Goal: Task Accomplishment & Management: Manage account settings

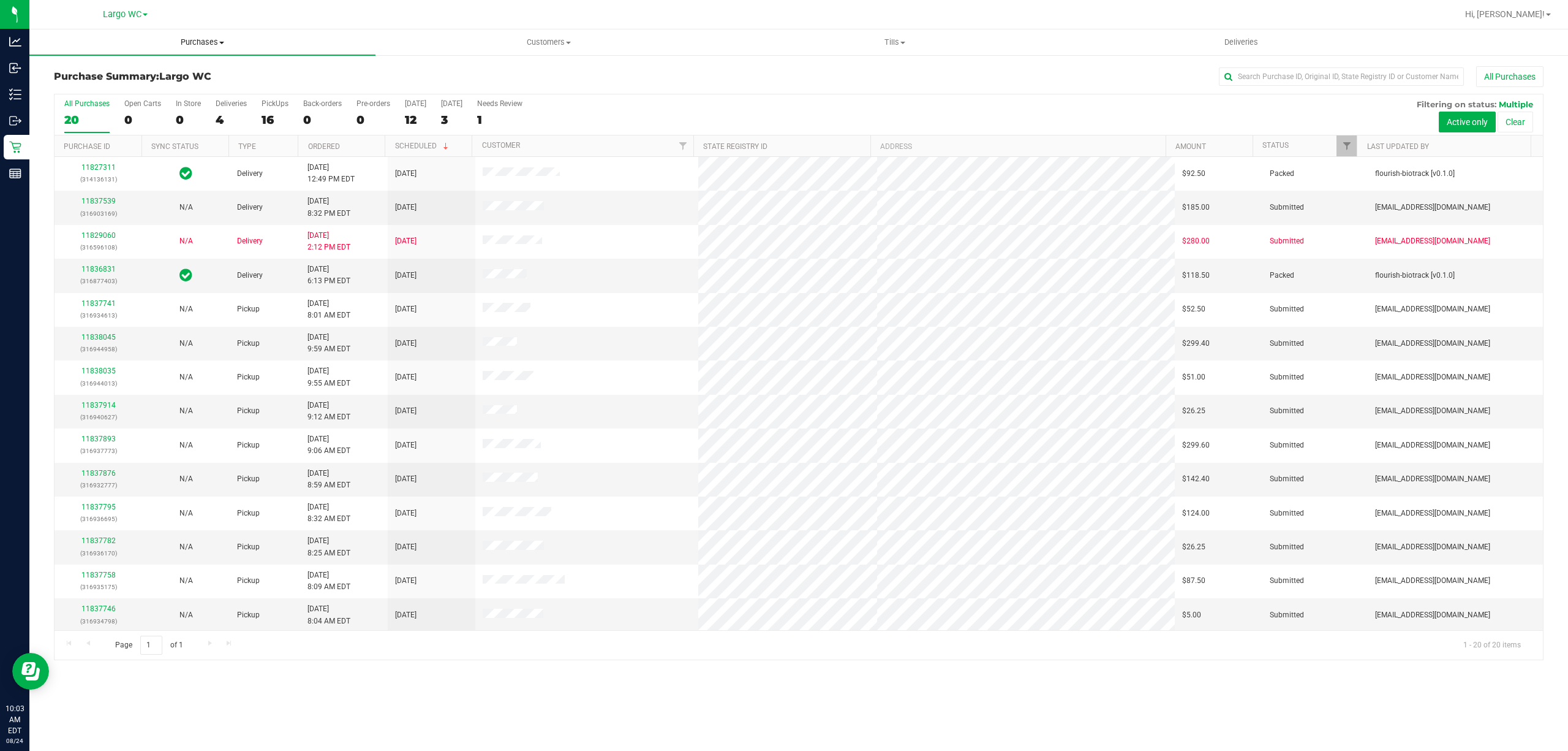
click at [204, 39] on span "Purchases" at bounding box center [203, 41] width 346 height 11
click at [170, 87] on li "Fulfillment" at bounding box center [203, 88] width 346 height 14
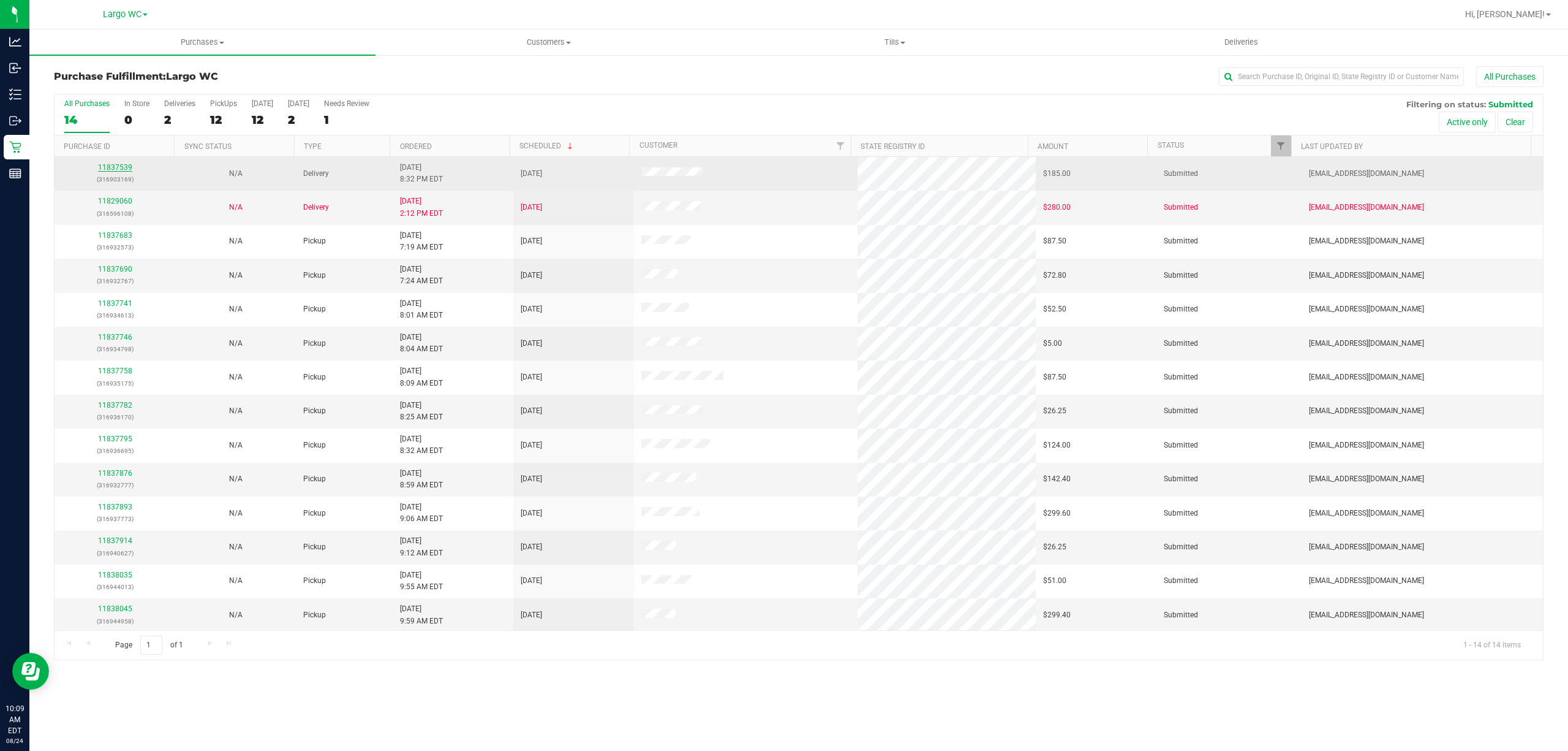
click at [108, 165] on link "11837539" at bounding box center [115, 167] width 35 height 9
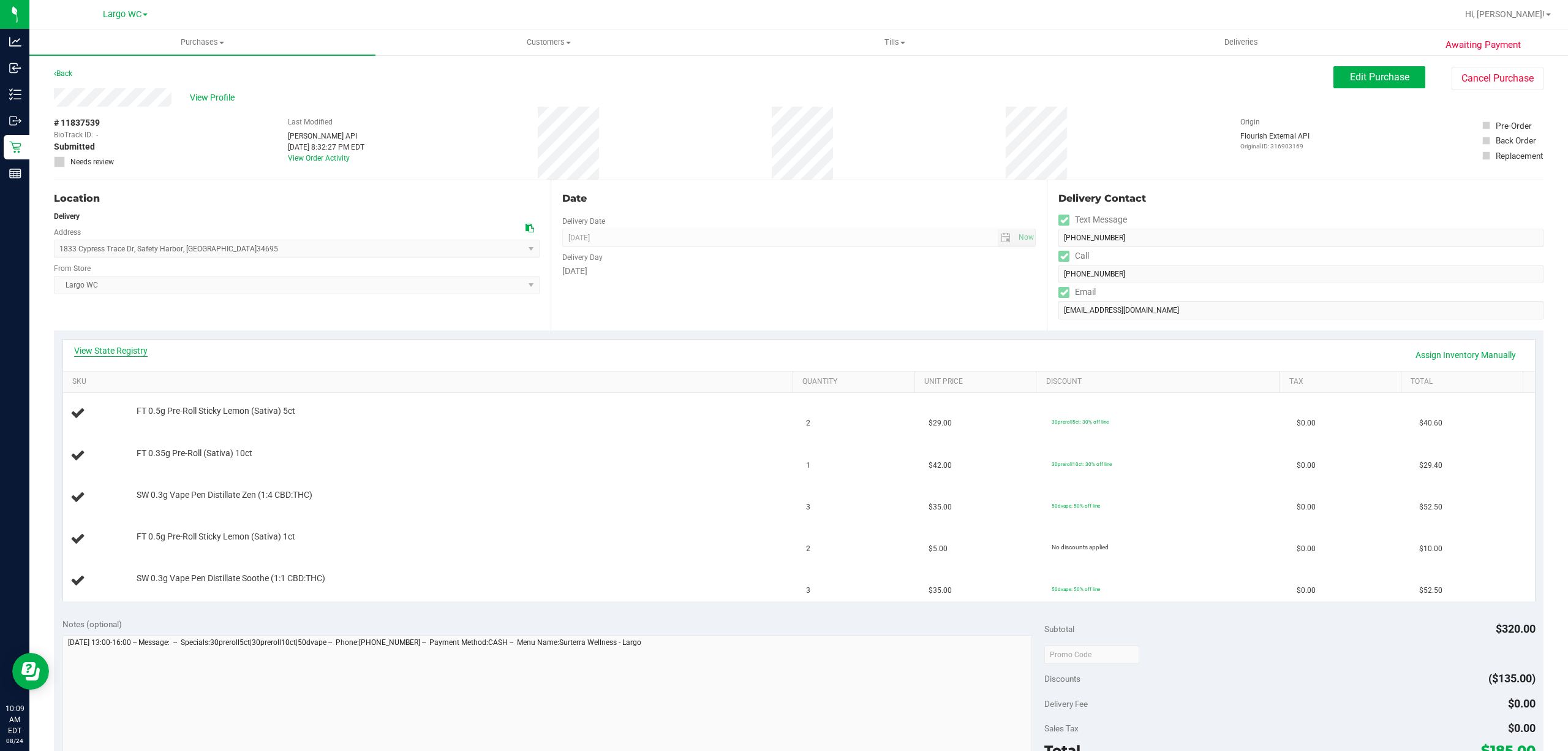
click at [101, 347] on link "View State Registry" at bounding box center [111, 350] width 73 height 13
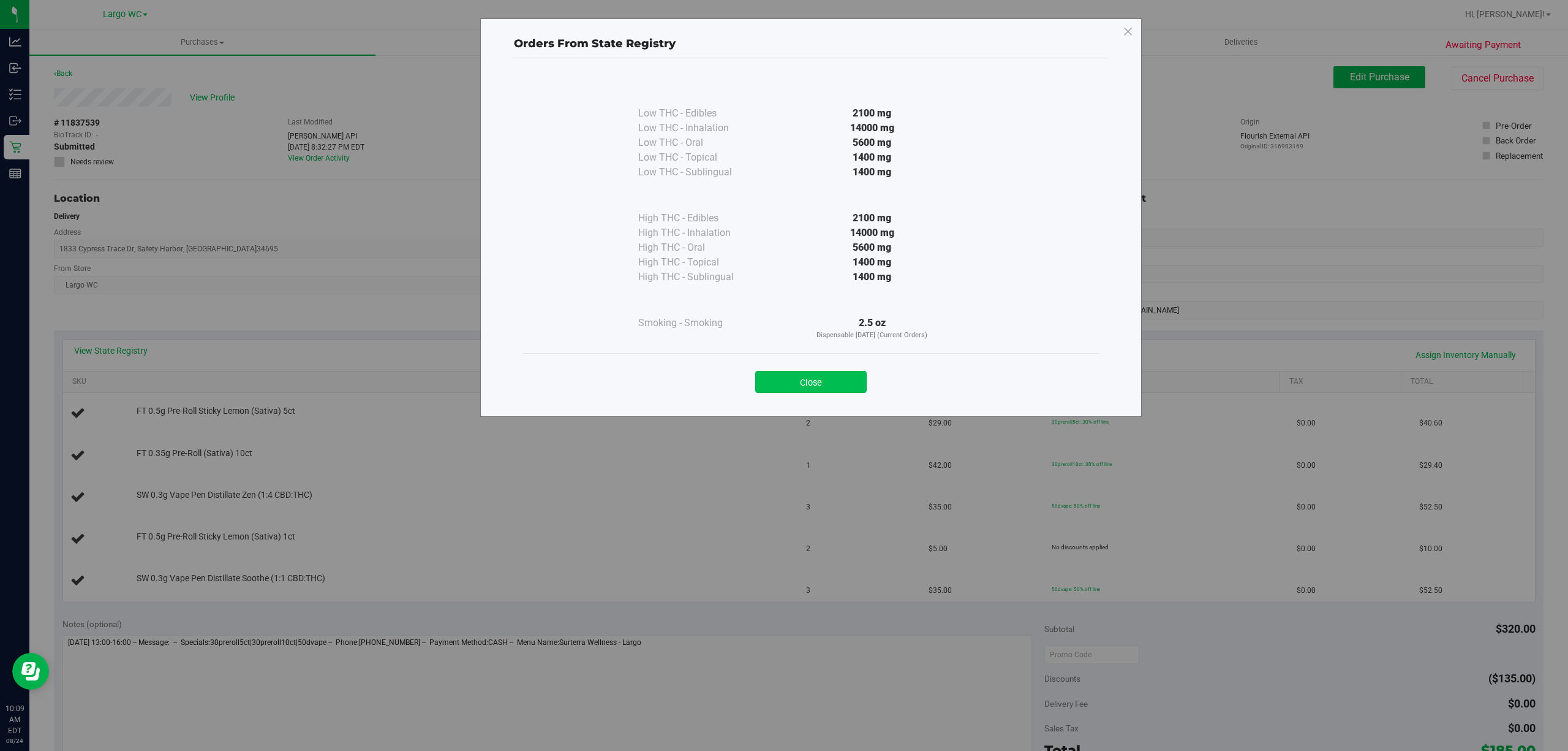
click at [834, 378] on button "Close" at bounding box center [811, 382] width 112 height 22
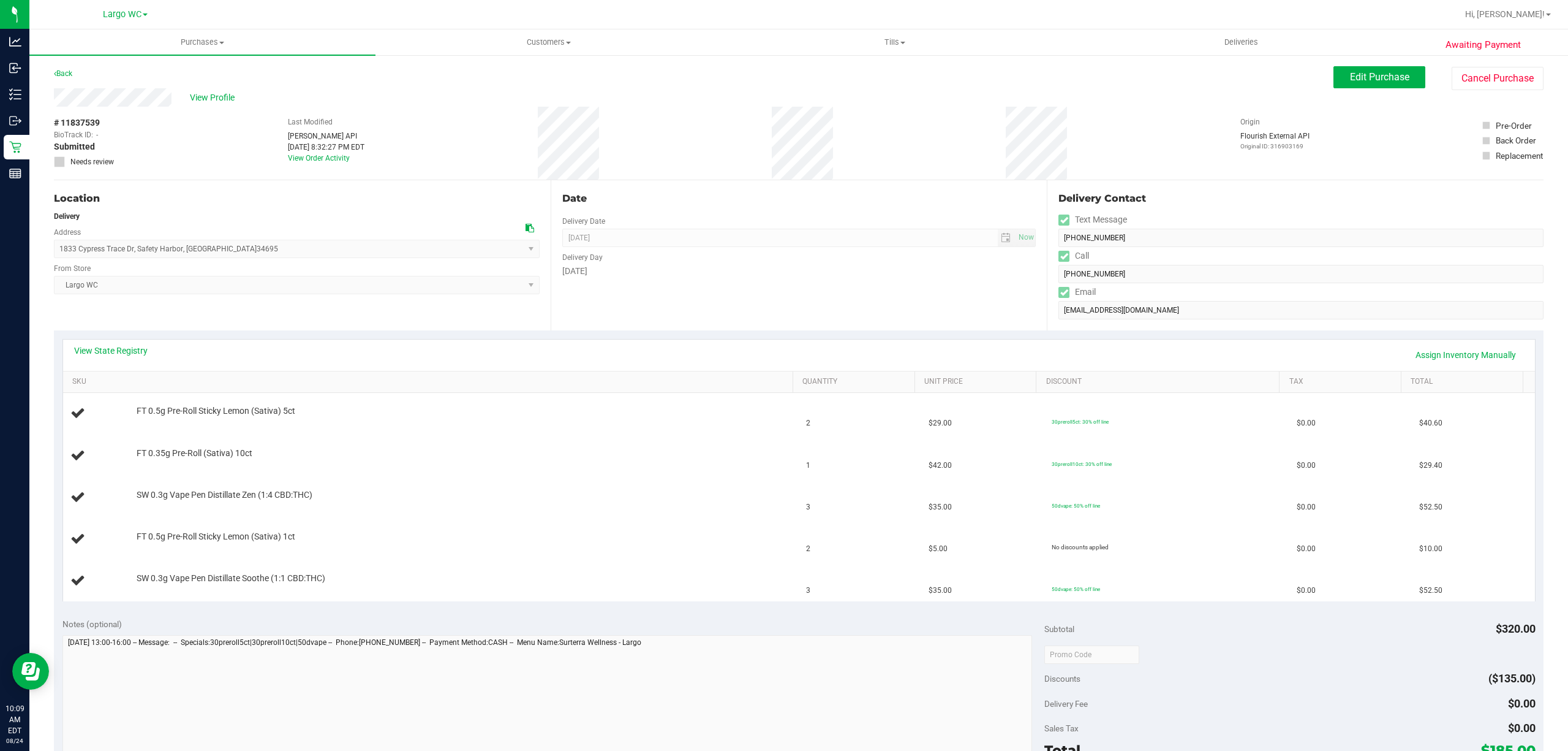
click at [750, 288] on div "Date Delivery Date 08/25/2025 Now 08/25/2025 04:00 PM Now Delivery Day Monday" at bounding box center [799, 255] width 497 height 150
click at [164, 417] on link "Add Package" at bounding box center [159, 418] width 44 height 9
click at [256, 414] on span "Select Package" at bounding box center [309, 422] width 343 height 17
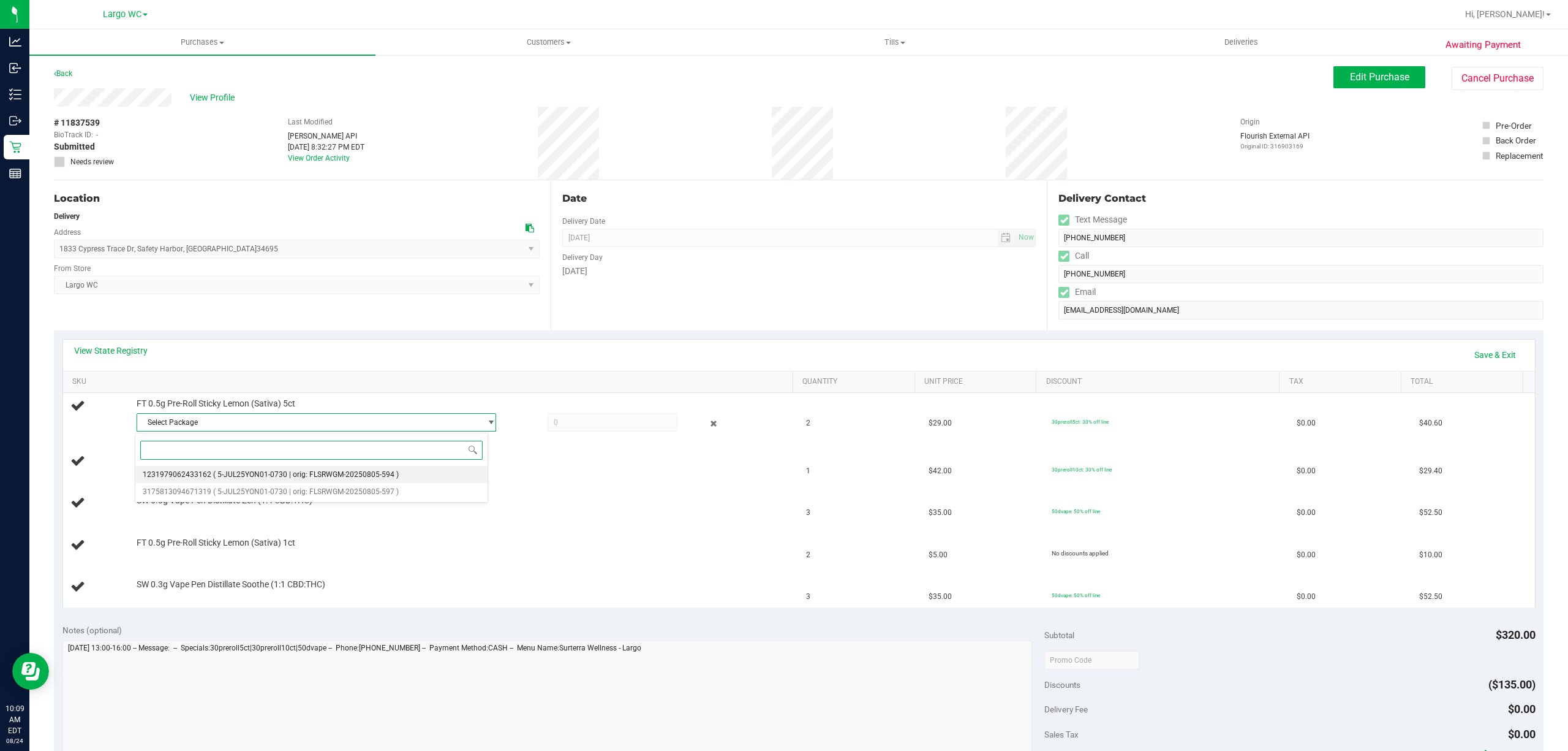
click at [335, 472] on span "( 5-JUL25YON01-0730 | orig: FLSRWGM-20250805-594 )" at bounding box center [306, 474] width 186 height 9
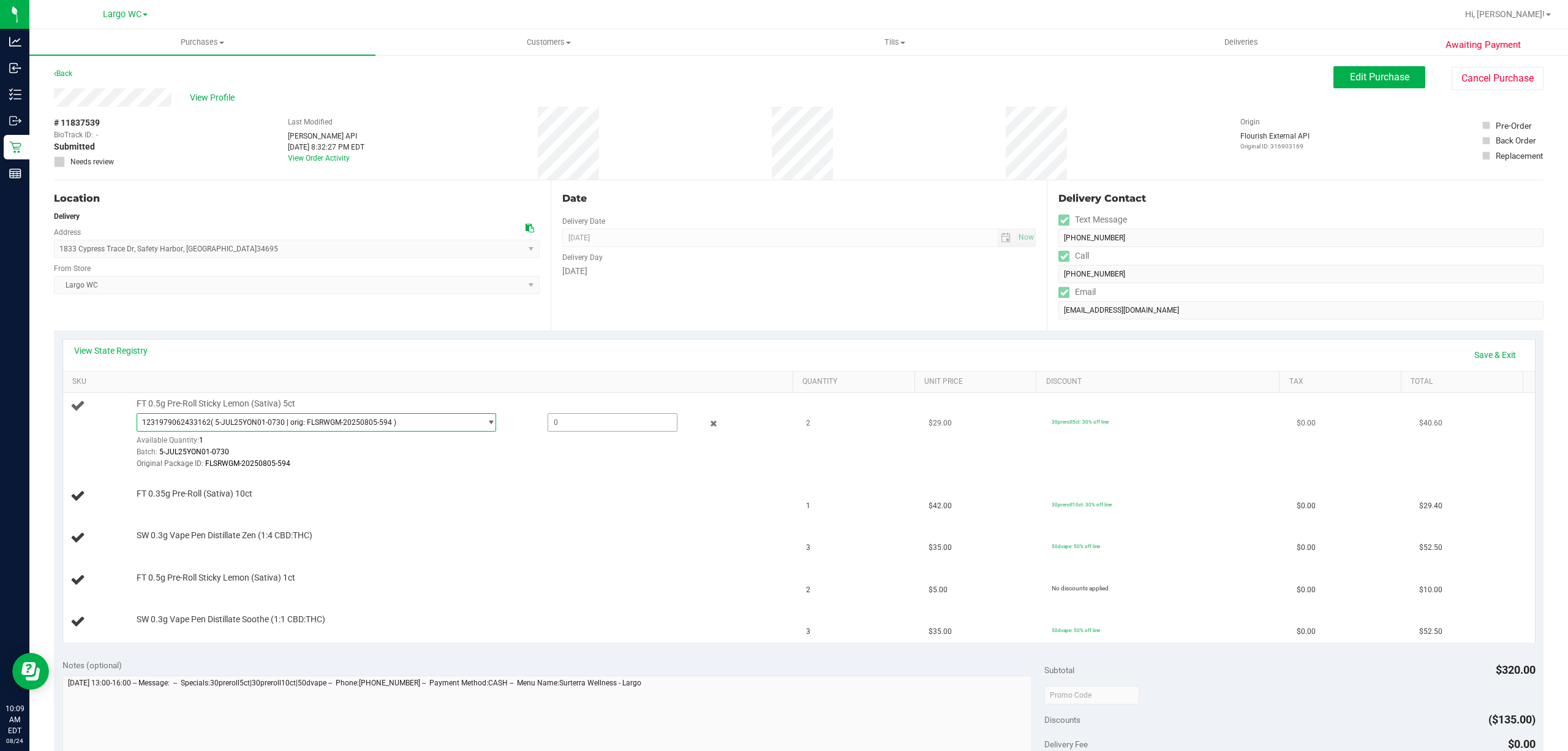
click at [576, 430] on span at bounding box center [612, 422] width 130 height 18
type input "1"
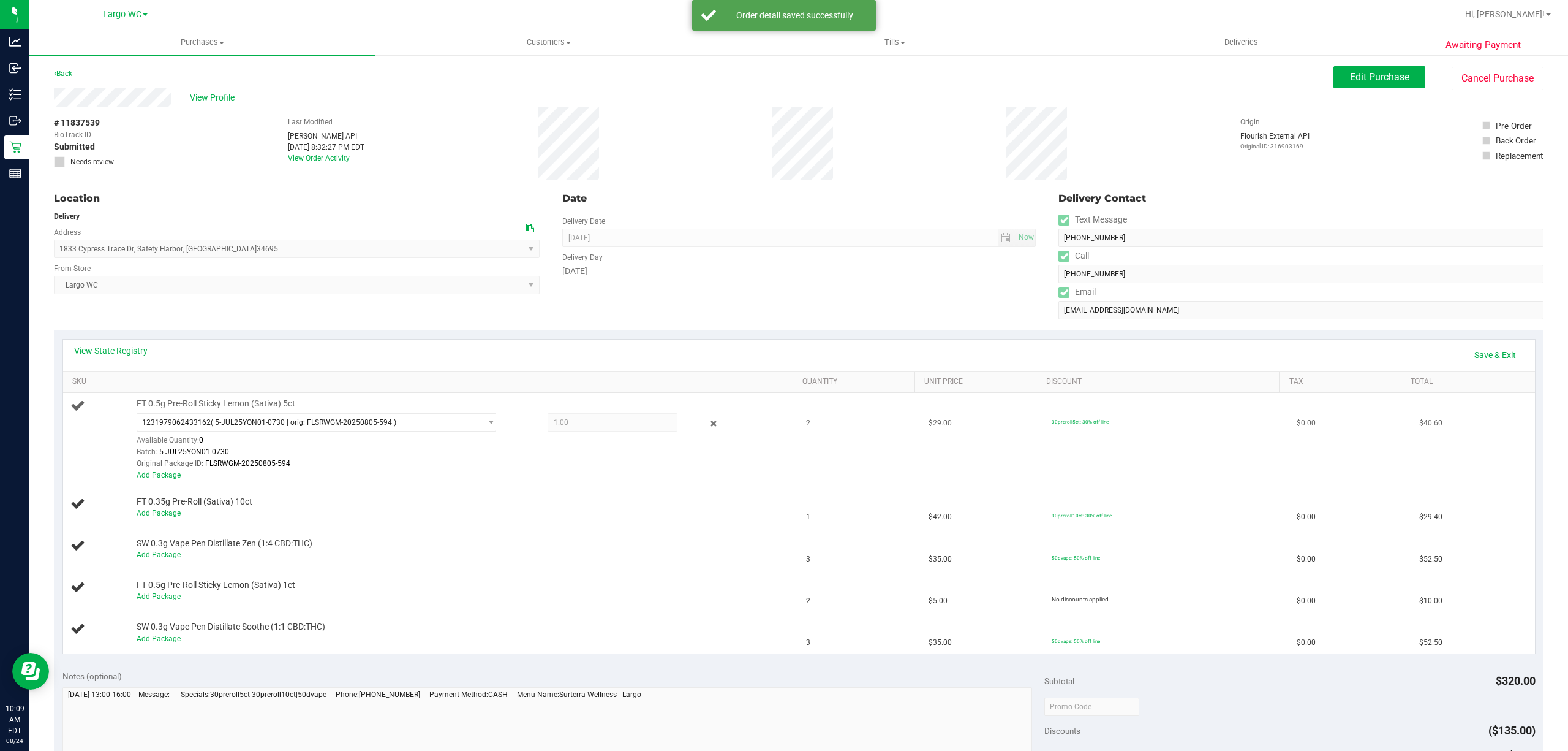
click at [149, 472] on link "Add Package" at bounding box center [159, 474] width 44 height 9
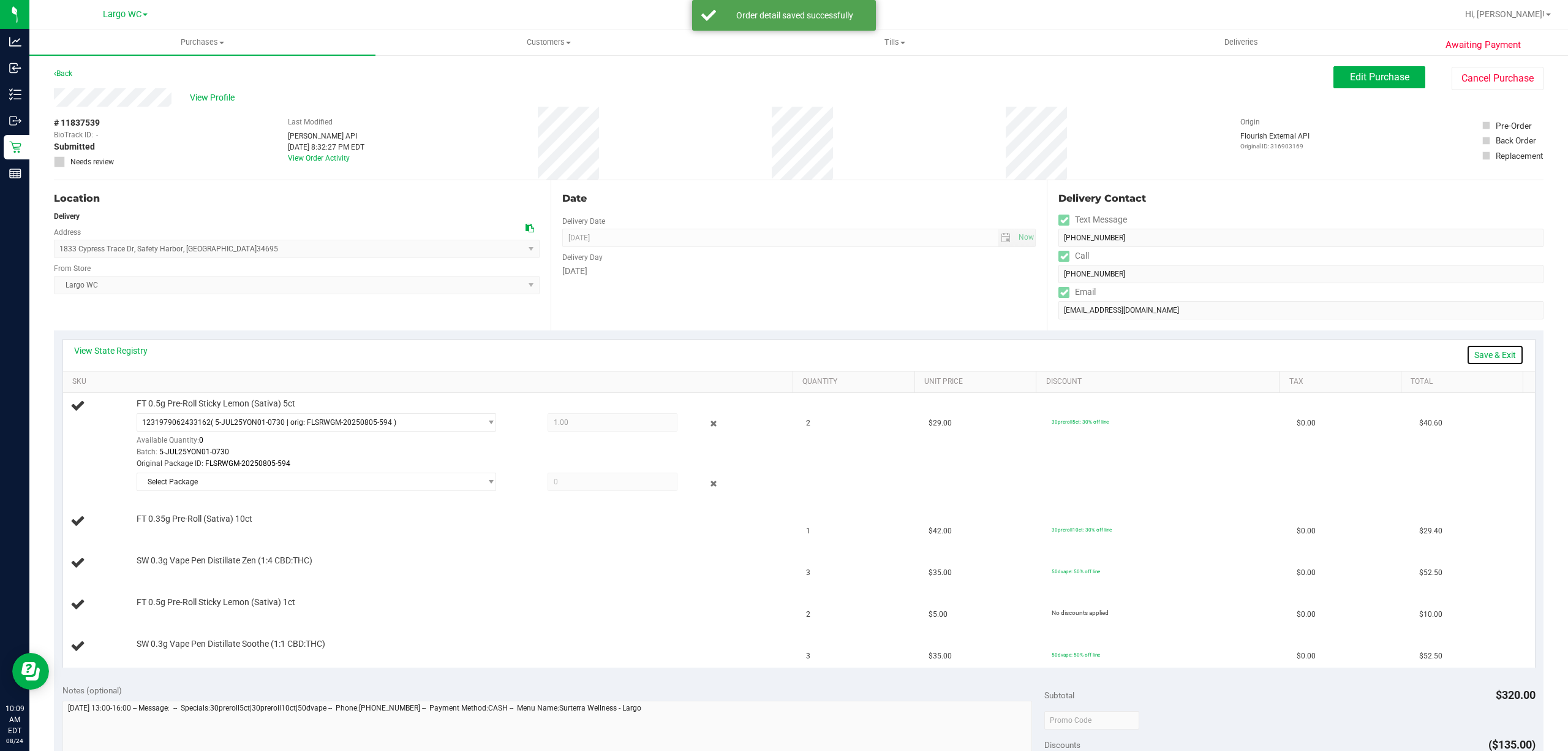
click at [1471, 353] on link "Save & Exit" at bounding box center [1496, 355] width 58 height 21
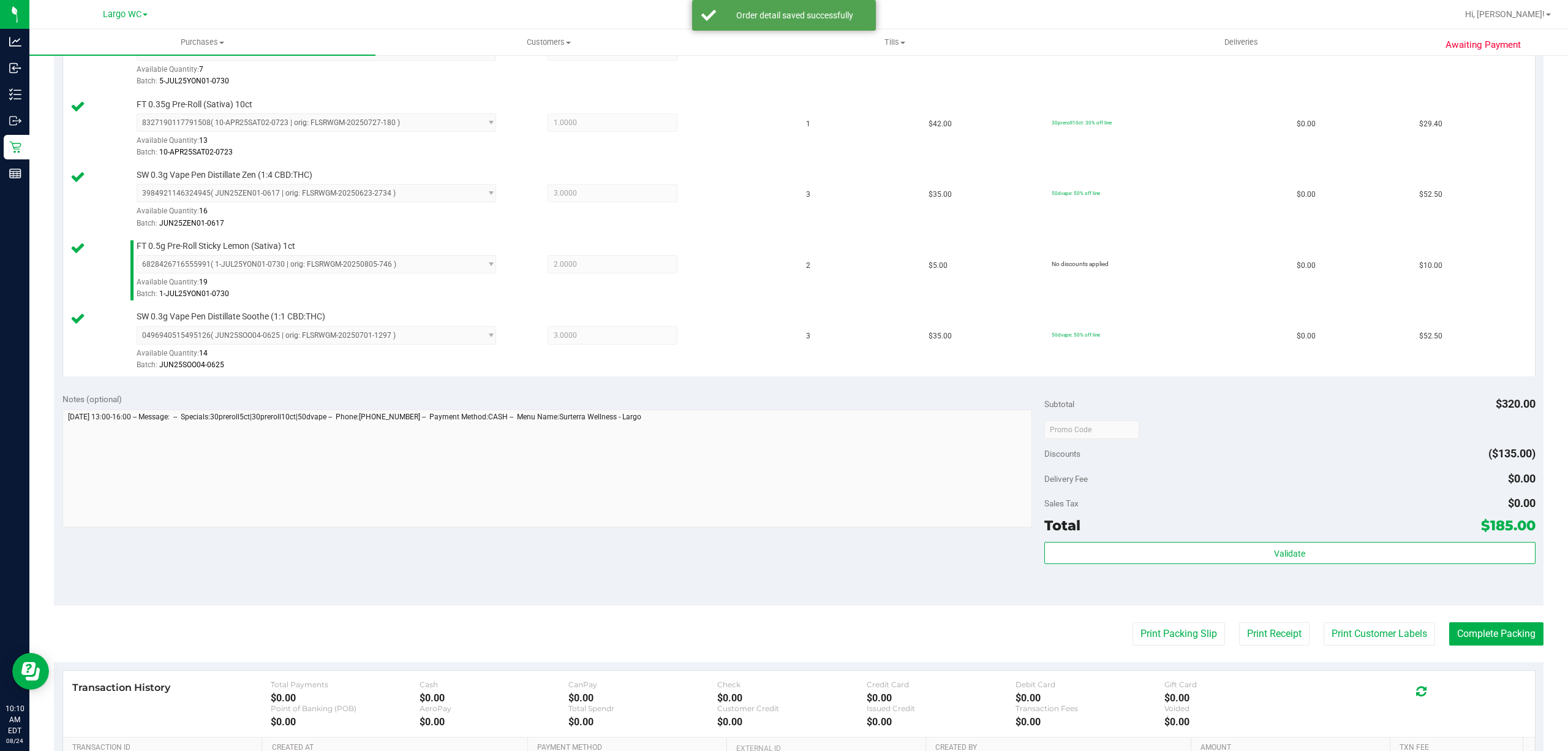
scroll to position [562, 0]
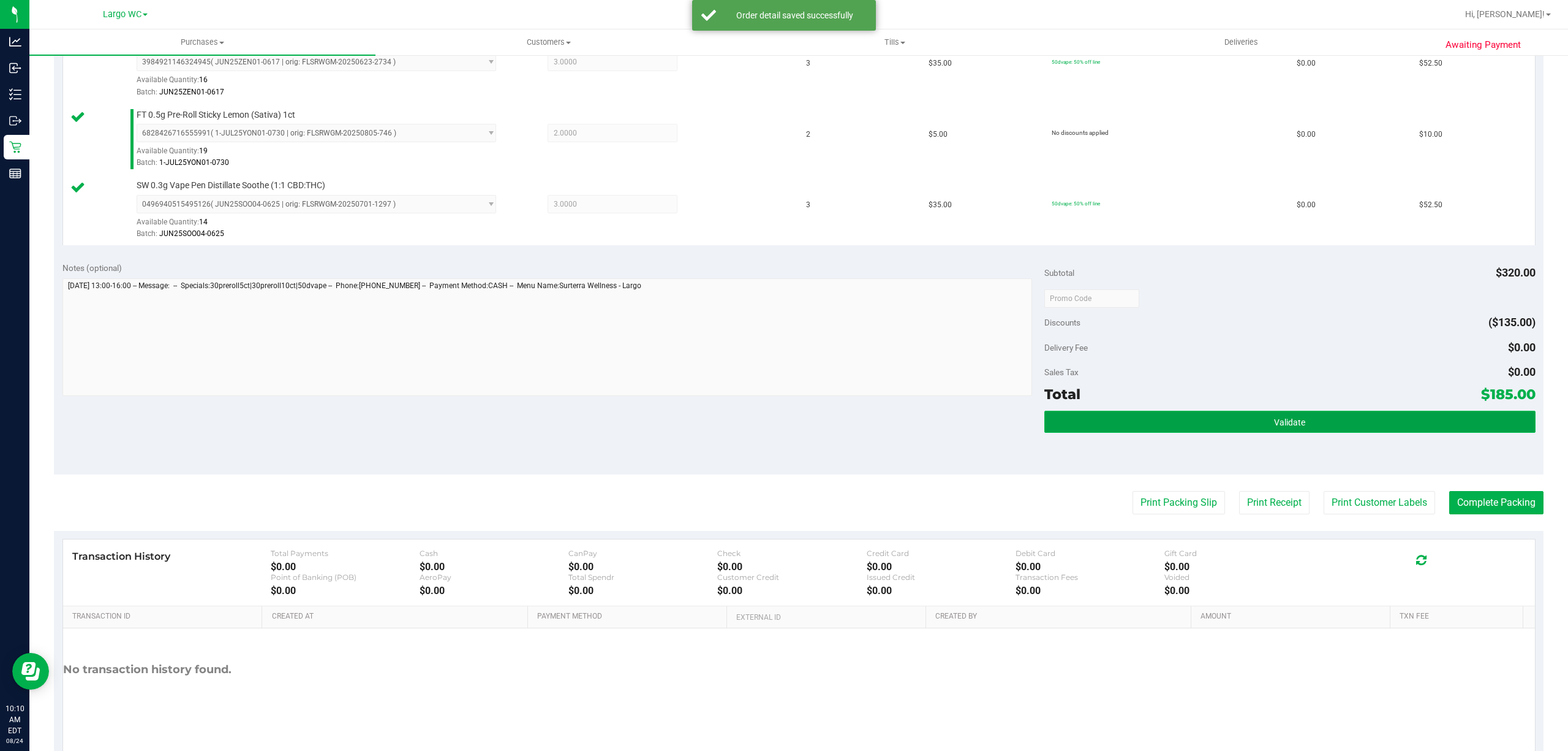
click at [1289, 427] on span "Validate" at bounding box center [1290, 422] width 32 height 10
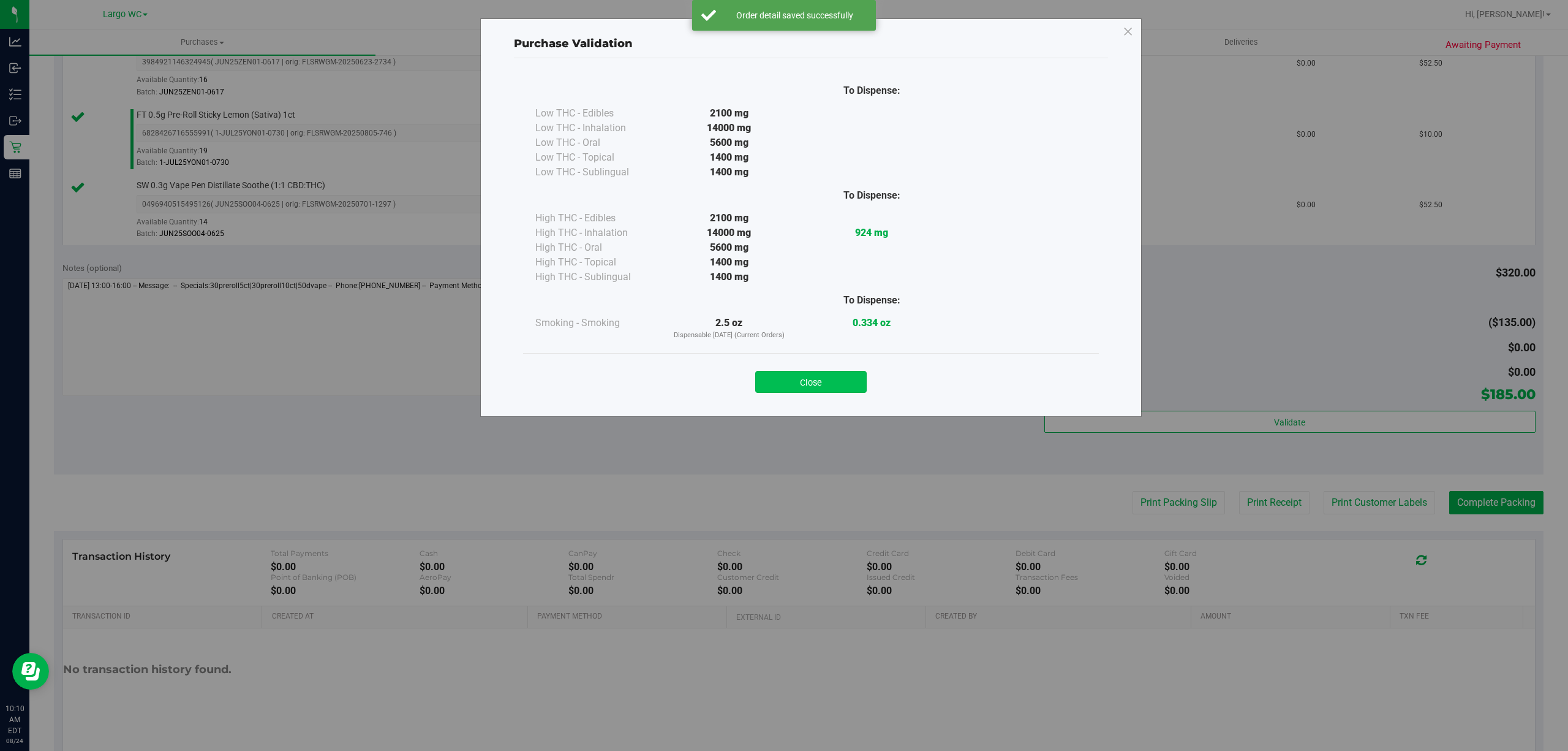
click at [845, 388] on button "Close" at bounding box center [811, 382] width 112 height 22
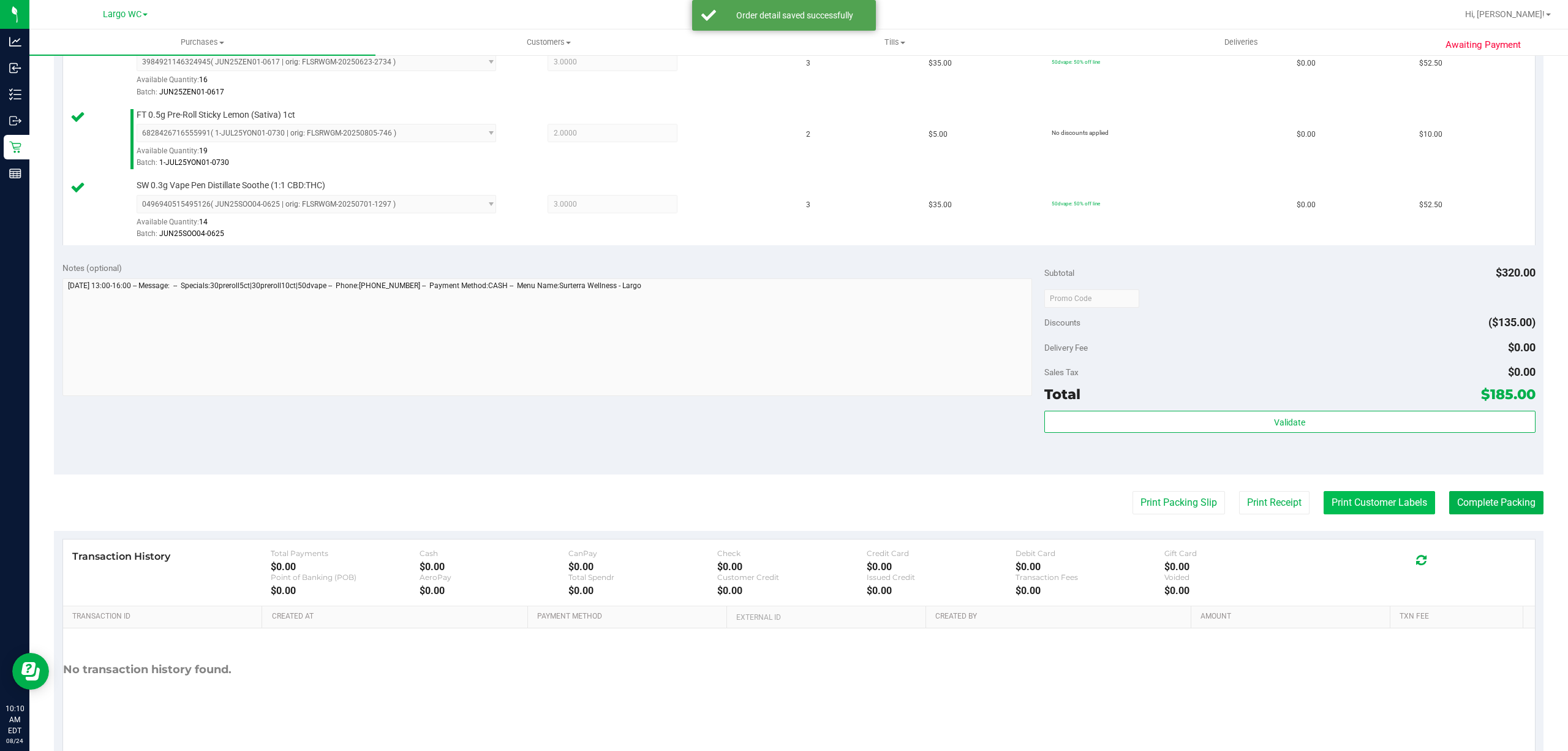
click at [1356, 503] on button "Print Customer Labels" at bounding box center [1380, 502] width 112 height 23
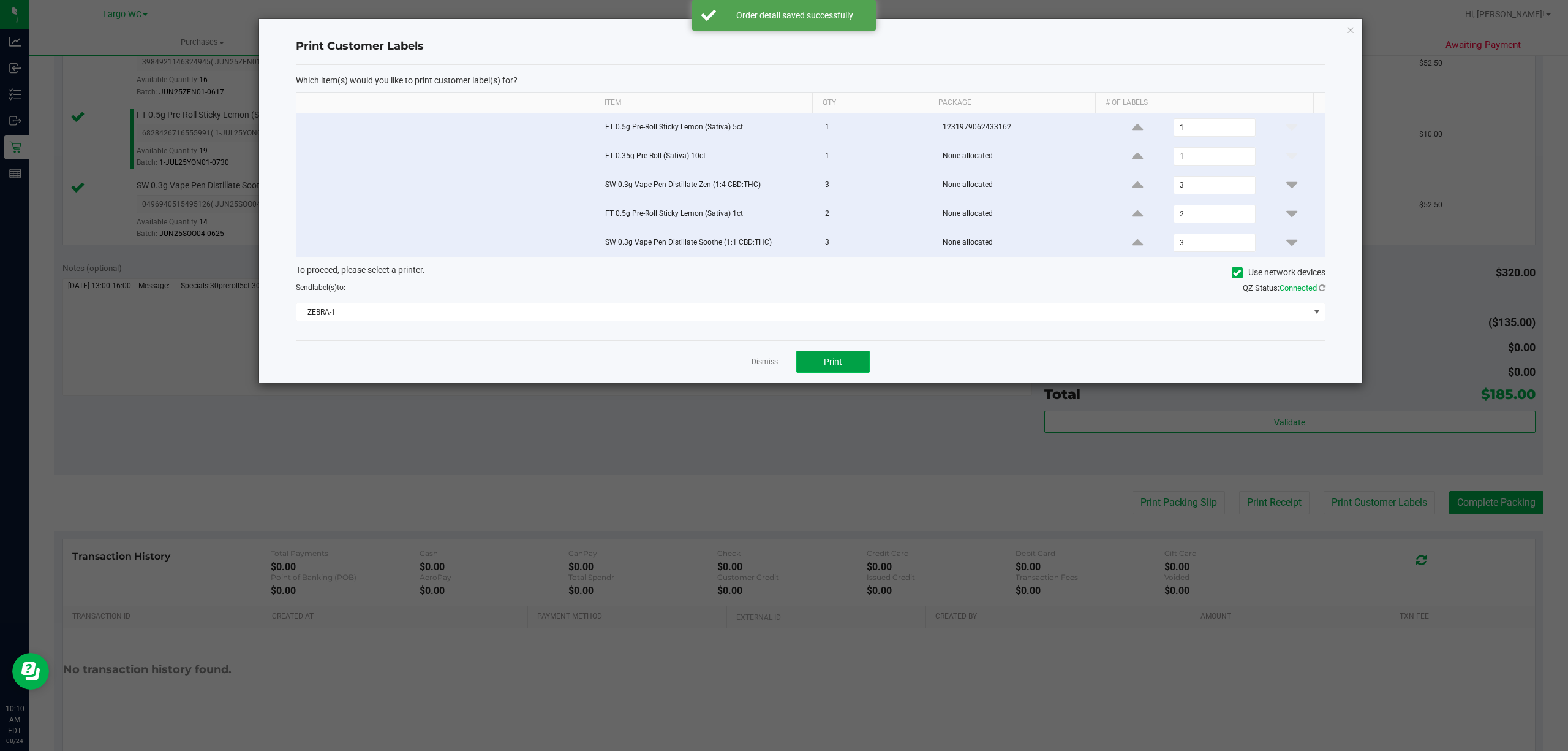
click at [819, 366] on button "Print" at bounding box center [833, 362] width 73 height 22
click at [765, 366] on link "Dismiss" at bounding box center [764, 362] width 26 height 11
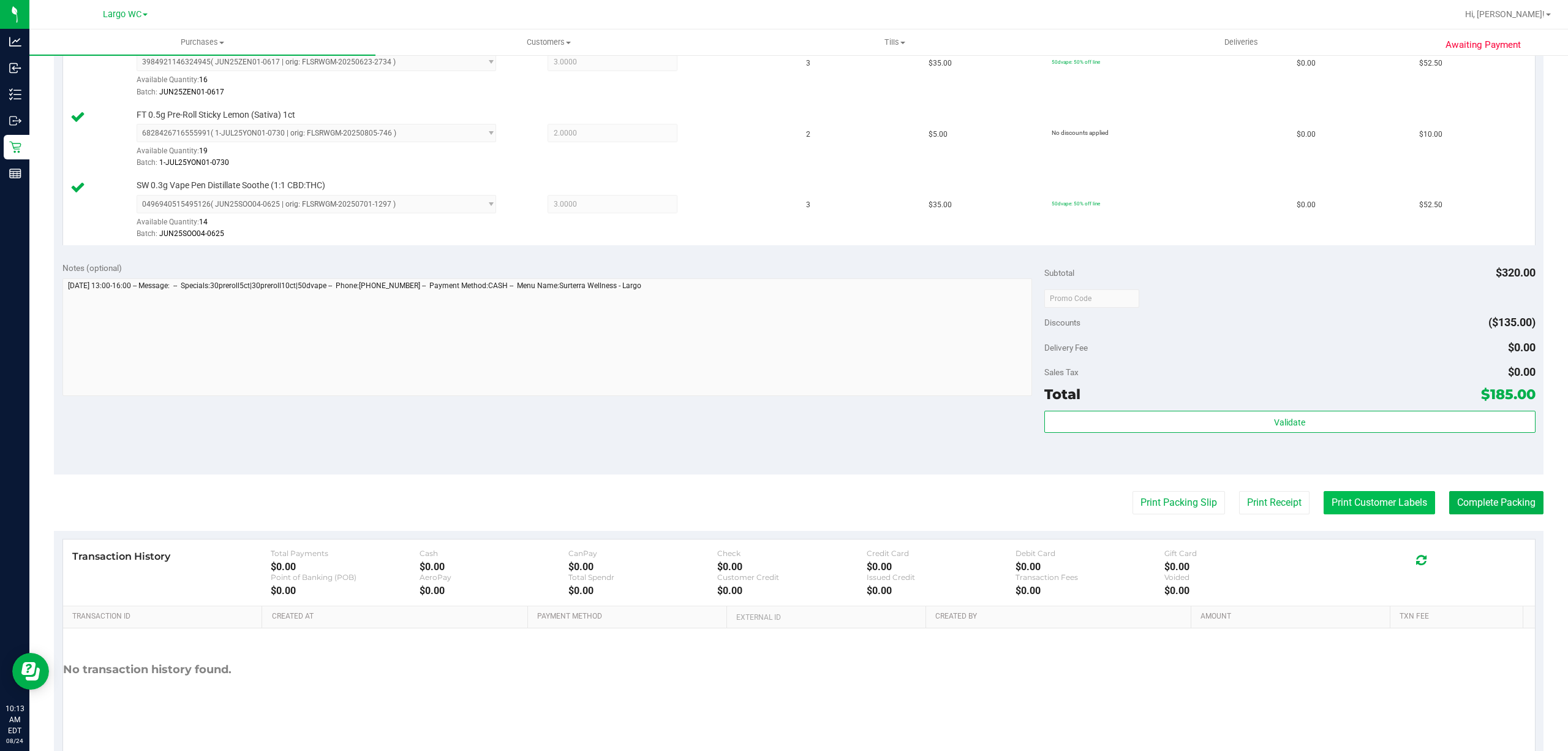
click at [1367, 513] on button "Print Customer Labels" at bounding box center [1380, 502] width 112 height 23
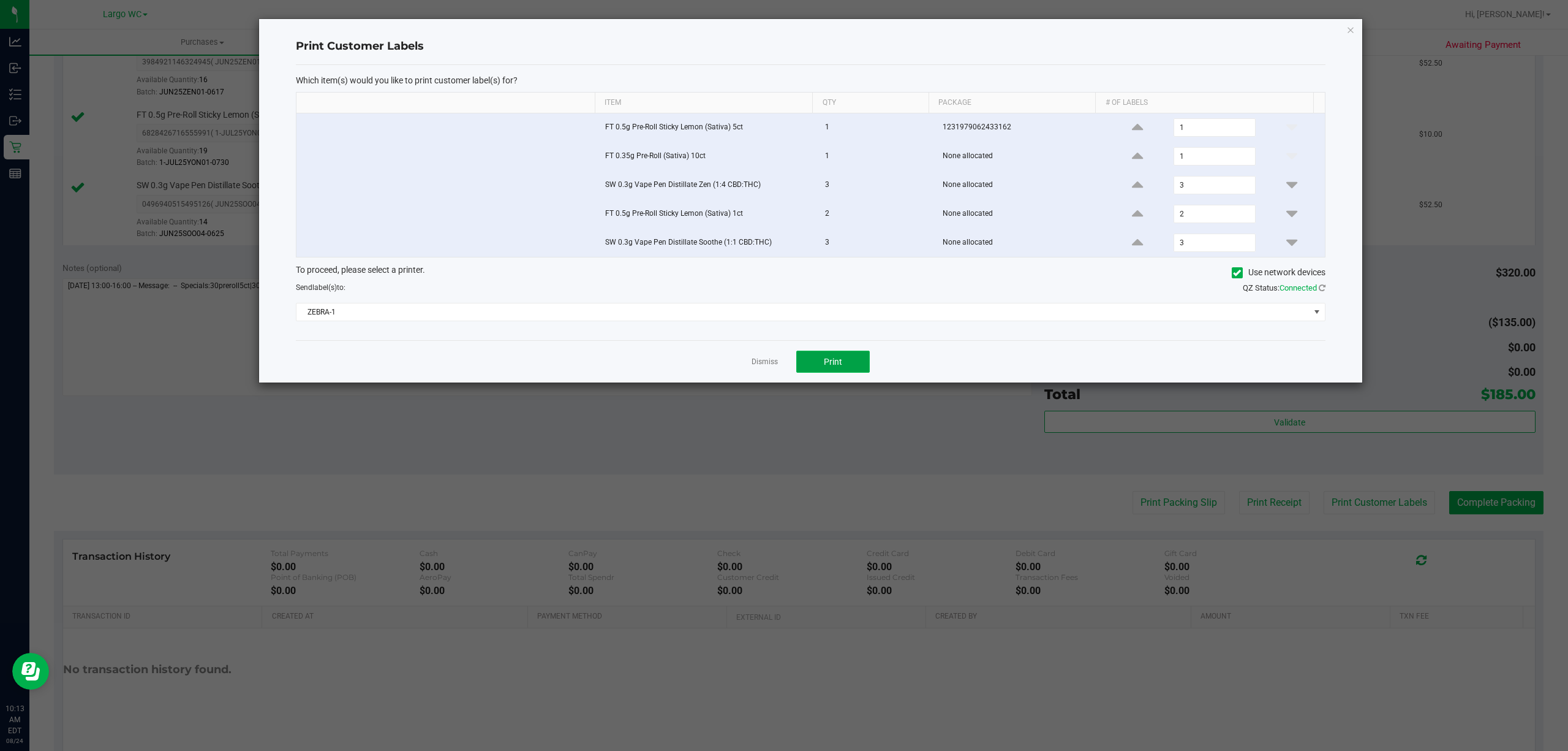
click at [848, 366] on button "Print" at bounding box center [833, 362] width 73 height 22
click at [762, 367] on link "Dismiss" at bounding box center [764, 362] width 26 height 11
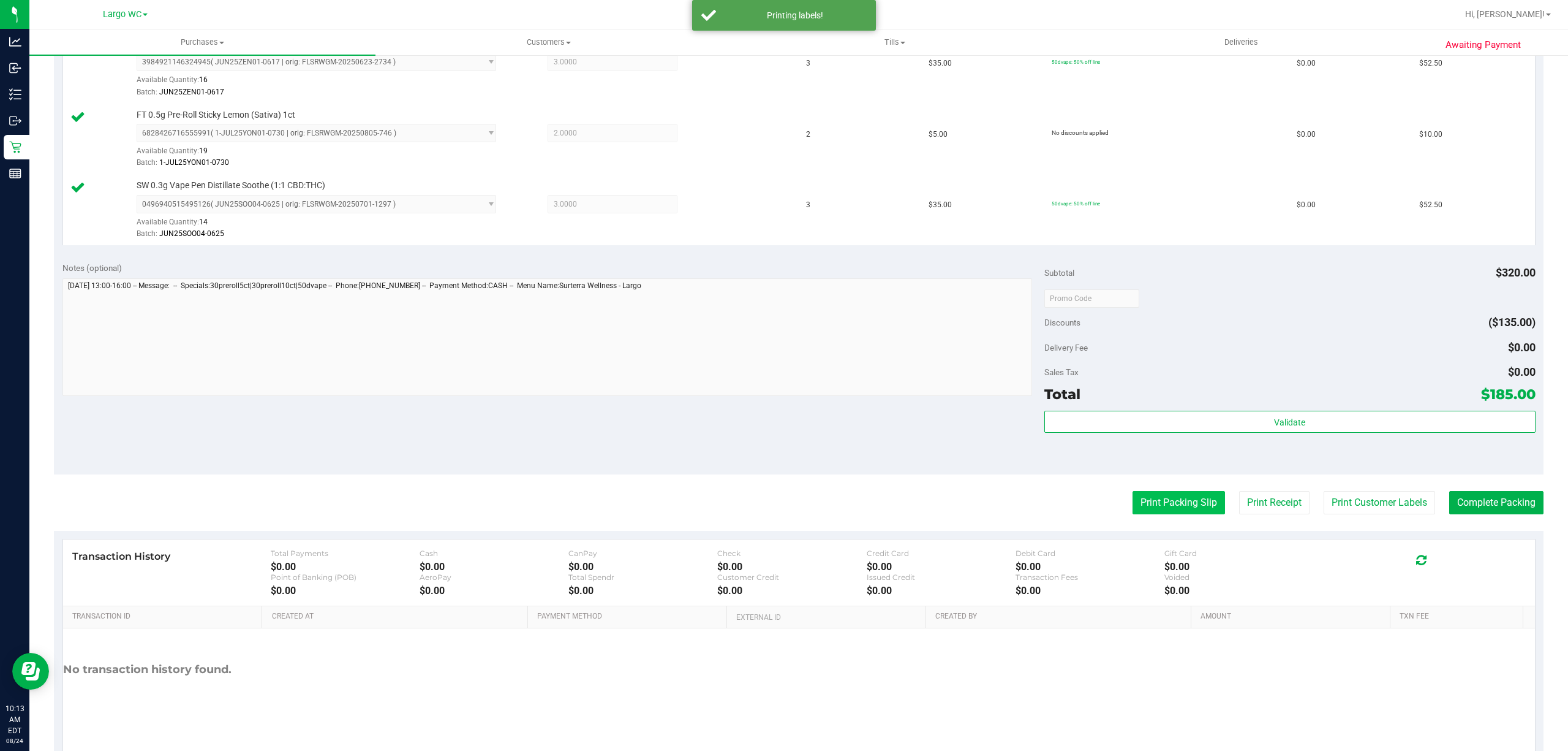
click at [1159, 511] on button "Print Packing Slip" at bounding box center [1179, 502] width 92 height 23
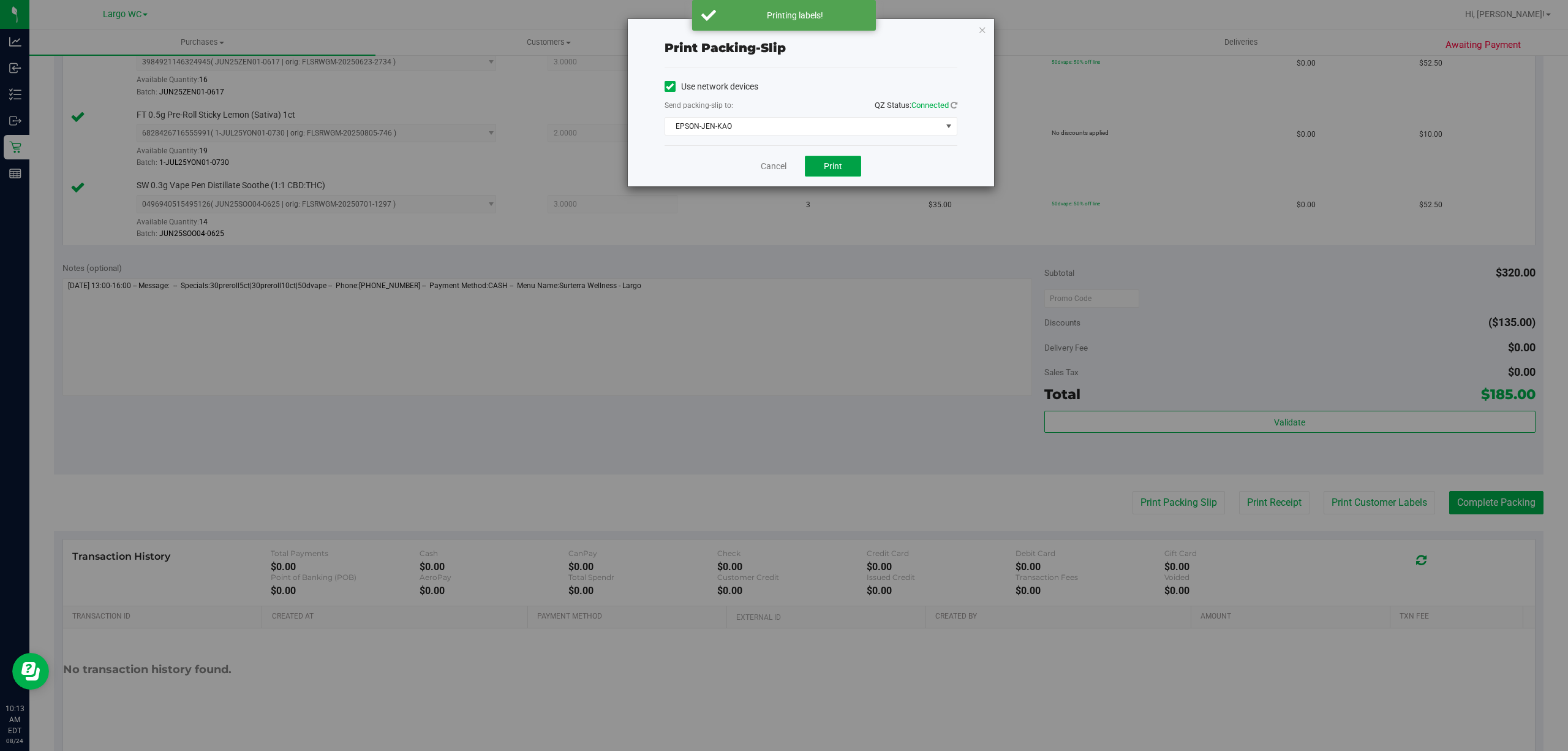
click at [840, 175] on button "Print" at bounding box center [833, 166] width 57 height 21
click at [843, 167] on button "Print" at bounding box center [833, 166] width 57 height 21
click at [770, 169] on link "Cancel" at bounding box center [774, 165] width 26 height 13
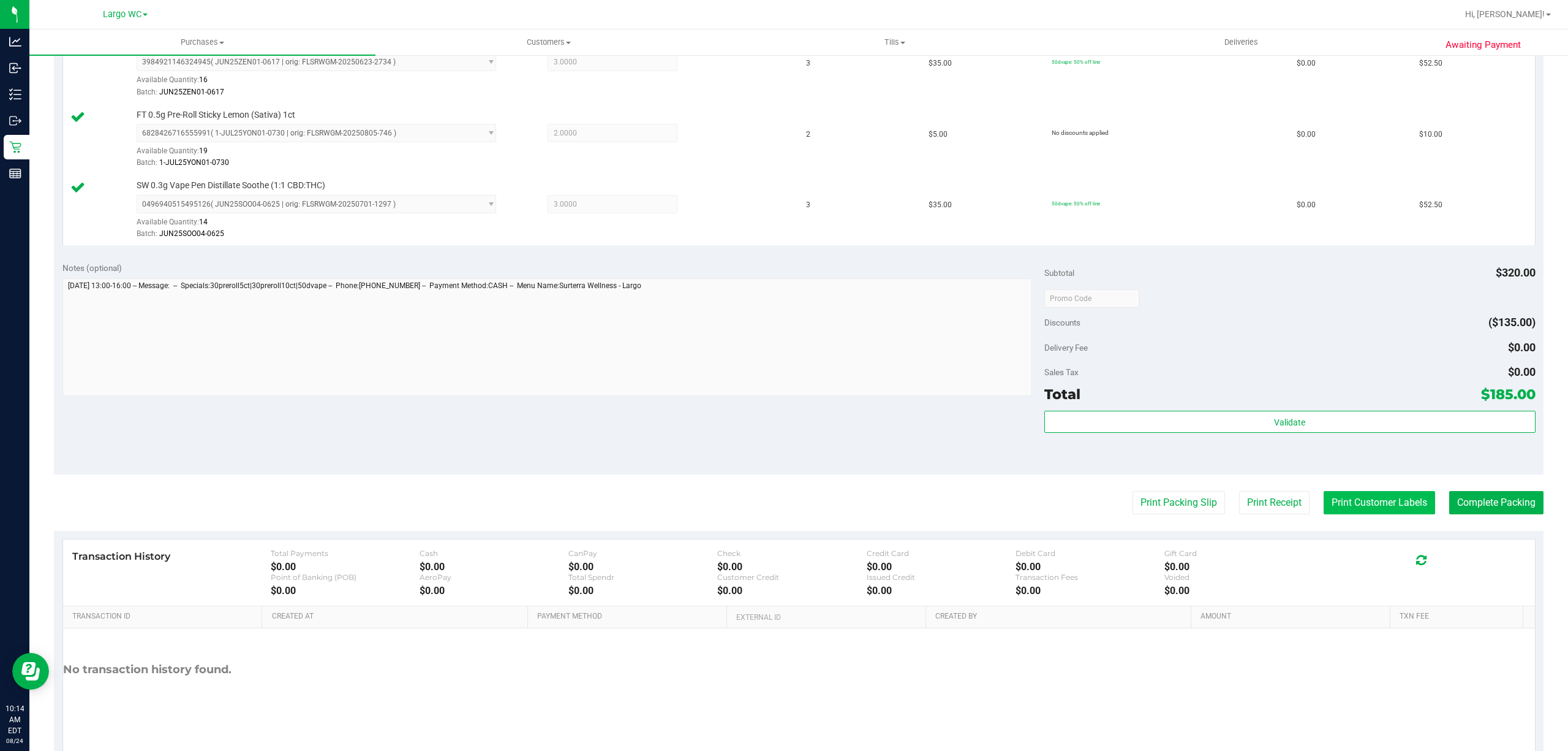
click at [1379, 506] on button "Print Customer Labels" at bounding box center [1380, 502] width 112 height 23
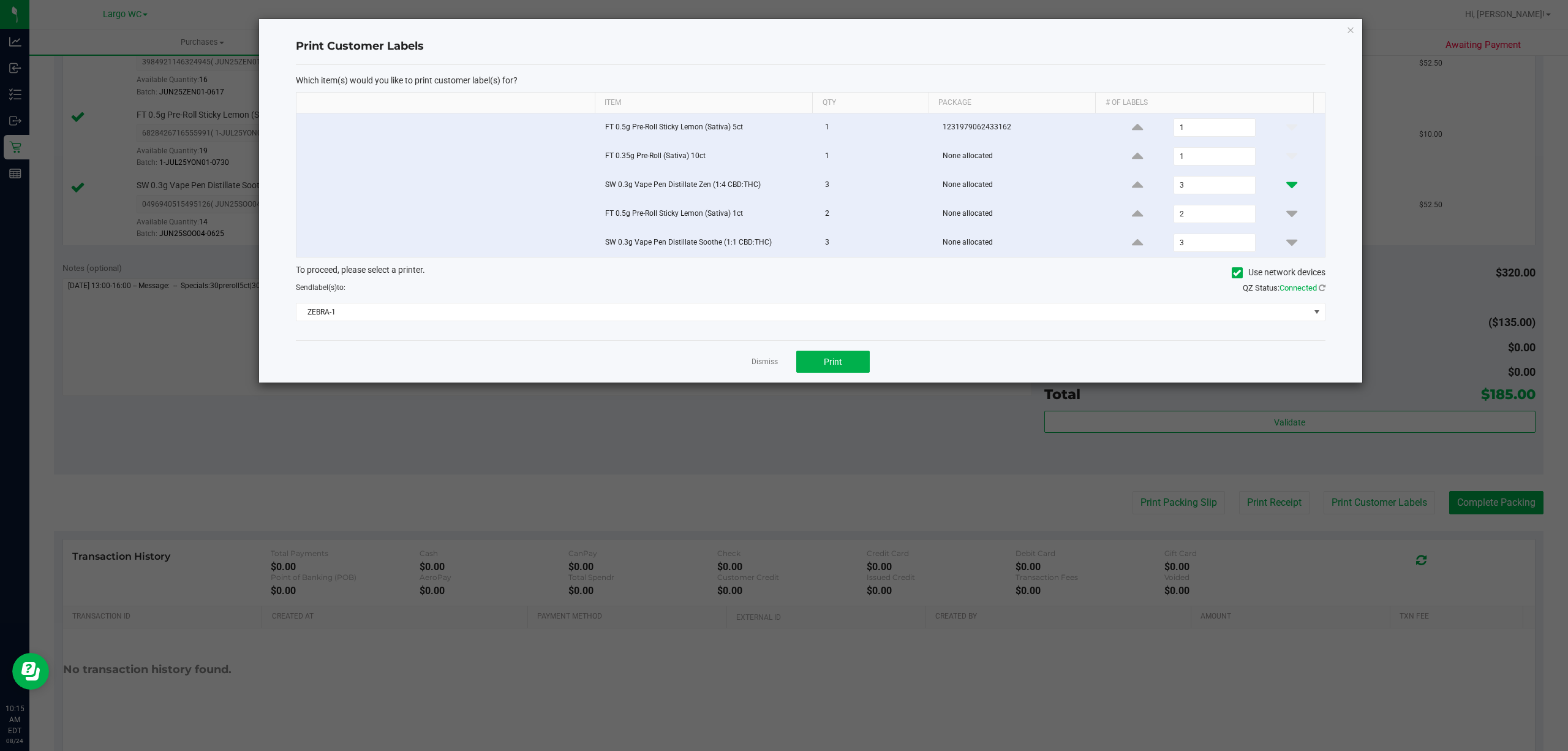
click at [1286, 182] on icon at bounding box center [1291, 185] width 11 height 15
click at [1286, 189] on icon at bounding box center [1291, 185] width 11 height 15
type input "1"
click at [1286, 221] on icon at bounding box center [1291, 213] width 11 height 15
type input "1"
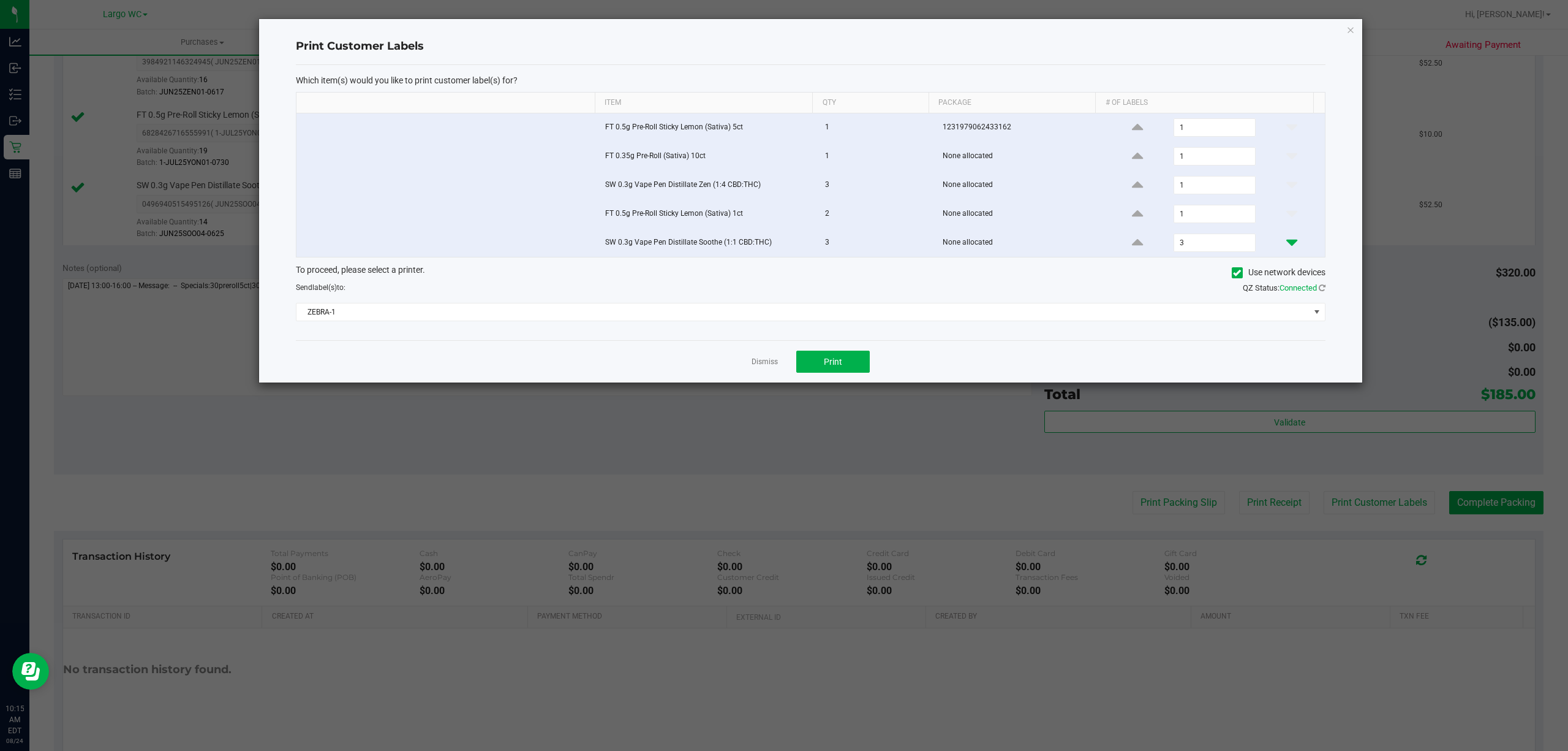
click at [1286, 250] on icon at bounding box center [1291, 242] width 11 height 15
type input "1"
click at [842, 372] on button "Print" at bounding box center [833, 362] width 73 height 22
click at [762, 366] on link "Dismiss" at bounding box center [764, 362] width 26 height 11
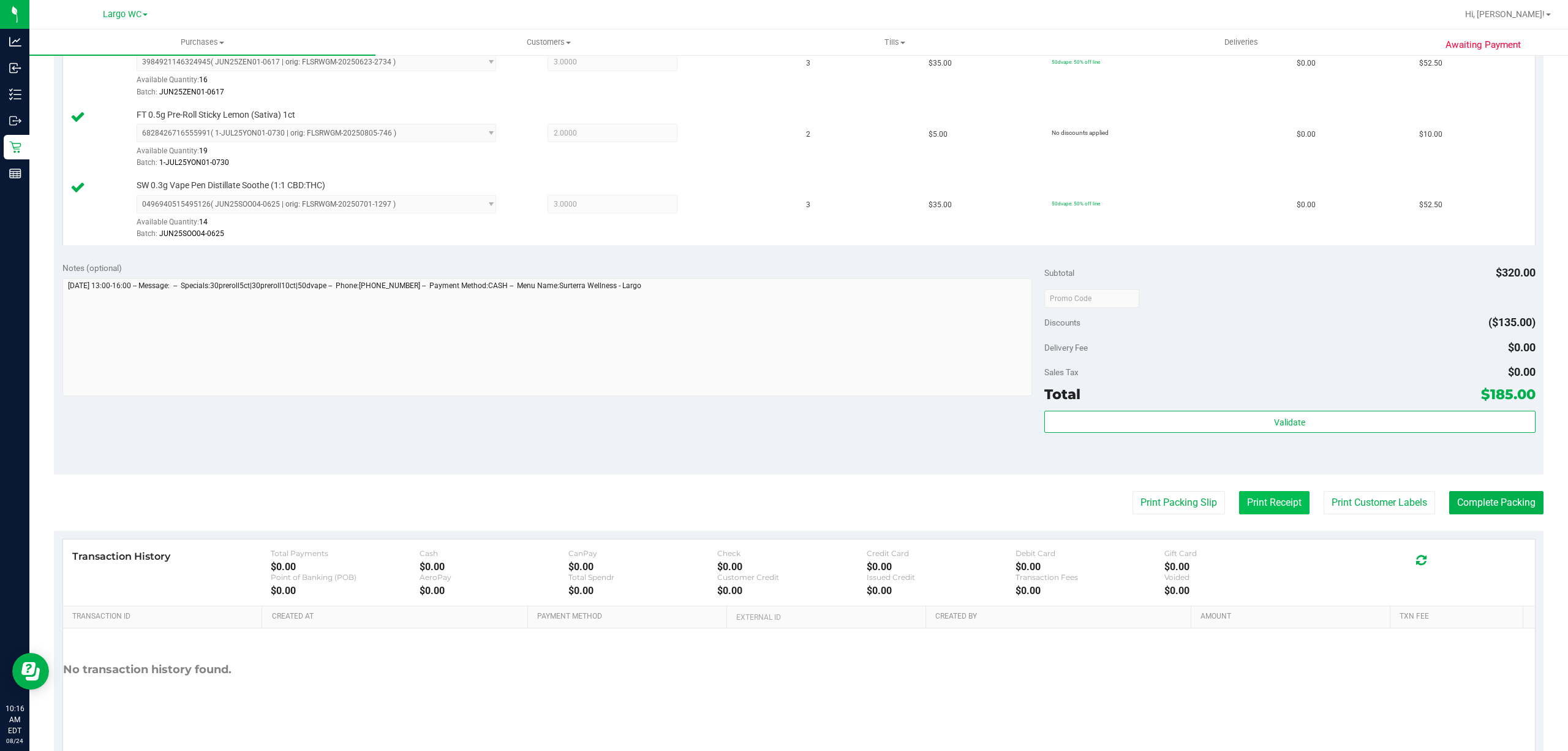
click at [1273, 500] on button "Print Receipt" at bounding box center [1274, 502] width 70 height 23
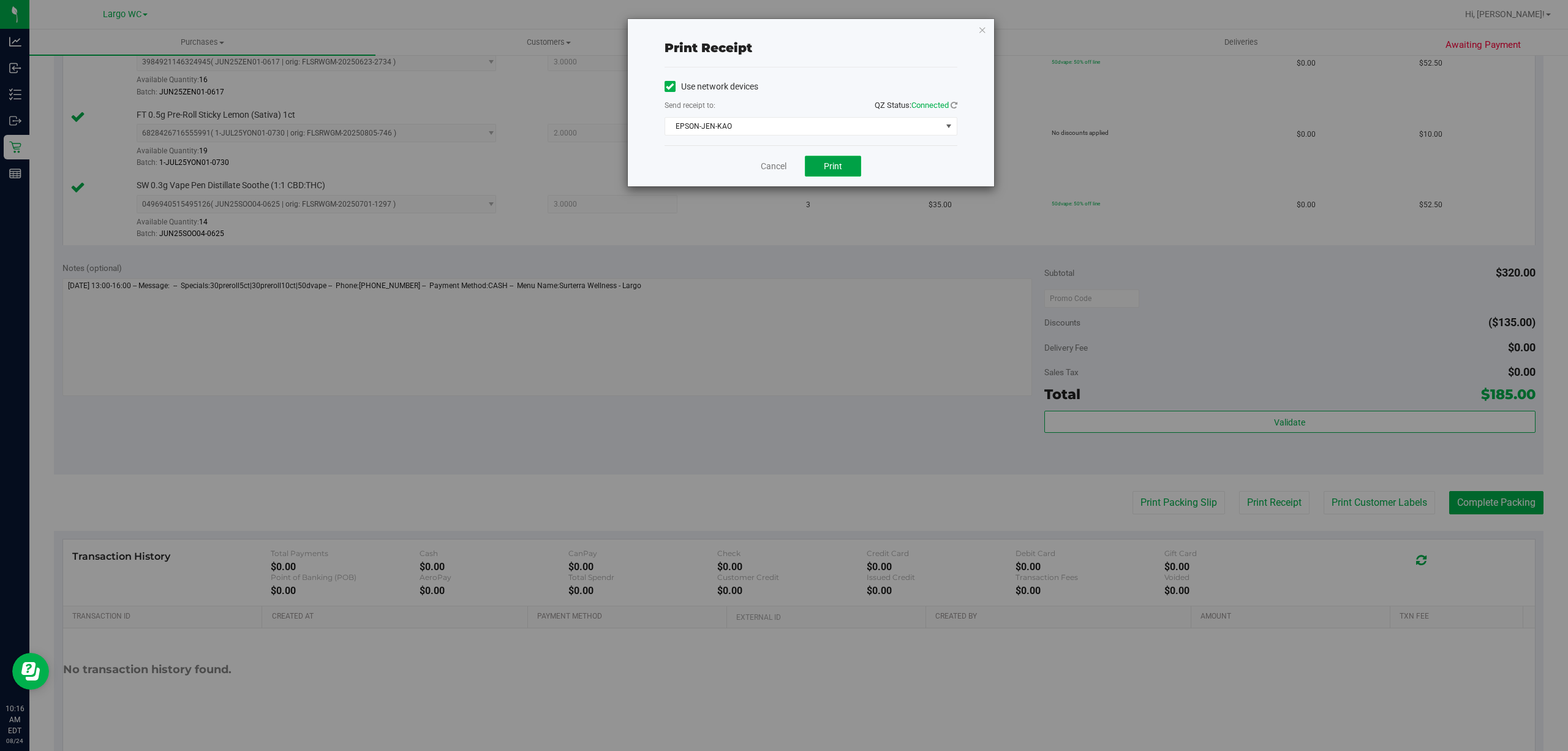
click at [844, 167] on button "Print" at bounding box center [833, 166] width 57 height 21
click at [768, 173] on link "Cancel" at bounding box center [774, 165] width 26 height 13
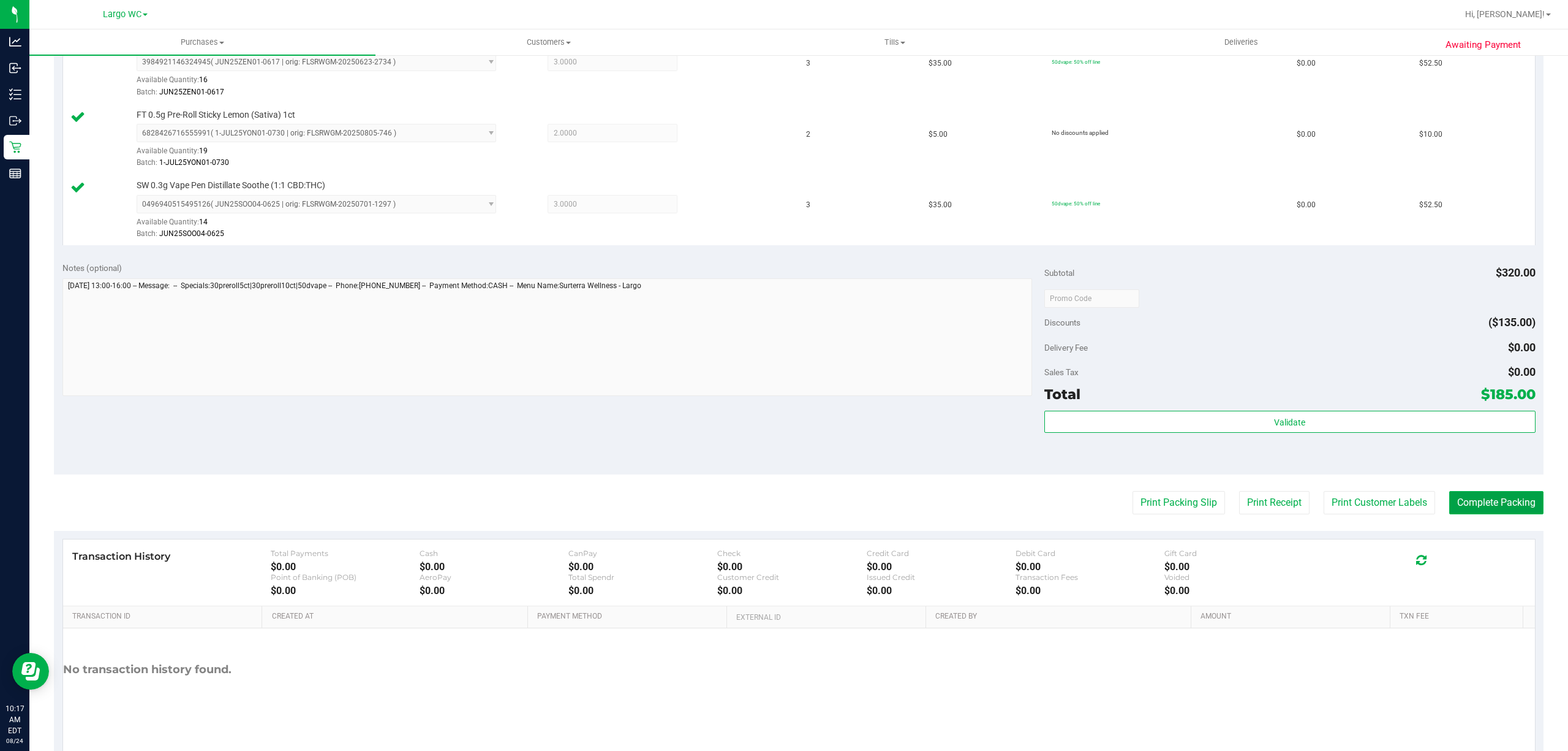
click at [1489, 509] on button "Complete Packing" at bounding box center [1497, 502] width 94 height 23
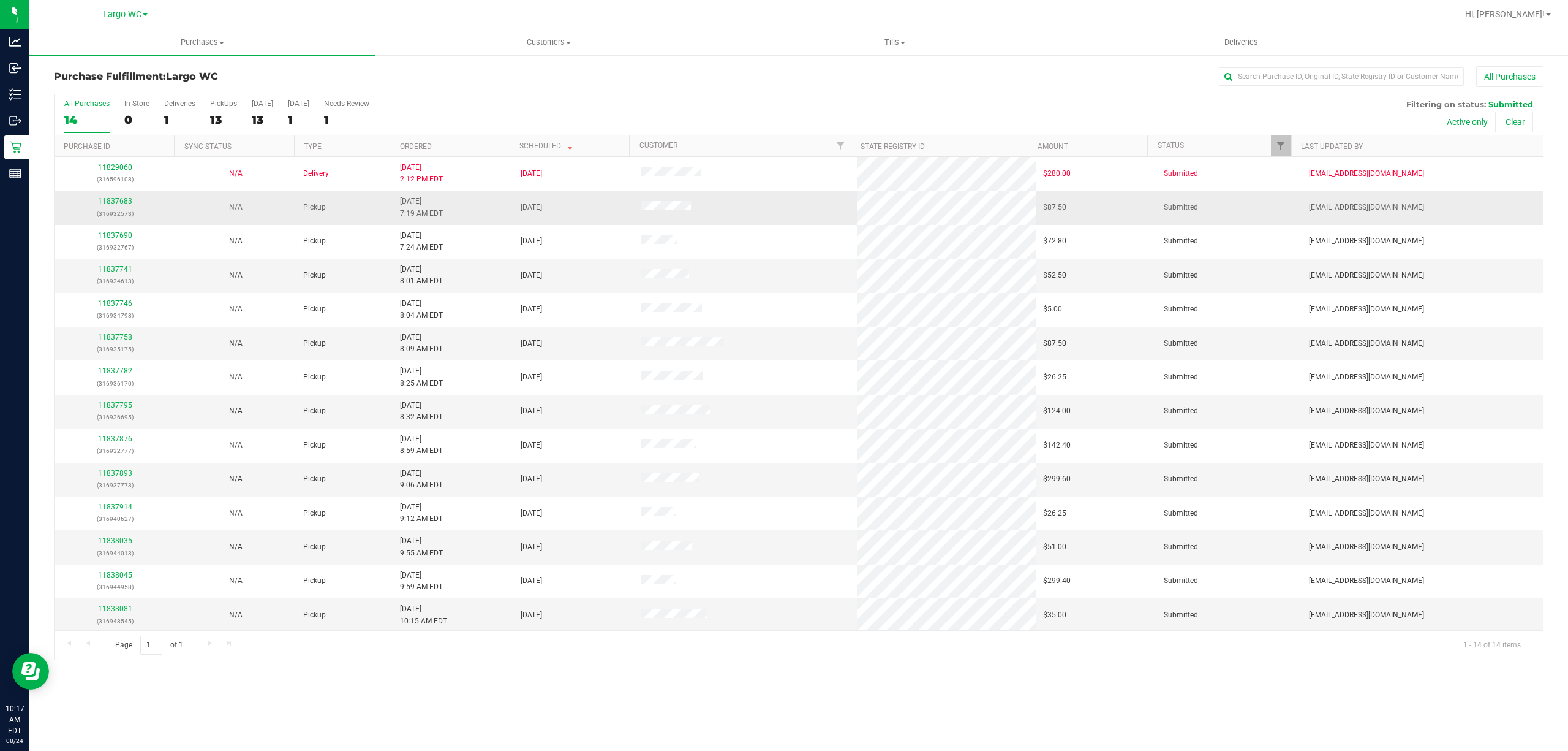
click at [120, 201] on link "11837683" at bounding box center [115, 201] width 35 height 9
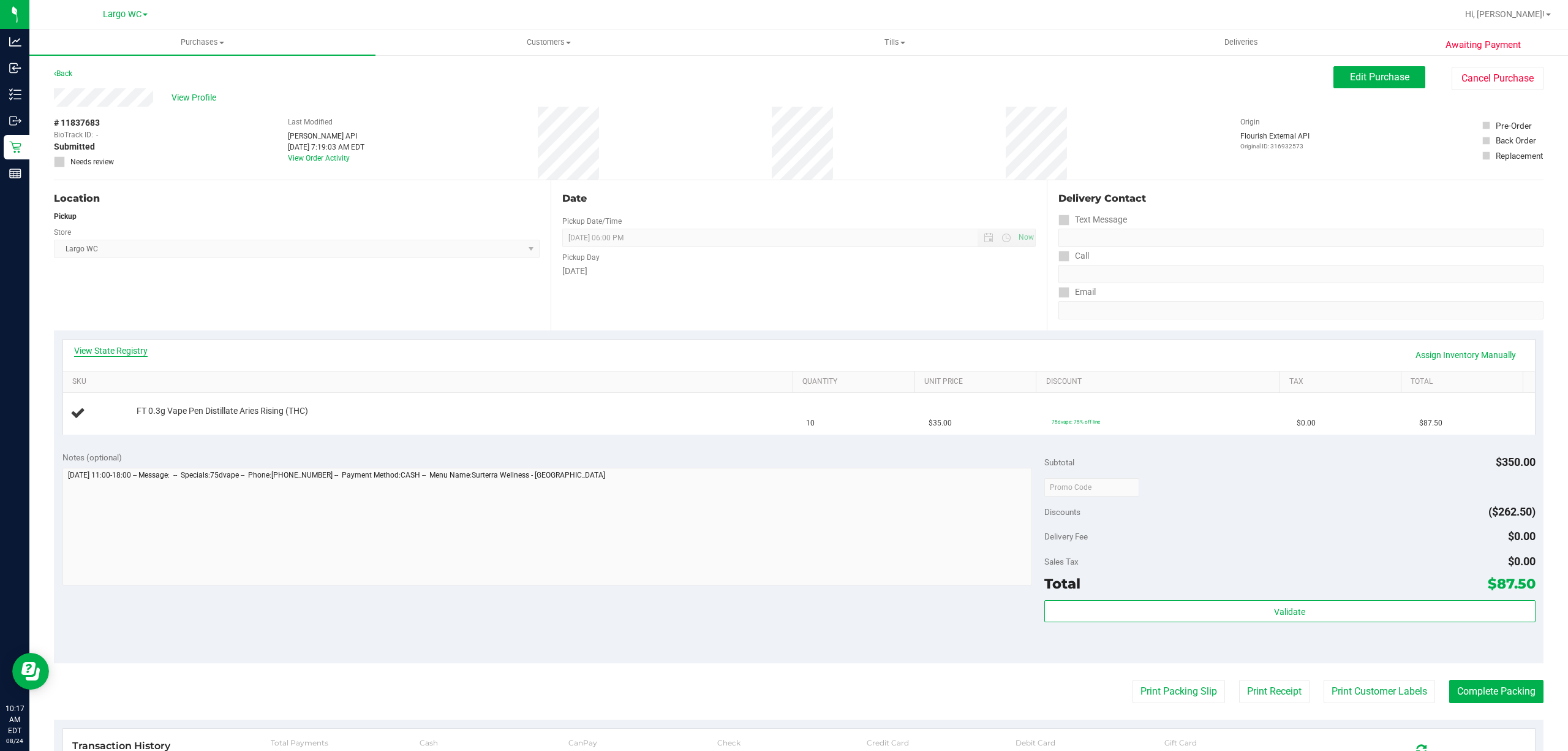
click at [128, 351] on link "View State Registry" at bounding box center [111, 350] width 73 height 13
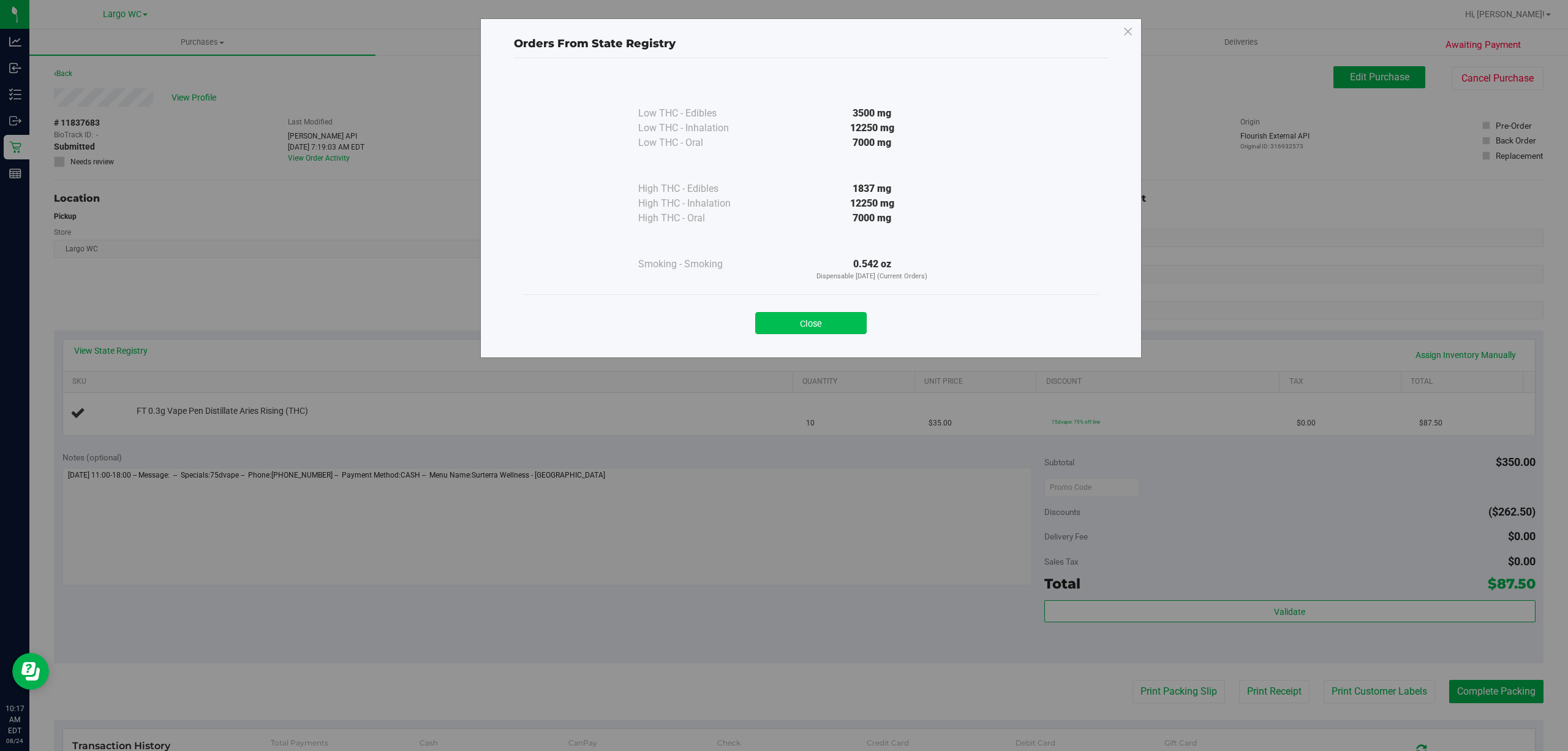
click at [787, 316] on button "Close" at bounding box center [811, 322] width 112 height 22
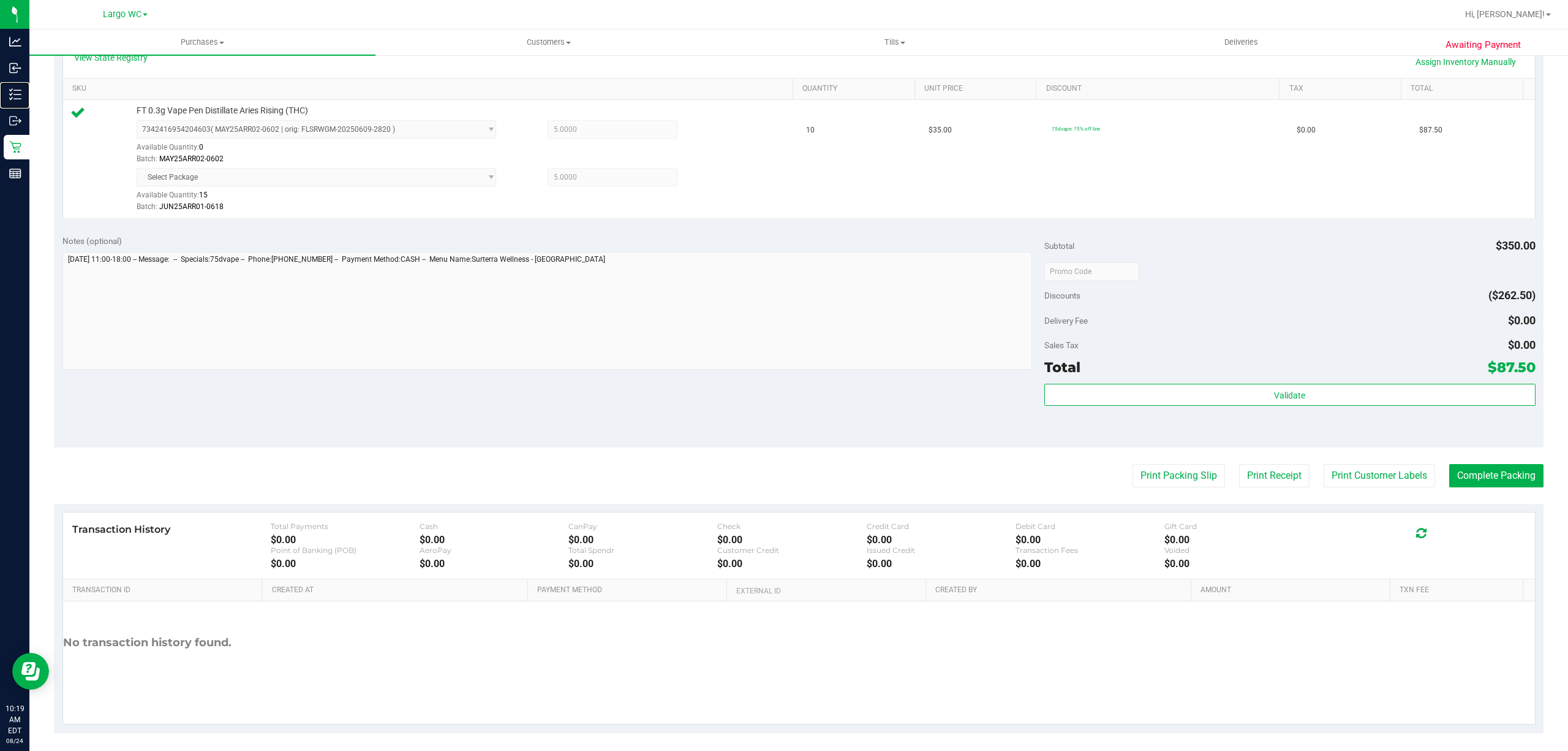
scroll to position [302, 0]
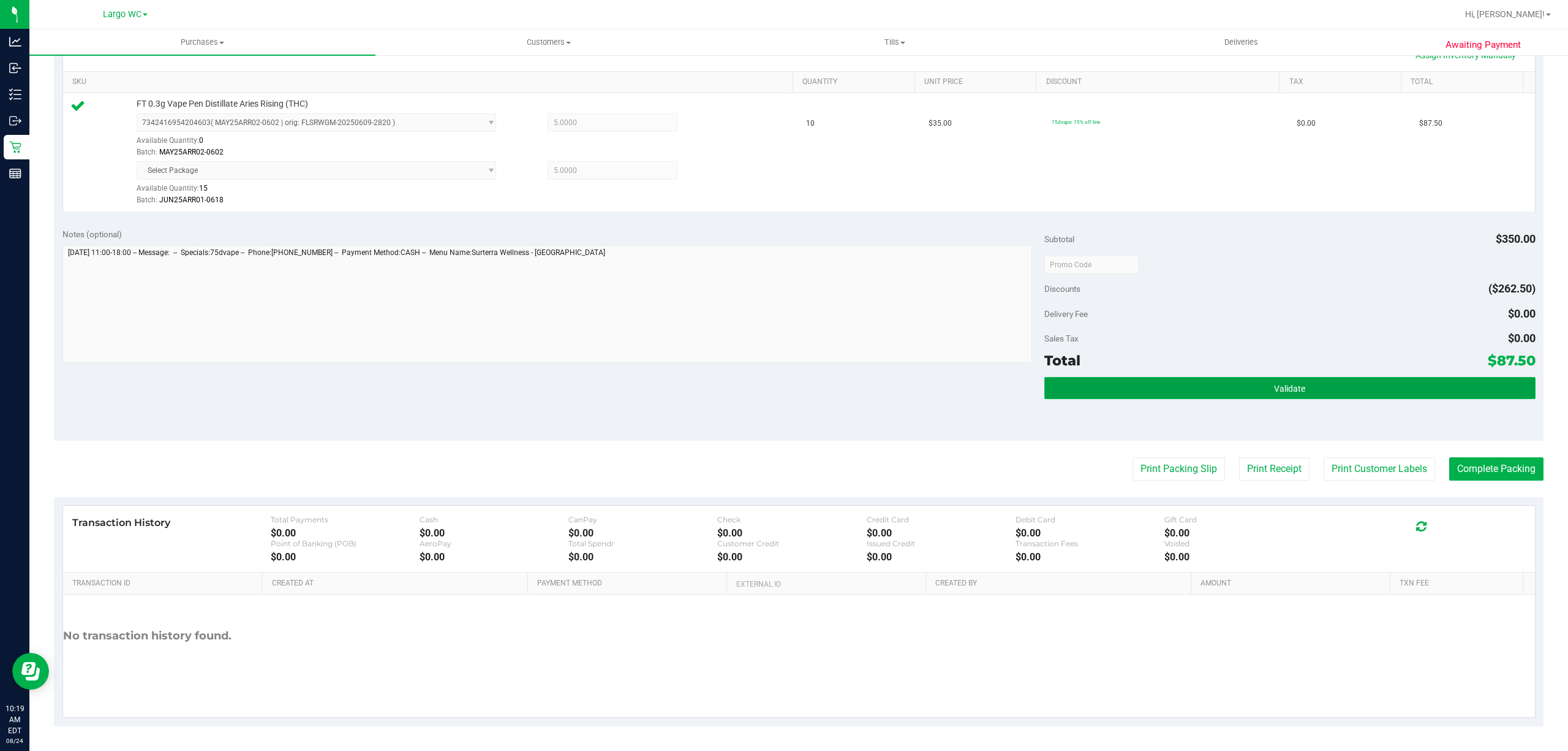
click at [1246, 388] on button "Validate" at bounding box center [1290, 388] width 491 height 22
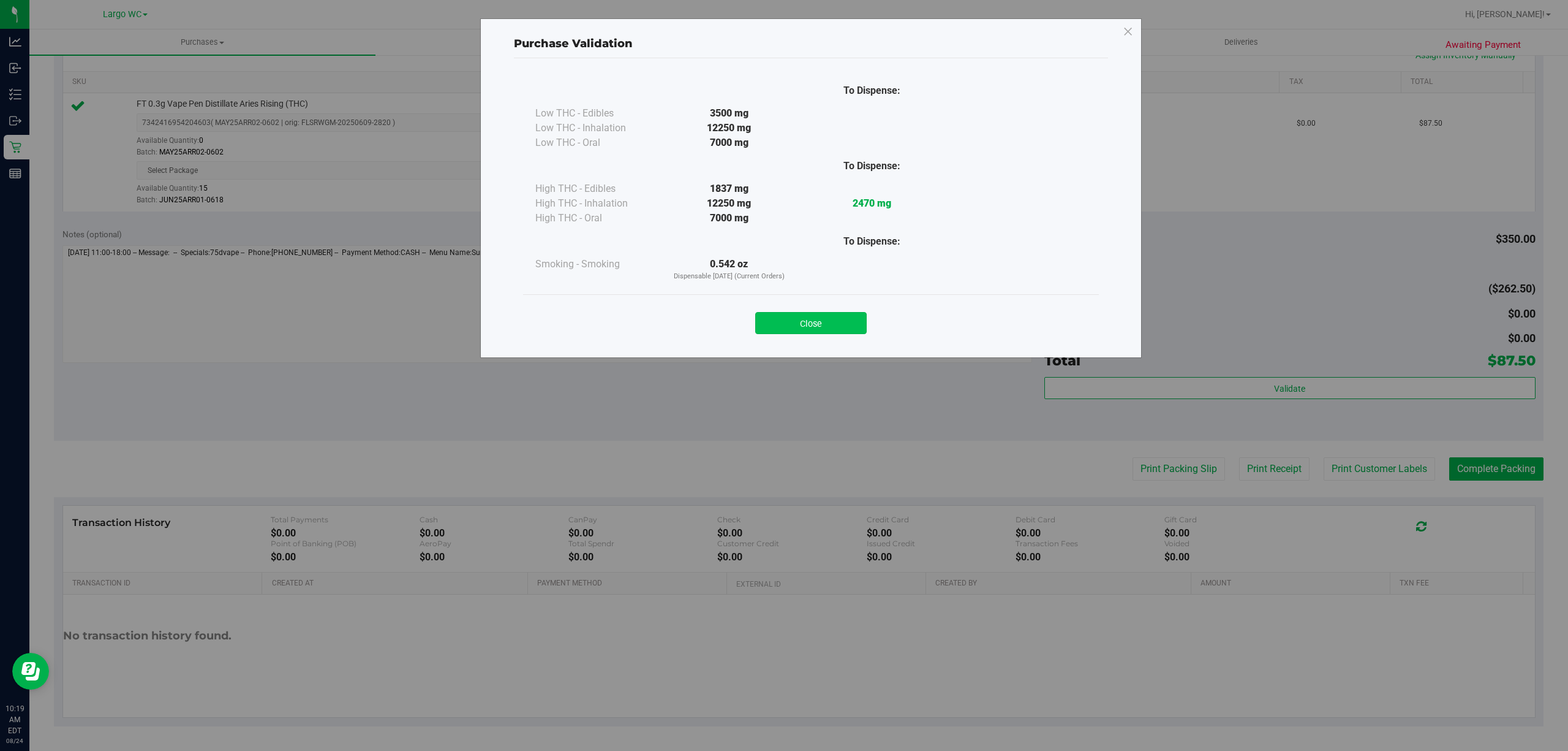
click at [844, 317] on button "Close" at bounding box center [811, 322] width 112 height 22
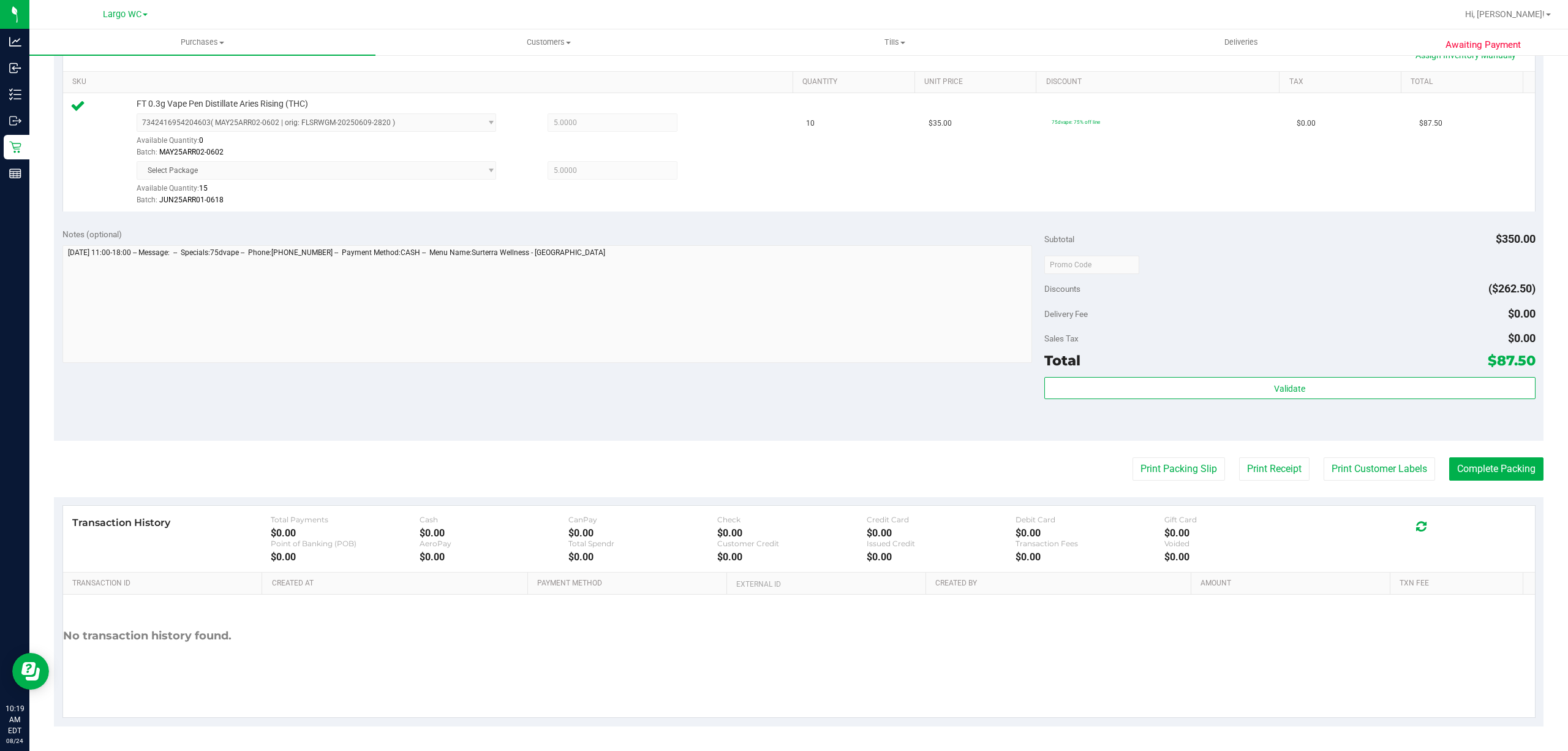
click at [1359, 487] on purchase-details "Back Edit Purchase Cancel Purchase View Profile # 11837683 BioTrack ID: - Submi…" at bounding box center [799, 246] width 1490 height 960
click at [1361, 472] on button "Print Customer Labels" at bounding box center [1380, 468] width 112 height 23
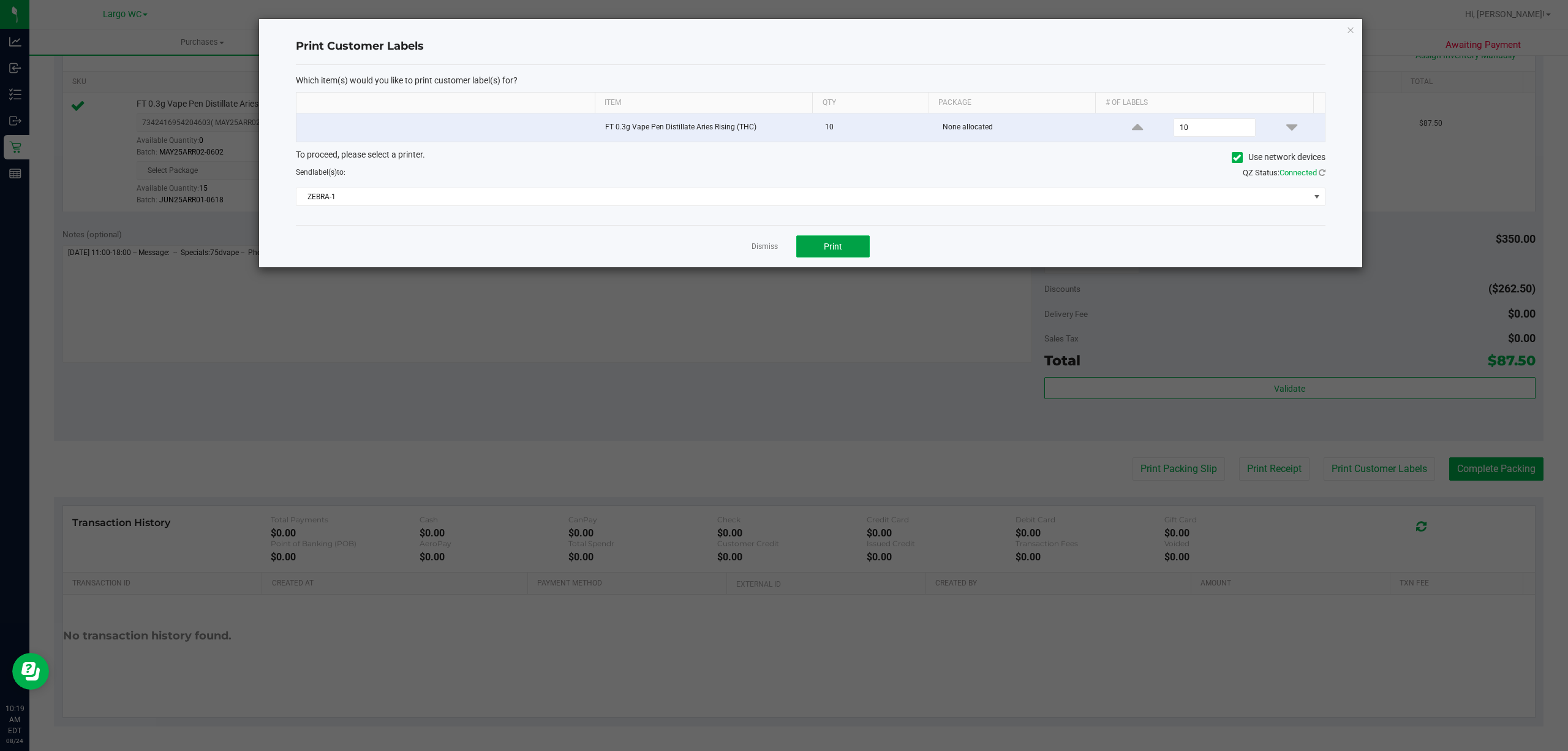
click at [851, 253] on button "Print" at bounding box center [833, 246] width 73 height 22
click at [758, 242] on app-cancel-button "Dismiss" at bounding box center [764, 246] width 26 height 13
click at [758, 250] on link "Dismiss" at bounding box center [764, 246] width 26 height 11
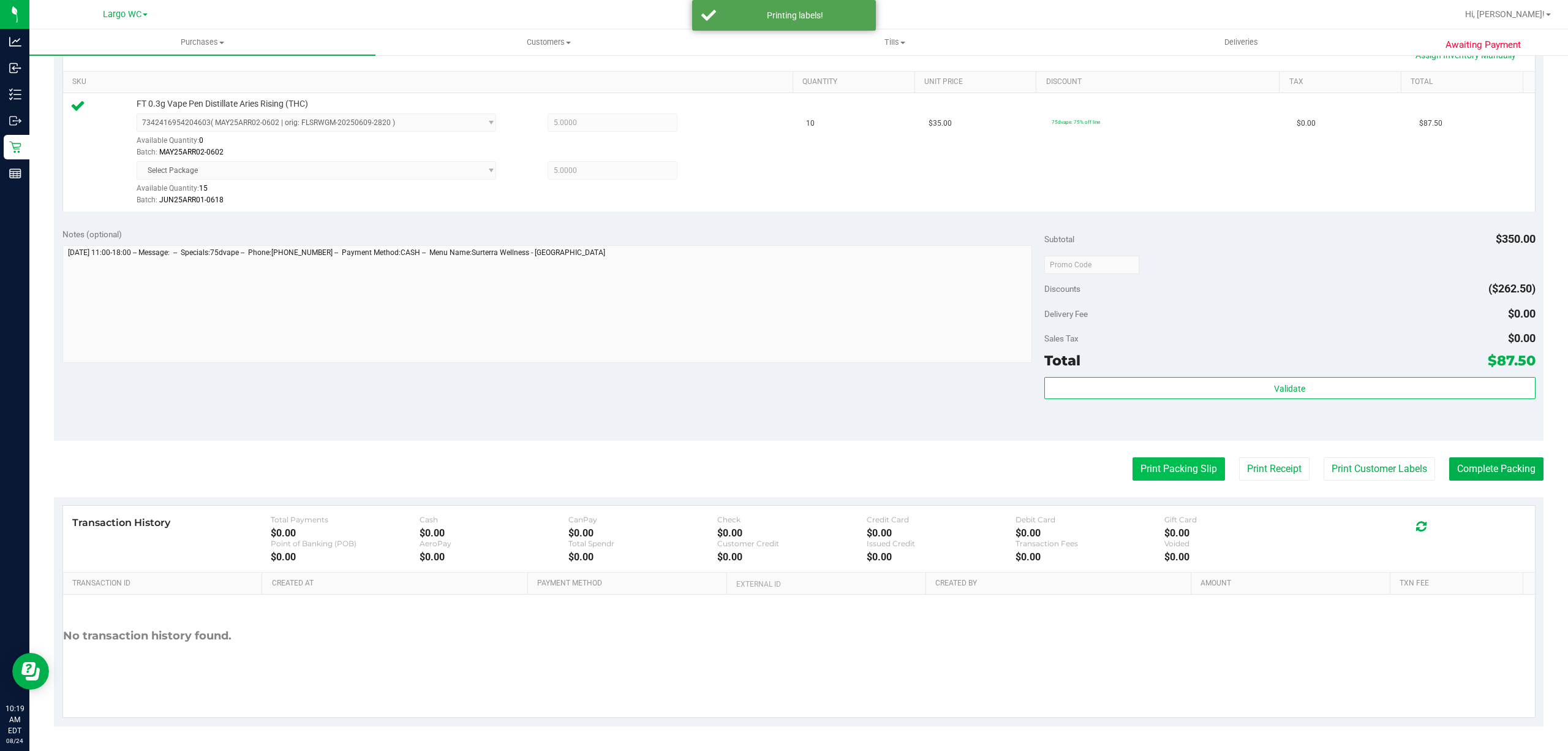
click at [1177, 471] on button "Print Packing Slip" at bounding box center [1179, 468] width 92 height 23
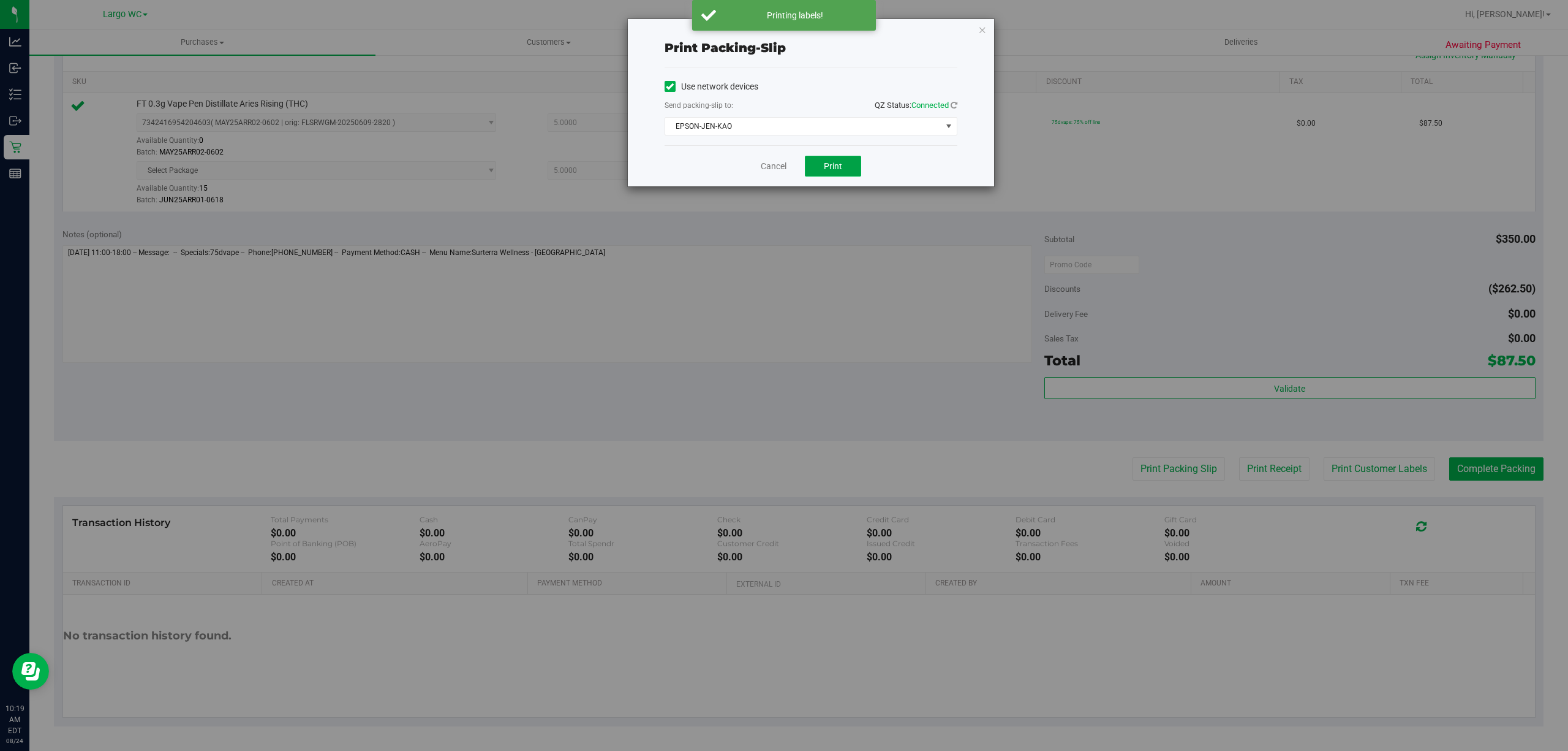
click at [835, 174] on button "Print" at bounding box center [833, 166] width 57 height 21
click at [785, 171] on div "Cancel Print" at bounding box center [810, 165] width 293 height 41
drag, startPoint x: 771, startPoint y: 170, endPoint x: 791, endPoint y: 192, distance: 29.7
click at [771, 171] on link "Cancel" at bounding box center [774, 165] width 26 height 13
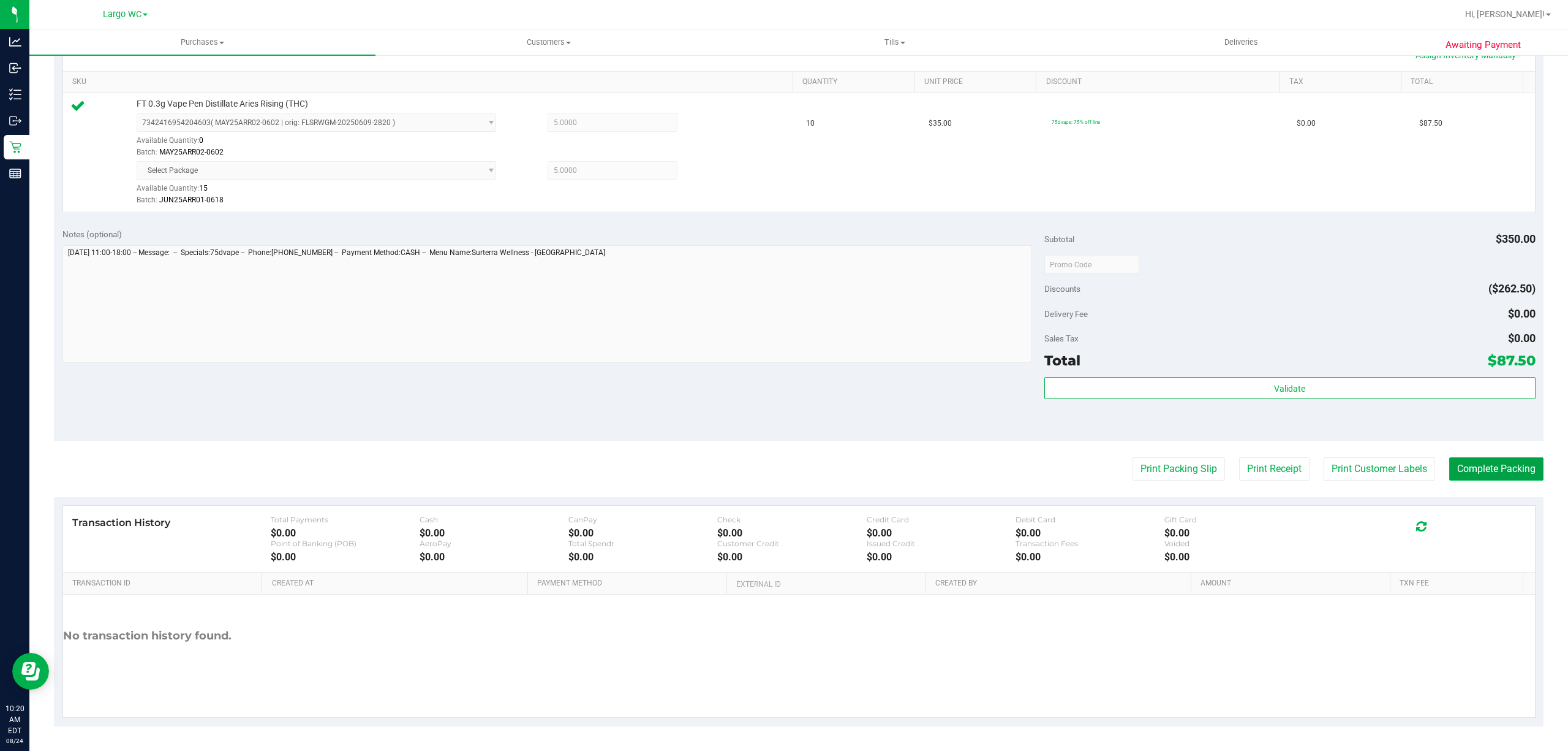
click at [1476, 467] on button "Complete Packing" at bounding box center [1497, 468] width 94 height 23
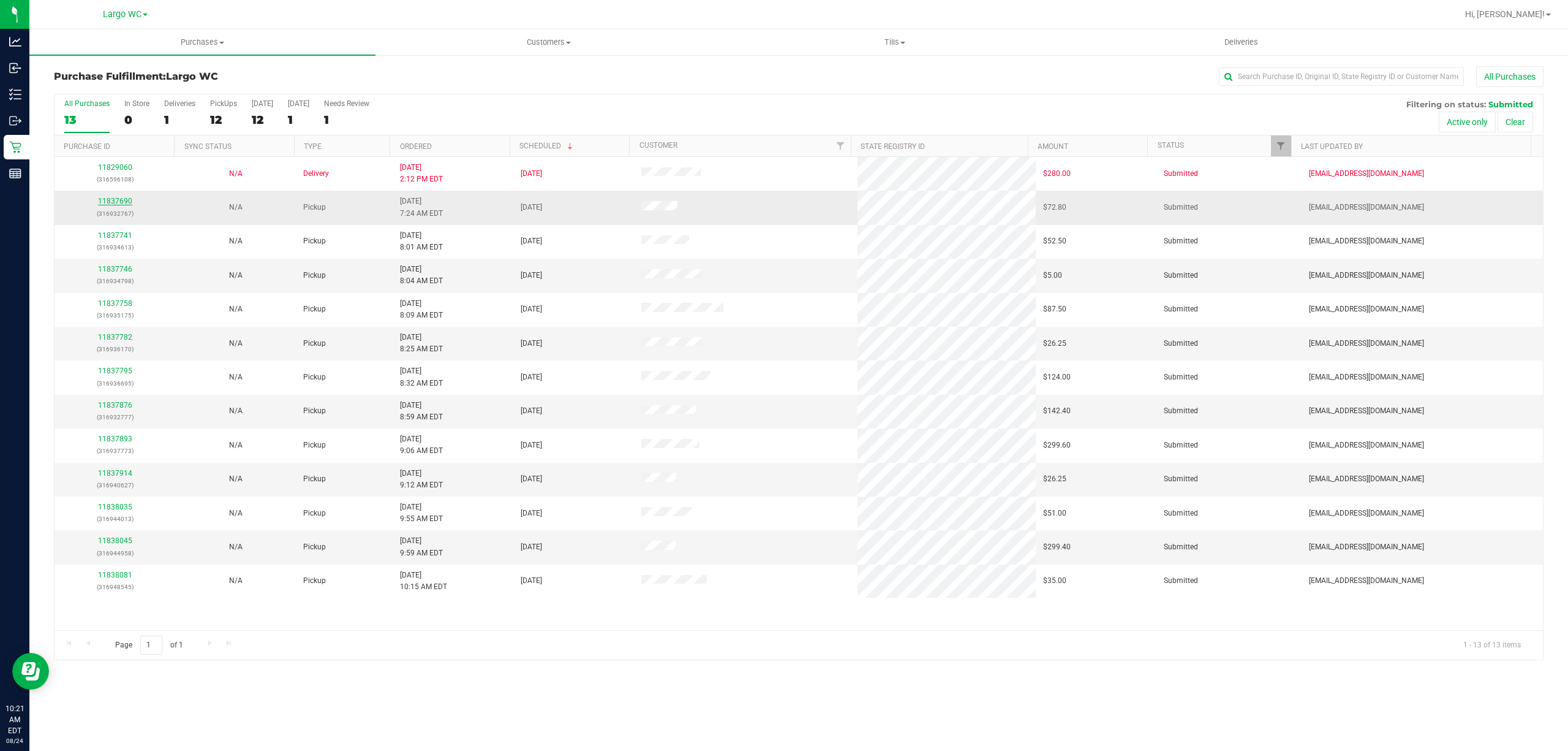
click at [104, 205] on link "11837690" at bounding box center [115, 201] width 35 height 9
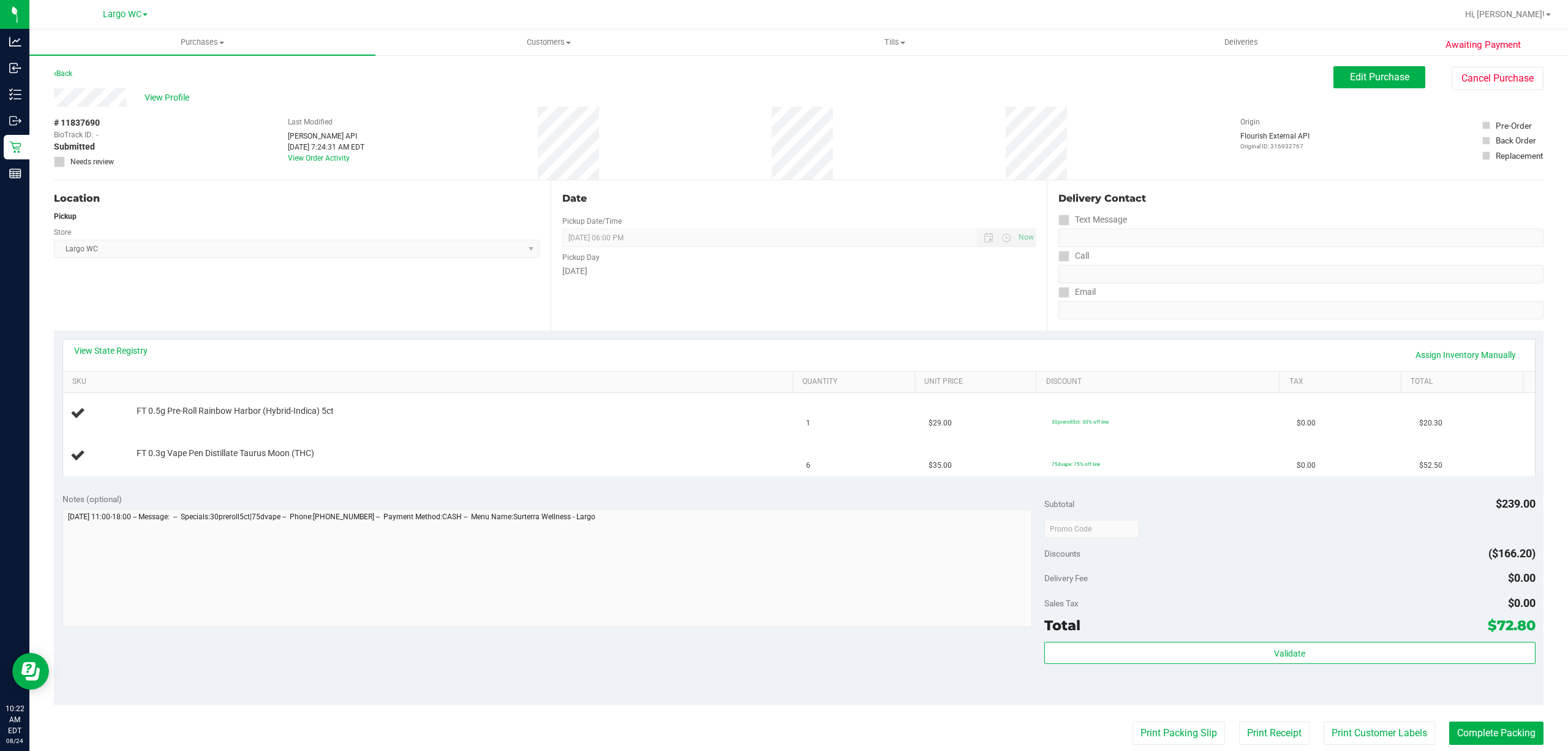
click at [890, 323] on div "Date Pickup Date/Time 08/24/2025 Now 08/24/2025 06:00 PM Now Pickup Day Sunday" at bounding box center [799, 255] width 497 height 150
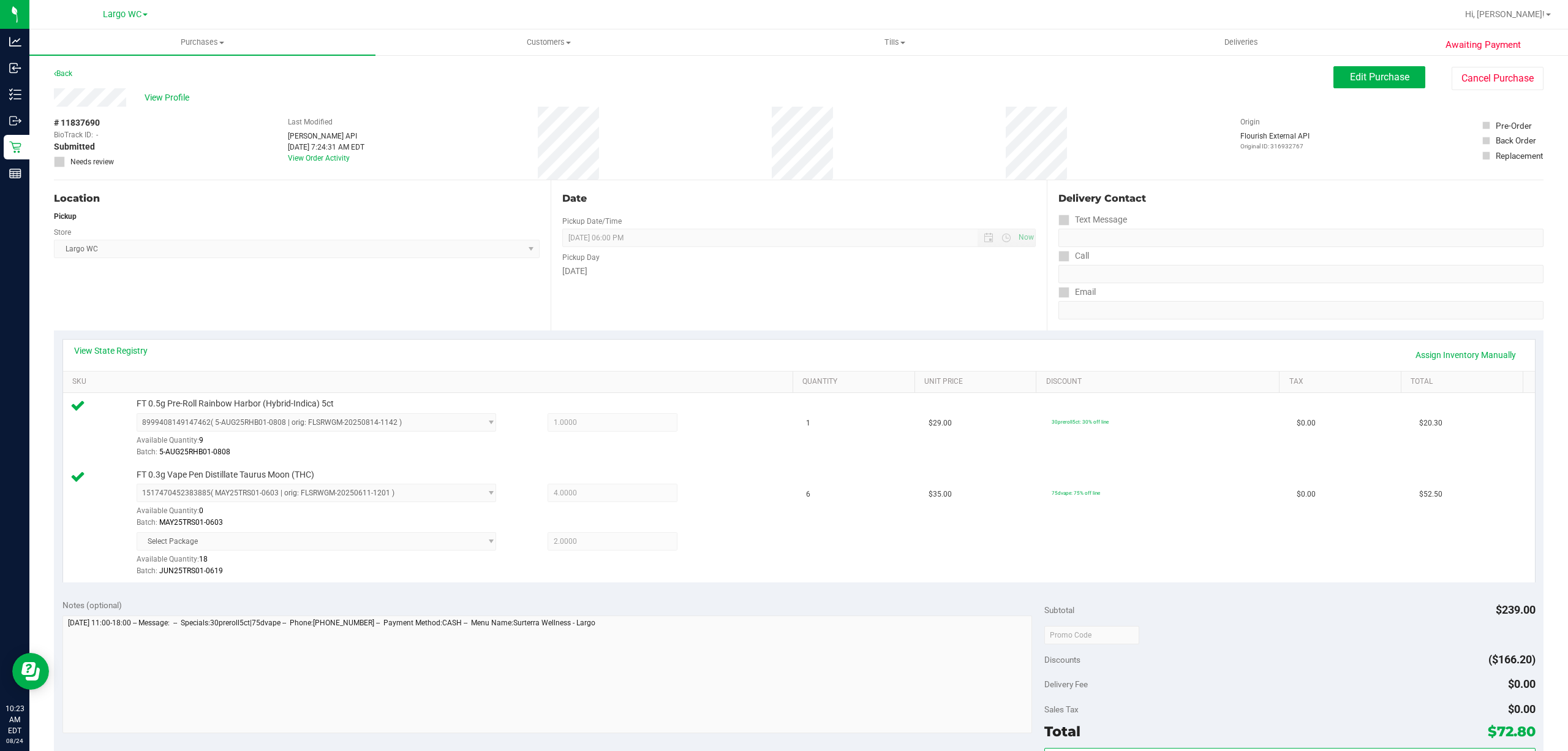
scroll to position [291, 0]
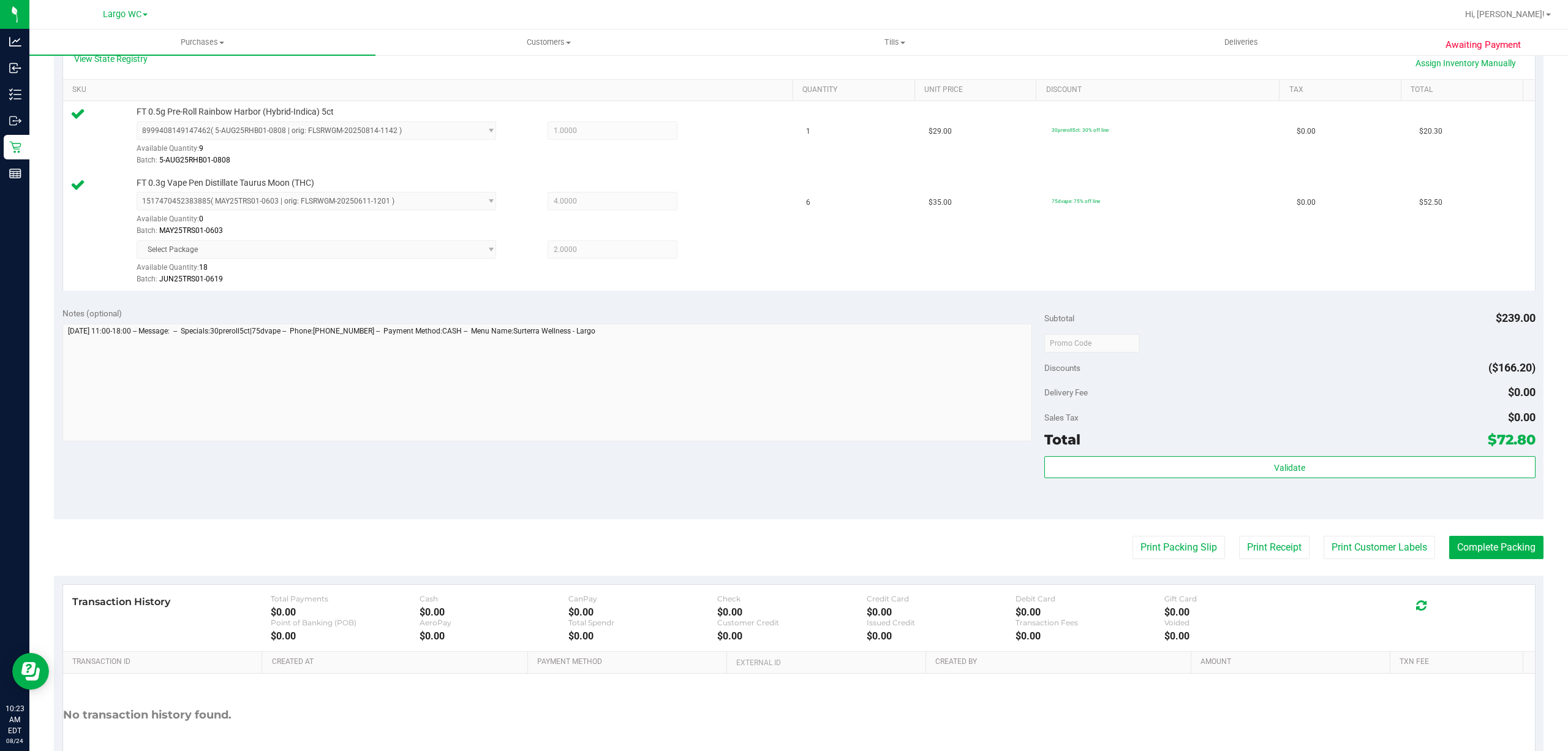
click at [1278, 503] on div "Validate" at bounding box center [1290, 483] width 491 height 55
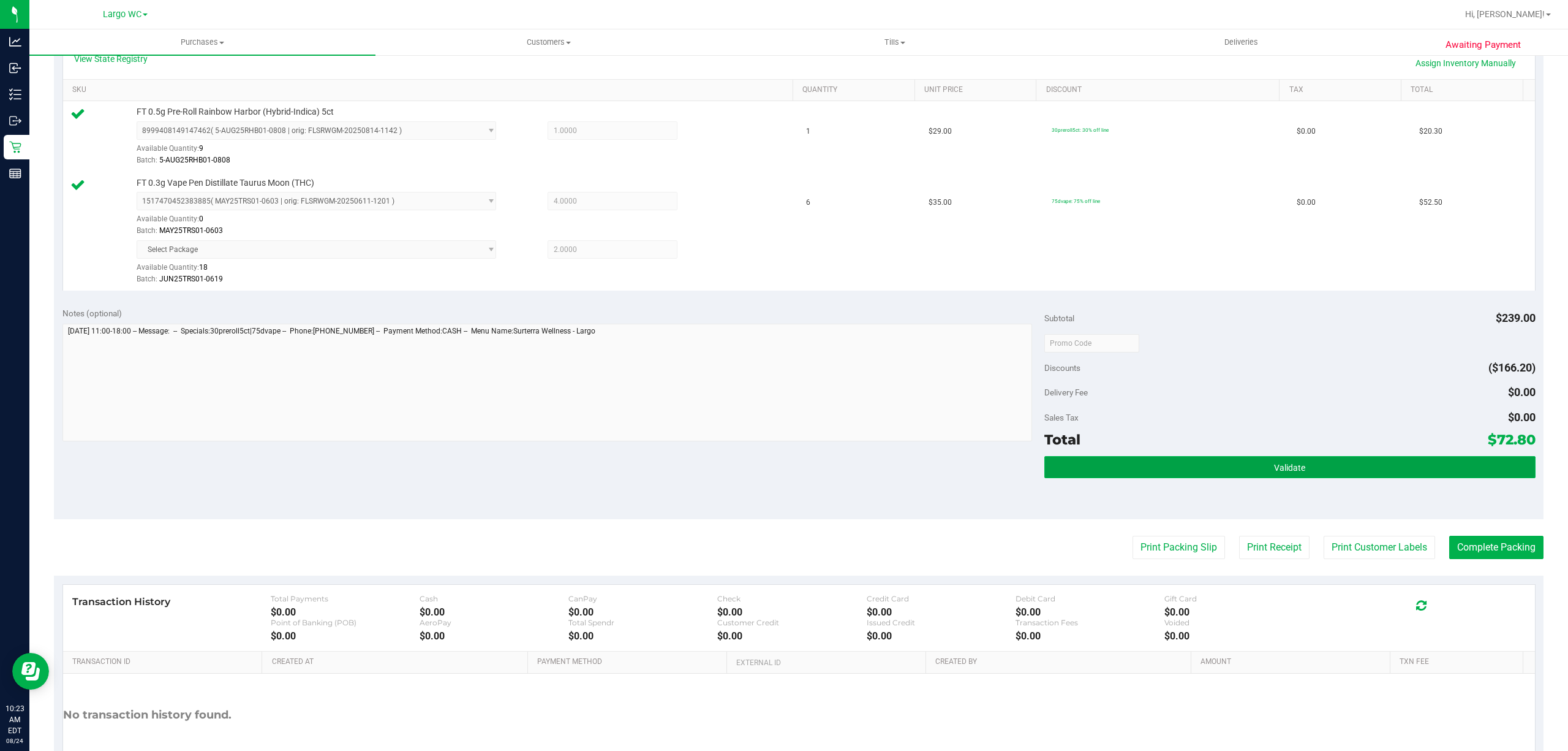
click at [1287, 467] on span "Validate" at bounding box center [1290, 467] width 32 height 10
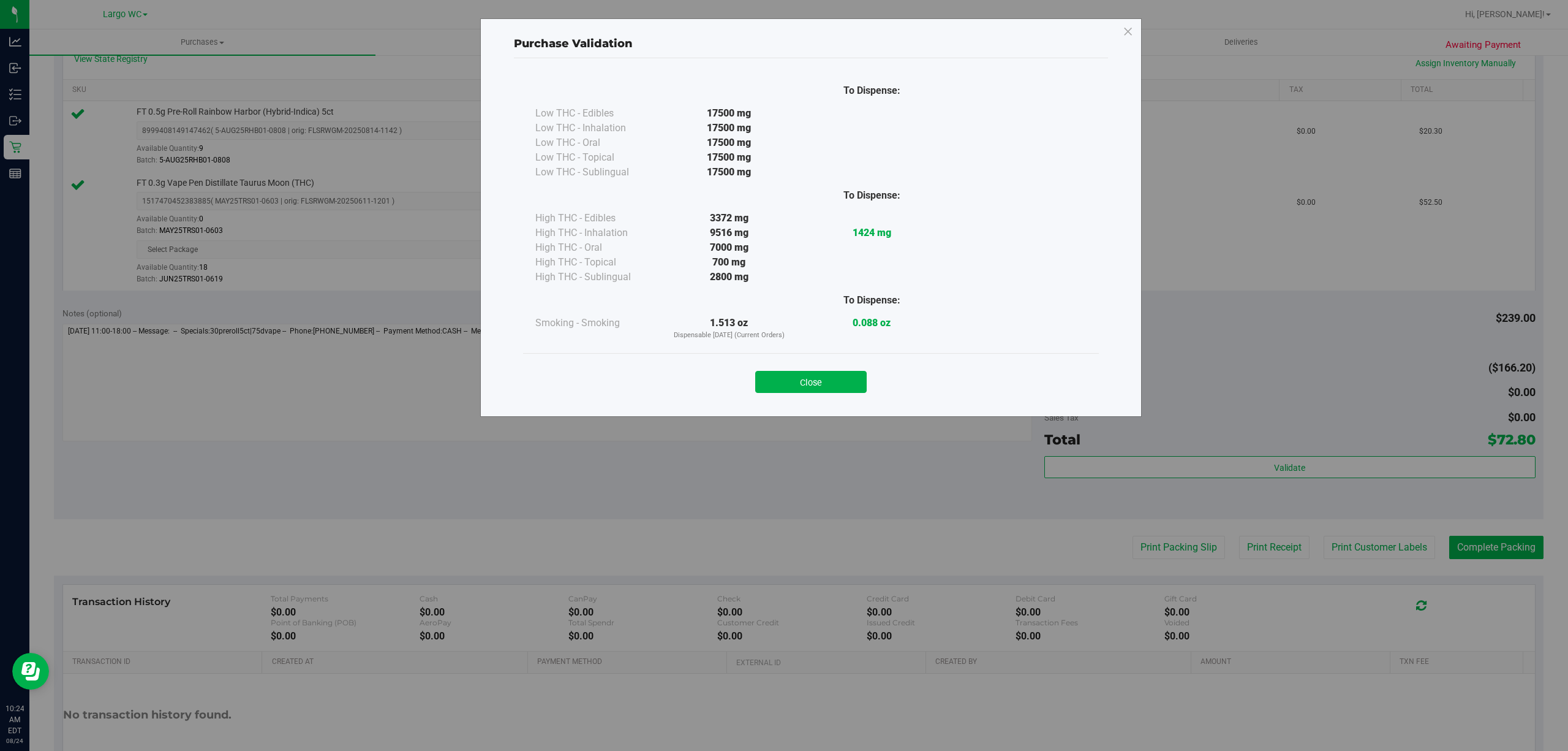
click at [864, 383] on button "Close" at bounding box center [811, 382] width 112 height 22
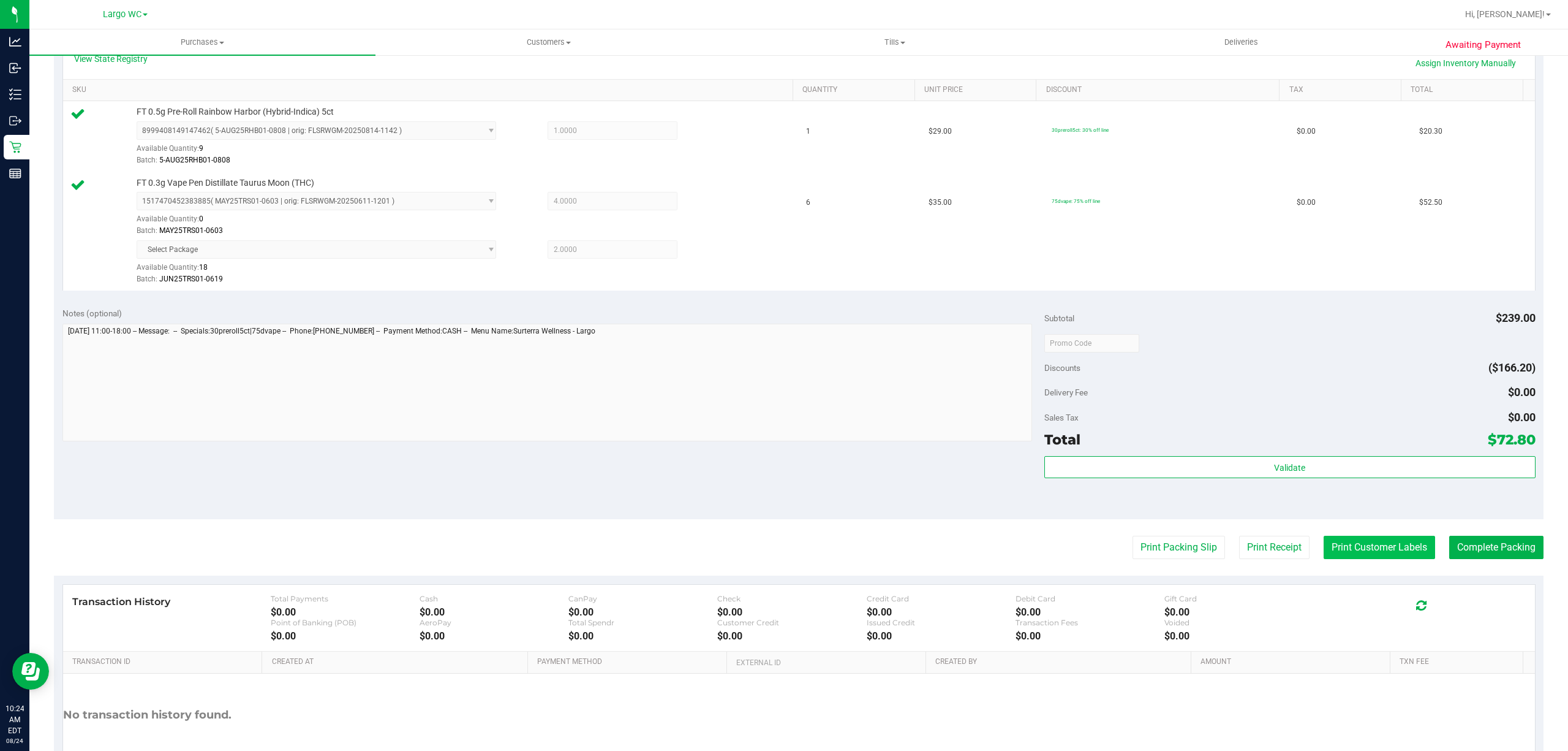
click at [1367, 549] on button "Print Customer Labels" at bounding box center [1380, 547] width 112 height 23
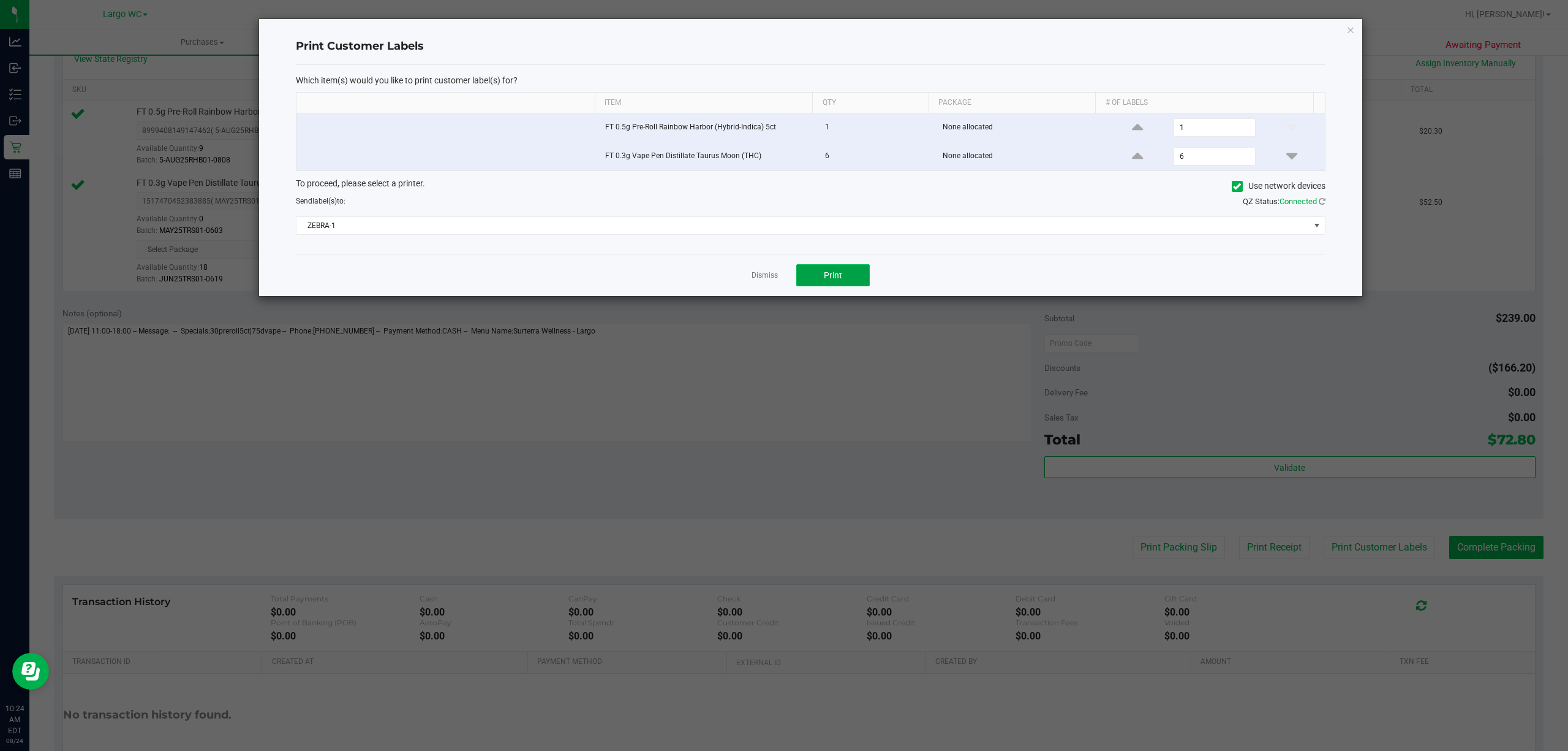
click at [803, 278] on button "Print" at bounding box center [833, 275] width 73 height 22
click at [770, 278] on link "Dismiss" at bounding box center [764, 275] width 26 height 11
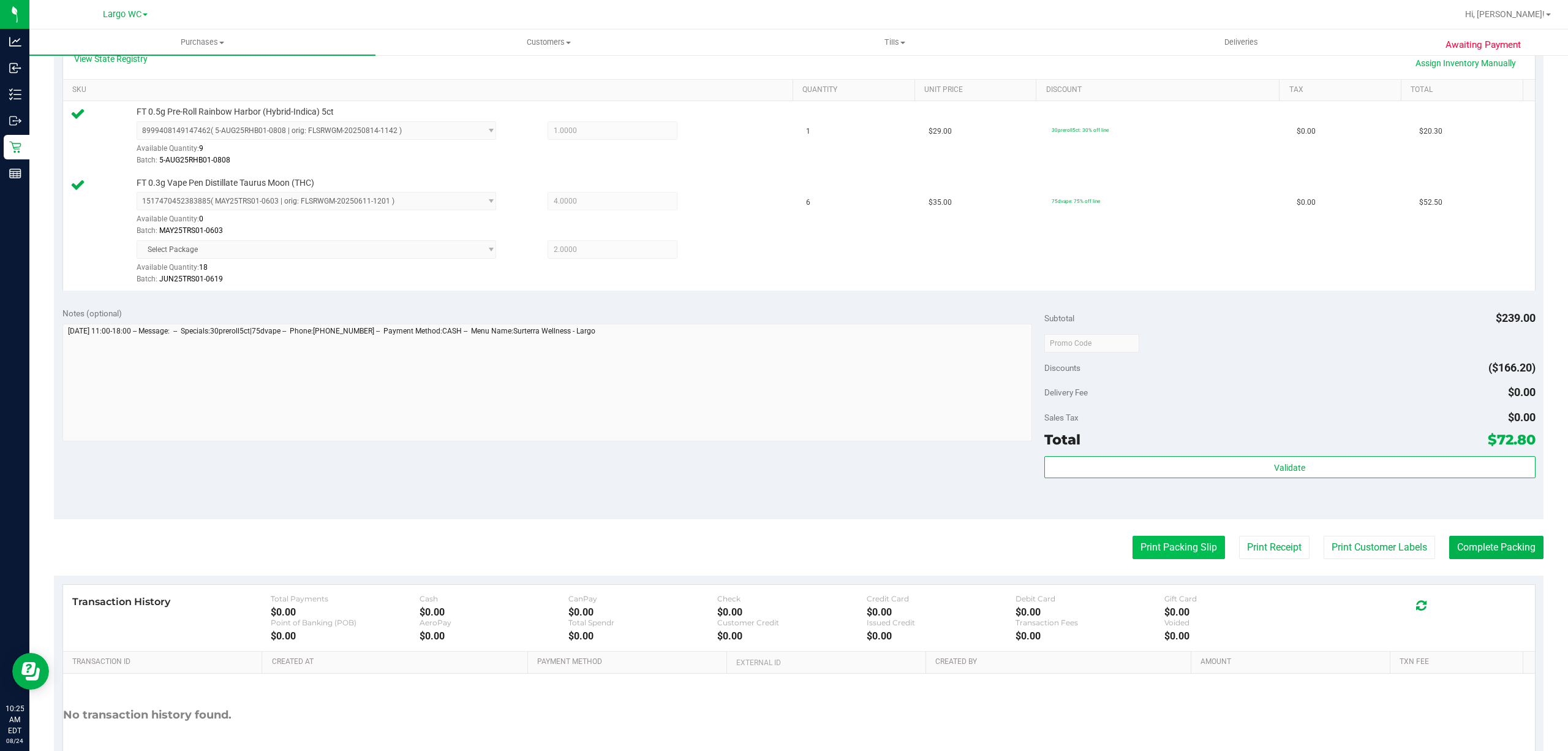
click at [1153, 559] on button "Print Packing Slip" at bounding box center [1179, 547] width 92 height 23
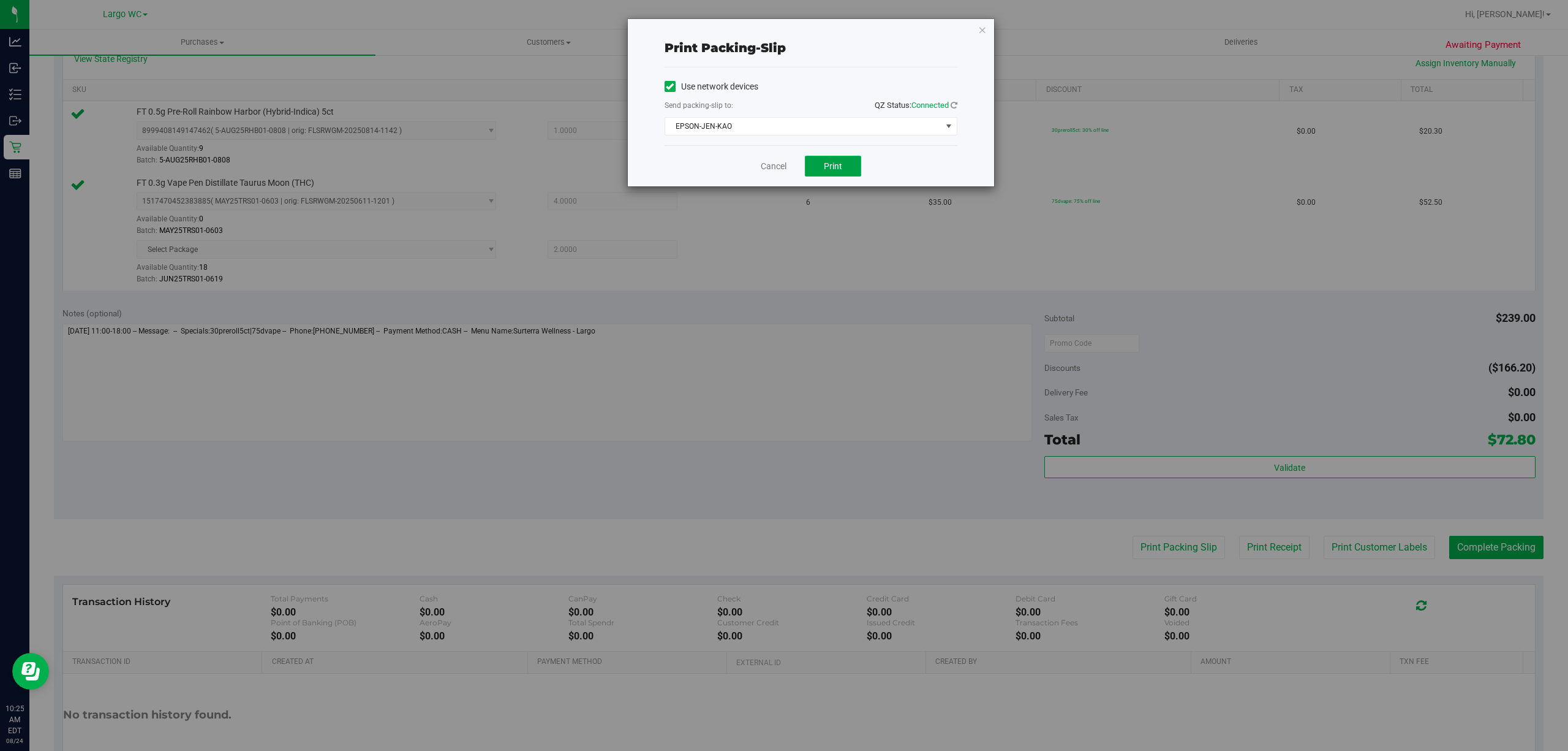
click at [836, 170] on span "Print" at bounding box center [833, 166] width 18 height 10
click at [767, 155] on div "Cancel Print" at bounding box center [810, 165] width 293 height 41
click at [767, 164] on link "Cancel" at bounding box center [774, 165] width 26 height 13
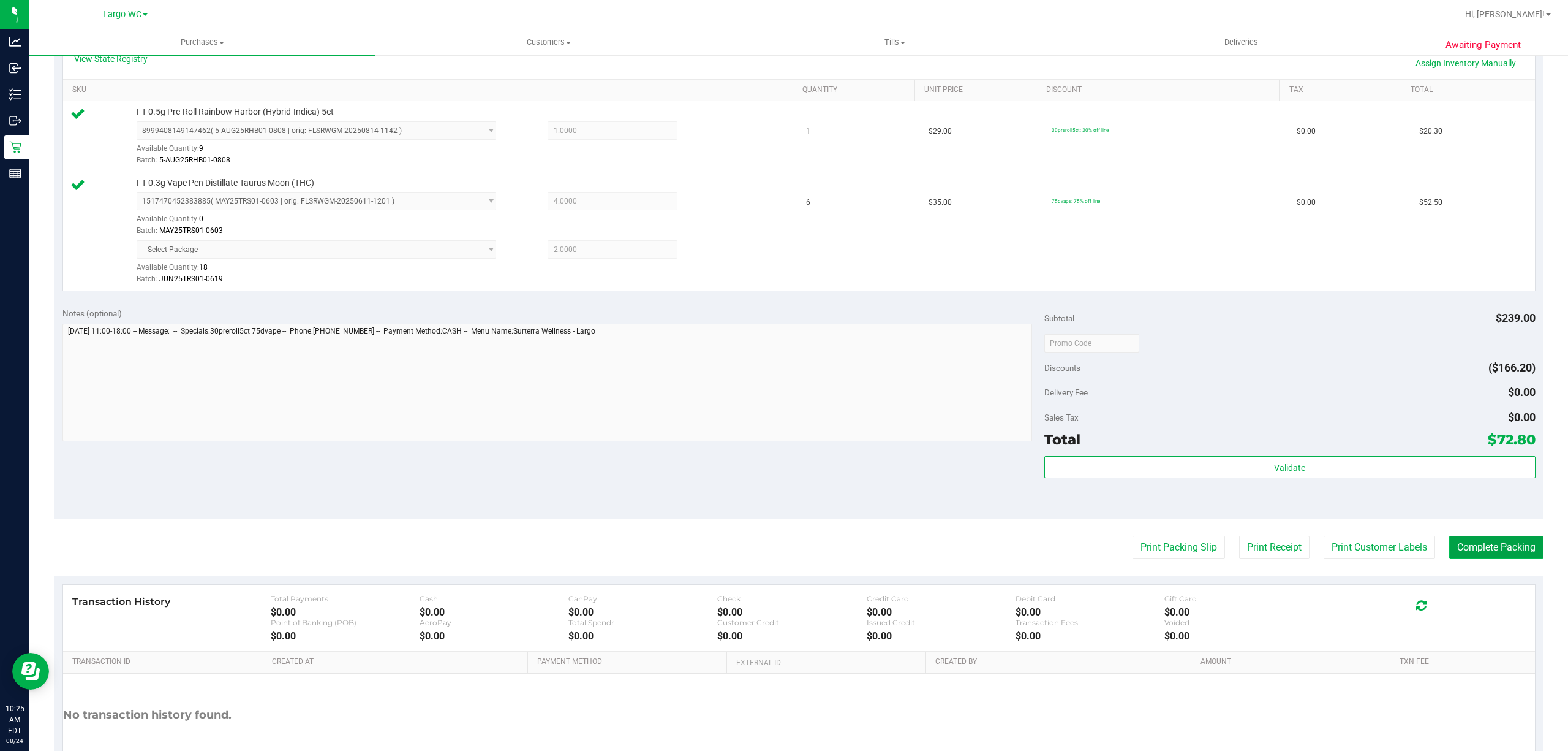
click at [1526, 540] on button "Complete Packing" at bounding box center [1497, 547] width 94 height 23
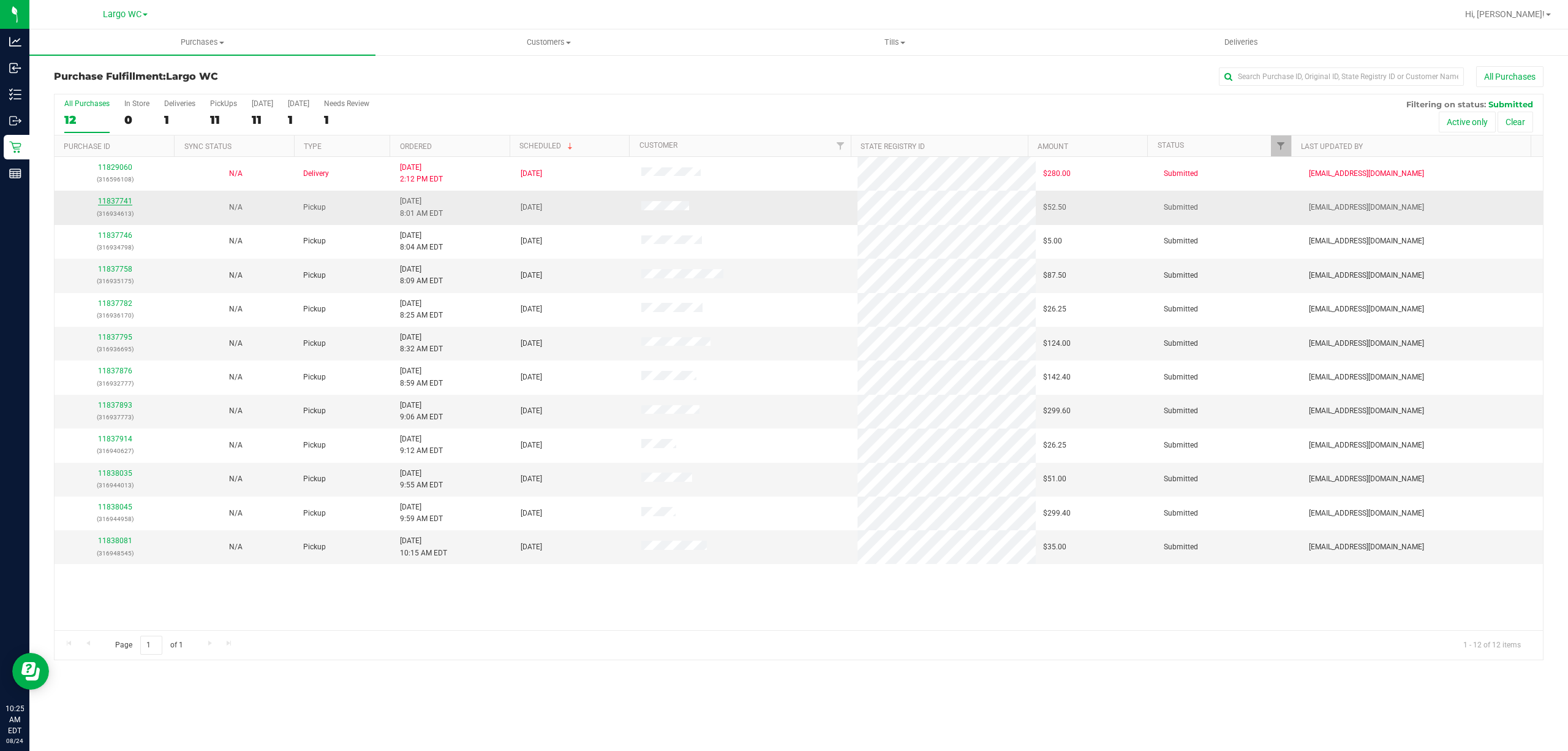
click at [112, 199] on link "11837741" at bounding box center [115, 201] width 35 height 9
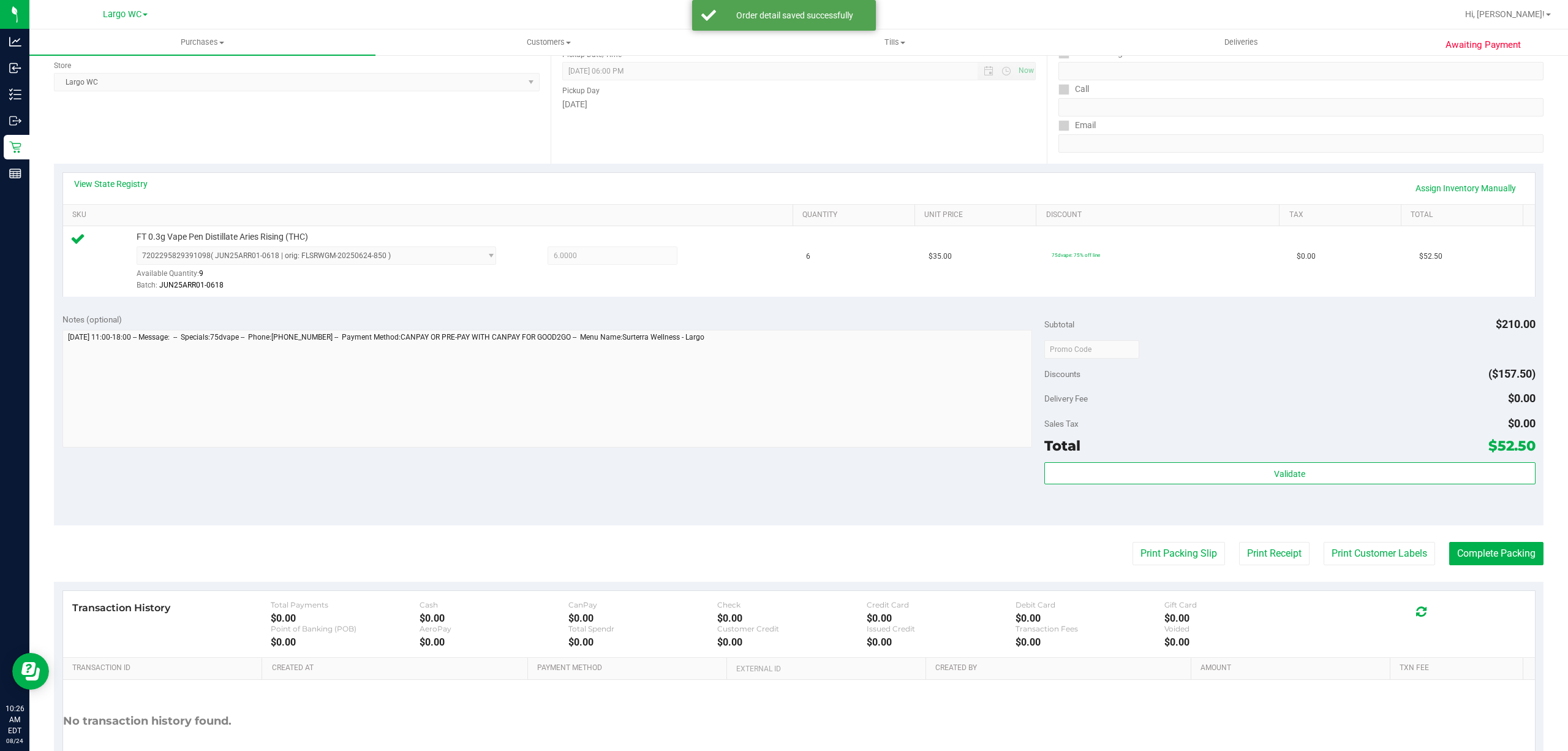
scroll to position [253, 0]
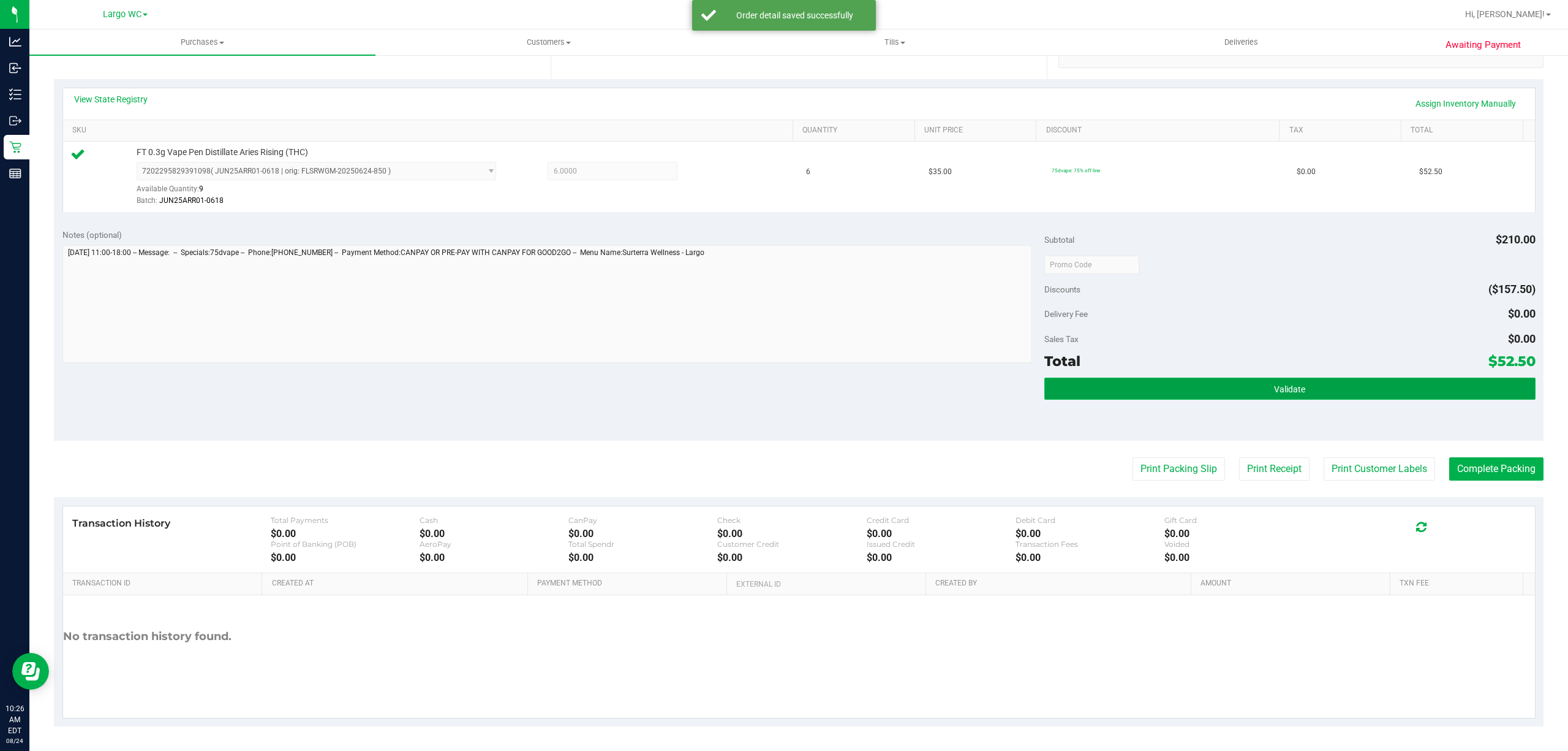
click at [1330, 398] on button "Validate" at bounding box center [1290, 388] width 491 height 22
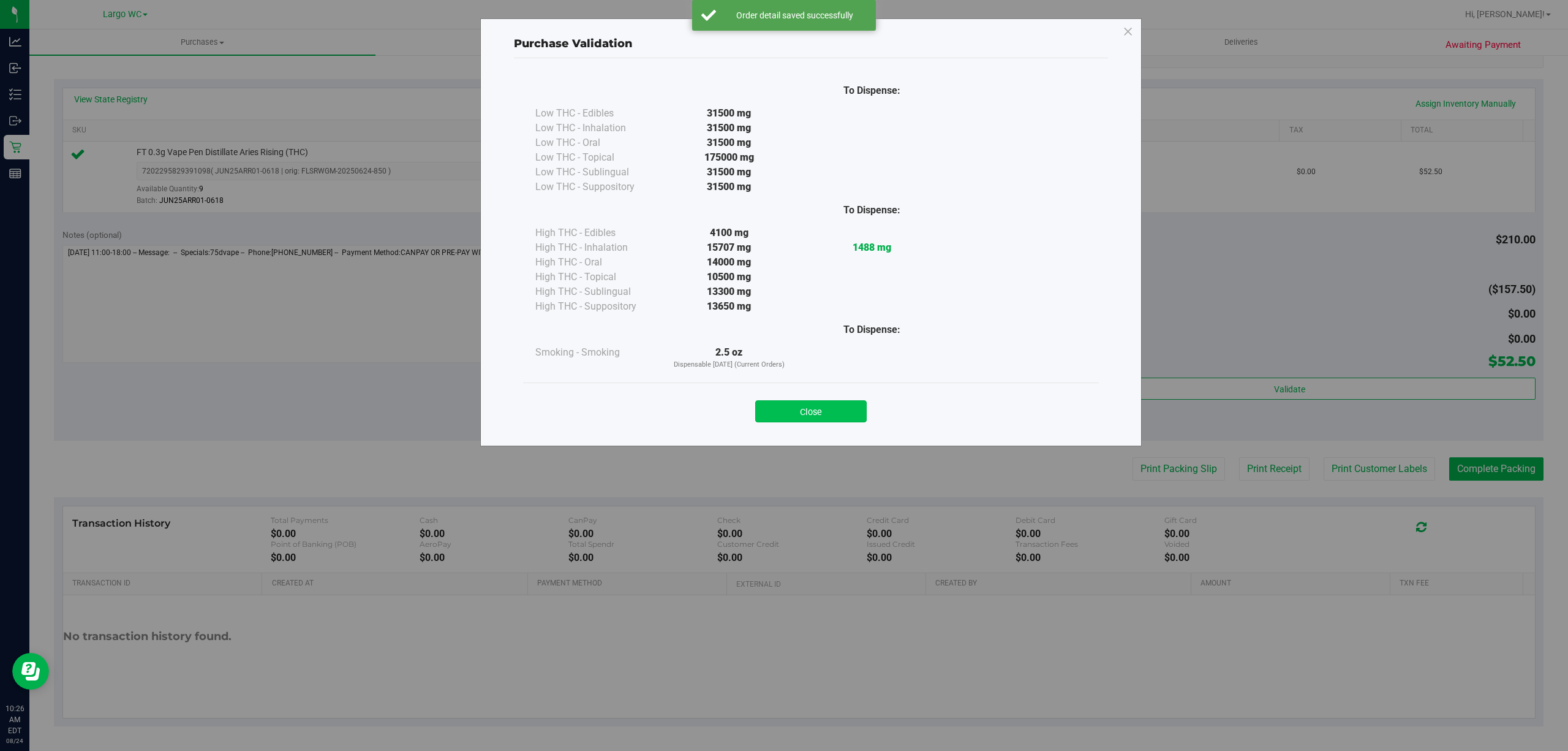
click at [800, 416] on button "Close" at bounding box center [811, 411] width 112 height 22
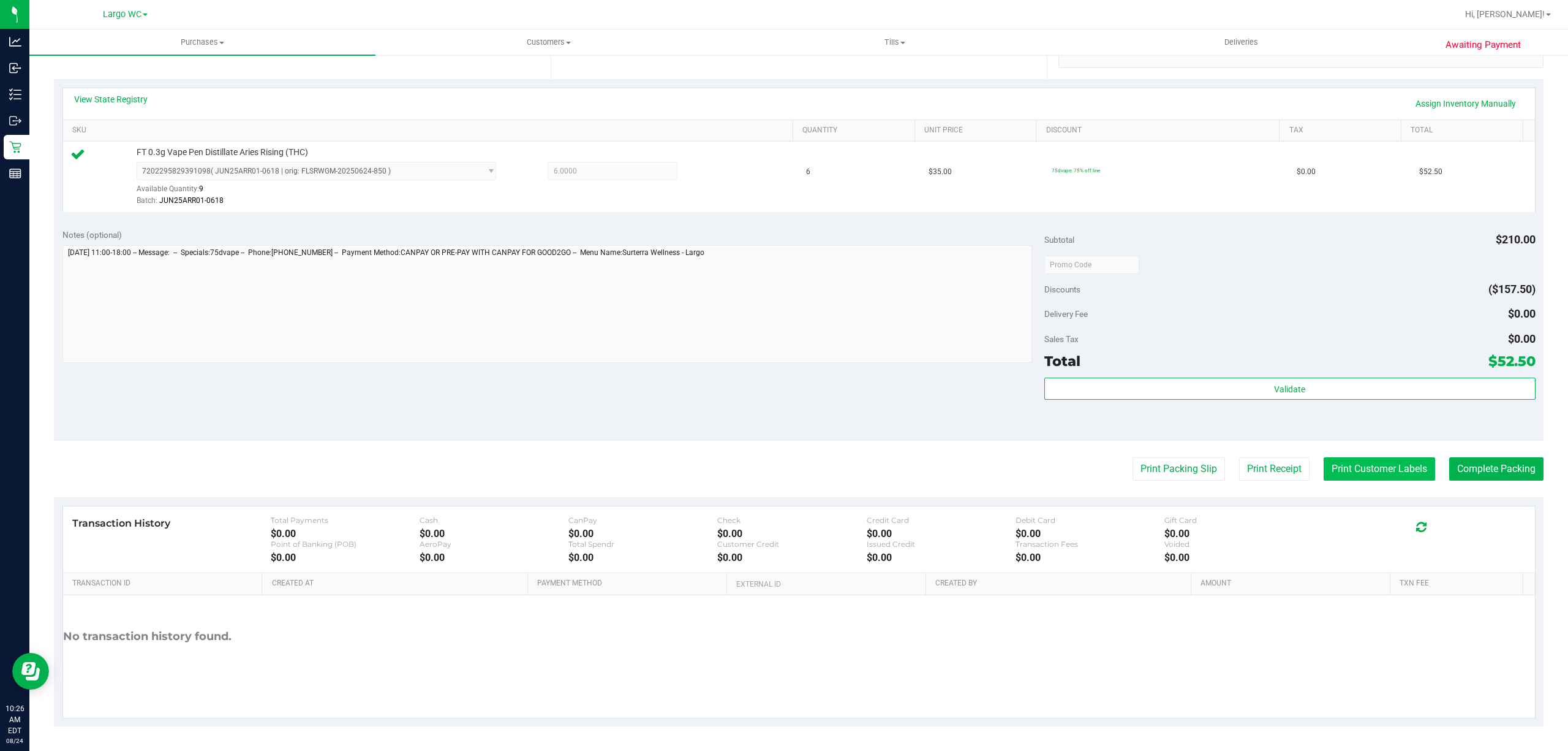
click at [1374, 468] on button "Print Customer Labels" at bounding box center [1380, 468] width 112 height 23
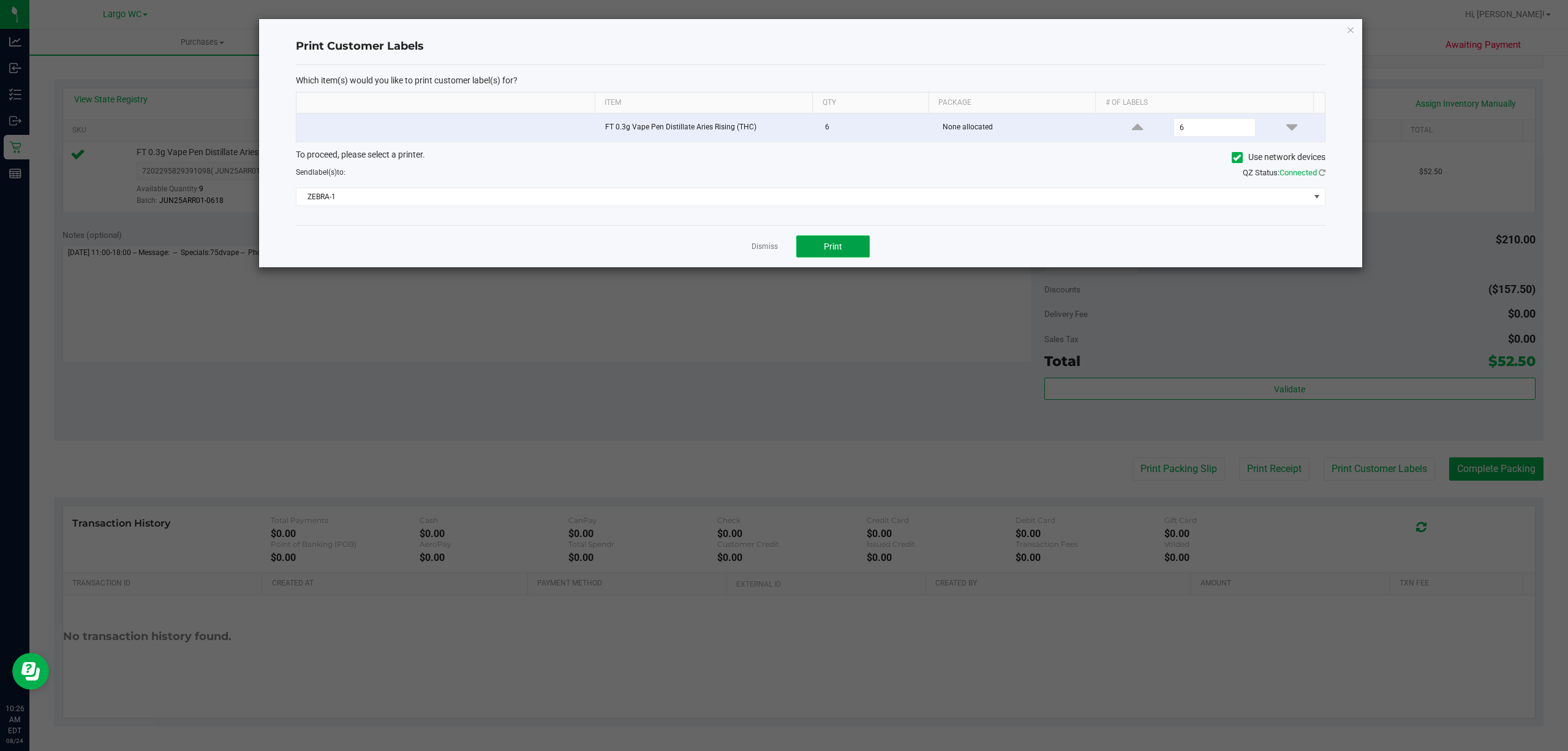
click at [849, 246] on button "Print" at bounding box center [833, 246] width 73 height 22
click at [772, 248] on link "Dismiss" at bounding box center [764, 246] width 26 height 11
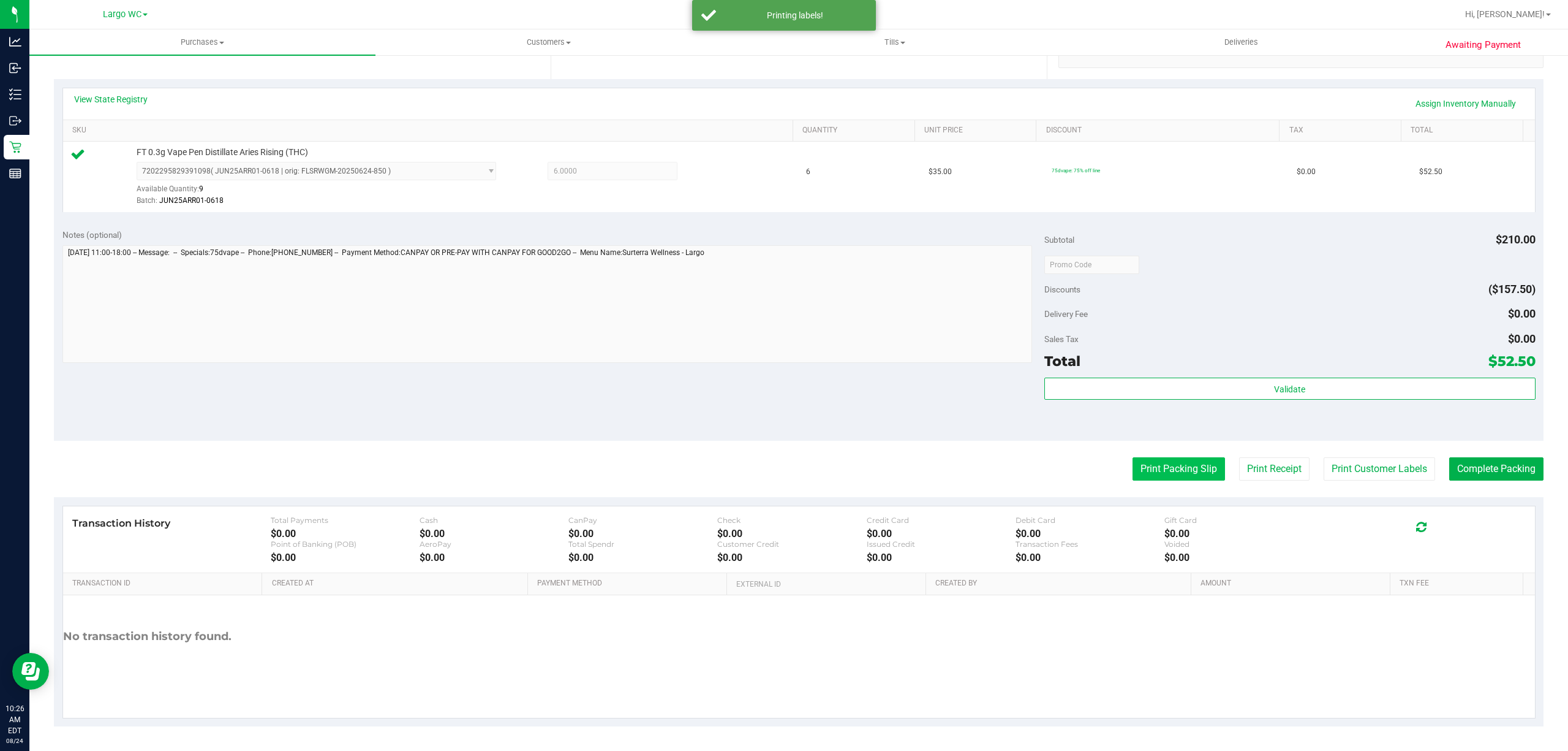
click at [1177, 473] on button "Print Packing Slip" at bounding box center [1179, 468] width 92 height 23
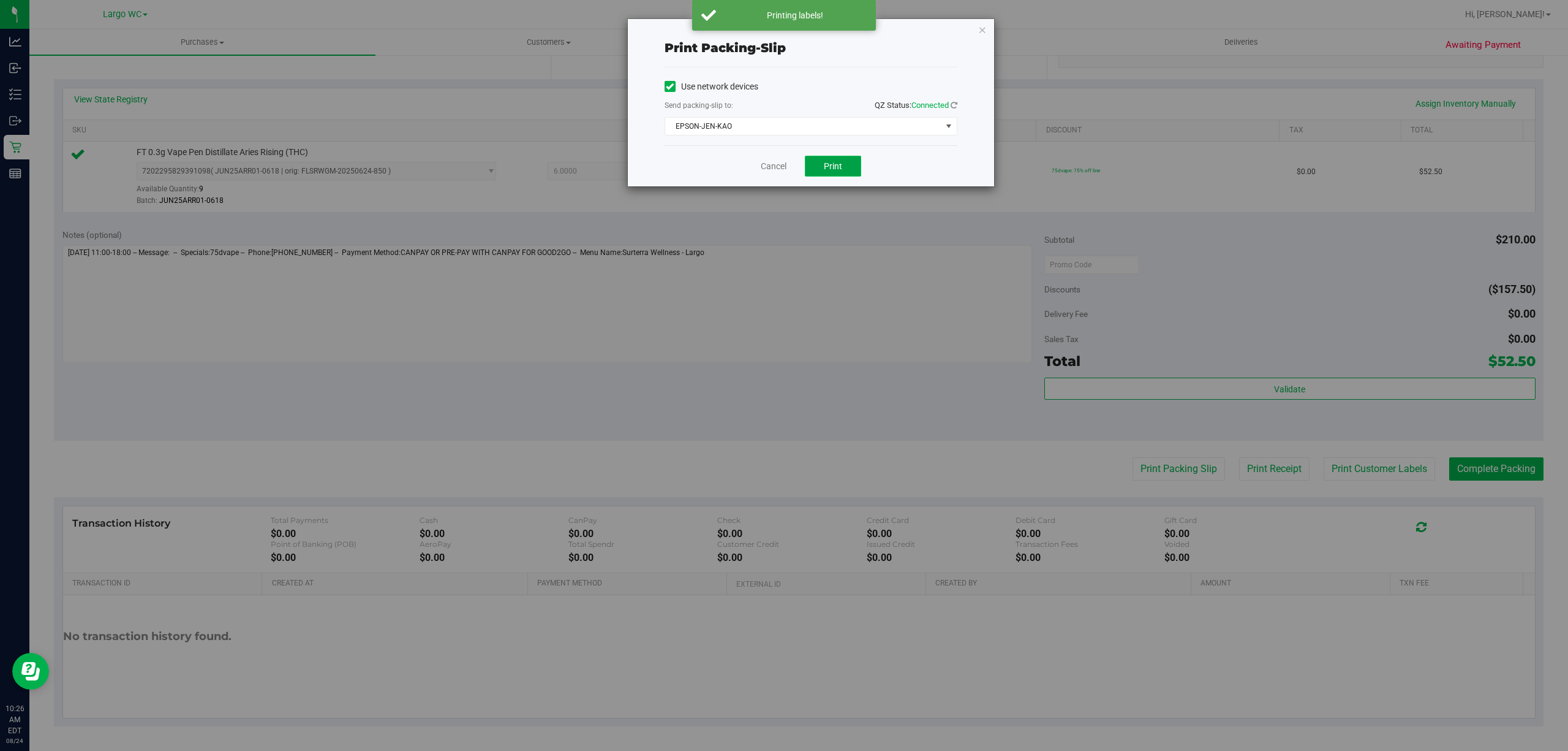
click at [854, 166] on button "Print" at bounding box center [833, 166] width 57 height 21
click at [765, 172] on link "Cancel" at bounding box center [774, 165] width 26 height 13
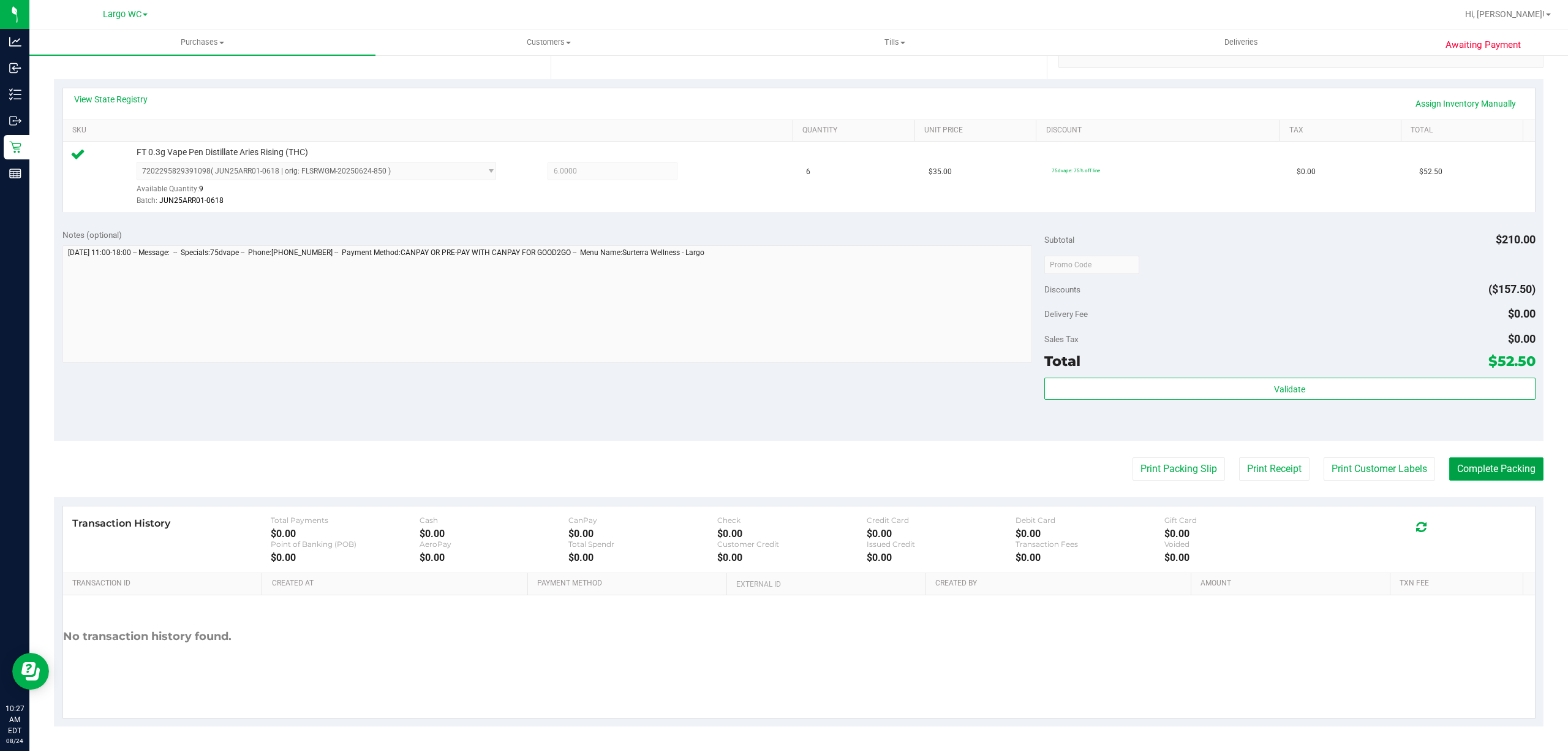
click at [1495, 463] on button "Complete Packing" at bounding box center [1497, 468] width 94 height 23
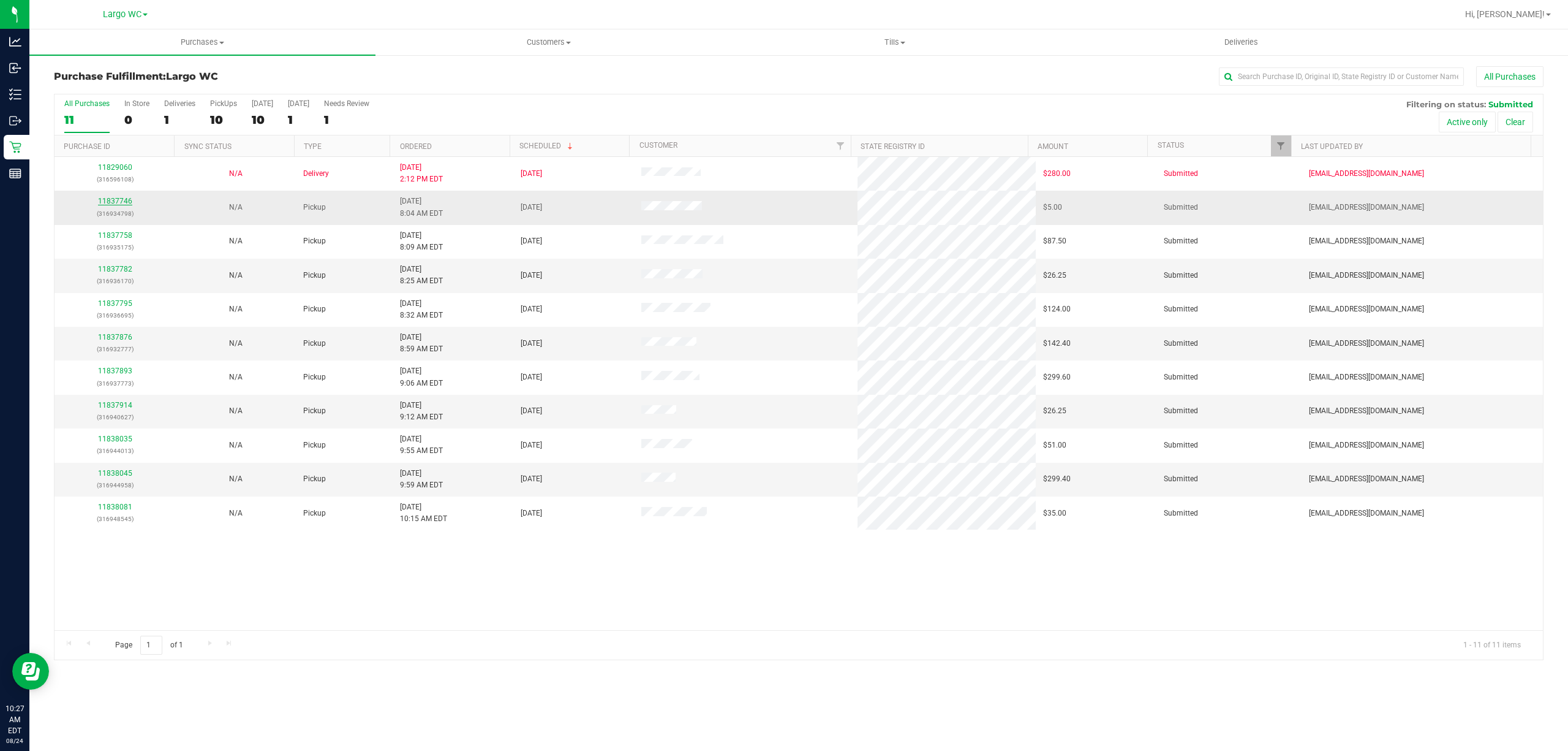
click at [114, 204] on link "11837746" at bounding box center [115, 201] width 35 height 9
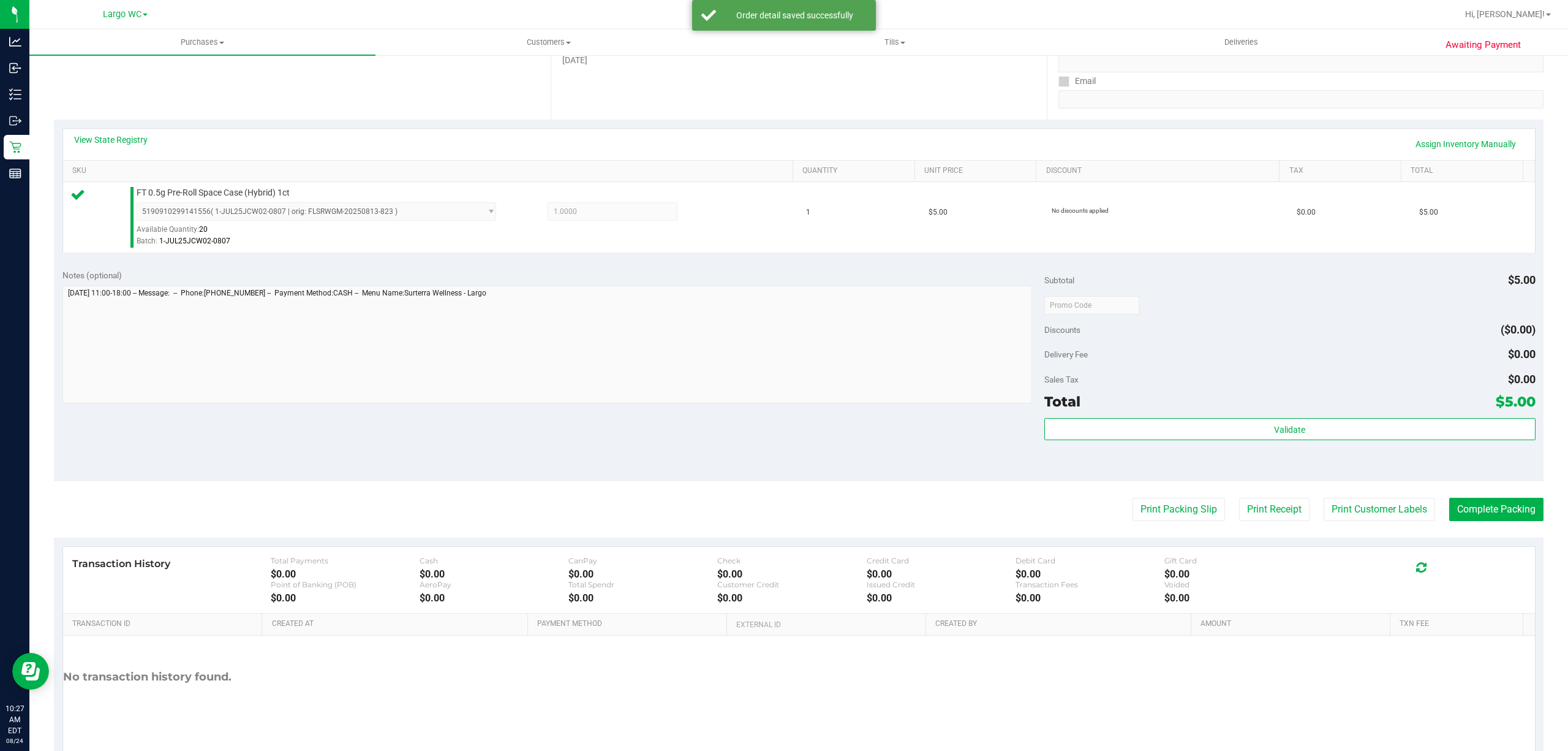
scroll to position [253, 0]
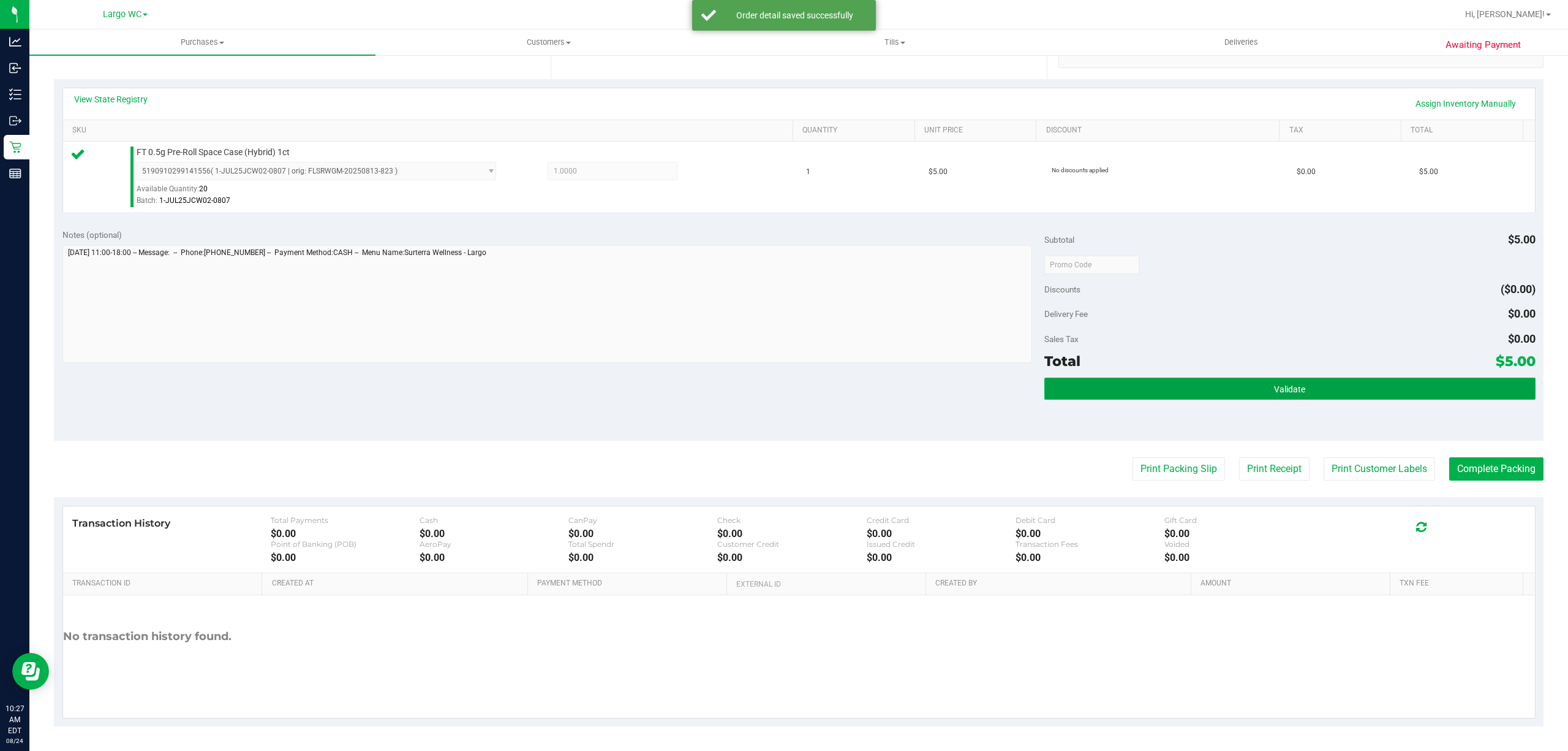
click at [1331, 378] on button "Validate" at bounding box center [1290, 388] width 491 height 22
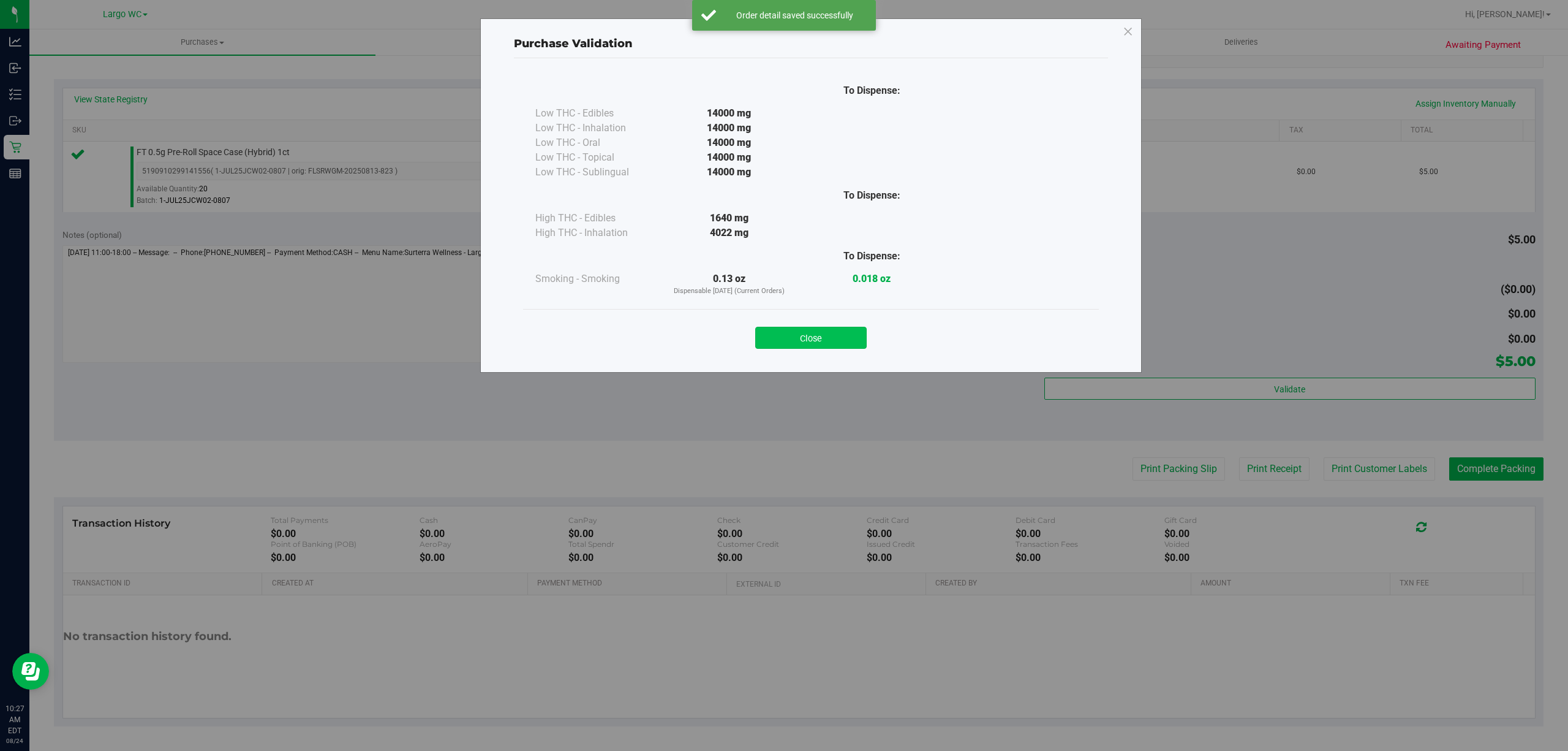
click at [818, 334] on button "Close" at bounding box center [811, 338] width 112 height 22
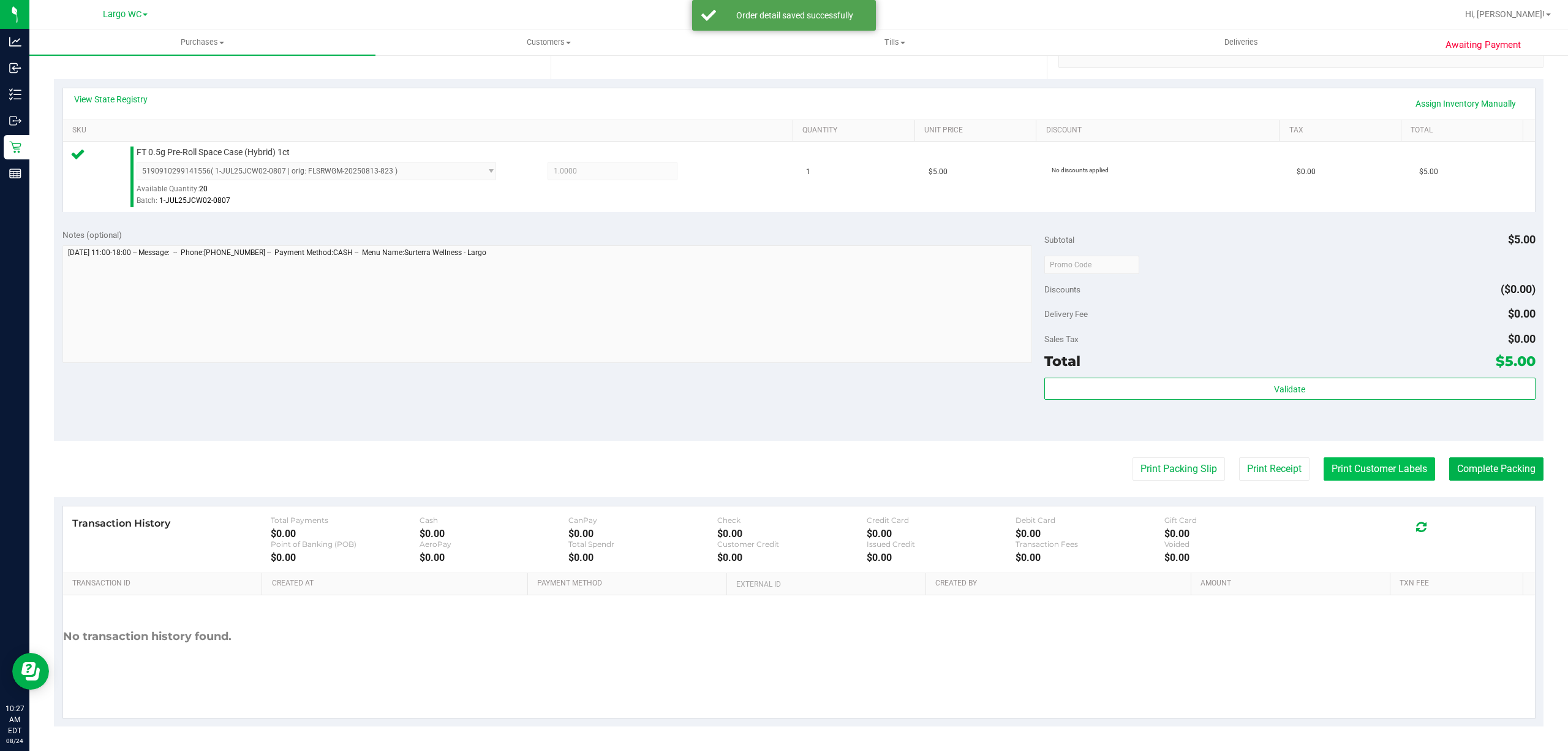
click at [1349, 470] on button "Print Customer Labels" at bounding box center [1380, 468] width 112 height 23
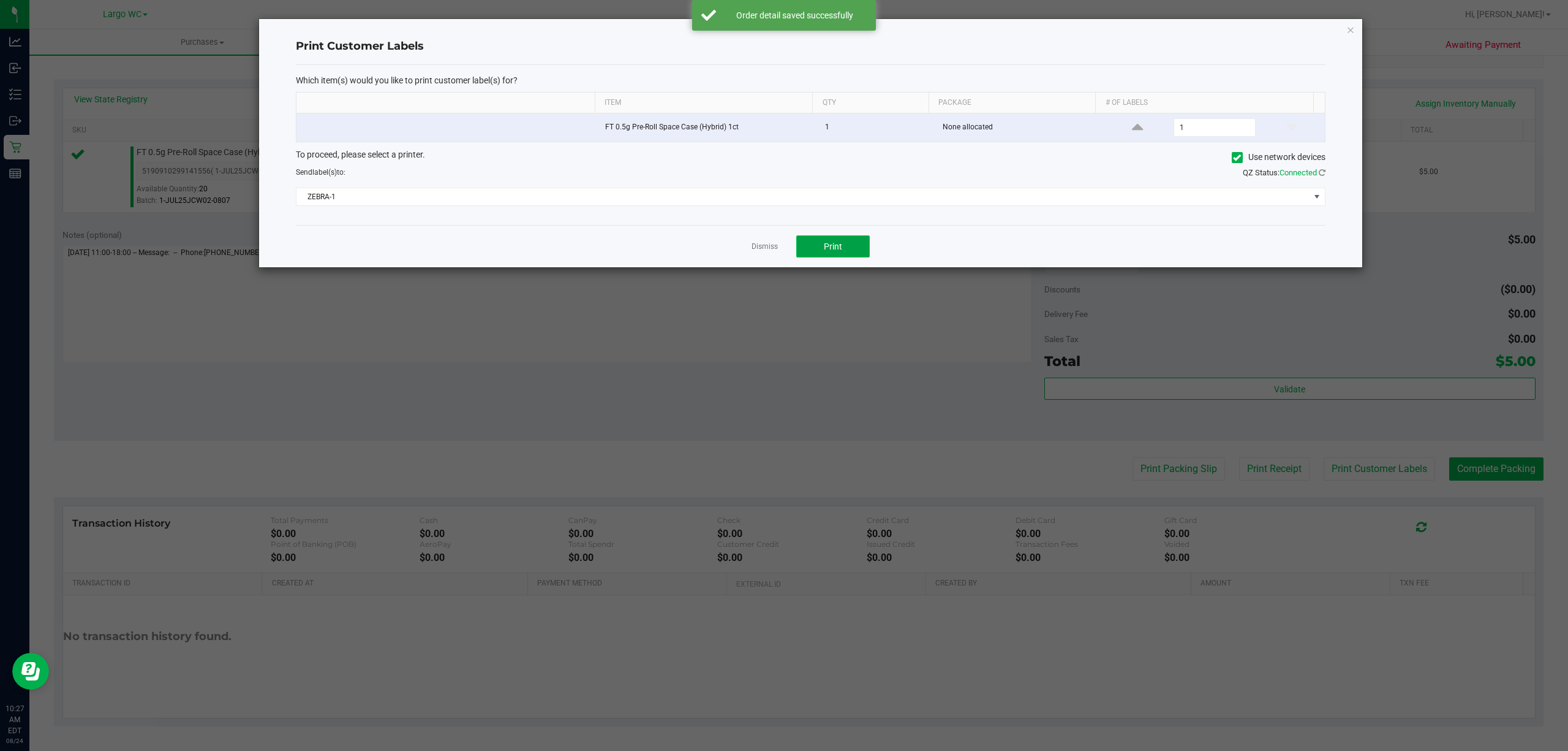
click at [839, 243] on span "Print" at bounding box center [833, 246] width 18 height 10
click at [766, 252] on link "Dismiss" at bounding box center [764, 246] width 26 height 11
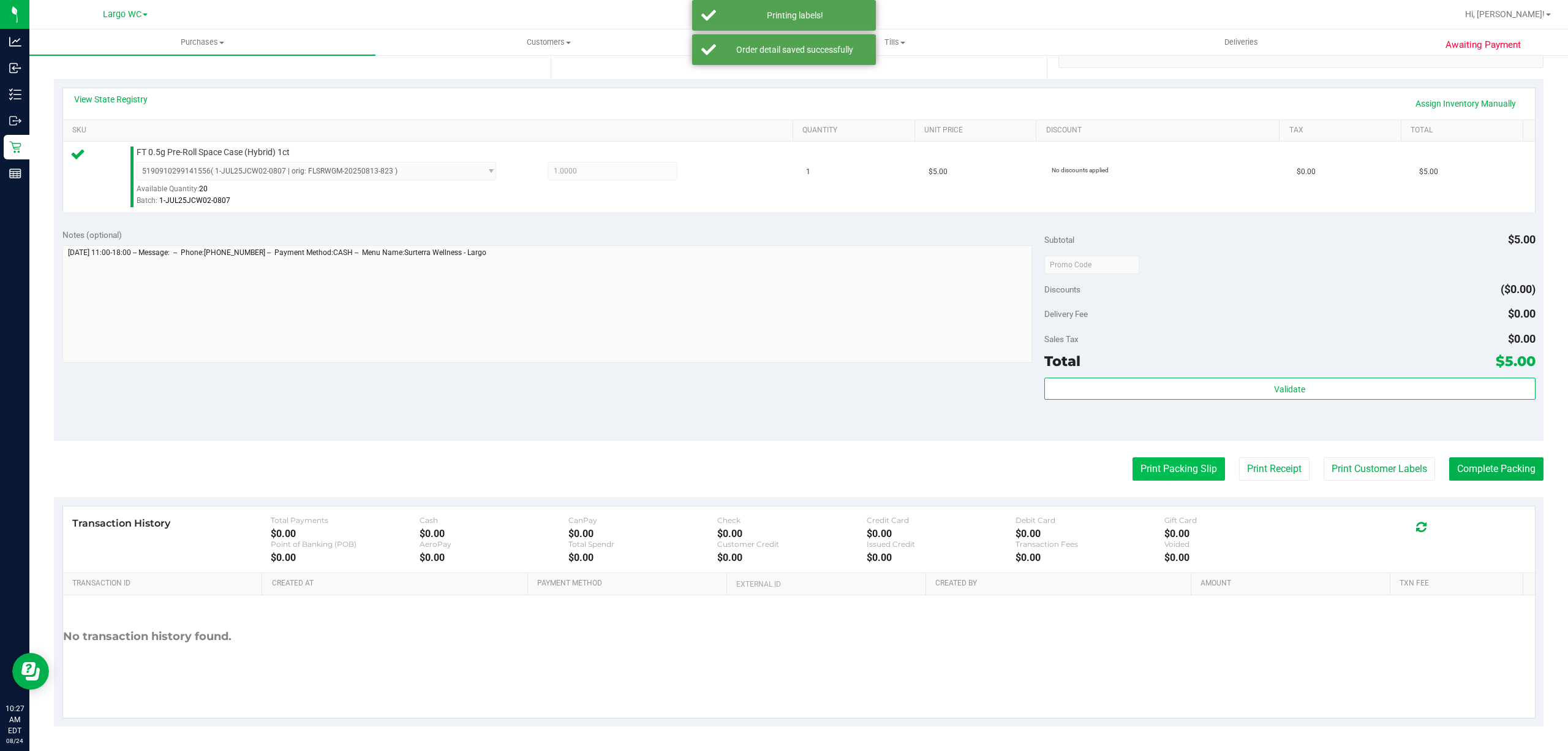
click at [1187, 468] on button "Print Packing Slip" at bounding box center [1179, 468] width 92 height 23
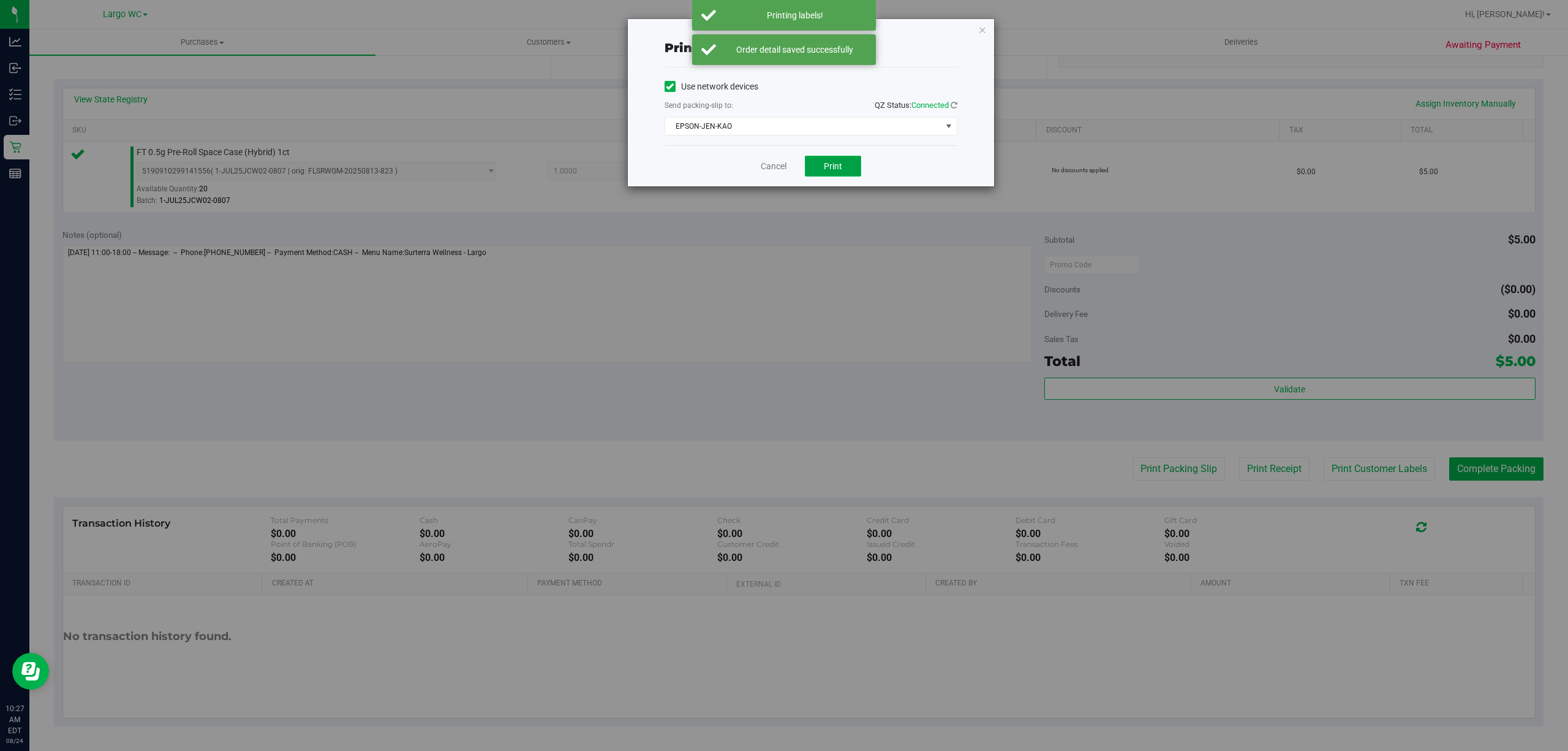
click at [842, 167] on button "Print" at bounding box center [833, 166] width 57 height 21
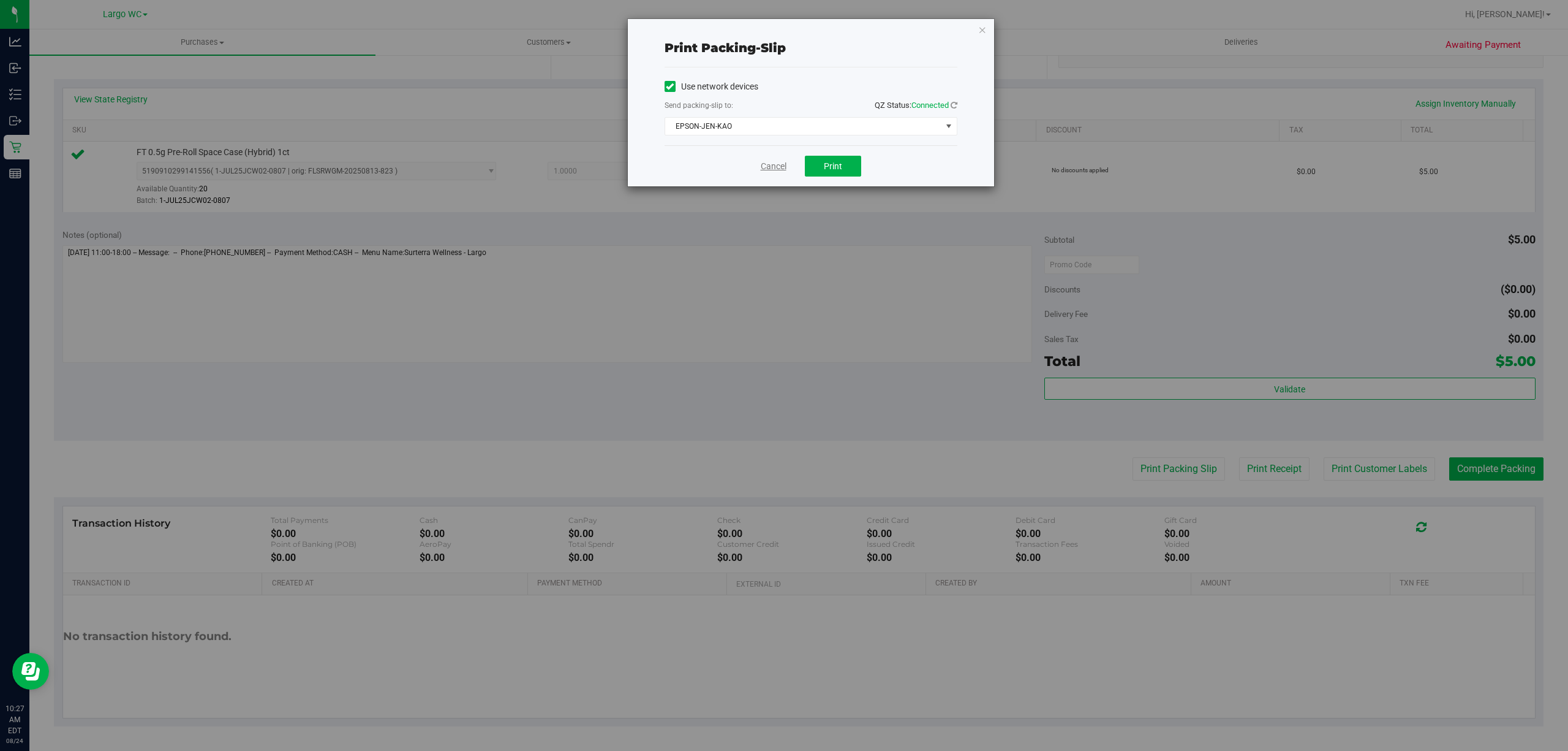
click at [761, 170] on link "Cancel" at bounding box center [774, 165] width 26 height 13
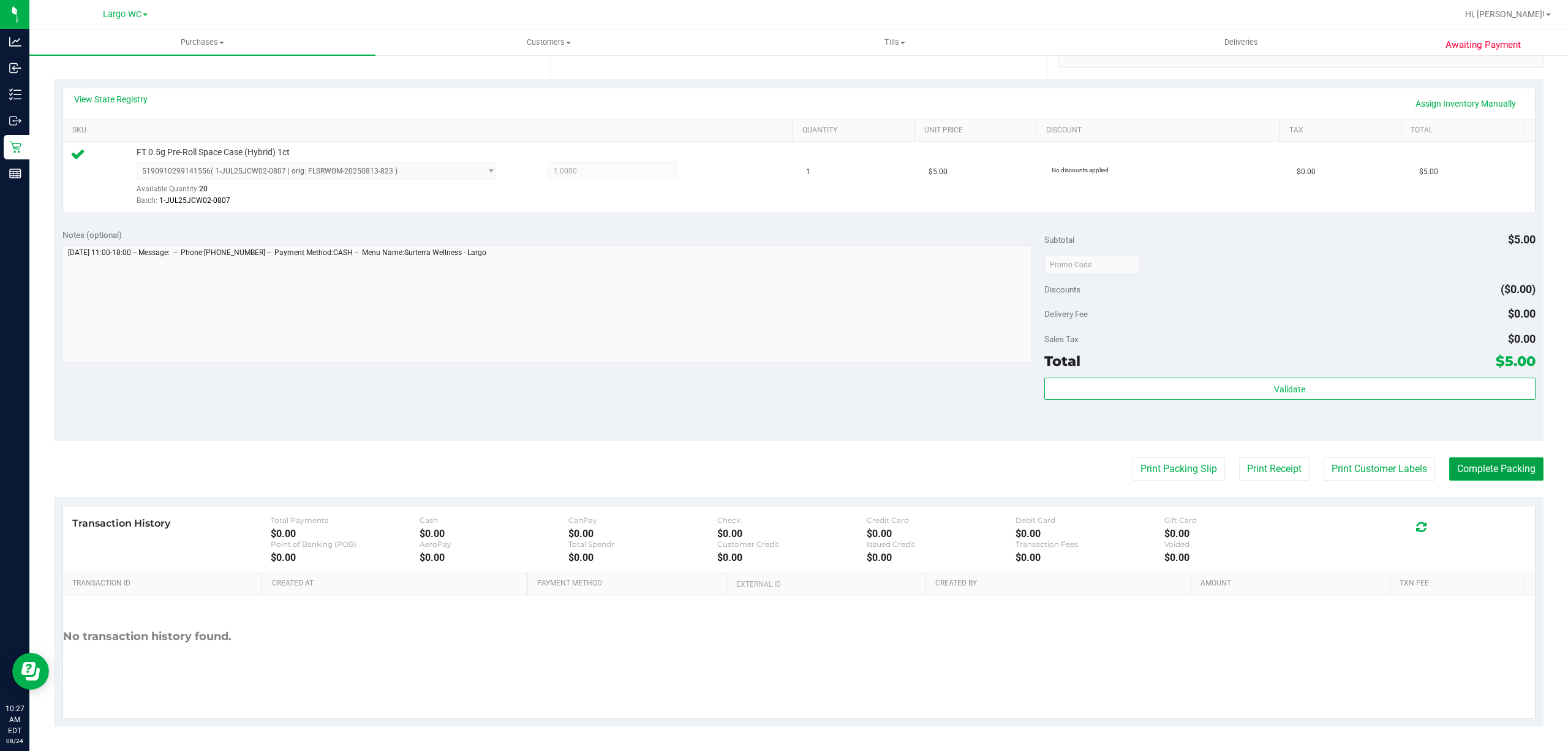
click at [1490, 462] on button "Complete Packing" at bounding box center [1497, 468] width 94 height 23
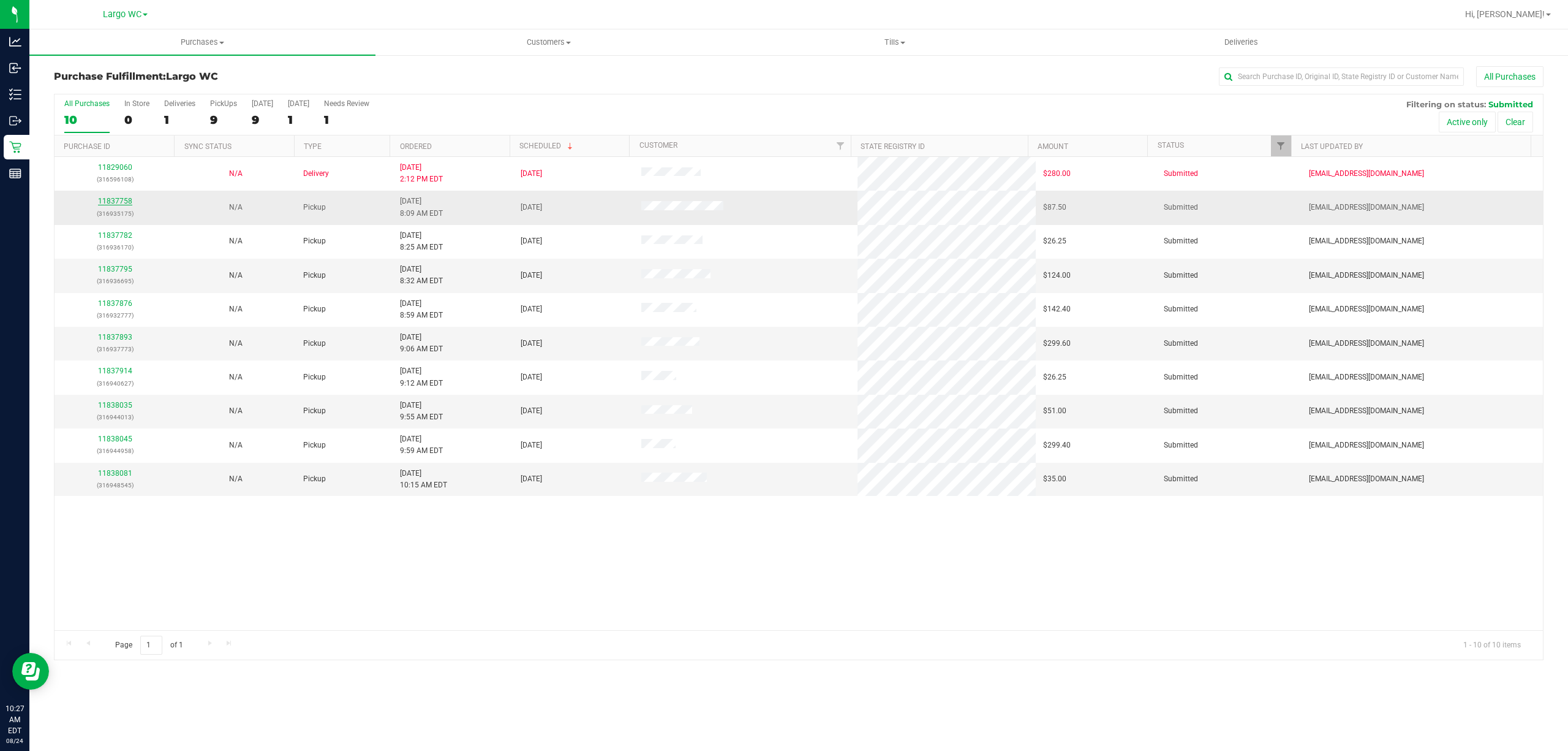
click at [109, 202] on link "11837758" at bounding box center [115, 201] width 35 height 9
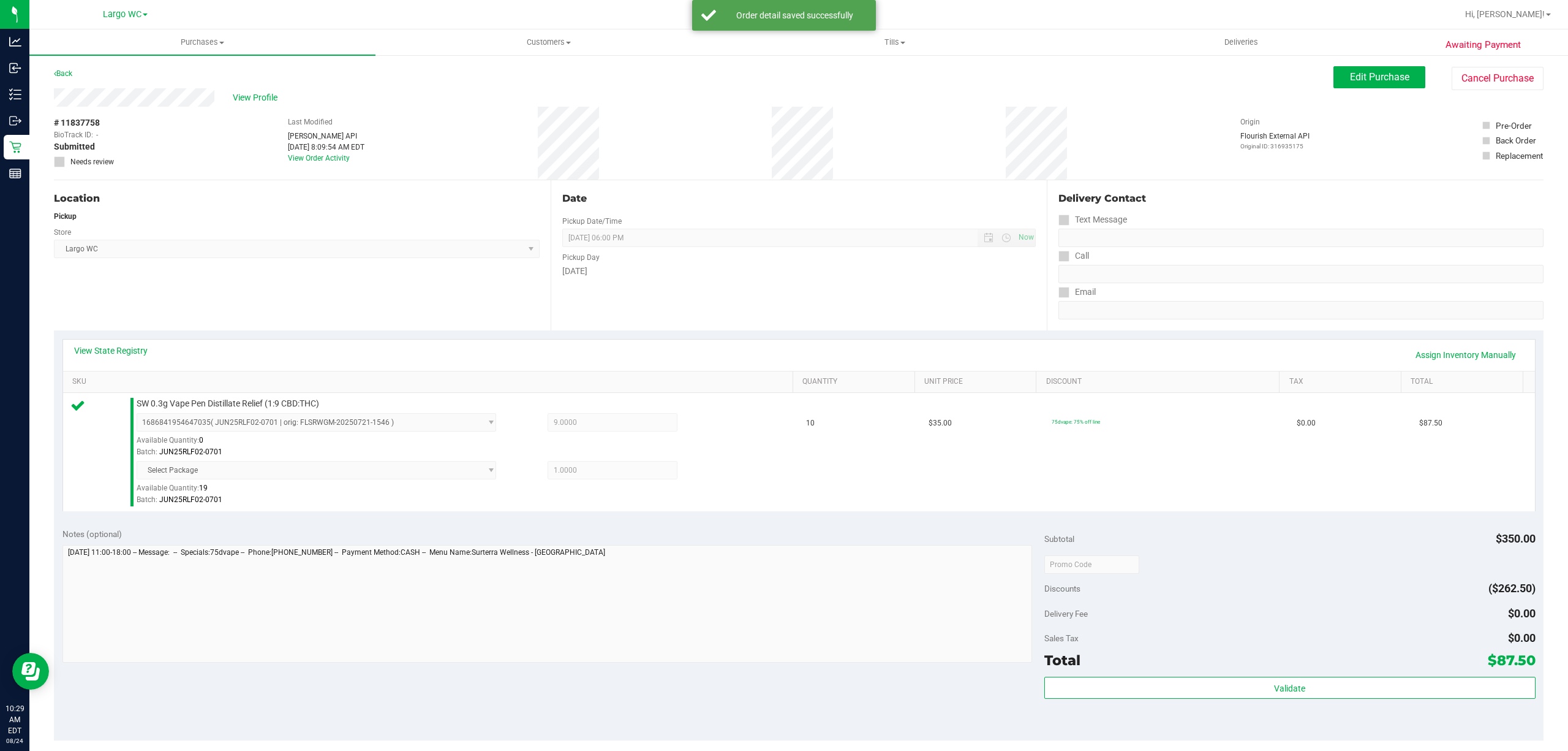
click at [775, 283] on div "Date Pickup Date/Time 08/24/2025 Now 08/24/2025 06:00 PM Now Pickup Day Sunday" at bounding box center [799, 255] width 497 height 150
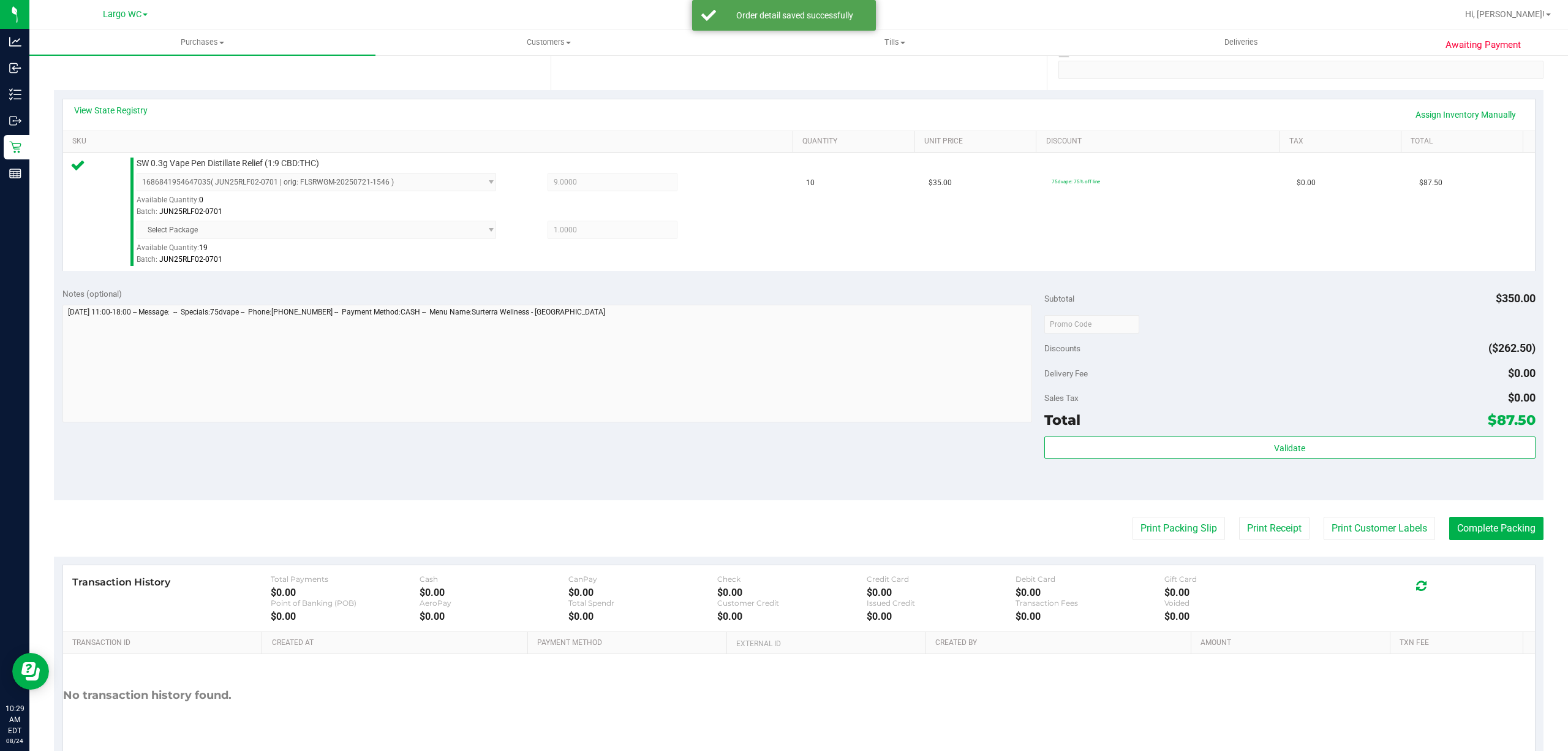
scroll to position [297, 0]
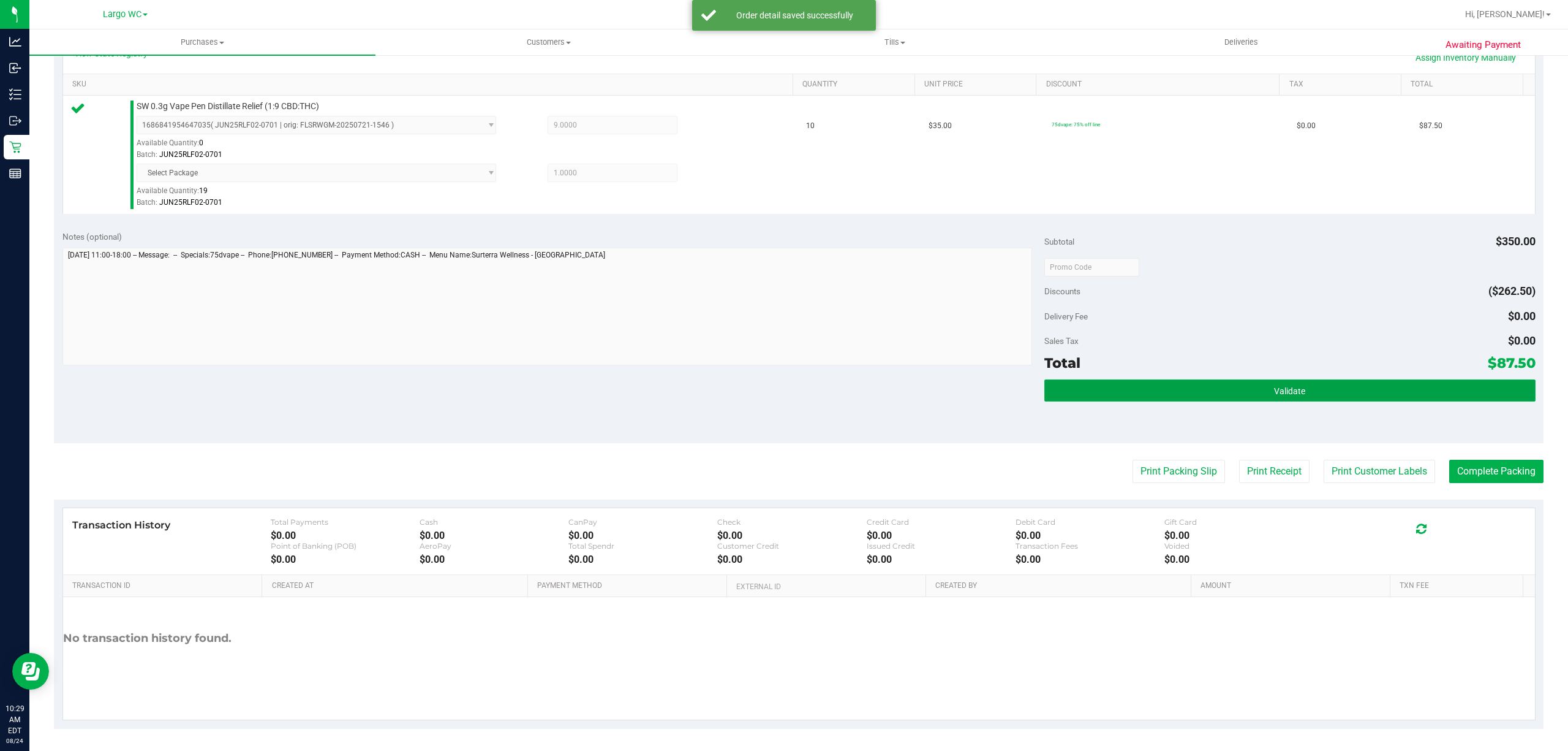
click at [1262, 400] on button "Validate" at bounding box center [1290, 389] width 491 height 22
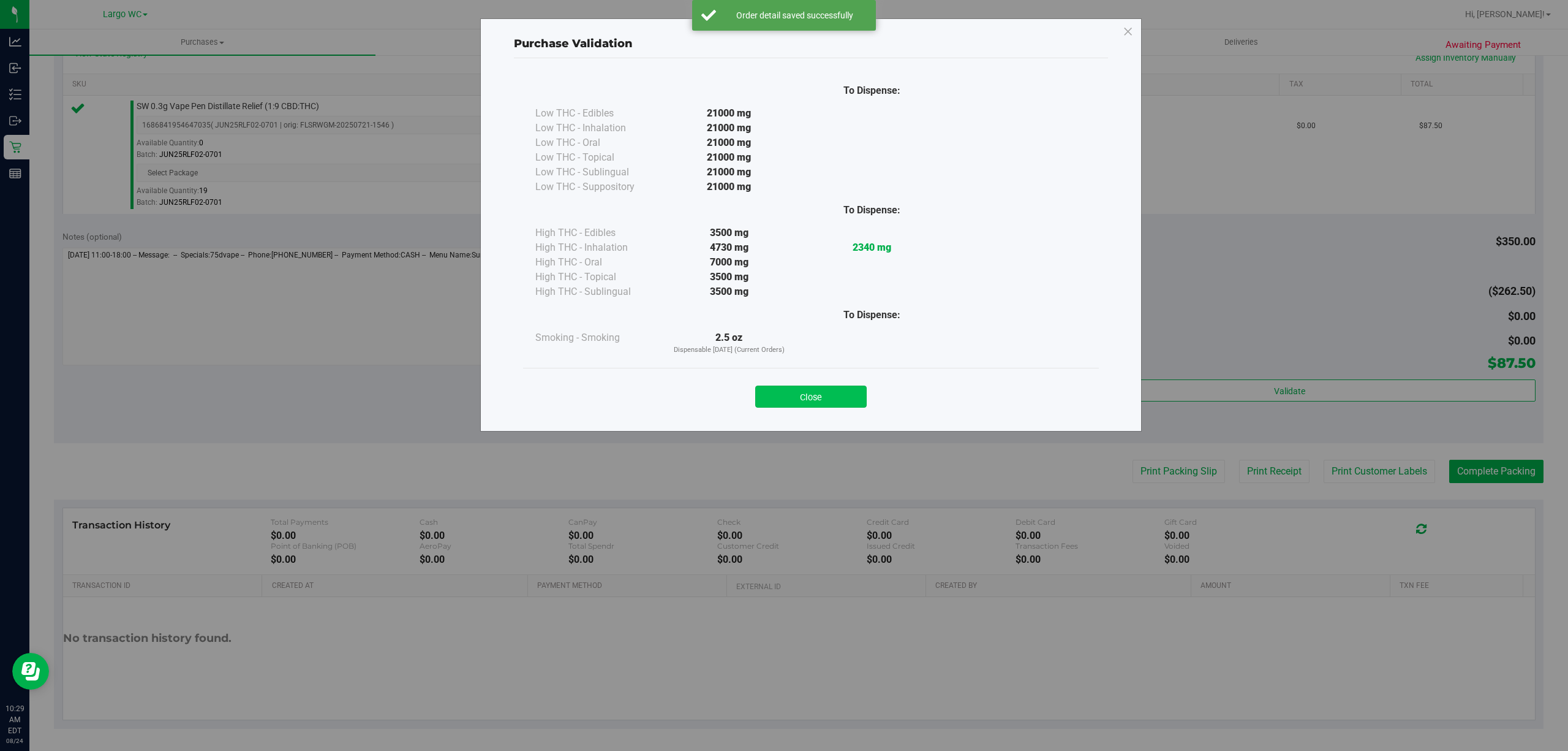
click at [807, 403] on button "Close" at bounding box center [811, 396] width 112 height 22
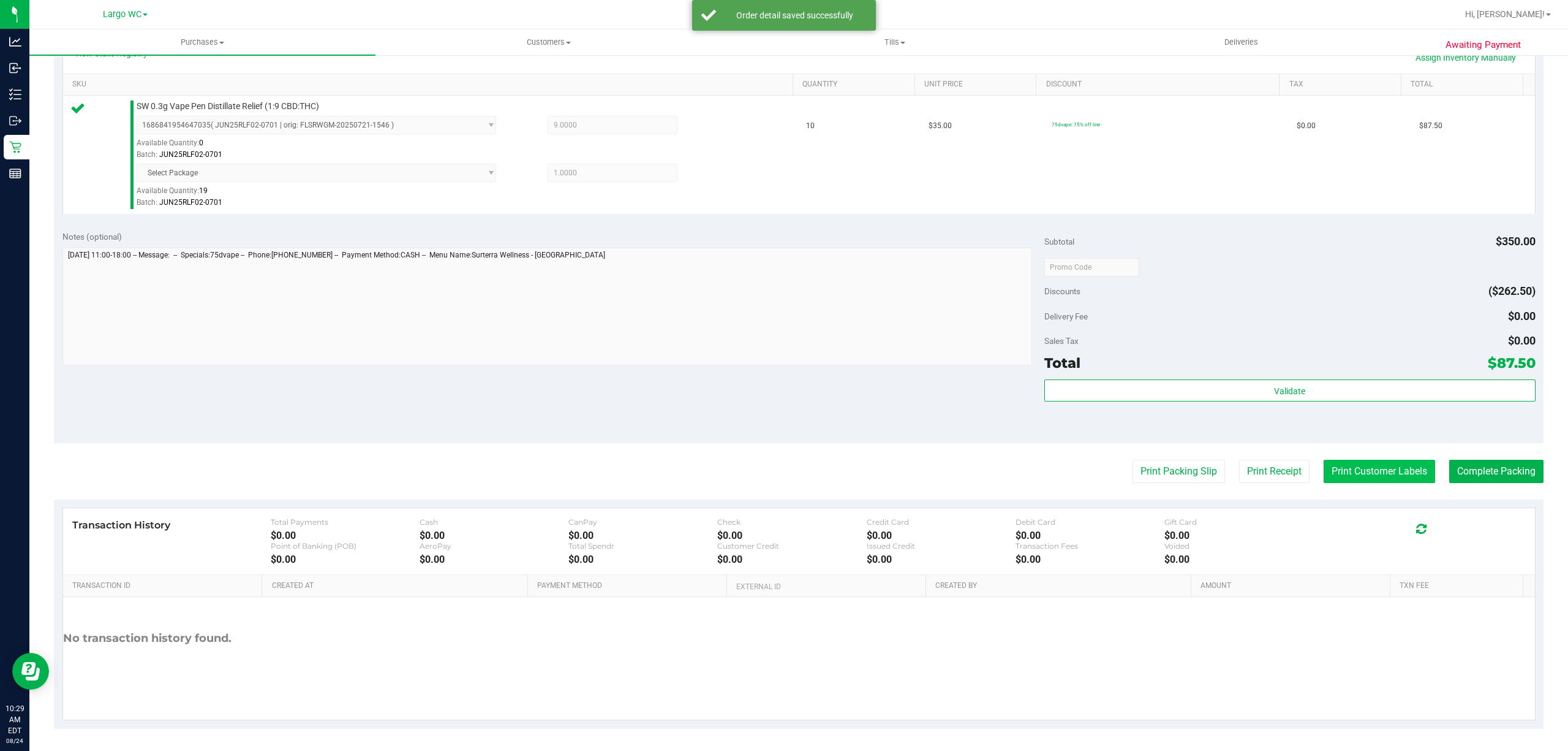
click at [1392, 483] on button "Print Customer Labels" at bounding box center [1380, 471] width 112 height 23
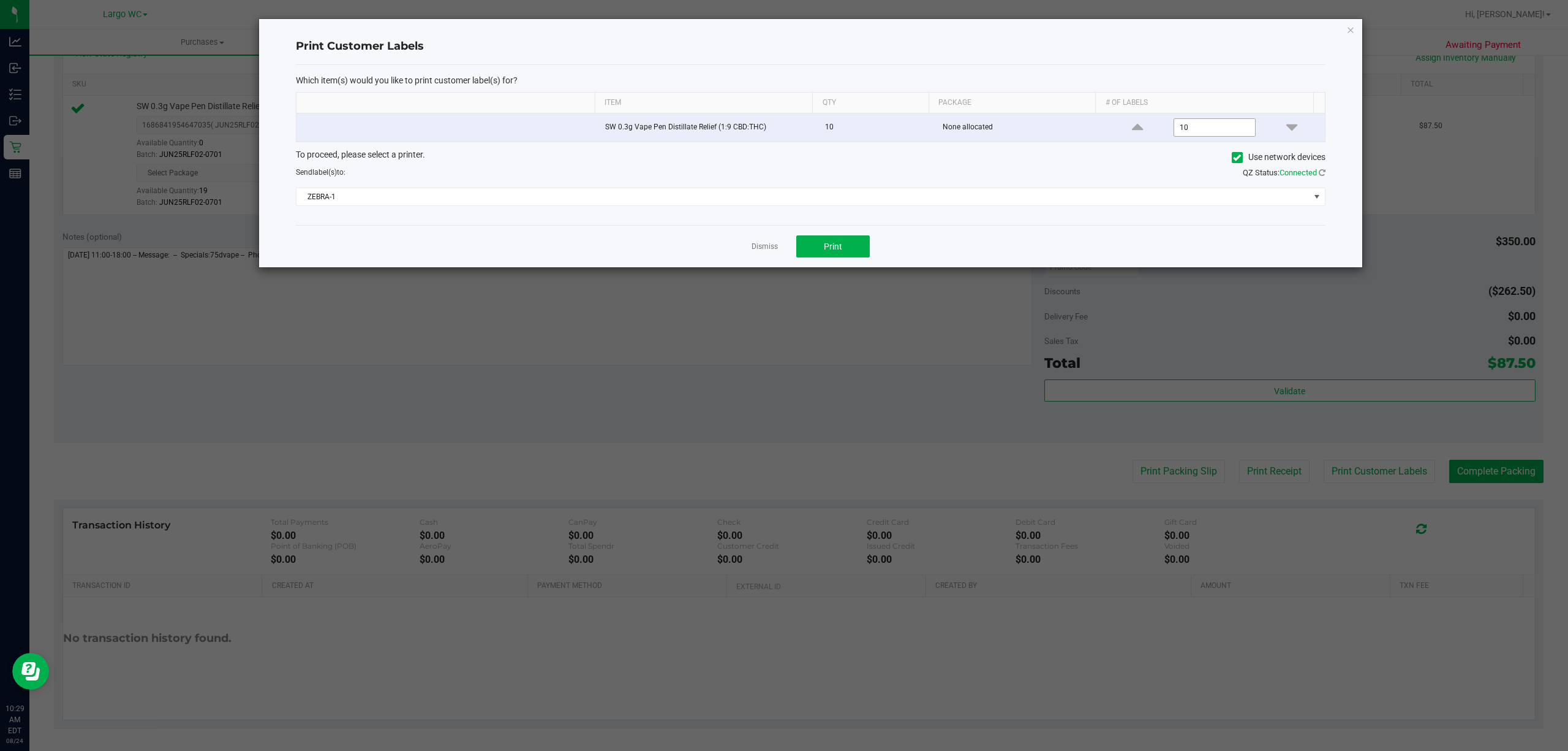
click at [1220, 128] on input "10" at bounding box center [1215, 128] width 81 height 17
type input "5"
click at [845, 243] on button "Print" at bounding box center [833, 246] width 73 height 22
drag, startPoint x: 845, startPoint y: 243, endPoint x: 3, endPoint y: 437, distance: 864.1
click at [959, 233] on div "Dismiss Print" at bounding box center [810, 246] width 1030 height 42
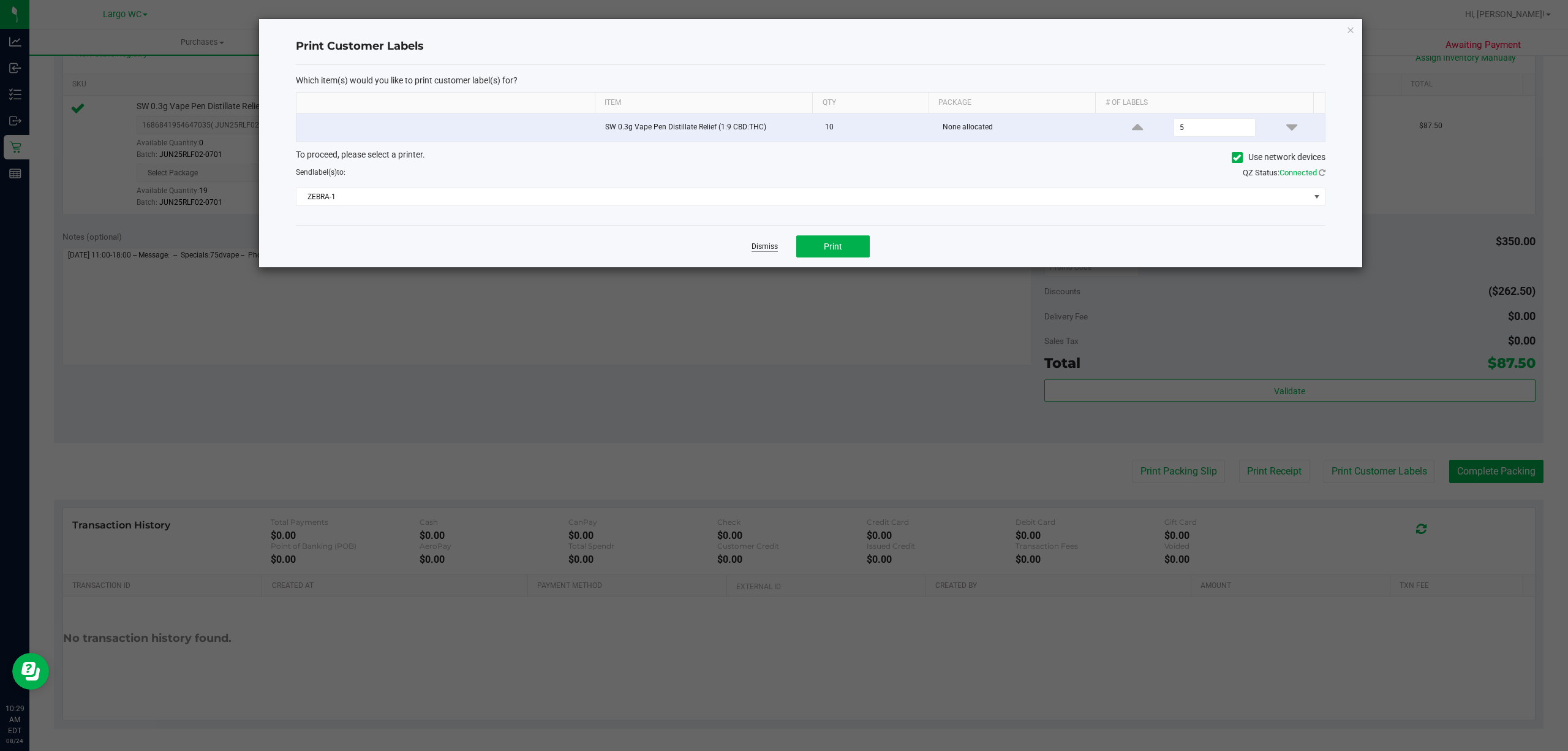
click at [768, 248] on link "Dismiss" at bounding box center [764, 246] width 26 height 11
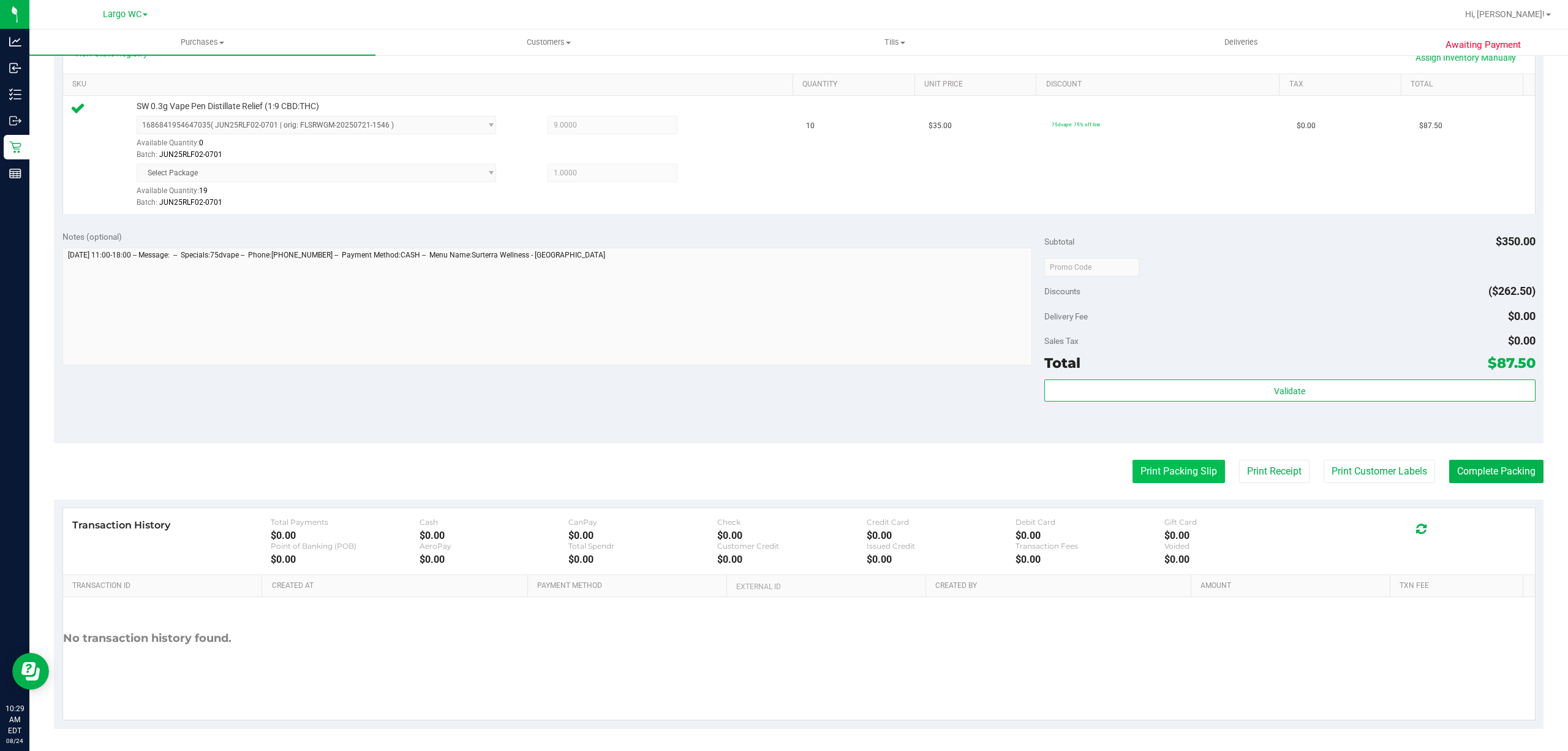
click at [1192, 467] on button "Print Packing Slip" at bounding box center [1179, 471] width 92 height 23
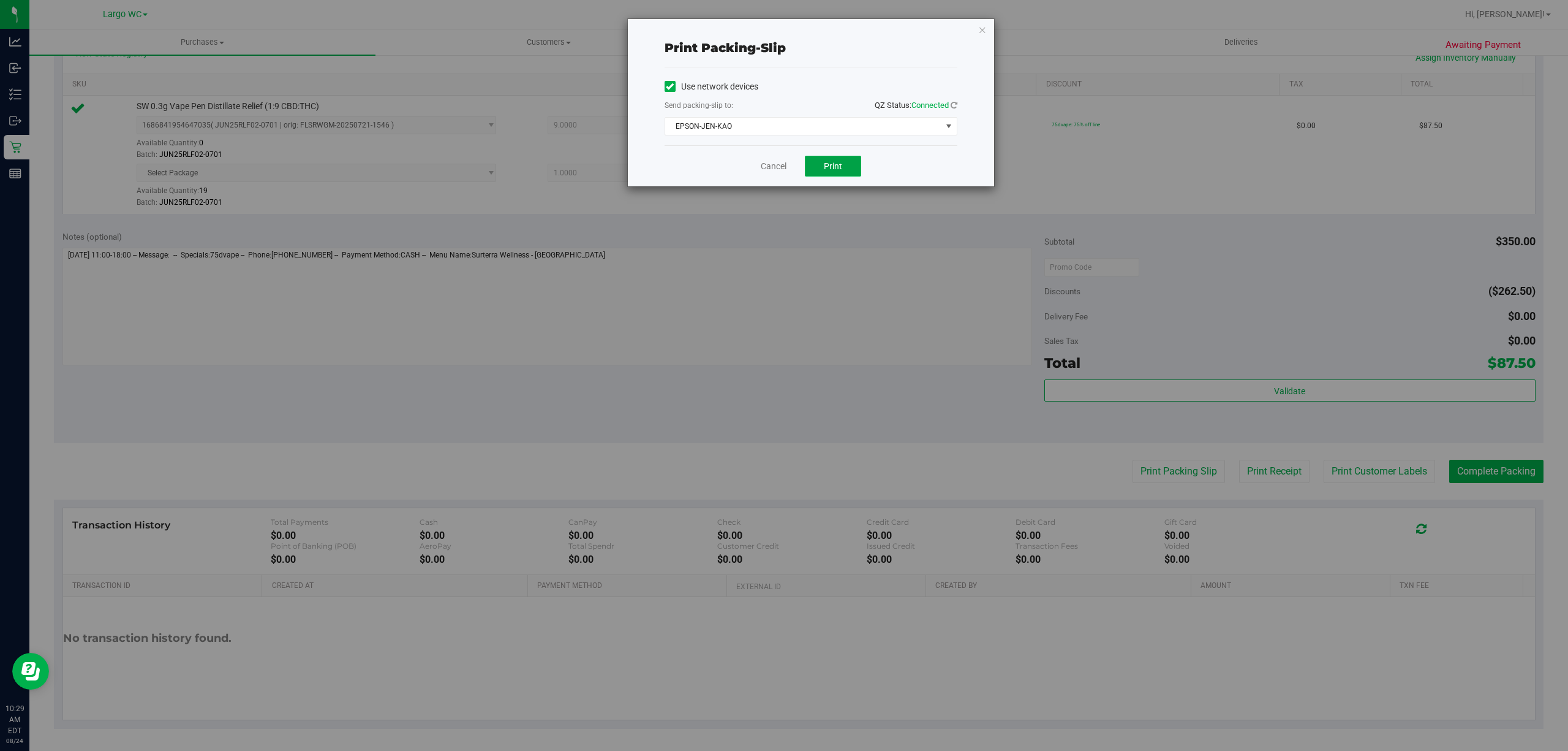
click at [844, 171] on button "Print" at bounding box center [833, 166] width 57 height 21
click at [777, 168] on link "Cancel" at bounding box center [774, 165] width 26 height 13
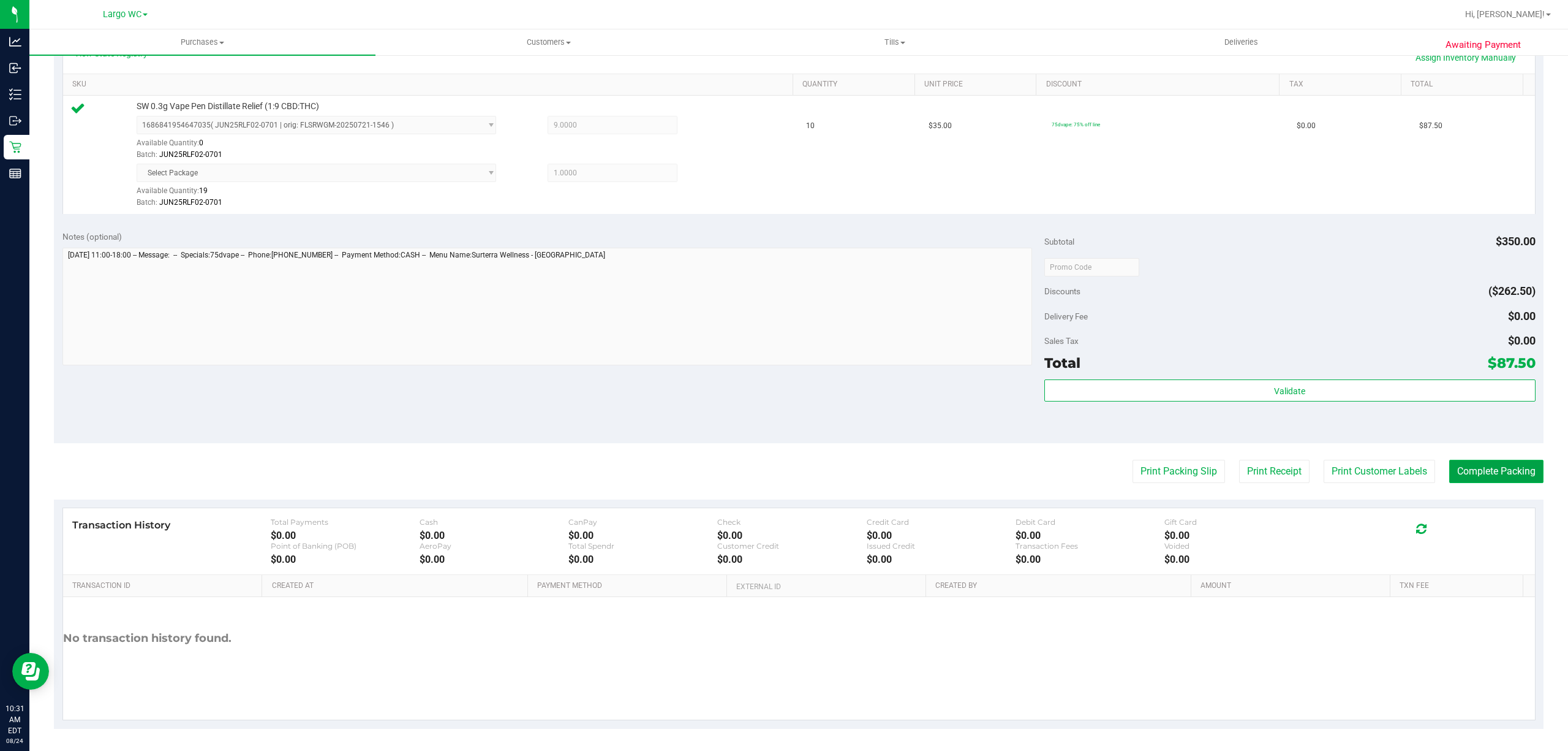
click at [1486, 470] on button "Complete Packing" at bounding box center [1497, 471] width 94 height 23
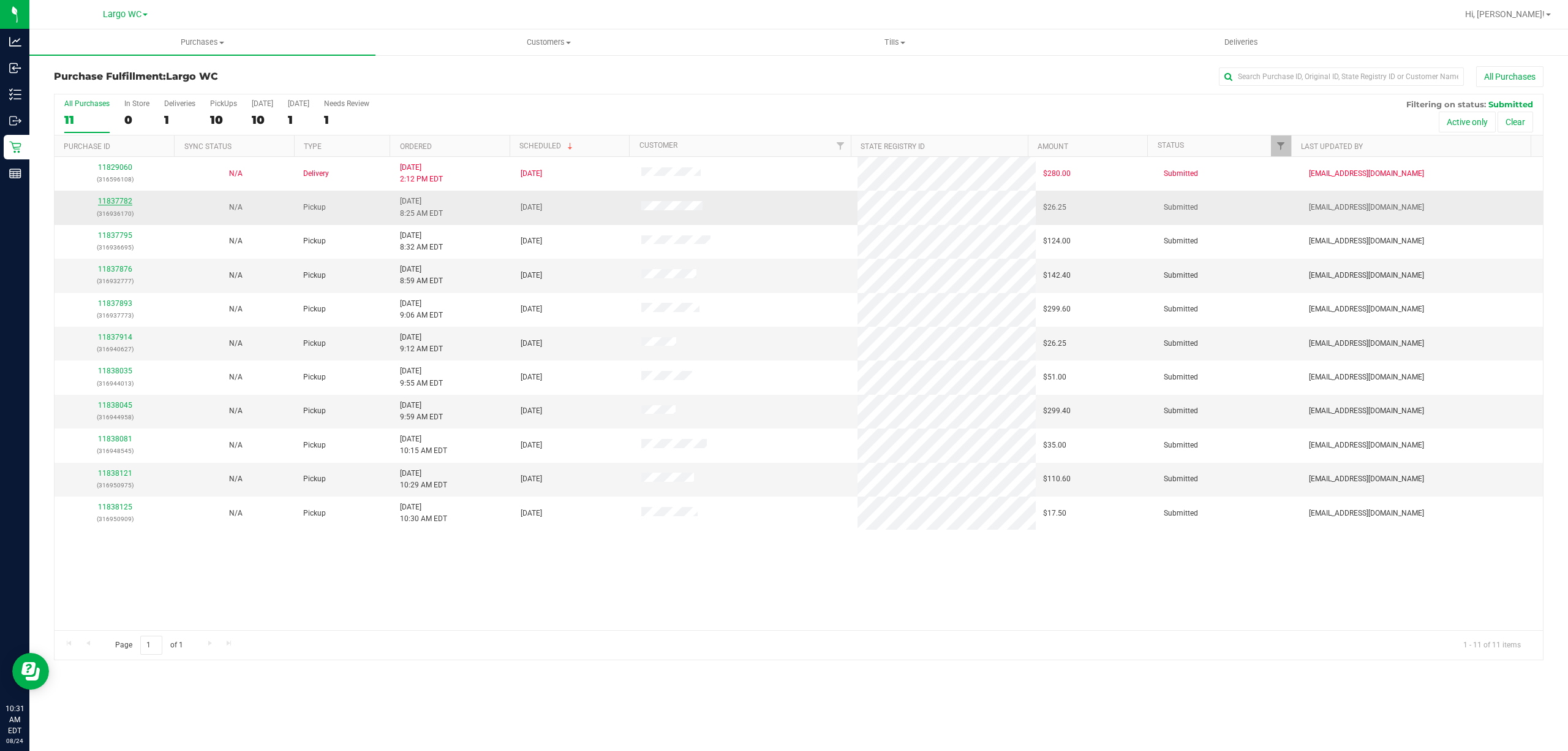
click at [111, 202] on link "11837782" at bounding box center [115, 201] width 35 height 9
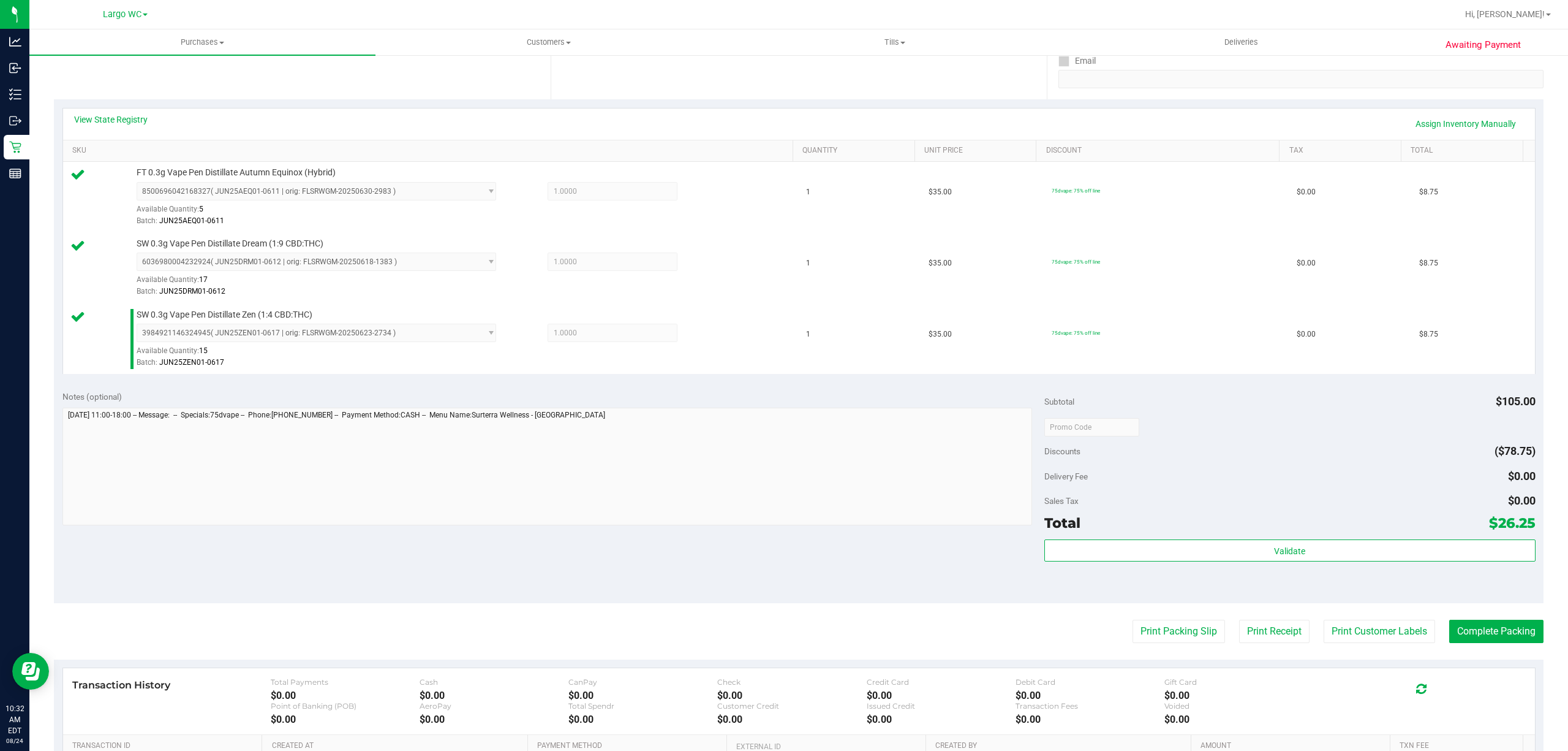
scroll to position [396, 0]
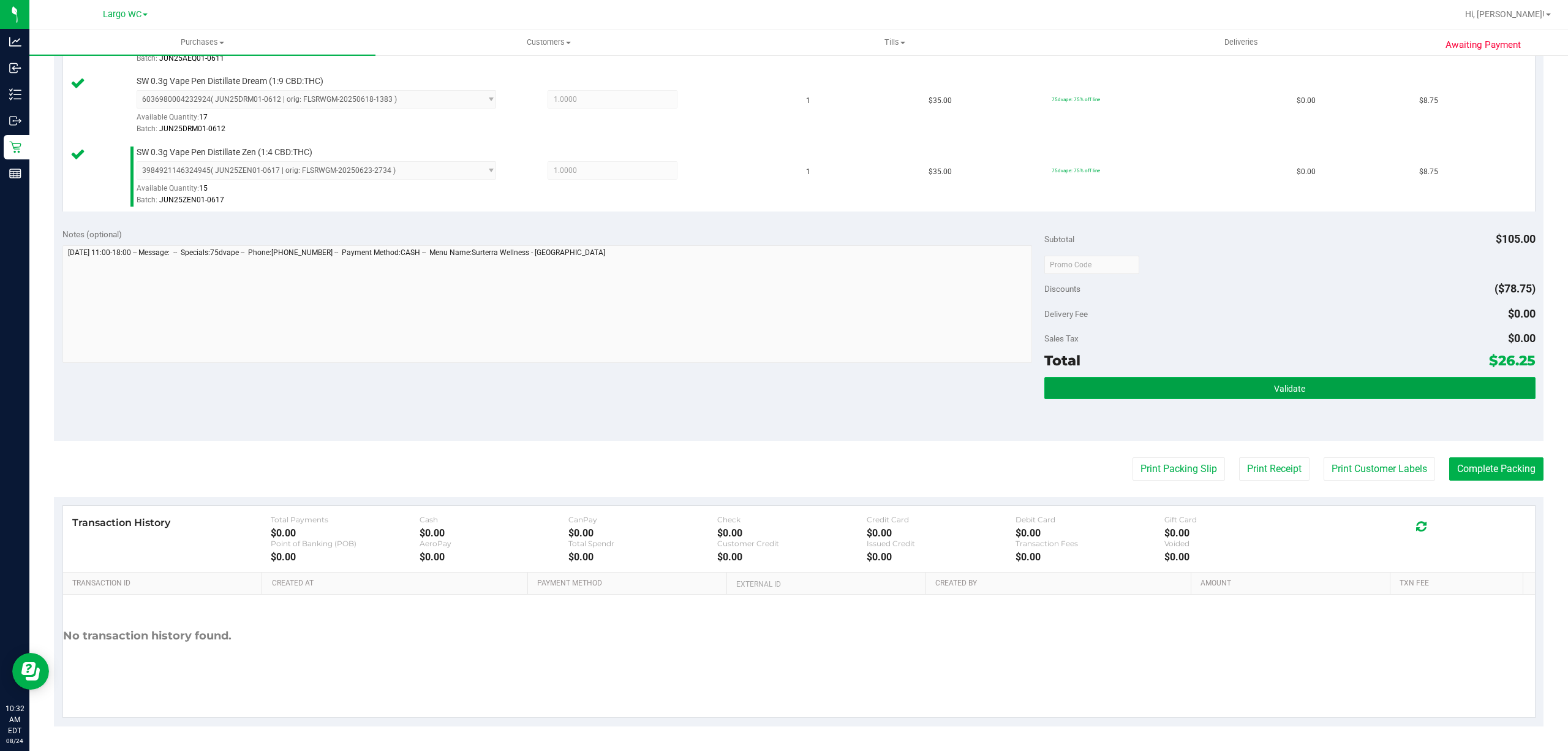
click at [1349, 396] on button "Validate" at bounding box center [1290, 388] width 491 height 22
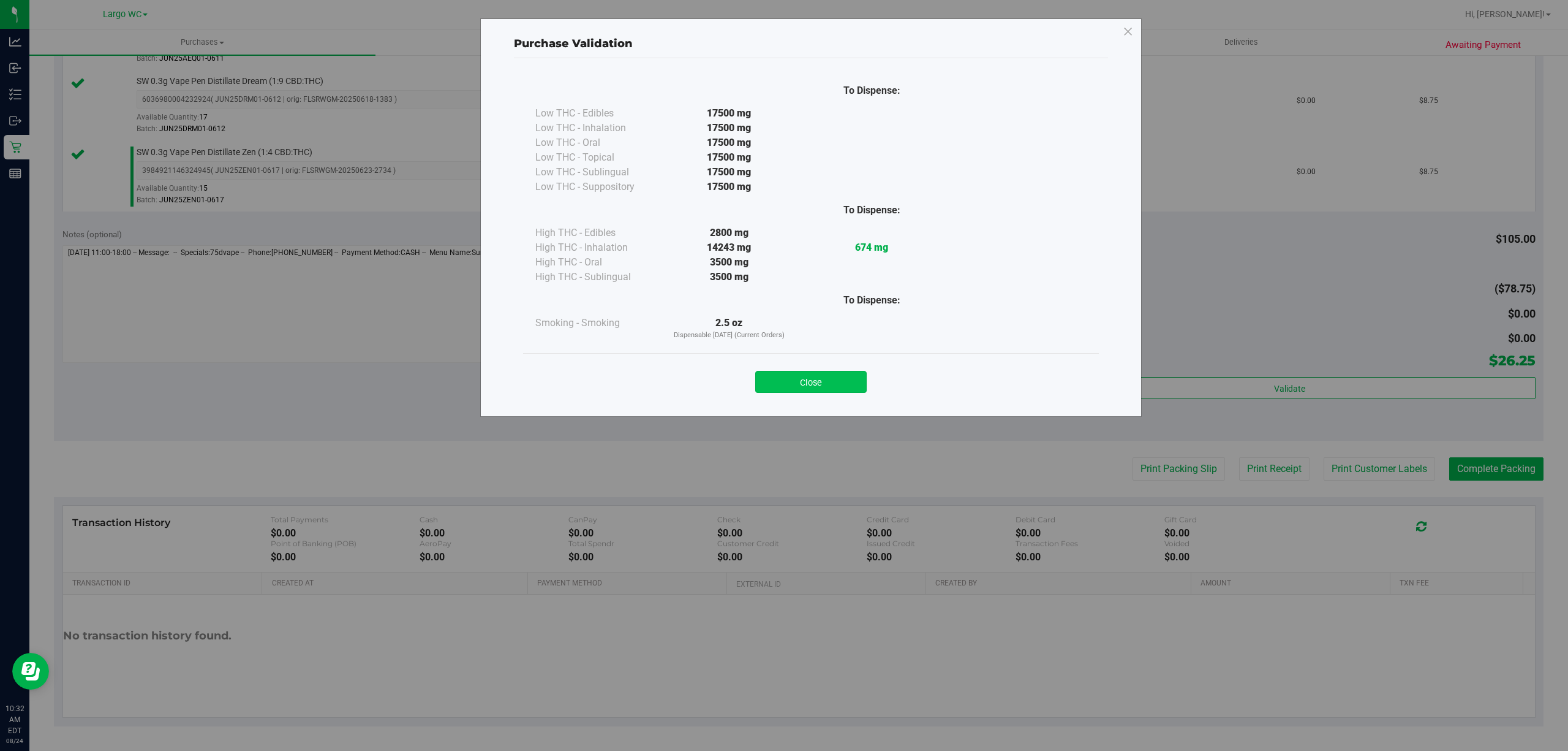
click at [817, 371] on button "Close" at bounding box center [811, 382] width 112 height 22
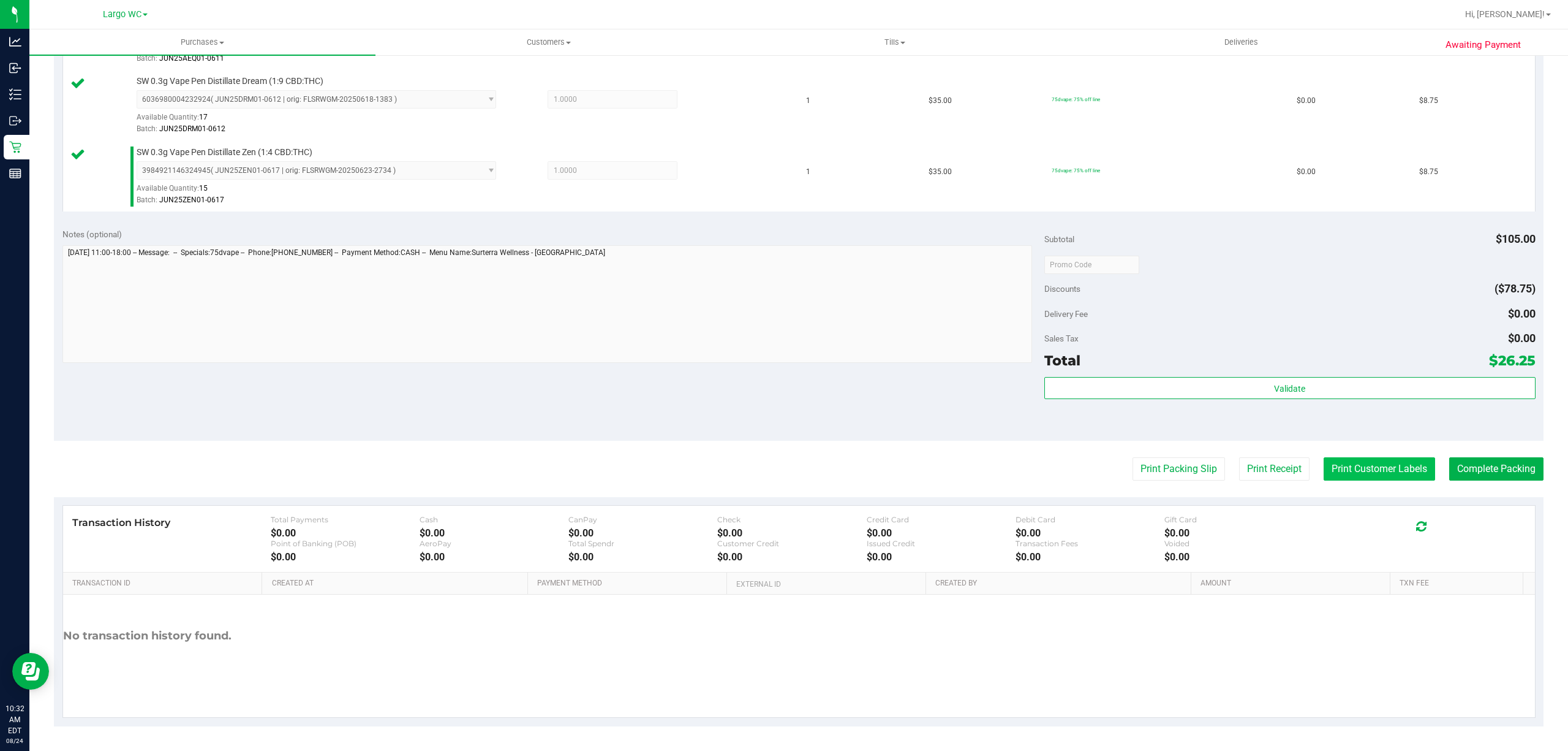
click at [1366, 468] on button "Print Customer Labels" at bounding box center [1380, 468] width 112 height 23
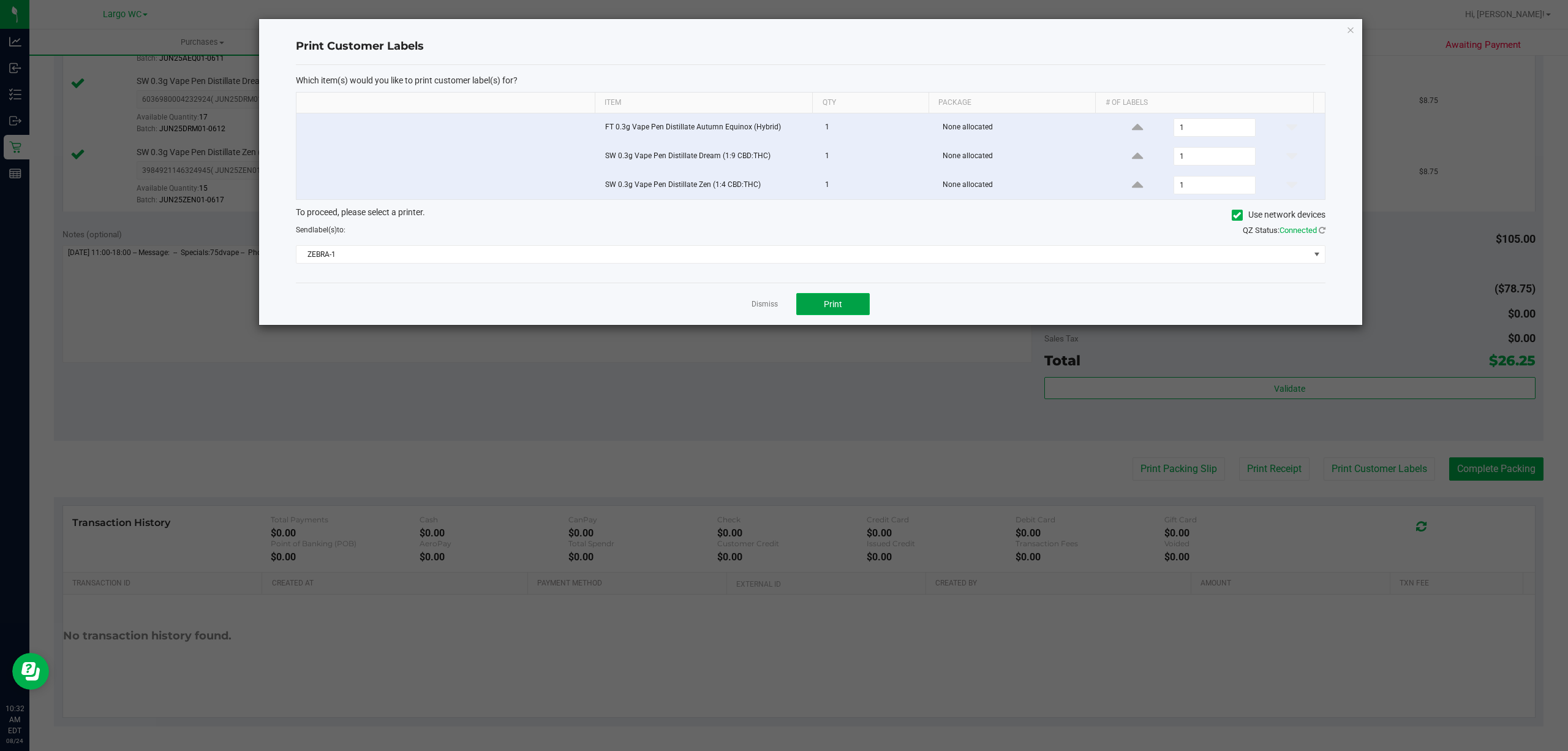
click at [854, 315] on button "Print" at bounding box center [833, 304] width 73 height 22
click at [756, 307] on link "Dismiss" at bounding box center [764, 304] width 26 height 11
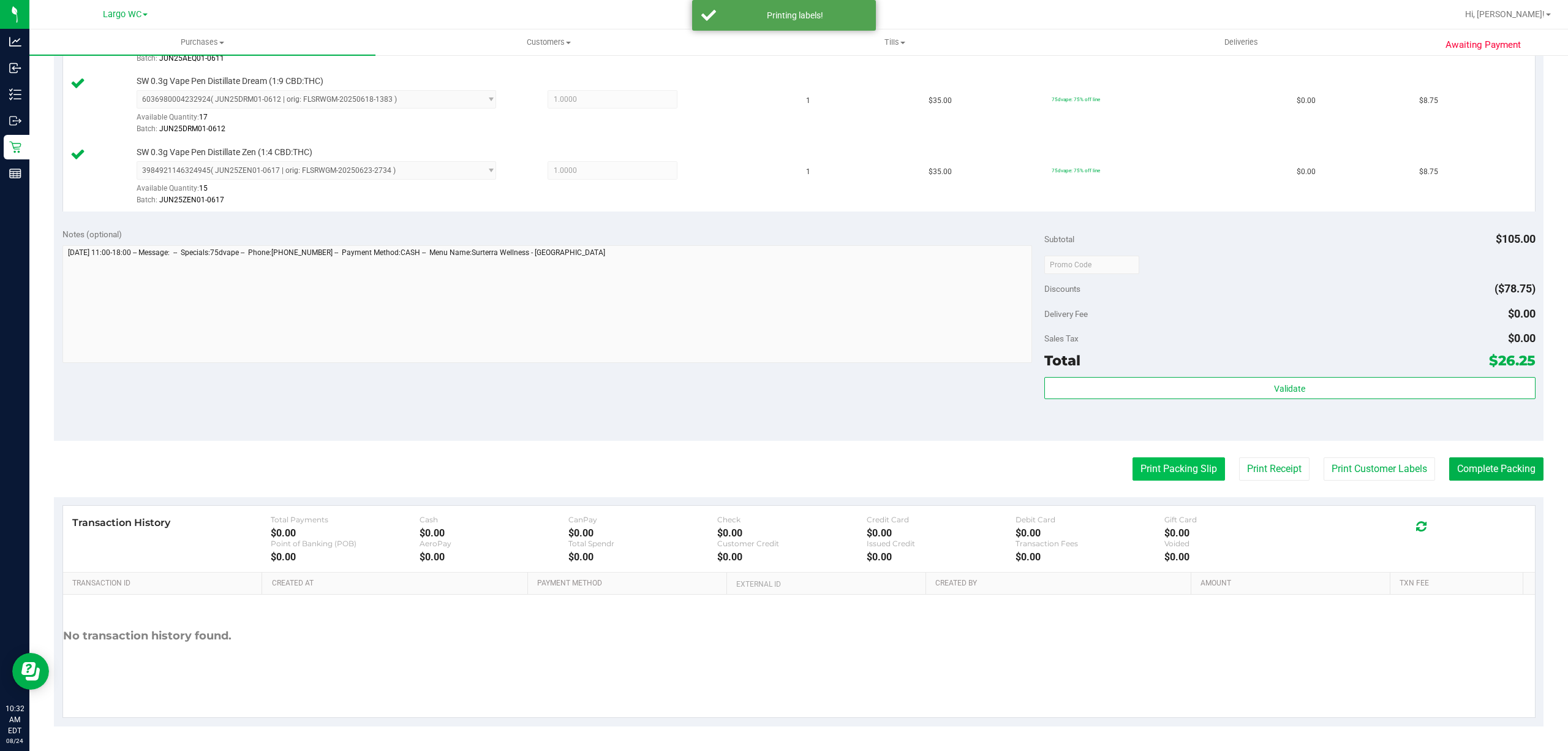
click at [1165, 474] on button "Print Packing Slip" at bounding box center [1179, 468] width 92 height 23
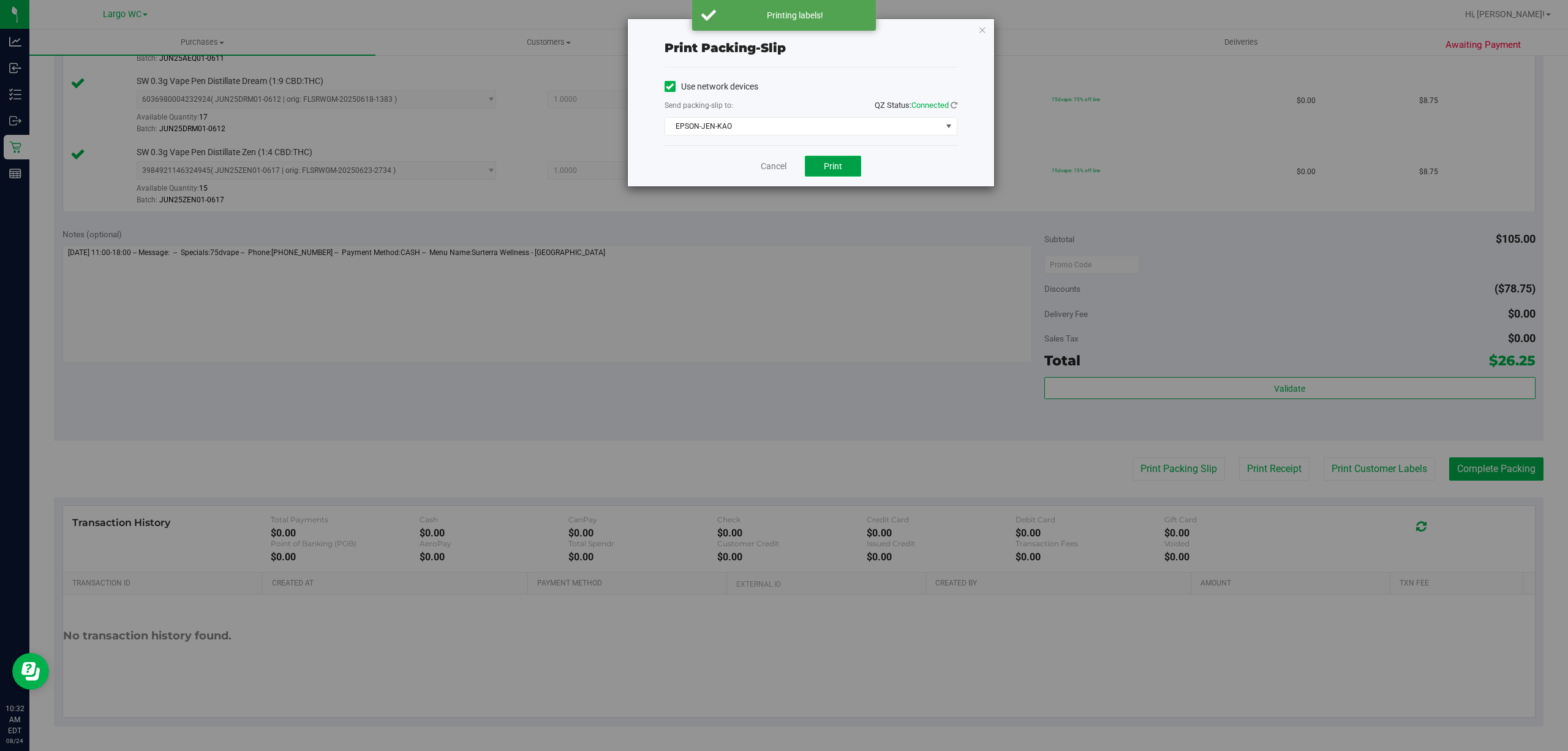
click at [845, 175] on button "Print" at bounding box center [833, 166] width 57 height 21
click at [778, 166] on link "Cancel" at bounding box center [774, 165] width 26 height 13
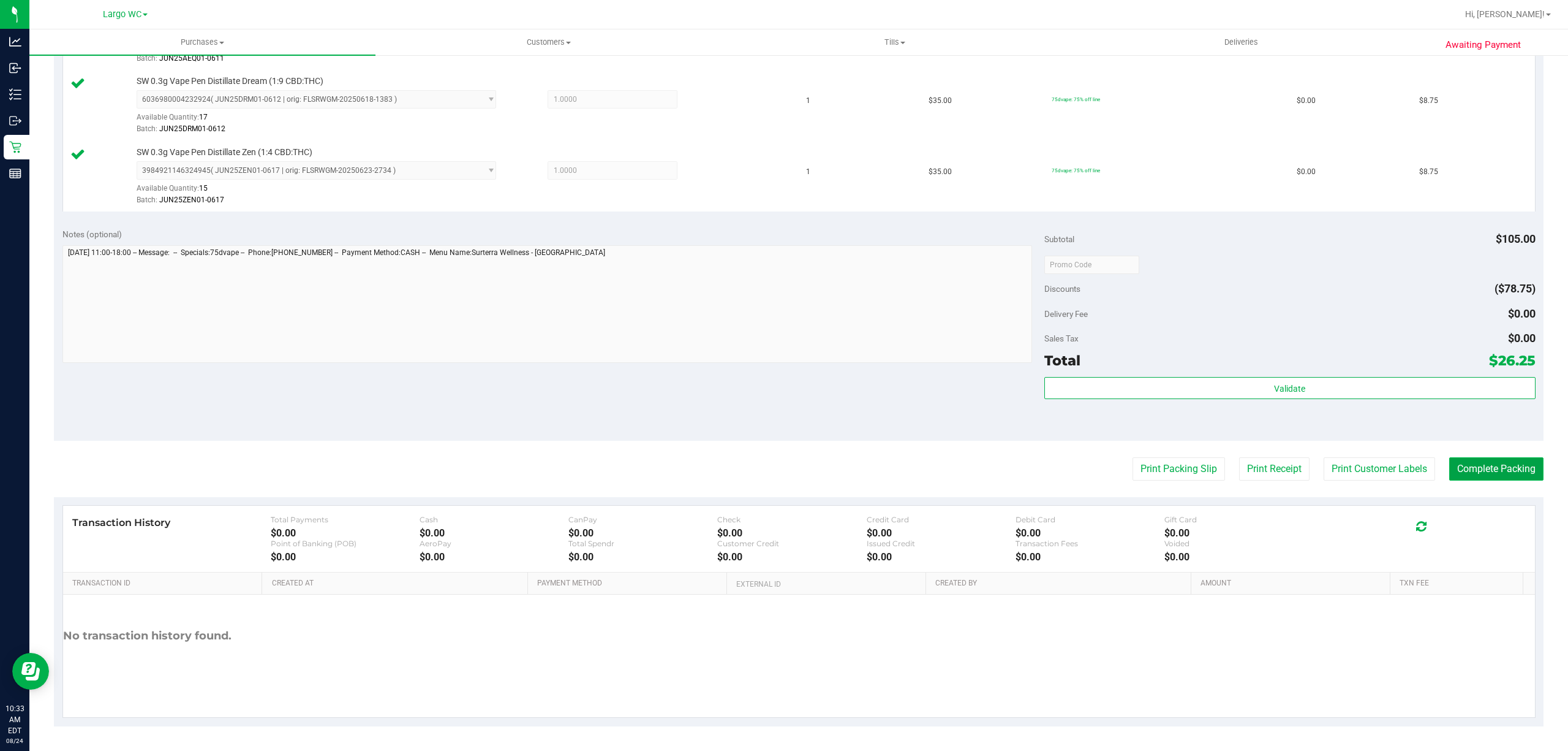
click at [1491, 472] on button "Complete Packing" at bounding box center [1497, 468] width 94 height 23
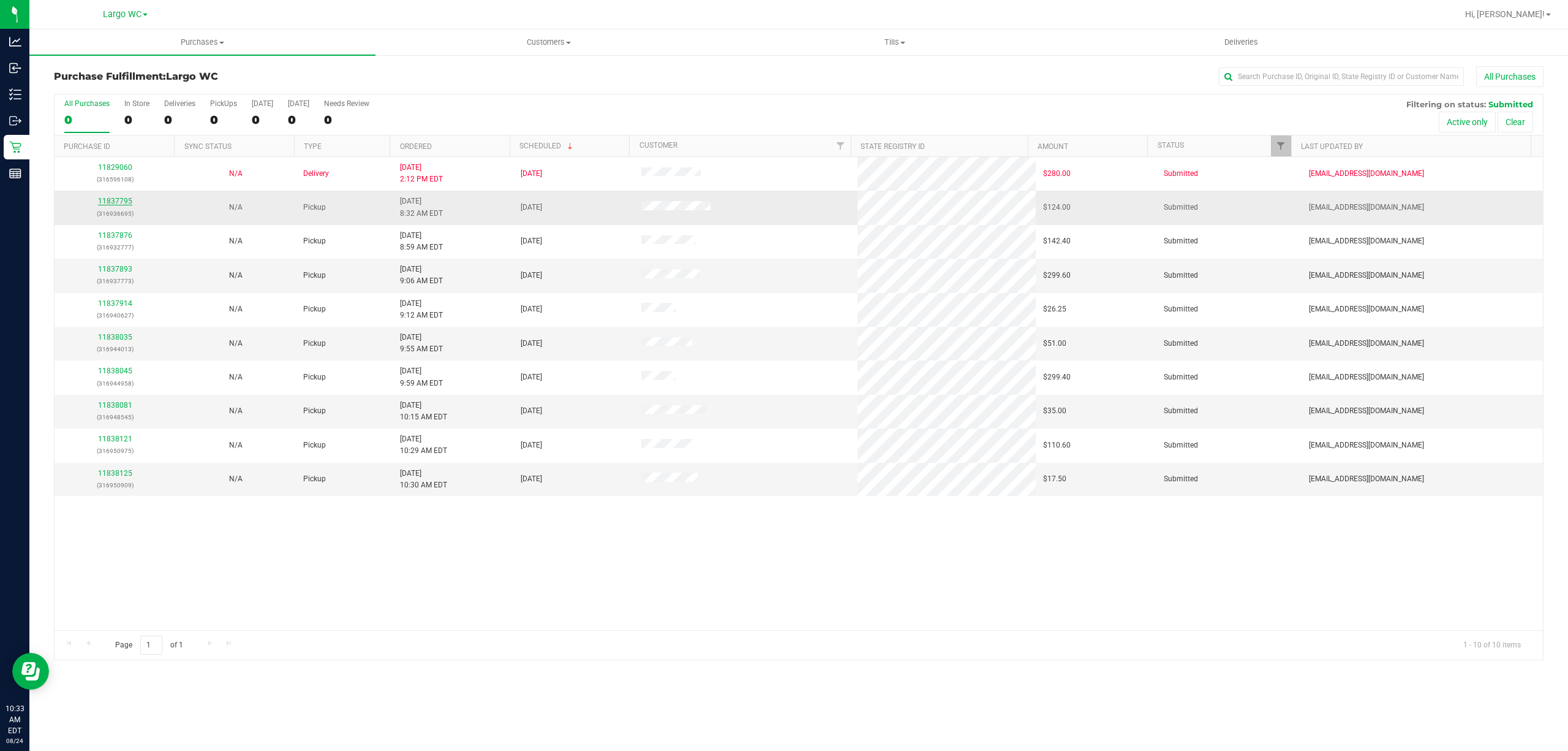
click at [115, 201] on link "11837795" at bounding box center [115, 201] width 35 height 9
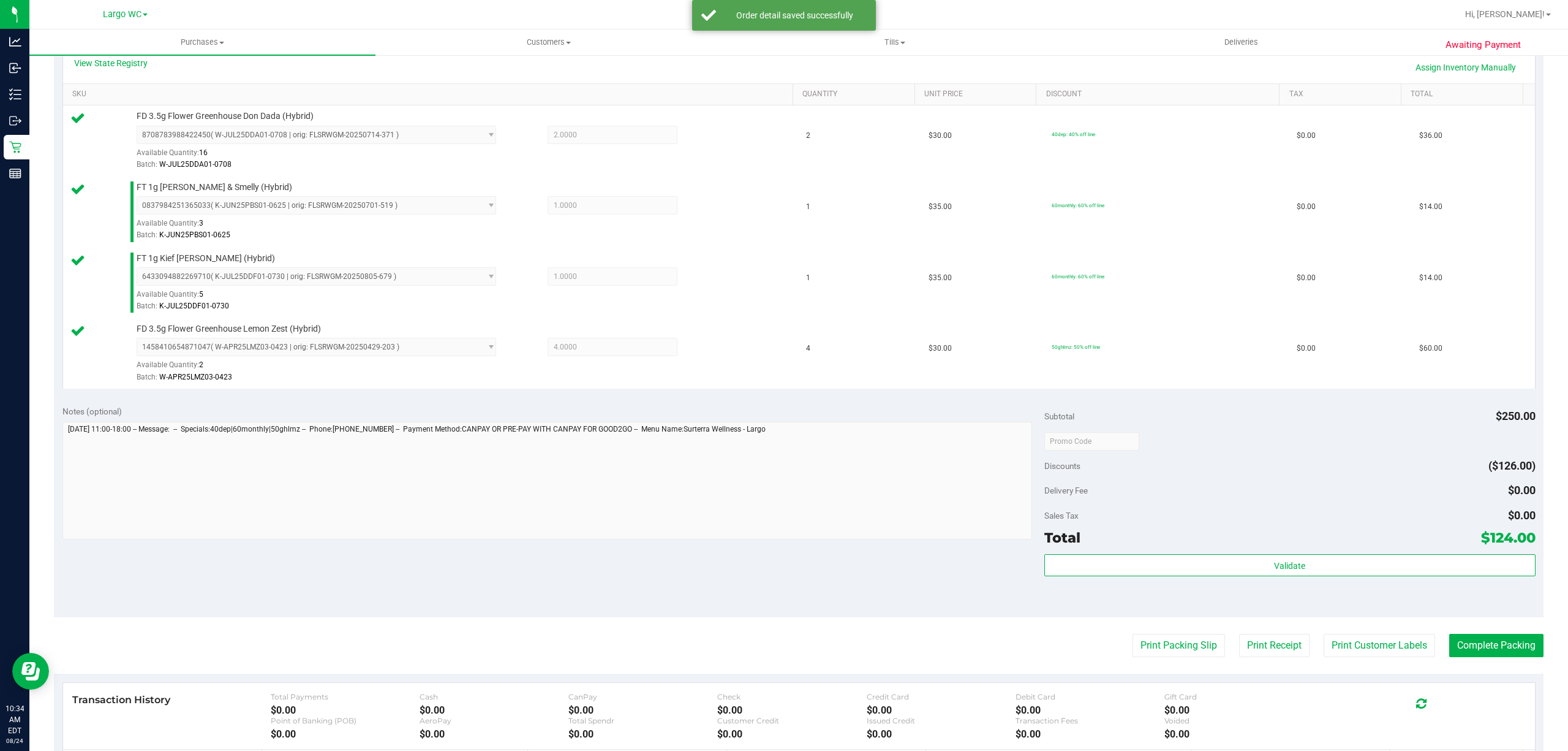
scroll to position [291, 0]
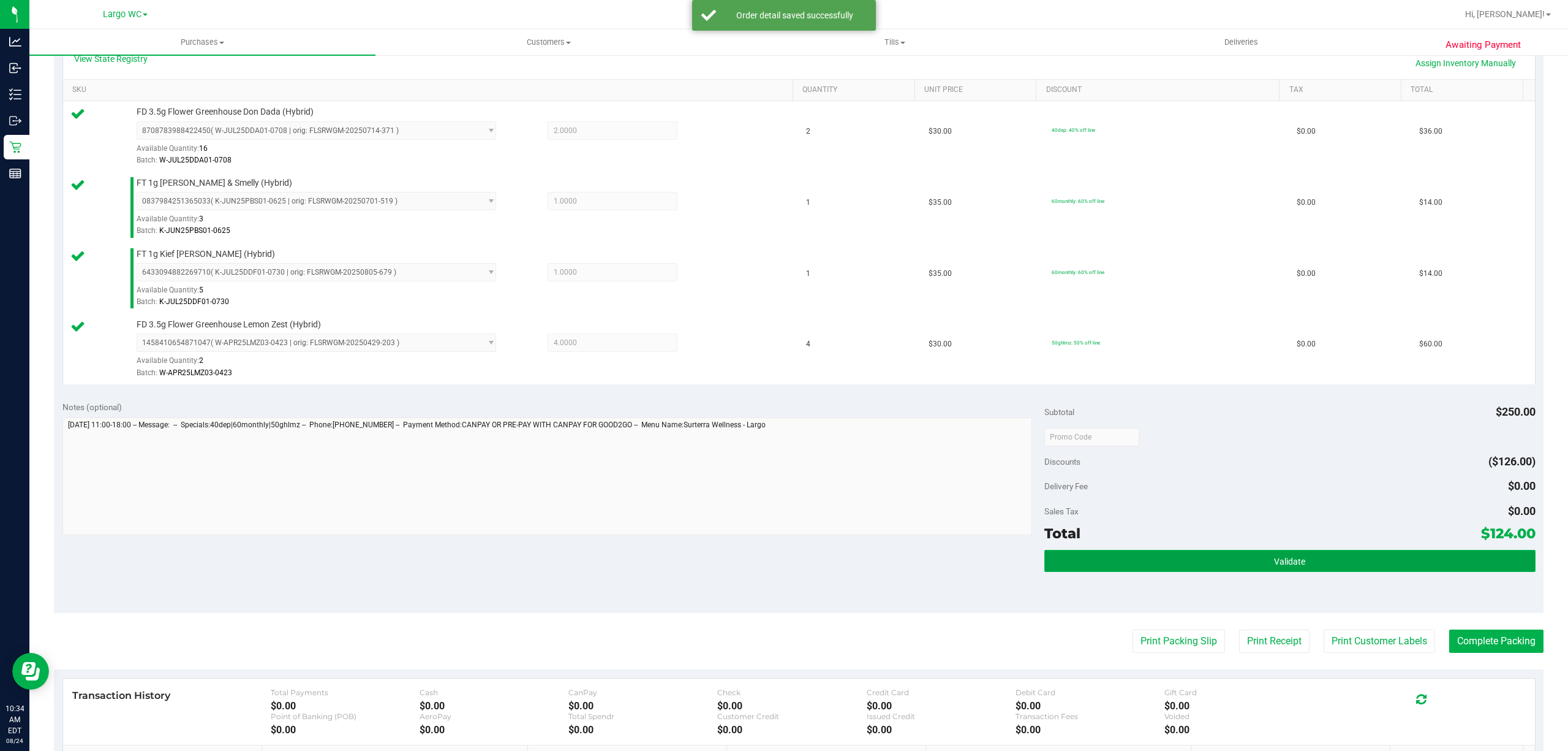
click at [1317, 570] on button "Validate" at bounding box center [1290, 561] width 491 height 22
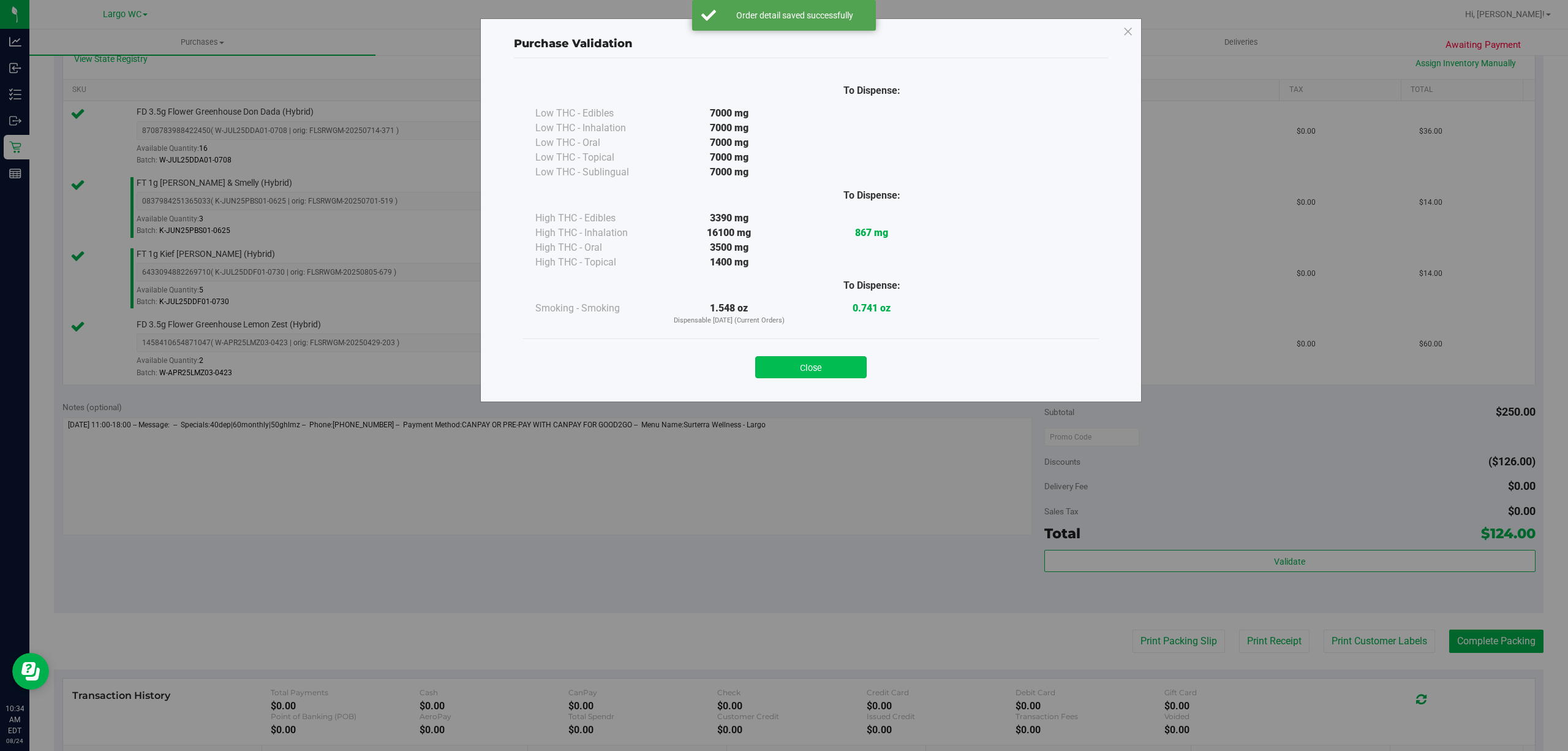
click at [817, 361] on button "Close" at bounding box center [811, 366] width 112 height 22
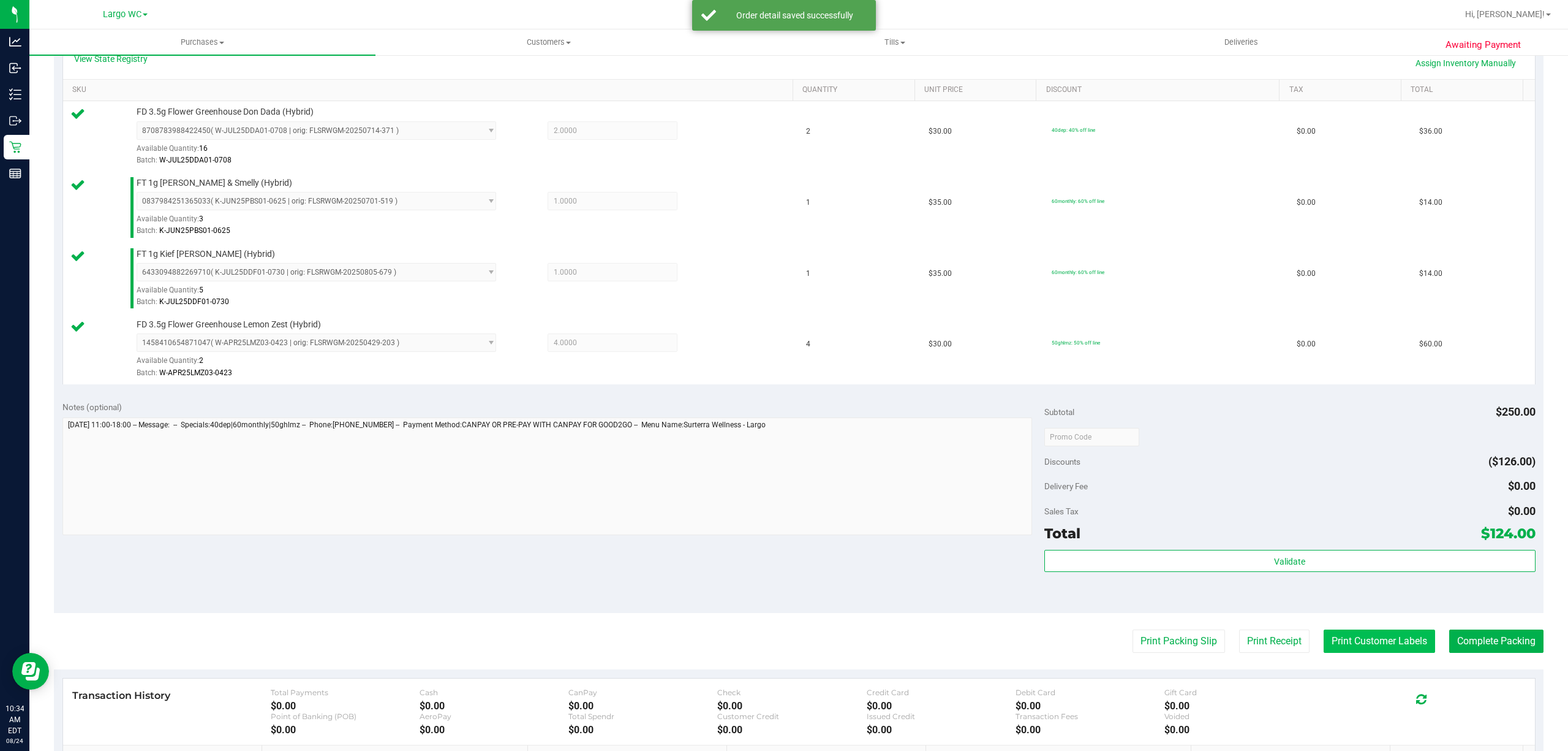
click at [1371, 652] on button "Print Customer Labels" at bounding box center [1380, 641] width 112 height 23
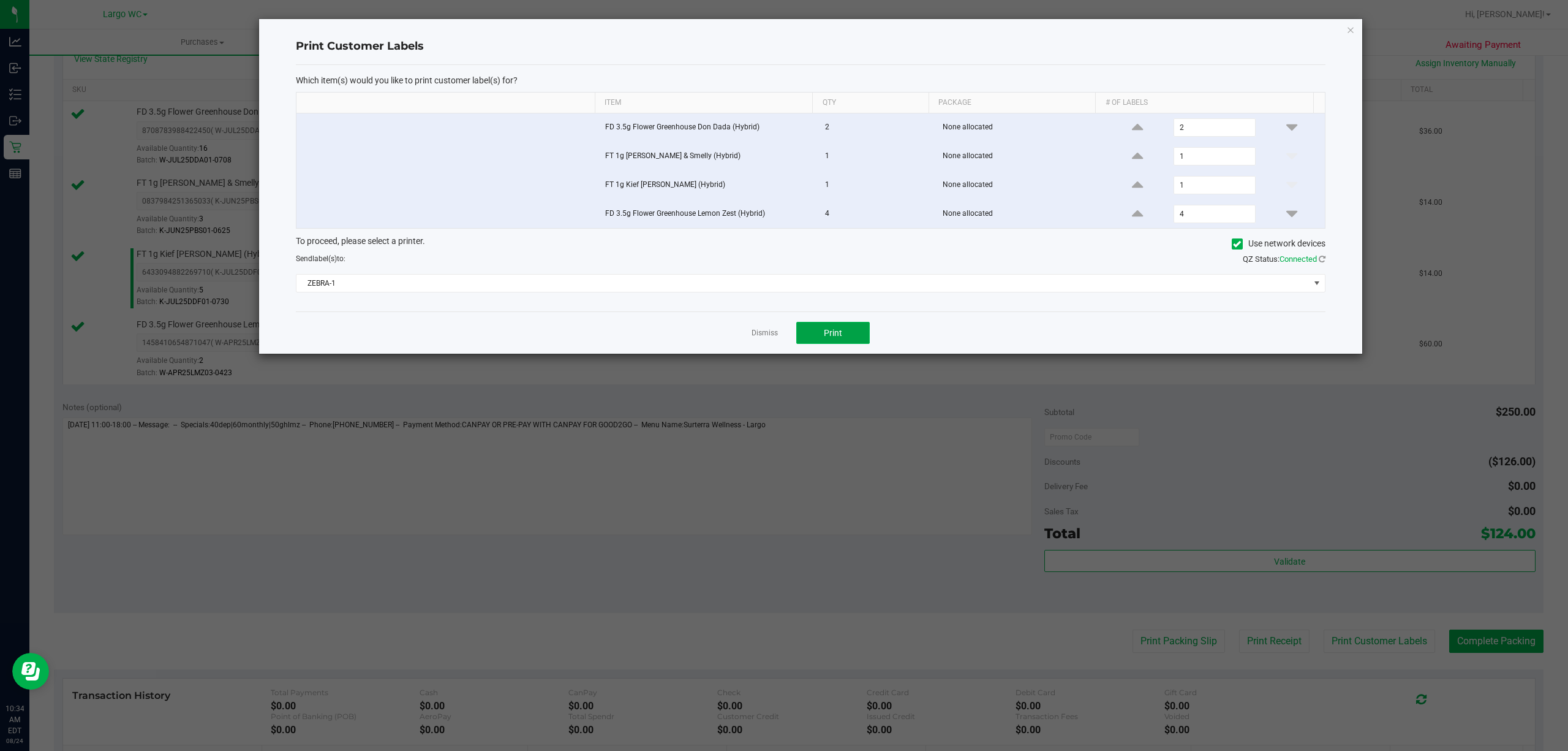
click at [834, 338] on span "Print" at bounding box center [833, 333] width 18 height 10
click at [762, 337] on link "Dismiss" at bounding box center [764, 333] width 26 height 11
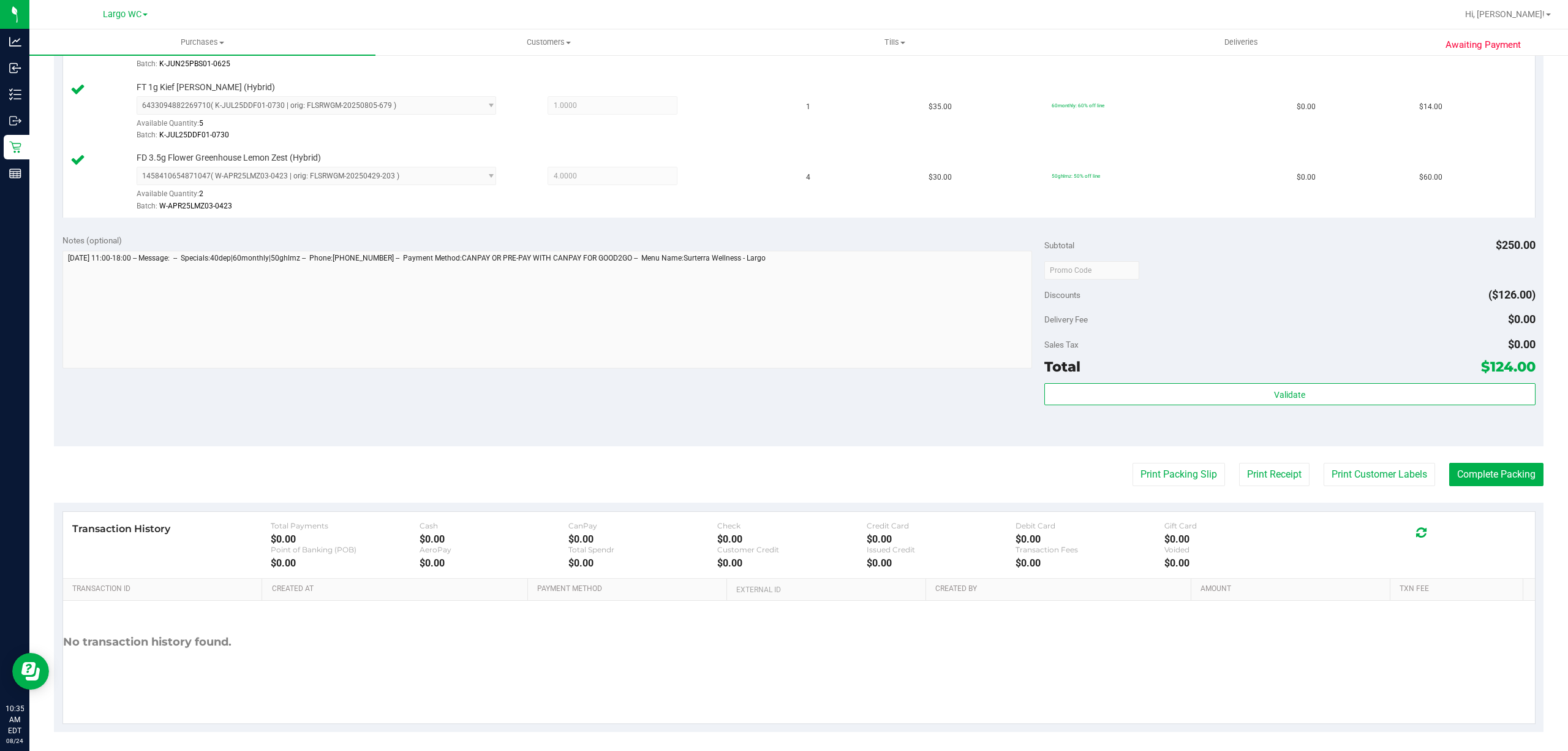
scroll to position [457, 0]
click at [1186, 477] on button "Print Packing Slip" at bounding box center [1179, 475] width 92 height 23
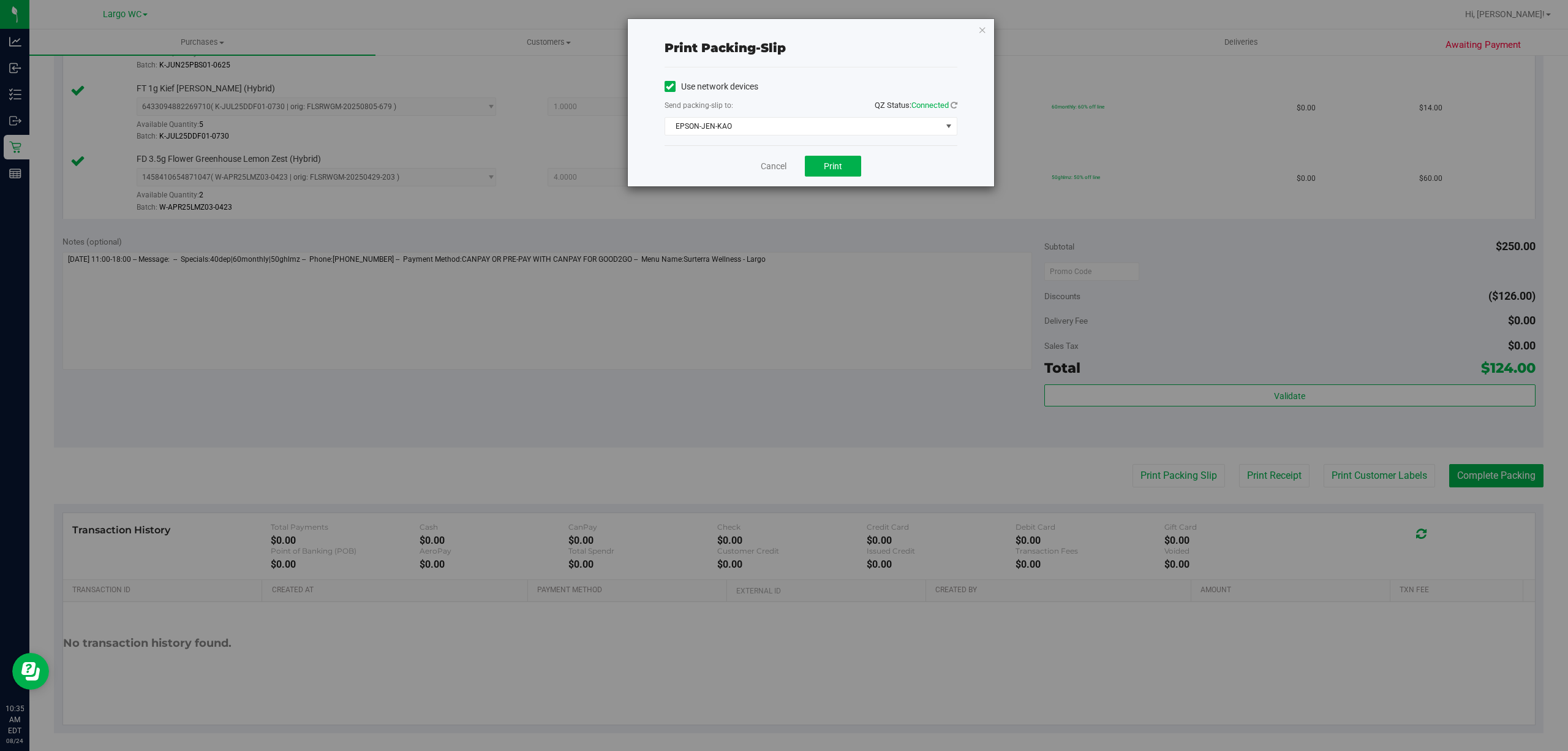
click at [839, 192] on div "Print packing-slip Use network devices Send packing-slip to: QZ Status: Connect…" at bounding box center [788, 375] width 1578 height 751
click at [843, 160] on button "Print" at bounding box center [833, 166] width 57 height 21
click at [767, 166] on link "Cancel" at bounding box center [774, 165] width 26 height 13
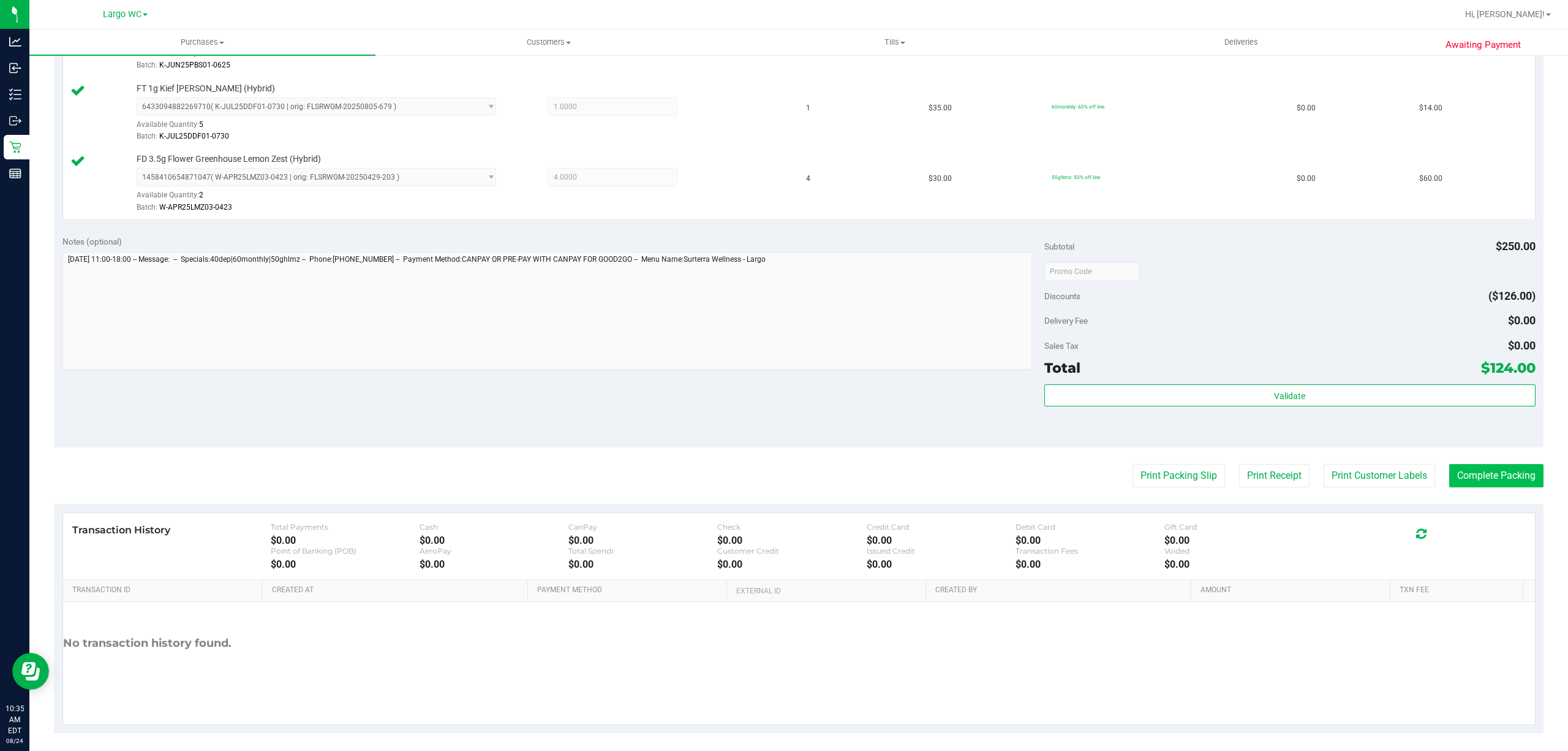
click at [1485, 479] on button "Complete Packing" at bounding box center [1497, 475] width 94 height 23
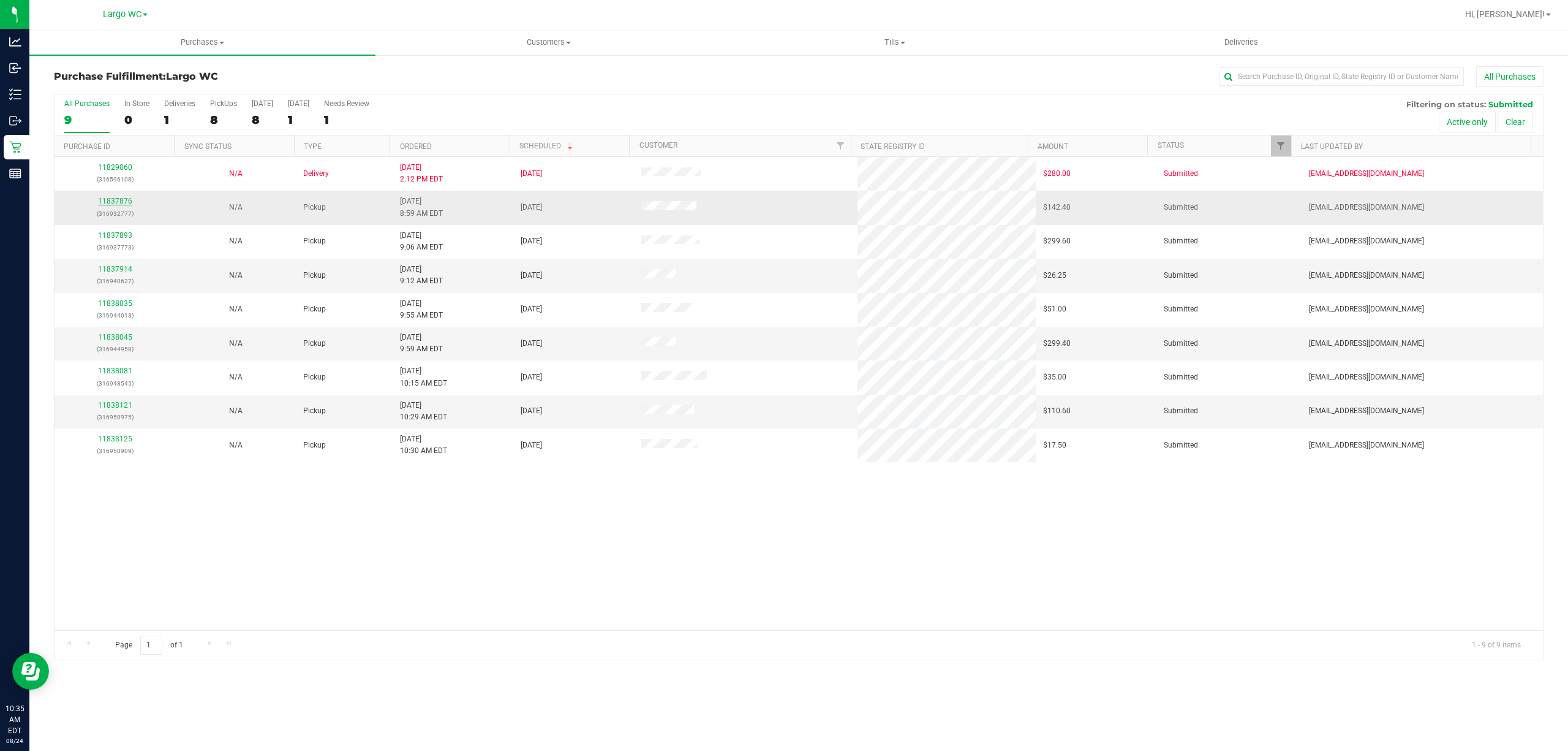
click at [117, 197] on link "11837876" at bounding box center [115, 201] width 35 height 9
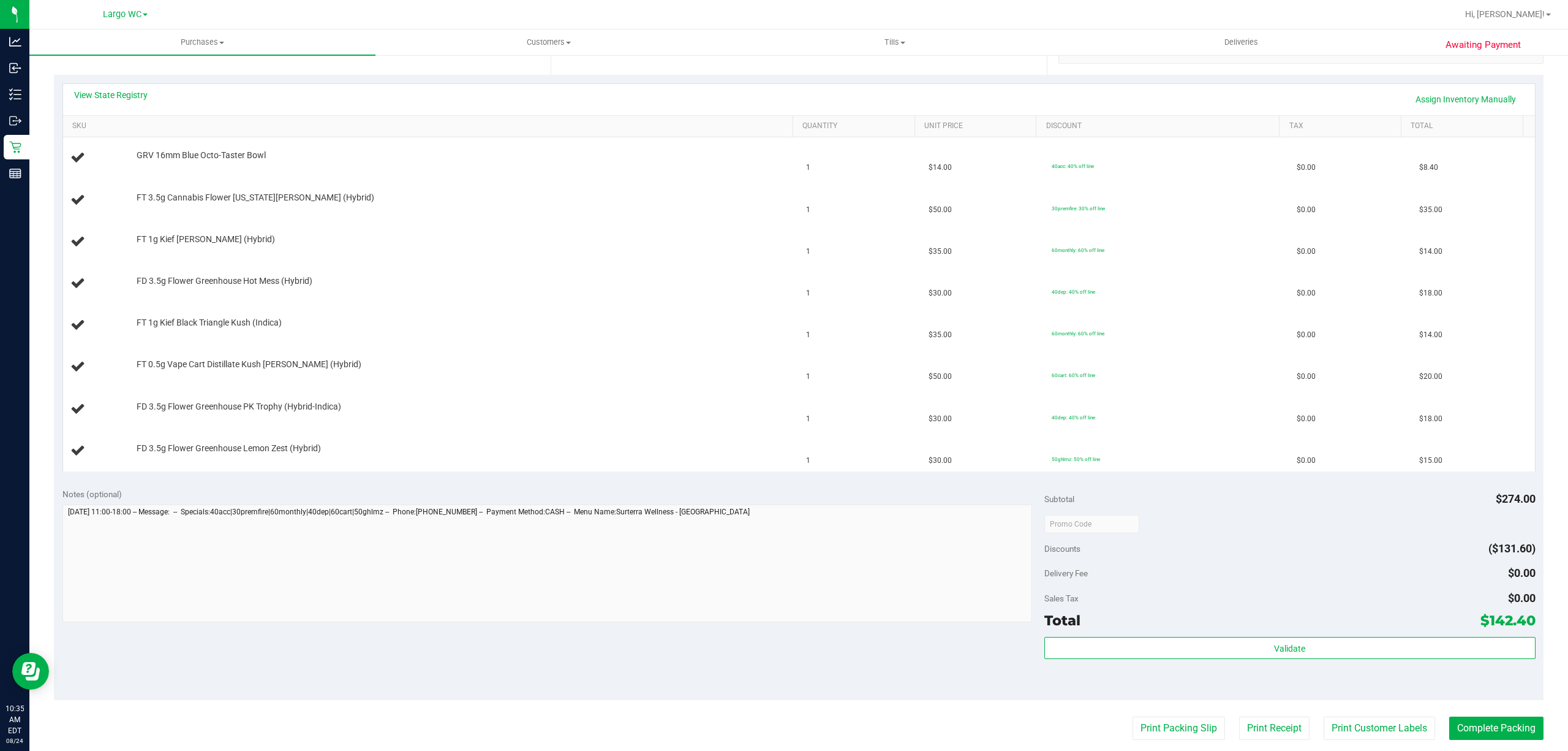
scroll to position [231, 0]
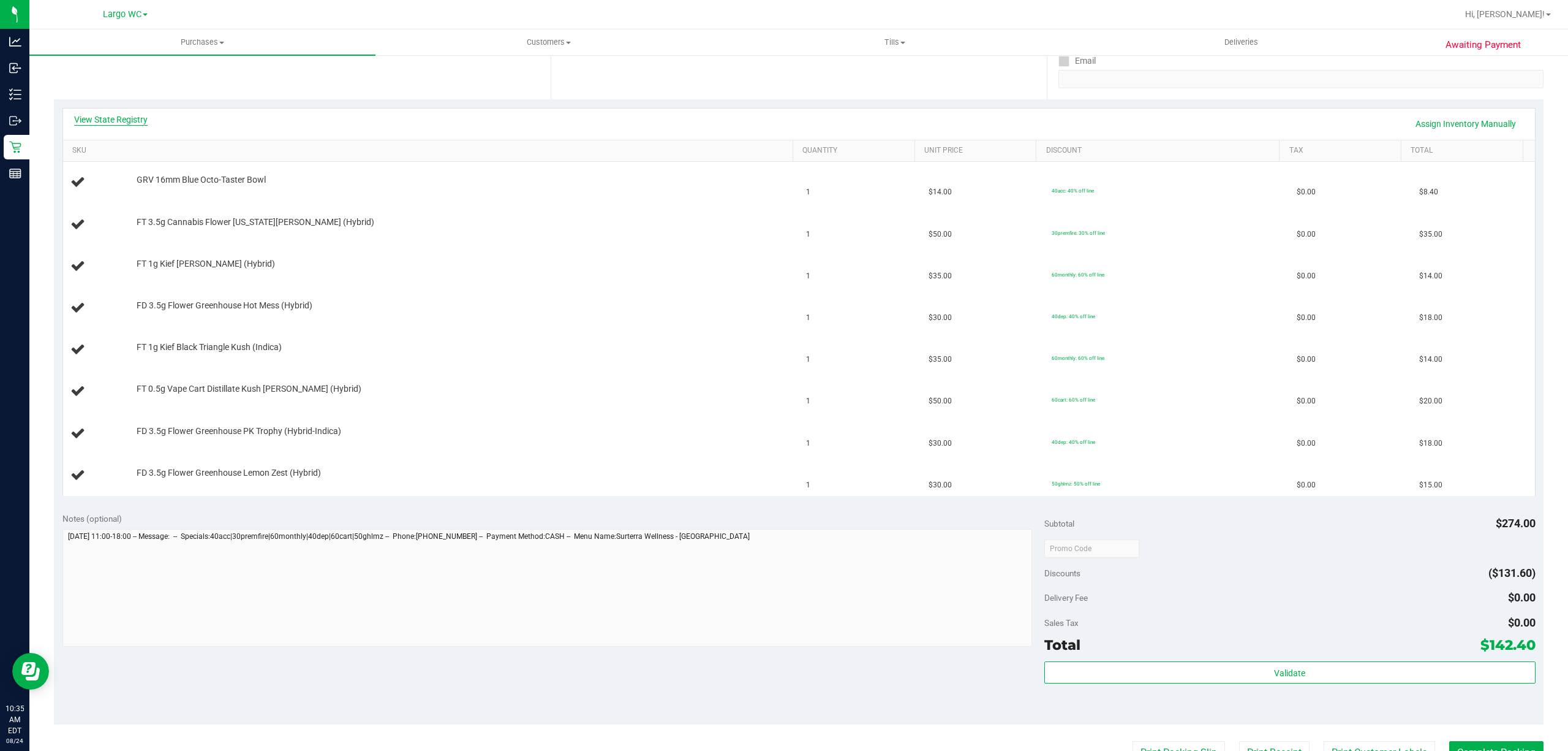
click at [129, 118] on link "View State Registry" at bounding box center [111, 119] width 73 height 13
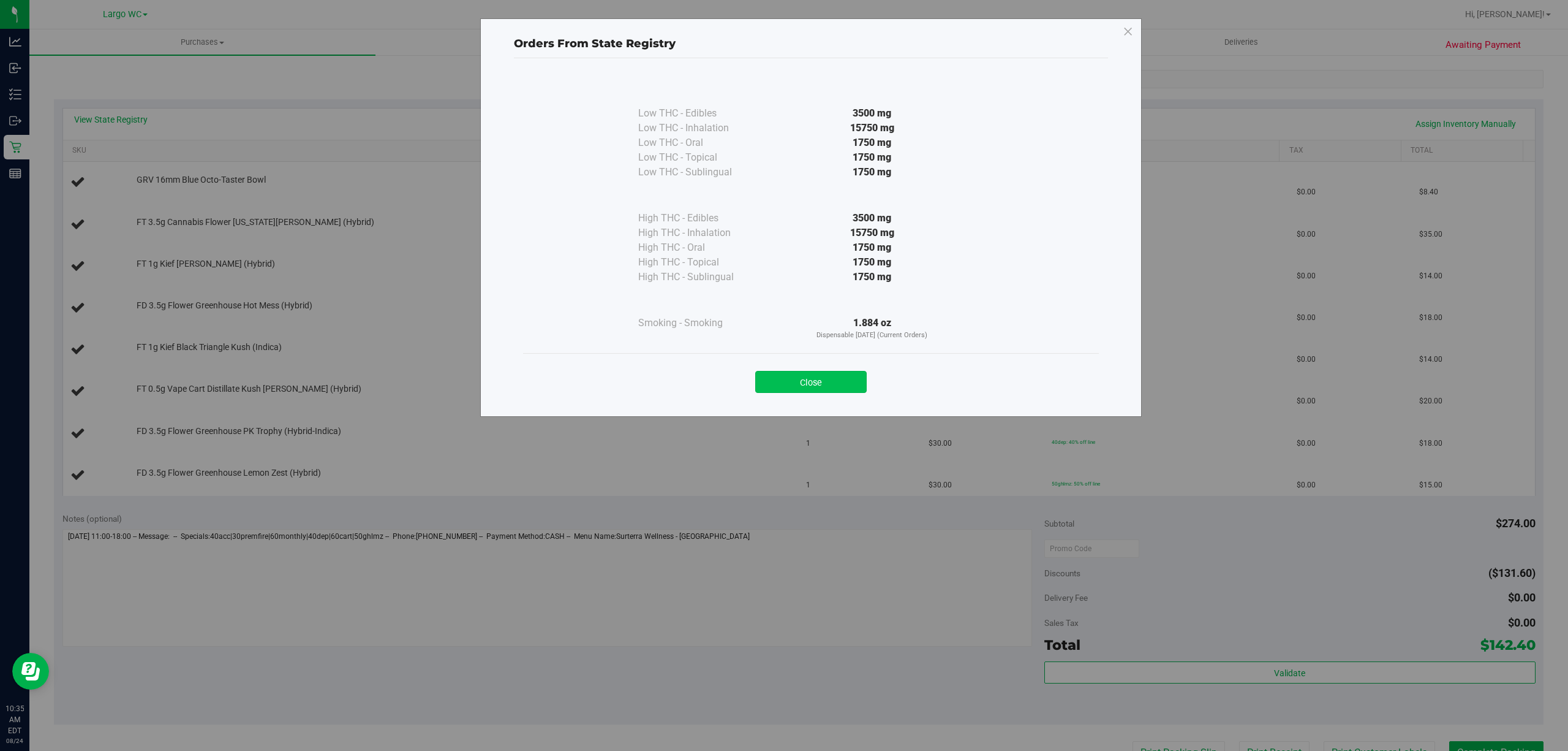
click at [807, 383] on button "Close" at bounding box center [811, 382] width 112 height 22
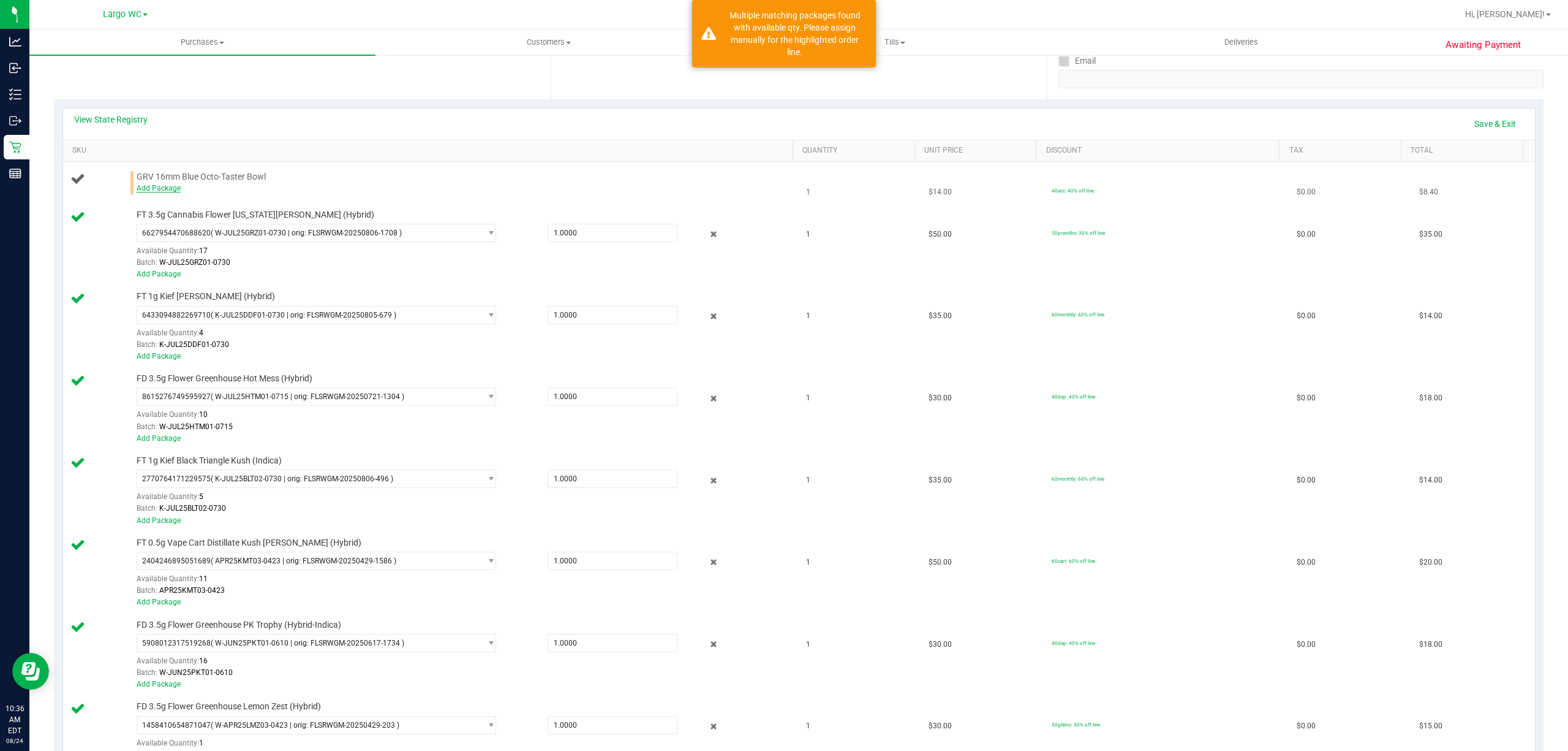
click at [148, 187] on link "Add Package" at bounding box center [159, 188] width 44 height 9
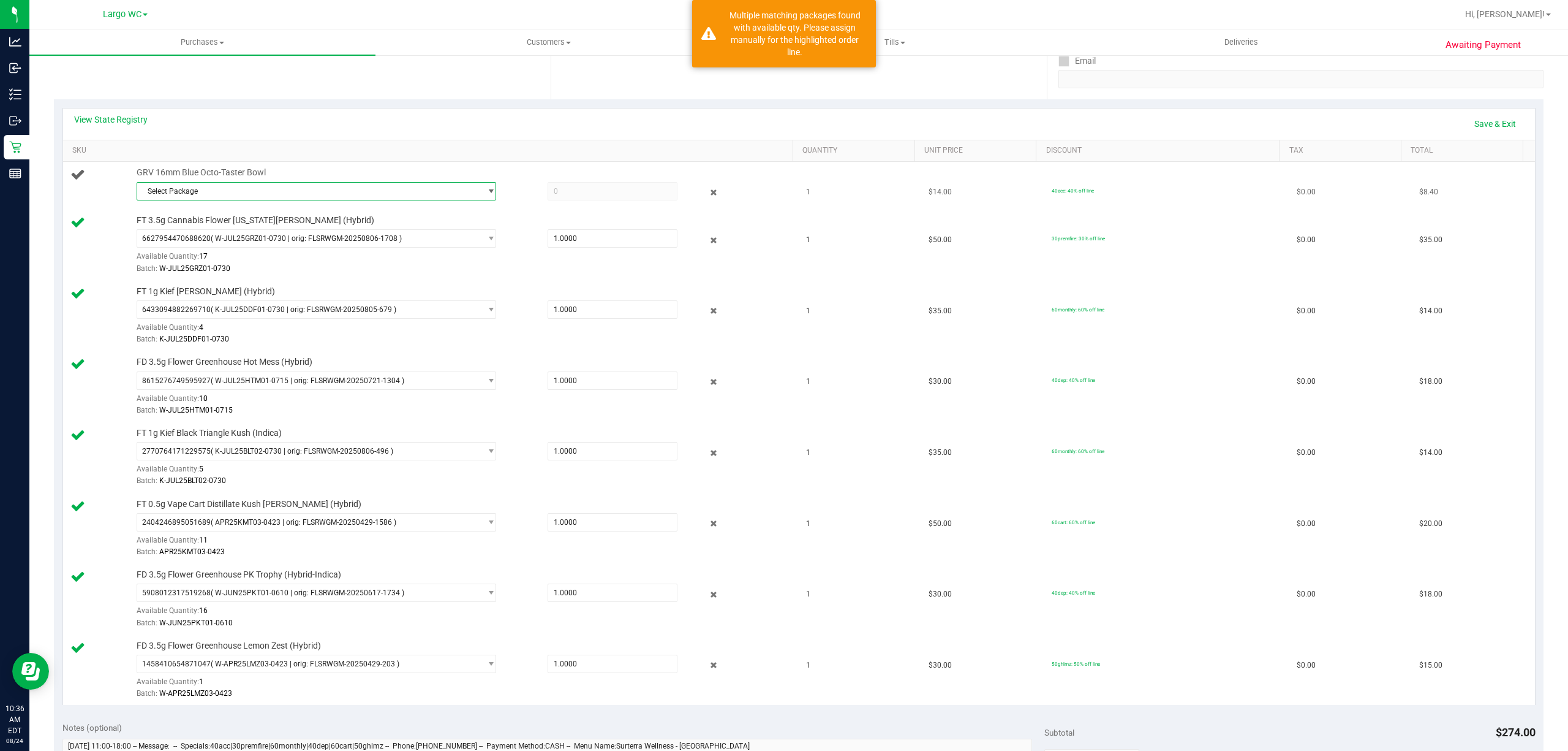
click at [359, 197] on span "Select Package" at bounding box center [309, 191] width 343 height 17
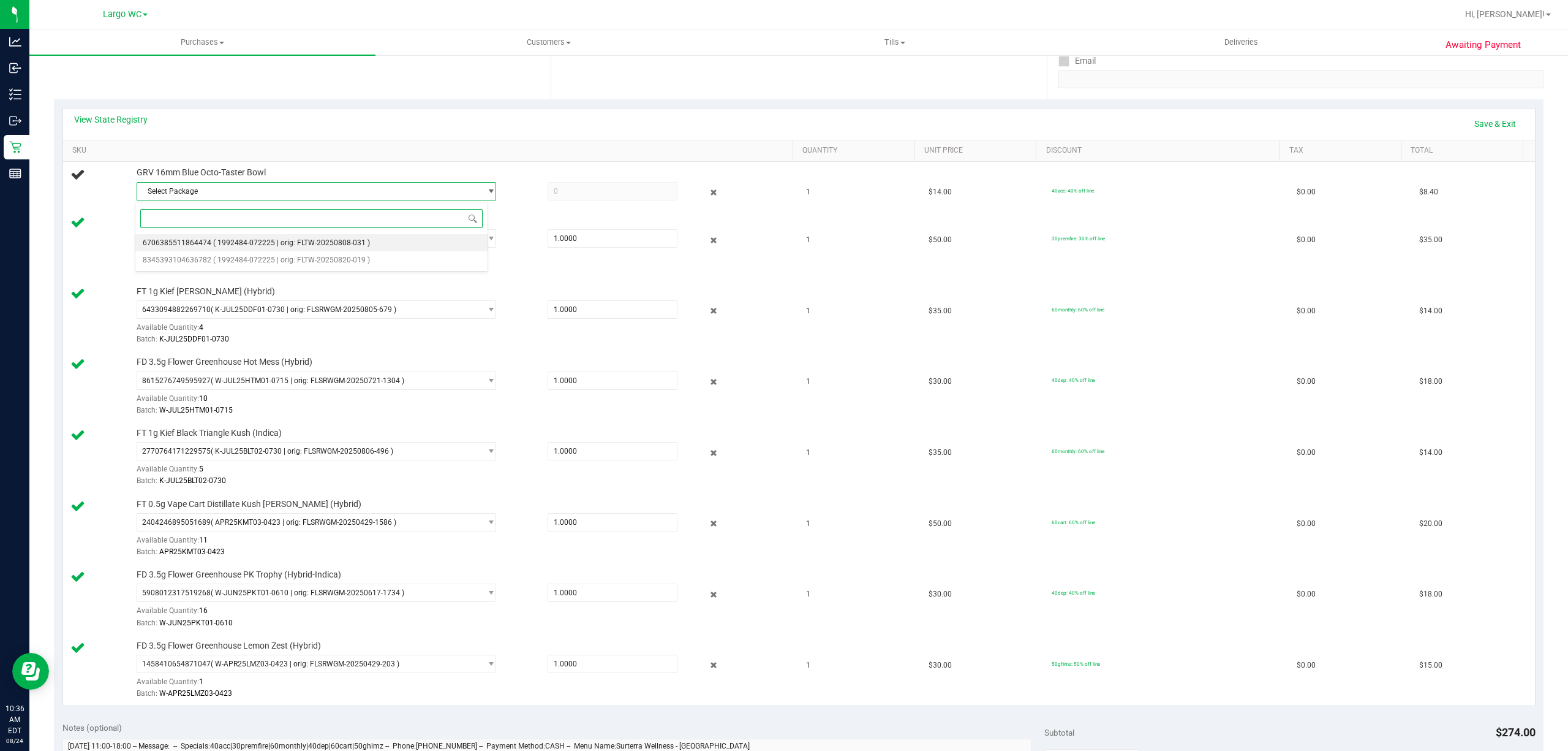
click at [354, 246] on span "( 1992484-072225 | orig: FLTW-20250808-031 )" at bounding box center [291, 242] width 157 height 9
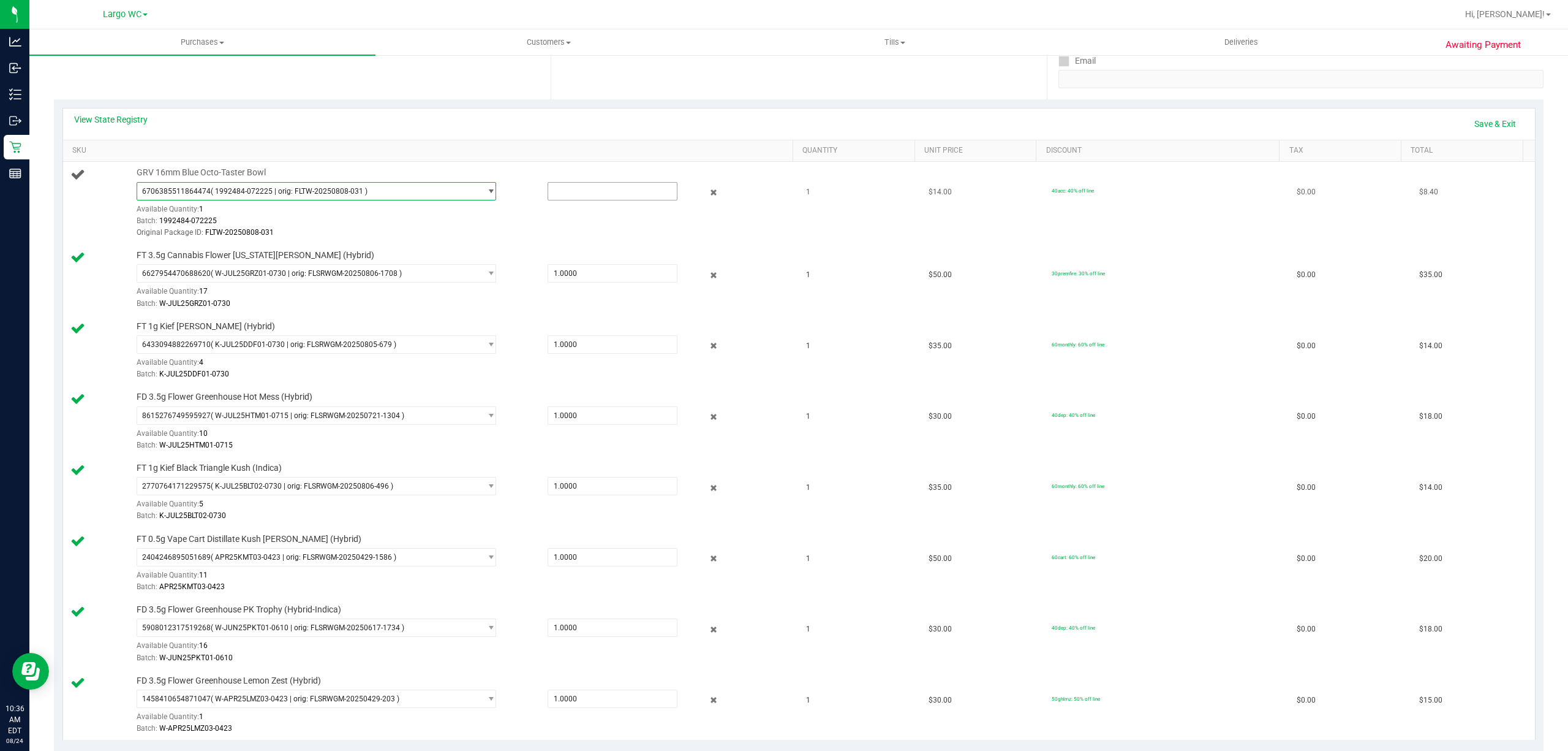
click at [592, 191] on input "text" at bounding box center [612, 191] width 129 height 17
type input "1"
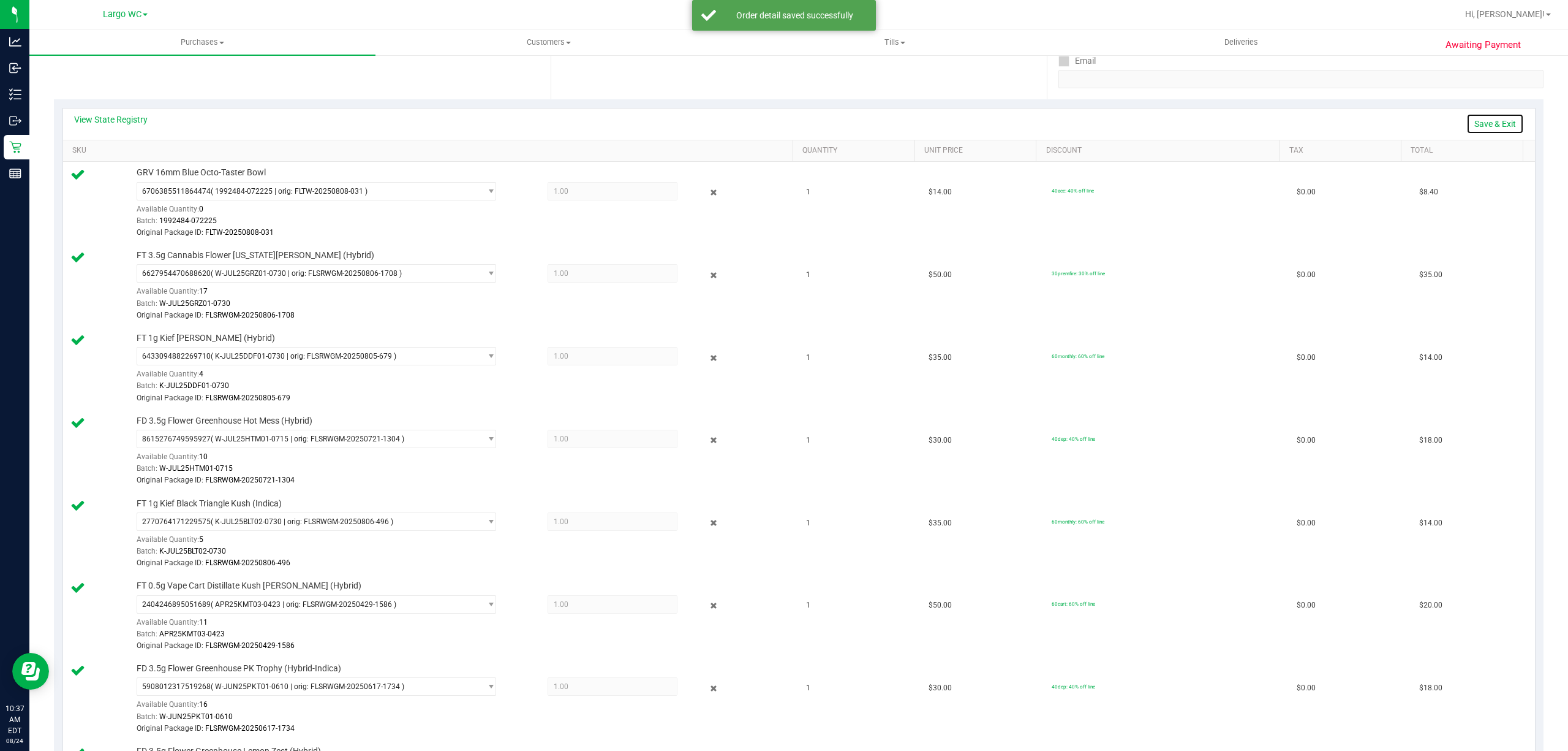
click at [1489, 120] on link "Save & Exit" at bounding box center [1496, 124] width 58 height 21
click at [1462, 123] on link "Assign Inventory Manually" at bounding box center [1466, 124] width 116 height 21
click at [707, 196] on icon at bounding box center [712, 192] width 12 height 14
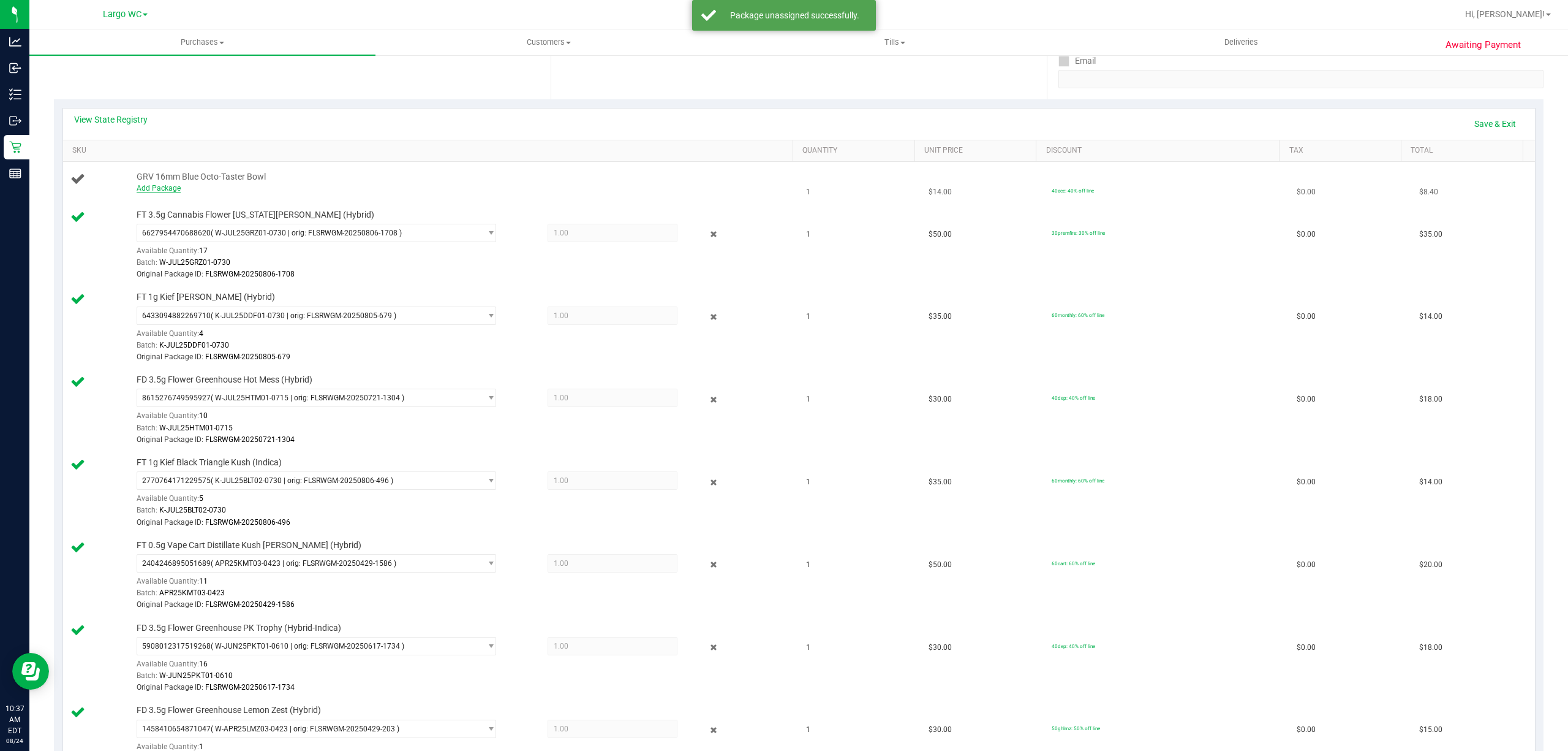
click at [164, 188] on link "Add Package" at bounding box center [159, 188] width 44 height 9
click at [164, 188] on span "Select Package" at bounding box center [309, 191] width 343 height 17
click at [245, 188] on span "Select Package" at bounding box center [309, 191] width 343 height 17
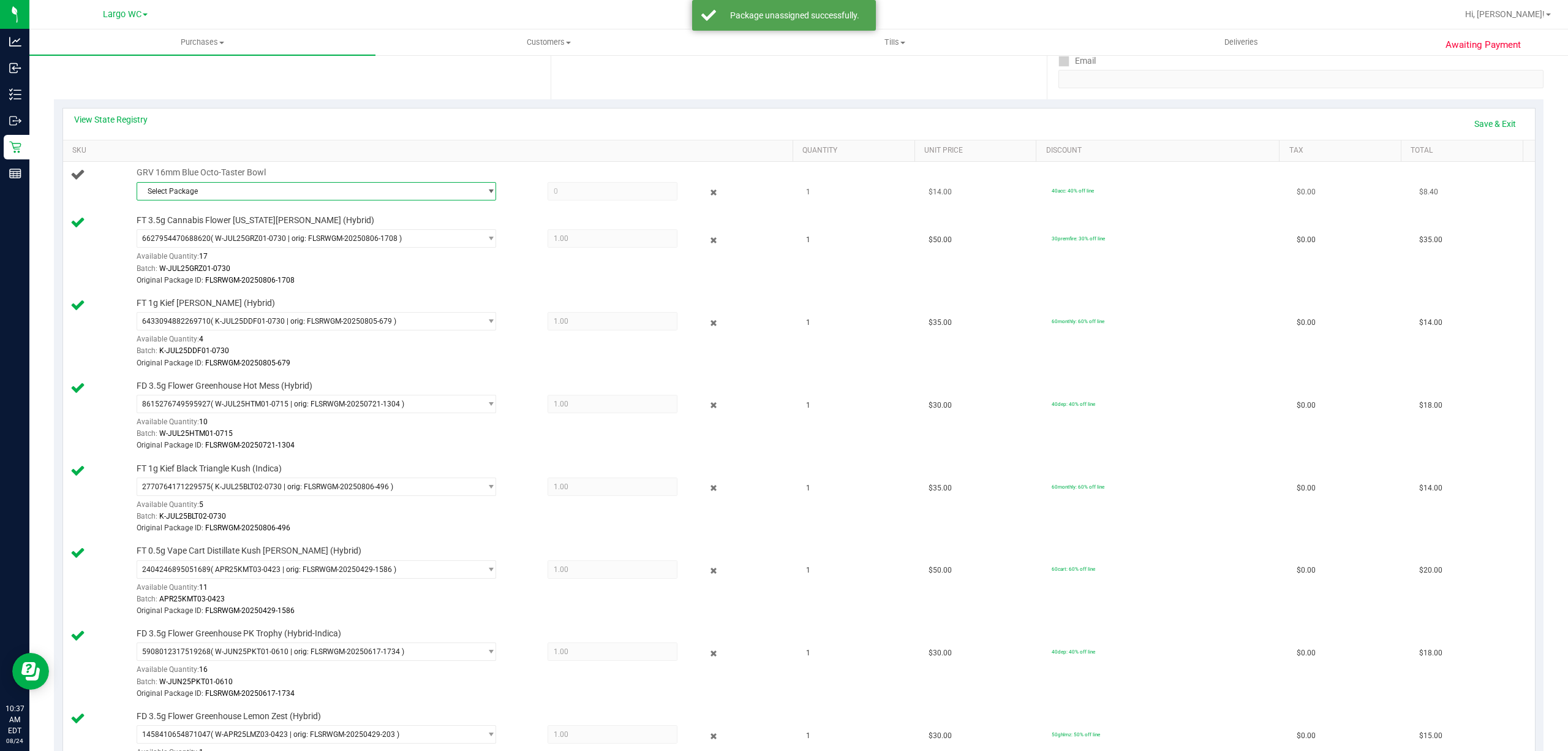
click at [345, 194] on span "Select Package" at bounding box center [309, 191] width 343 height 17
click at [342, 263] on span "( 1992484-072225 | orig: FLTW-20250820-019 )" at bounding box center [291, 260] width 157 height 9
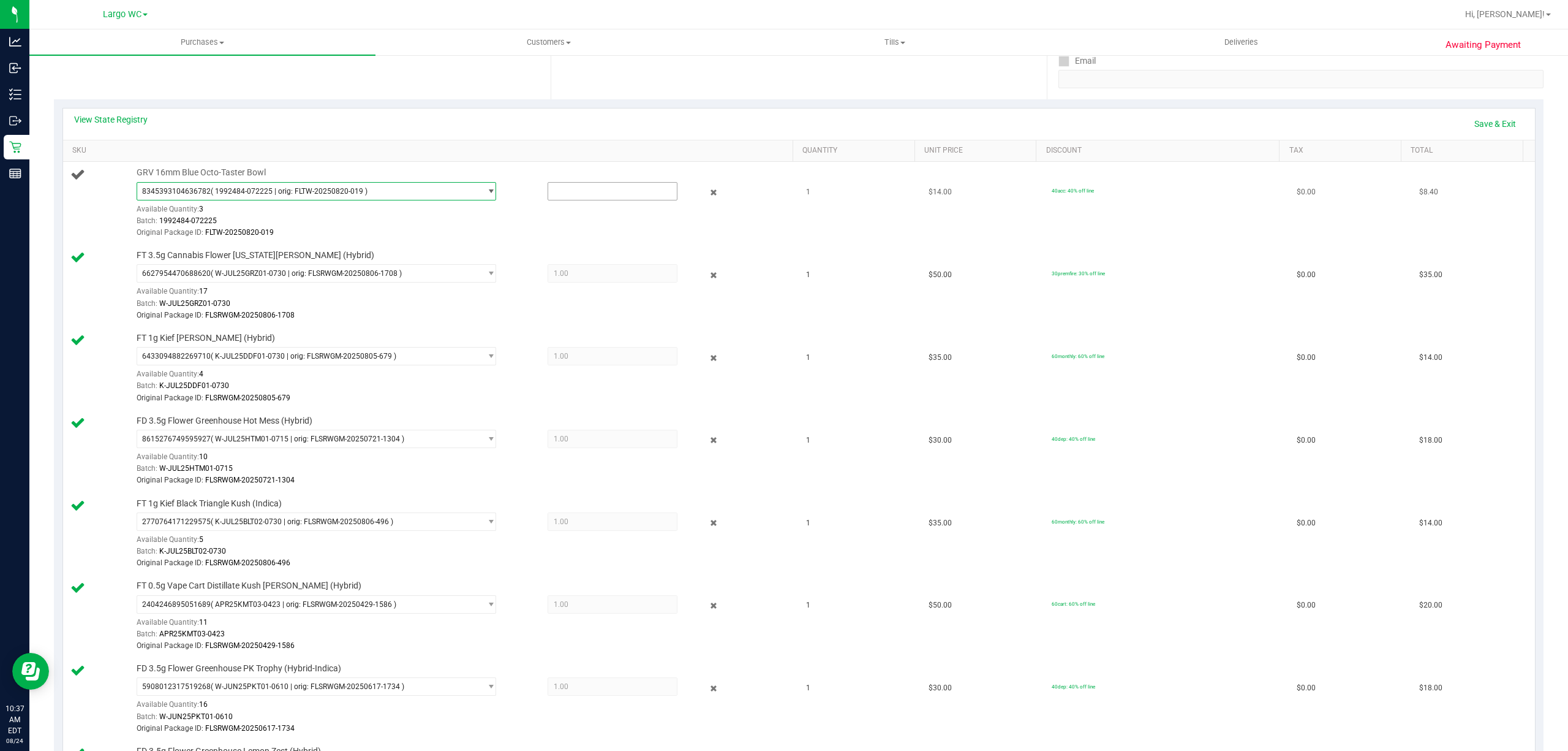
click at [611, 193] on input "text" at bounding box center [612, 191] width 129 height 17
type input "1"
click at [1481, 124] on link "Save & Exit" at bounding box center [1496, 124] width 58 height 21
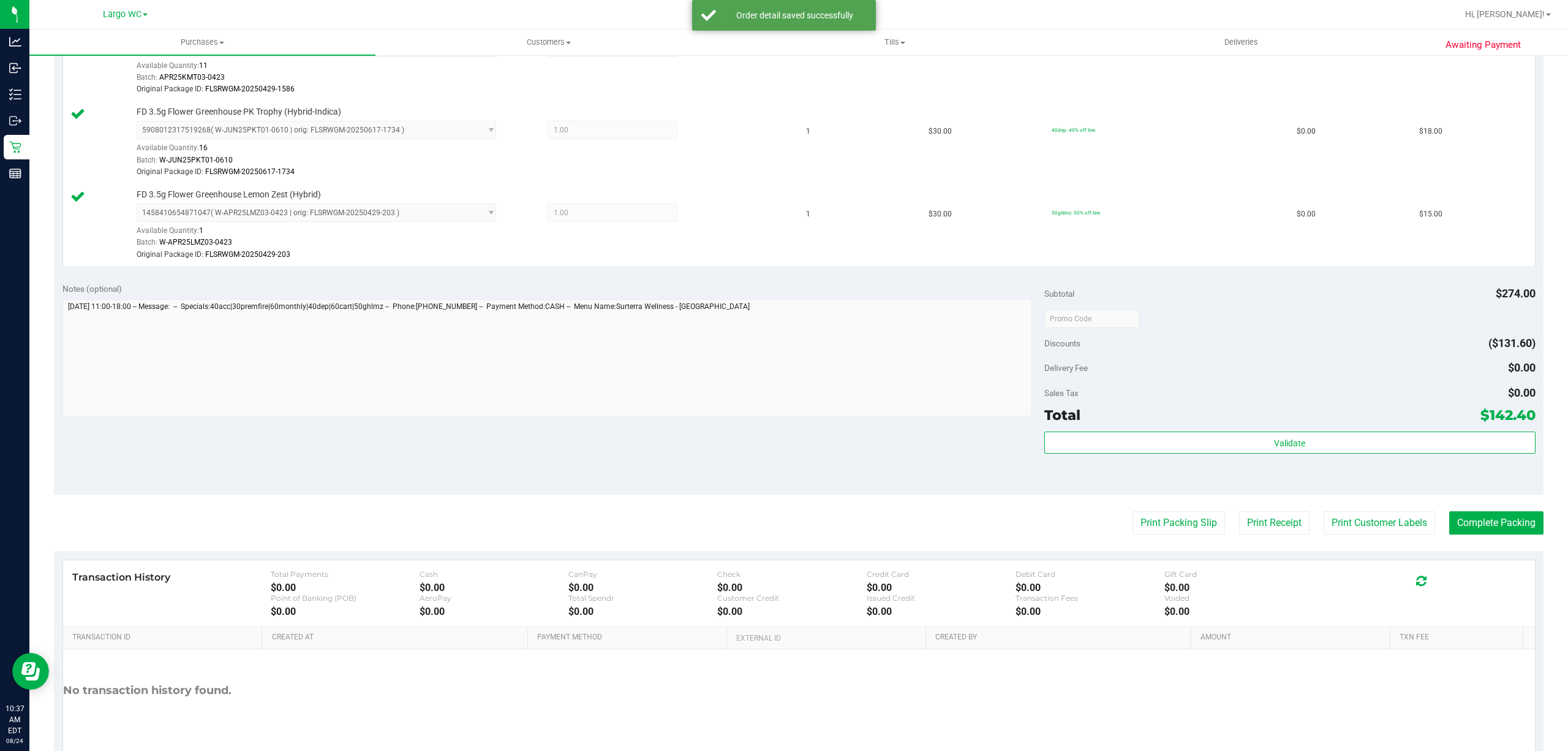
scroll to position [799, 0]
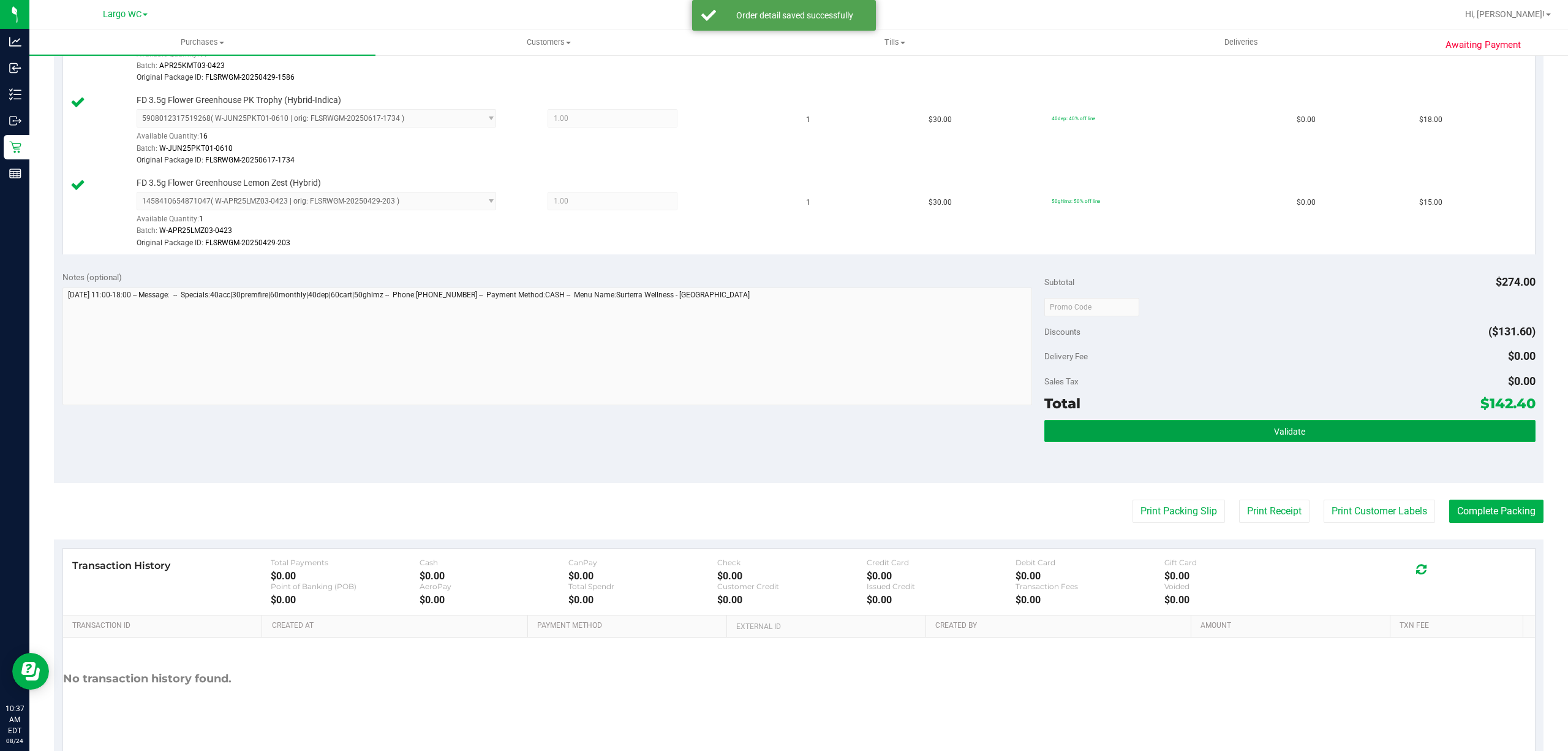
click at [1329, 430] on button "Validate" at bounding box center [1290, 431] width 491 height 22
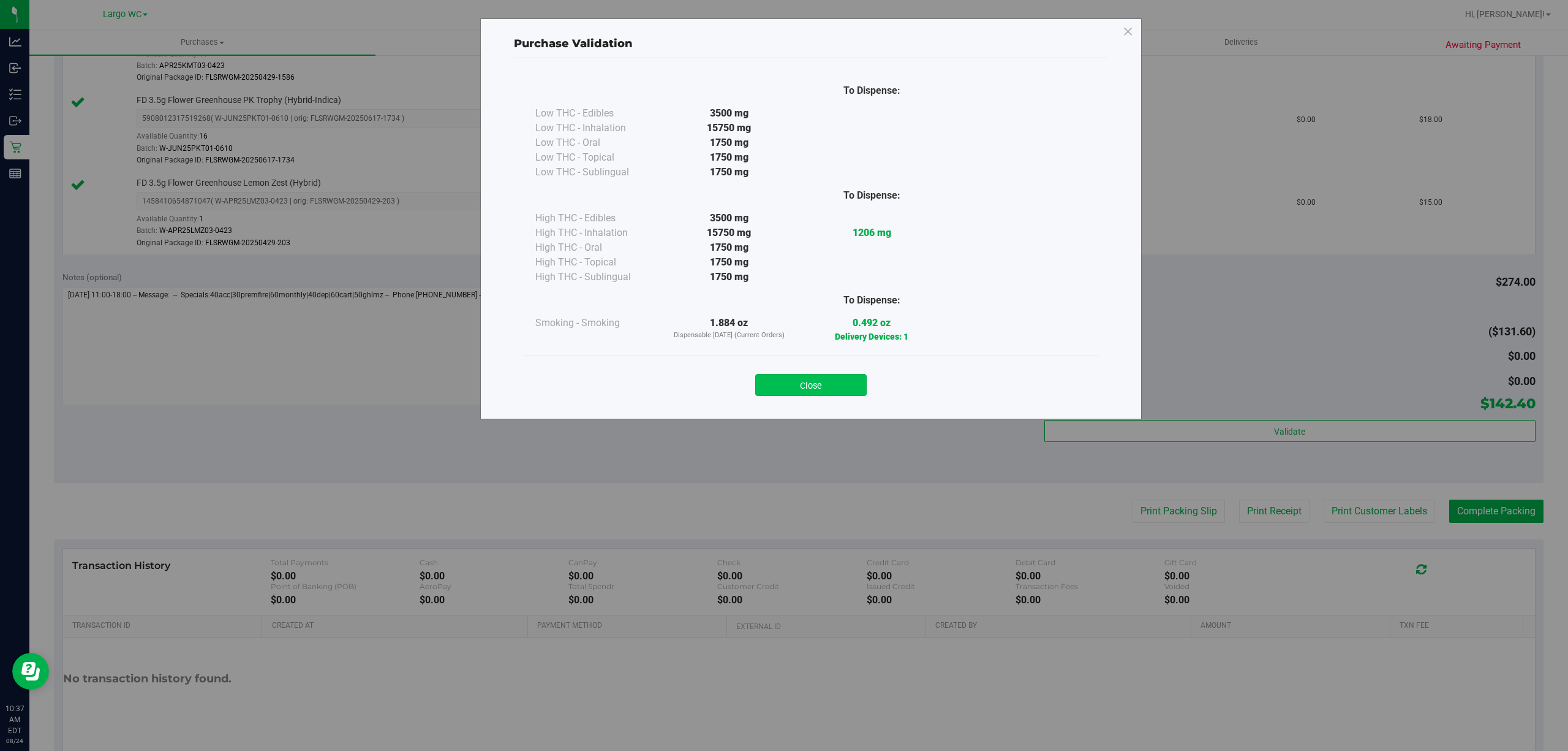
click at [820, 379] on button "Close" at bounding box center [811, 385] width 112 height 22
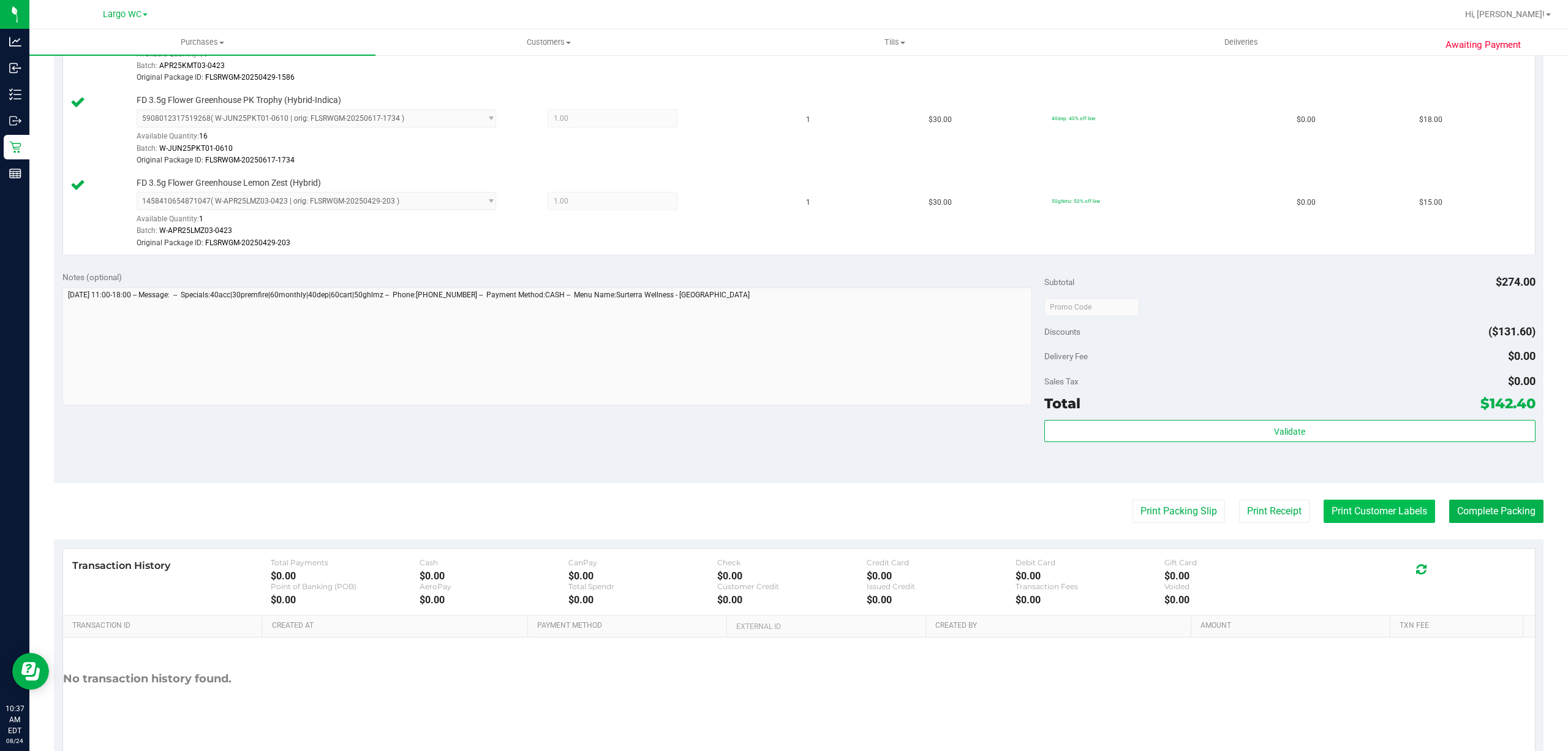
click at [1378, 521] on button "Print Customer Labels" at bounding box center [1380, 511] width 112 height 23
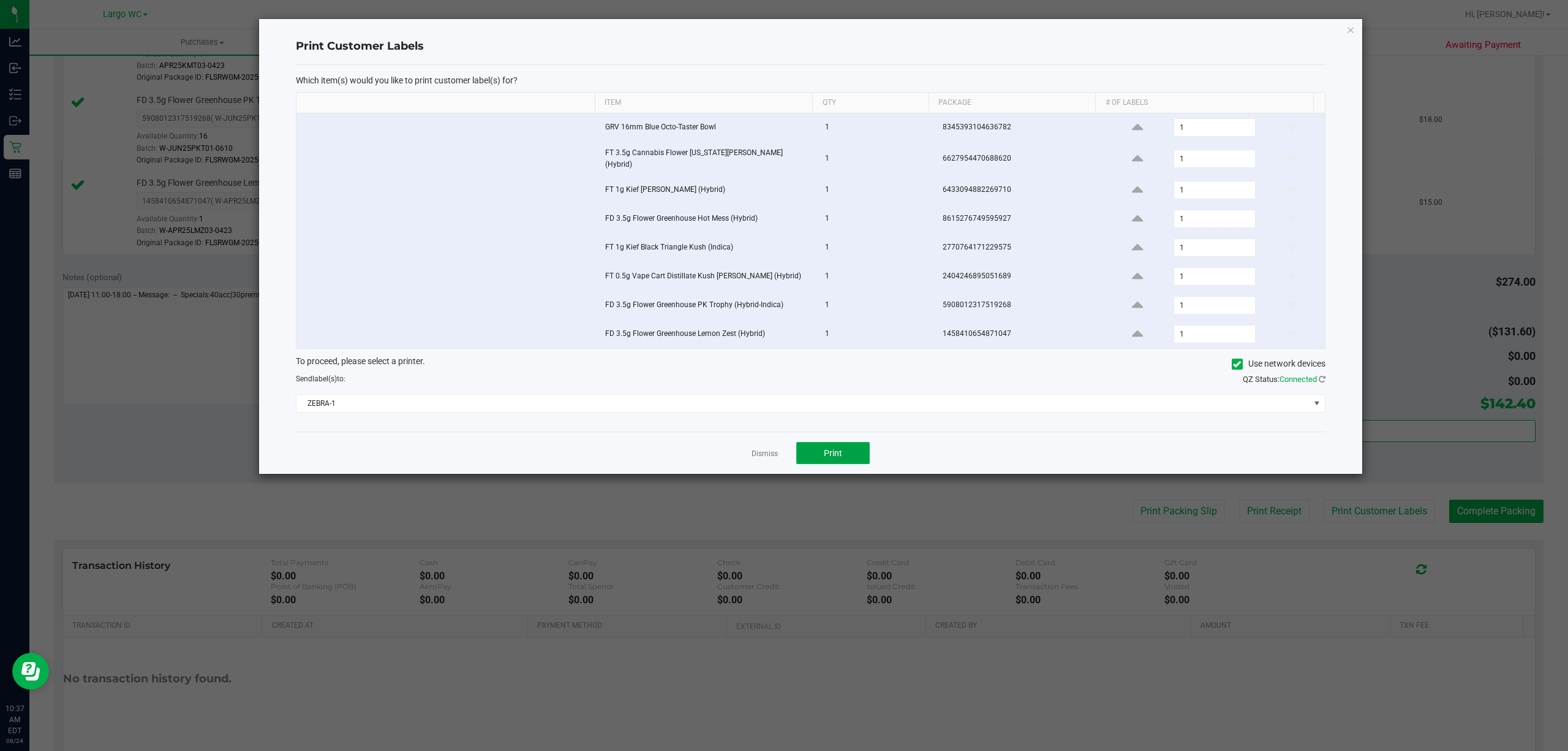
click at [860, 457] on button "Print" at bounding box center [833, 452] width 73 height 22
click at [762, 459] on link "Dismiss" at bounding box center [764, 453] width 26 height 11
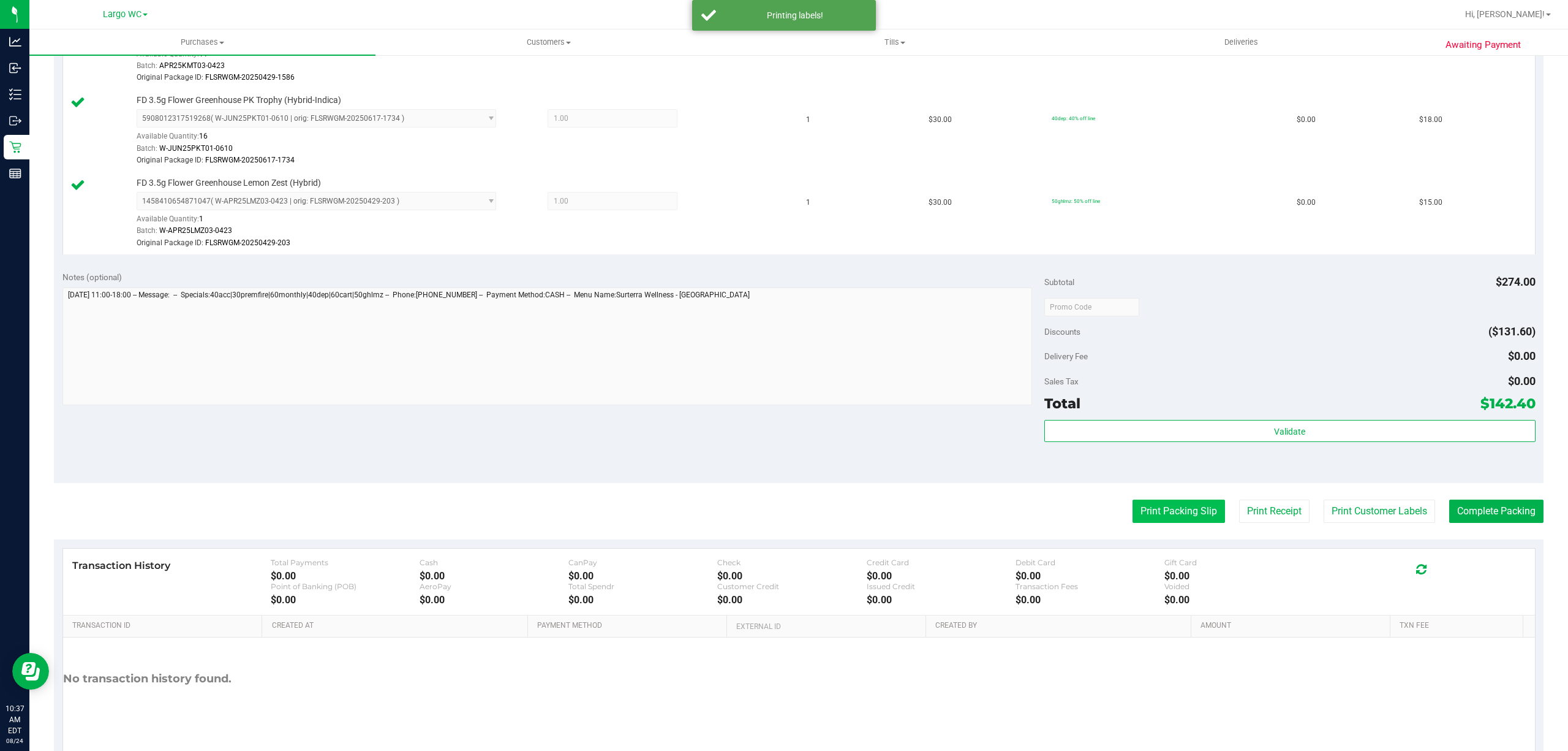
click at [1169, 517] on button "Print Packing Slip" at bounding box center [1179, 511] width 92 height 23
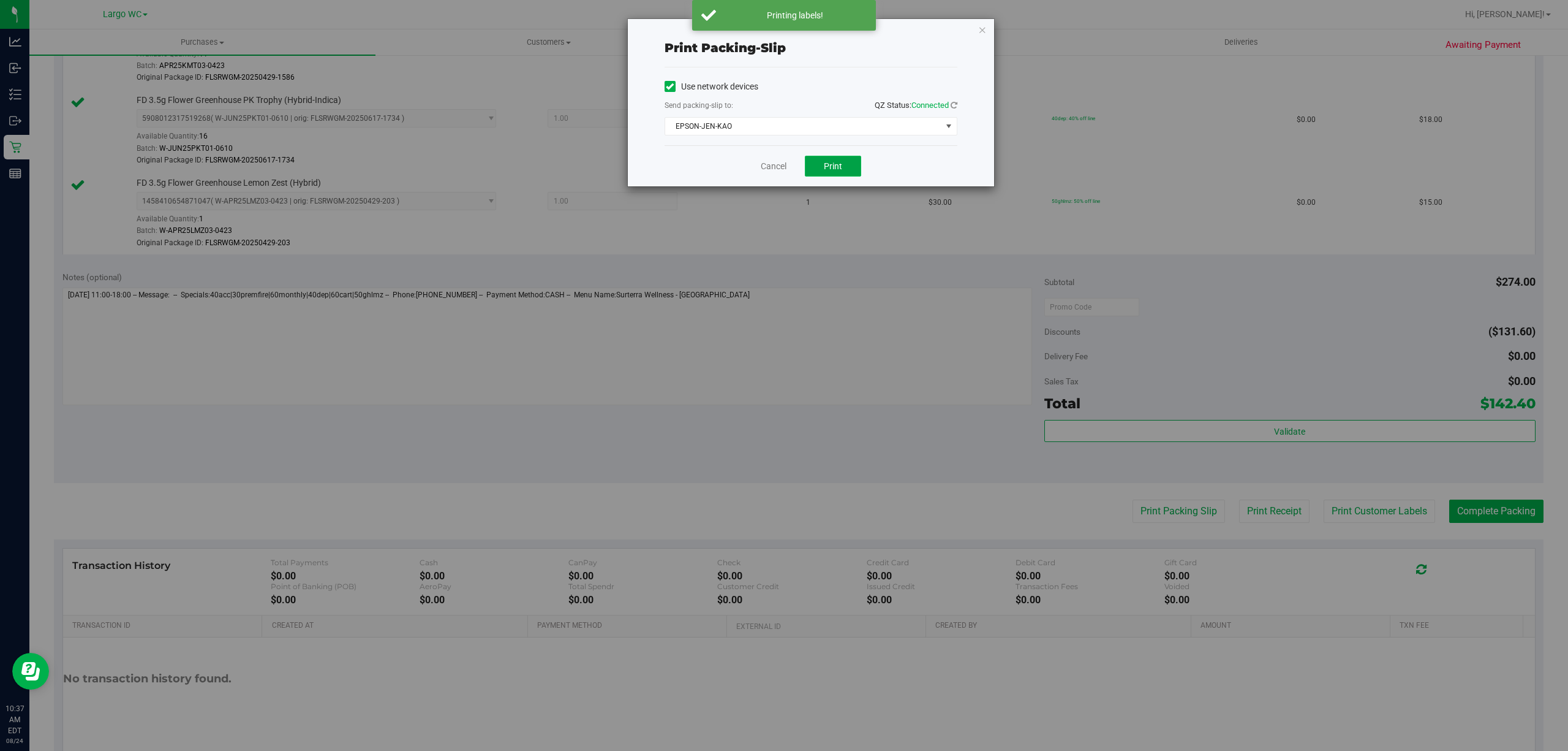
click at [845, 171] on button "Print" at bounding box center [833, 166] width 57 height 21
click at [776, 168] on link "Cancel" at bounding box center [774, 165] width 26 height 13
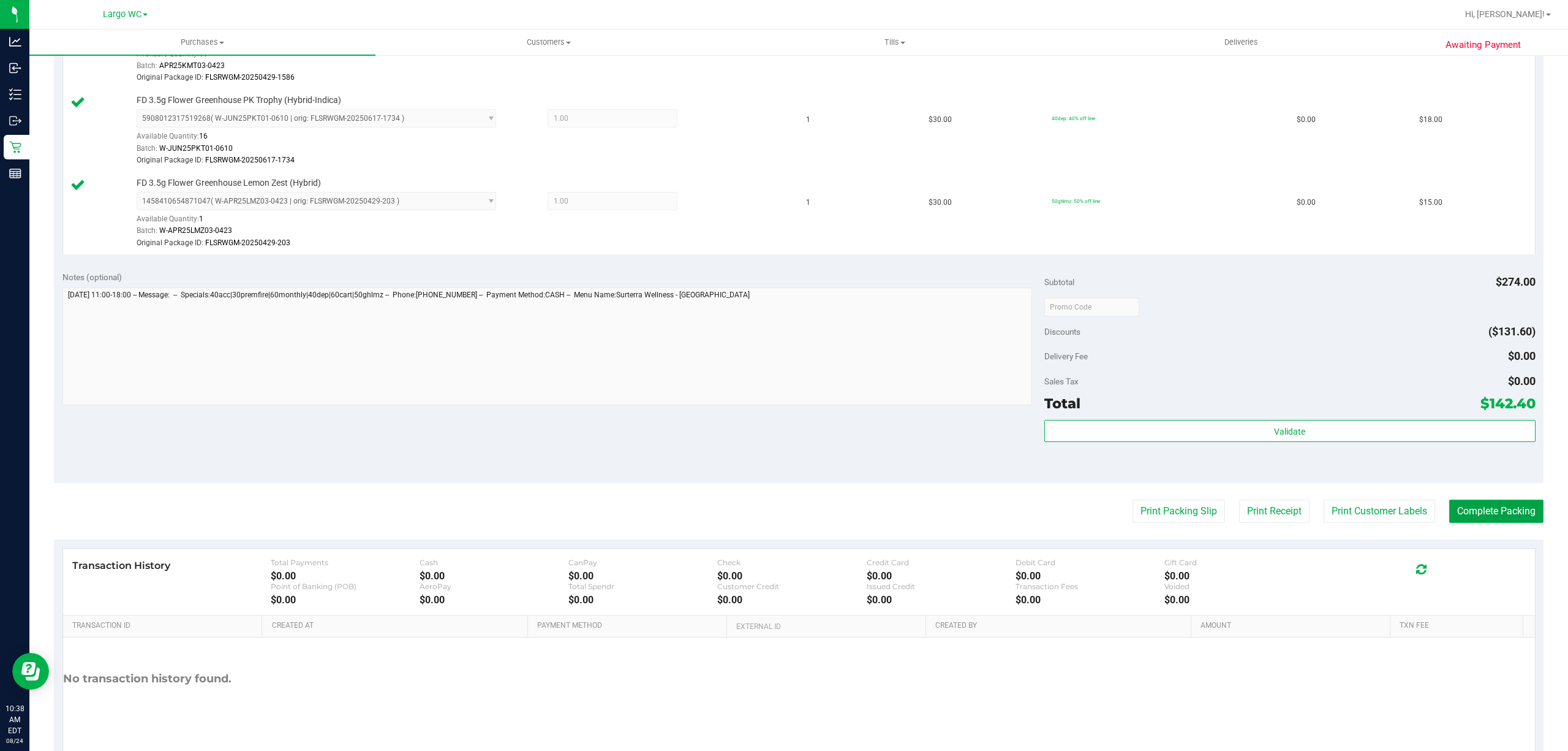
click at [1490, 523] on button "Complete Packing" at bounding box center [1497, 511] width 94 height 23
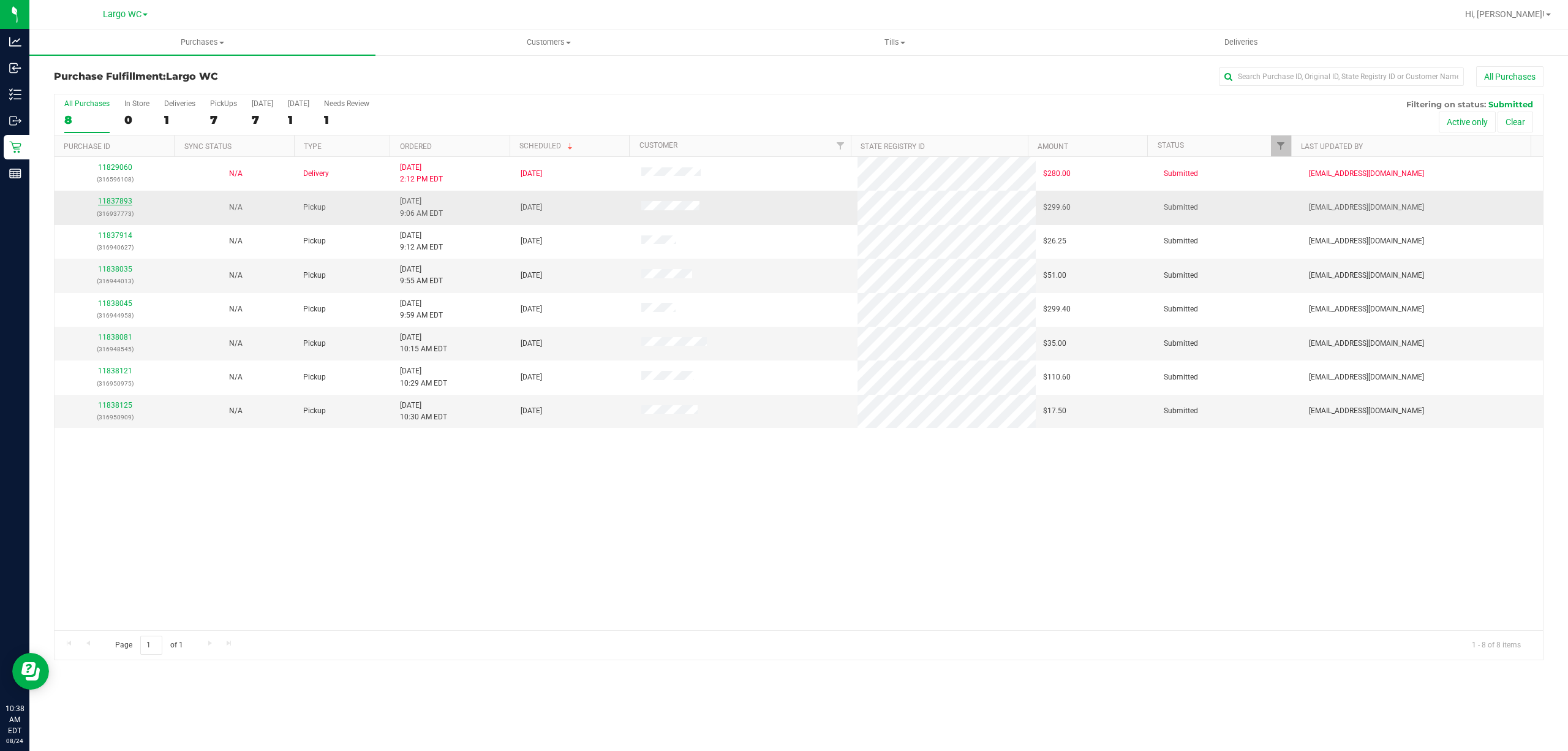
click at [120, 205] on link "11837893" at bounding box center [115, 201] width 35 height 9
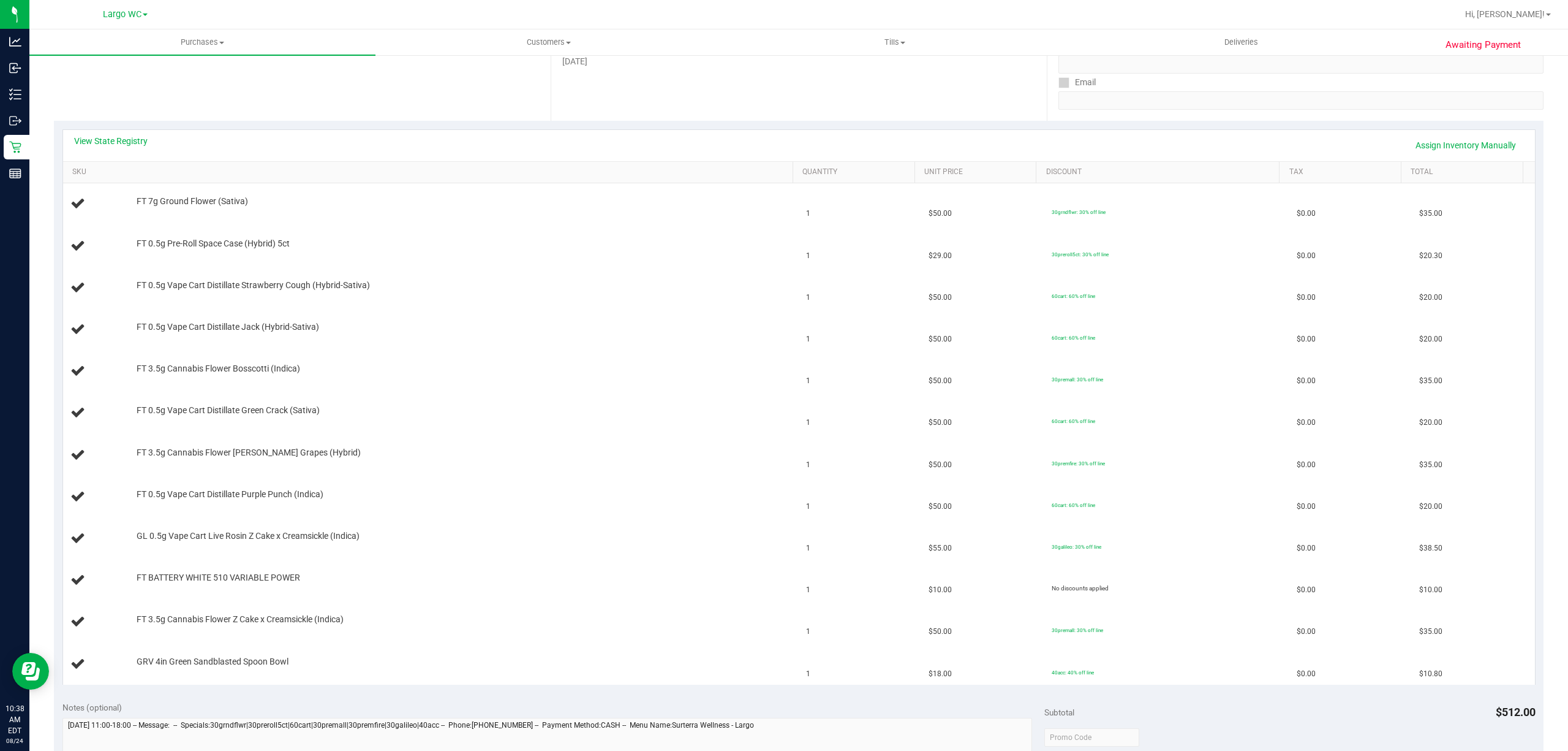
scroll to position [214, 0]
click at [98, 135] on link "View State Registry" at bounding box center [111, 136] width 73 height 13
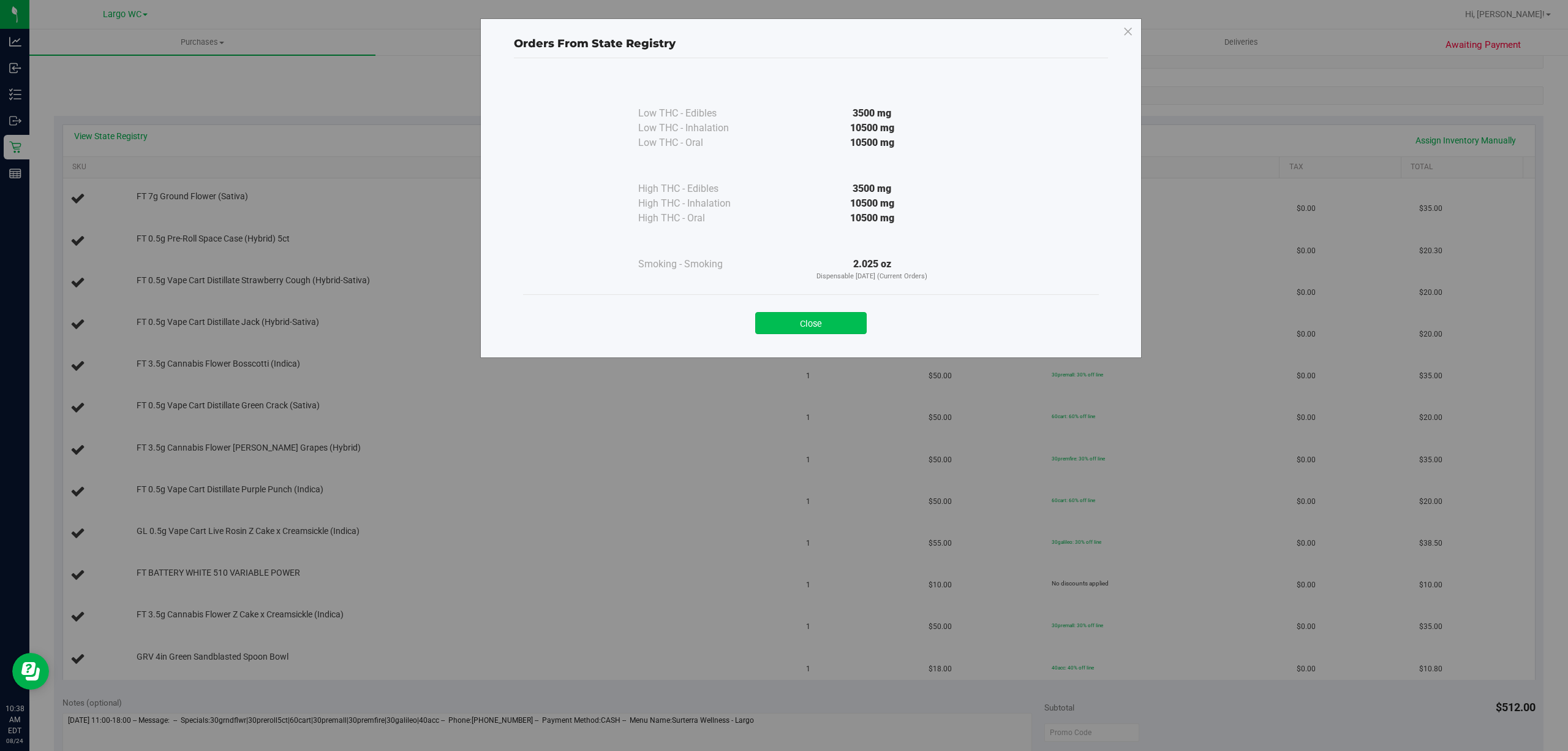
click at [804, 317] on button "Close" at bounding box center [811, 322] width 112 height 22
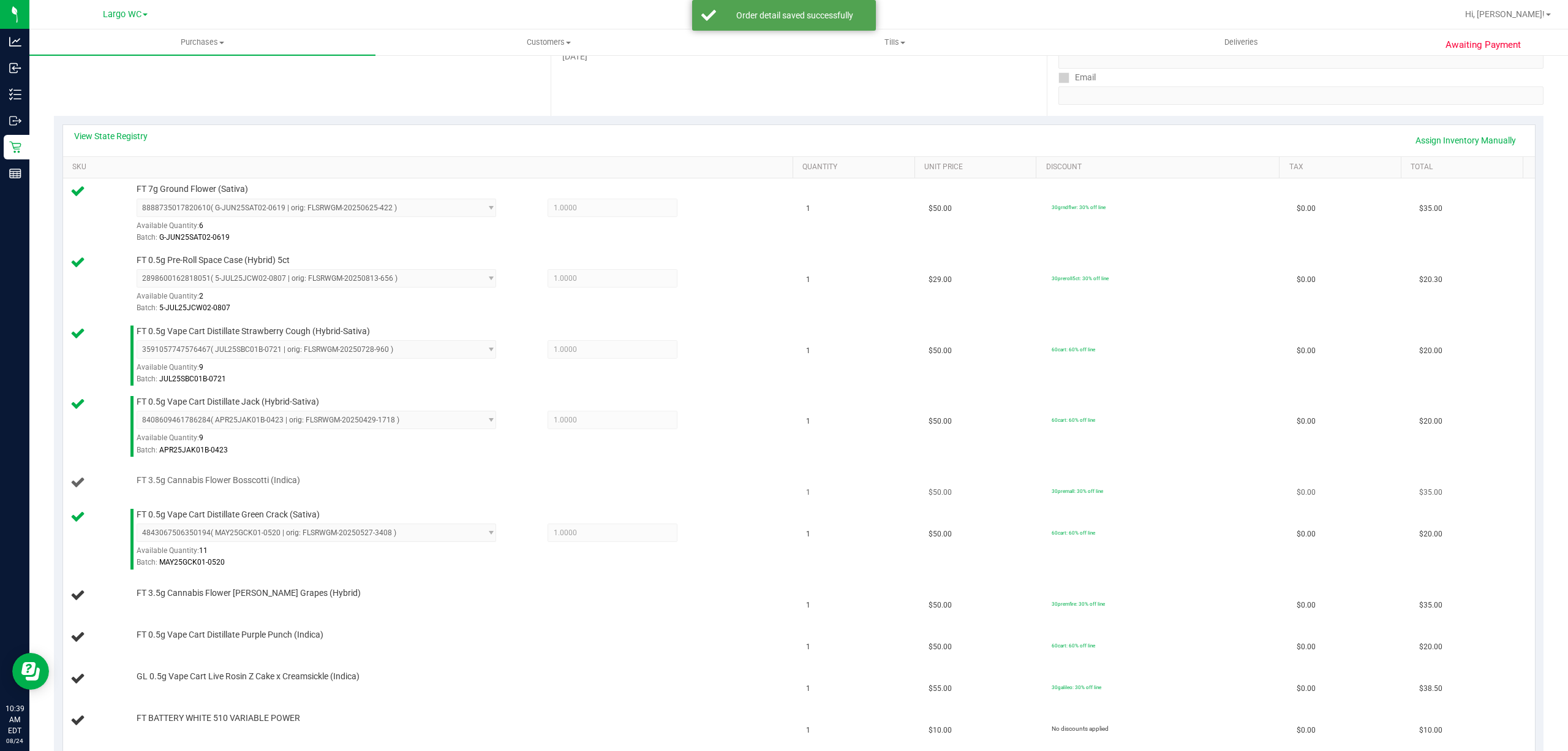
click at [686, 487] on div "FT 3.5g Cannabis Flower Bosscotti (Indica)" at bounding box center [459, 480] width 656 height 13
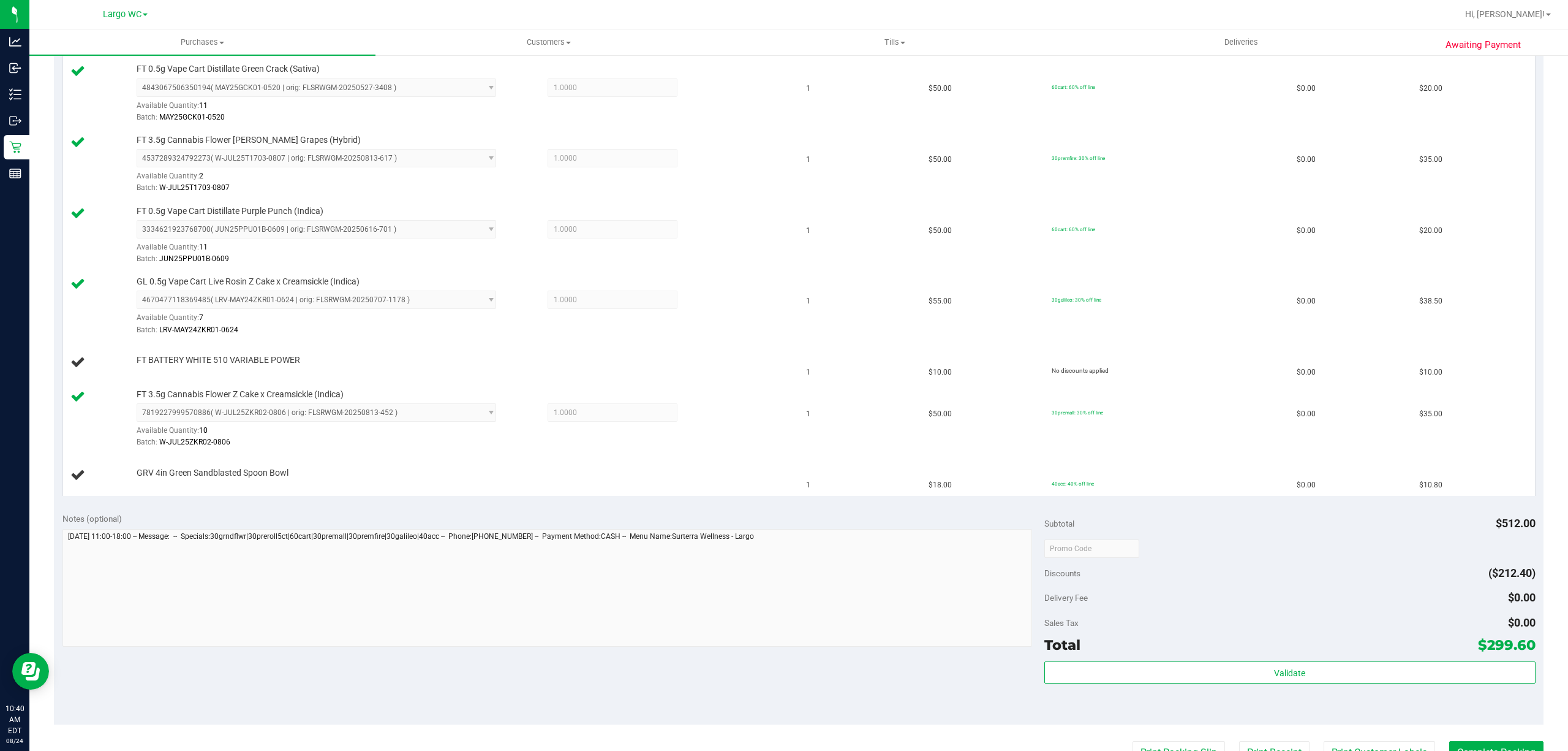
scroll to position [688, 0]
click at [740, 330] on div "4670477118369485 ( LRV-MAY24ZKR01-0624 | orig: FLSRWGM-20250707-1178 ) 46704771…" at bounding box center [461, 313] width 650 height 45
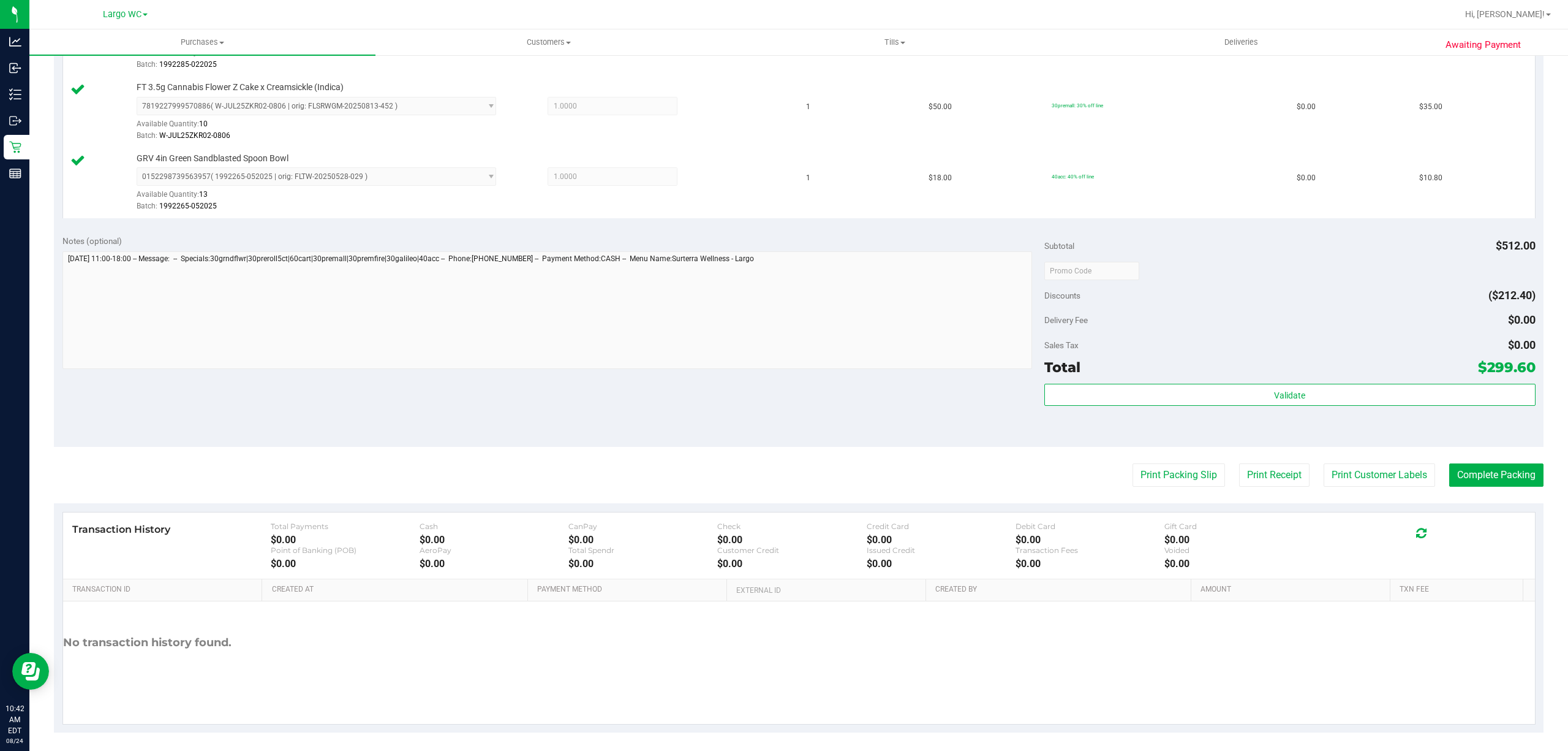
scroll to position [1039, 0]
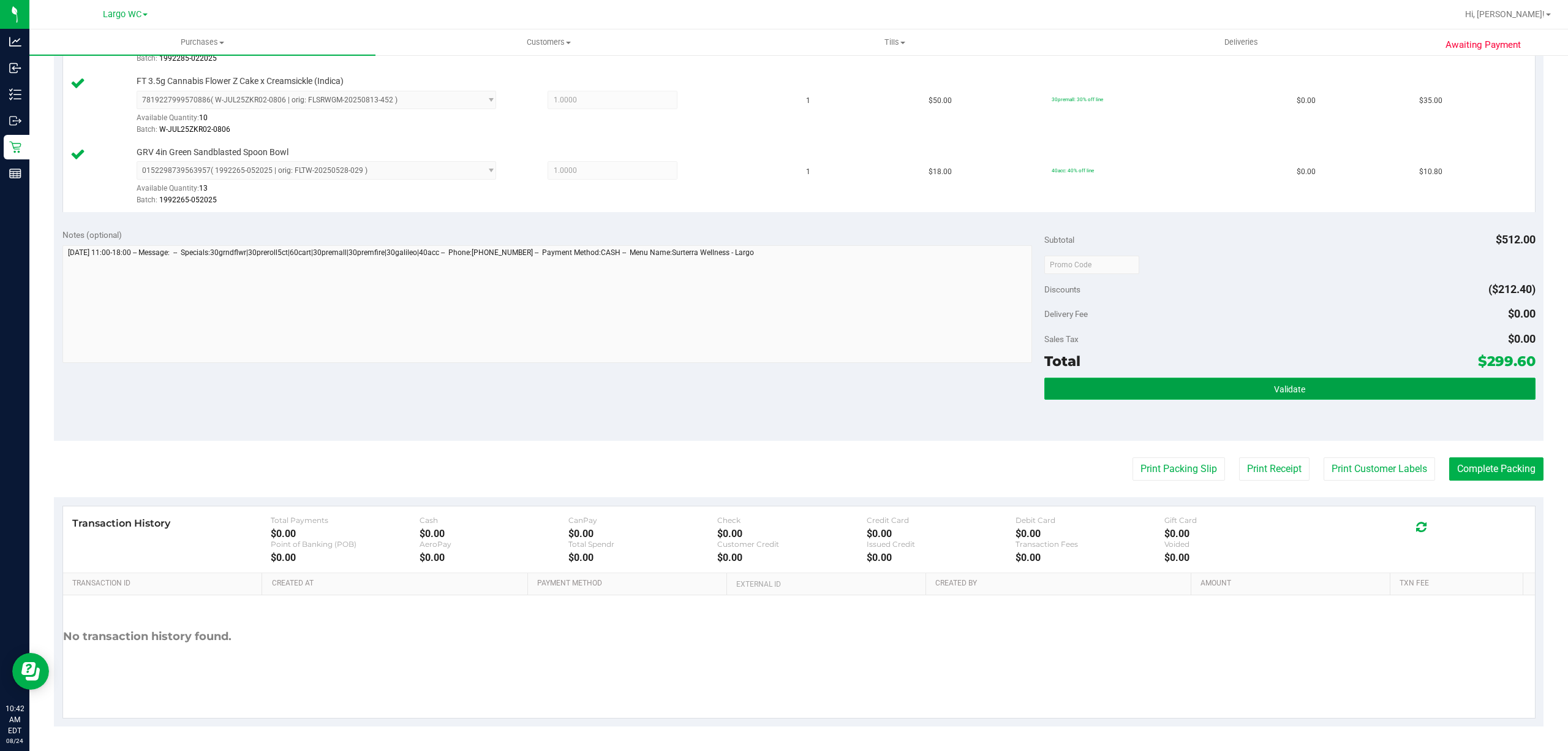
click at [1317, 390] on button "Validate" at bounding box center [1290, 388] width 491 height 22
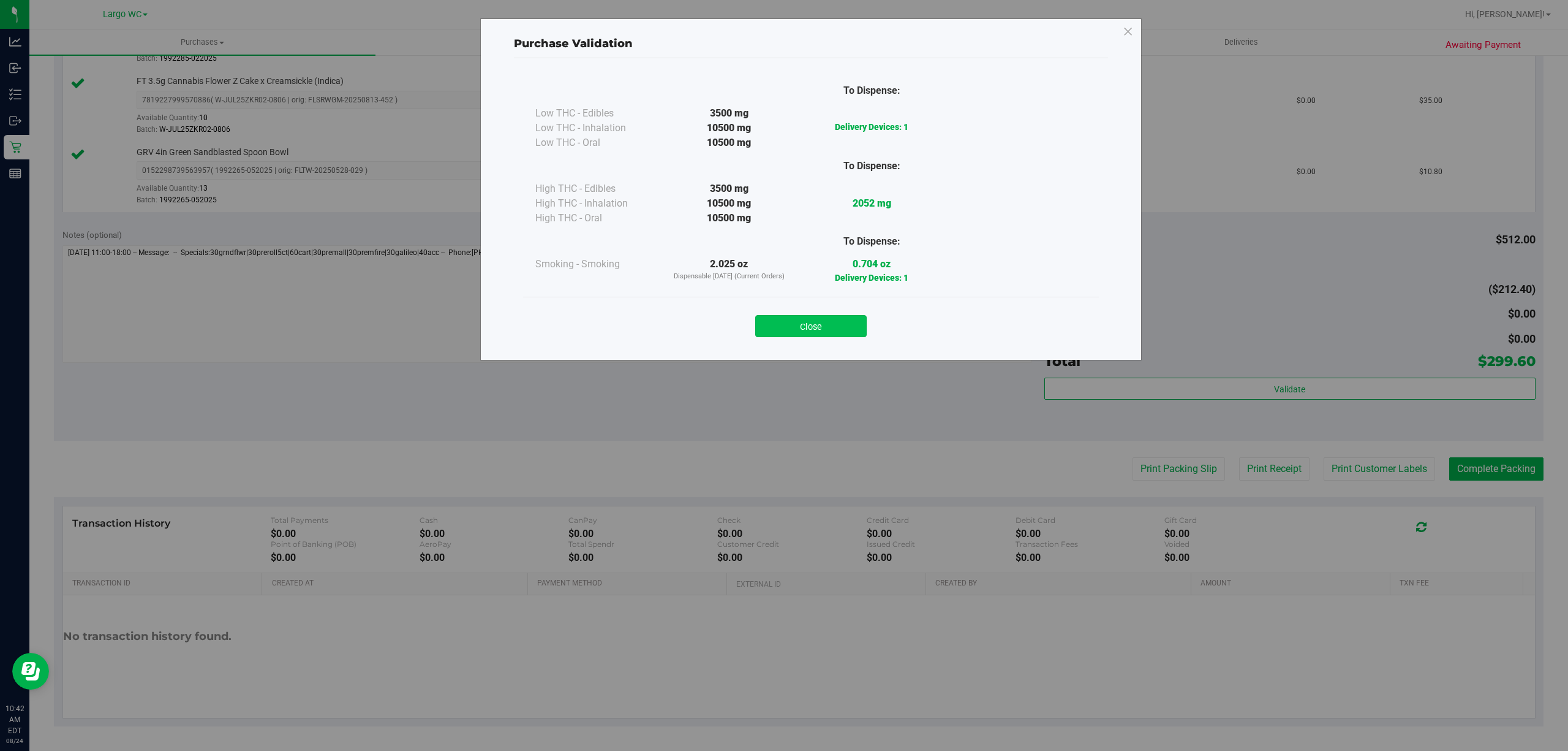
click at [860, 329] on button "Close" at bounding box center [811, 326] width 112 height 22
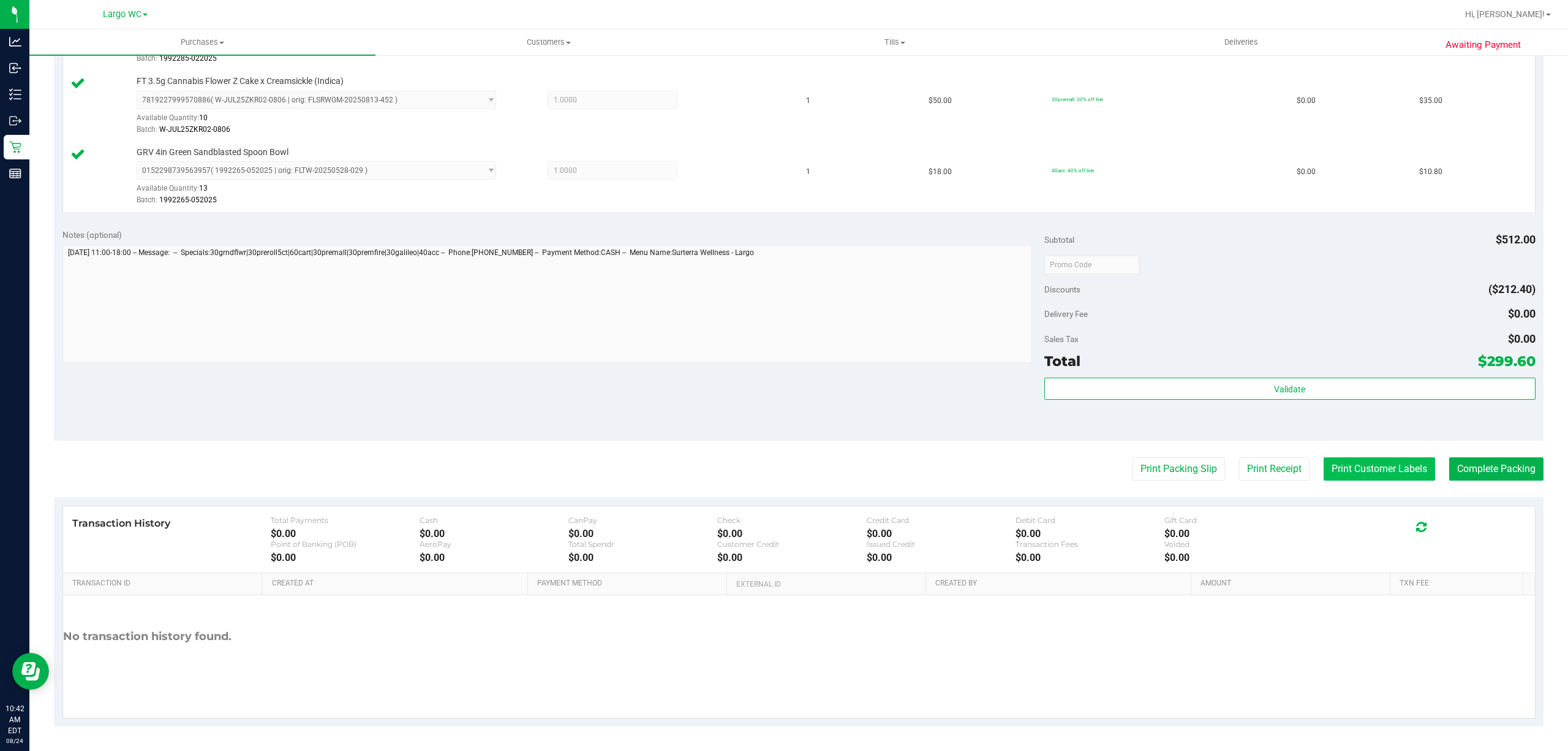
click at [1360, 468] on button "Print Customer Labels" at bounding box center [1380, 468] width 112 height 23
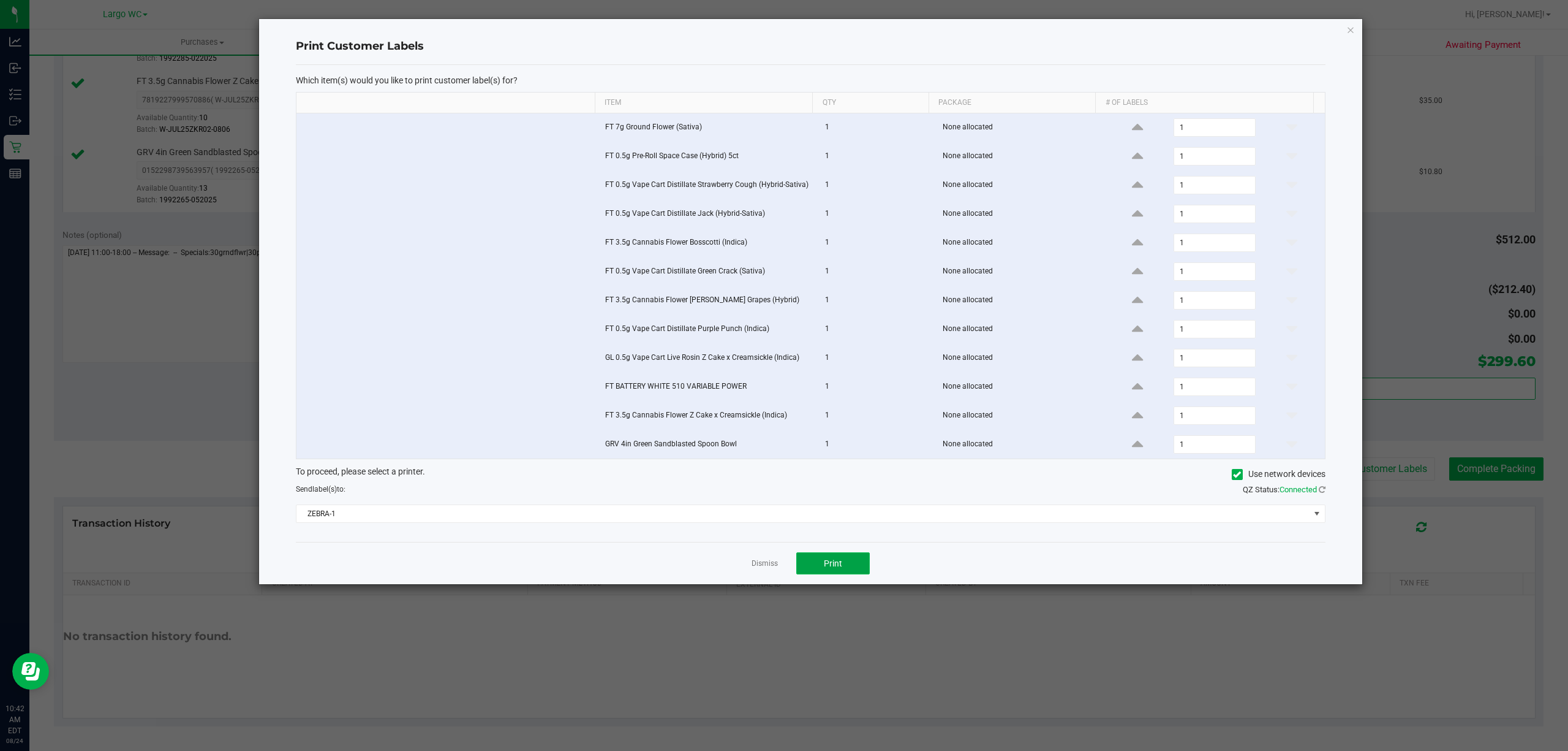
click at [860, 574] on button "Print" at bounding box center [833, 563] width 73 height 22
click at [754, 568] on link "Dismiss" at bounding box center [764, 563] width 26 height 11
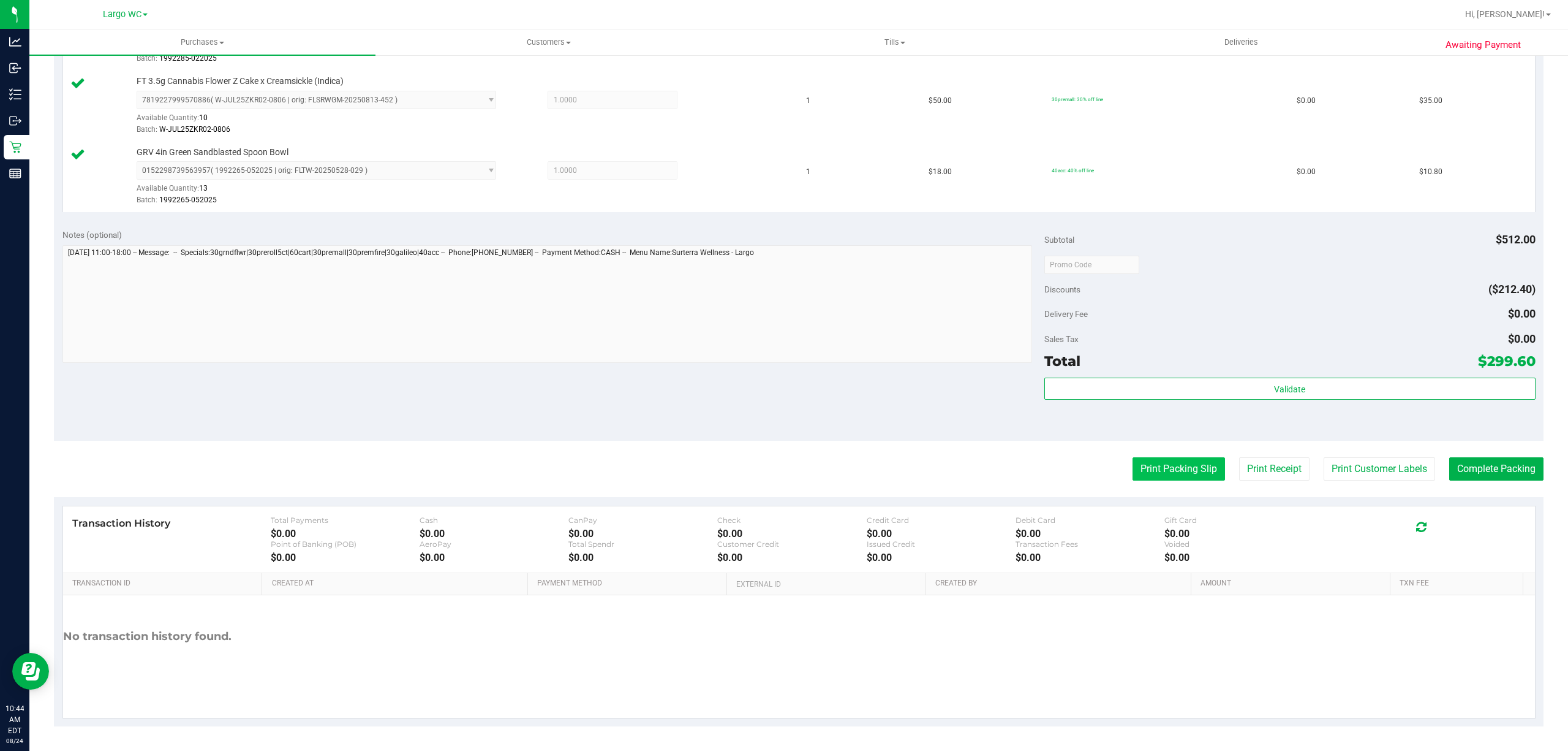
click at [1182, 468] on button "Print Packing Slip" at bounding box center [1179, 468] width 92 height 23
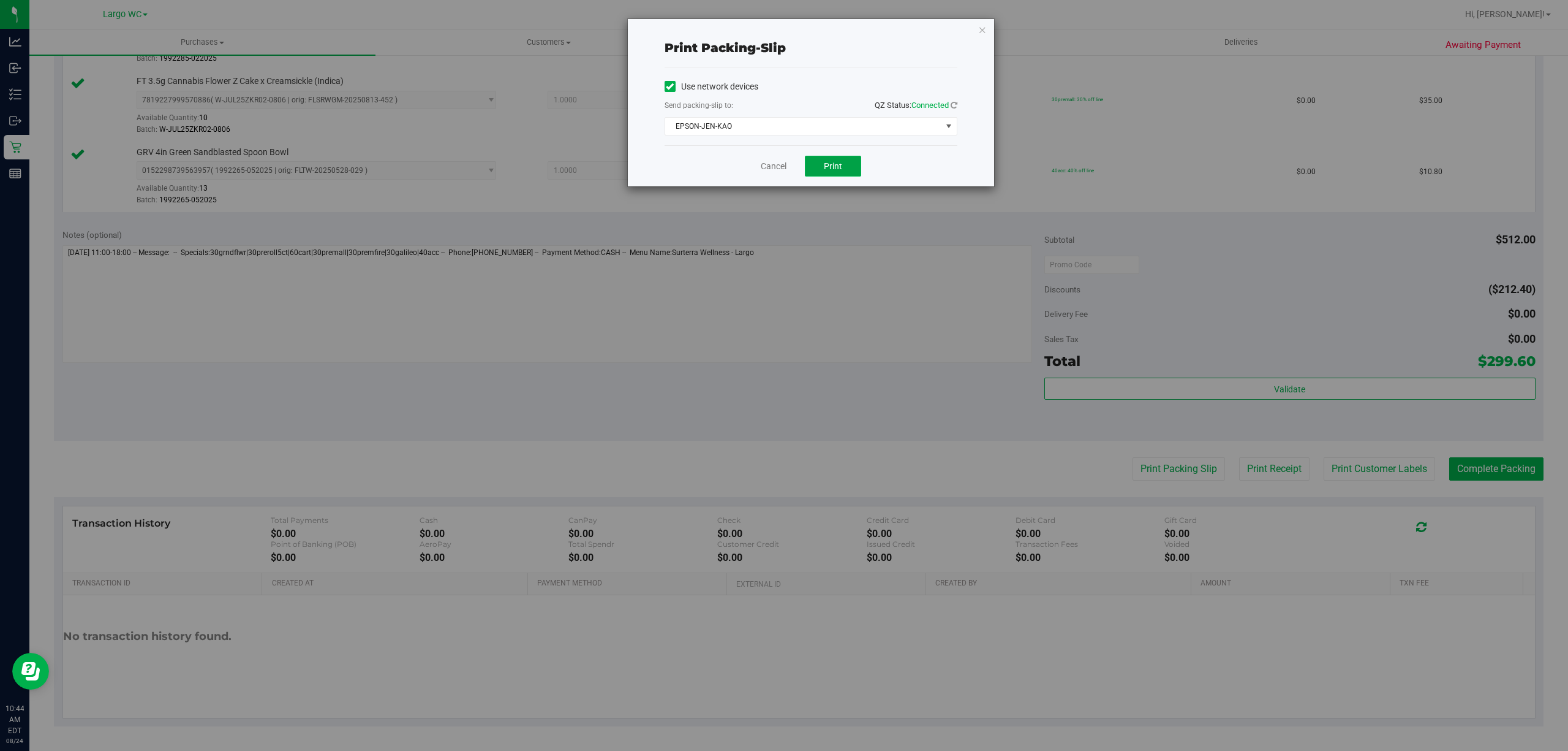
click at [856, 160] on button "Print" at bounding box center [833, 166] width 57 height 21
click at [770, 164] on link "Cancel" at bounding box center [774, 165] width 26 height 13
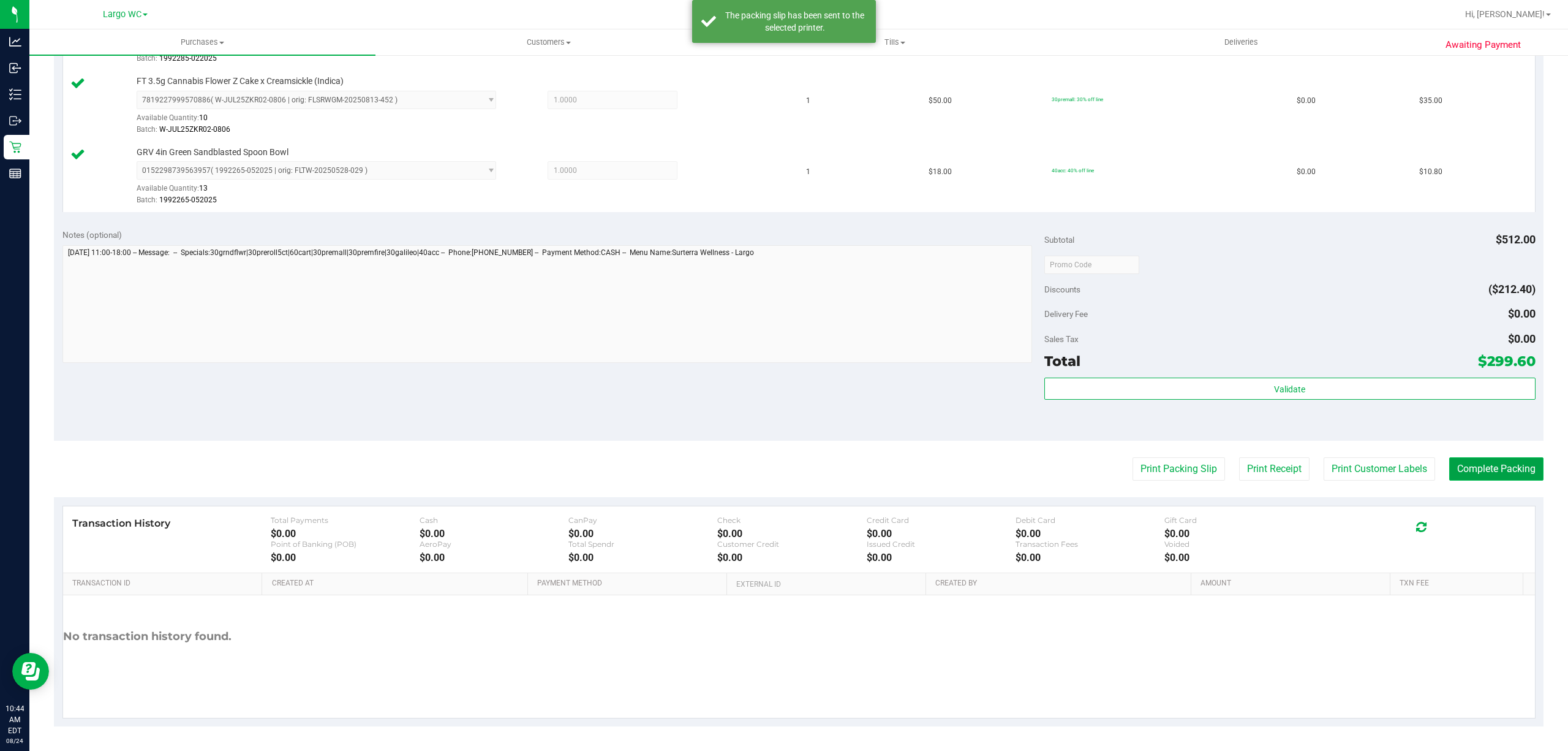
click at [1507, 471] on button "Complete Packing" at bounding box center [1497, 468] width 94 height 23
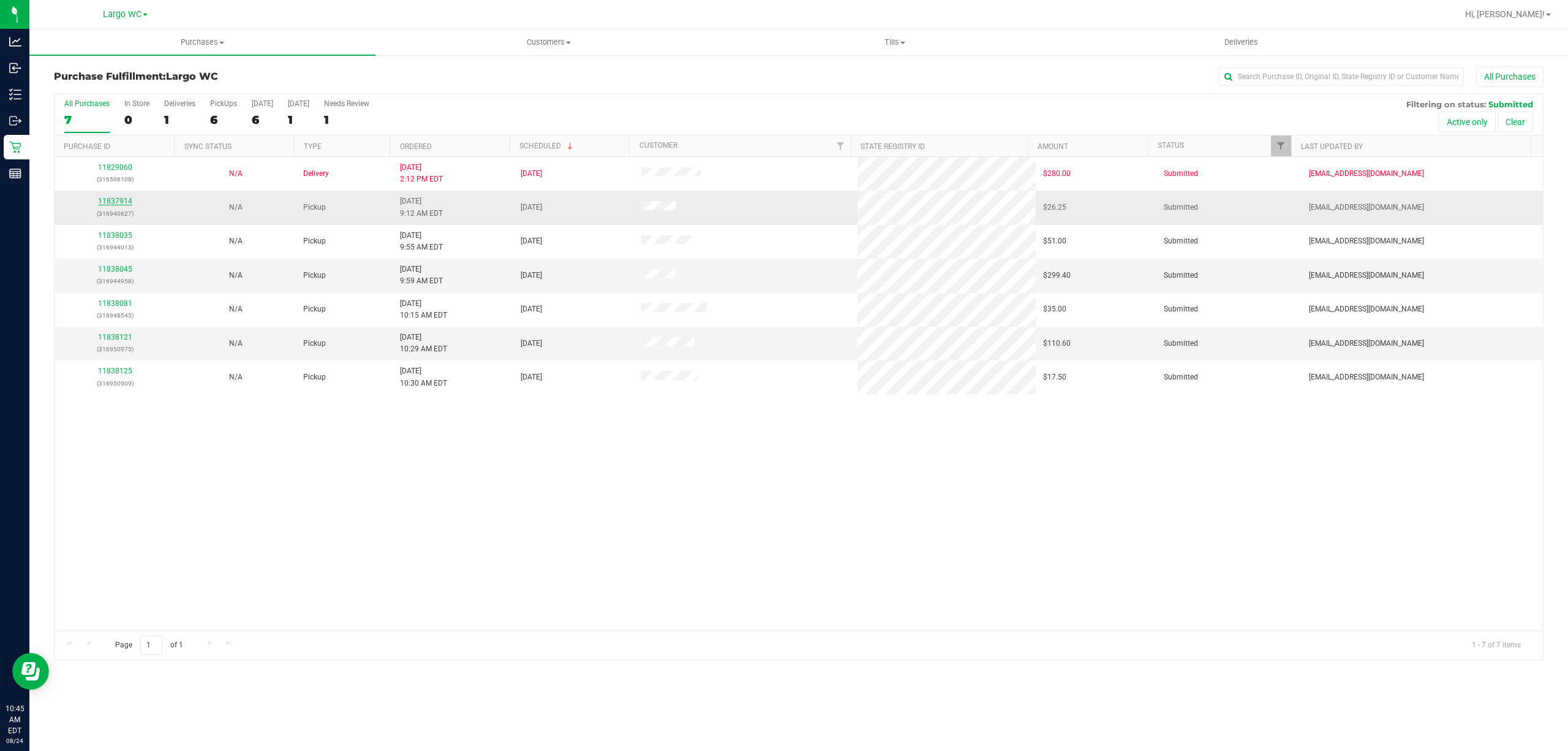
click at [120, 205] on link "11837914" at bounding box center [115, 201] width 35 height 9
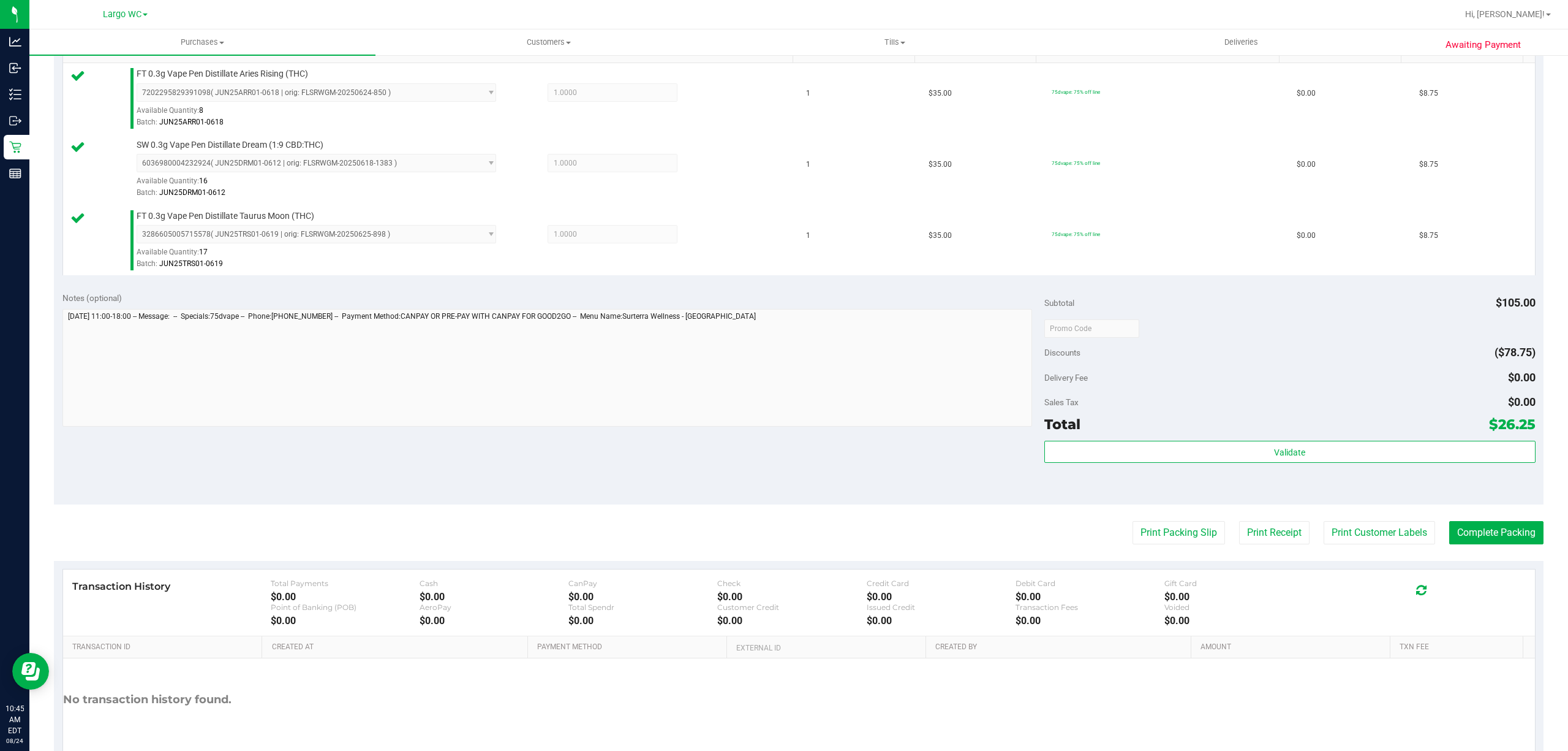
scroll to position [331, 0]
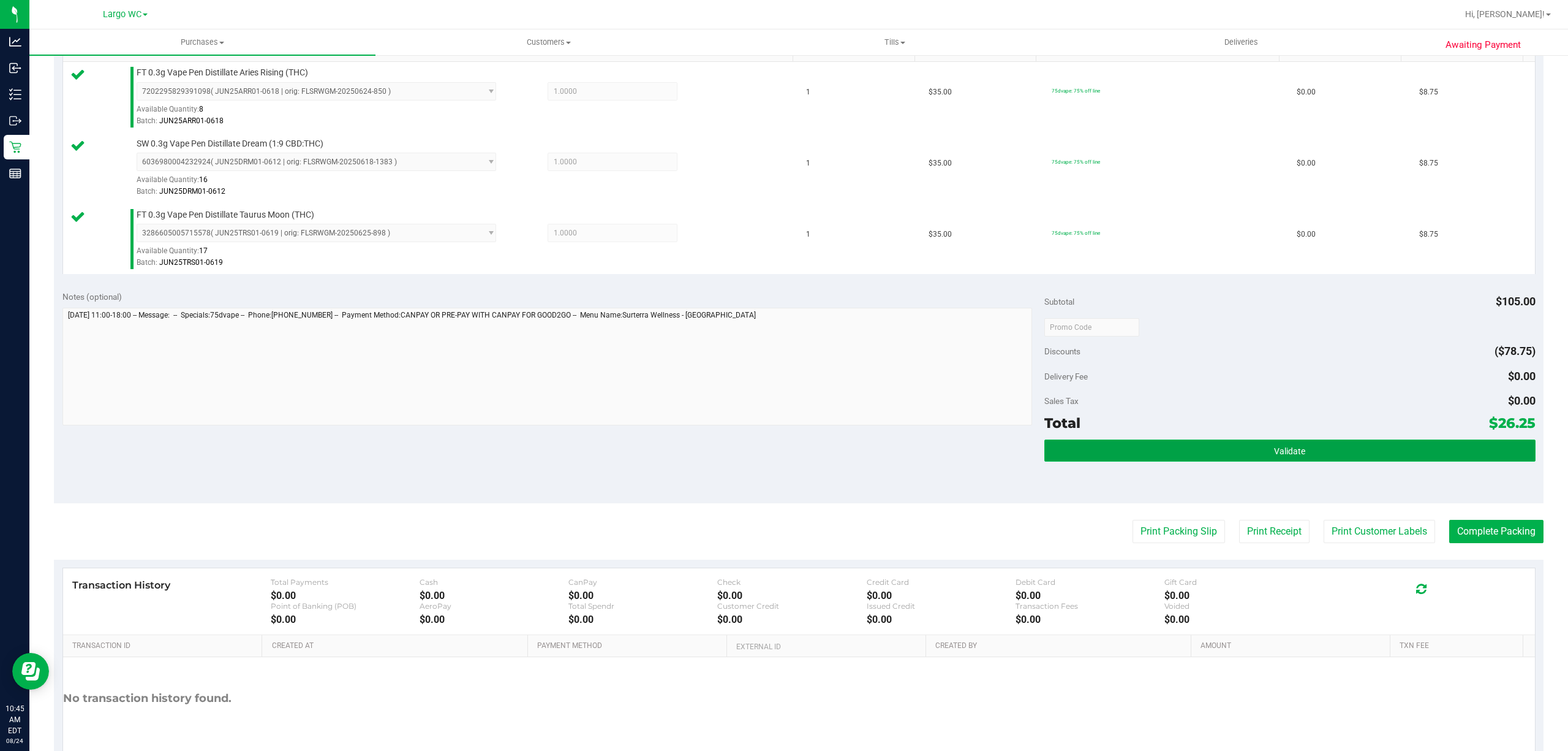
click at [1346, 459] on button "Validate" at bounding box center [1290, 450] width 491 height 22
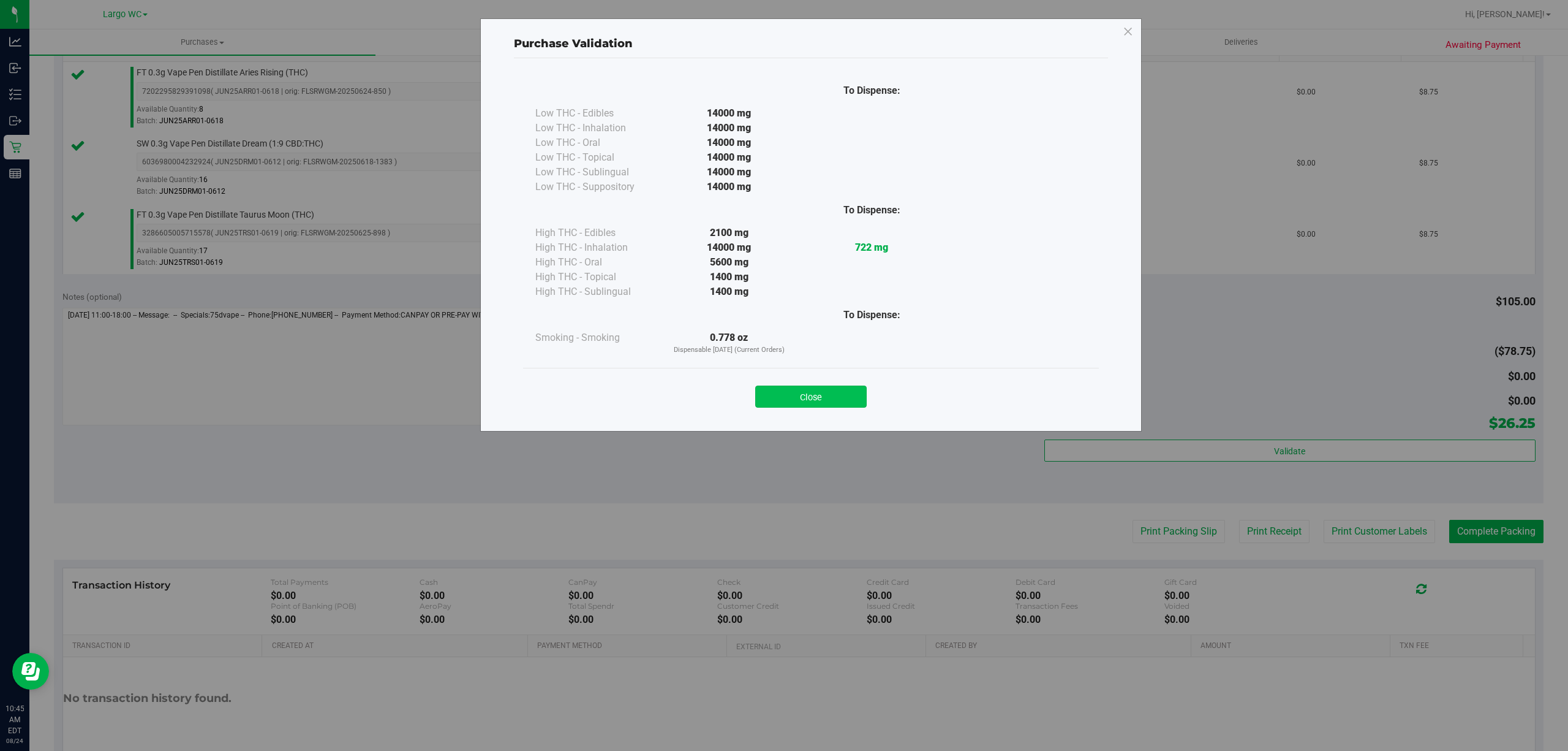
click at [803, 391] on button "Close" at bounding box center [811, 396] width 112 height 22
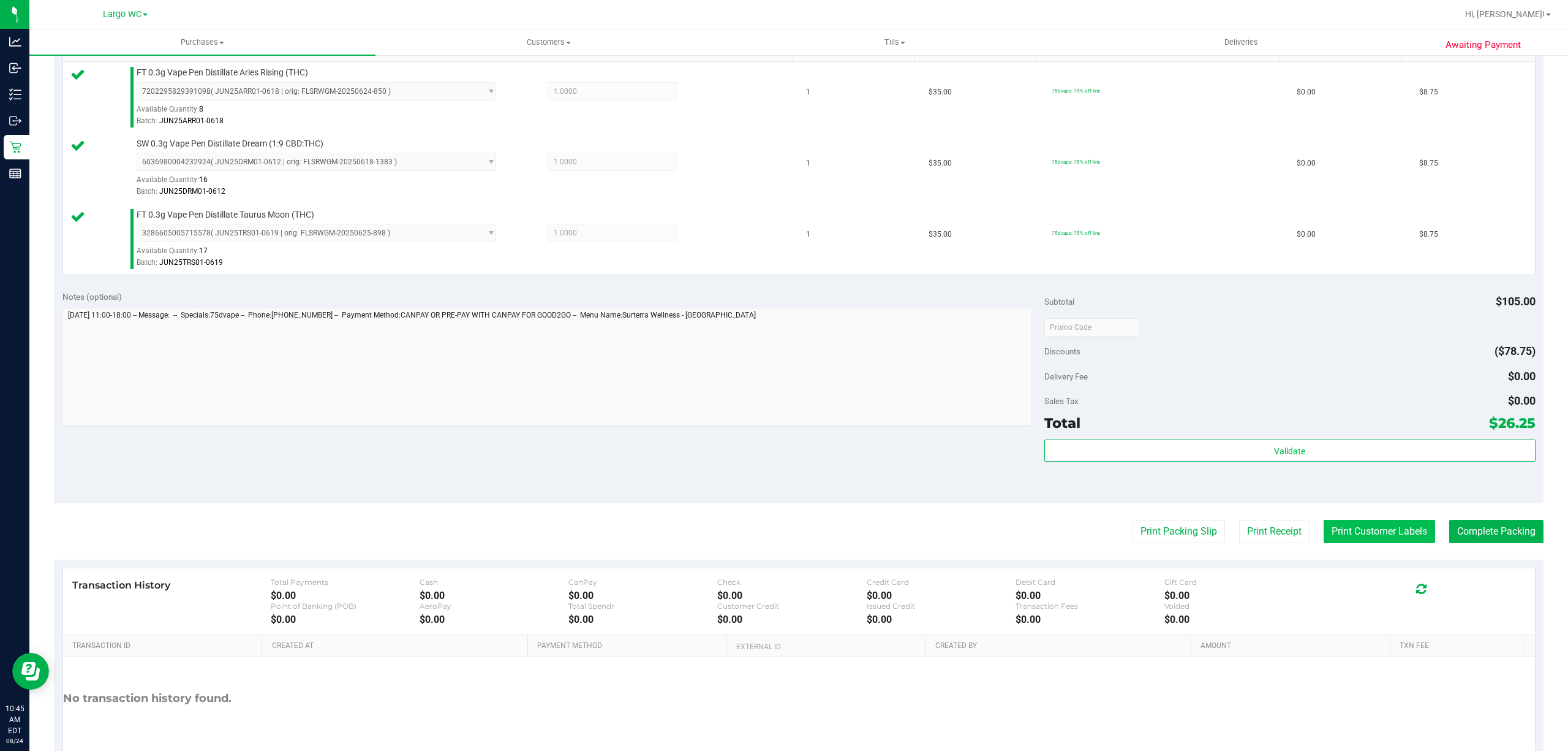
click at [1356, 537] on button "Print Customer Labels" at bounding box center [1380, 531] width 112 height 23
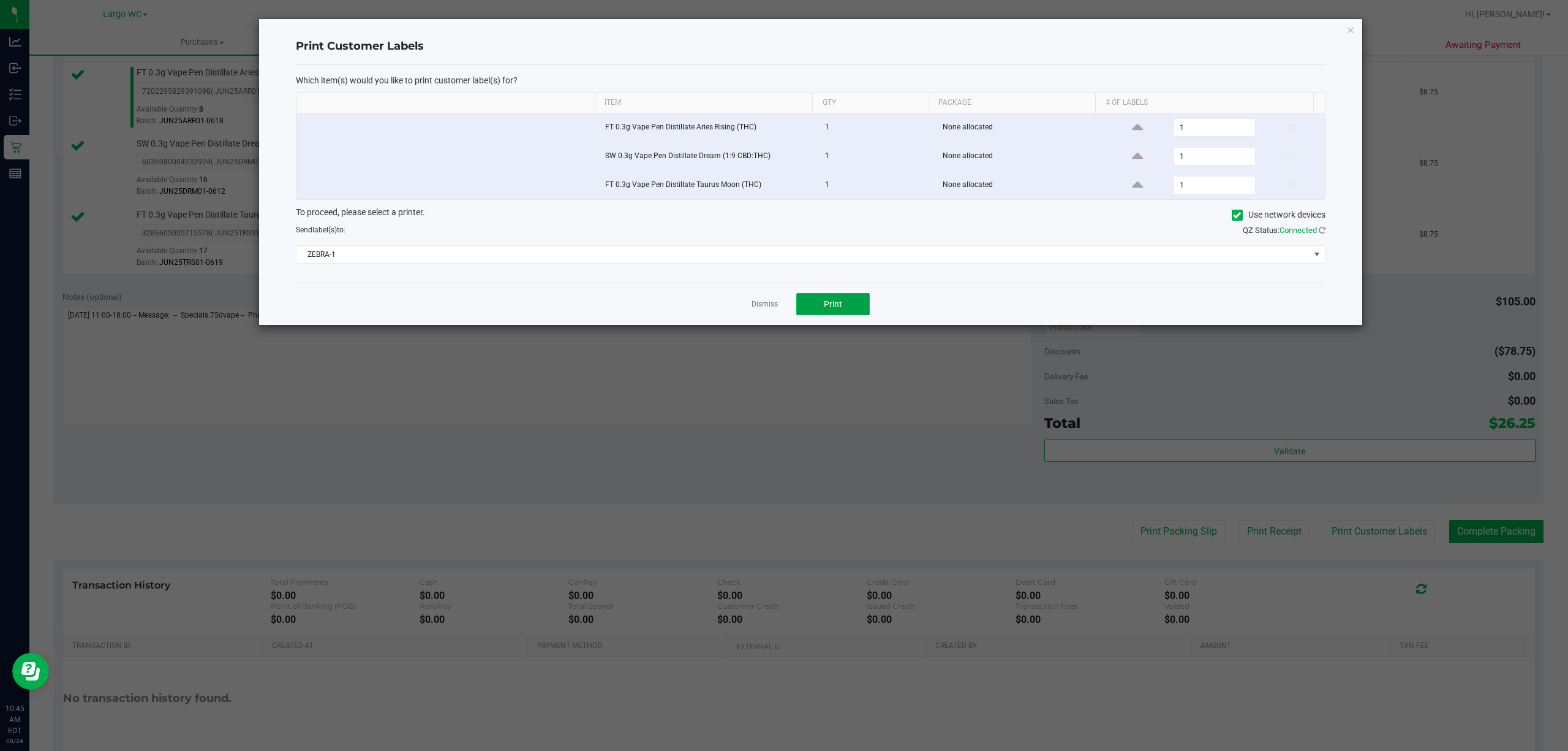
click at [842, 300] on button "Print" at bounding box center [833, 304] width 73 height 22
click at [772, 310] on link "Dismiss" at bounding box center [764, 304] width 26 height 11
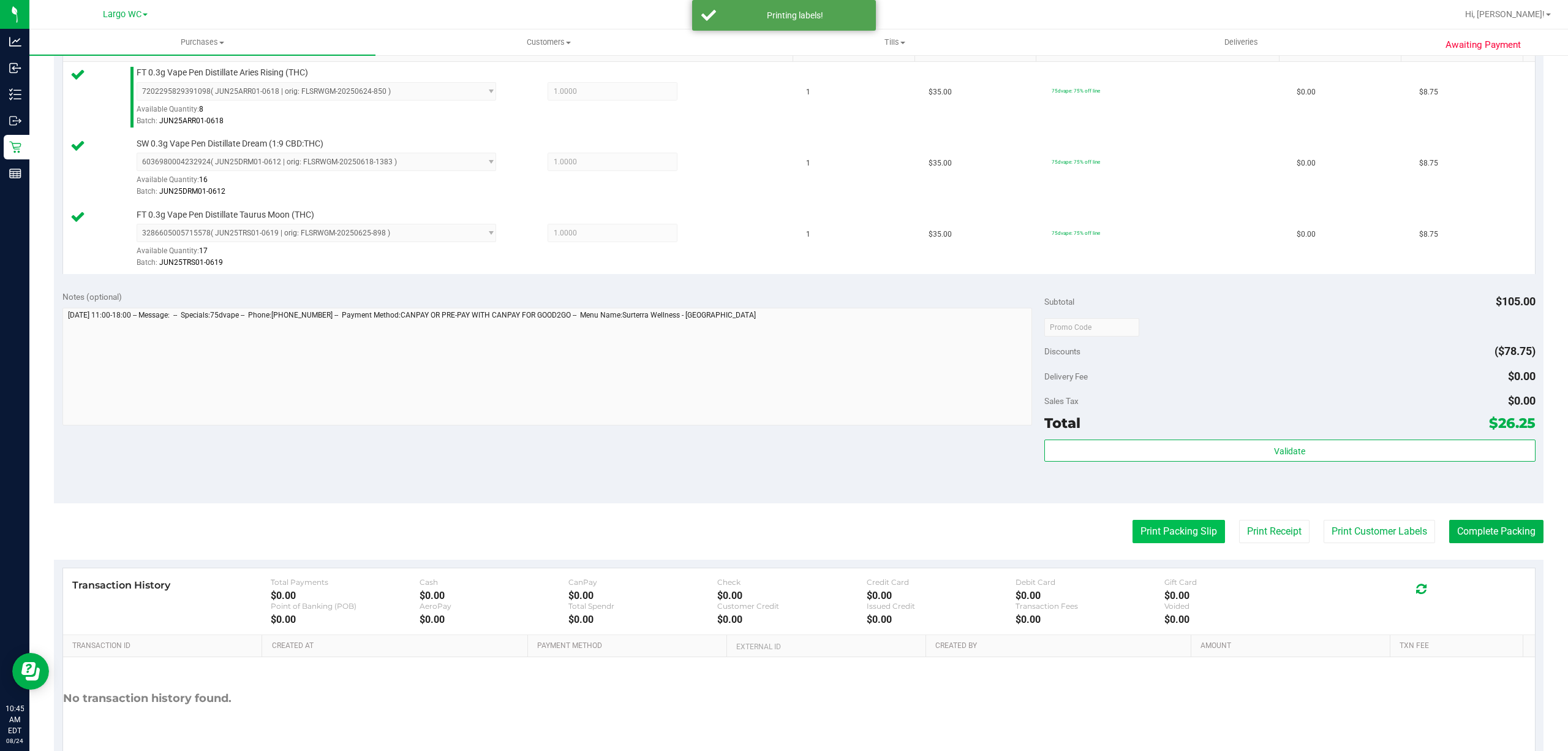
click at [1161, 535] on button "Print Packing Slip" at bounding box center [1179, 531] width 92 height 23
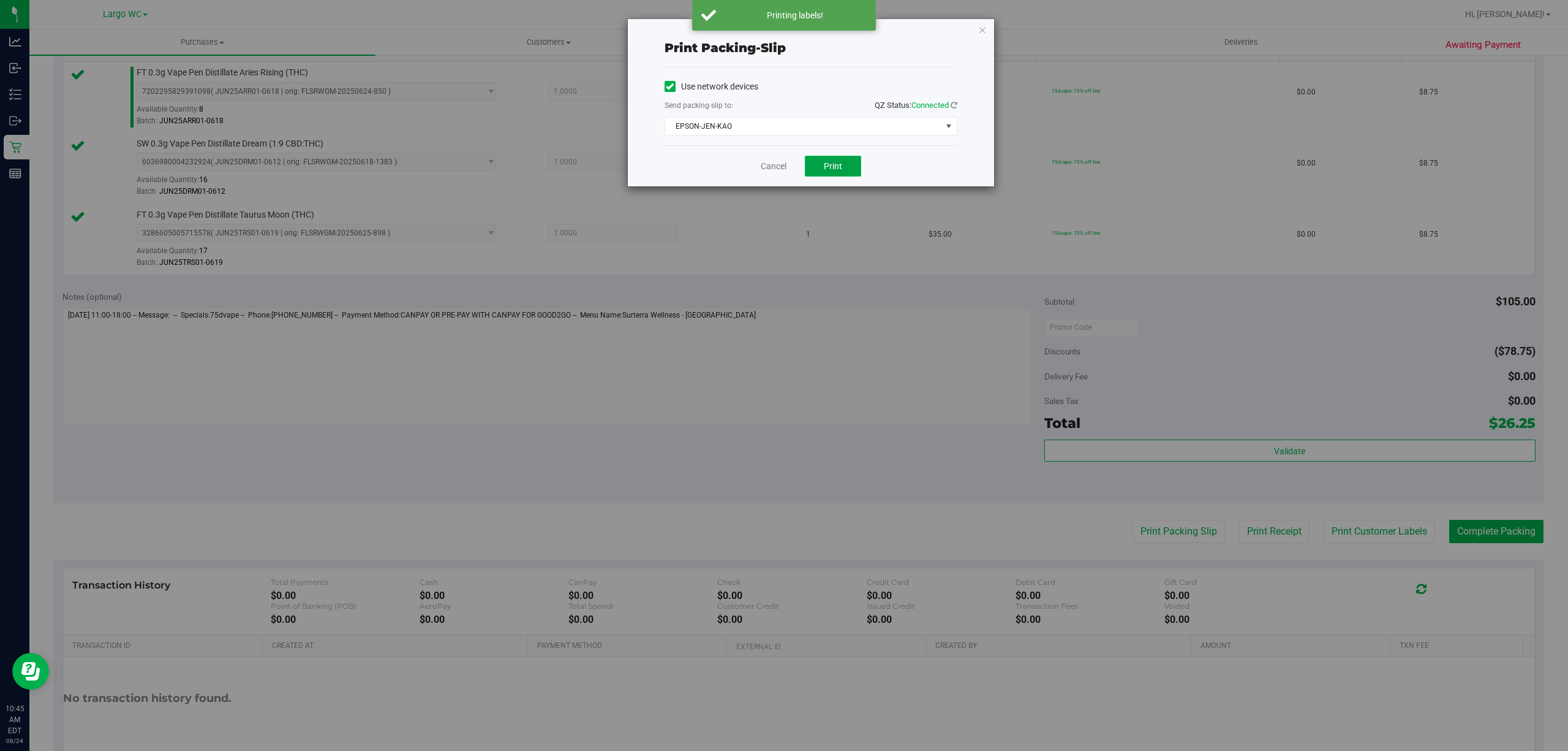
click at [851, 171] on button "Print" at bounding box center [833, 166] width 57 height 21
click at [765, 170] on link "Cancel" at bounding box center [774, 165] width 26 height 13
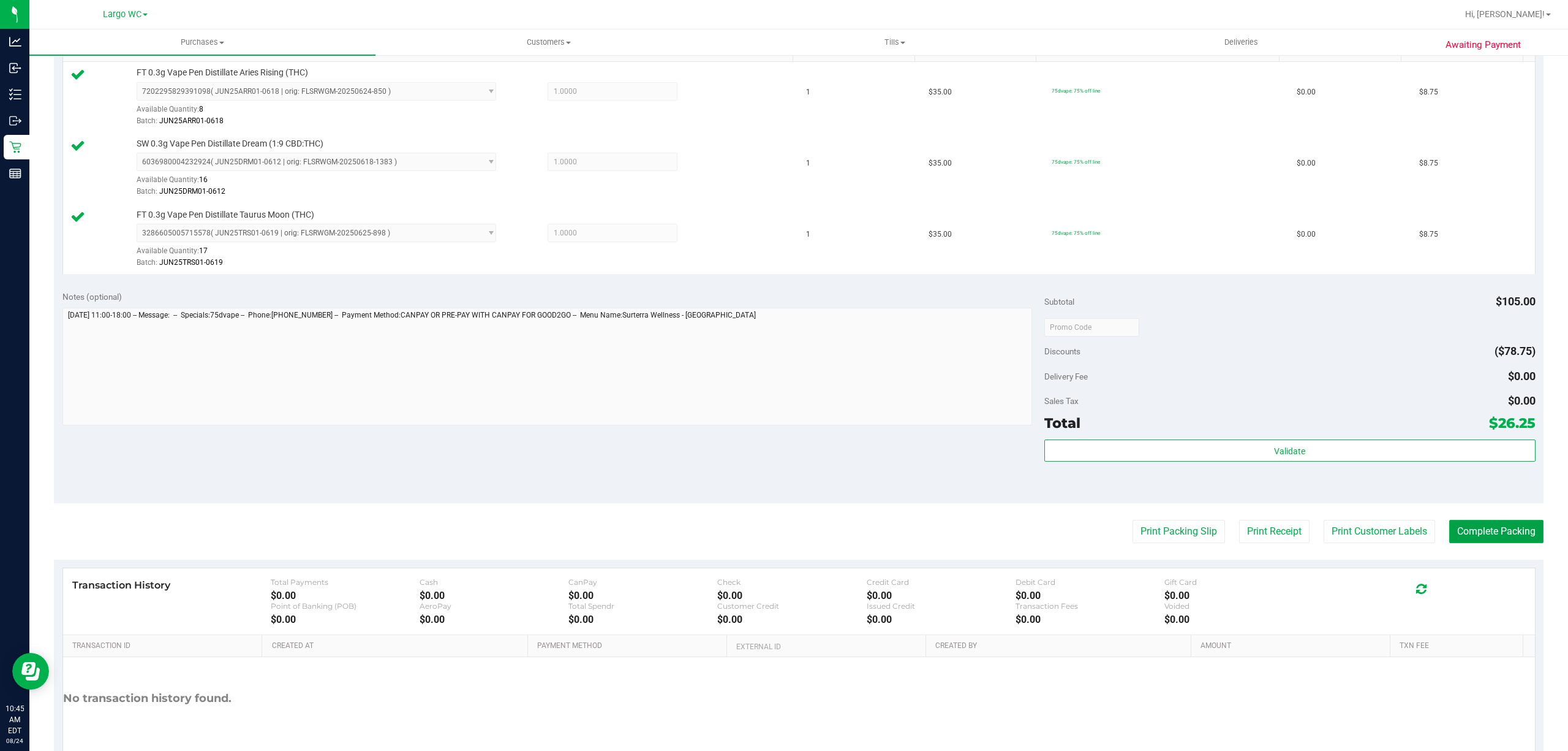
click at [1471, 533] on button "Complete Packing" at bounding box center [1497, 531] width 94 height 23
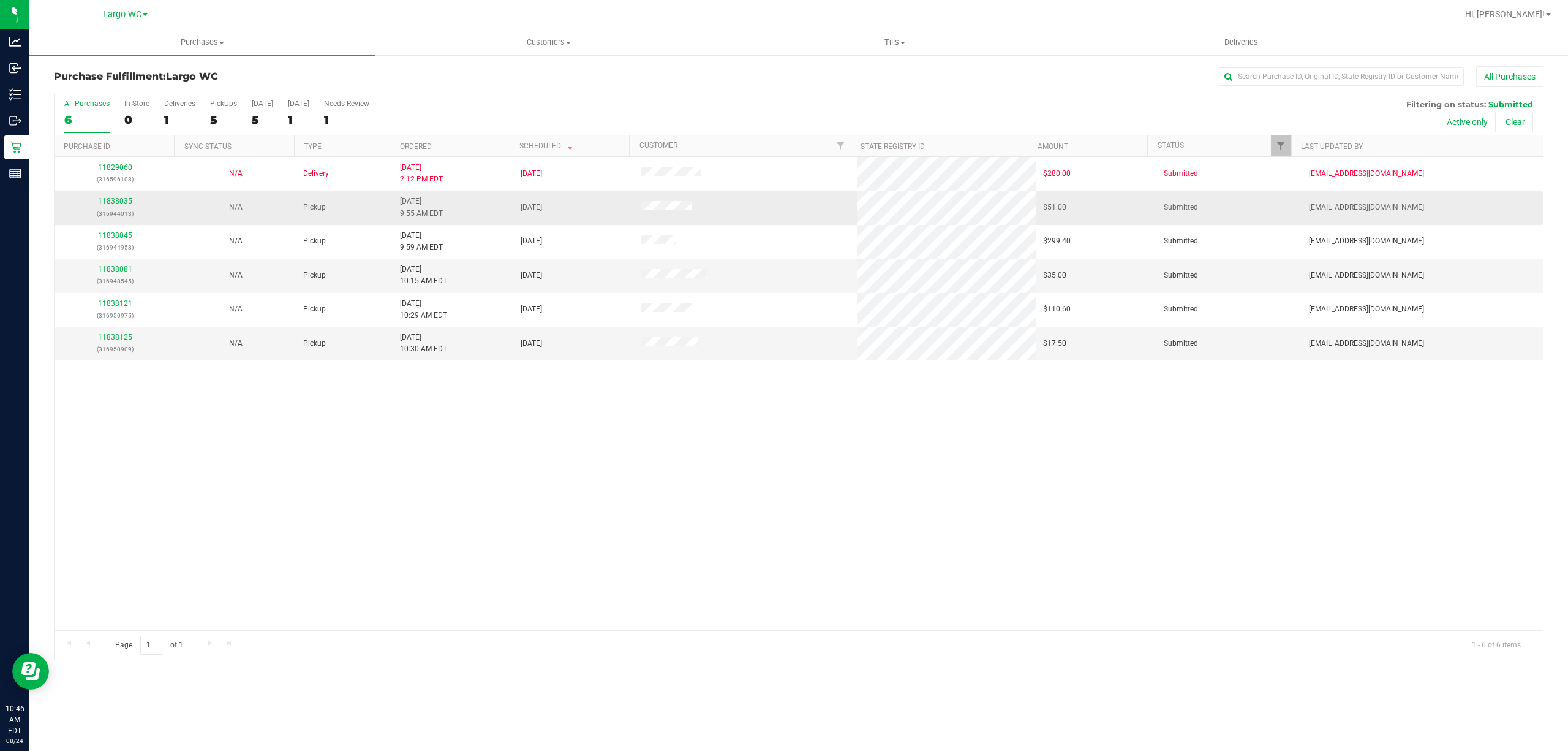
click at [101, 202] on link "11838035" at bounding box center [115, 201] width 35 height 9
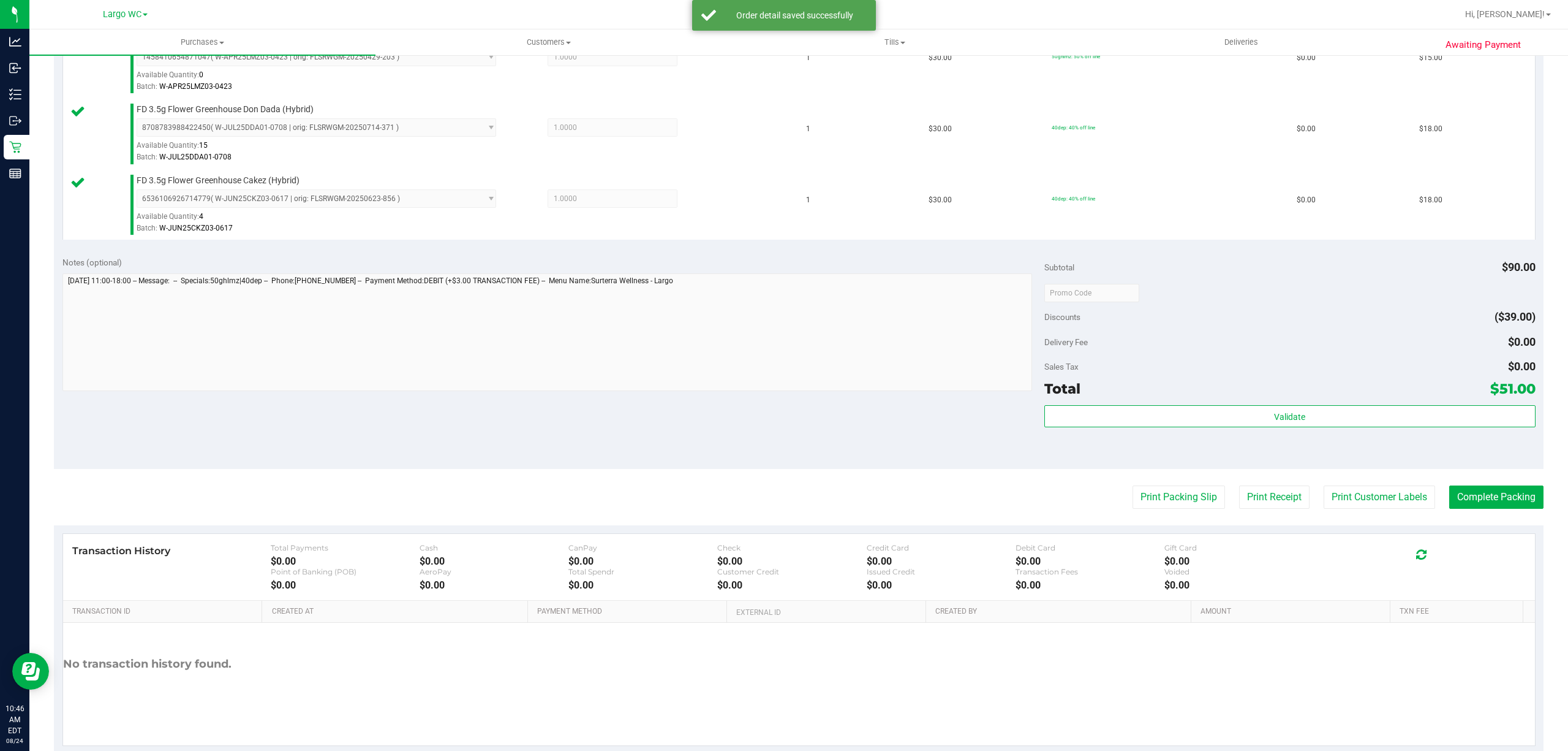
scroll to position [396, 0]
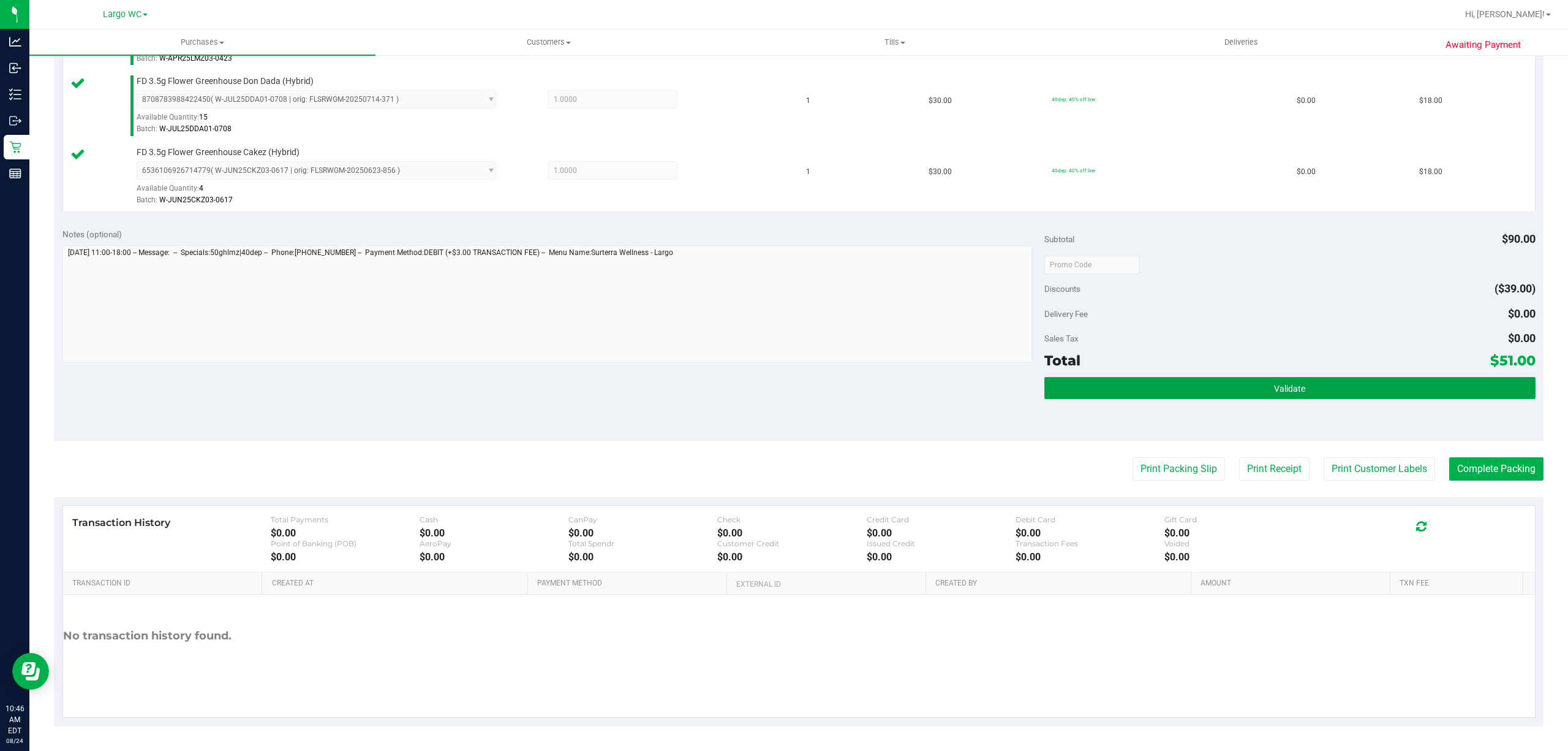
click at [1349, 388] on button "Validate" at bounding box center [1290, 388] width 491 height 22
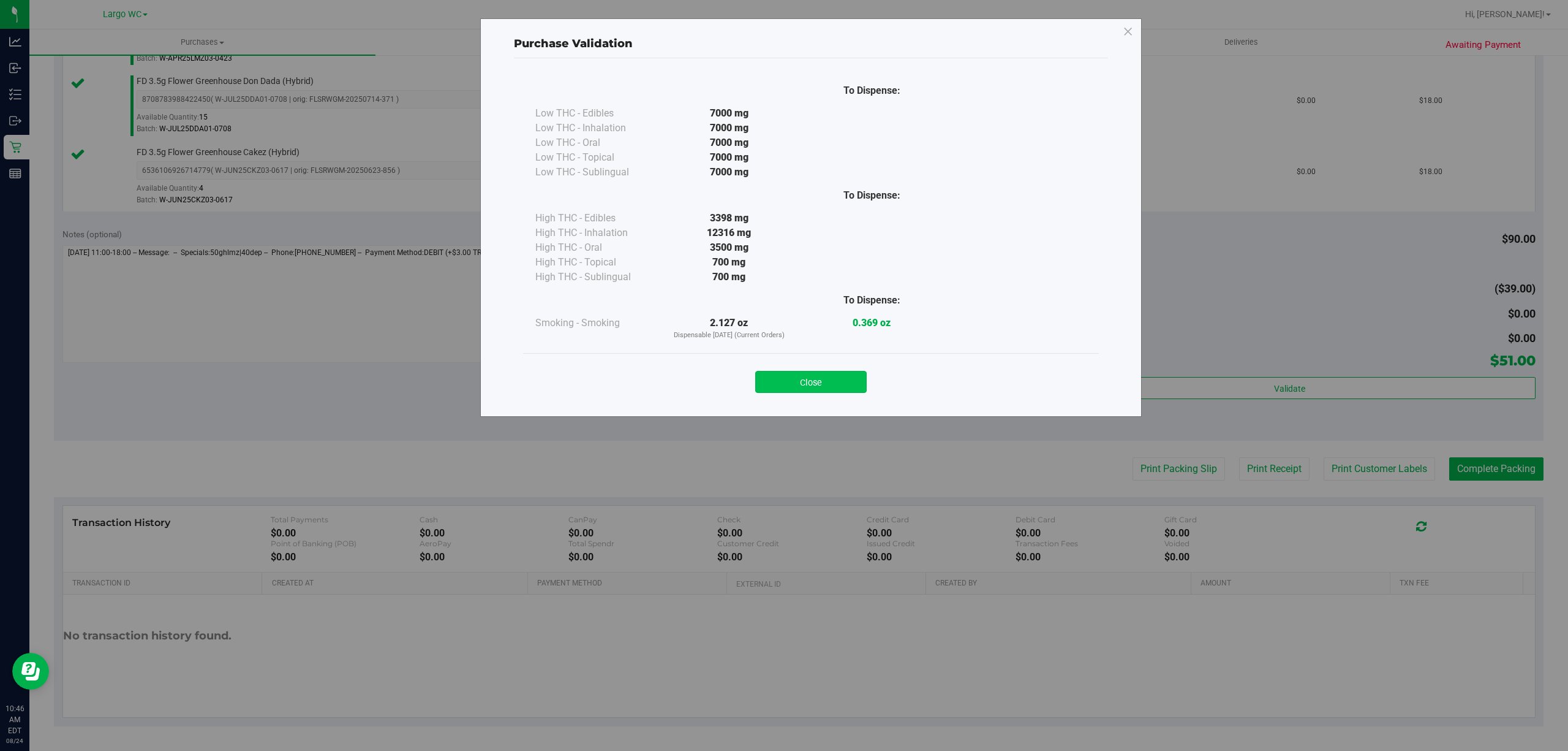
click at [819, 388] on button "Close" at bounding box center [811, 382] width 112 height 22
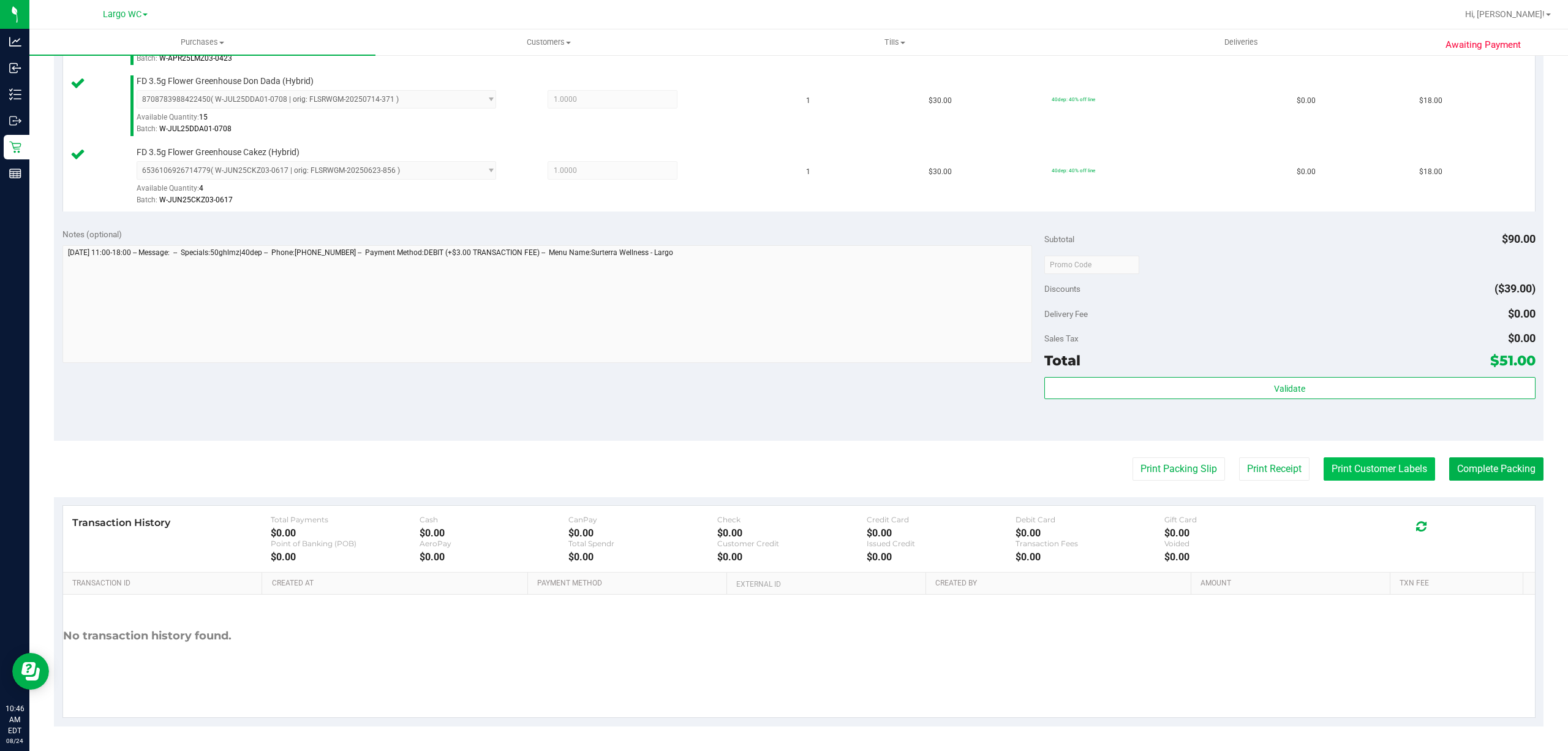
click at [1347, 472] on button "Print Customer Labels" at bounding box center [1380, 468] width 112 height 23
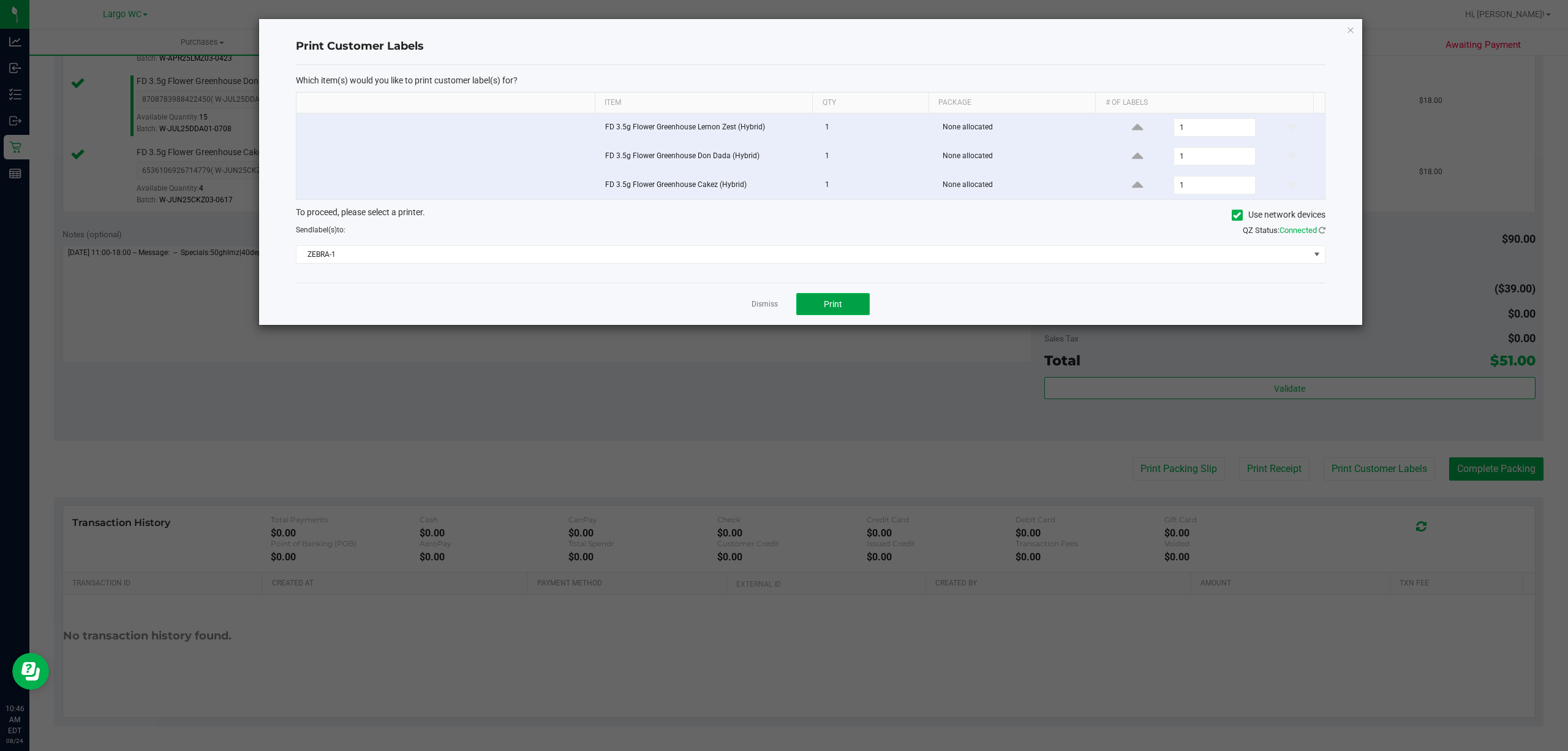
click at [861, 315] on button "Print" at bounding box center [833, 304] width 73 height 22
click at [773, 307] on link "Dismiss" at bounding box center [764, 304] width 26 height 11
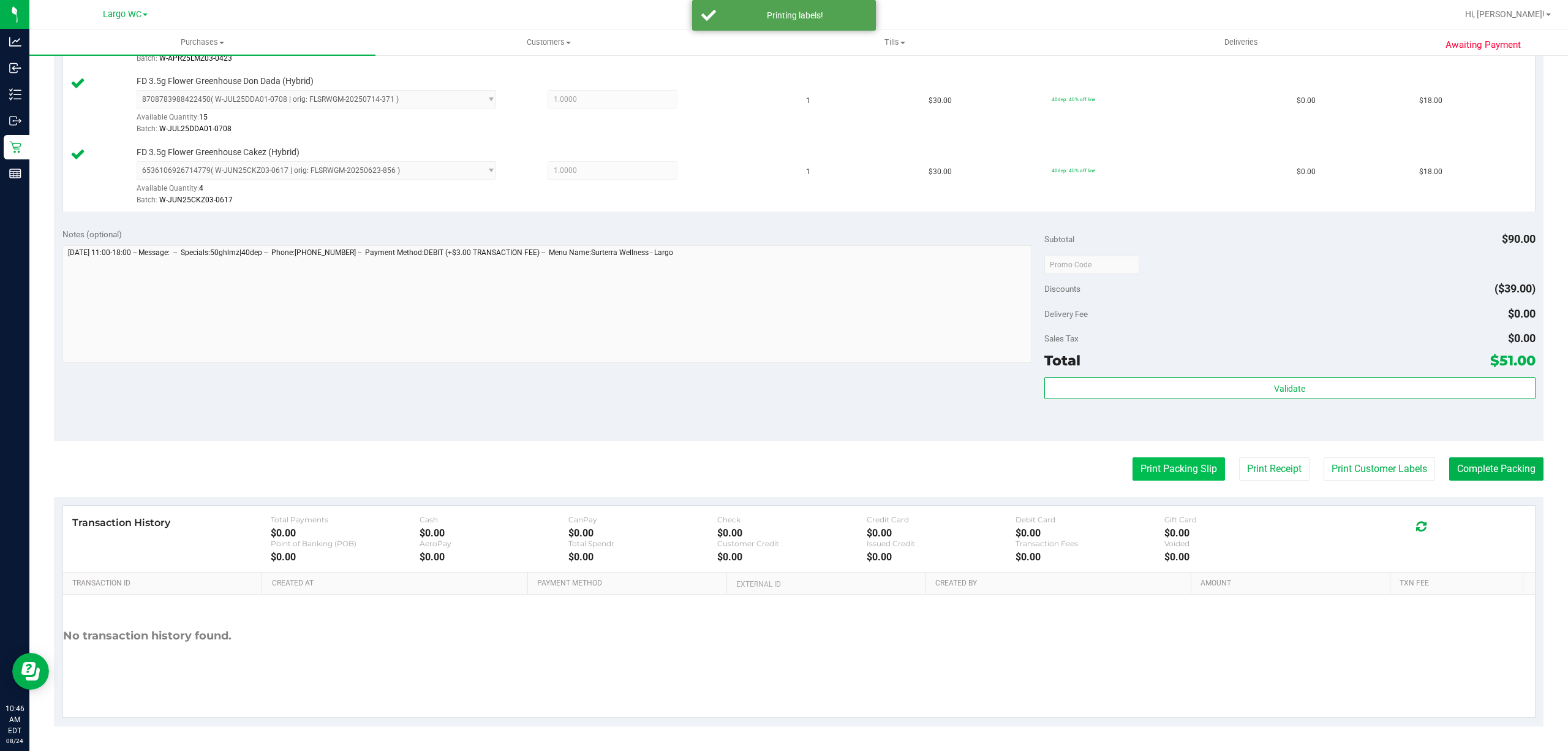
click at [1135, 465] on button "Print Packing Slip" at bounding box center [1179, 468] width 92 height 23
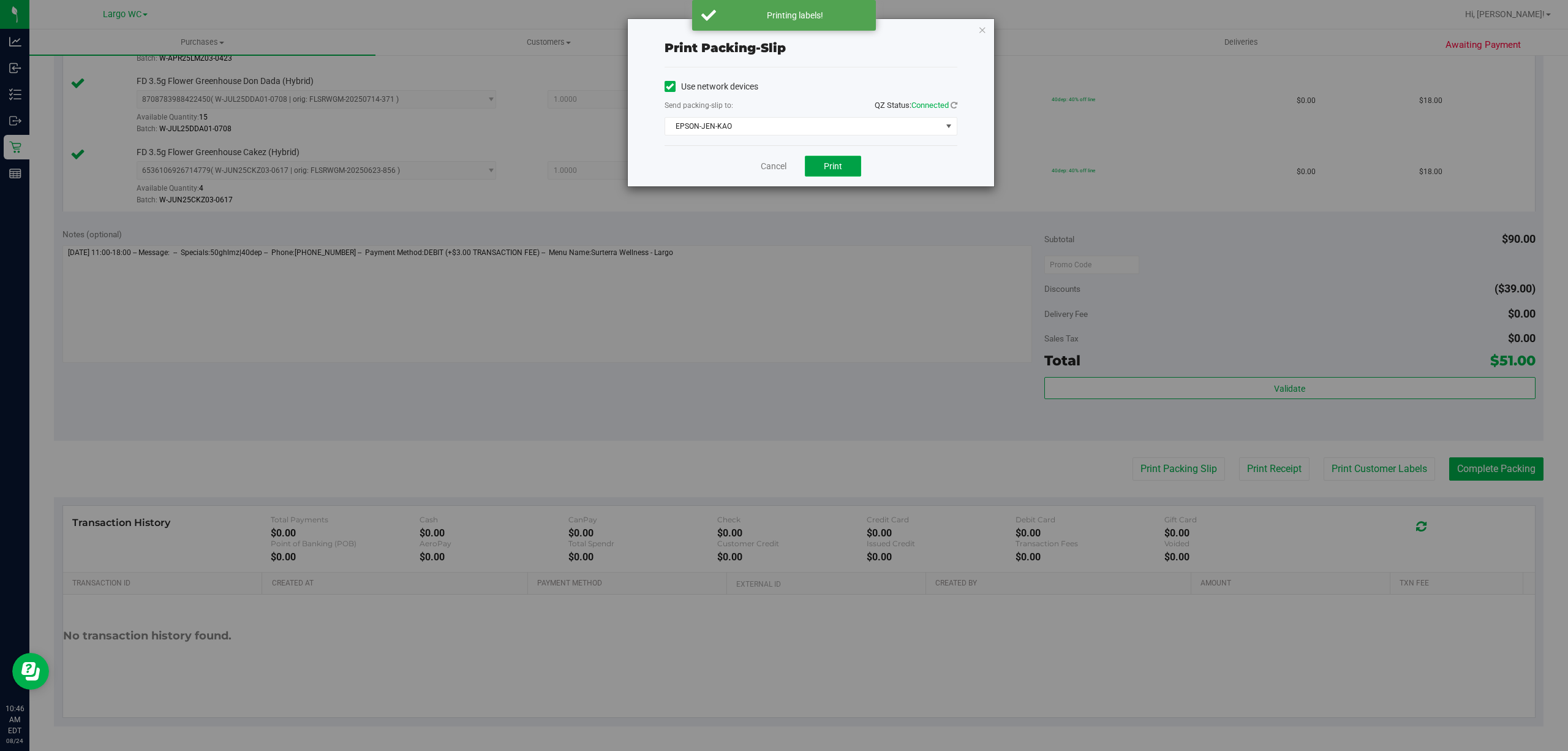
click at [836, 170] on span "Print" at bounding box center [833, 166] width 18 height 10
click at [777, 161] on link "Cancel" at bounding box center [774, 165] width 26 height 13
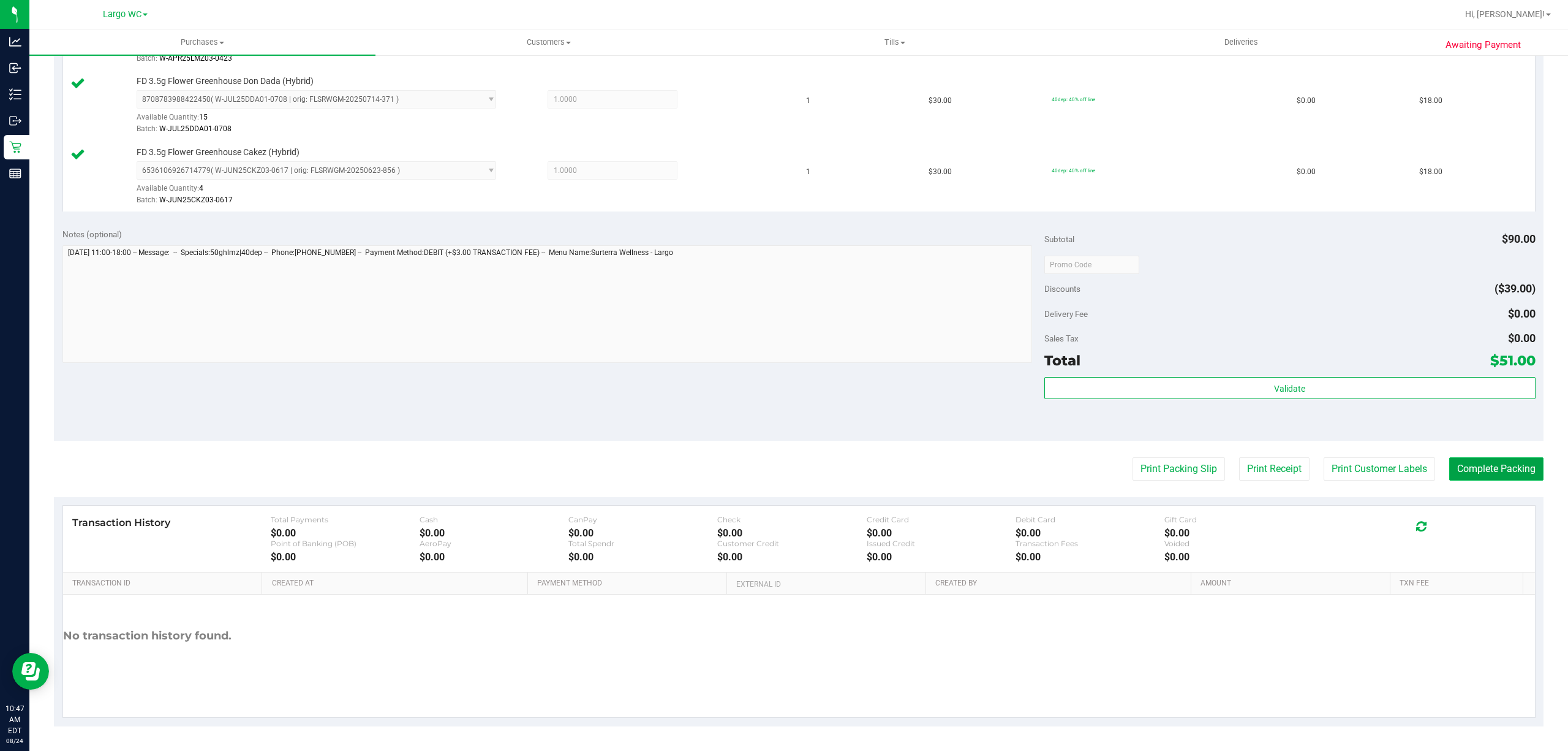
click at [1464, 473] on button "Complete Packing" at bounding box center [1497, 468] width 94 height 23
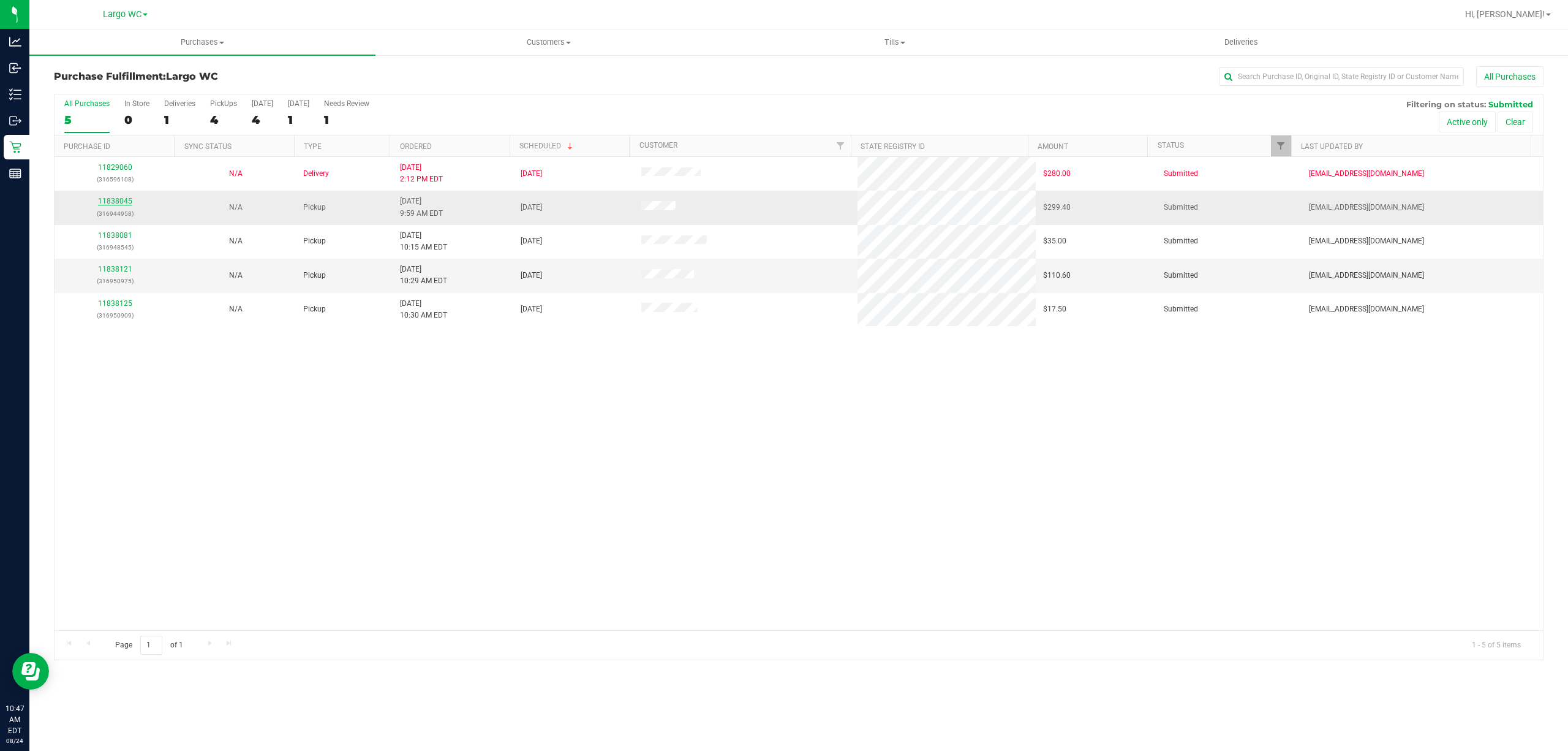
click at [117, 201] on link "11838045" at bounding box center [115, 201] width 35 height 9
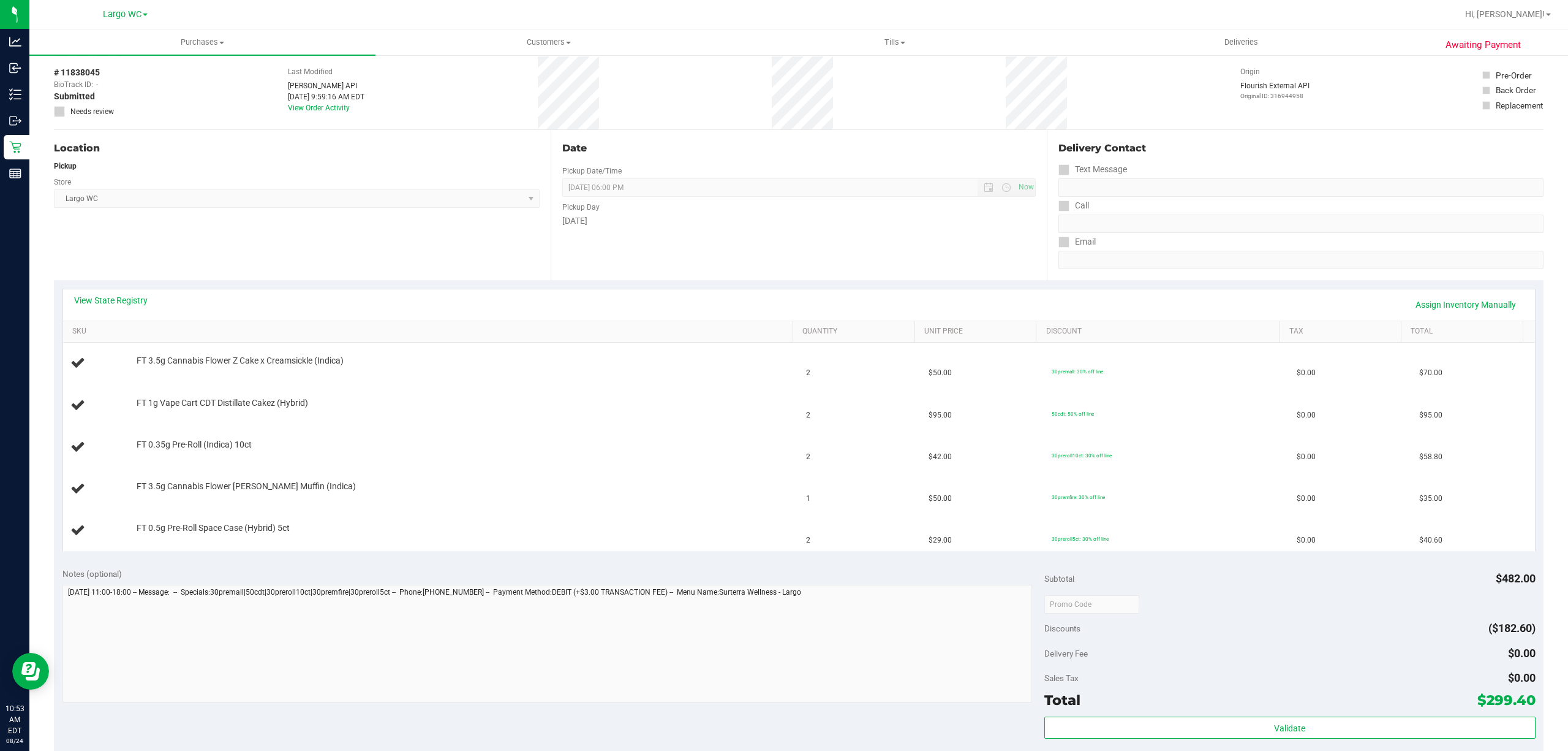
scroll to position [52, 0]
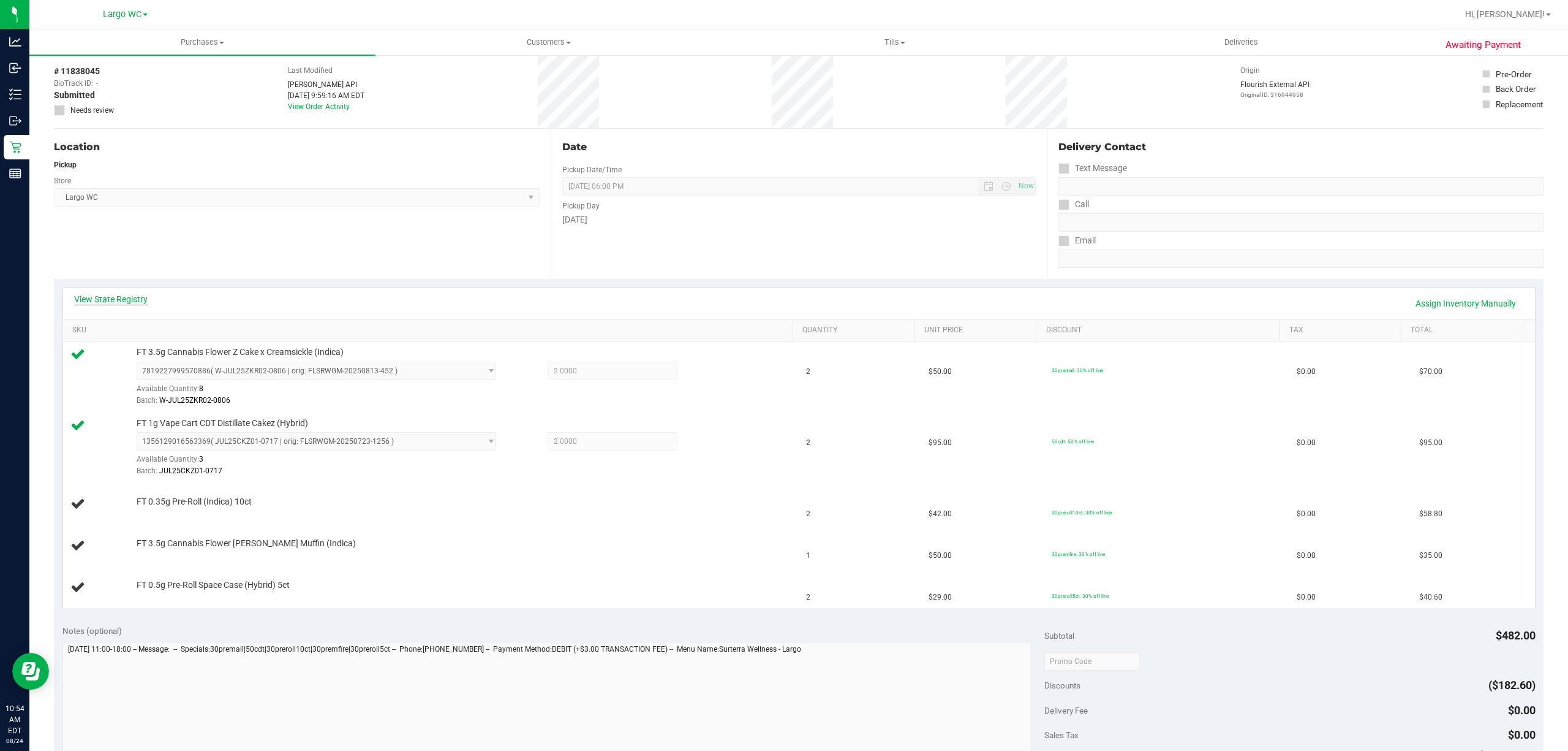
click at [99, 298] on link "View State Registry" at bounding box center [111, 299] width 73 height 13
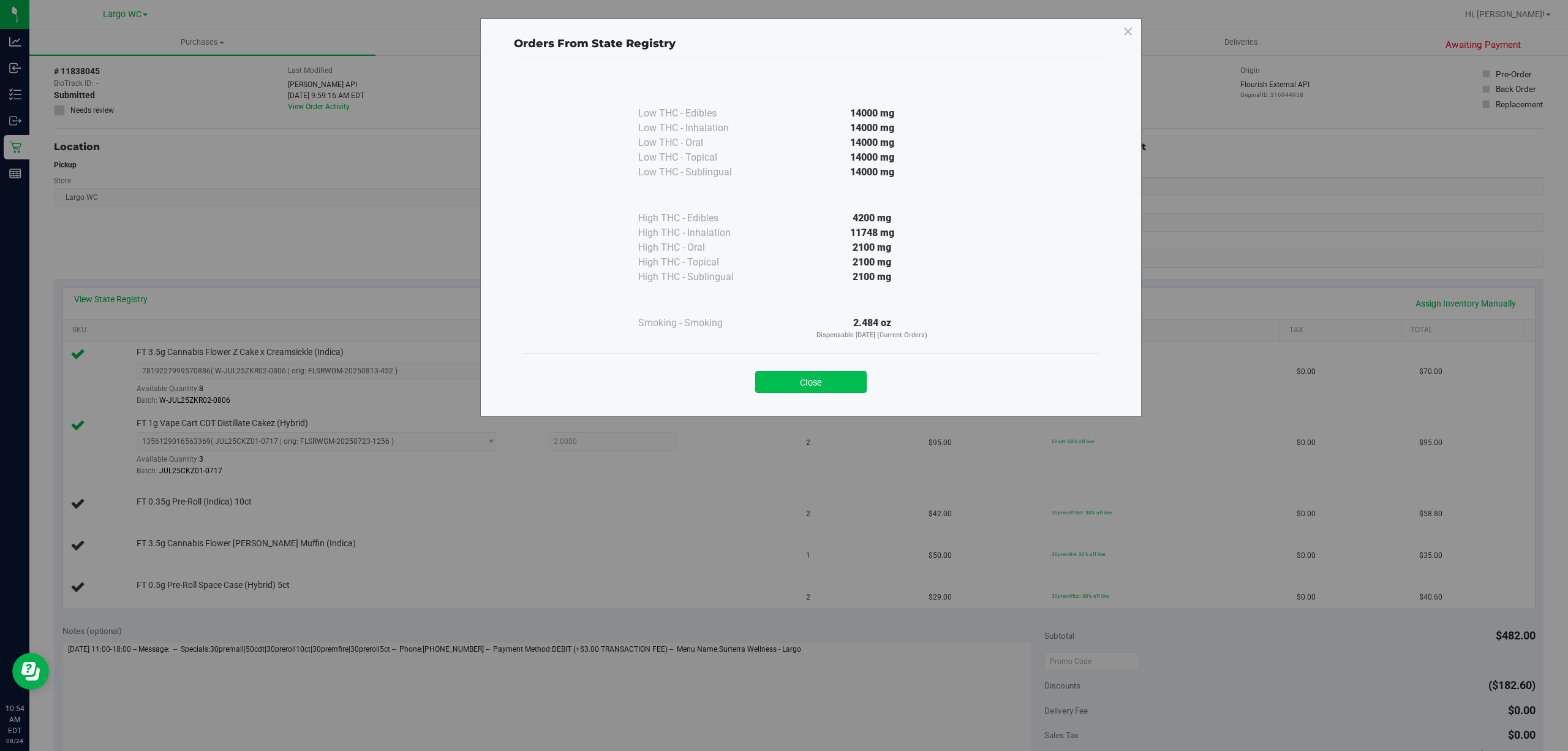
click at [813, 384] on button "Close" at bounding box center [811, 382] width 112 height 22
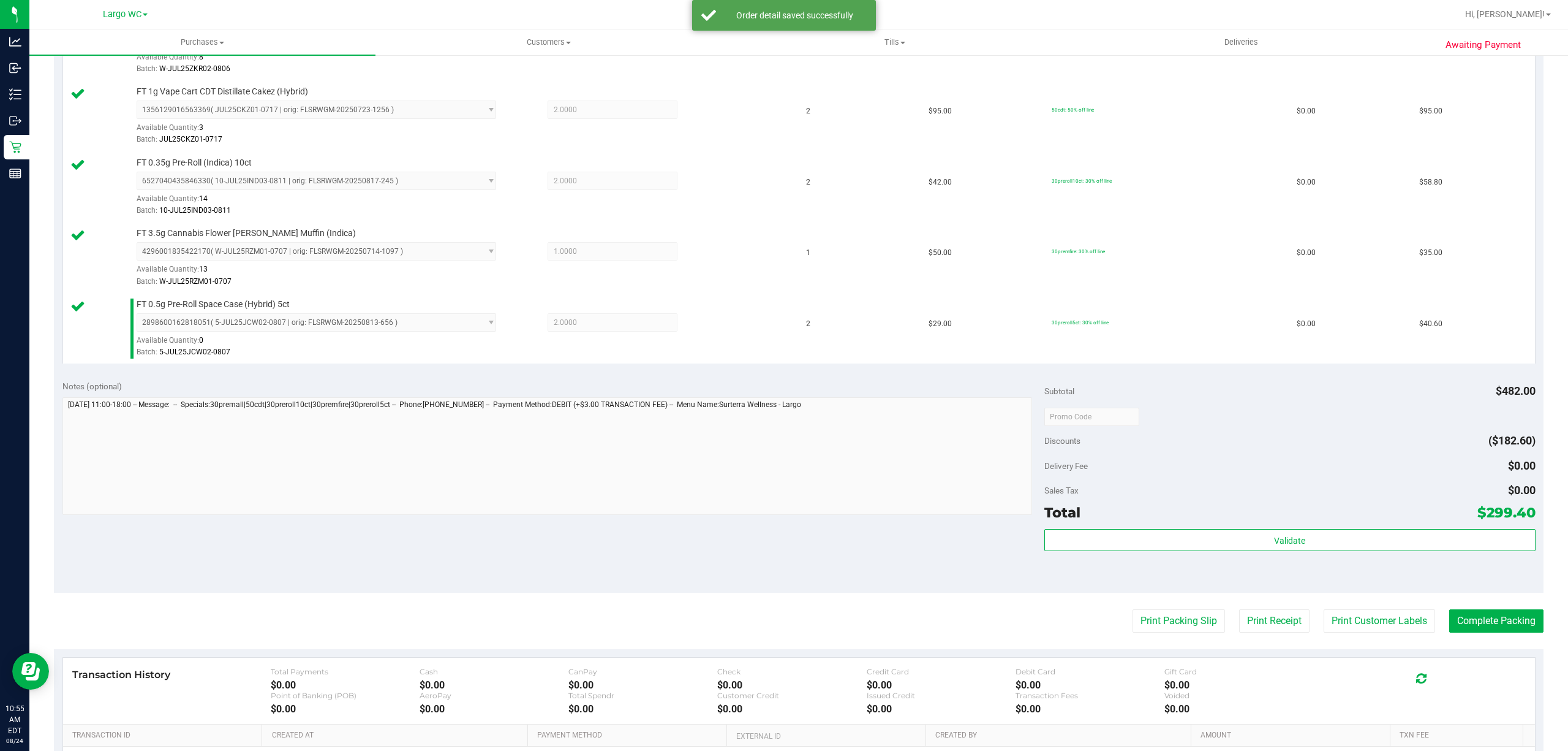
scroll to position [414, 0]
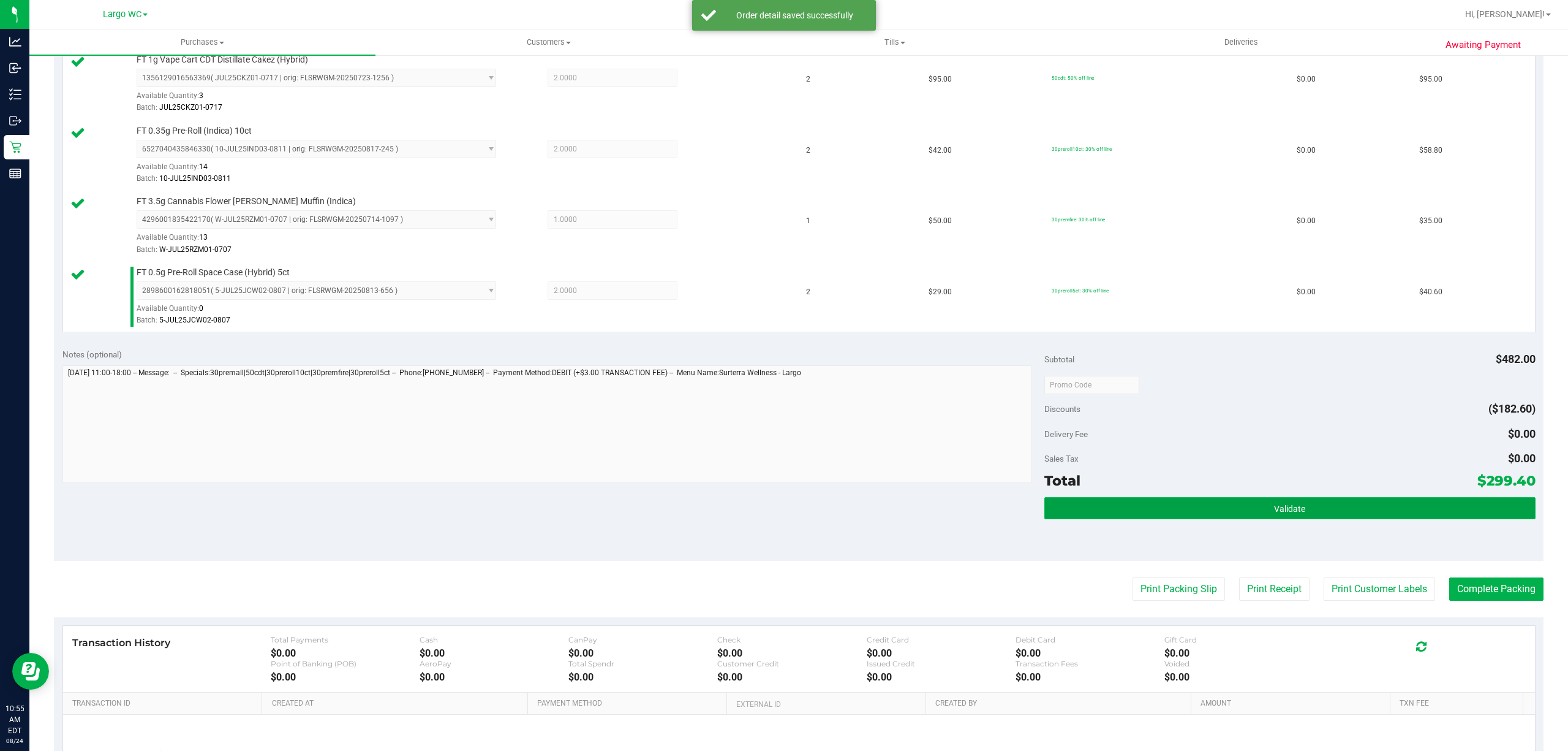
click at [1307, 519] on button "Validate" at bounding box center [1290, 508] width 491 height 22
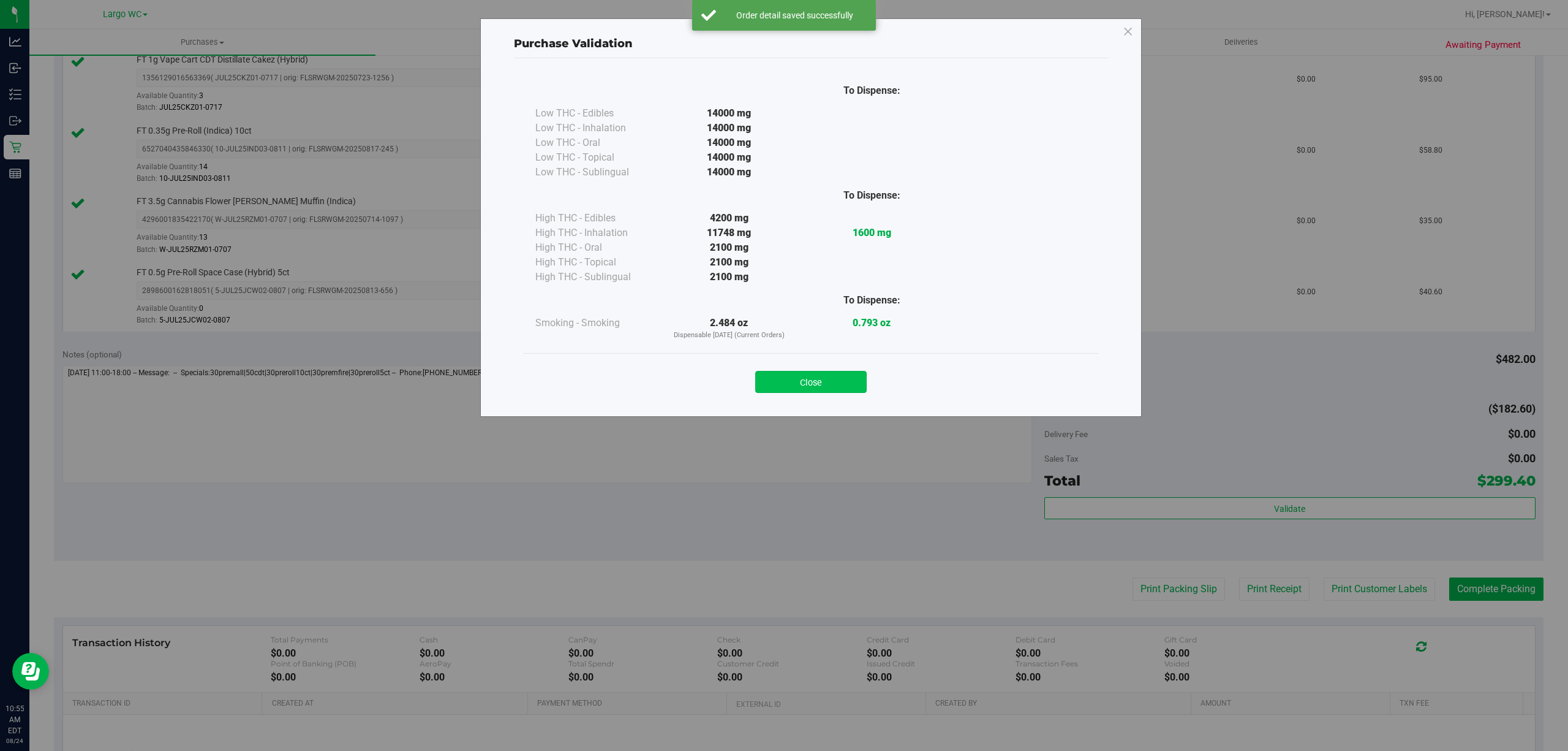
click at [834, 386] on button "Close" at bounding box center [811, 382] width 112 height 22
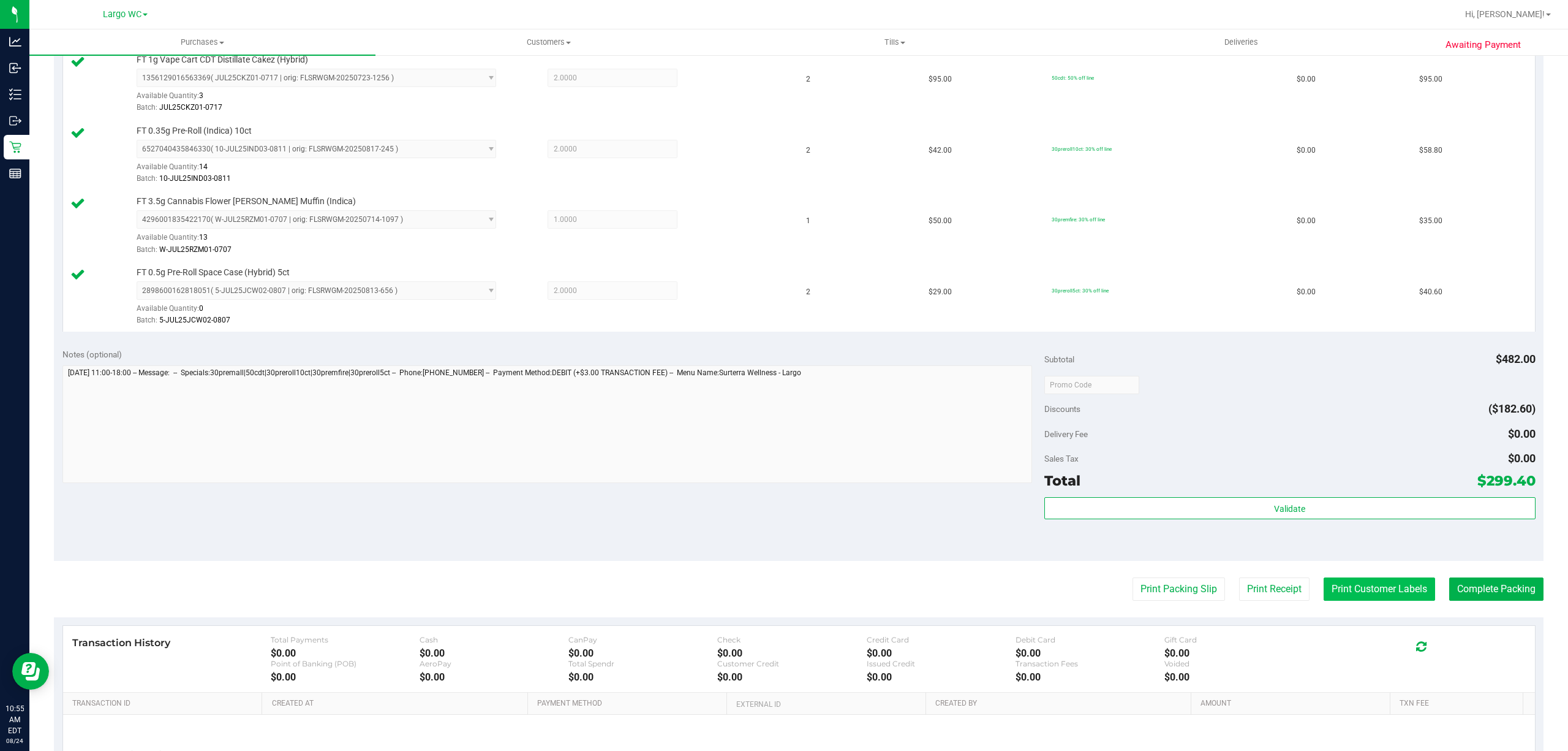
click at [1356, 596] on button "Print Customer Labels" at bounding box center [1380, 588] width 112 height 23
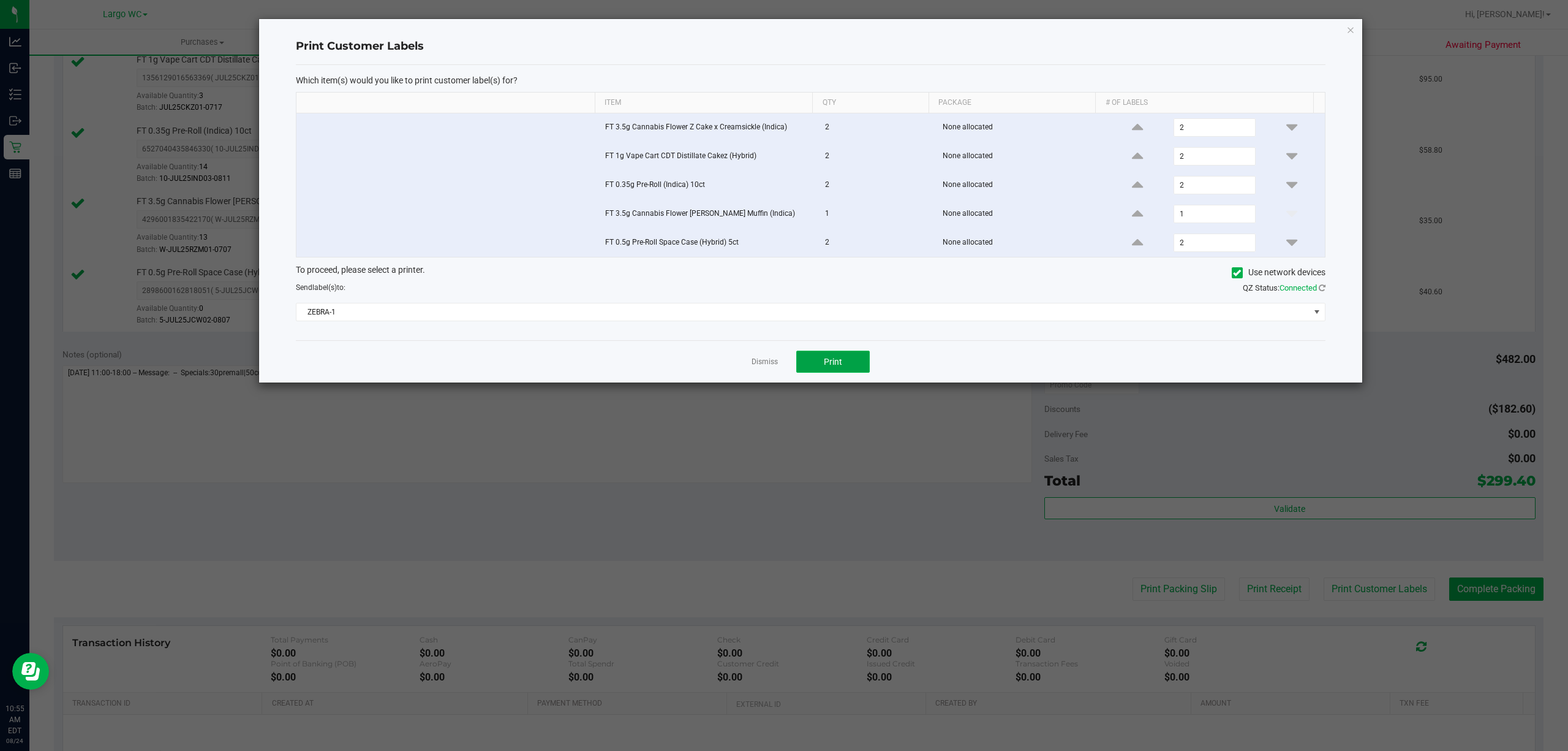
click at [845, 370] on button "Print" at bounding box center [833, 362] width 73 height 22
click at [759, 367] on link "Dismiss" at bounding box center [764, 362] width 26 height 11
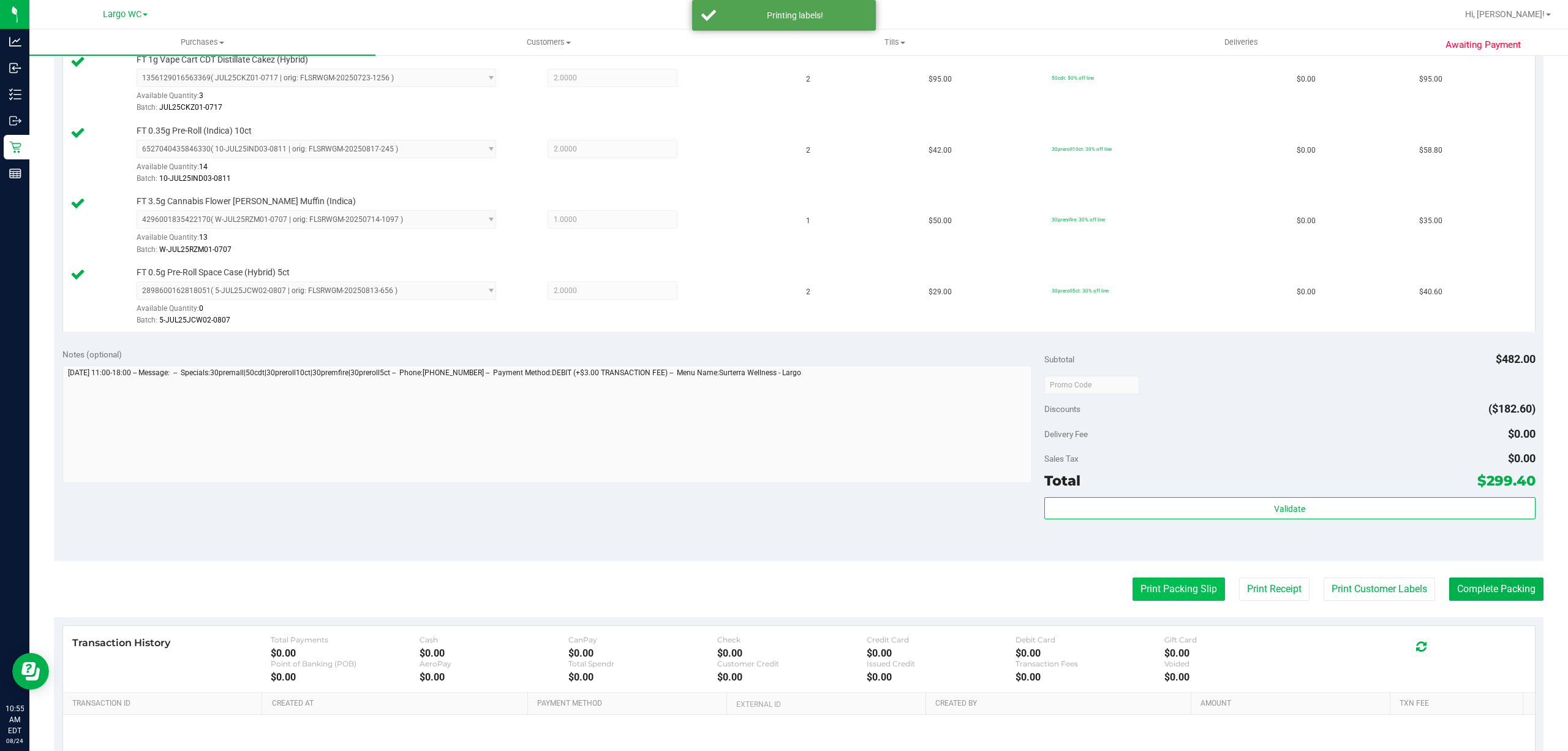
click at [1139, 594] on button "Print Packing Slip" at bounding box center [1179, 588] width 92 height 23
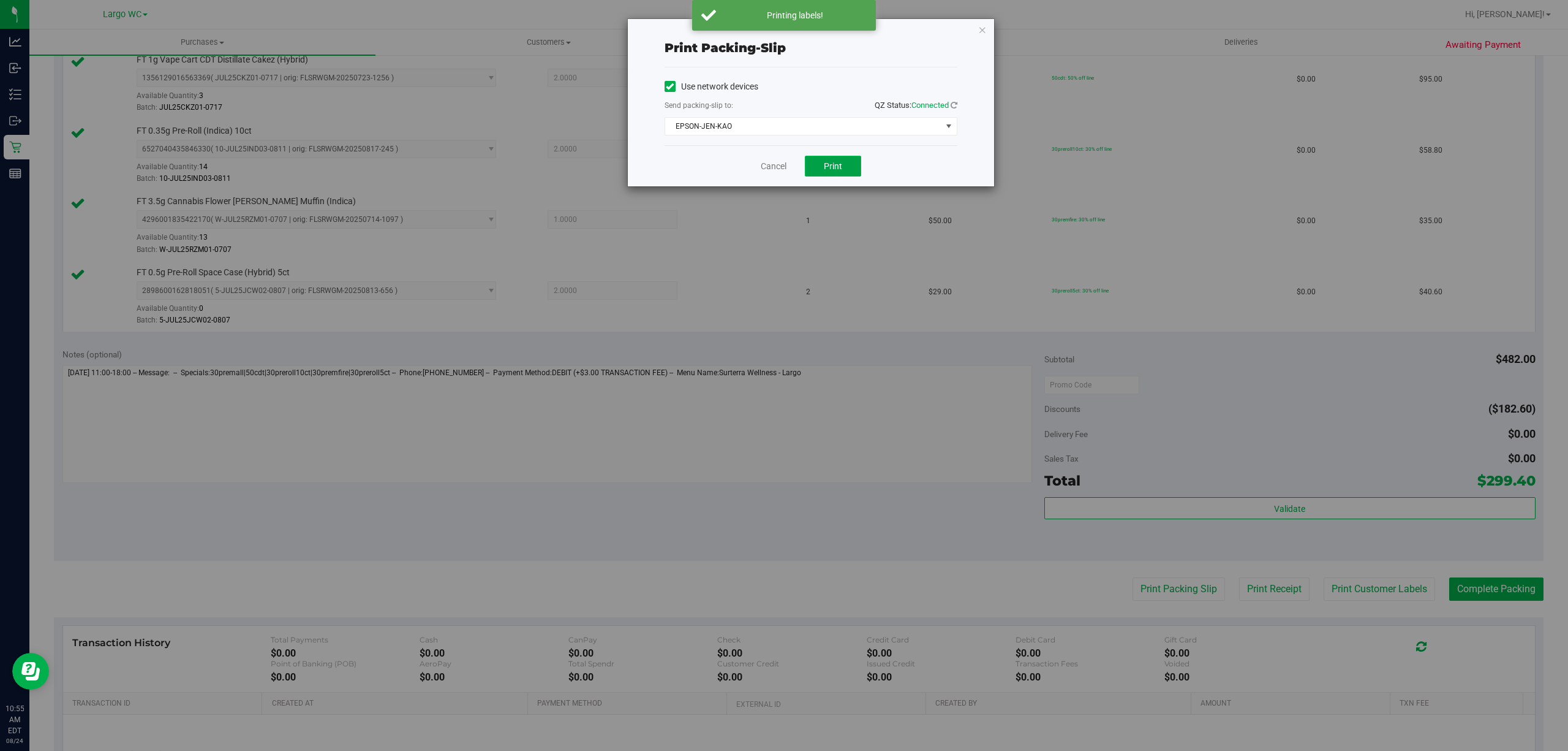
click at [839, 173] on button "Print" at bounding box center [833, 166] width 57 height 21
click at [764, 170] on link "Cancel" at bounding box center [774, 165] width 26 height 13
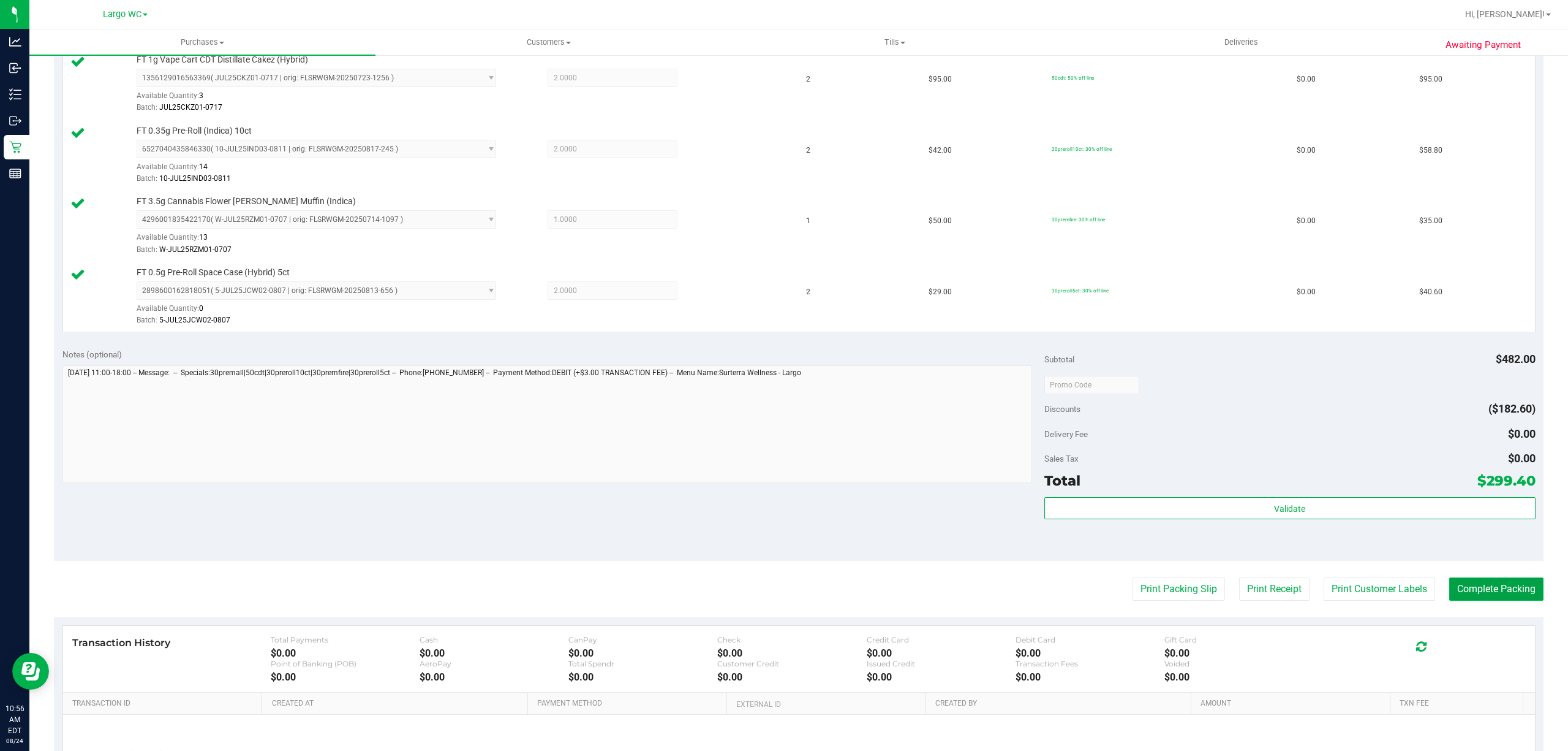
click at [1483, 581] on button "Complete Packing" at bounding box center [1497, 588] width 94 height 23
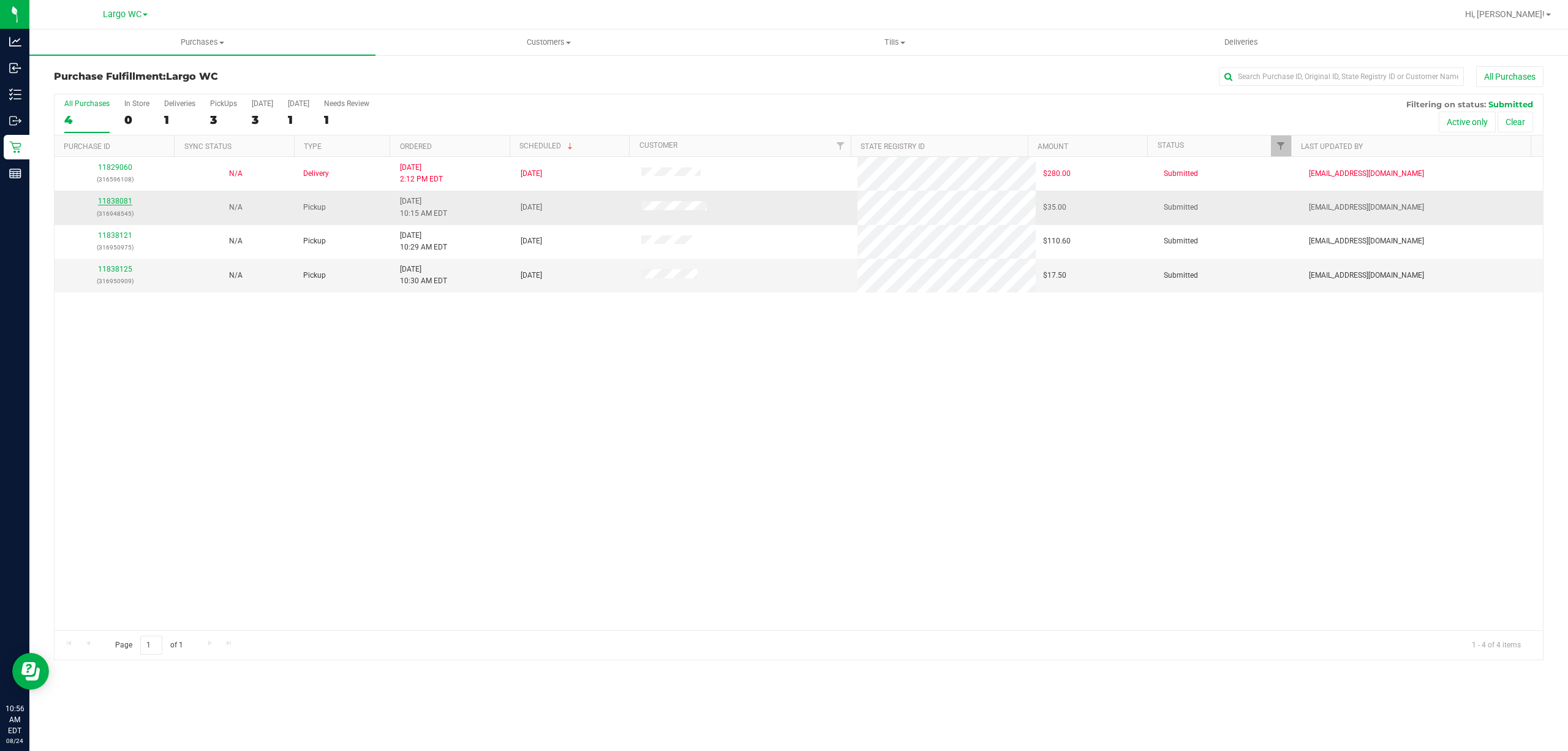
click at [111, 202] on link "11838081" at bounding box center [115, 201] width 35 height 9
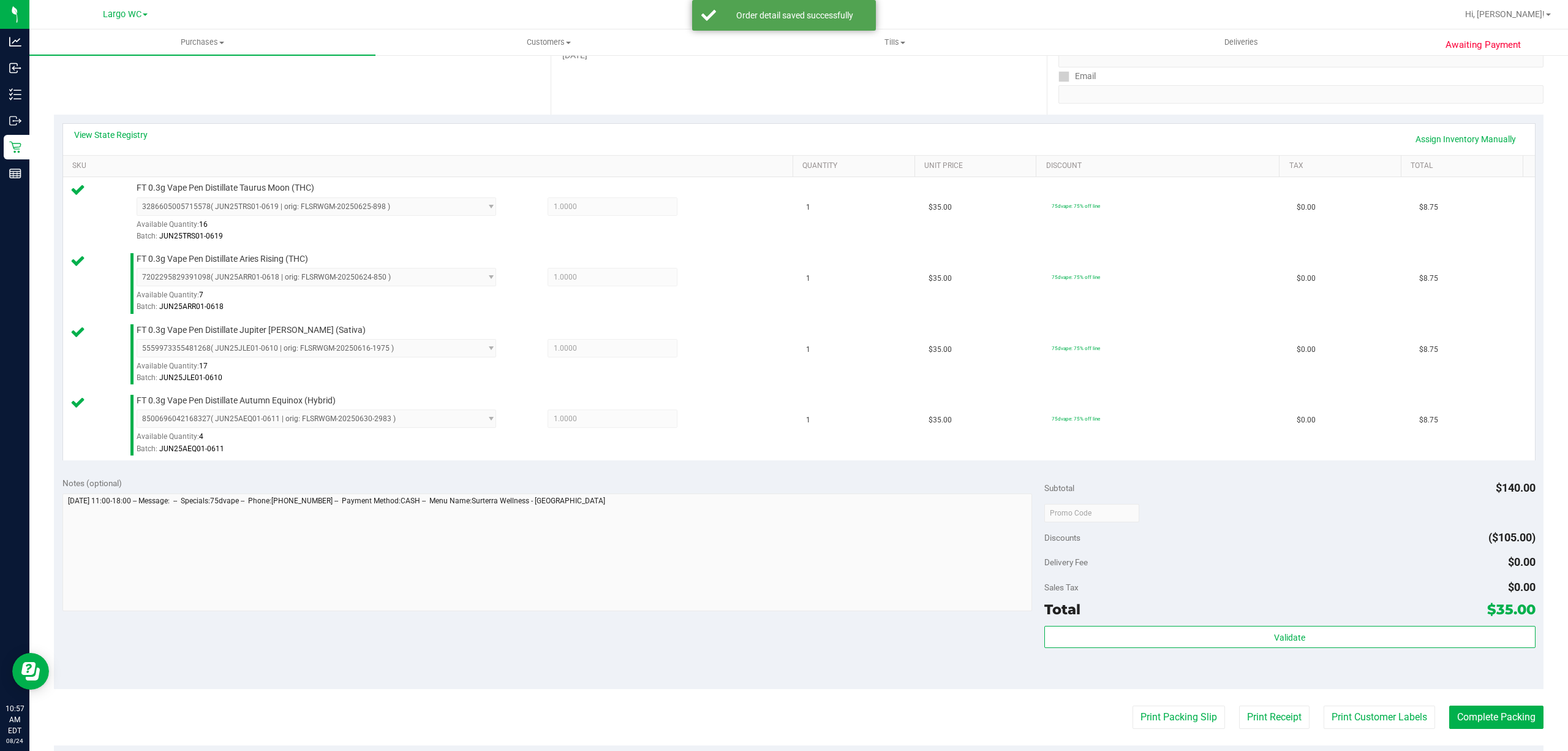
scroll to position [323, 0]
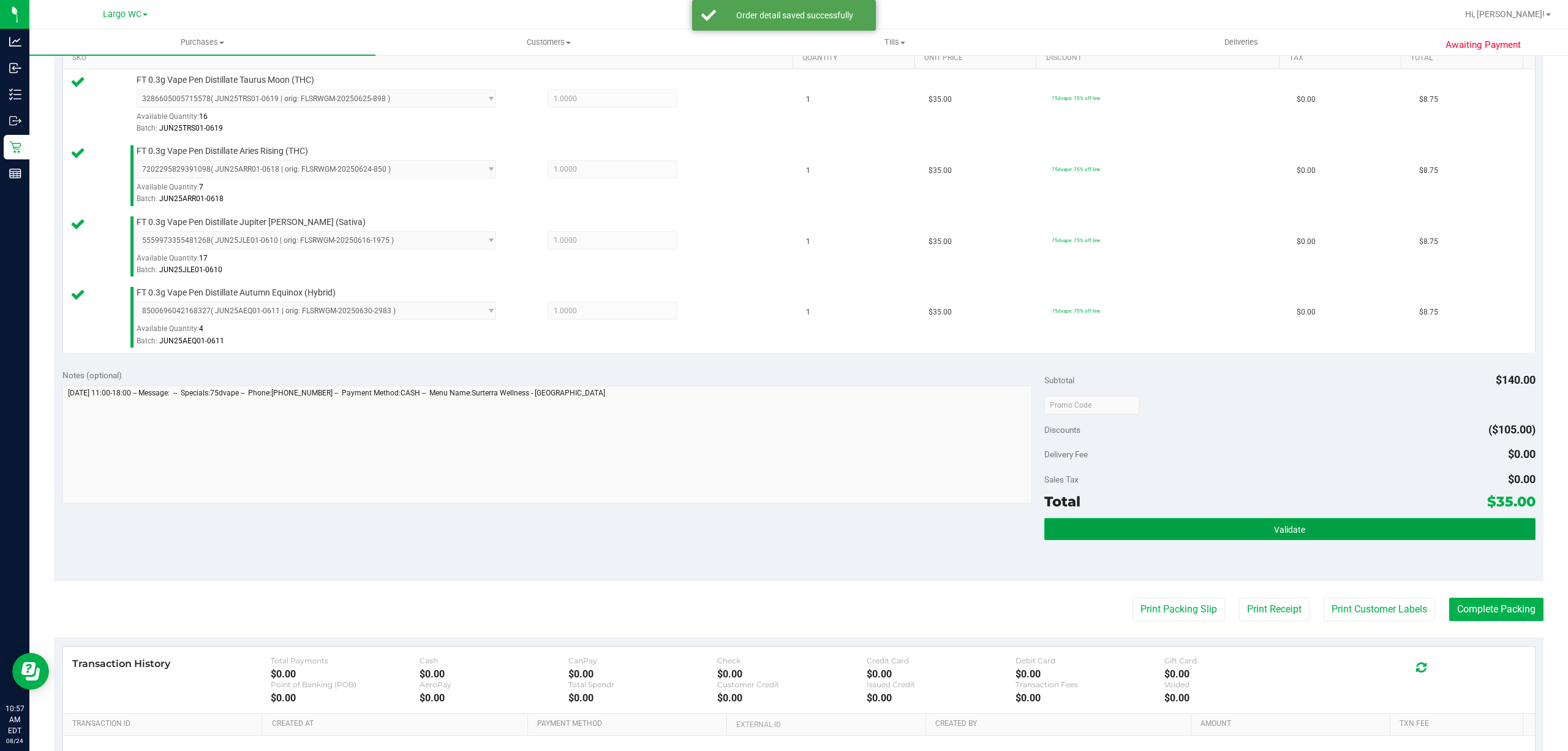
click at [1297, 530] on button "Validate" at bounding box center [1290, 529] width 491 height 22
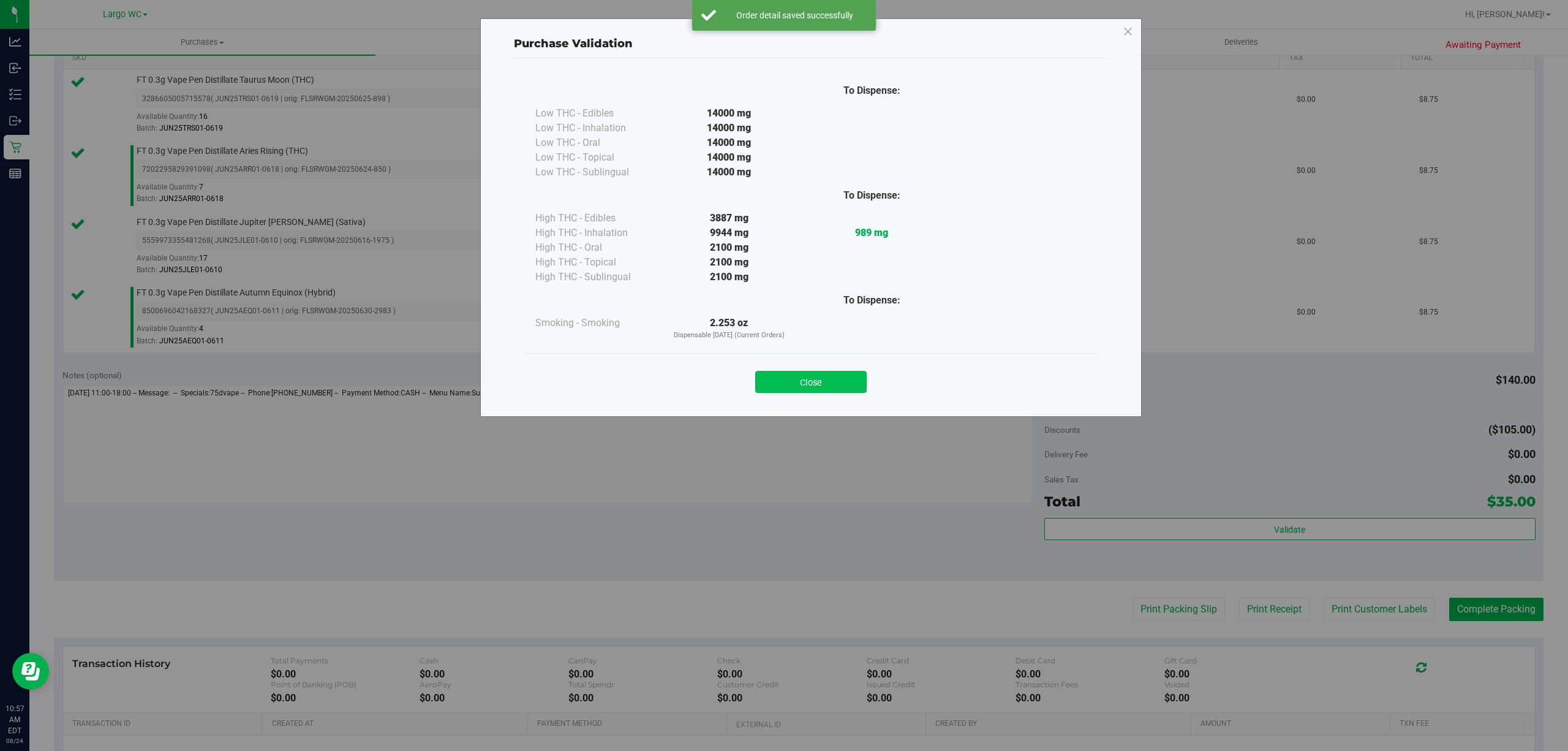
click at [822, 383] on button "Close" at bounding box center [811, 382] width 112 height 22
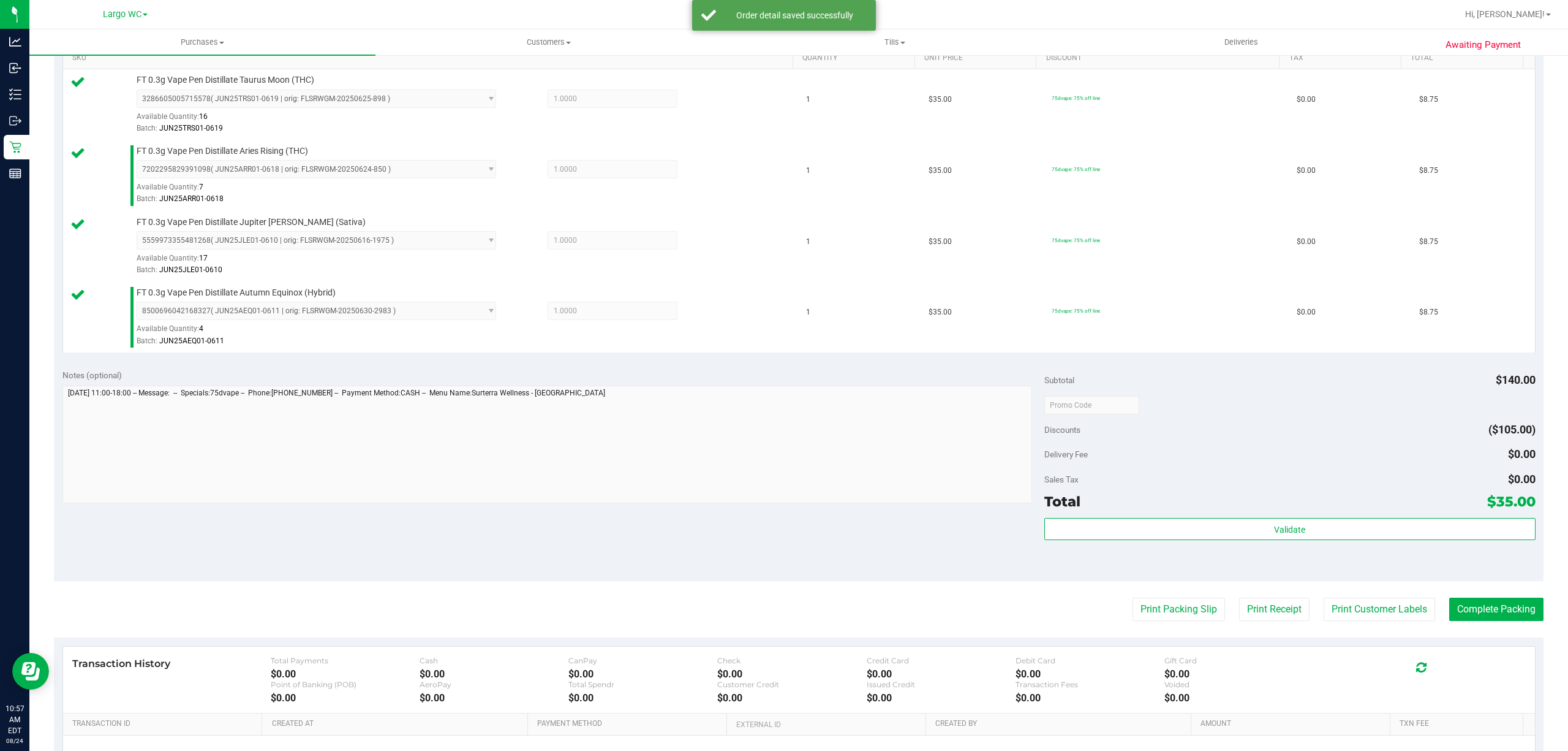
click at [1341, 586] on purchase-details "Back Edit Purchase Cancel Purchase View Profile # 11838081 BioTrack ID: - Submi…" at bounding box center [799, 304] width 1490 height 1124
click at [1354, 615] on button "Print Customer Labels" at bounding box center [1380, 609] width 112 height 23
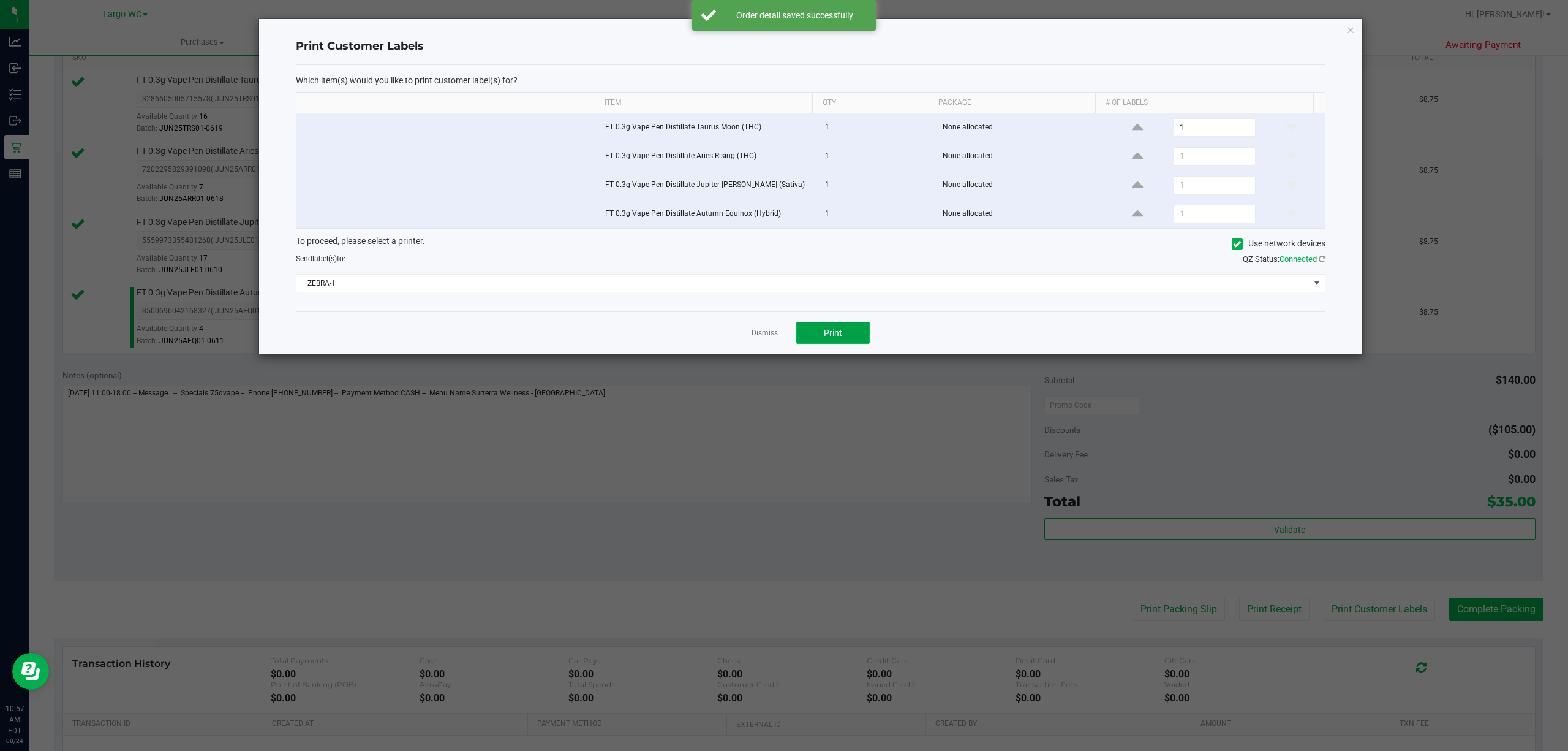
click at [865, 334] on button "Print" at bounding box center [833, 333] width 73 height 22
click at [760, 334] on link "Dismiss" at bounding box center [764, 333] width 26 height 11
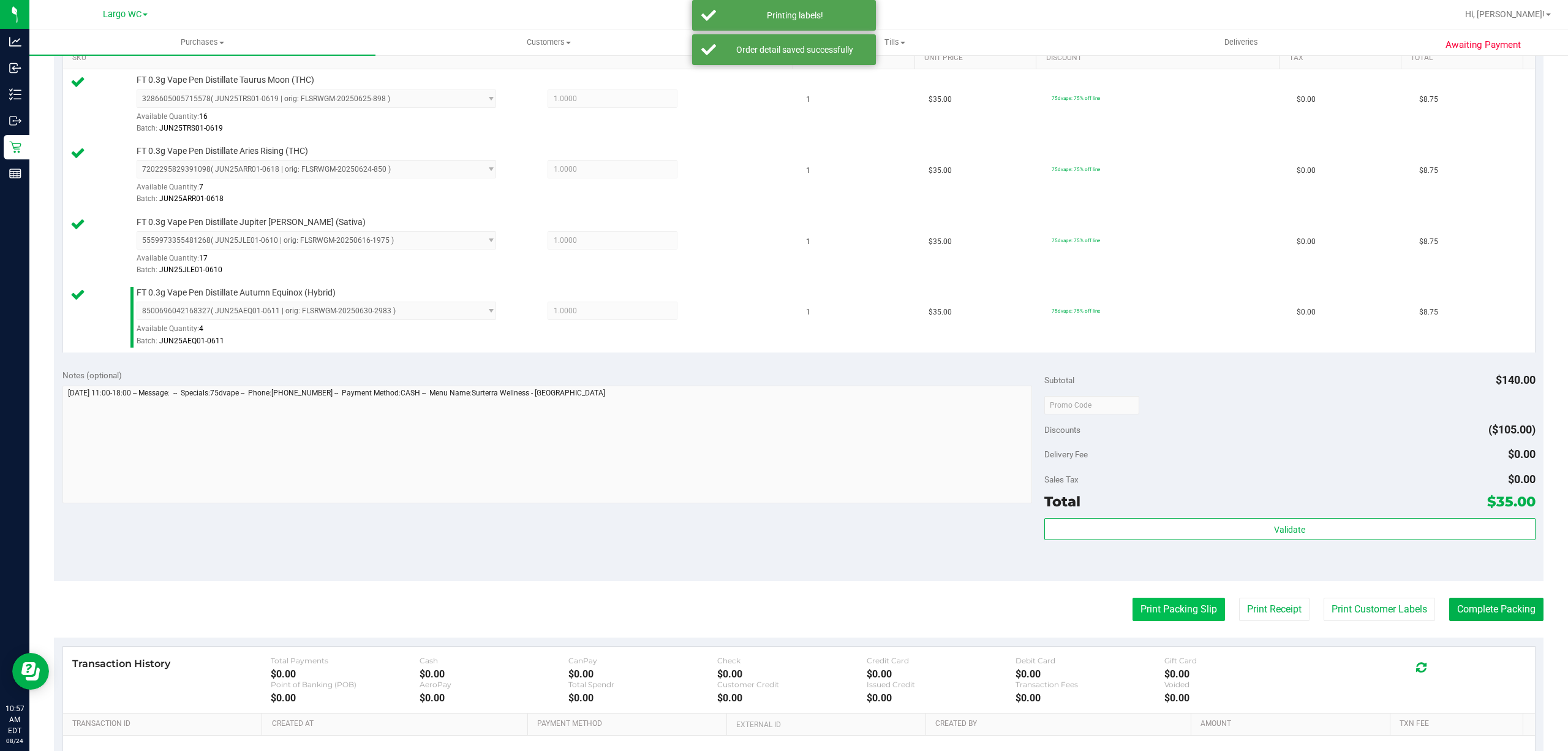
click at [1185, 601] on button "Print Packing Slip" at bounding box center [1179, 609] width 92 height 23
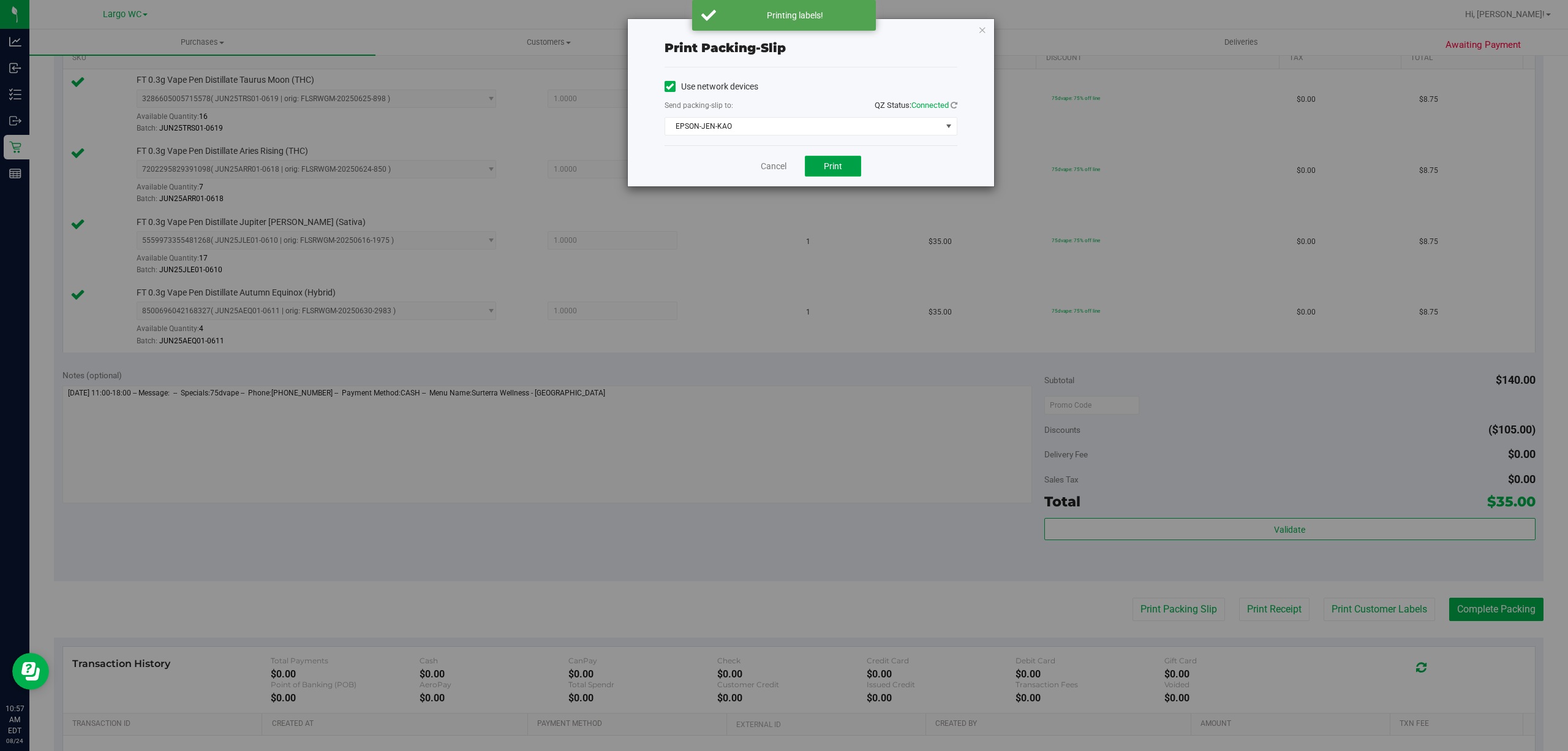
click at [832, 169] on span "Print" at bounding box center [833, 166] width 18 height 10
click at [764, 170] on link "Cancel" at bounding box center [774, 165] width 26 height 13
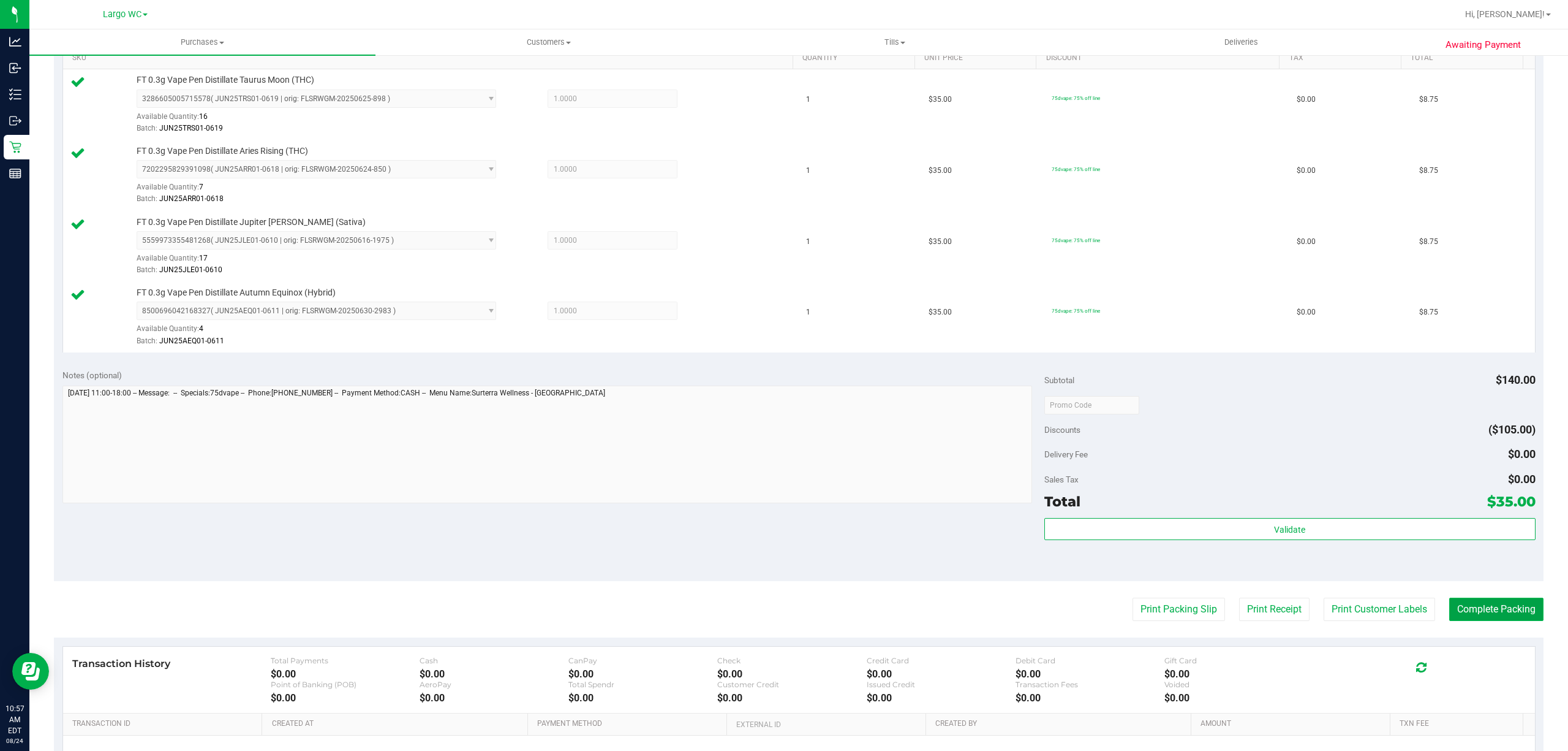
click at [1505, 613] on button "Complete Packing" at bounding box center [1497, 609] width 94 height 23
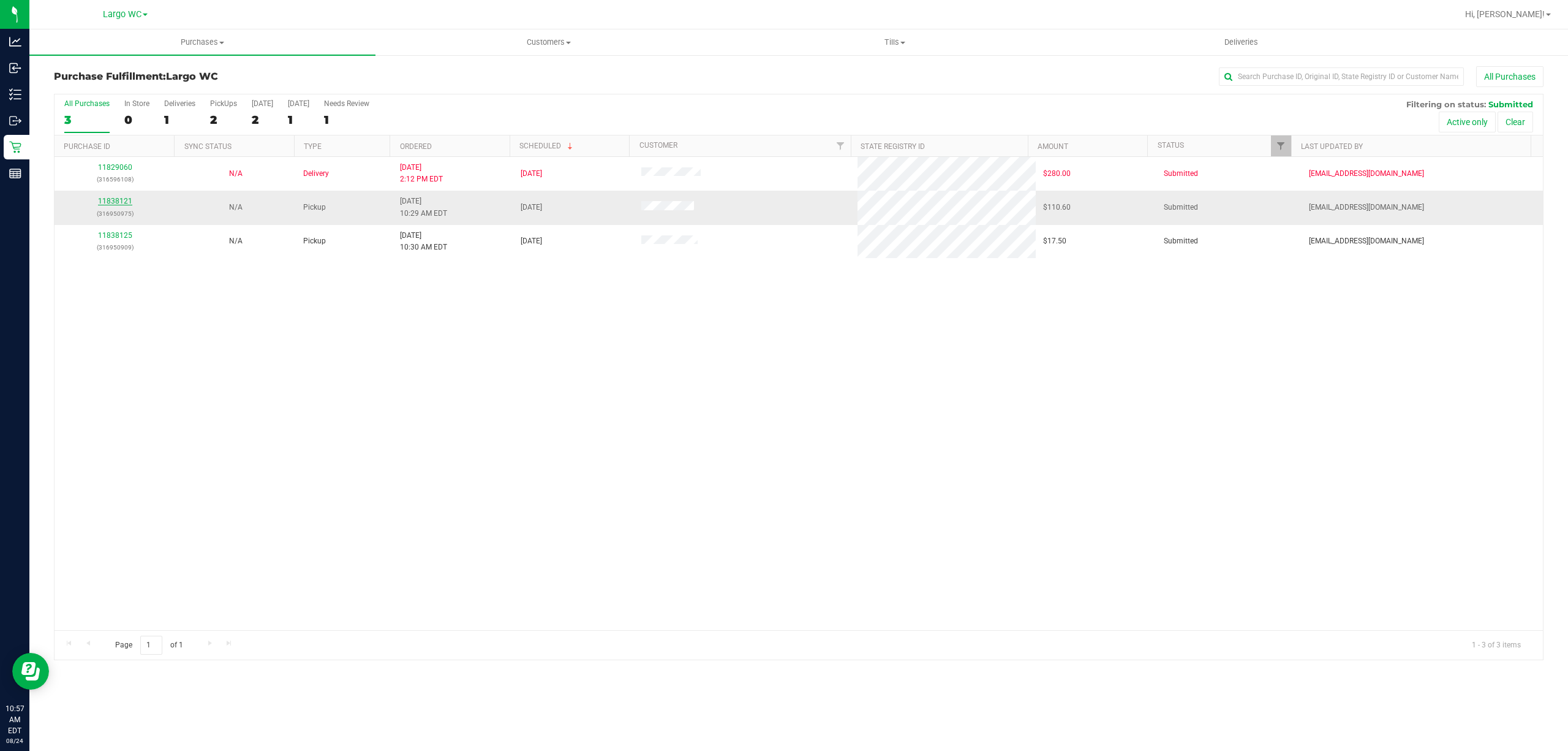
click at [121, 204] on link "11838121" at bounding box center [115, 201] width 35 height 9
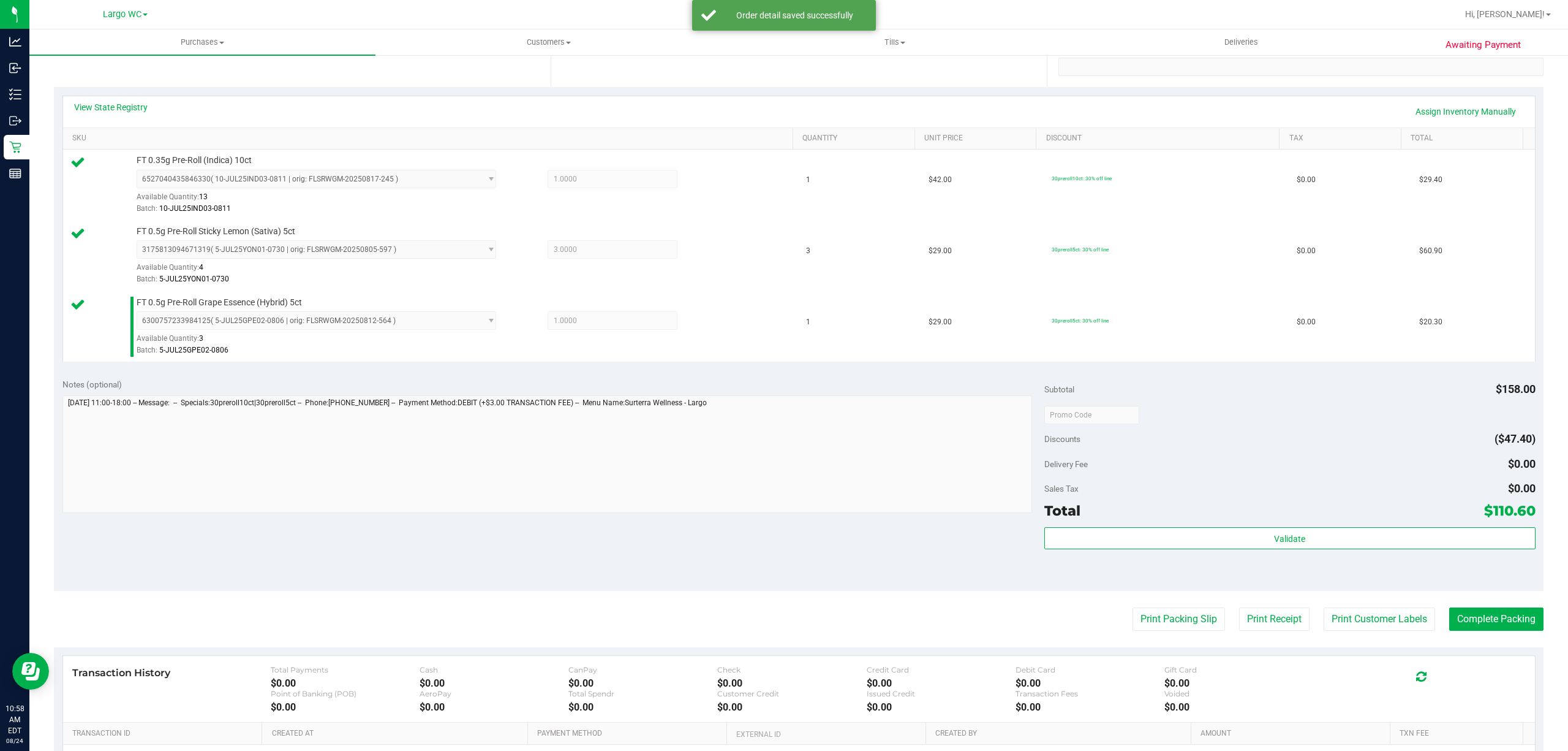
scroll to position [239, 0]
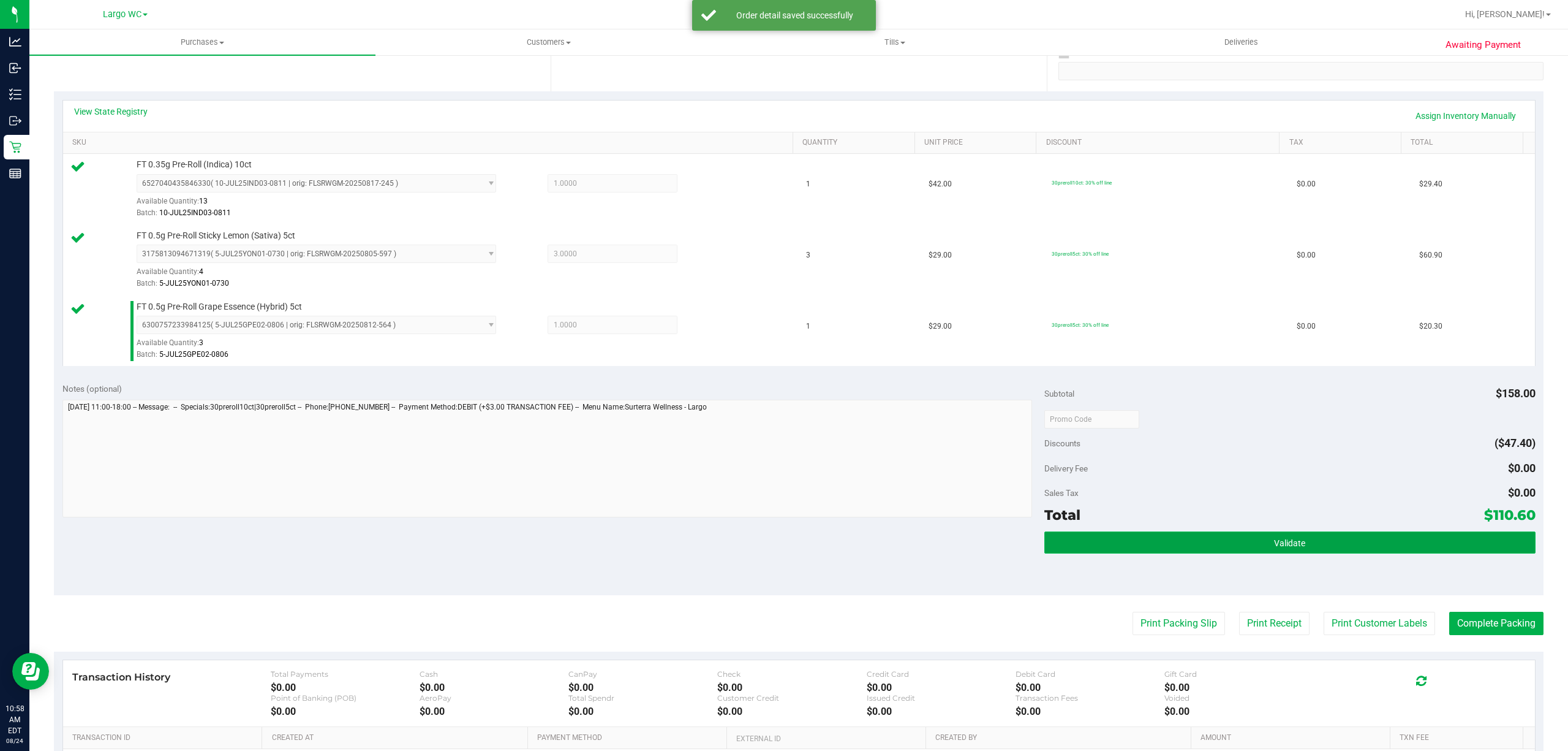
click at [1281, 545] on span "Validate" at bounding box center [1290, 543] width 32 height 10
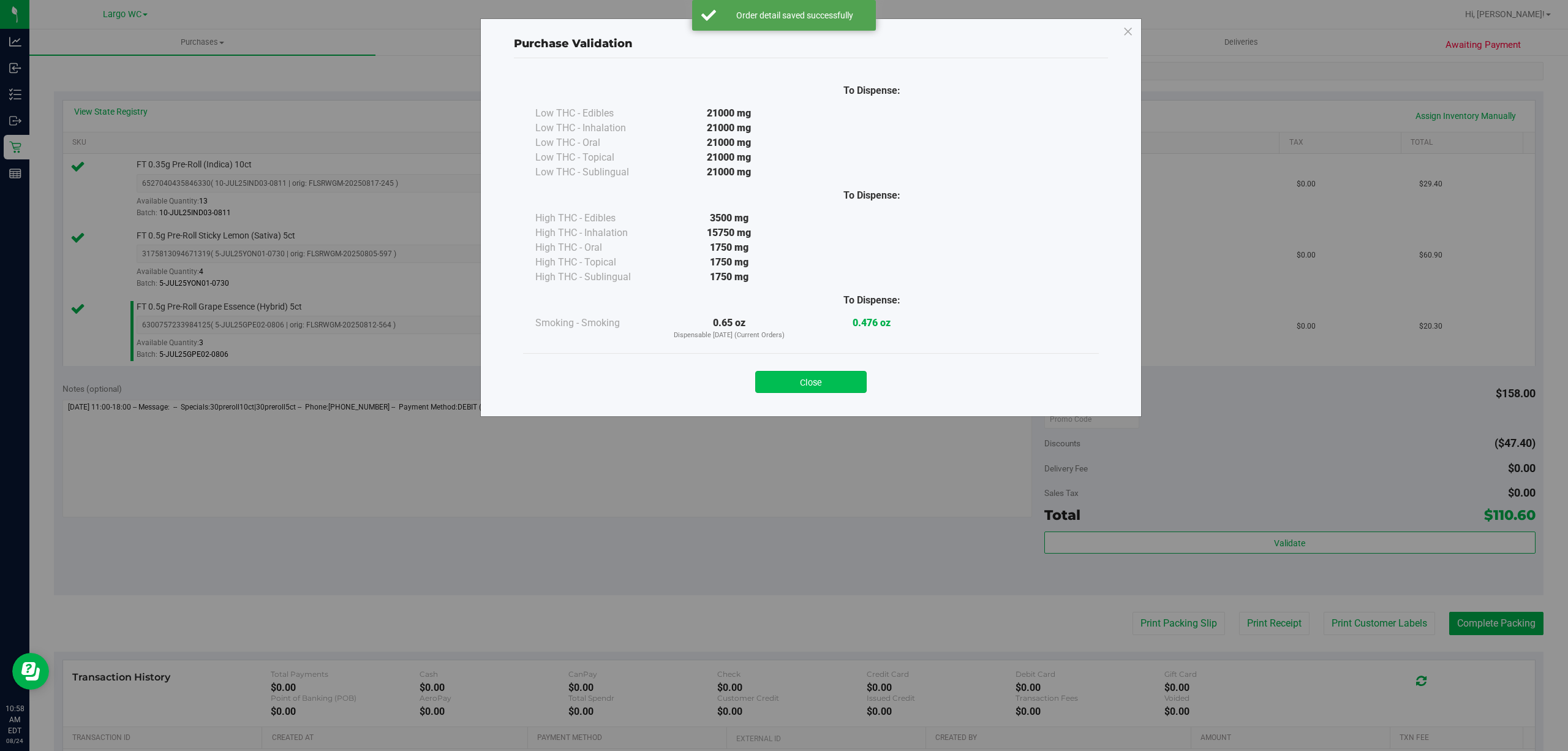
click at [834, 385] on button "Close" at bounding box center [811, 382] width 112 height 22
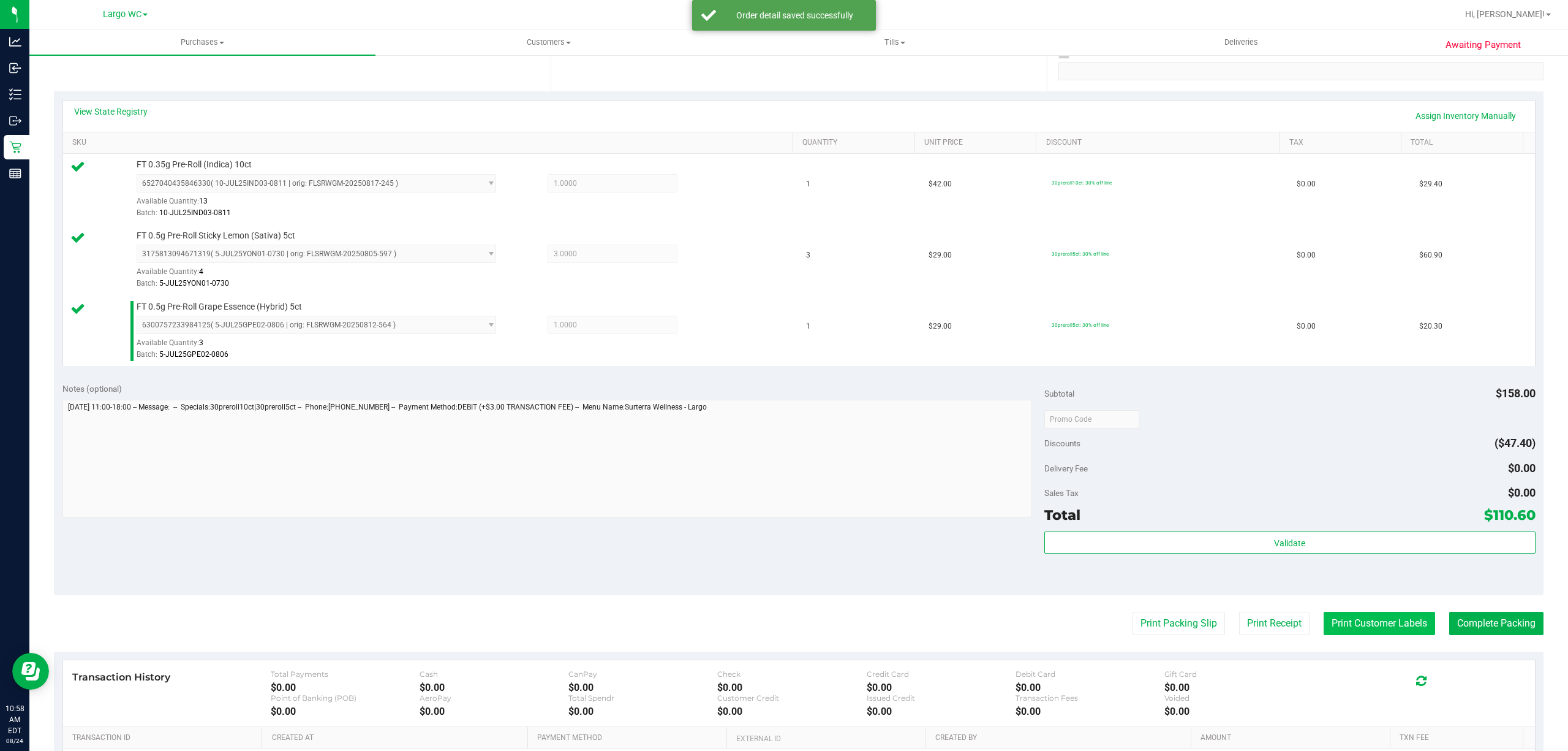
click at [1359, 625] on button "Print Customer Labels" at bounding box center [1380, 623] width 112 height 23
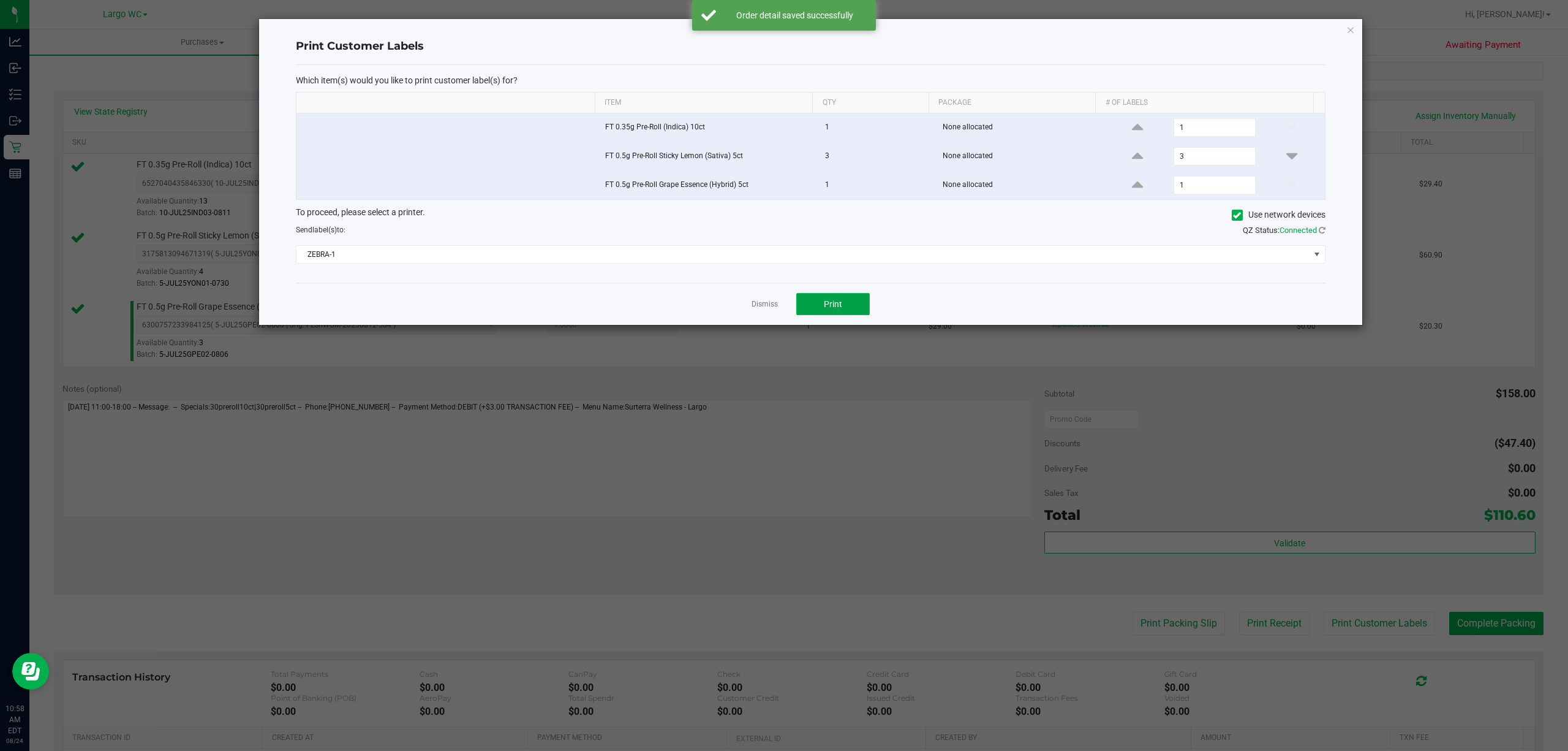
click at [842, 308] on button "Print" at bounding box center [833, 304] width 73 height 22
click at [762, 309] on link "Dismiss" at bounding box center [764, 304] width 26 height 11
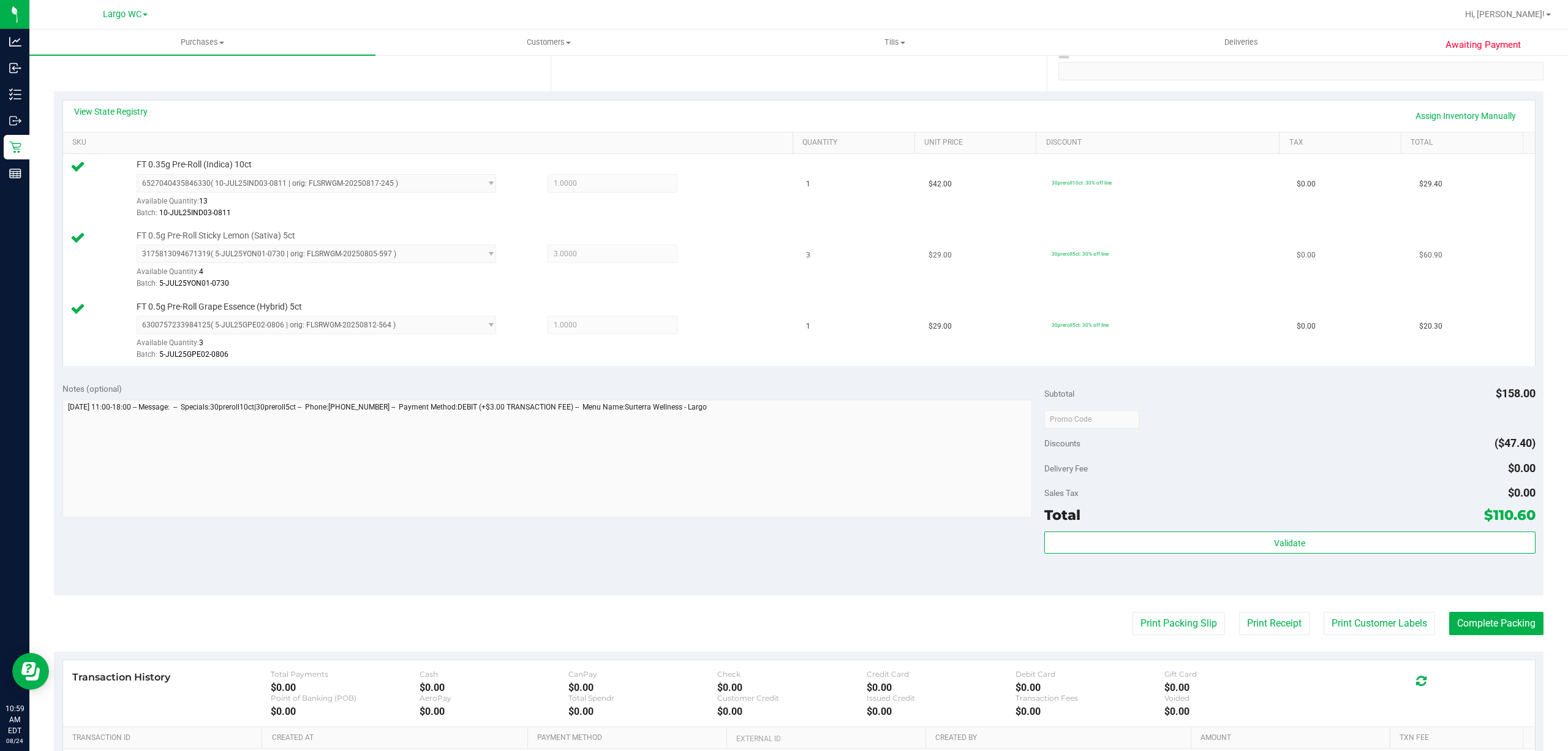
scroll to position [396, 0]
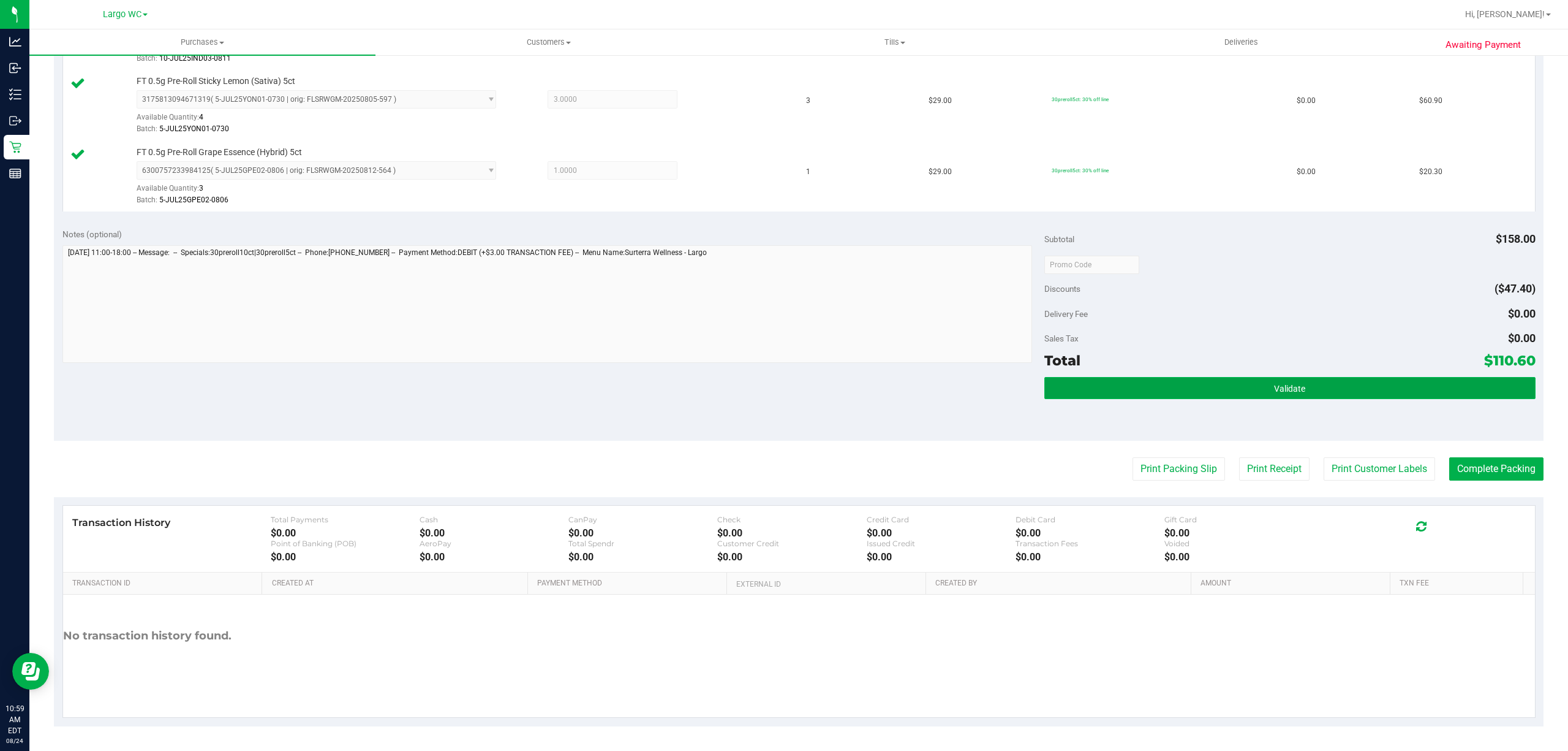
click at [1349, 398] on button "Validate" at bounding box center [1290, 388] width 491 height 22
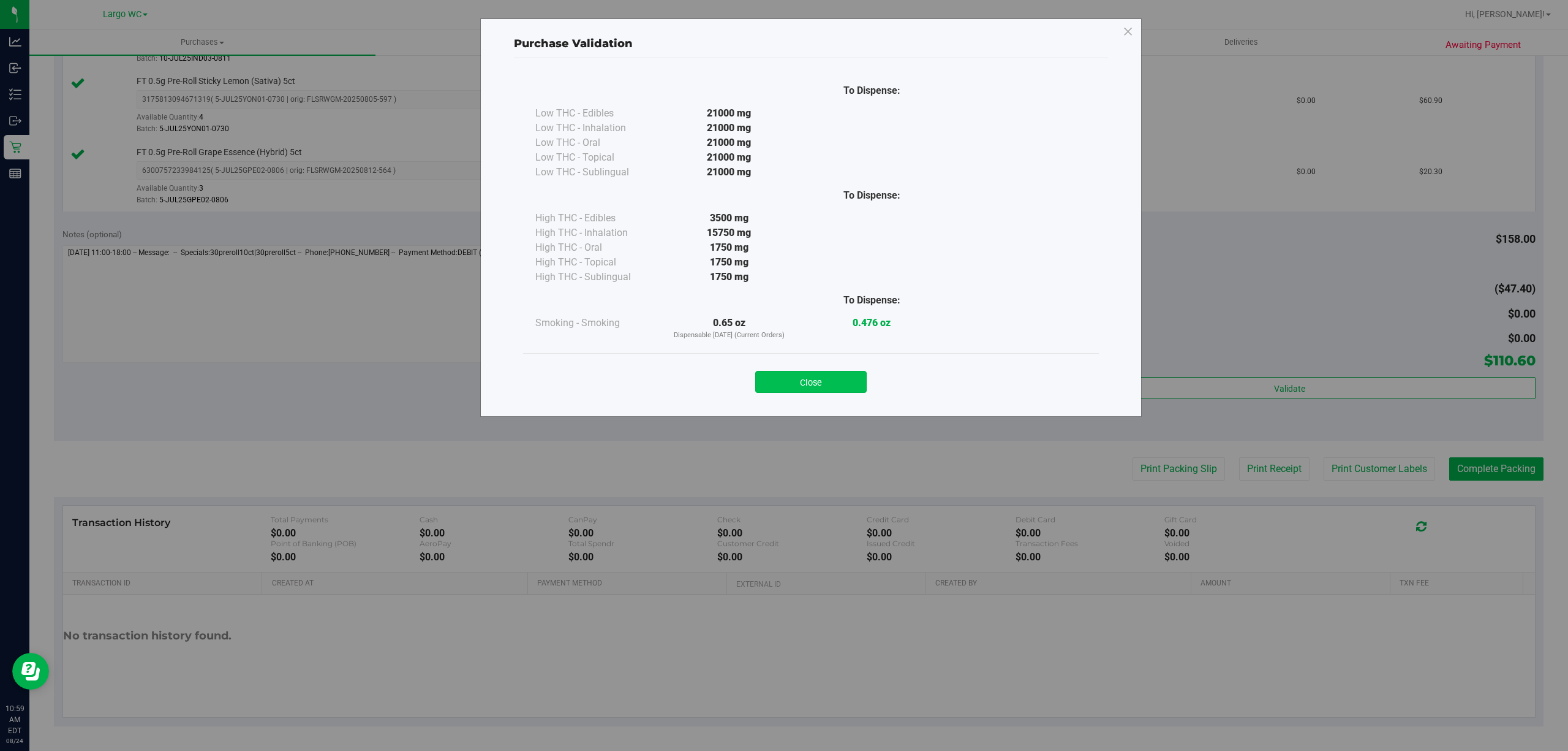
click at [843, 388] on button "Close" at bounding box center [811, 382] width 112 height 22
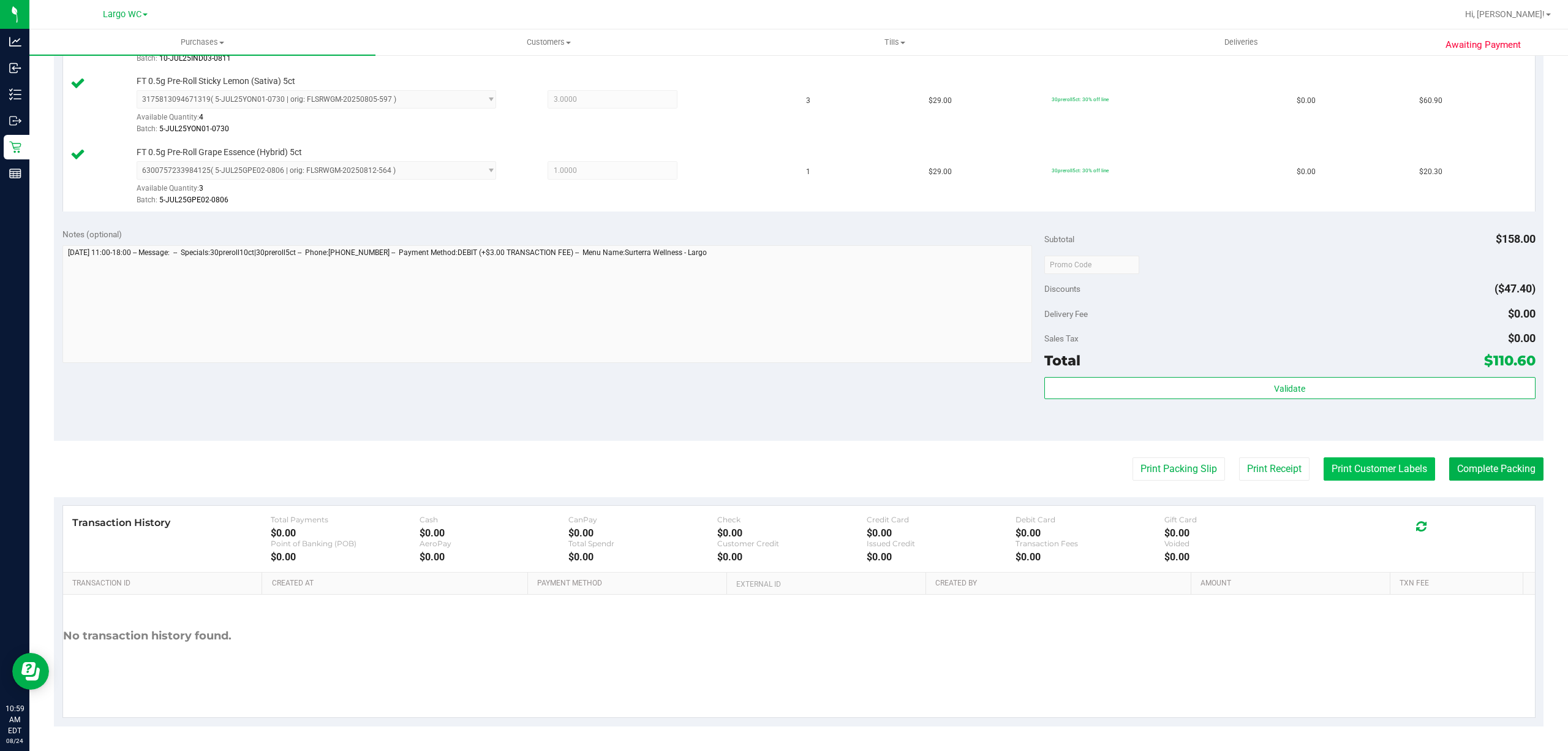
click at [1396, 479] on button "Print Customer Labels" at bounding box center [1380, 468] width 112 height 23
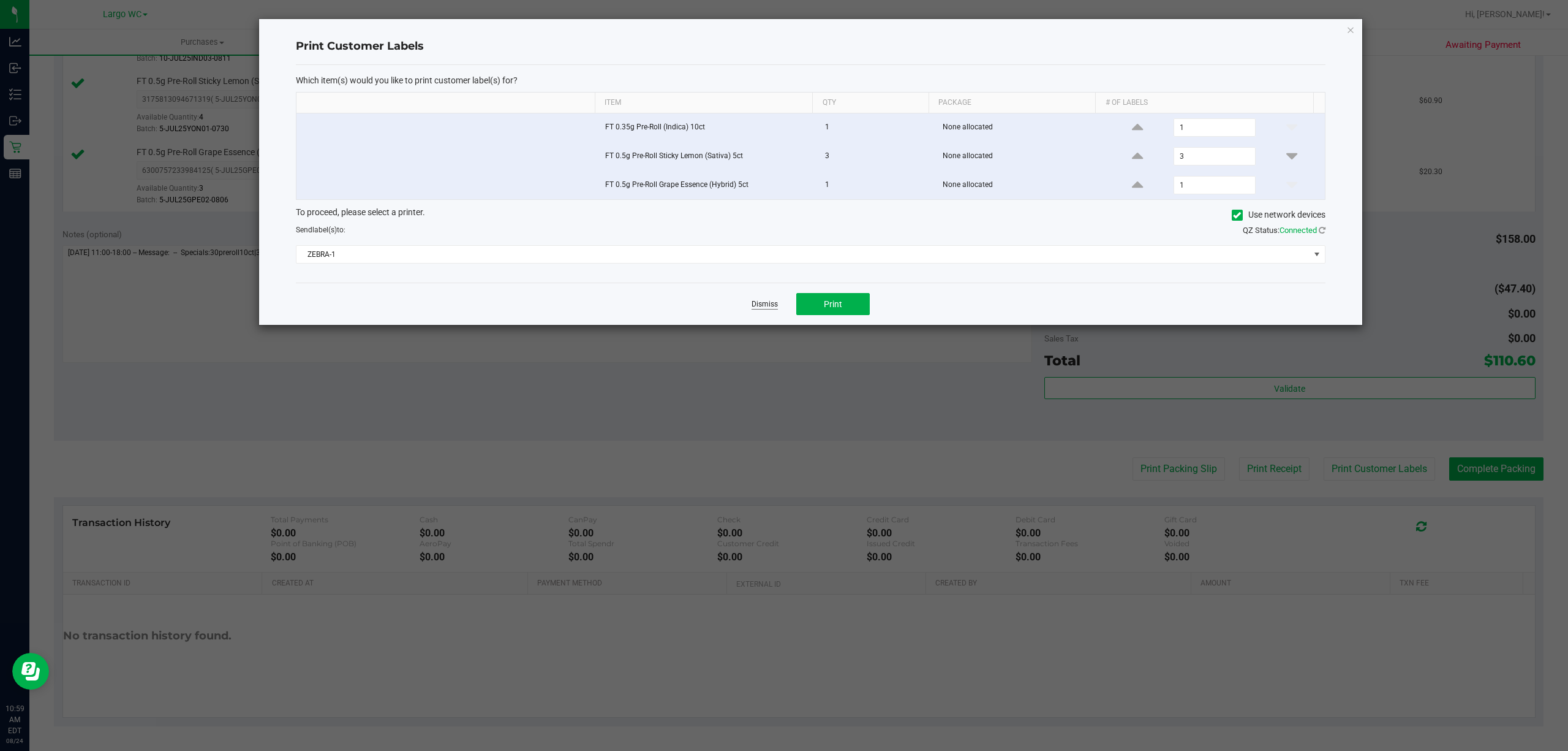
click at [760, 307] on link "Dismiss" at bounding box center [764, 304] width 26 height 11
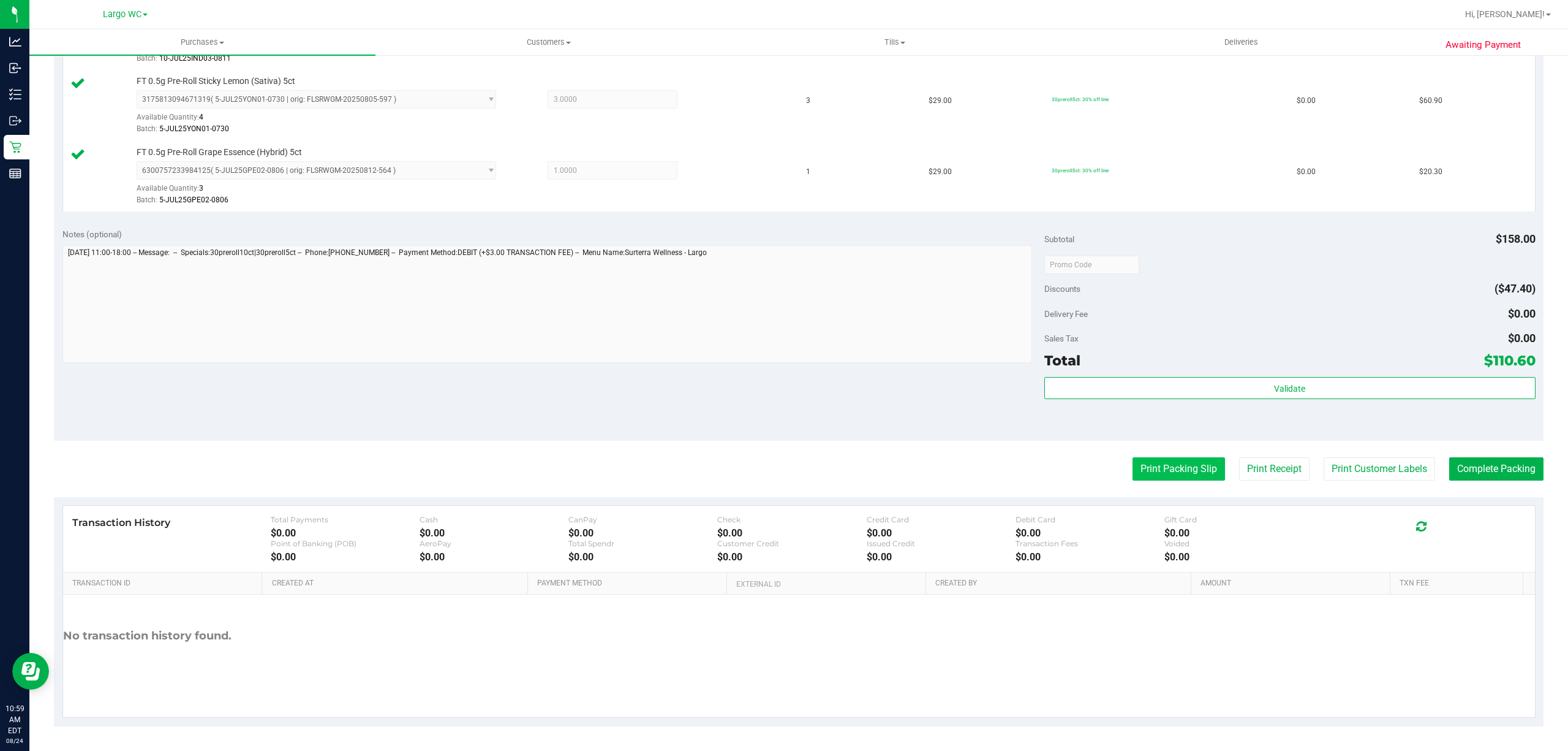
click at [1193, 465] on button "Print Packing Slip" at bounding box center [1179, 468] width 92 height 23
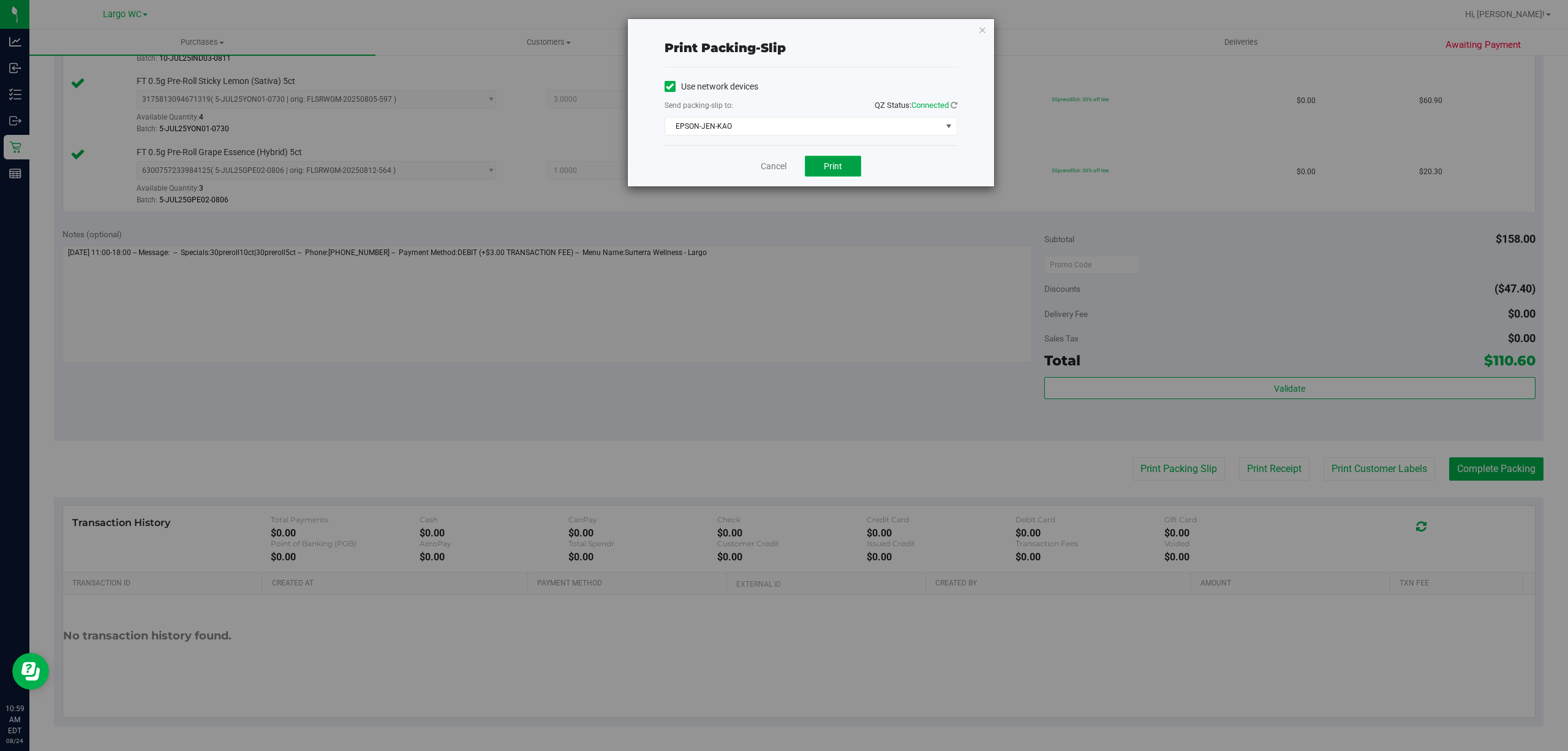
click at [851, 175] on button "Print" at bounding box center [833, 166] width 57 height 21
click at [764, 171] on link "Cancel" at bounding box center [774, 165] width 26 height 13
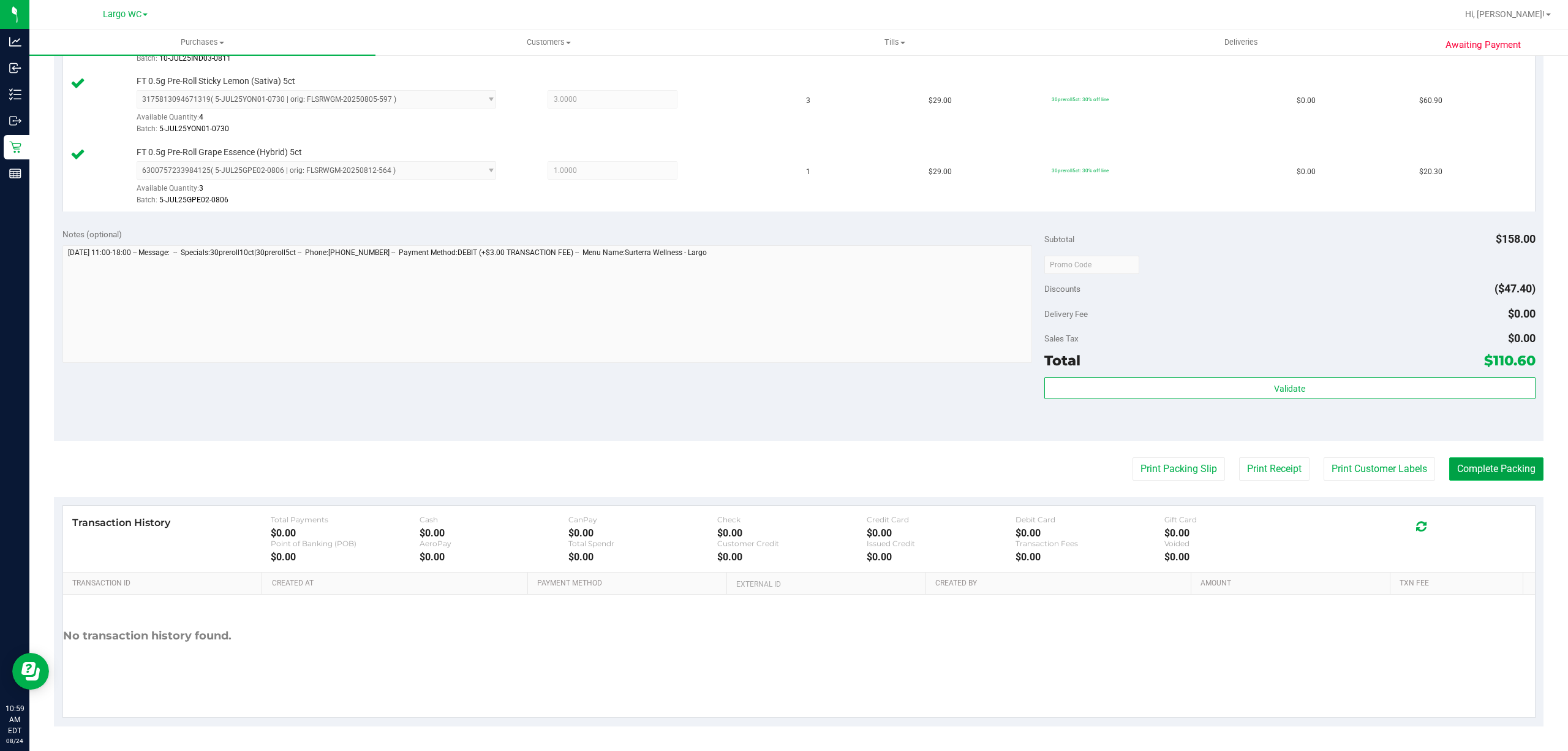
click at [1498, 468] on button "Complete Packing" at bounding box center [1497, 468] width 94 height 23
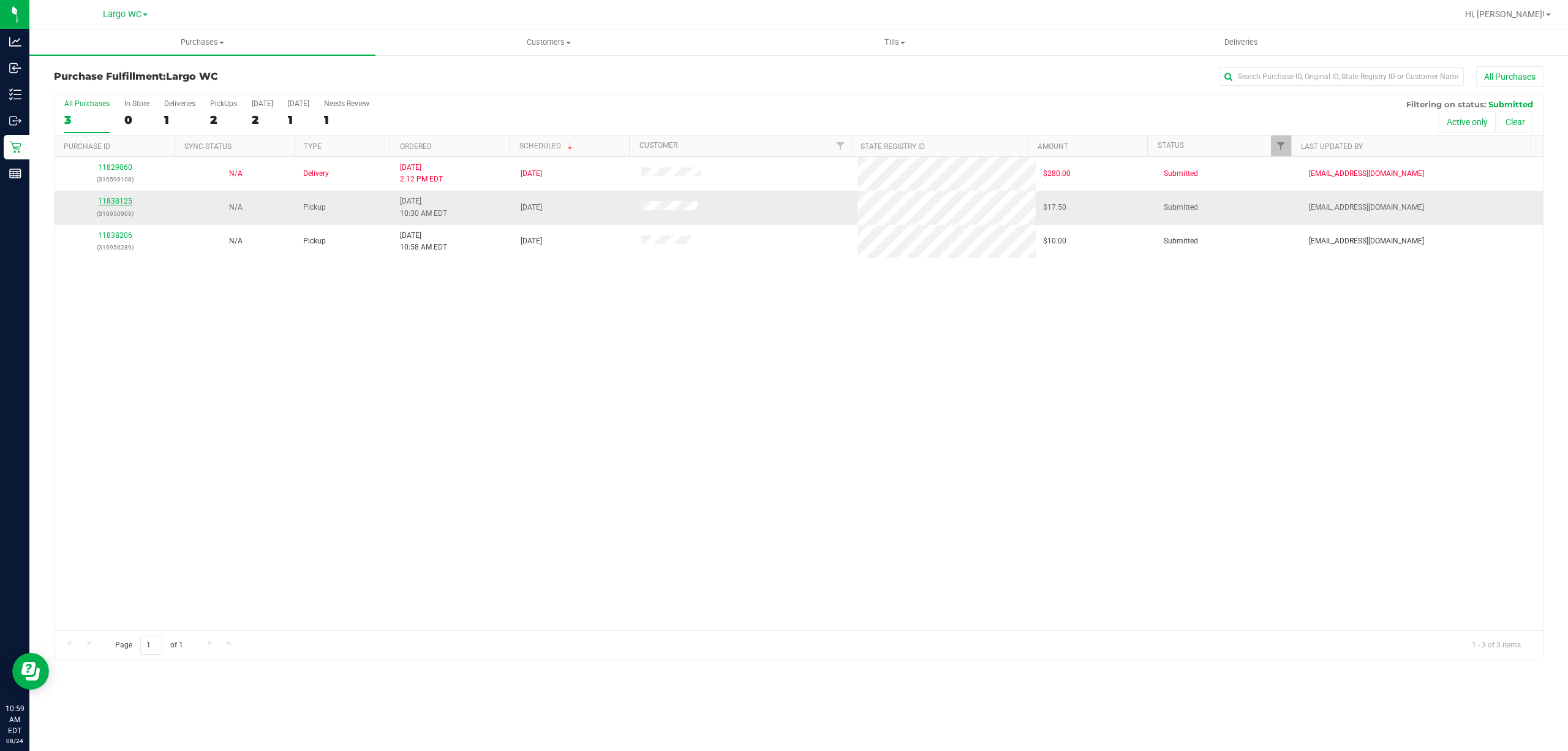
click at [106, 204] on link "11838125" at bounding box center [115, 201] width 35 height 9
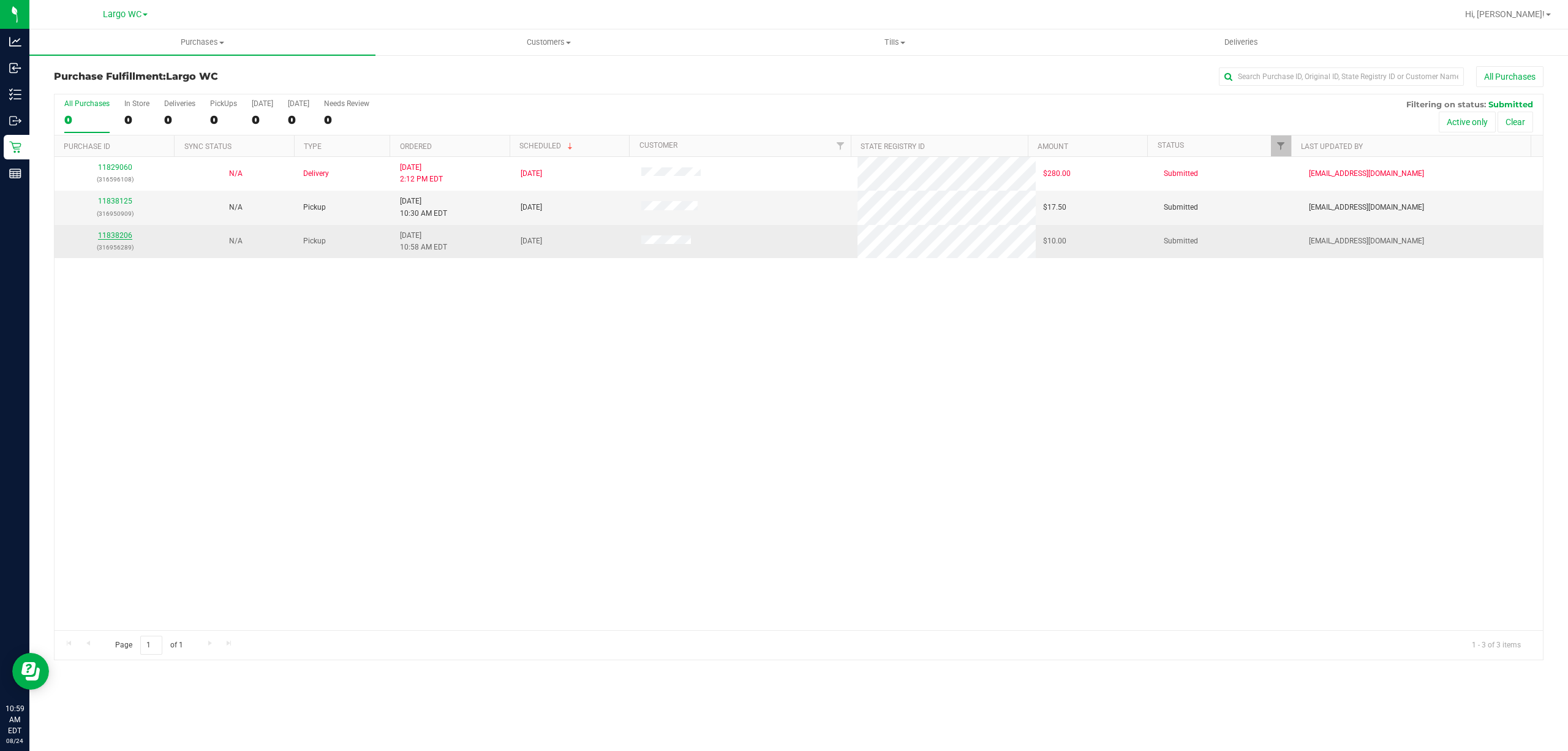
click at [112, 236] on link "11838206" at bounding box center [115, 235] width 35 height 9
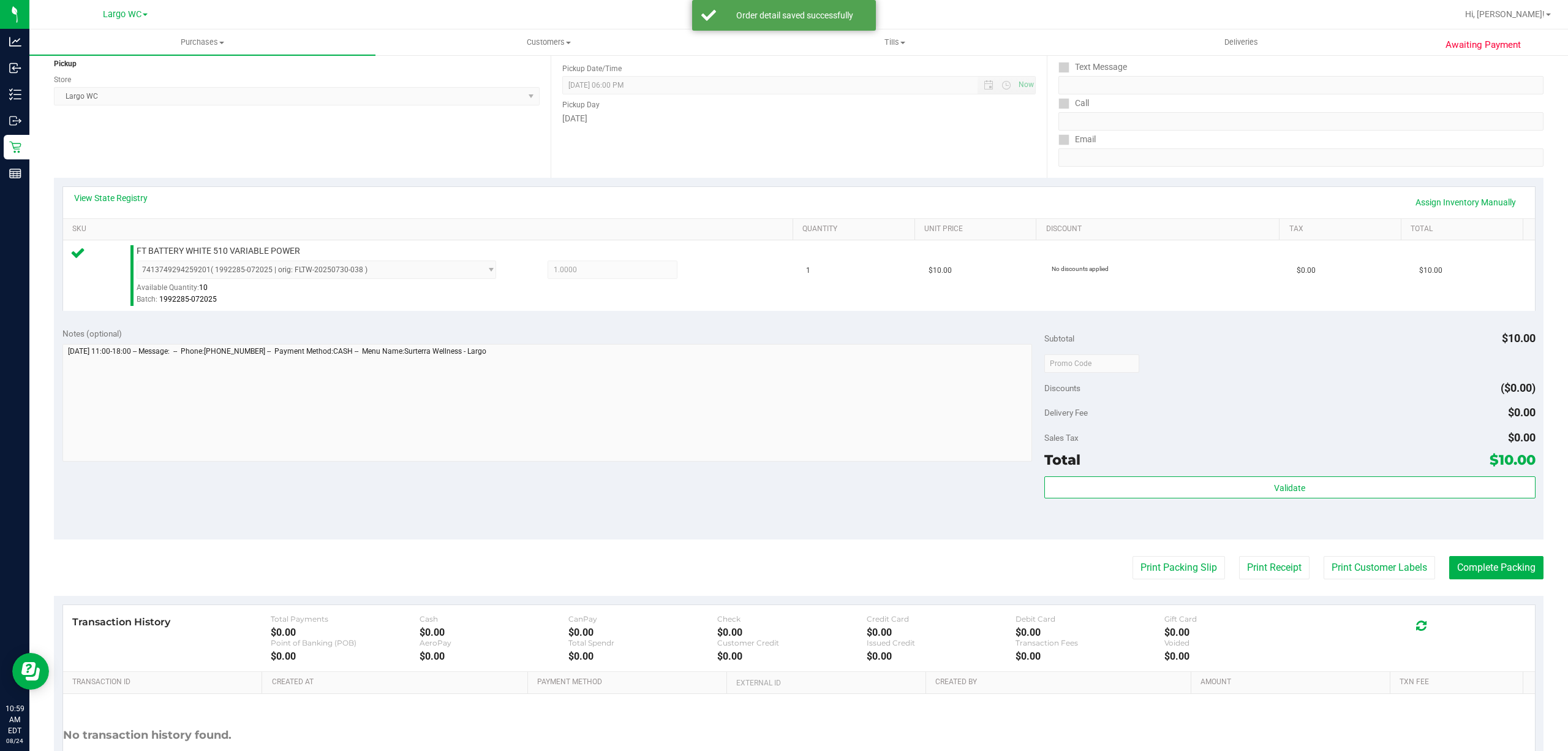
scroll to position [253, 0]
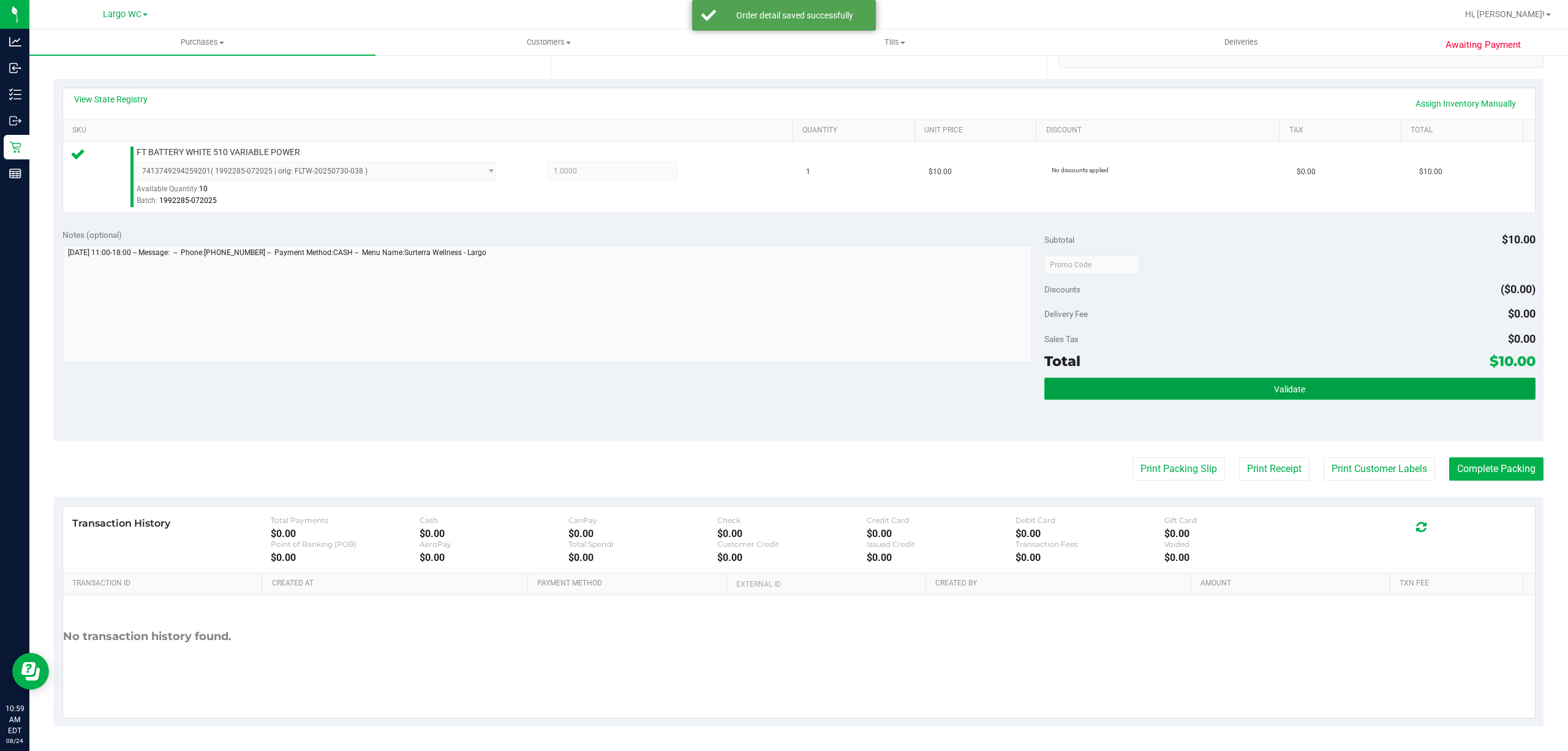
click at [1278, 381] on button "Validate" at bounding box center [1290, 388] width 491 height 22
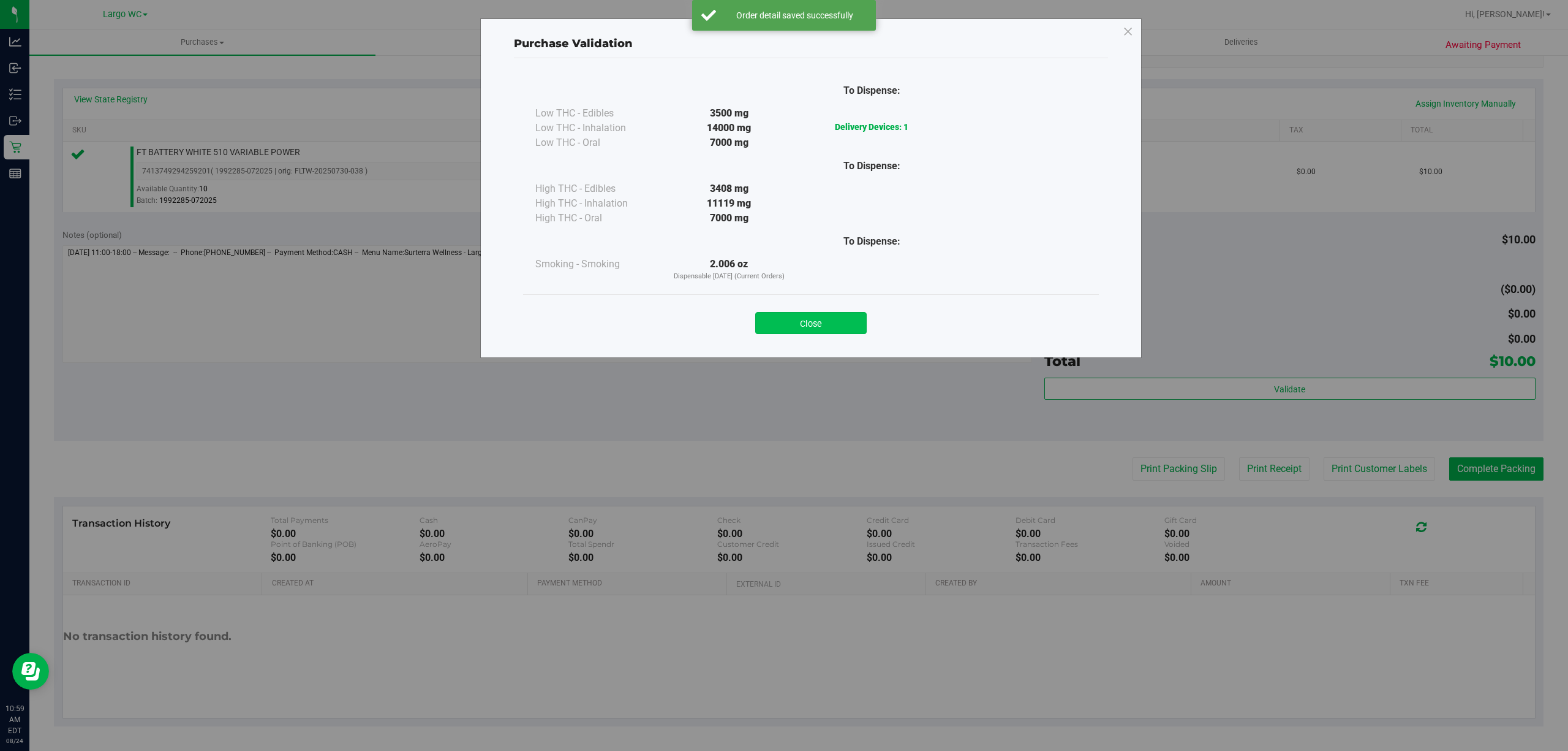
click at [819, 322] on button "Close" at bounding box center [811, 322] width 112 height 22
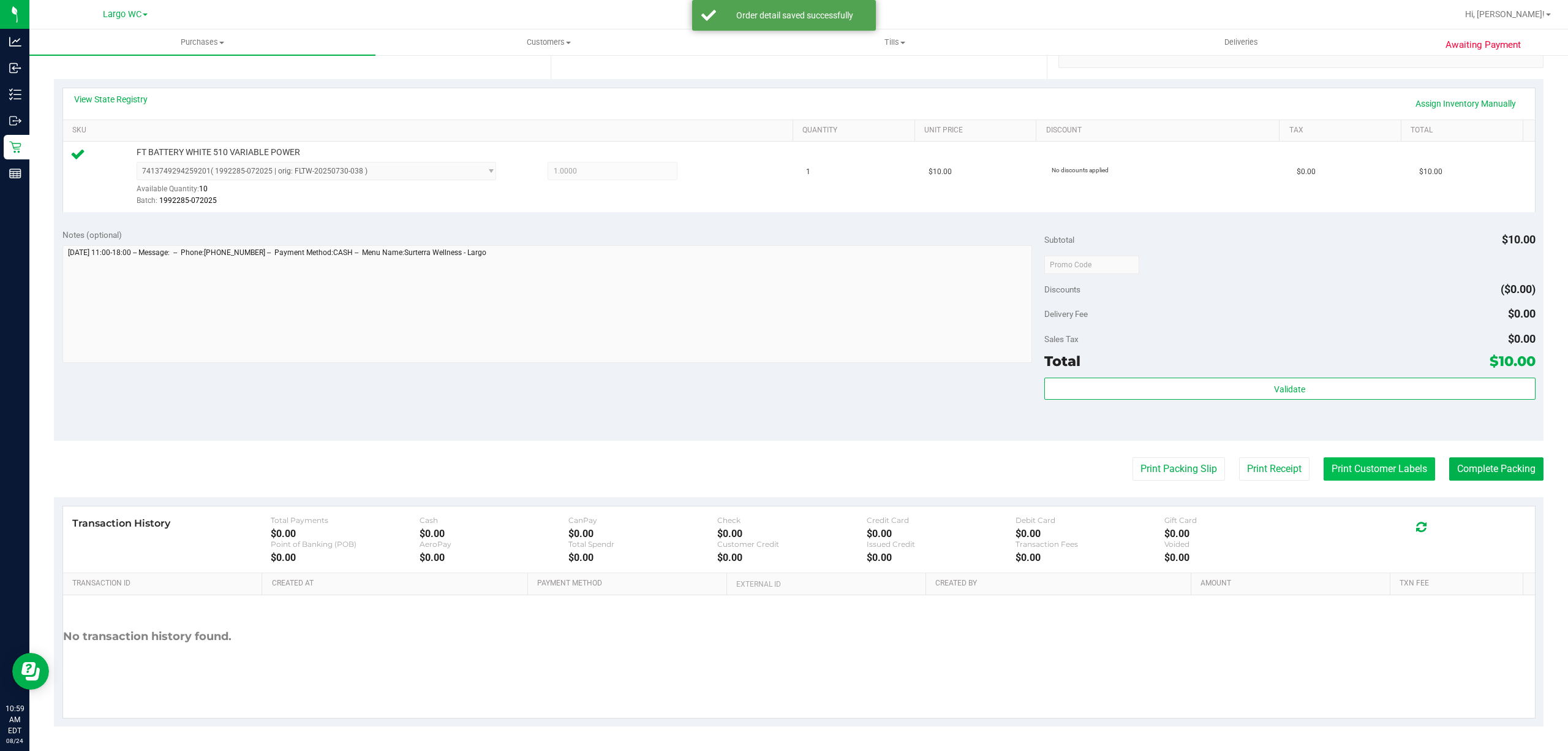
click at [1360, 473] on button "Print Customer Labels" at bounding box center [1380, 468] width 112 height 23
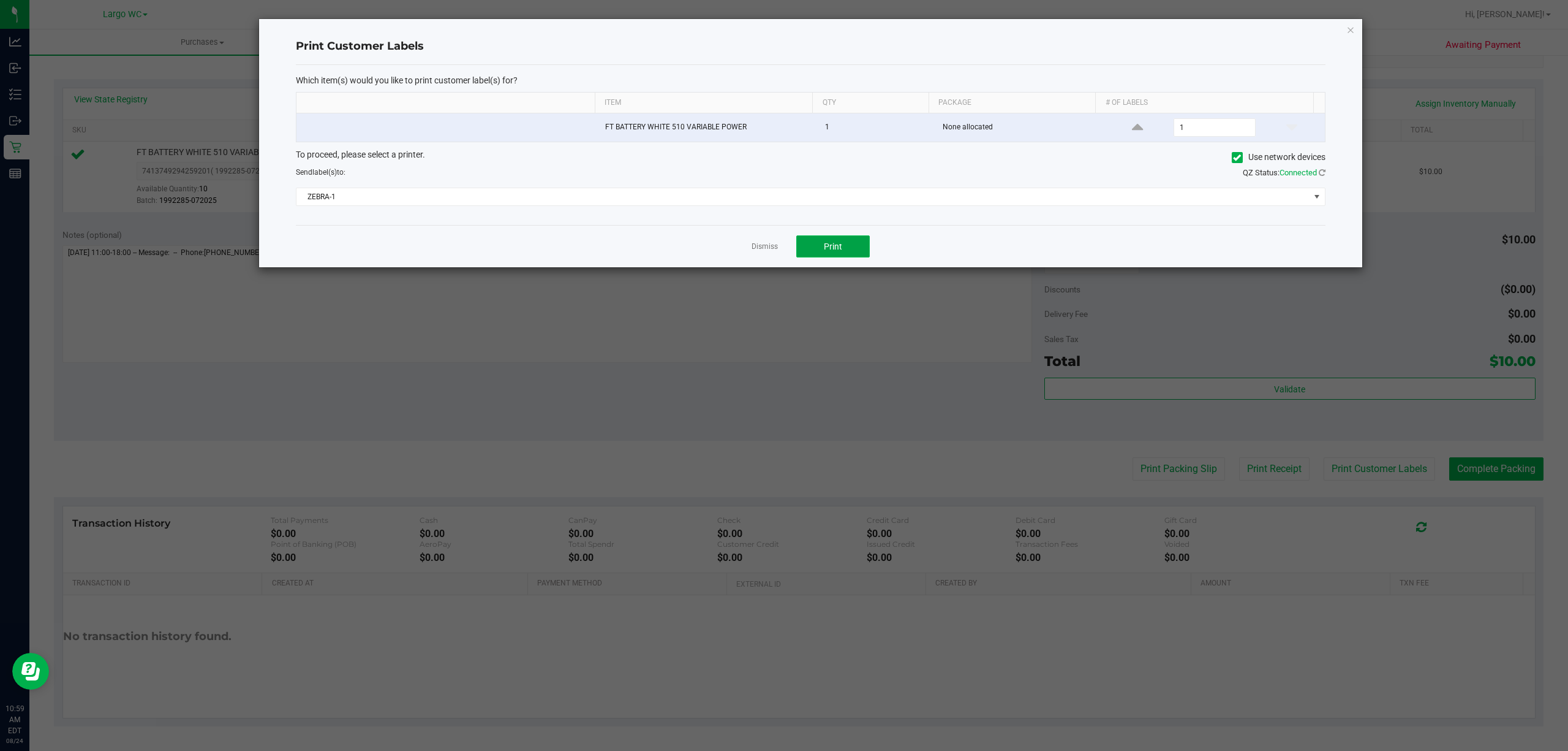
click at [842, 248] on button "Print" at bounding box center [833, 246] width 73 height 22
click at [762, 249] on link "Dismiss" at bounding box center [764, 246] width 26 height 11
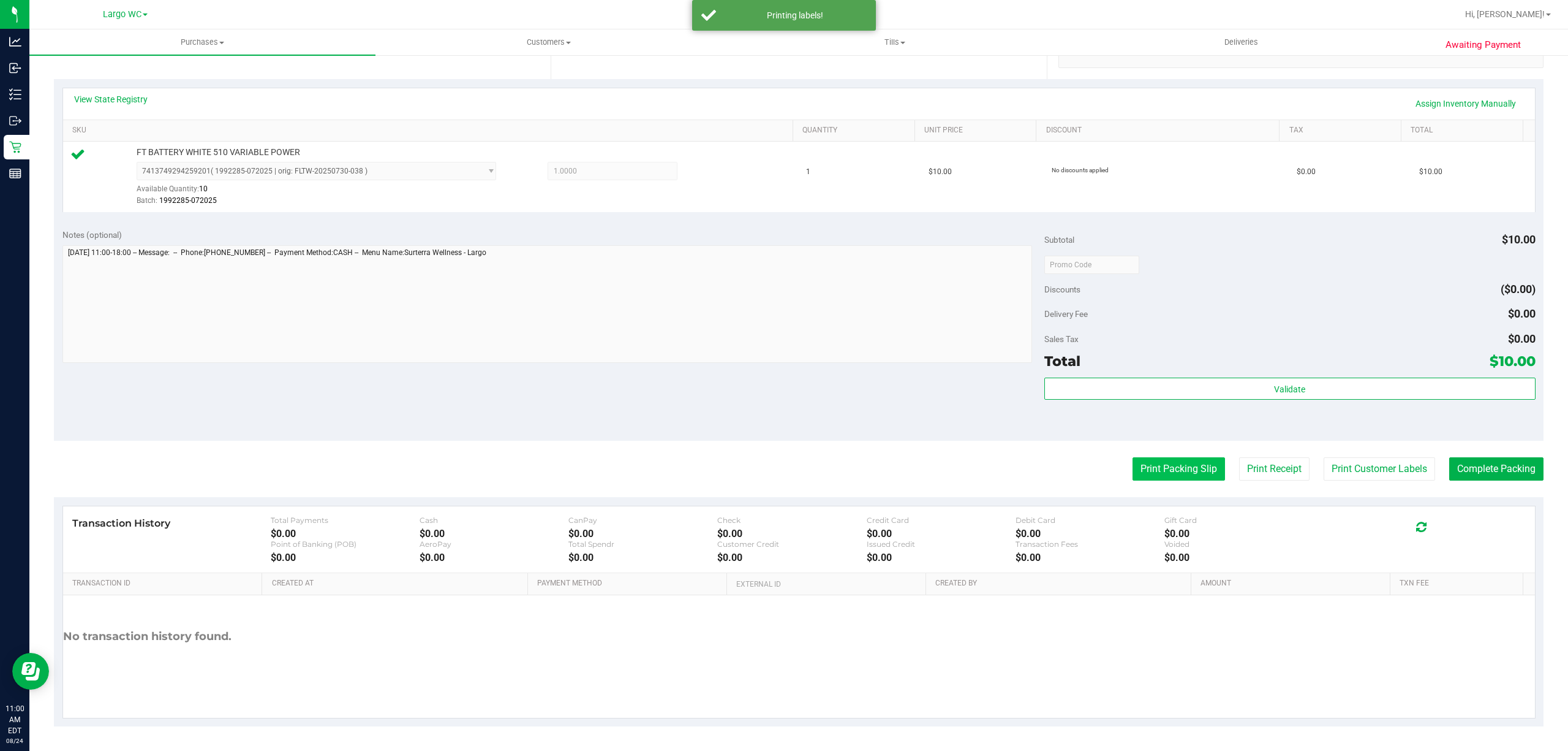
click at [1177, 472] on button "Print Packing Slip" at bounding box center [1179, 468] width 92 height 23
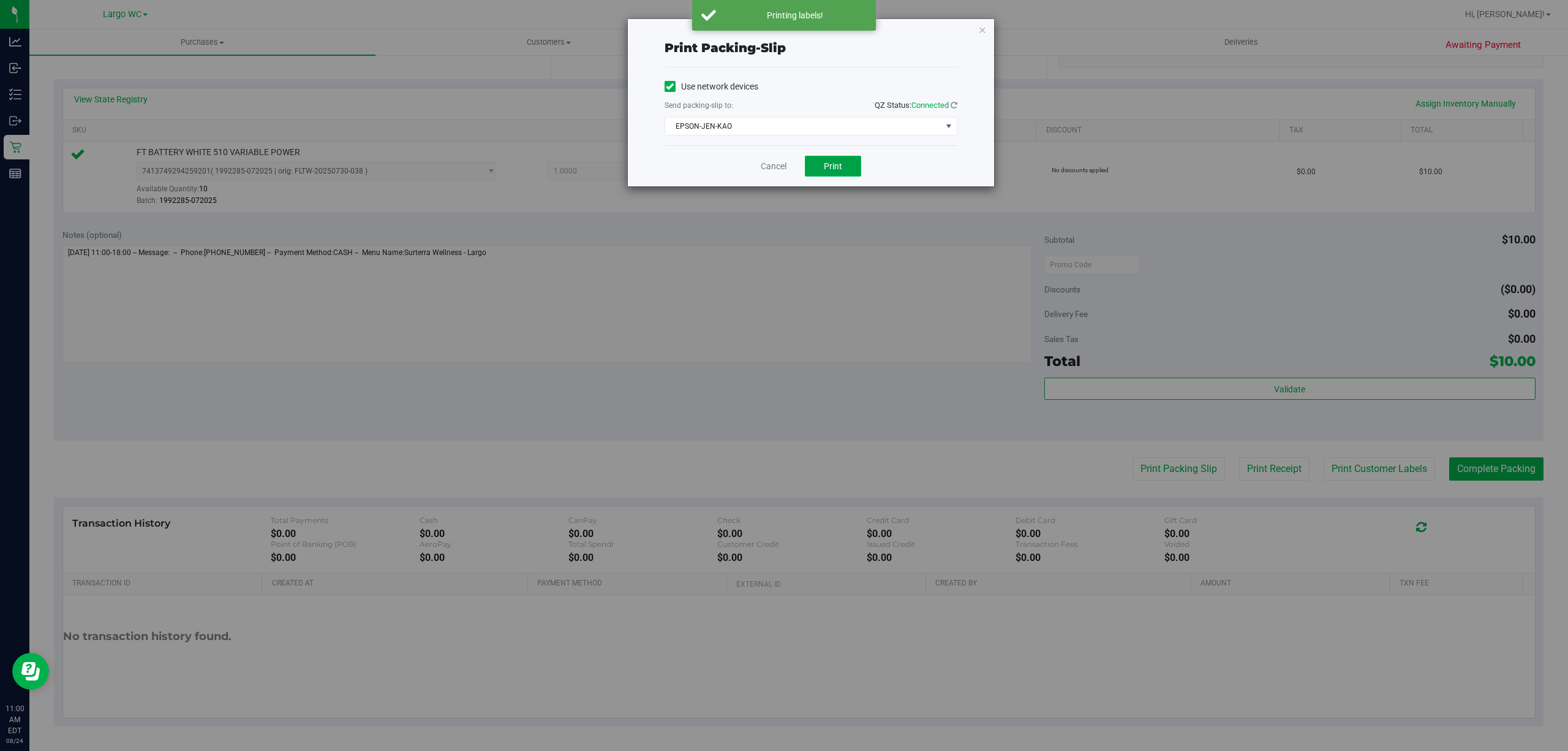
click at [832, 165] on span "Print" at bounding box center [833, 166] width 18 height 10
click at [778, 163] on link "Cancel" at bounding box center [774, 165] width 26 height 13
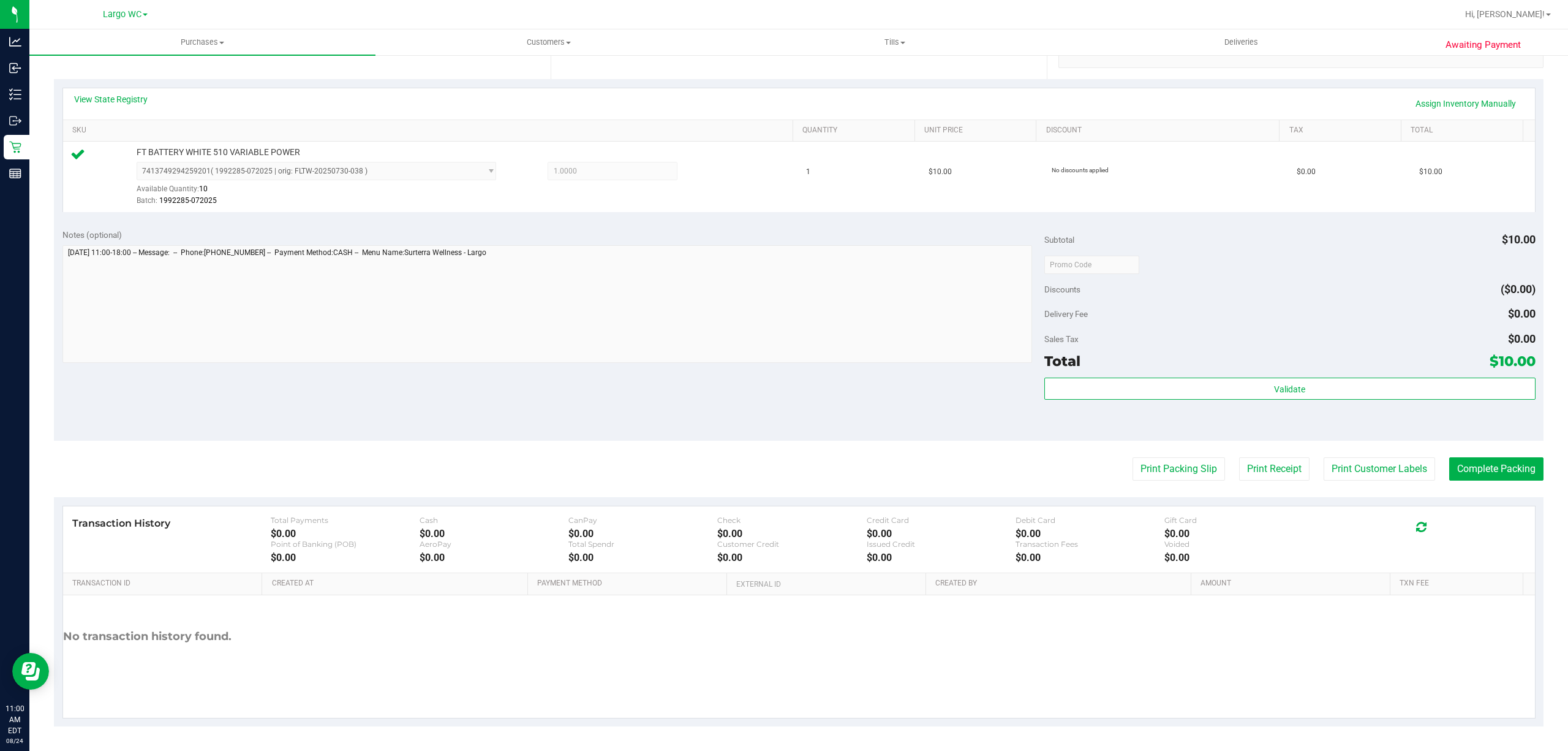
click at [1471, 508] on div "Transaction History Total Payments $0.00 Cash $0.00 CanPay $0.00 Check $0.00 Cr…" at bounding box center [799, 538] width 1472 height 66
click at [1494, 471] on button "Complete Packing" at bounding box center [1497, 468] width 94 height 23
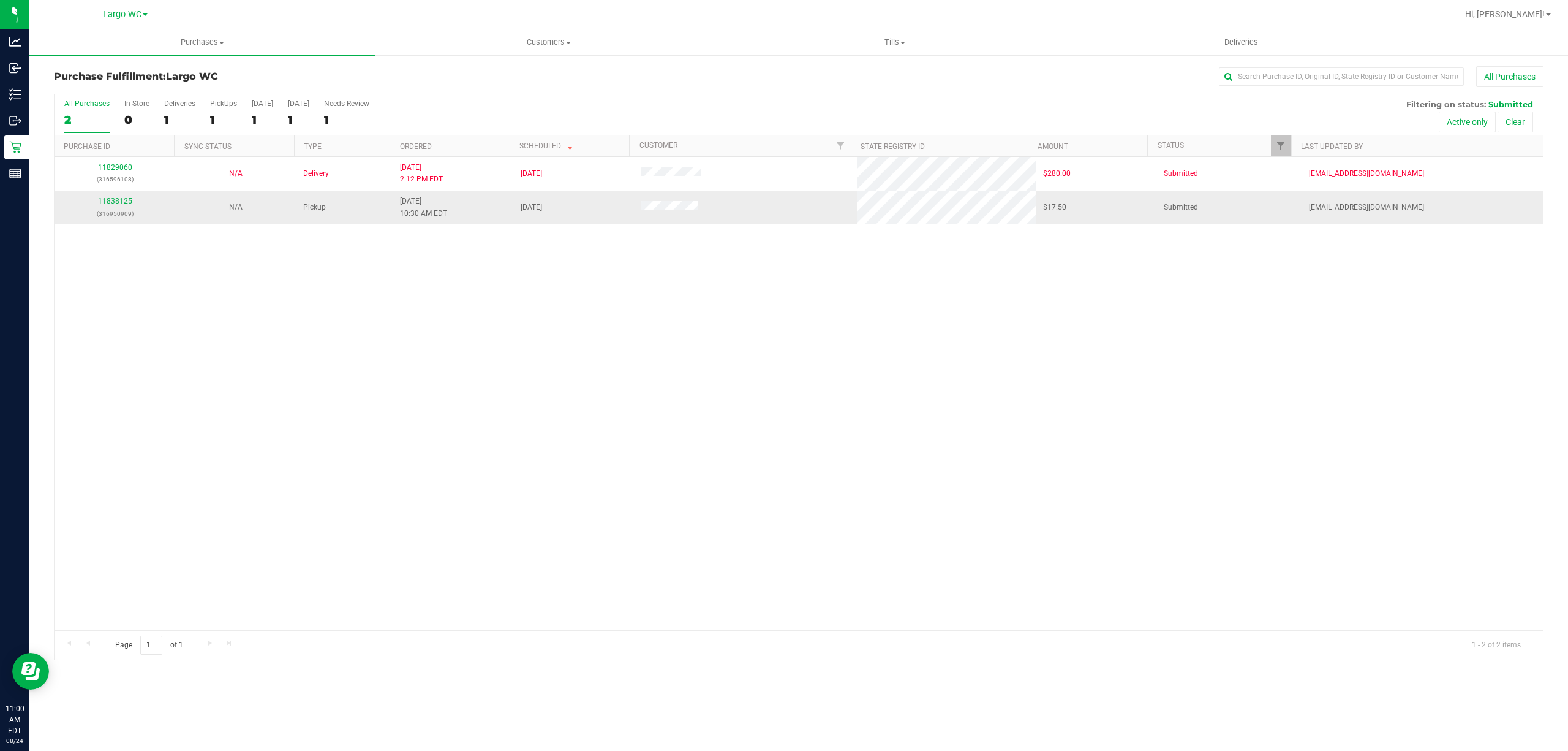
click at [113, 205] on link "11838125" at bounding box center [115, 201] width 35 height 9
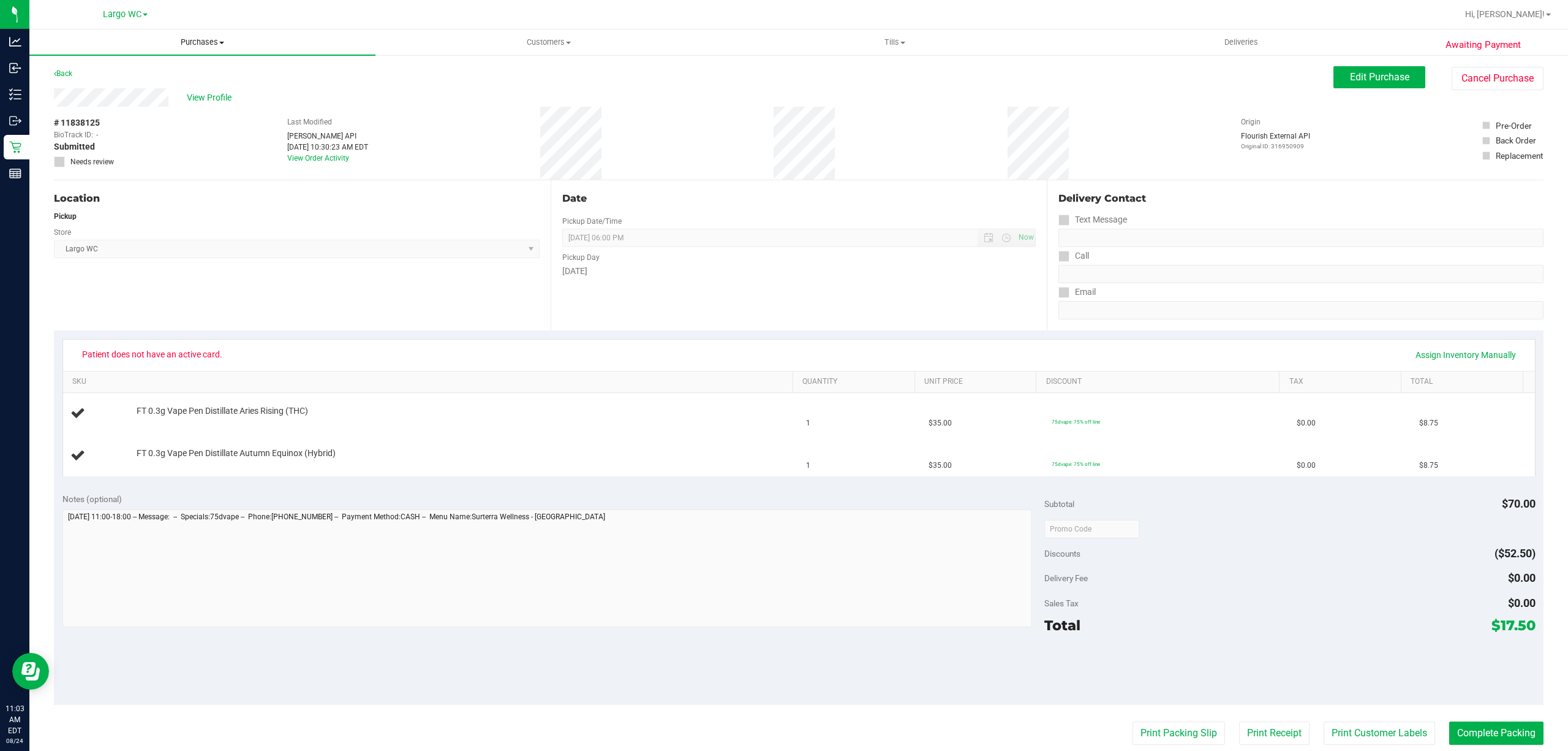
click at [202, 41] on span "Purchases" at bounding box center [203, 41] width 346 height 11
click at [135, 87] on li "Fulfillment" at bounding box center [203, 88] width 346 height 14
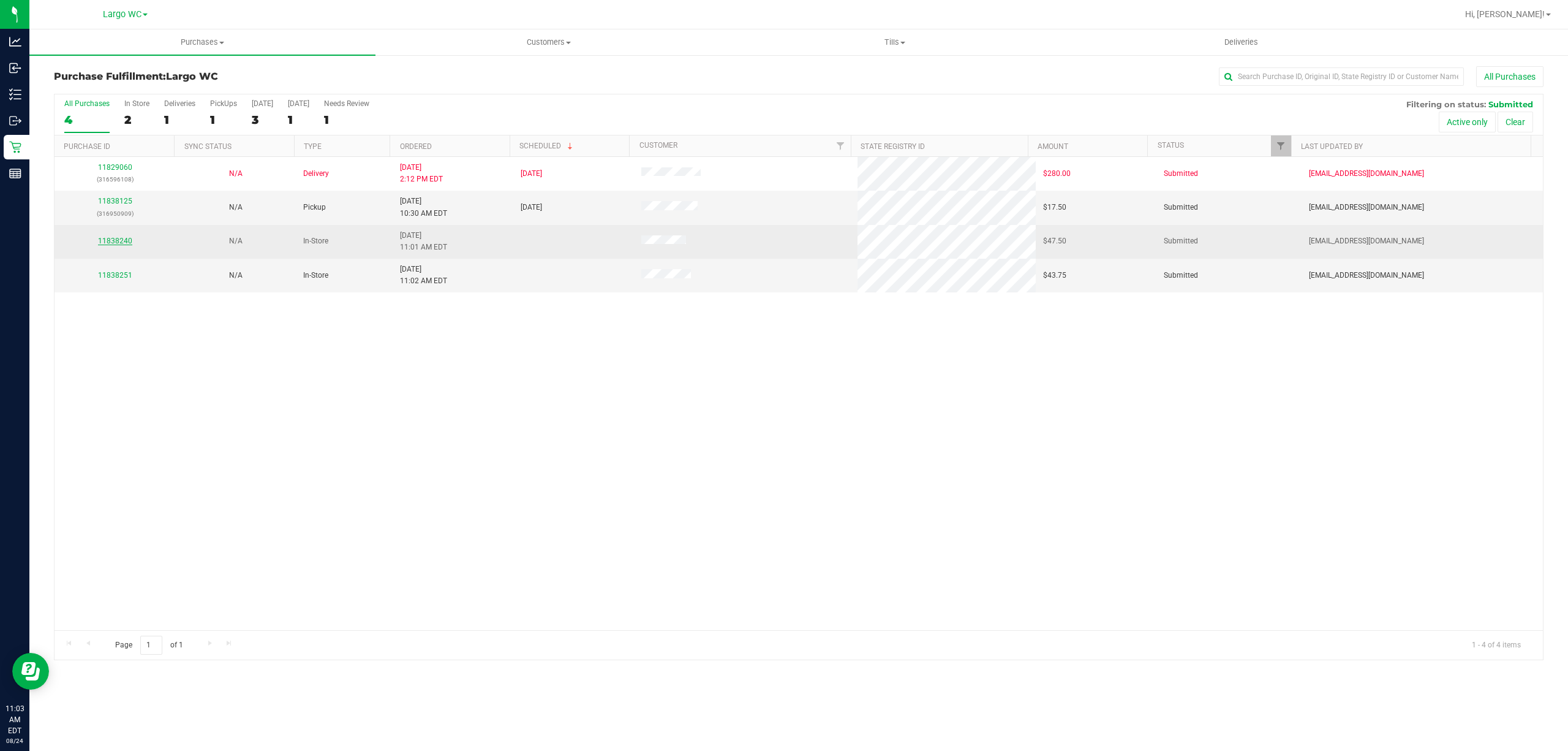
click at [116, 241] on link "11838240" at bounding box center [115, 240] width 35 height 9
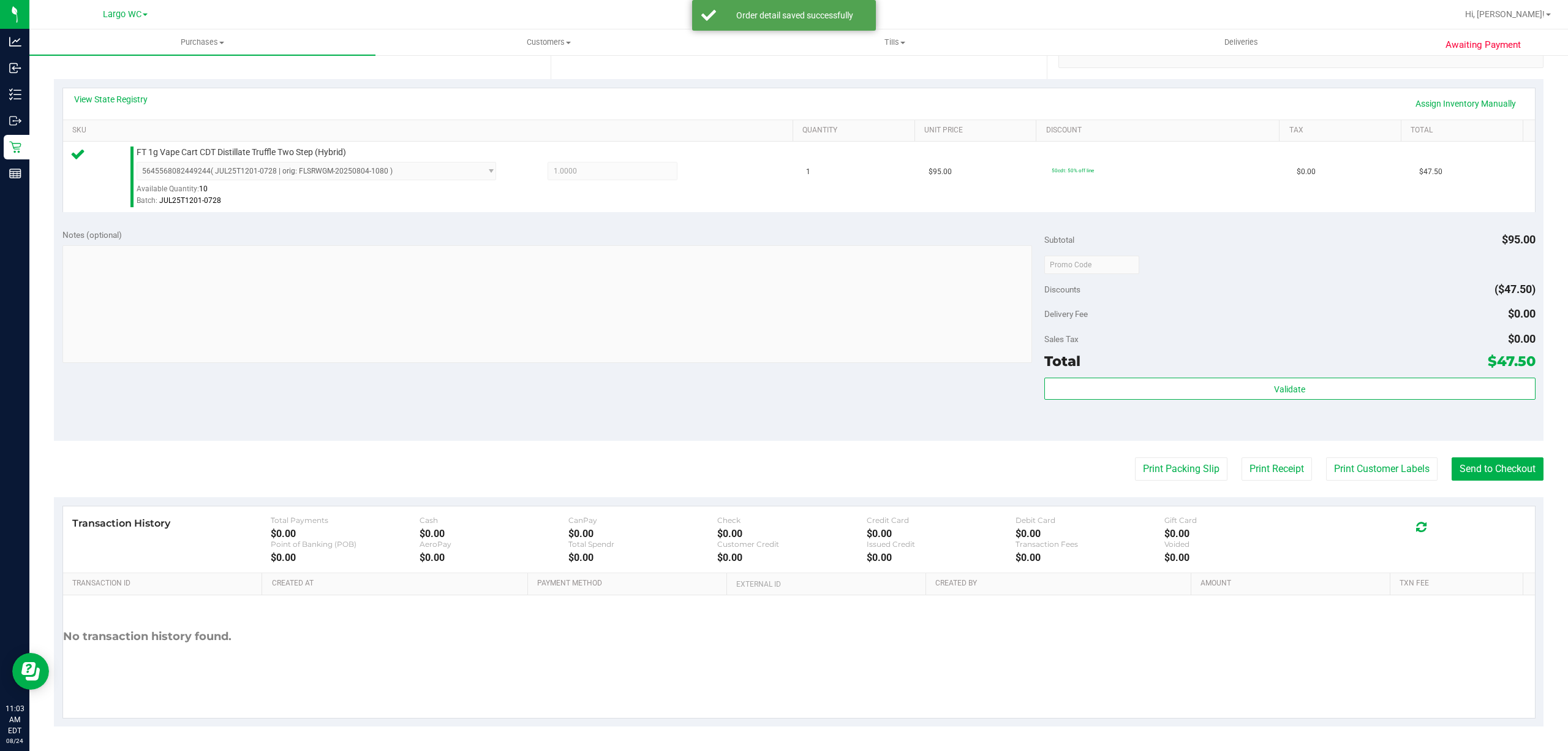
scroll to position [251, 0]
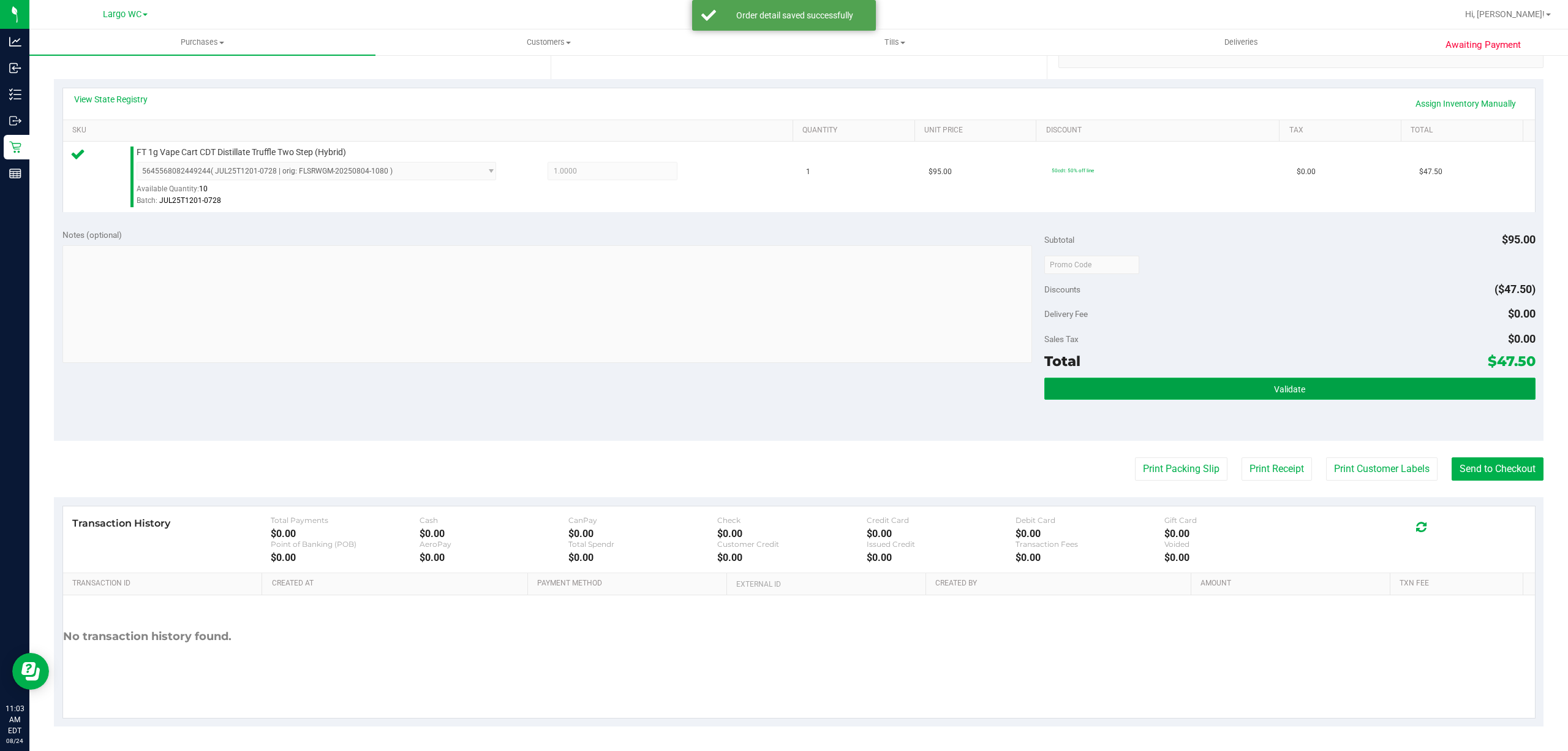
click at [1300, 386] on button "Validate" at bounding box center [1290, 388] width 491 height 22
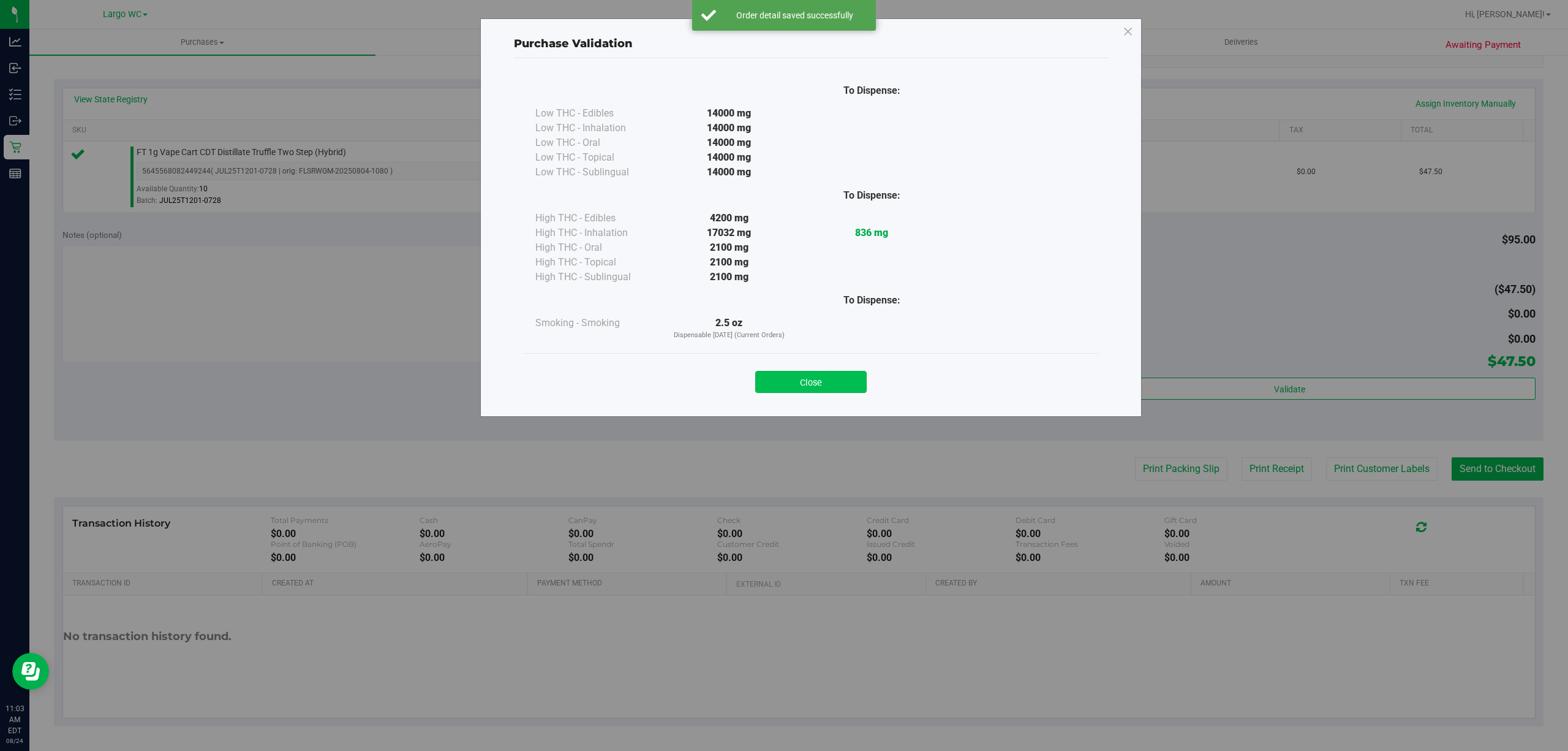
click at [805, 371] on button "Close" at bounding box center [811, 382] width 112 height 22
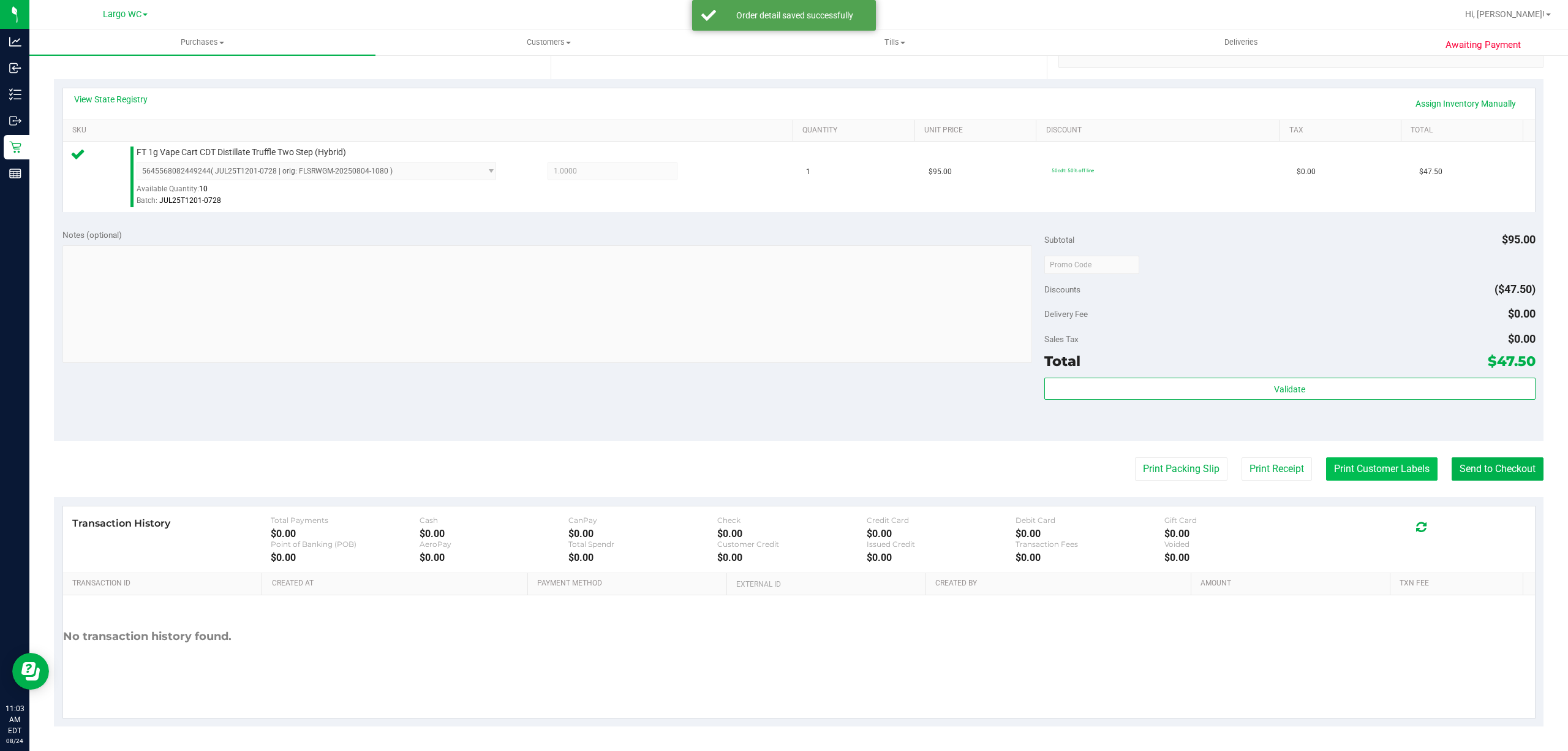
click at [1360, 478] on button "Print Customer Labels" at bounding box center [1382, 468] width 112 height 23
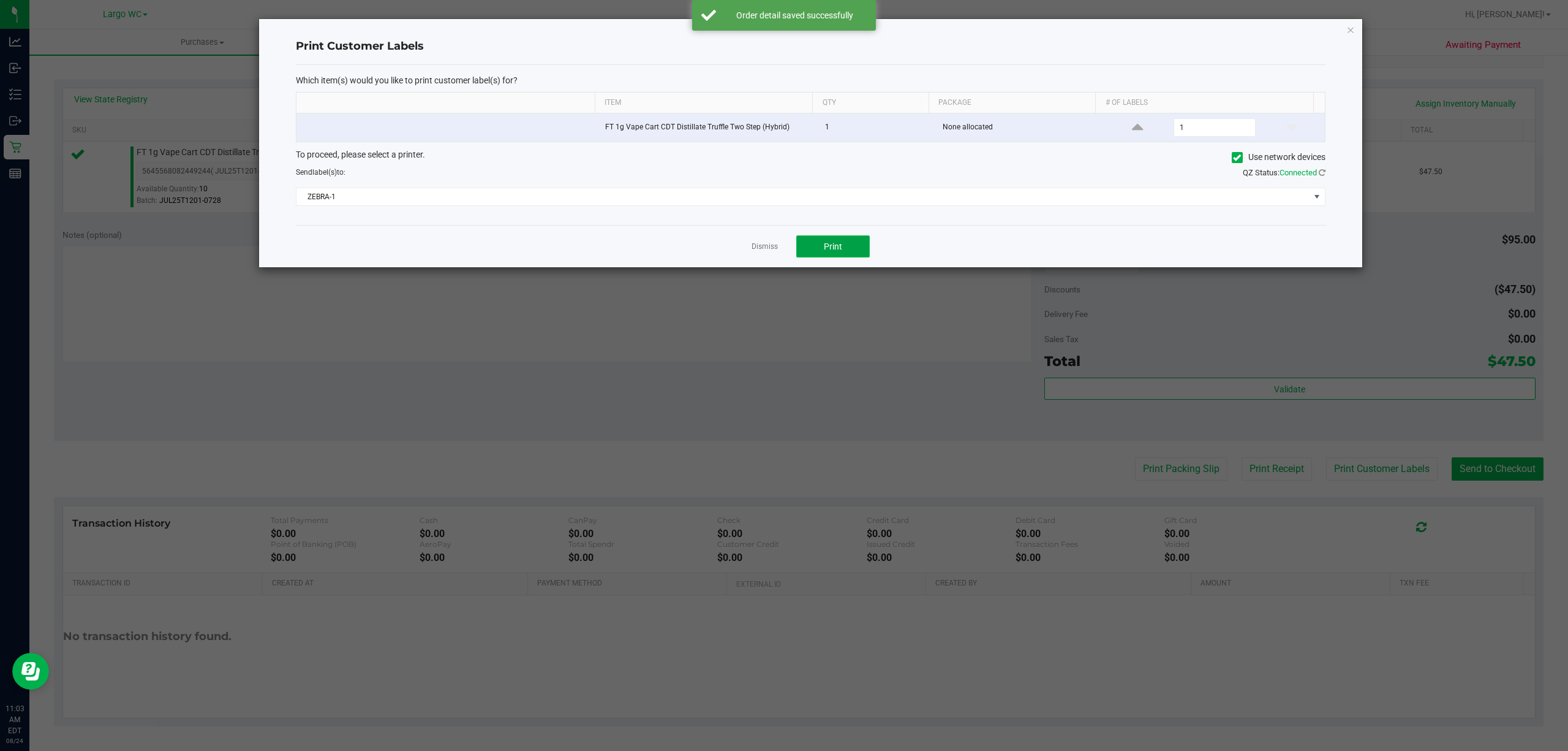
click at [840, 250] on span "Print" at bounding box center [833, 246] width 18 height 10
click at [766, 251] on link "Dismiss" at bounding box center [764, 246] width 26 height 11
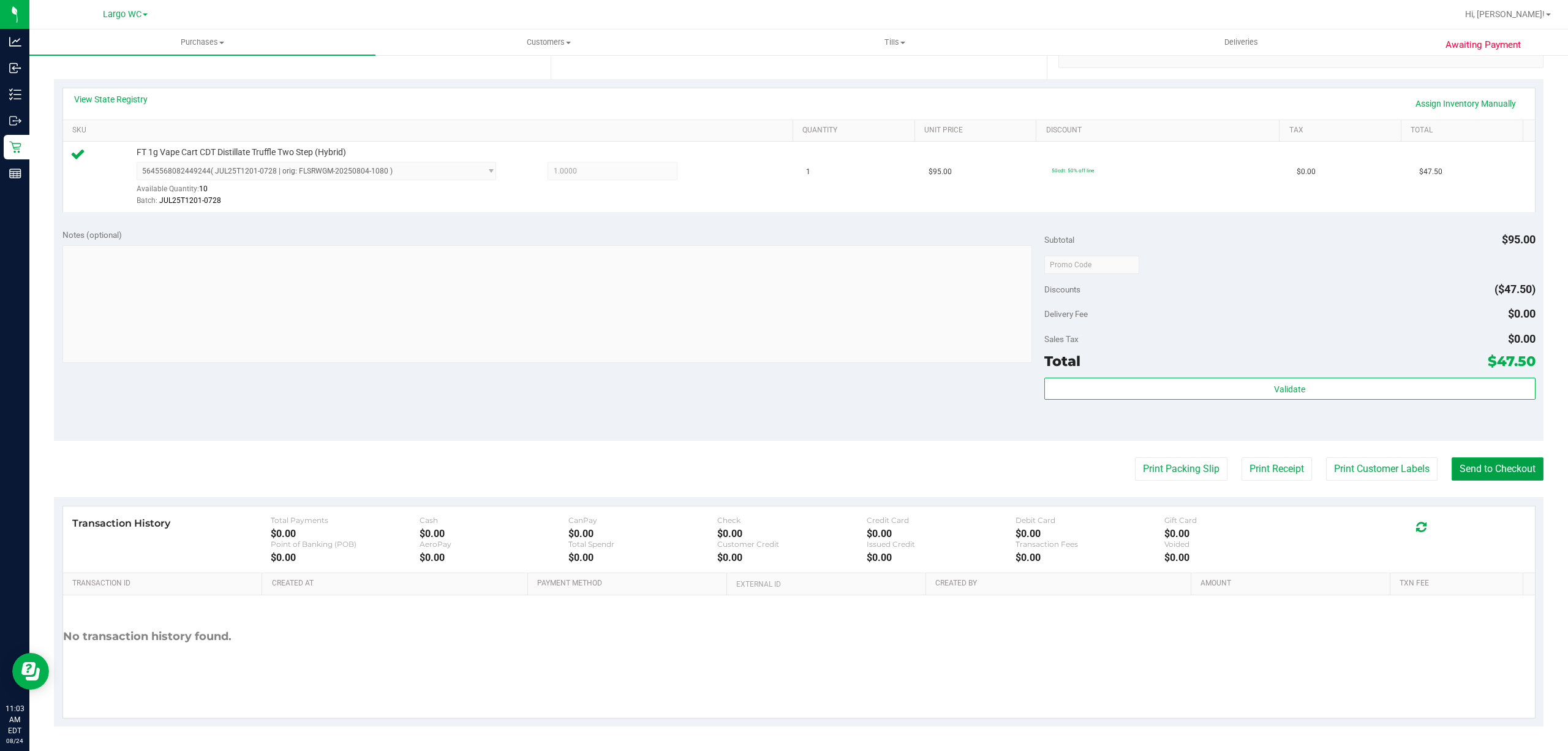
click at [1489, 465] on button "Send to Checkout" at bounding box center [1498, 468] width 92 height 23
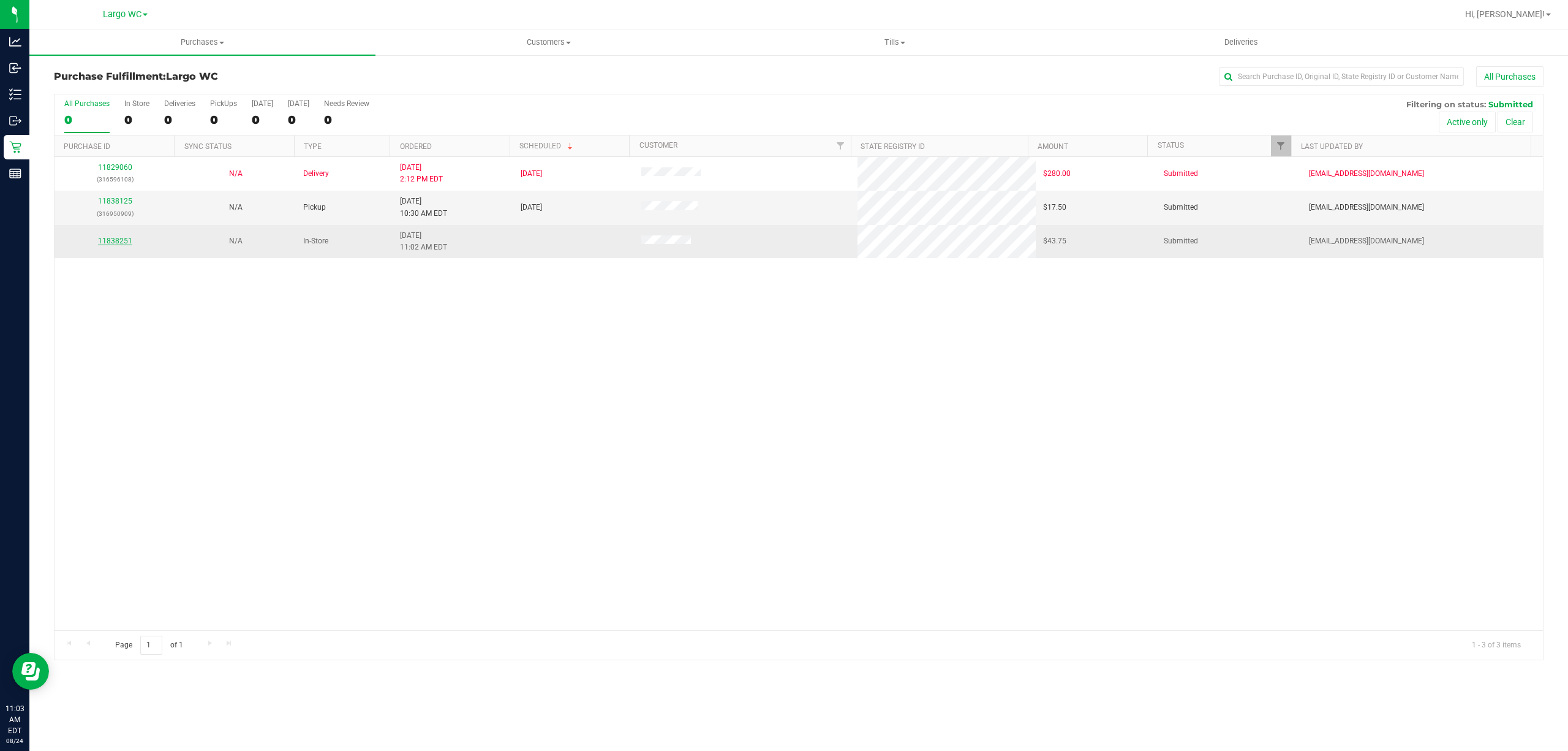
click at [117, 244] on link "11838251" at bounding box center [115, 240] width 35 height 9
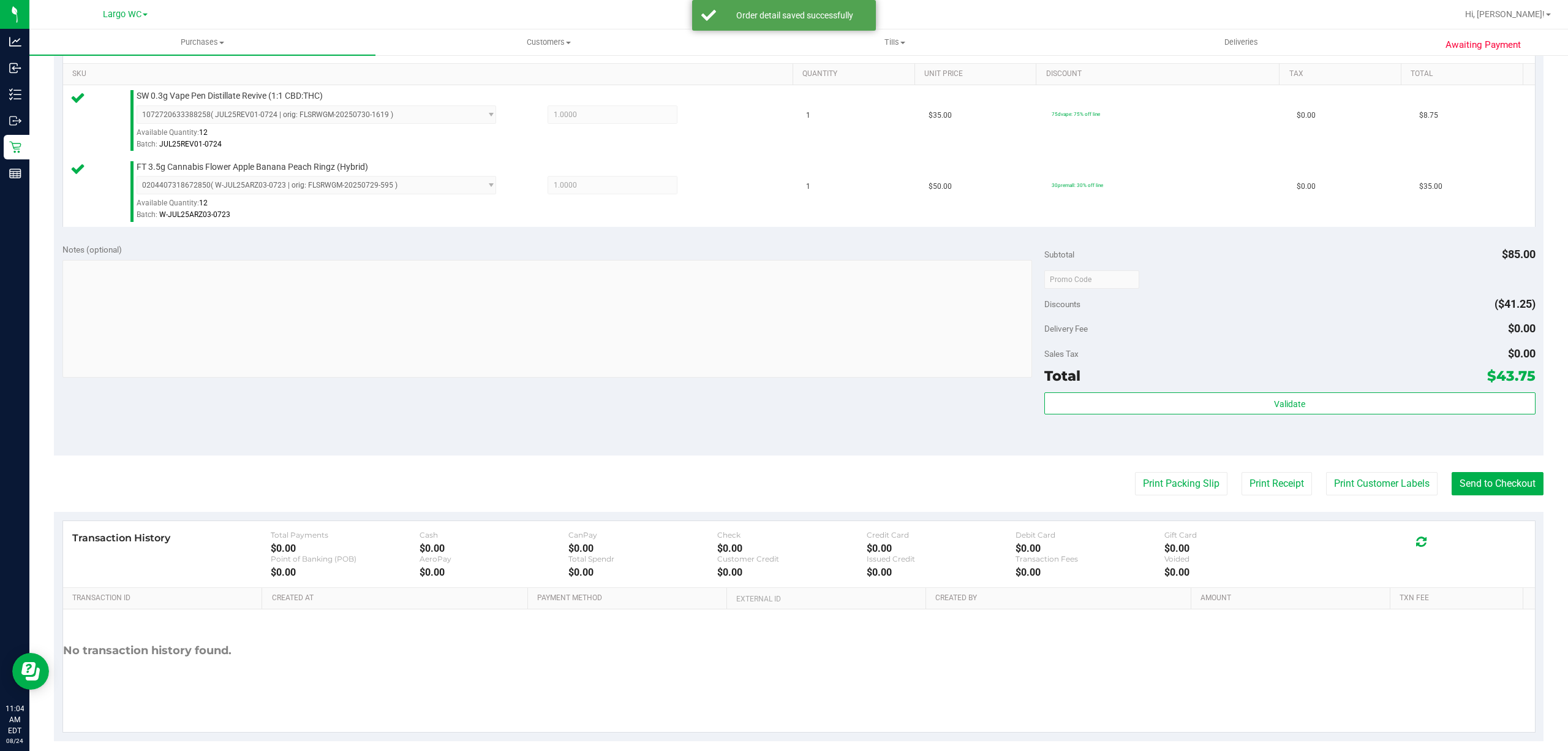
scroll to position [309, 0]
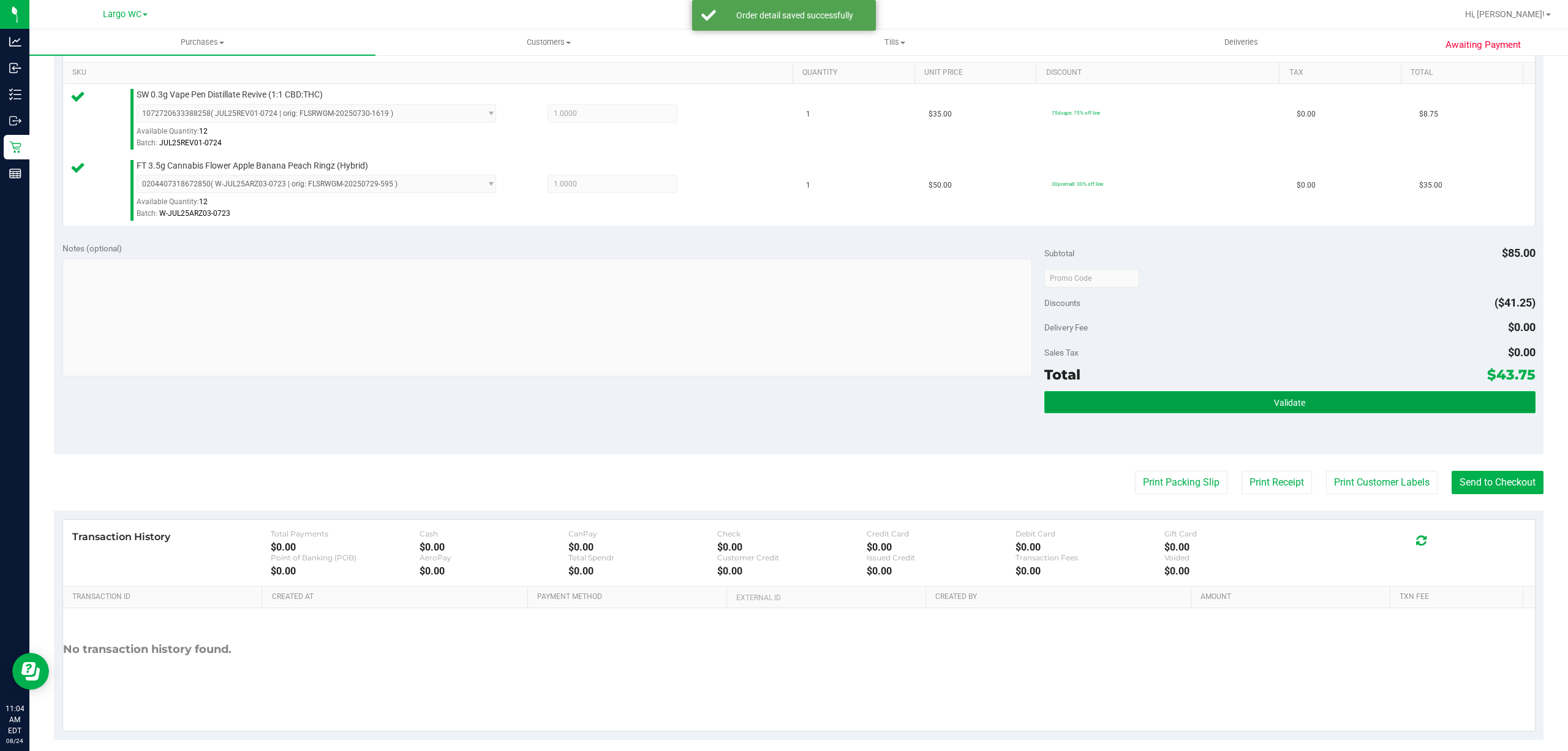
click at [1325, 407] on button "Validate" at bounding box center [1290, 402] width 491 height 22
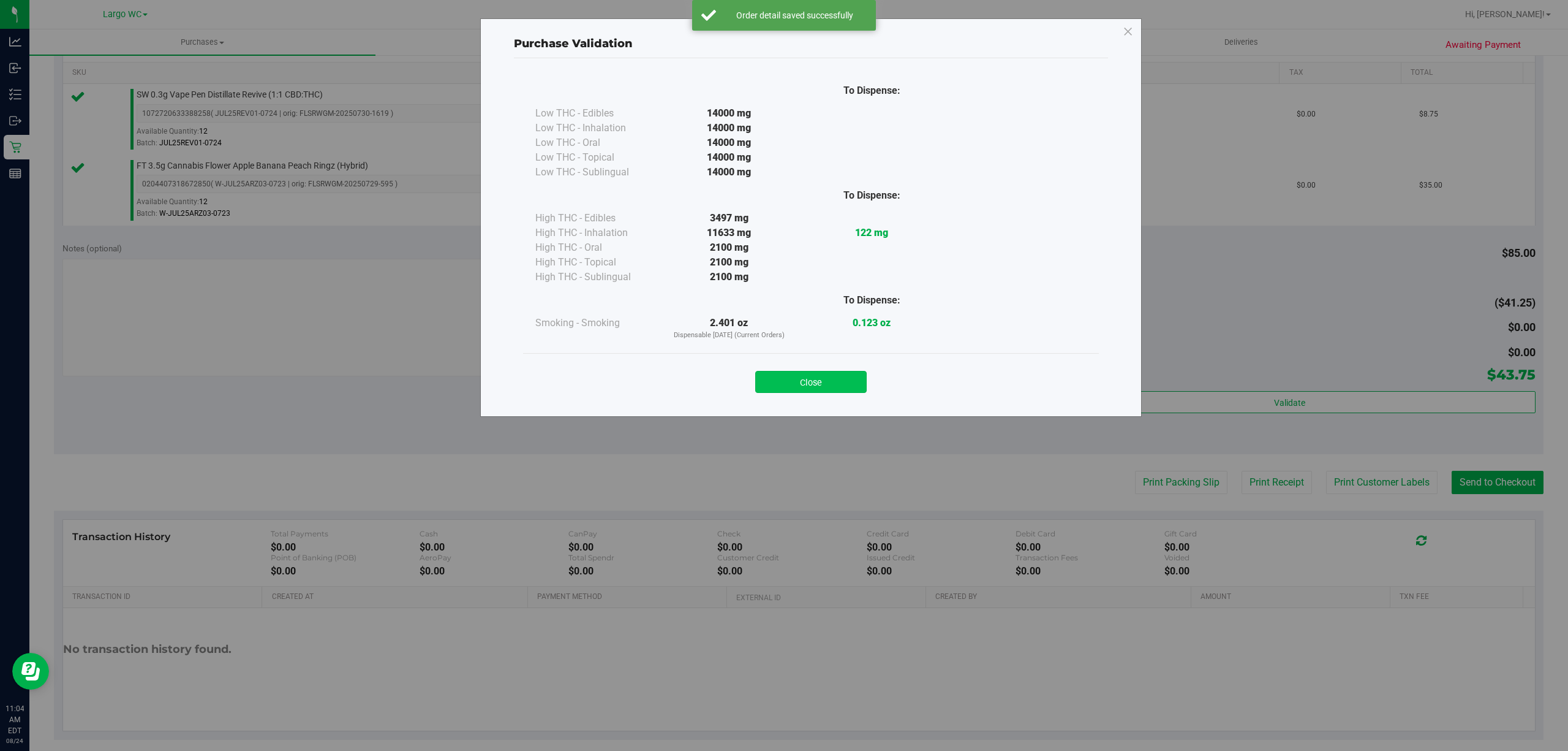
click at [835, 388] on button "Close" at bounding box center [811, 382] width 112 height 22
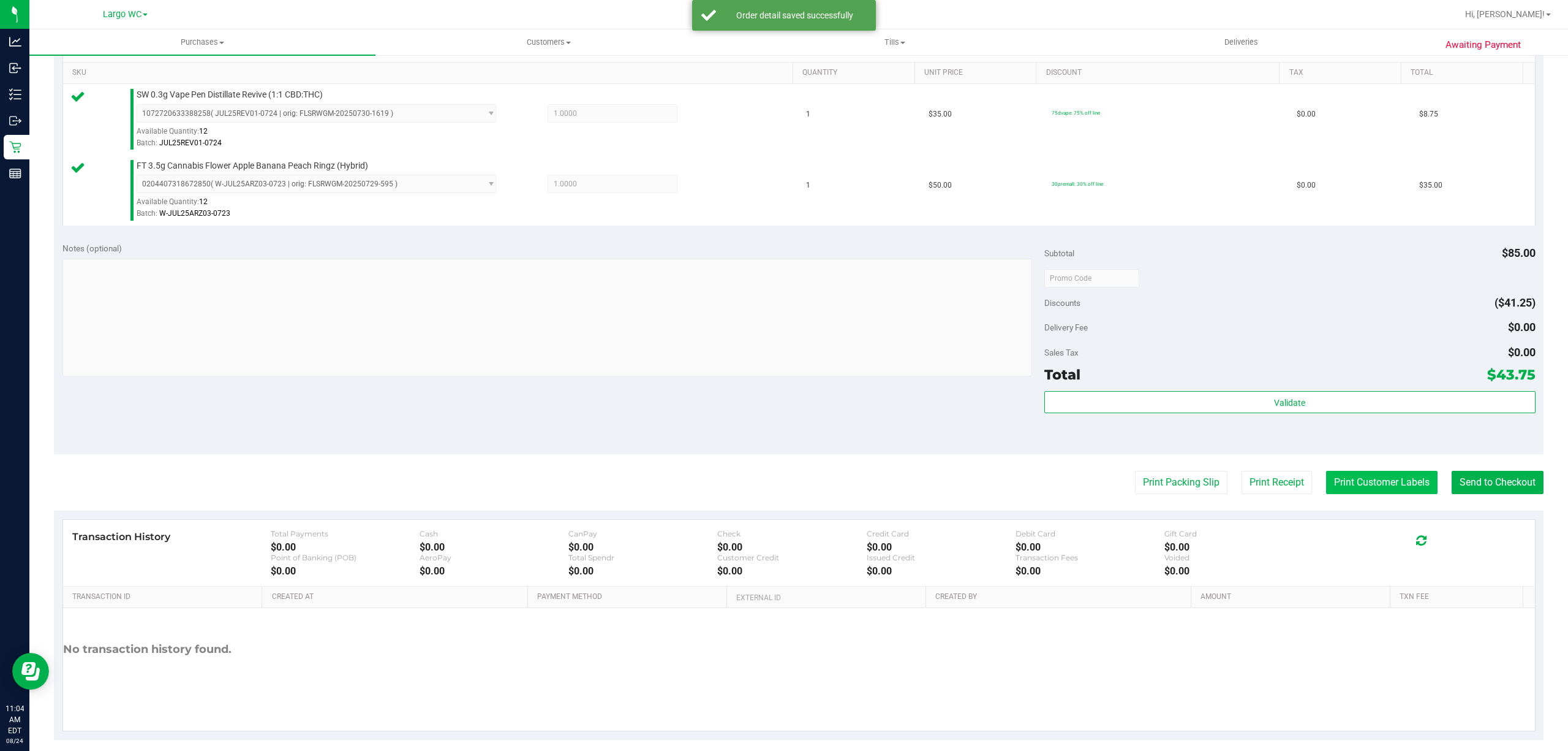
click at [1376, 484] on button "Print Customer Labels" at bounding box center [1382, 482] width 112 height 23
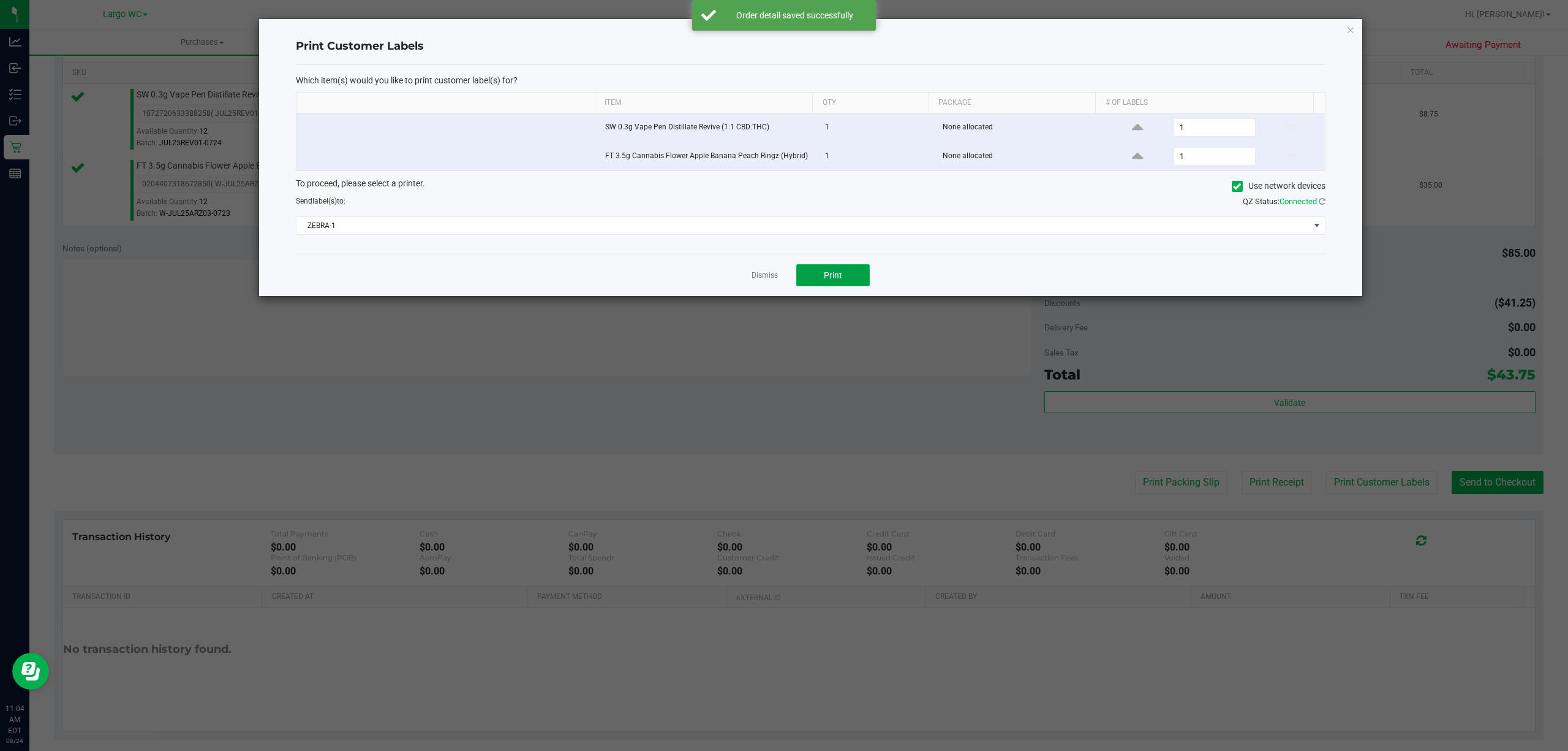
click at [858, 273] on button "Print" at bounding box center [833, 275] width 73 height 22
click at [765, 278] on link "Dismiss" at bounding box center [764, 275] width 26 height 11
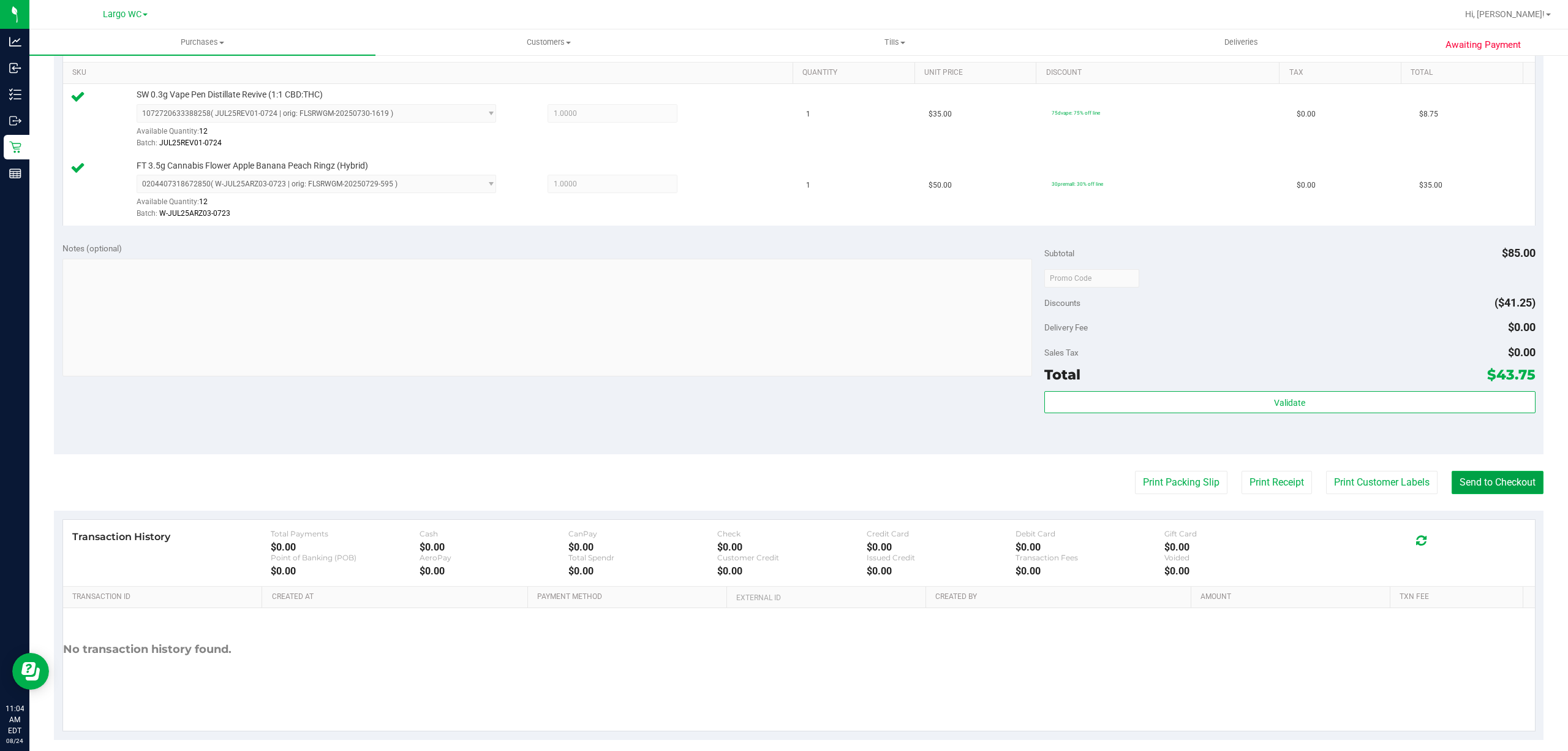
click at [1499, 486] on button "Send to Checkout" at bounding box center [1498, 482] width 92 height 23
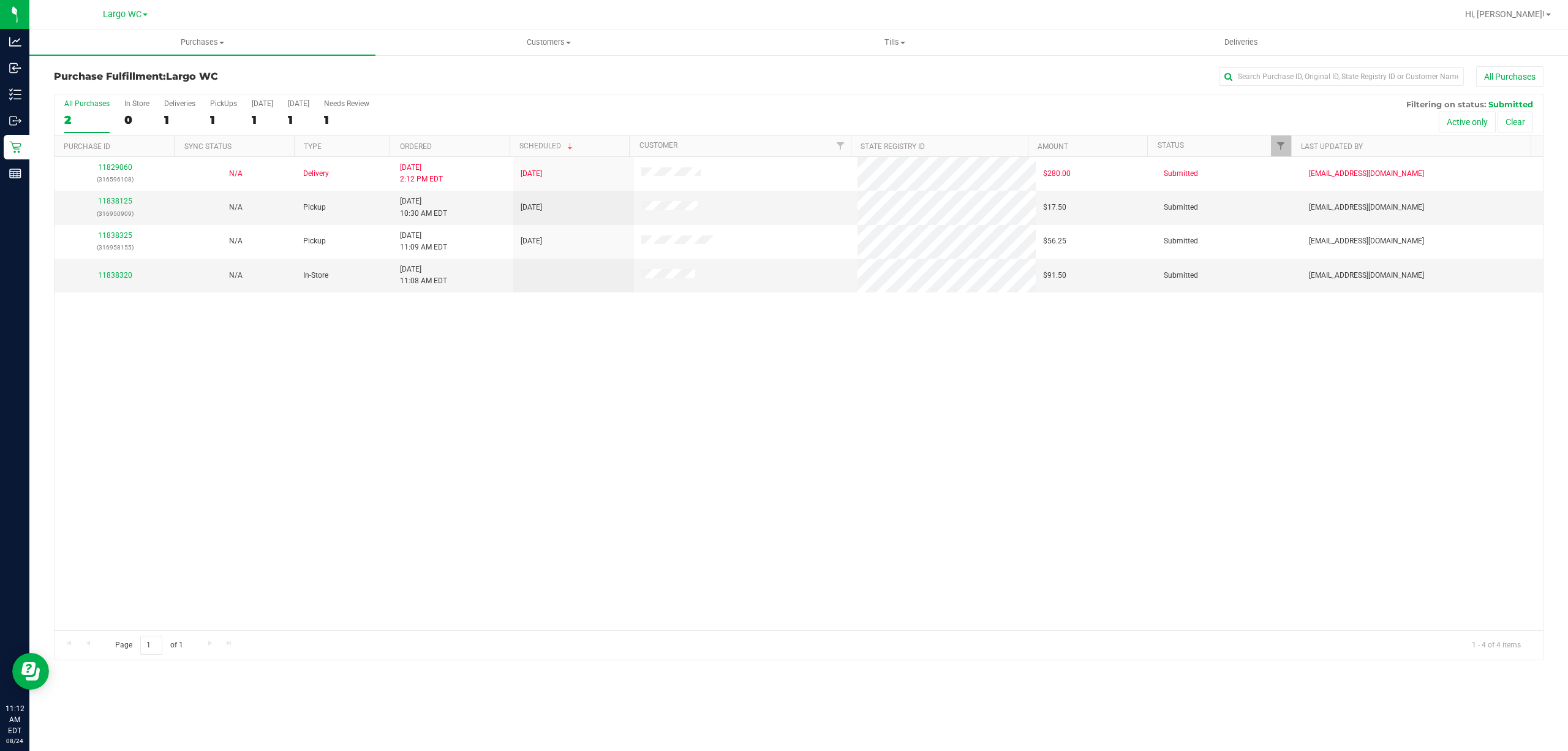
click at [305, 449] on div "11829060 (316596108) N/A Delivery 8/22/2025 2:12 PM EDT 8/25/2025 $280.00 Submi…" at bounding box center [799, 393] width 1489 height 473
click at [141, 113] on label "In Store 0" at bounding box center [137, 115] width 25 height 34
click at [0, 0] on input "In Store 0" at bounding box center [0, 0] width 0 height 0
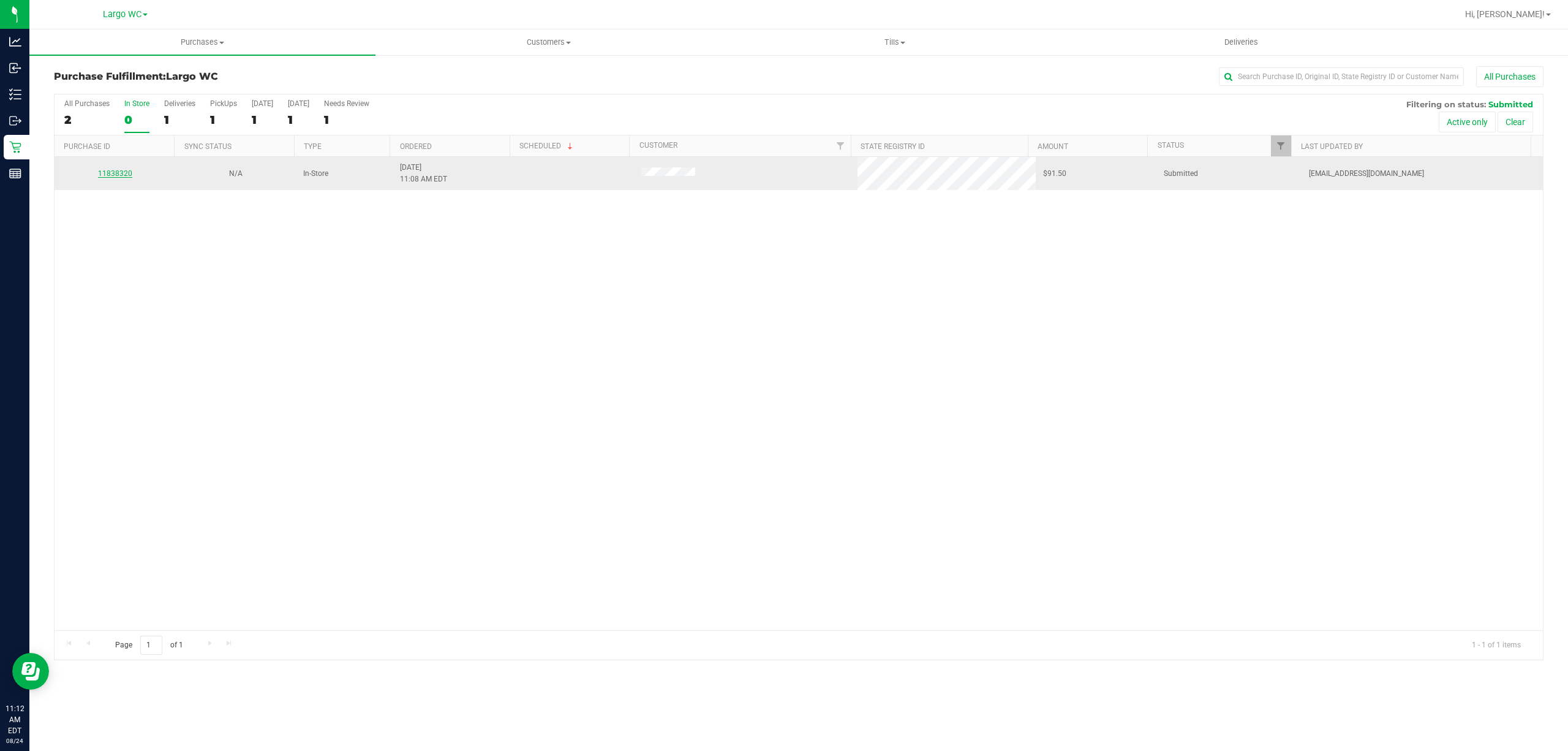
click at [120, 175] on link "11838320" at bounding box center [115, 173] width 35 height 9
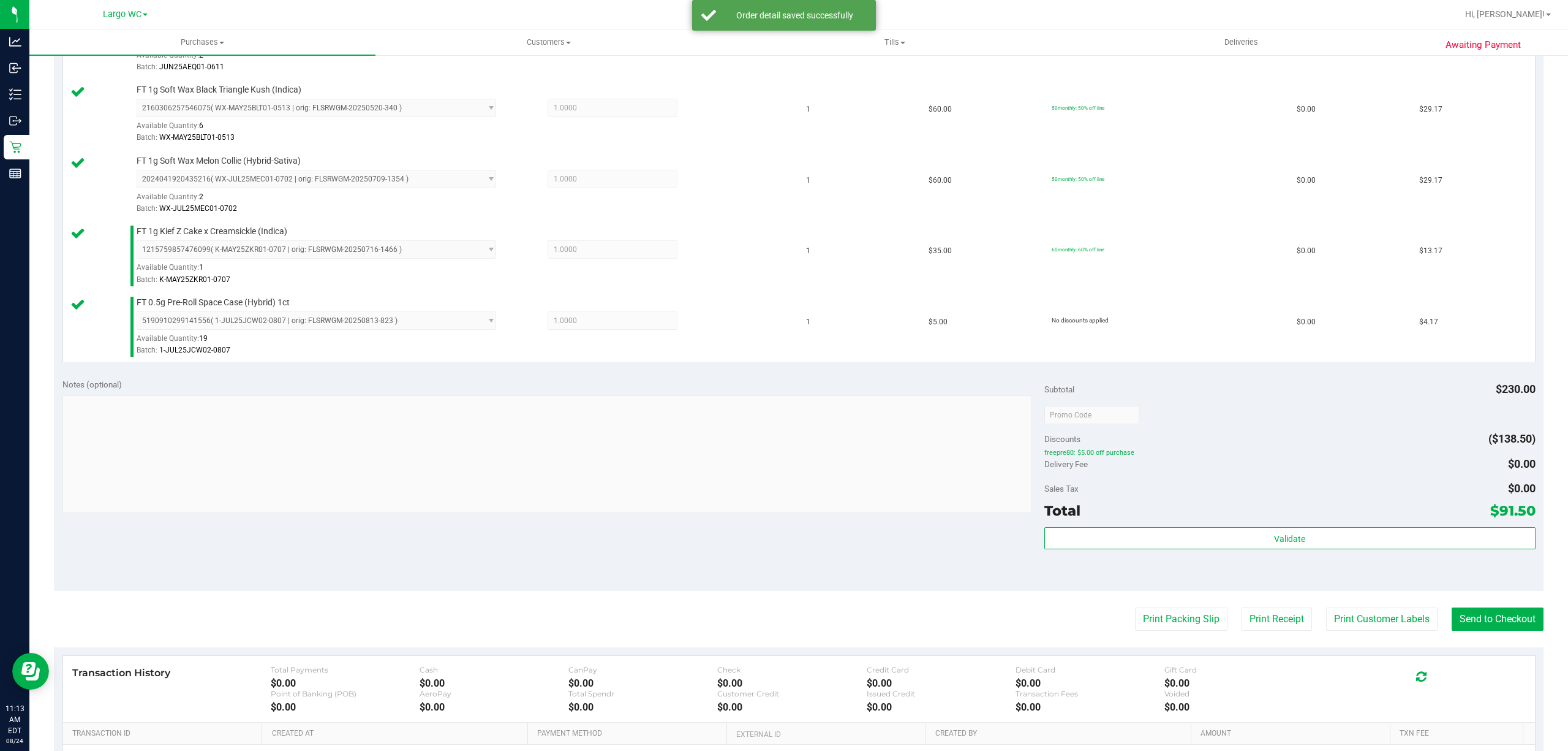
scroll to position [388, 0]
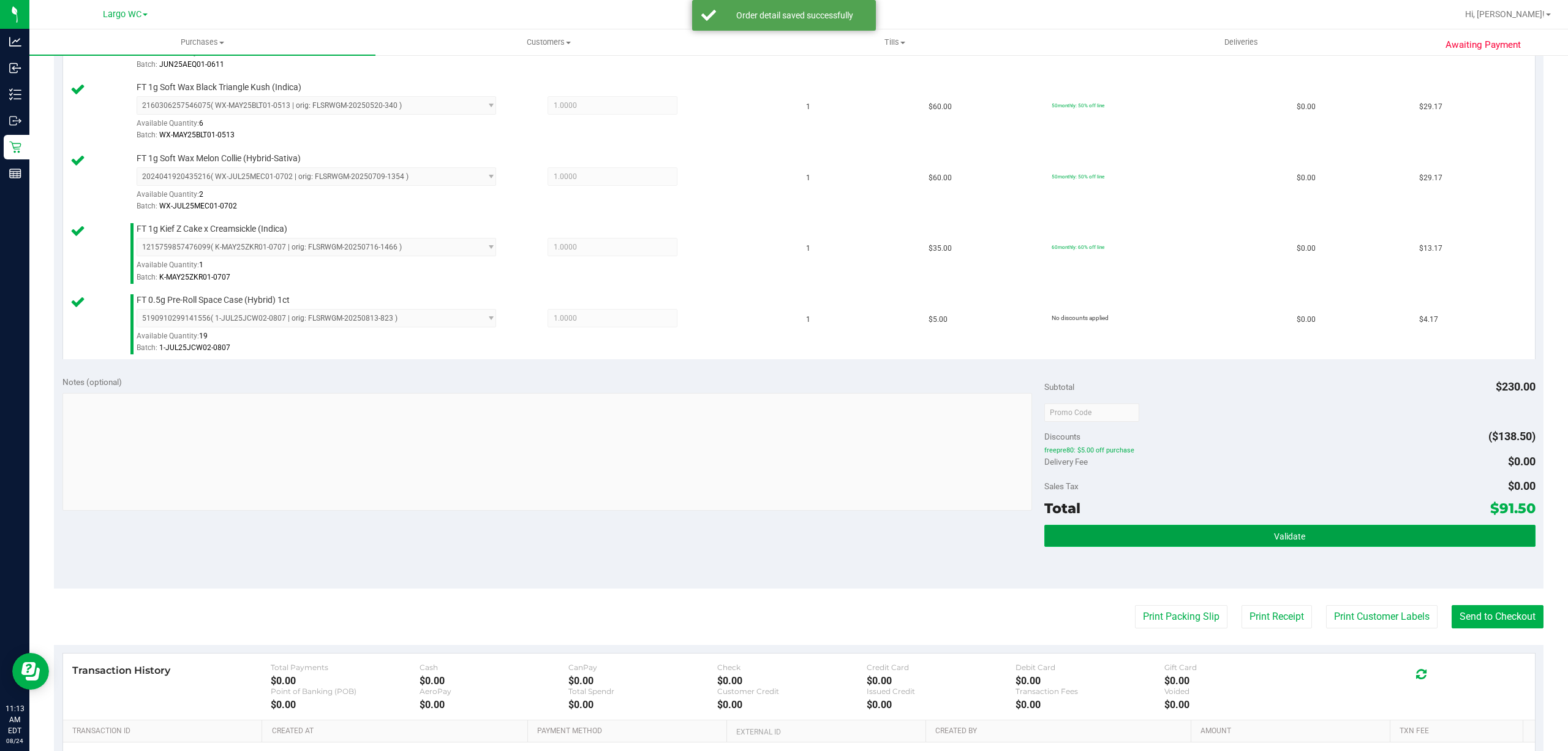
click at [1212, 531] on button "Validate" at bounding box center [1290, 536] width 491 height 22
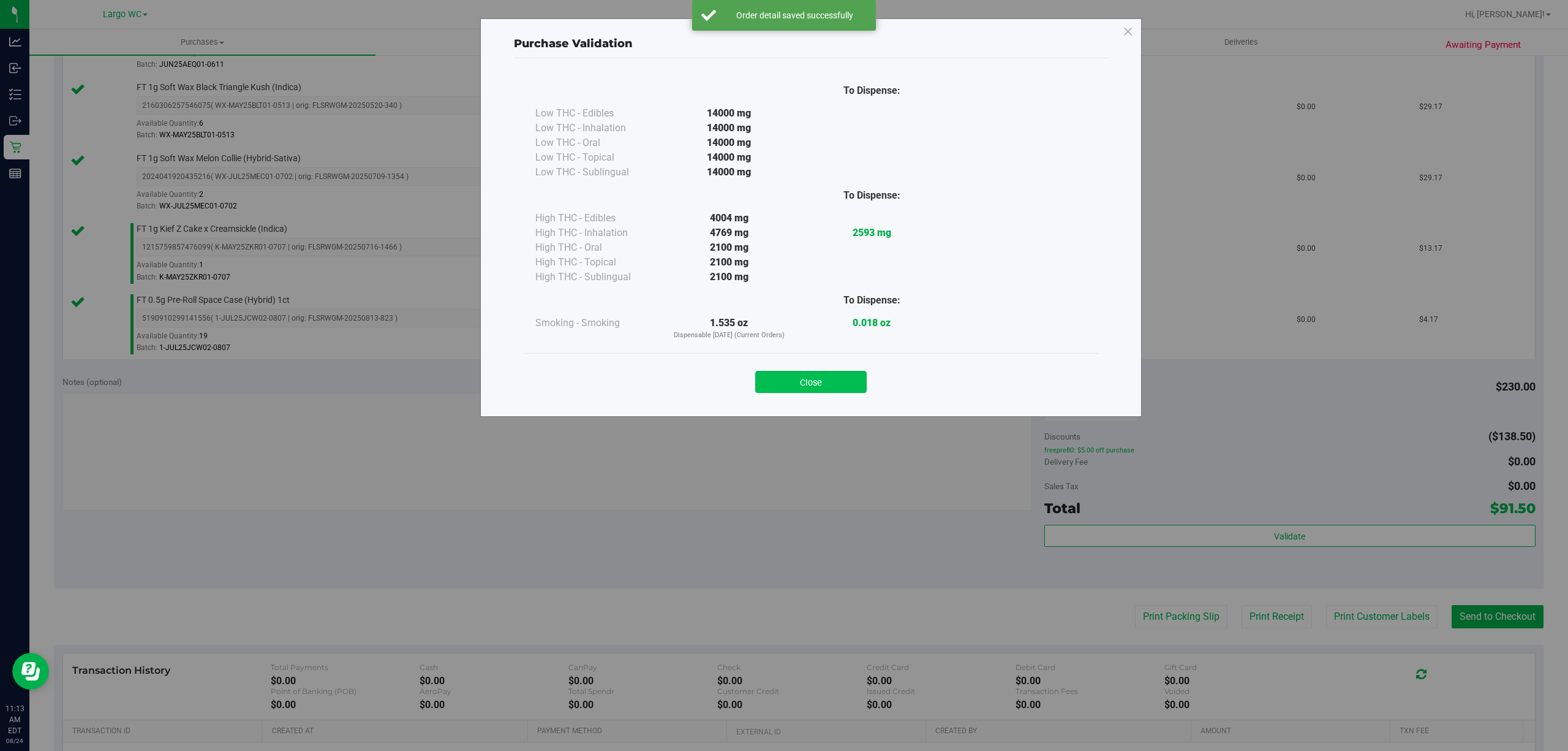
click at [832, 385] on button "Close" at bounding box center [811, 382] width 112 height 22
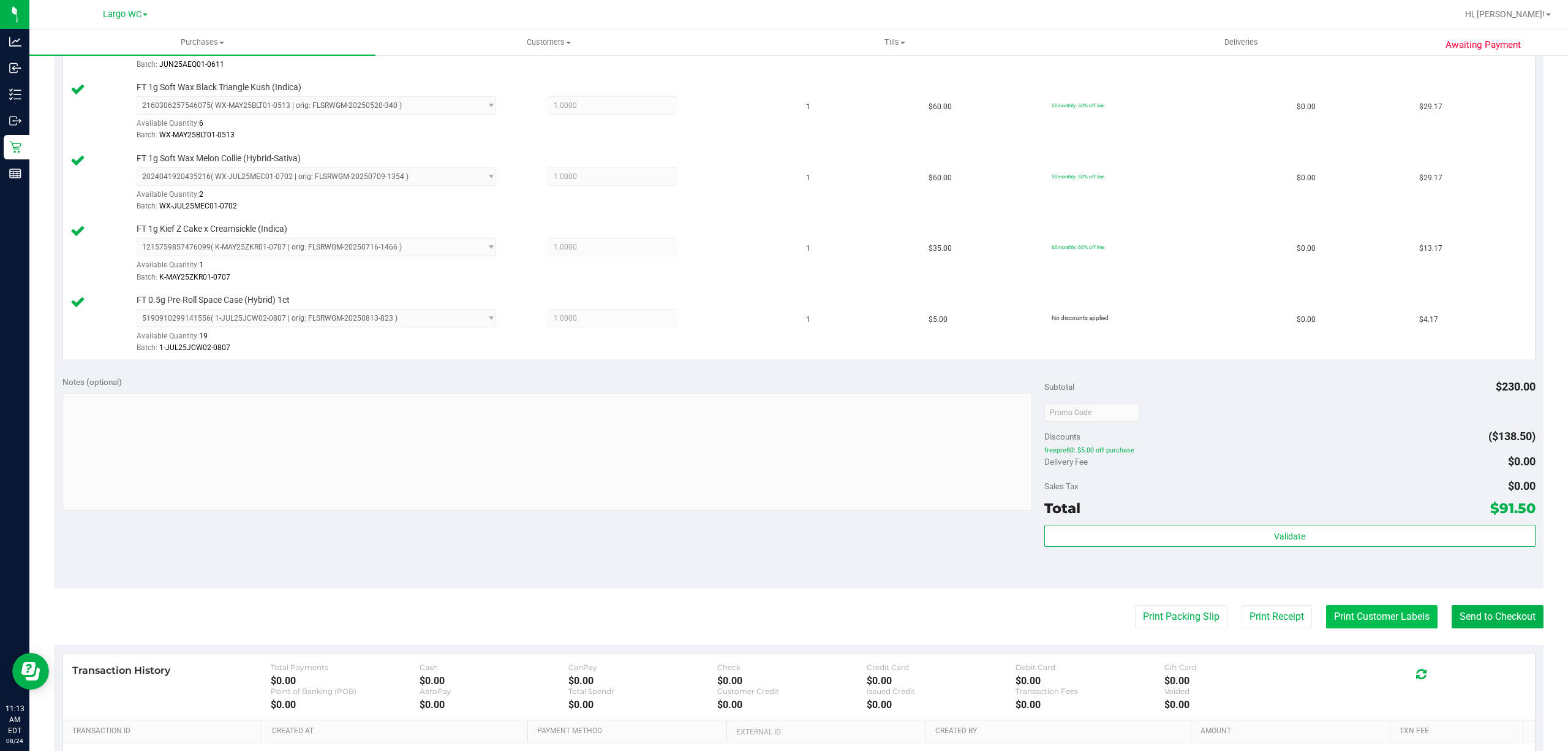
click at [1363, 608] on button "Print Customer Labels" at bounding box center [1382, 616] width 112 height 23
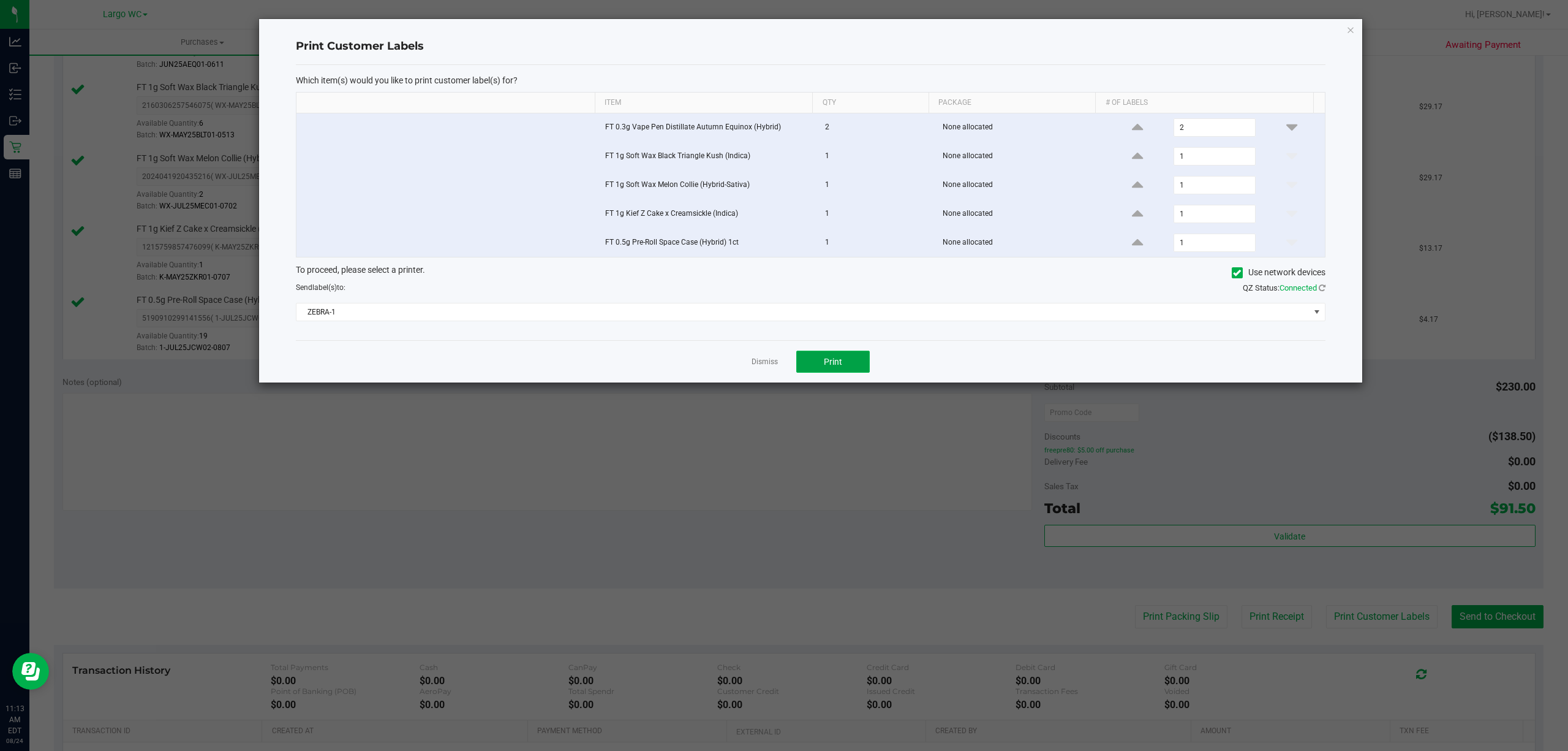
click at [821, 361] on button "Print" at bounding box center [833, 362] width 73 height 22
click at [758, 365] on link "Dismiss" at bounding box center [764, 362] width 26 height 11
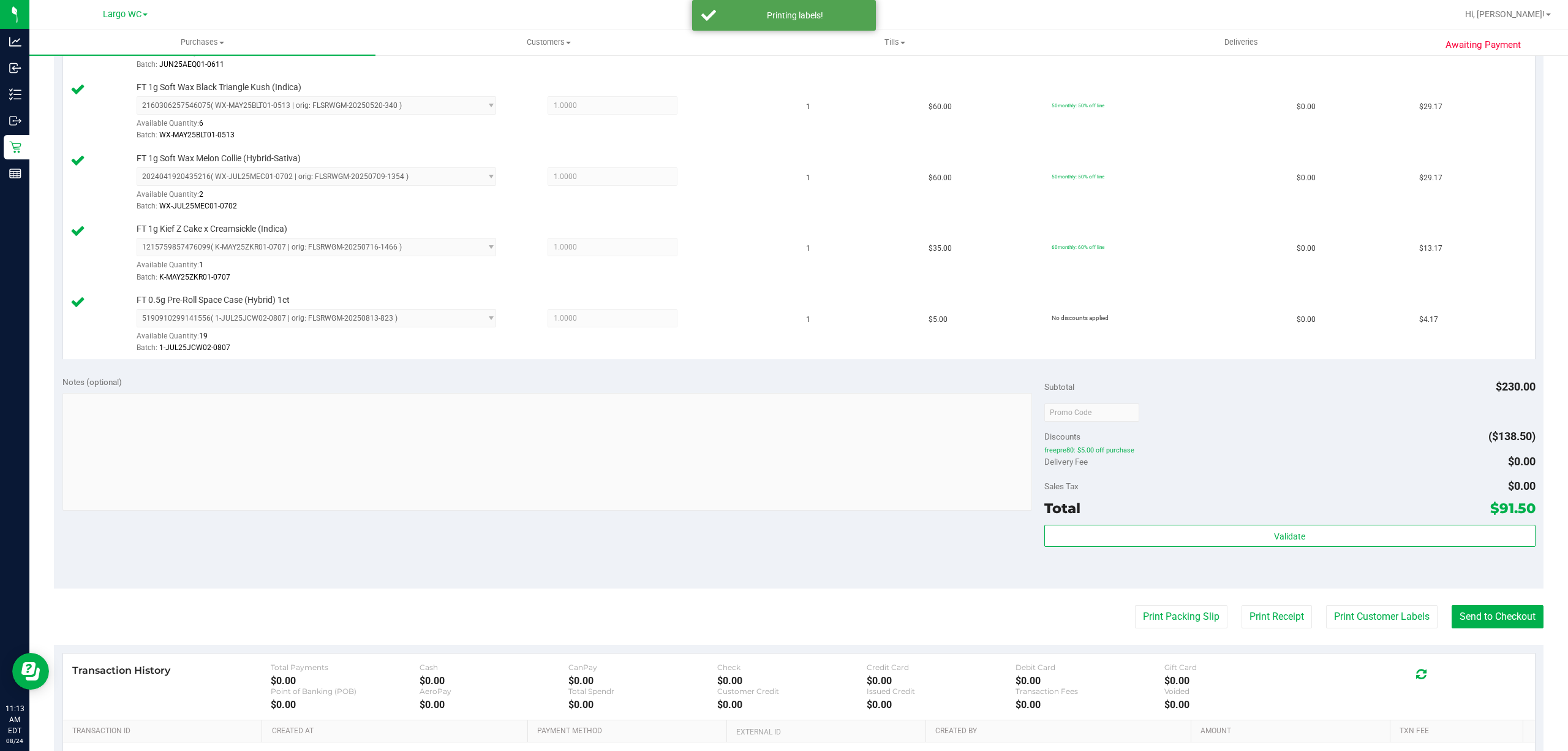
click at [1511, 658] on div "Transaction History Total Payments $0.00 Cash $0.00 CanPay $0.00 Check $0.00 Cr…" at bounding box center [799, 686] width 1472 height 66
click at [1465, 619] on button "Send to Checkout" at bounding box center [1498, 616] width 92 height 23
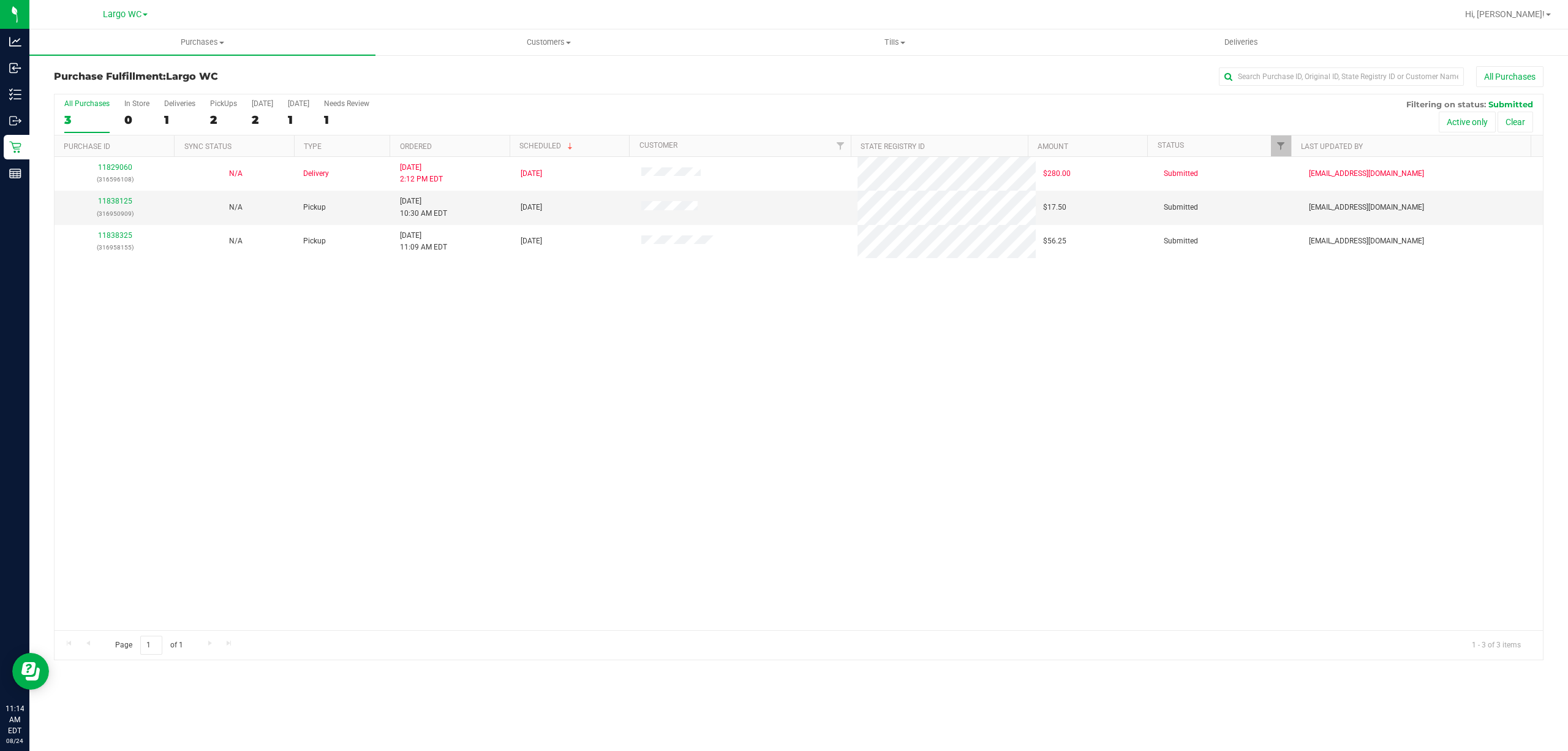
click at [354, 473] on div "11829060 (316596108) N/A Delivery 8/22/2025 2:12 PM EDT 8/25/2025 $280.00 Submi…" at bounding box center [799, 393] width 1489 height 473
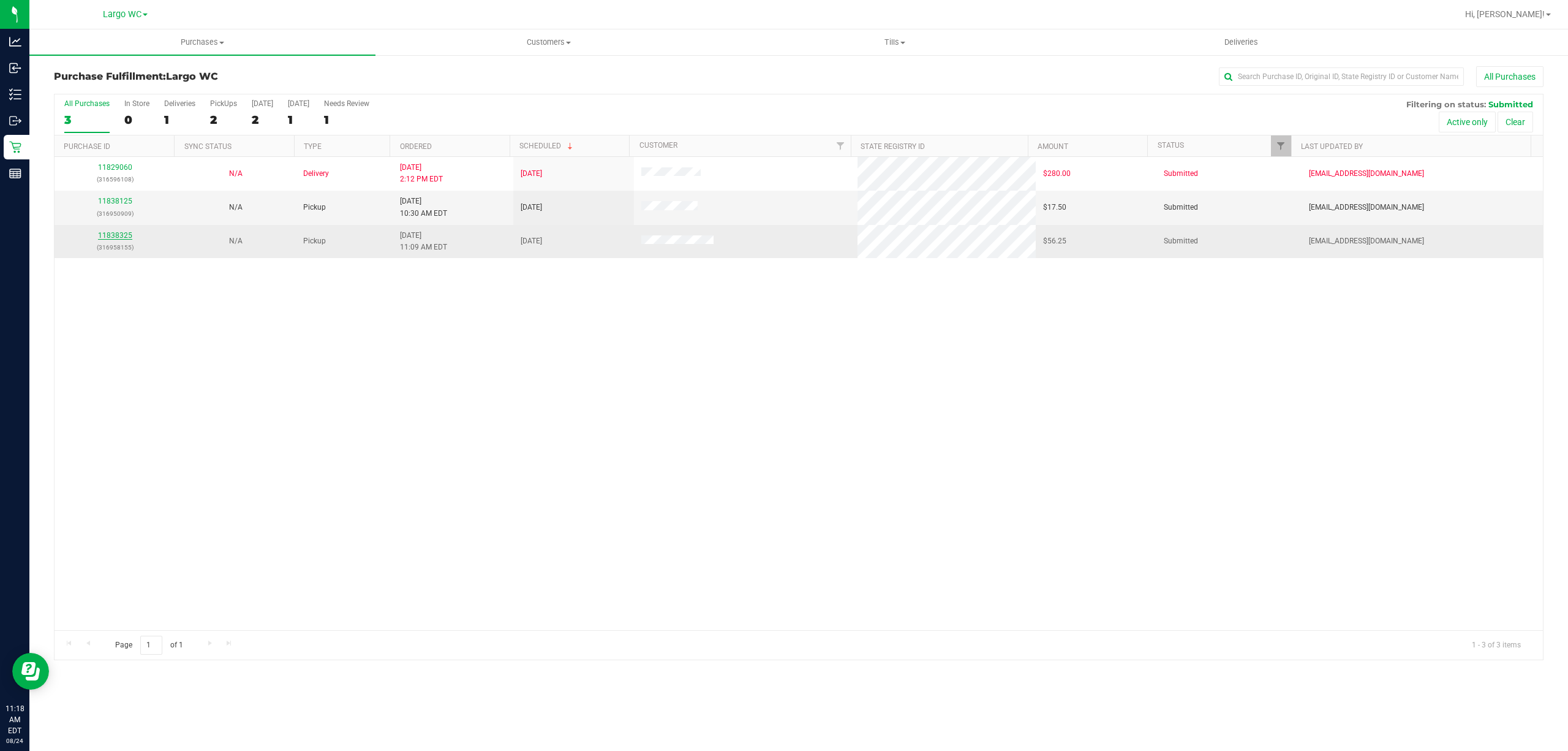
click at [117, 237] on link "11838325" at bounding box center [115, 235] width 35 height 9
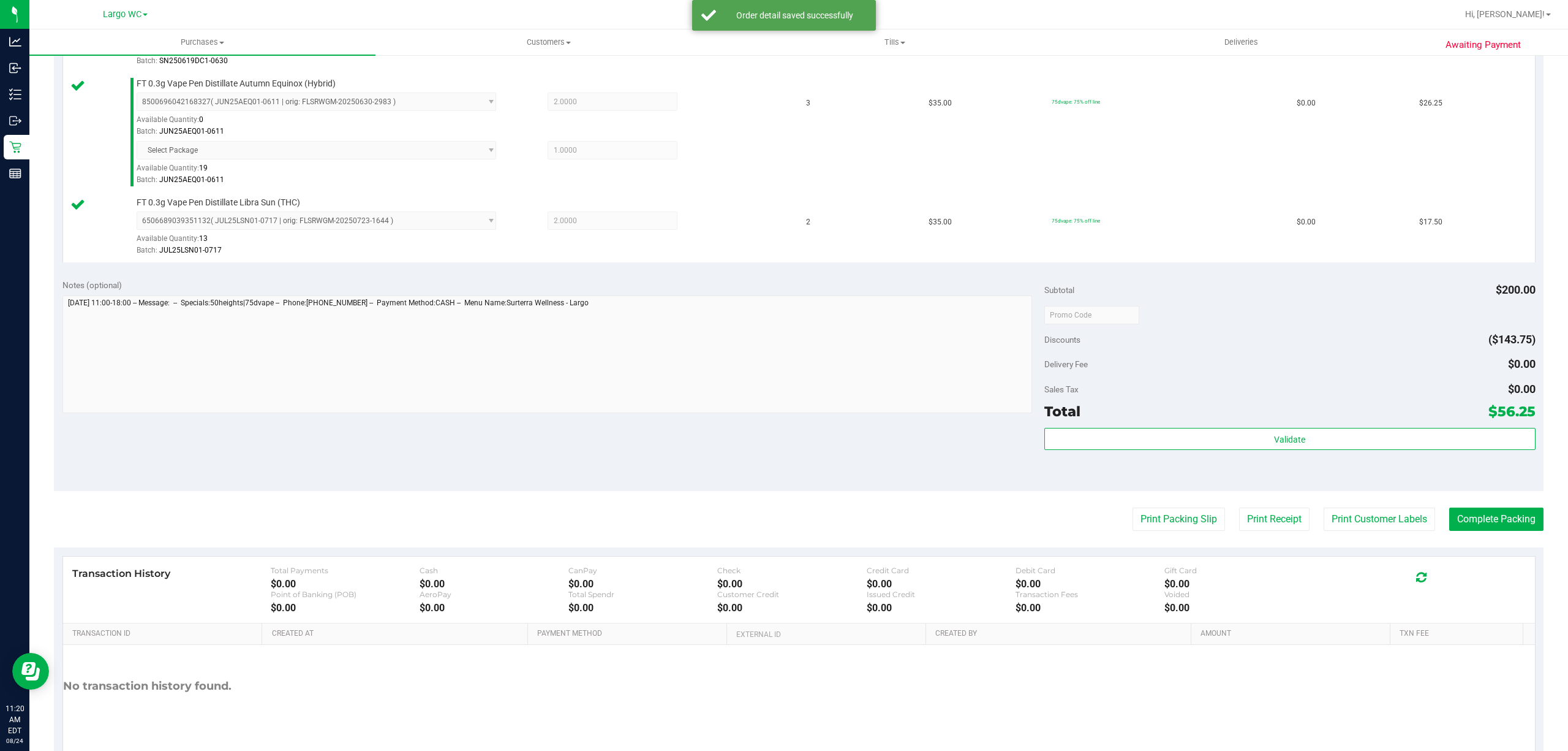
scroll to position [403, 0]
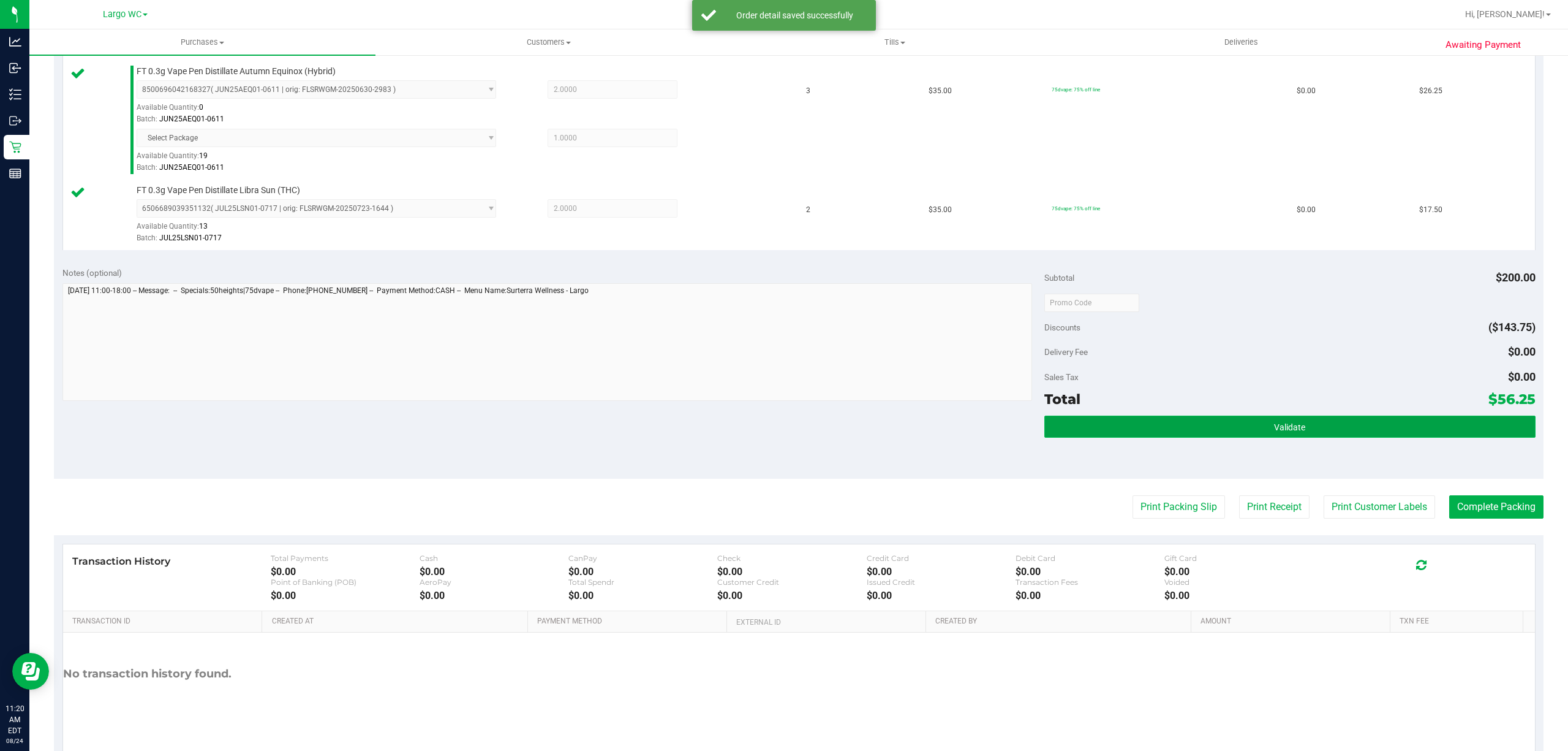
click at [1265, 420] on button "Validate" at bounding box center [1290, 426] width 491 height 22
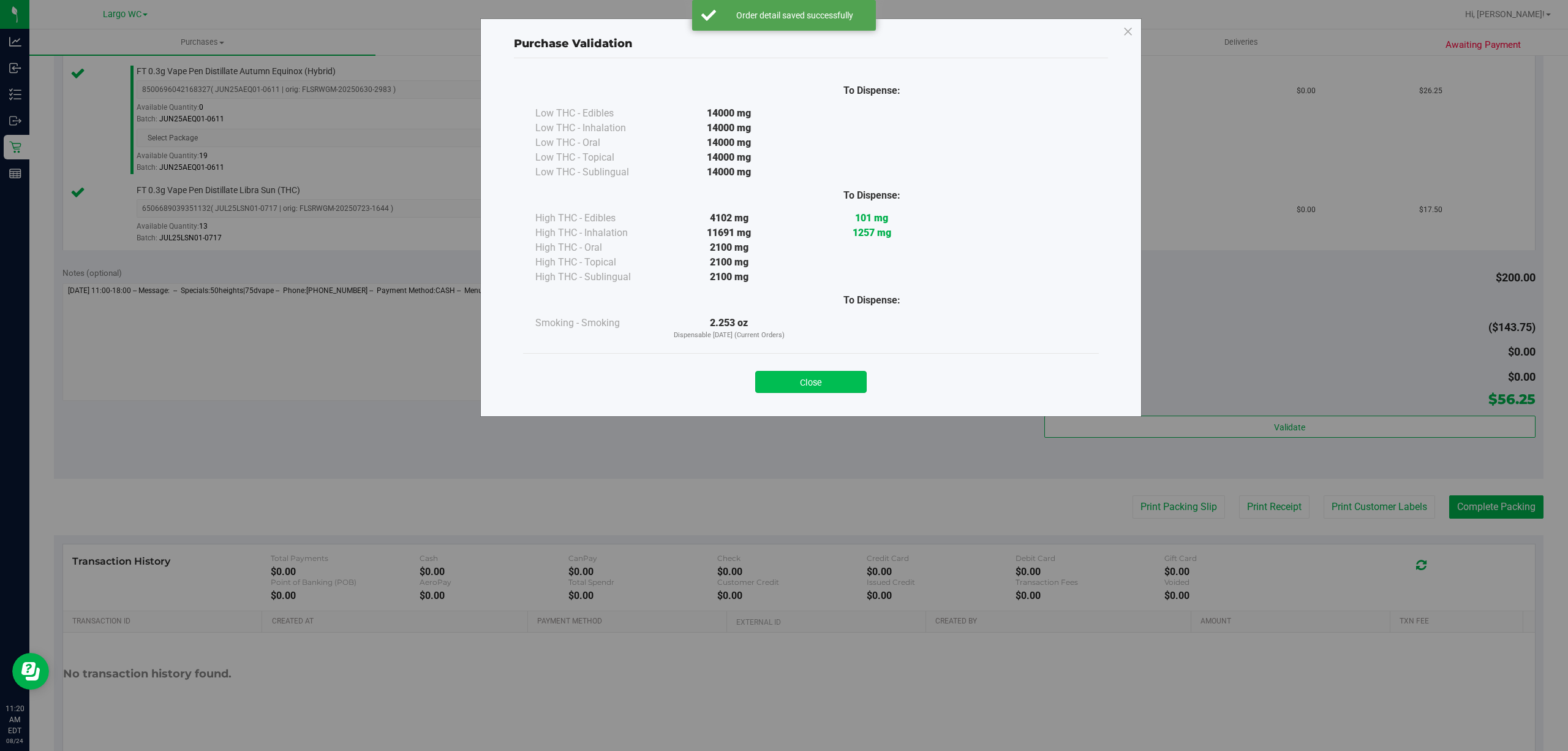
click at [805, 376] on button "Close" at bounding box center [811, 382] width 112 height 22
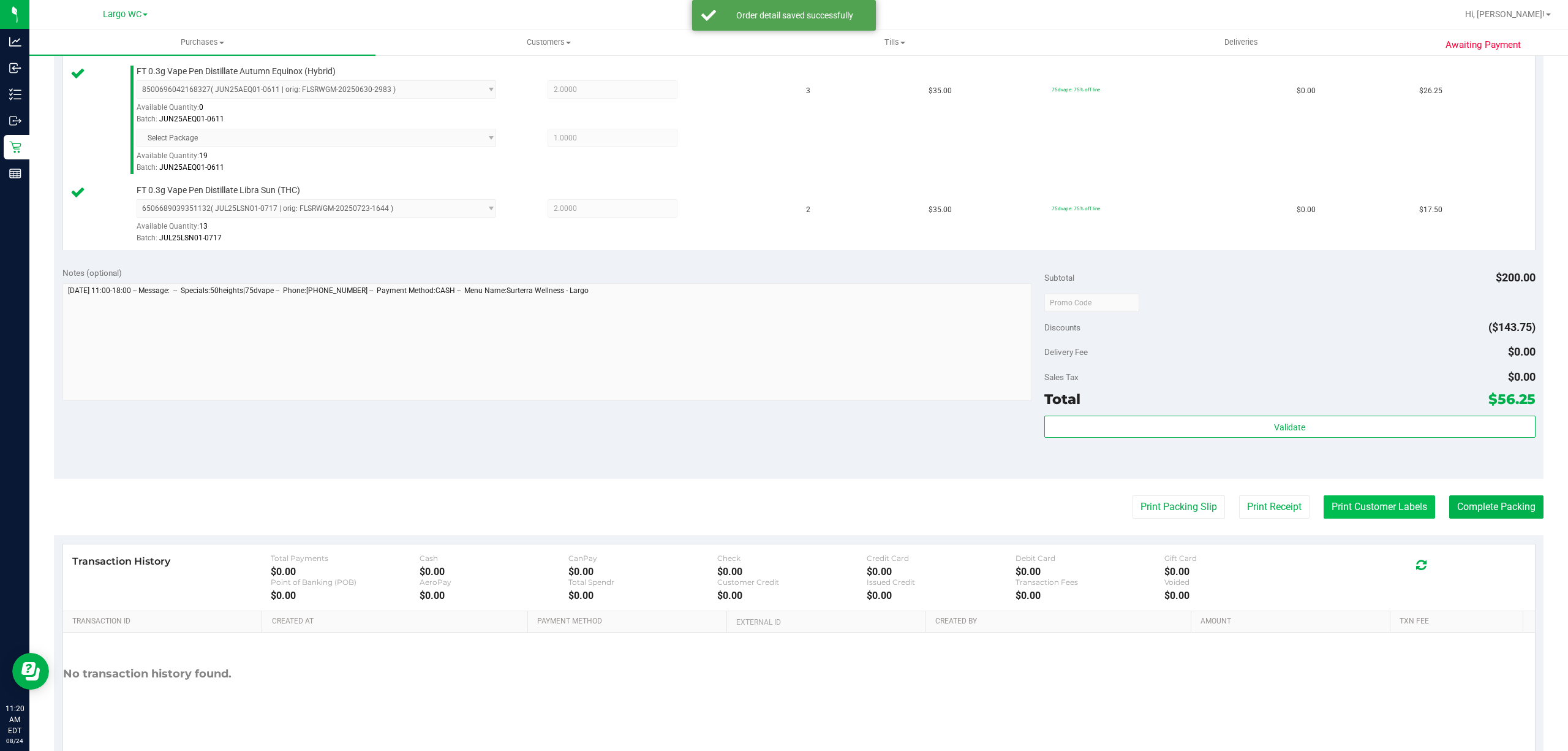
click at [1341, 512] on button "Print Customer Labels" at bounding box center [1380, 507] width 112 height 23
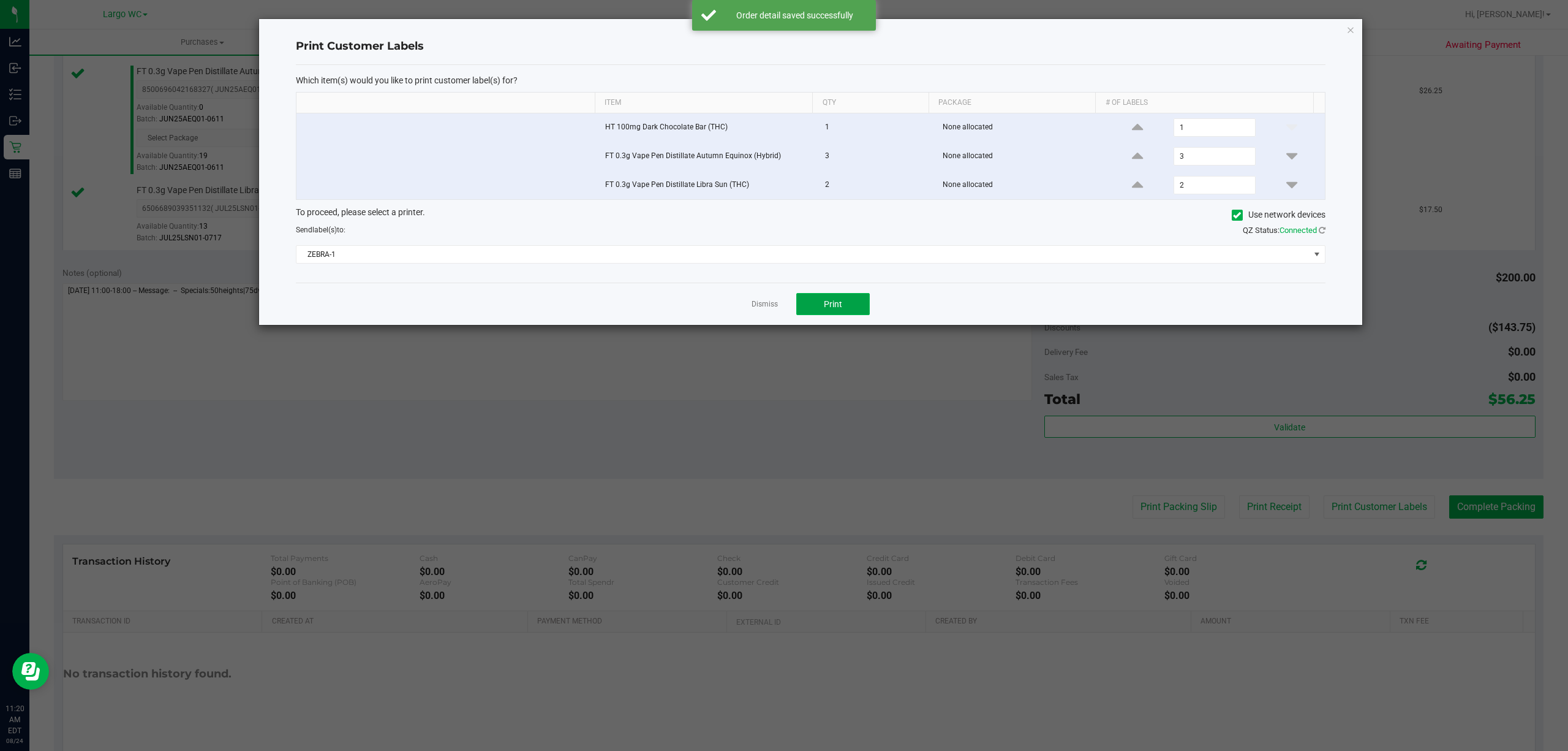
click at [844, 312] on button "Print" at bounding box center [833, 304] width 73 height 22
click at [759, 308] on link "Dismiss" at bounding box center [764, 304] width 26 height 11
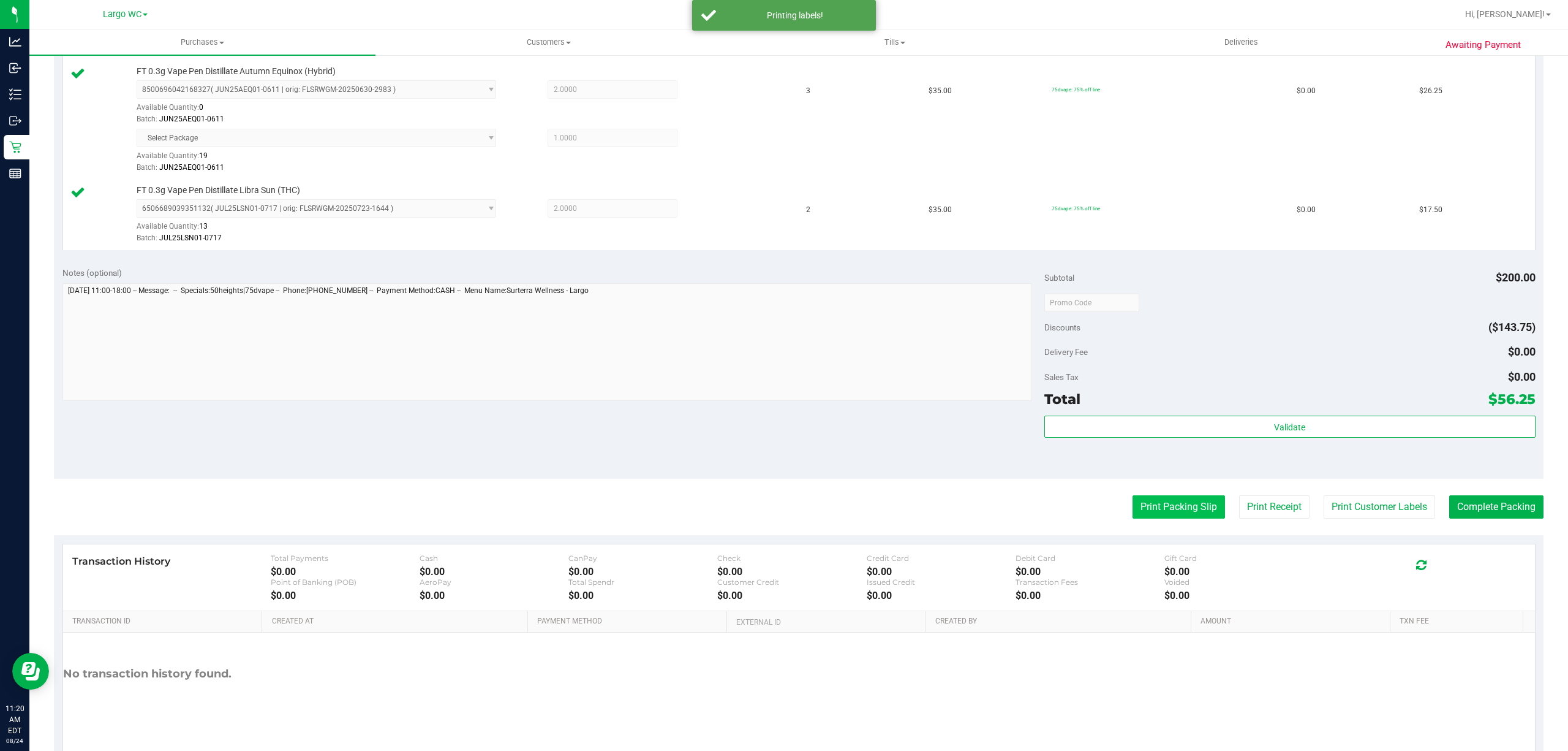
click at [1144, 513] on button "Print Packing Slip" at bounding box center [1179, 507] width 92 height 23
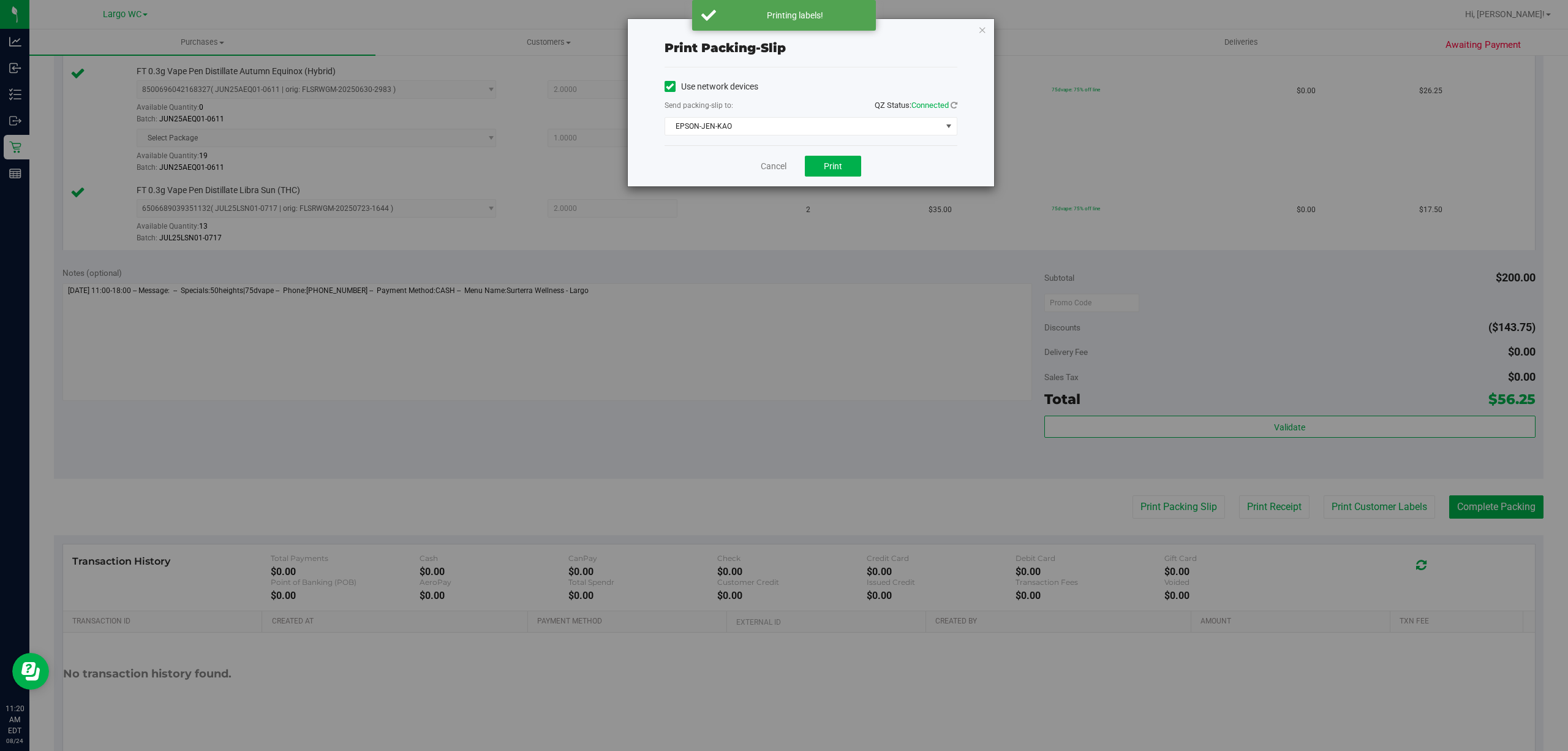
click at [838, 194] on div "Print packing-slip Use network devices Send packing-slip to: QZ Status: Connect…" at bounding box center [788, 375] width 1578 height 751
click at [844, 171] on button "Print" at bounding box center [833, 166] width 57 height 21
click at [761, 166] on link "Cancel" at bounding box center [774, 165] width 26 height 13
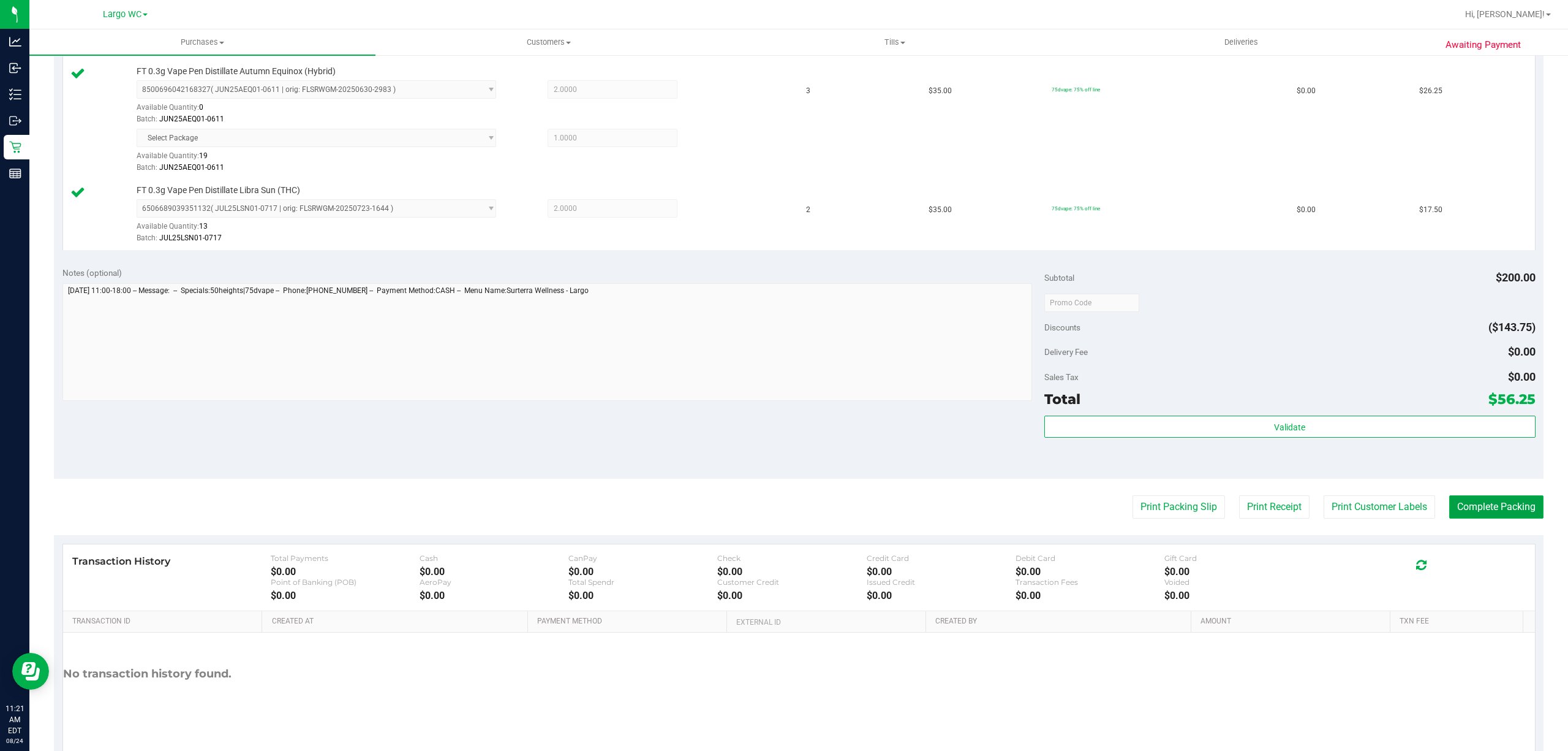
click at [1483, 503] on button "Complete Packing" at bounding box center [1497, 507] width 94 height 23
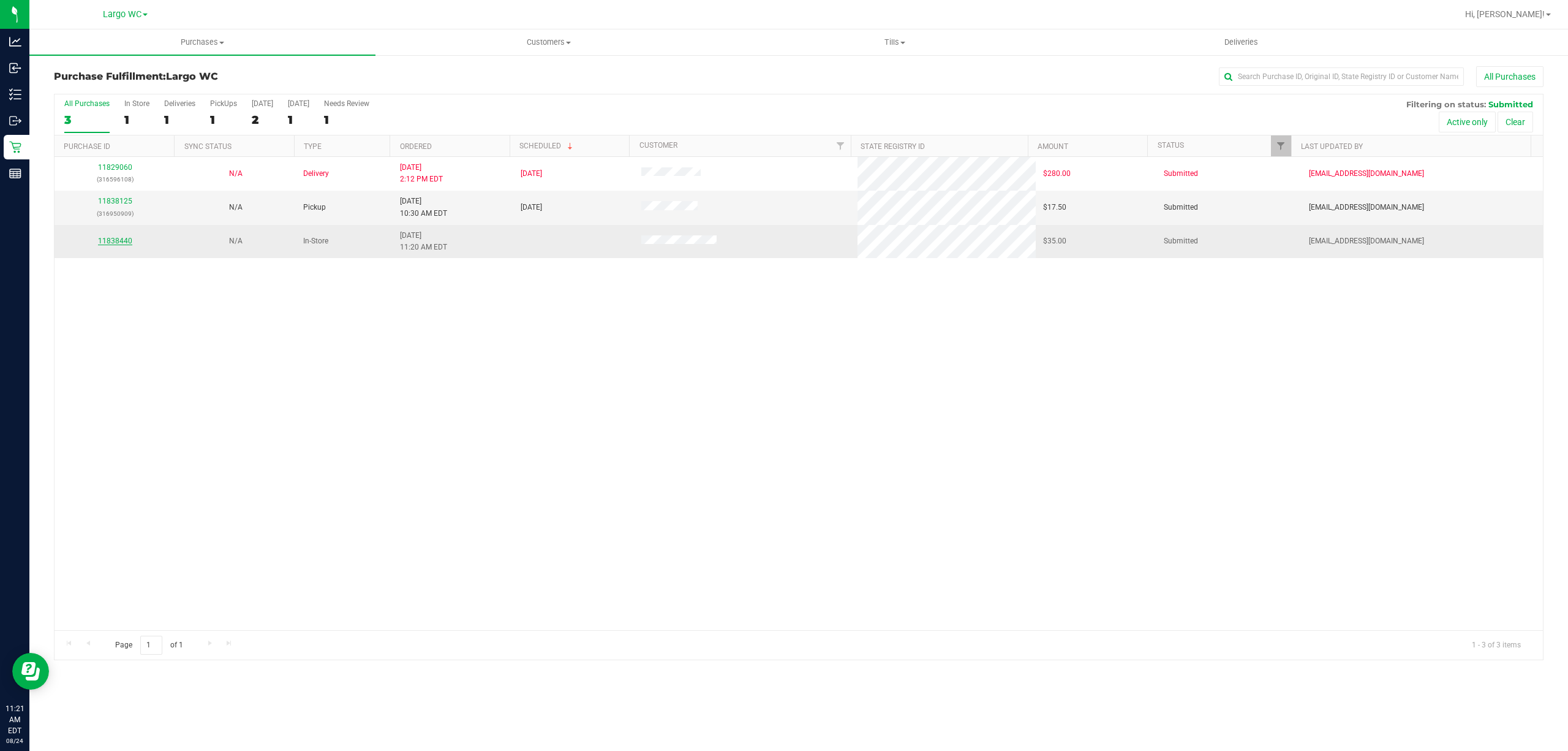
click at [115, 241] on link "11838440" at bounding box center [115, 240] width 35 height 9
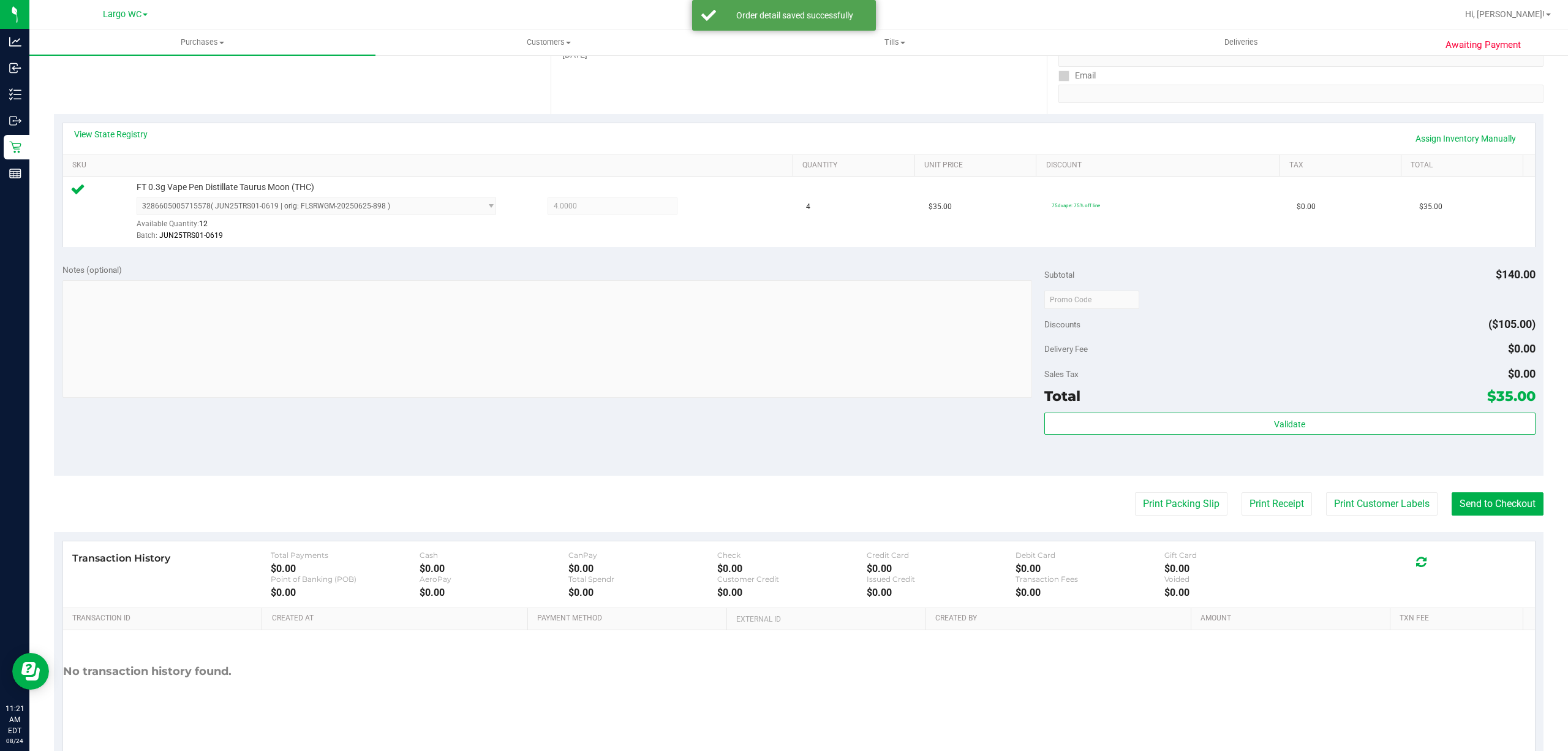
scroll to position [253, 0]
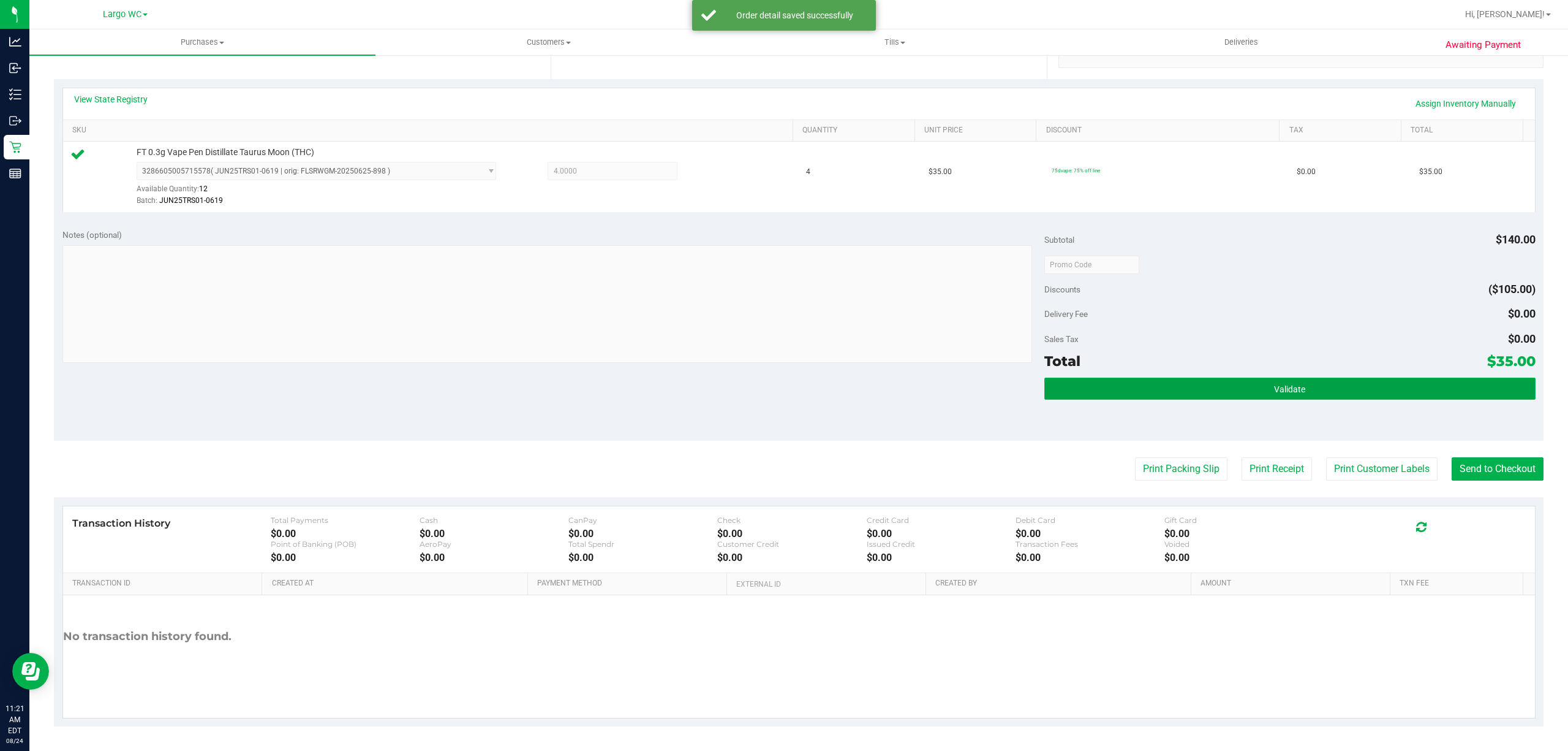
click at [1366, 388] on button "Validate" at bounding box center [1290, 388] width 491 height 22
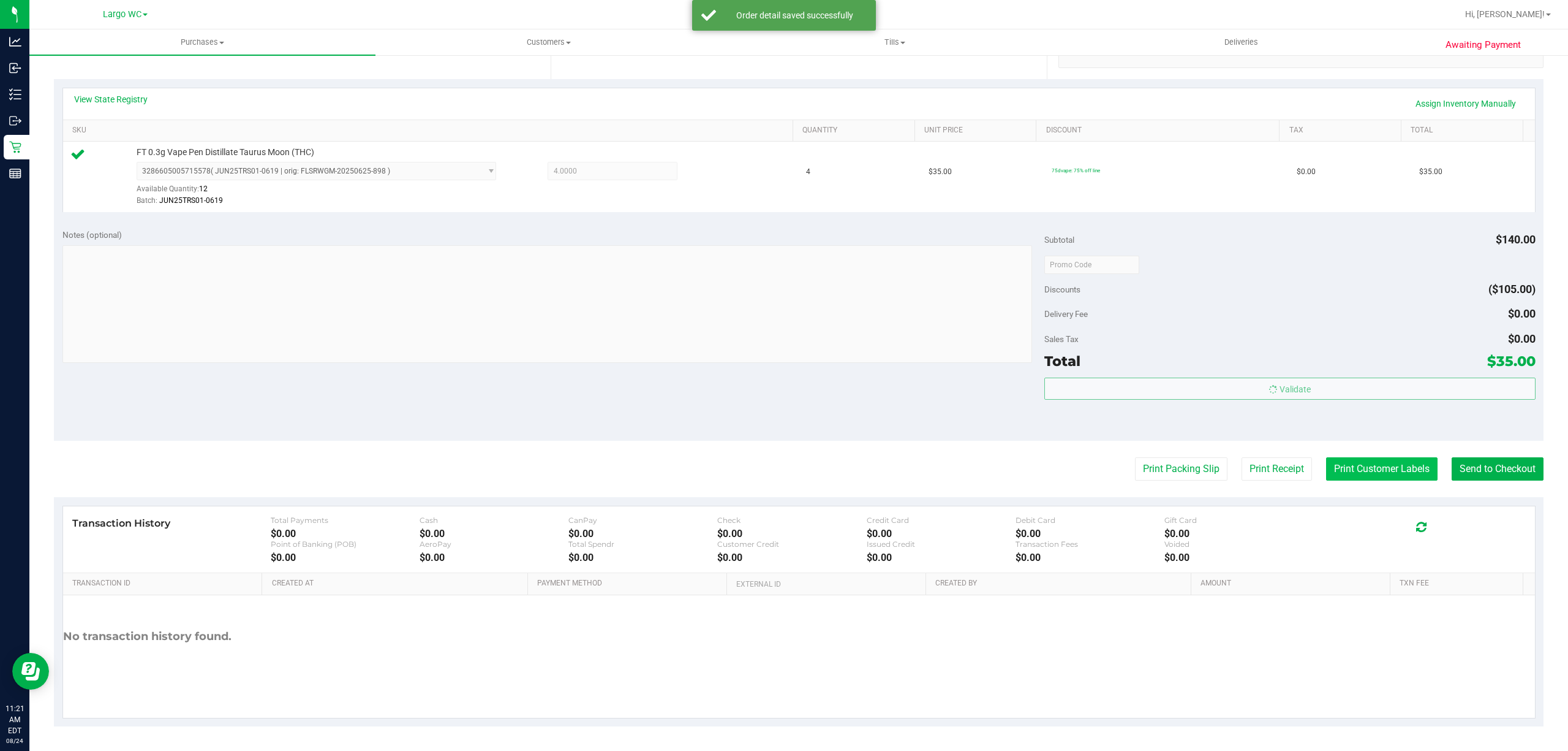
click at [1360, 474] on button "Print Customer Labels" at bounding box center [1382, 468] width 112 height 23
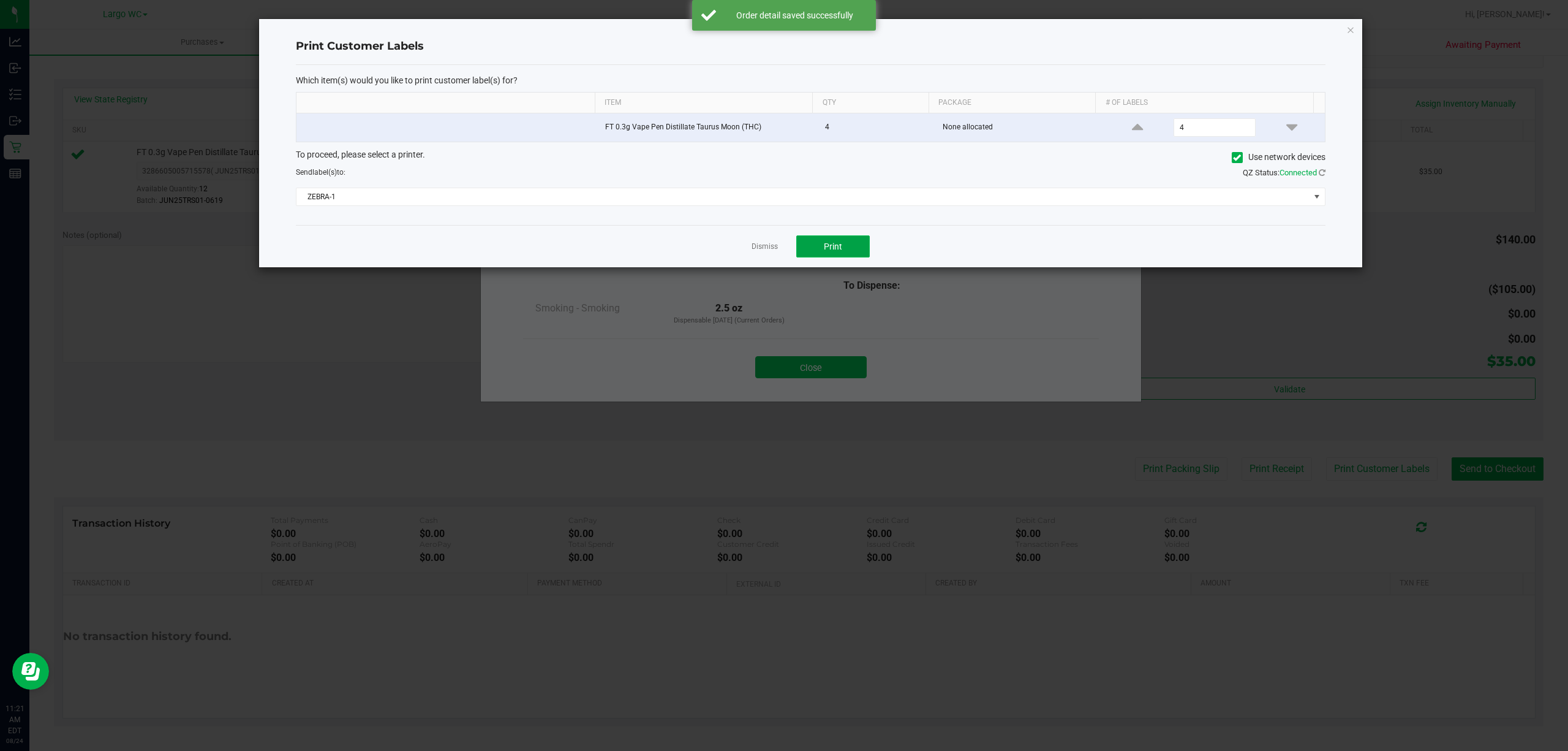
click at [834, 240] on button "Print" at bounding box center [833, 246] width 73 height 22
click at [765, 247] on link "Dismiss" at bounding box center [764, 246] width 26 height 11
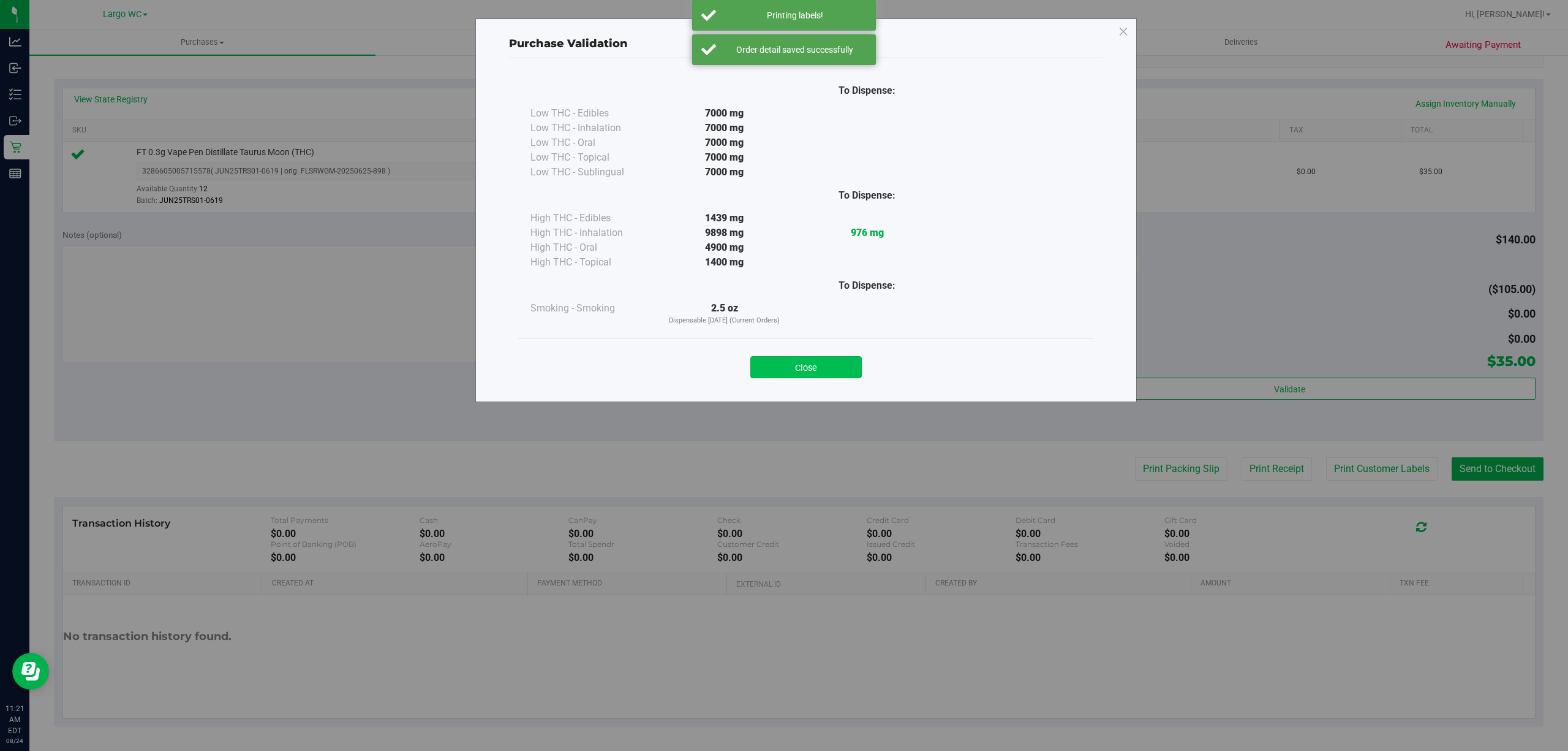
click at [813, 357] on button "Close" at bounding box center [807, 366] width 112 height 22
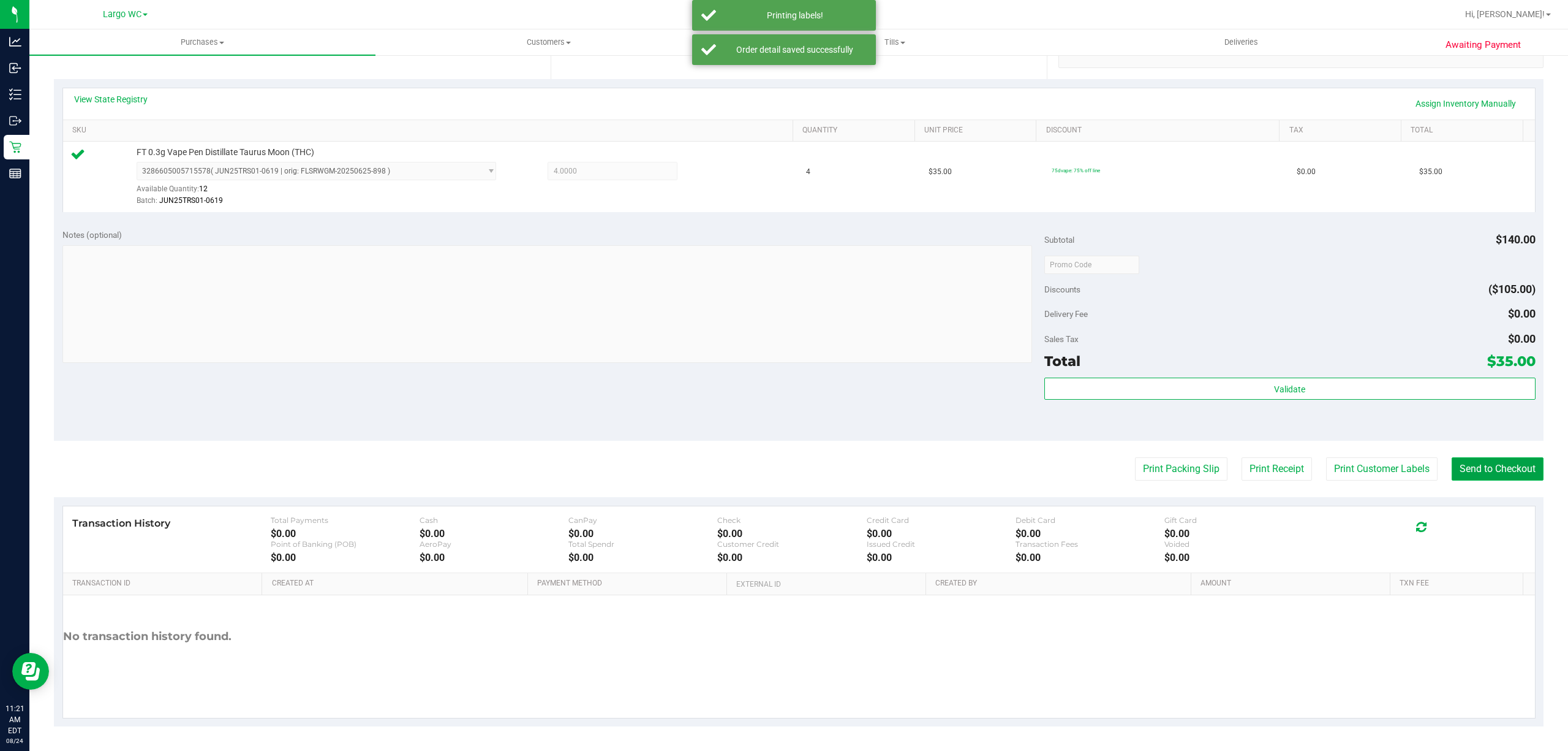
click at [1490, 472] on button "Send to Checkout" at bounding box center [1498, 468] width 92 height 23
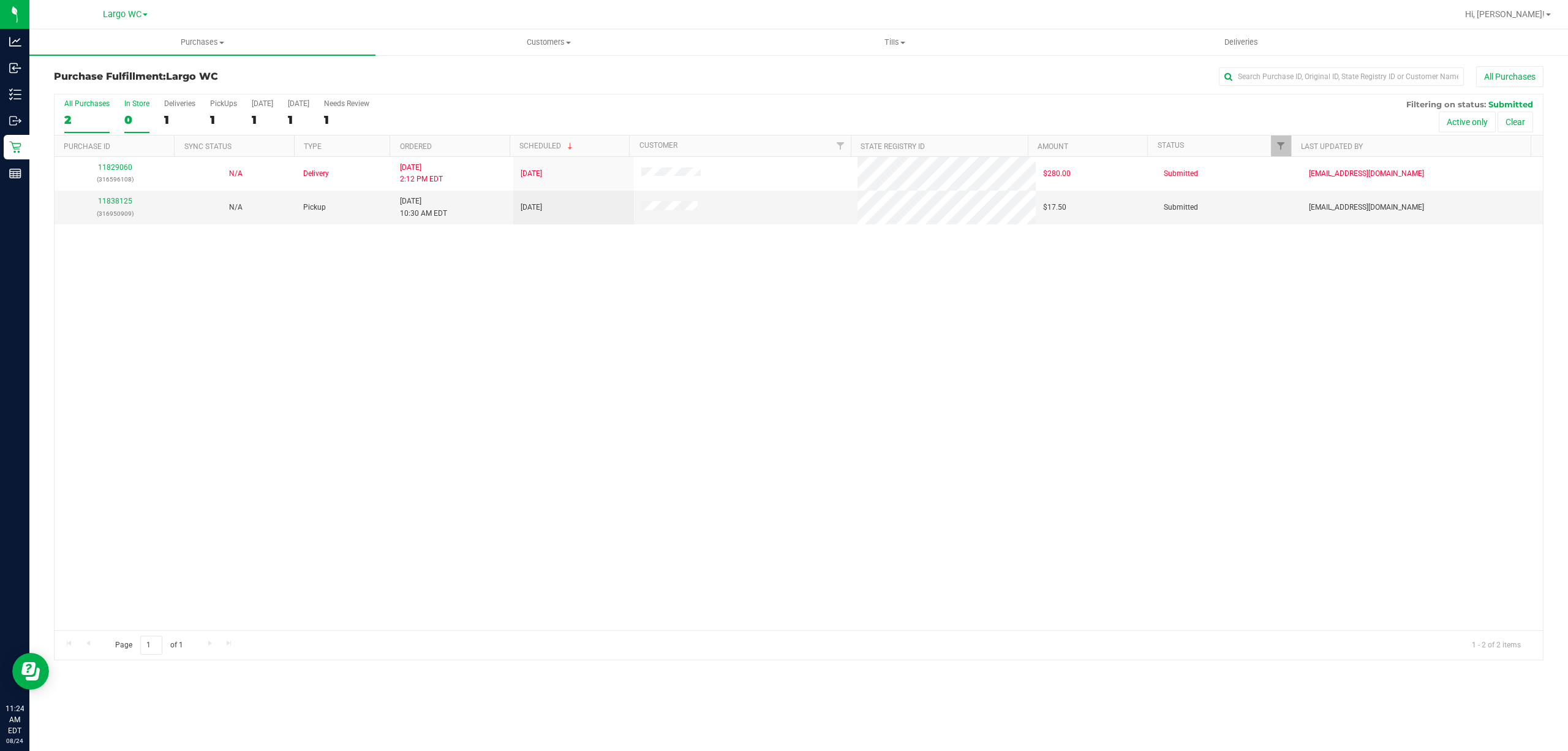
click at [129, 123] on div "0" at bounding box center [137, 119] width 25 height 14
click at [0, 0] on input "In Store 0" at bounding box center [0, 0] width 0 height 0
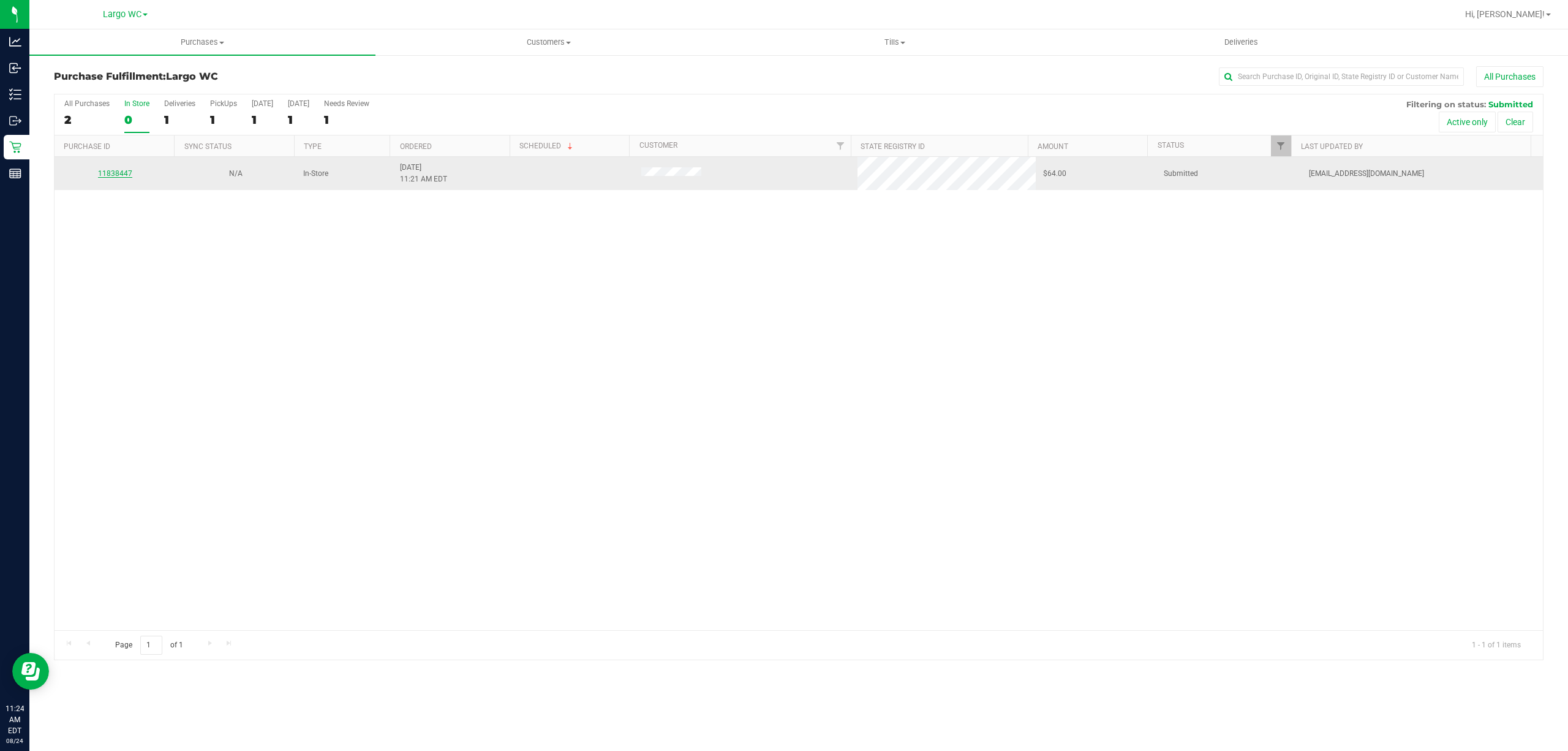
click at [121, 177] on link "11838447" at bounding box center [115, 173] width 35 height 9
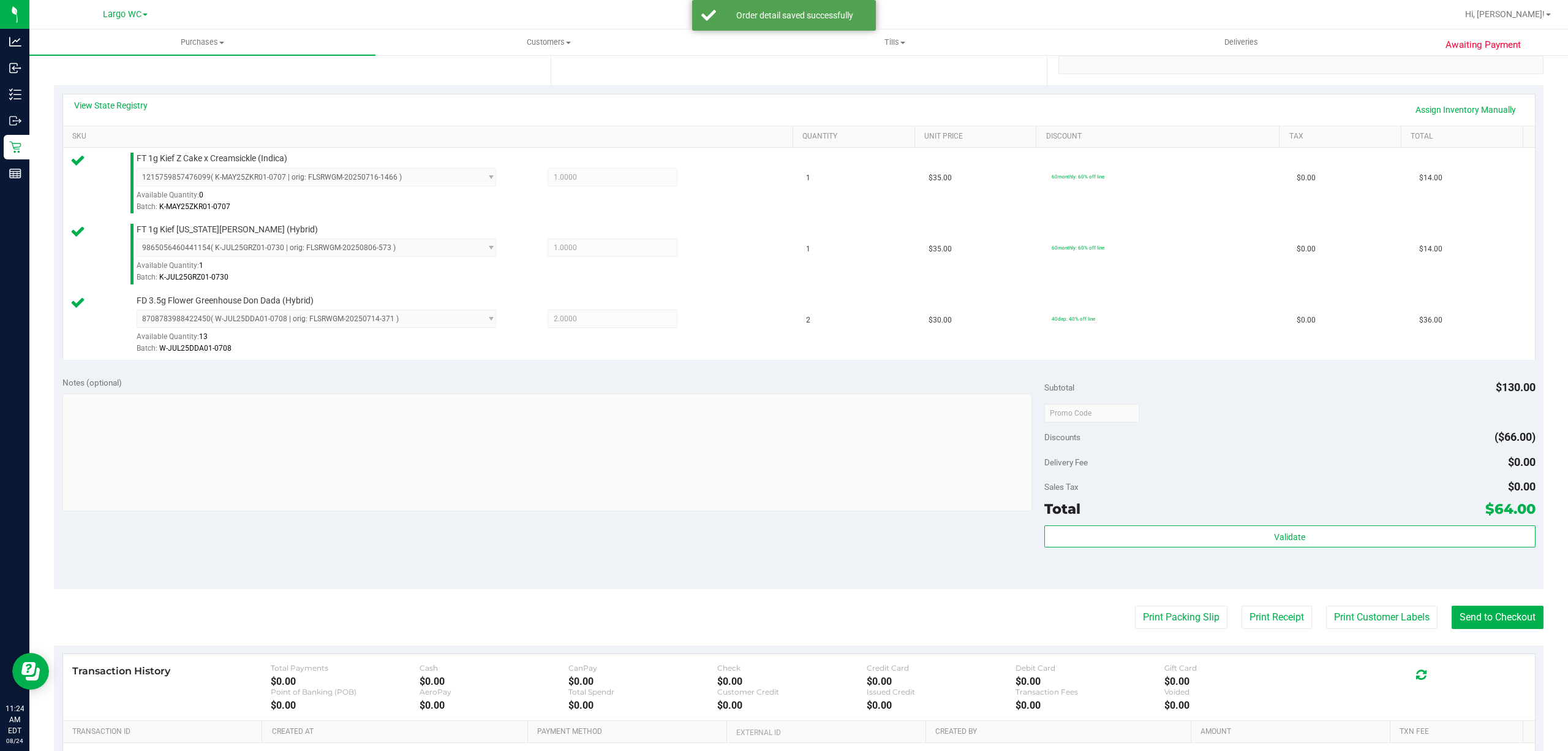
scroll to position [396, 0]
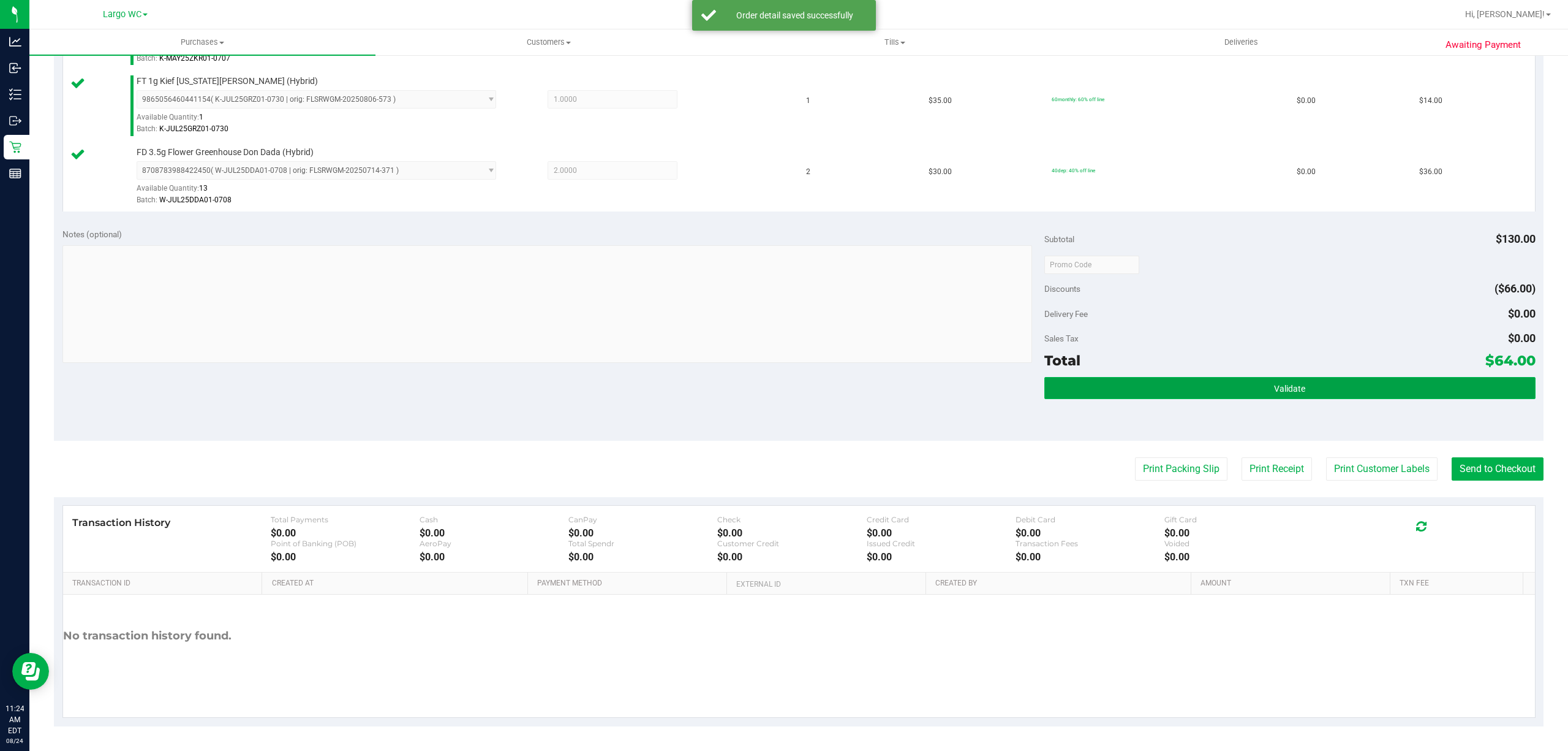
click at [1354, 393] on button "Validate" at bounding box center [1290, 388] width 491 height 22
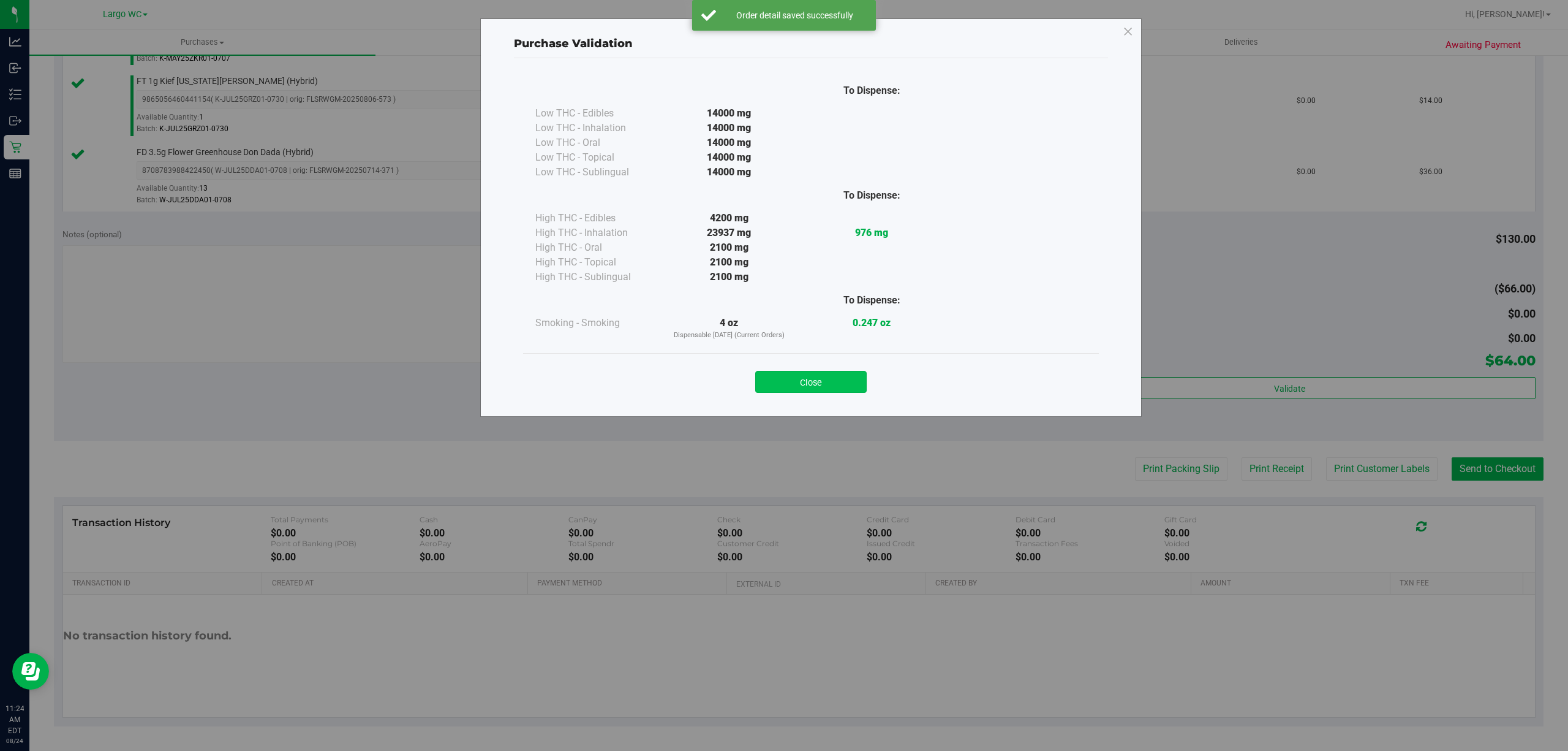
click at [819, 383] on button "Close" at bounding box center [811, 382] width 112 height 22
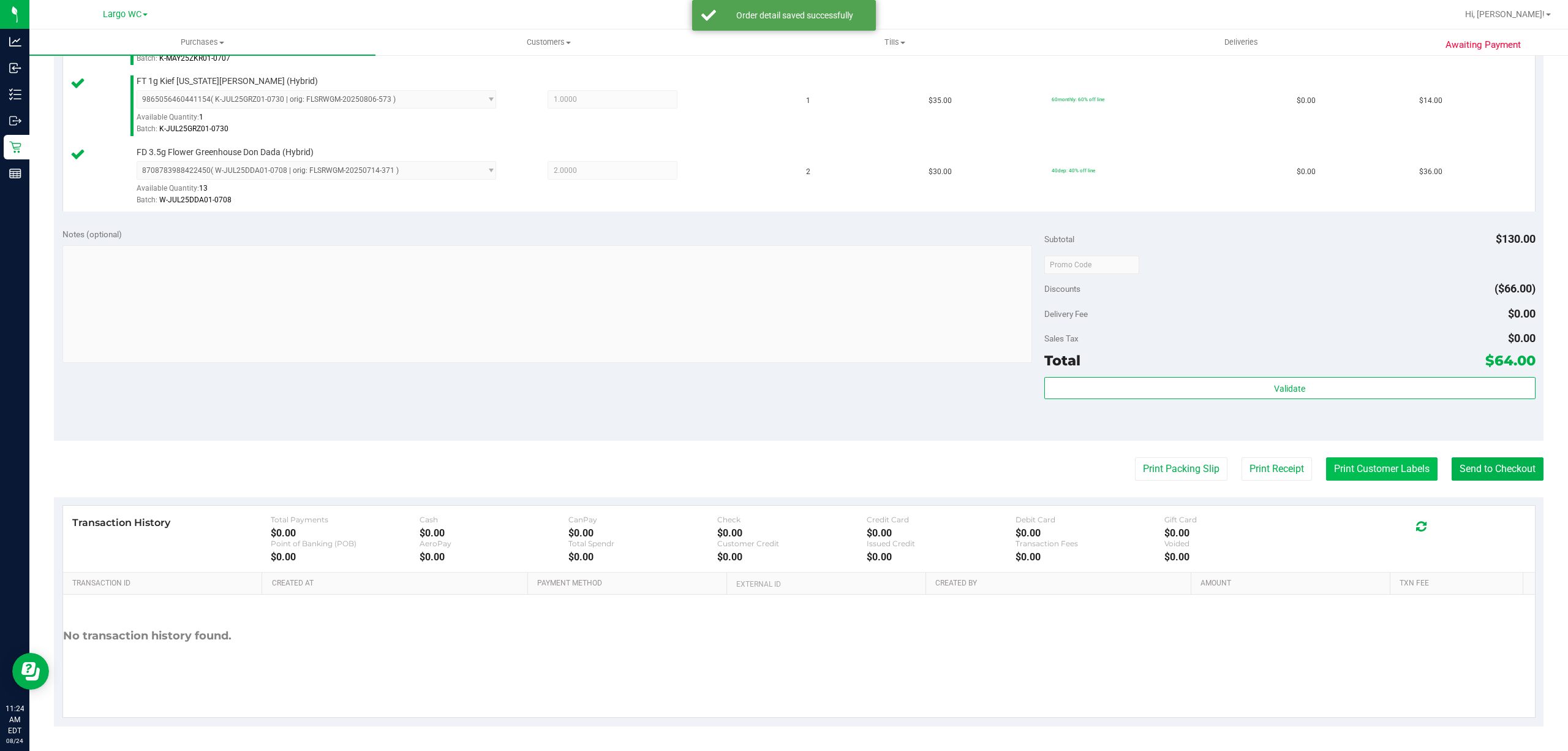
click at [1384, 469] on button "Print Customer Labels" at bounding box center [1382, 468] width 112 height 23
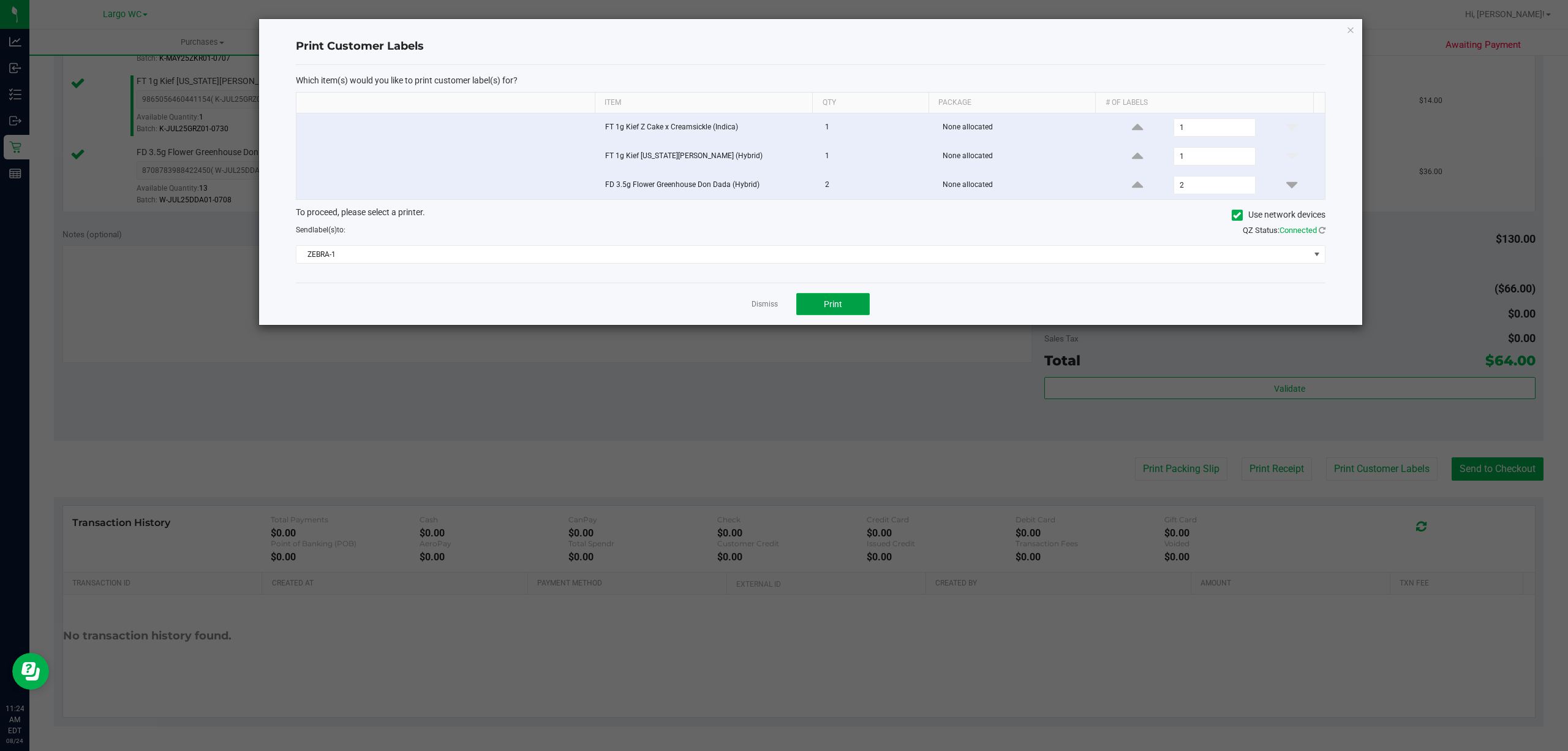
click at [860, 302] on button "Print" at bounding box center [833, 304] width 73 height 22
click at [762, 308] on link "Dismiss" at bounding box center [764, 304] width 26 height 11
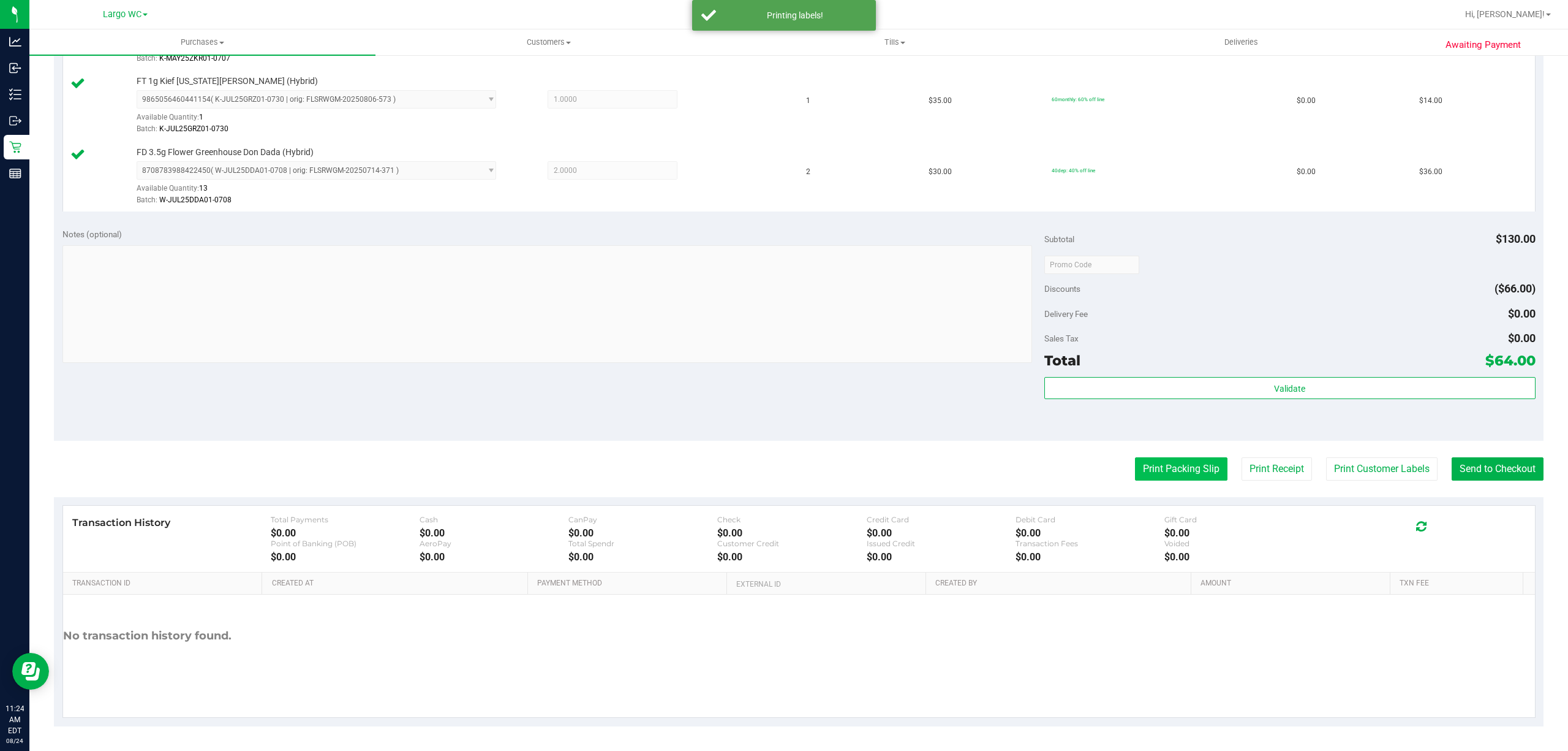
click at [1163, 462] on button "Print Packing Slip" at bounding box center [1182, 468] width 92 height 23
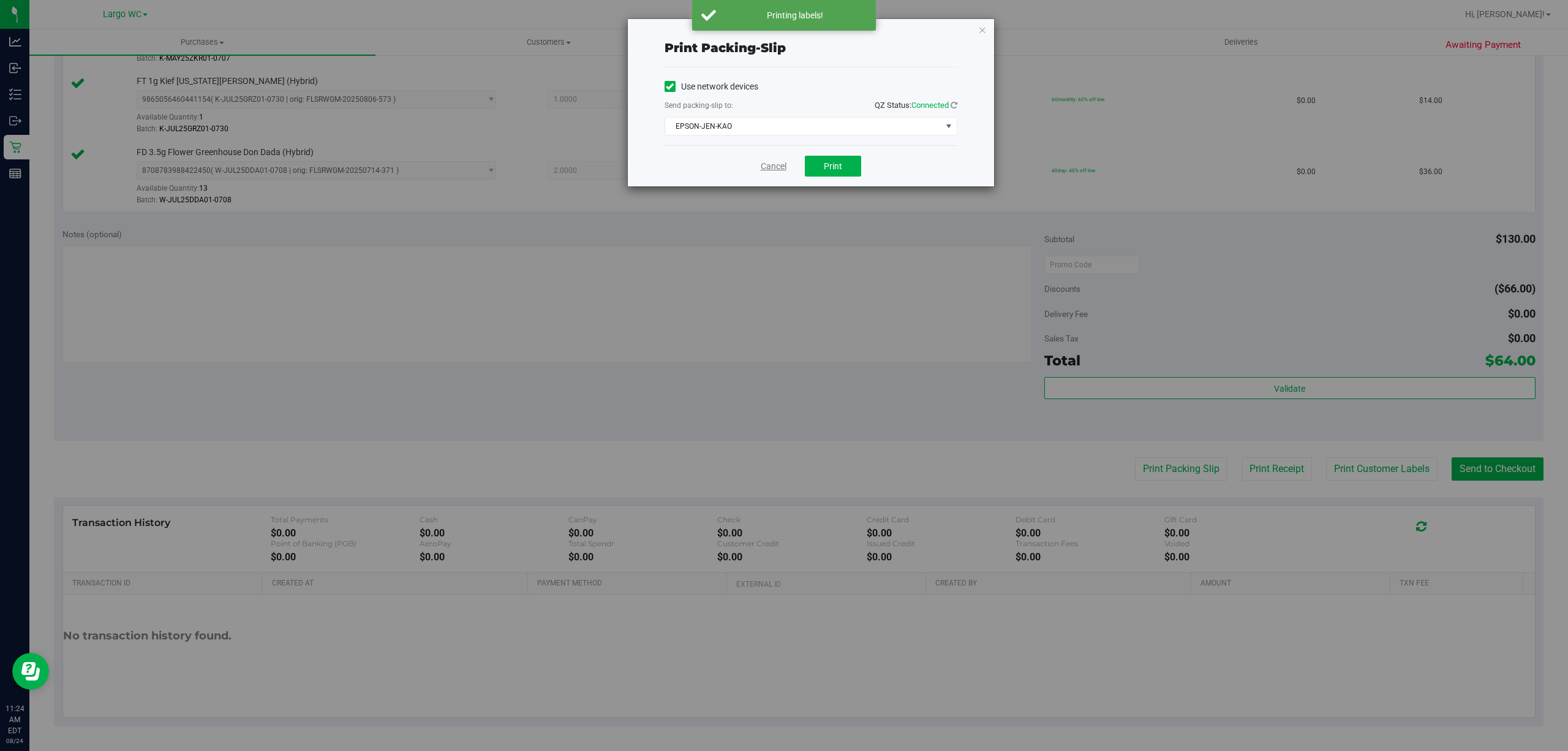
click at [768, 166] on link "Cancel" at bounding box center [774, 165] width 26 height 13
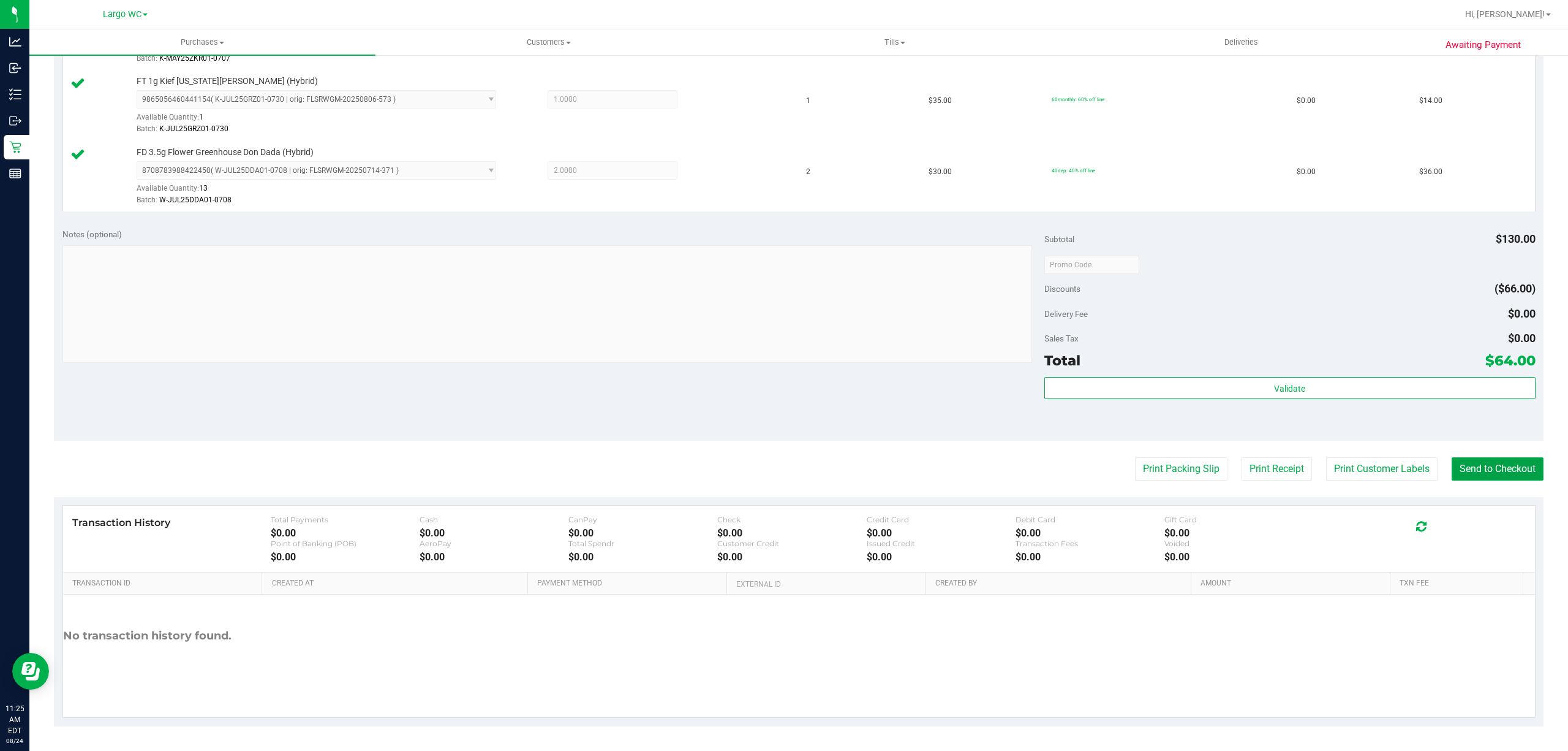
click at [1483, 465] on button "Send to Checkout" at bounding box center [1498, 468] width 92 height 23
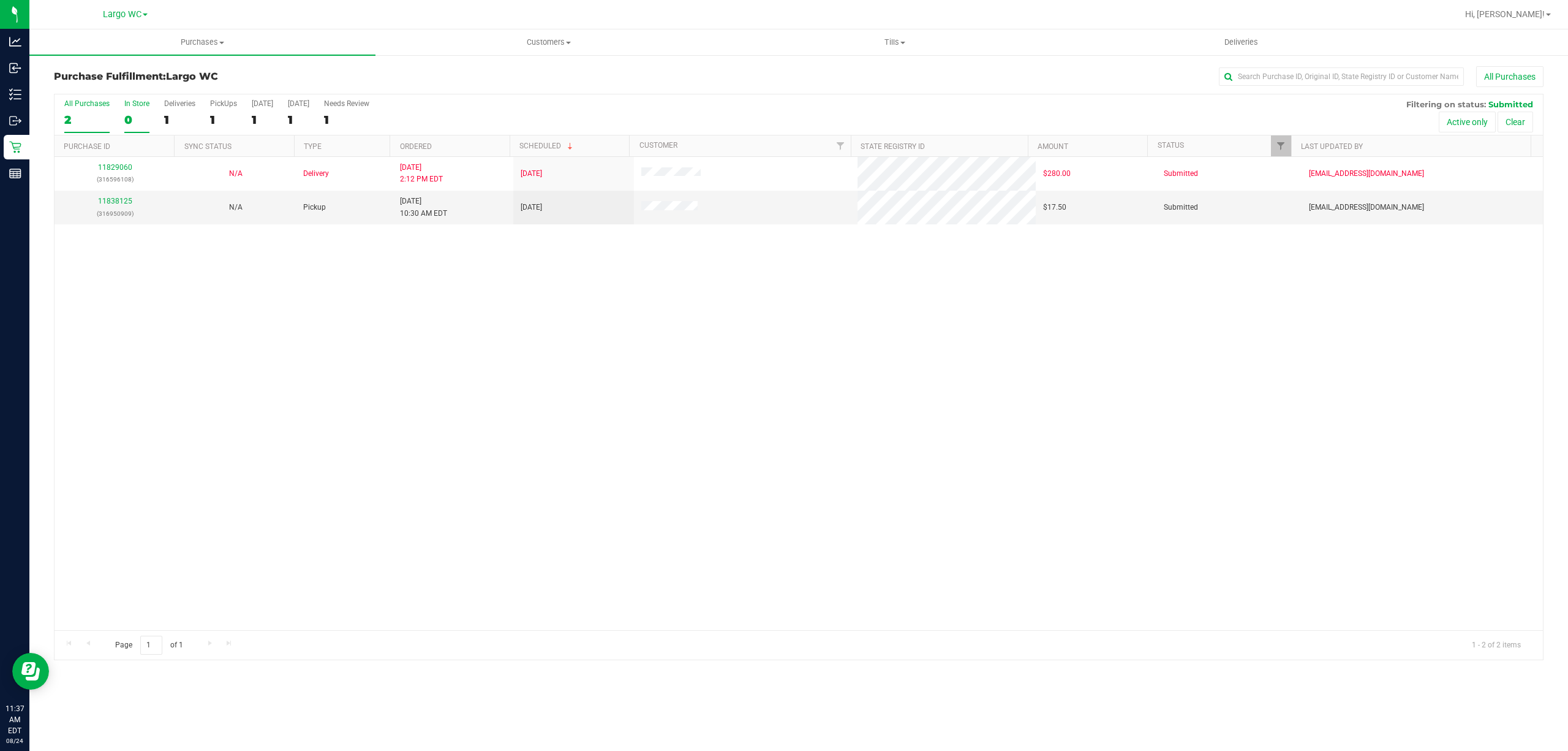
click at [131, 102] on div "In Store" at bounding box center [137, 103] width 25 height 9
click at [0, 0] on input "In Store 0" at bounding box center [0, 0] width 0 height 0
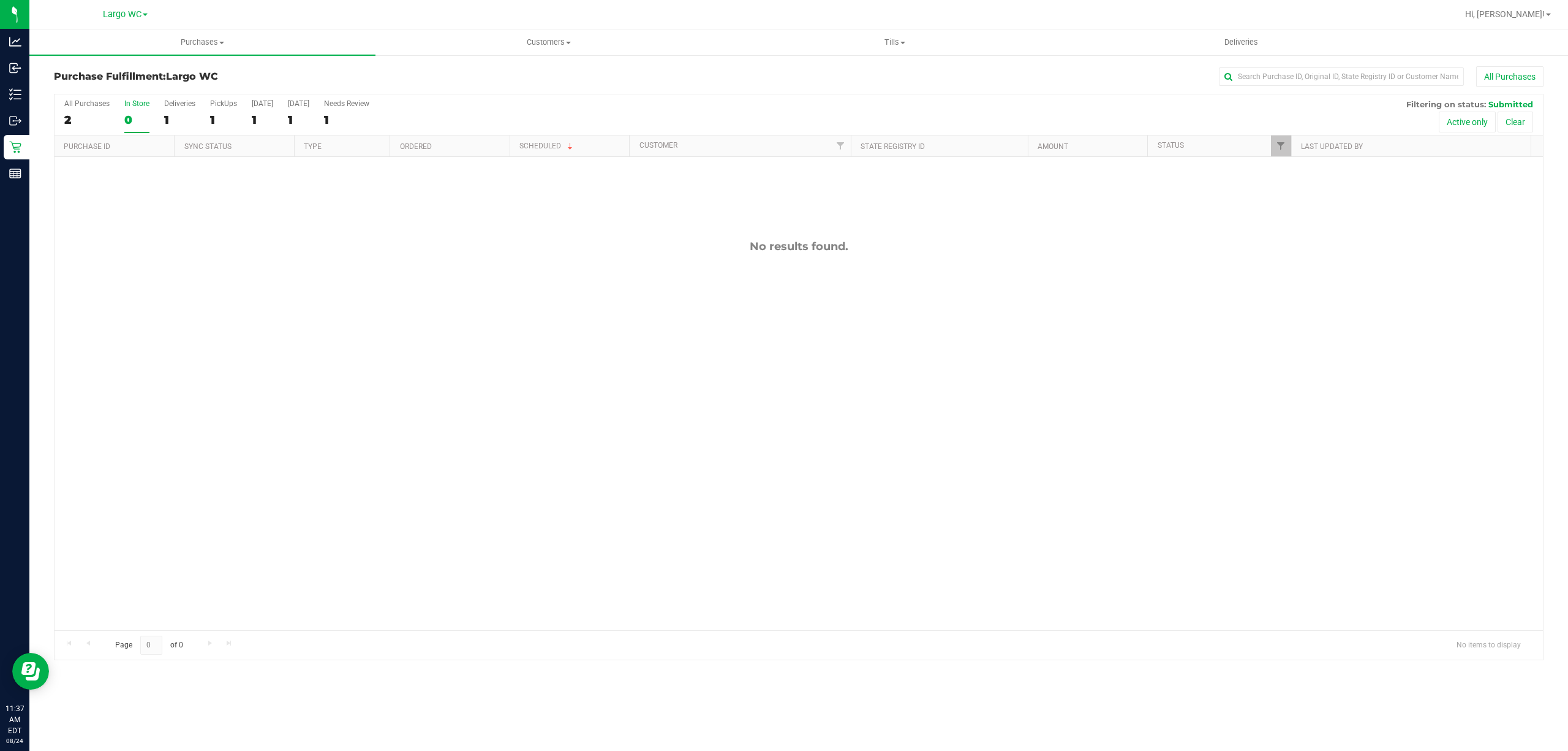
click at [146, 121] on div "0" at bounding box center [137, 119] width 25 height 14
click at [0, 0] on input "In Store 0" at bounding box center [0, 0] width 0 height 0
click at [207, 43] on span "Purchases" at bounding box center [203, 41] width 346 height 11
click at [137, 77] on span "Summary of purchases" at bounding box center [92, 73] width 126 height 11
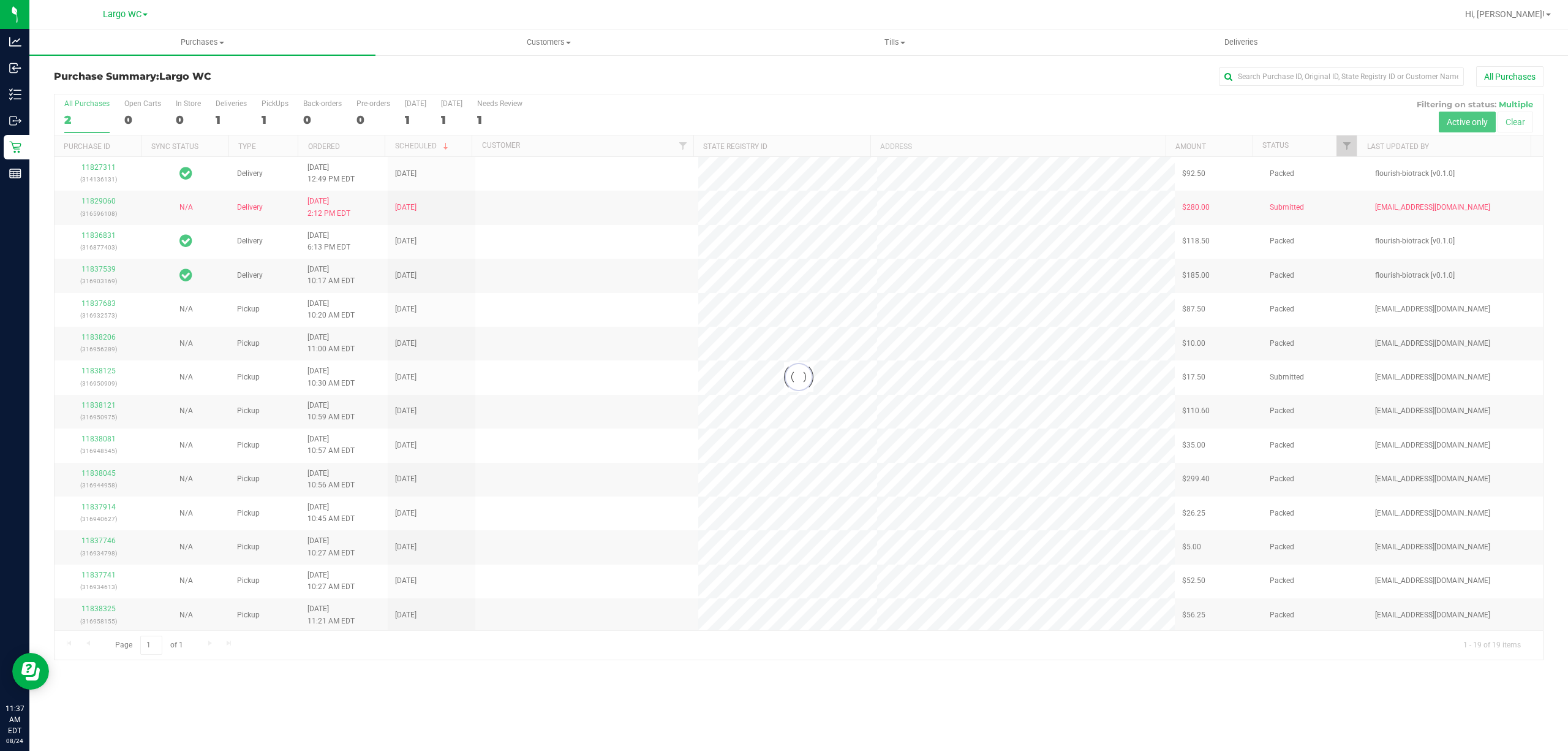
click at [137, 106] on div at bounding box center [799, 377] width 1489 height 565
click at [142, 111] on label "Open Carts 0" at bounding box center [142, 115] width 37 height 34
click at [0, 0] on input "Open Carts 0" at bounding box center [0, 0] width 0 height 0
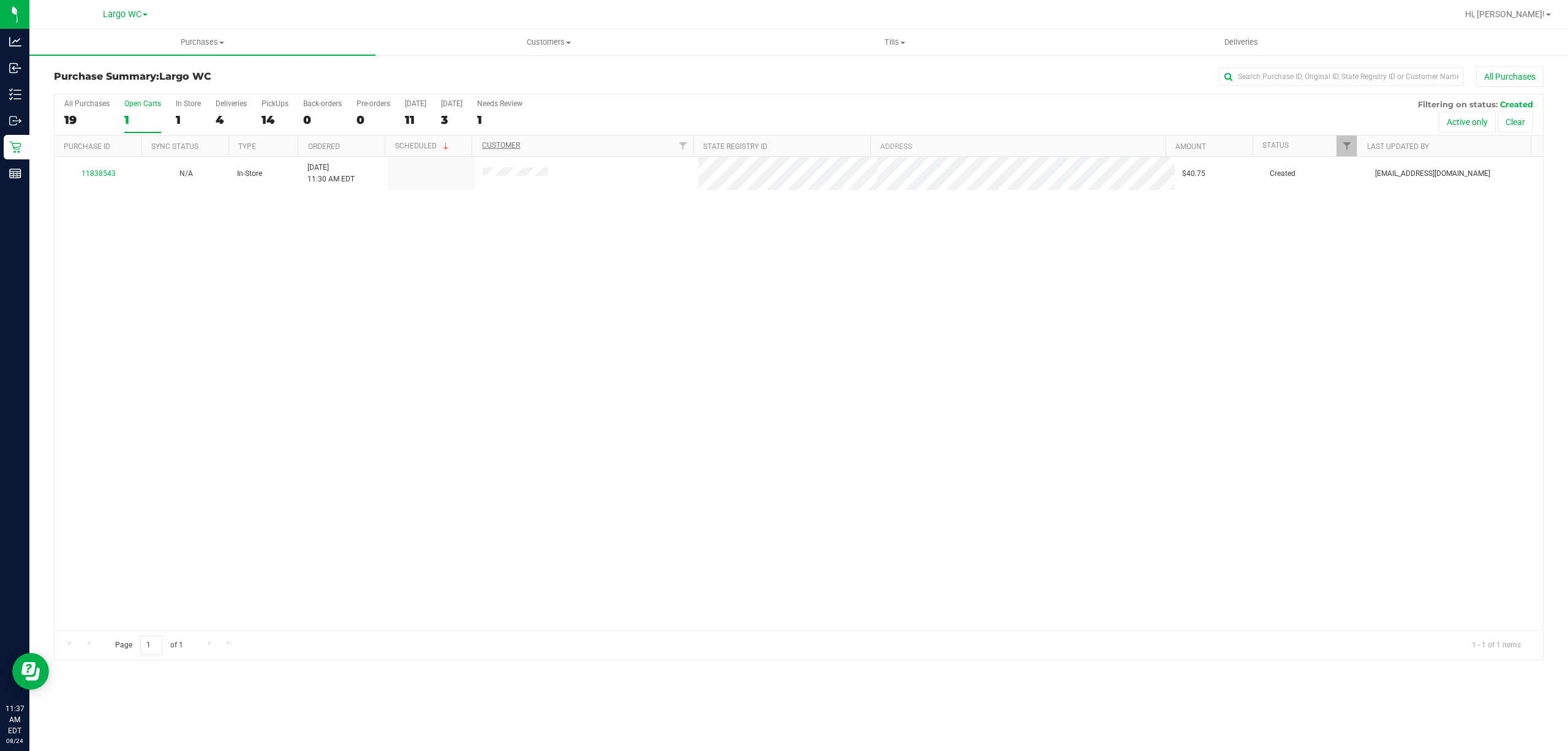
click at [513, 148] on link "Customer" at bounding box center [502, 145] width 38 height 9
click at [504, 184] on div at bounding box center [799, 377] width 1489 height 565
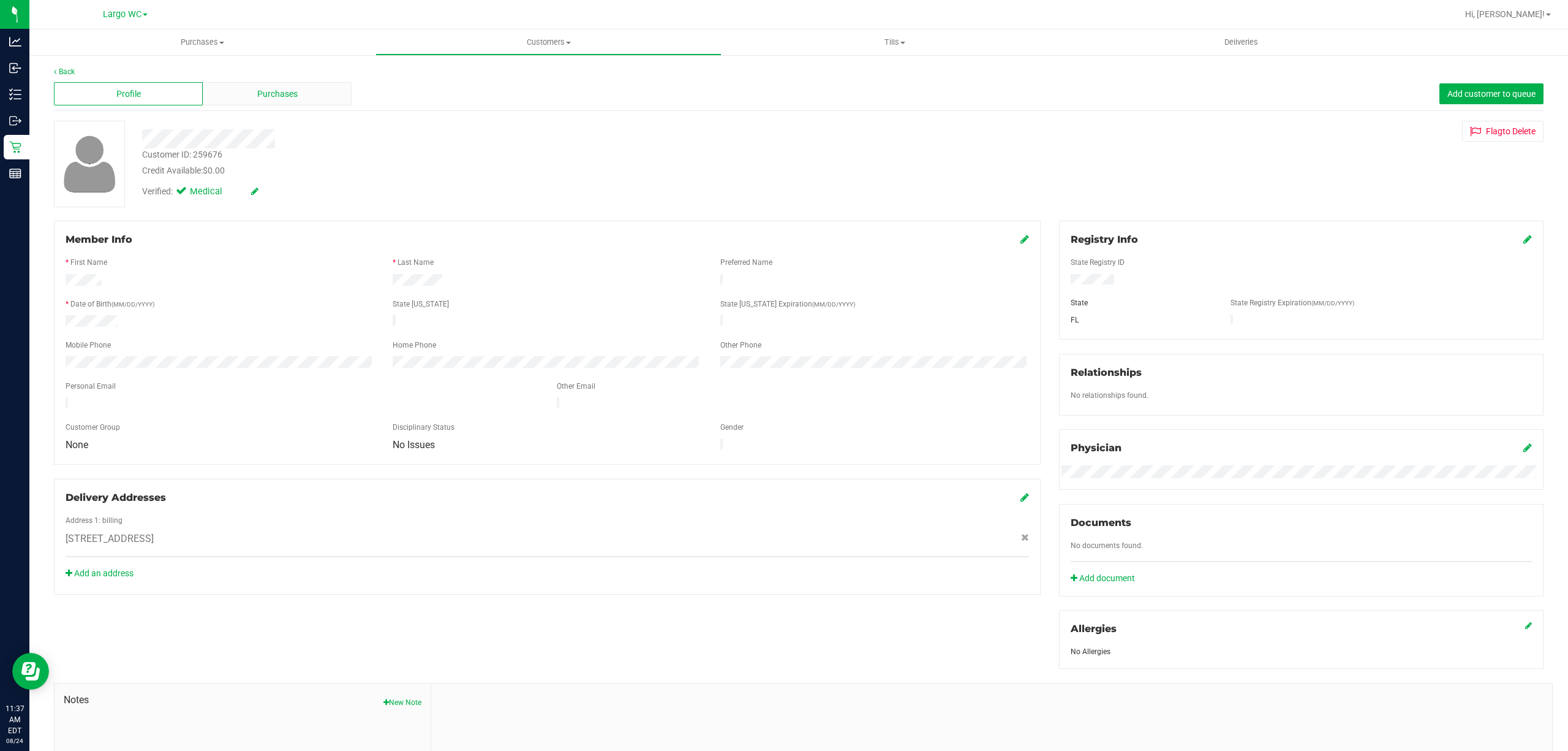
click at [254, 92] on div "Purchases" at bounding box center [277, 93] width 149 height 23
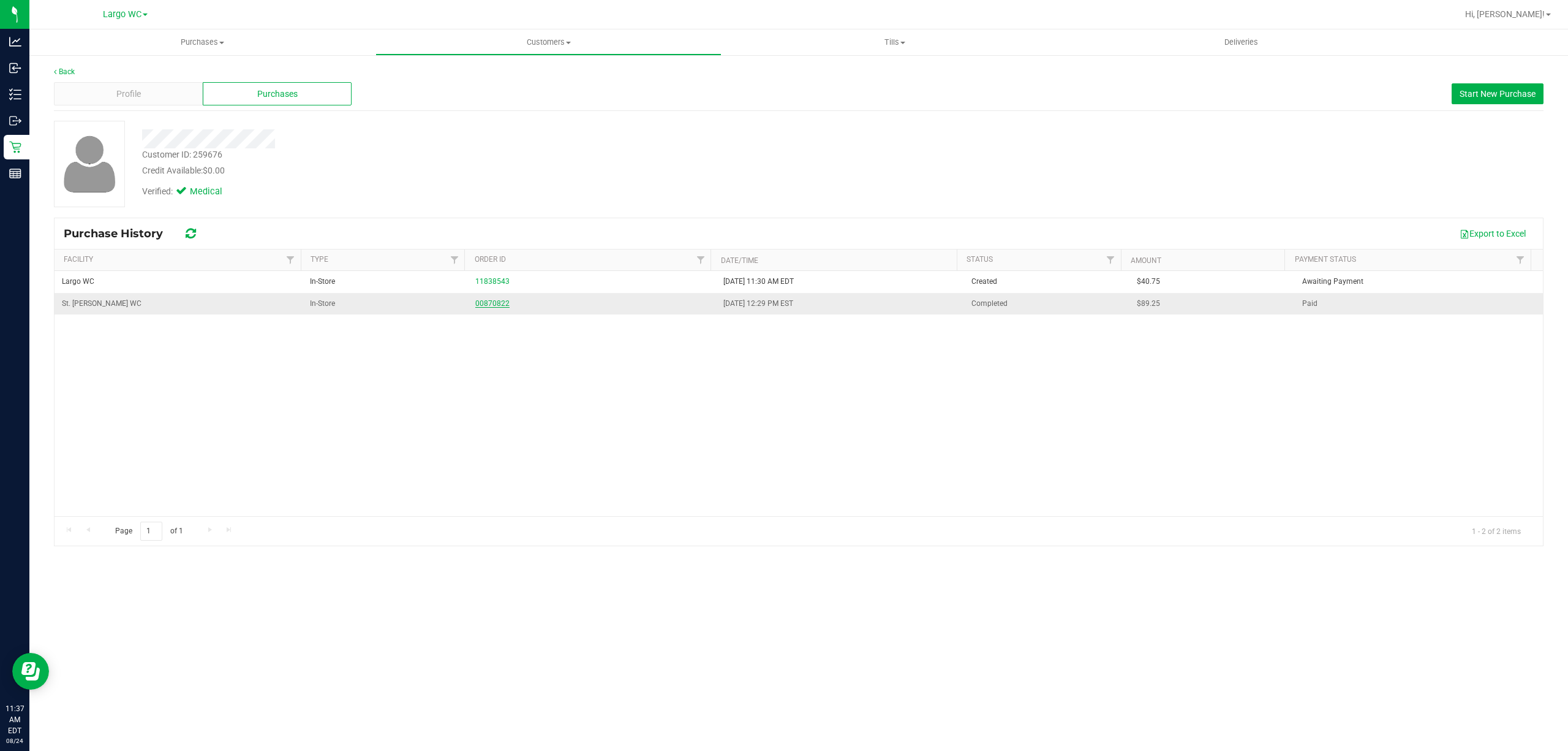
click at [481, 305] on link "00870822" at bounding box center [493, 303] width 35 height 9
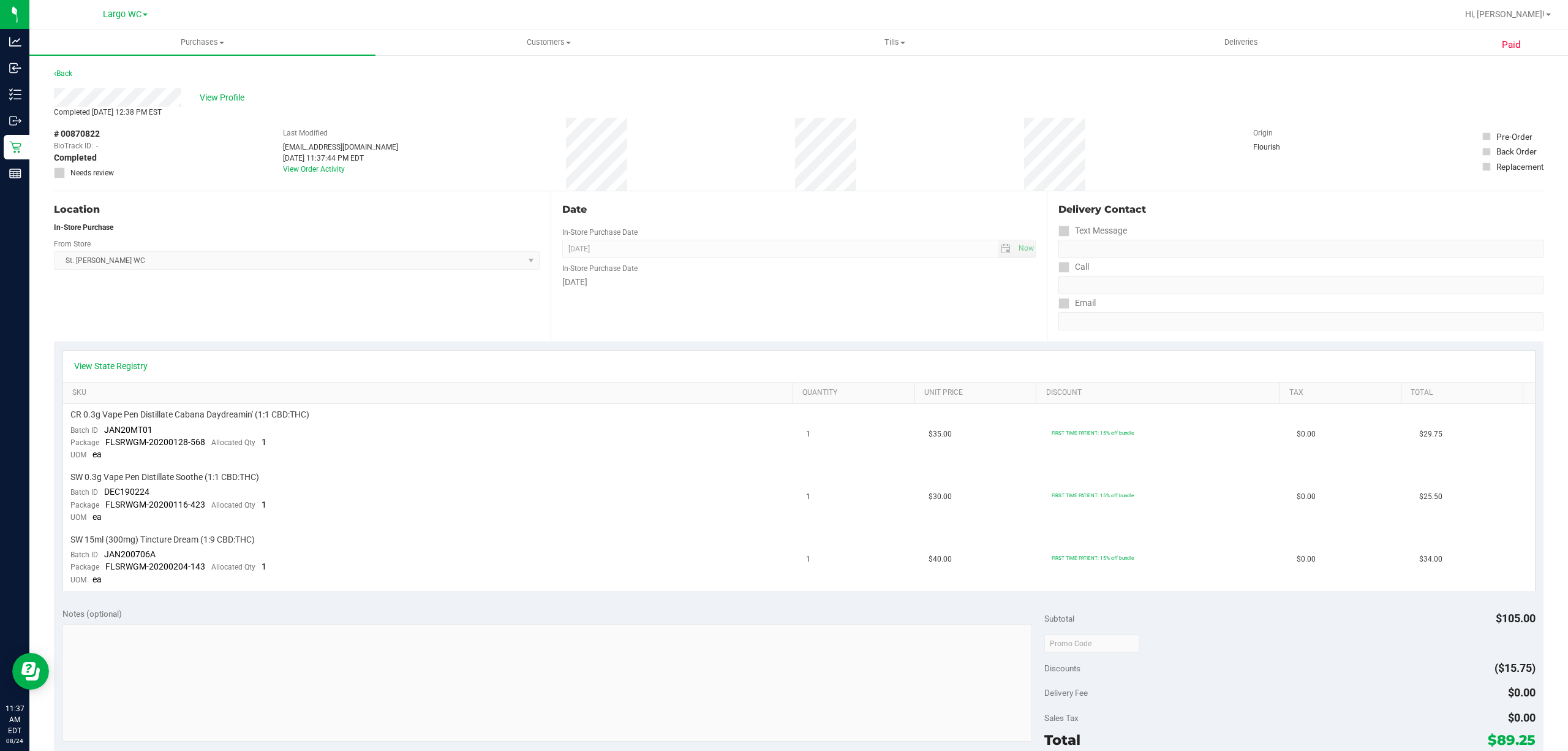
click at [378, 324] on div "Location In-Store Purchase From Store St. Pete WC Select Store Bonita Springs W…" at bounding box center [302, 266] width 497 height 150
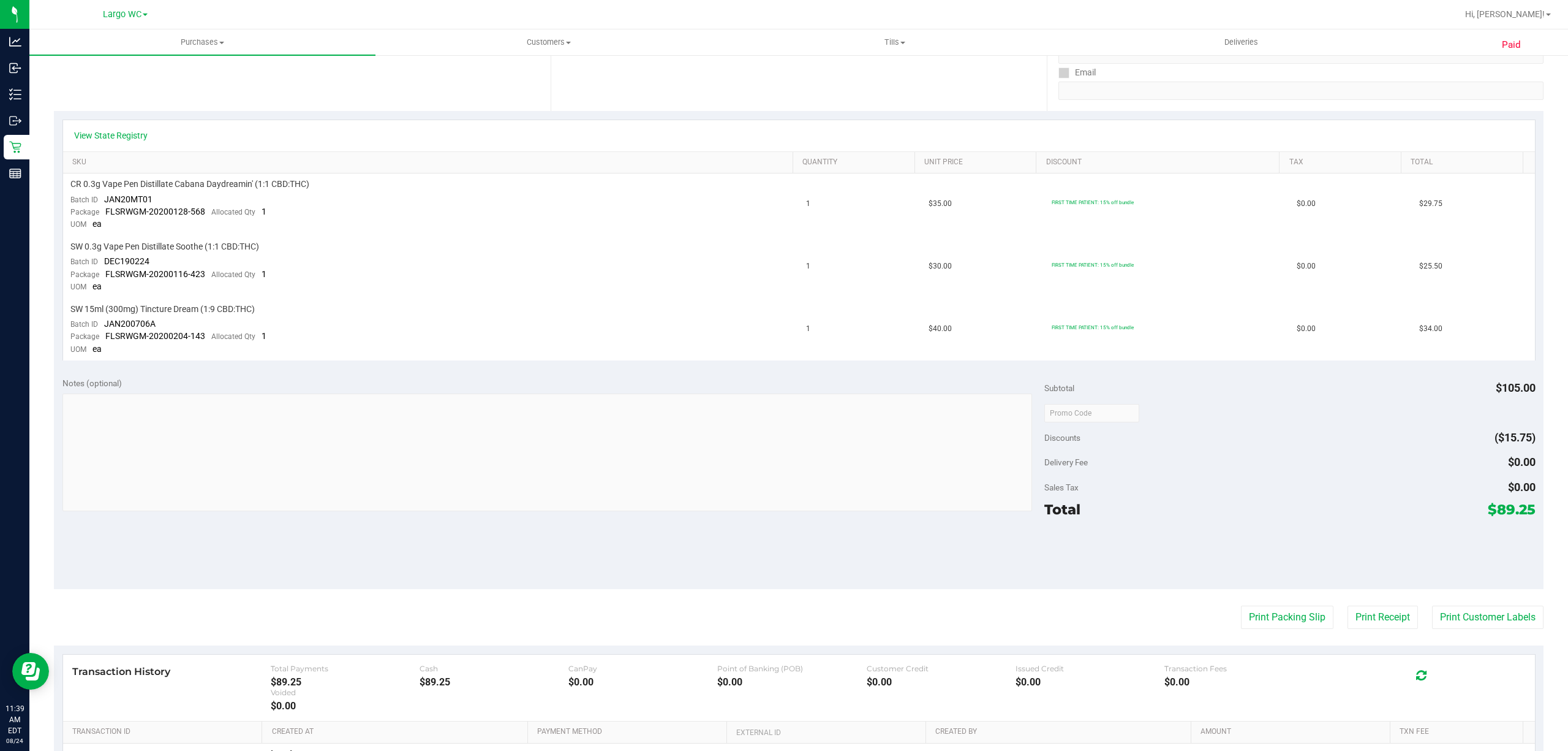
scroll to position [175, 0]
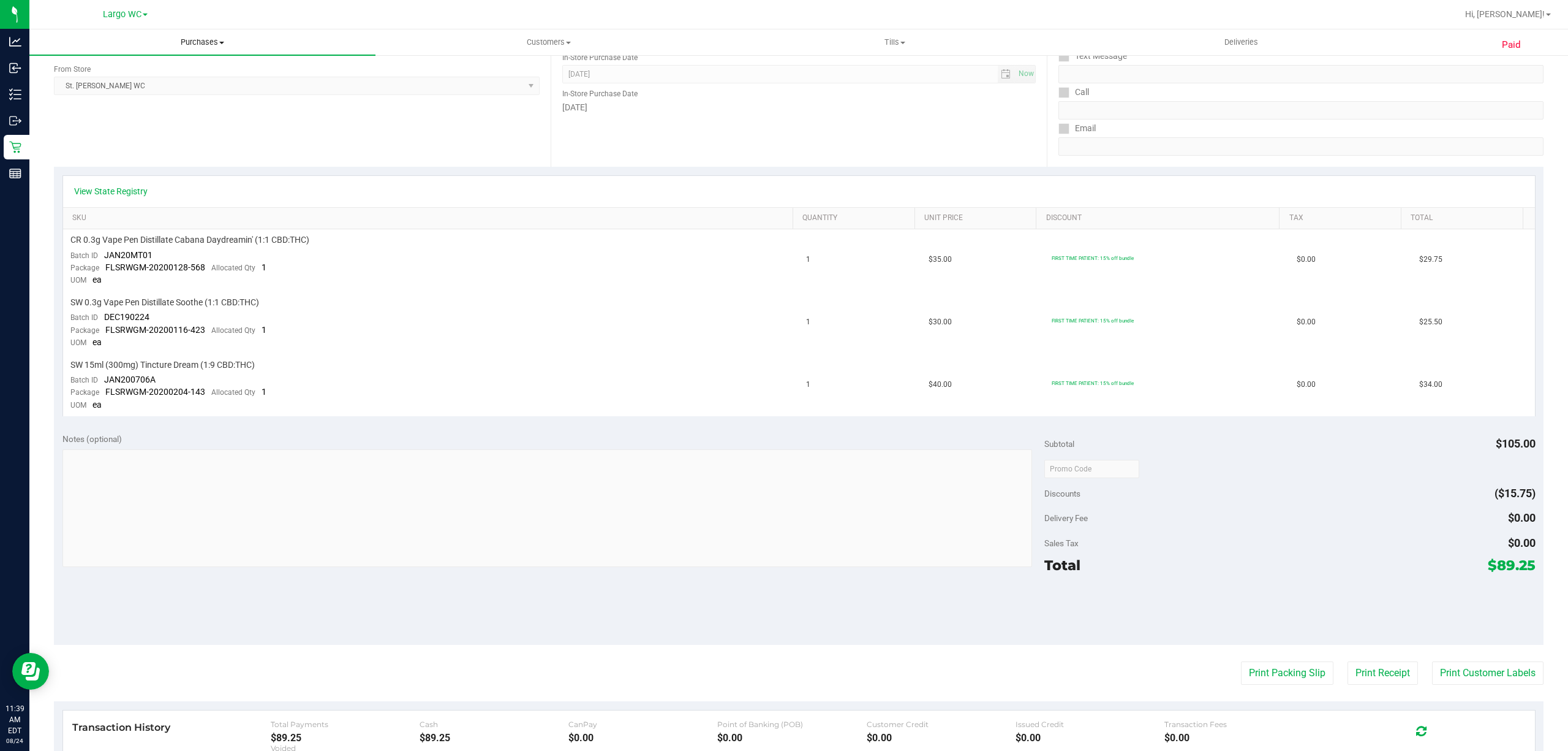
click at [212, 39] on span "Purchases" at bounding box center [203, 41] width 346 height 11
click at [182, 92] on li "Fulfillment" at bounding box center [203, 88] width 346 height 14
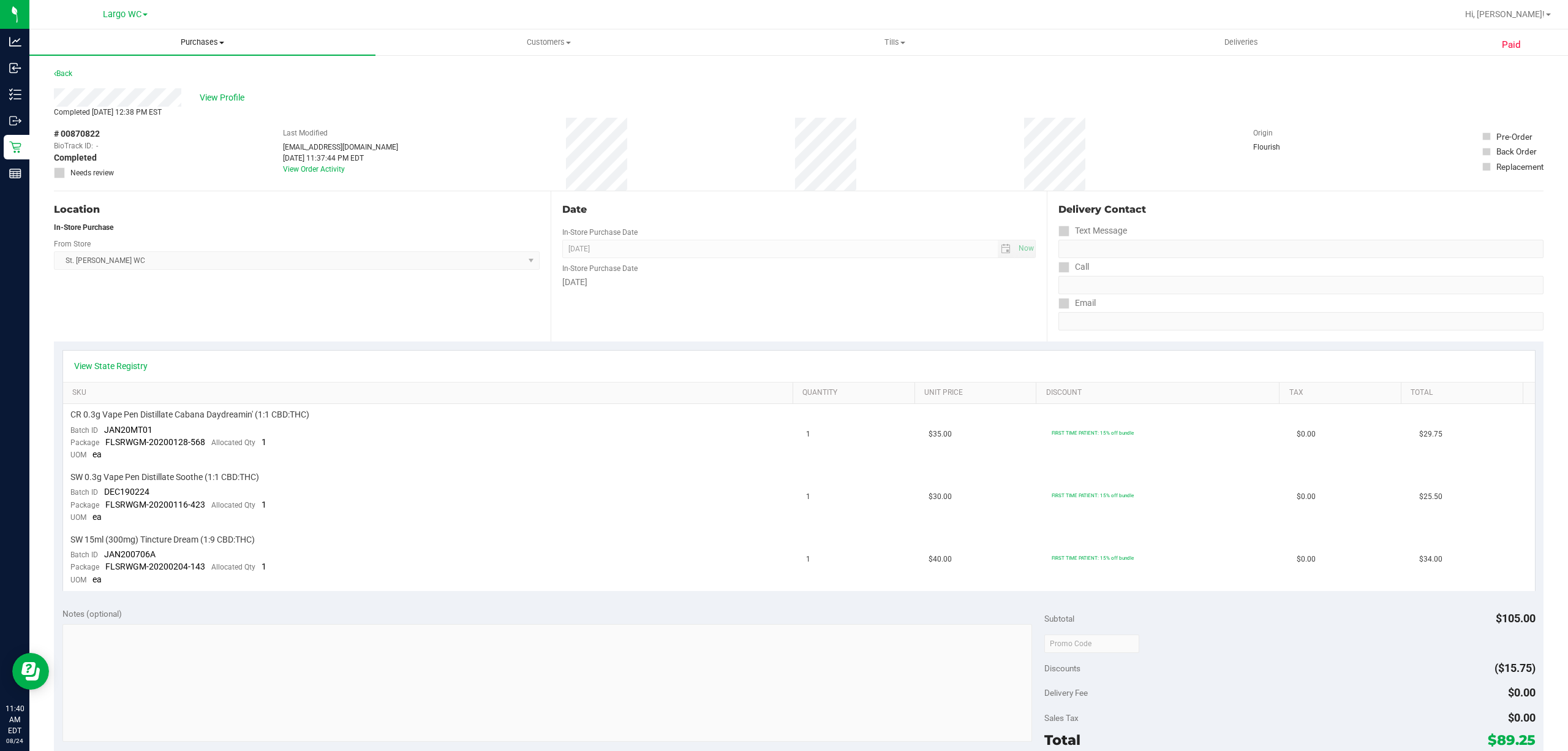
click at [204, 41] on span "Purchases" at bounding box center [203, 41] width 346 height 11
click at [81, 90] on span "Fulfillment" at bounding box center [67, 88] width 76 height 11
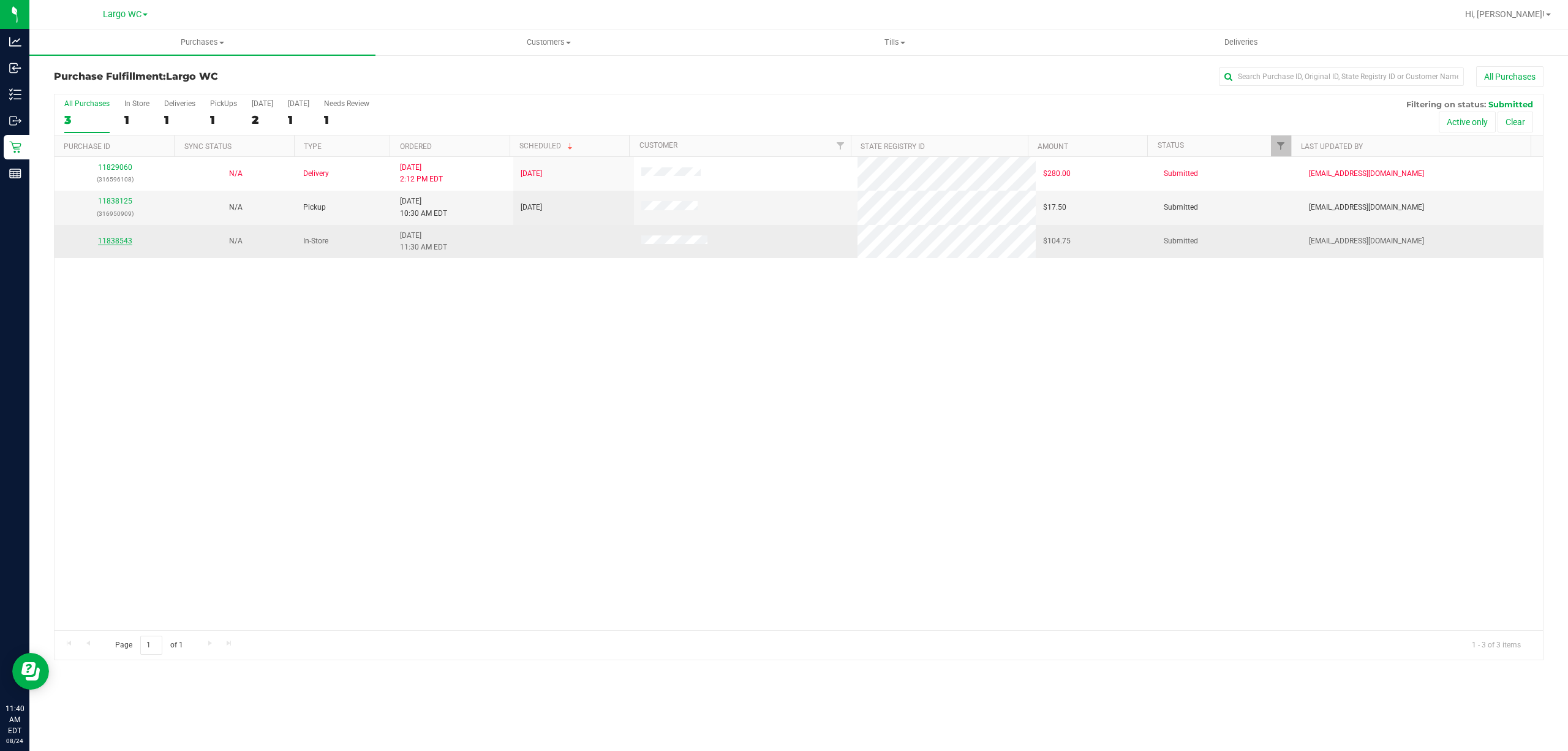
click at [117, 240] on link "11838543" at bounding box center [115, 240] width 35 height 9
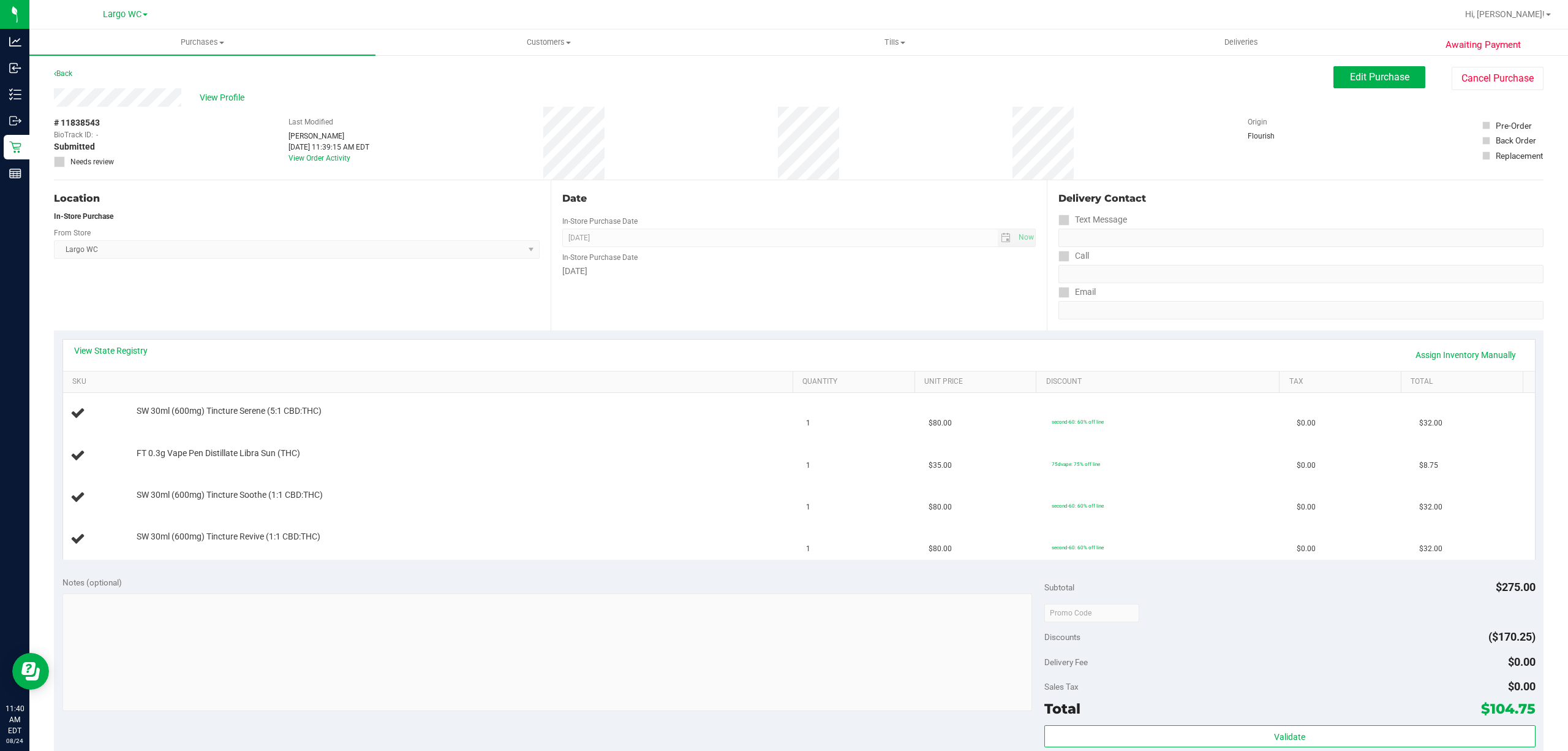
click at [107, 344] on link "View State Registry" at bounding box center [111, 350] width 73 height 13
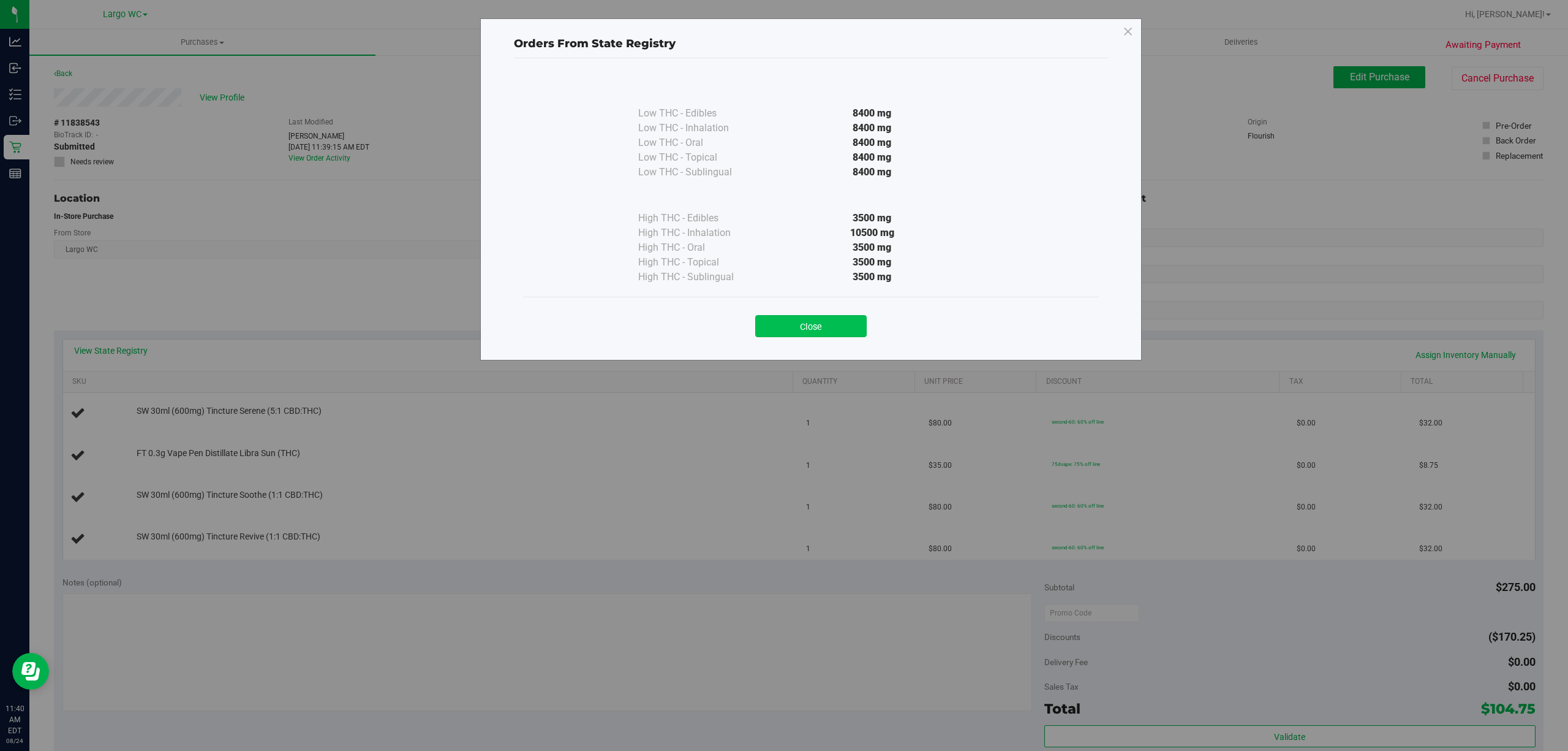
click at [795, 323] on button "Close" at bounding box center [811, 326] width 112 height 22
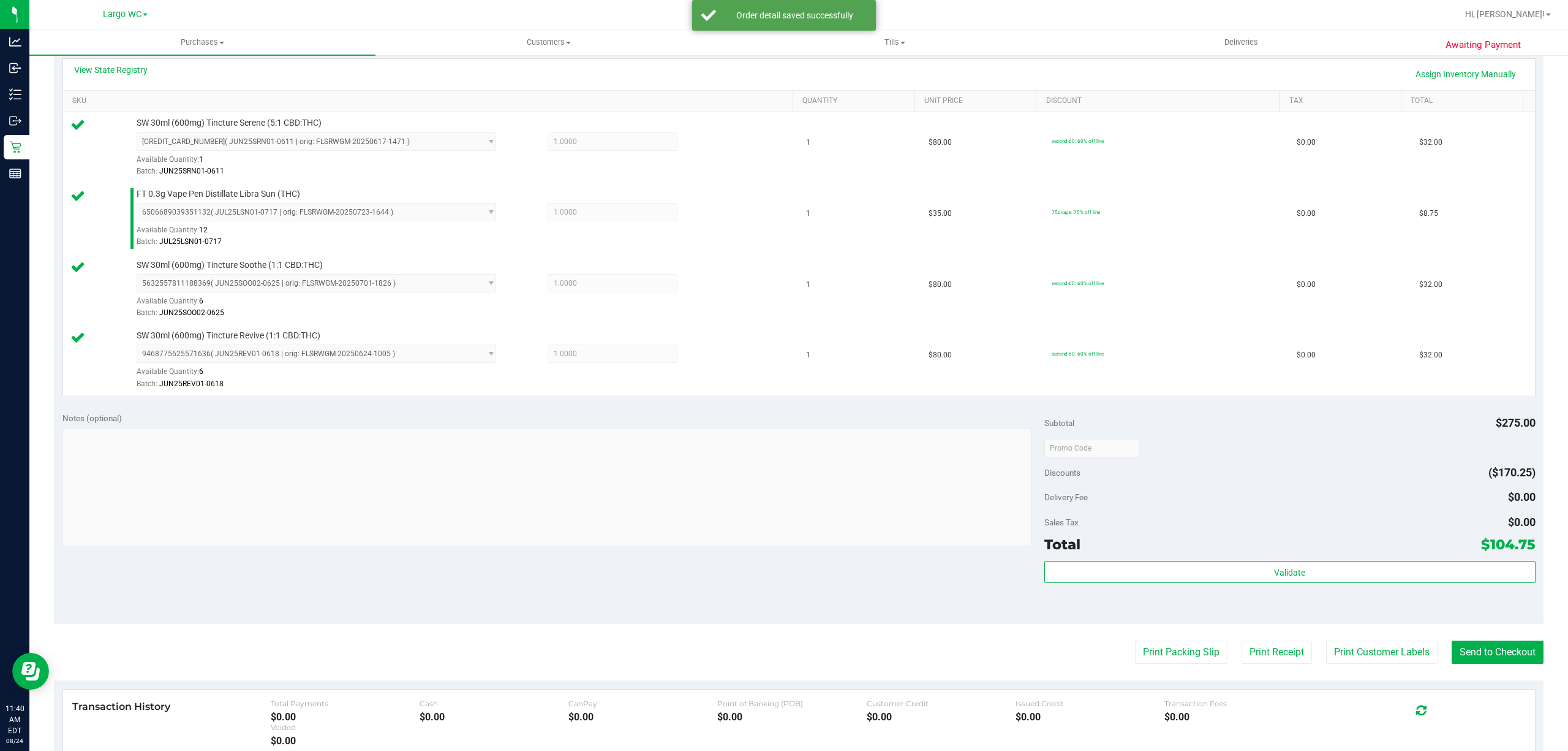
scroll to position [467, 0]
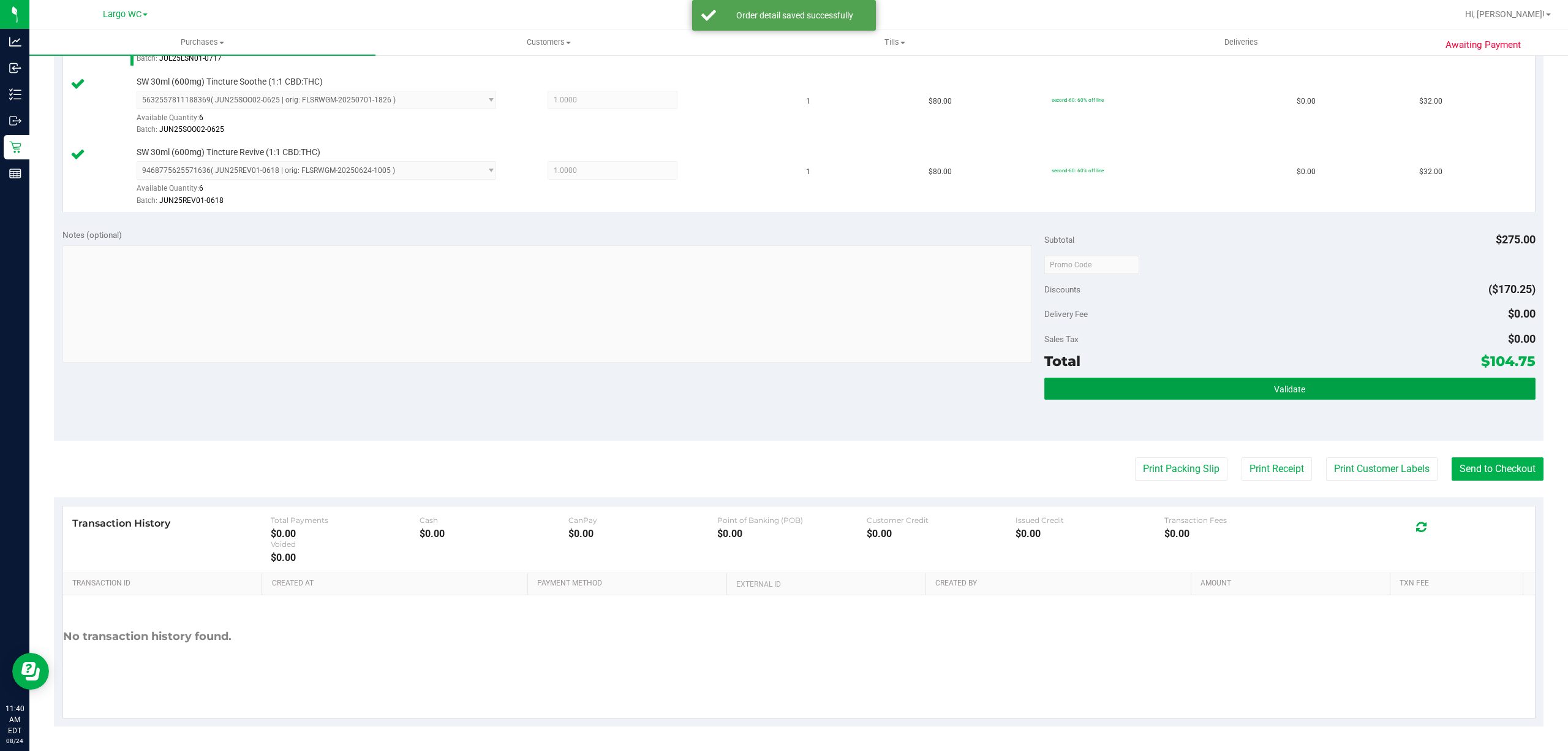
click at [1357, 396] on button "Validate" at bounding box center [1290, 388] width 491 height 22
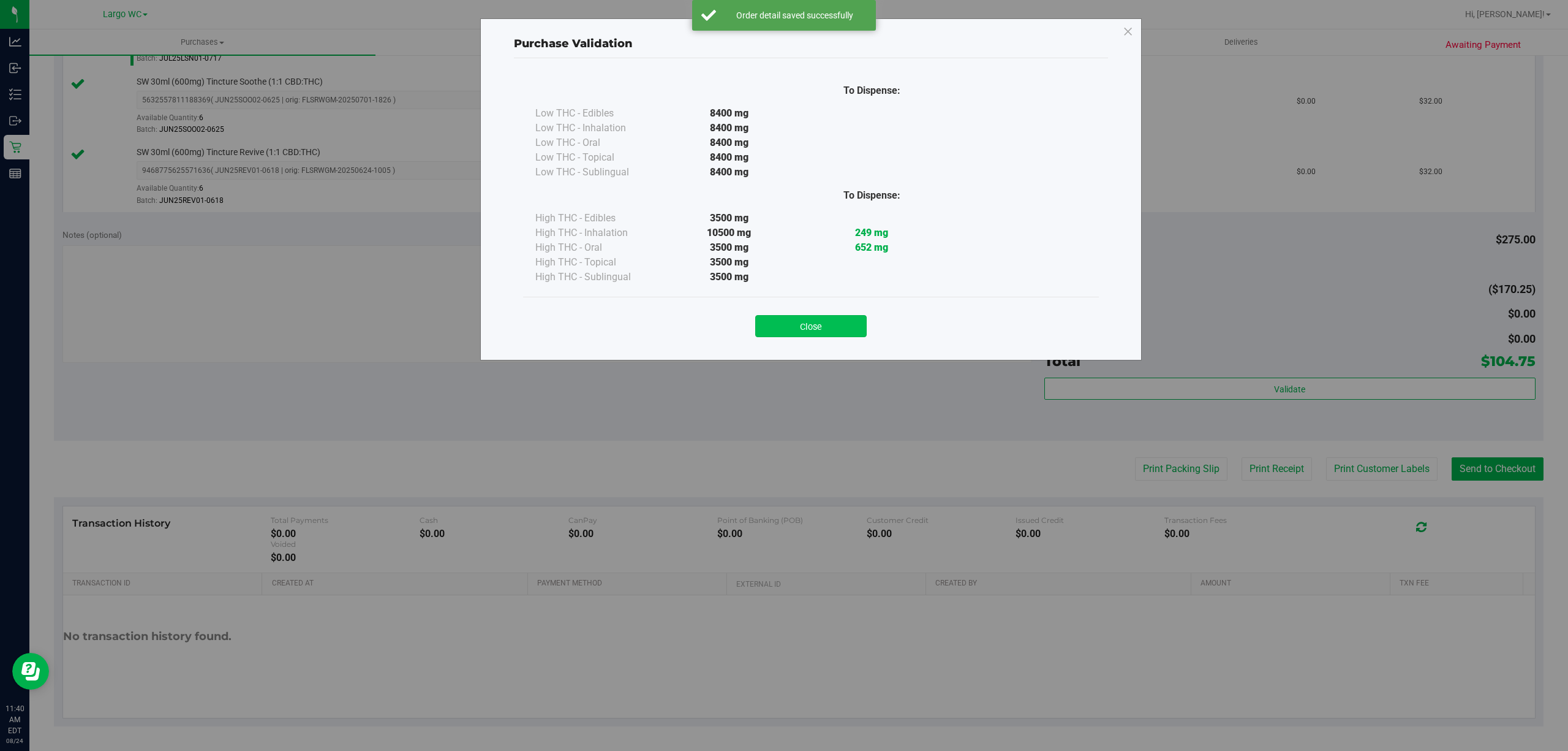
click at [807, 332] on button "Close" at bounding box center [811, 326] width 112 height 22
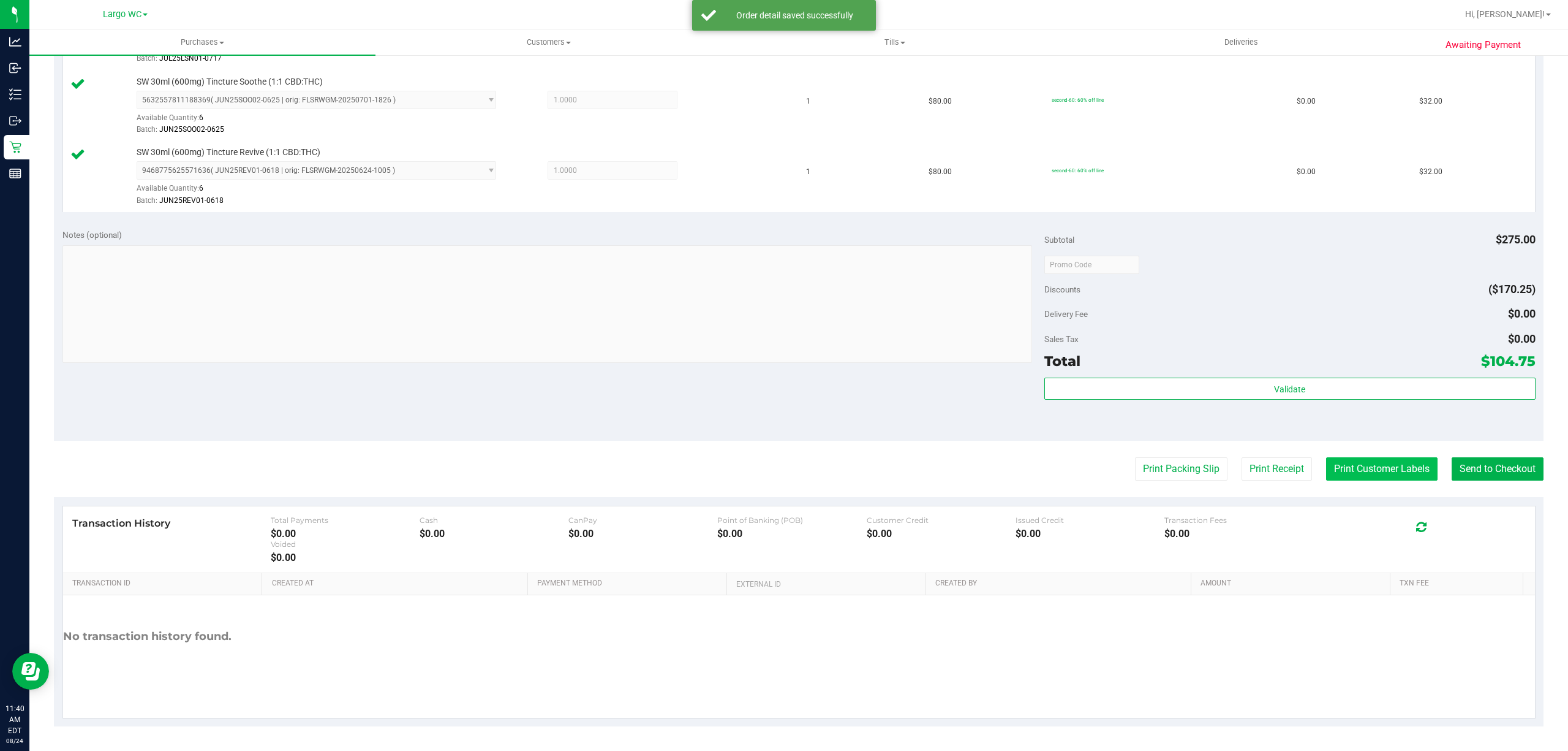
click at [1349, 468] on button "Print Customer Labels" at bounding box center [1382, 468] width 112 height 23
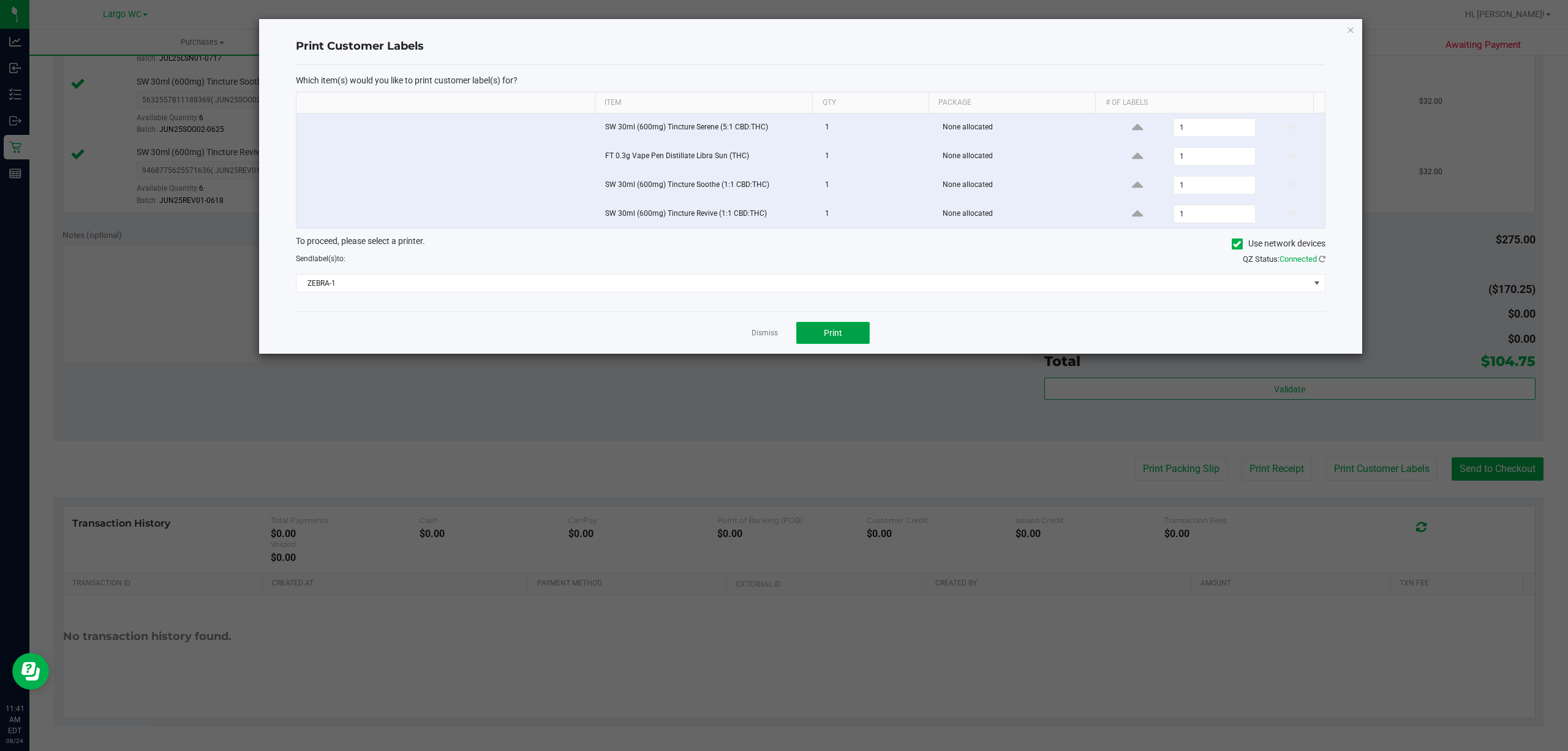
click at [842, 332] on button "Print" at bounding box center [833, 333] width 73 height 22
click at [763, 338] on link "Dismiss" at bounding box center [764, 333] width 26 height 11
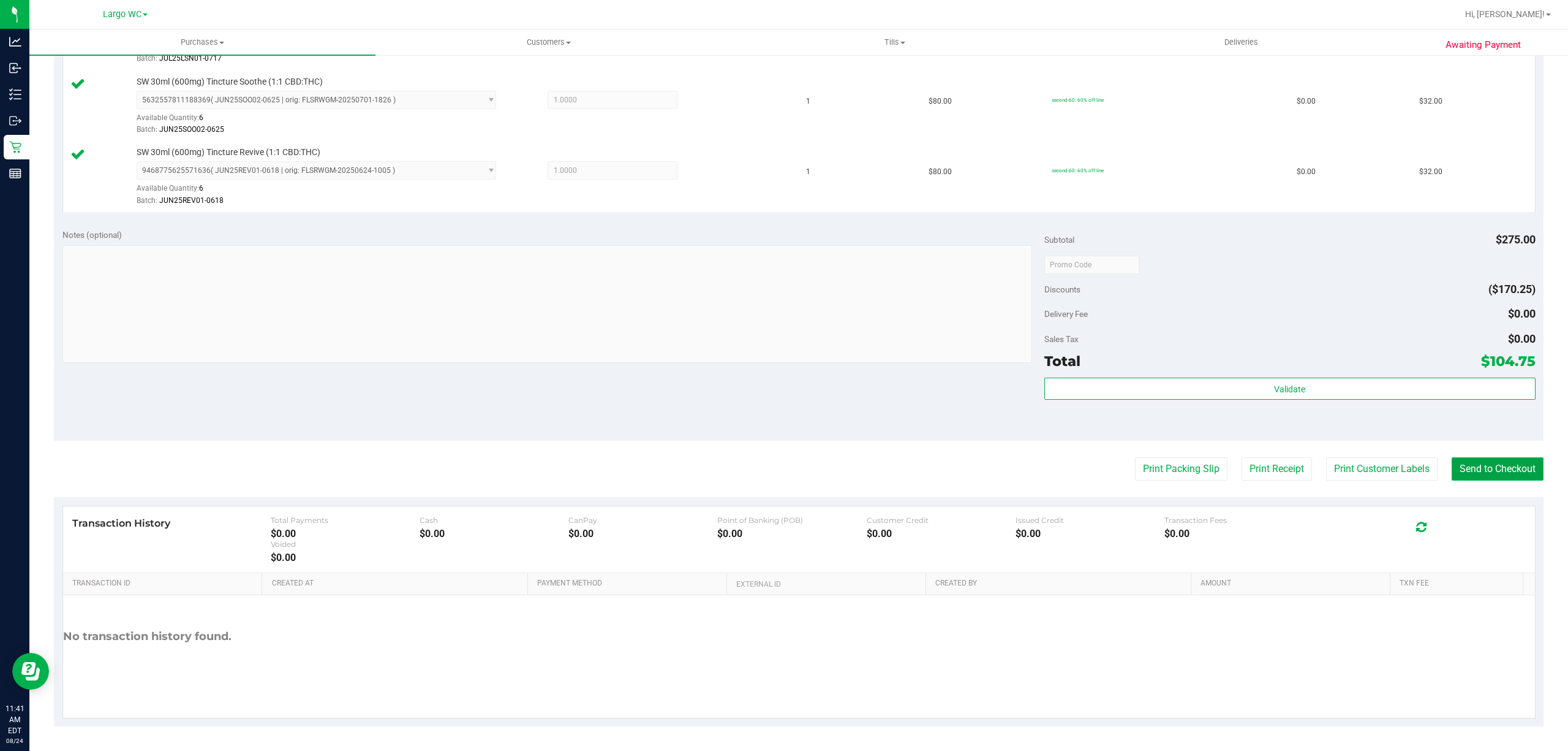
click at [1481, 469] on button "Send to Checkout" at bounding box center [1498, 468] width 92 height 23
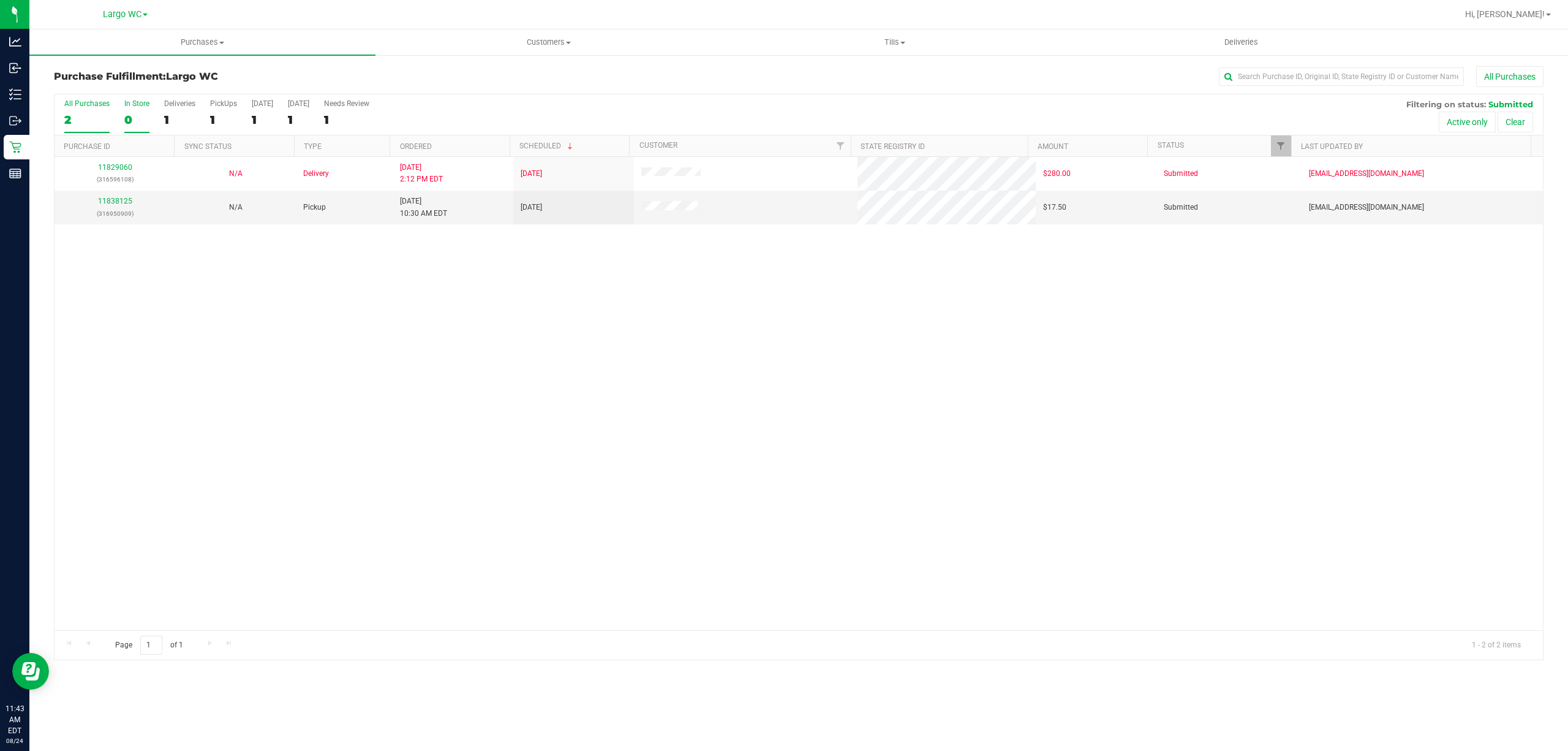
click at [137, 104] on div "In Store" at bounding box center [137, 103] width 25 height 9
click at [0, 0] on input "In Store 0" at bounding box center [0, 0] width 0 height 0
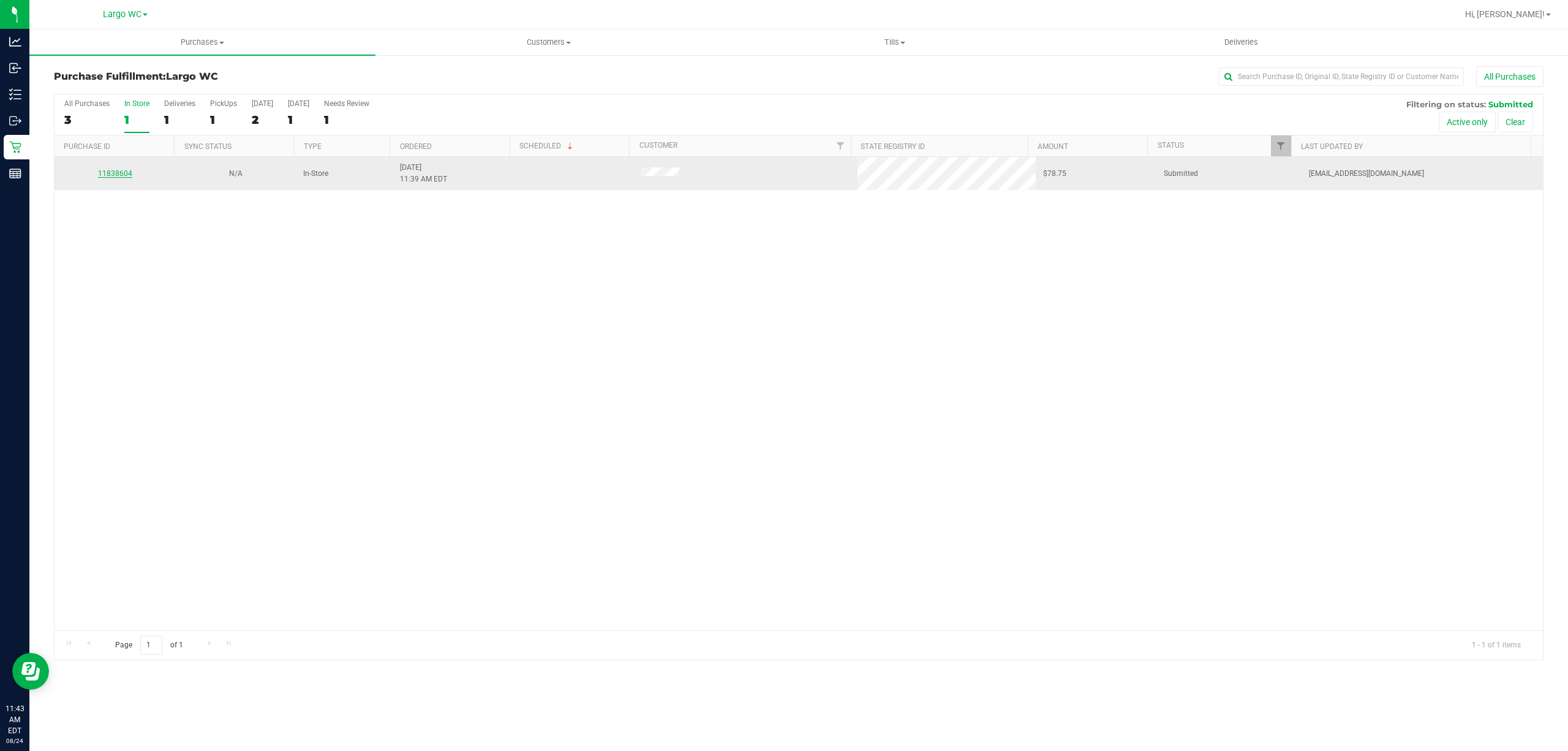
click at [111, 173] on link "11838604" at bounding box center [115, 173] width 35 height 9
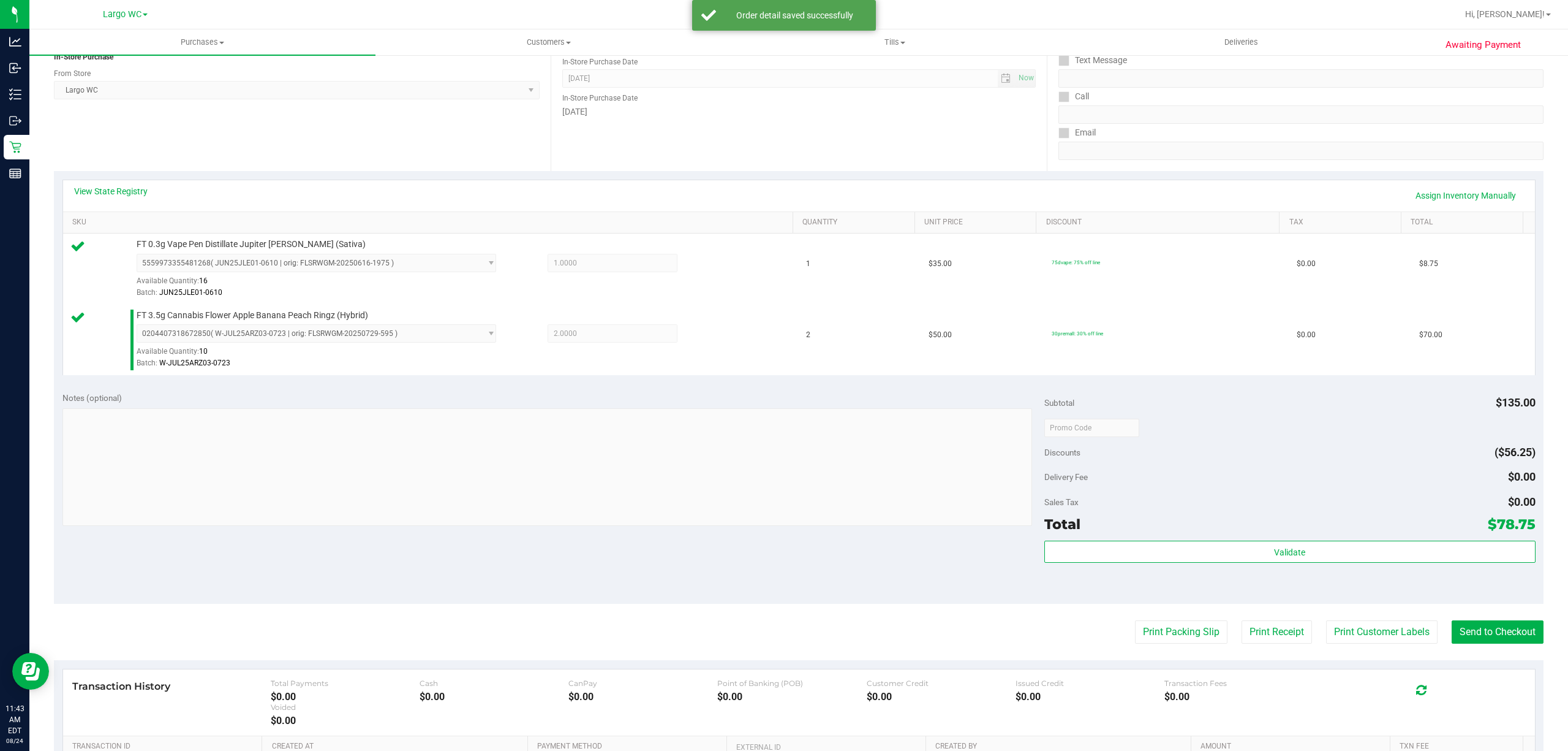
scroll to position [253, 0]
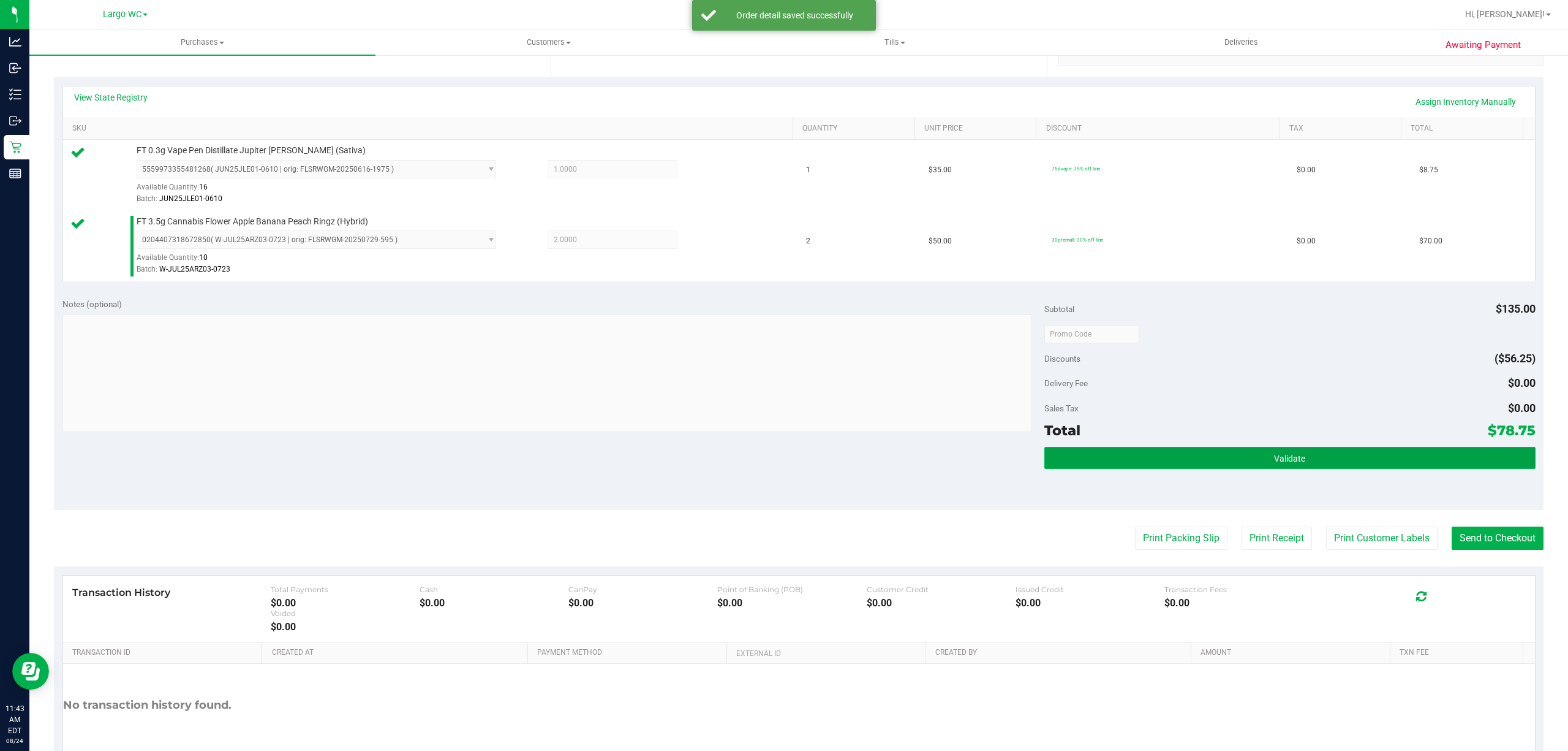
click at [1282, 461] on span "Validate" at bounding box center [1290, 459] width 32 height 10
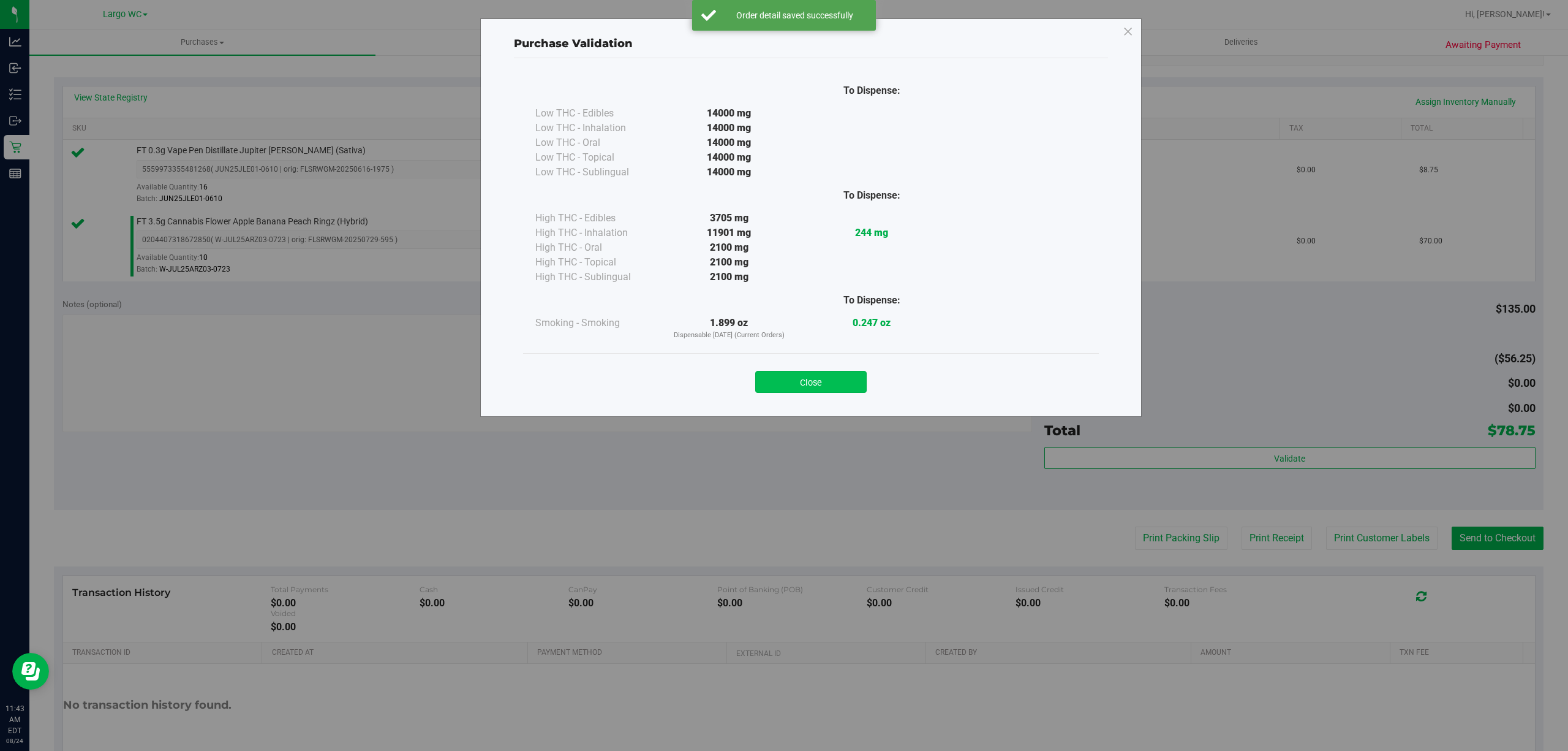
click at [834, 388] on button "Close" at bounding box center [811, 382] width 112 height 22
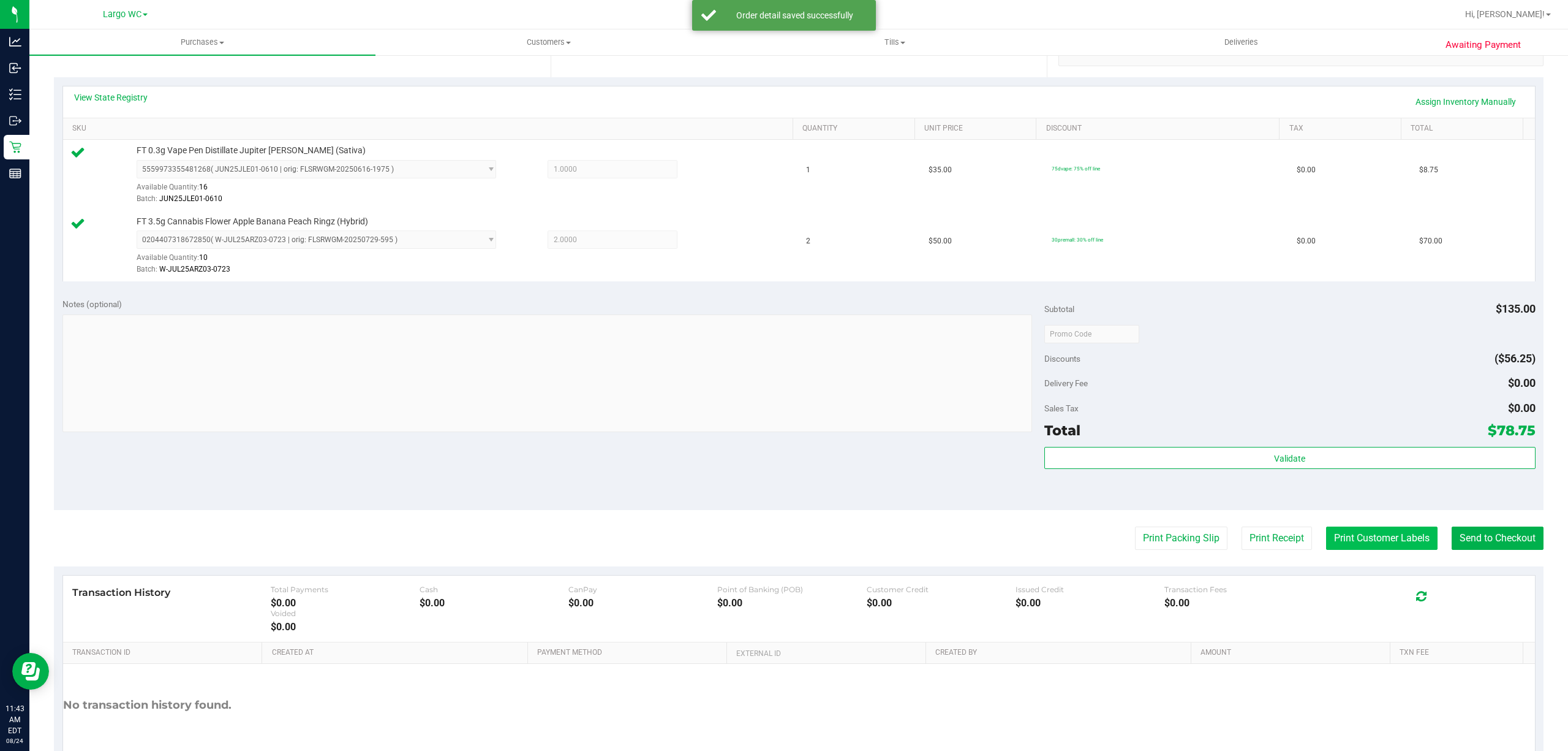
click at [1358, 550] on button "Print Customer Labels" at bounding box center [1382, 538] width 112 height 23
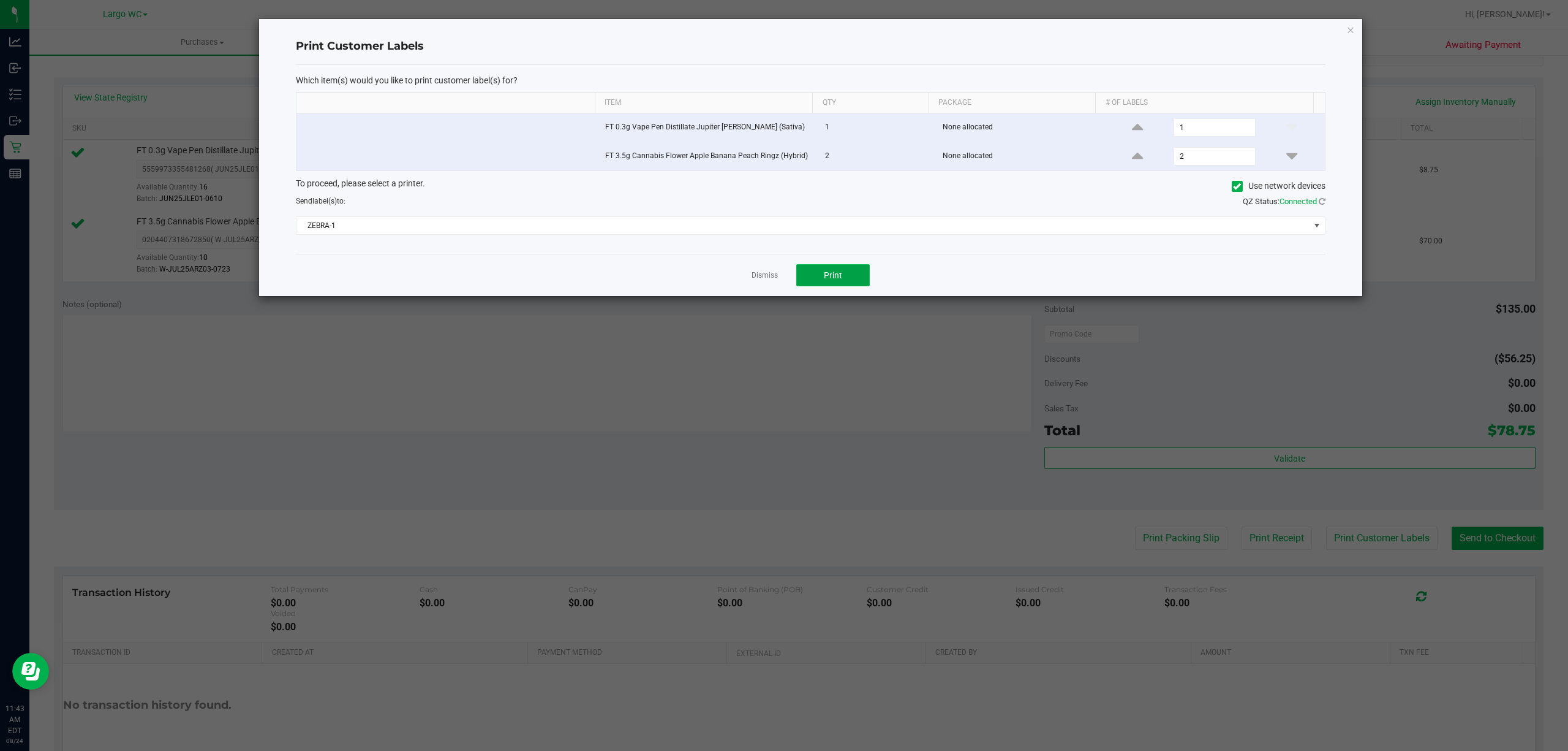
click at [829, 275] on span "Print" at bounding box center [833, 275] width 18 height 10
click at [1351, 31] on icon "button" at bounding box center [1351, 29] width 9 height 14
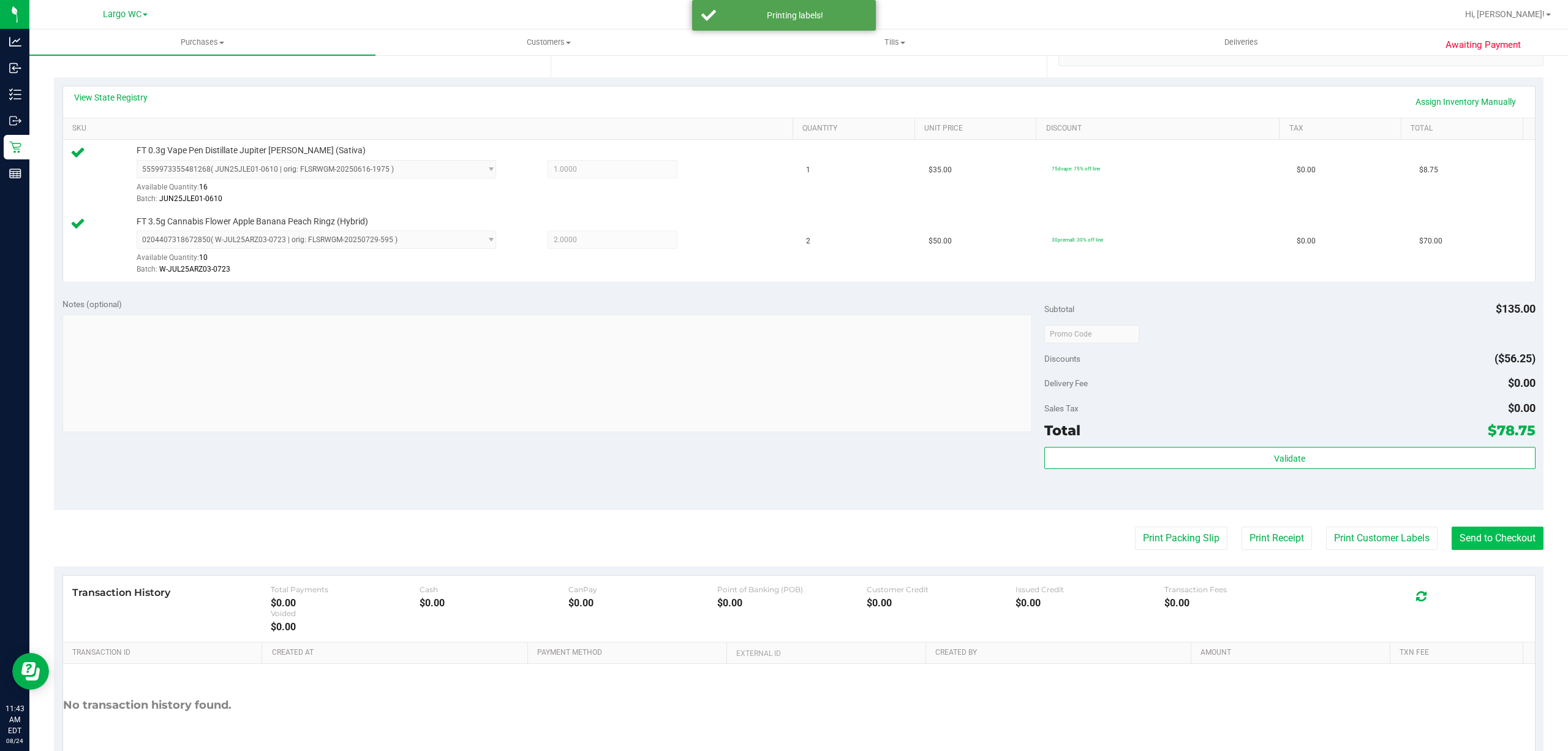
click at [1506, 540] on button "Send to Checkout" at bounding box center [1498, 538] width 92 height 23
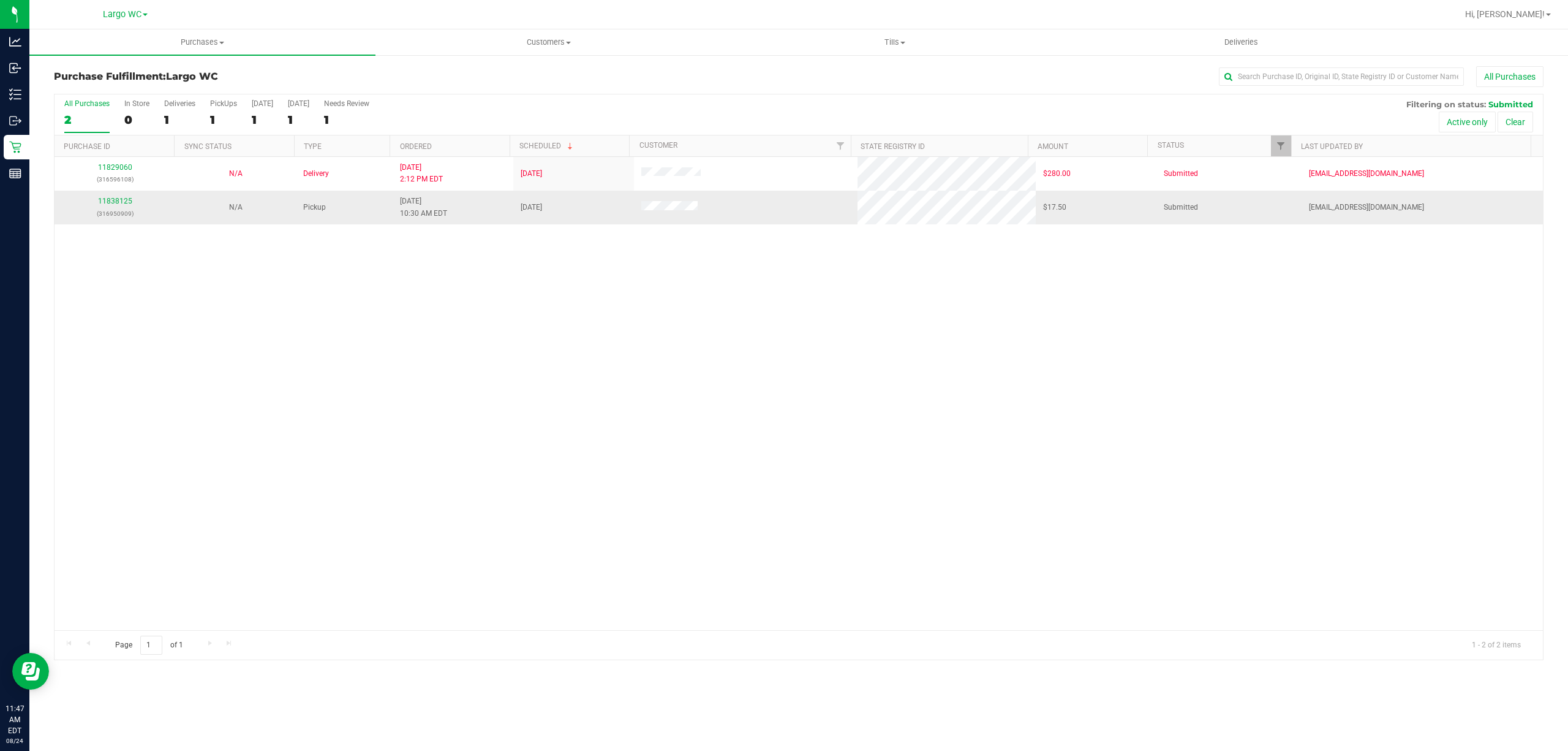
click at [111, 213] on p "(316950909)" at bounding box center [114, 213] width 106 height 12
click at [115, 204] on link "11838125" at bounding box center [115, 201] width 35 height 9
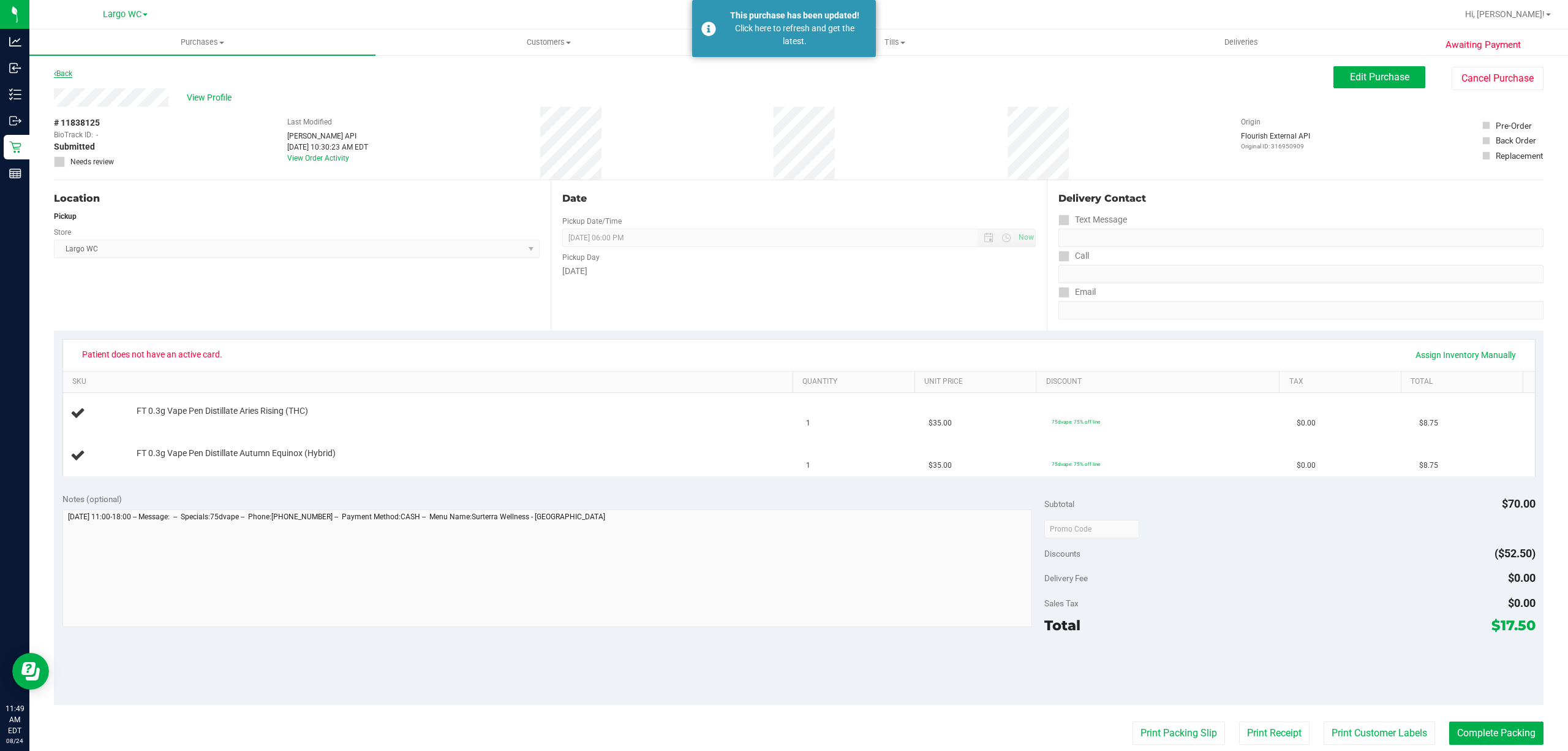
click at [72, 70] on link "Back" at bounding box center [62, 73] width 18 height 9
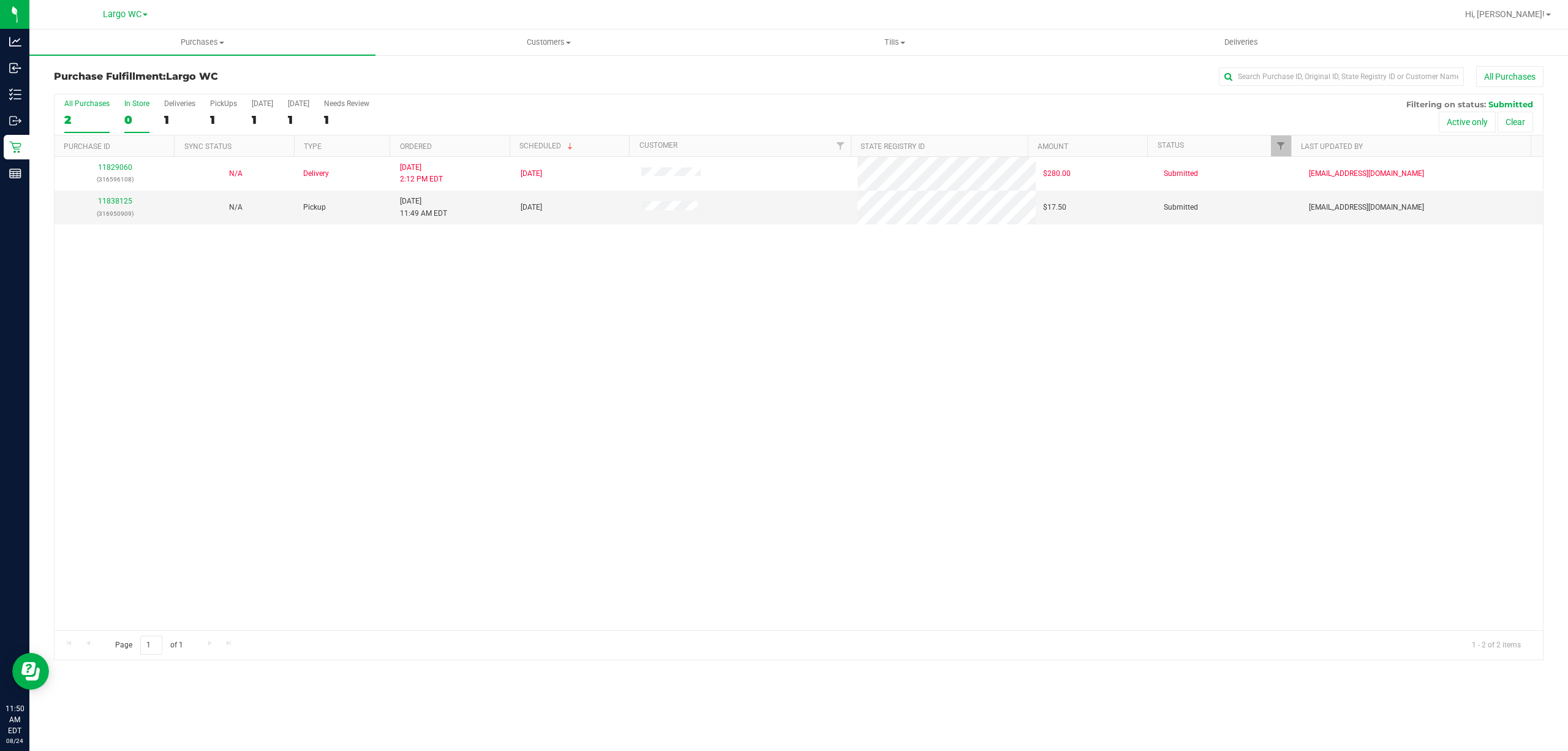
click at [128, 121] on div "0" at bounding box center [137, 119] width 25 height 14
click at [0, 0] on input "In Store 0" at bounding box center [0, 0] width 0 height 0
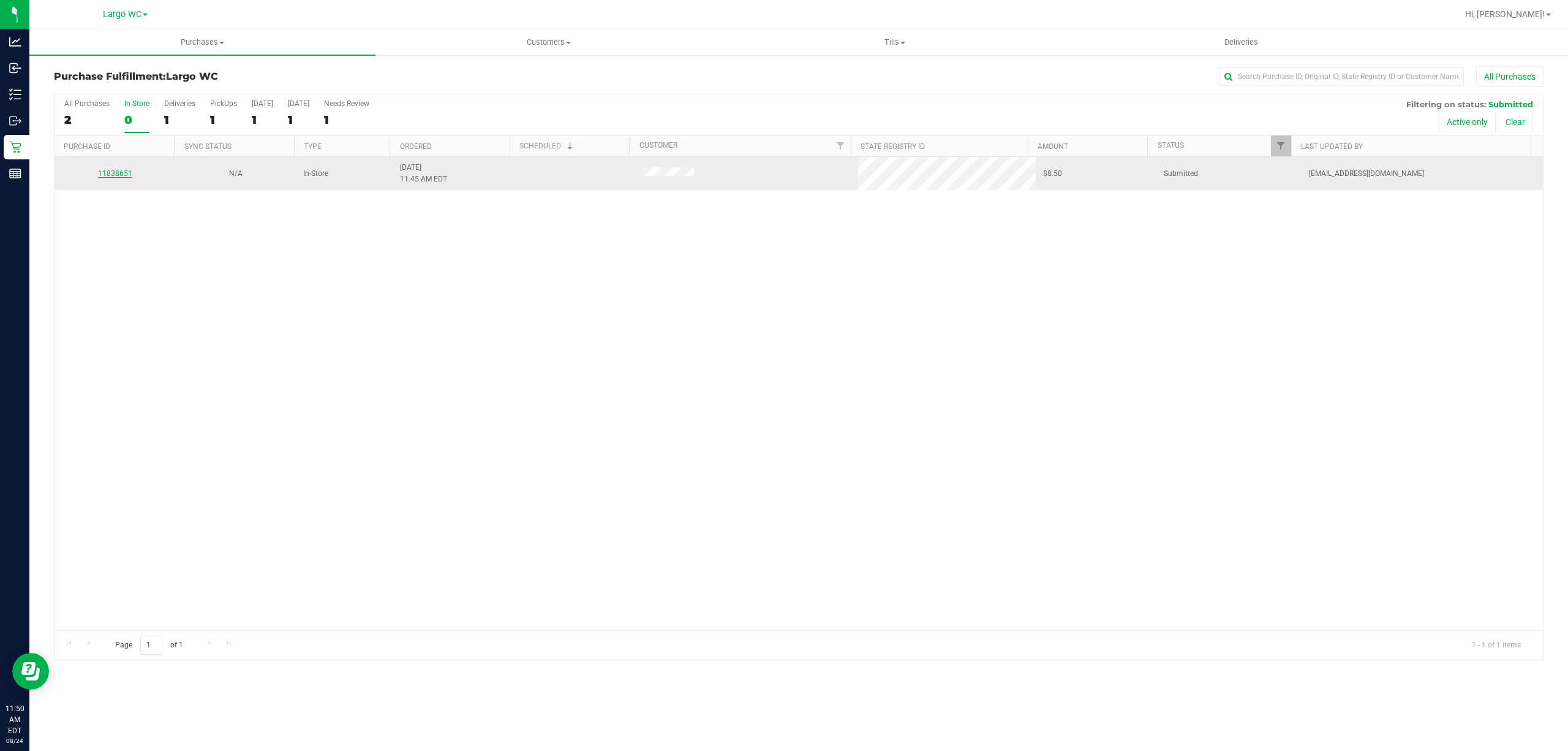
click at [109, 174] on link "11838651" at bounding box center [115, 173] width 35 height 9
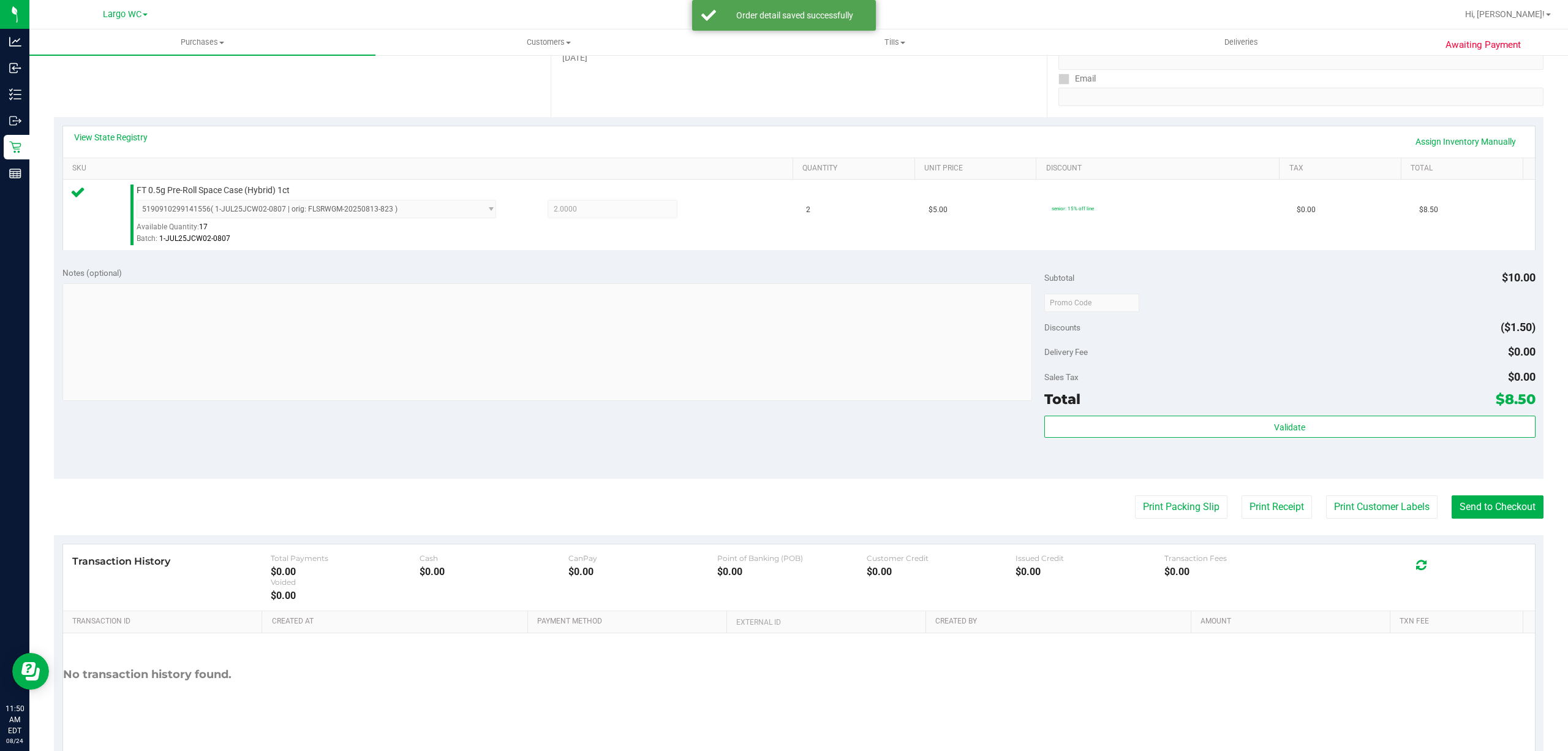
scroll to position [253, 0]
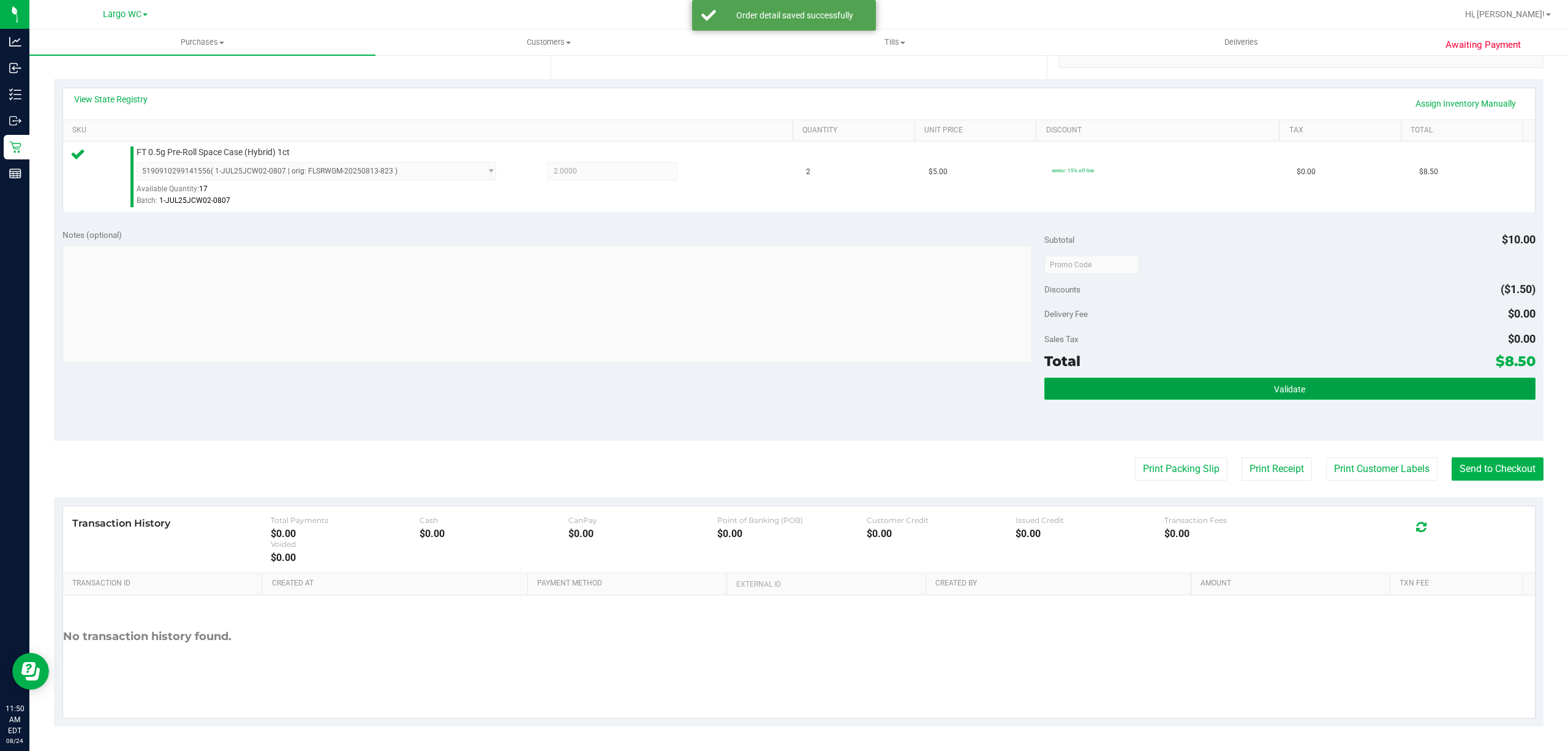
click at [1338, 392] on button "Validate" at bounding box center [1290, 388] width 491 height 22
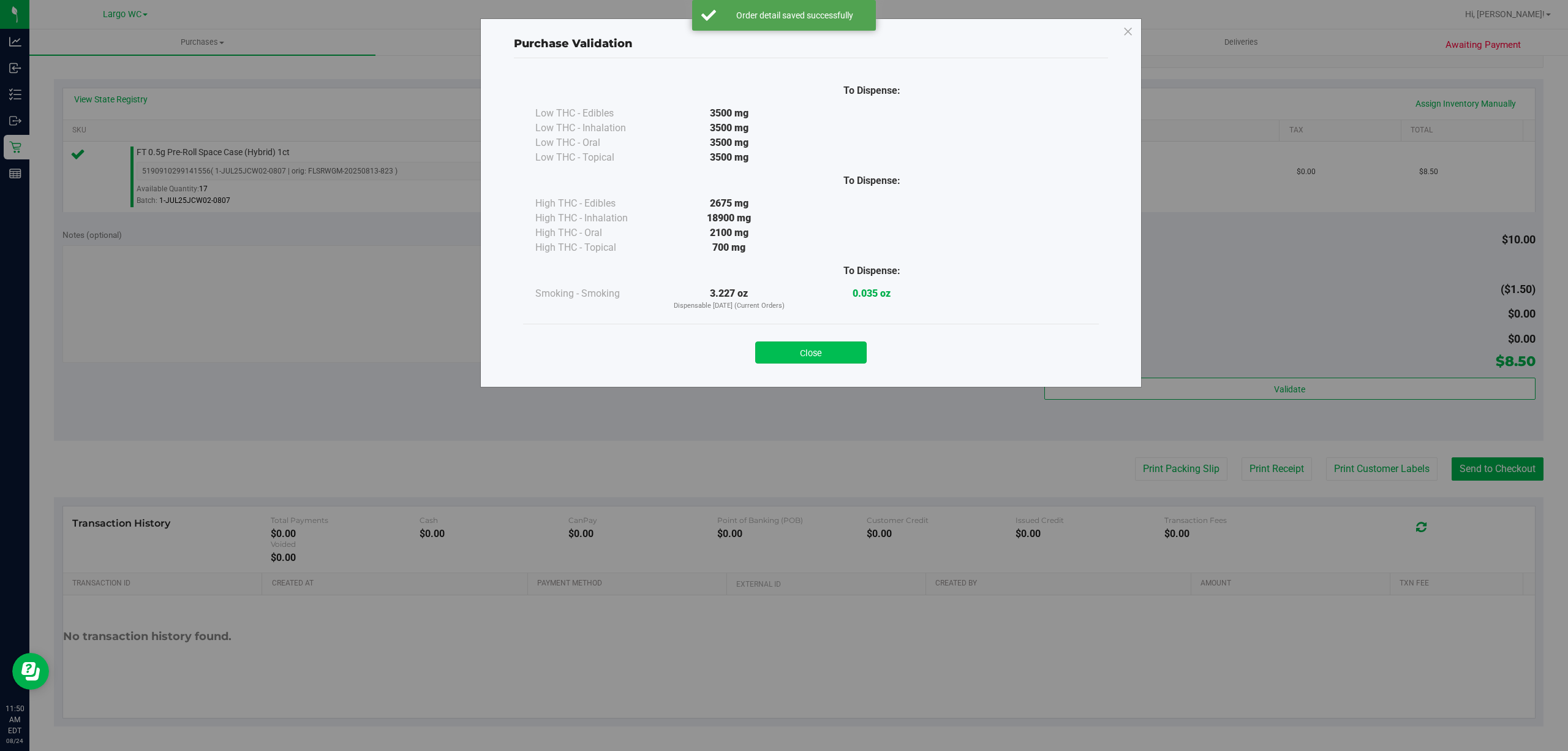
click at [822, 356] on button "Close" at bounding box center [811, 352] width 112 height 22
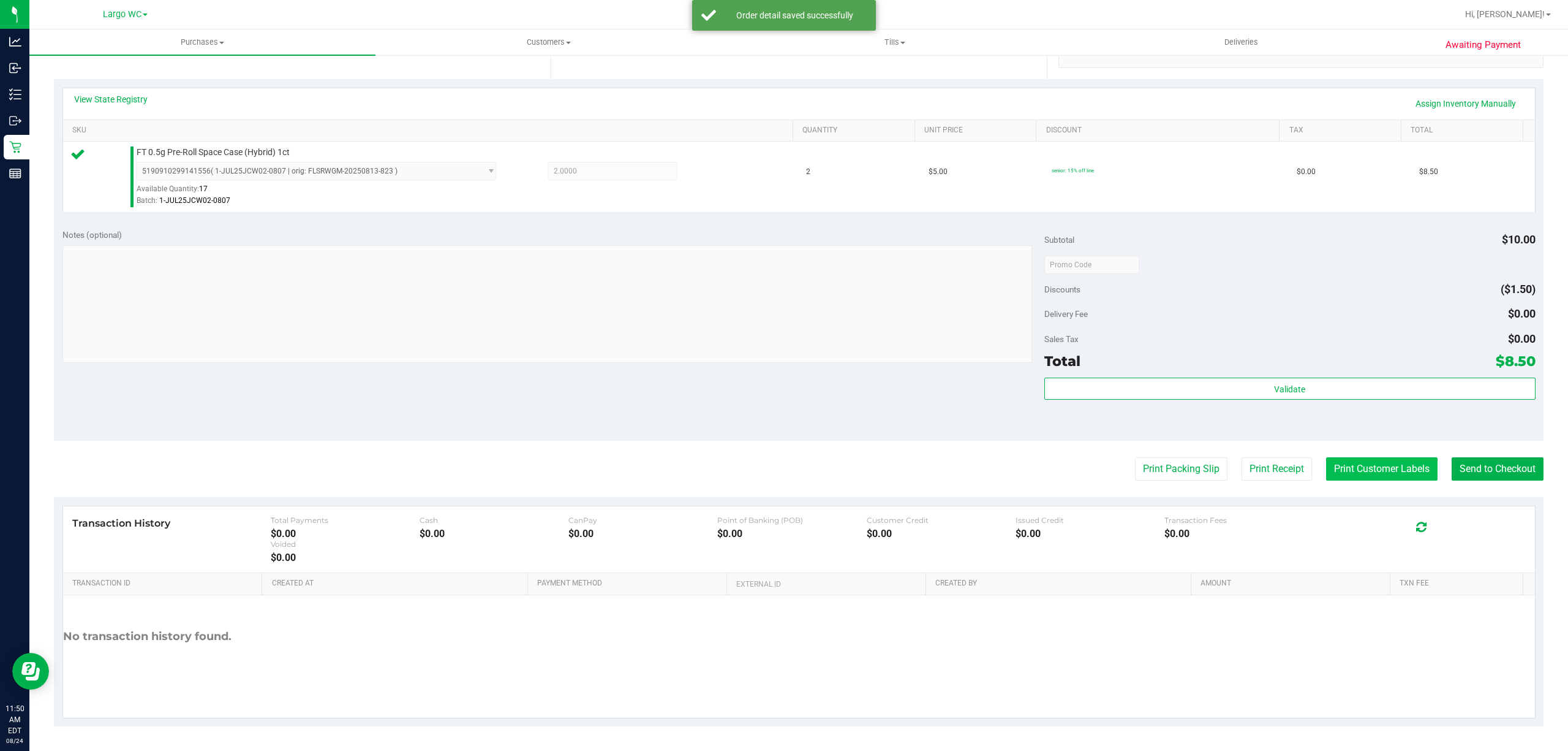
click at [1353, 470] on button "Print Customer Labels" at bounding box center [1382, 468] width 112 height 23
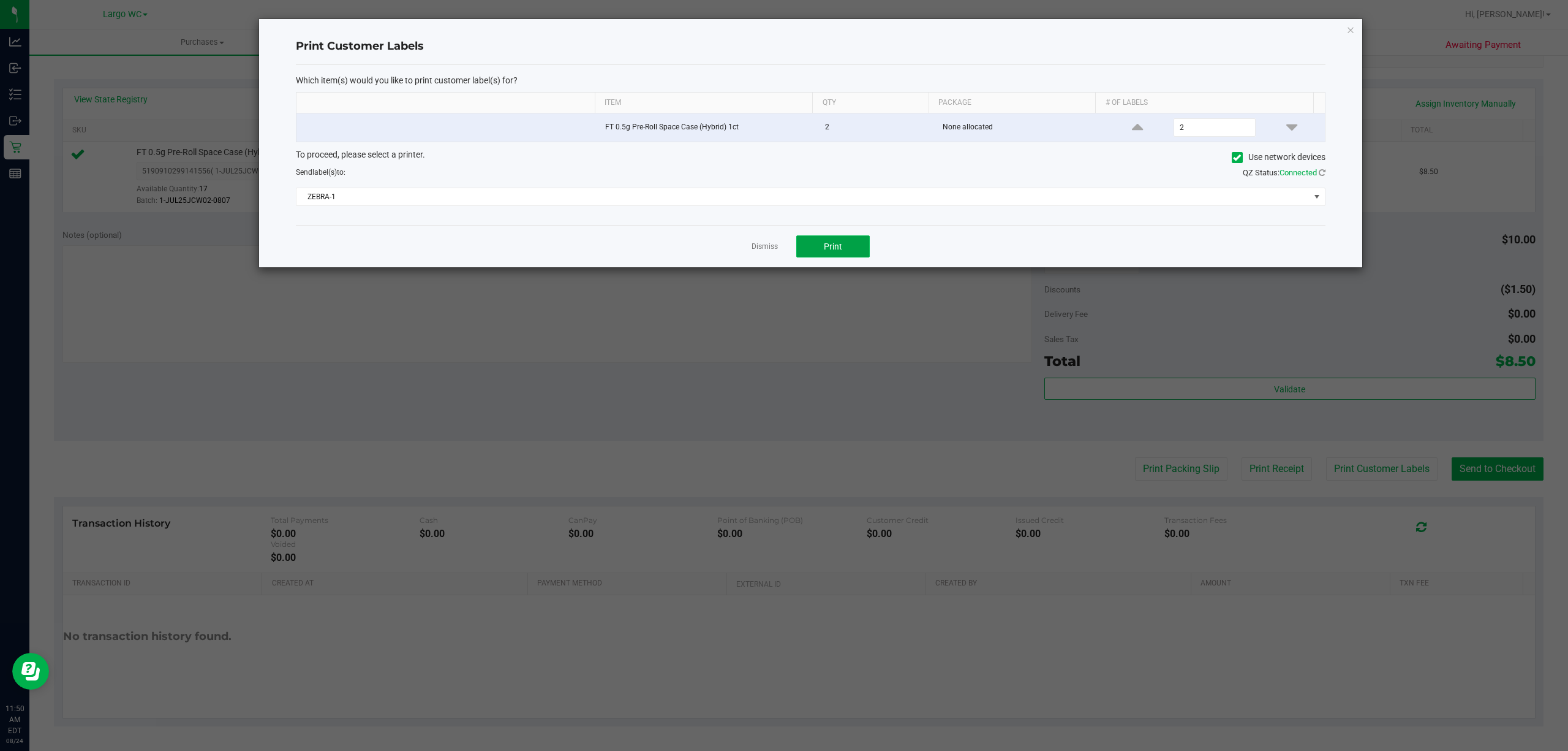
click at [860, 238] on button "Print" at bounding box center [833, 246] width 73 height 22
click at [775, 251] on link "Dismiss" at bounding box center [764, 246] width 26 height 11
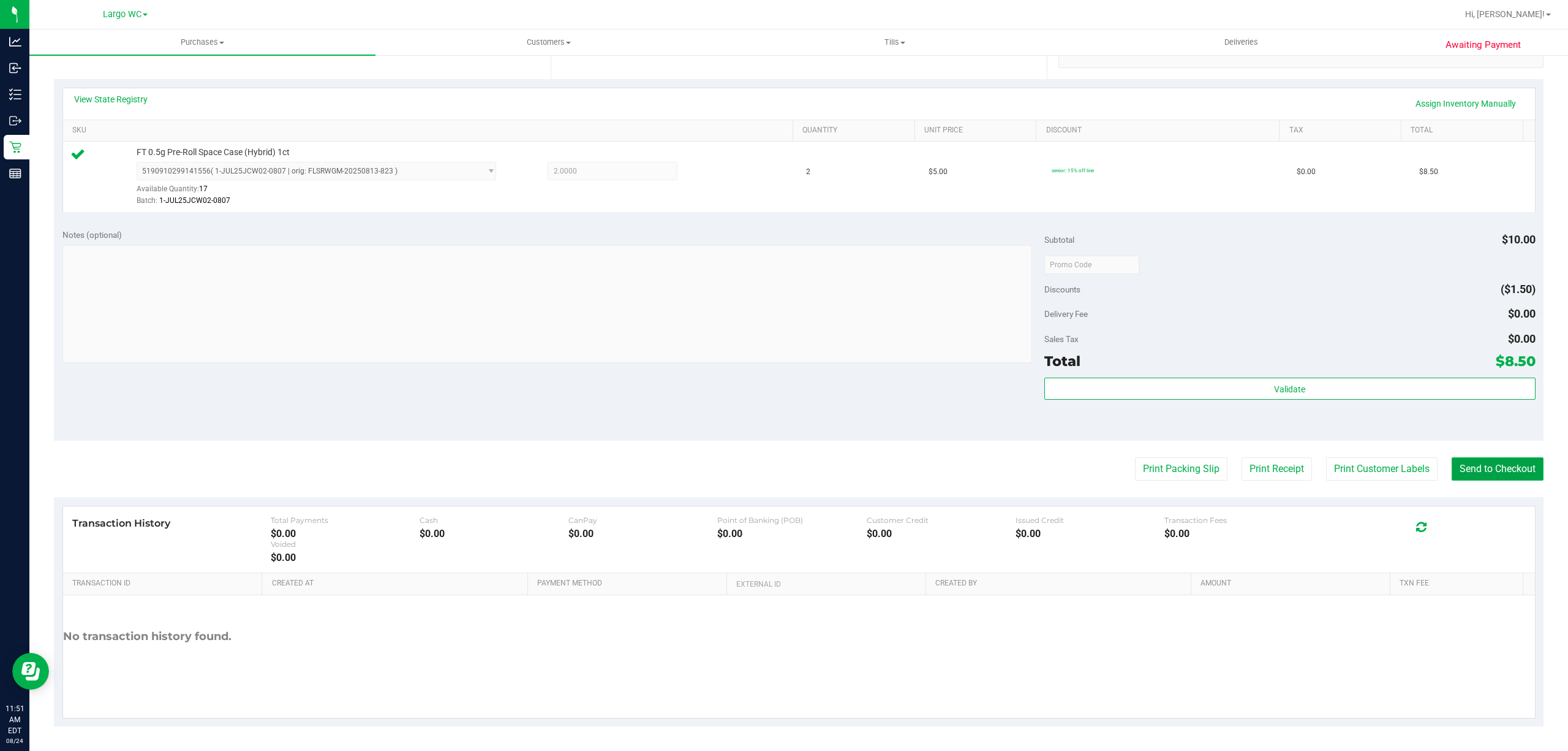
click at [1481, 466] on button "Send to Checkout" at bounding box center [1498, 468] width 92 height 23
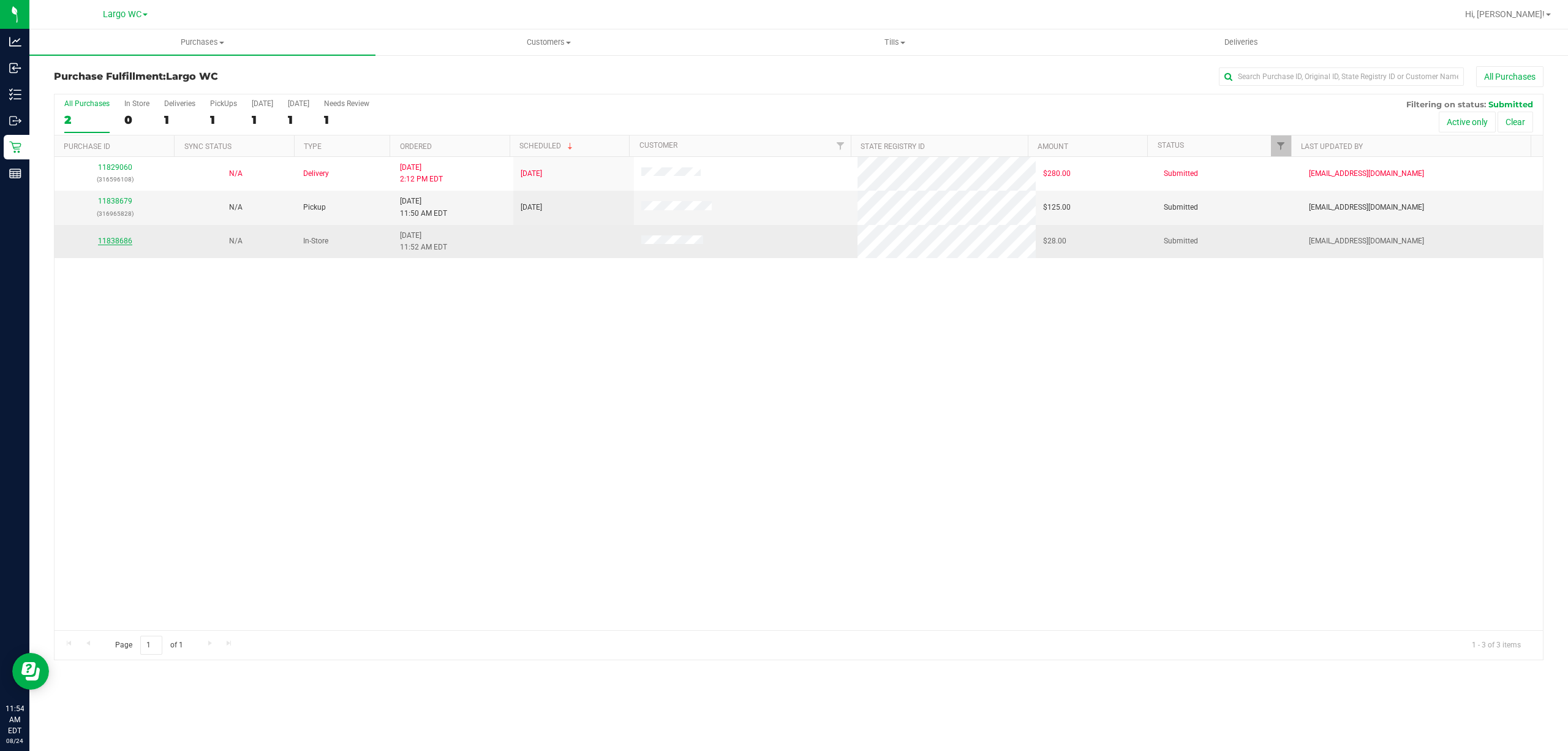
click at [118, 243] on link "11838686" at bounding box center [115, 240] width 35 height 9
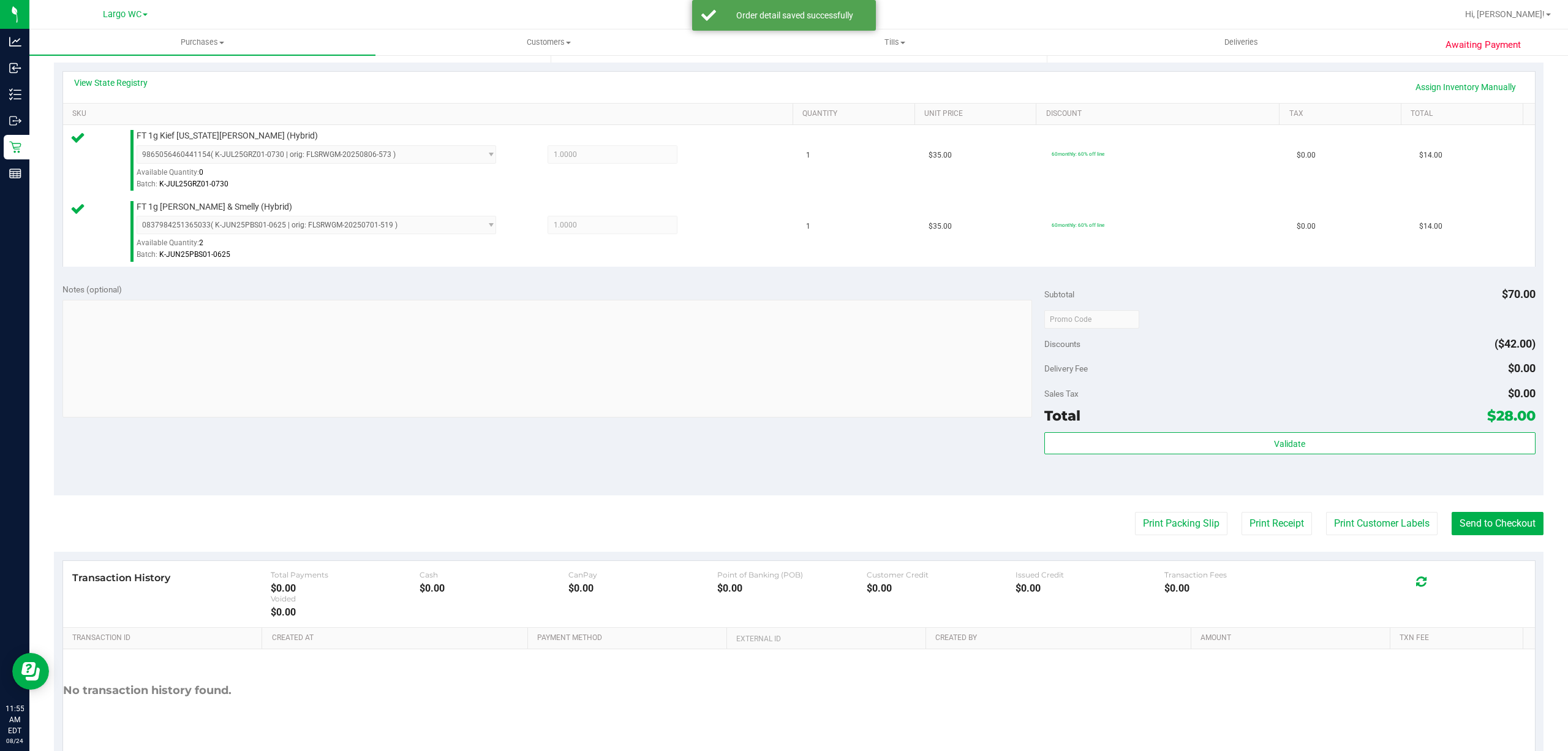
scroll to position [320, 0]
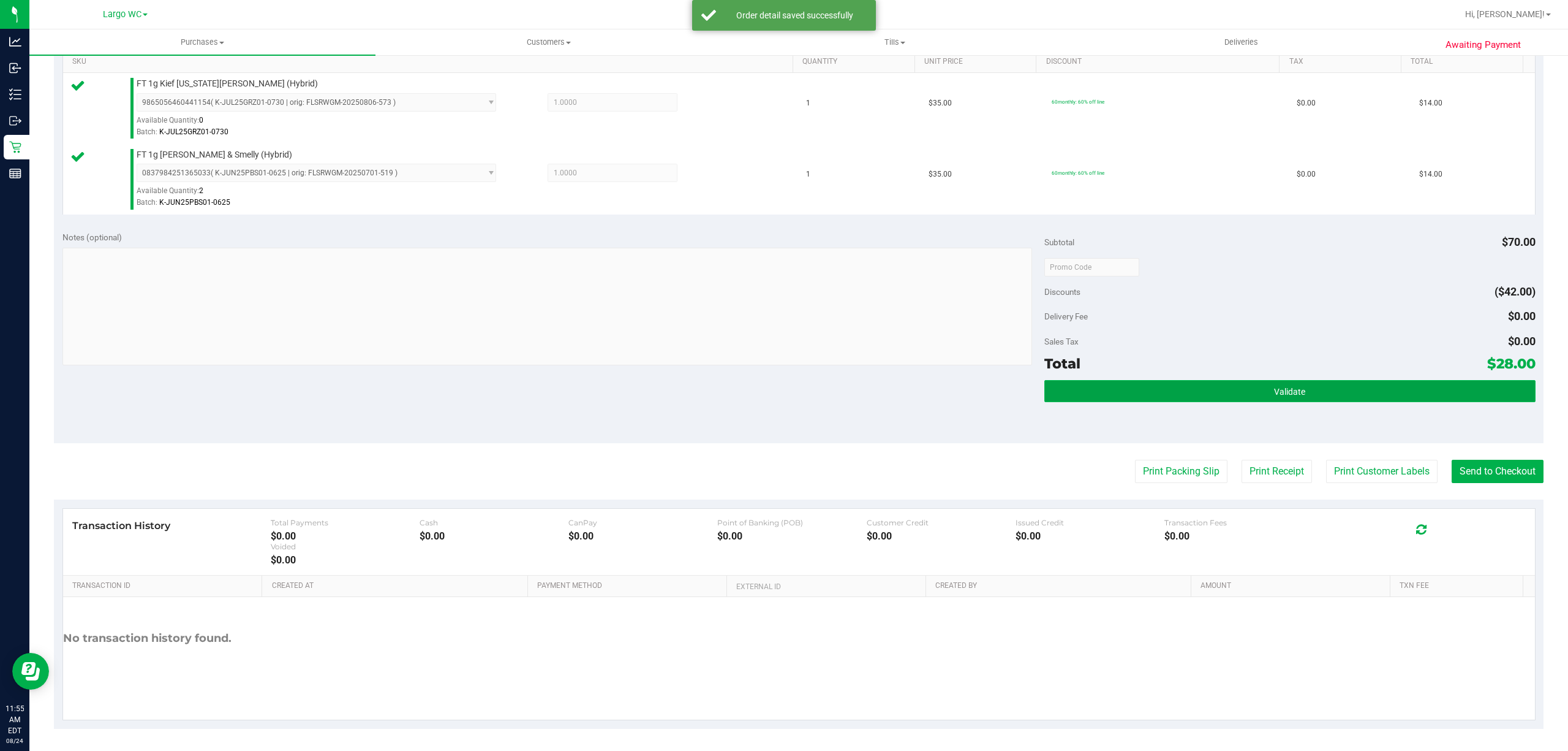
click at [1137, 395] on button "Validate" at bounding box center [1290, 390] width 491 height 22
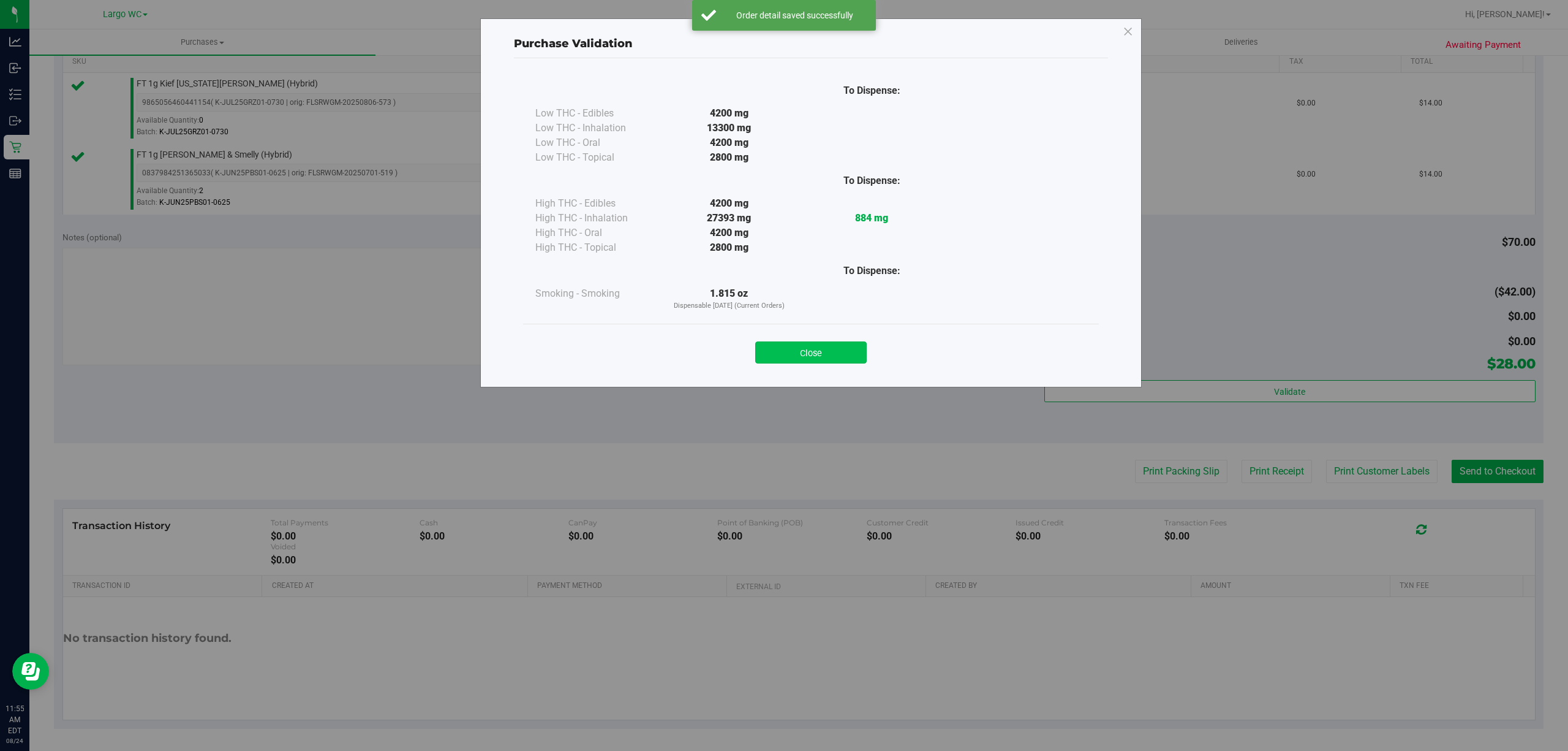
click at [814, 354] on button "Close" at bounding box center [811, 352] width 112 height 22
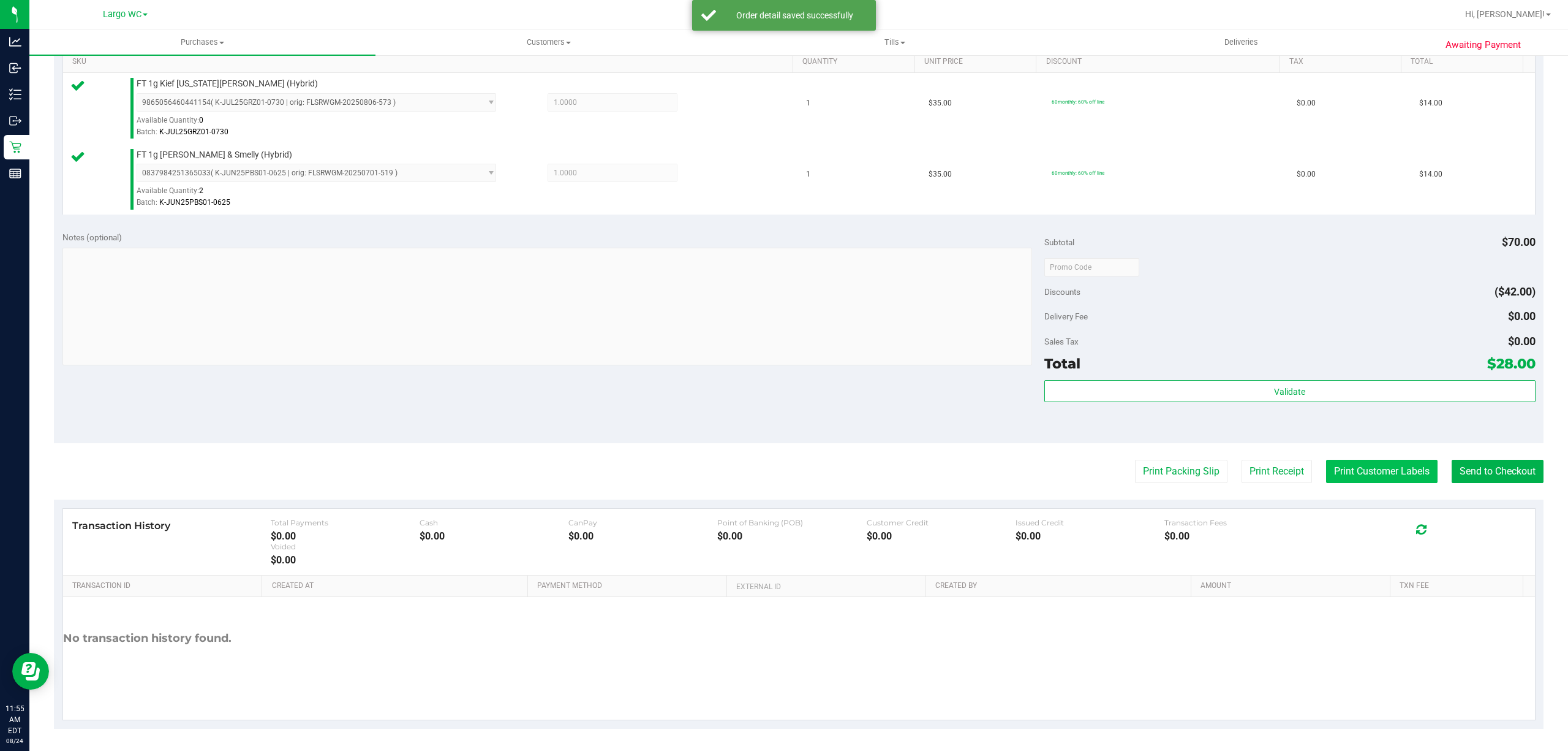
click at [1382, 466] on button "Print Customer Labels" at bounding box center [1382, 471] width 112 height 23
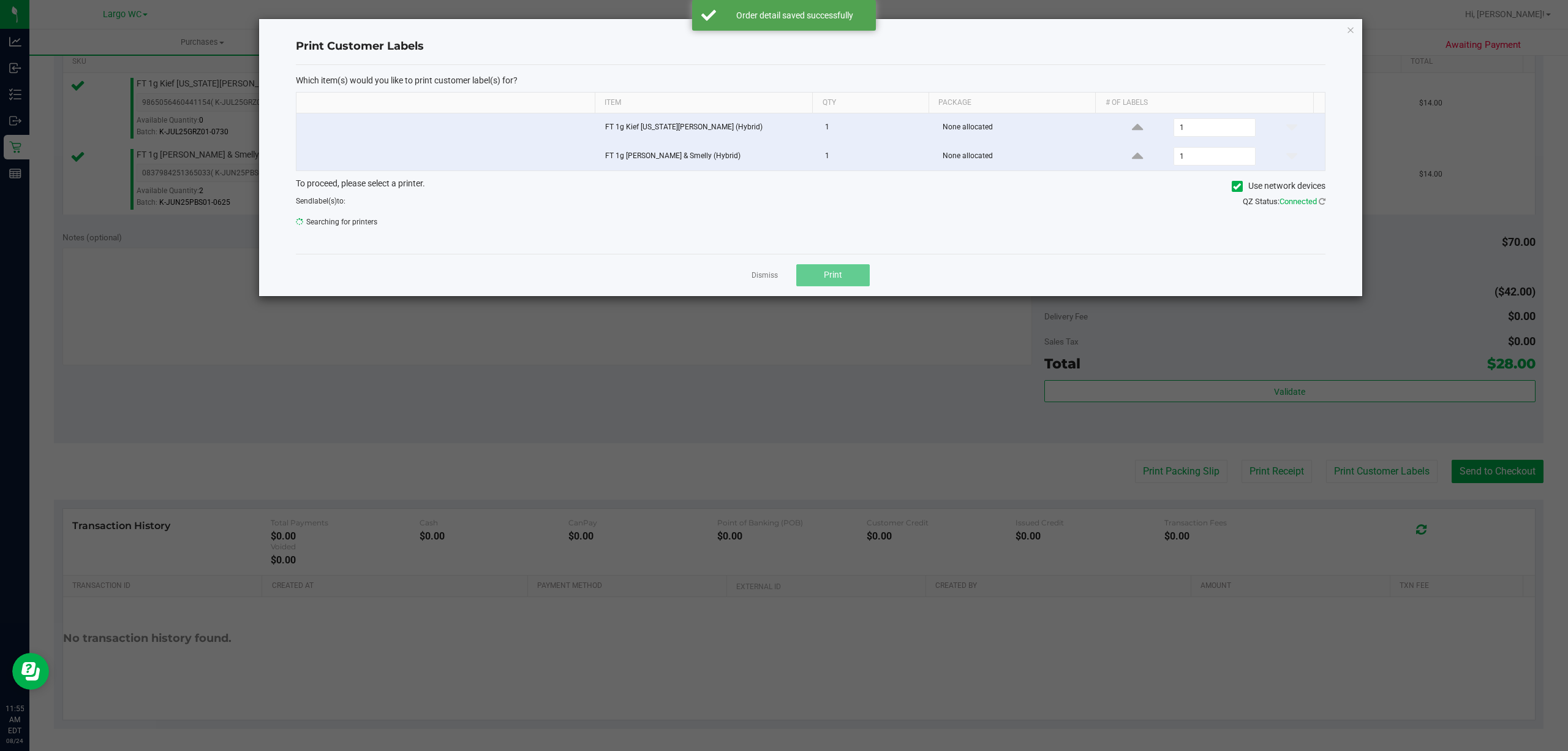
click at [852, 272] on button "Print" at bounding box center [833, 275] width 73 height 22
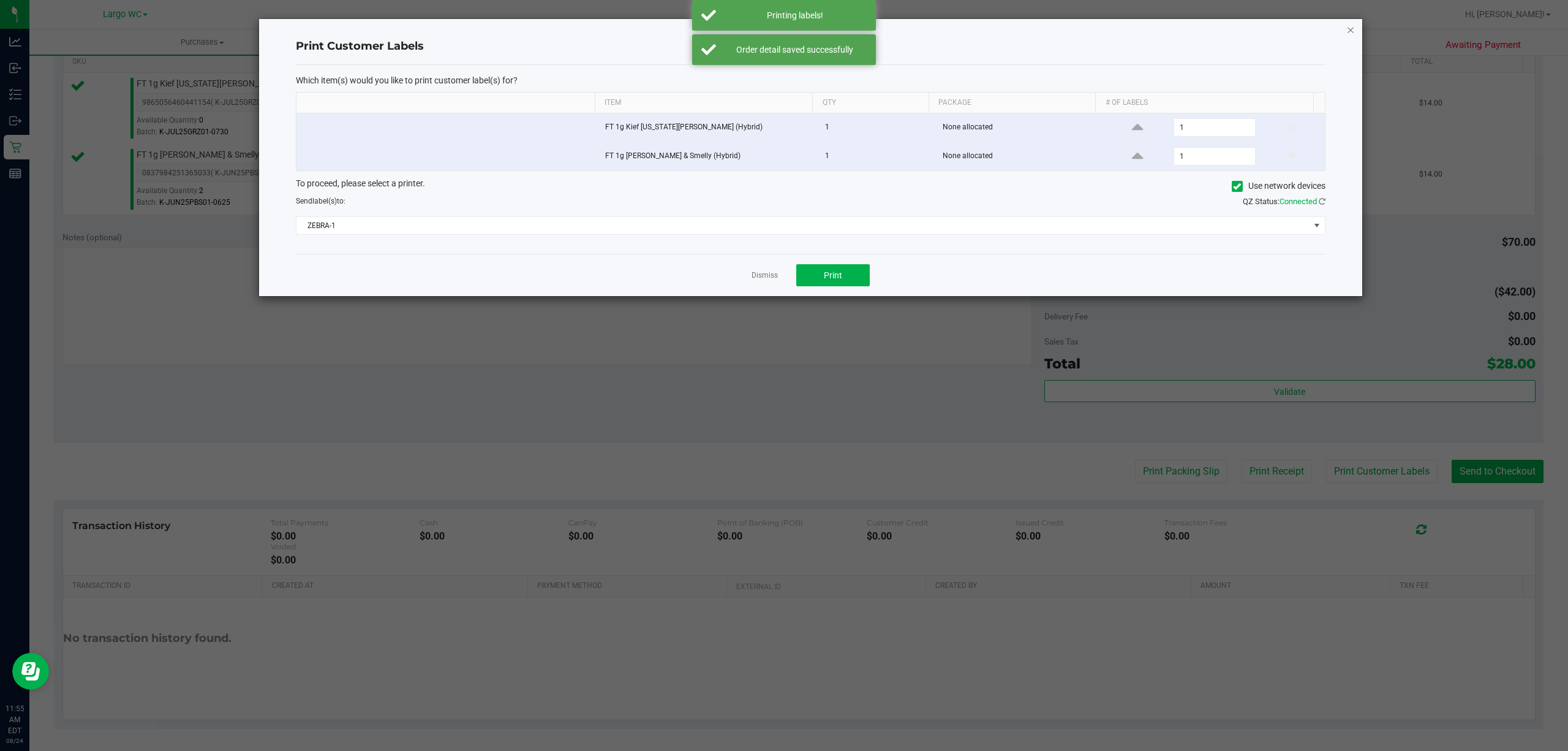
click at [1353, 25] on icon "button" at bounding box center [1351, 29] width 9 height 14
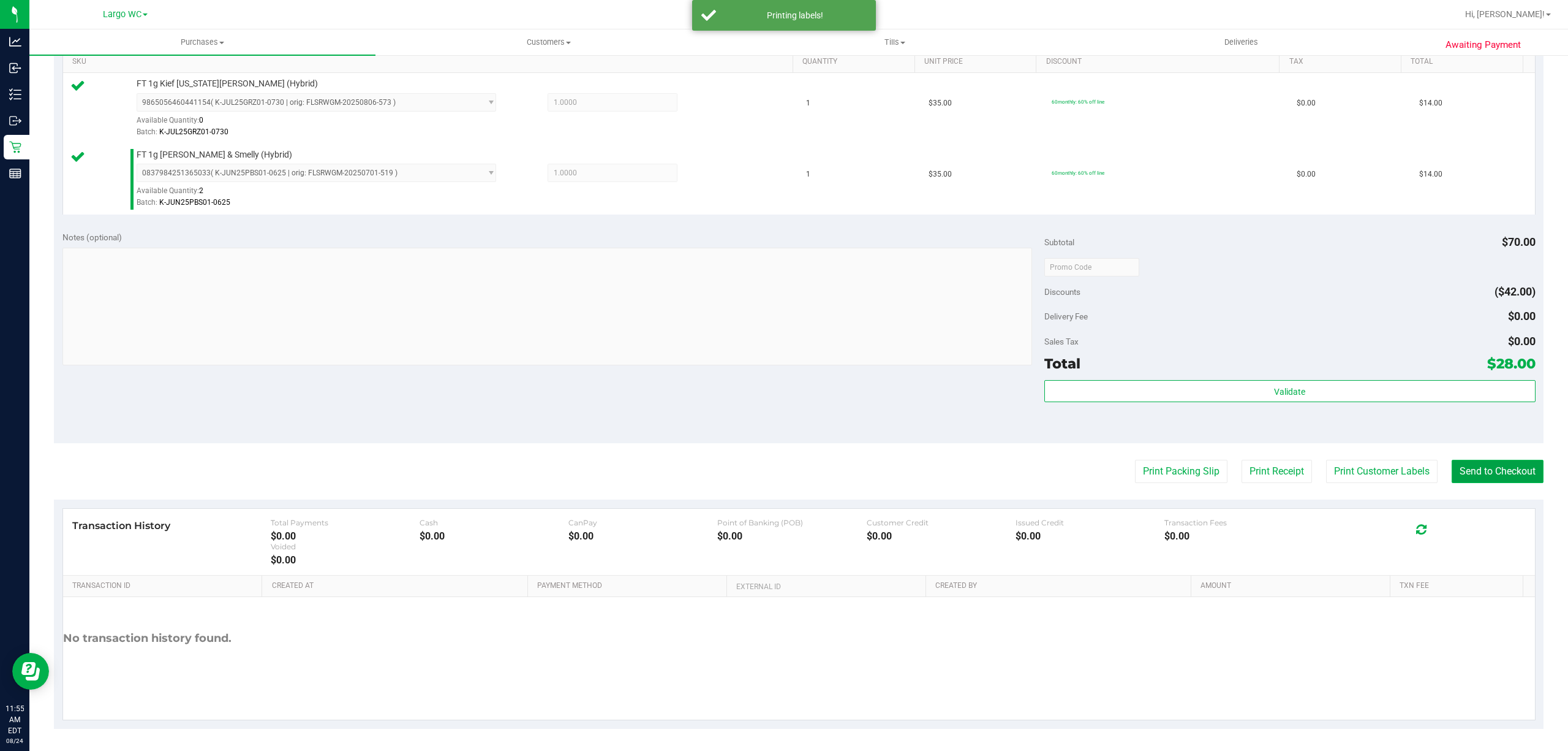
click at [1489, 471] on button "Send to Checkout" at bounding box center [1498, 471] width 92 height 23
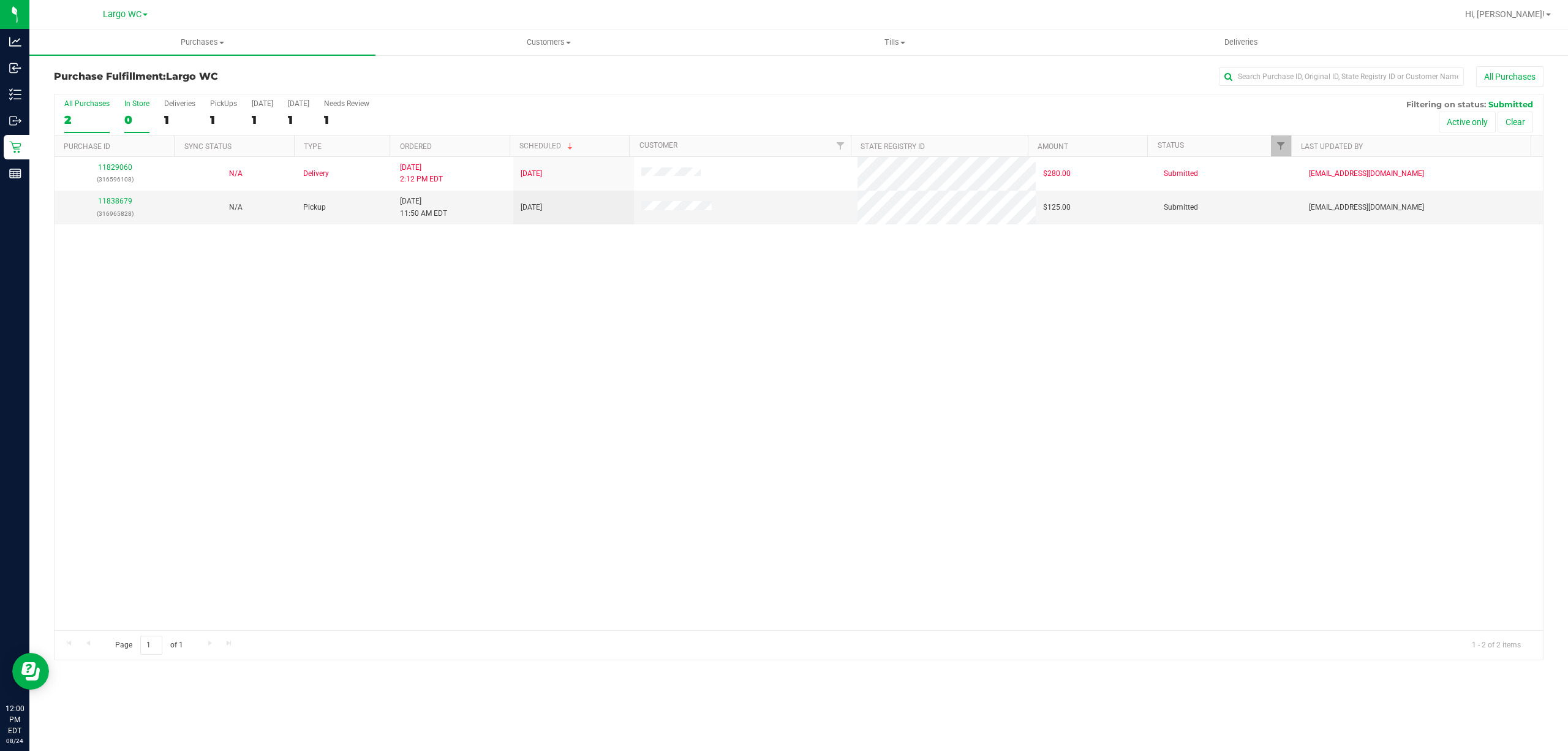
click at [137, 115] on div "0" at bounding box center [137, 119] width 25 height 14
click at [0, 0] on input "In Store 0" at bounding box center [0, 0] width 0 height 0
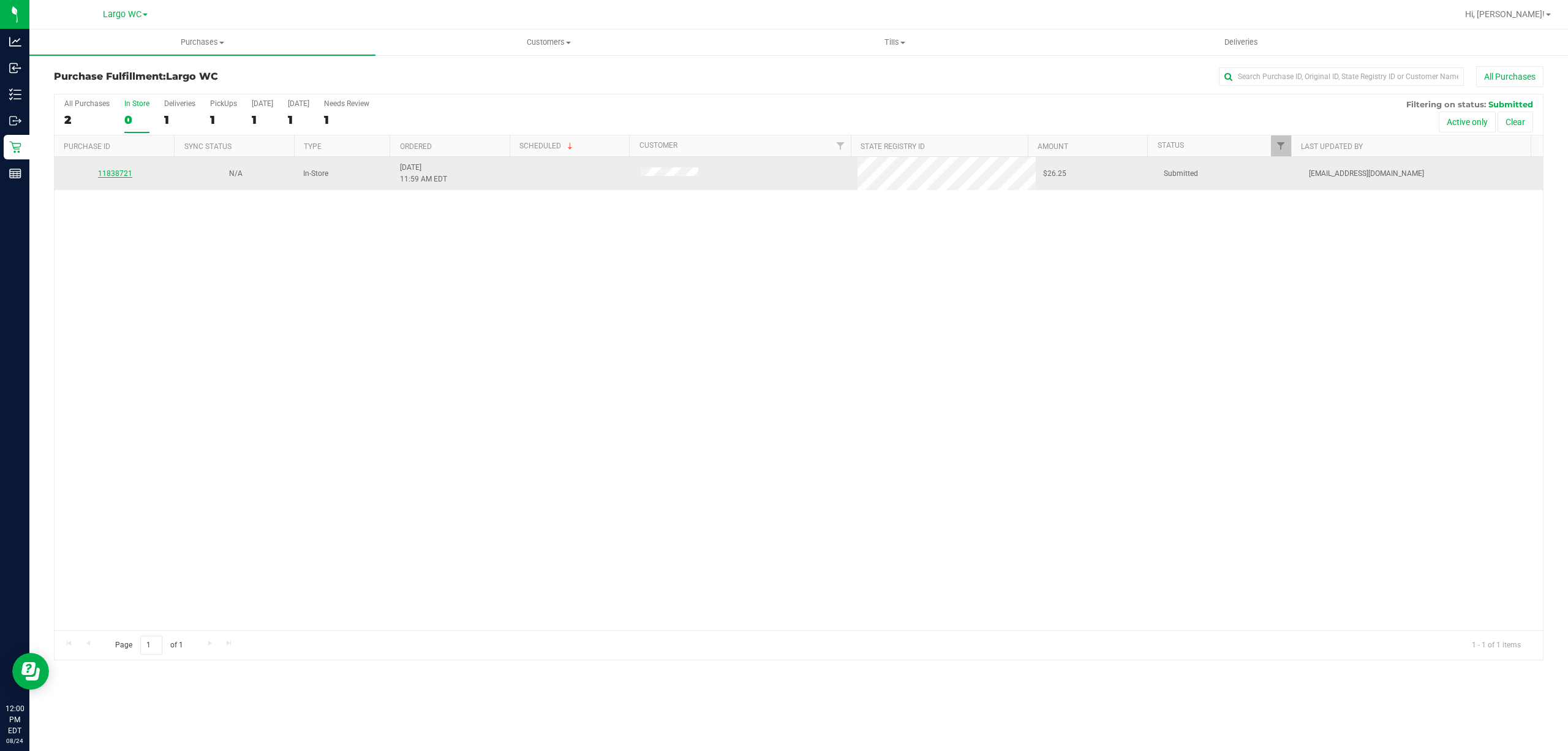
click at [113, 172] on link "11838721" at bounding box center [115, 173] width 35 height 9
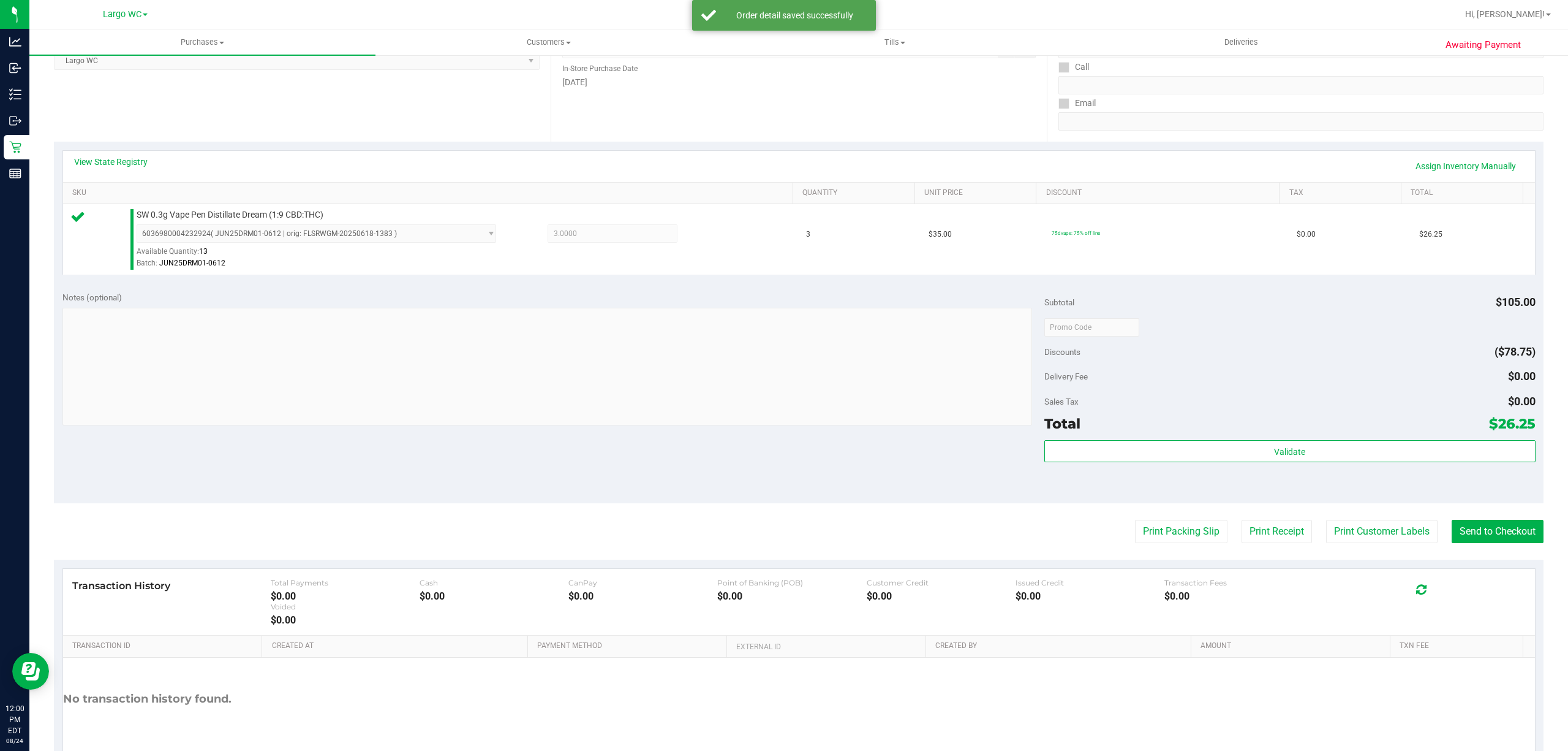
scroll to position [253, 0]
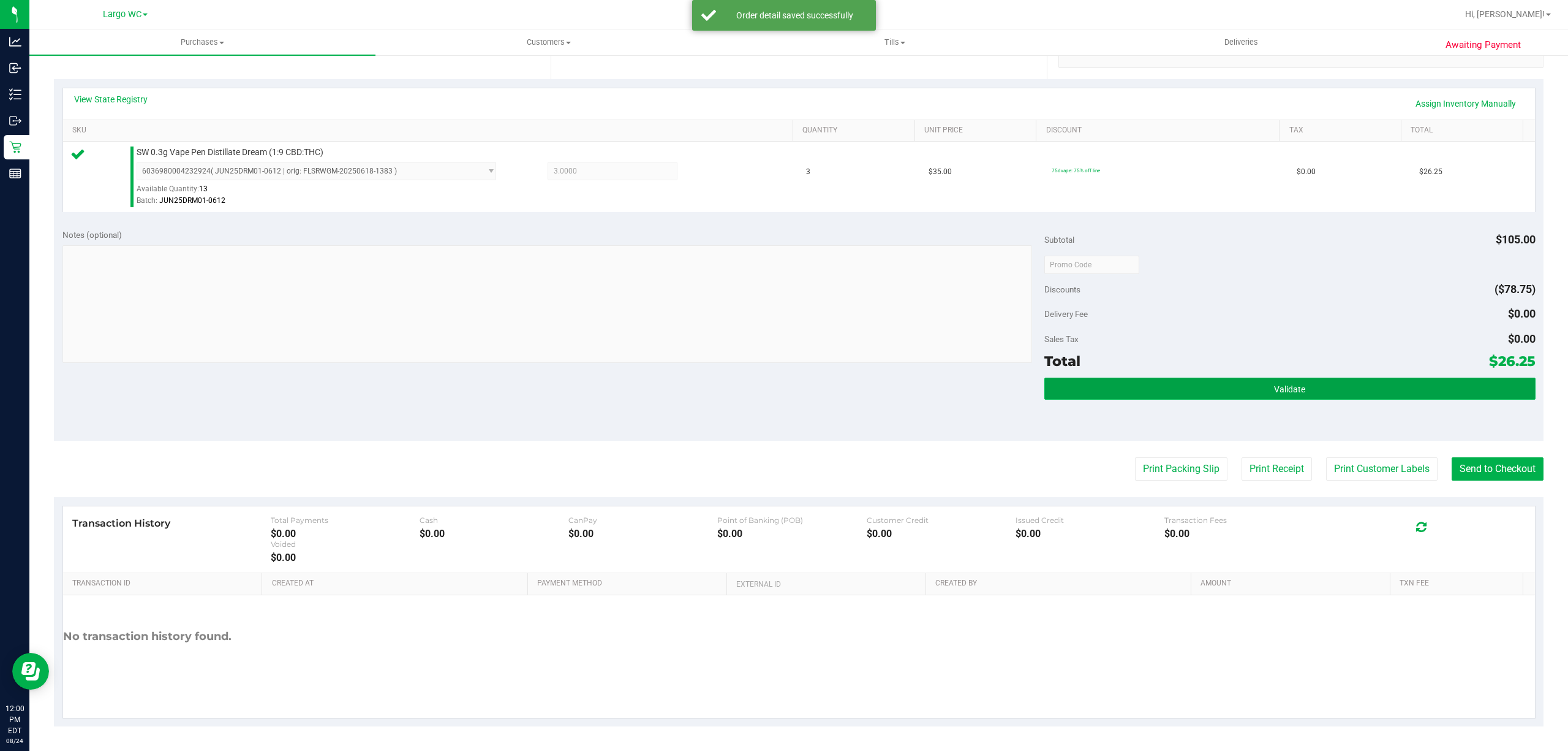
click at [1291, 383] on button "Validate" at bounding box center [1290, 388] width 491 height 22
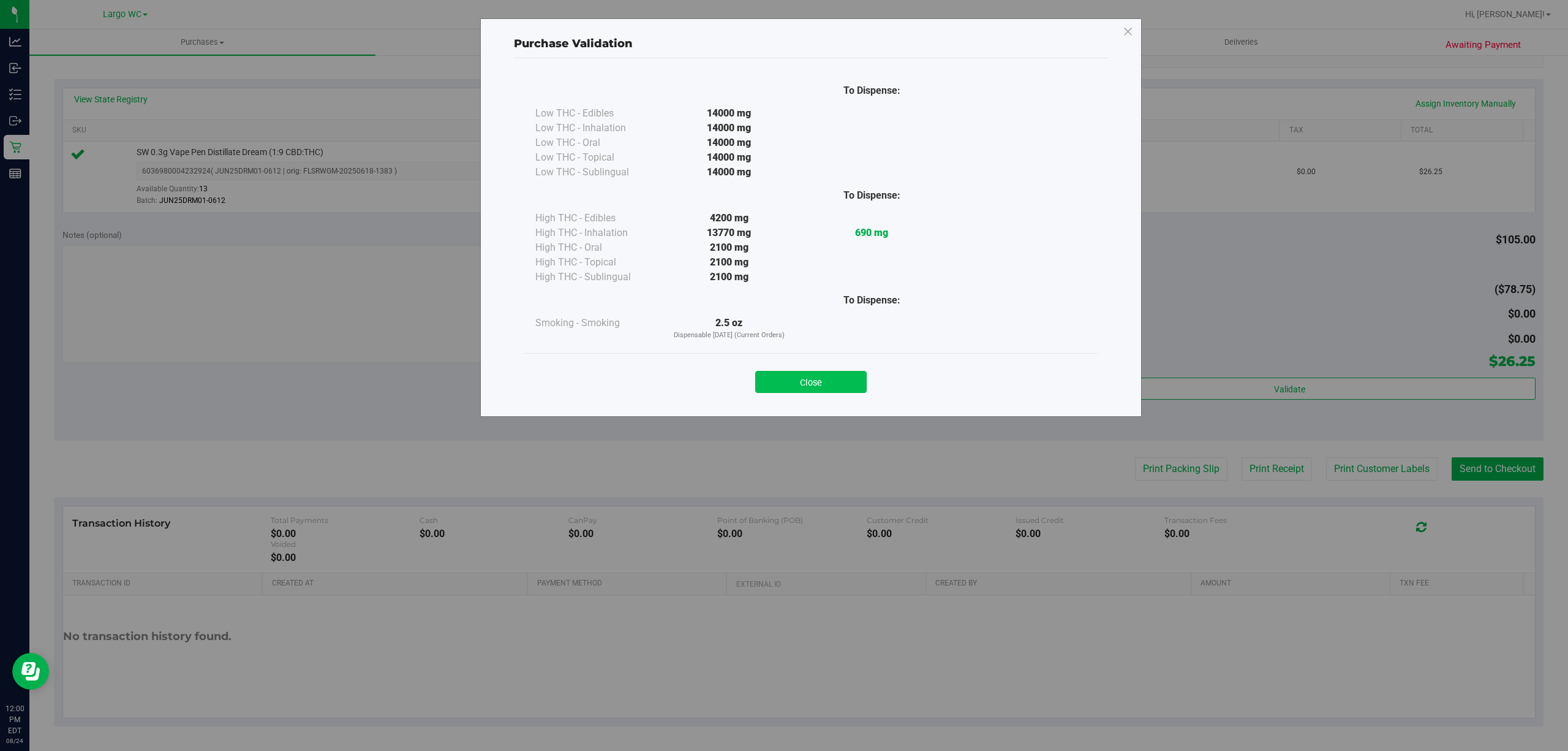
click at [787, 376] on button "Close" at bounding box center [811, 382] width 112 height 22
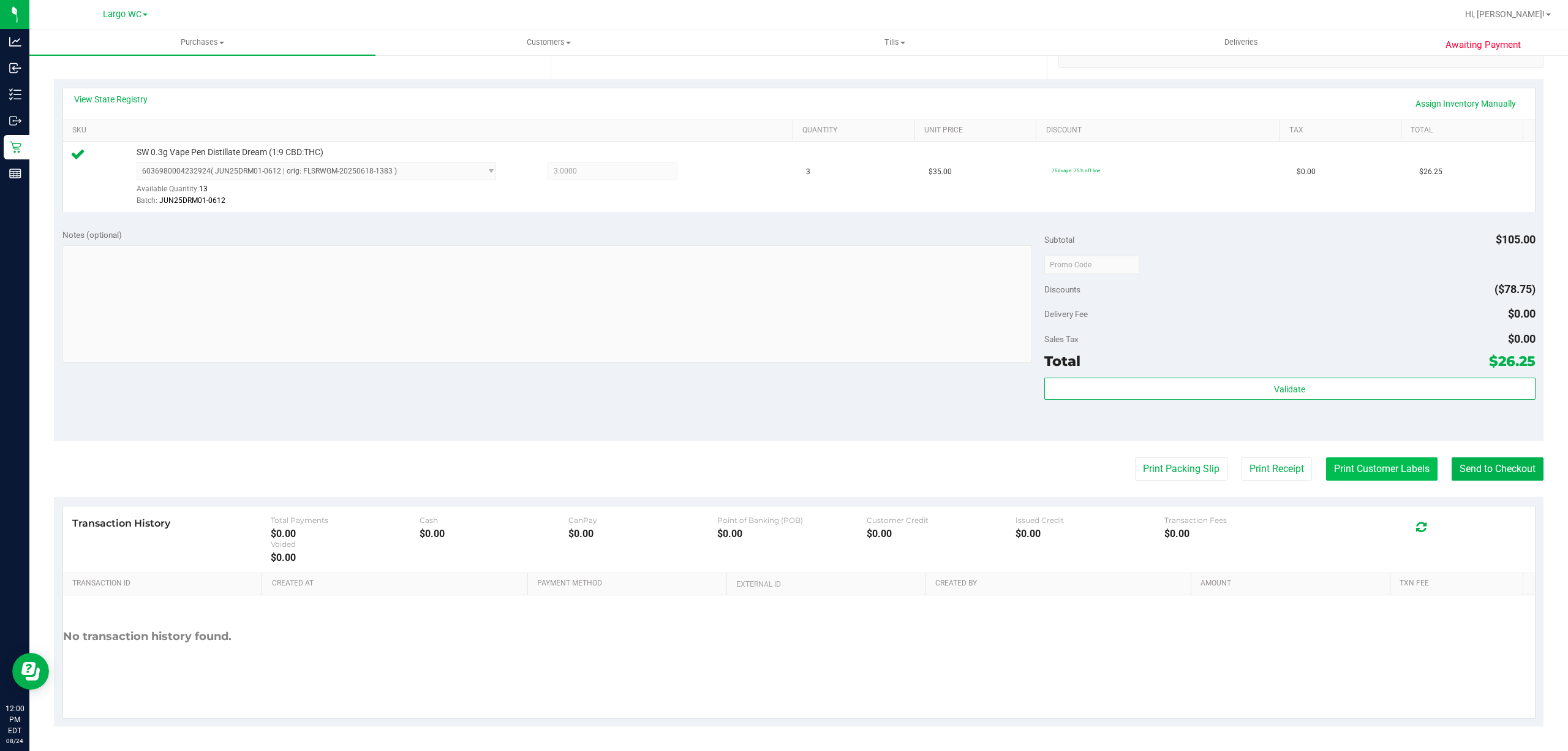
click at [1368, 476] on button "Print Customer Labels" at bounding box center [1382, 468] width 112 height 23
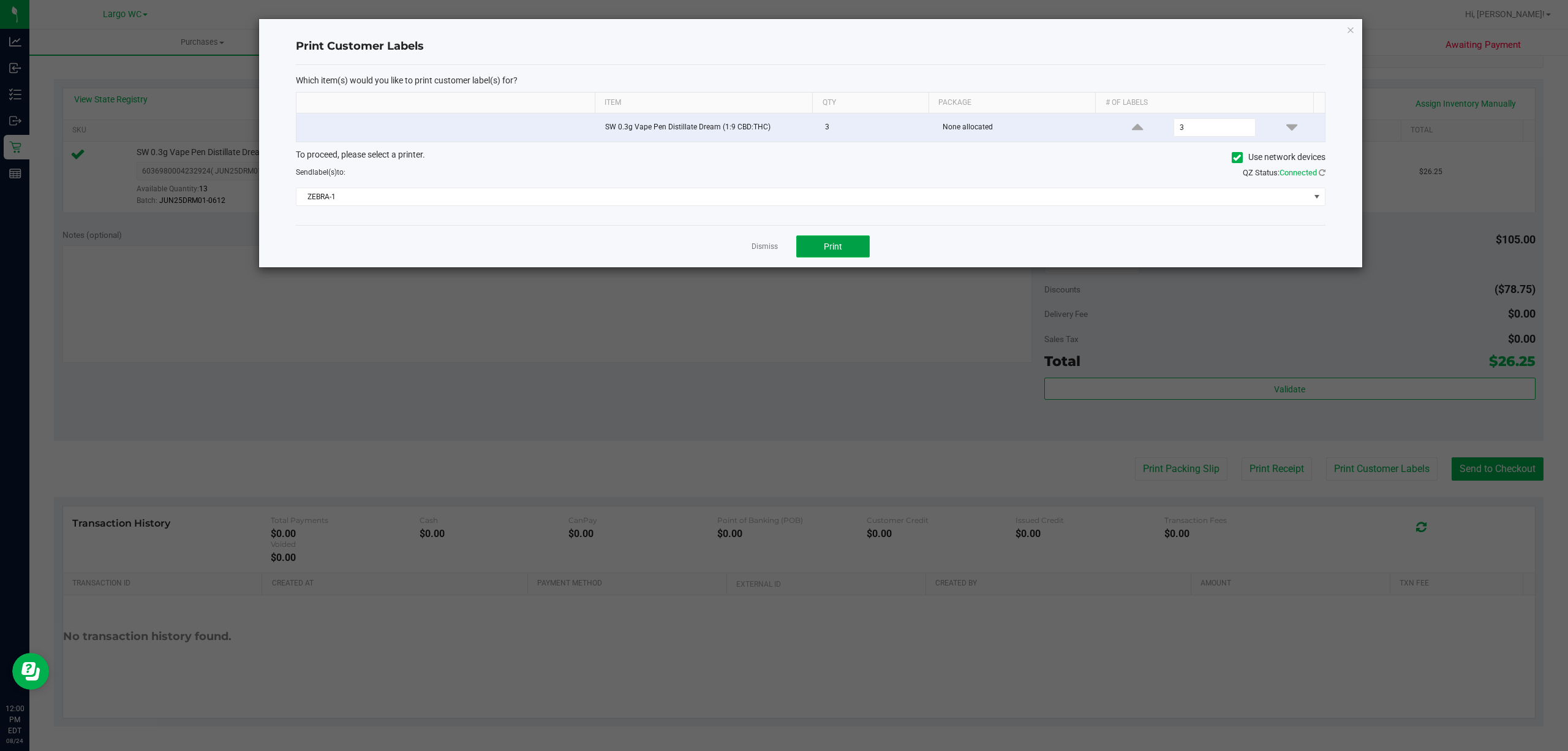
click at [862, 239] on button "Print" at bounding box center [833, 246] width 73 height 22
click at [772, 246] on link "Dismiss" at bounding box center [764, 246] width 26 height 11
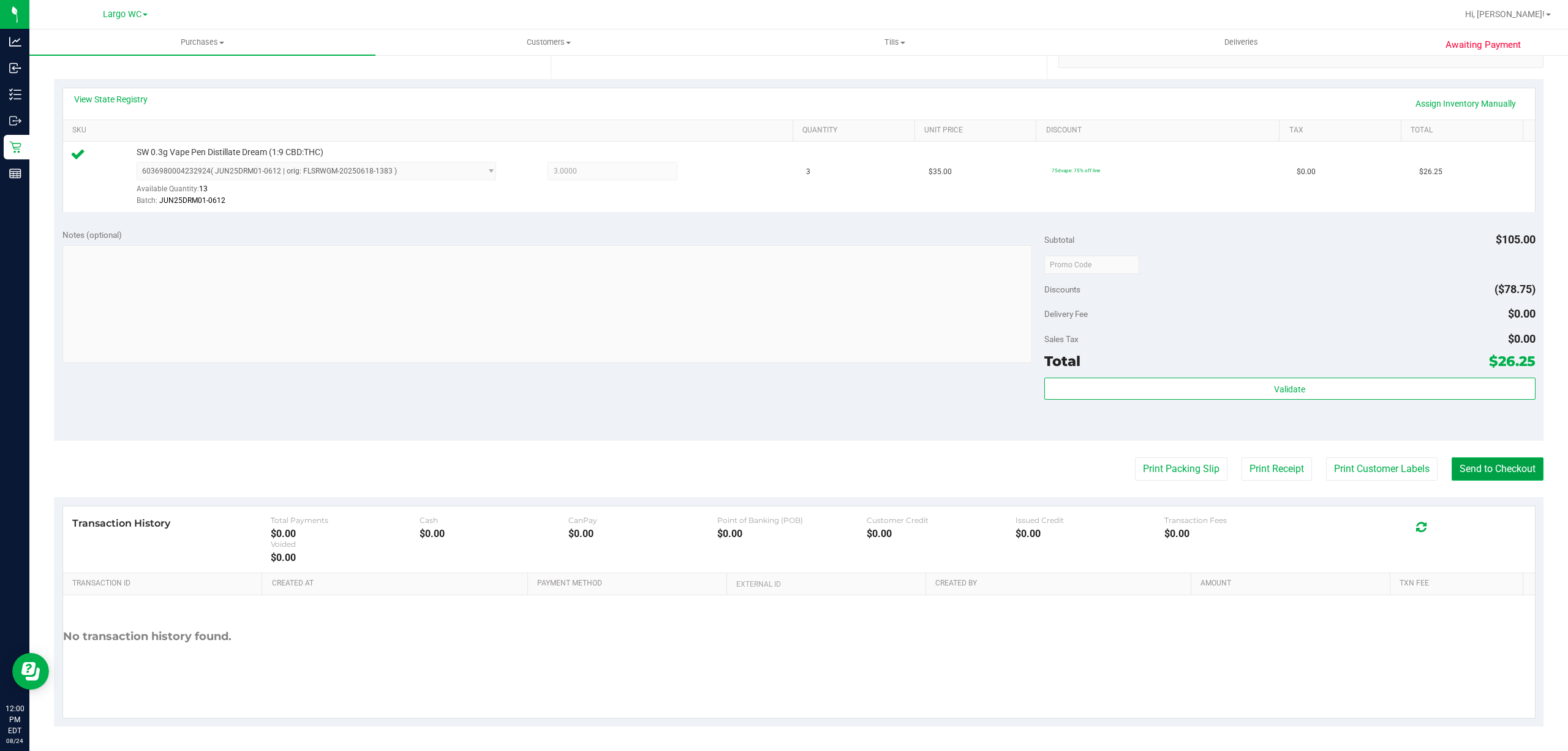
click at [1516, 481] on button "Send to Checkout" at bounding box center [1498, 468] width 92 height 23
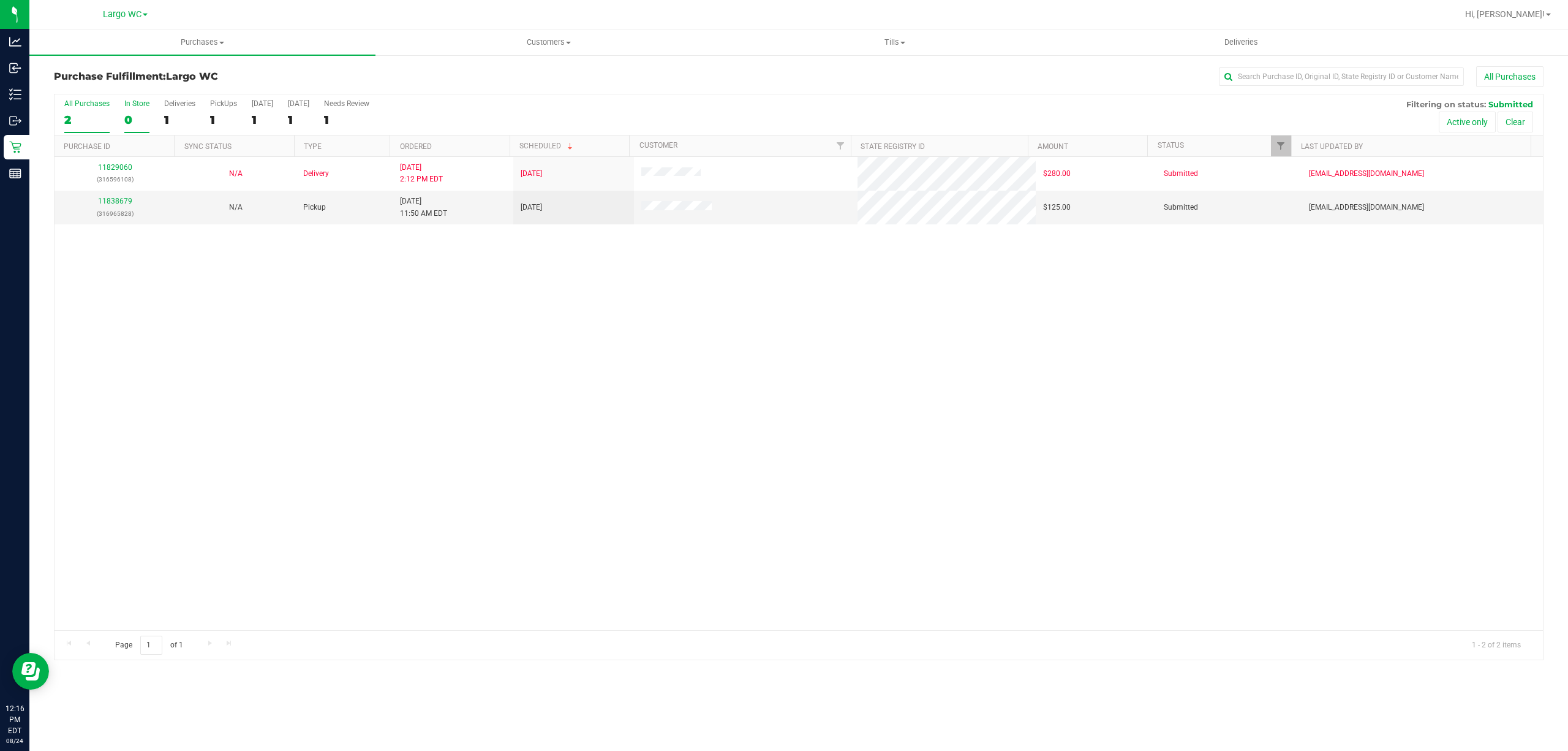
click at [128, 121] on div "0" at bounding box center [137, 119] width 25 height 14
click at [0, 0] on input "In Store 0" at bounding box center [0, 0] width 0 height 0
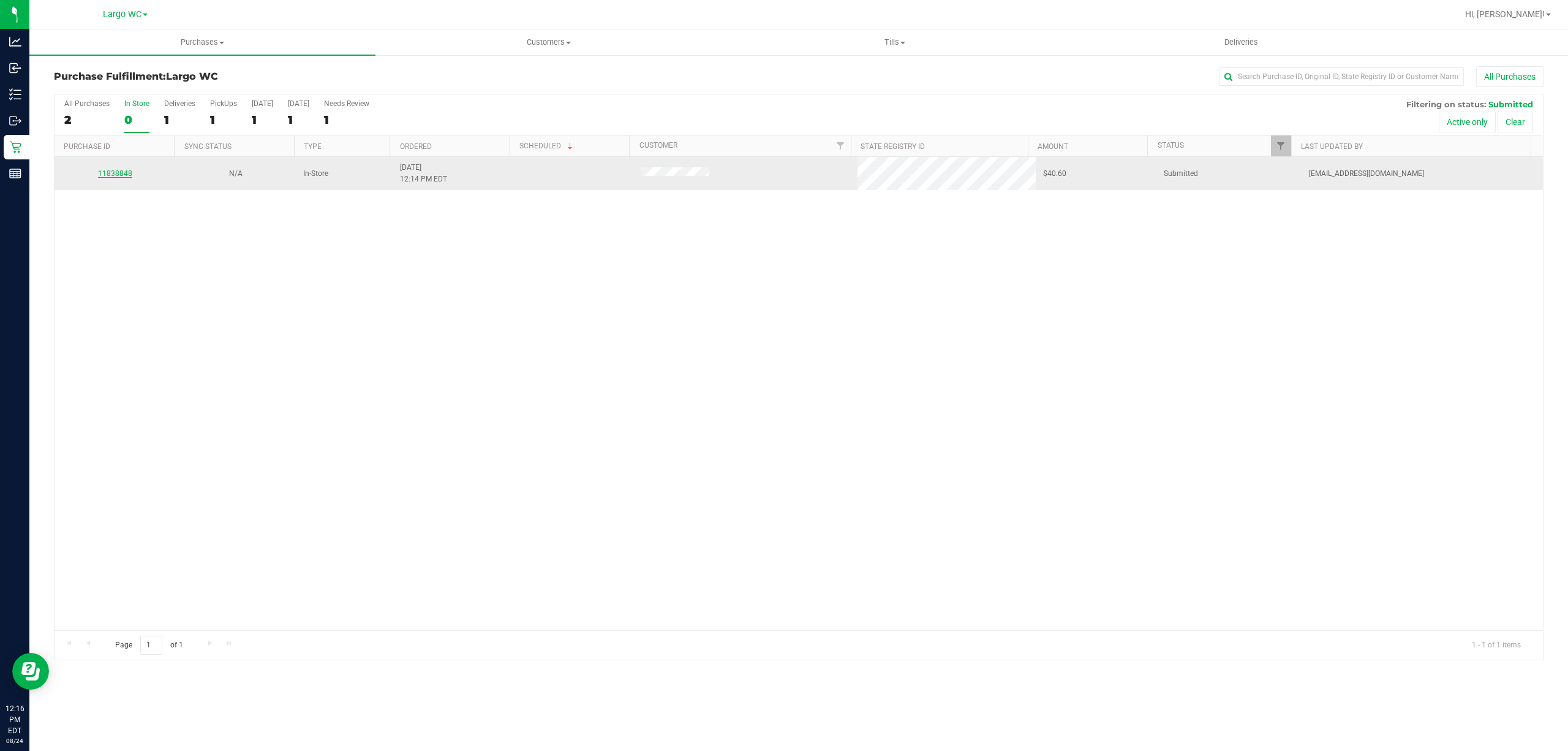
click at [123, 177] on link "11838848" at bounding box center [115, 173] width 35 height 9
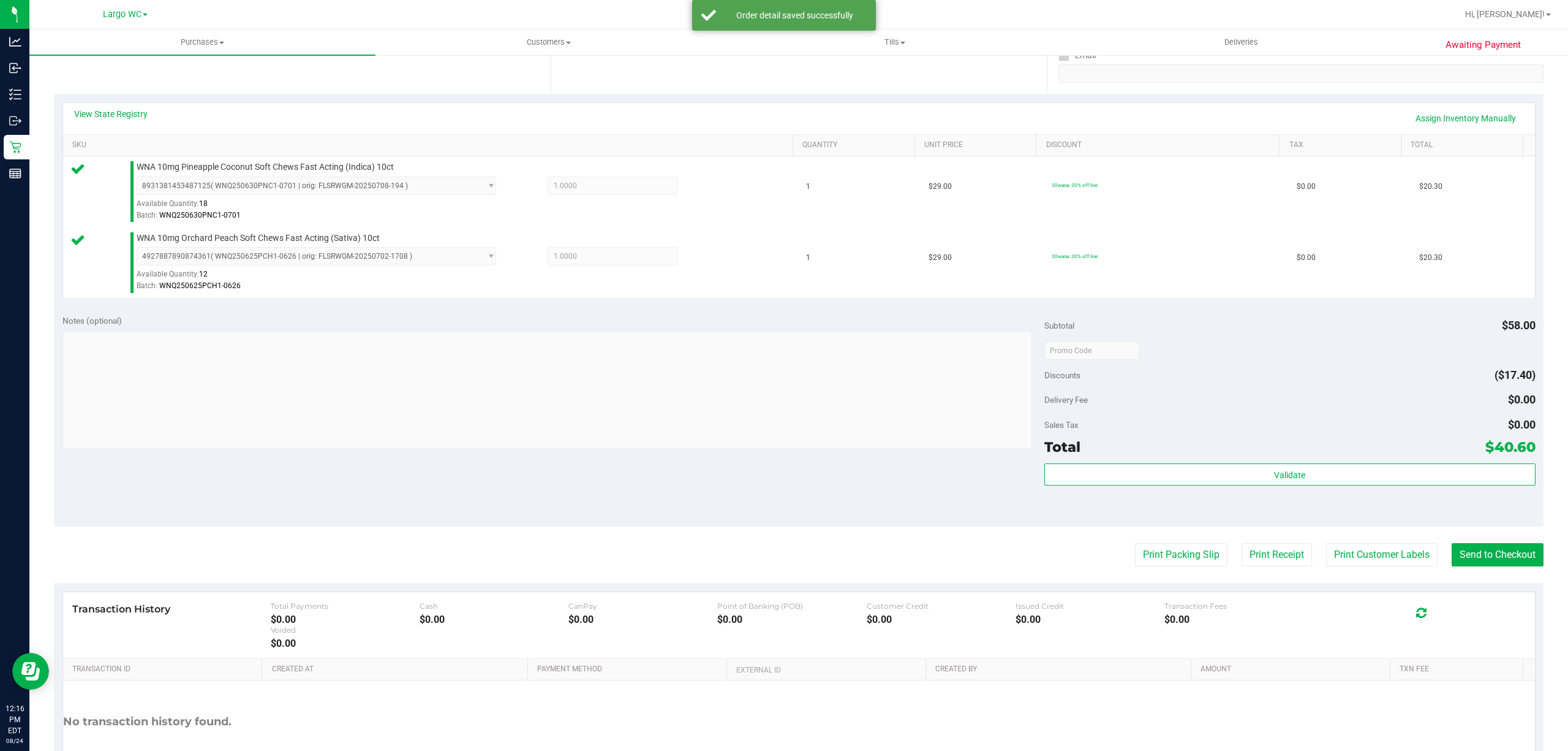
scroll to position [267, 0]
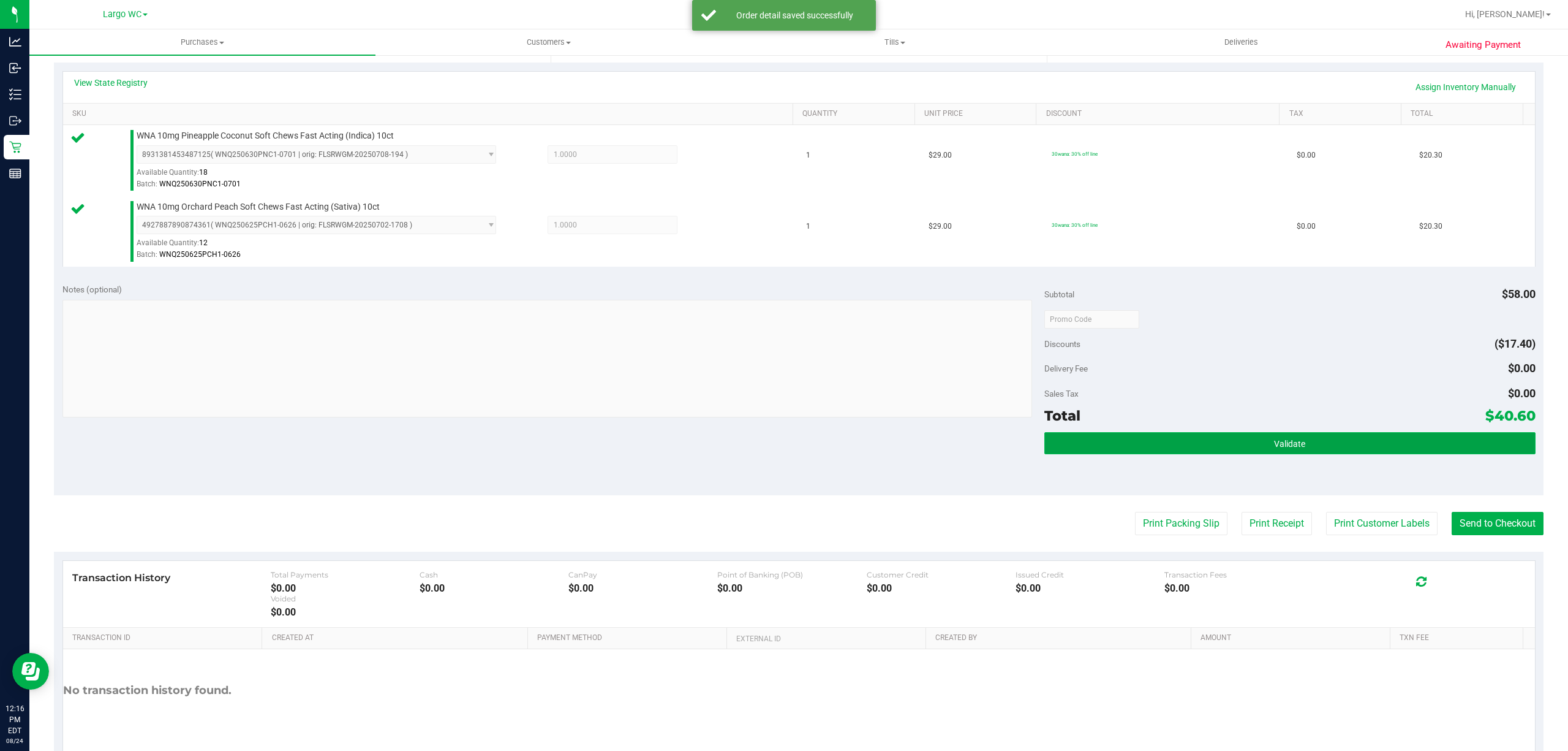
click at [1045, 447] on button "Validate" at bounding box center [1290, 442] width 491 height 22
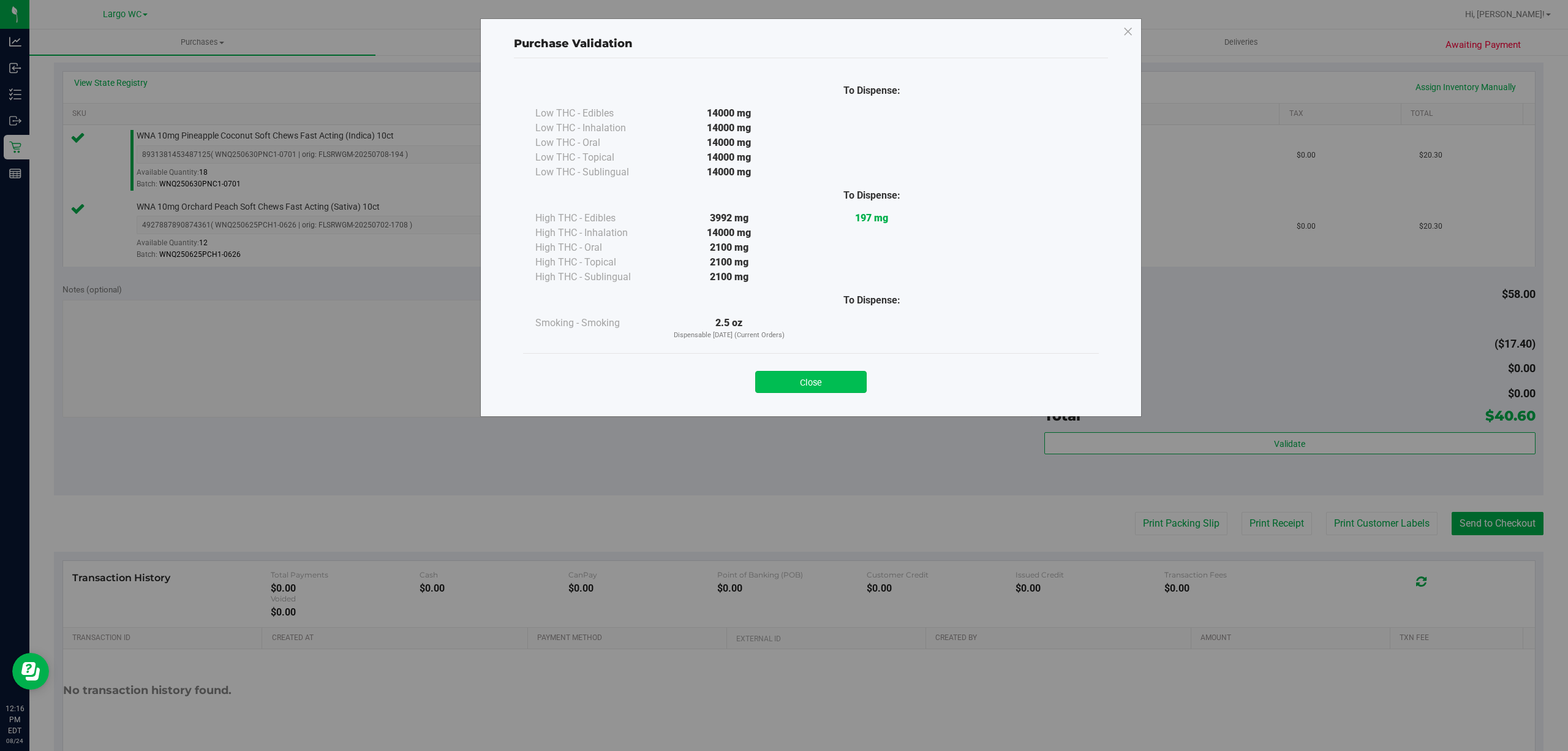
click at [787, 374] on button "Close" at bounding box center [811, 382] width 112 height 22
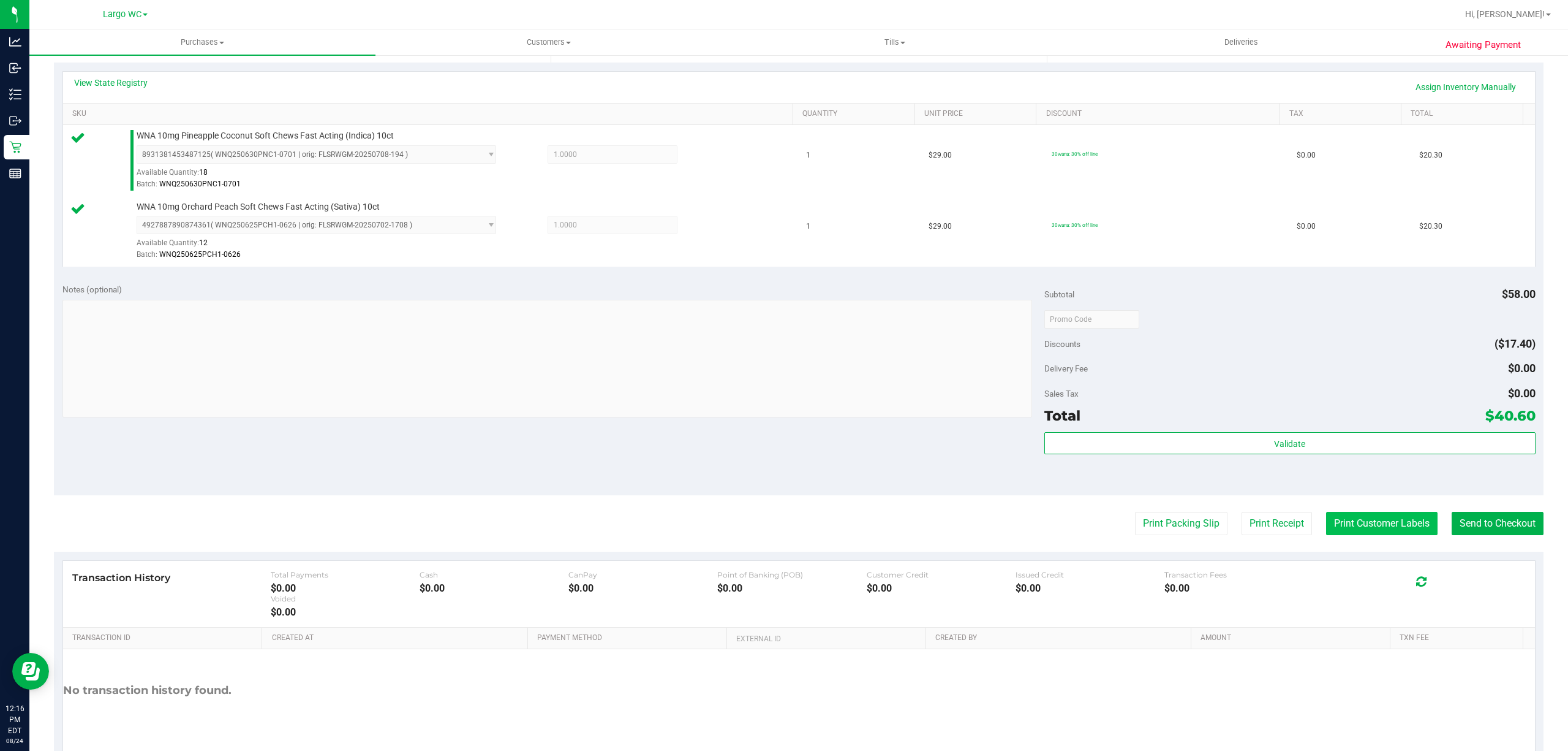
click at [1332, 526] on button "Print Customer Labels" at bounding box center [1382, 523] width 112 height 23
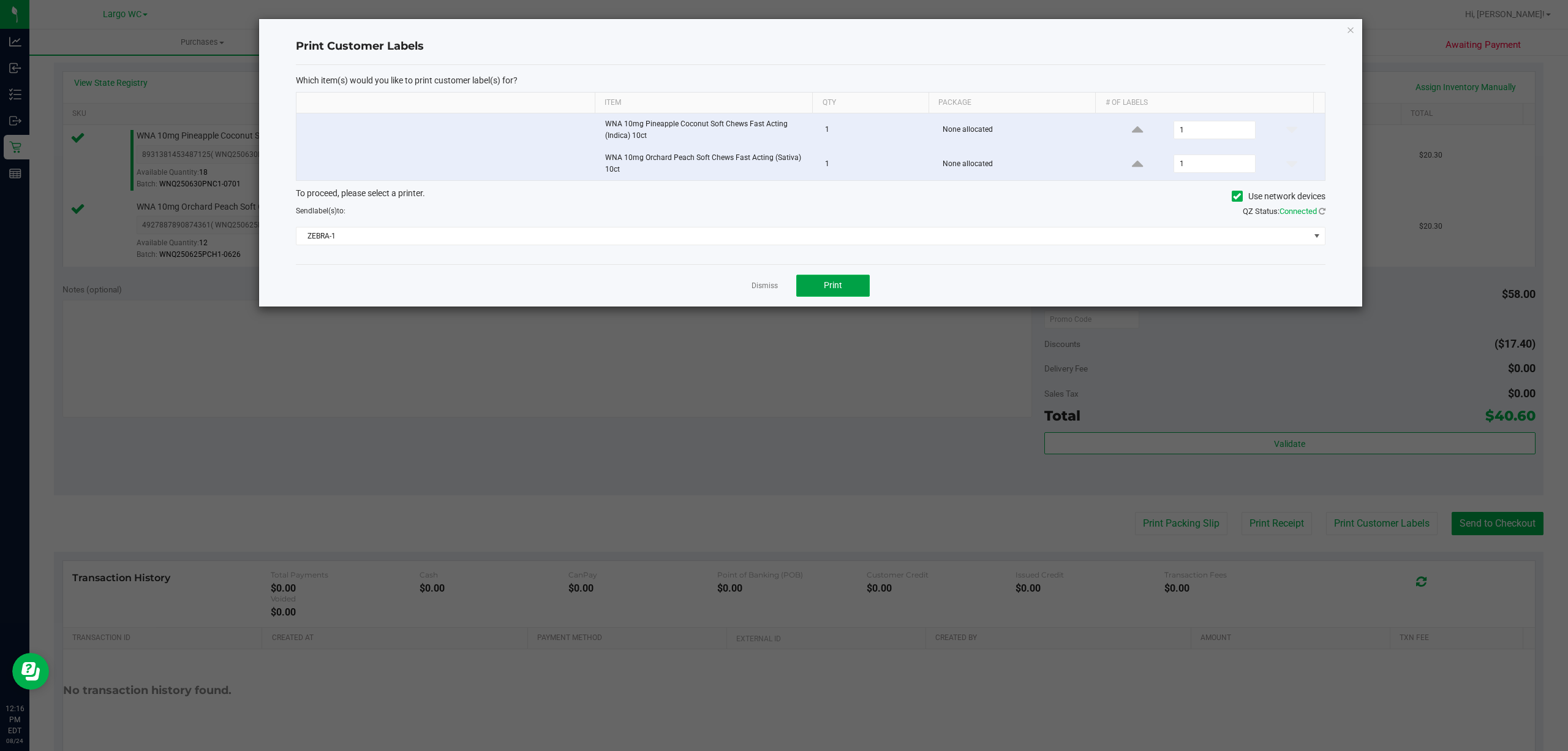
click at [838, 293] on button "Print" at bounding box center [833, 286] width 73 height 22
click at [1371, 33] on ngb-modal-window "Print Customer Labels Which item(s) would you like to print customer label(s) f…" at bounding box center [788, 375] width 1578 height 751
click at [1351, 28] on icon "button" at bounding box center [1351, 29] width 9 height 14
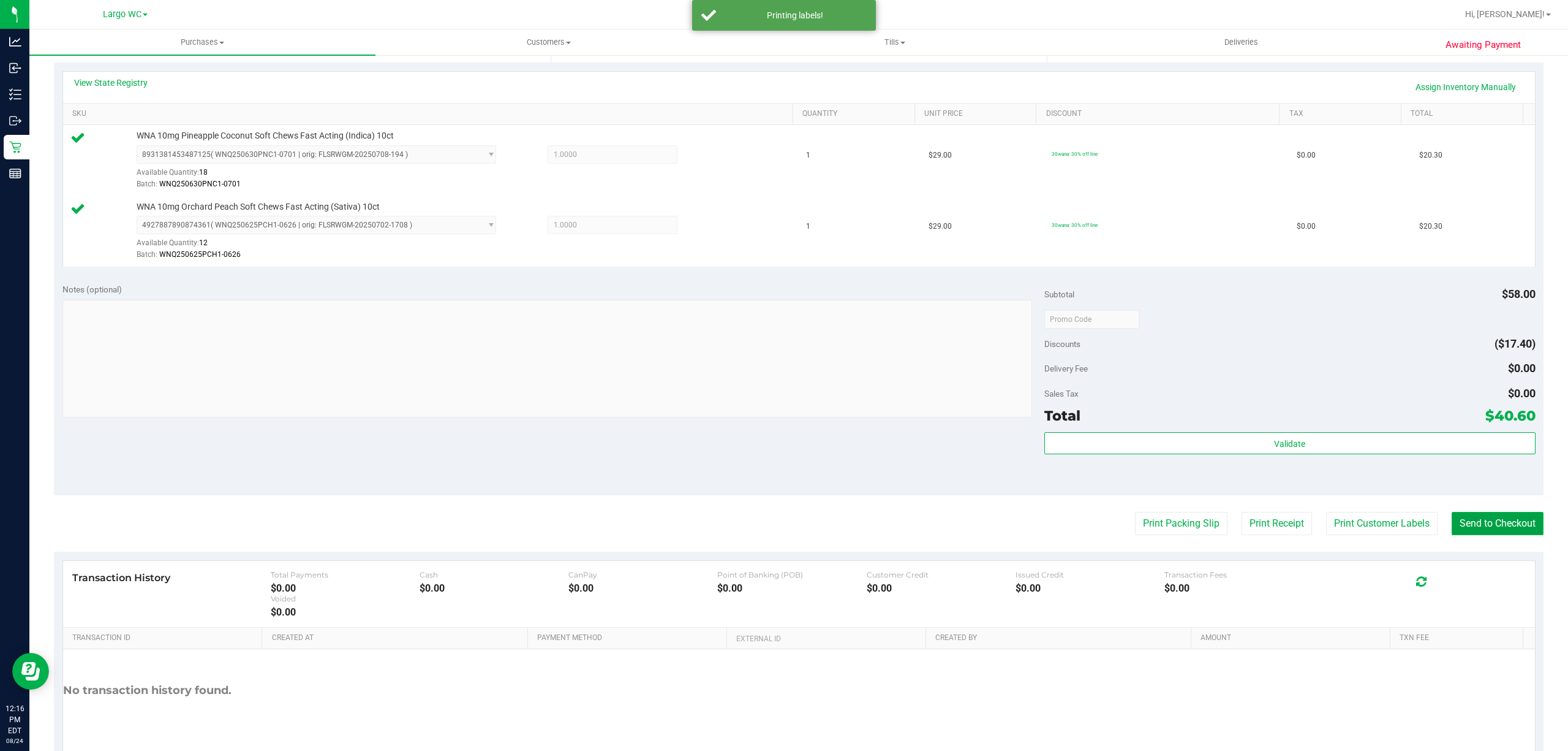
click at [1503, 514] on button "Send to Checkout" at bounding box center [1498, 523] width 92 height 23
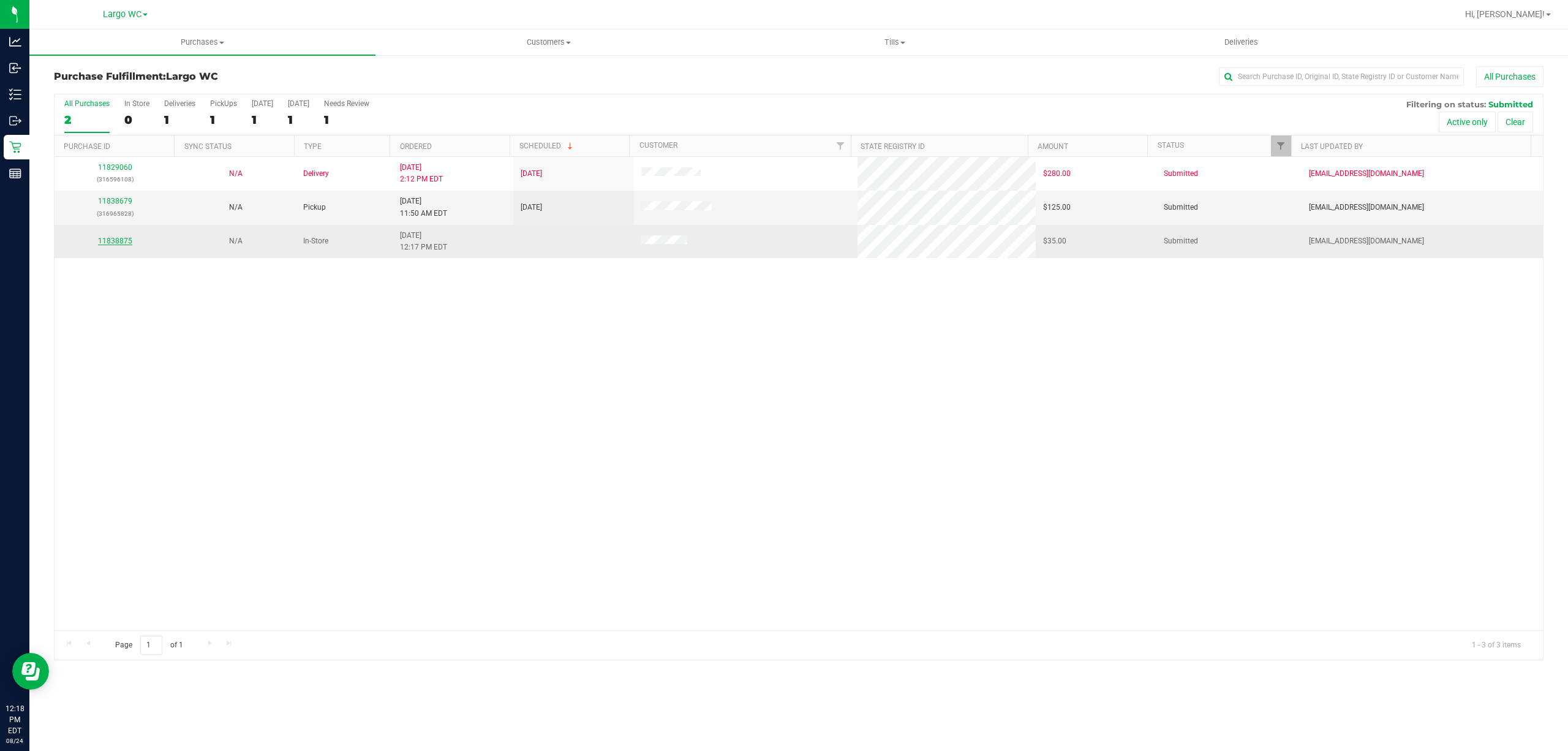
click at [124, 242] on link "11838875" at bounding box center [115, 240] width 35 height 9
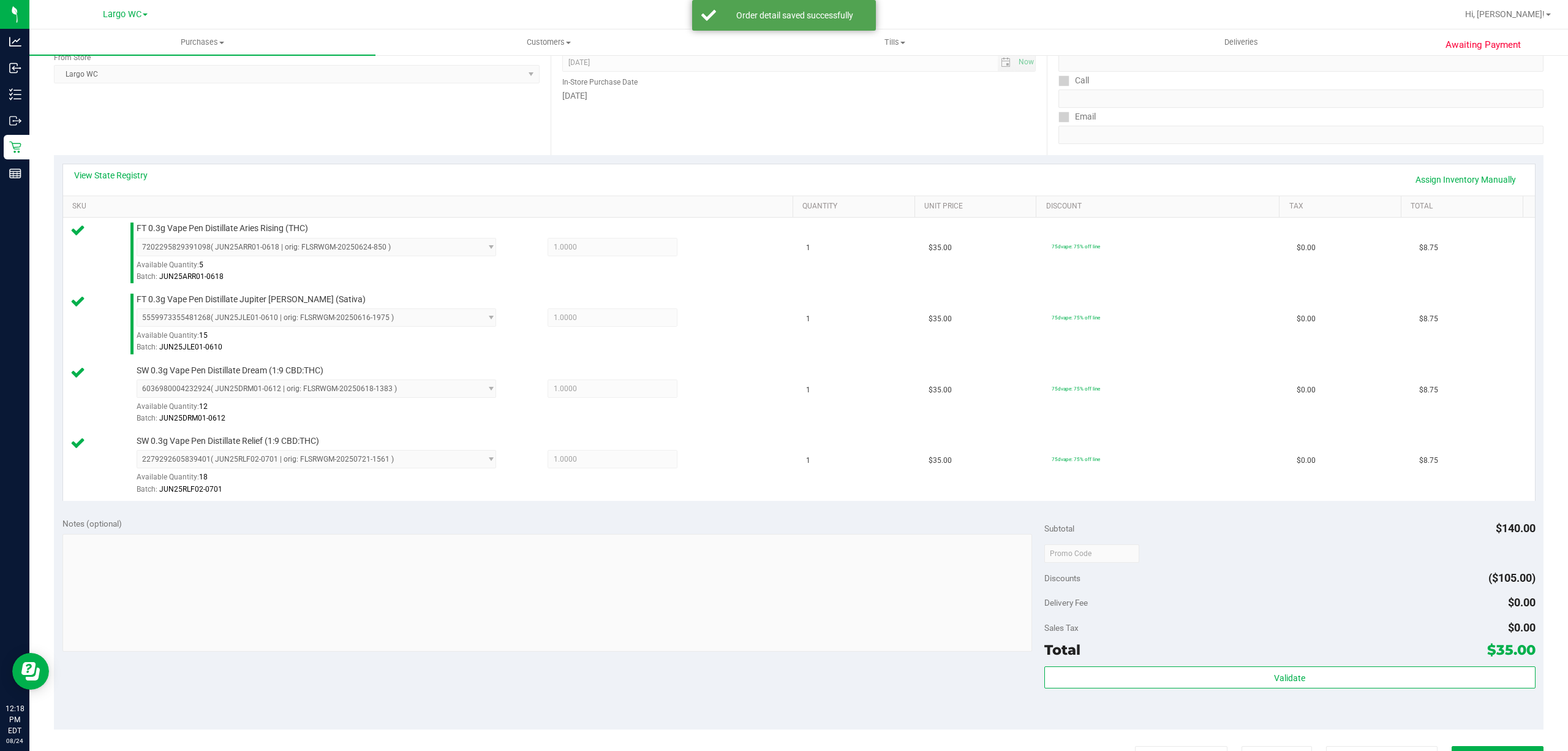
scroll to position [323, 0]
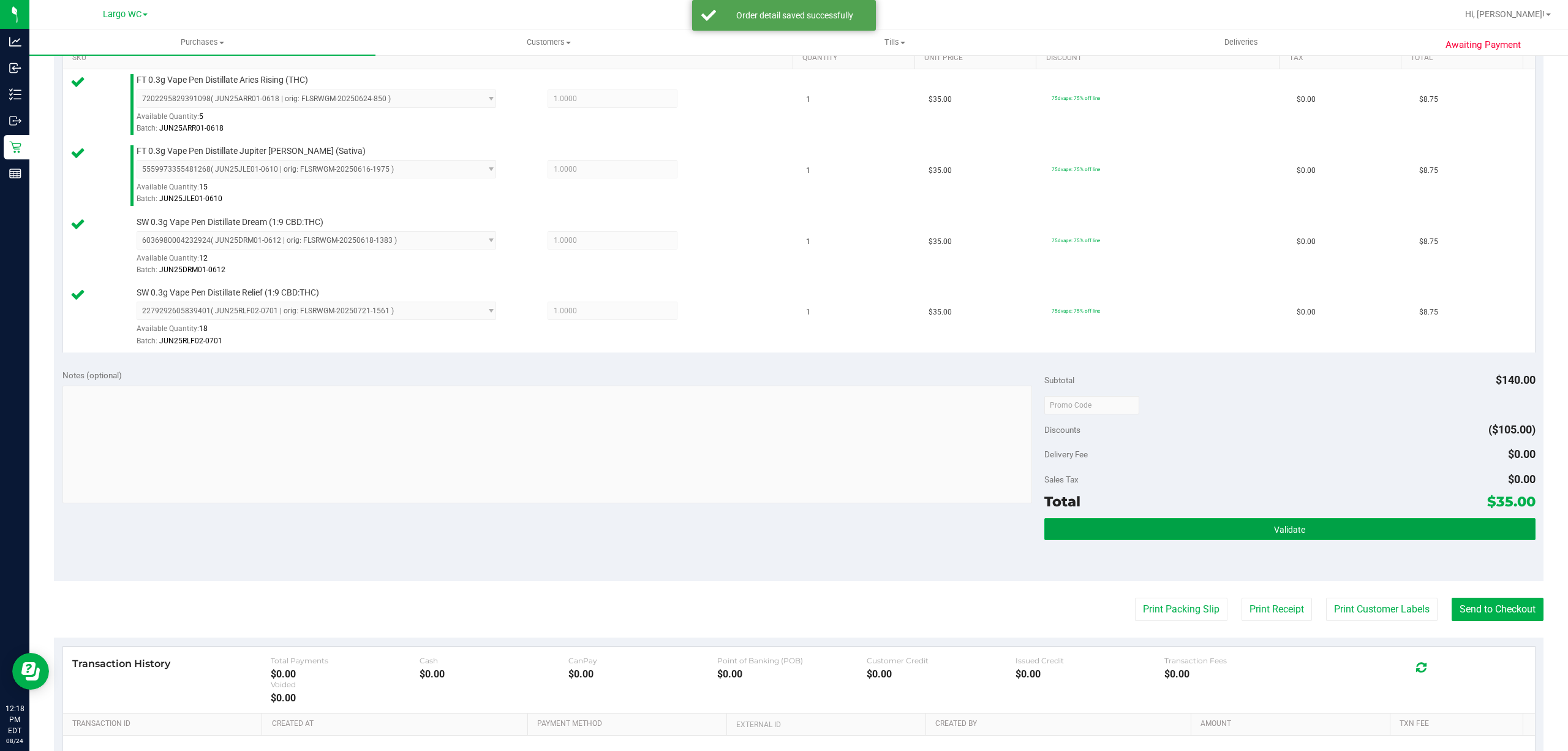
click at [1317, 538] on button "Validate" at bounding box center [1290, 529] width 491 height 22
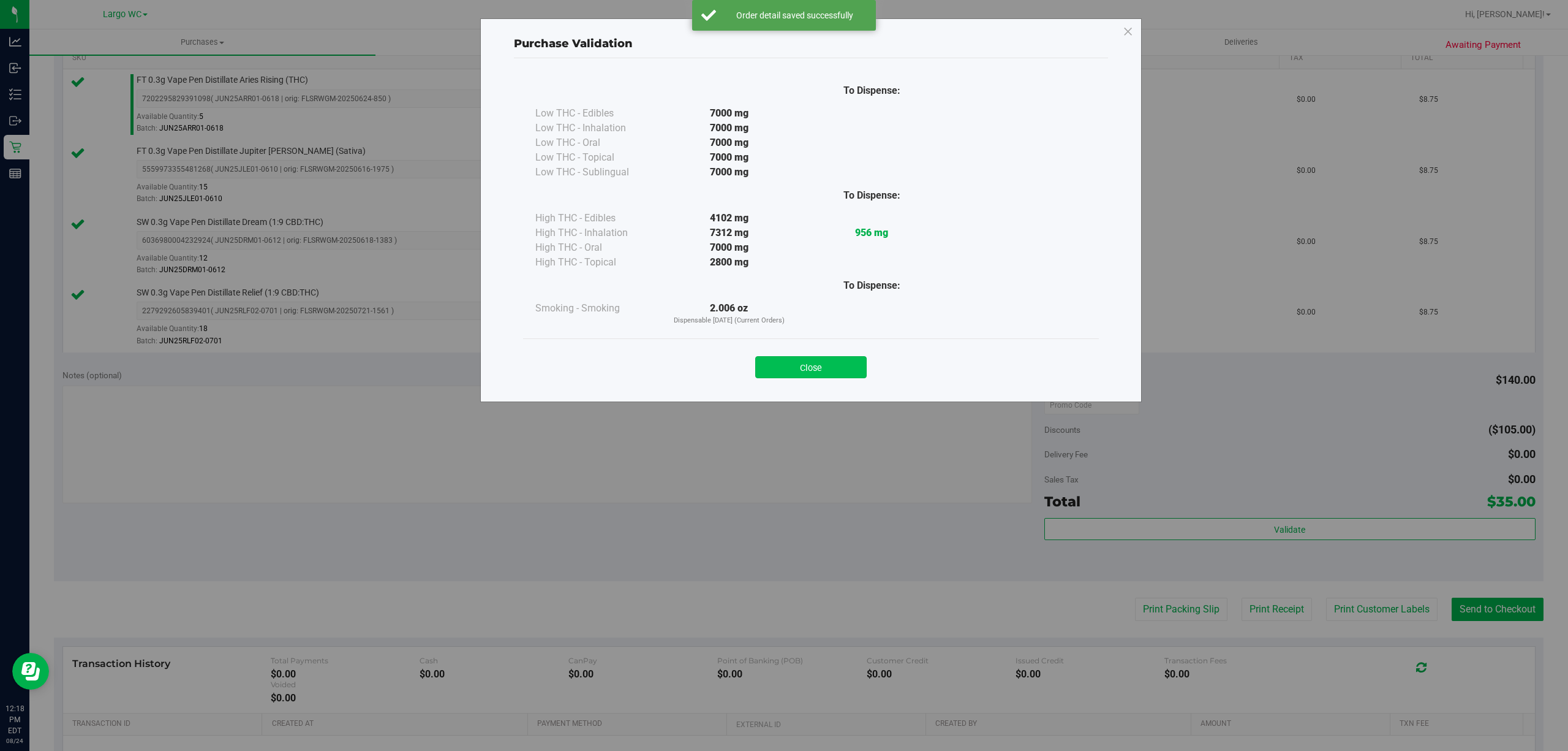
click at [809, 364] on button "Close" at bounding box center [811, 366] width 112 height 22
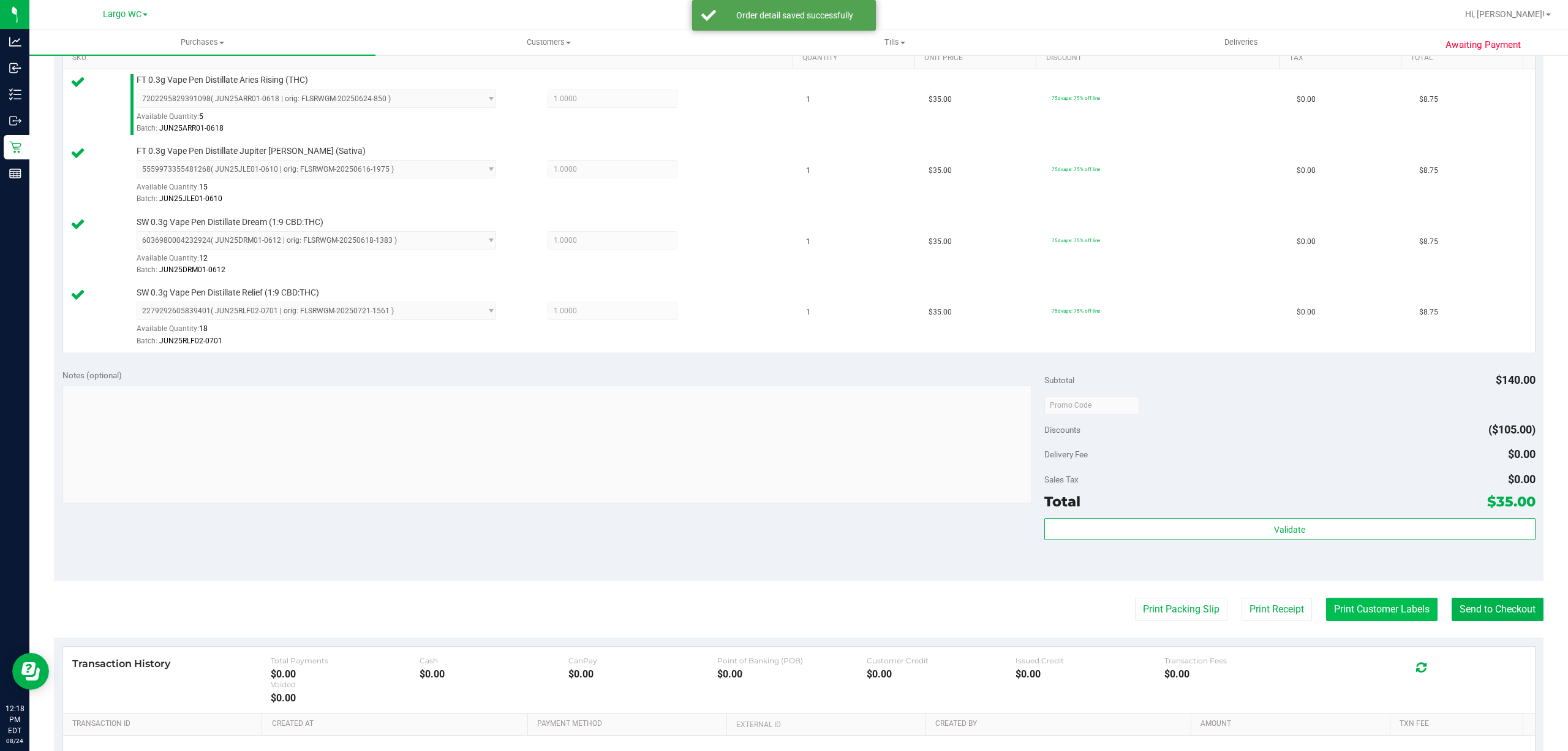
click at [1346, 615] on button "Print Customer Labels" at bounding box center [1382, 609] width 112 height 23
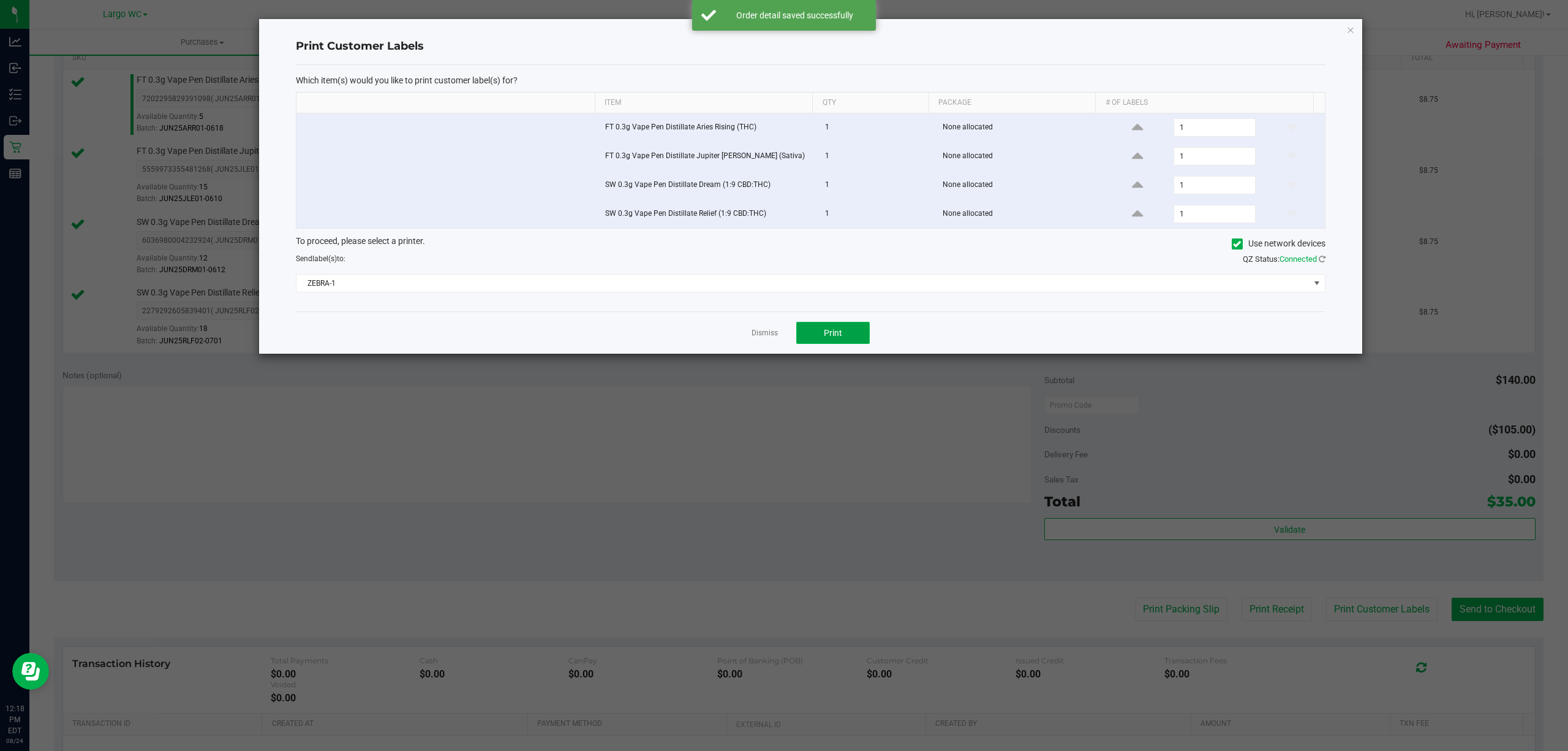
click at [840, 344] on button "Print" at bounding box center [833, 333] width 73 height 22
click at [760, 335] on link "Dismiss" at bounding box center [764, 333] width 26 height 11
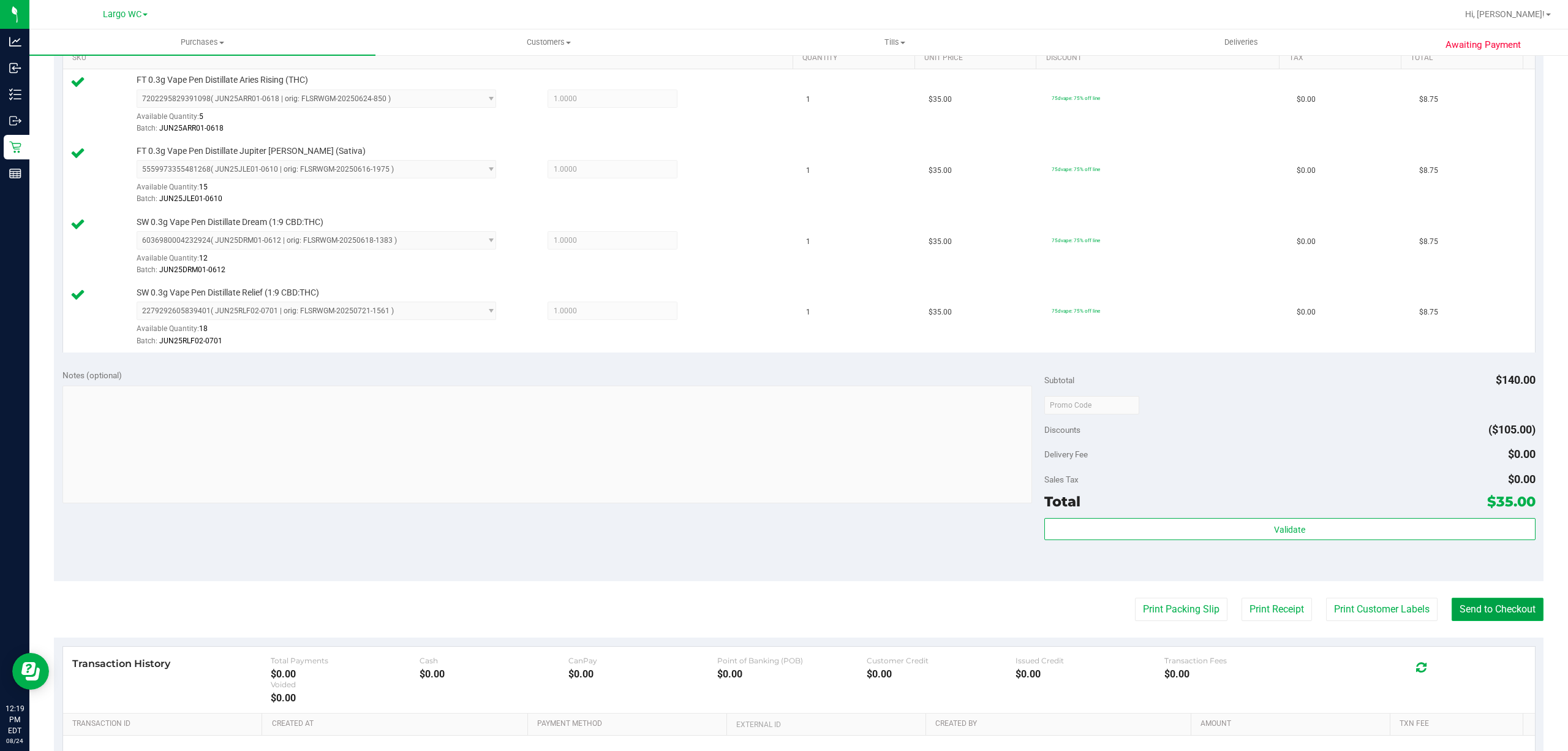
click at [1476, 615] on button "Send to Checkout" at bounding box center [1498, 609] width 92 height 23
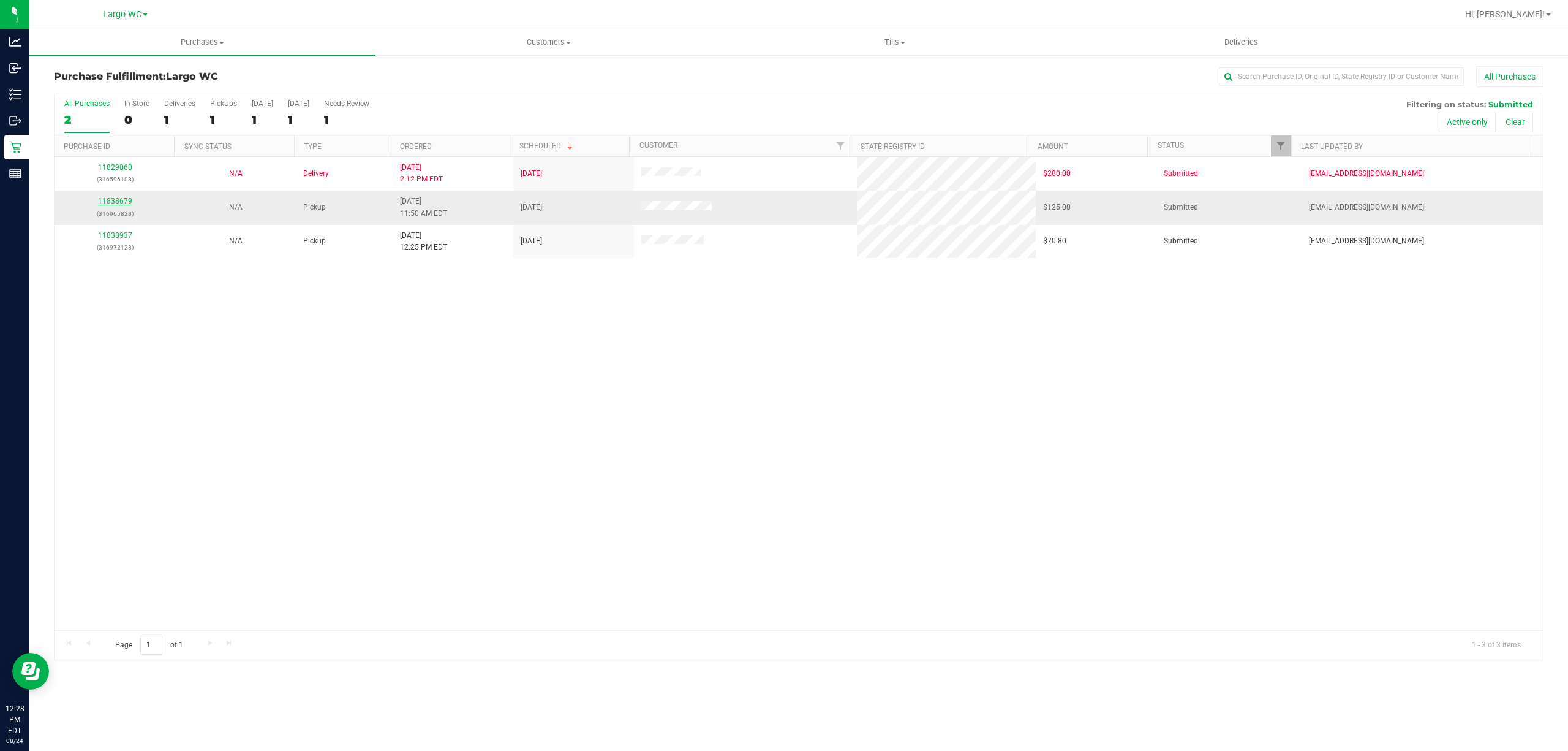
click at [112, 202] on link "11838679" at bounding box center [115, 201] width 35 height 9
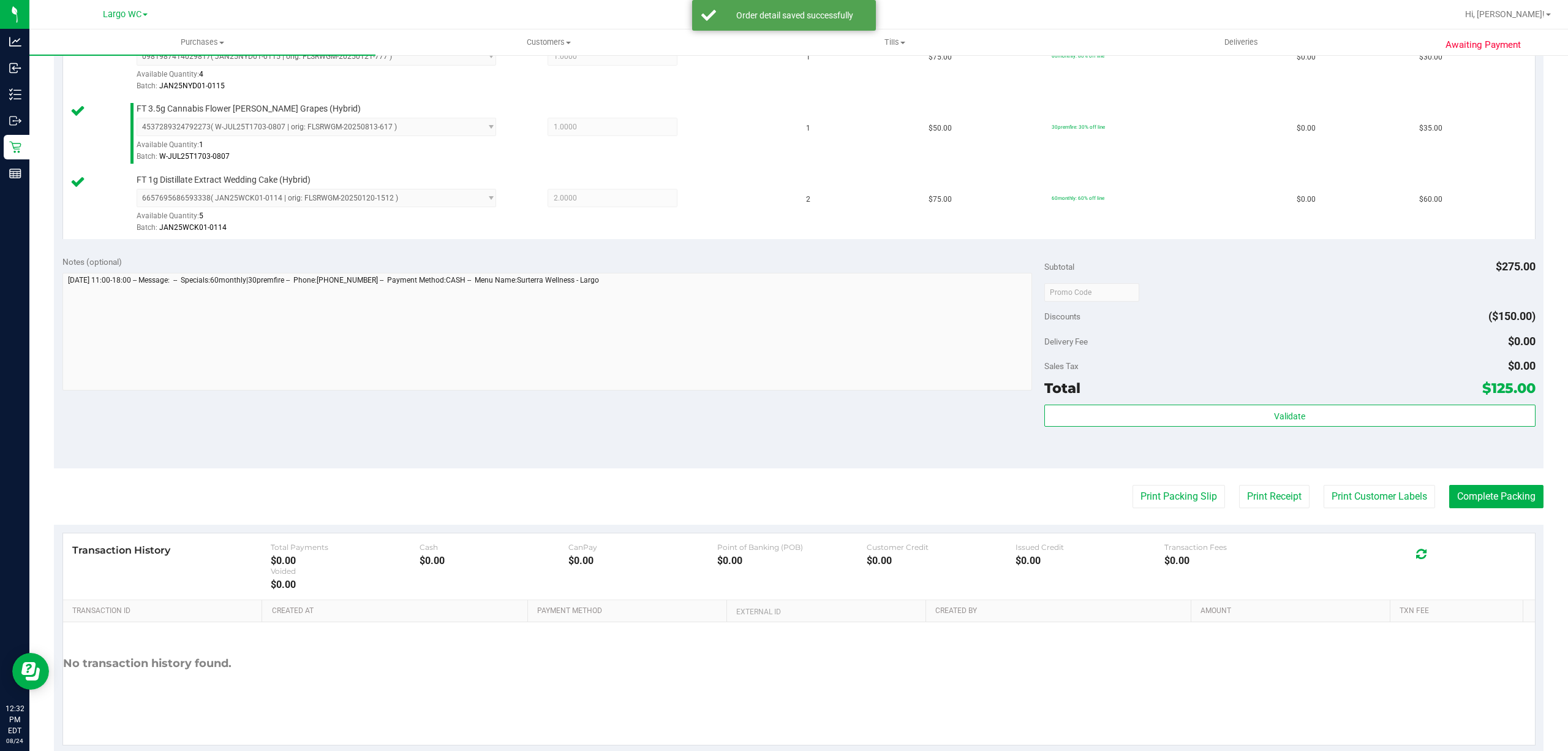
scroll to position [363, 0]
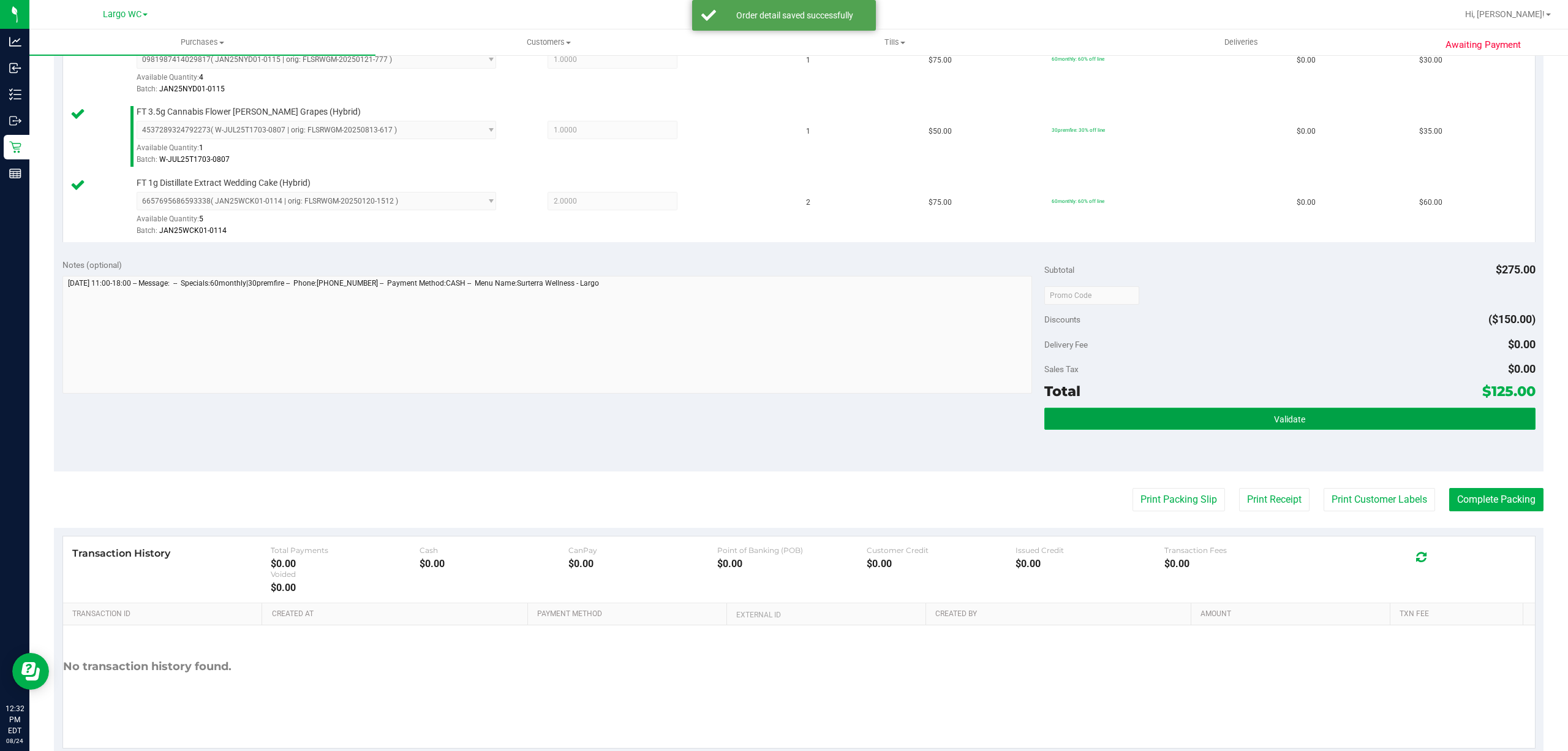
click at [1063, 428] on button "Validate" at bounding box center [1290, 418] width 491 height 22
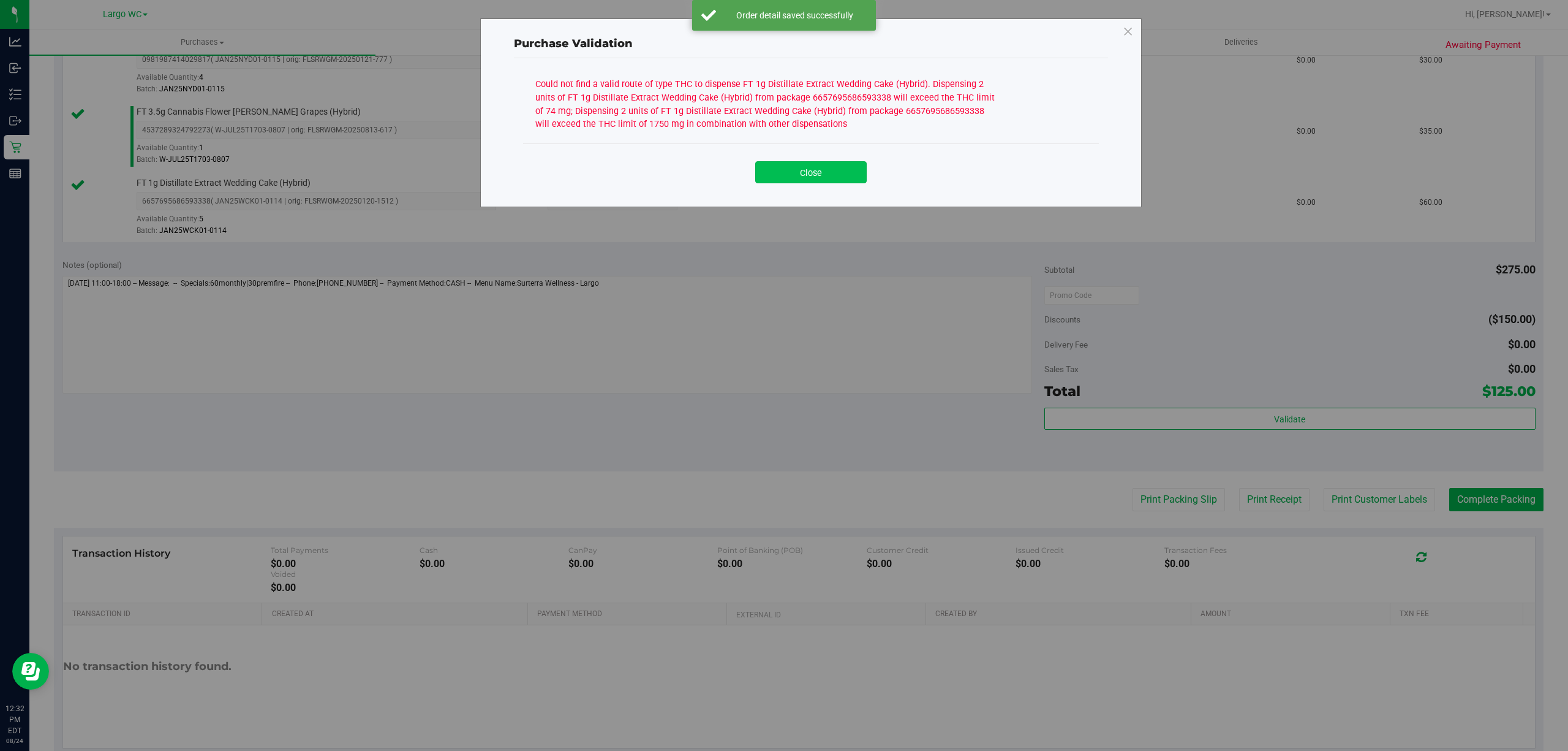
click at [814, 177] on button "Close" at bounding box center [811, 172] width 112 height 22
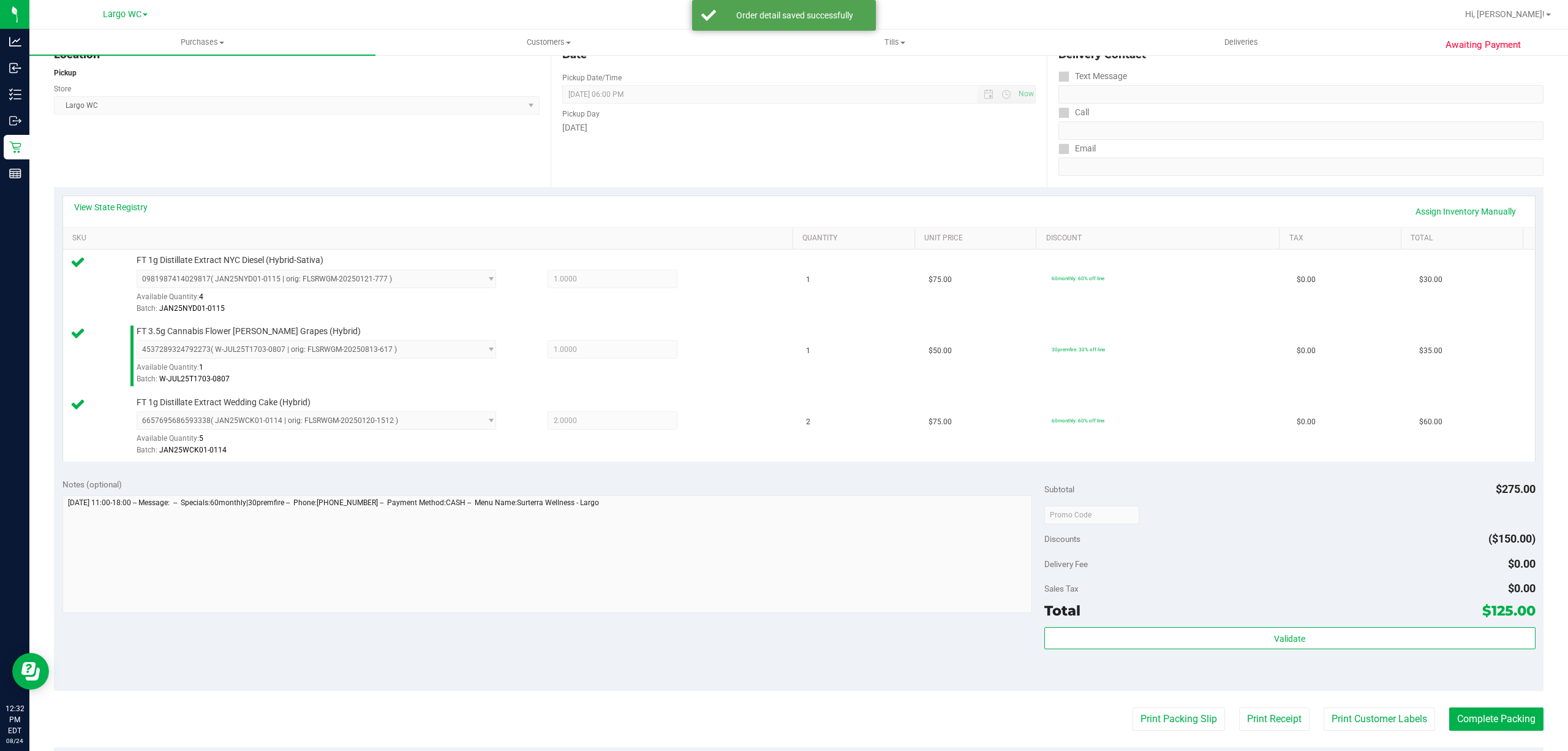
scroll to position [142, 0]
click at [103, 207] on link "View State Registry" at bounding box center [111, 208] width 73 height 13
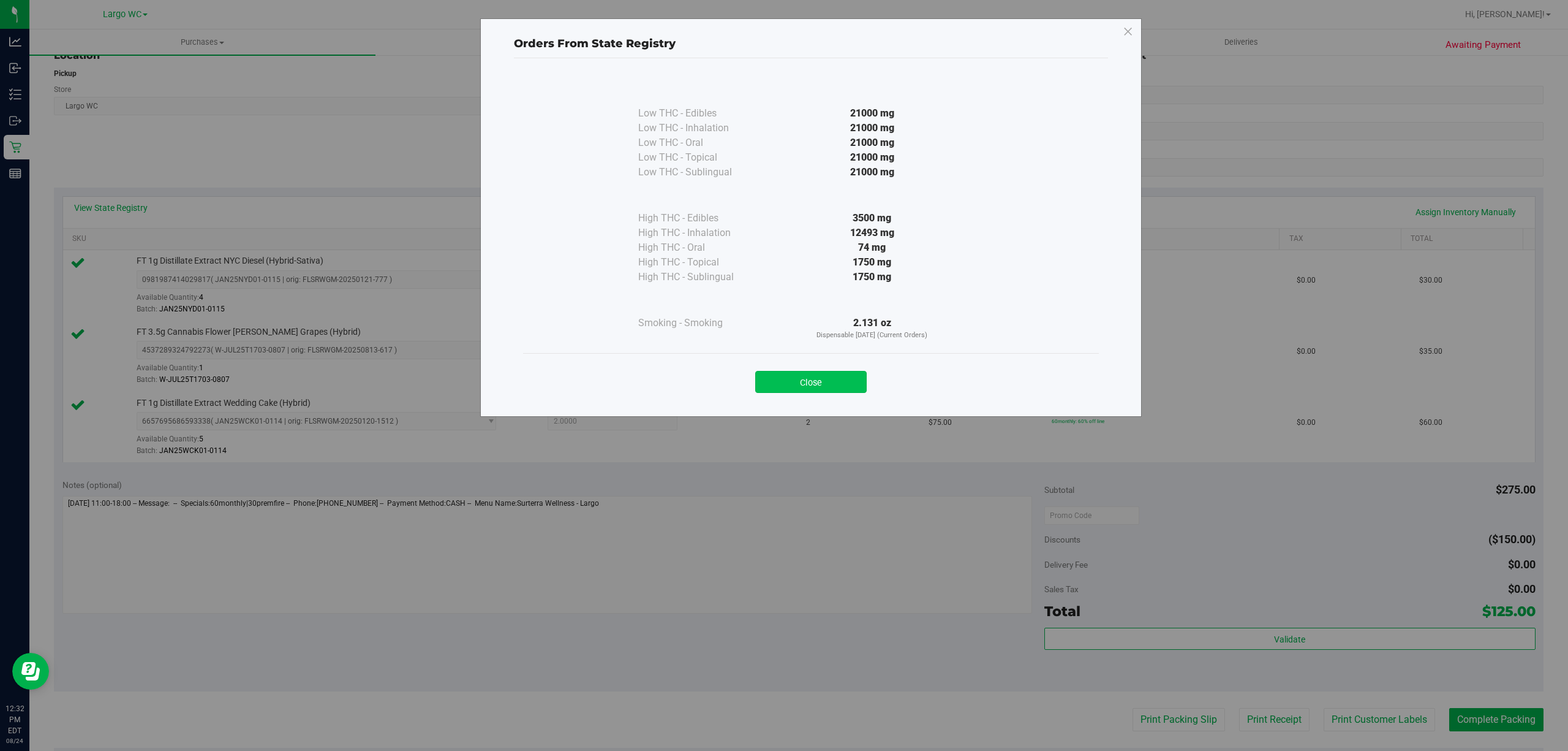
click at [805, 381] on button "Close" at bounding box center [811, 382] width 112 height 22
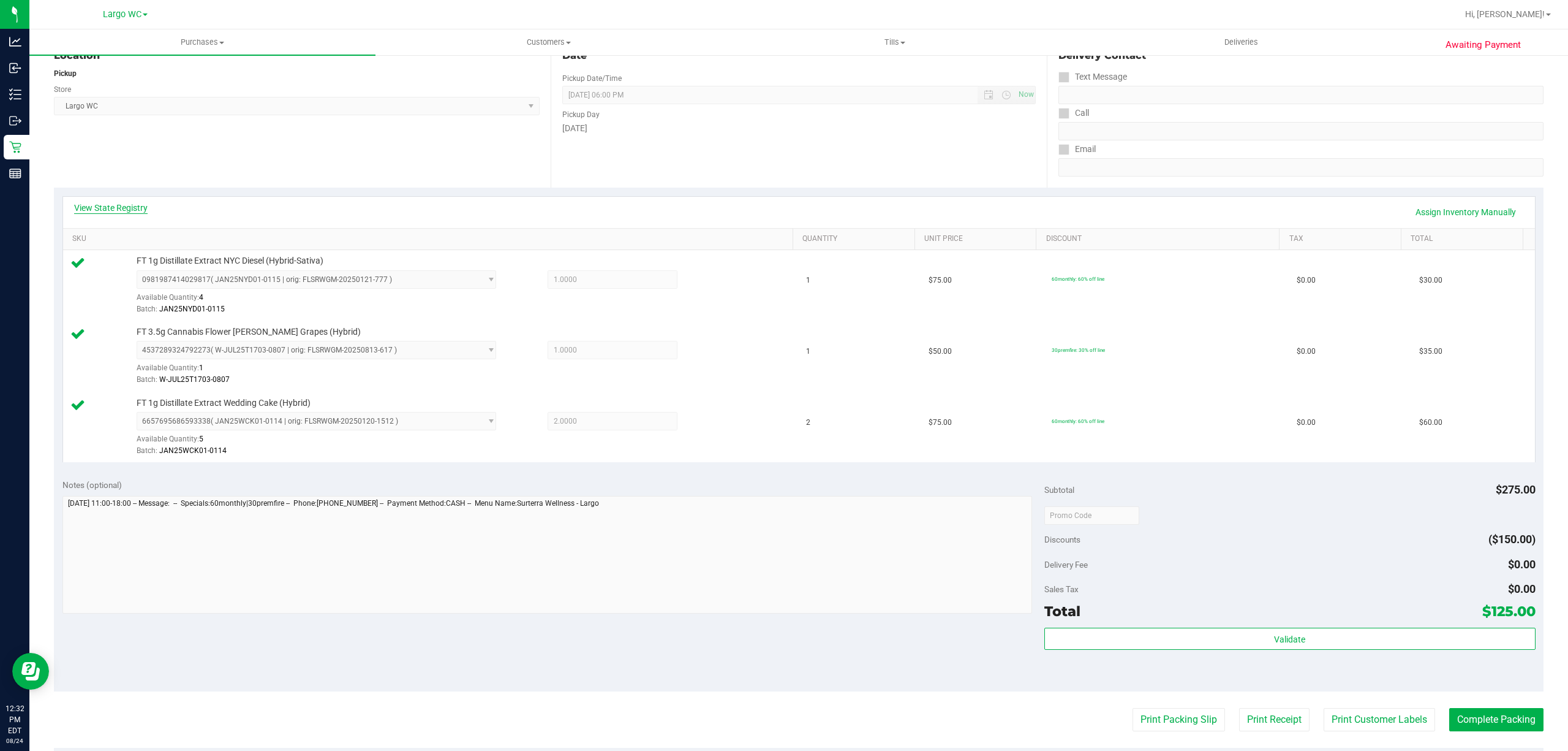
click at [137, 207] on link "View State Registry" at bounding box center [111, 208] width 73 height 13
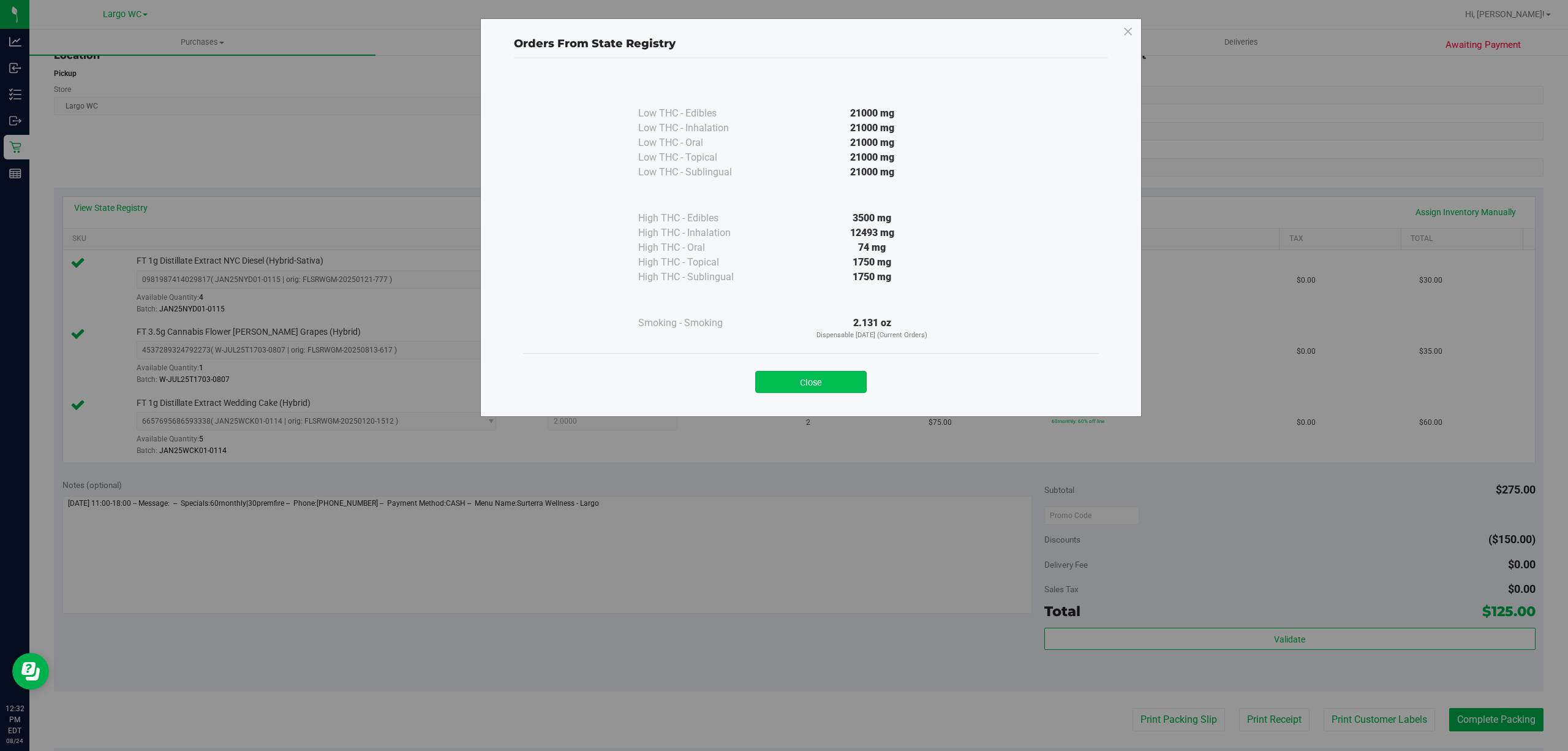
click at [825, 381] on button "Close" at bounding box center [811, 382] width 112 height 22
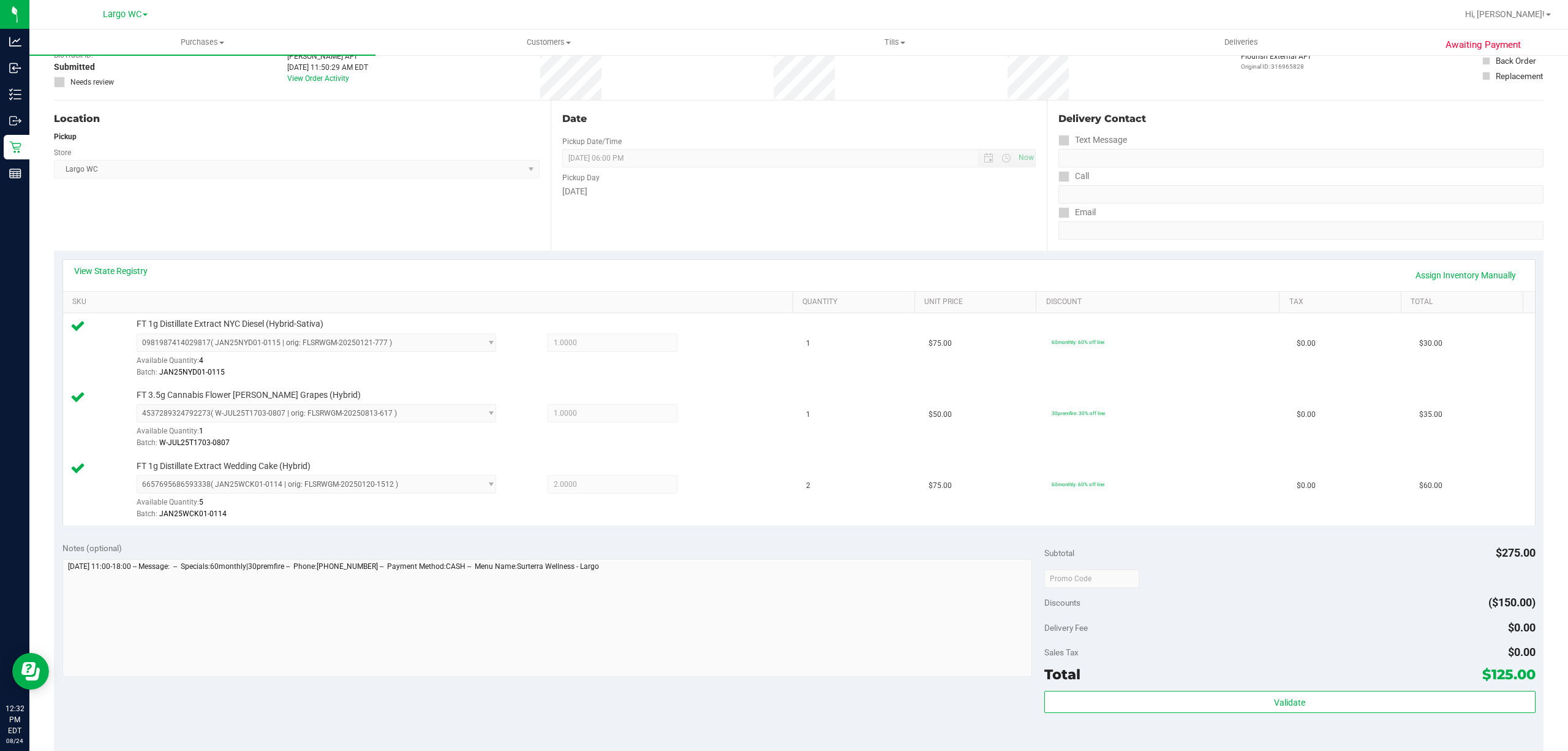
scroll to position [0, 0]
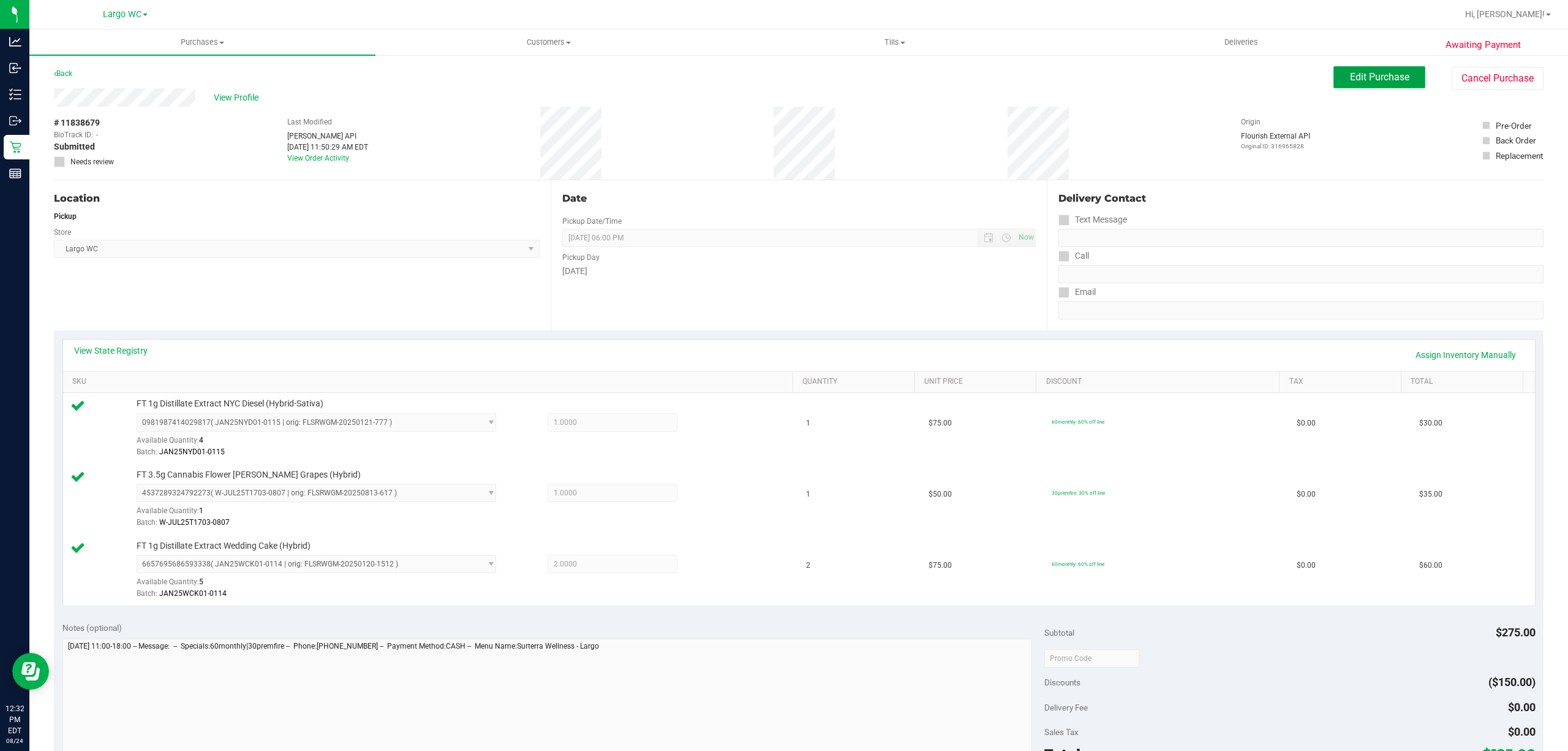
click at [1363, 77] on span "Edit Purchase" at bounding box center [1381, 77] width 60 height 12
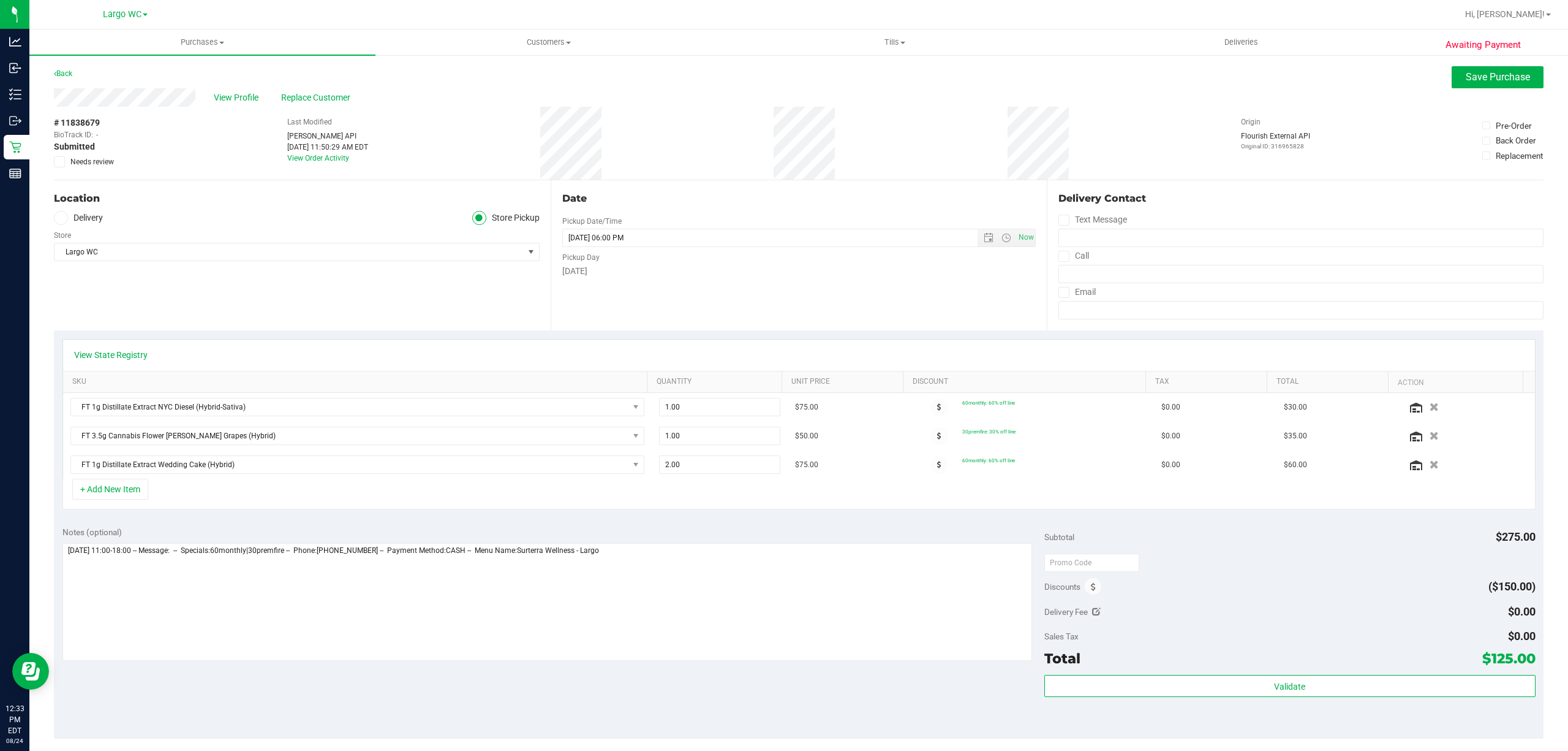
click at [60, 162] on icon at bounding box center [60, 162] width 8 height 0
click at [0, 0] on input "Needs review" at bounding box center [0, 0] width 0 height 0
click at [1511, 76] on span "Save Purchase" at bounding box center [1498, 77] width 64 height 12
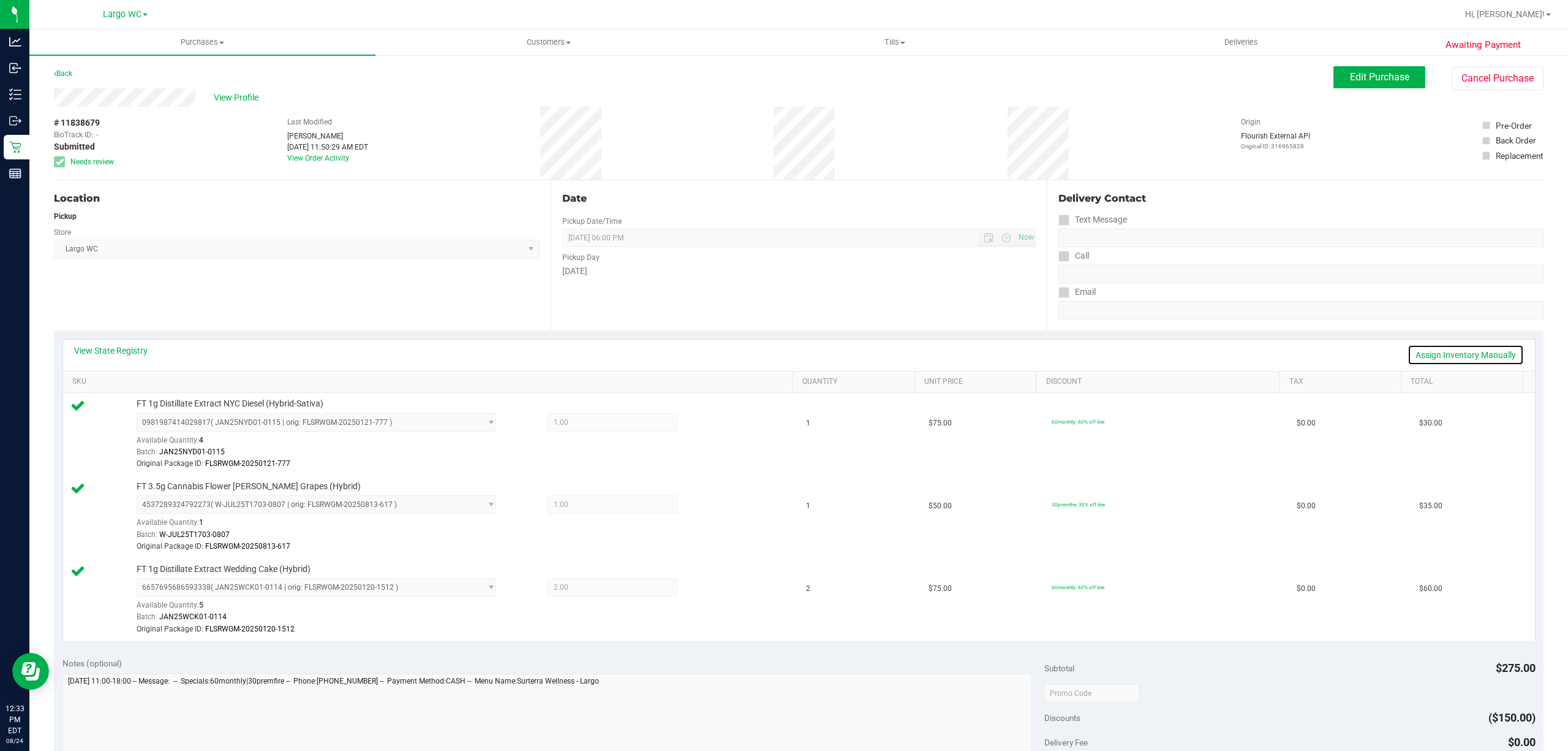
click at [1459, 354] on link "Assign Inventory Manually" at bounding box center [1466, 355] width 116 height 21
click at [707, 424] on icon at bounding box center [712, 423] width 12 height 14
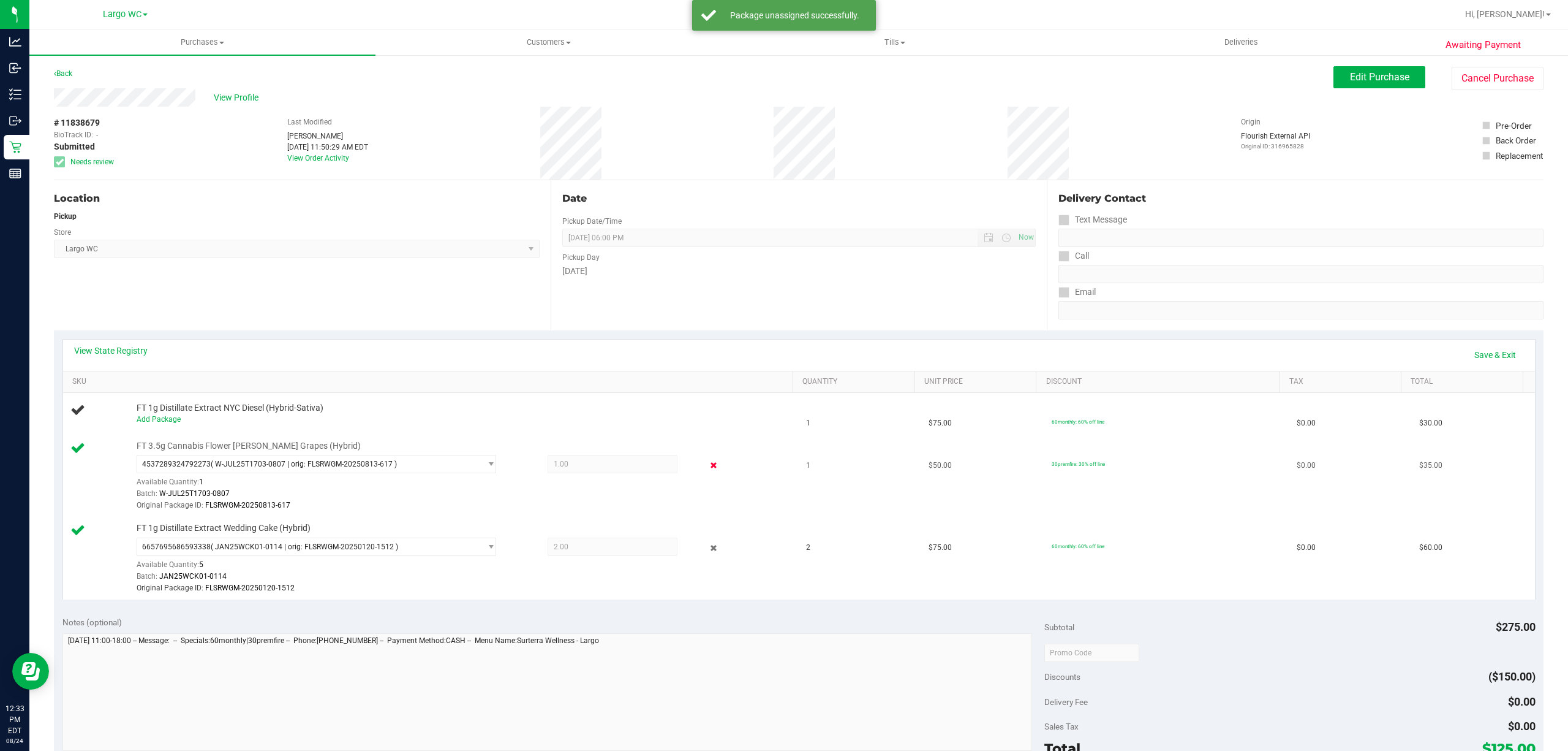
click at [707, 464] on icon at bounding box center [712, 465] width 12 height 14
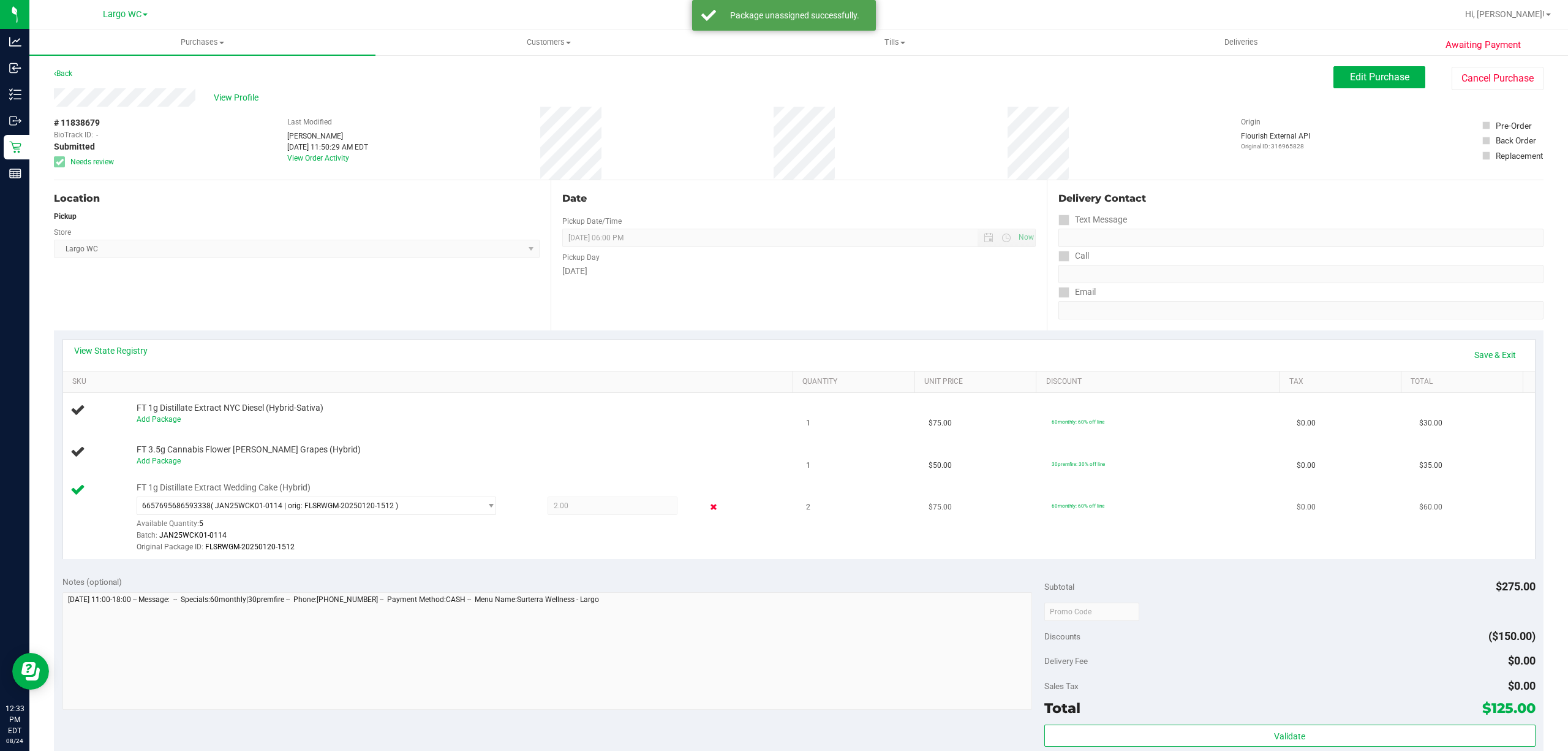
click at [707, 509] on icon at bounding box center [712, 507] width 12 height 14
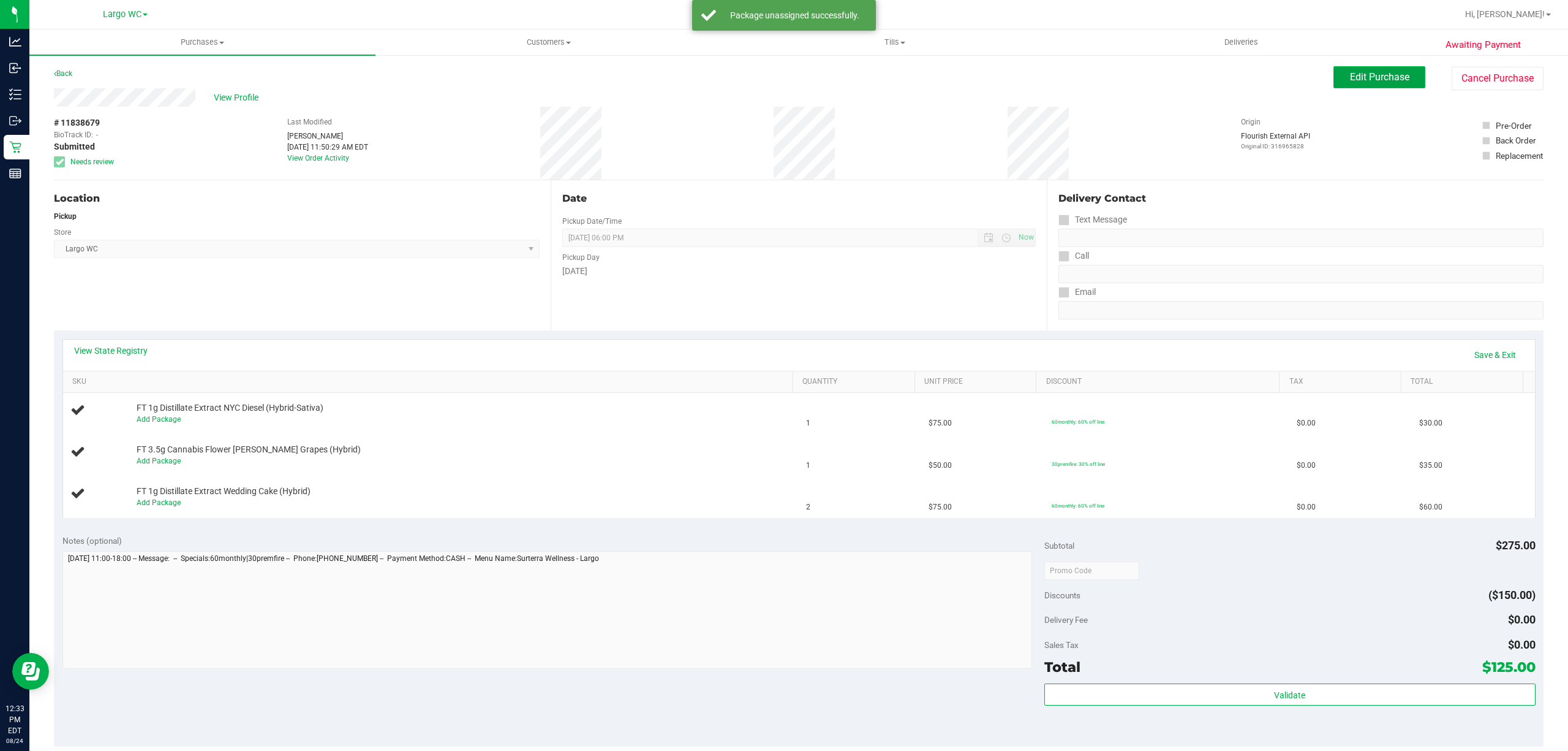
click at [1384, 82] on span "Edit Purchase" at bounding box center [1381, 77] width 60 height 12
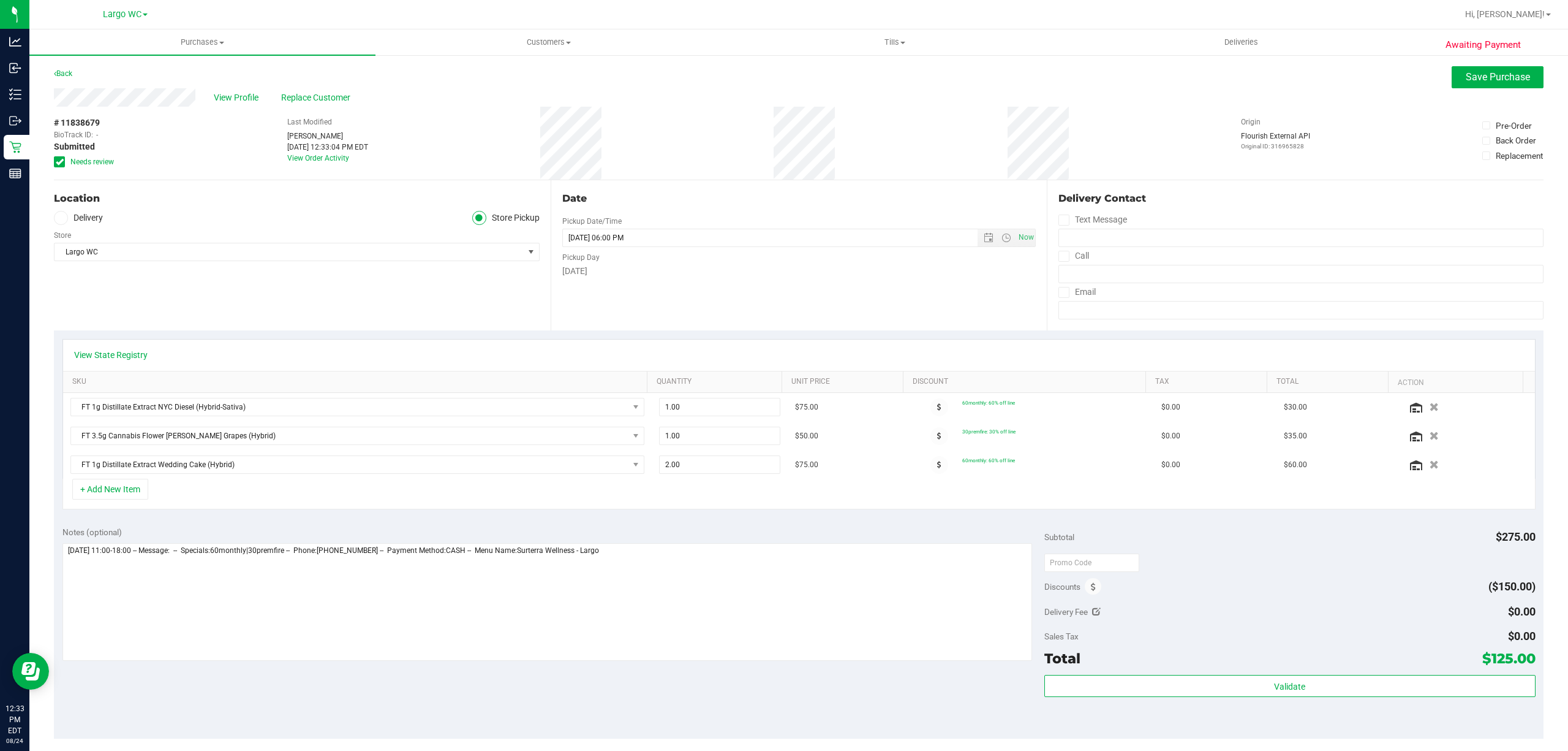
click at [657, 541] on div "Notes (optional)" at bounding box center [554, 594] width 983 height 138
click at [653, 562] on textarea at bounding box center [547, 602] width 970 height 117
type textarea "Sunday 08/24/2025 11:00-18:00 -- Message: -- Specials:60monthly|30premfire -- P…"
click at [1466, 77] on span "Save Purchase" at bounding box center [1498, 77] width 64 height 12
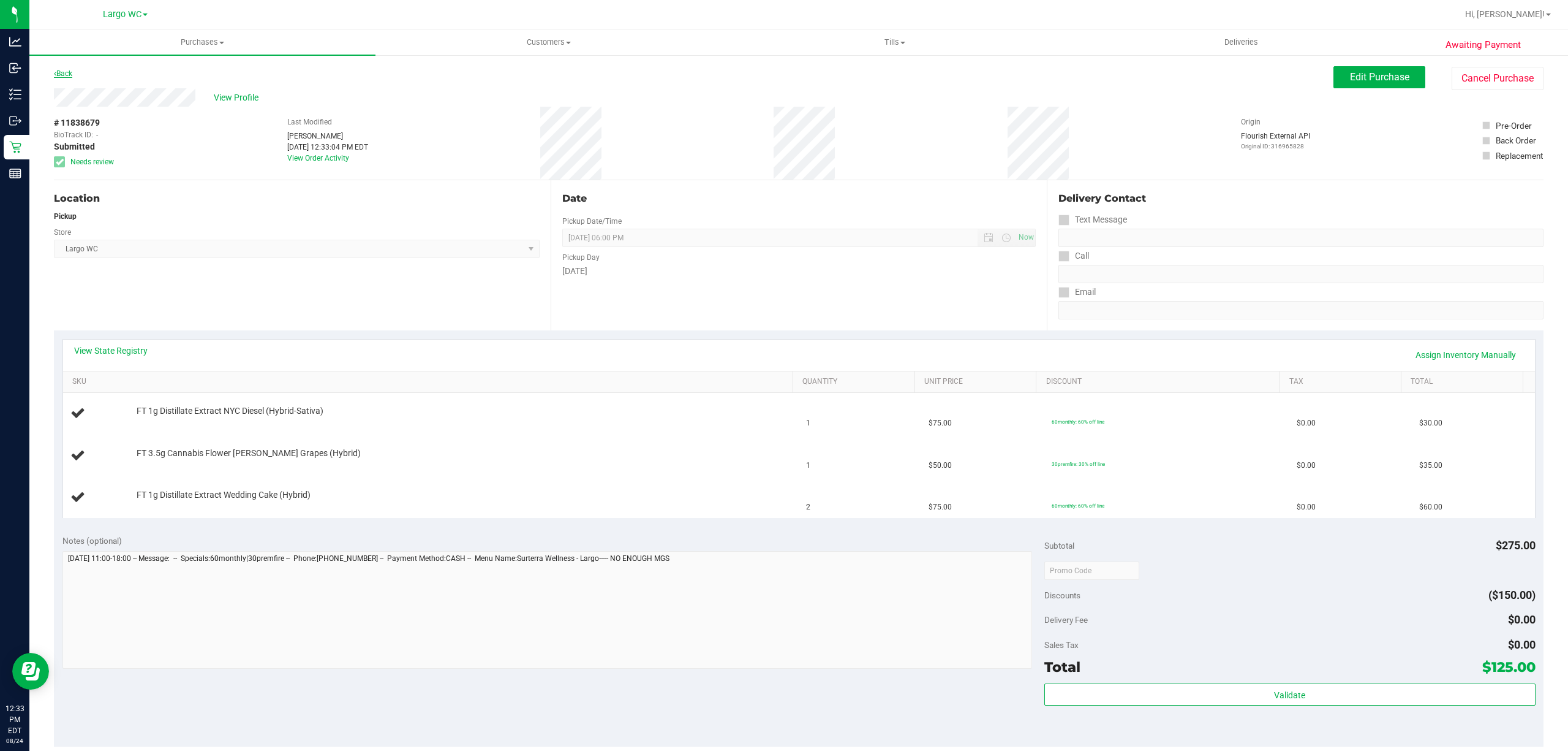
click at [64, 72] on link "Back" at bounding box center [62, 73] width 18 height 9
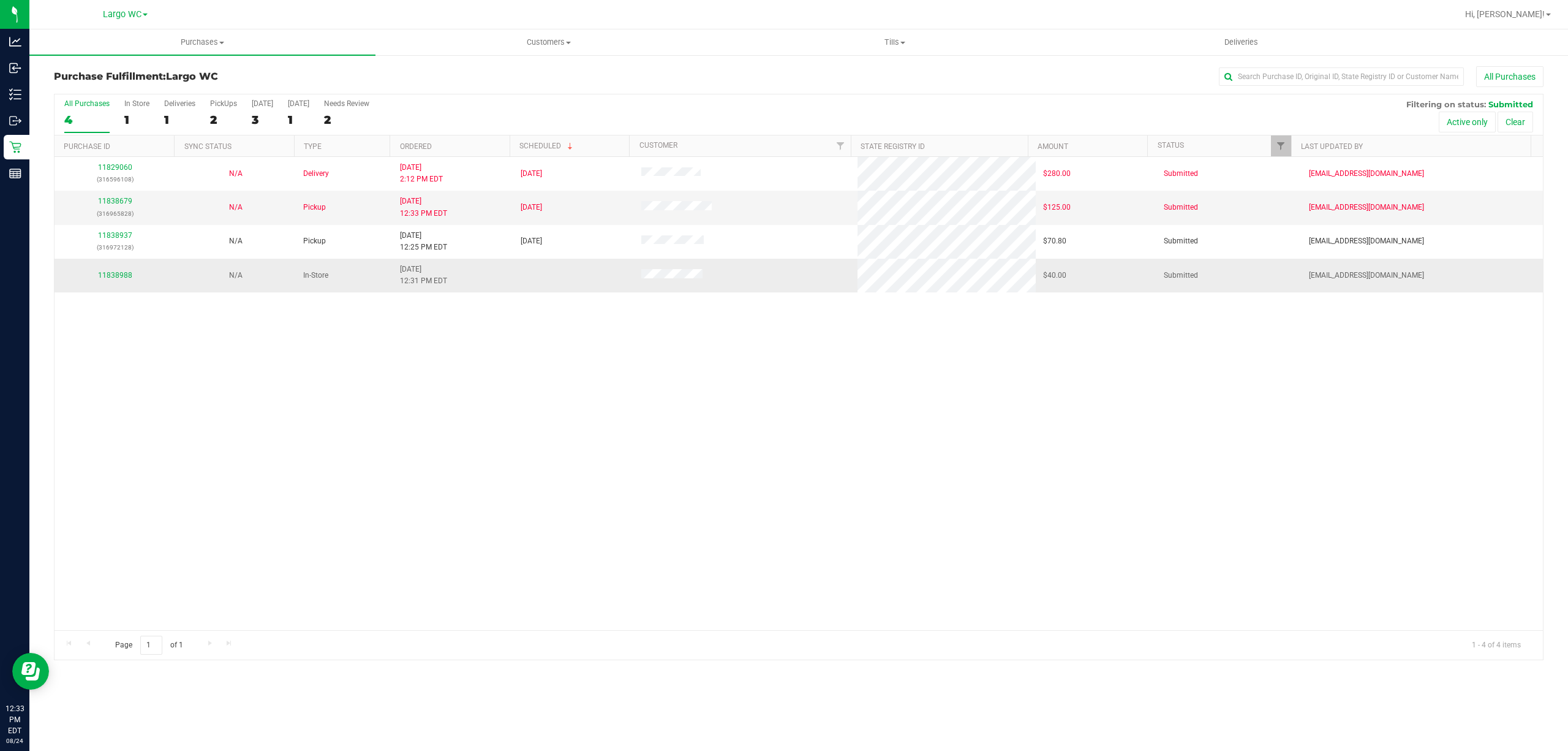
click at [120, 288] on td "11838988" at bounding box center [115, 275] width 121 height 33
click at [119, 281] on div "11838988" at bounding box center [114, 275] width 106 height 12
click at [122, 278] on link "11838988" at bounding box center [115, 275] width 35 height 9
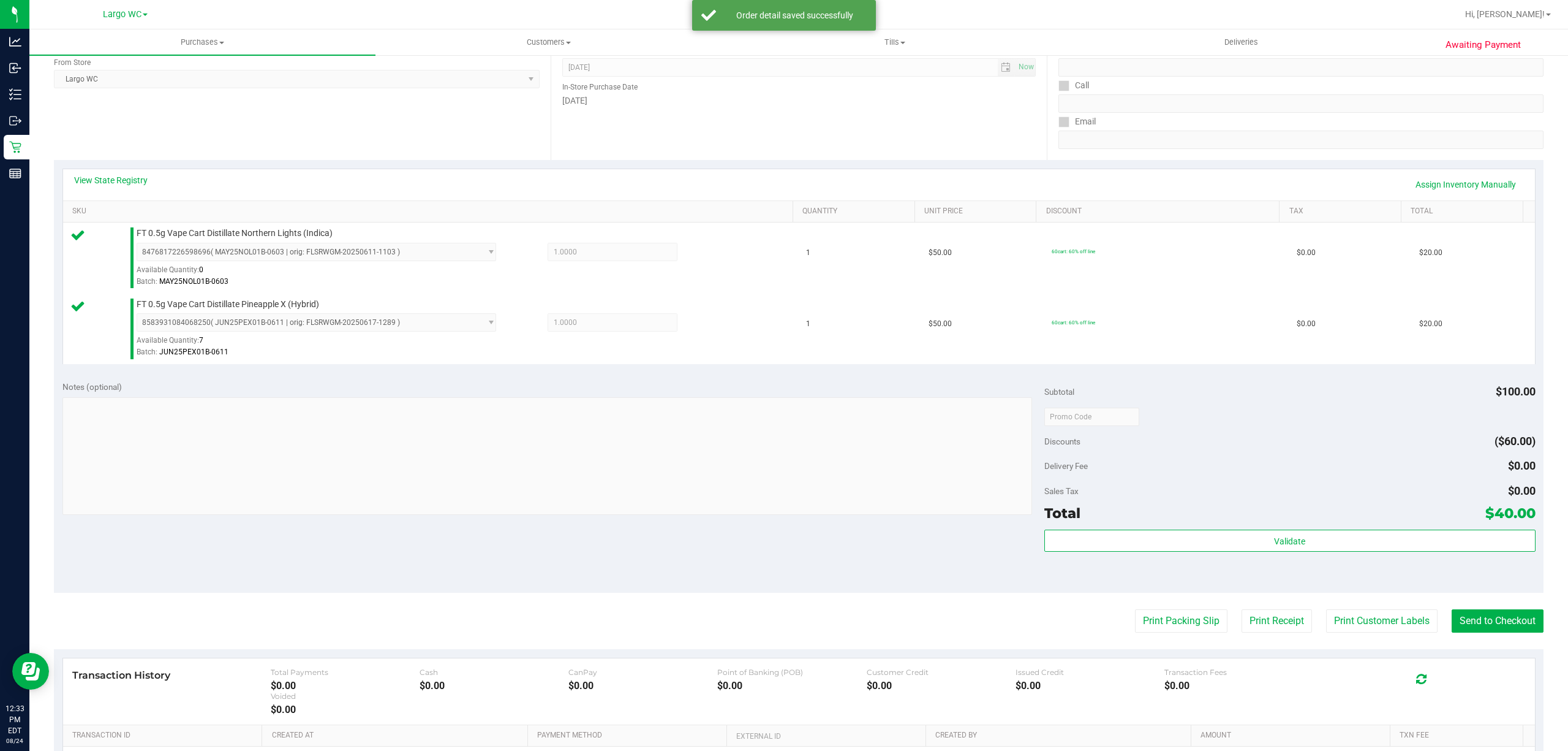
scroll to position [170, 0]
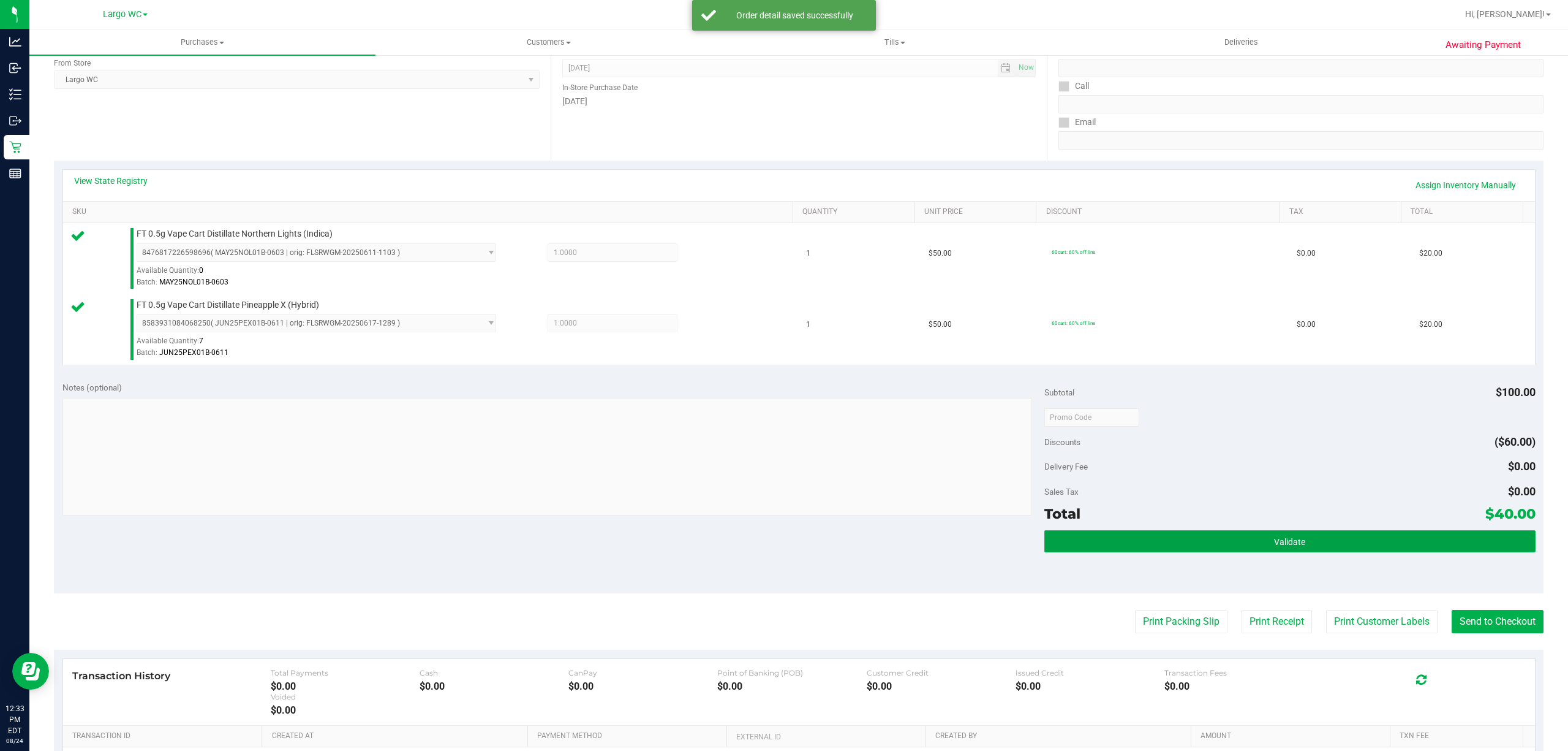
click at [1098, 552] on button "Validate" at bounding box center [1290, 540] width 491 height 22
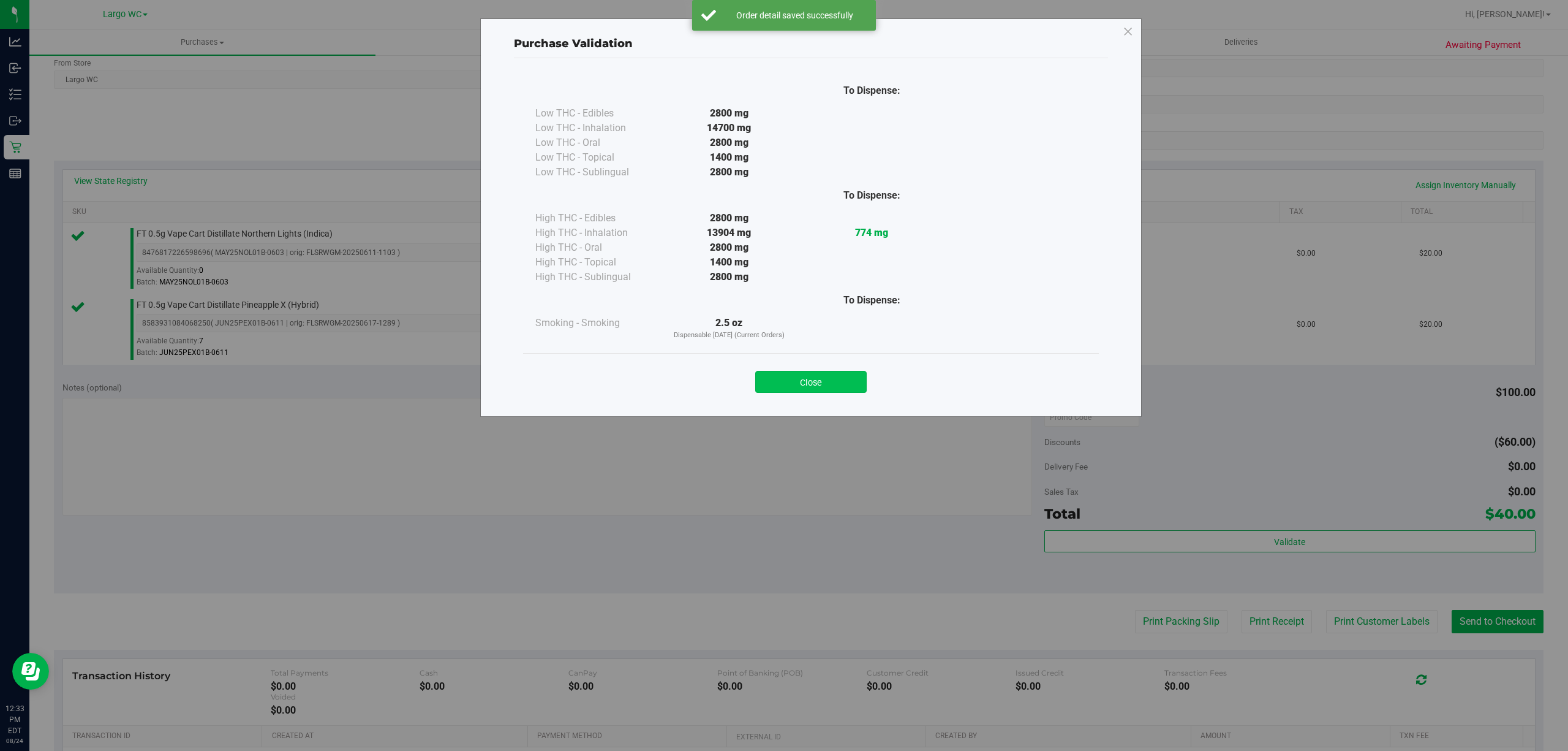
click at [831, 386] on button "Close" at bounding box center [811, 382] width 112 height 22
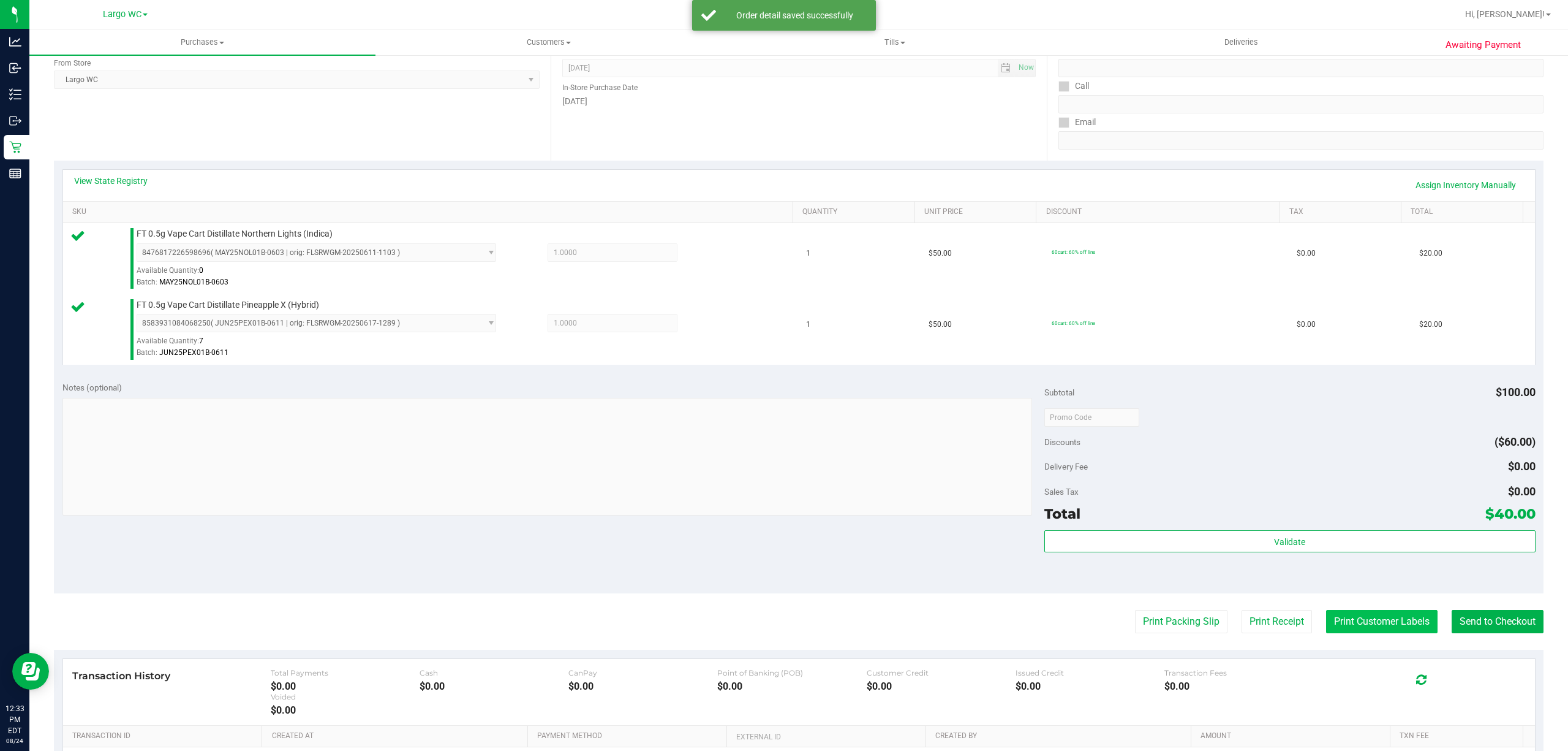
click at [1349, 621] on button "Print Customer Labels" at bounding box center [1382, 621] width 112 height 23
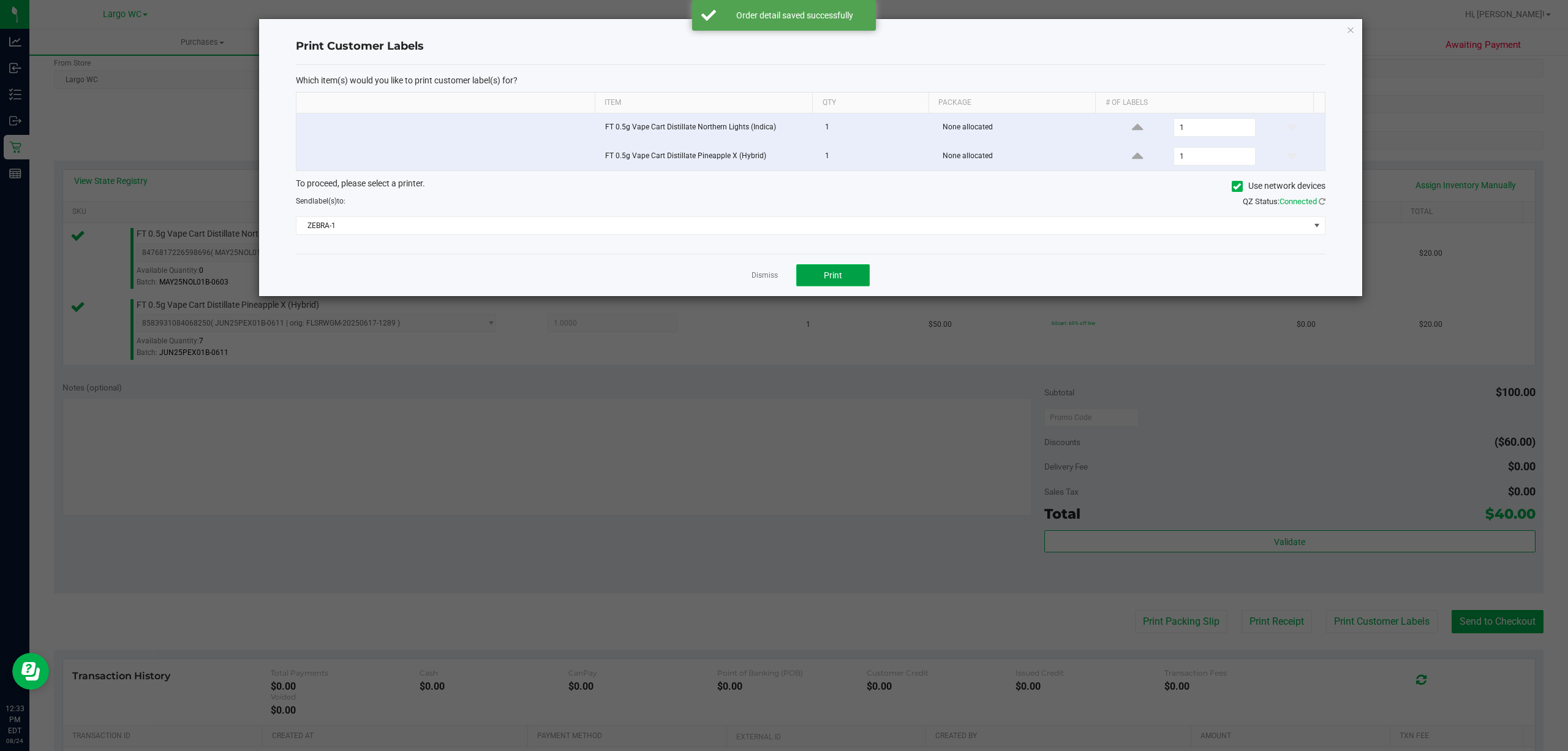
click at [847, 278] on button "Print" at bounding box center [833, 275] width 73 height 22
click at [1351, 26] on icon "button" at bounding box center [1351, 29] width 9 height 14
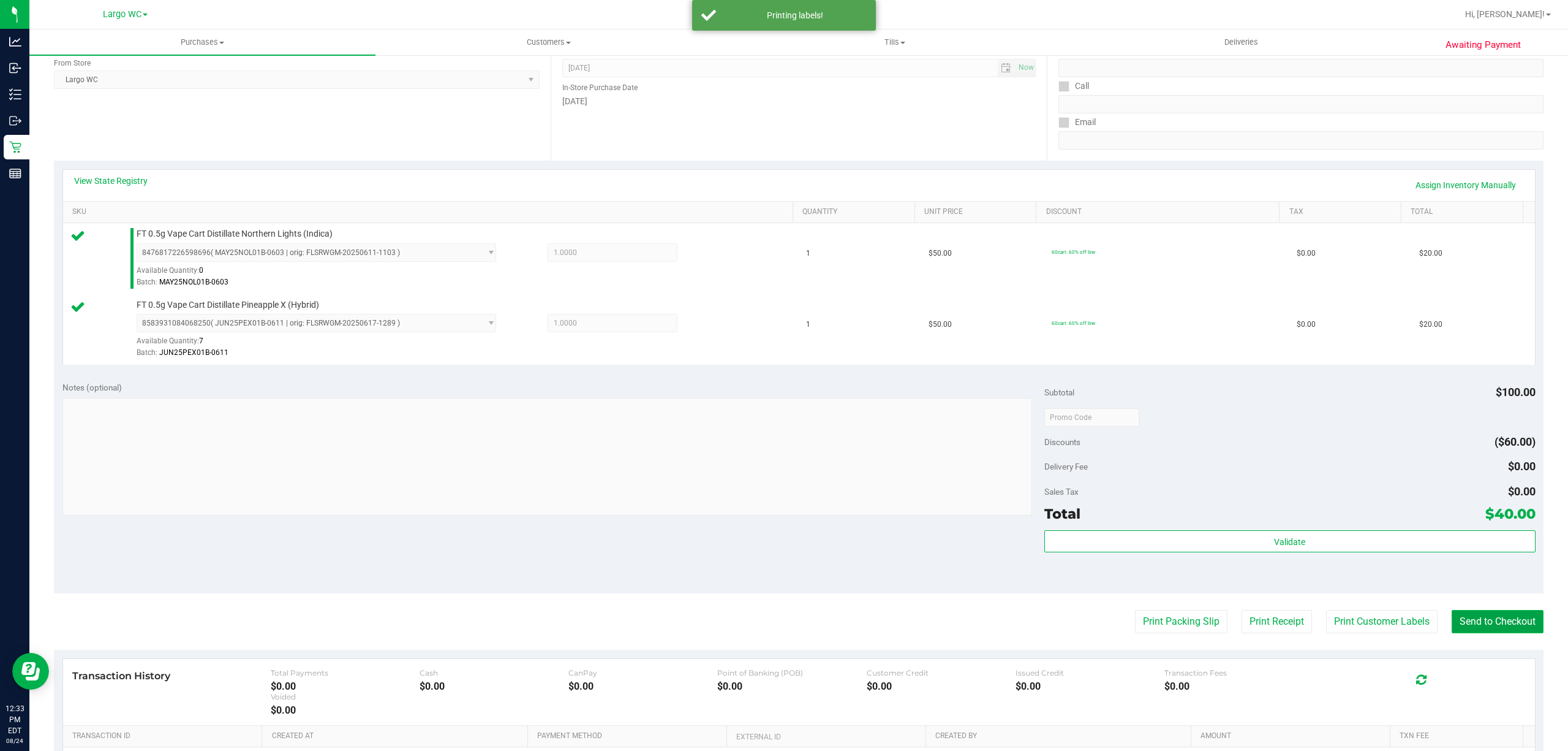
click at [1481, 617] on button "Send to Checkout" at bounding box center [1498, 621] width 92 height 23
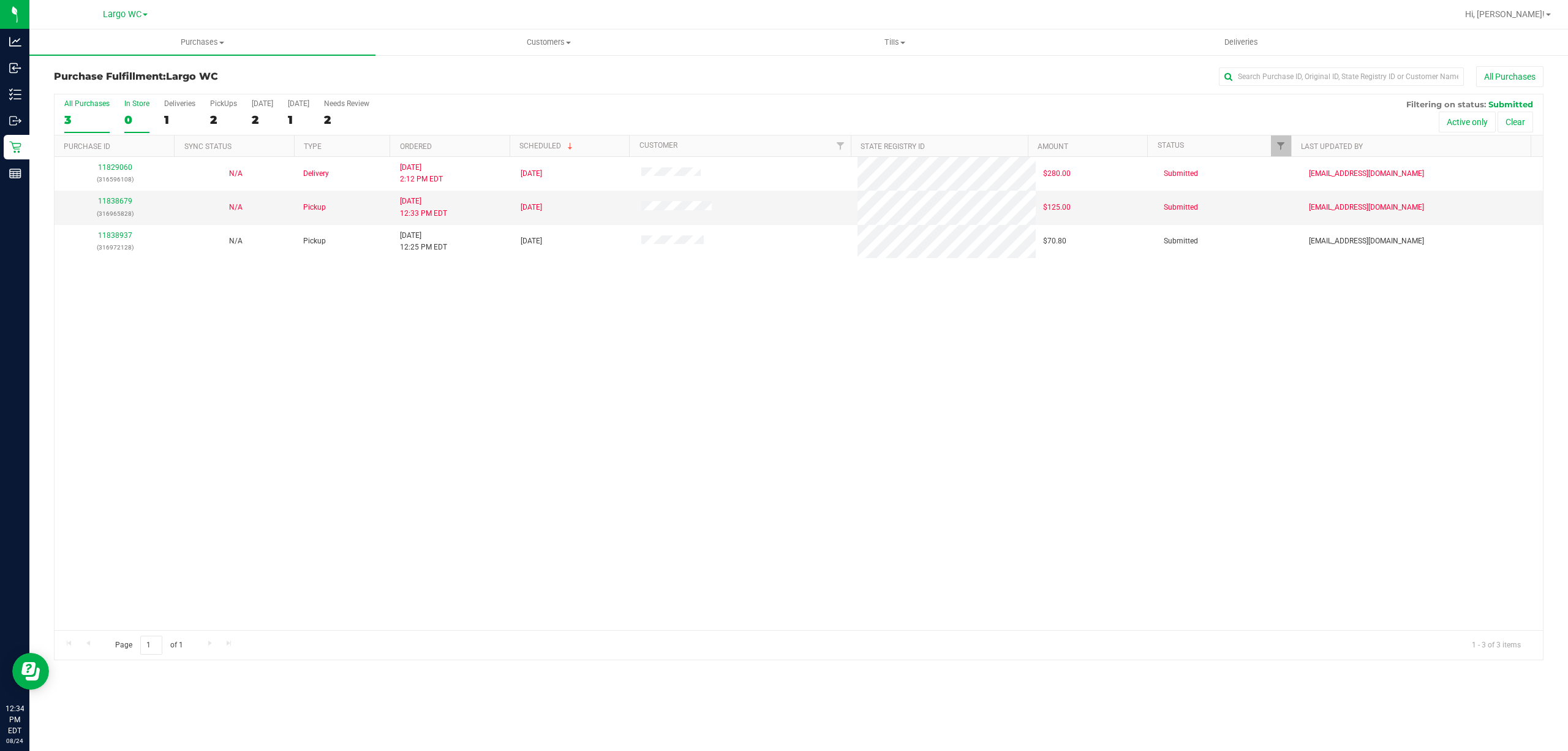
click at [128, 113] on div "0" at bounding box center [137, 119] width 25 height 14
click at [0, 0] on input "In Store 0" at bounding box center [0, 0] width 0 height 0
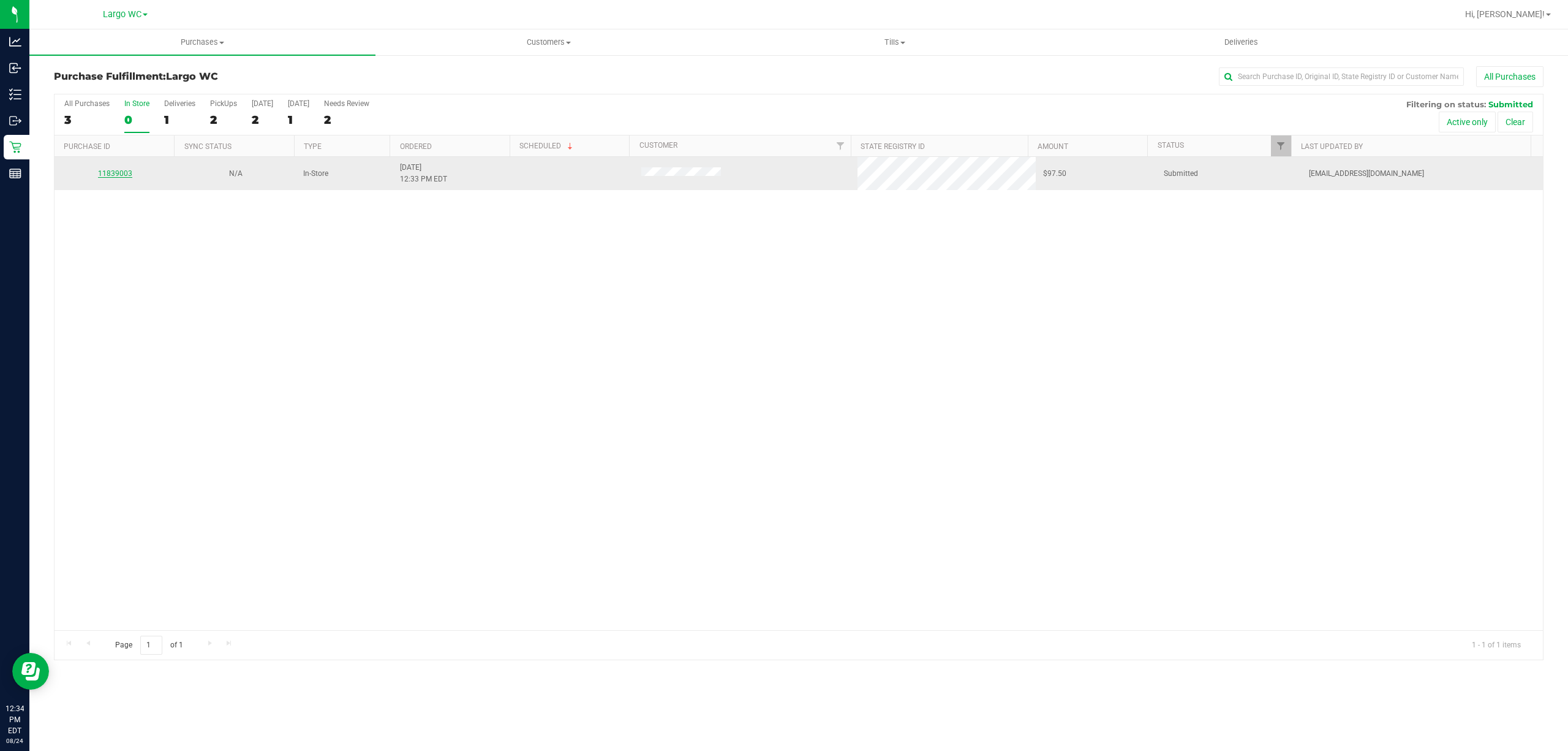
click at [117, 175] on link "11839003" at bounding box center [115, 173] width 35 height 9
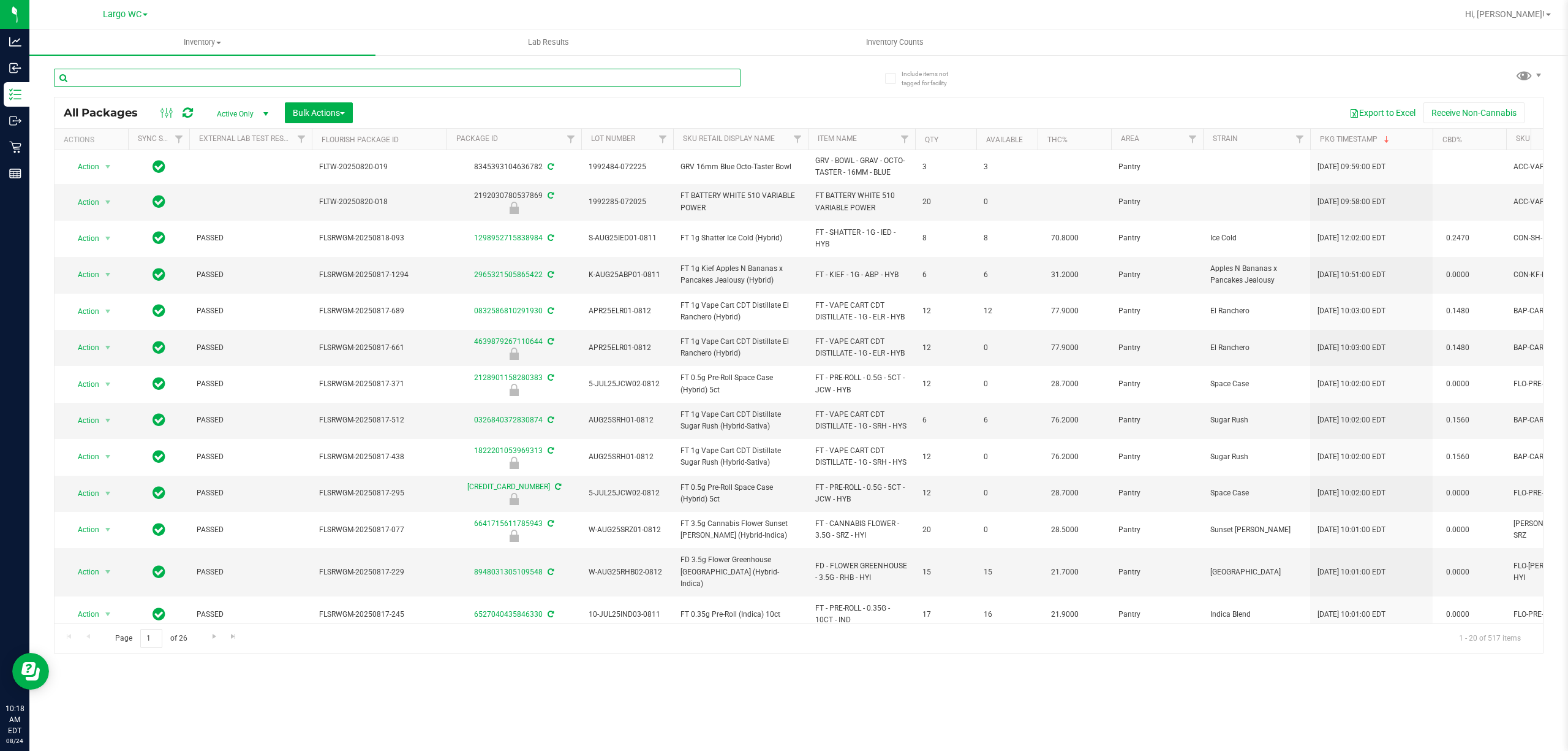
click at [447, 82] on input "text" at bounding box center [397, 77] width 686 height 18
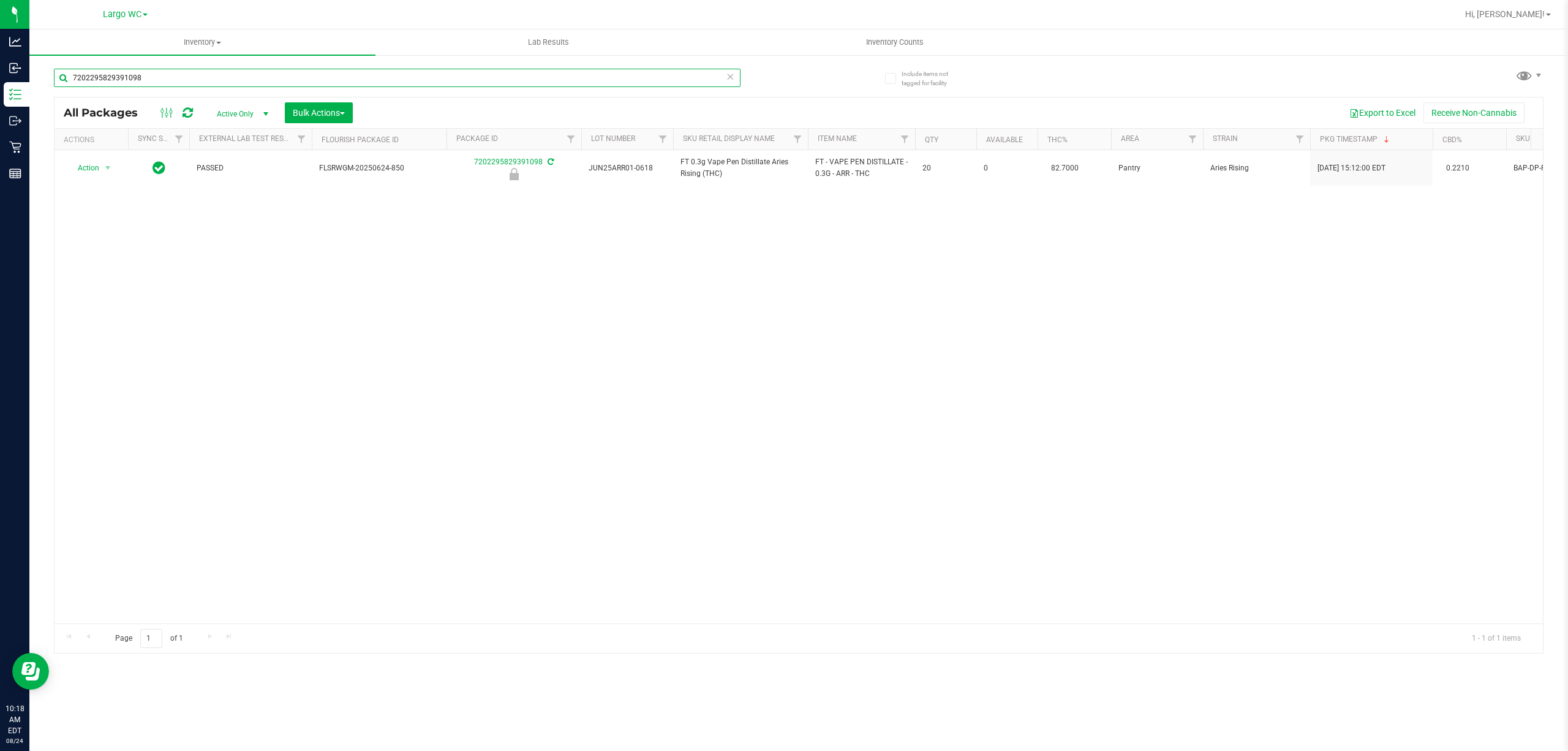
type input "7202295829391098"
click at [417, 142] on th "Flourish Package ID" at bounding box center [379, 139] width 135 height 21
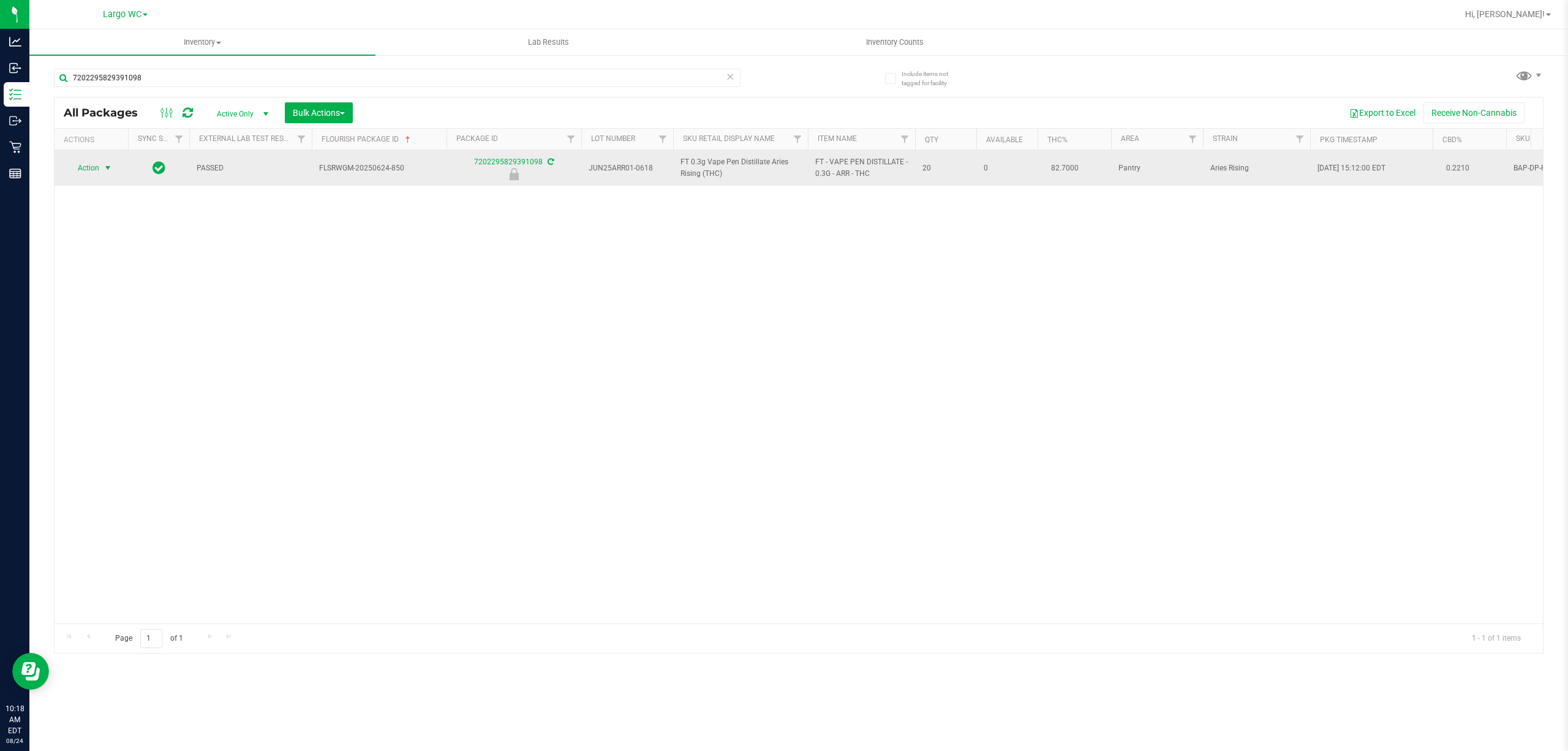
click at [79, 165] on span "Action" at bounding box center [83, 168] width 33 height 17
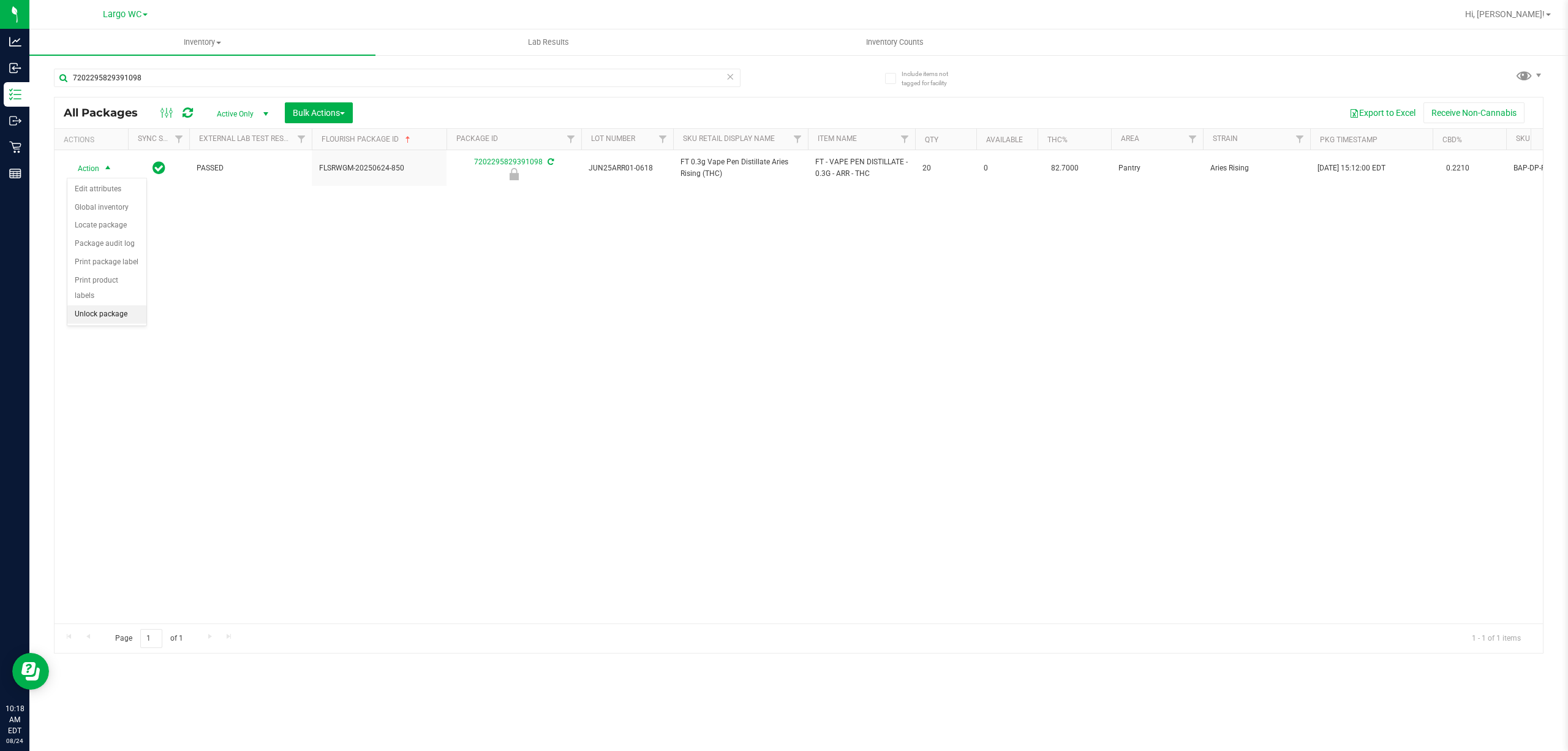
click at [94, 323] on li "Unlock package" at bounding box center [107, 313] width 79 height 18
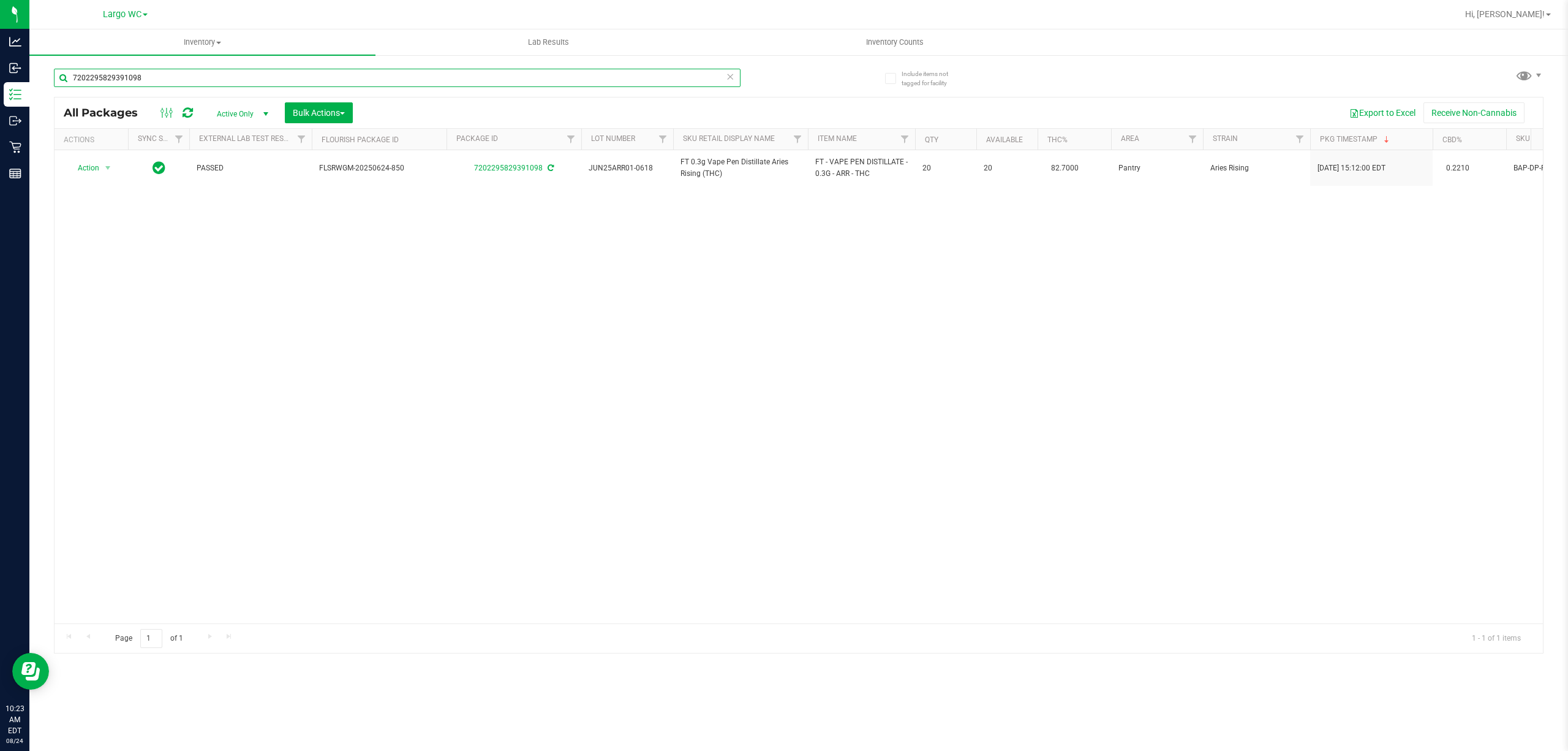
click at [308, 80] on input "7202295829391098" at bounding box center [397, 77] width 686 height 18
click at [305, 77] on input "7202295829391098" at bounding box center [397, 77] width 686 height 18
click at [300, 81] on input "7202295829391098" at bounding box center [397, 77] width 686 height 18
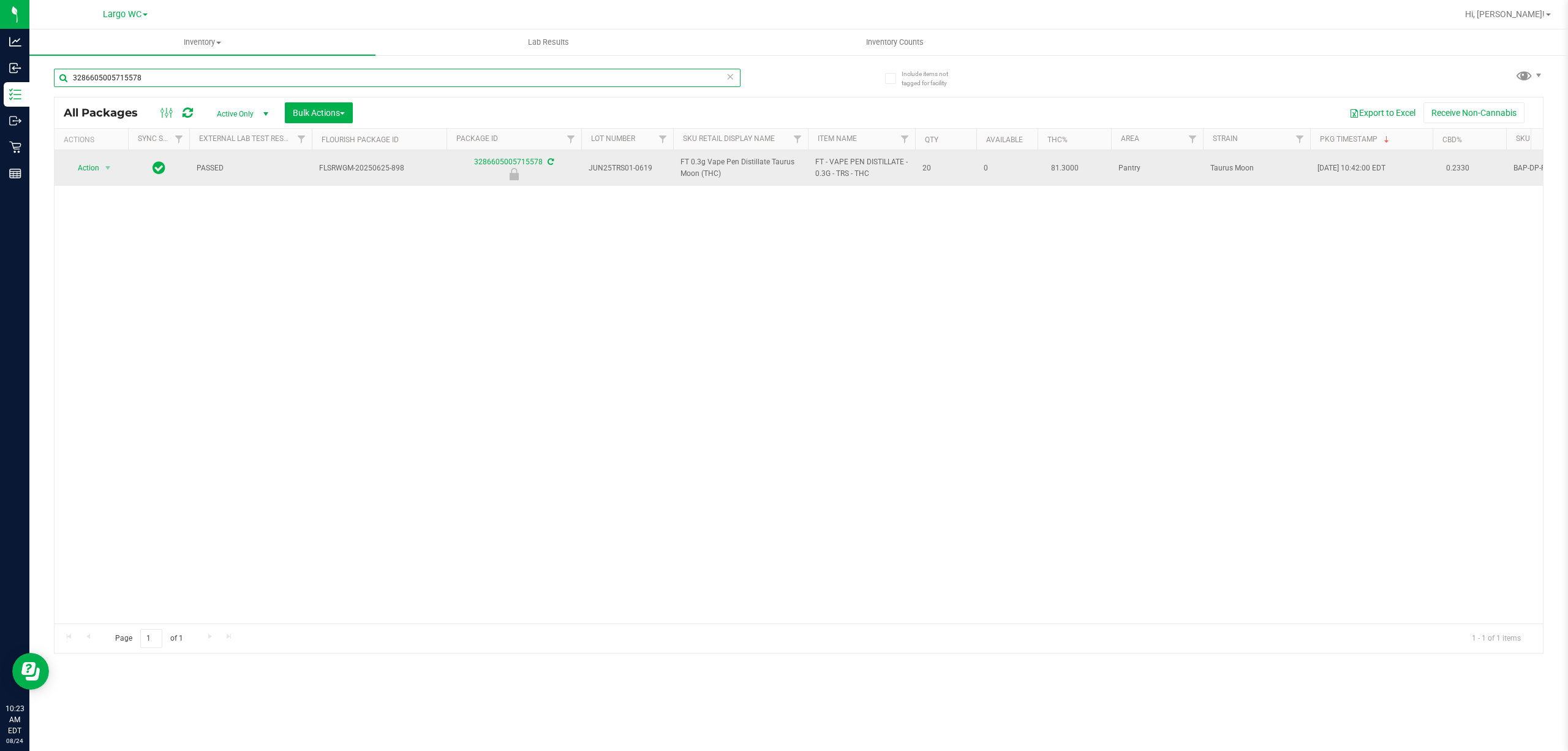
type input "3286605005715578"
click at [82, 163] on span "Action" at bounding box center [83, 168] width 33 height 17
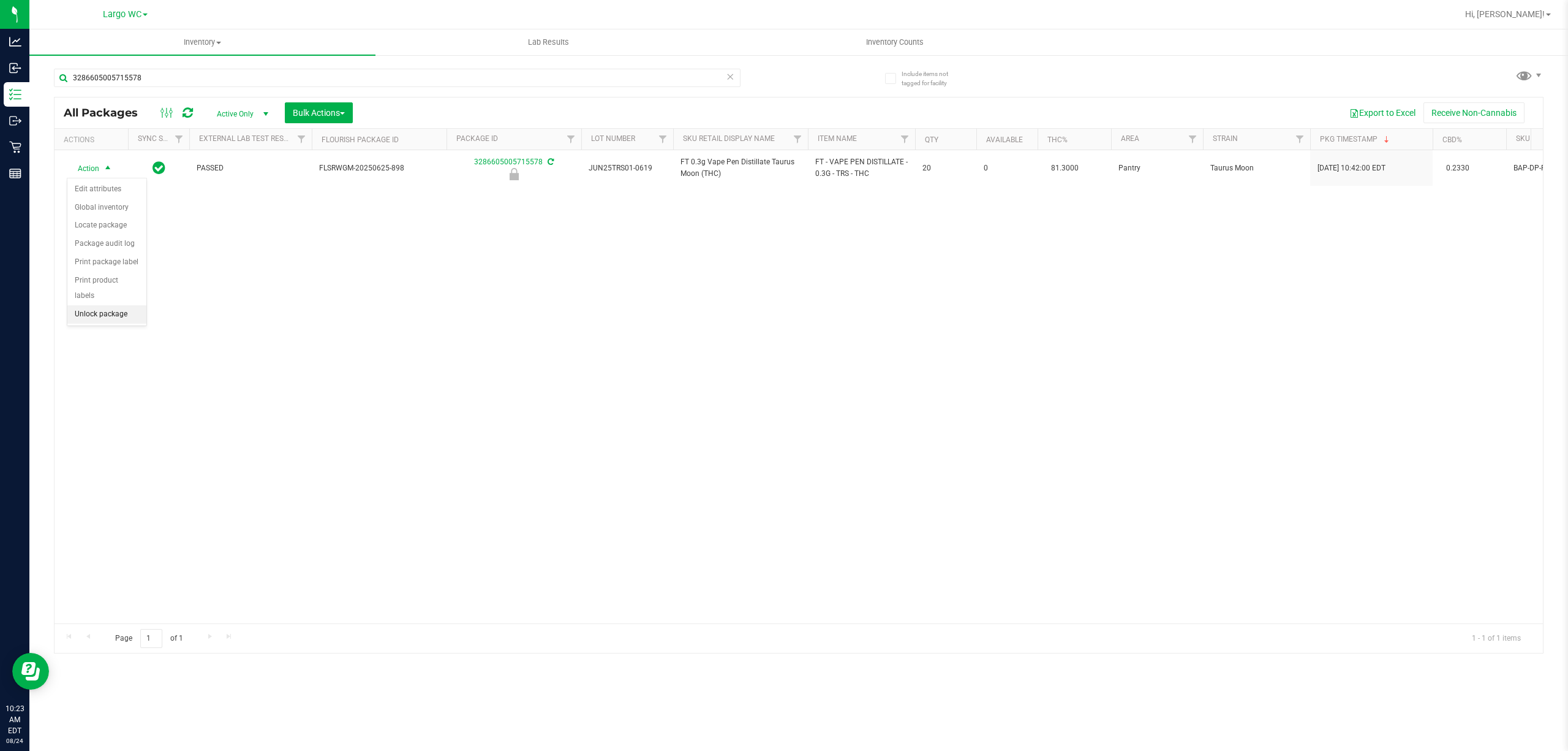
click at [111, 316] on li "Unlock package" at bounding box center [107, 313] width 79 height 18
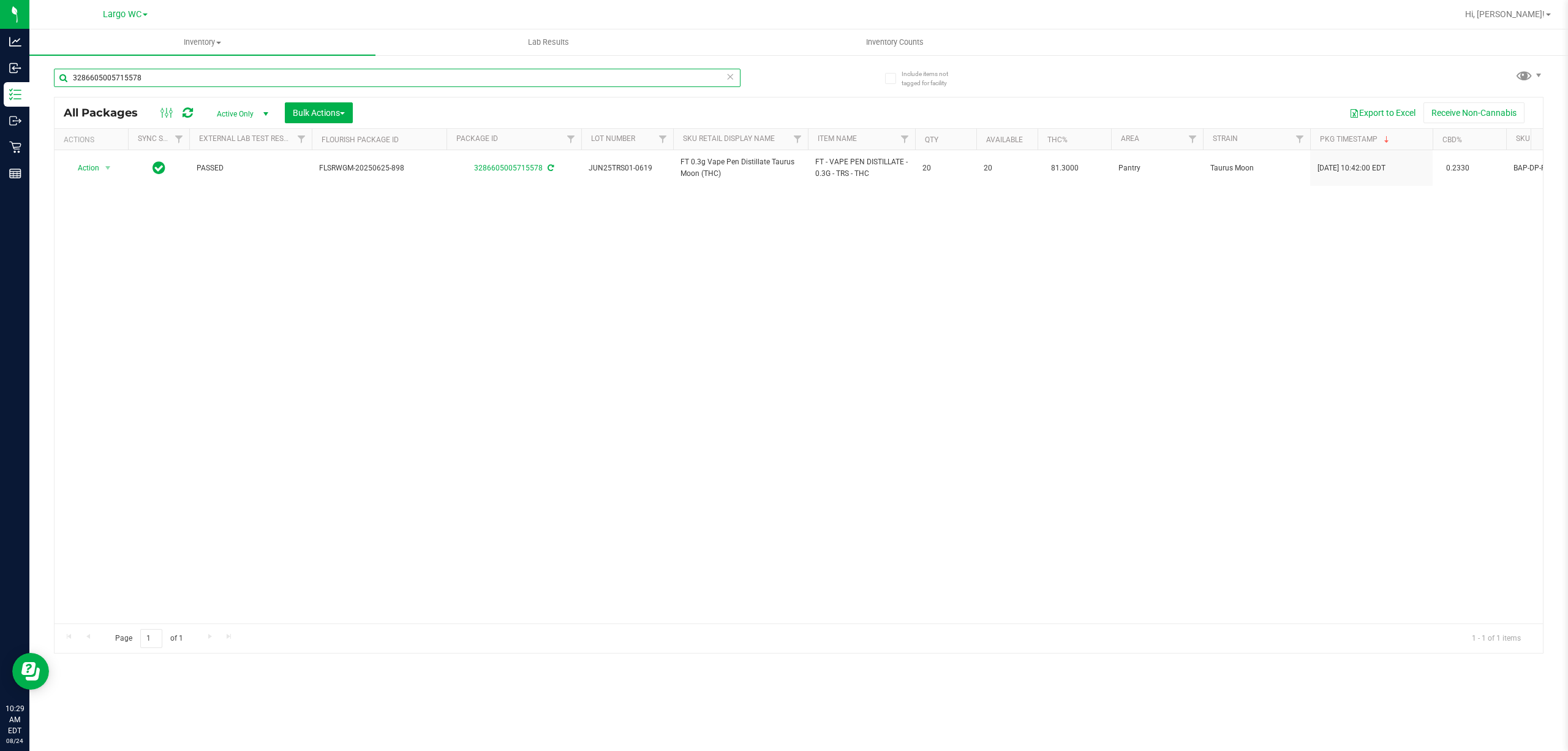
click at [446, 77] on input "3286605005715578" at bounding box center [397, 77] width 686 height 18
click at [447, 80] on input "3286605005715578" at bounding box center [397, 77] width 686 height 18
click at [445, 76] on input "3286605005715578" at bounding box center [397, 77] width 686 height 18
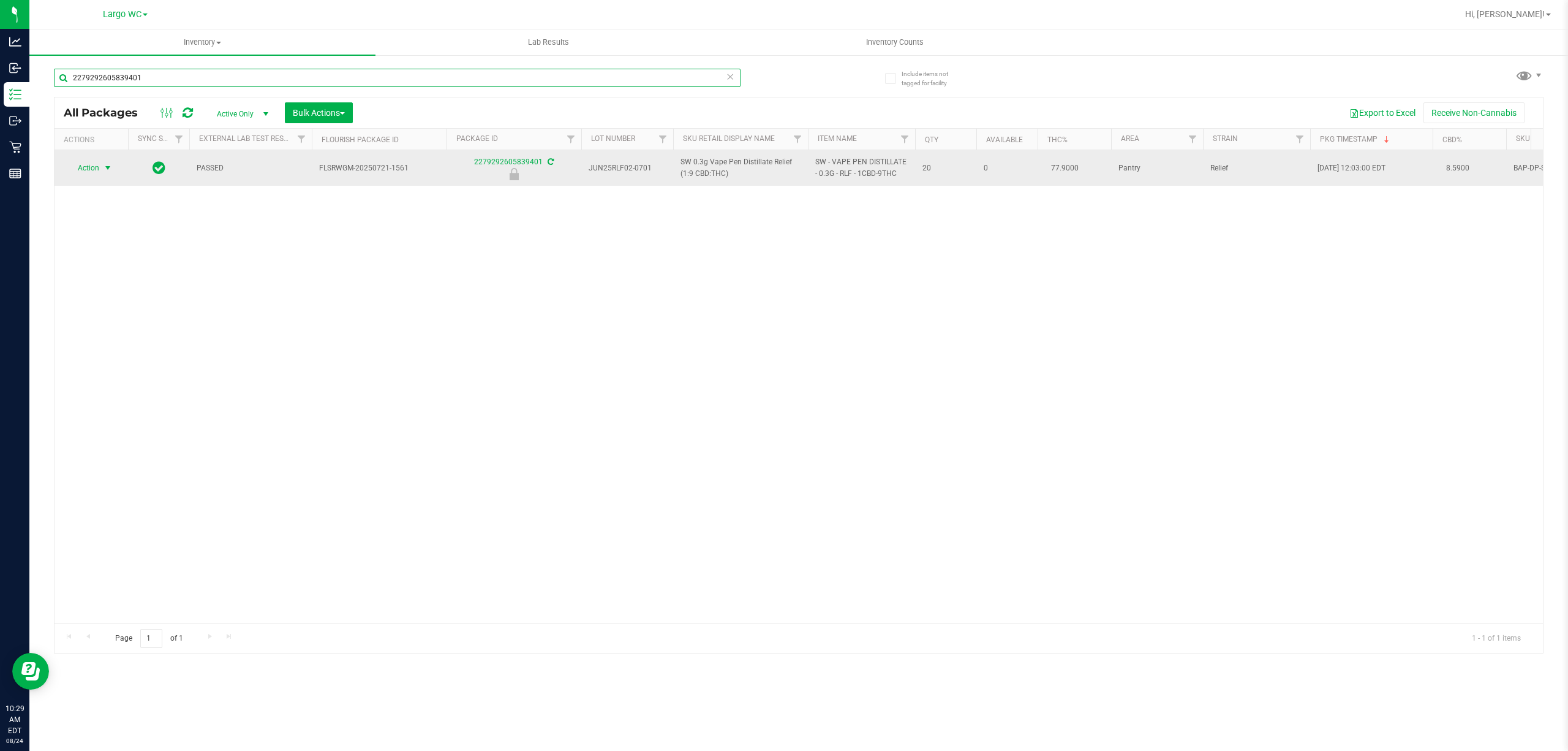
type input "2279292605839401"
click at [108, 168] on span "select" at bounding box center [108, 168] width 10 height 10
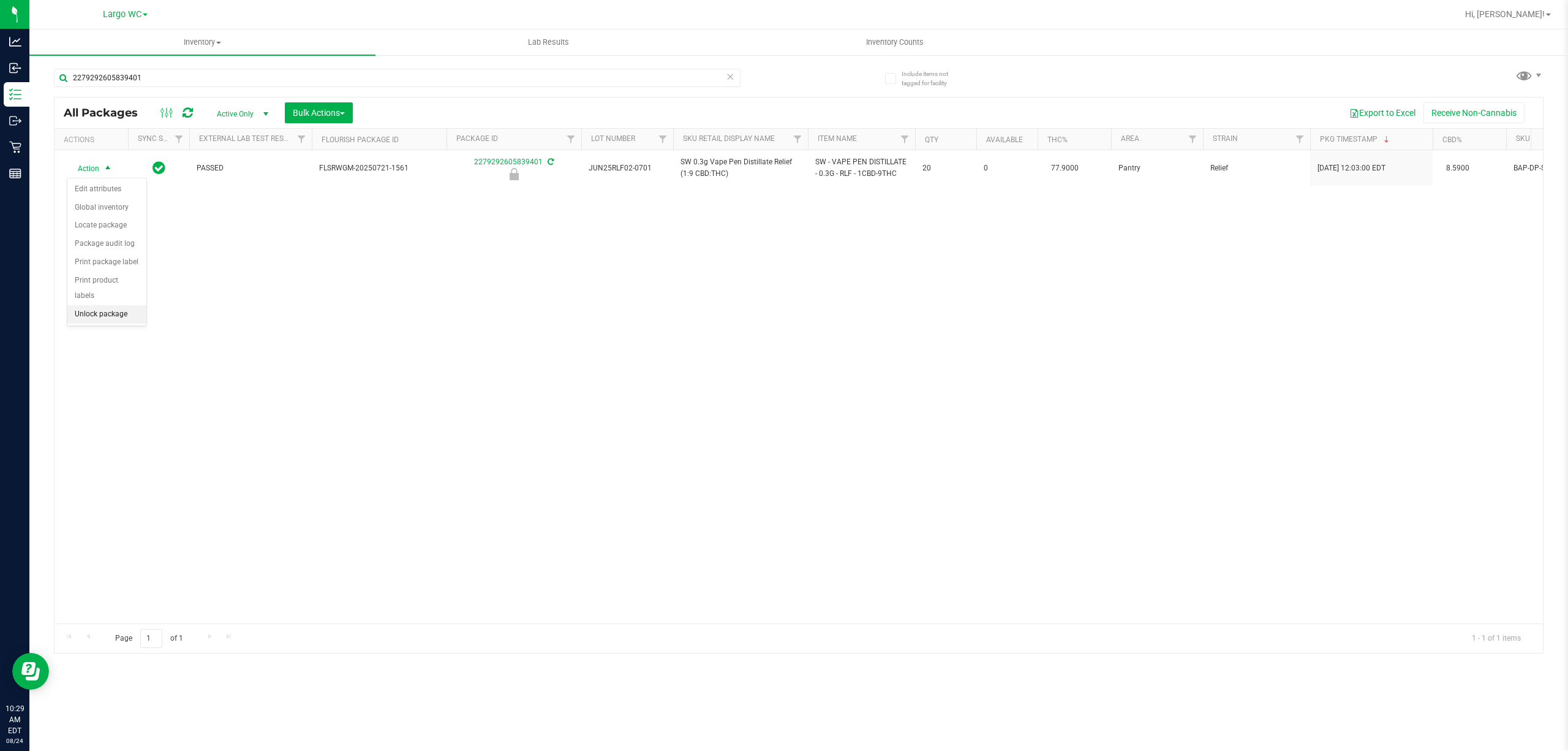
click at [117, 320] on li "Unlock package" at bounding box center [107, 313] width 79 height 18
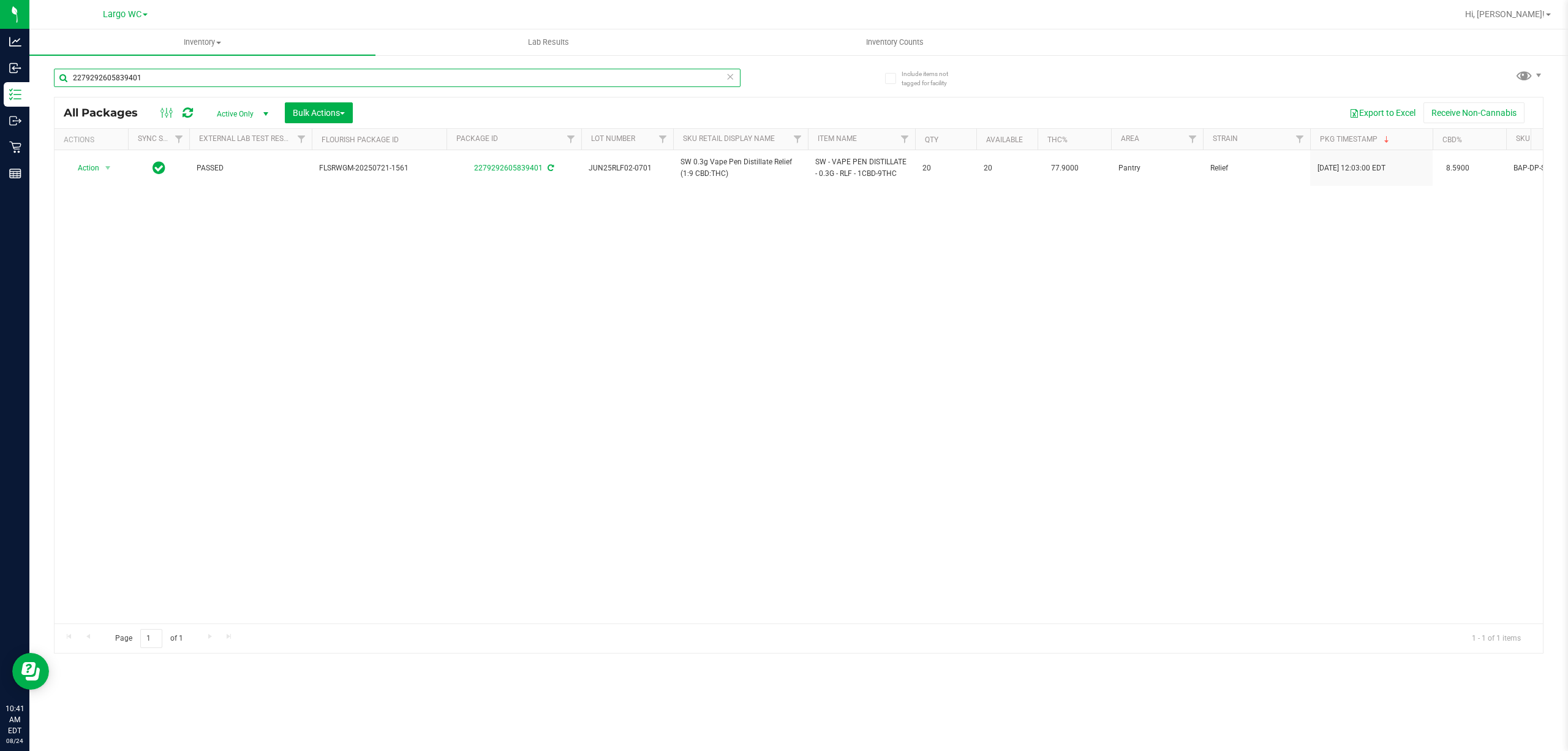
click at [278, 80] on input "2279292605839401" at bounding box center [397, 77] width 686 height 18
click at [276, 79] on input "2279292605839401" at bounding box center [397, 77] width 686 height 18
click at [277, 82] on input "2279292605839401" at bounding box center [397, 77] width 686 height 18
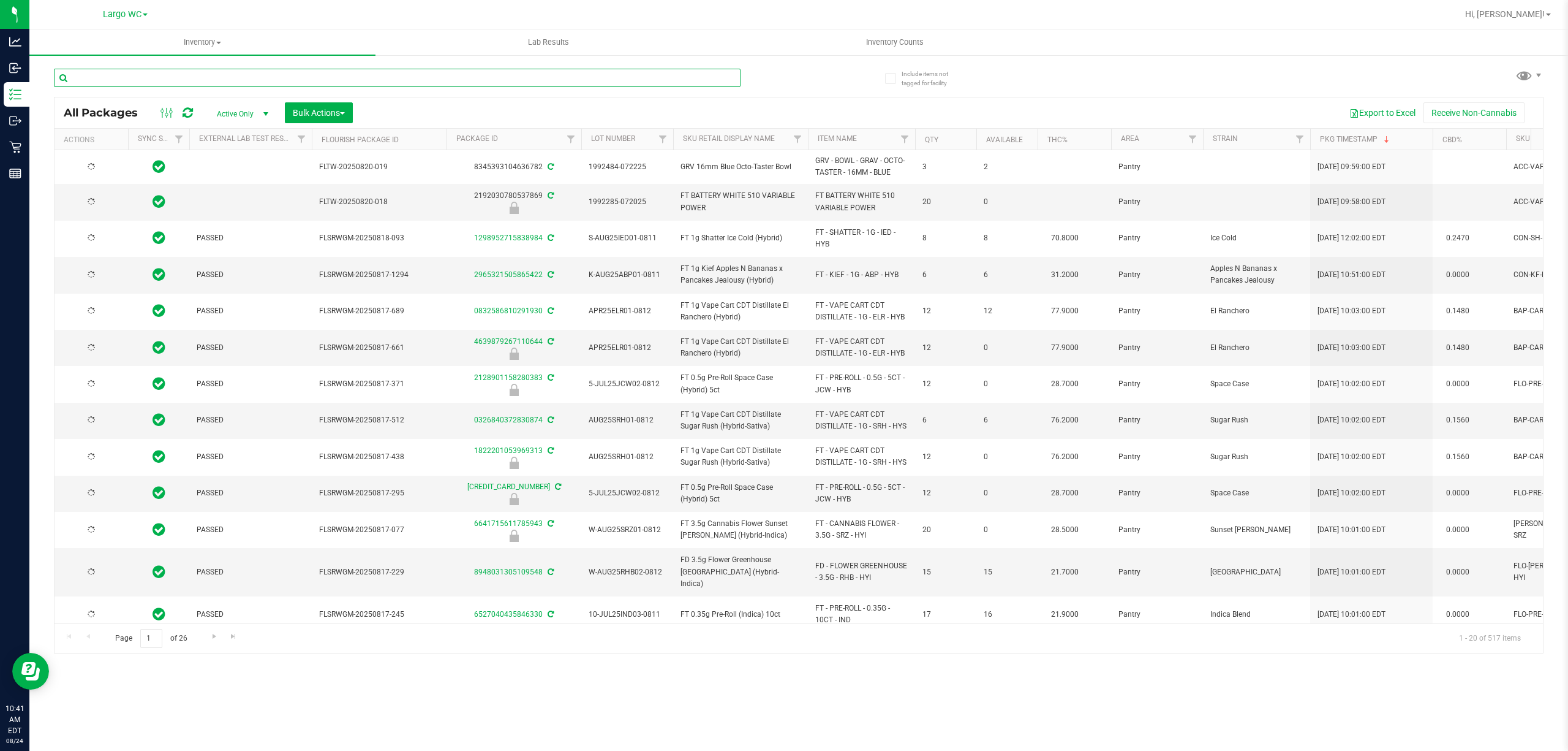
type input "2026-02-15"
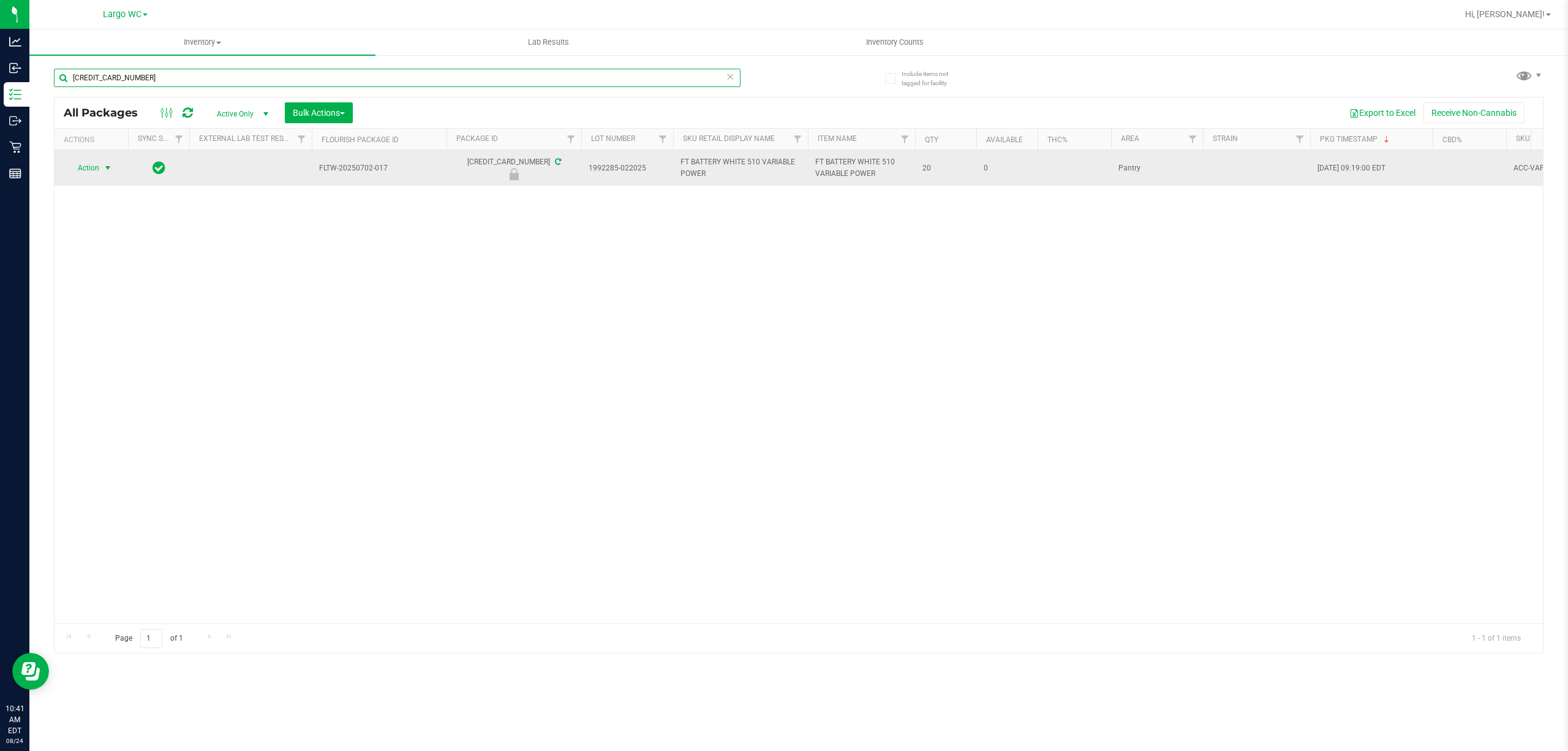
type input "2471204498537459"
click at [108, 168] on span "select" at bounding box center [108, 168] width 10 height 10
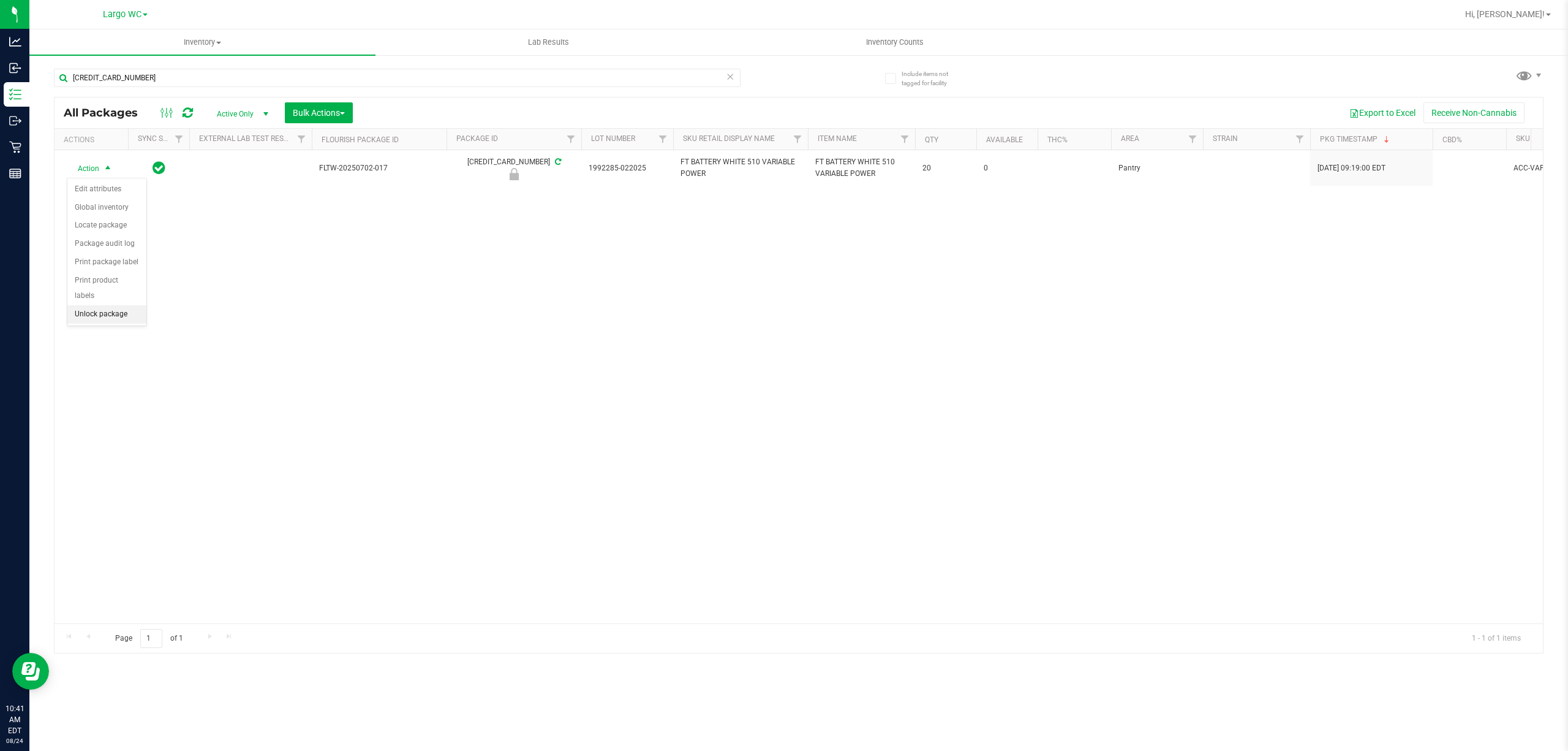
click at [115, 315] on li "Unlock package" at bounding box center [107, 313] width 79 height 18
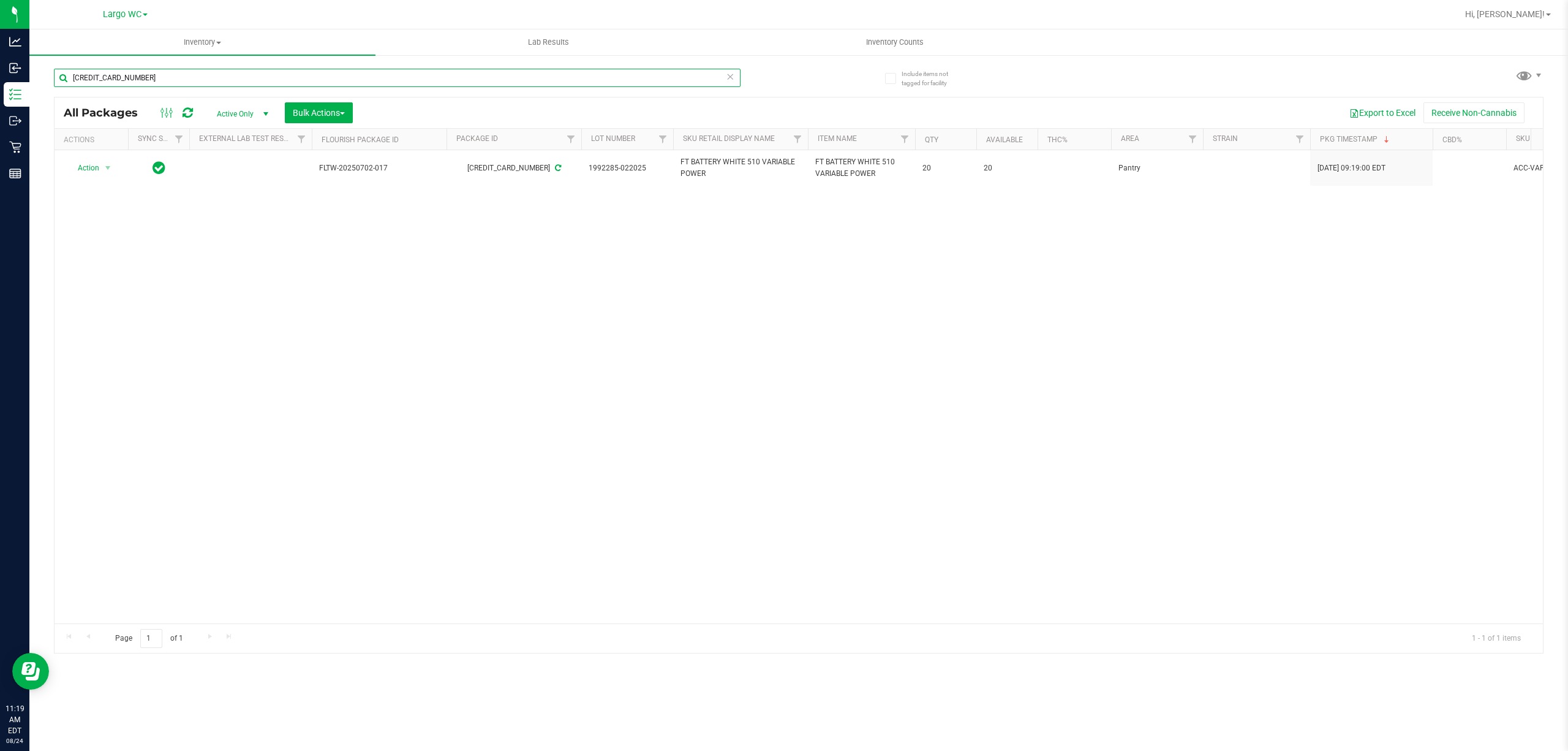
click at [442, 71] on input "2471204498537459" at bounding box center [397, 77] width 686 height 18
click at [442, 71] on input "[CREDIT_CARD_NUMBER]" at bounding box center [397, 77] width 686 height 18
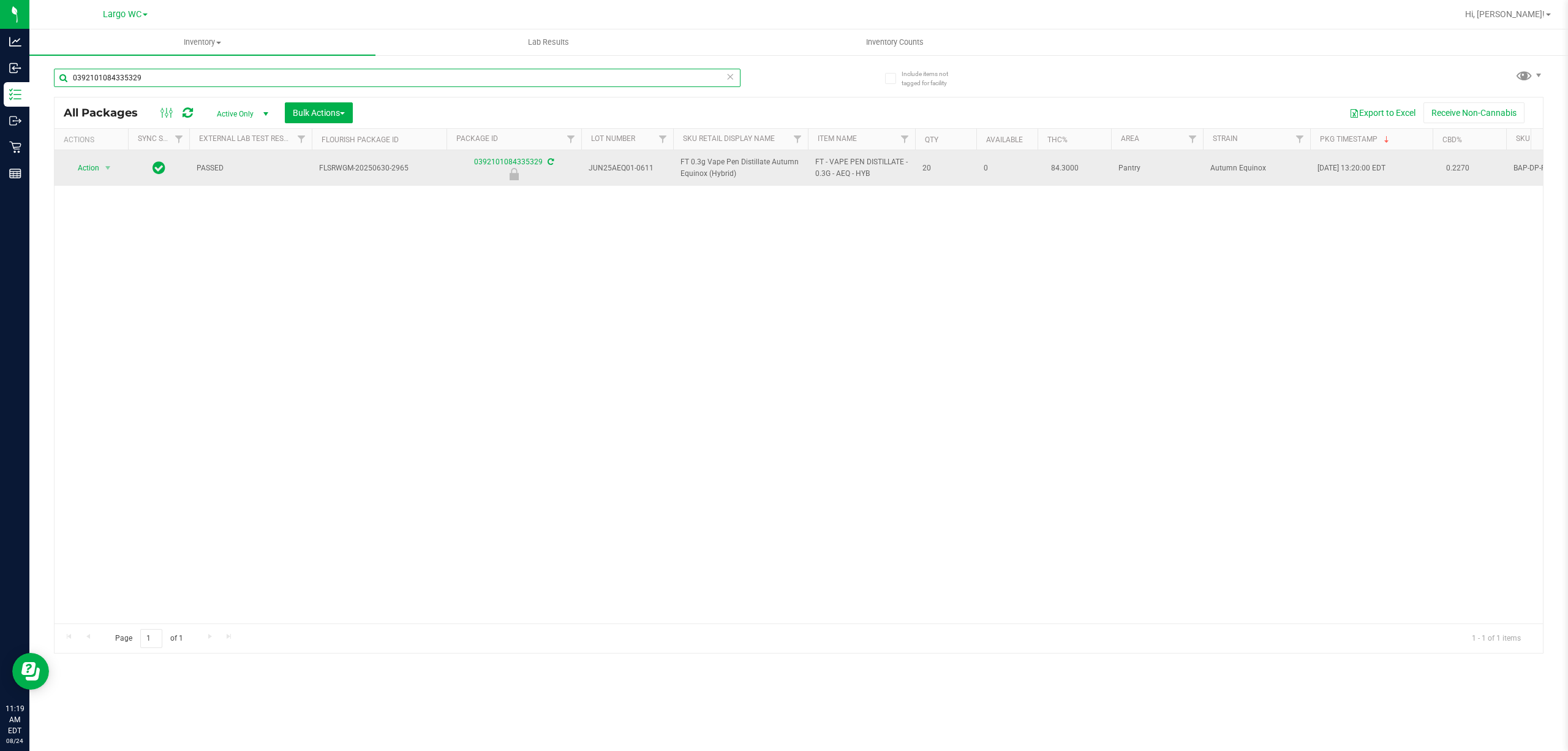
type input "0392101084335329"
click at [88, 173] on span "Action" at bounding box center [83, 168] width 33 height 17
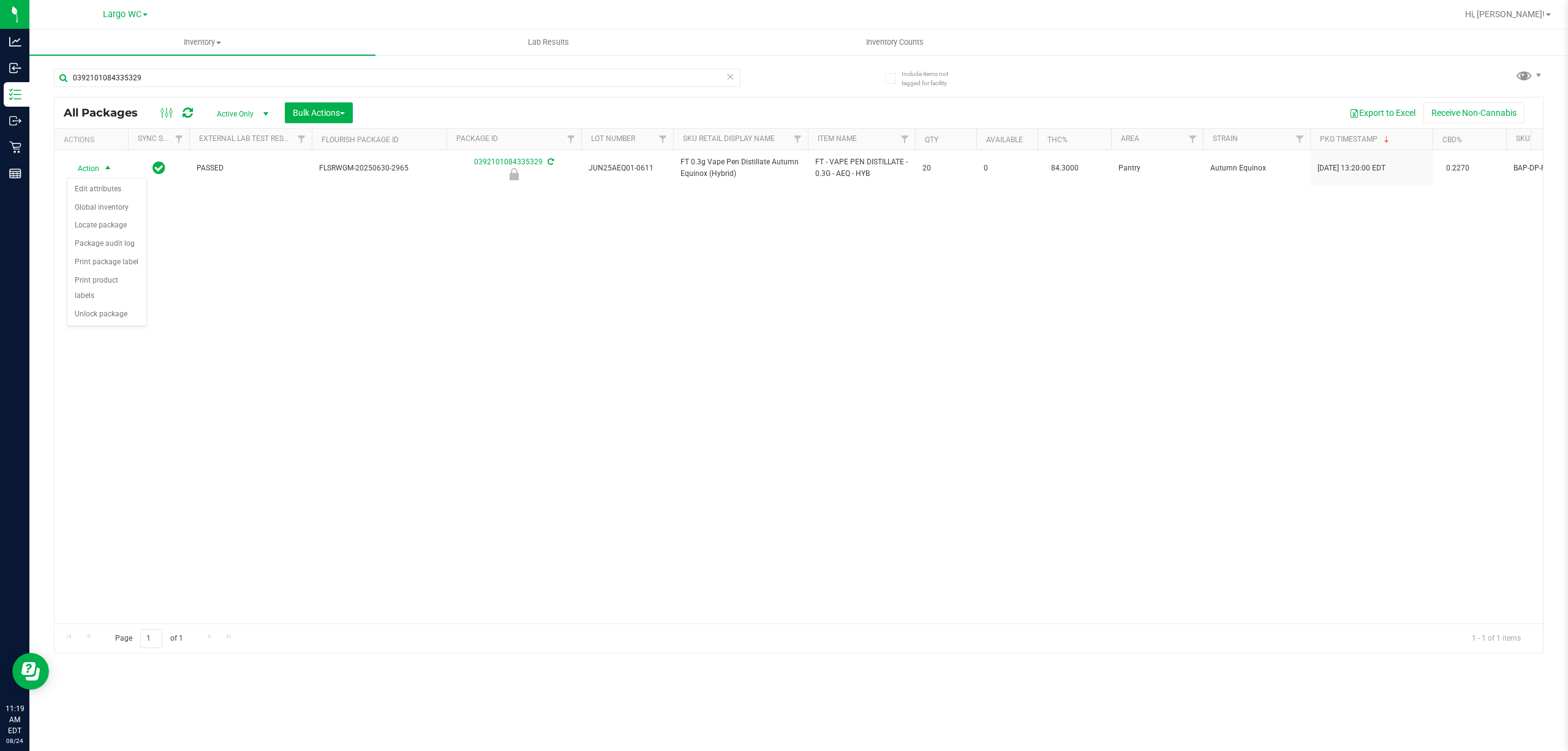
click at [94, 327] on div "Action Edit attributes Global inventory Locate package Package audit log Print …" at bounding box center [106, 252] width 80 height 149
click at [109, 313] on li "Unlock package" at bounding box center [107, 313] width 79 height 18
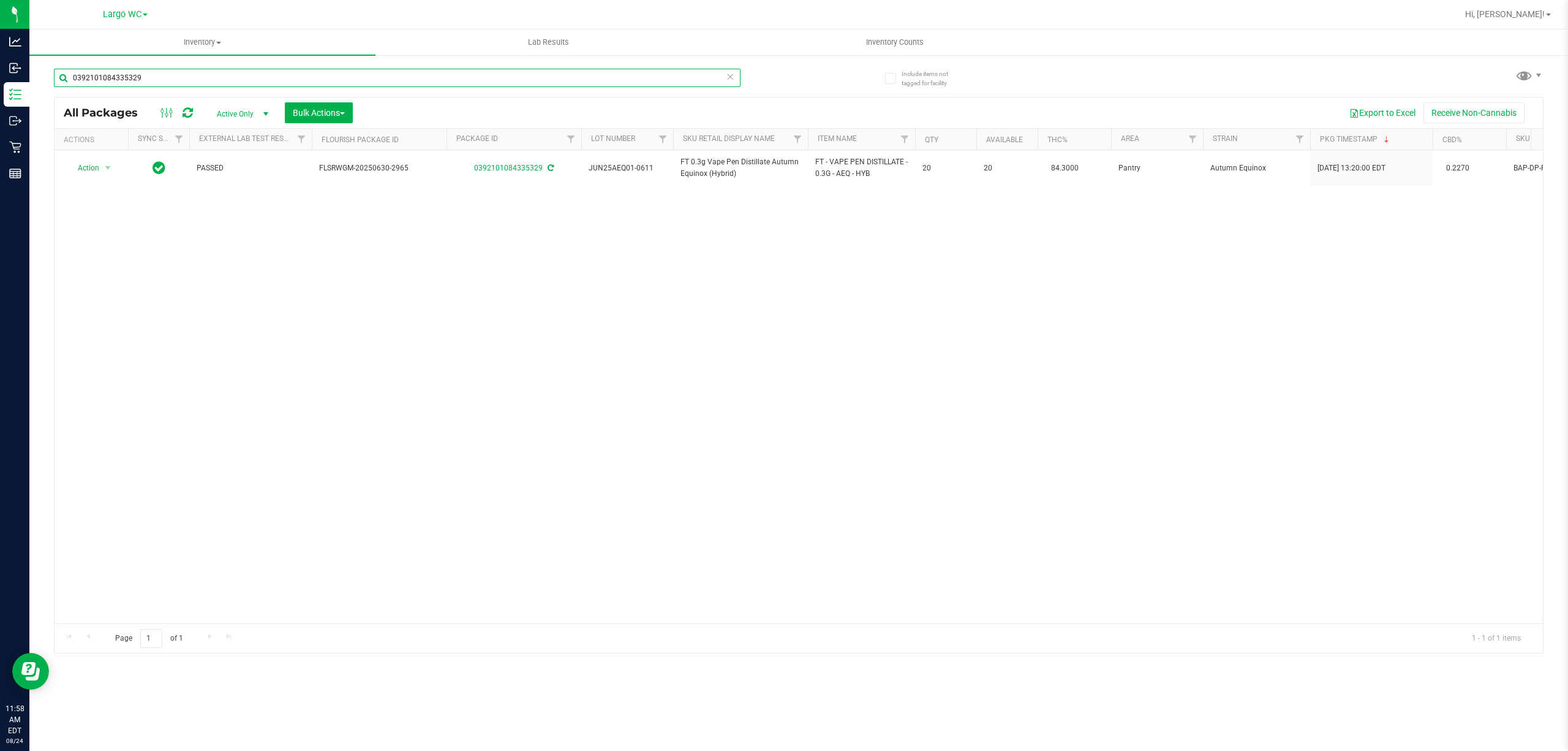
click at [436, 77] on input "0392101084335329" at bounding box center [397, 77] width 686 height 18
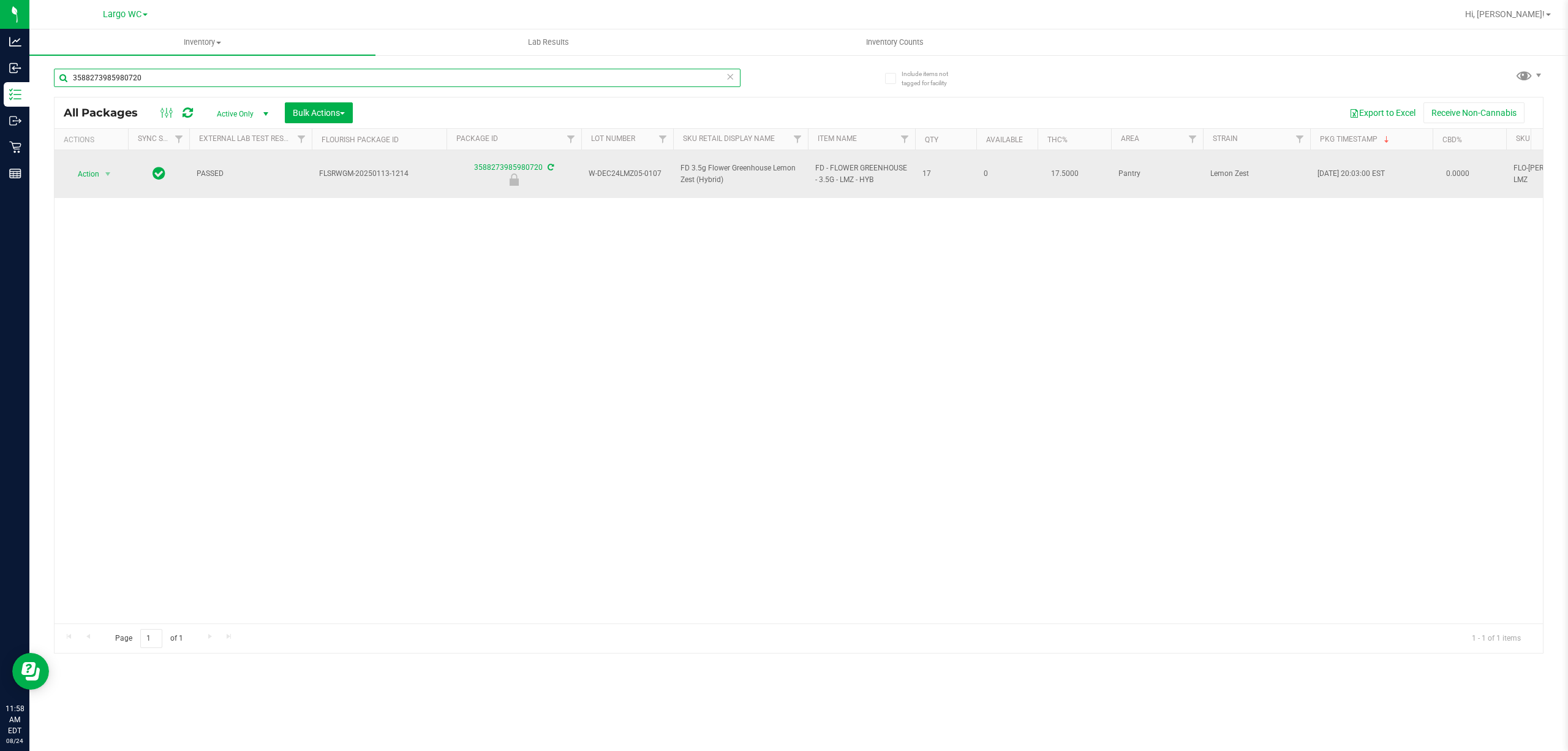
type input "3588273985980720"
click at [79, 174] on span "Action" at bounding box center [83, 174] width 33 height 17
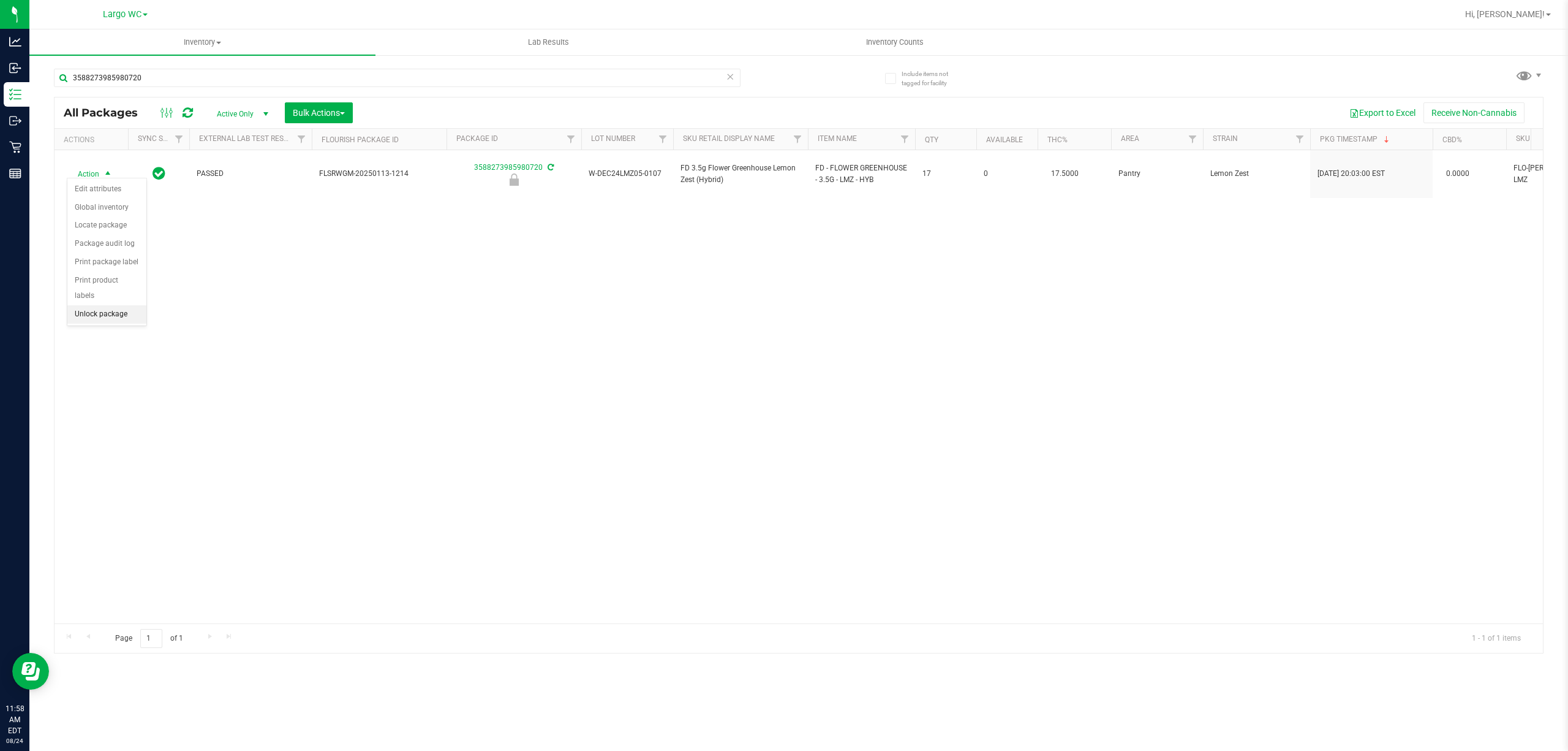
click at [98, 323] on li "Unlock package" at bounding box center [107, 313] width 79 height 18
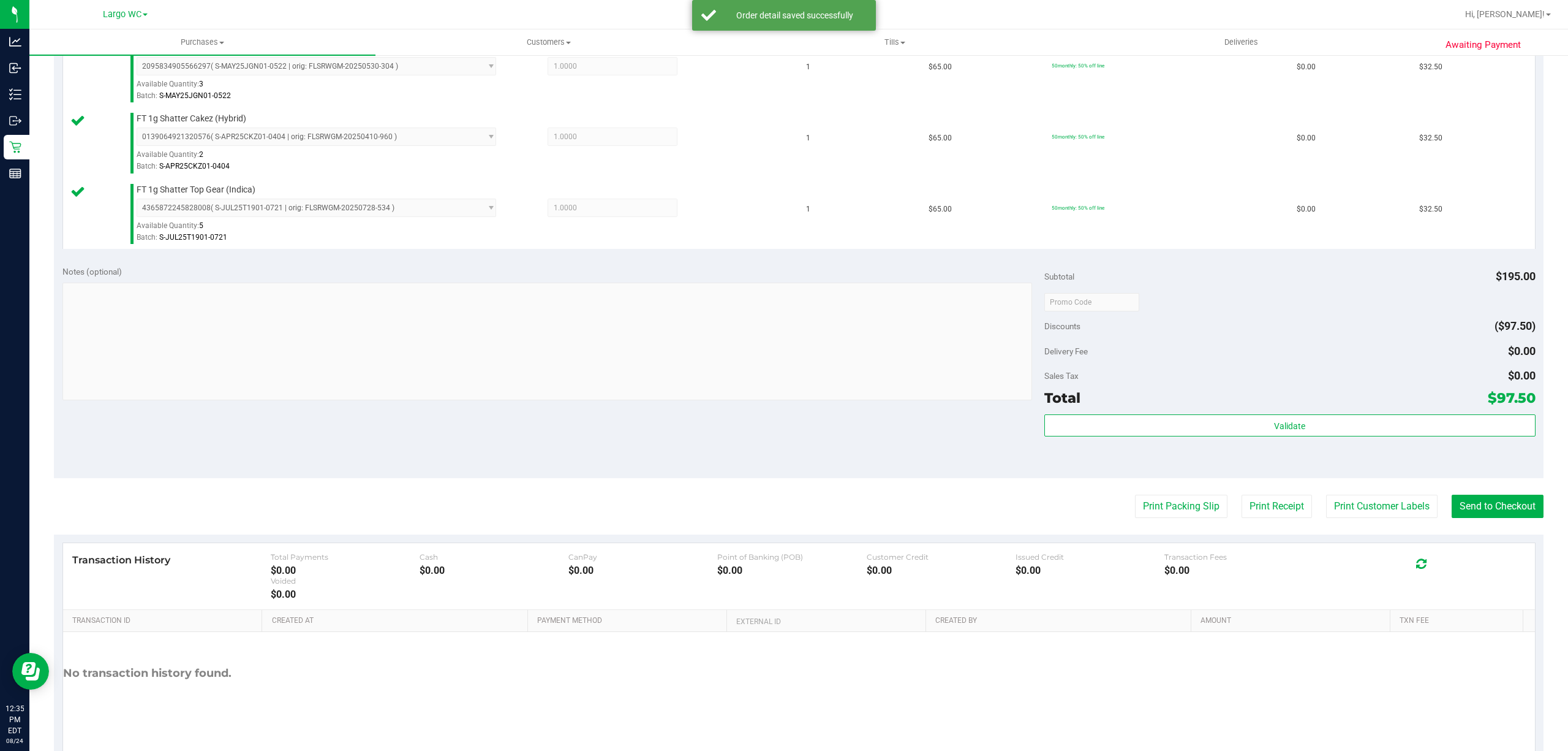
scroll to position [357, 0]
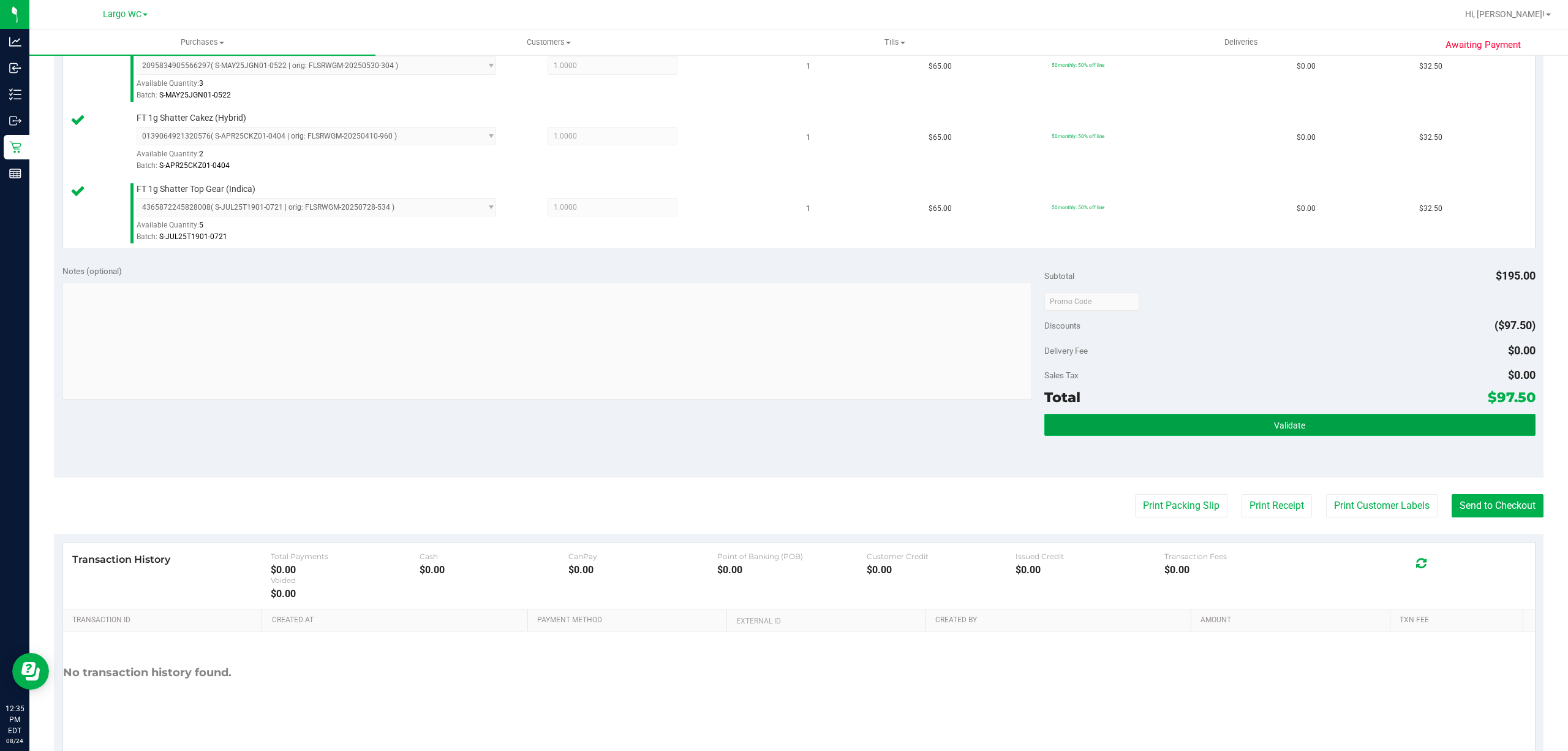
click at [1361, 436] on button "Validate" at bounding box center [1290, 424] width 491 height 22
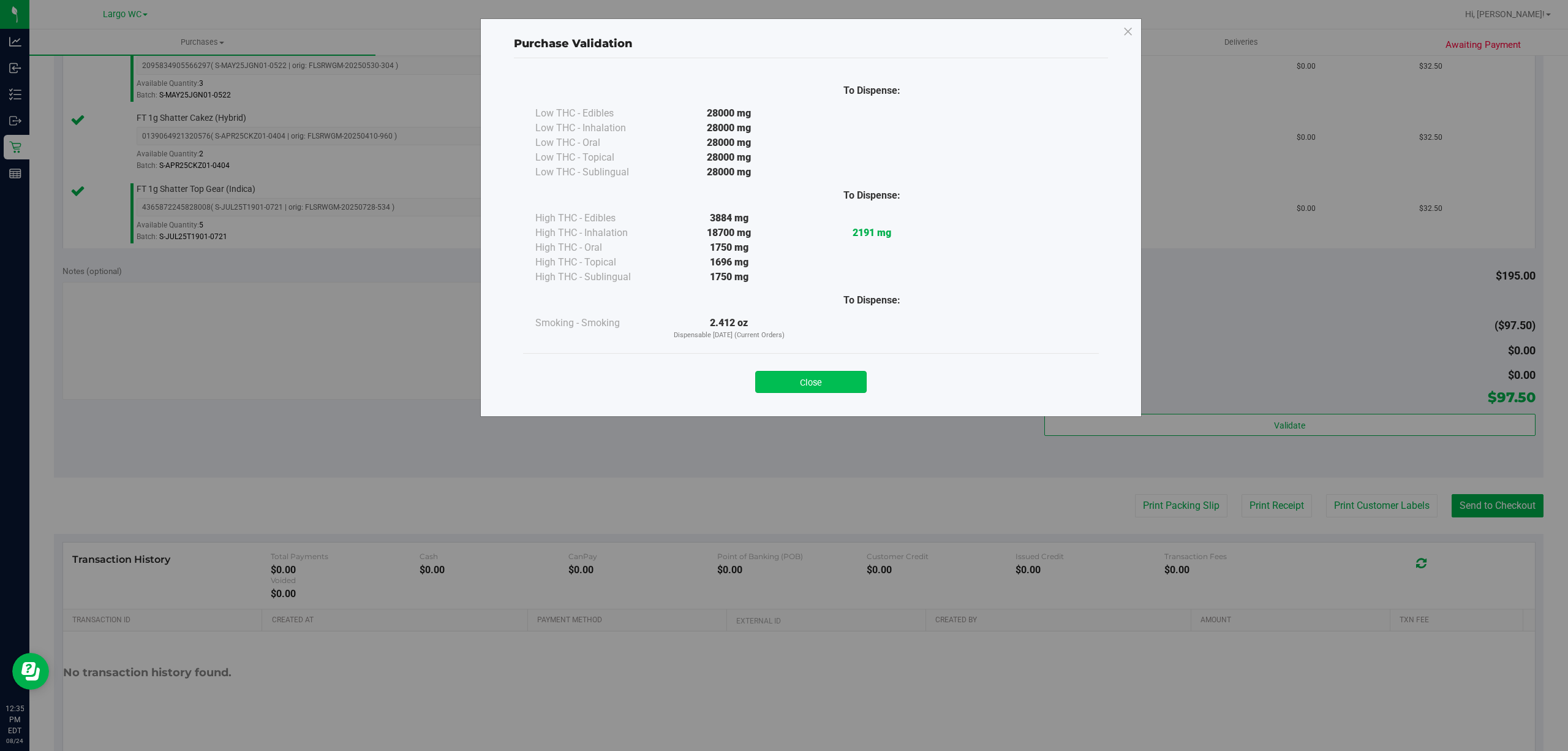
click at [804, 376] on button "Close" at bounding box center [811, 382] width 112 height 22
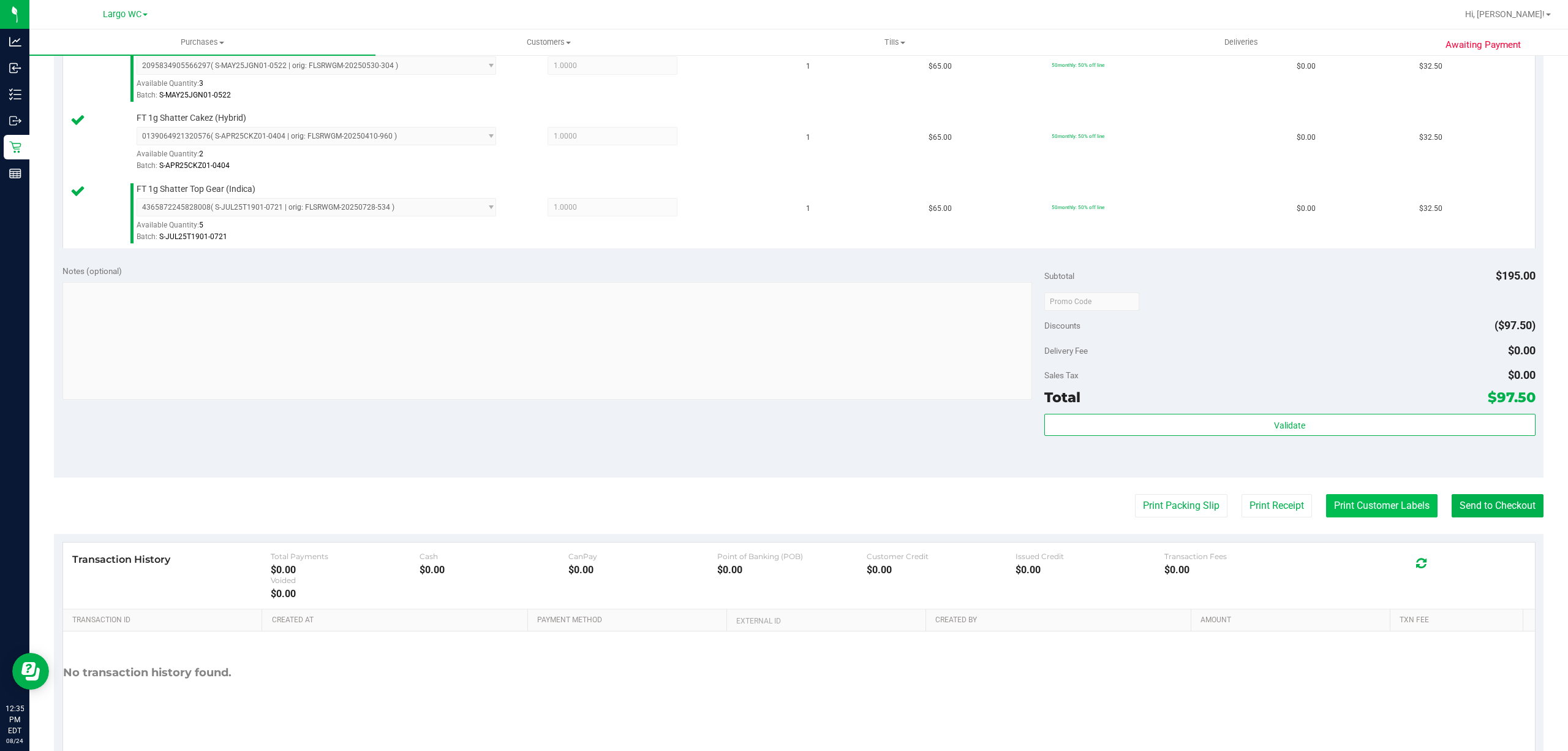
click at [1367, 513] on button "Print Customer Labels" at bounding box center [1382, 506] width 112 height 23
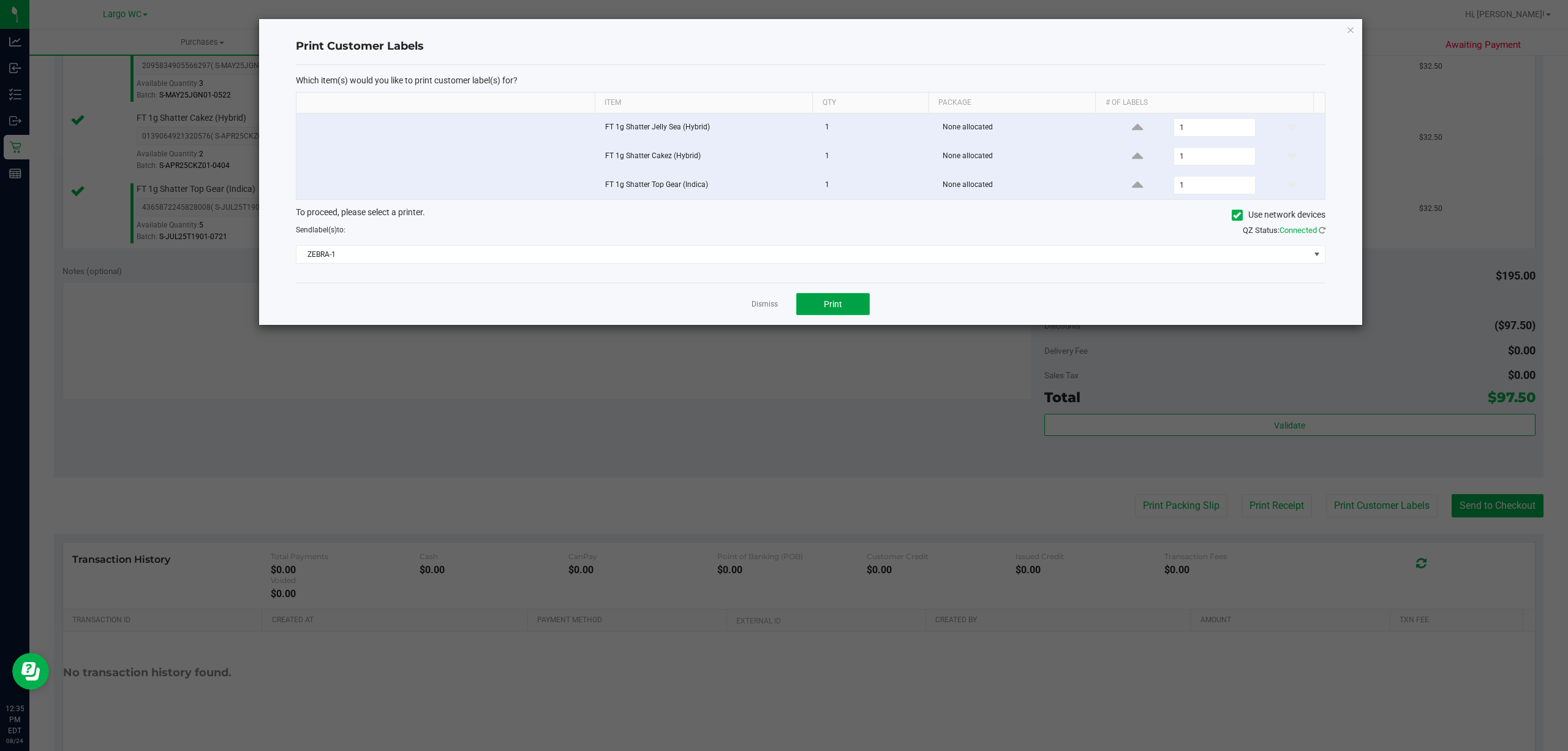
click at [827, 304] on span "Print" at bounding box center [833, 304] width 18 height 10
click at [760, 310] on link "Dismiss" at bounding box center [764, 304] width 26 height 11
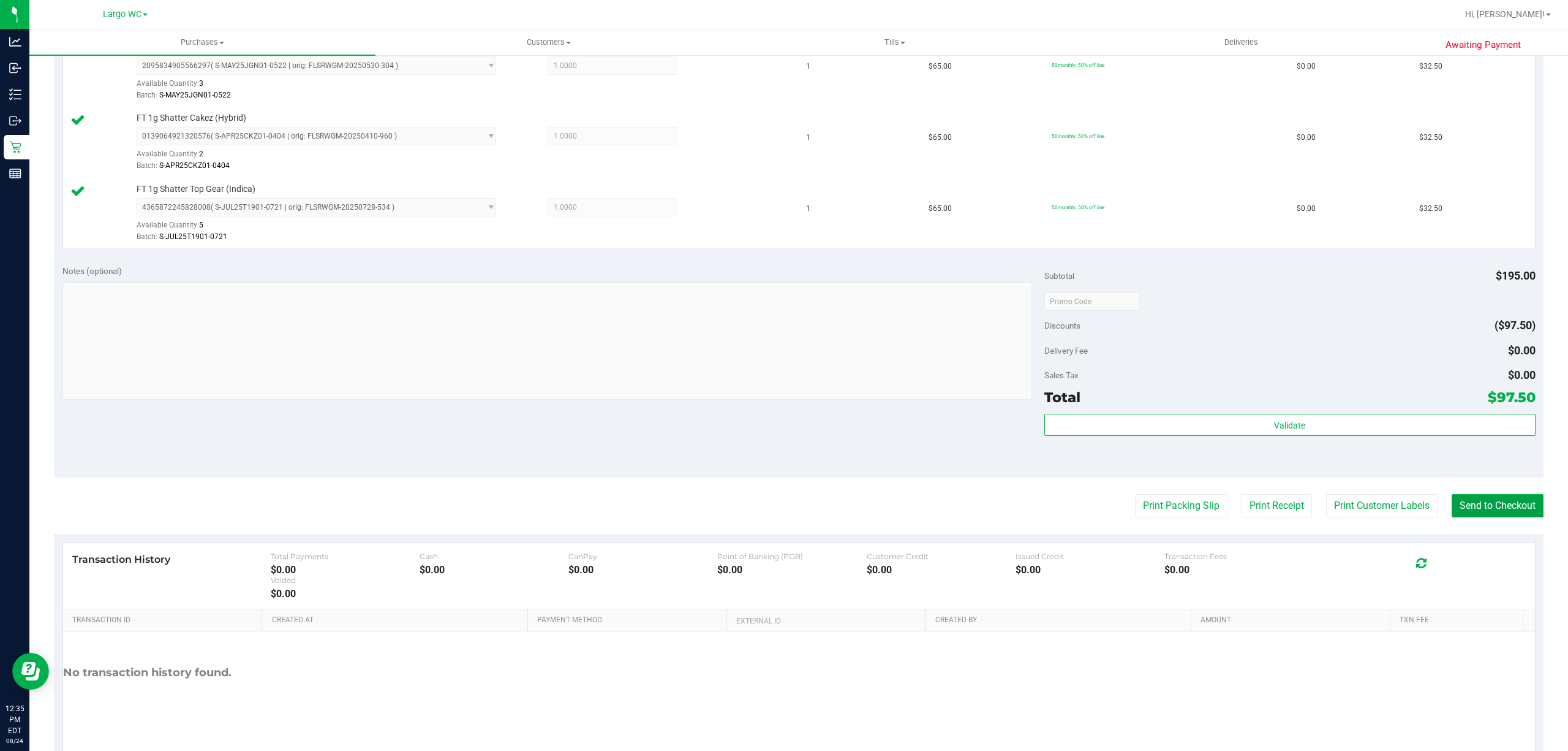
click at [1489, 508] on button "Send to Checkout" at bounding box center [1498, 506] width 92 height 23
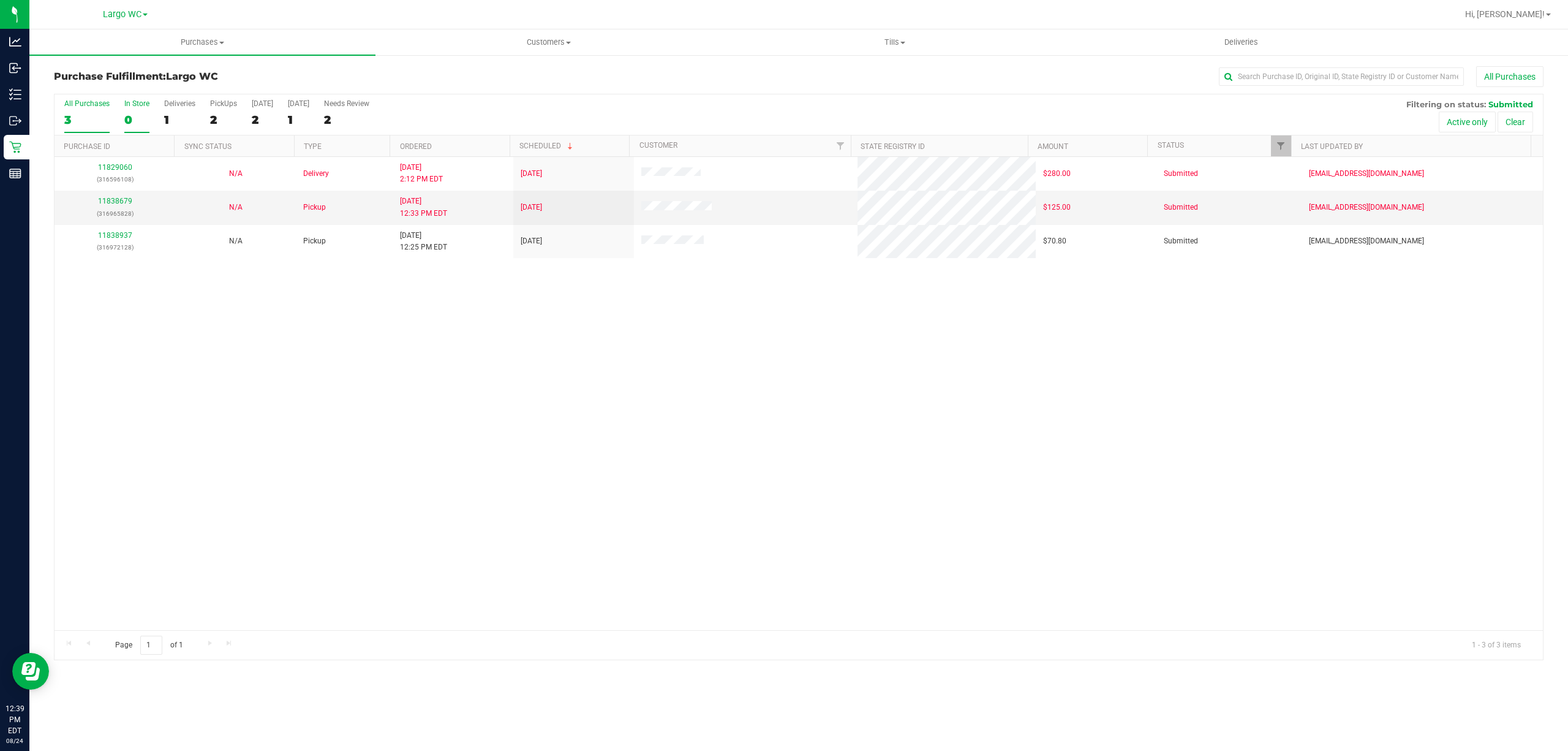
click at [145, 120] on div "0" at bounding box center [137, 119] width 25 height 14
click at [0, 0] on input "In Store 0" at bounding box center [0, 0] width 0 height 0
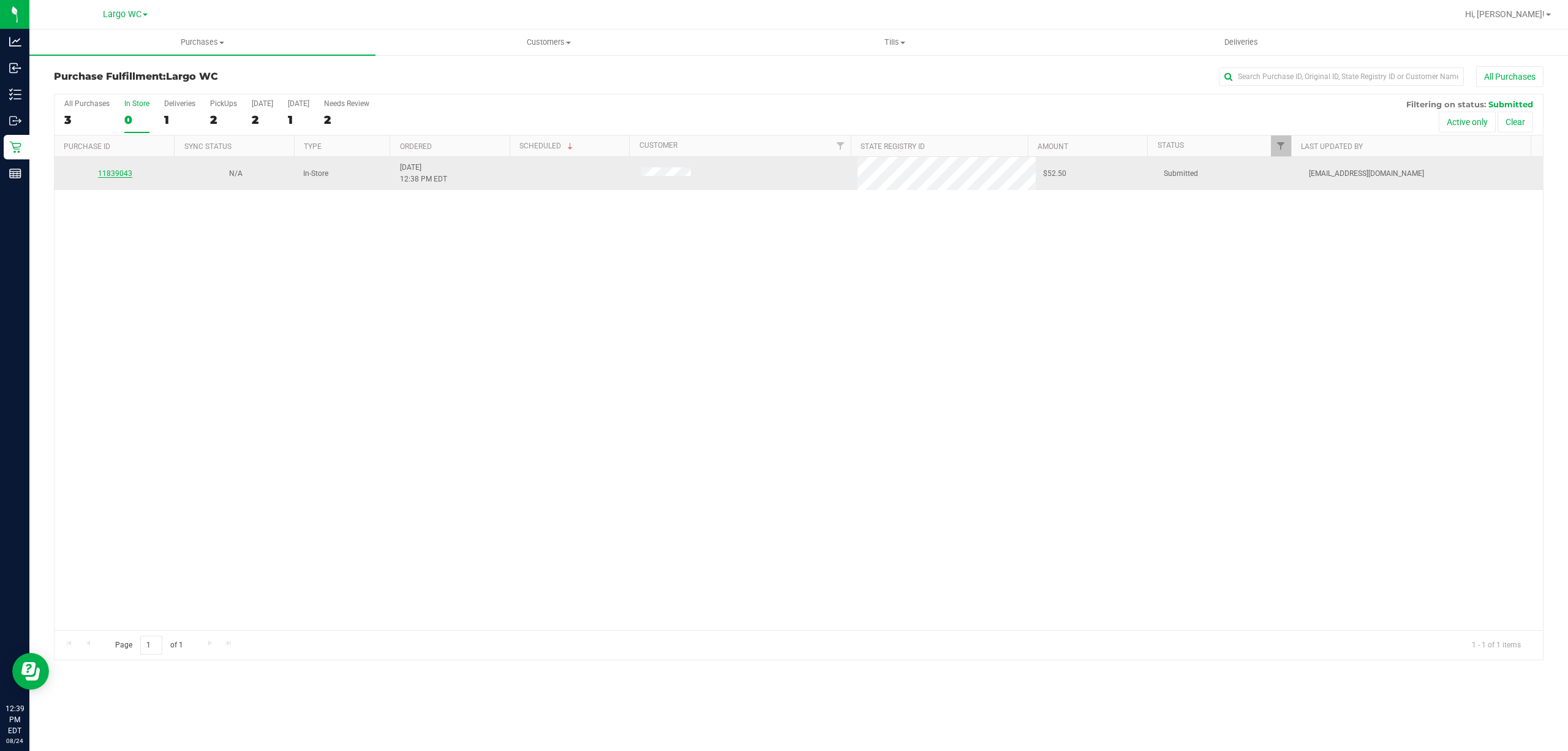
click at [111, 175] on link "11839043" at bounding box center [115, 173] width 35 height 9
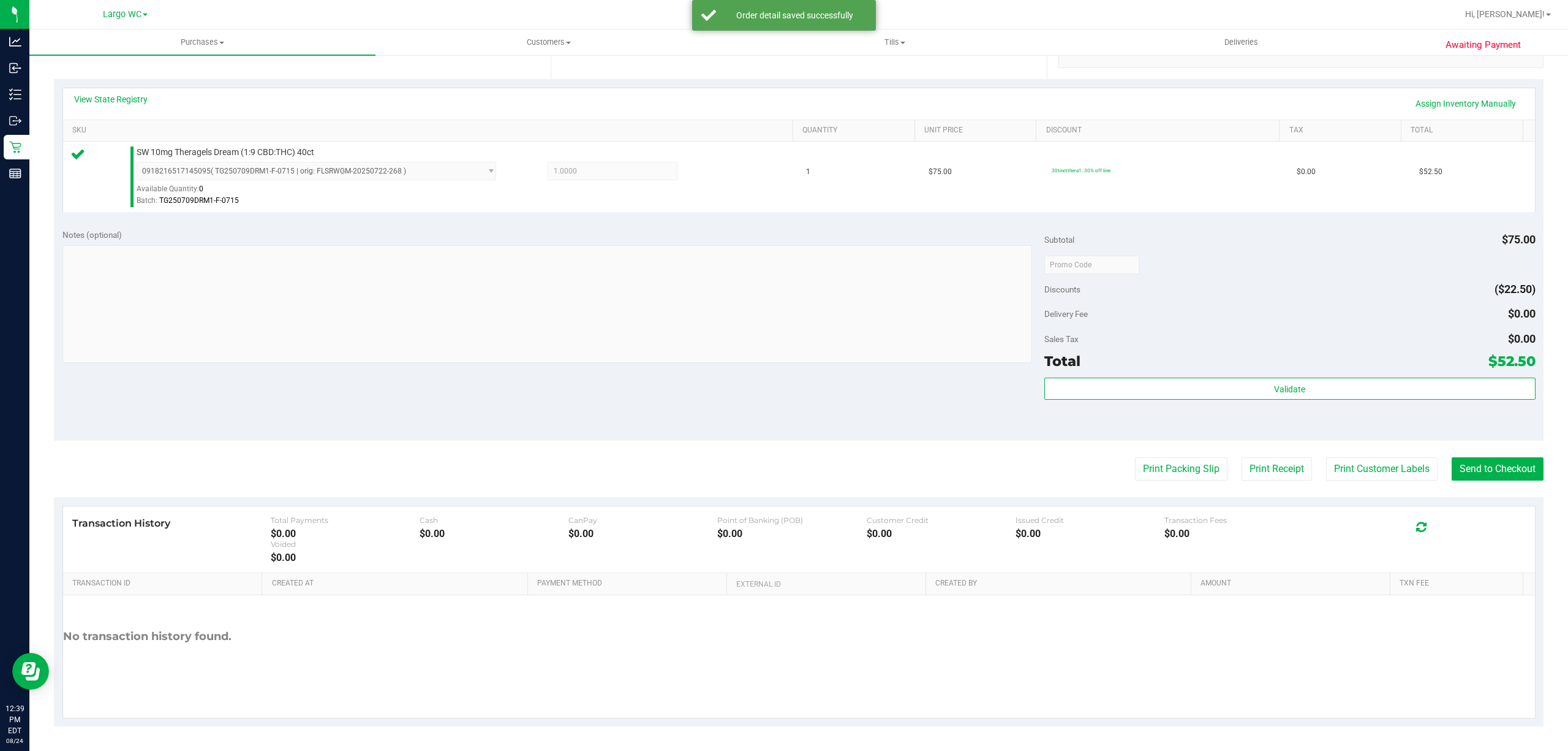
scroll to position [253, 0]
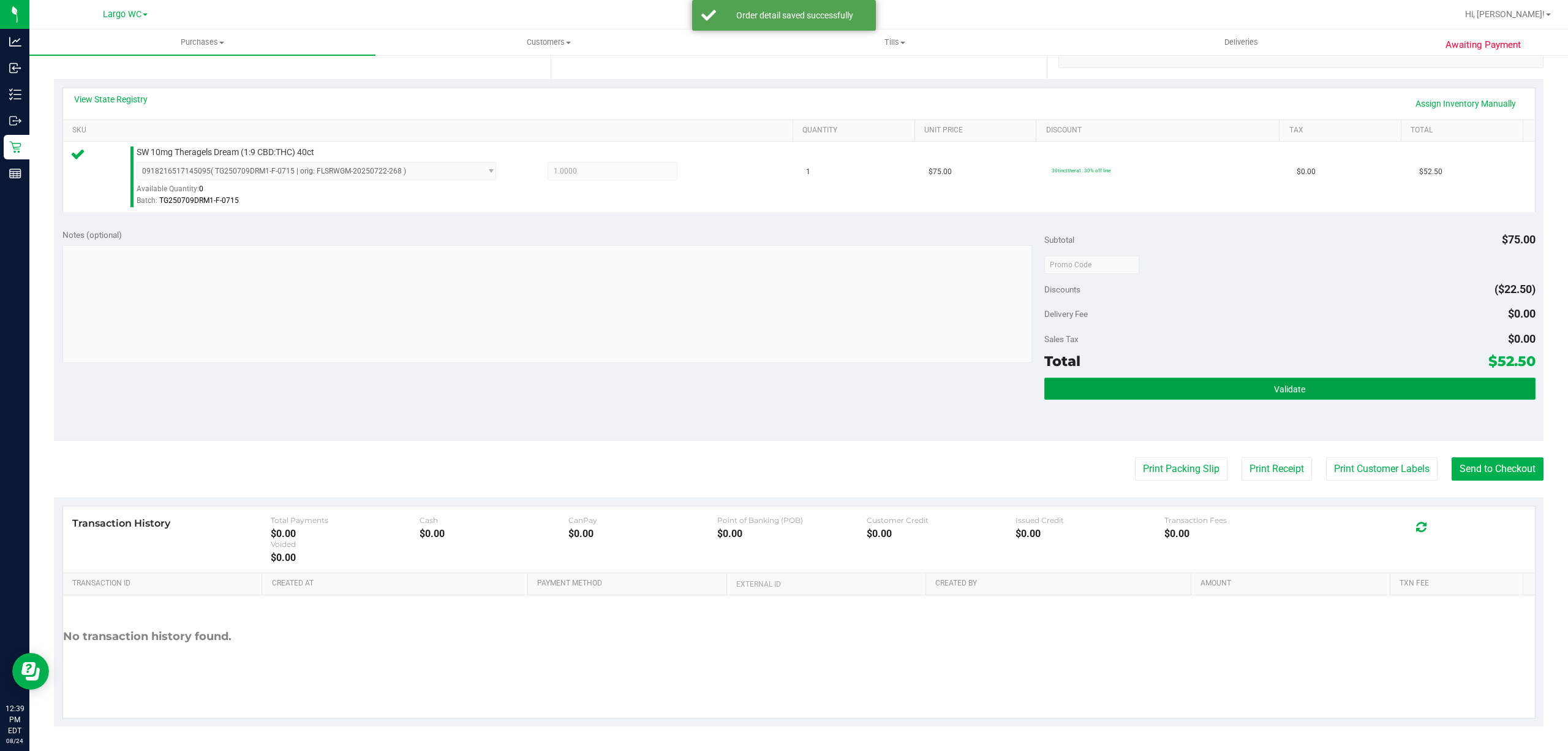
click at [1315, 393] on button "Validate" at bounding box center [1290, 388] width 491 height 22
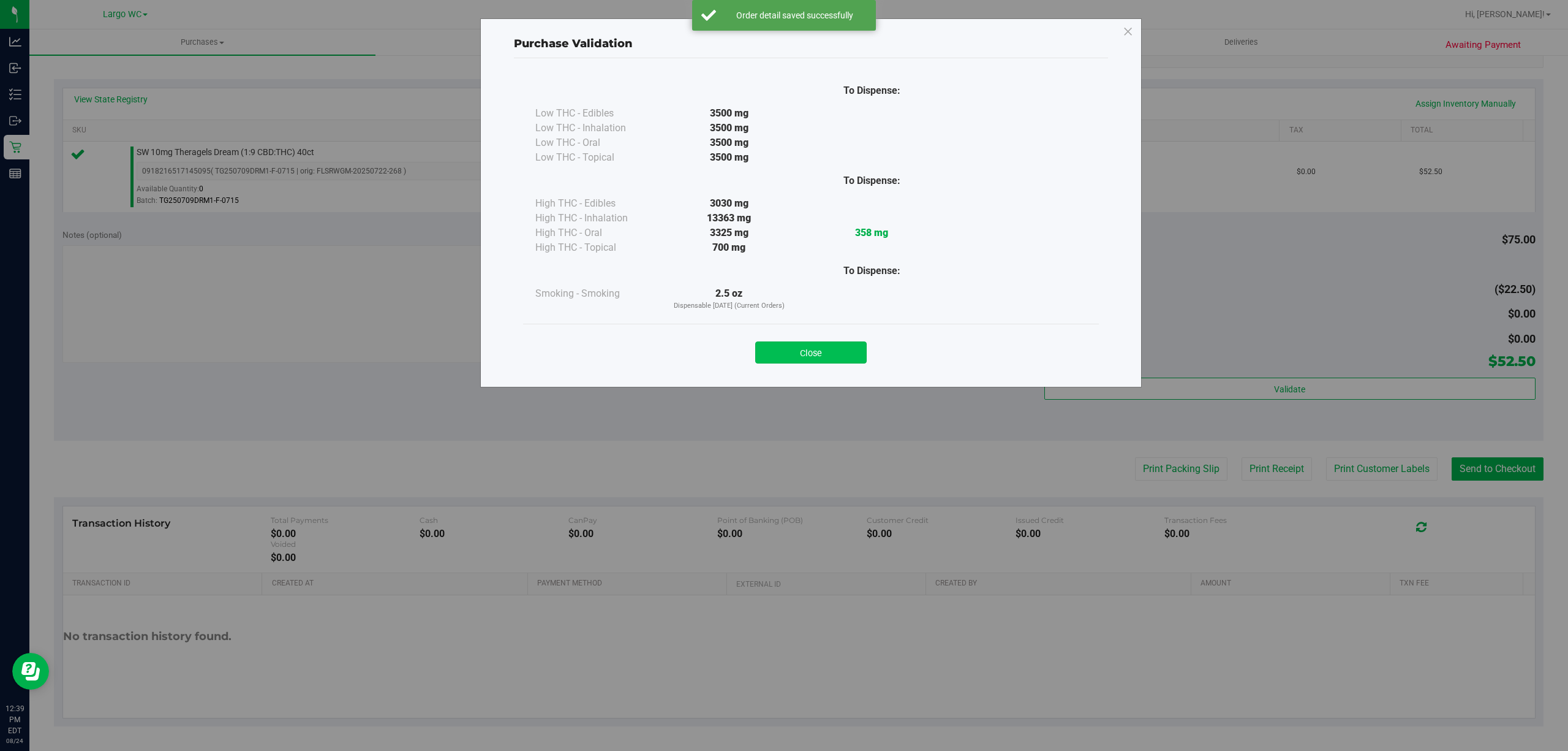
click at [814, 352] on button "Close" at bounding box center [811, 352] width 112 height 22
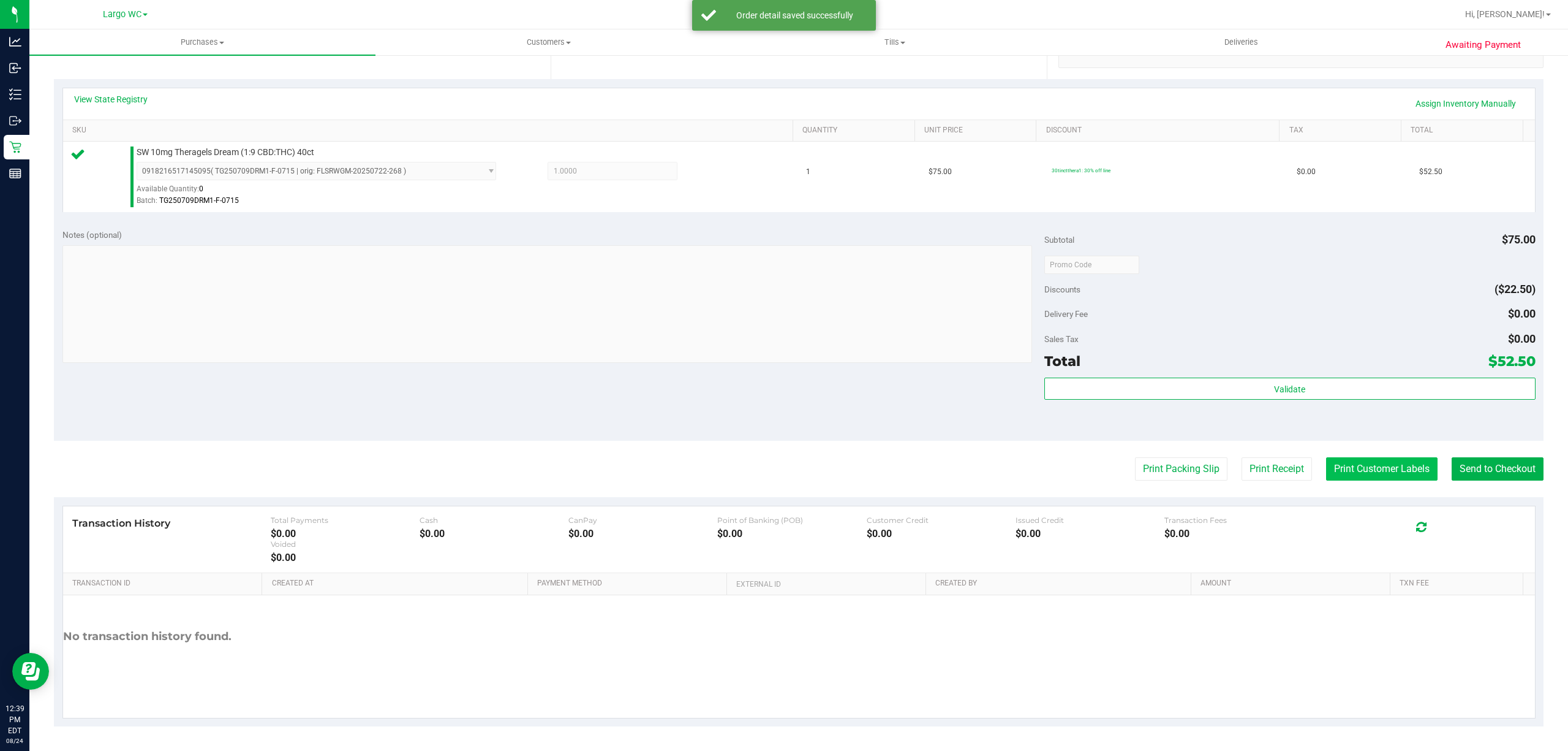
click at [1382, 481] on button "Print Customer Labels" at bounding box center [1382, 468] width 112 height 23
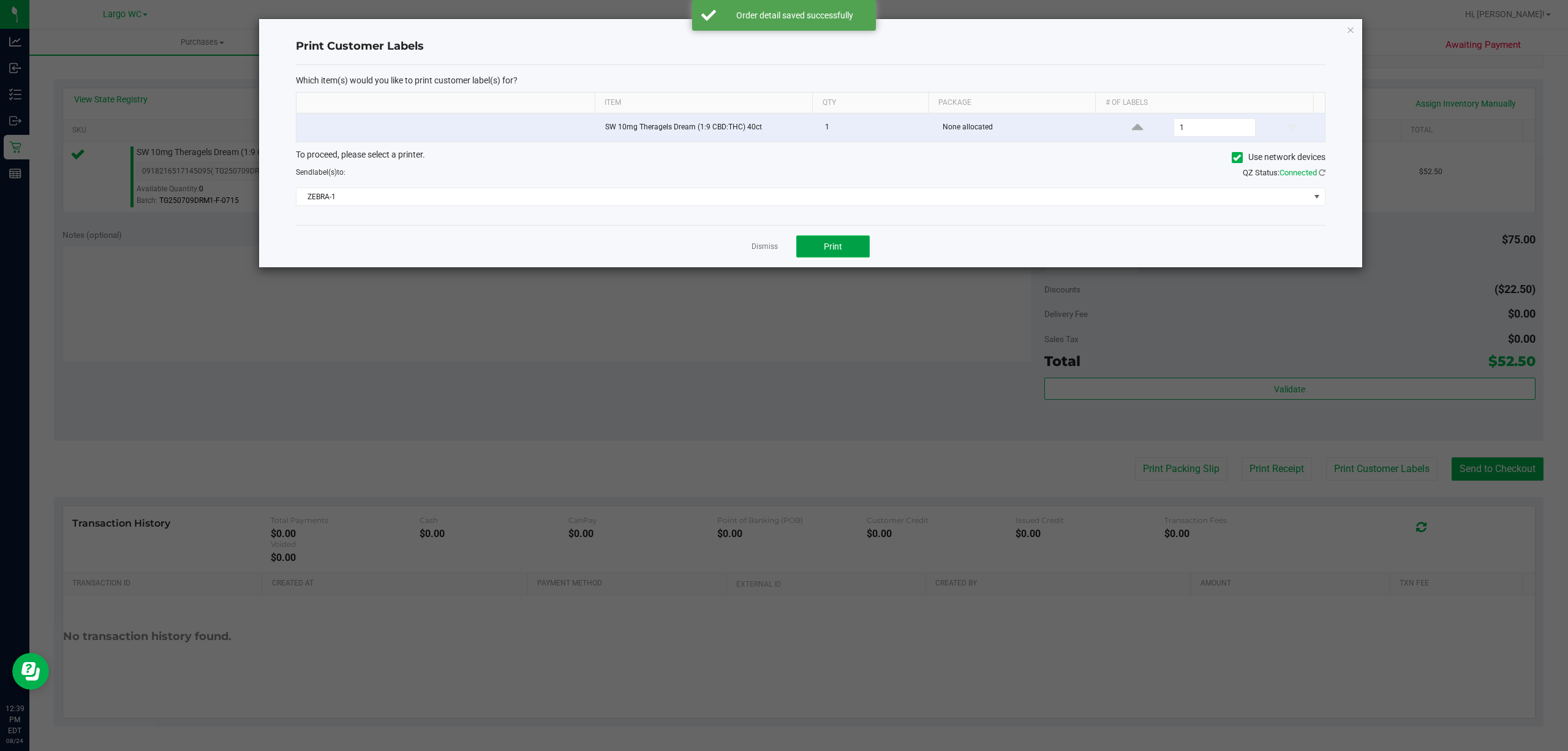
click at [859, 254] on button "Print" at bounding box center [833, 246] width 73 height 22
click at [772, 248] on link "Dismiss" at bounding box center [764, 246] width 26 height 11
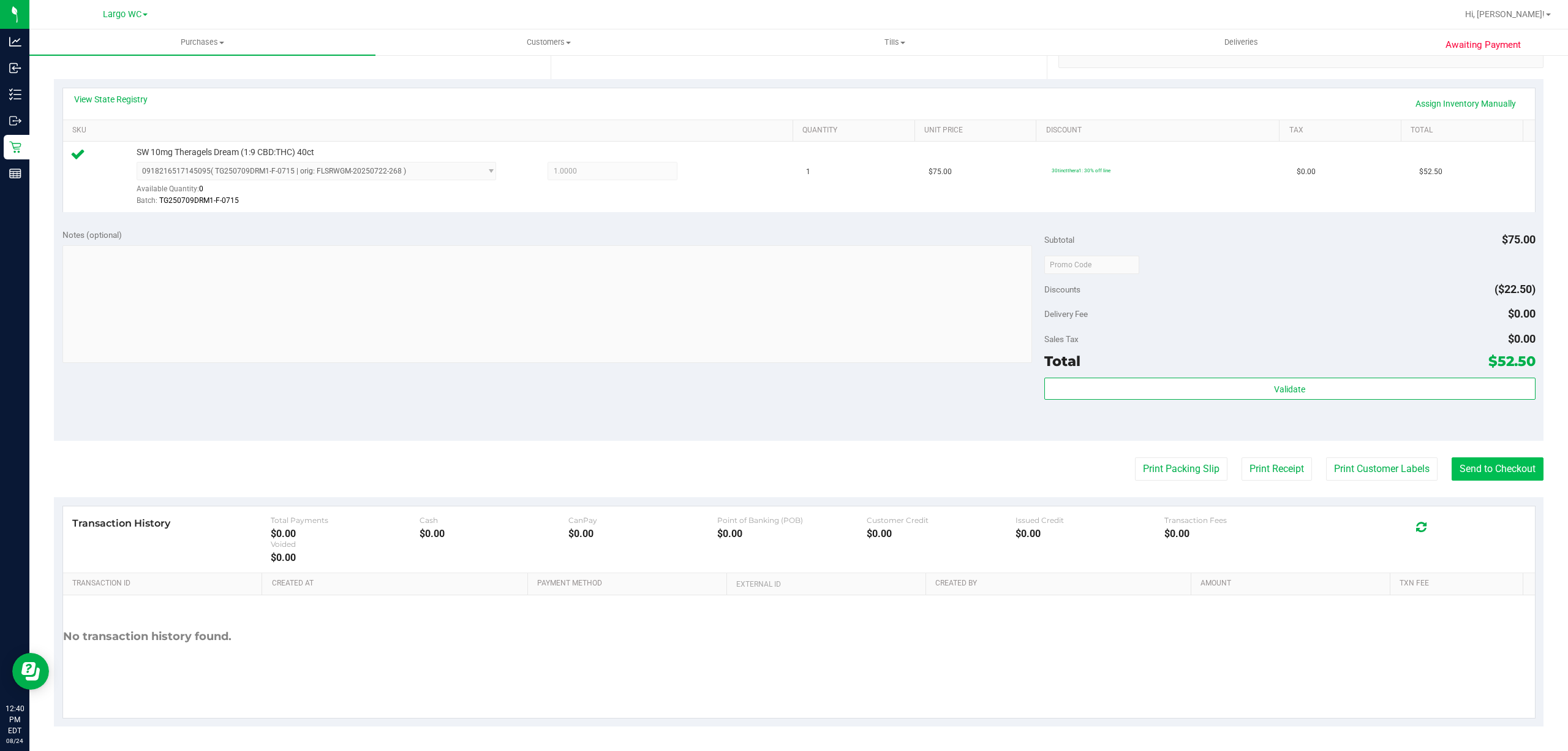
click at [1513, 474] on button "Send to Checkout" at bounding box center [1498, 468] width 92 height 23
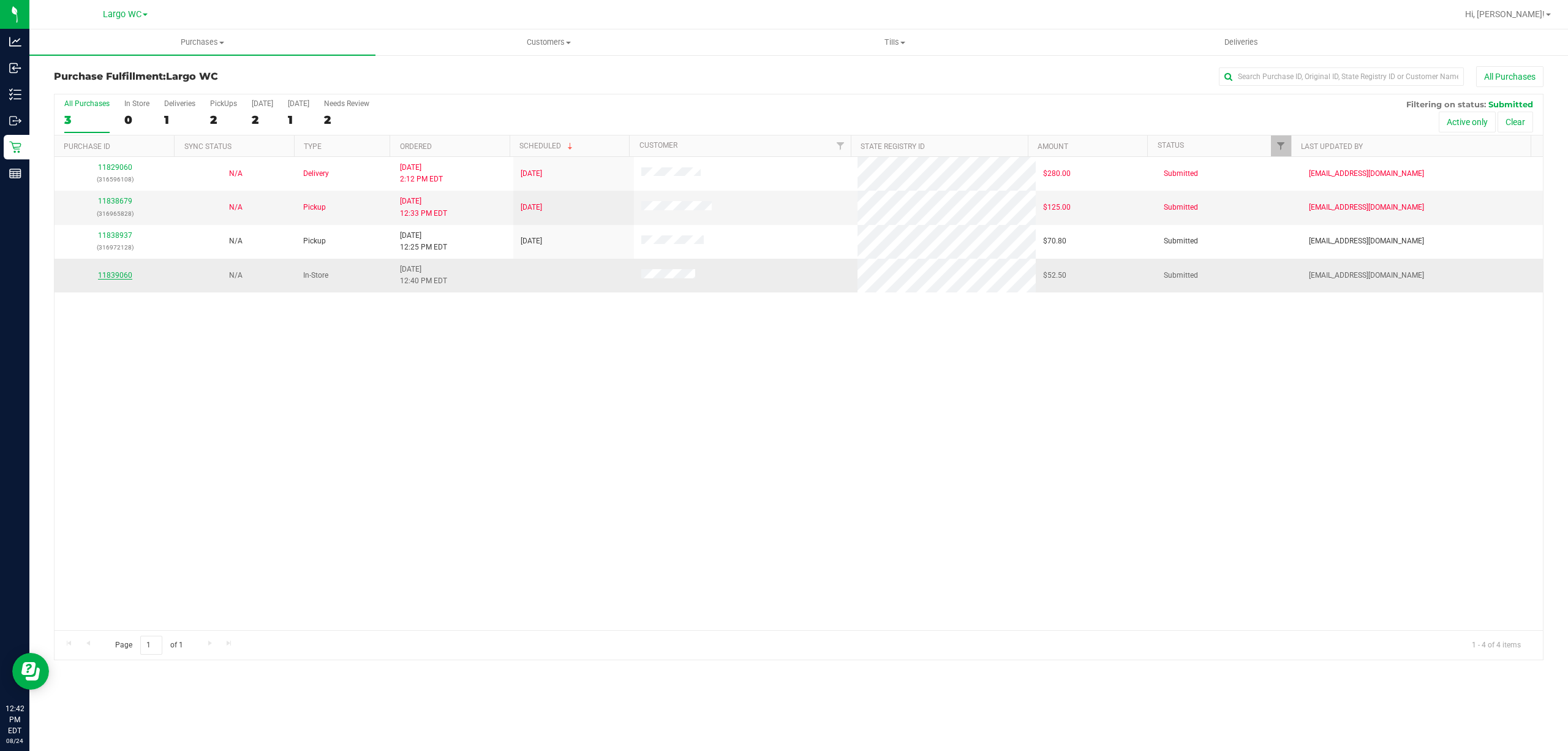
click at [117, 280] on link "11839060" at bounding box center [115, 275] width 35 height 9
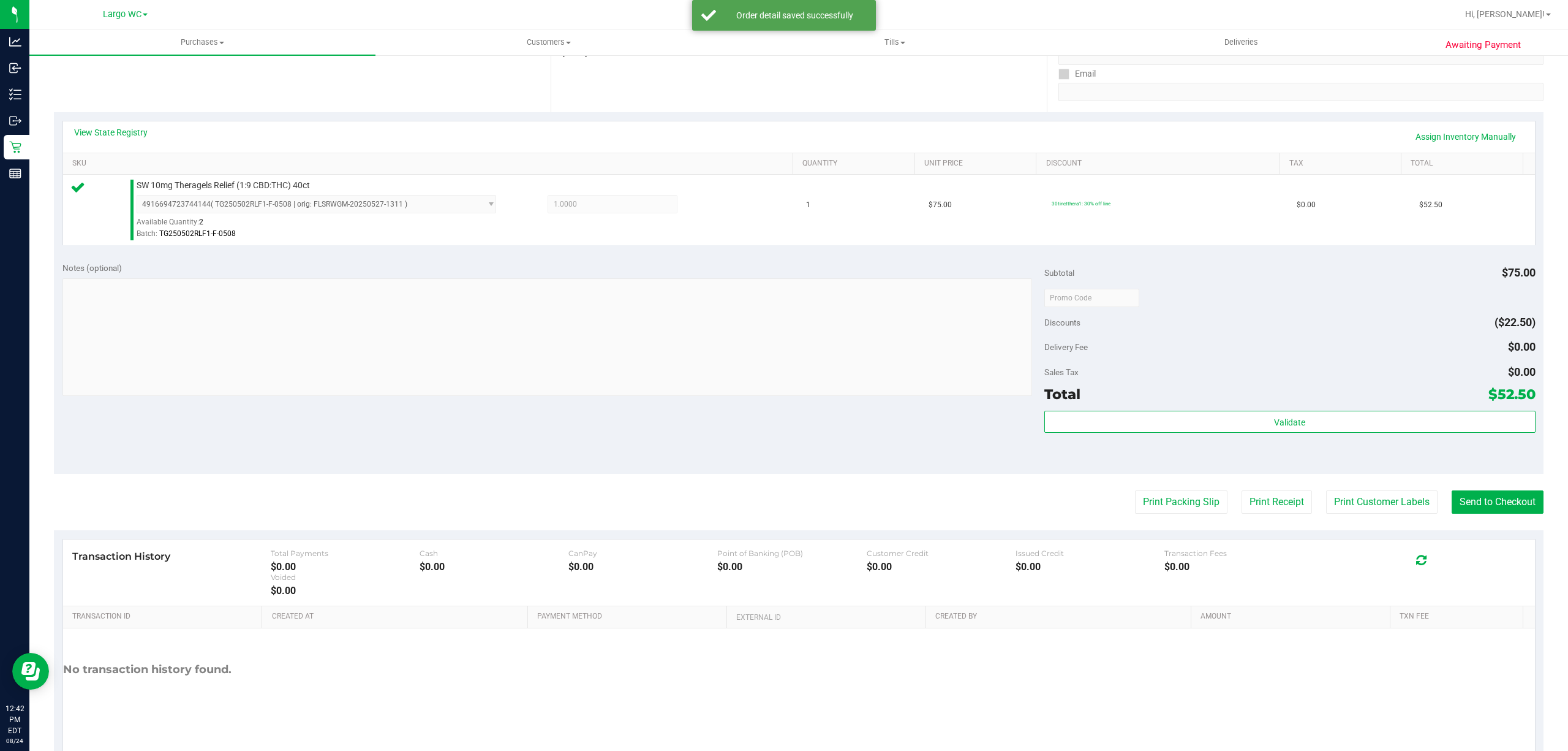
scroll to position [253, 0]
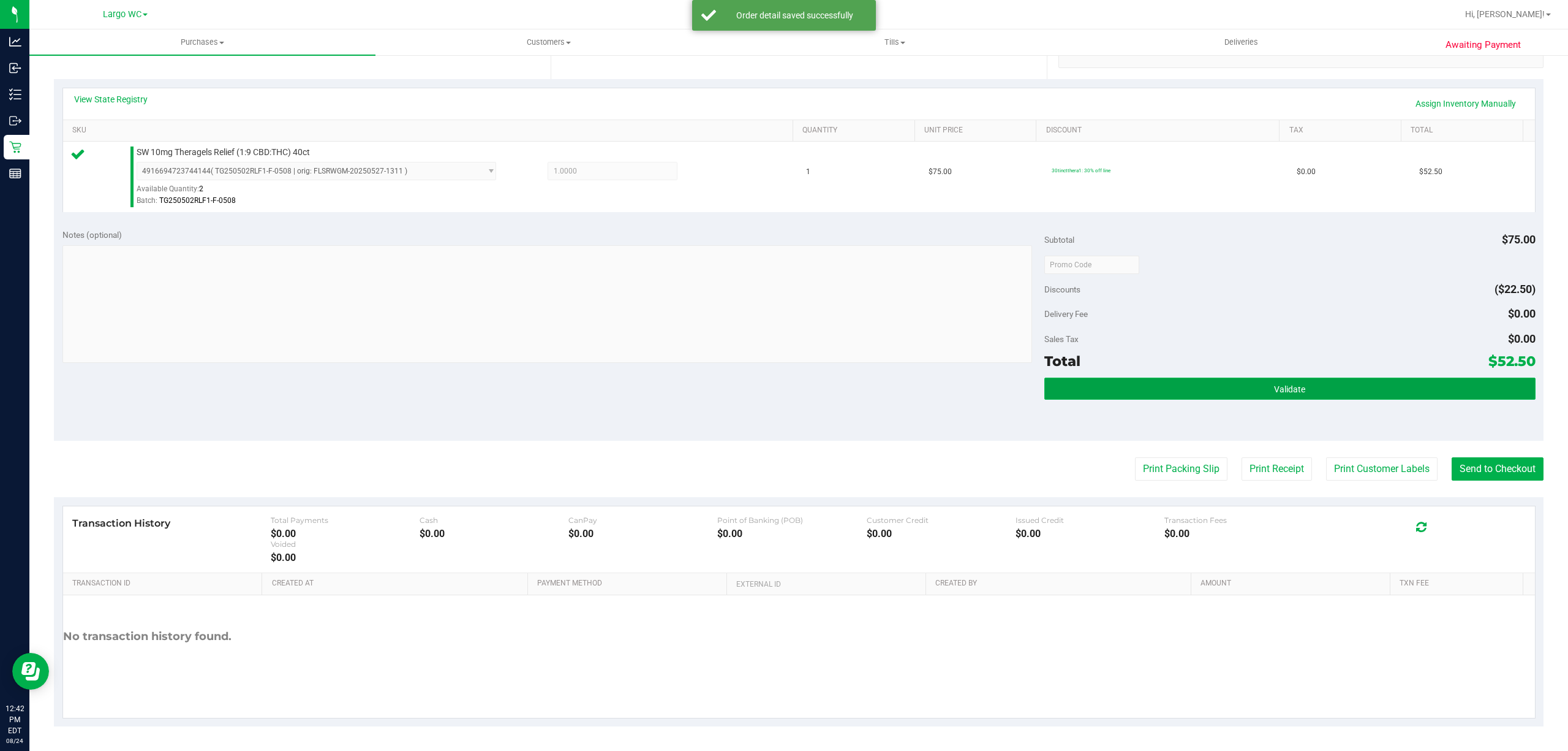
click at [1354, 380] on button "Validate" at bounding box center [1290, 388] width 491 height 22
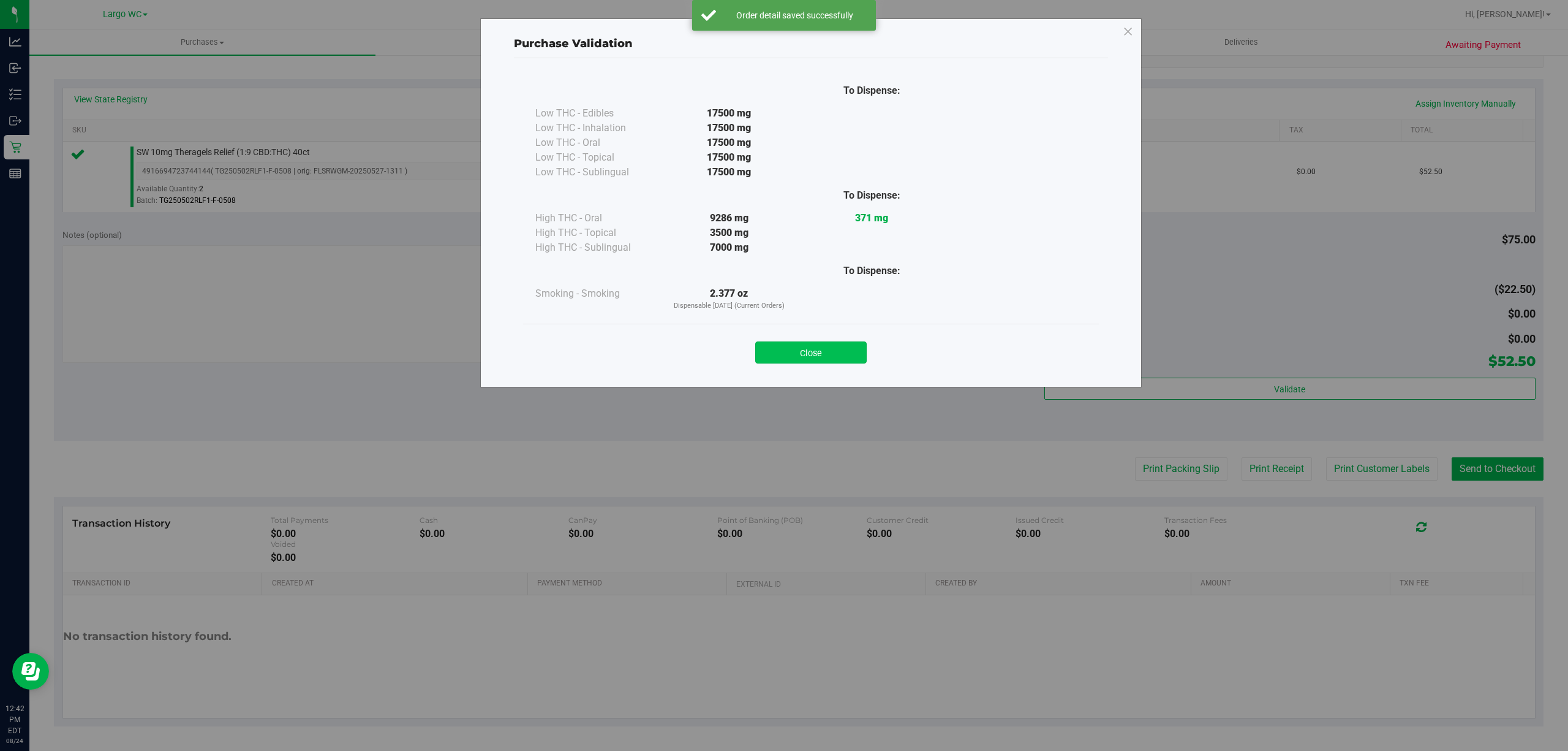
click at [824, 342] on button "Close" at bounding box center [811, 352] width 112 height 22
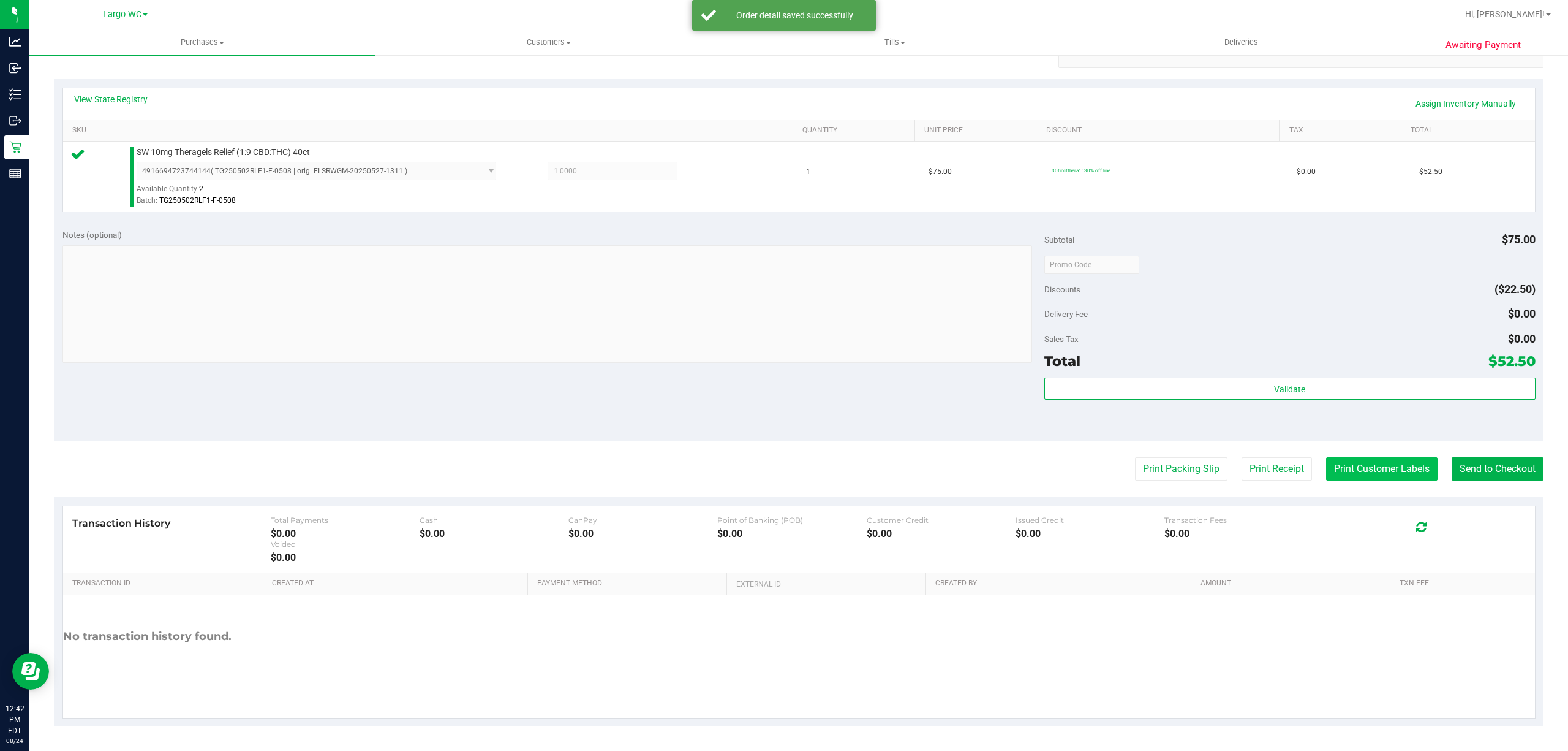
click at [1374, 479] on button "Print Customer Labels" at bounding box center [1382, 468] width 112 height 23
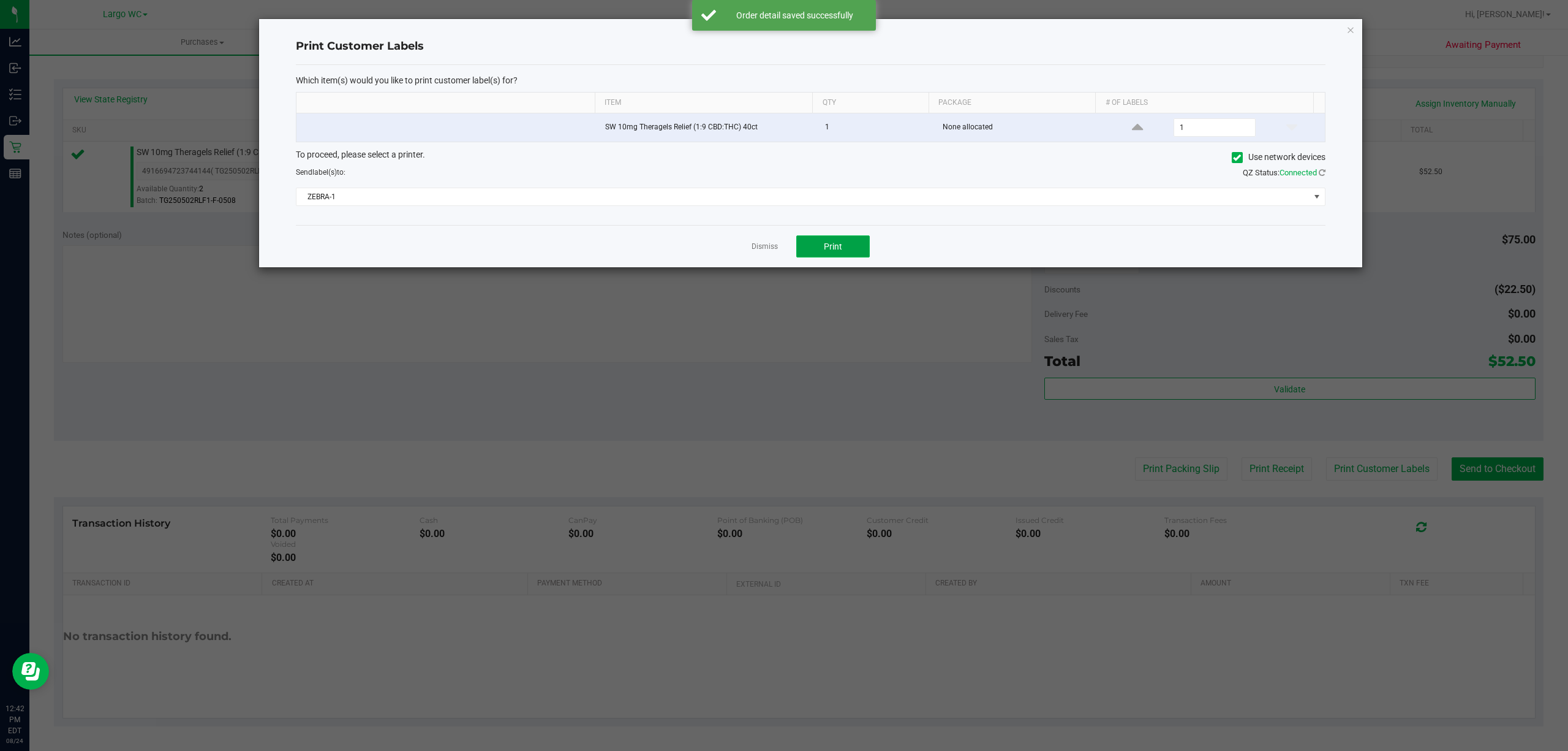
click at [834, 248] on span "Print" at bounding box center [833, 246] width 18 height 10
click at [1351, 28] on icon "button" at bounding box center [1351, 29] width 9 height 14
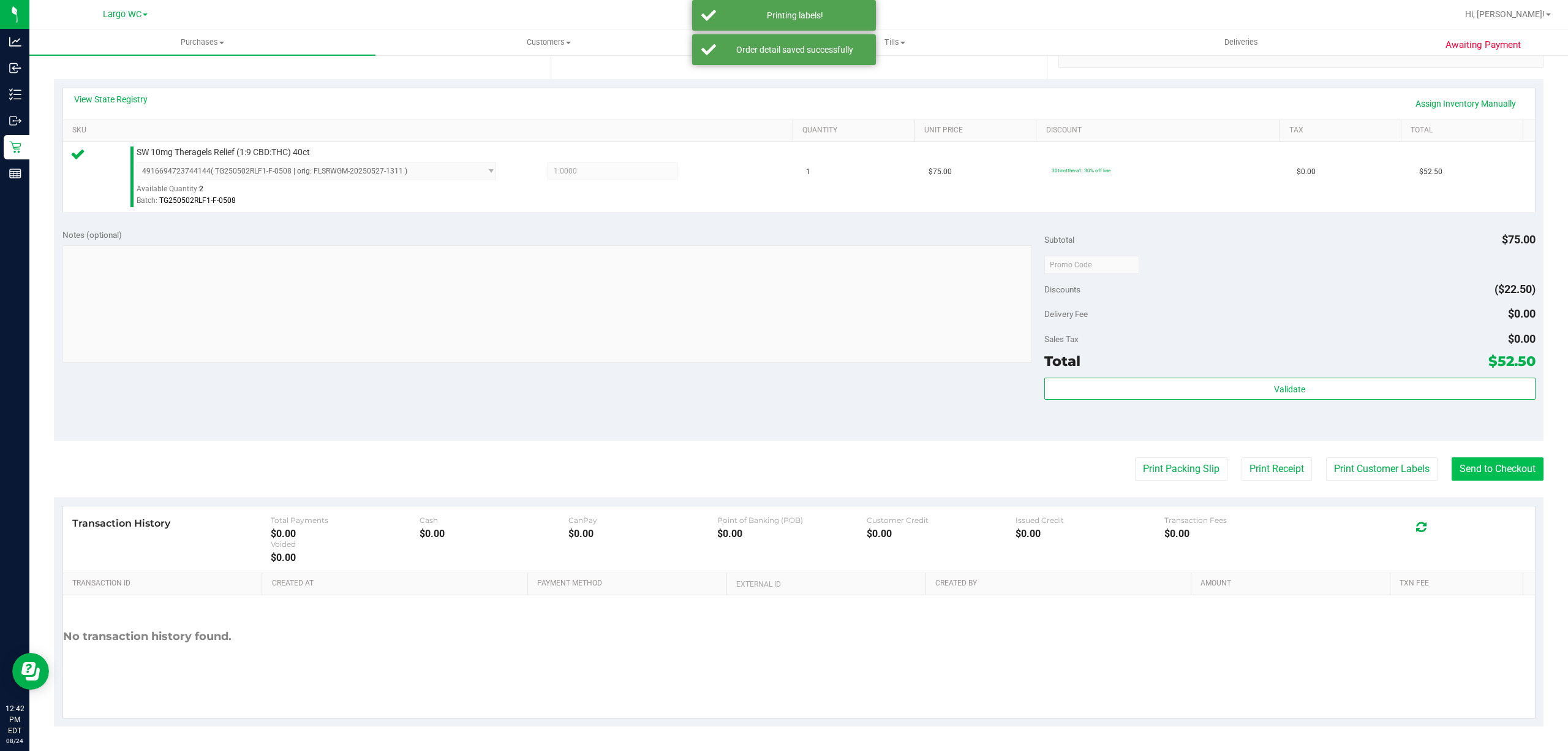
click at [1485, 467] on button "Send to Checkout" at bounding box center [1498, 468] width 92 height 23
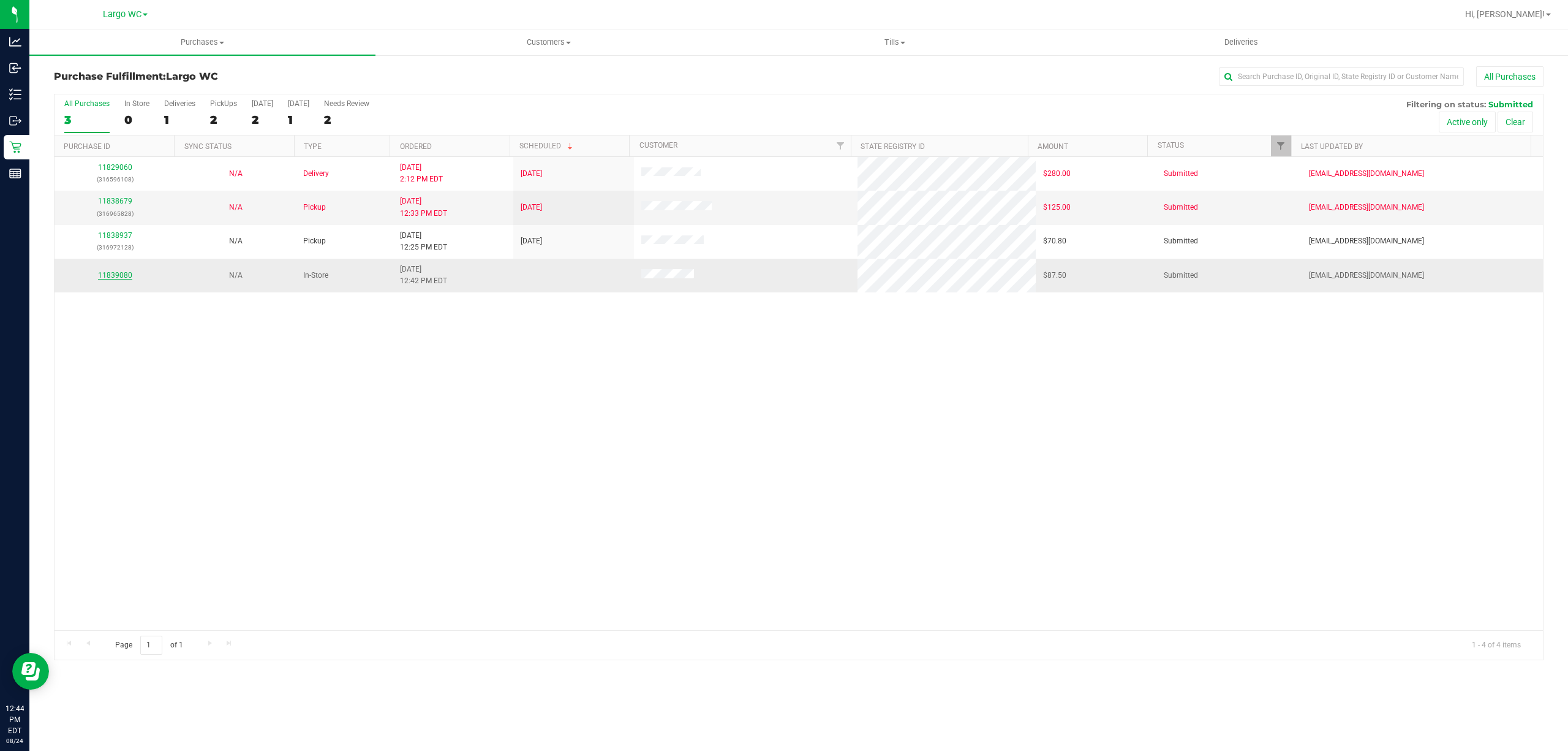
click at [101, 275] on link "11839080" at bounding box center [115, 275] width 35 height 9
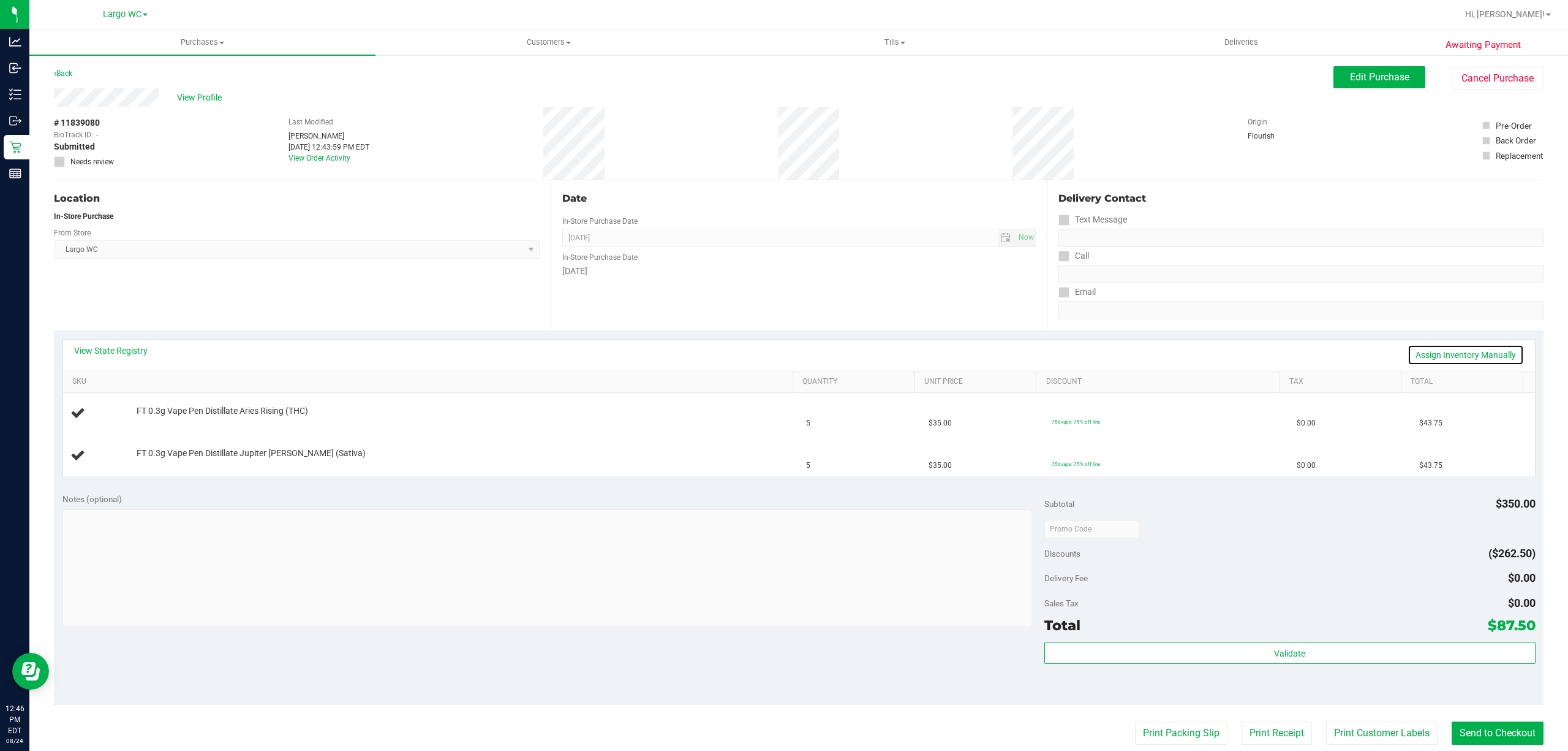
click at [1424, 358] on link "Assign Inventory Manually" at bounding box center [1466, 355] width 116 height 21
click at [160, 420] on link "Add Package" at bounding box center [159, 418] width 44 height 9
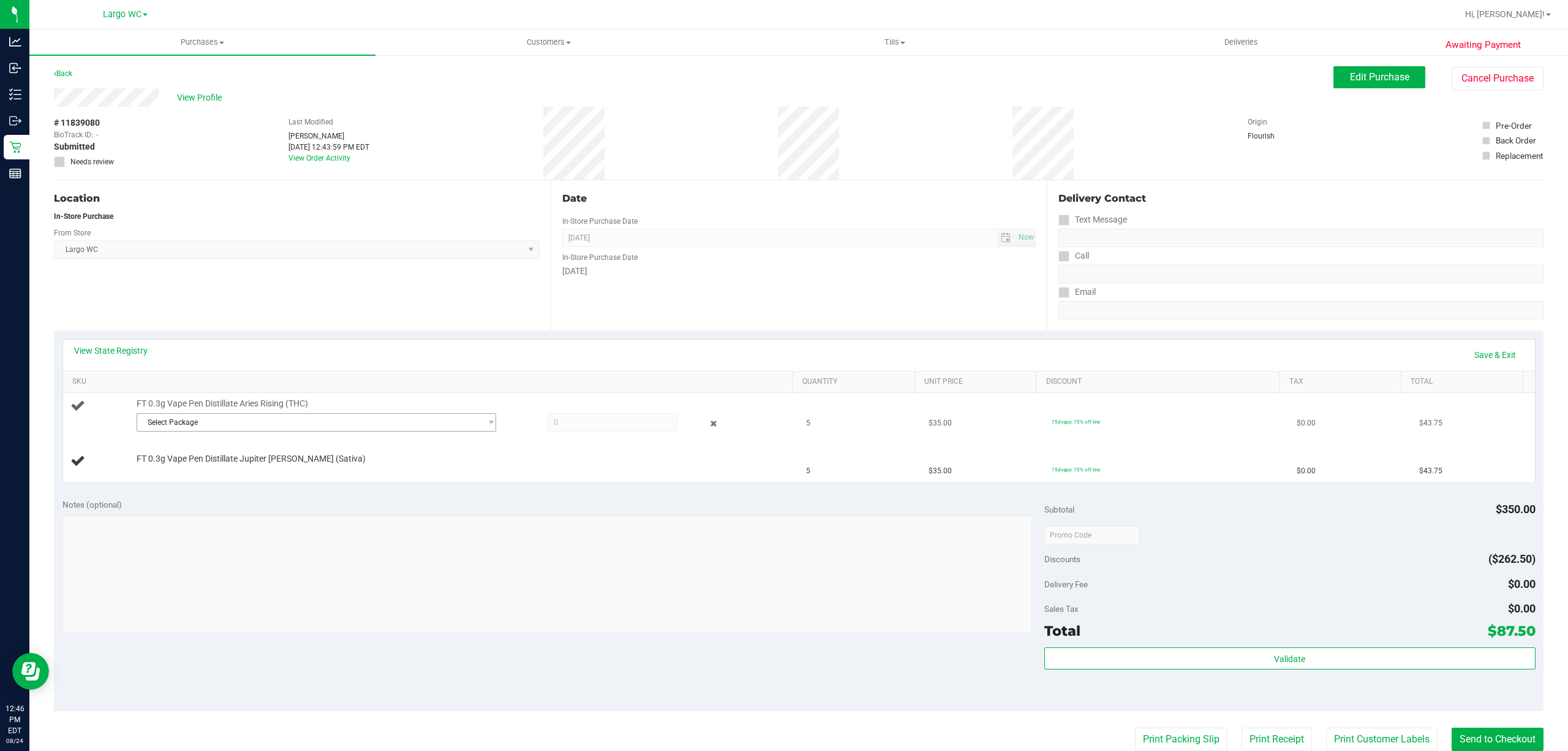
click at [245, 420] on span "Select Package" at bounding box center [309, 422] width 343 height 17
click at [295, 476] on span "( JUN25ARR01-0618 | orig: FLSRWGM-20250624-850 )" at bounding box center [303, 474] width 180 height 9
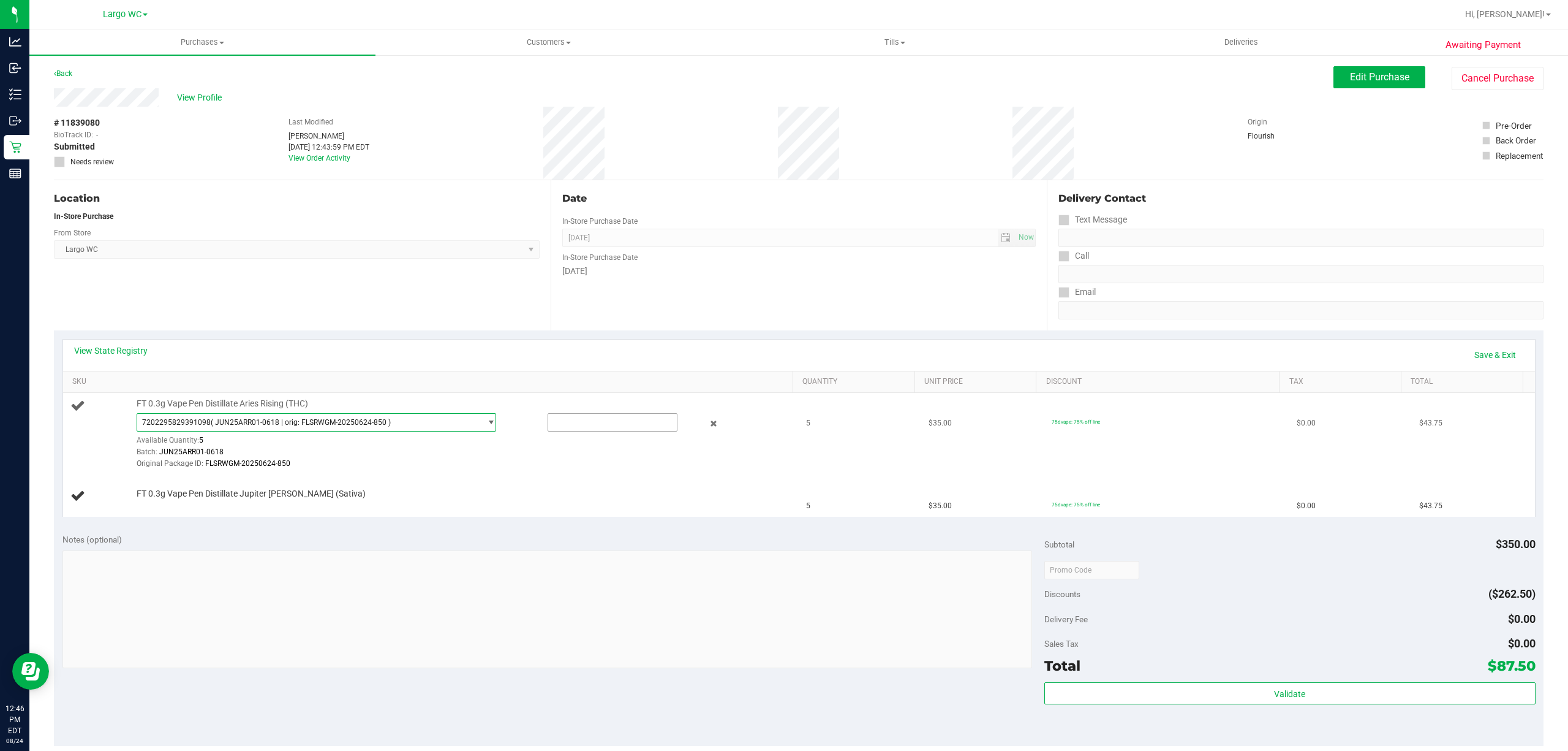
click at [582, 423] on input "text" at bounding box center [612, 422] width 129 height 17
type input "5"
click at [474, 490] on div "FT 0.3g Vape Pen Distillate Jupiter Leo (Sativa)" at bounding box center [459, 493] width 656 height 13
type input "5.0000"
click at [165, 503] on link "Add Package" at bounding box center [159, 501] width 44 height 9
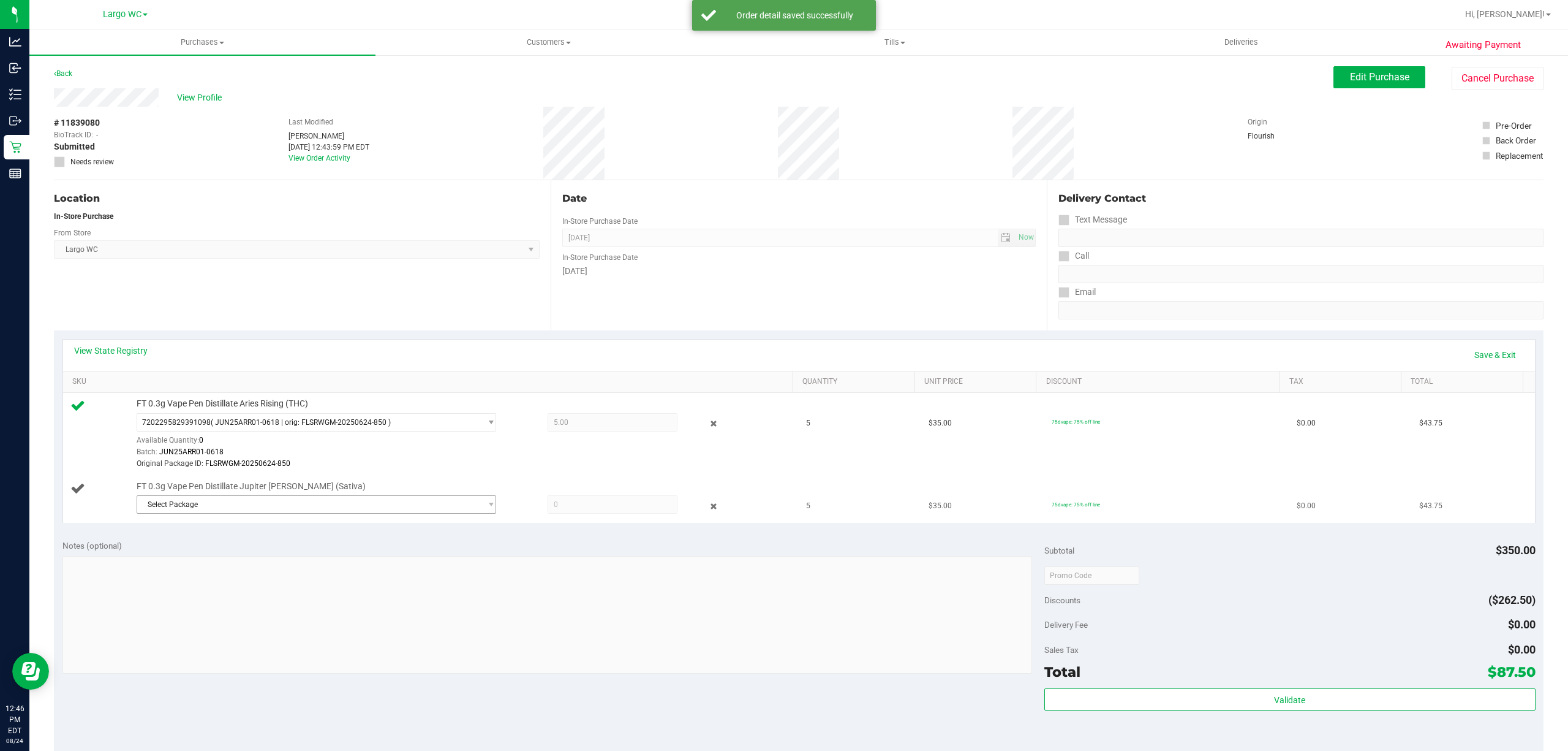
click at [240, 513] on span "Select Package" at bounding box center [309, 505] width 343 height 17
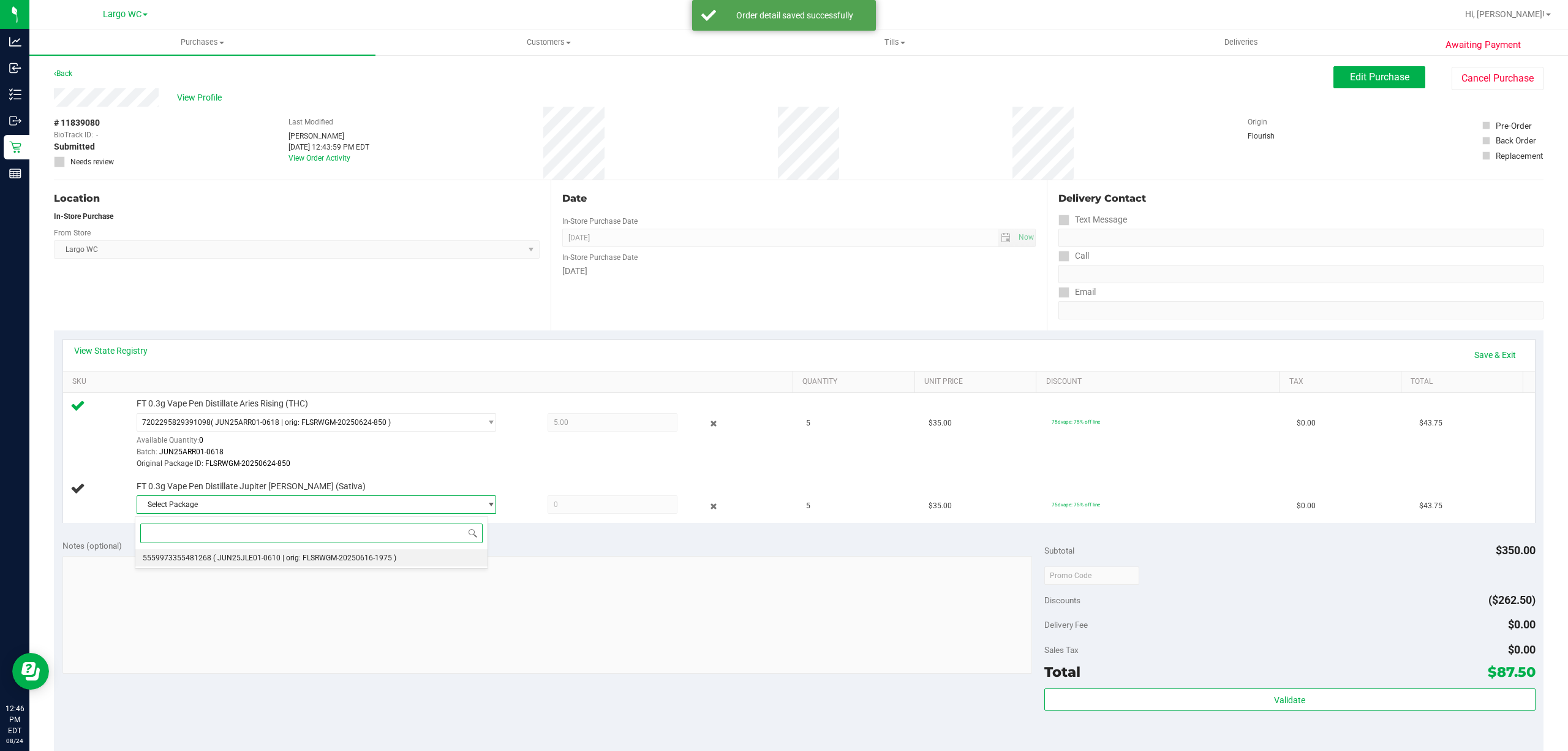
click at [371, 555] on span "( JUN25JLE01-0610 | orig: FLSRWGM-20250616-1975 )" at bounding box center [305, 557] width 184 height 9
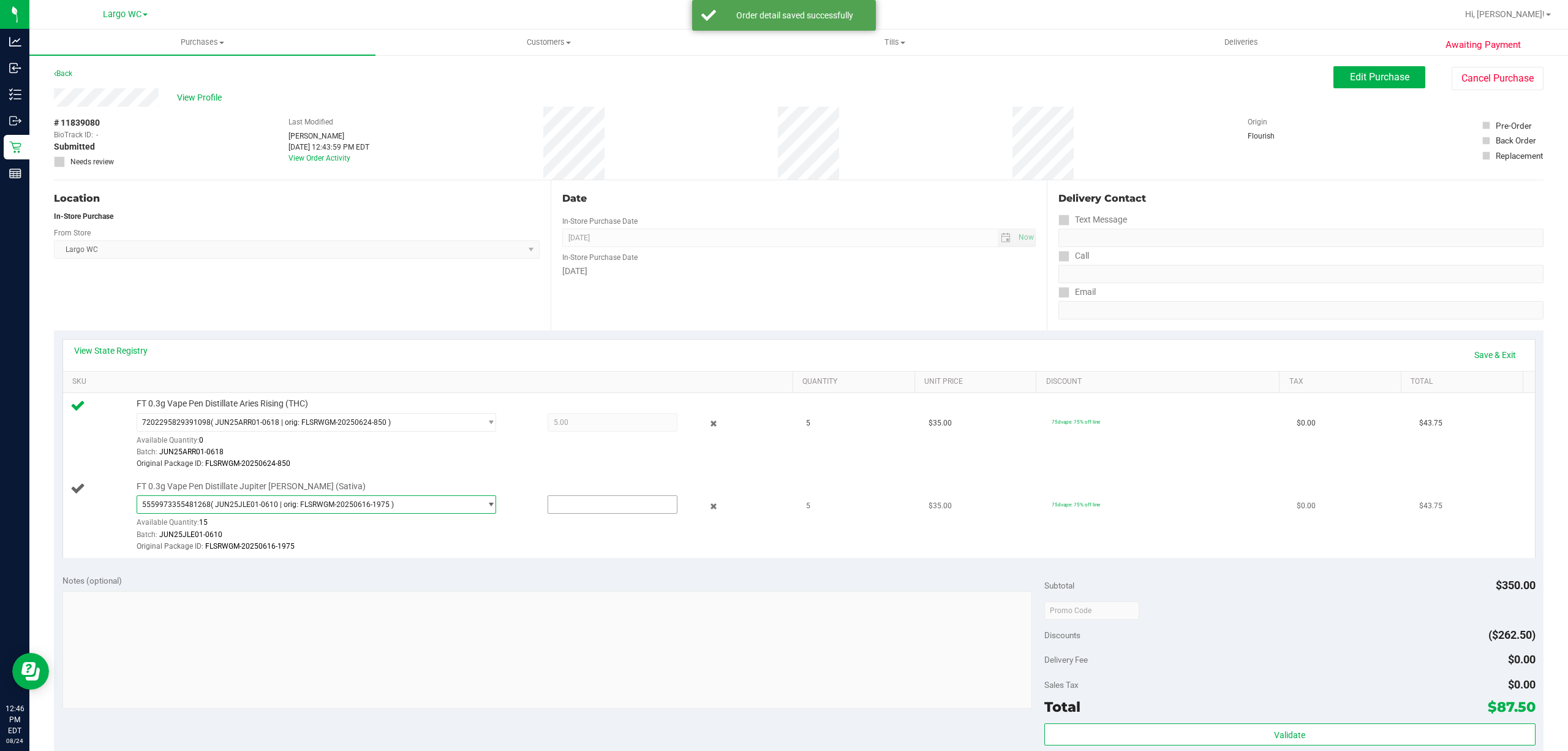
click at [594, 503] on input "text" at bounding box center [612, 505] width 129 height 17
type input "5"
click at [617, 531] on div "Batch: JUN25JLE01-0610" at bounding box center [461, 535] width 650 height 12
type input "5.0000"
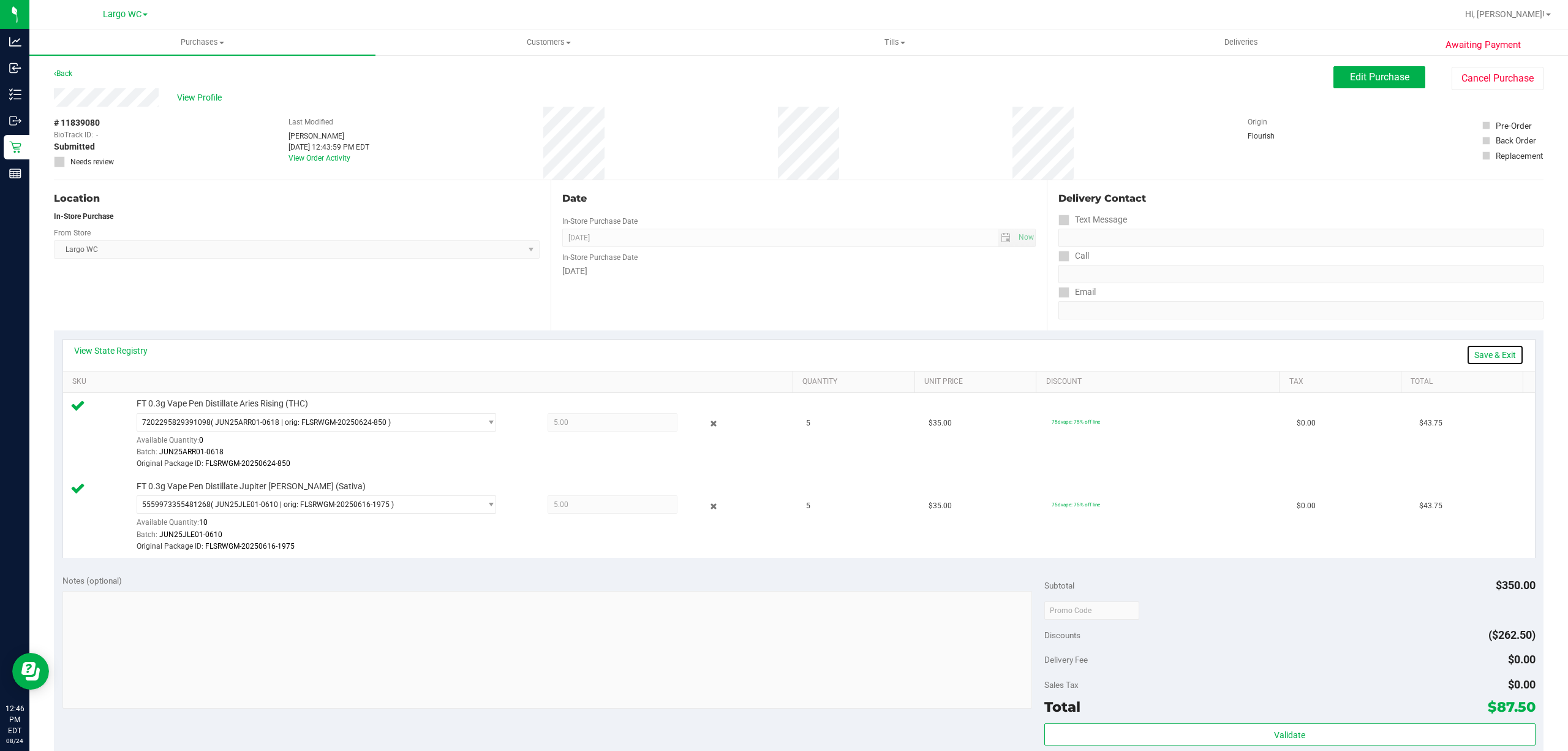
click at [1476, 356] on link "Save & Exit" at bounding box center [1496, 355] width 58 height 21
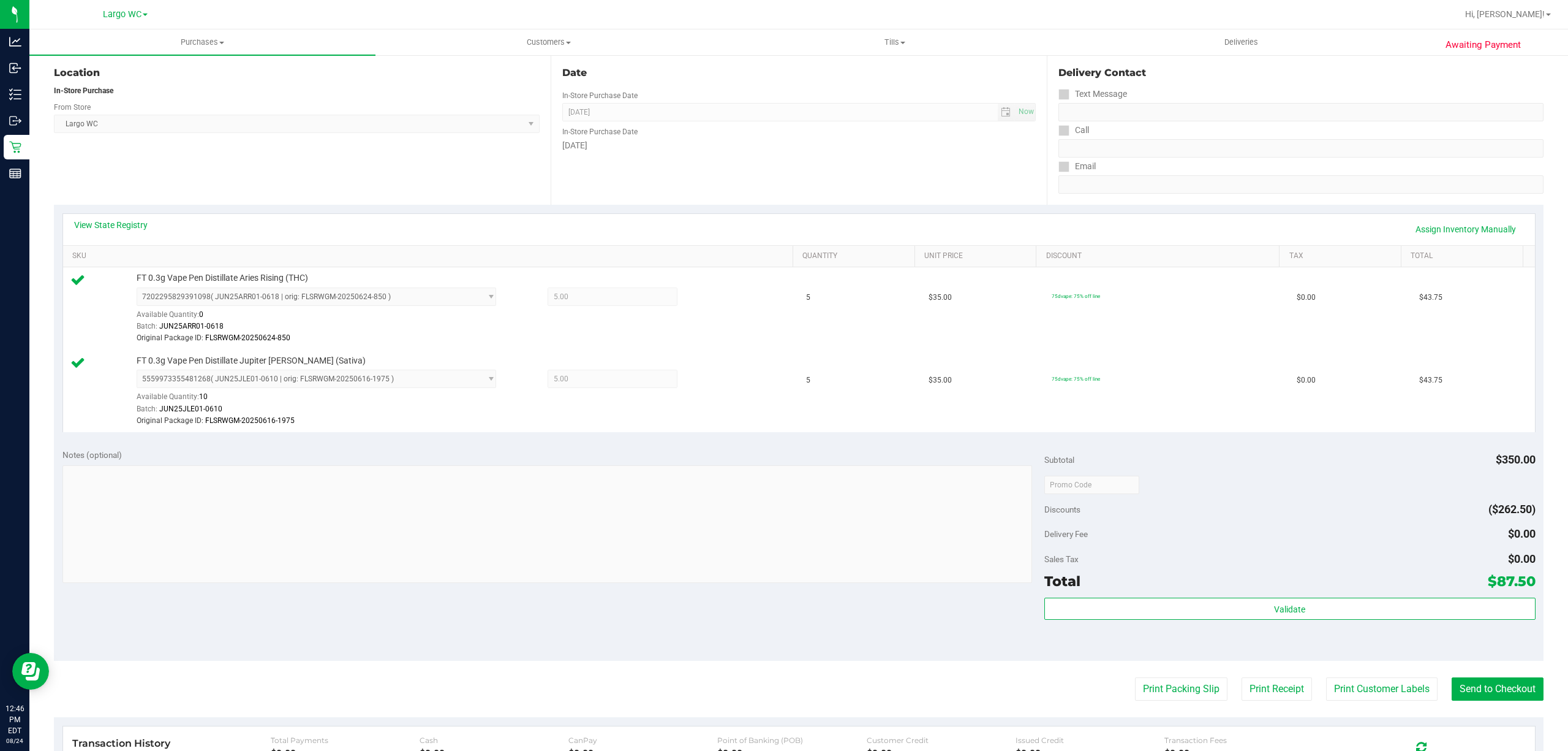
scroll to position [248, 0]
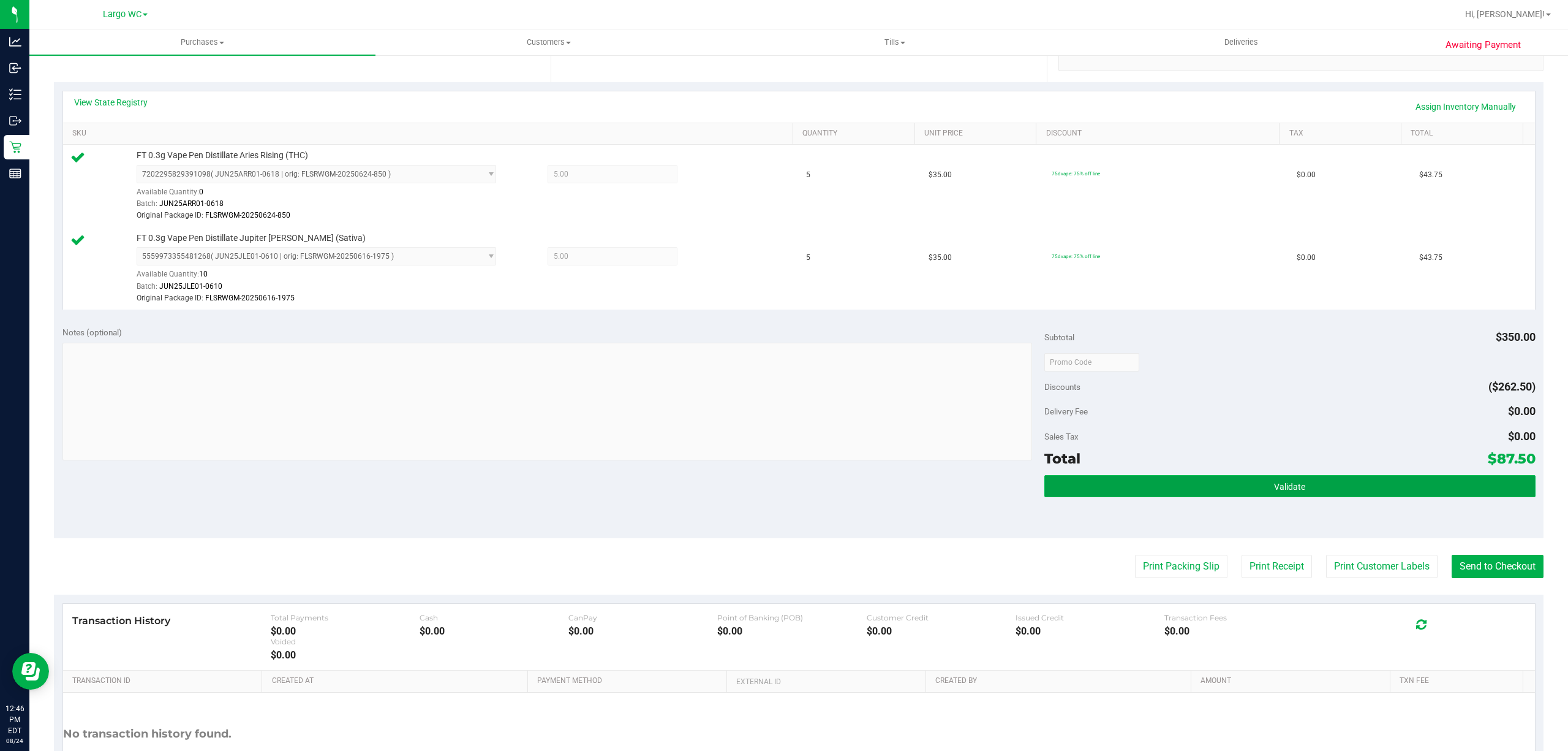
click at [1316, 493] on button "Validate" at bounding box center [1290, 486] width 491 height 22
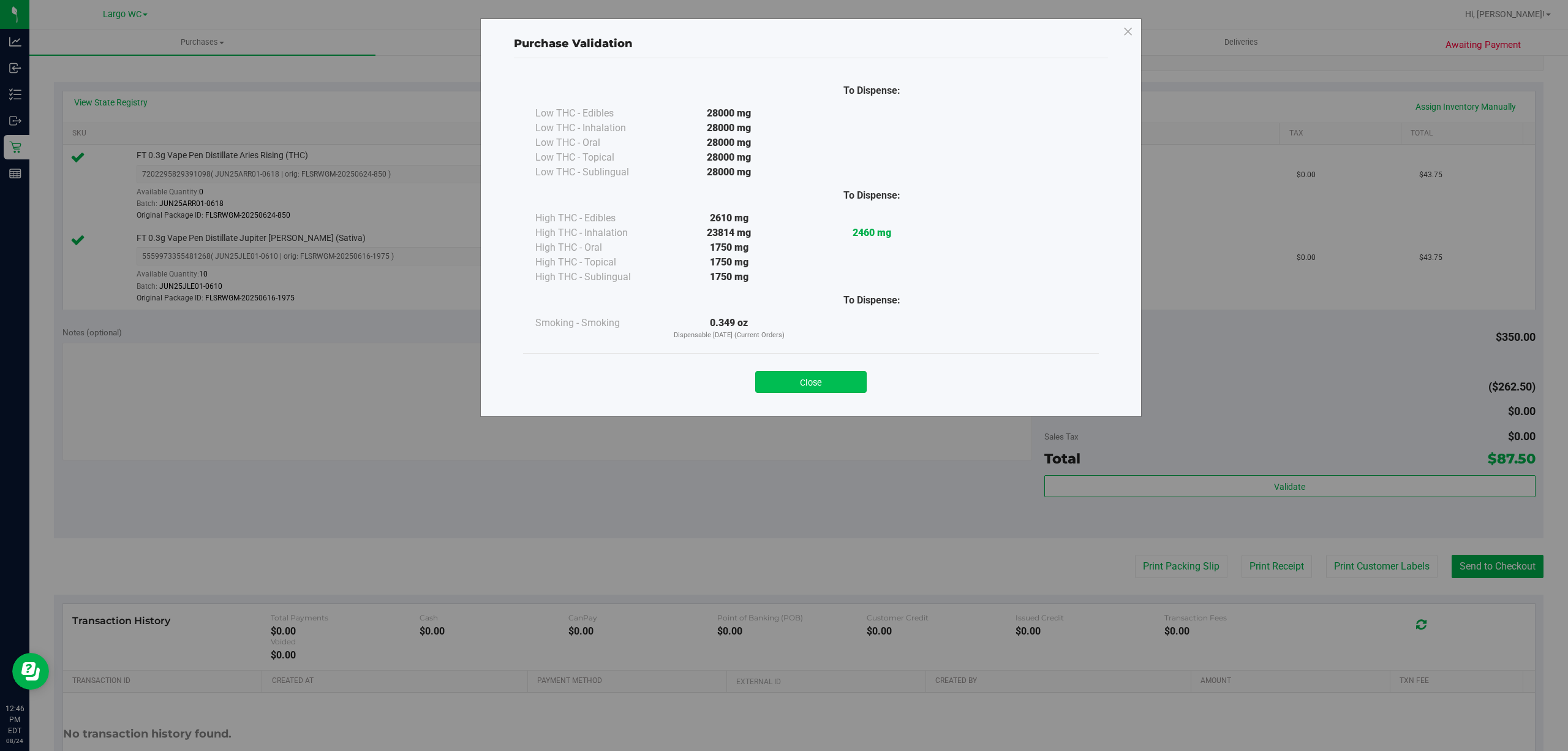
click at [796, 380] on button "Close" at bounding box center [811, 382] width 112 height 22
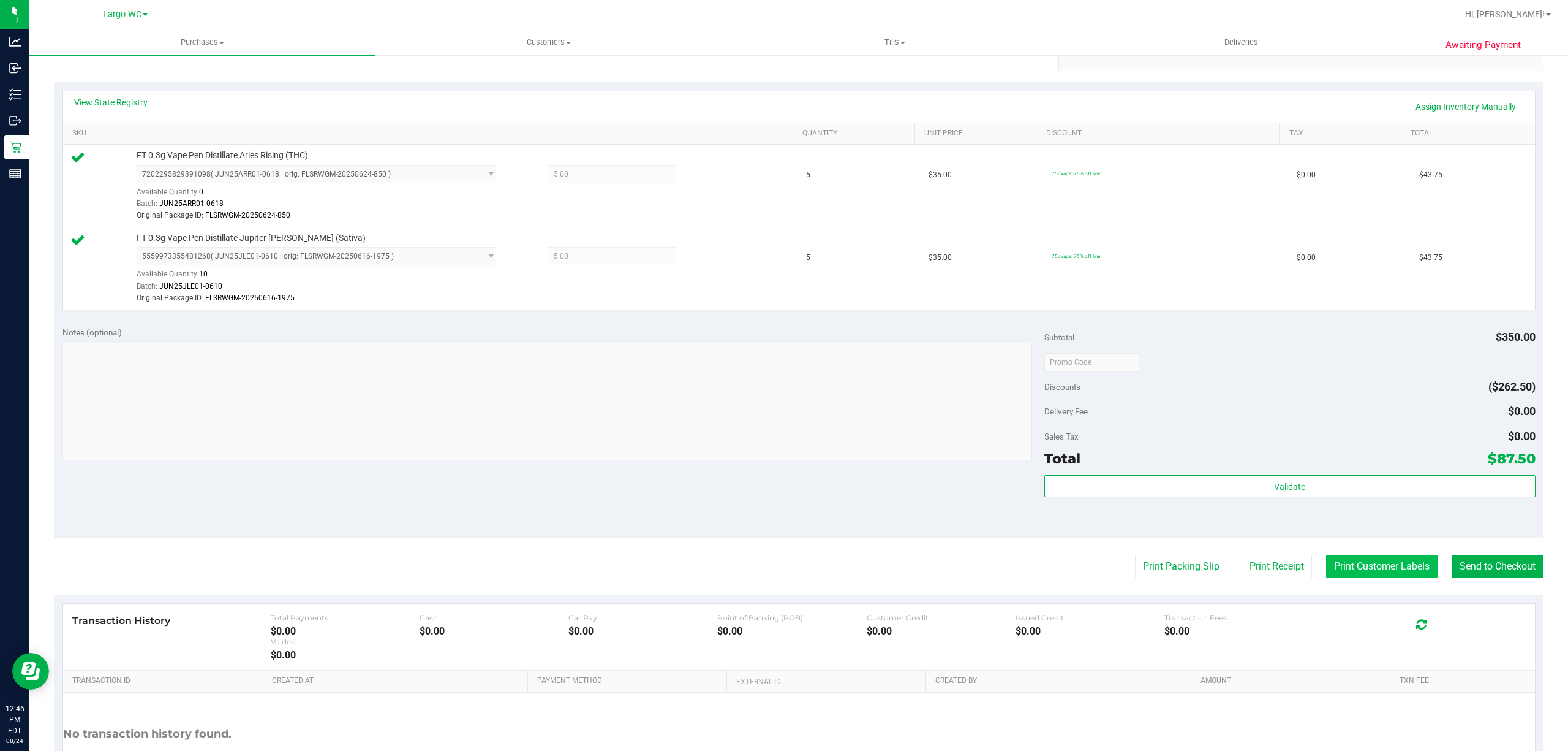
click at [1394, 571] on button "Print Customer Labels" at bounding box center [1382, 566] width 112 height 23
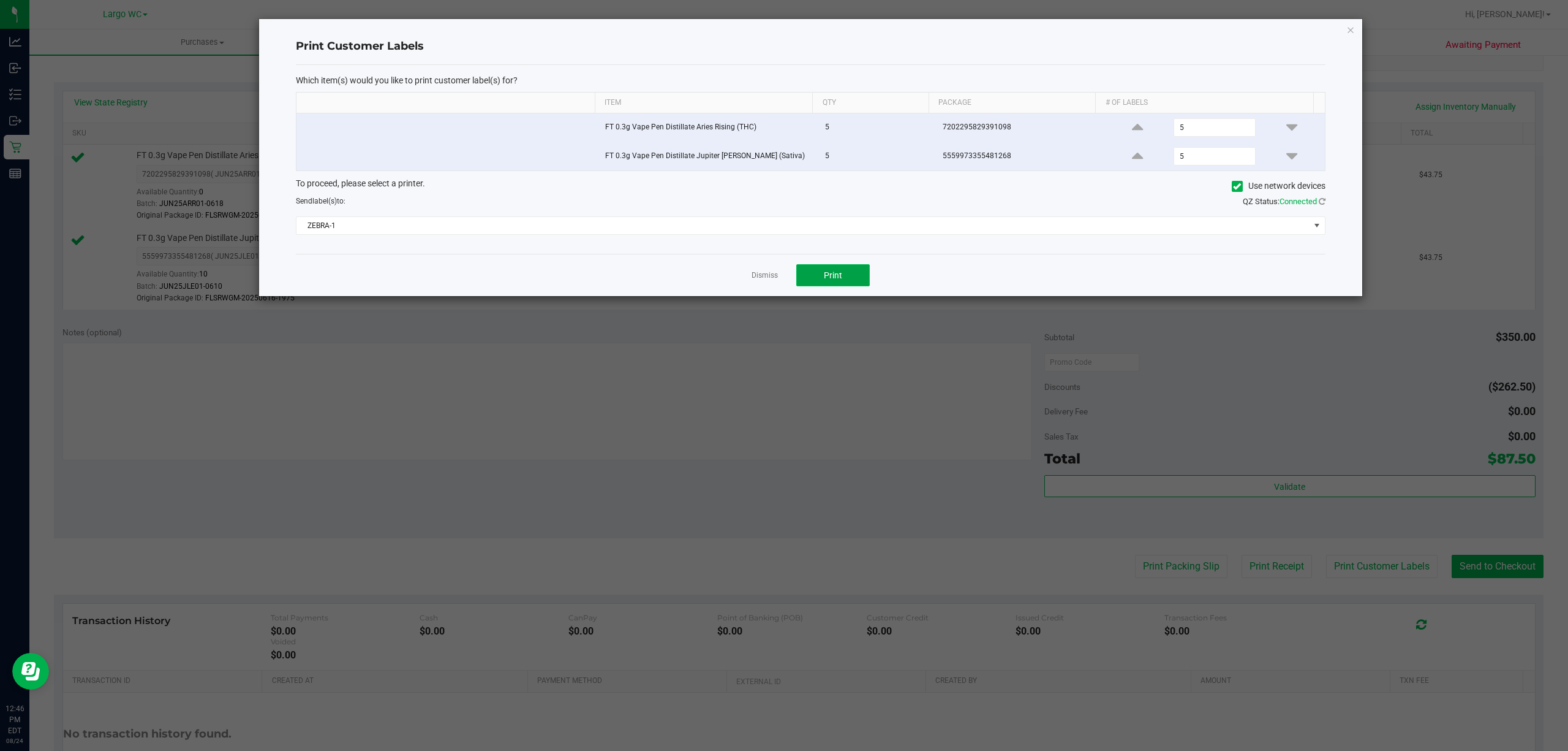
click at [843, 283] on button "Print" at bounding box center [833, 275] width 73 height 22
click at [1351, 30] on icon "button" at bounding box center [1351, 29] width 9 height 14
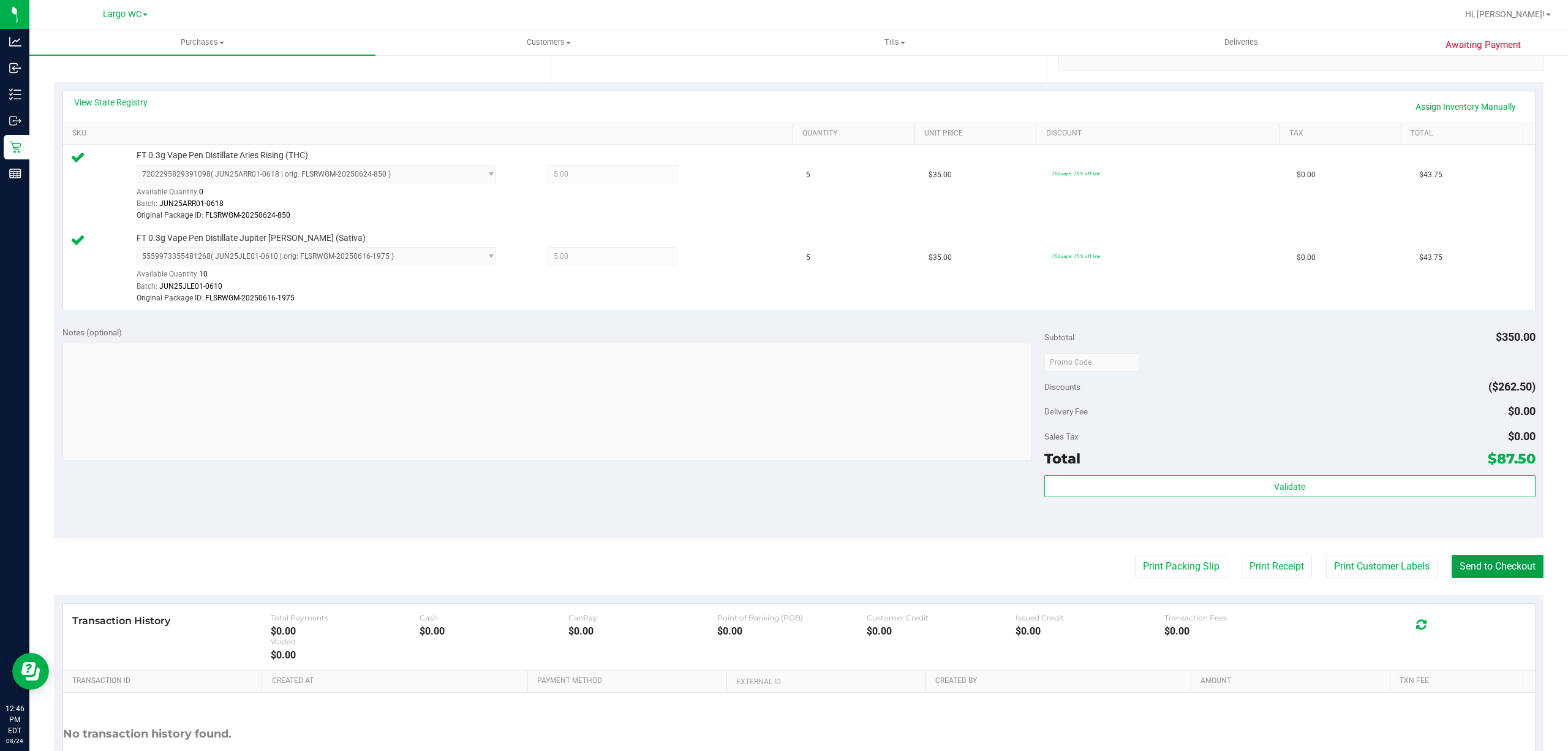
click at [1507, 567] on button "Send to Checkout" at bounding box center [1498, 566] width 92 height 23
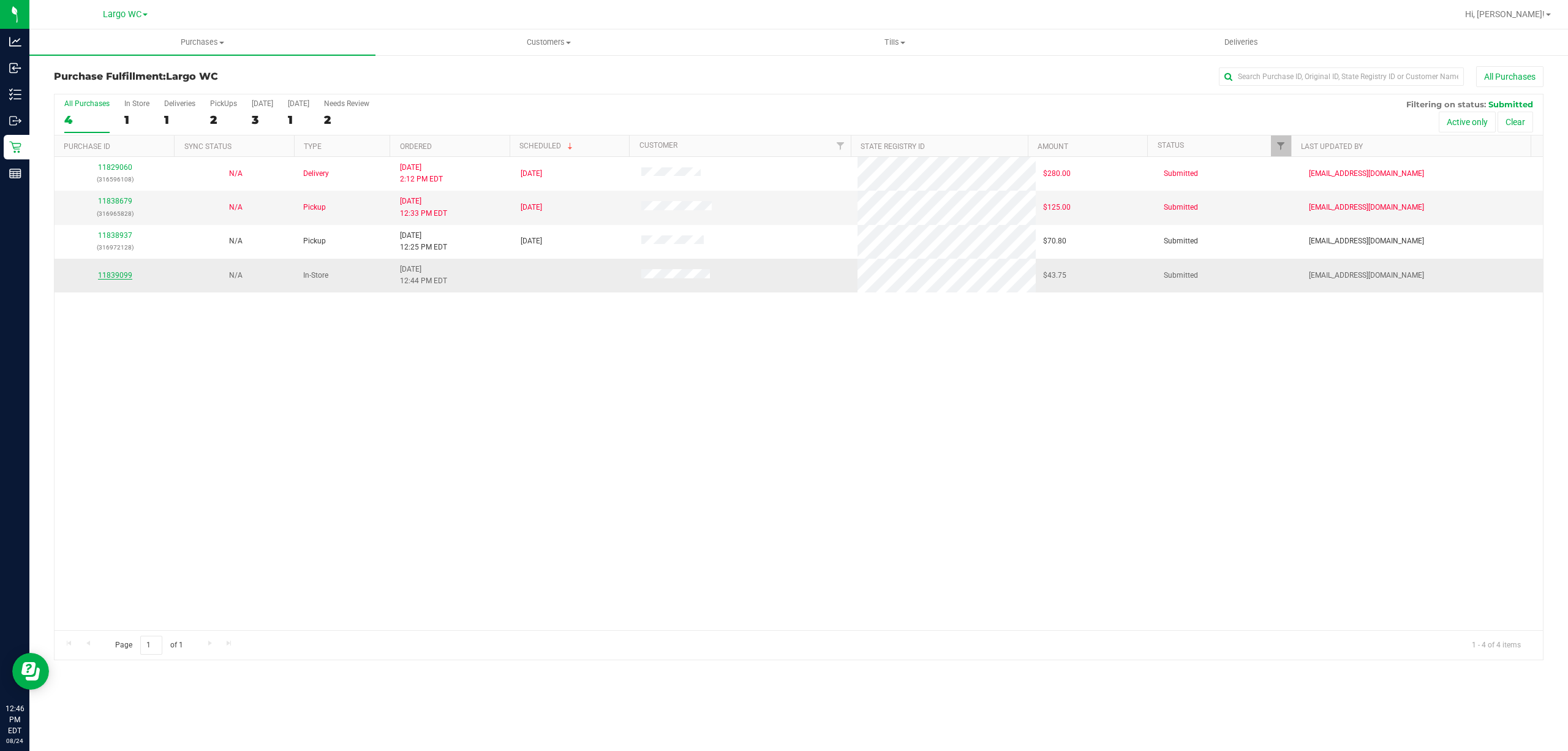
click at [121, 275] on link "11839099" at bounding box center [115, 275] width 35 height 9
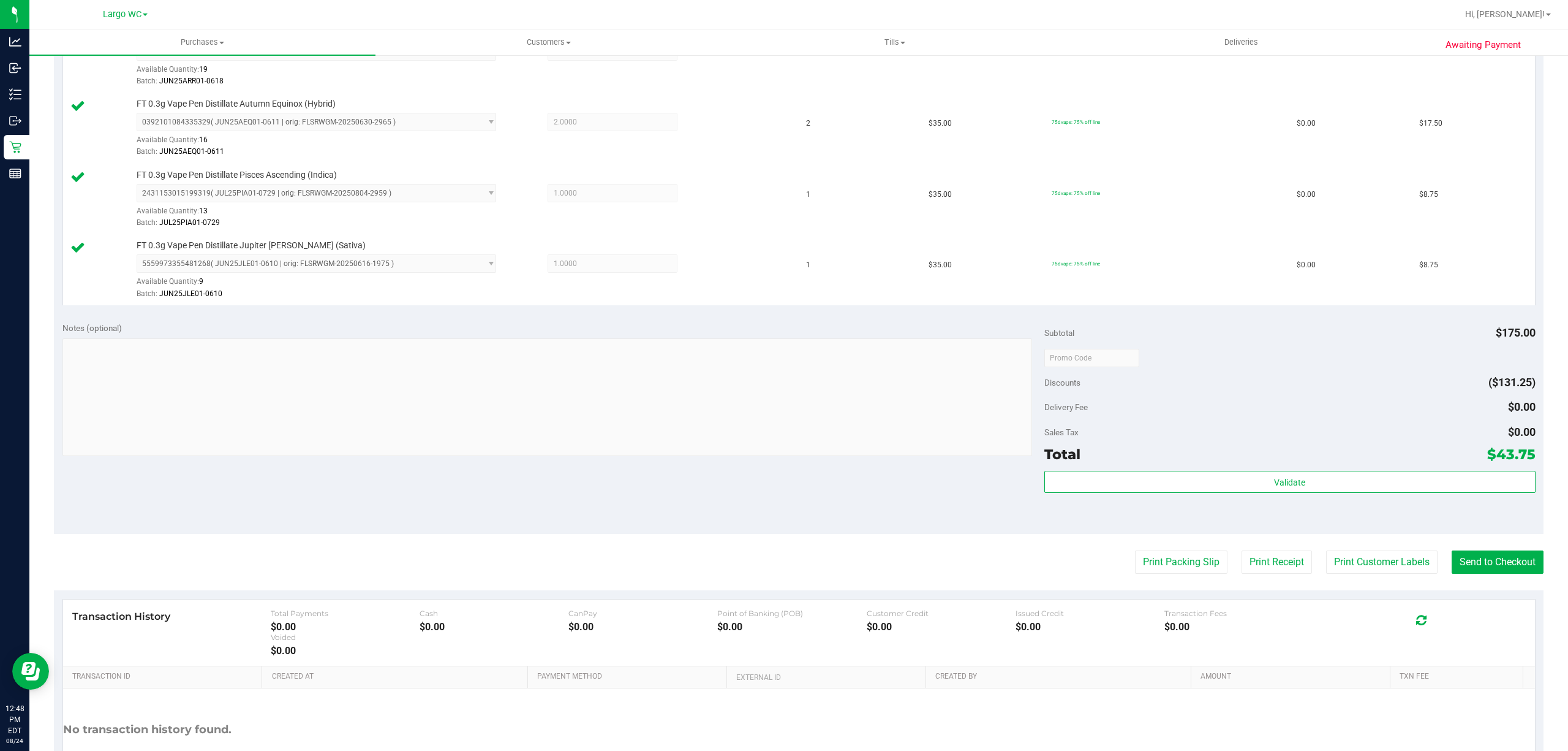
scroll to position [369, 0]
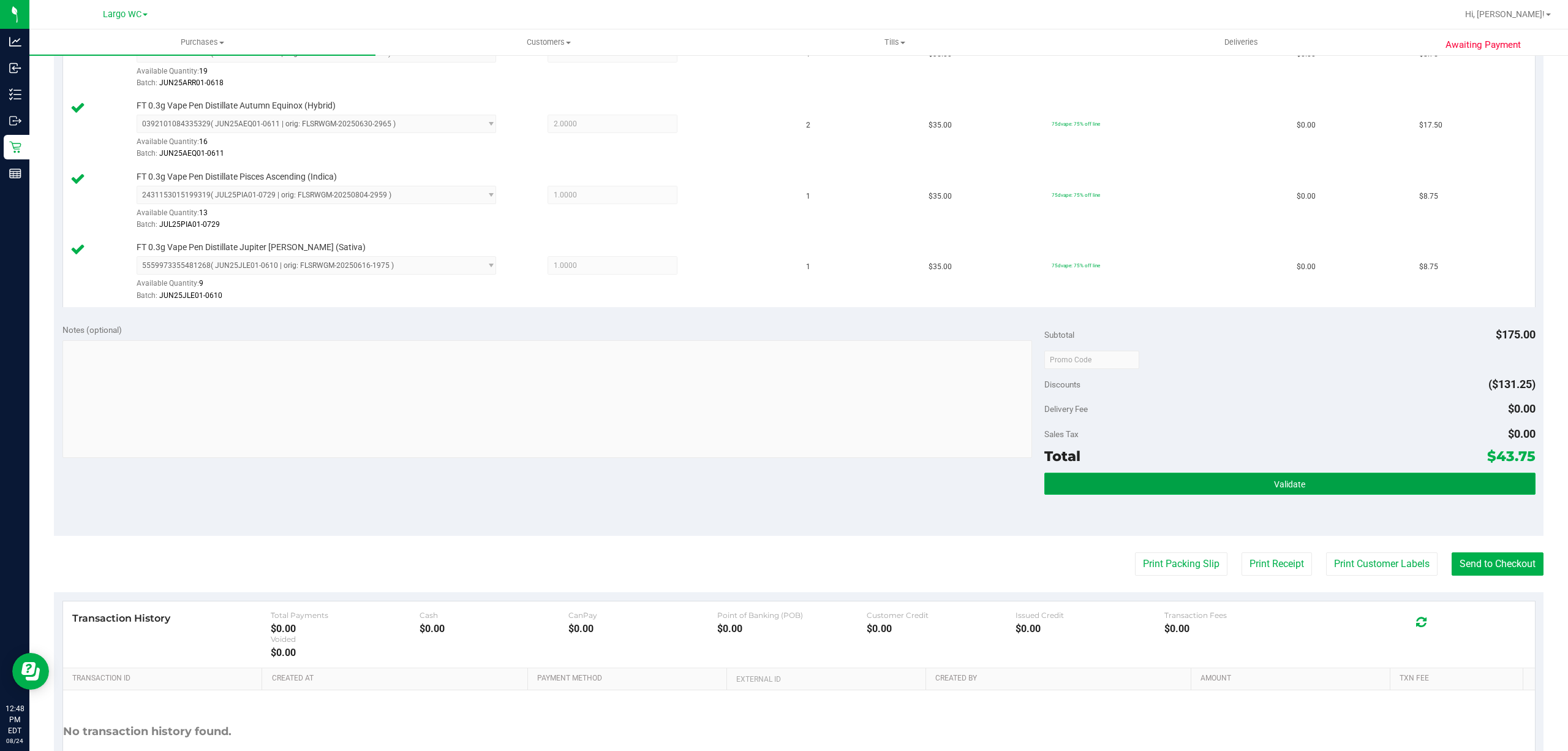
click at [1267, 494] on button "Validate" at bounding box center [1290, 483] width 491 height 22
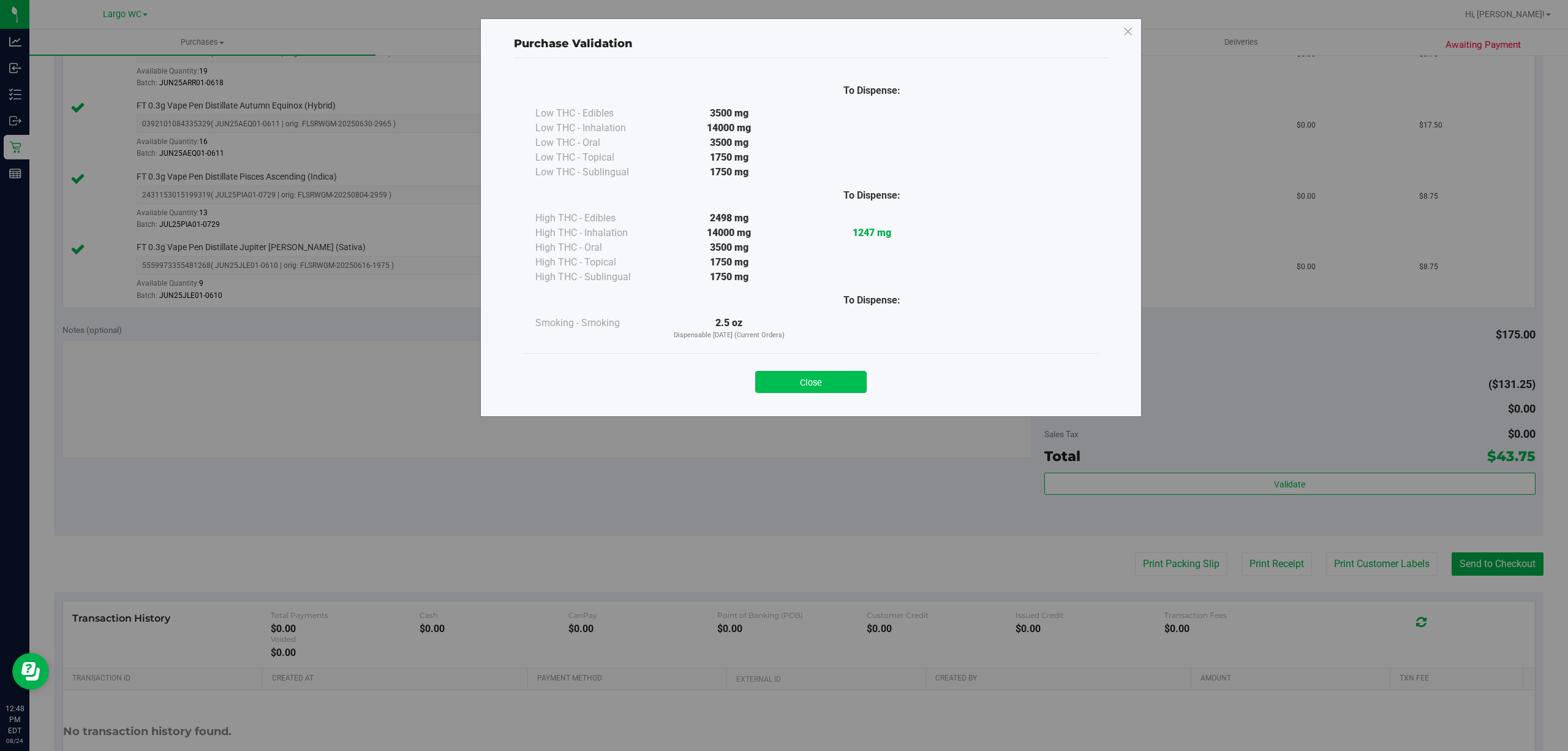
click at [825, 388] on button "Close" at bounding box center [811, 382] width 112 height 22
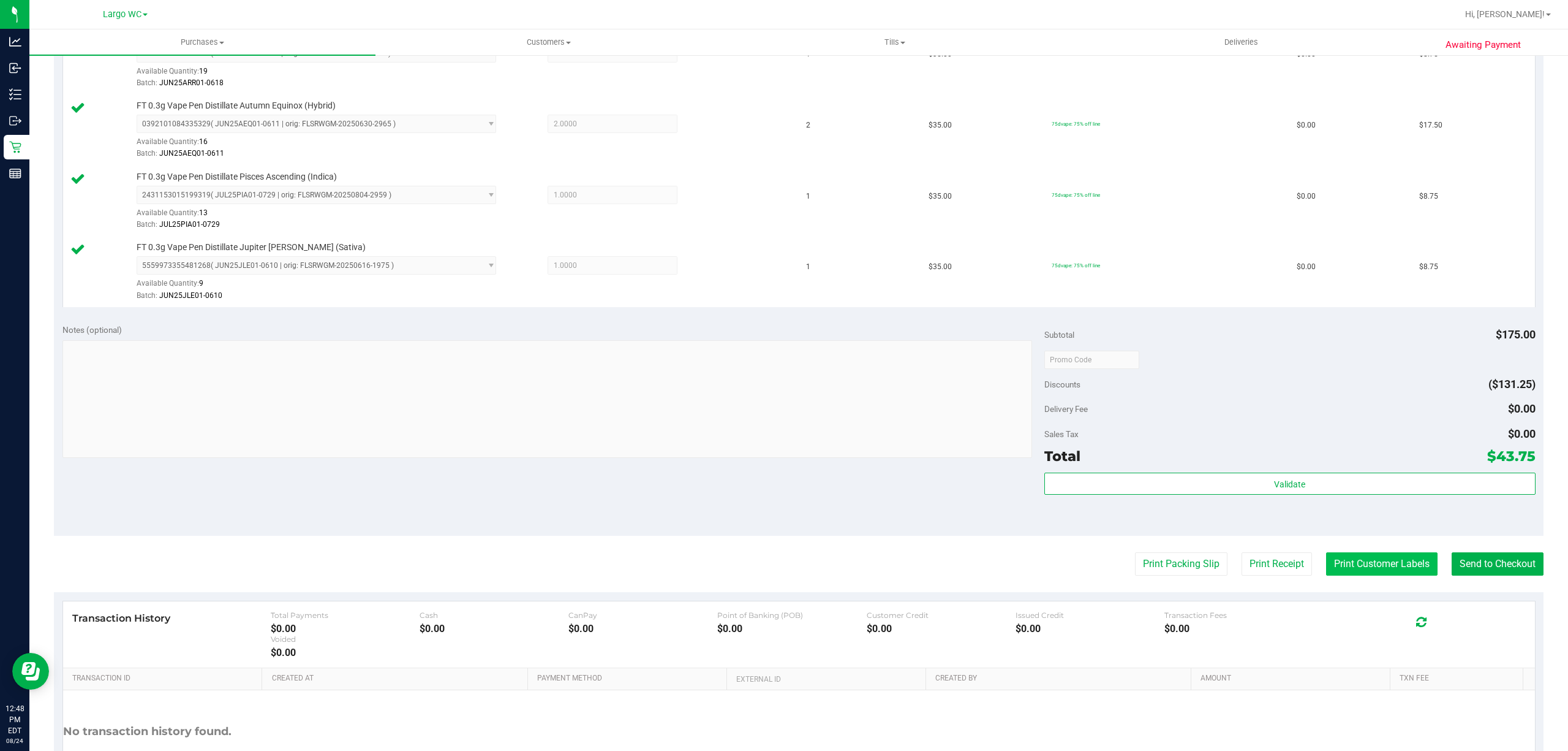
click at [1368, 574] on button "Print Customer Labels" at bounding box center [1382, 563] width 112 height 23
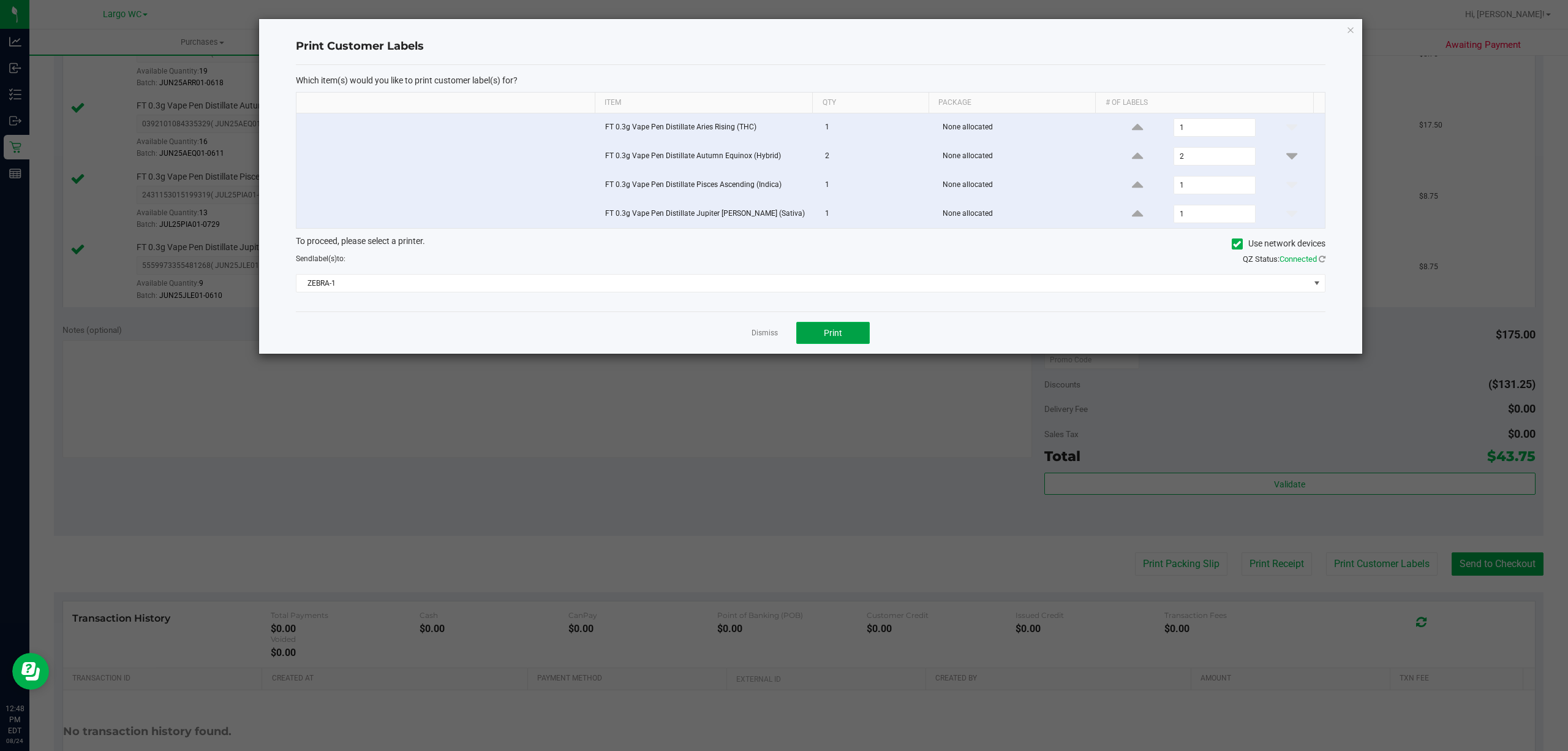
click at [846, 338] on button "Print" at bounding box center [833, 333] width 73 height 22
click at [1352, 28] on icon "button" at bounding box center [1351, 29] width 9 height 14
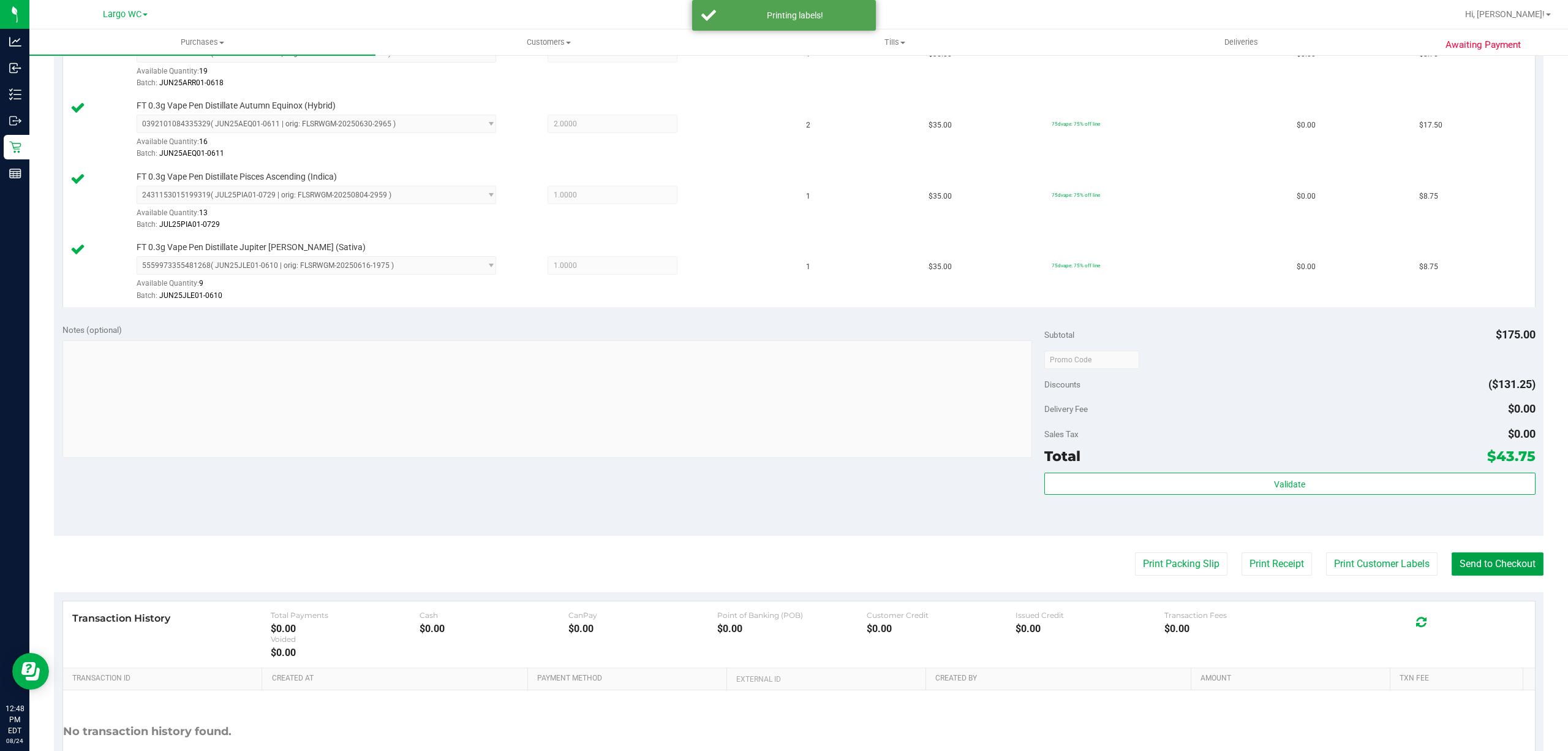
click at [1501, 570] on button "Send to Checkout" at bounding box center [1498, 563] width 92 height 23
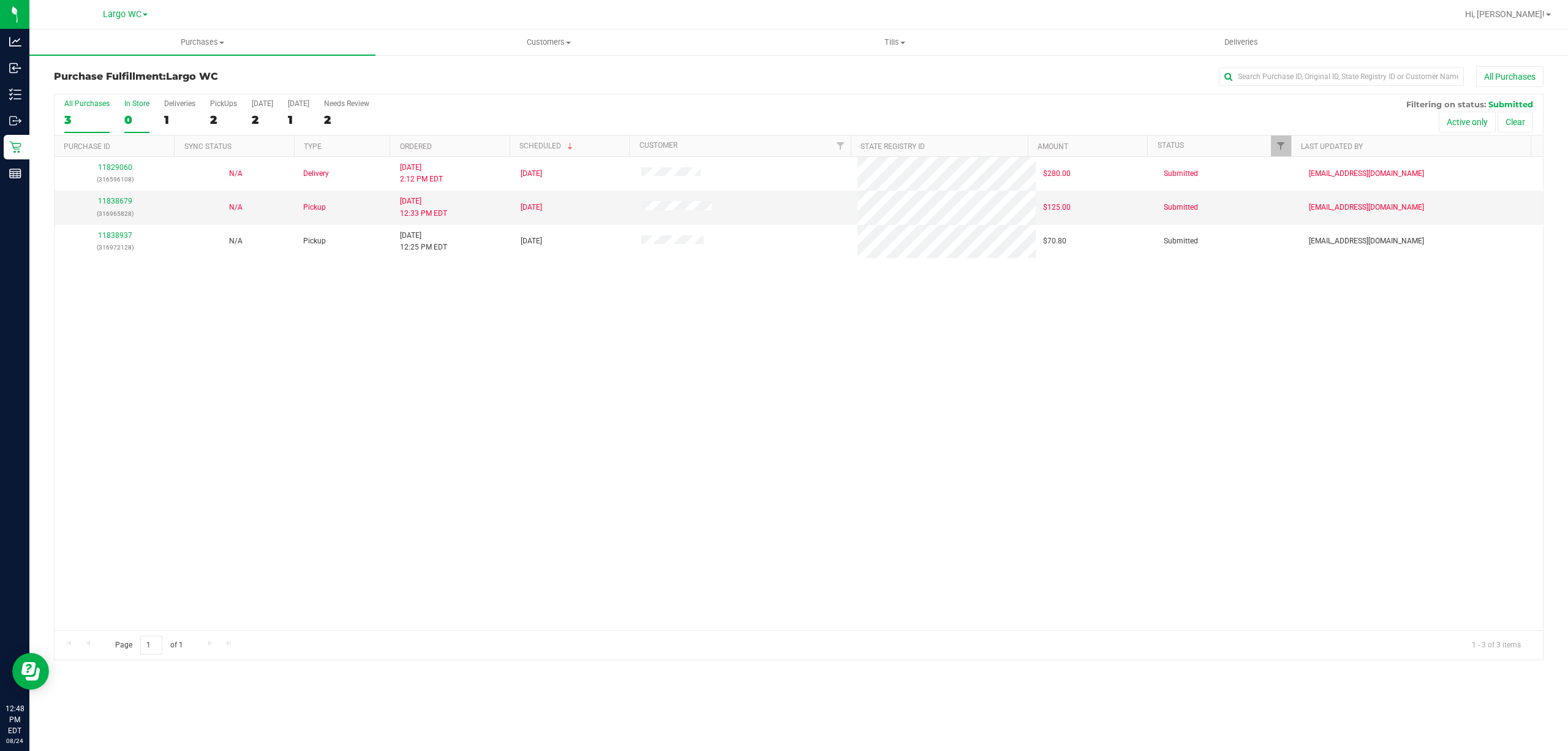
click at [129, 101] on div "In Store" at bounding box center [137, 103] width 25 height 9
click at [0, 0] on input "In Store 0" at bounding box center [0, 0] width 0 height 0
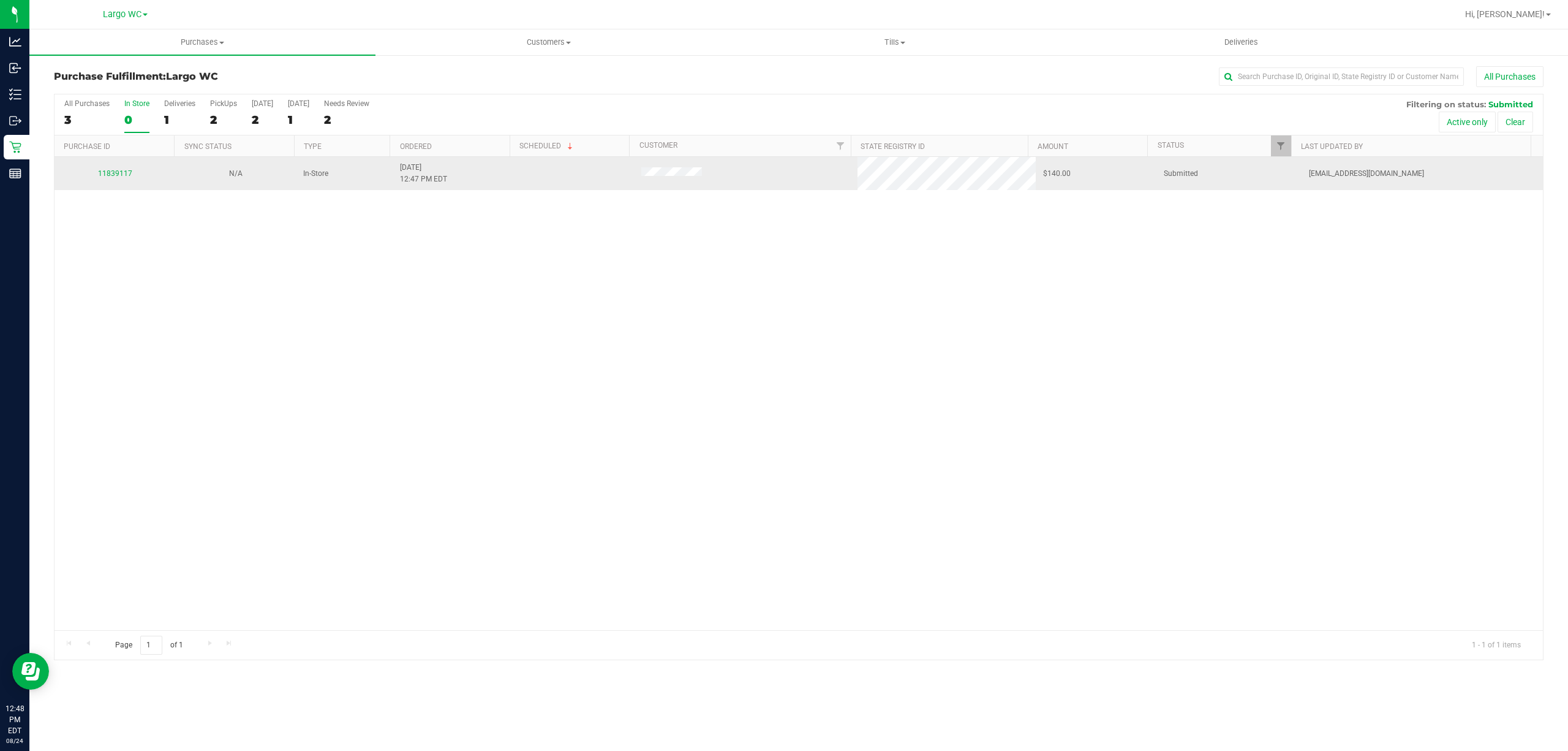
click at [111, 178] on div "11839117" at bounding box center [114, 174] width 106 height 12
click at [124, 174] on link "11839117" at bounding box center [115, 173] width 35 height 9
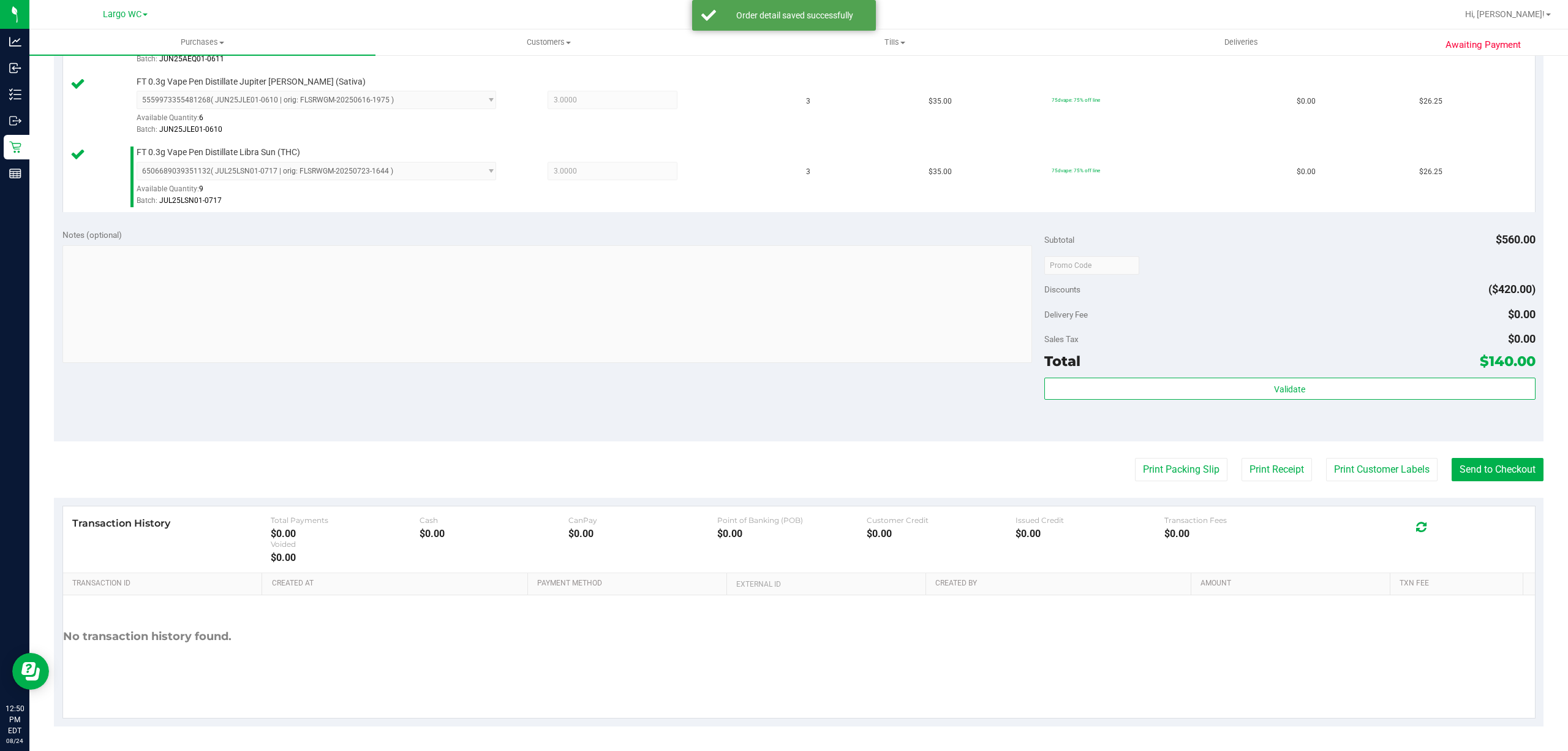
scroll to position [606, 0]
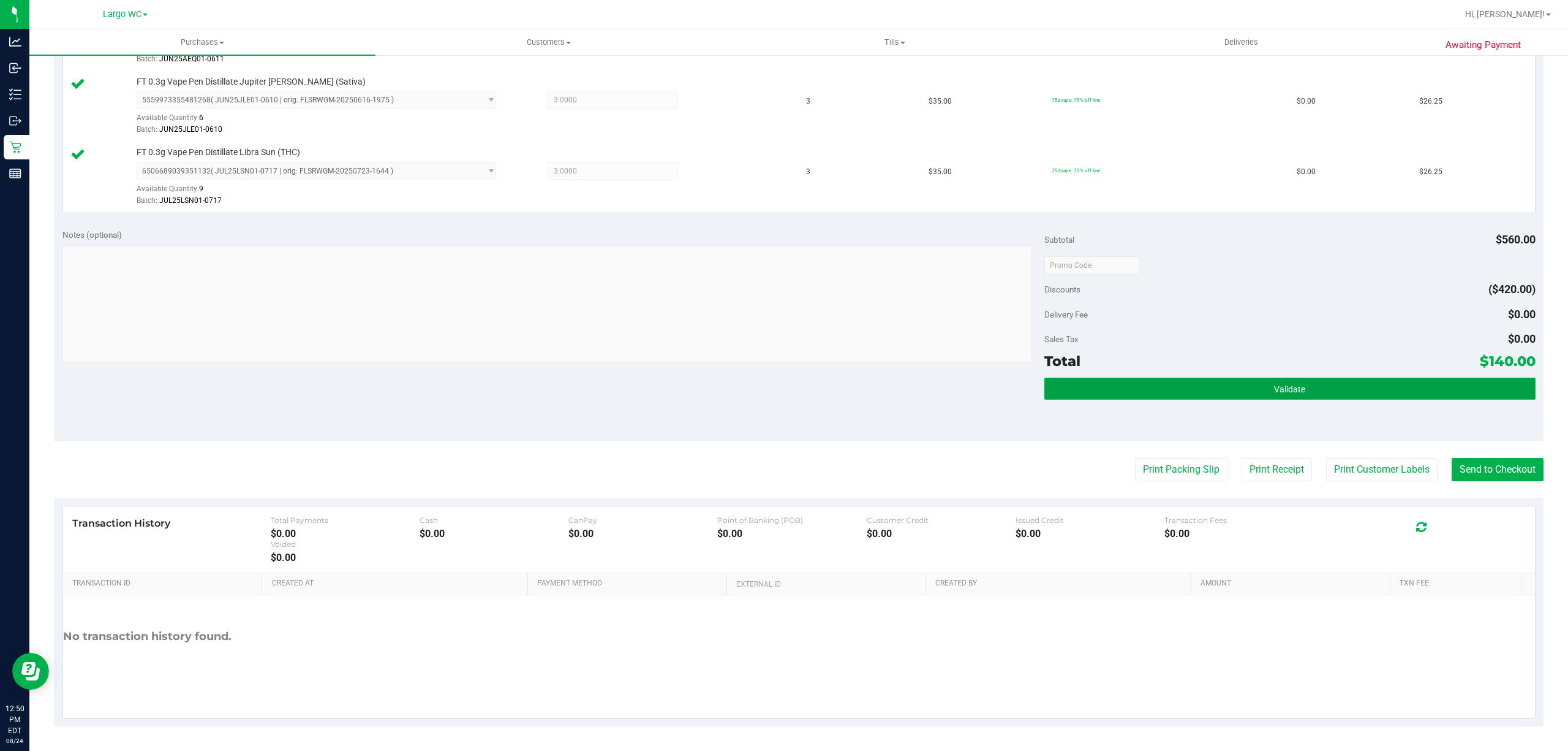
click at [1161, 385] on button "Validate" at bounding box center [1290, 388] width 491 height 22
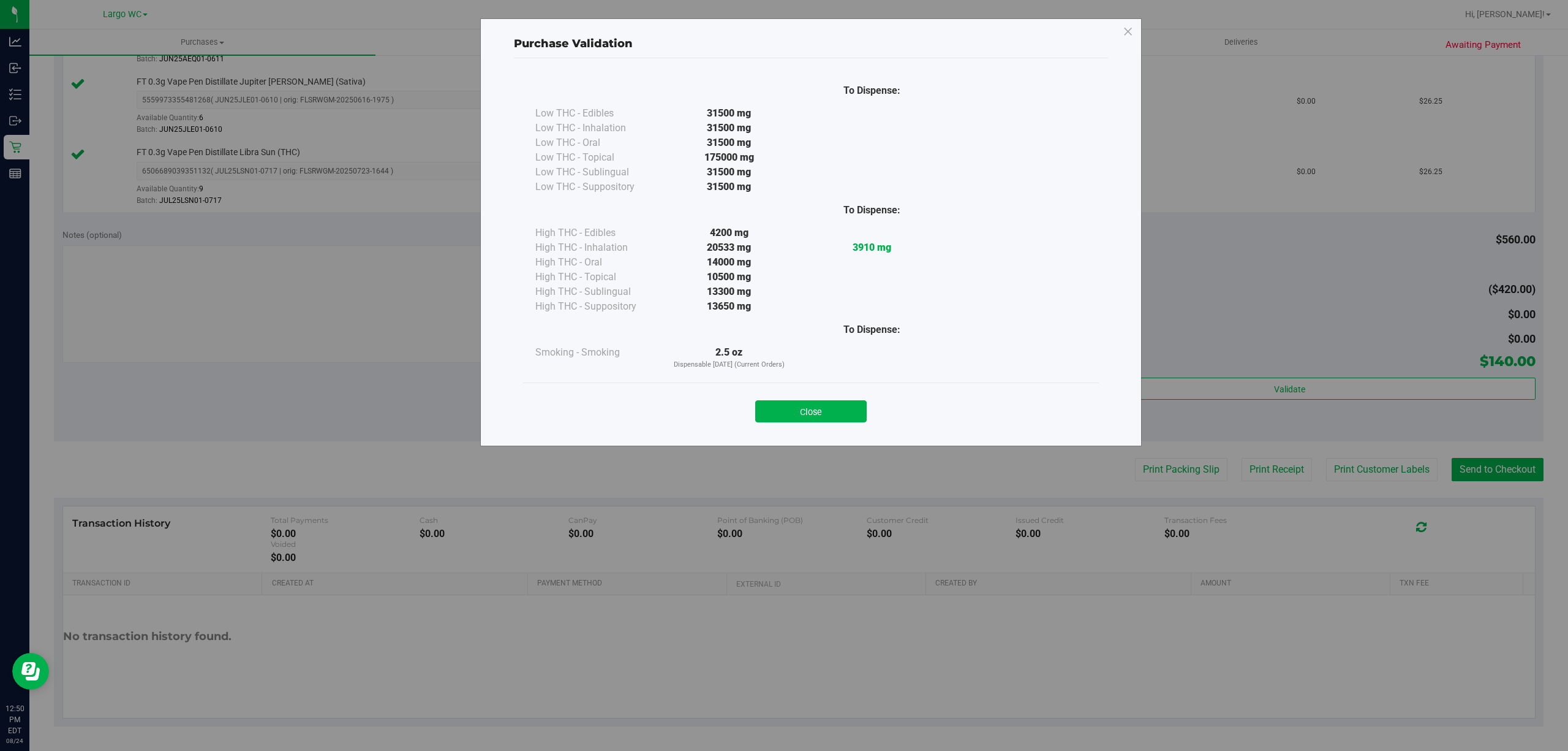
click at [777, 378] on div "To Dispense: Low THC - Edibles 31500 mg" at bounding box center [810, 229] width 576 height 308
click at [809, 418] on button "Close" at bounding box center [811, 411] width 112 height 22
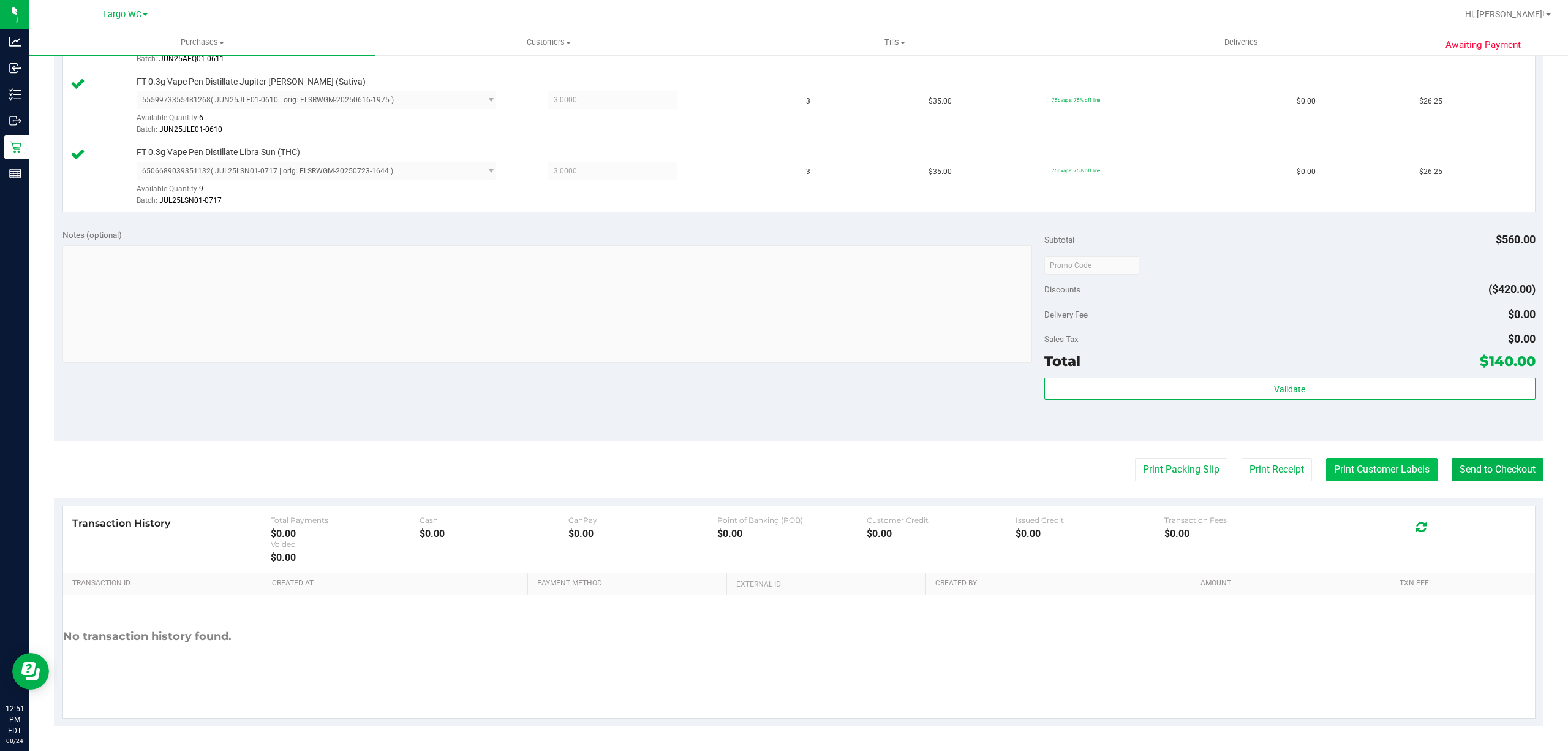
click at [1327, 472] on button "Print Customer Labels" at bounding box center [1382, 469] width 112 height 23
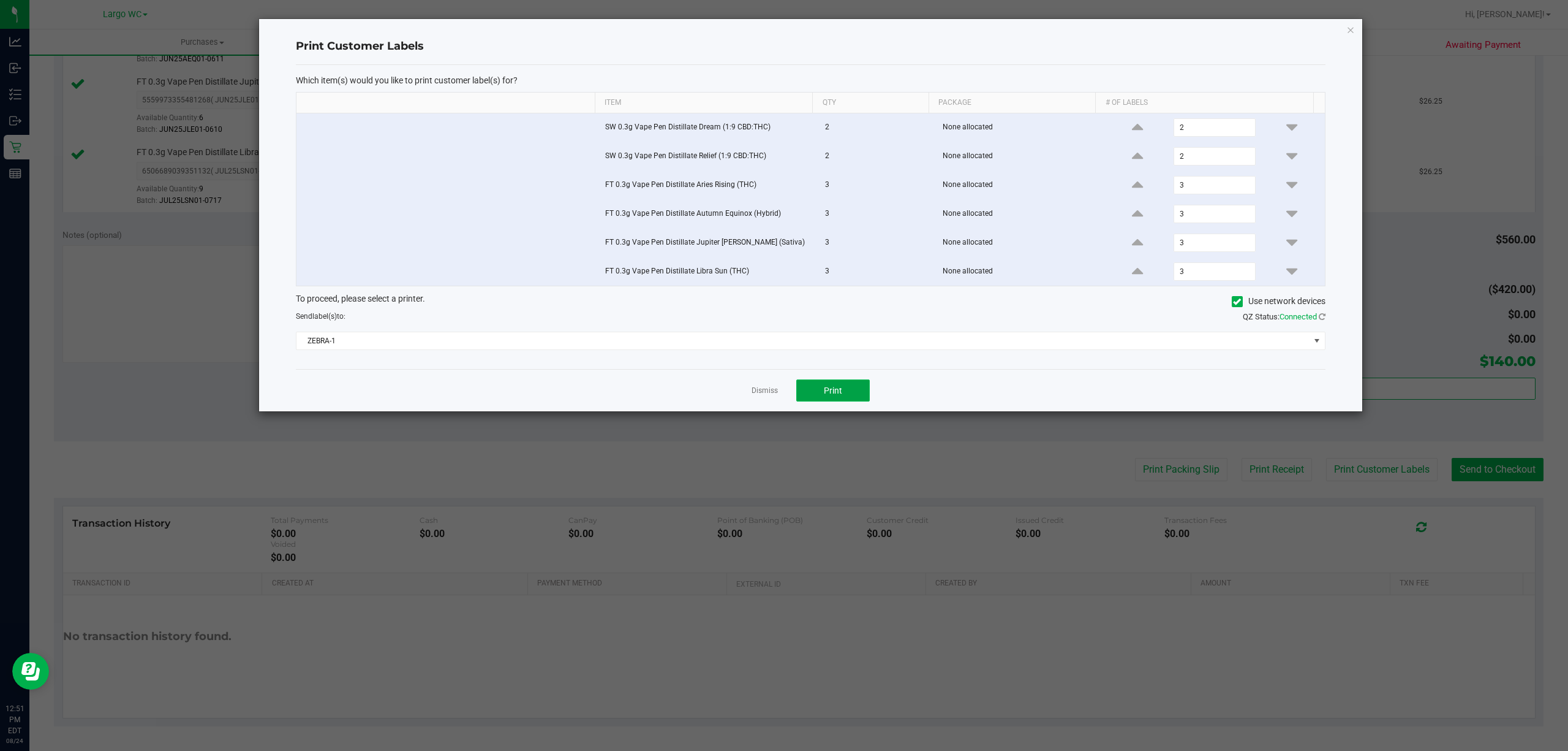
click at [815, 386] on button "Print" at bounding box center [833, 389] width 73 height 22
click at [1351, 26] on icon "button" at bounding box center [1351, 29] width 9 height 14
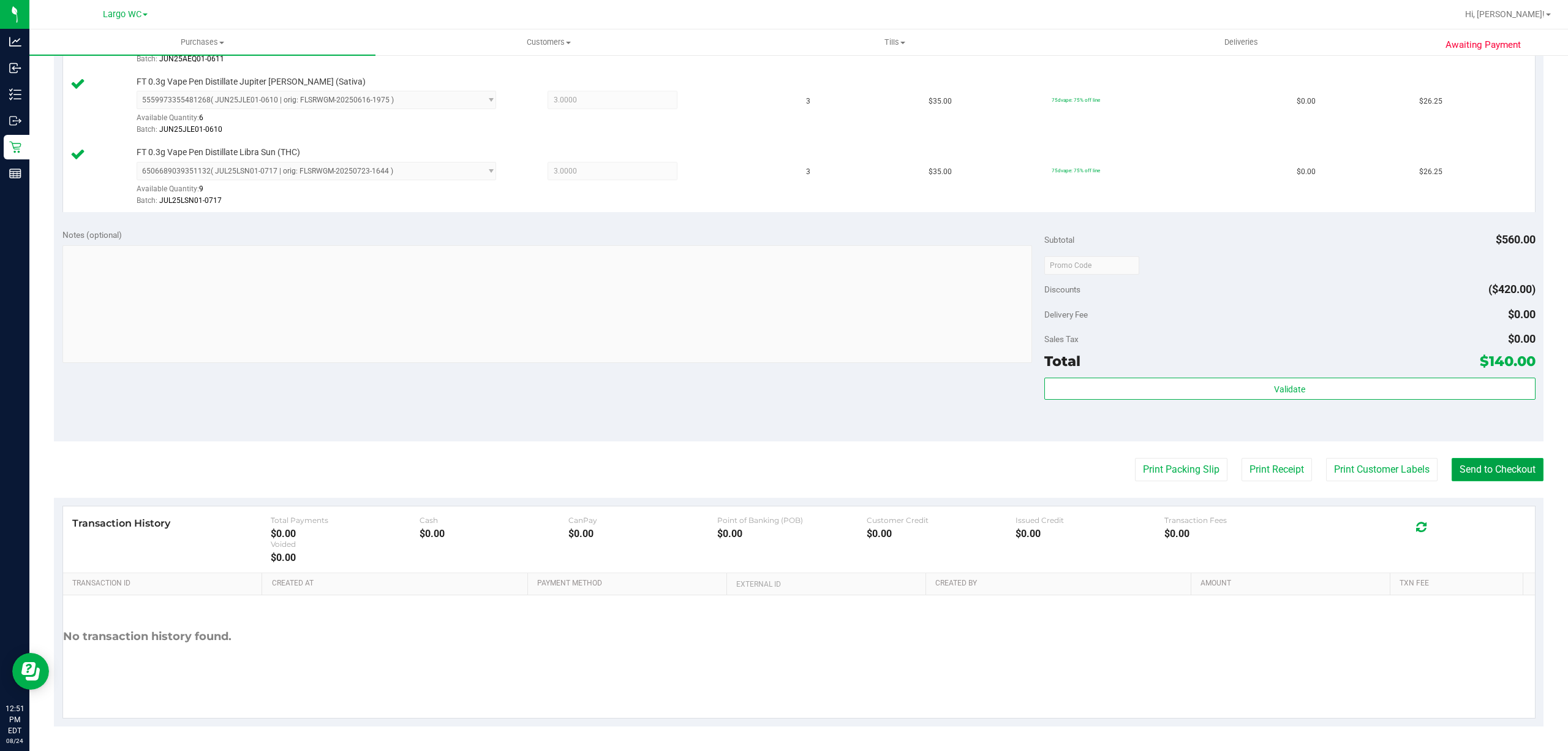
click at [1488, 471] on button "Send to Checkout" at bounding box center [1498, 469] width 92 height 23
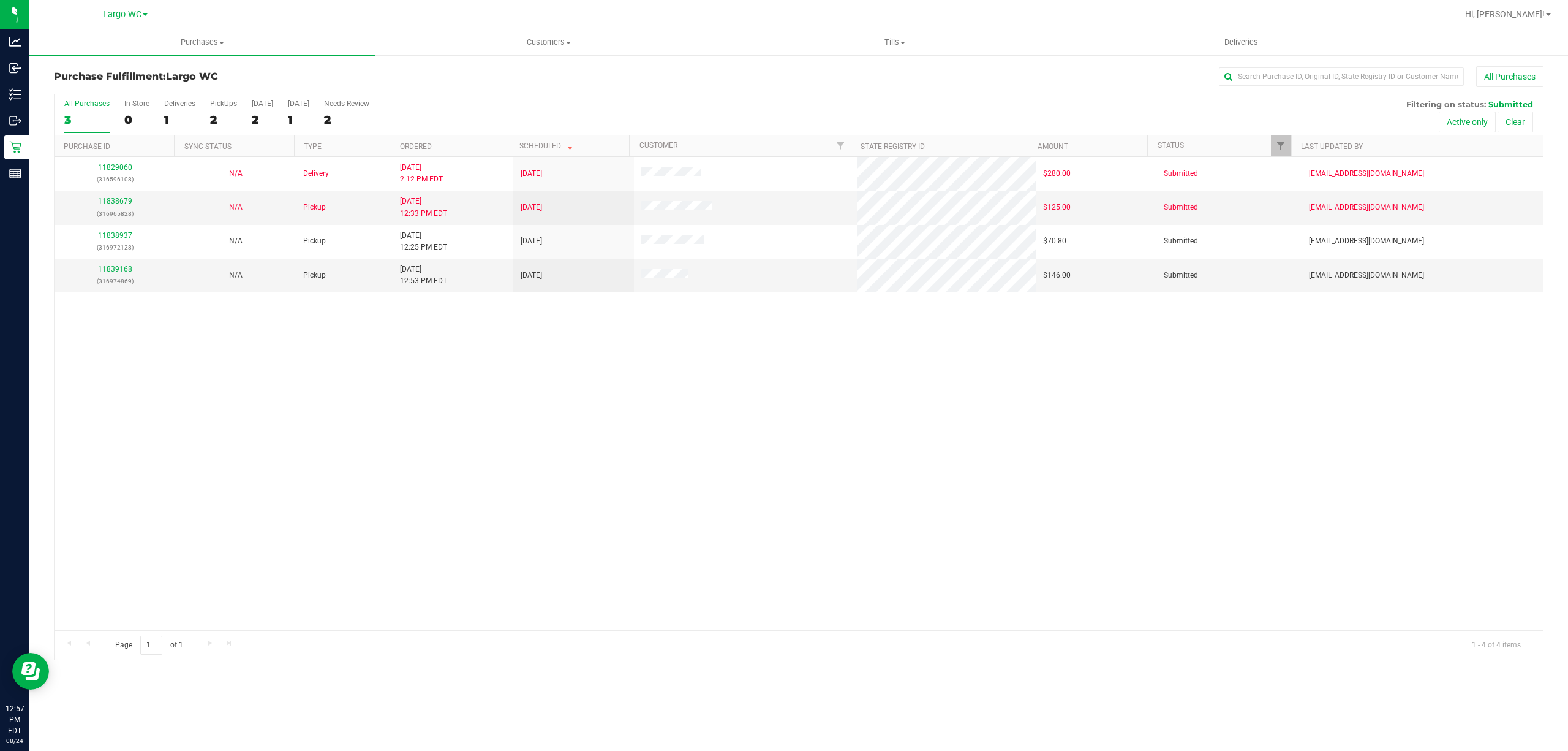
click at [267, 460] on div "11829060 (316596108) N/A Delivery 8/22/2025 2:12 PM EDT 8/25/2025 $280.00 Submi…" at bounding box center [799, 393] width 1489 height 473
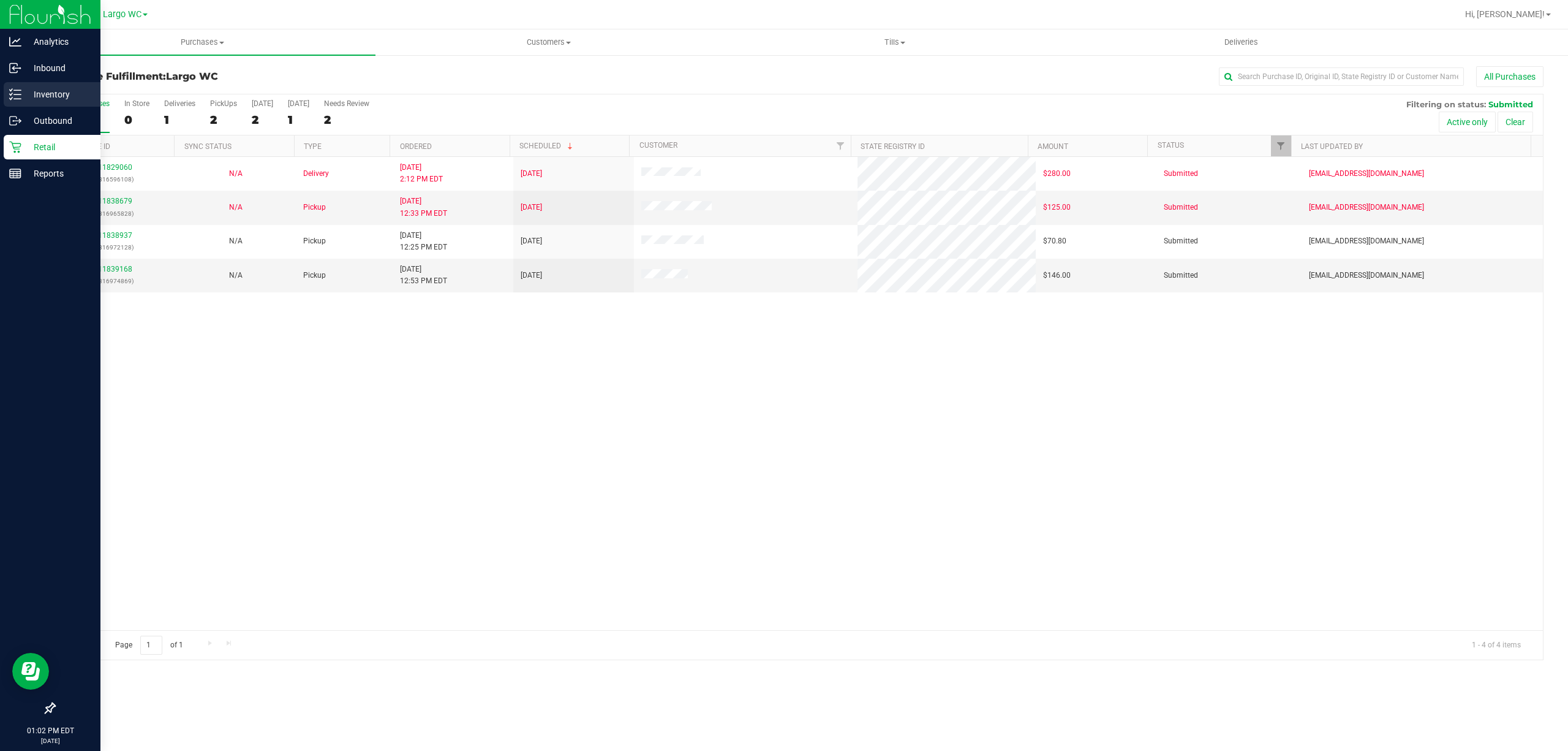
click at [55, 82] on div "Inventory" at bounding box center [52, 93] width 97 height 24
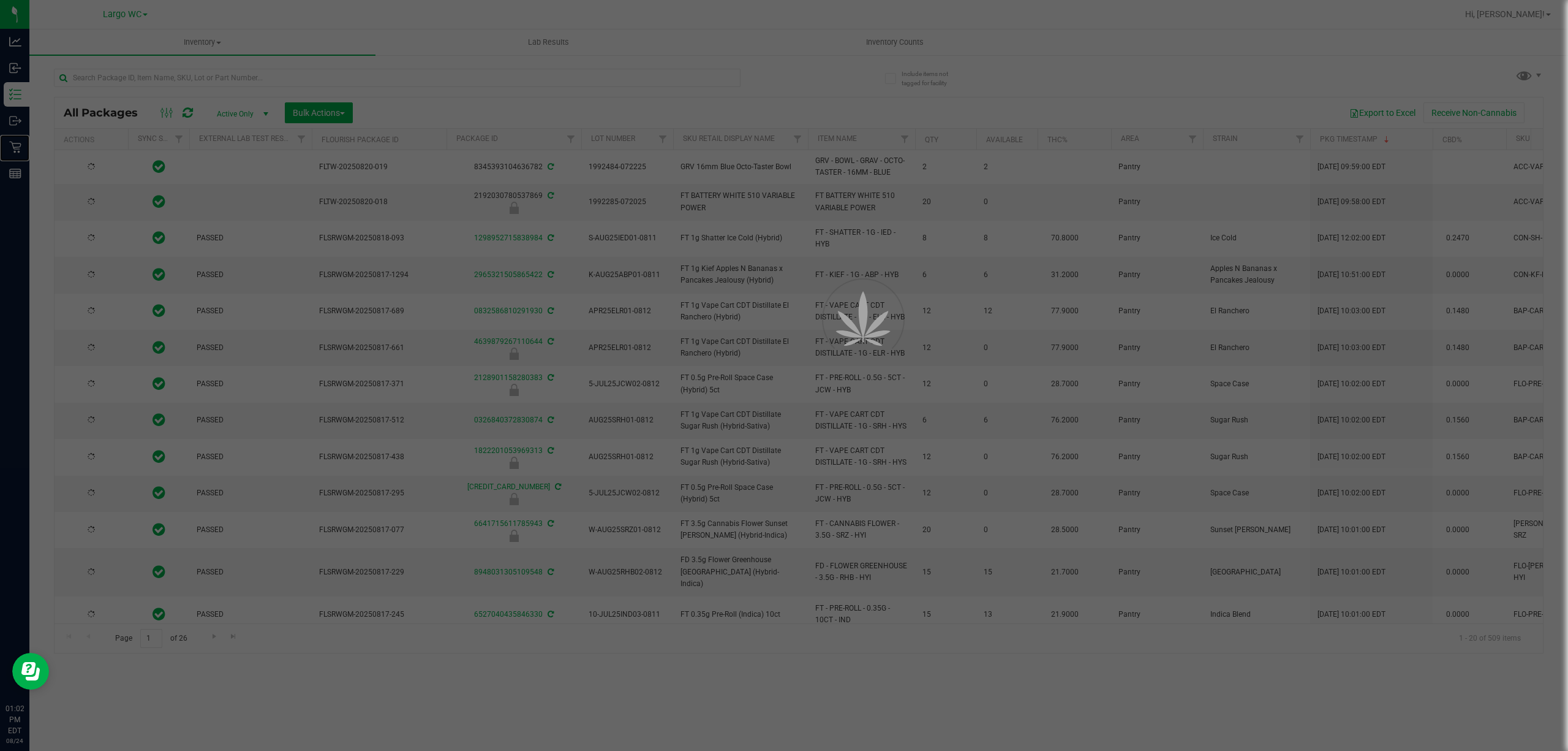
type input "[DATE]"
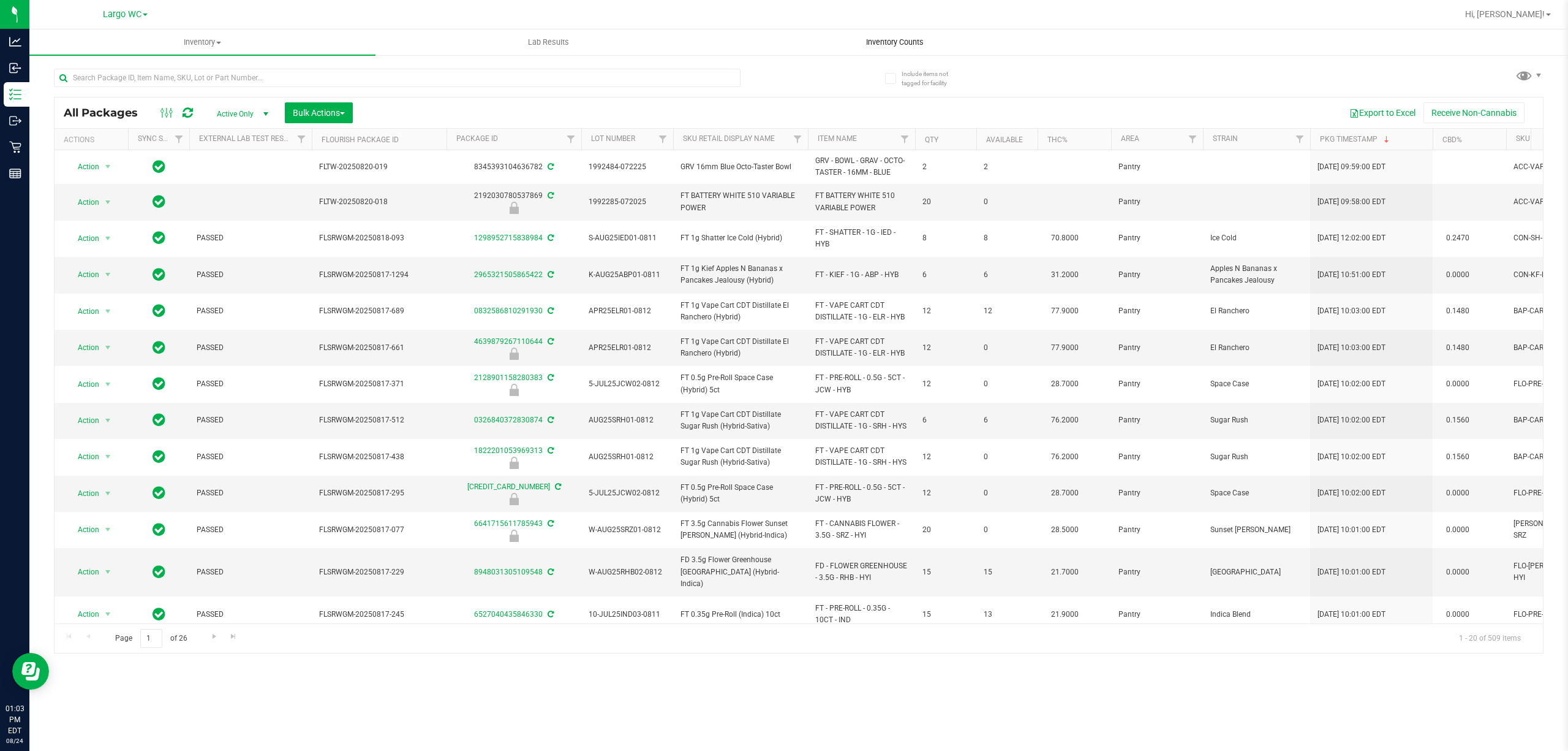
click at [839, 30] on uib-tab-heading "Inventory Counts" at bounding box center [894, 41] width 345 height 24
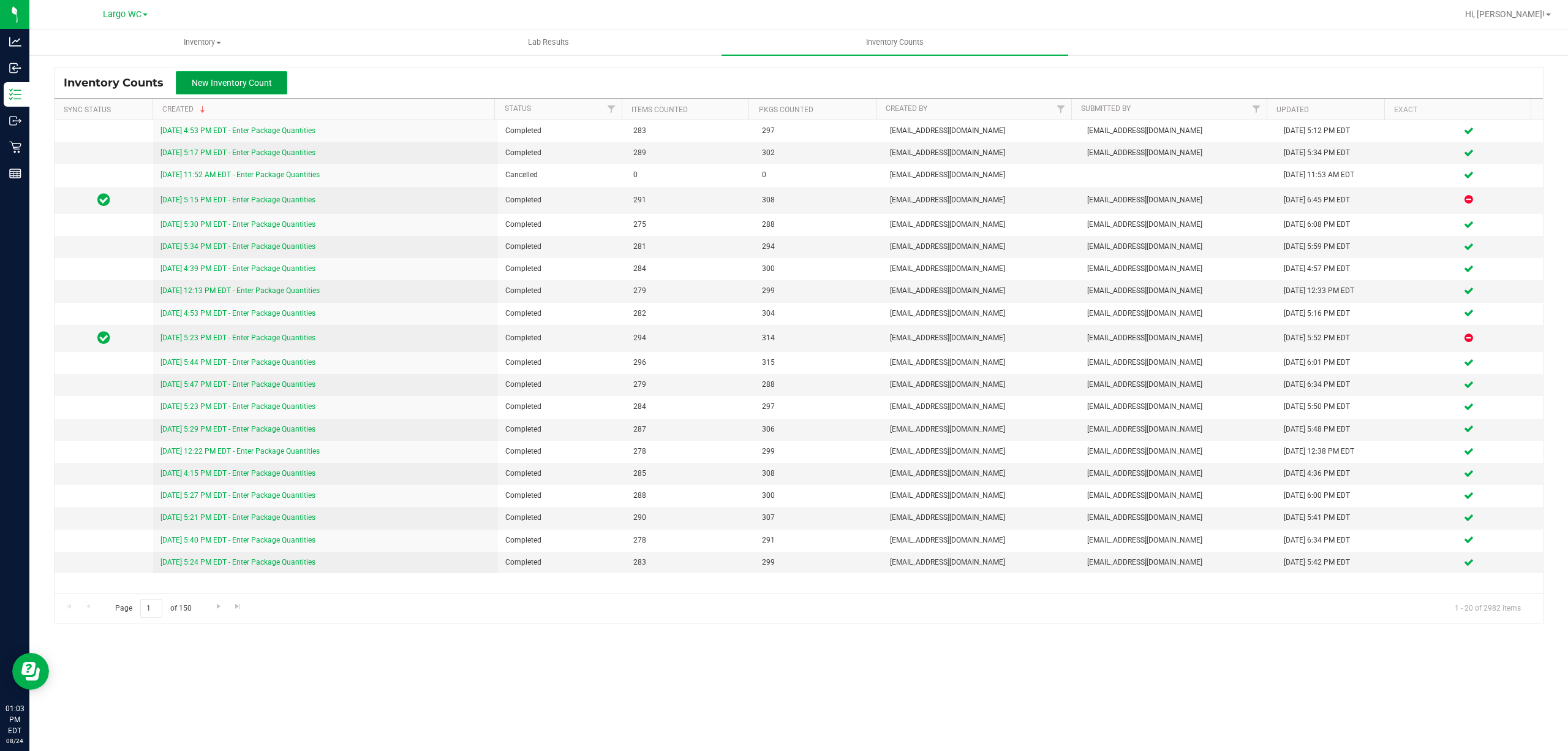
click at [251, 88] on button "New Inventory Count" at bounding box center [232, 83] width 112 height 23
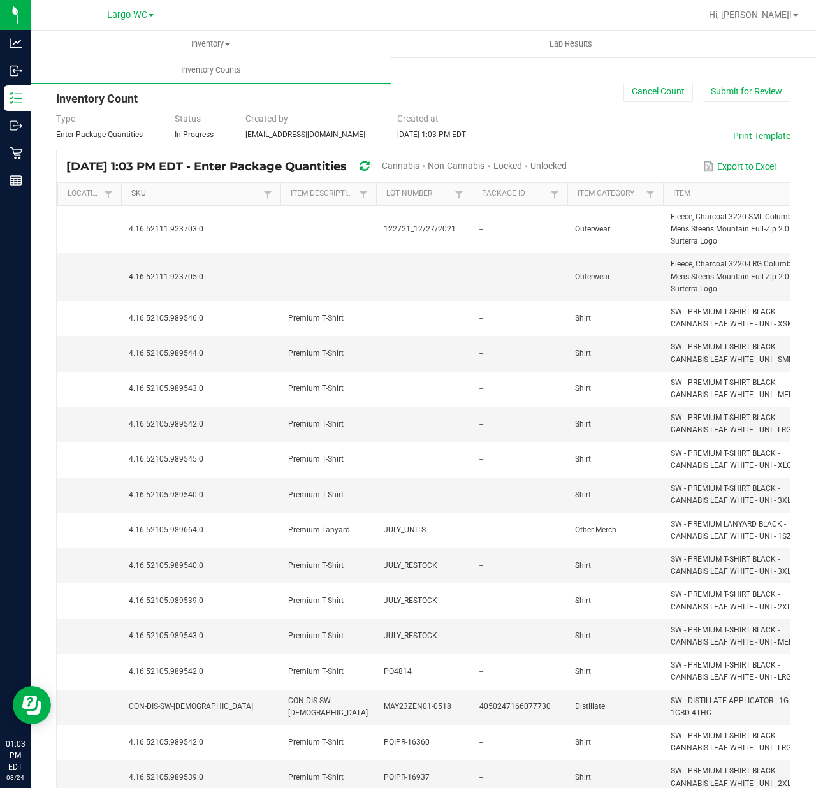
click at [217, 194] on link "SKU" at bounding box center [195, 194] width 128 height 10
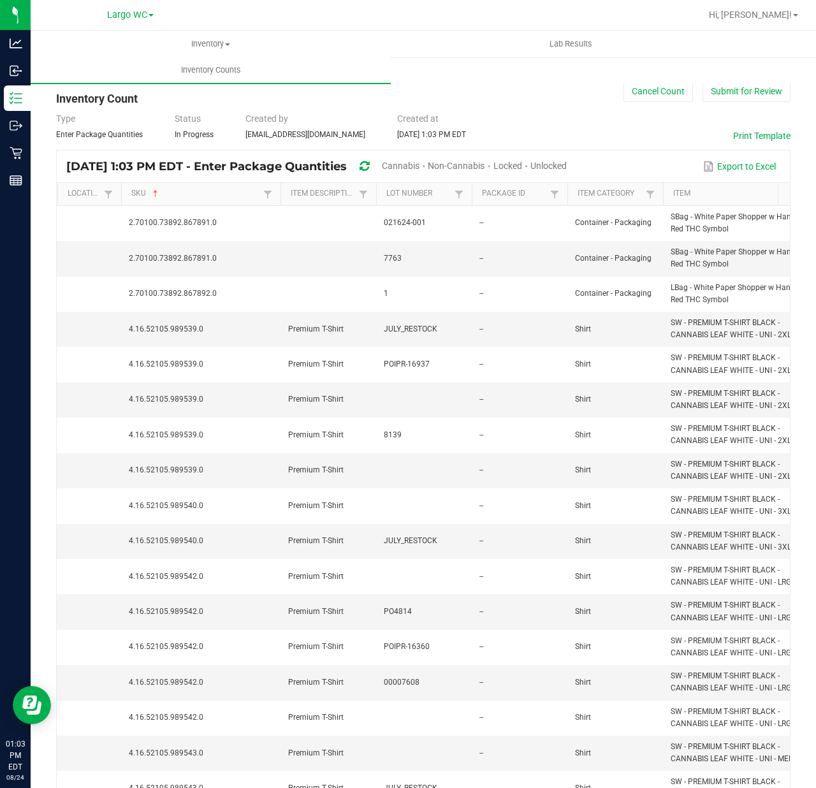
click at [419, 166] on span "Cannabis" at bounding box center [401, 166] width 38 height 10
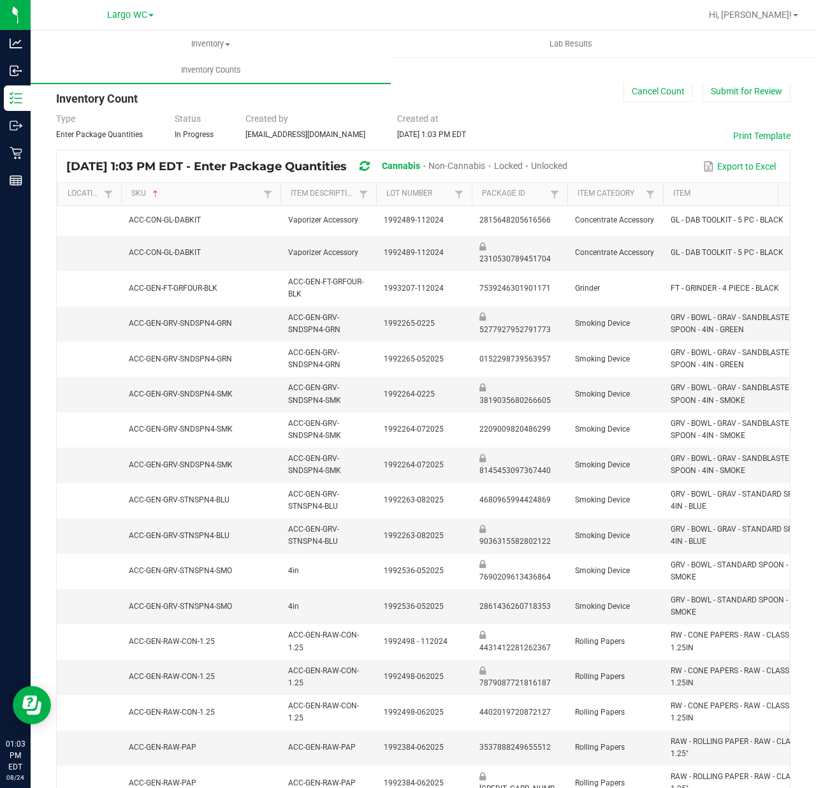
click at [567, 164] on span "Unlocked" at bounding box center [549, 166] width 36 height 10
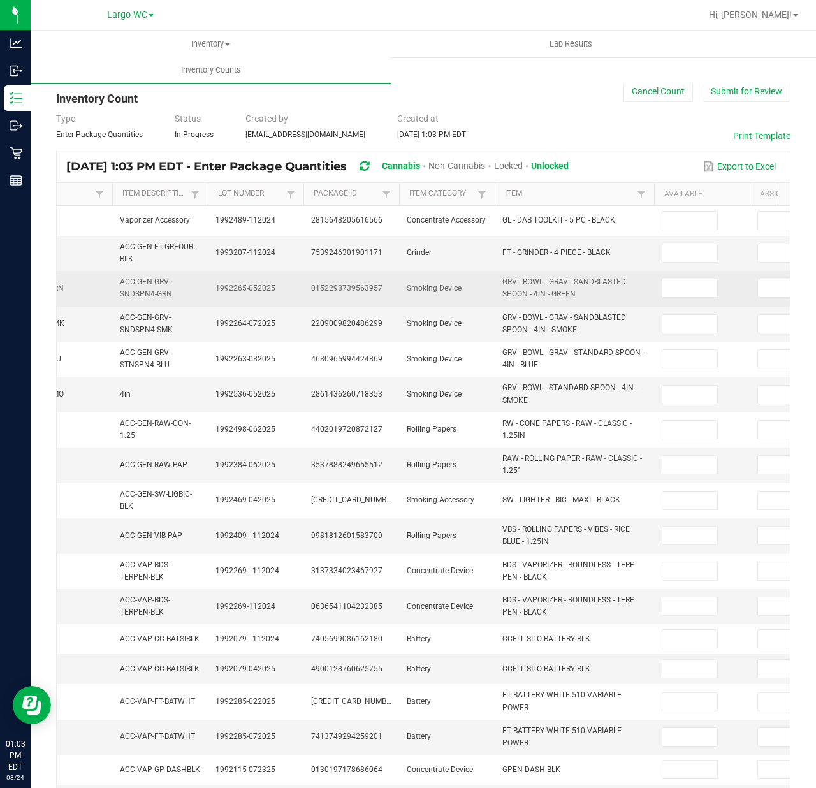
scroll to position [0, 344]
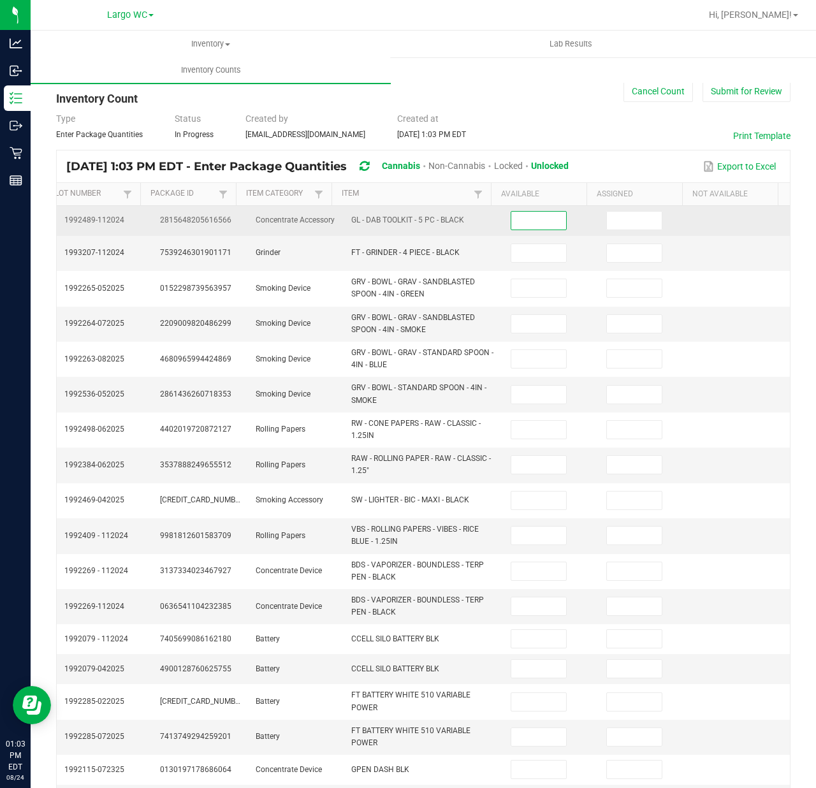
click at [525, 229] on input at bounding box center [538, 221] width 55 height 18
click at [511, 222] on input at bounding box center [538, 221] width 55 height 18
type input "4"
type input "13"
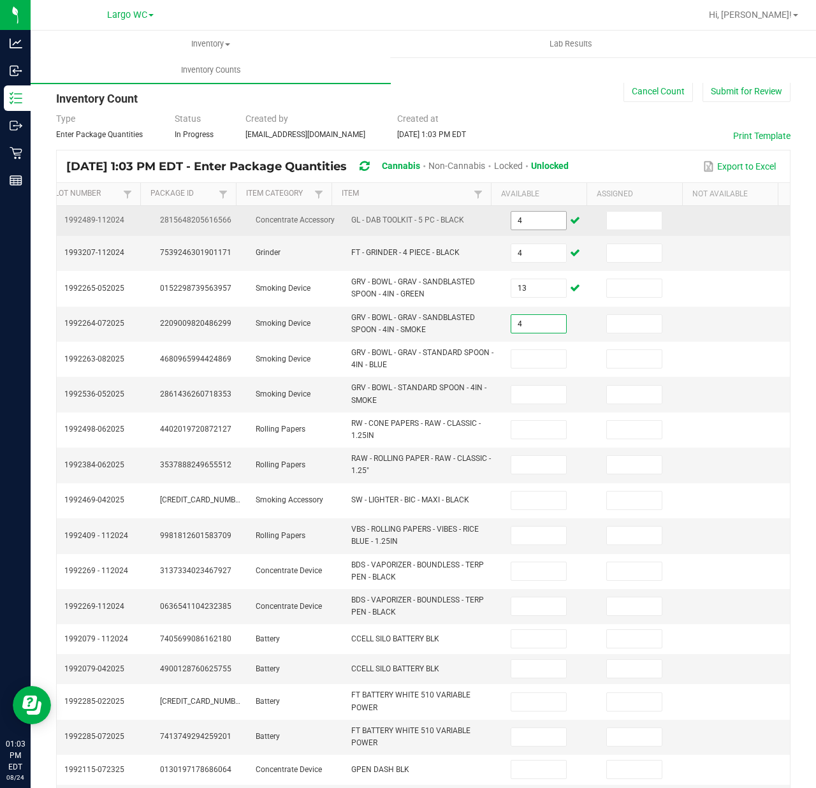
type input "4"
type input "2"
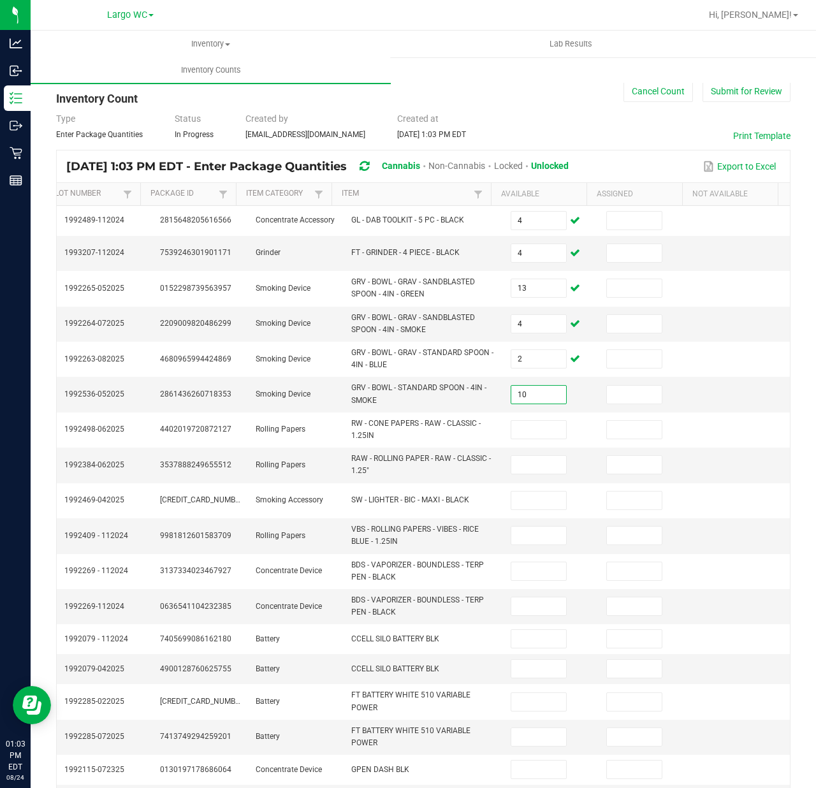
type input "10"
type input "27"
type input "35"
type input "36"
click at [511, 539] on input at bounding box center [538, 535] width 55 height 18
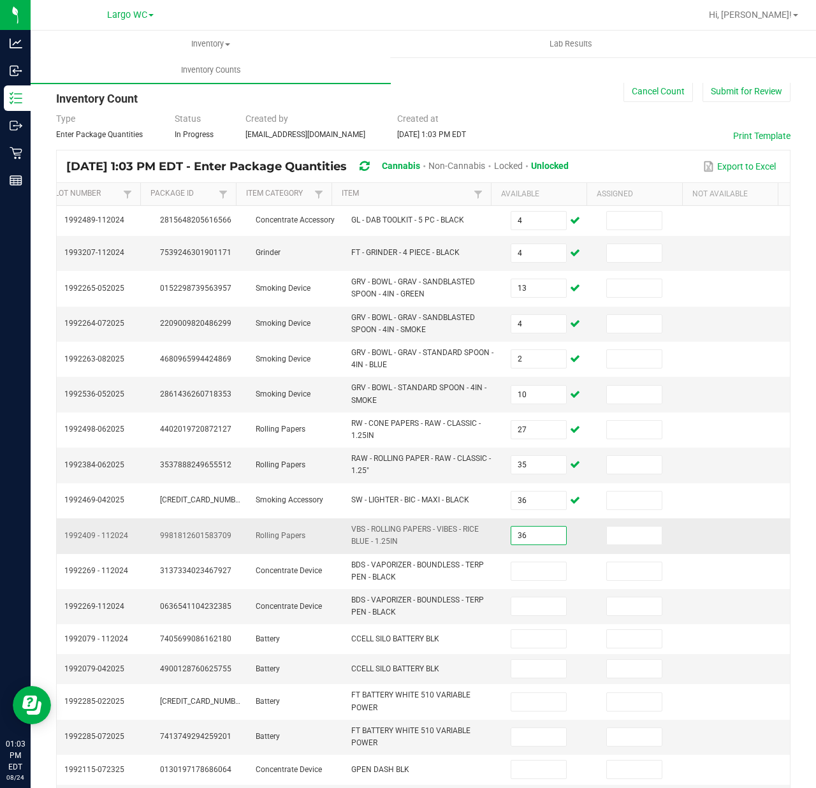
type input "36"
type input "1"
click at [515, 670] on input at bounding box center [538, 669] width 55 height 18
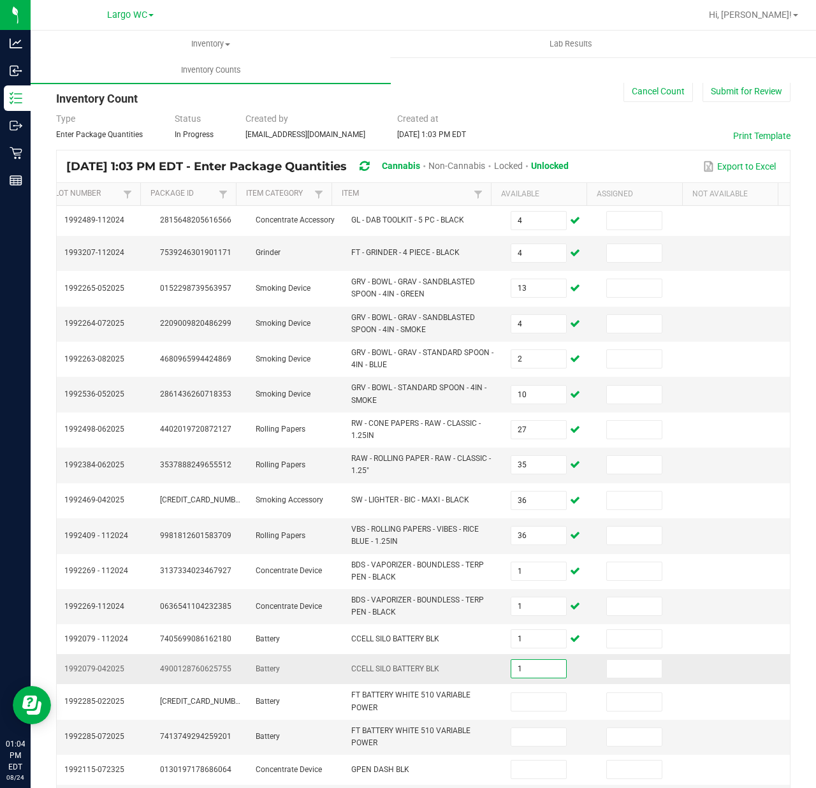
type input "1"
type input "19"
type input "10"
type input "4"
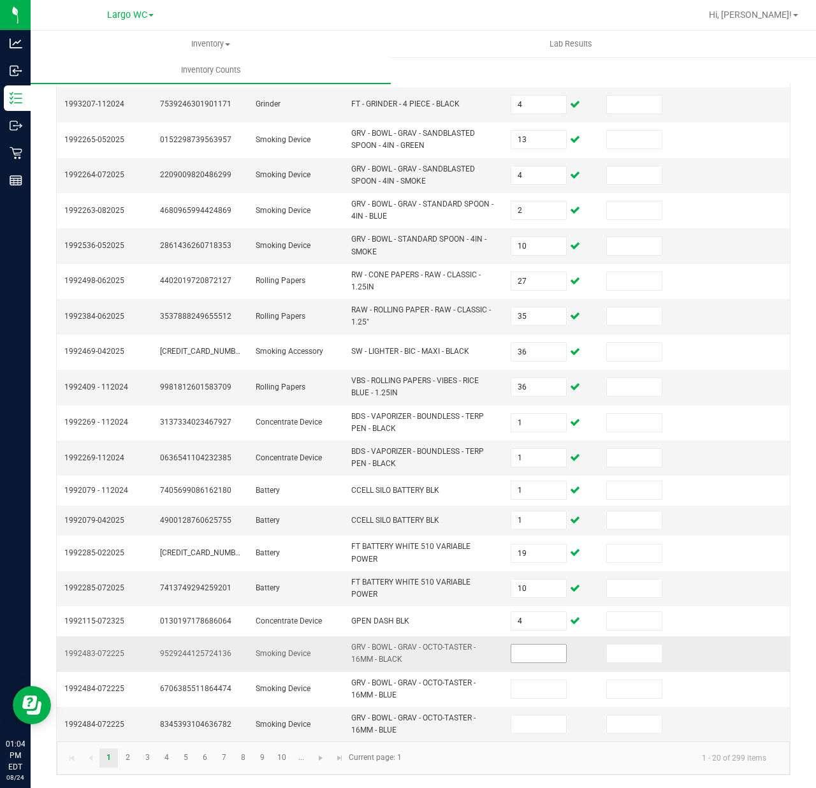
click at [519, 644] on input at bounding box center [538, 653] width 55 height 18
type input "3"
type input "1"
type input "2"
click at [130, 757] on link "2" at bounding box center [128, 757] width 18 height 19
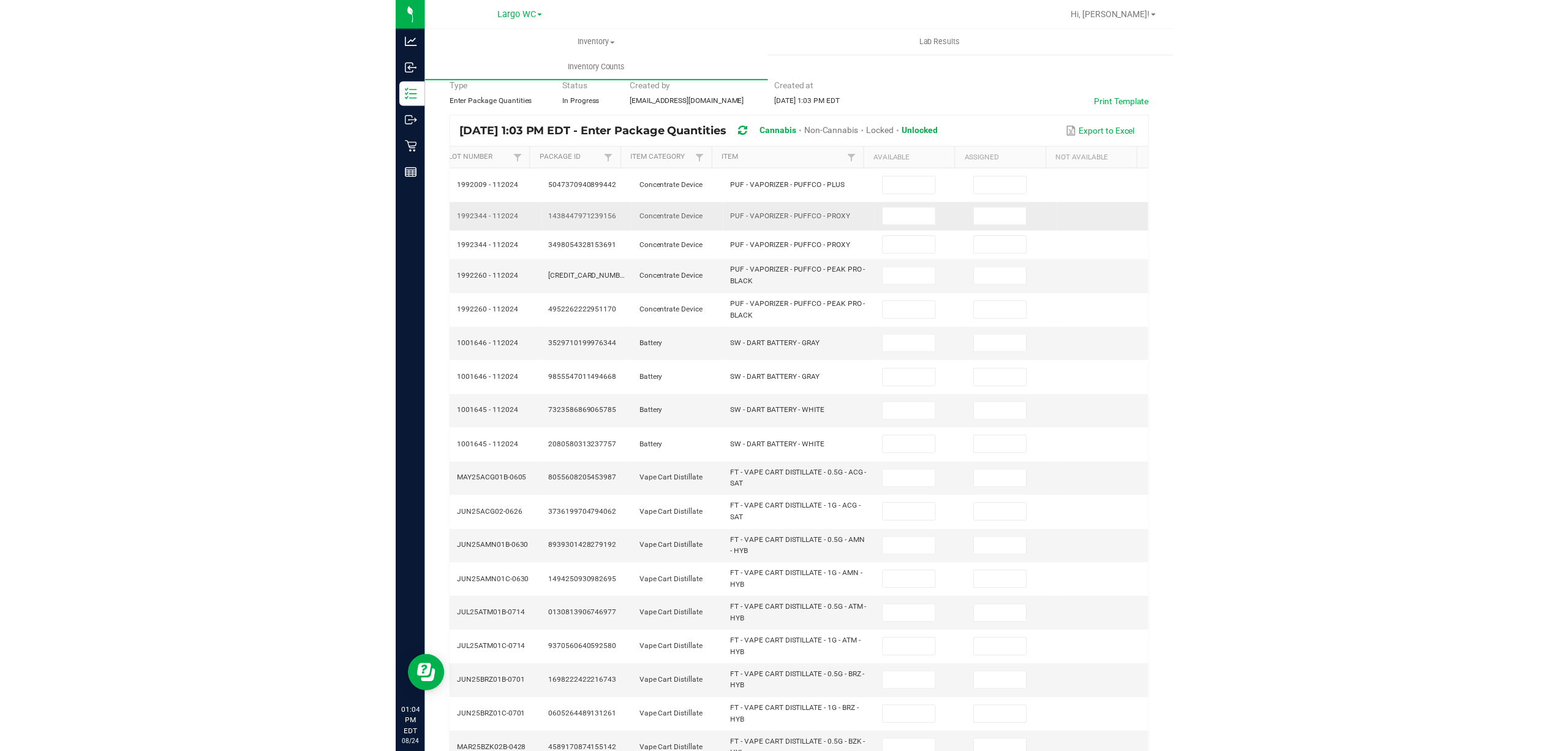
scroll to position [0, 0]
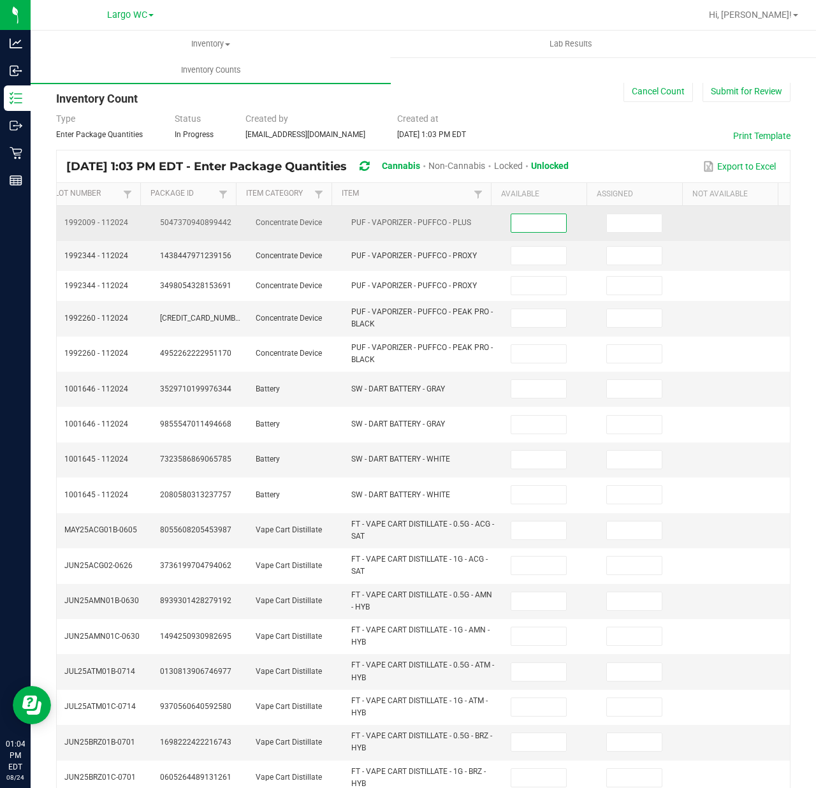
click at [516, 228] on input at bounding box center [538, 223] width 55 height 18
type input "1"
type input "3"
type input "1"
type input "3"
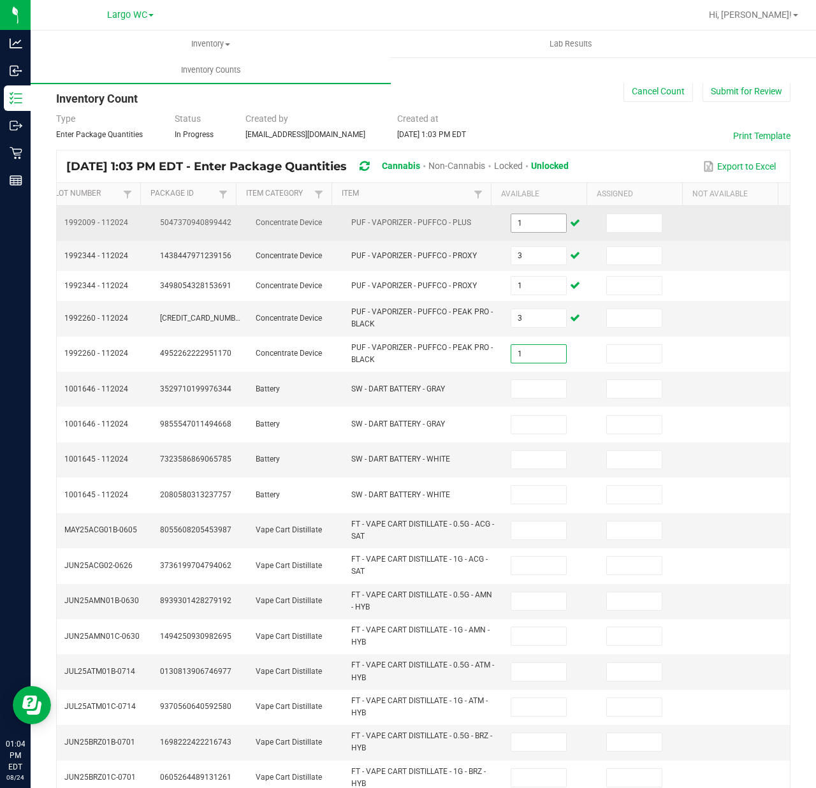
type input "1"
type input "7"
type input "1"
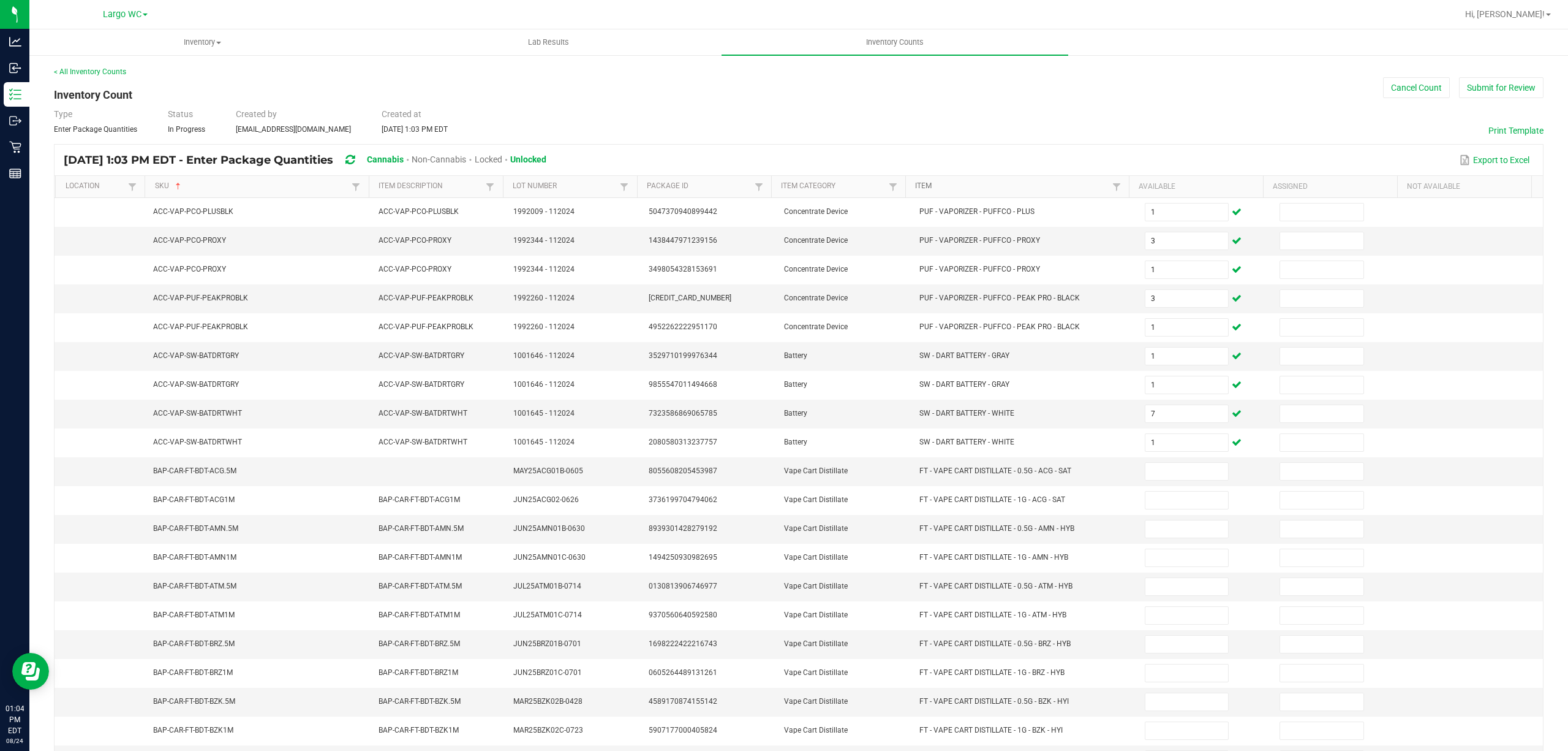
click at [1008, 183] on link "Item" at bounding box center [1011, 187] width 193 height 10
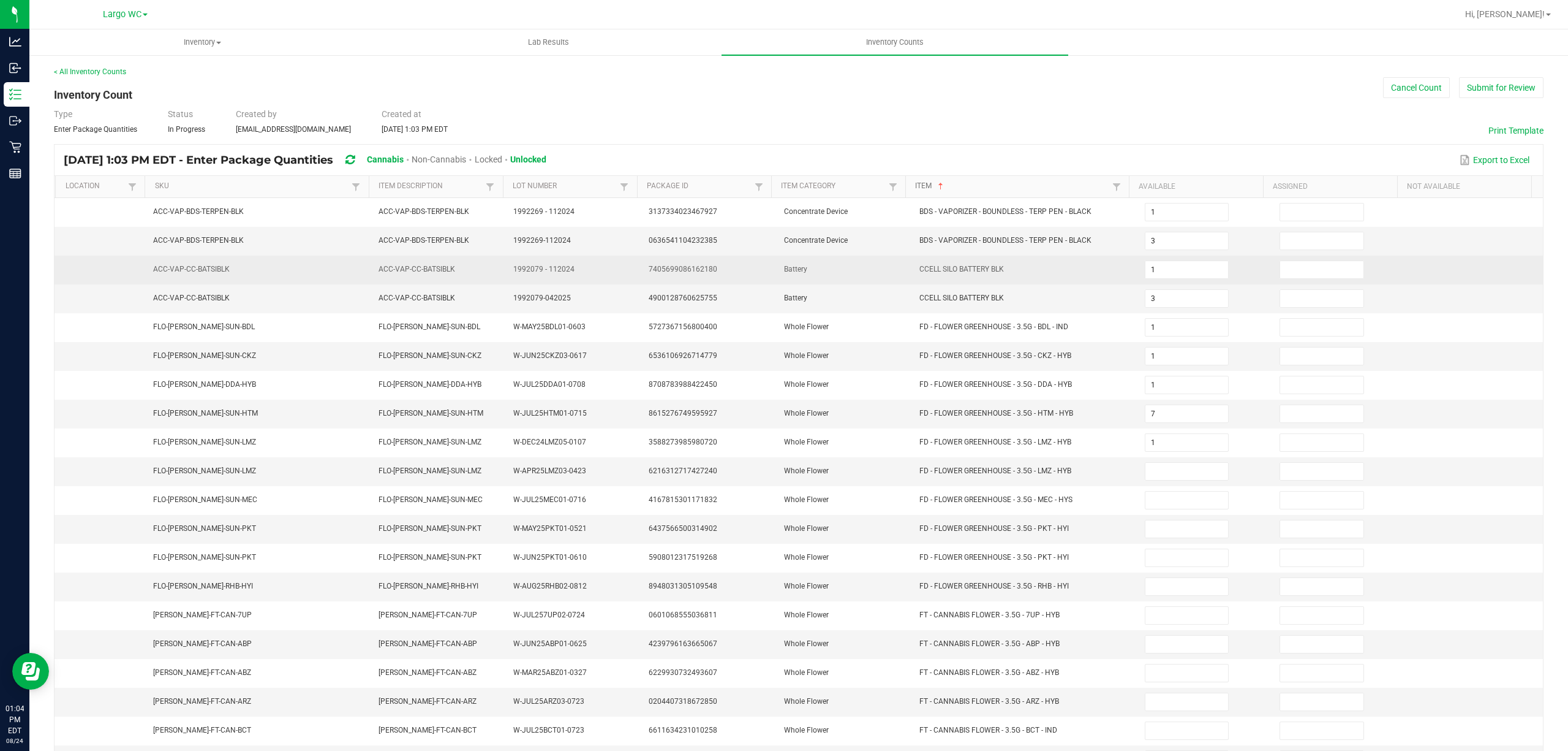
type input "1"
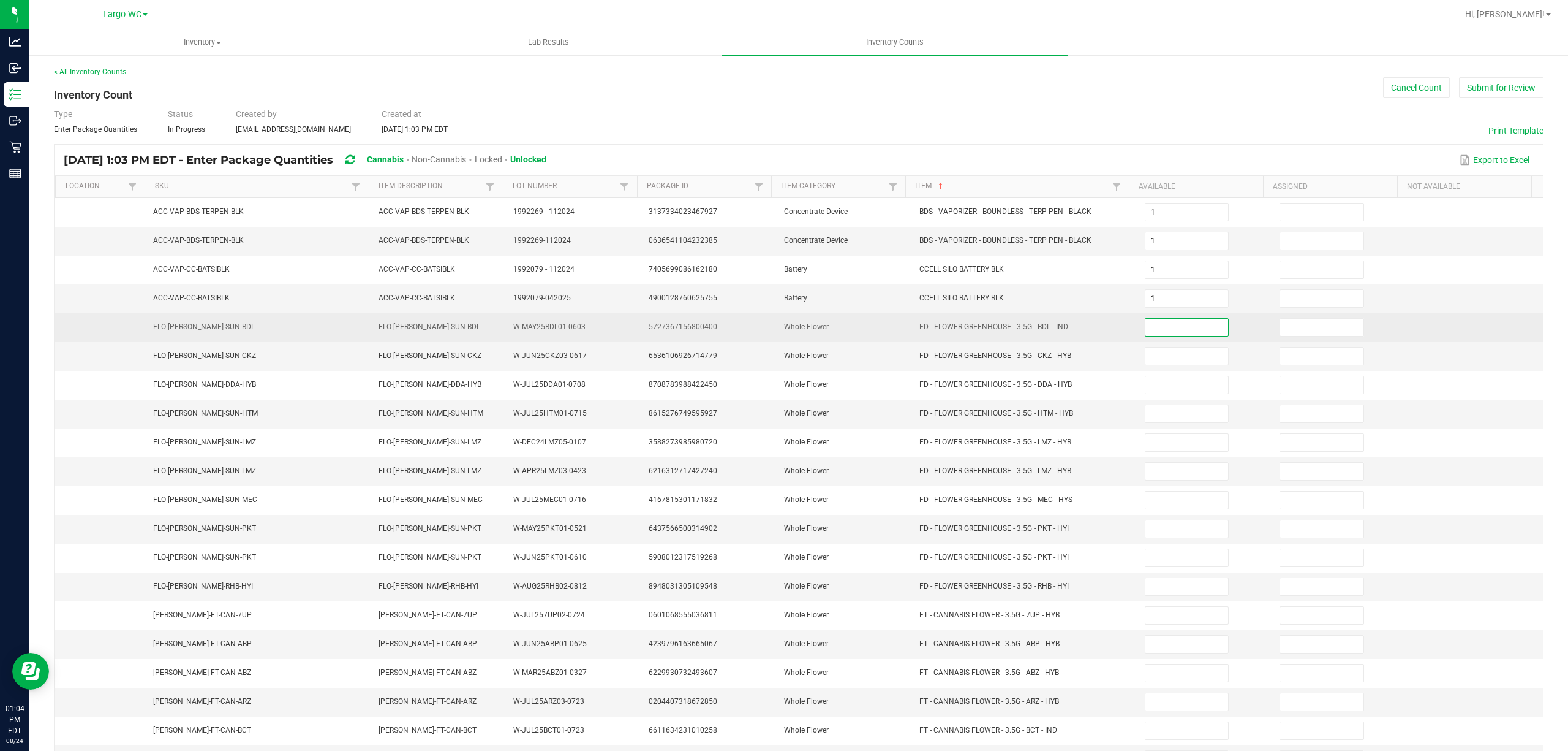
click at [1164, 332] on input at bounding box center [1187, 327] width 84 height 17
click at [1146, 332] on input at bounding box center [1187, 327] width 84 height 17
type input "14"
type input "4"
type input "13"
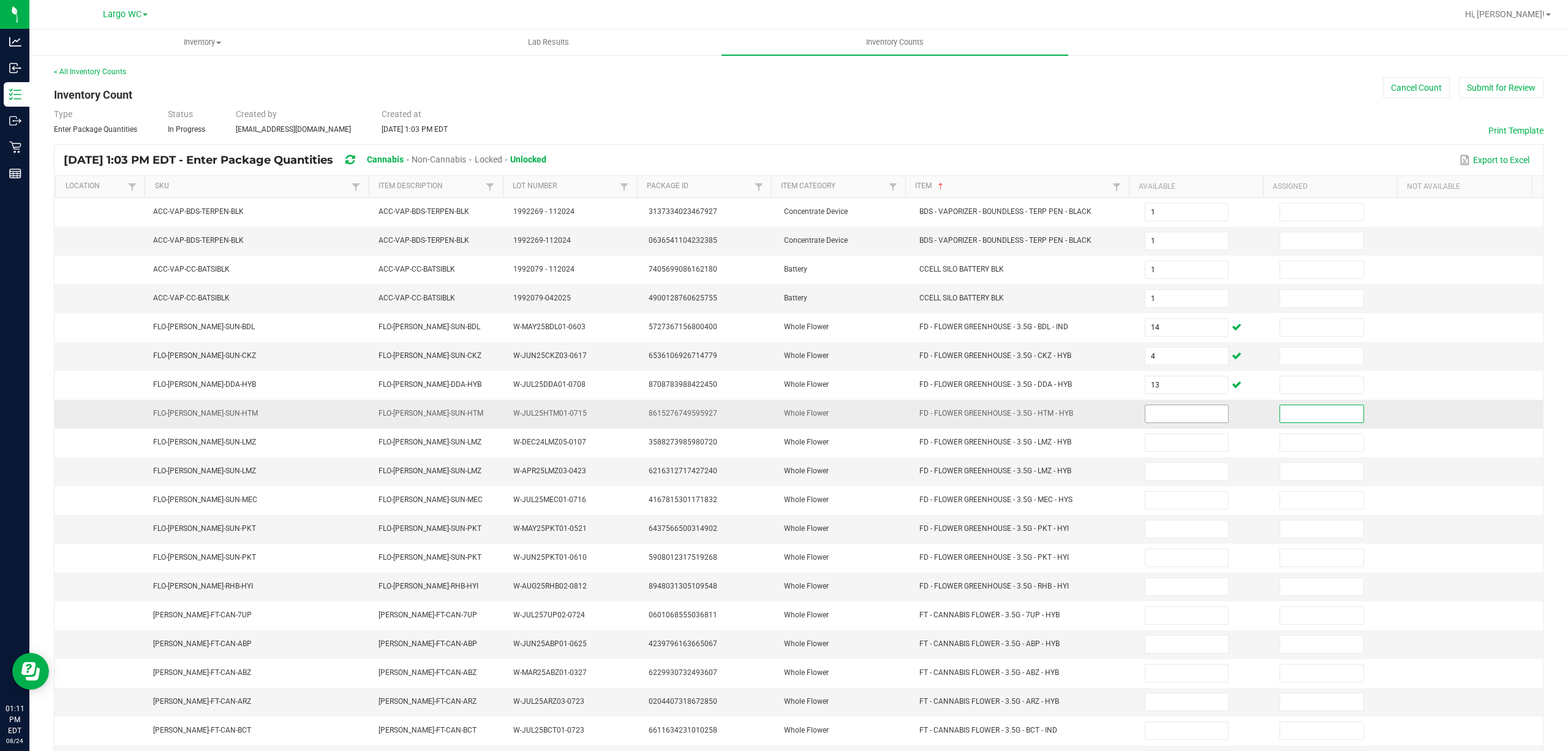
click at [1156, 418] on input at bounding box center [1187, 413] width 84 height 17
type input "10"
type input "17"
type input "19"
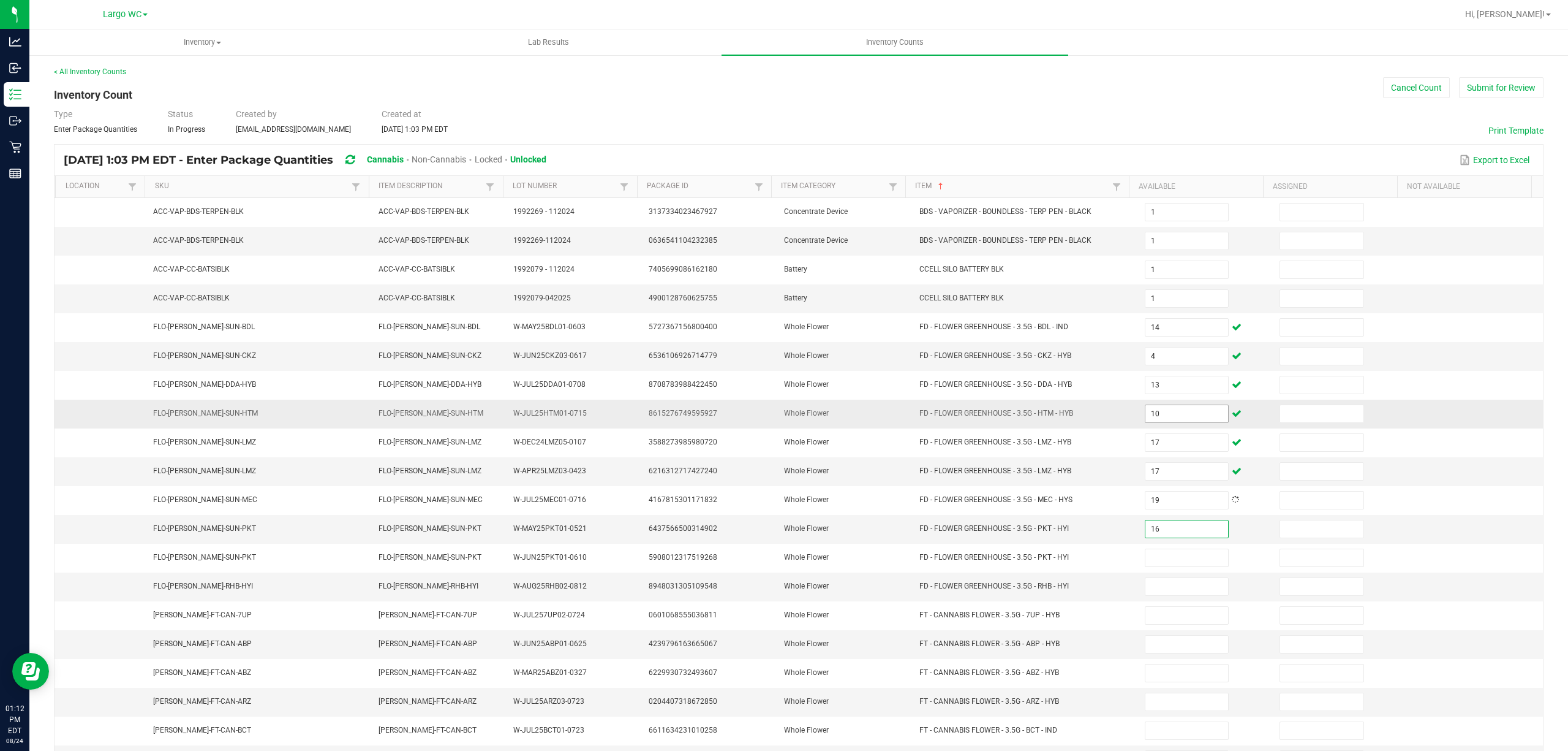
type input "16"
click at [1164, 592] on input at bounding box center [1187, 587] width 84 height 17
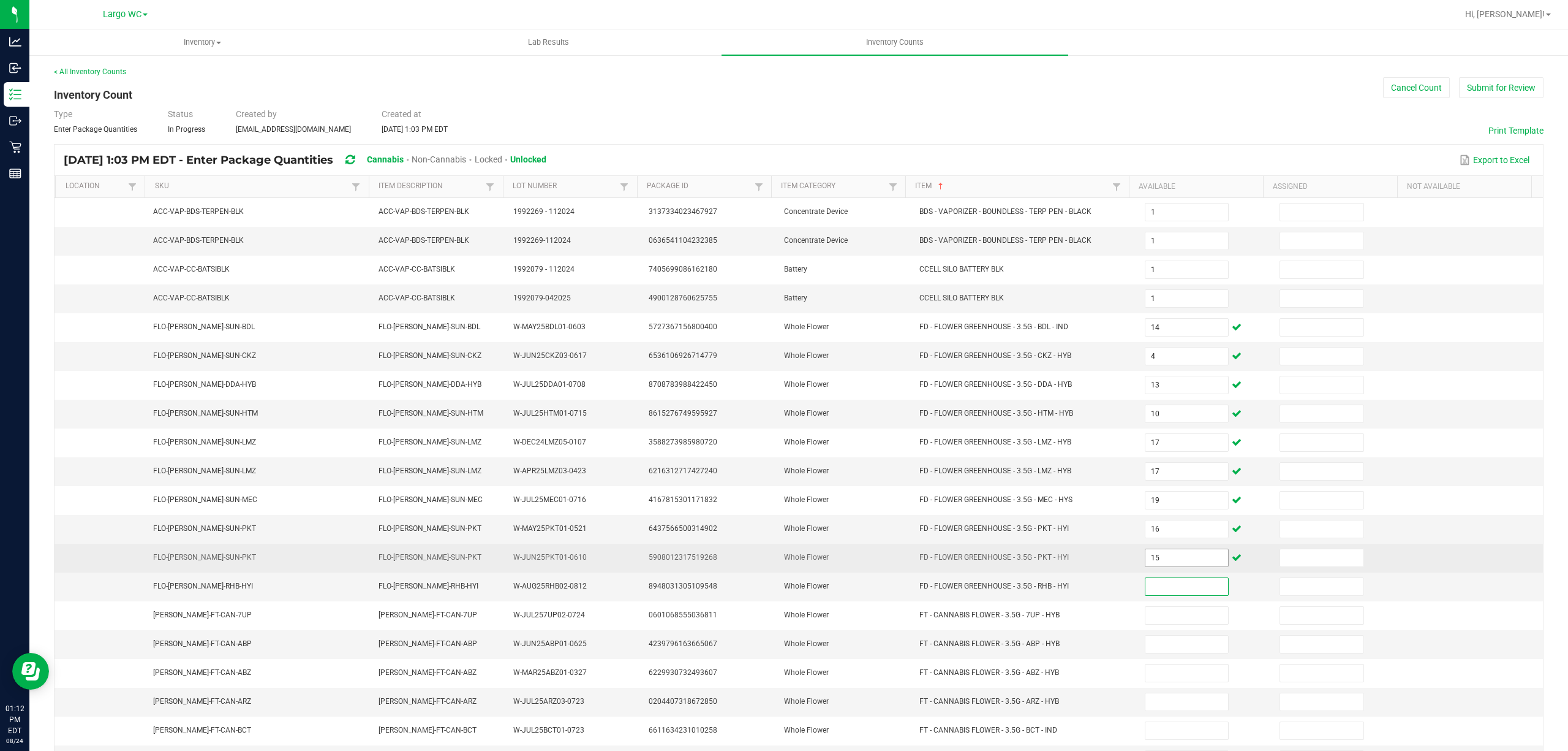
click at [1153, 562] on input "15" at bounding box center [1187, 558] width 84 height 17
type input "16"
type input "15"
type input "3"
type input "20"
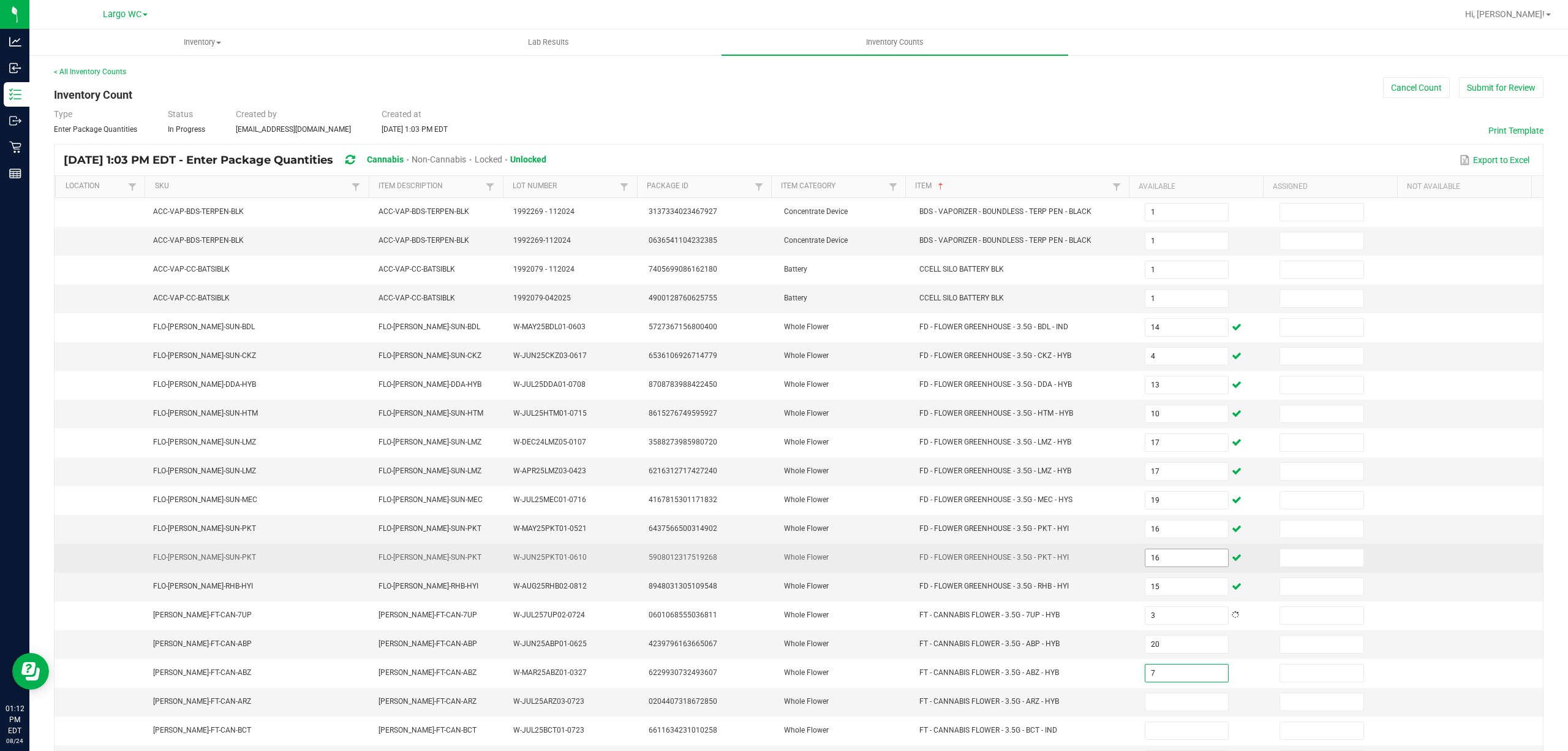
type input "7"
type input "10"
type input "20"
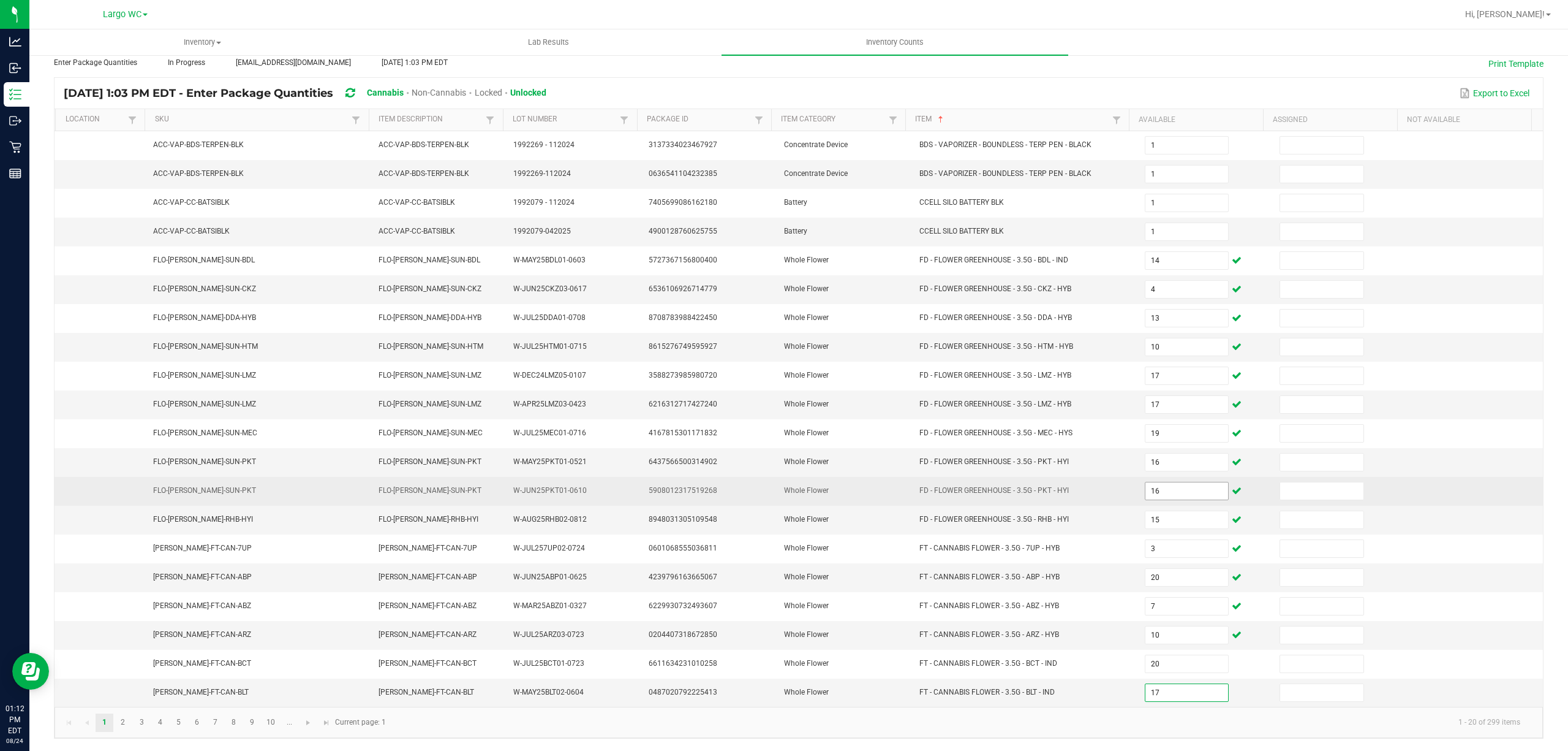
type input "17"
click at [106, 721] on link "1" at bounding box center [104, 722] width 17 height 18
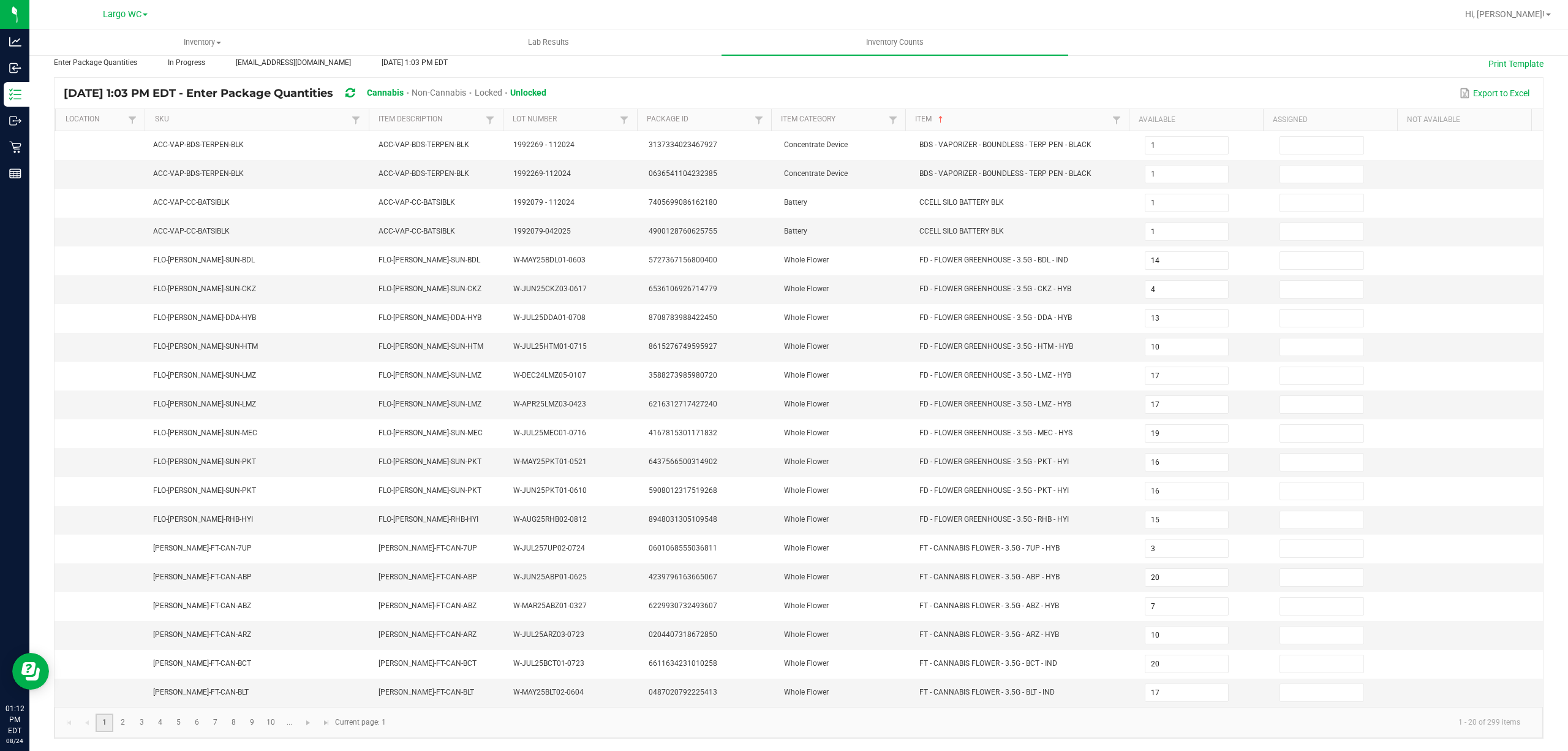
click at [123, 721] on link "2" at bounding box center [123, 722] width 17 height 18
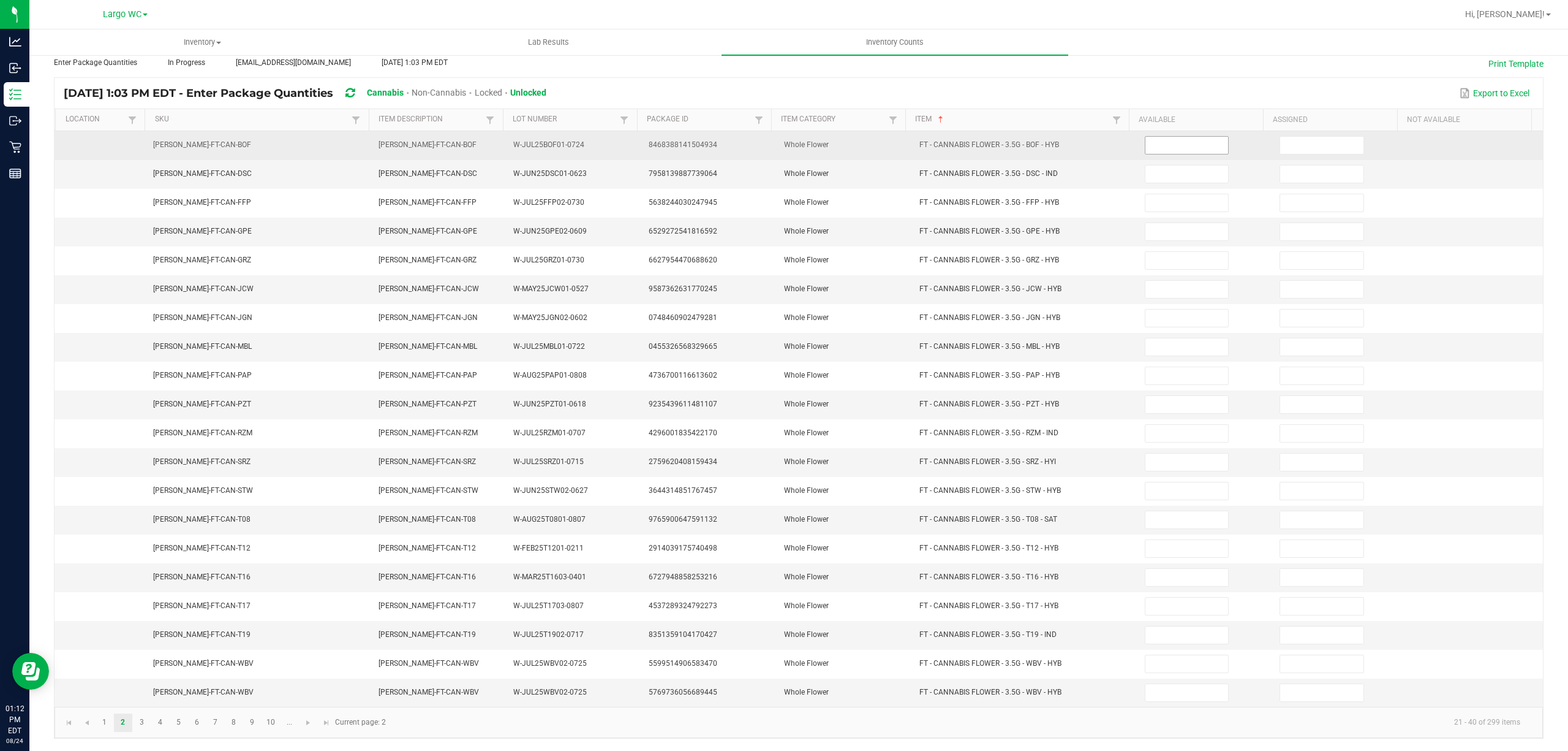
click at [1182, 137] on input at bounding box center [1187, 145] width 84 height 17
type input "9"
type input "0"
type input "20"
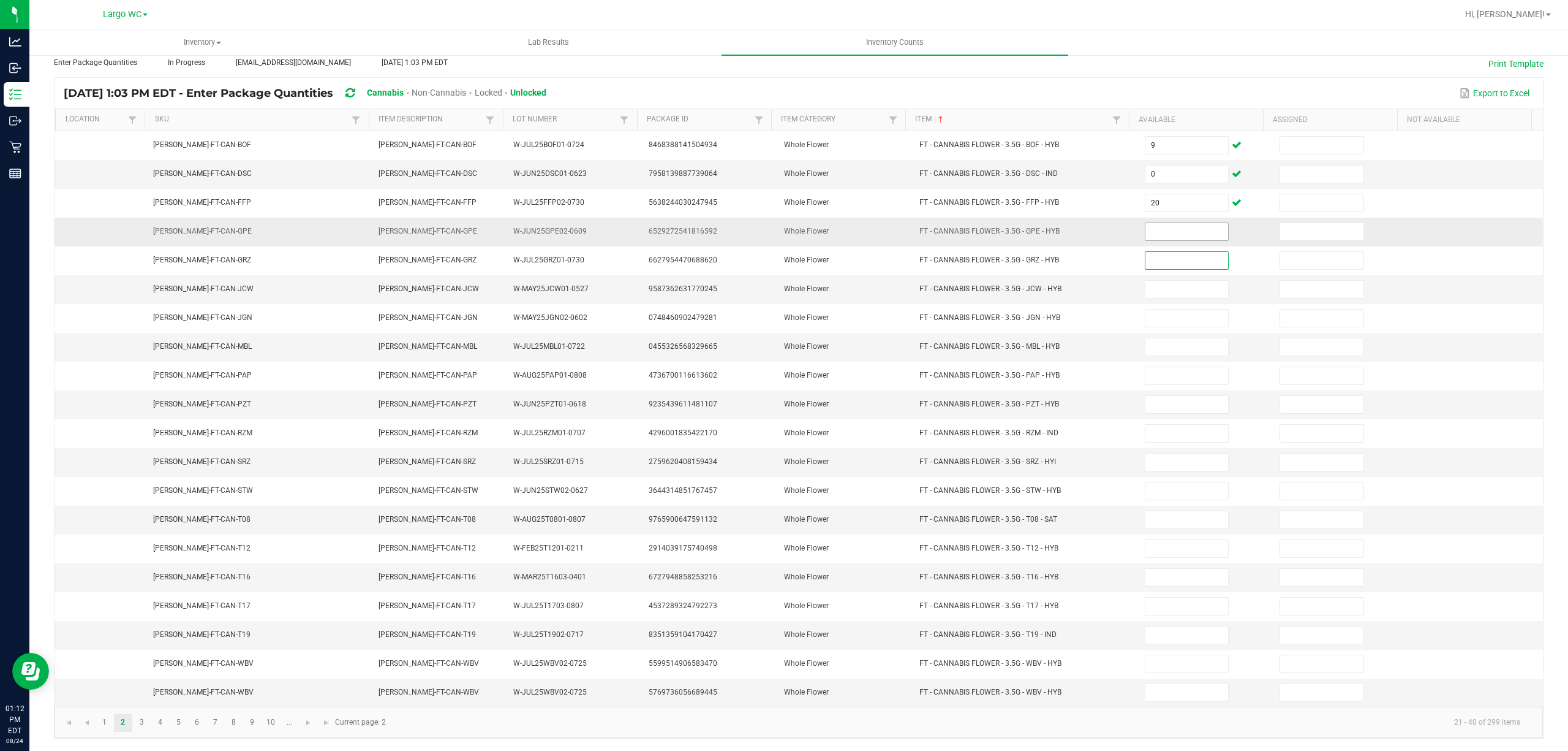
click at [1182, 224] on input at bounding box center [1187, 232] width 84 height 17
type input "2"
type input "17"
type input "12"
type input "16"
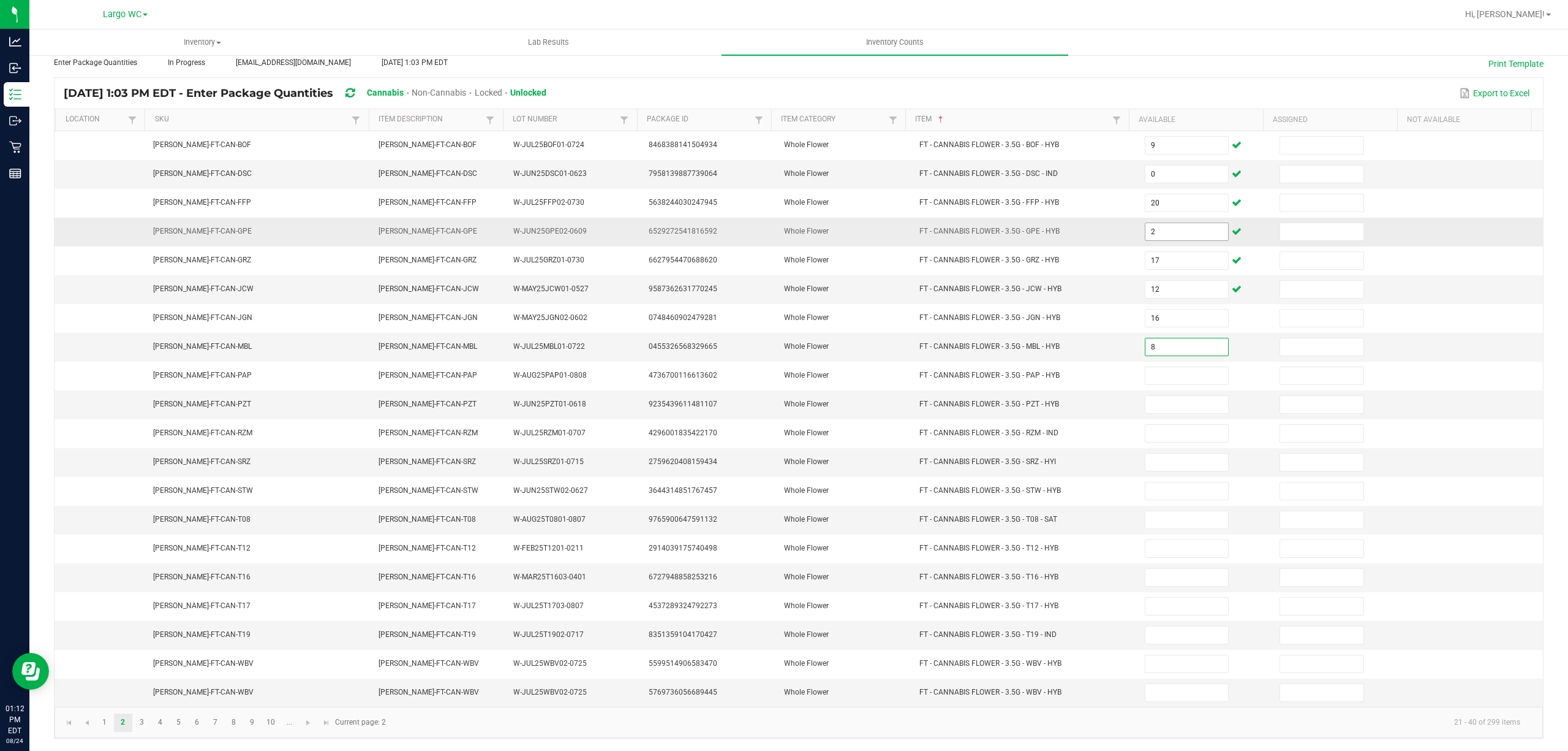
type input "8"
type input "20"
type input "2"
type input "14"
type input "1"
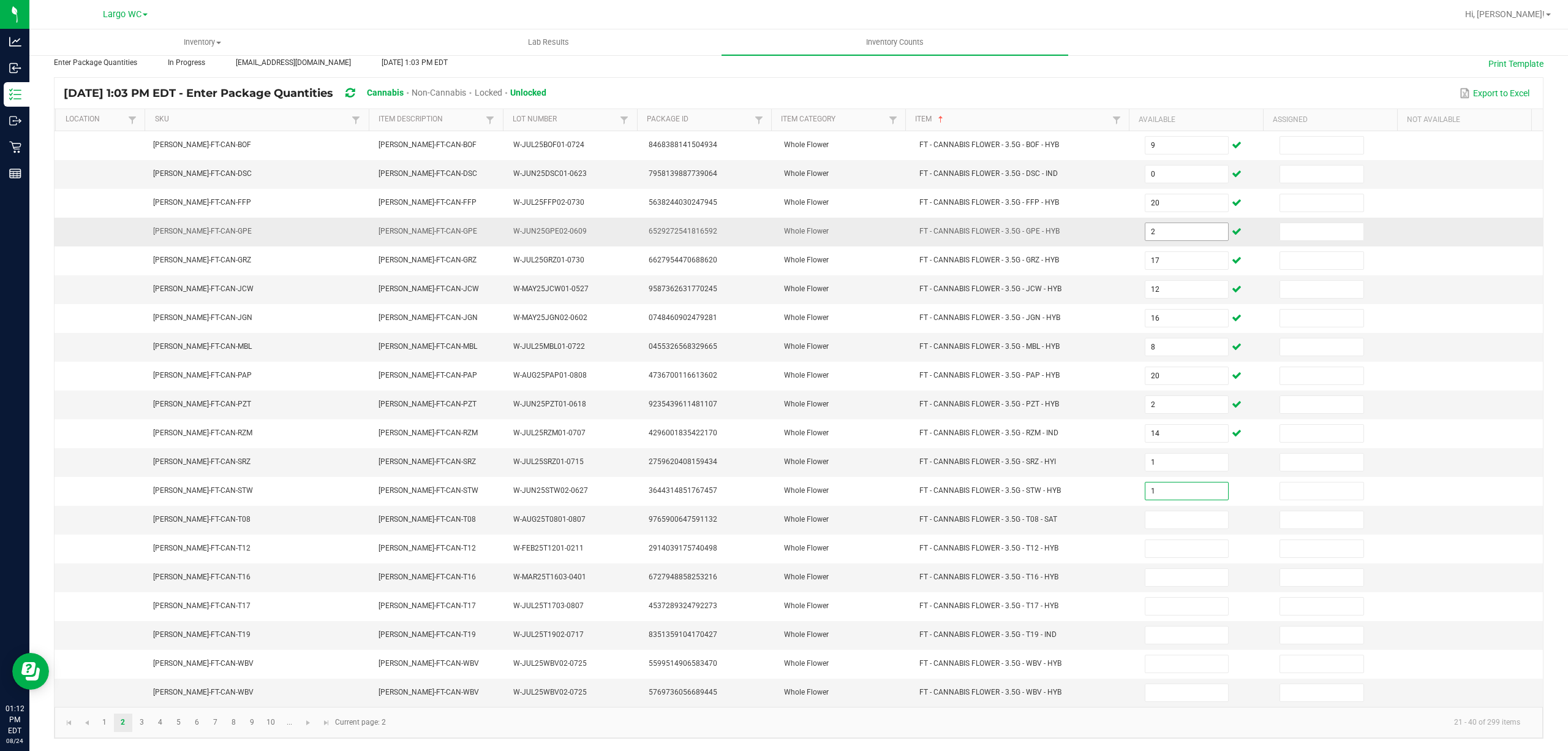
type input "1"
type input "6"
type input "19"
type input "1"
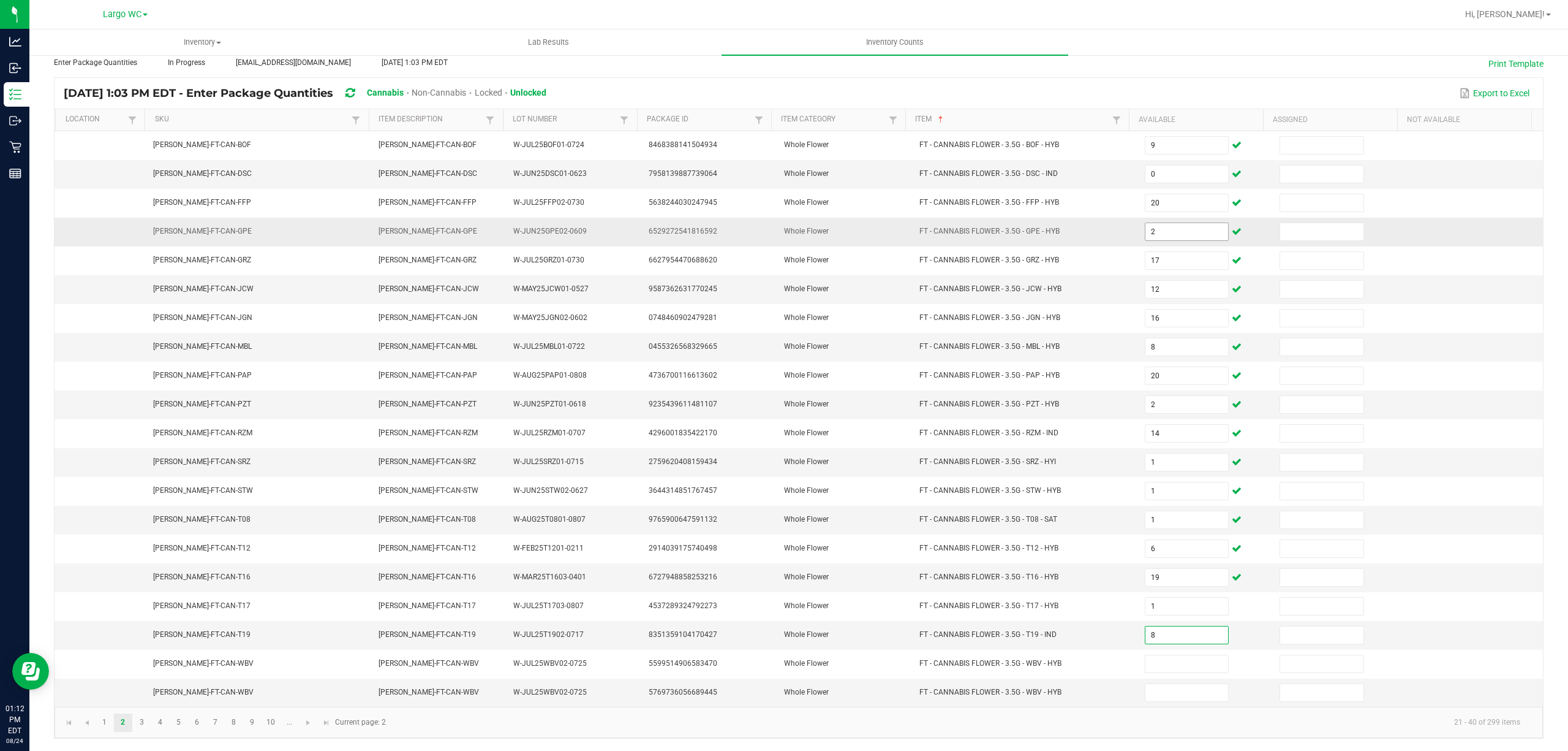
type input "8"
type input "21"
click at [142, 722] on link "3" at bounding box center [141, 722] width 17 height 18
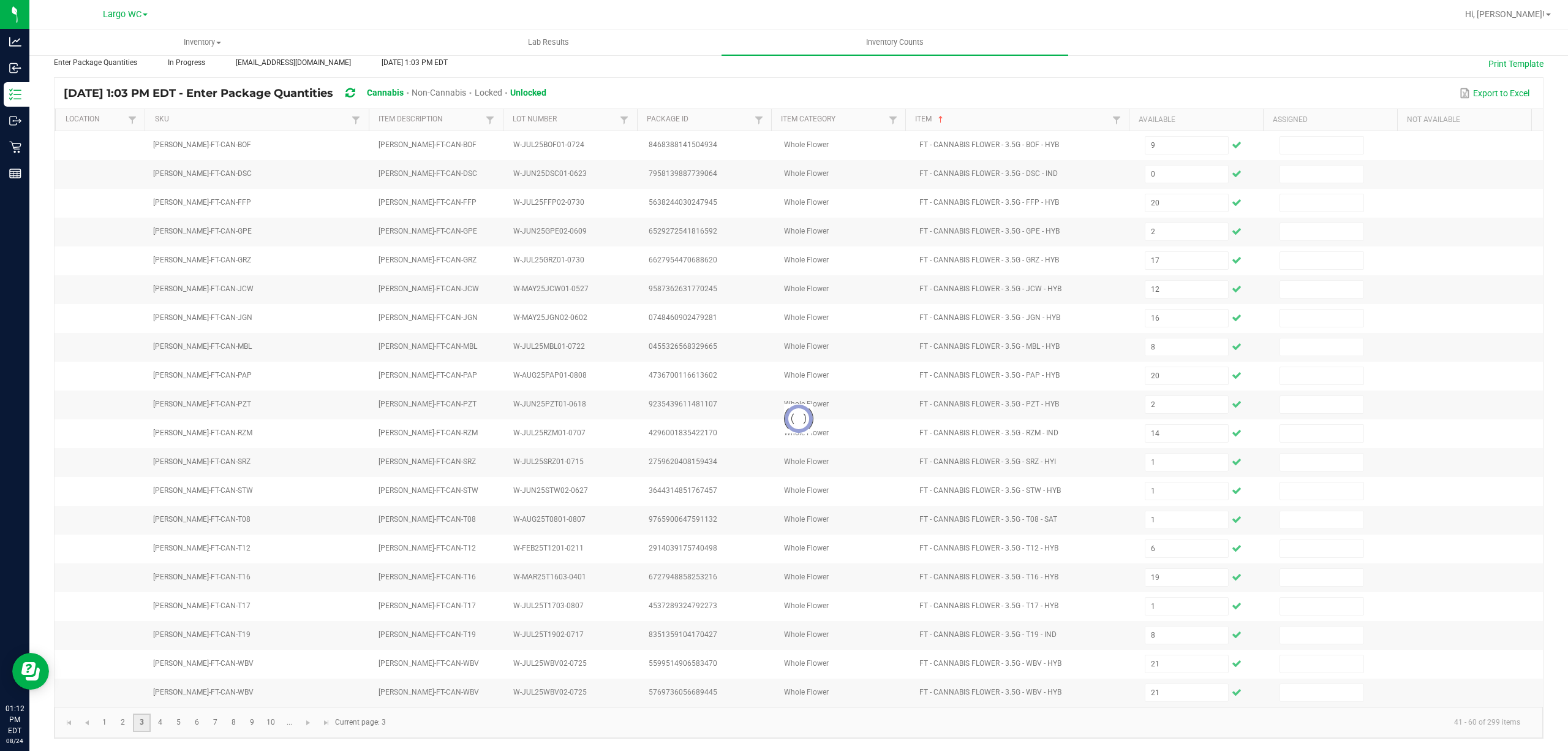
type input "4"
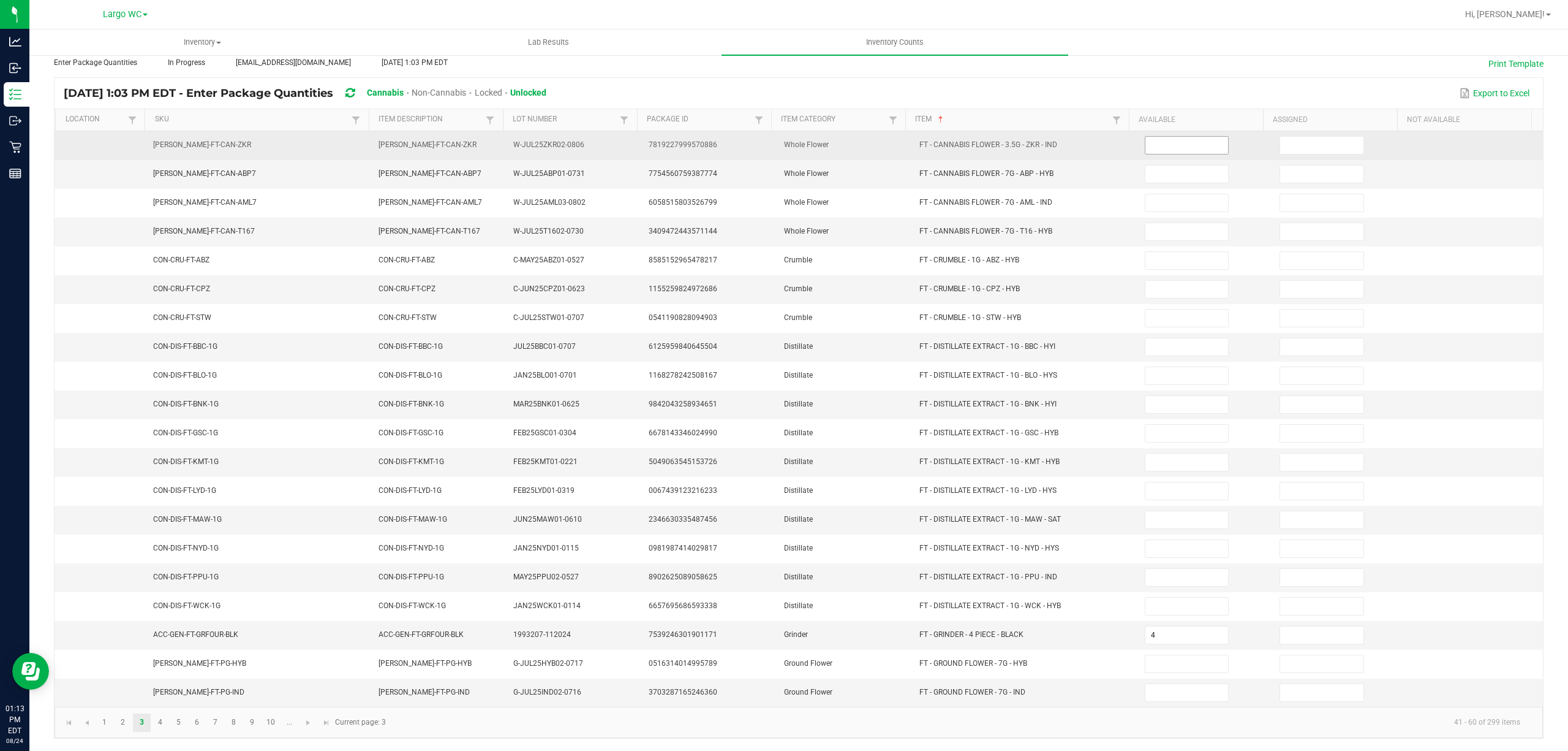
click at [1182, 137] on input at bounding box center [1187, 145] width 84 height 17
type input "11"
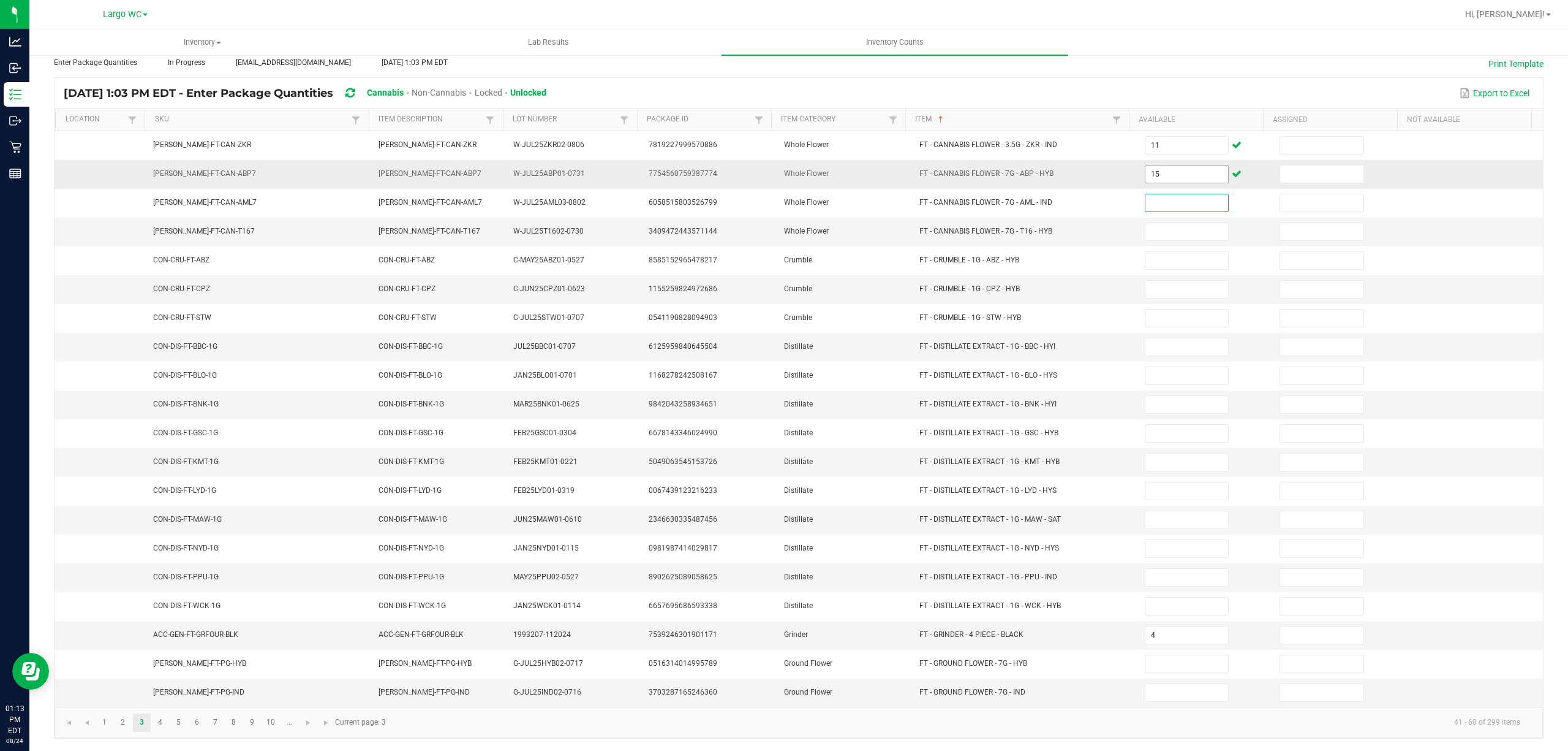
click at [1155, 165] on input "15" at bounding box center [1187, 174] width 84 height 17
type input "19"
type input "15"
type input "20"
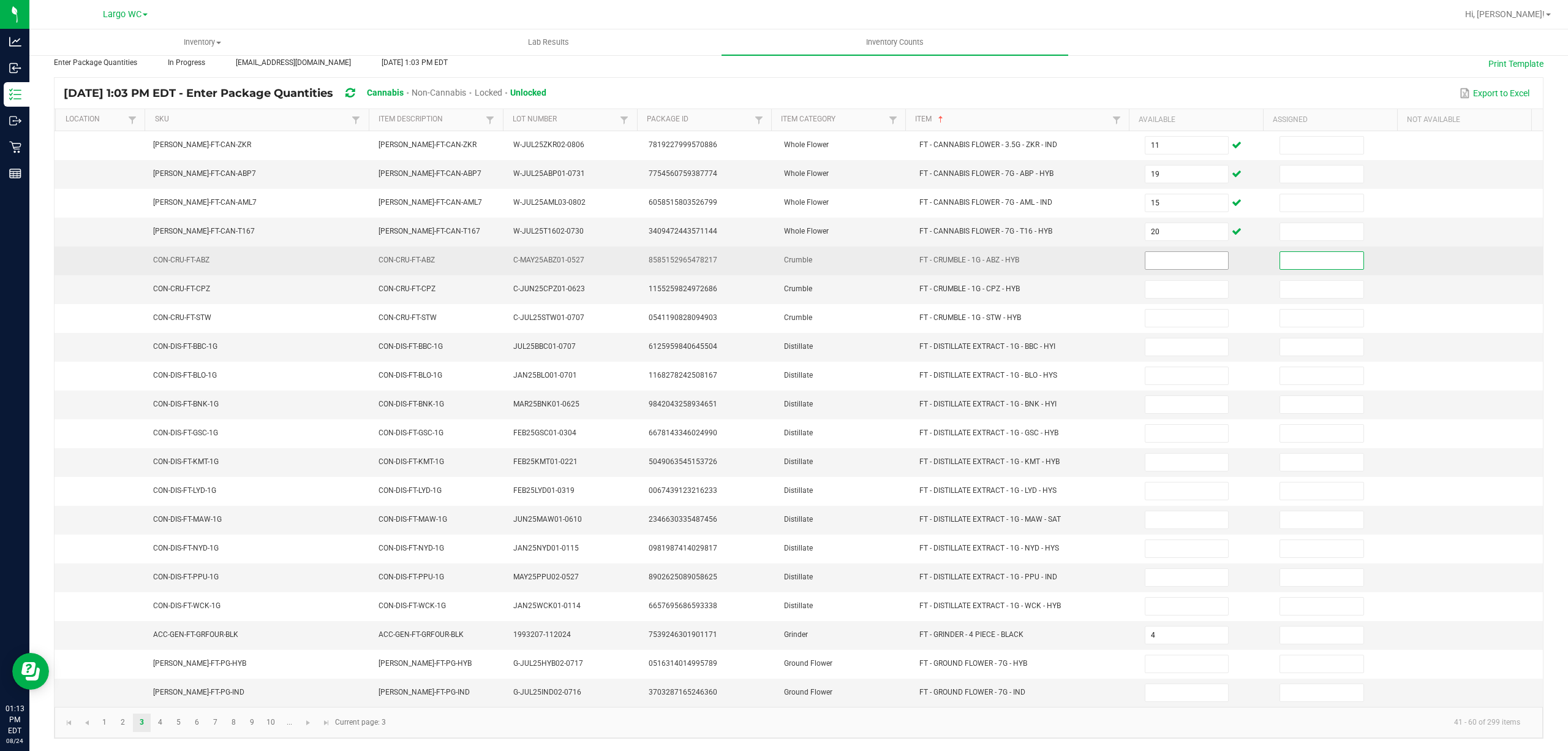
click at [1161, 252] on input at bounding box center [1187, 261] width 84 height 17
type input "6"
type input "3"
type input "11"
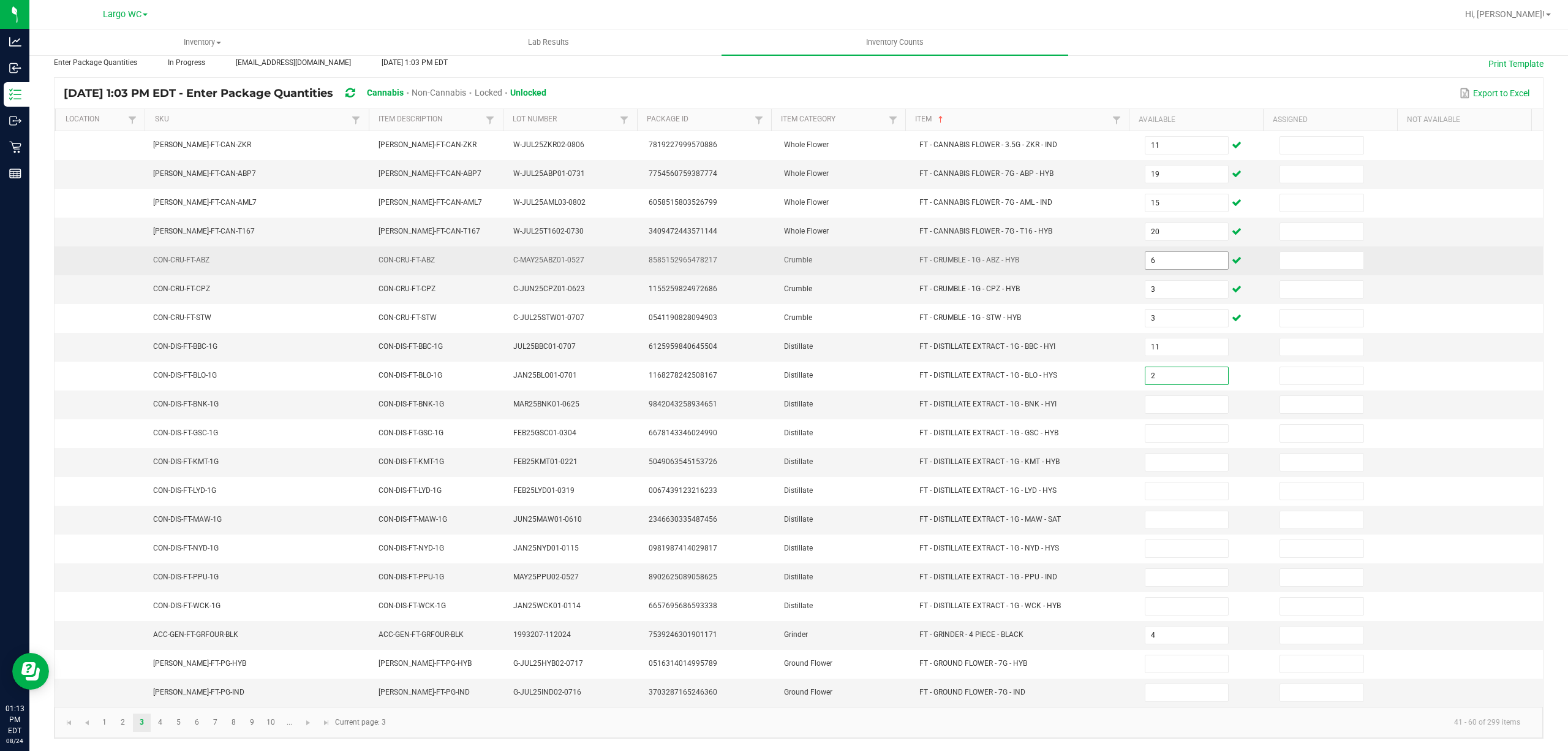
type input "2"
type input "5"
type input "11"
type input "4"
type input "8"
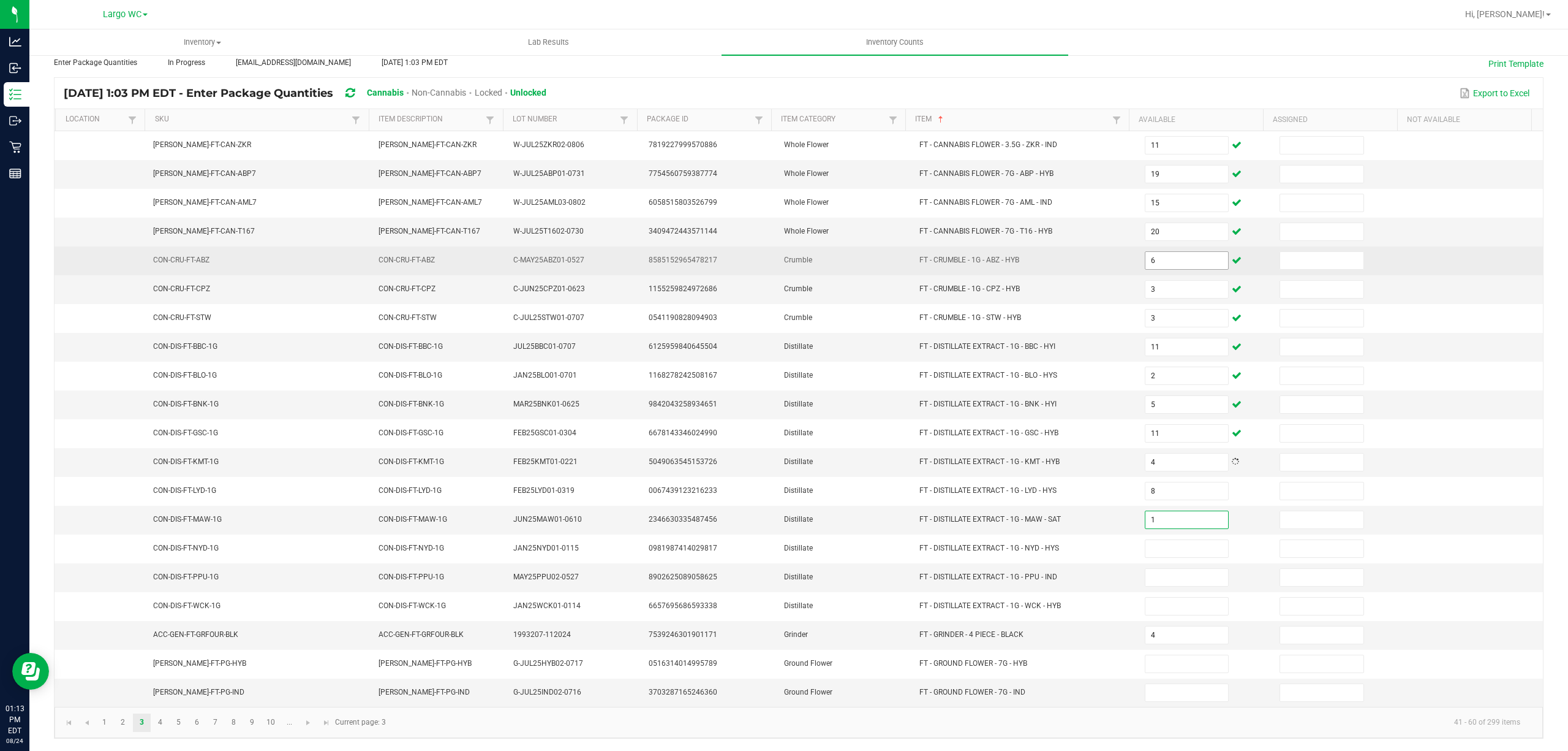
type input "1"
type input "4"
type input "8"
type input "6"
type input "13"
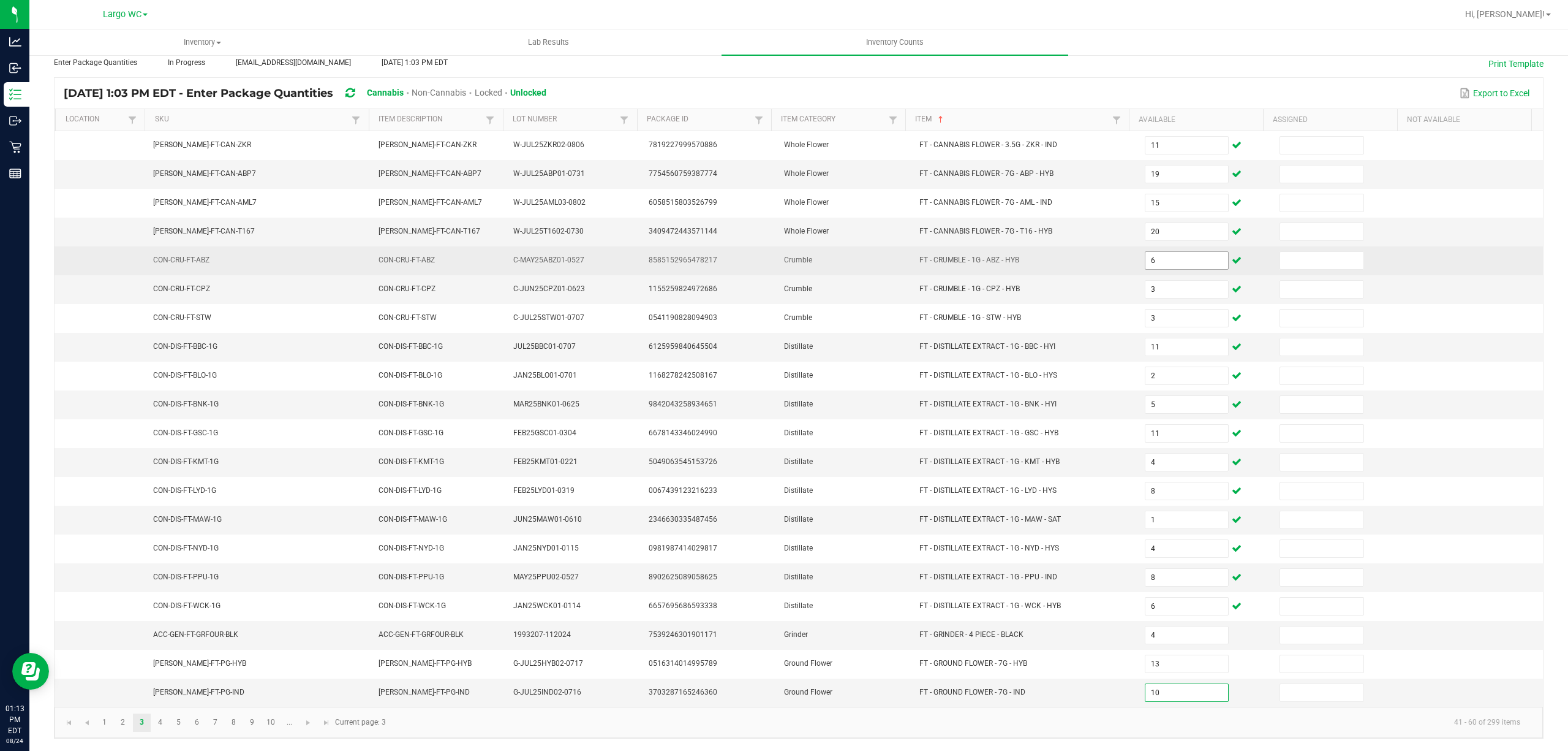
type input "10"
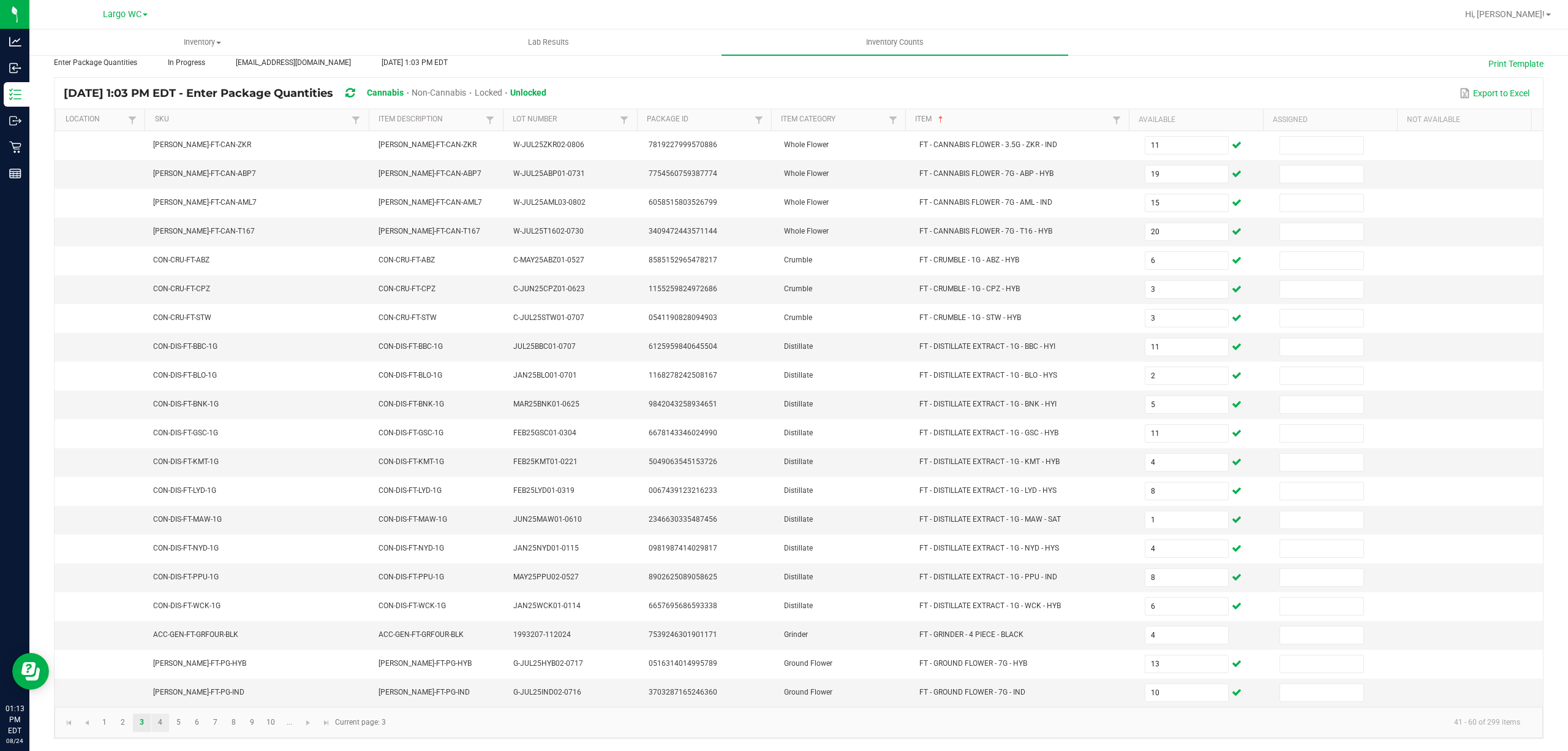
click at [162, 726] on link "4" at bounding box center [160, 722] width 17 height 18
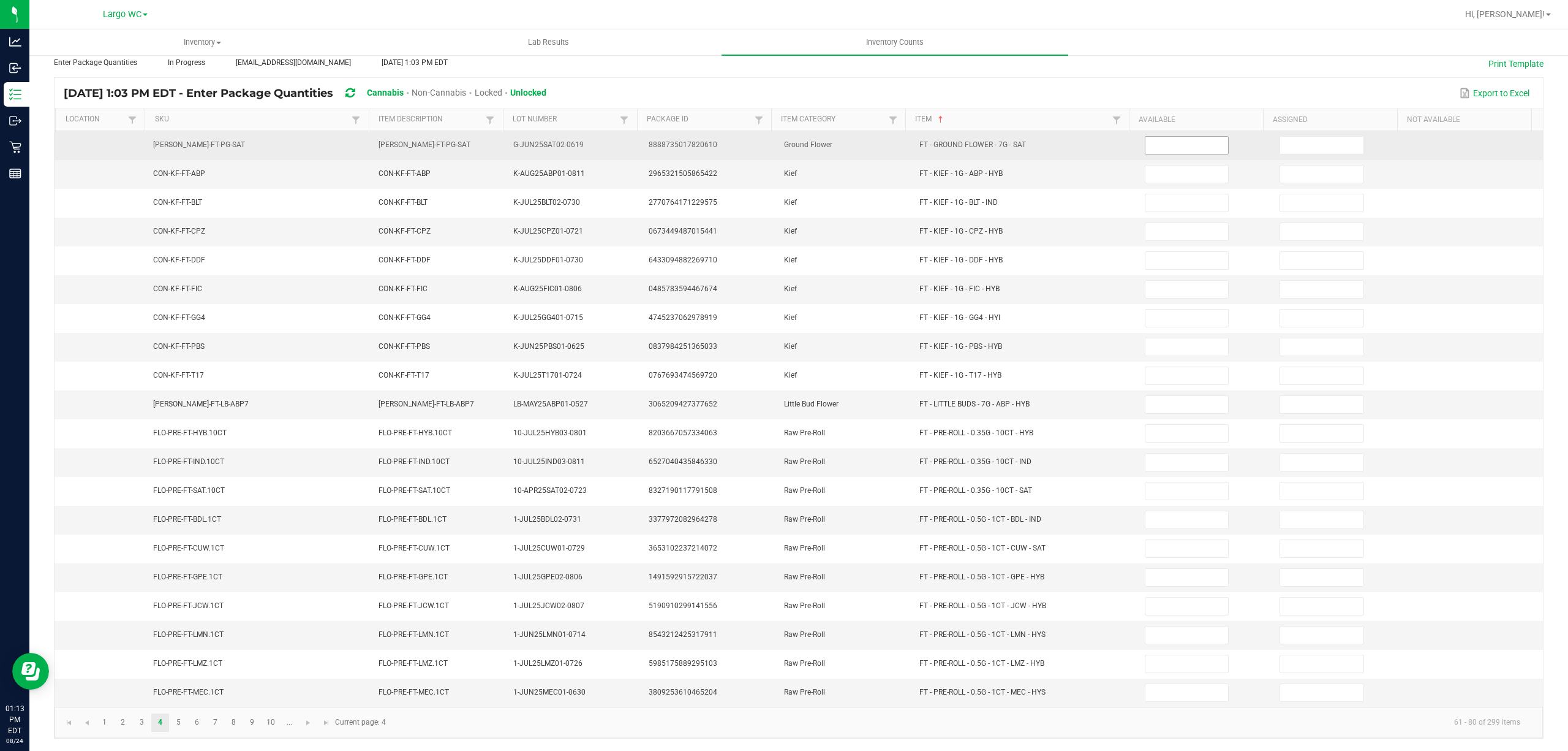
click at [1169, 137] on input at bounding box center [1187, 145] width 84 height 17
type input "6"
type input "5"
type input "2"
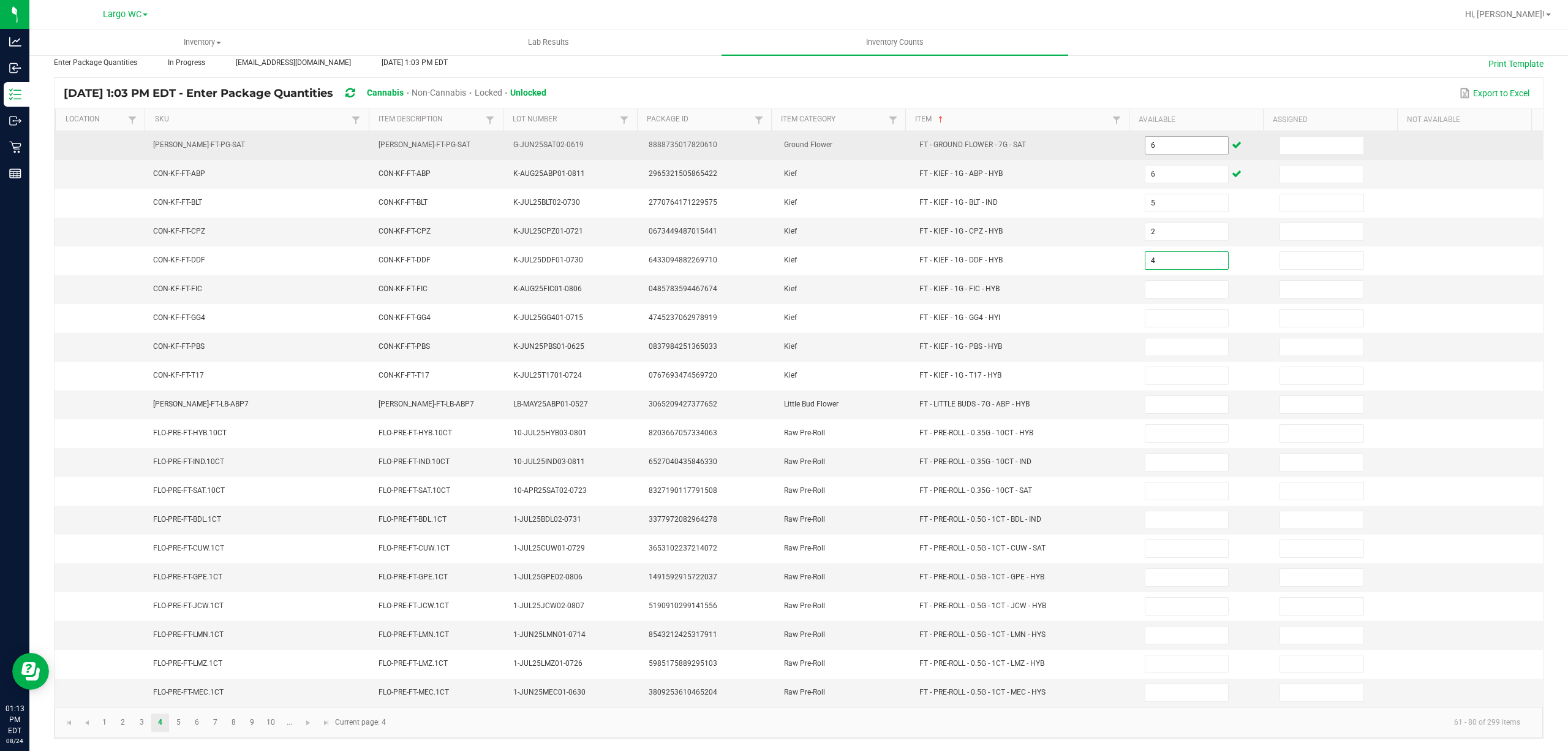
type input "4"
type input "8"
type input "2"
type input "7"
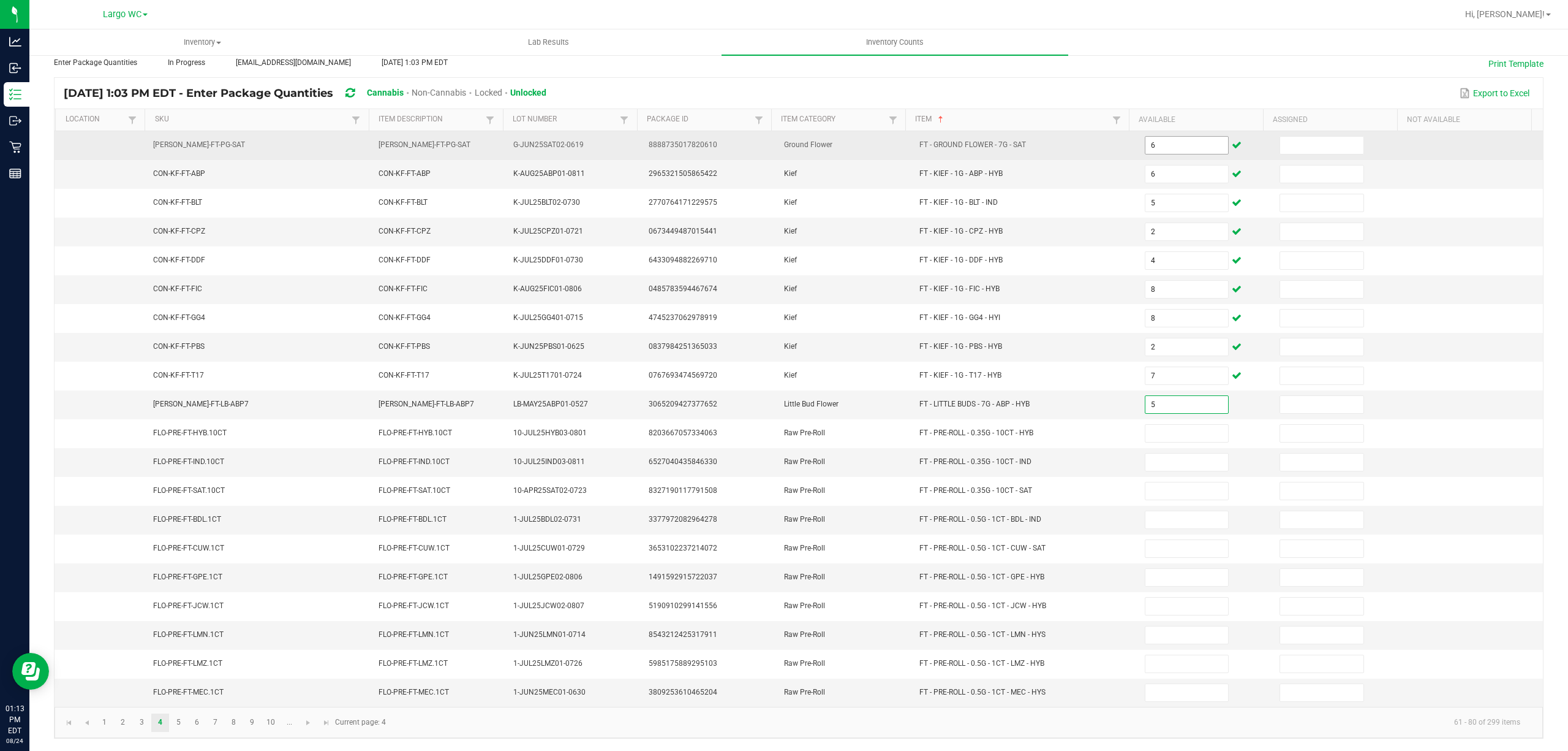
type input "5"
type input "15"
type input "13"
type input "17"
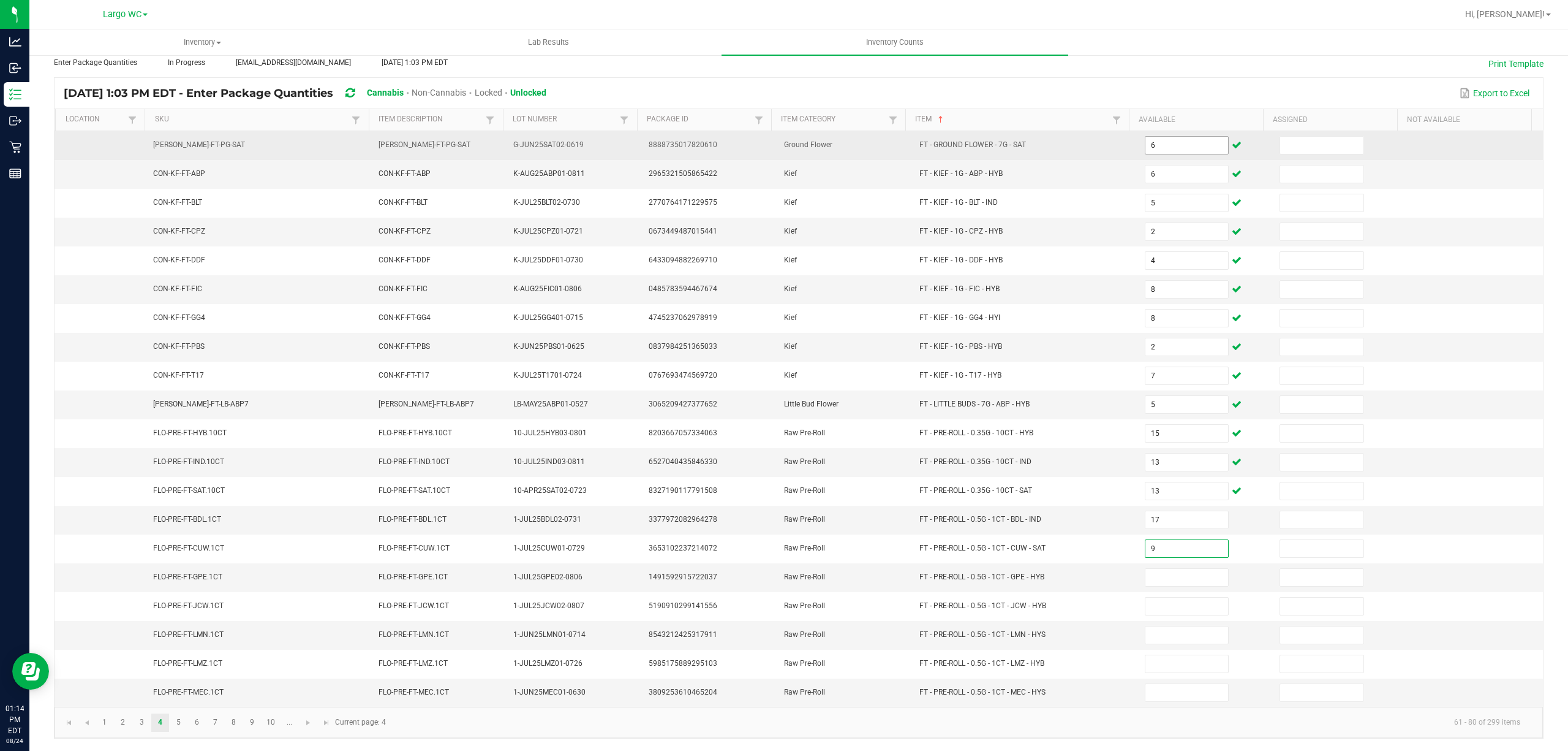
type input "9"
type input "16"
type input "22"
type input "13"
type input "14"
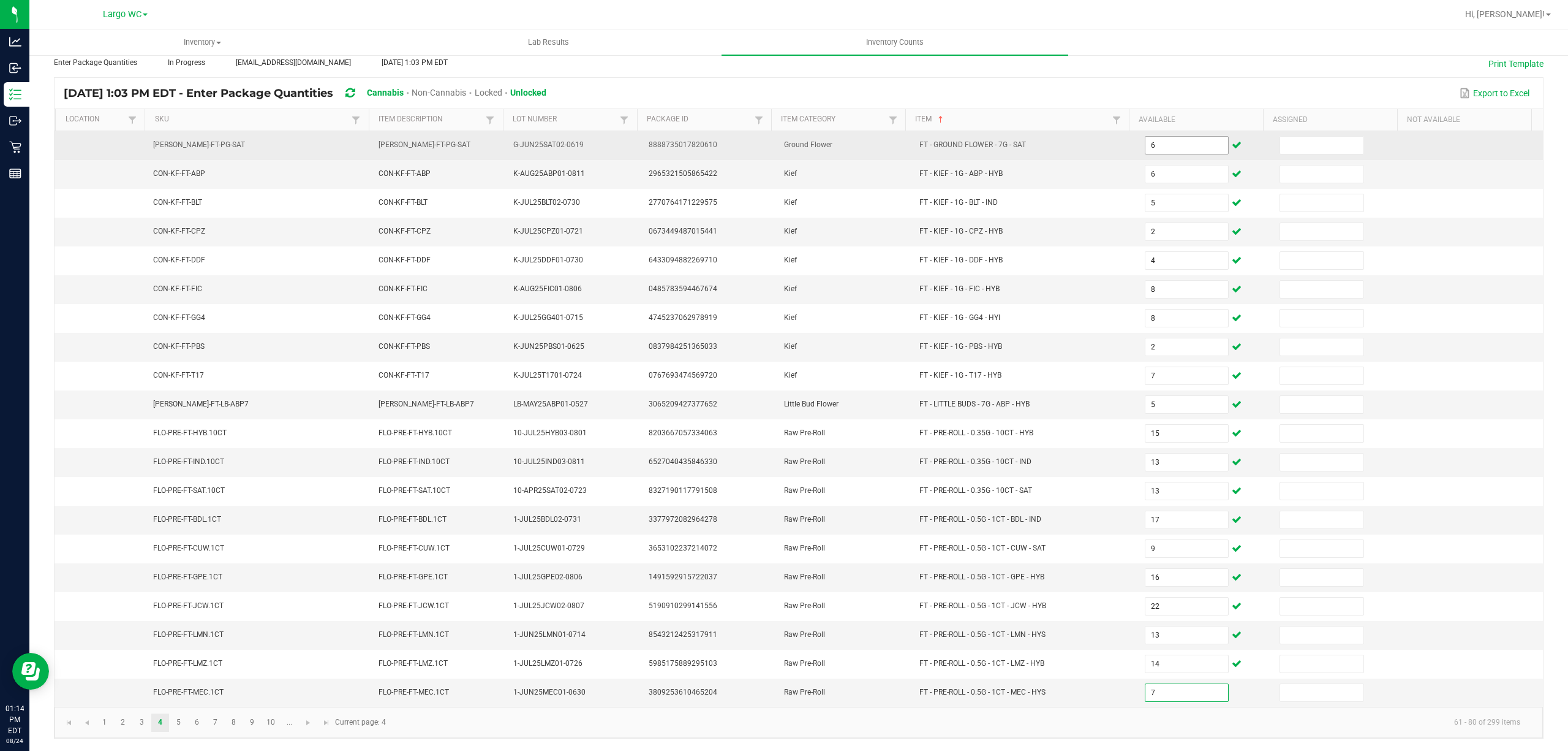
type input "7"
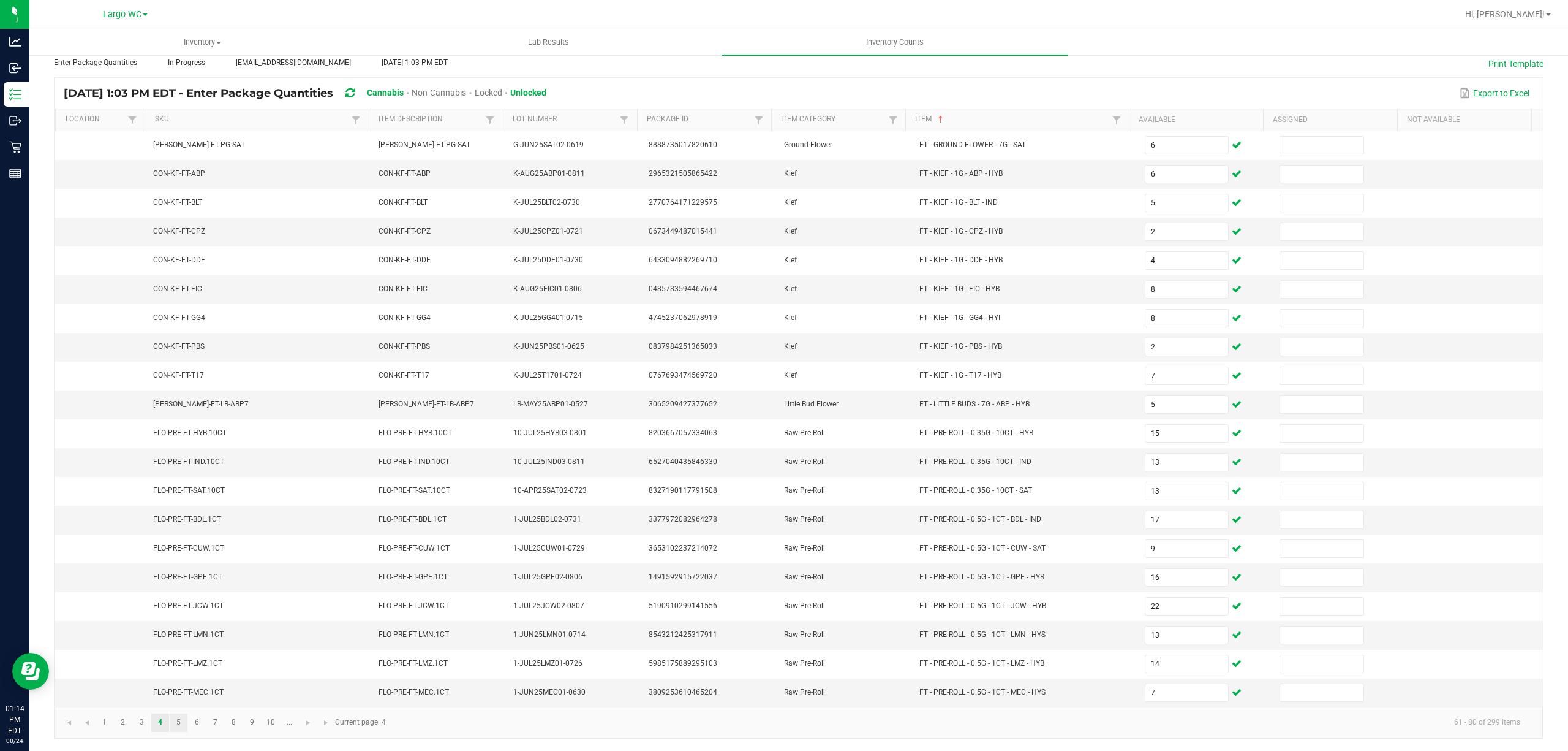
click at [179, 726] on link "5" at bounding box center [179, 722] width 17 height 18
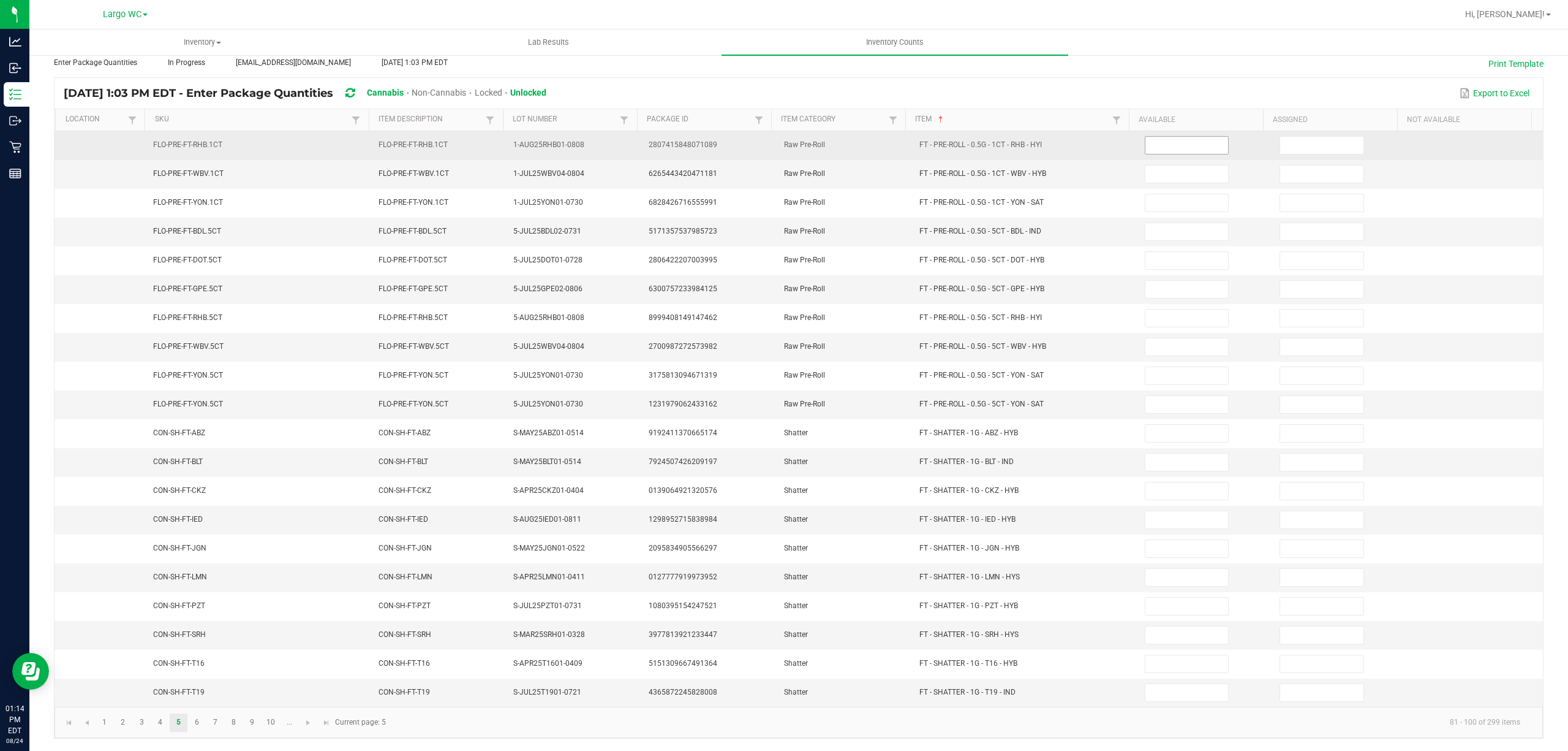
click at [1152, 137] on input at bounding box center [1187, 145] width 84 height 17
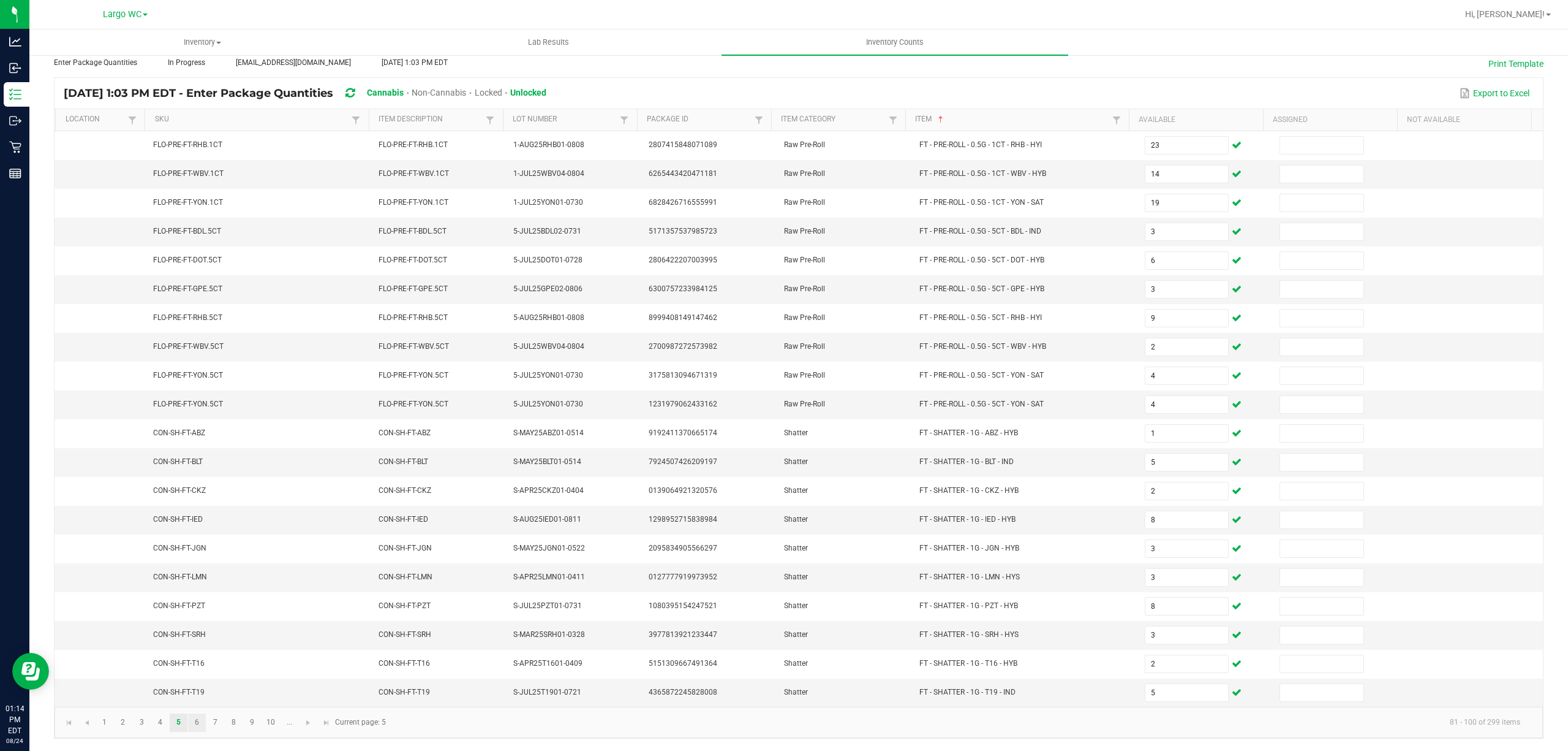
click at [193, 726] on link "6" at bounding box center [197, 722] width 17 height 18
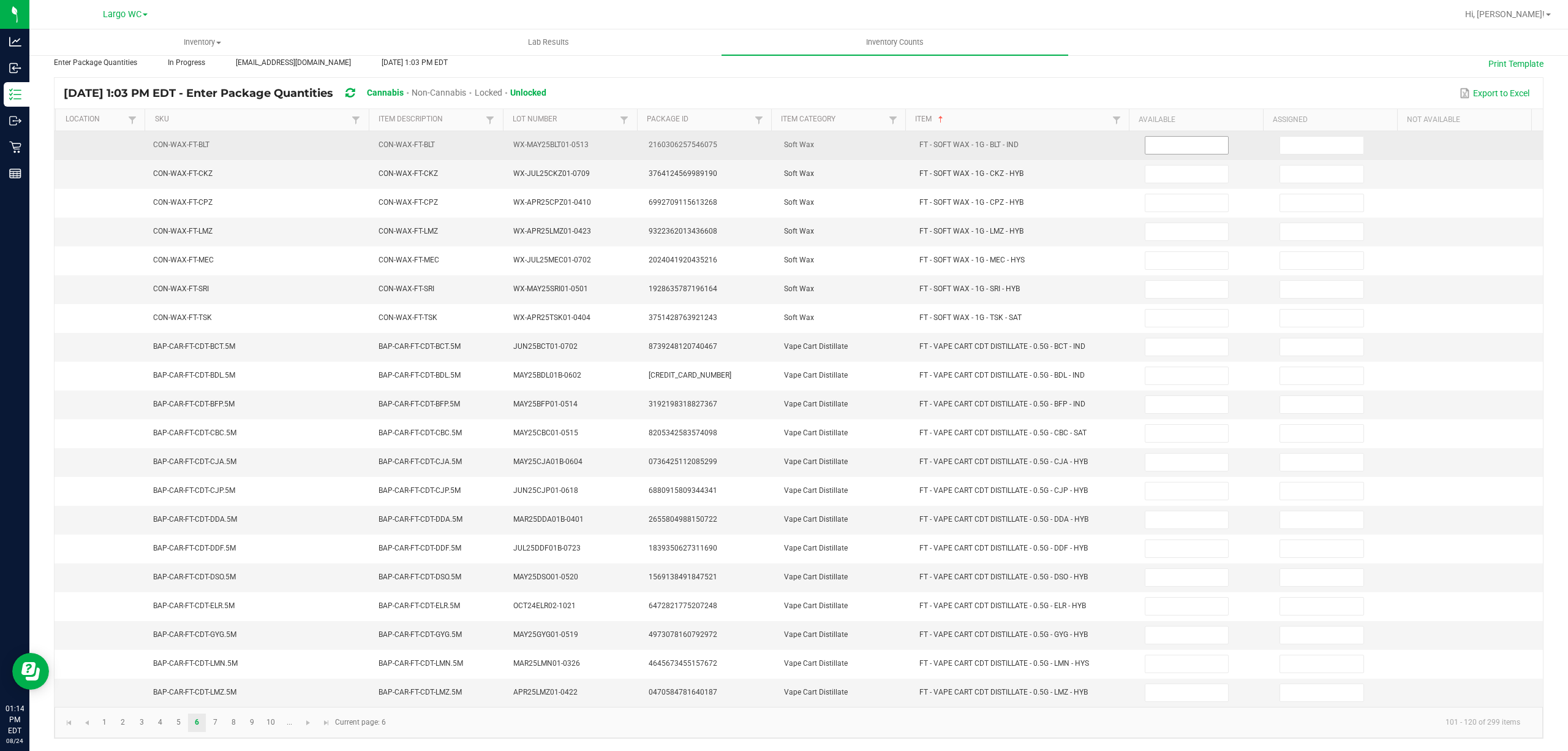
click at [1166, 137] on input at bounding box center [1187, 145] width 84 height 17
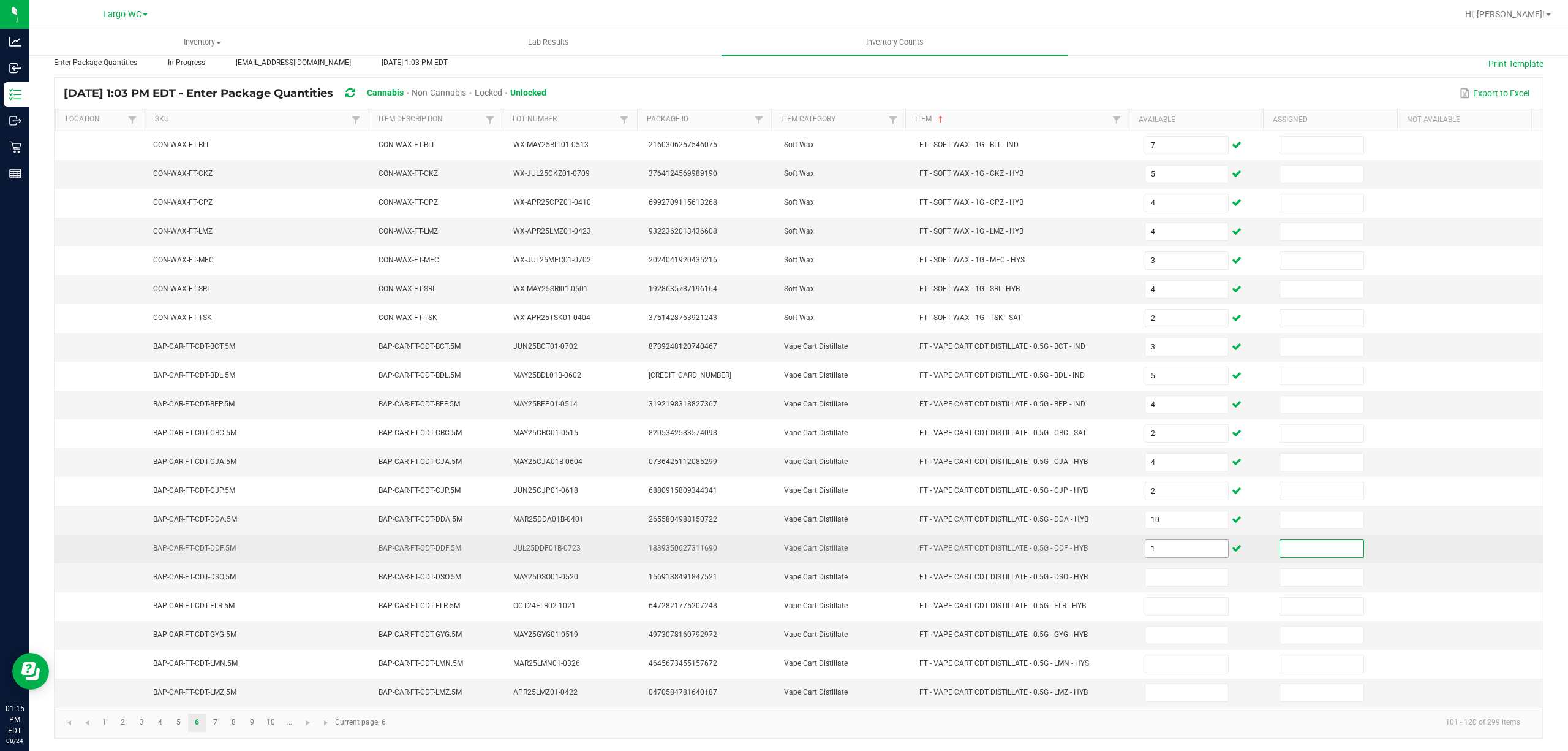
click at [1185, 548] on input "1" at bounding box center [1187, 548] width 84 height 17
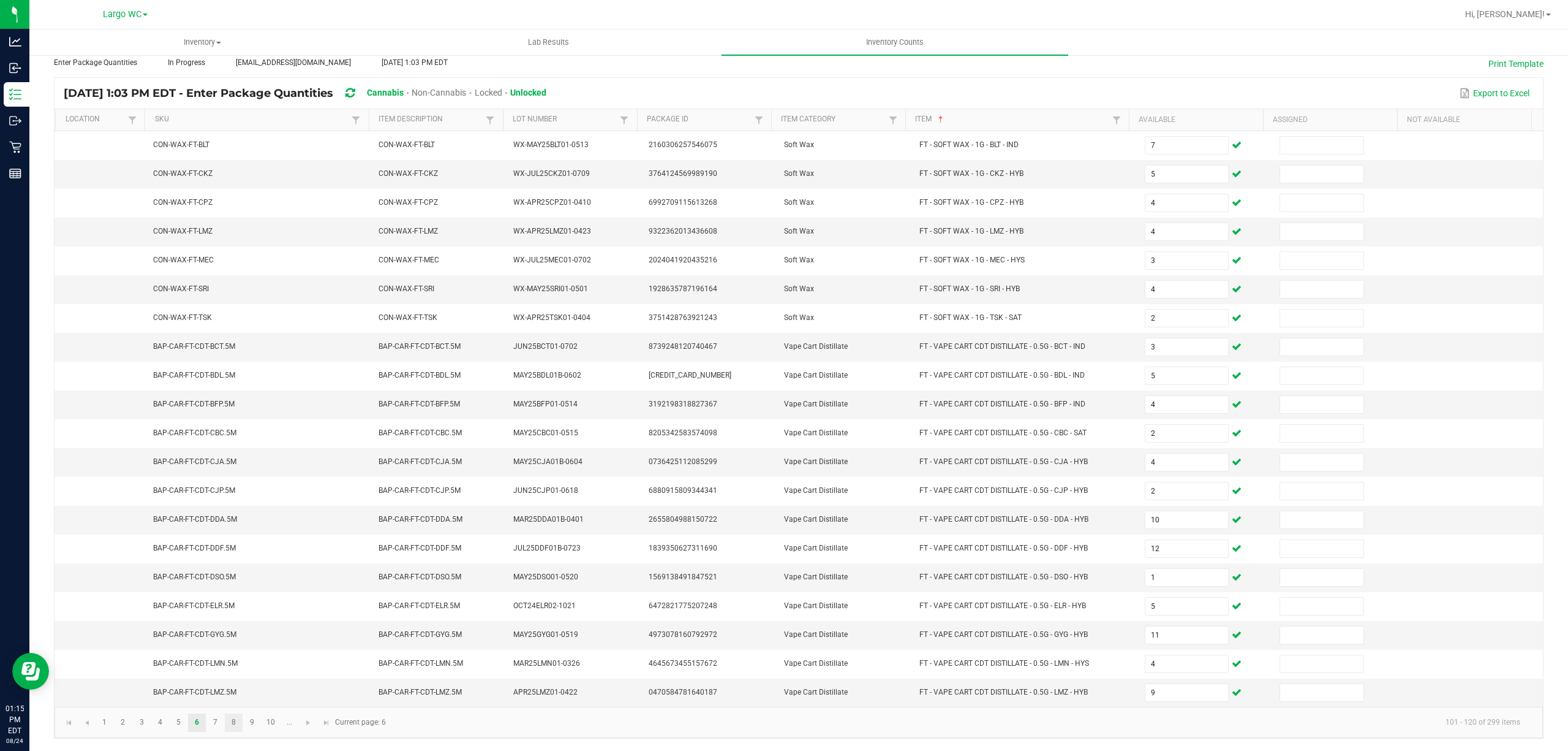
click at [234, 721] on link "8" at bounding box center [234, 722] width 17 height 18
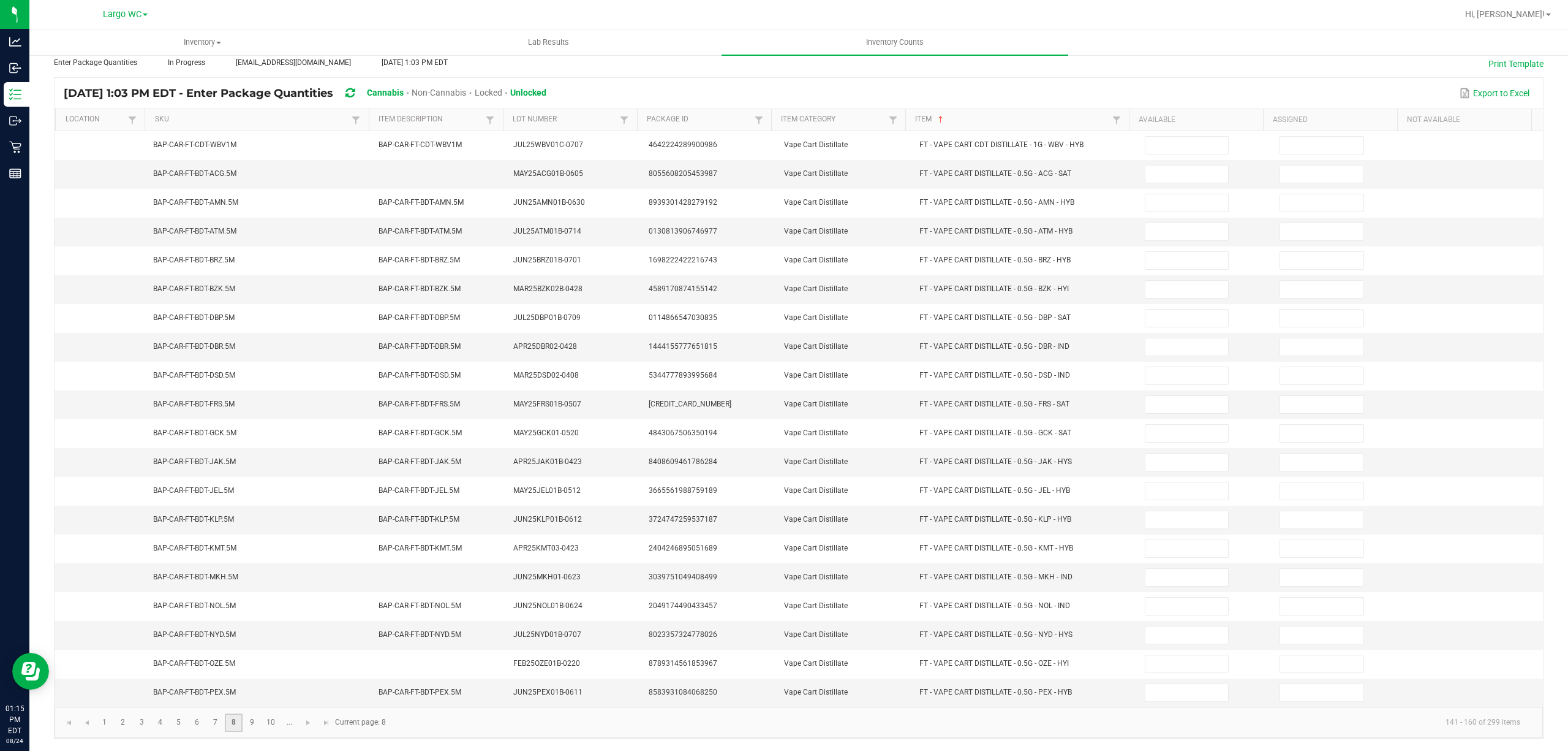
click at [213, 726] on link "7" at bounding box center [215, 722] width 17 height 18
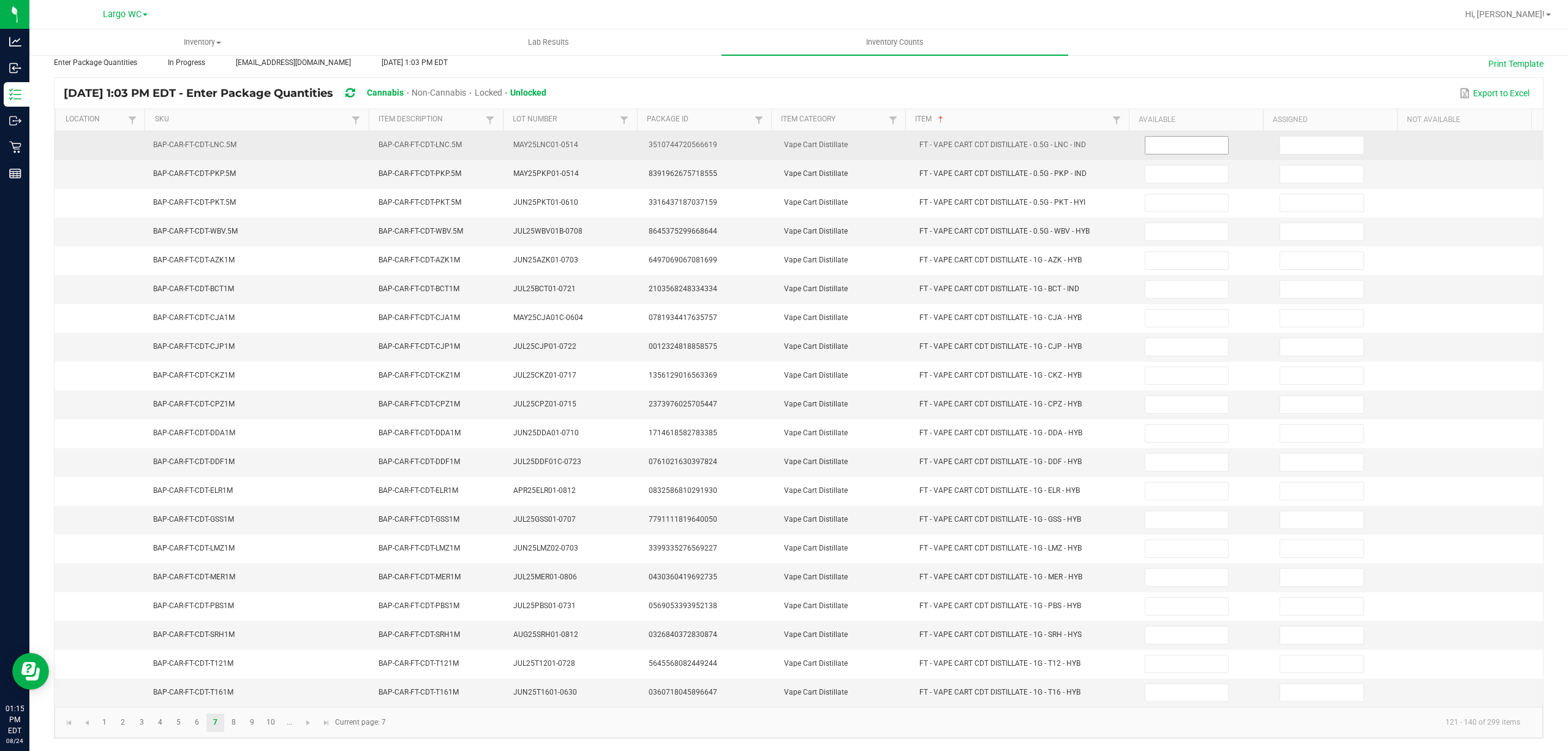
click at [1157, 137] on input at bounding box center [1187, 145] width 84 height 17
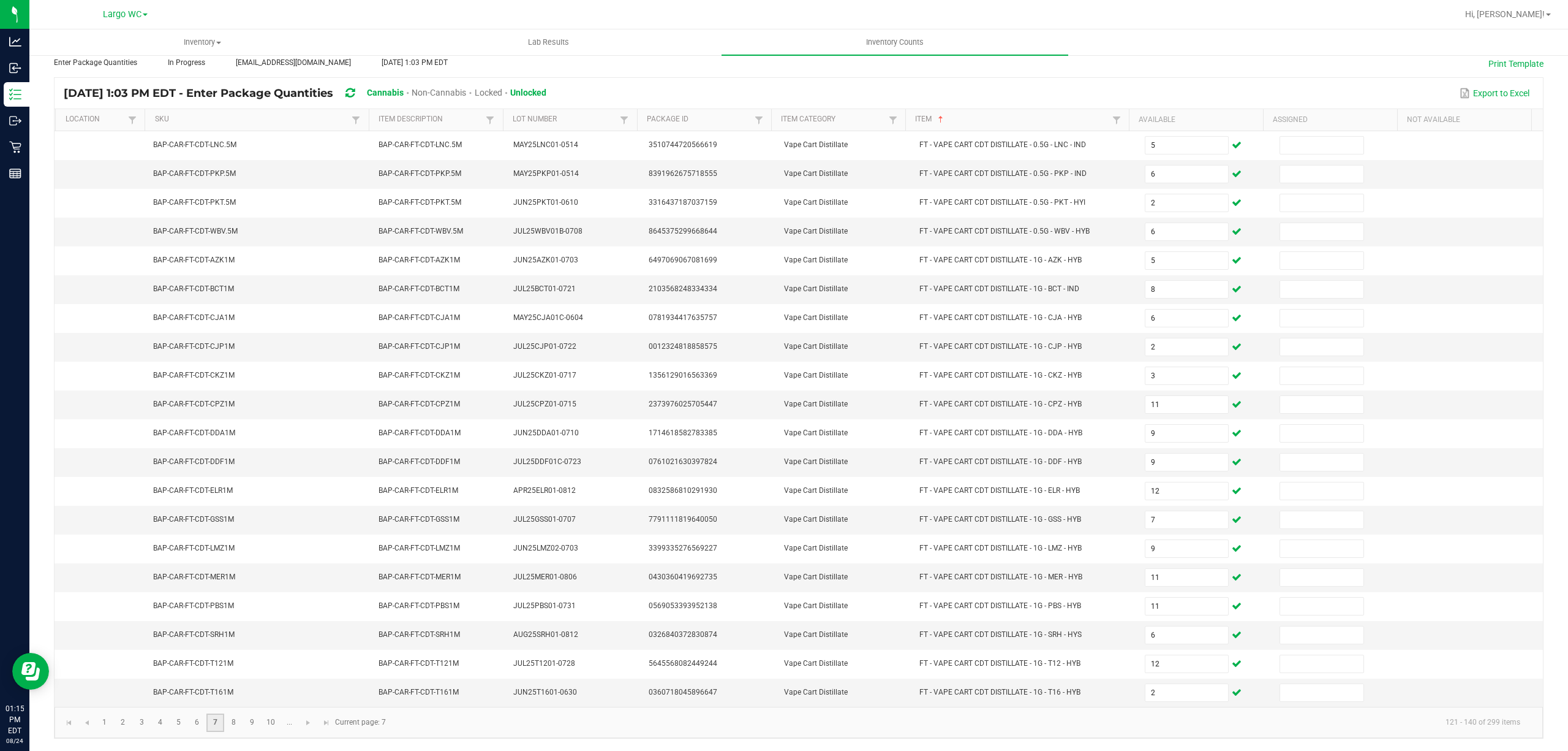
click at [215, 721] on link "7" at bounding box center [215, 722] width 17 height 18
click at [234, 721] on link "8" at bounding box center [234, 722] width 17 height 18
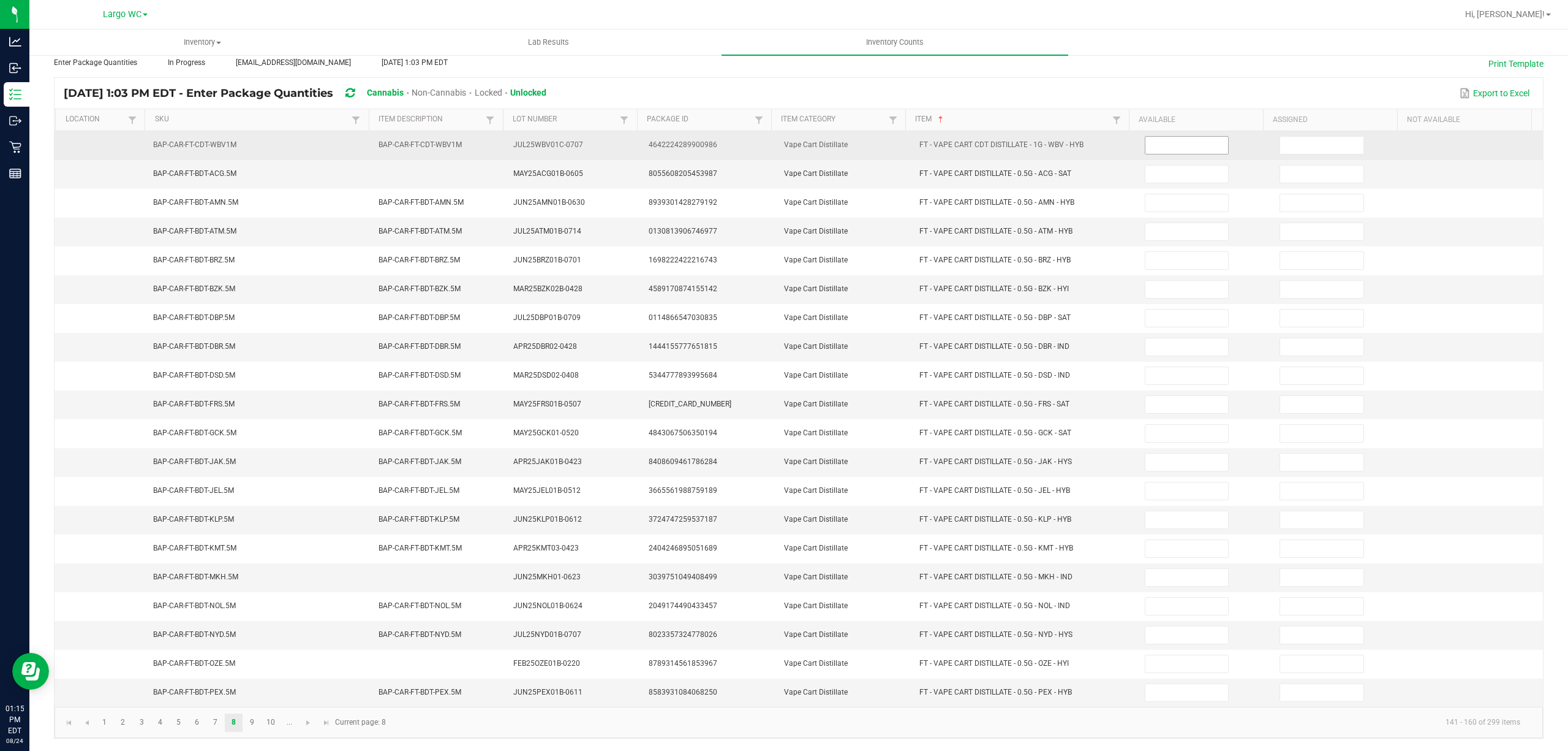
click at [1169, 137] on input at bounding box center [1187, 145] width 84 height 17
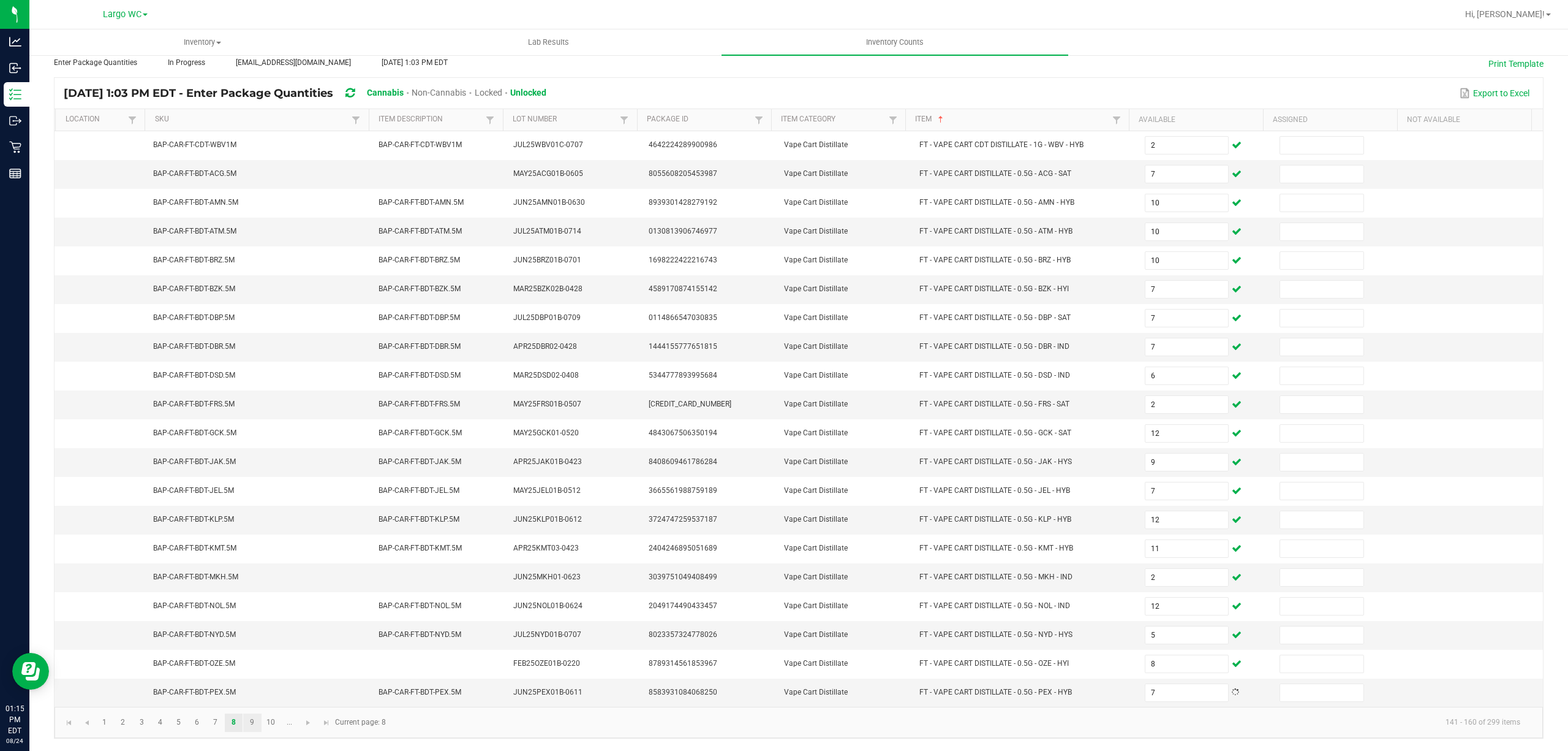
click at [253, 721] on link "9" at bounding box center [252, 722] width 17 height 18
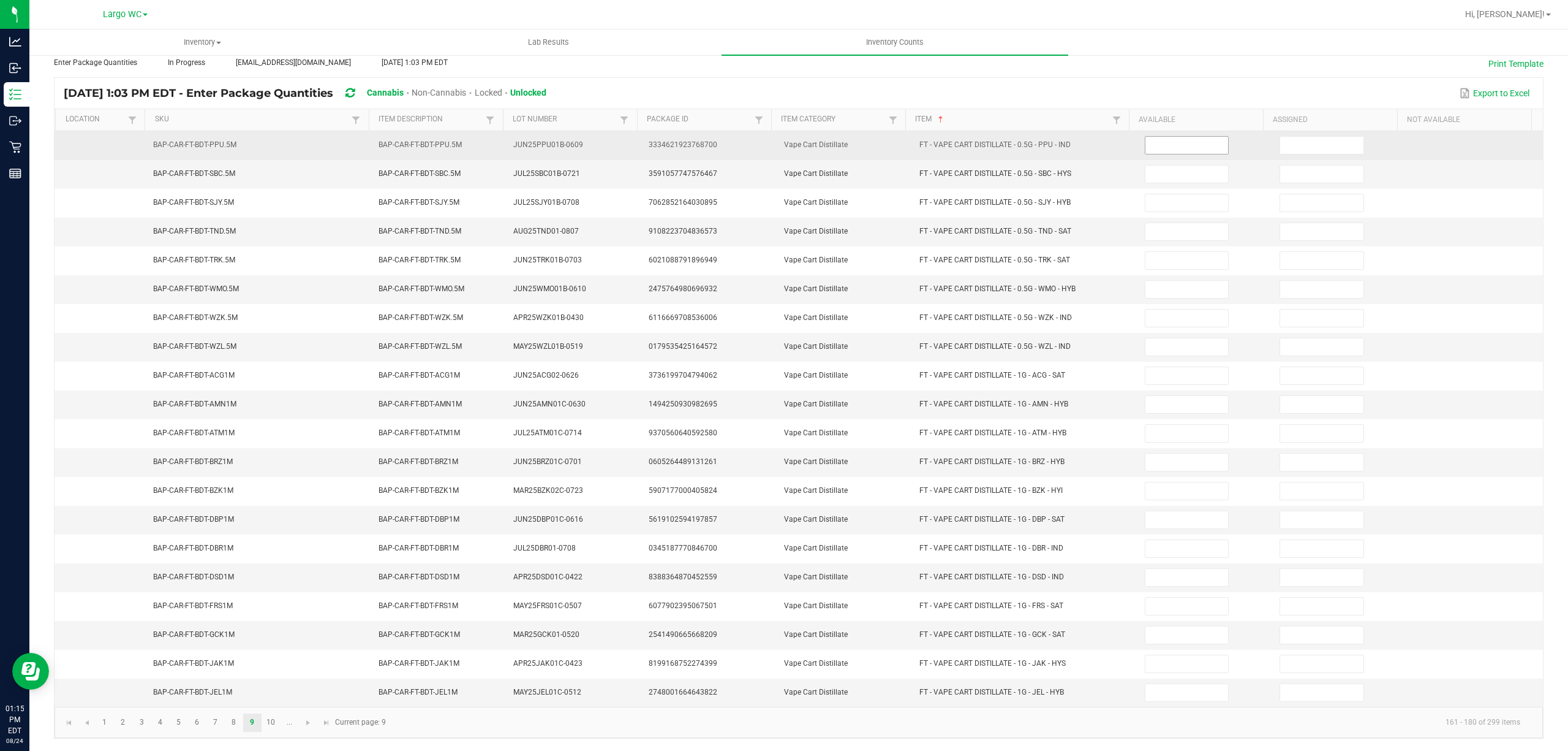
click at [1146, 137] on input at bounding box center [1187, 145] width 84 height 17
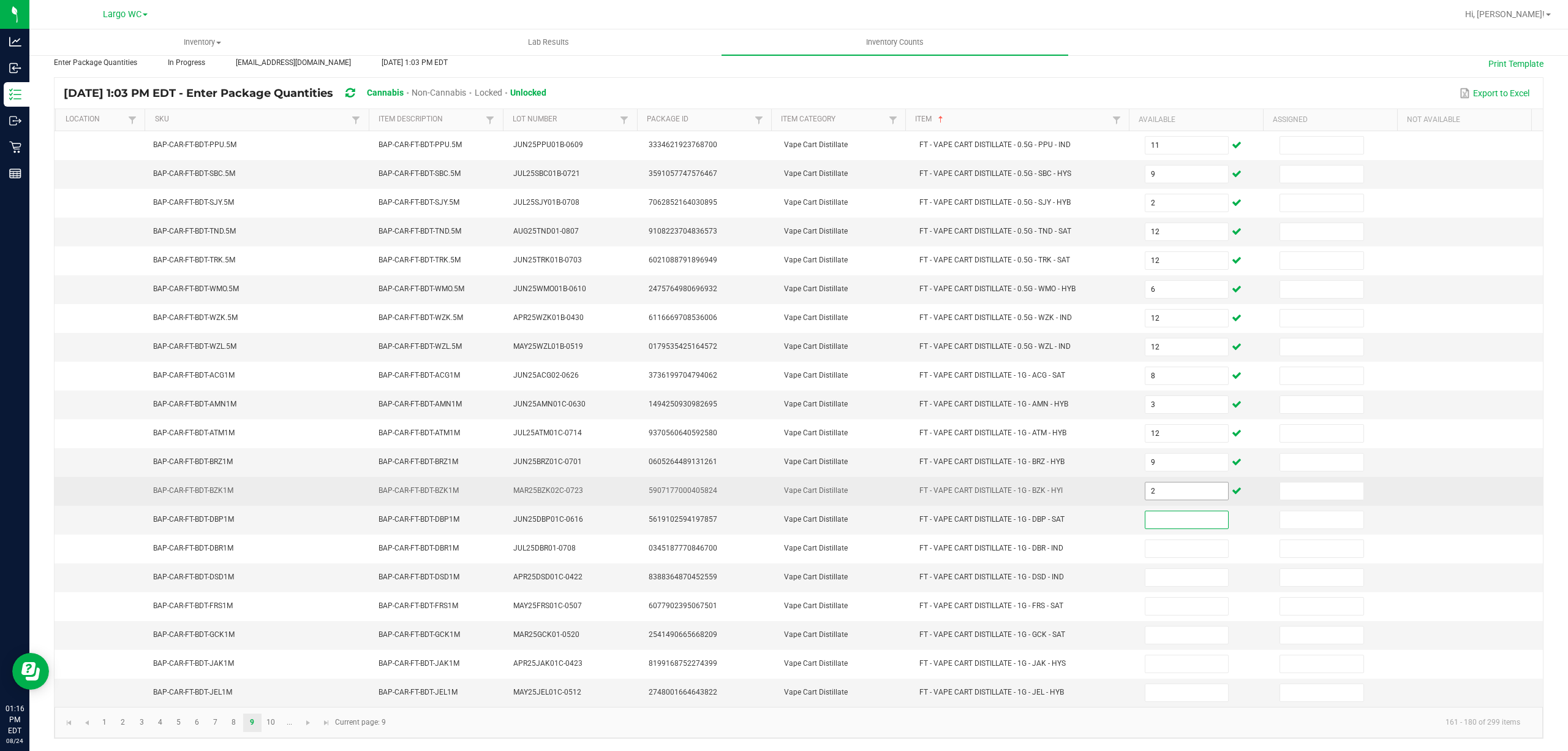
click at [1177, 486] on input "2" at bounding box center [1187, 491] width 84 height 17
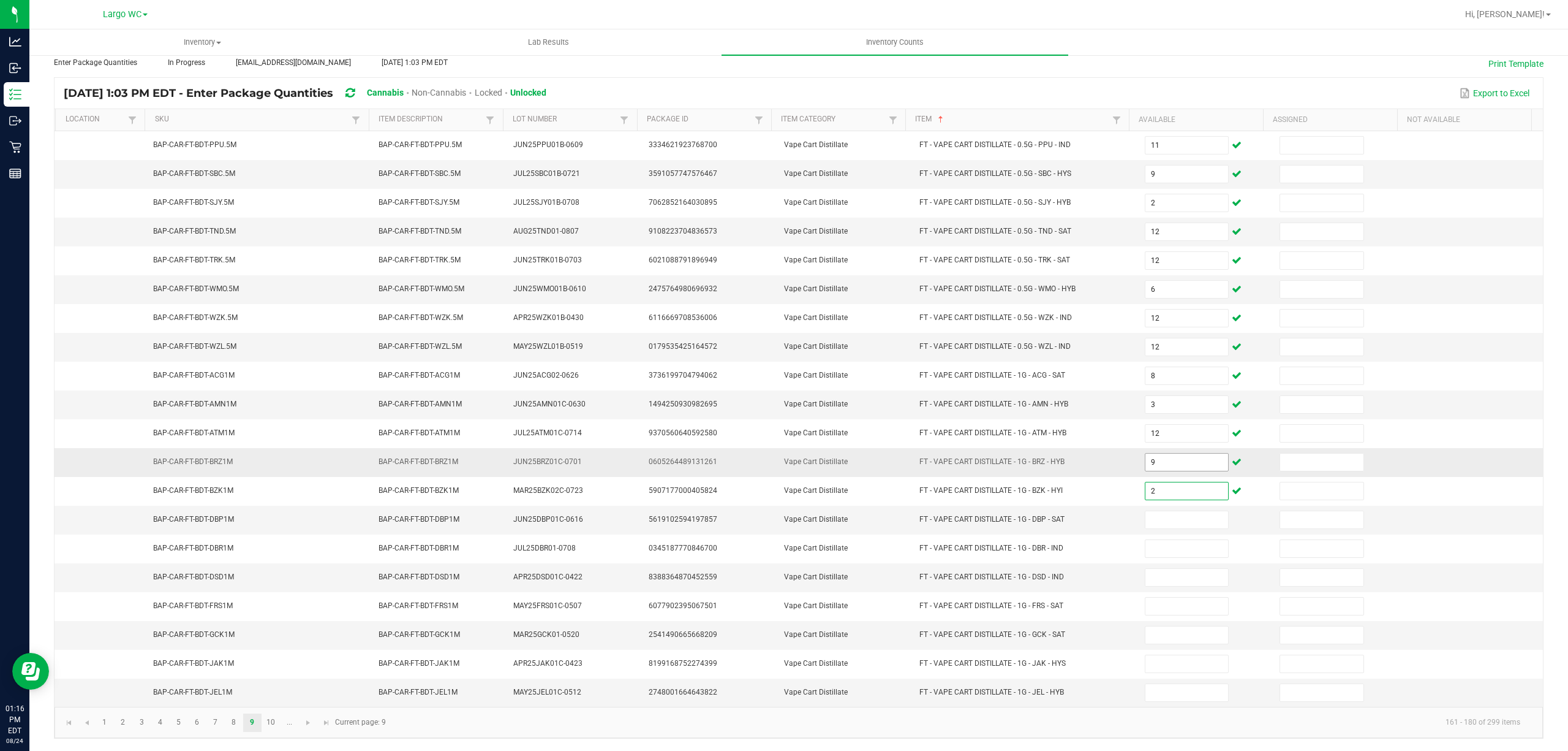
click at [1153, 454] on input "9" at bounding box center [1187, 463] width 84 height 17
click at [273, 724] on link "10" at bounding box center [271, 722] width 17 height 18
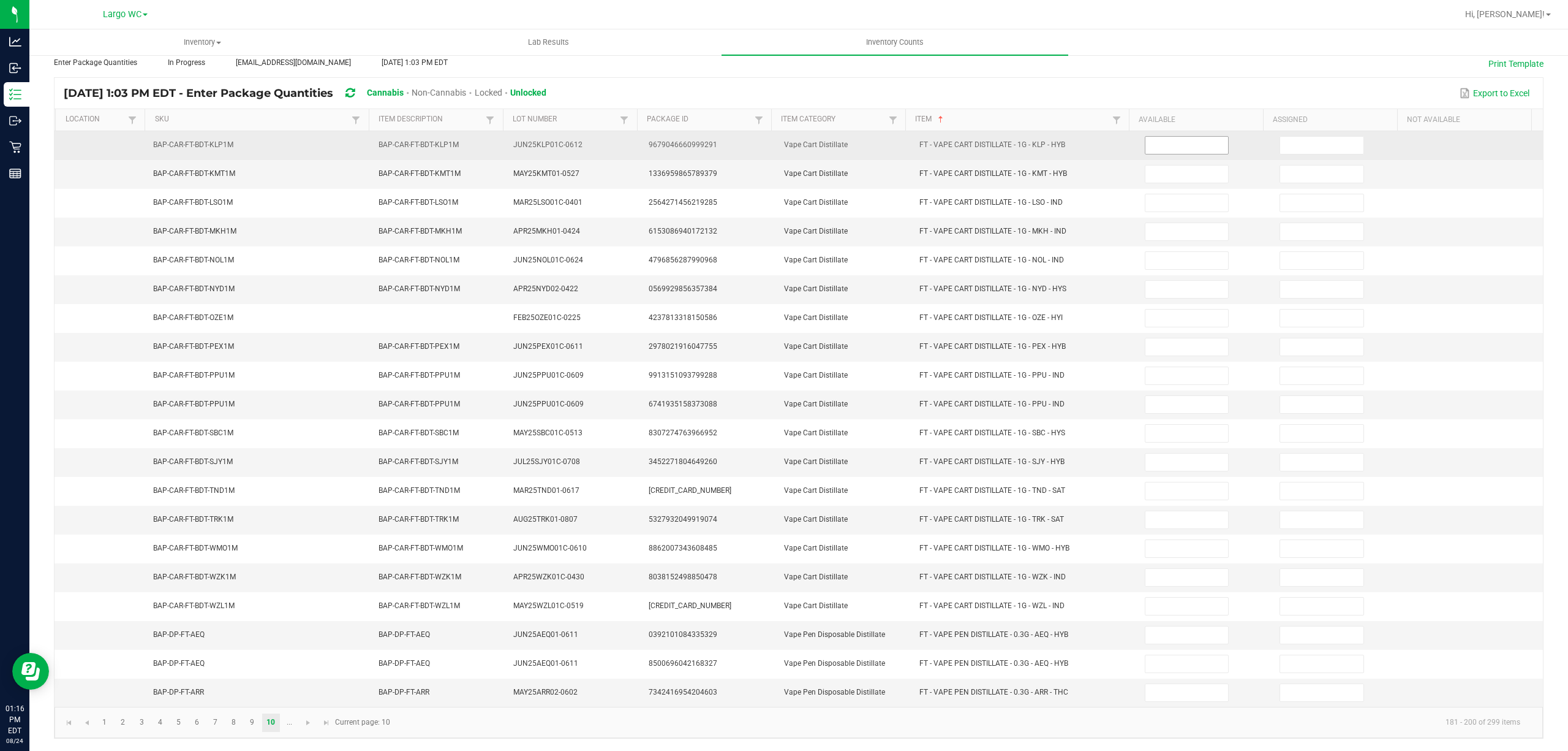
click at [1164, 137] on input at bounding box center [1187, 145] width 84 height 17
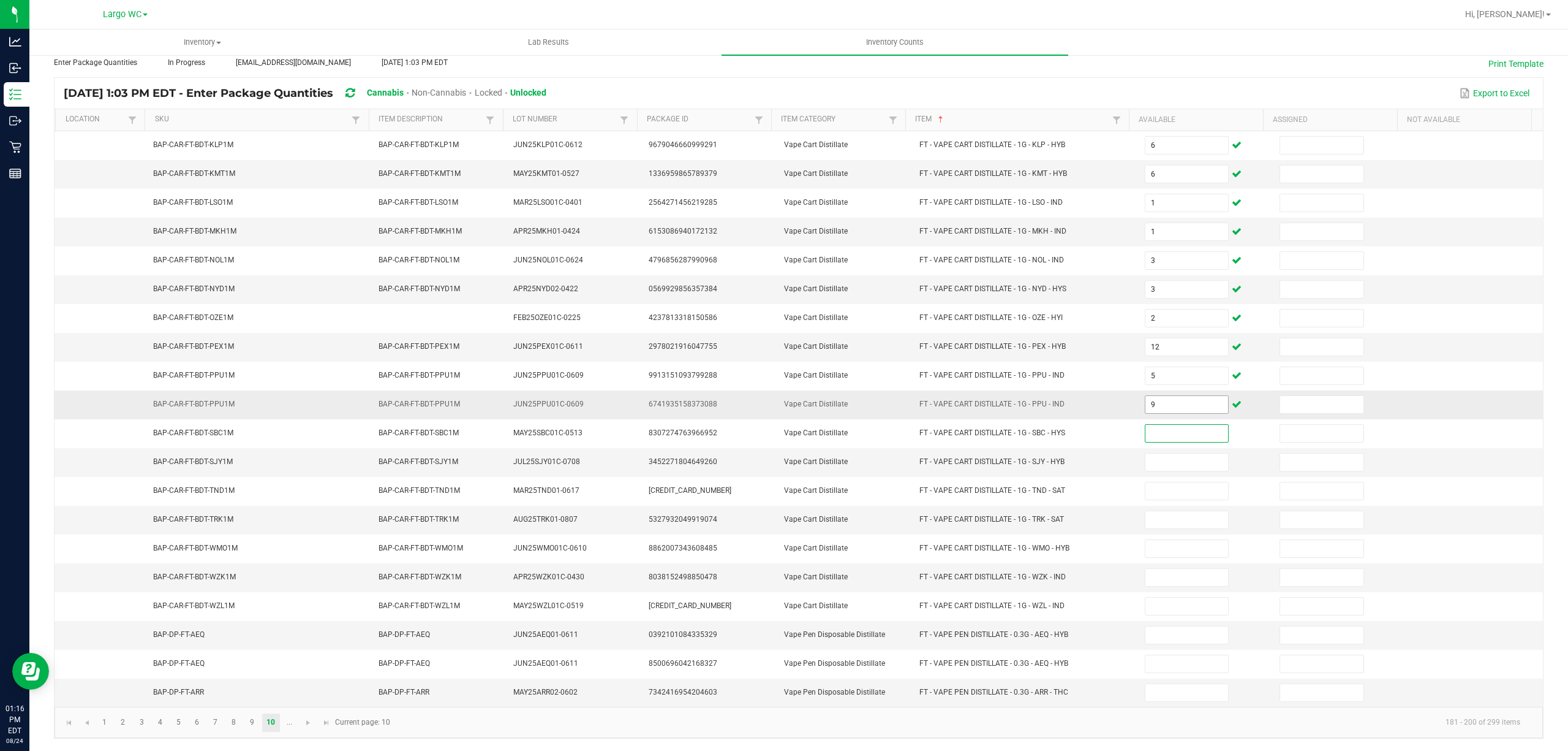
click at [1153, 396] on input "9" at bounding box center [1187, 405] width 84 height 17
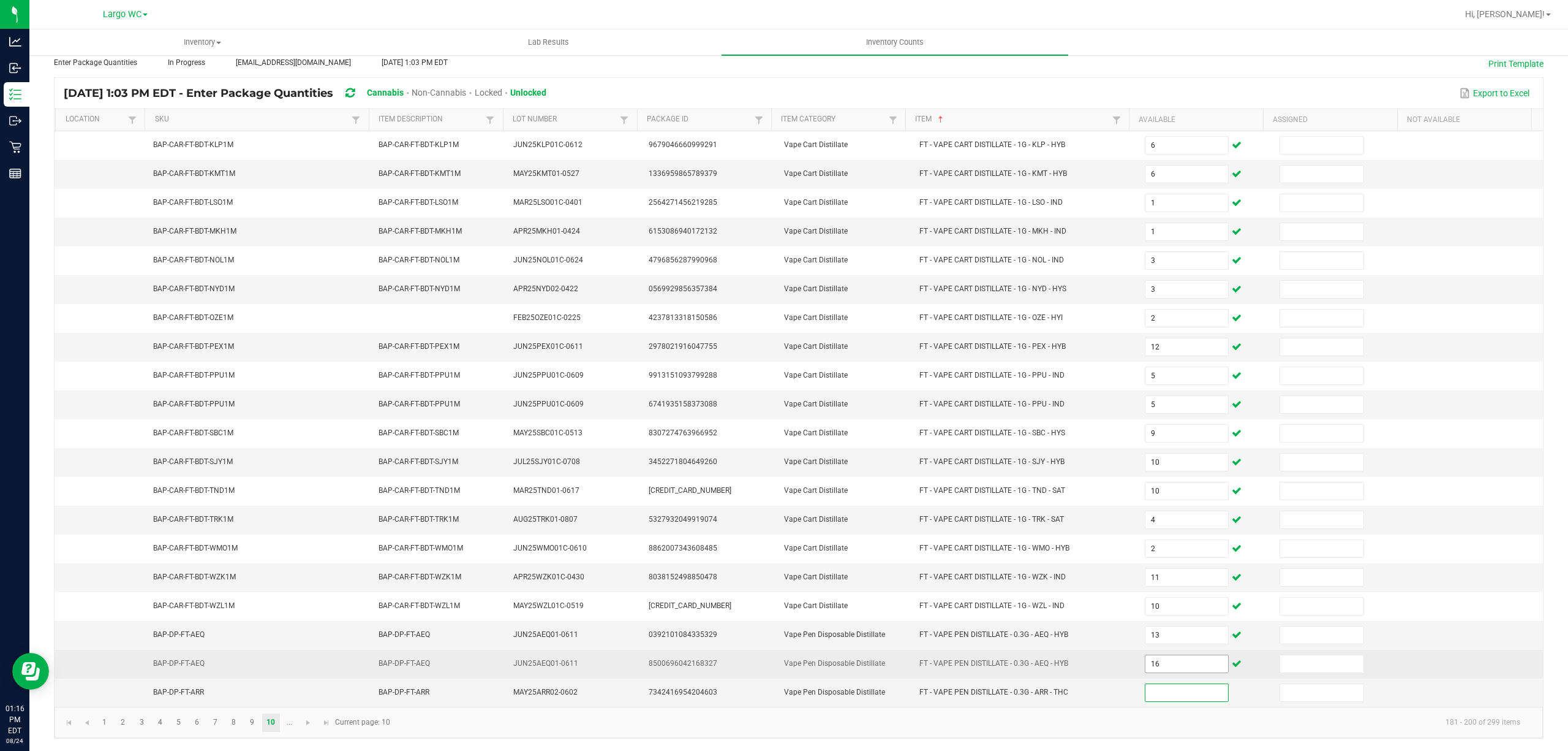
click at [1146, 661] on input "16" at bounding box center [1187, 663] width 84 height 17
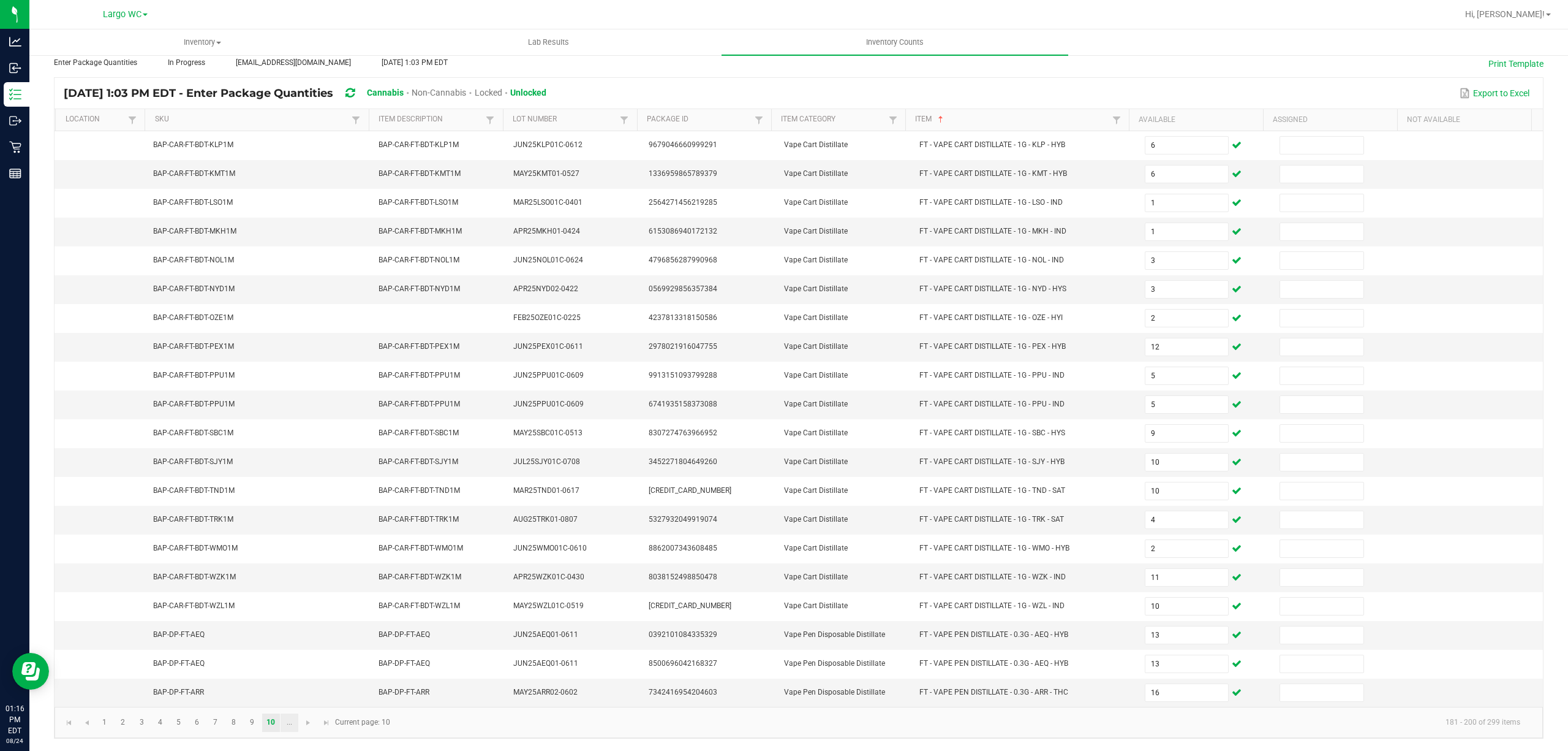
click at [287, 723] on link "..." at bounding box center [289, 722] width 17 height 18
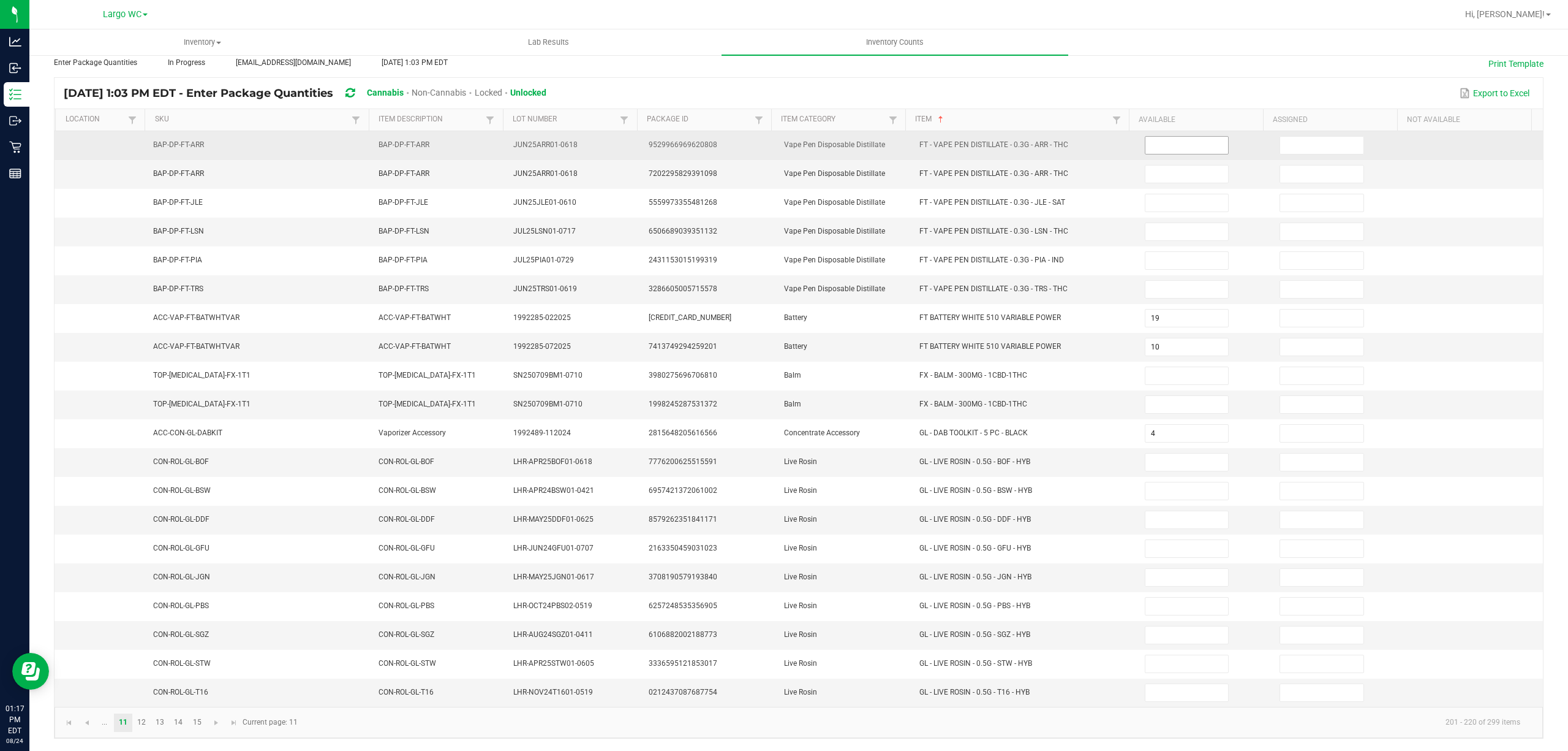
click at [1146, 137] on input at bounding box center [1187, 145] width 84 height 17
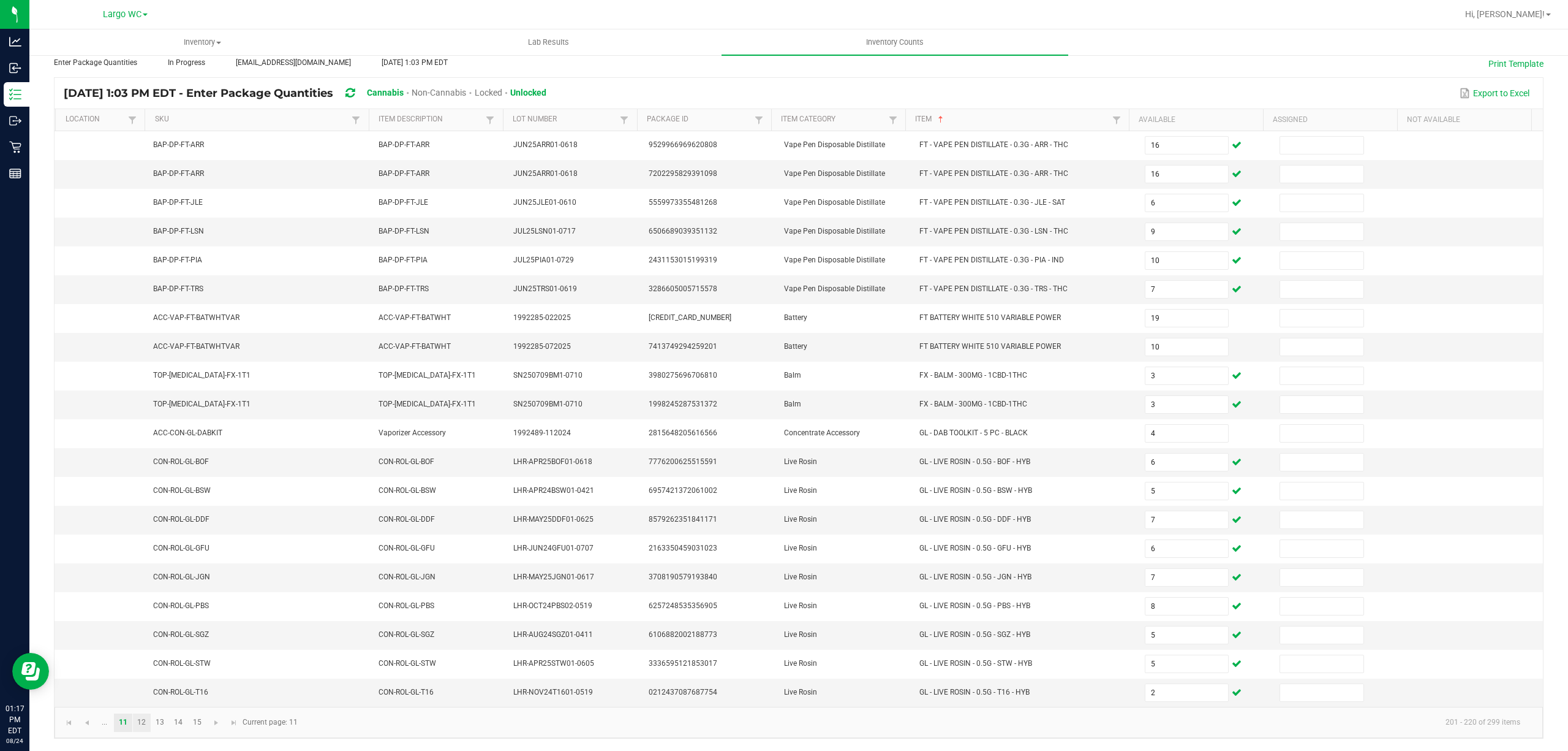
click at [141, 721] on link "12" at bounding box center [141, 722] width 17 height 18
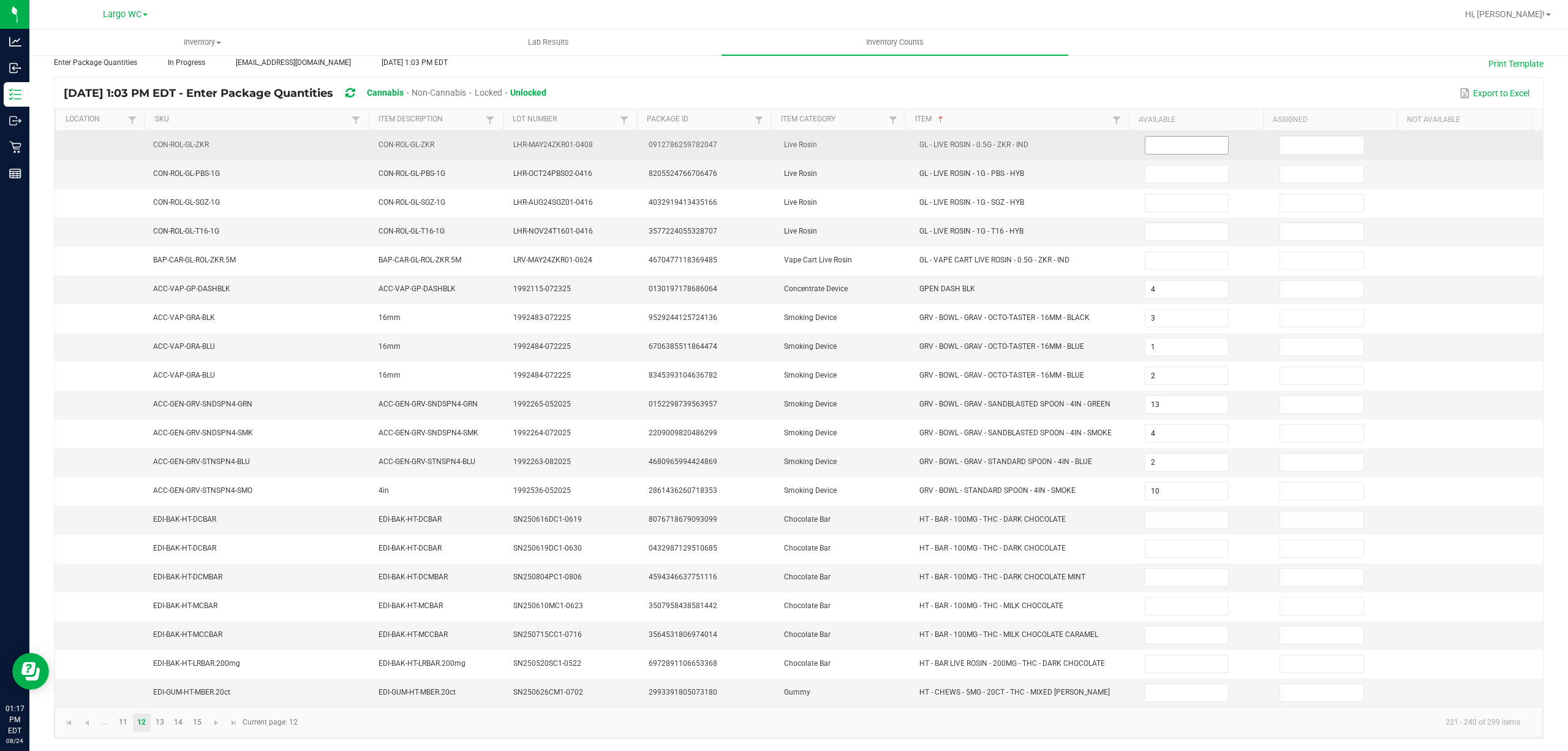
click at [1163, 137] on input at bounding box center [1187, 145] width 84 height 17
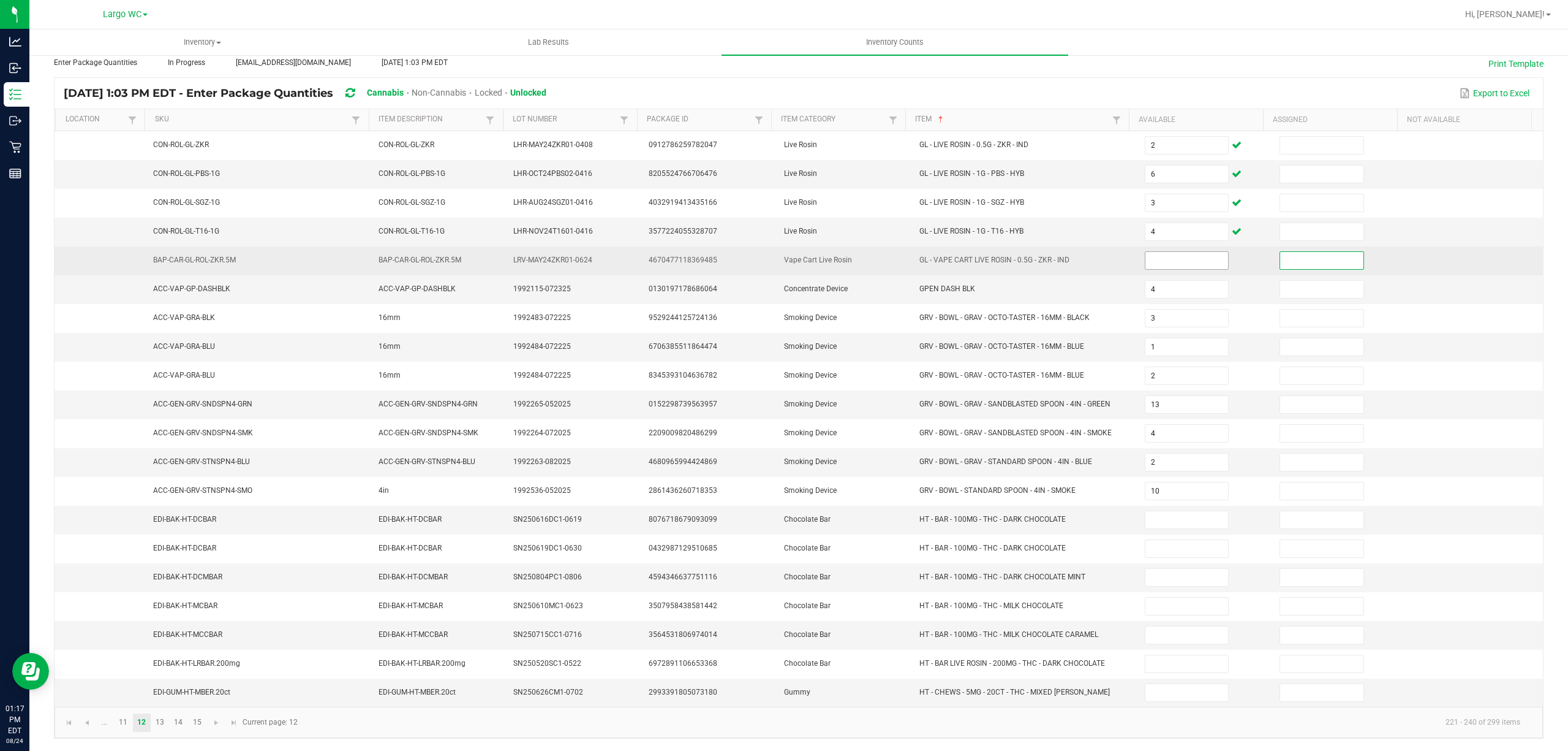
click at [1146, 253] on input at bounding box center [1187, 261] width 84 height 17
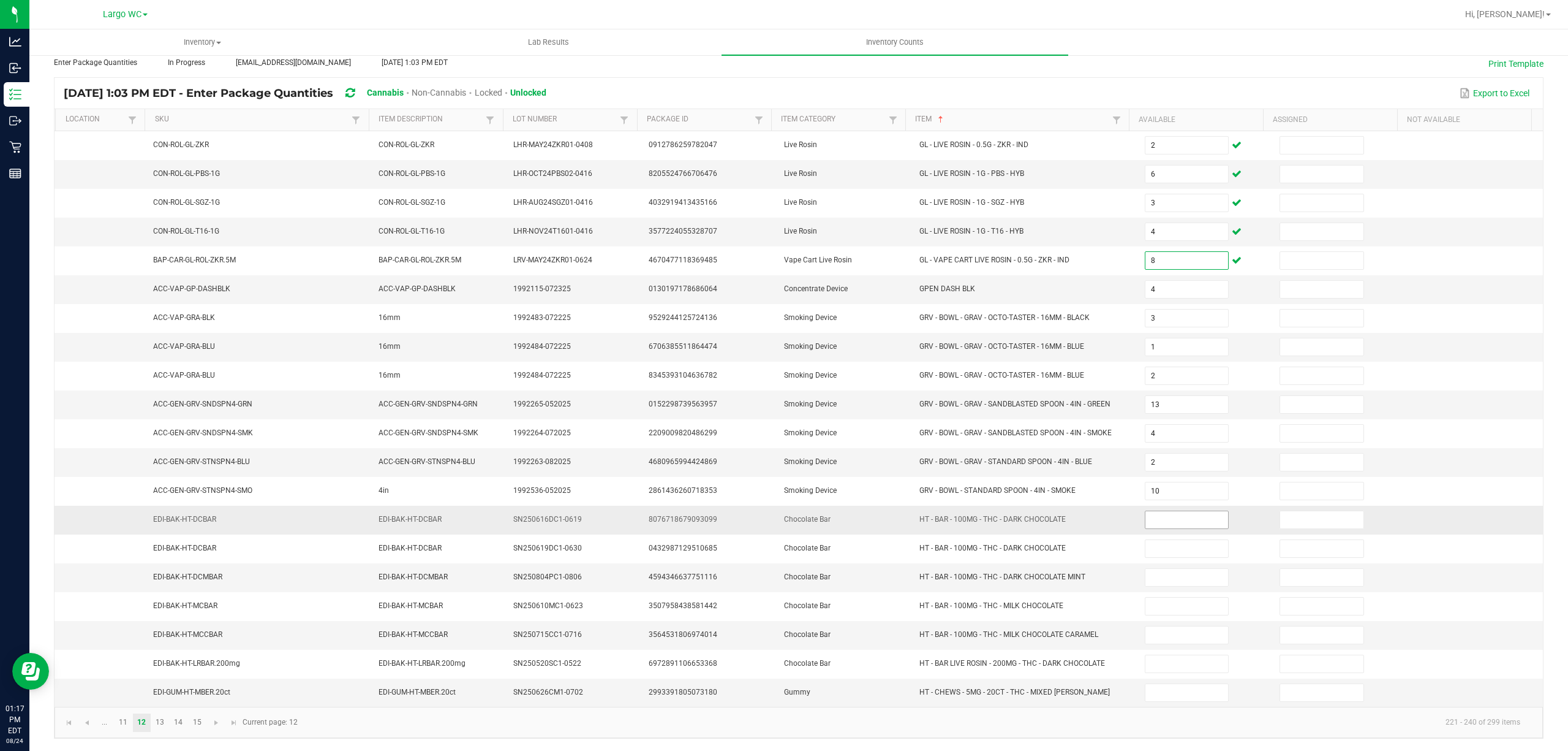
click at [1160, 517] on input at bounding box center [1187, 520] width 84 height 17
click at [161, 726] on link "13" at bounding box center [160, 722] width 17 height 18
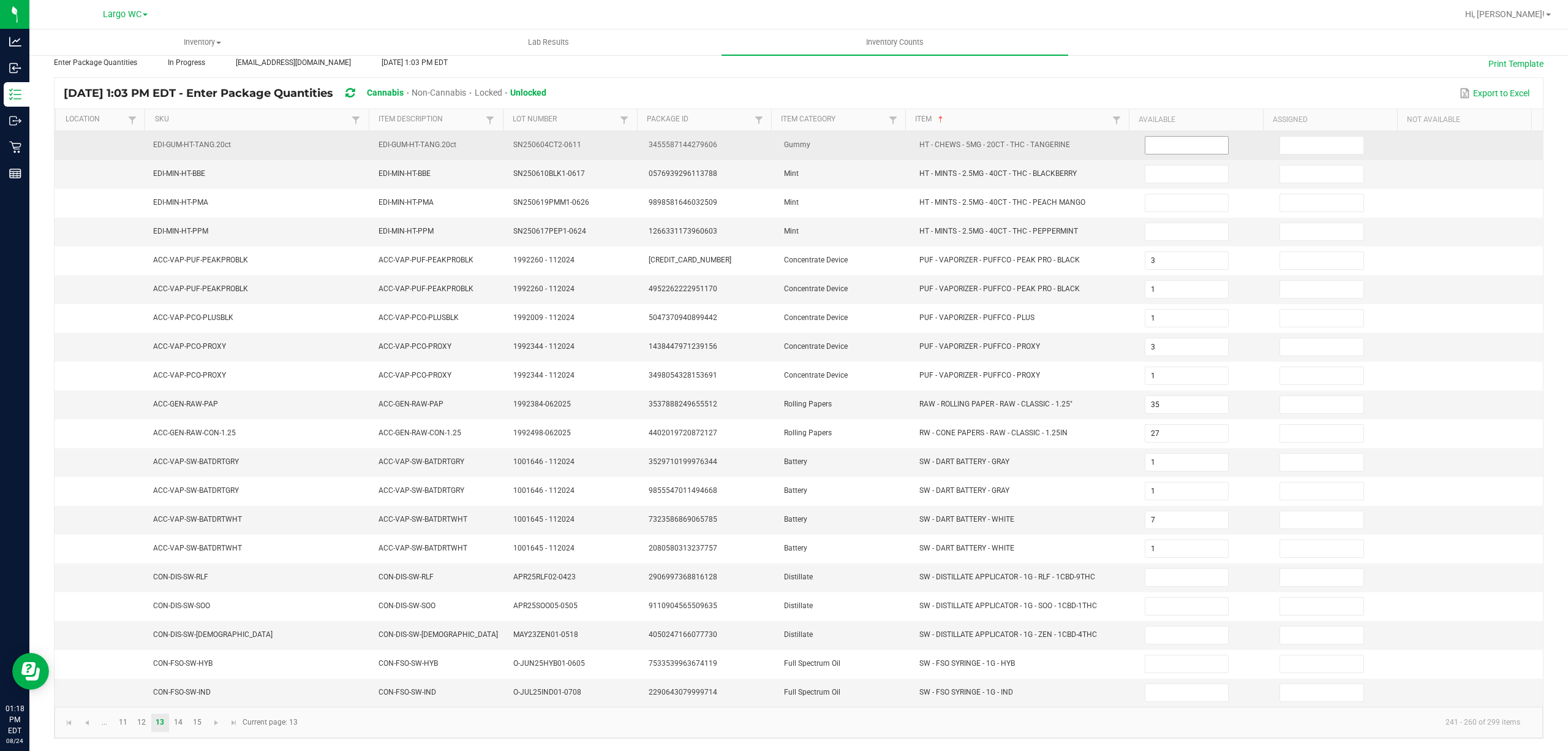
click at [1159, 137] on input at bounding box center [1187, 145] width 84 height 17
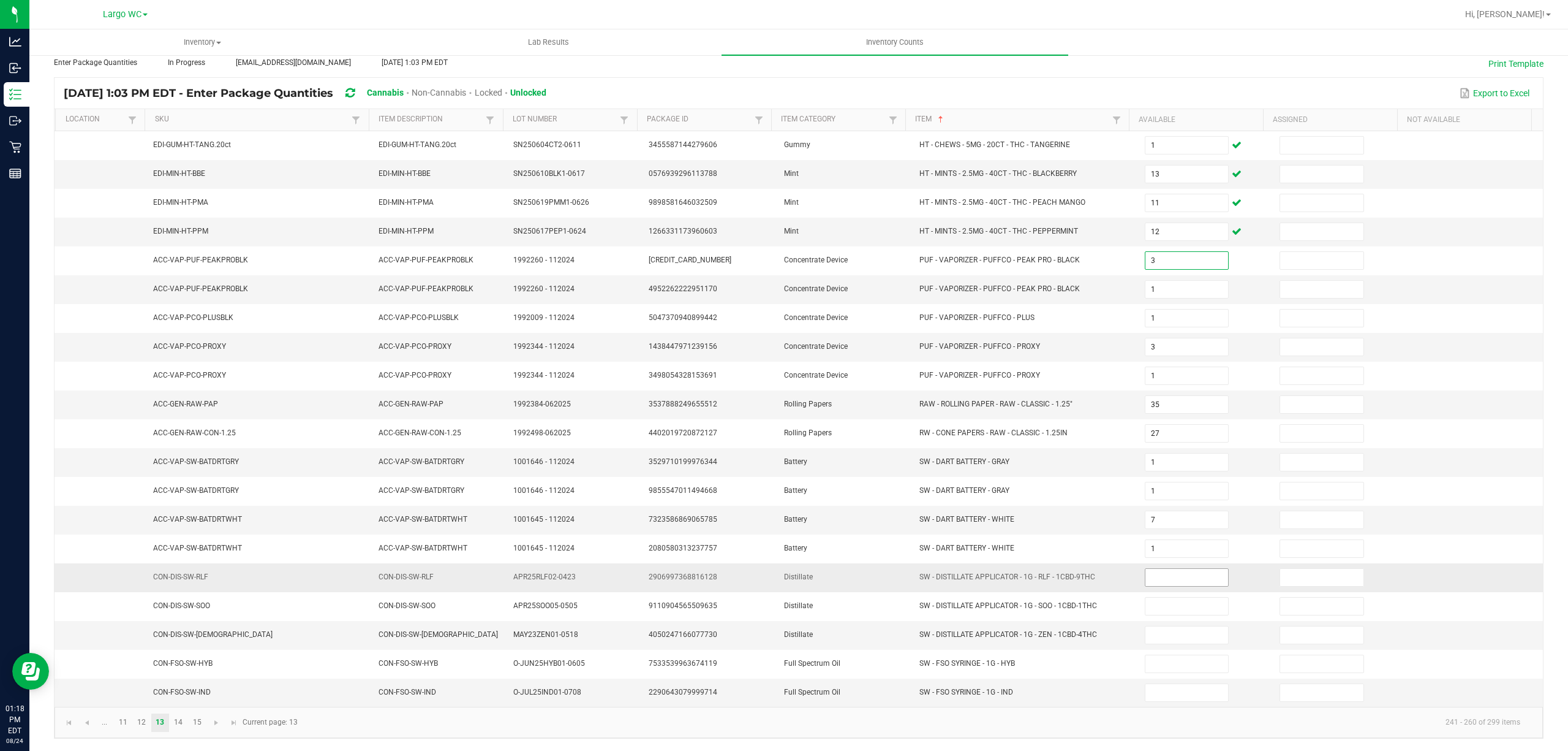
click at [1164, 569] on input at bounding box center [1187, 577] width 84 height 17
click at [177, 724] on link "14" at bounding box center [179, 722] width 17 height 18
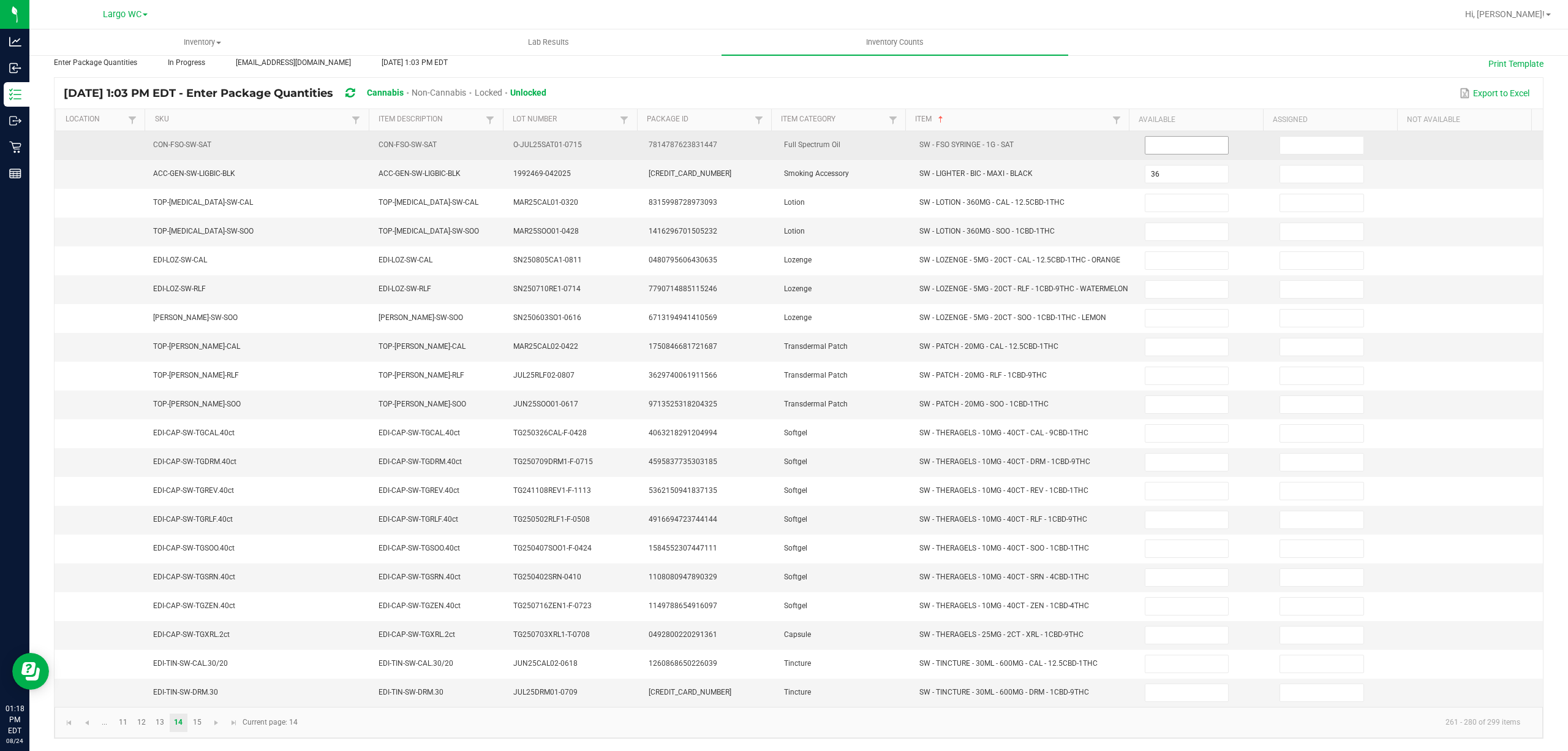
click at [1159, 137] on input at bounding box center [1187, 145] width 84 height 17
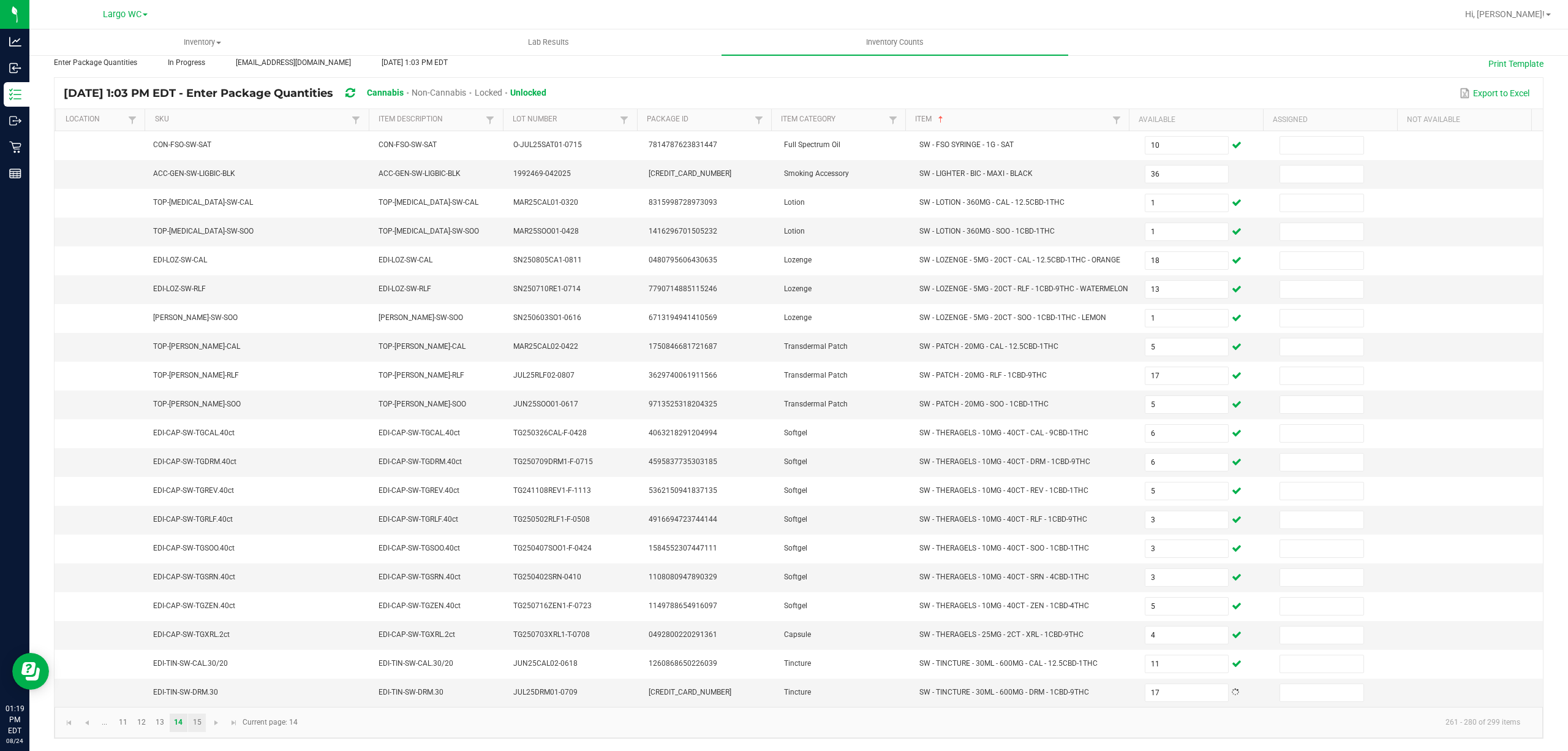
click at [197, 722] on link "15" at bounding box center [197, 722] width 17 height 18
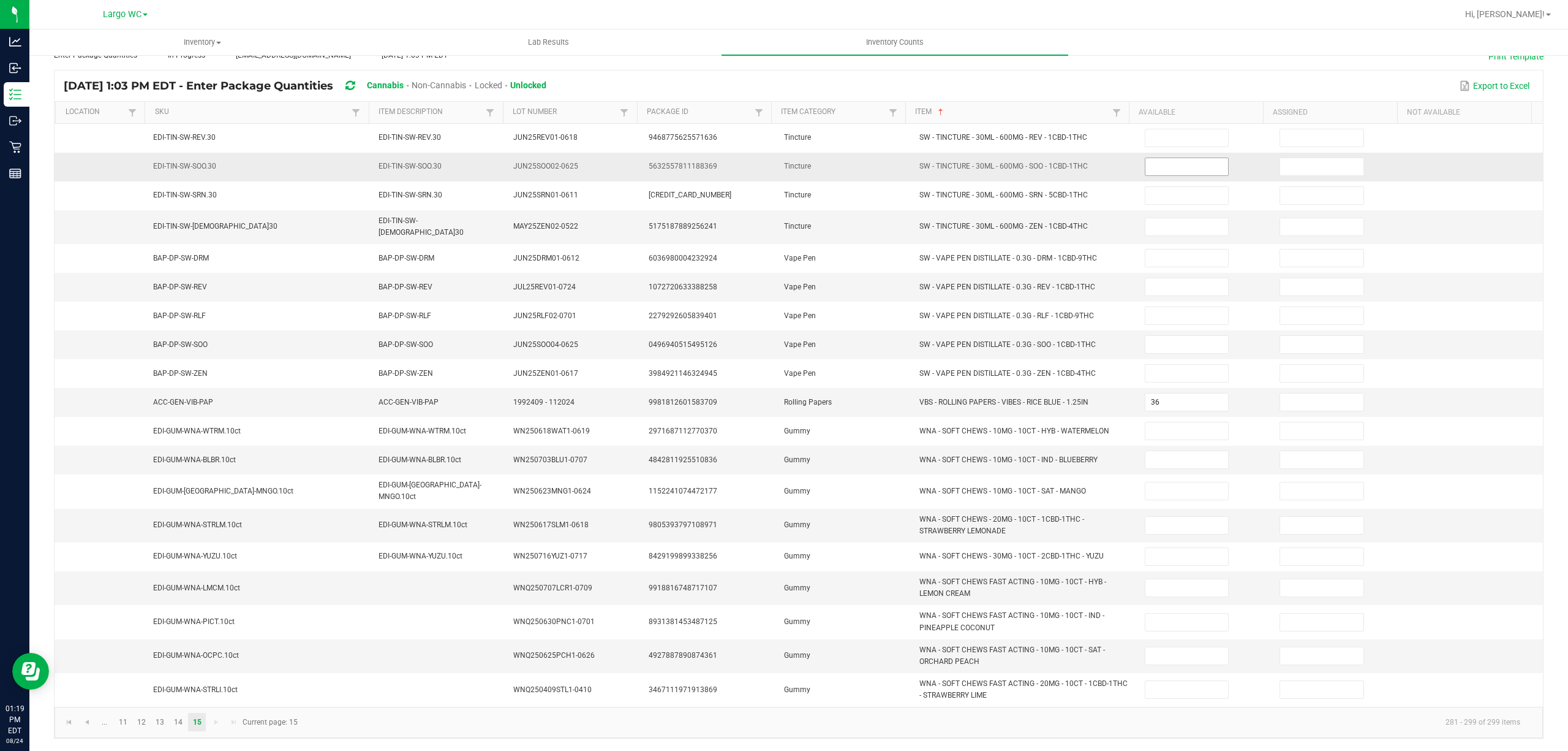
click at [1146, 168] on input at bounding box center [1187, 166] width 84 height 17
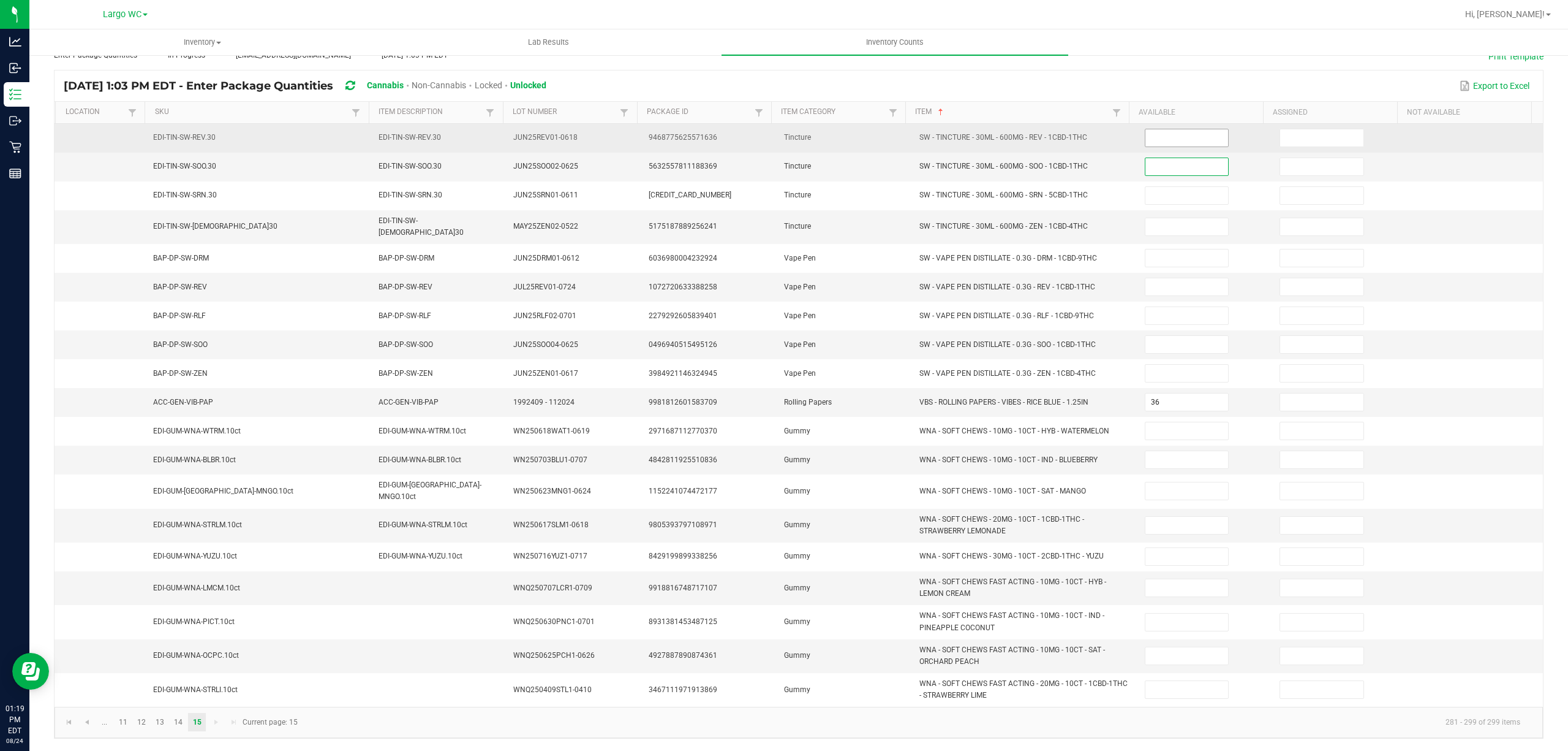
click at [1160, 138] on input at bounding box center [1187, 138] width 84 height 17
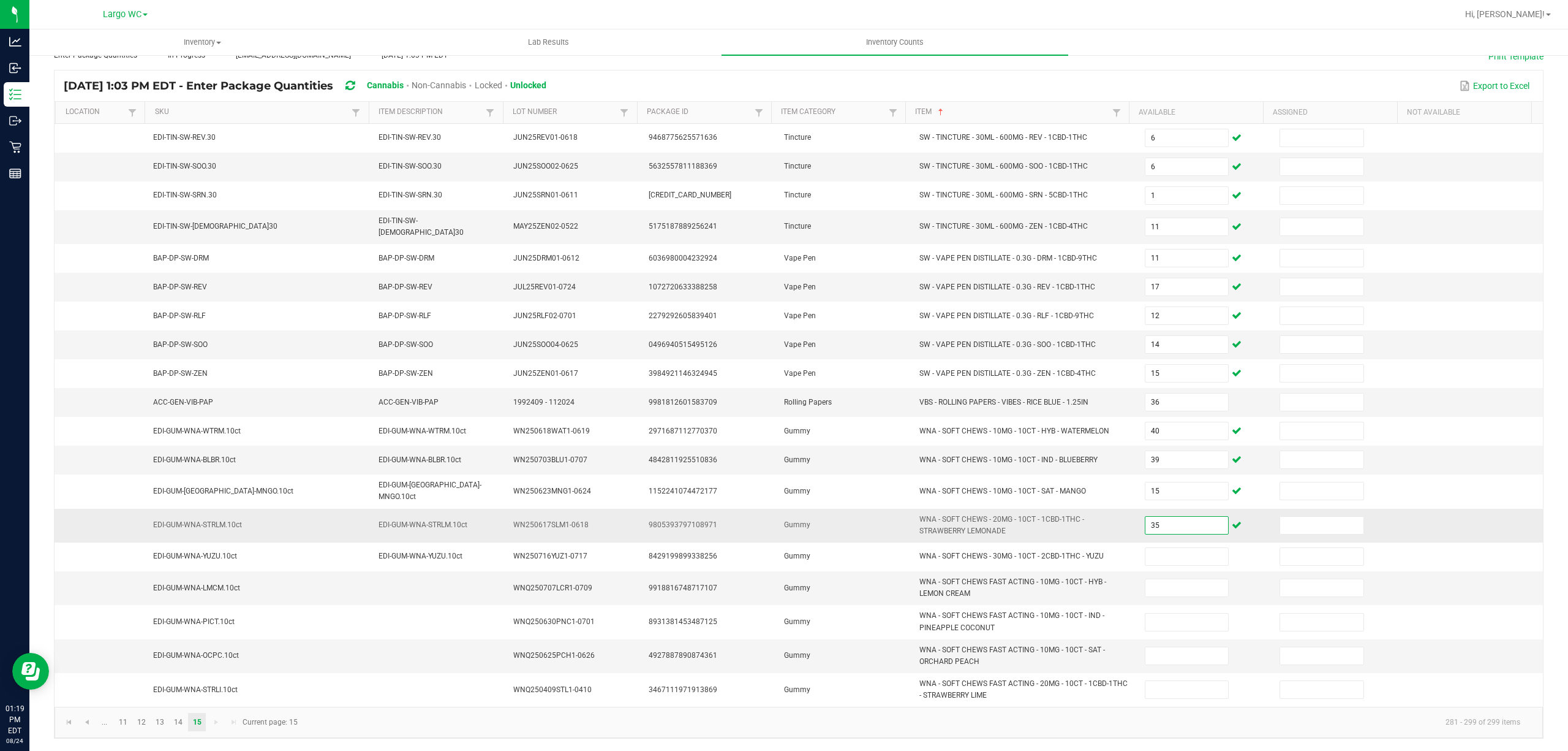
click at [1174, 518] on input "35" at bounding box center [1187, 525] width 84 height 17
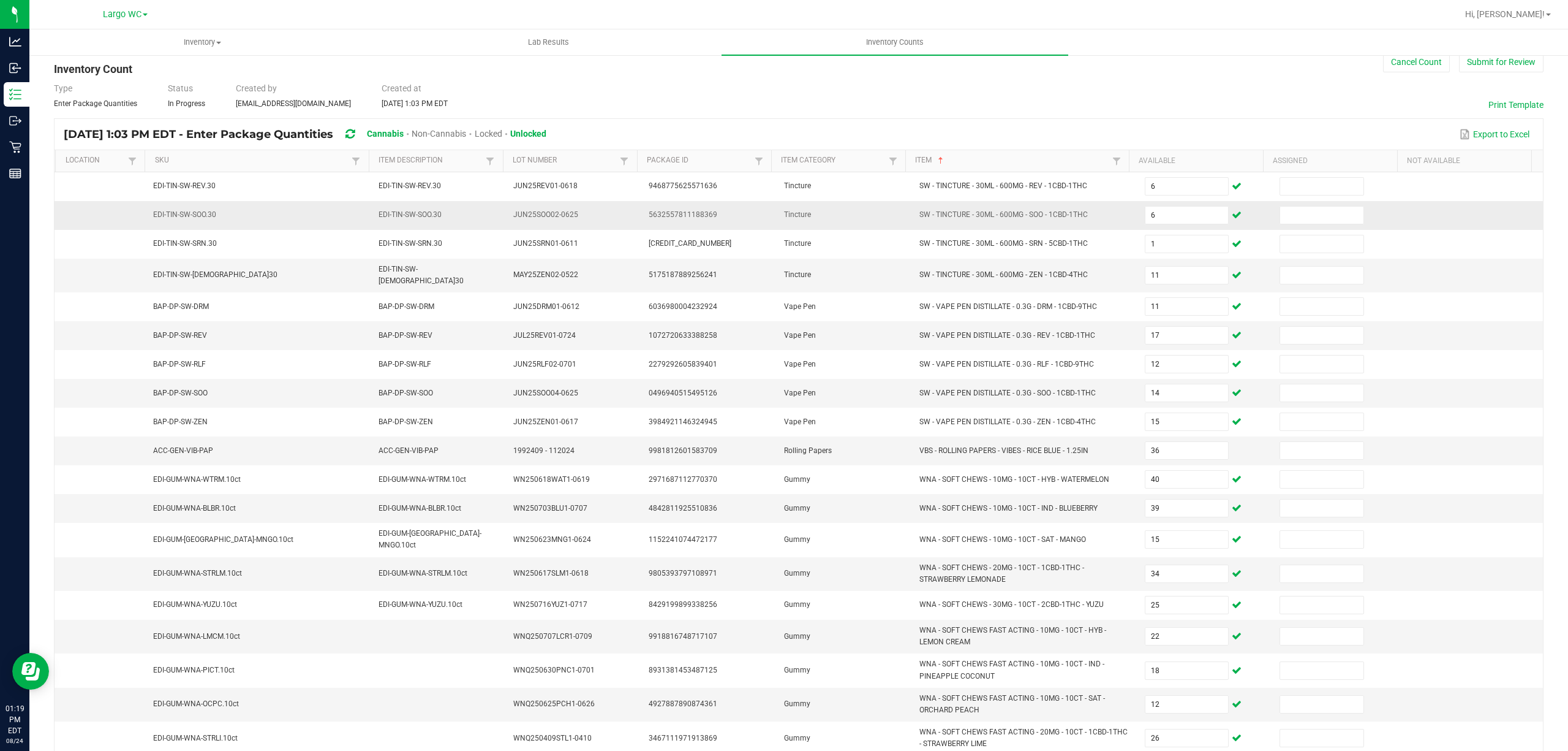
scroll to position [0, 0]
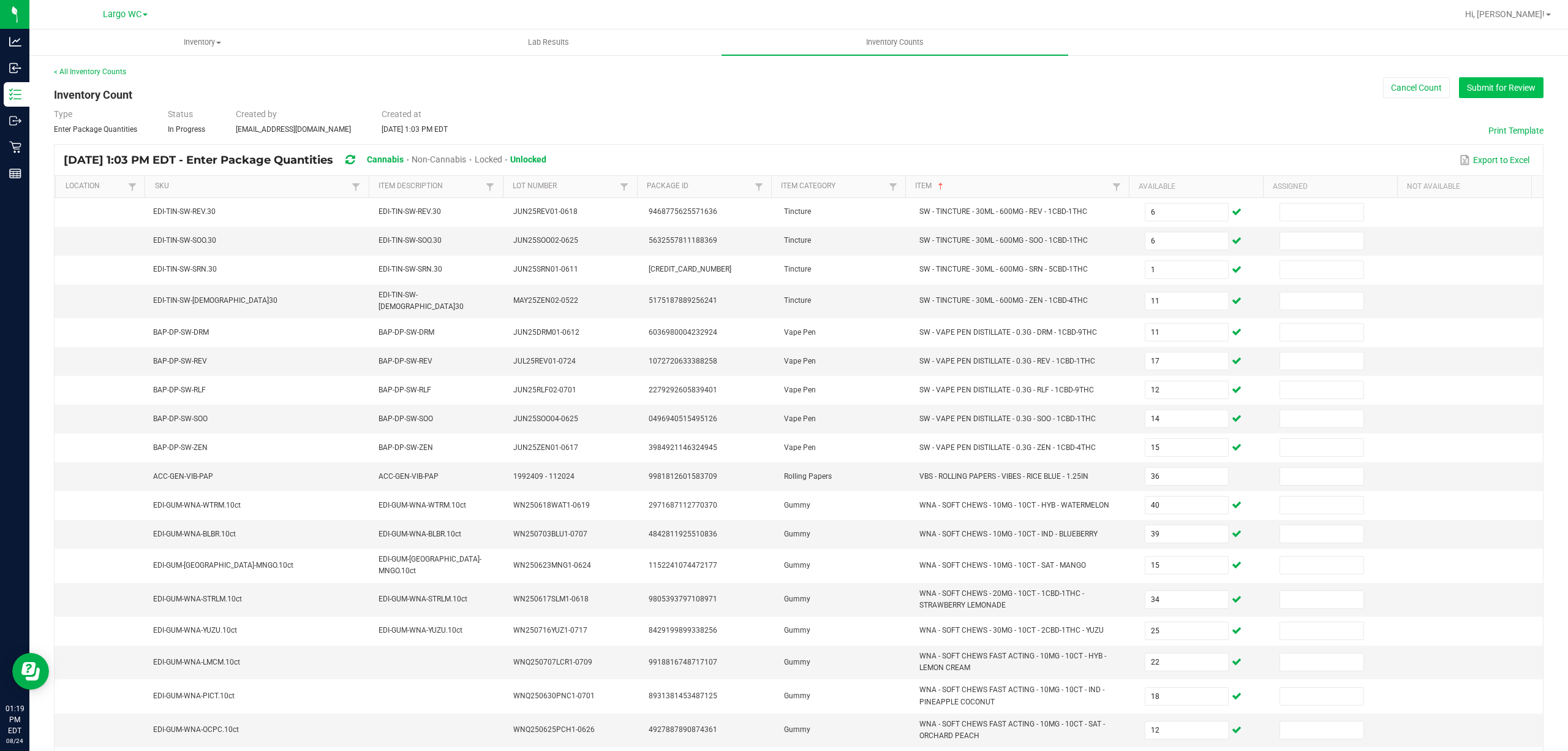
click at [1479, 91] on button "Submit for Review" at bounding box center [1502, 88] width 85 height 21
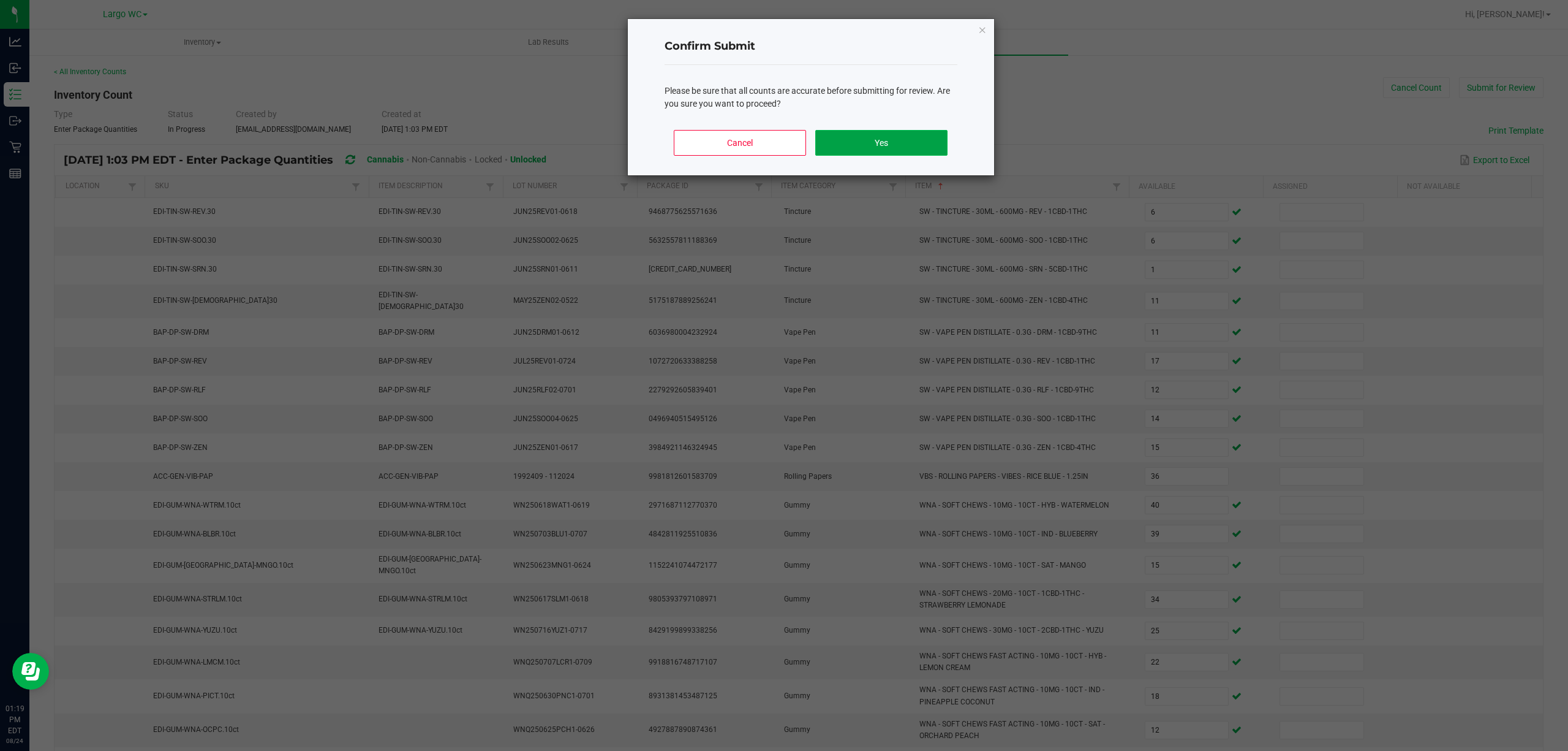
click at [902, 131] on button "Yes" at bounding box center [881, 142] width 132 height 26
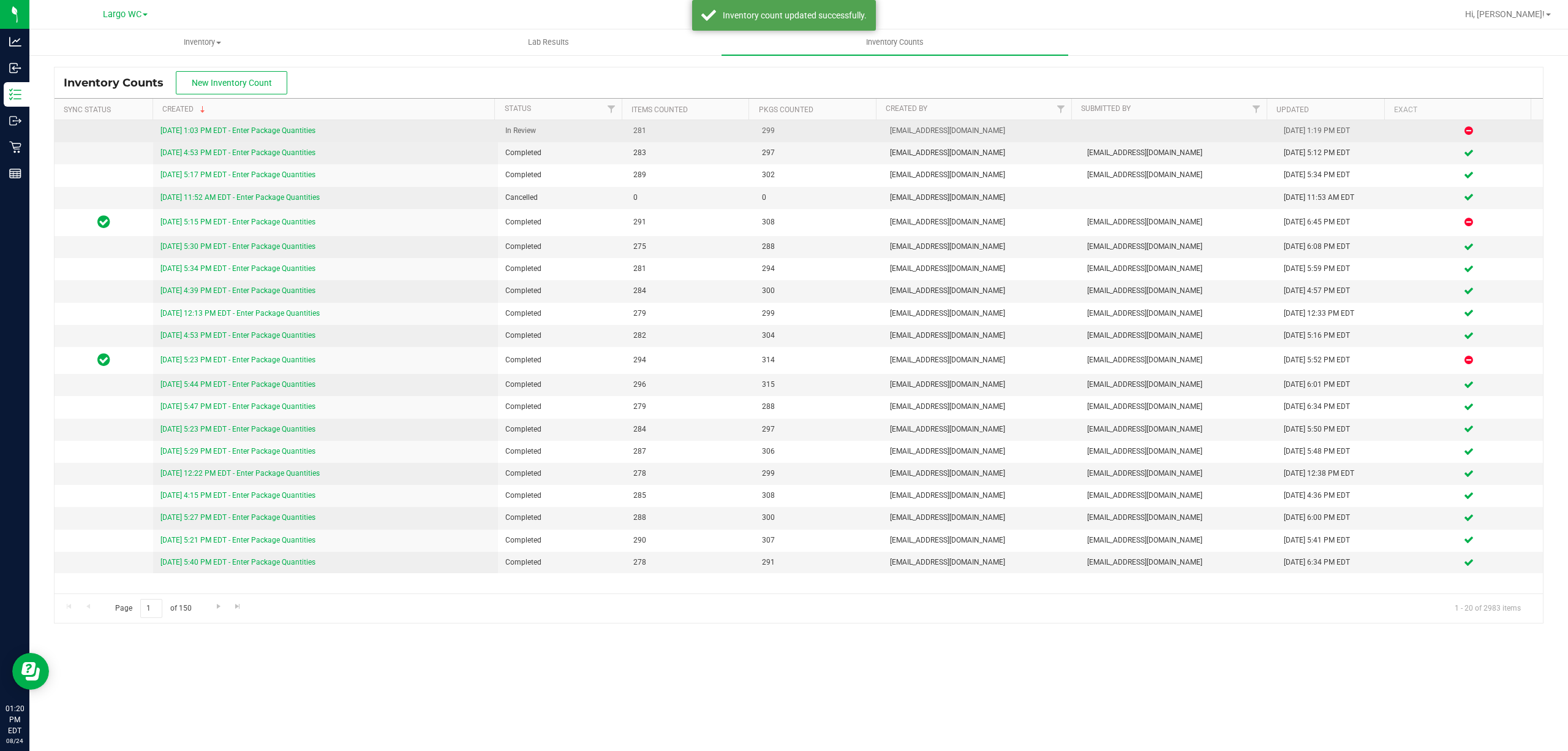
click at [299, 129] on link "8/24/25 1:03 PM EDT - Enter Package Quantities" at bounding box center [237, 130] width 155 height 9
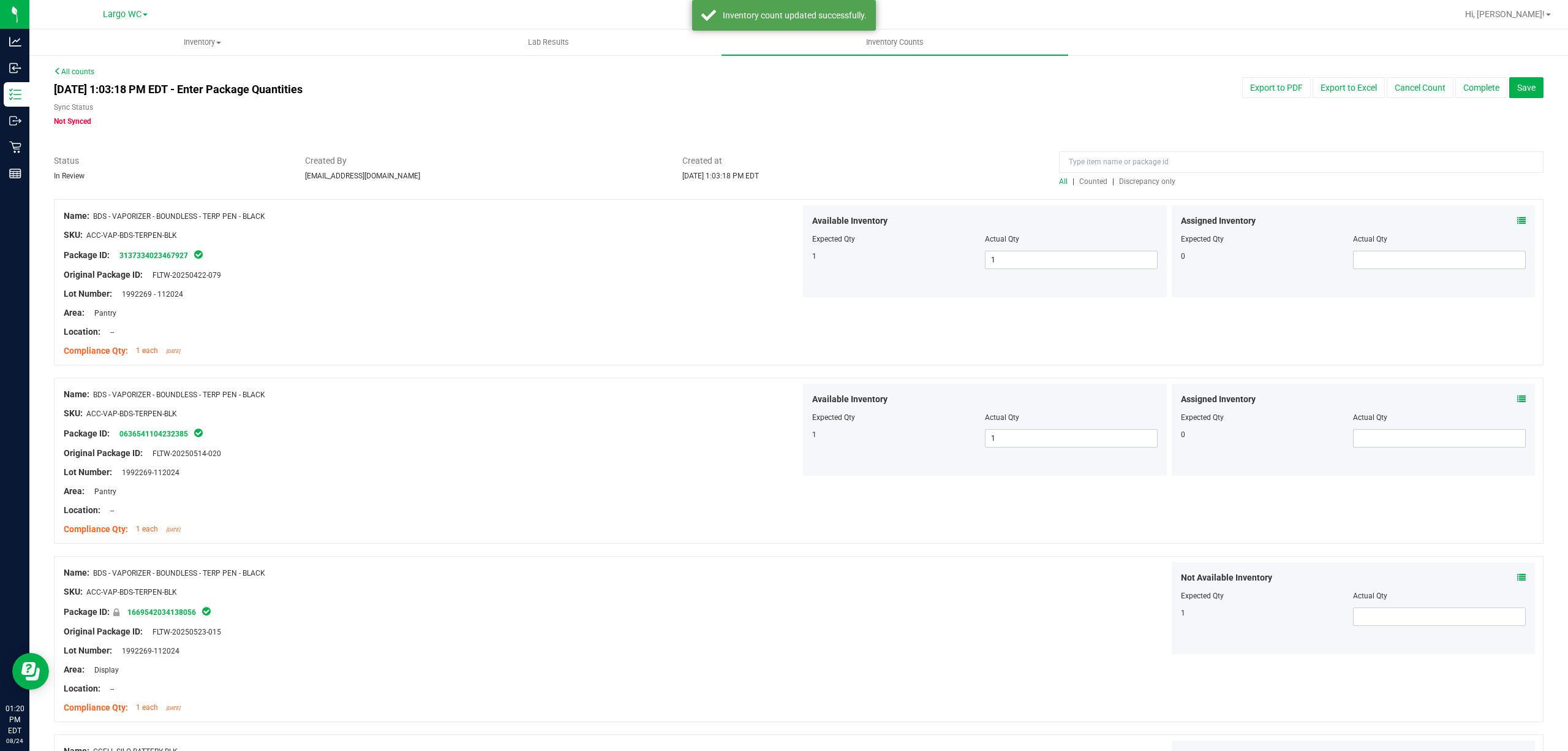
click at [1126, 185] on span "Discrepancy only" at bounding box center [1147, 181] width 57 height 9
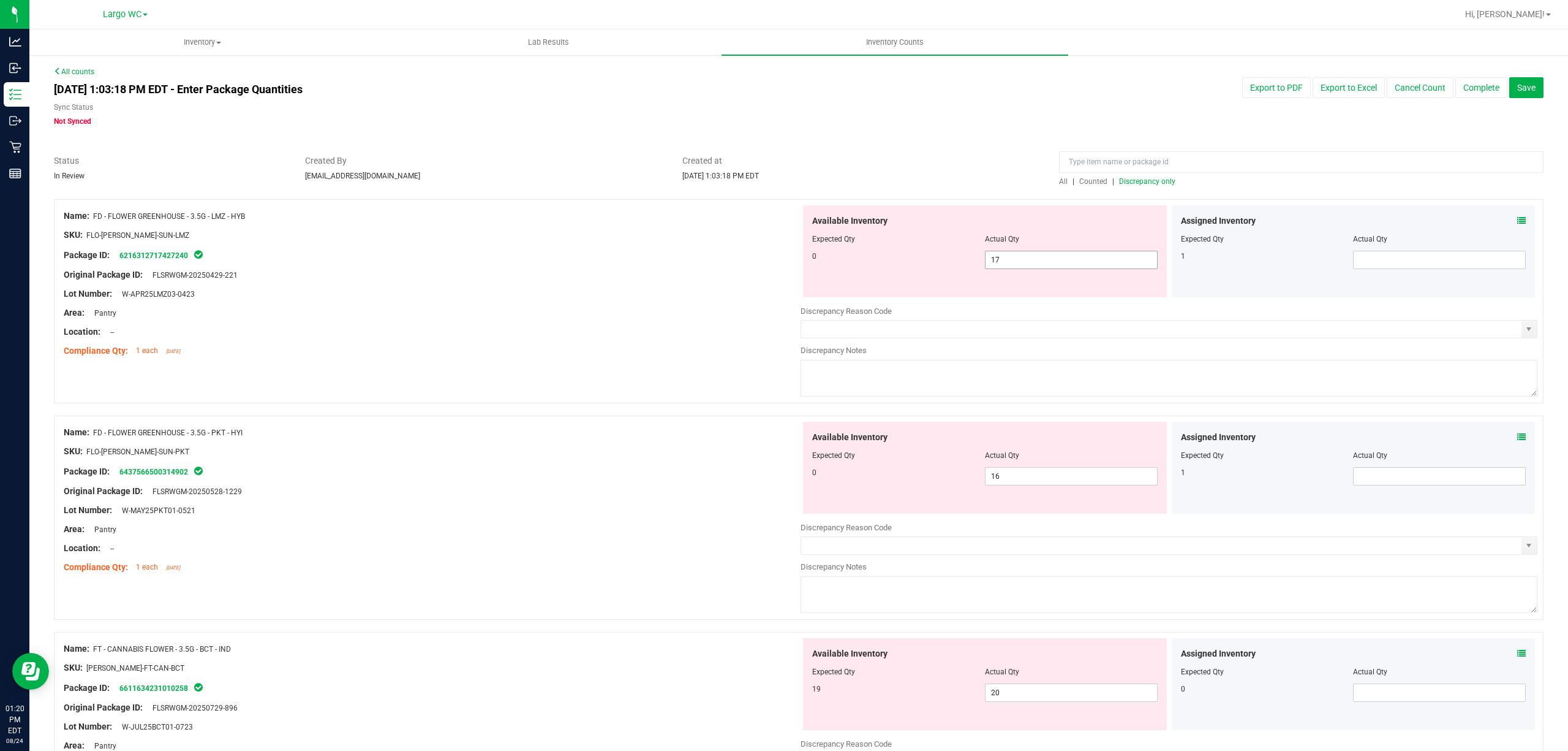
click at [1077, 263] on span "17 17" at bounding box center [1072, 260] width 173 height 18
click at [1077, 263] on input "17" at bounding box center [1071, 260] width 171 height 17
click at [761, 263] on div at bounding box center [432, 265] width 737 height 6
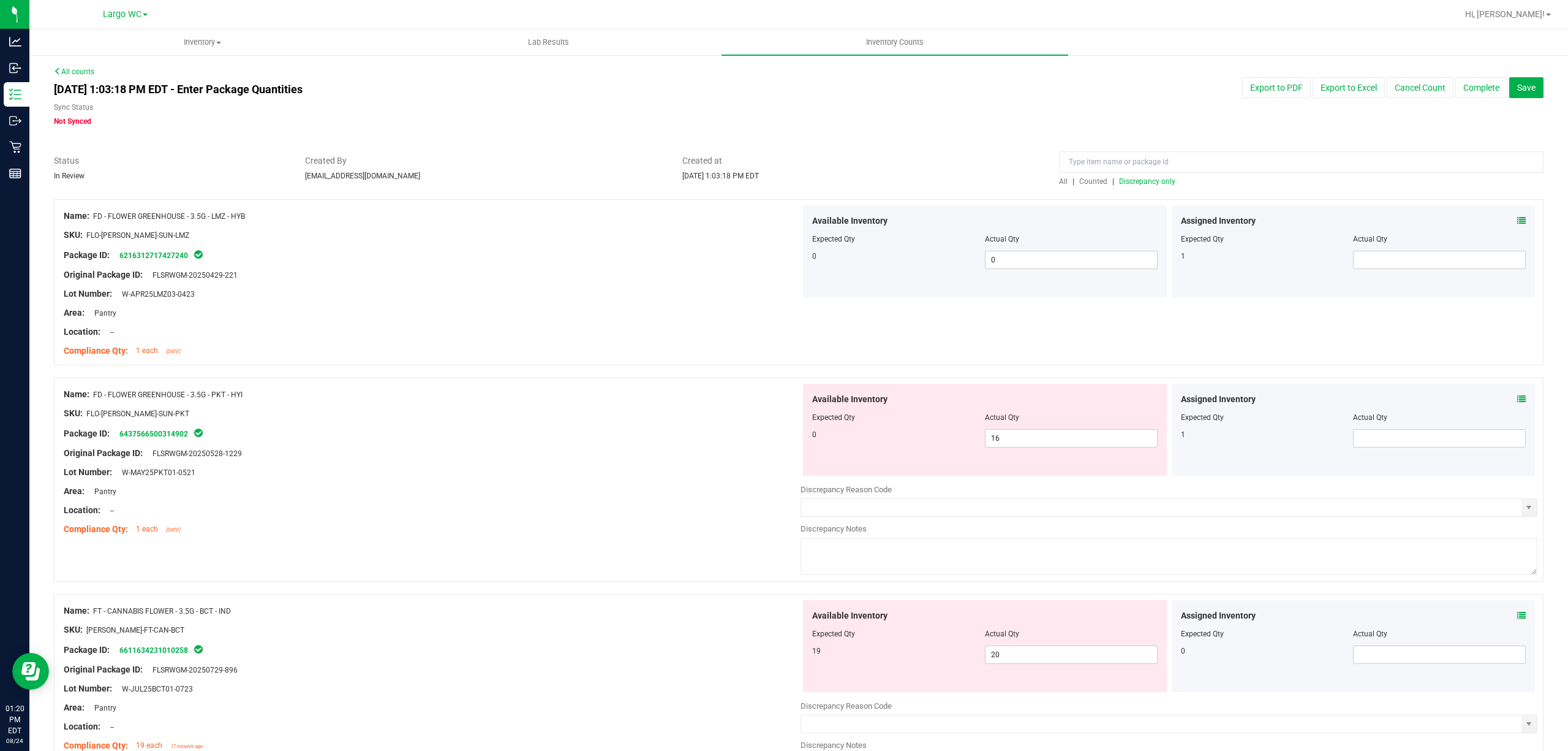
scroll to position [82, 0]
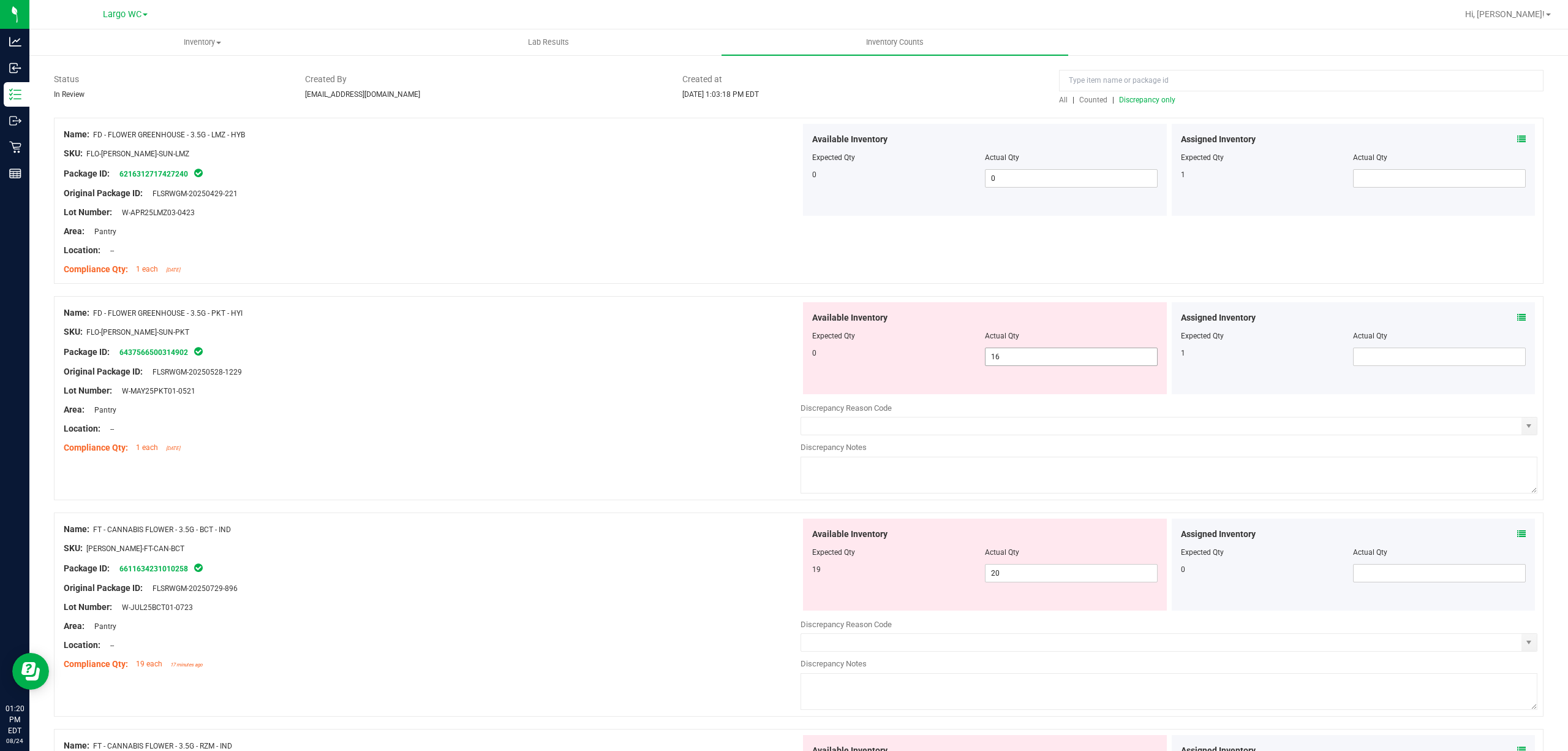
click at [1001, 351] on span "16 16" at bounding box center [1072, 356] width 173 height 18
click at [1001, 351] on input "16" at bounding box center [1071, 357] width 171 height 17
click at [744, 413] on div "Area: Pantry" at bounding box center [432, 409] width 737 height 13
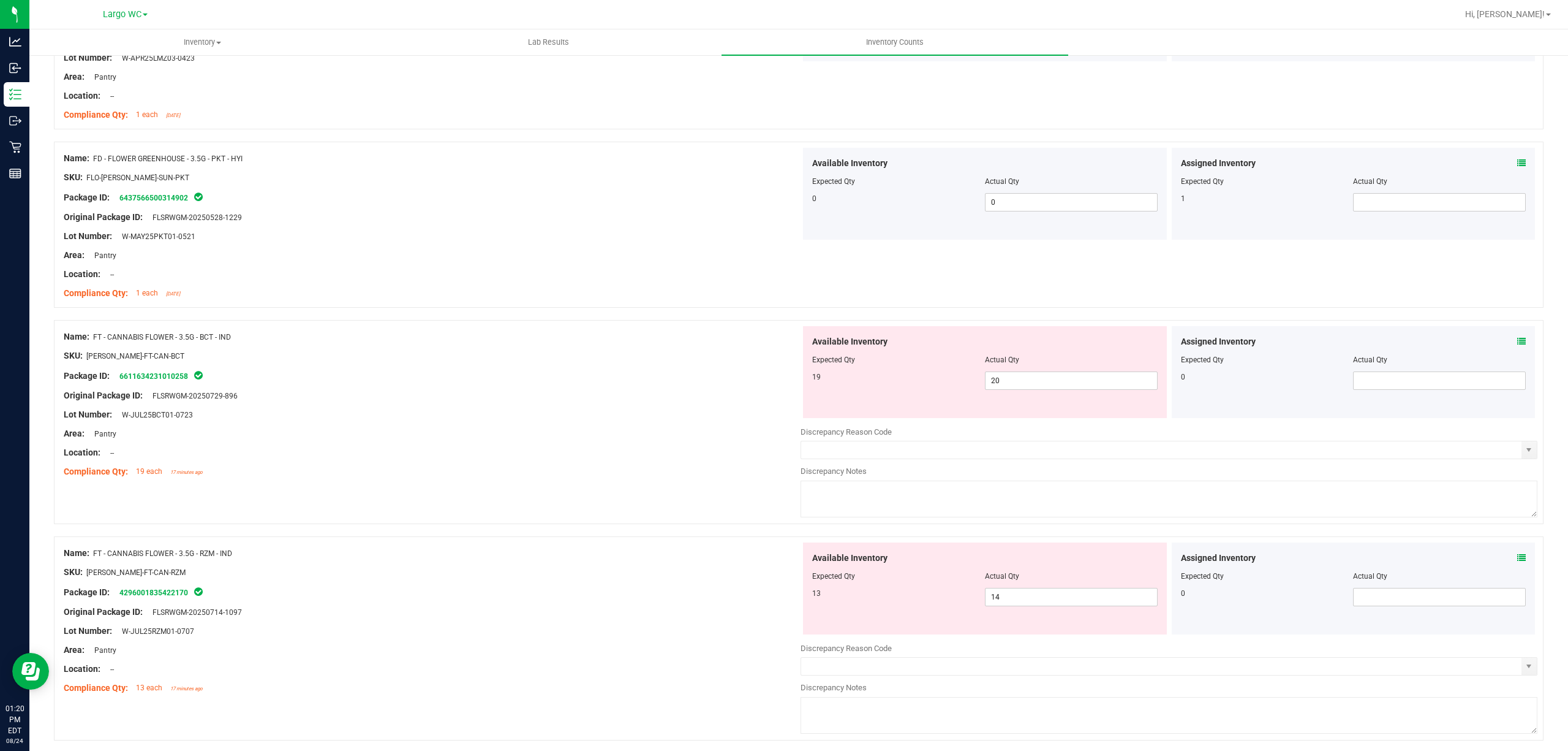
scroll to position [408, 0]
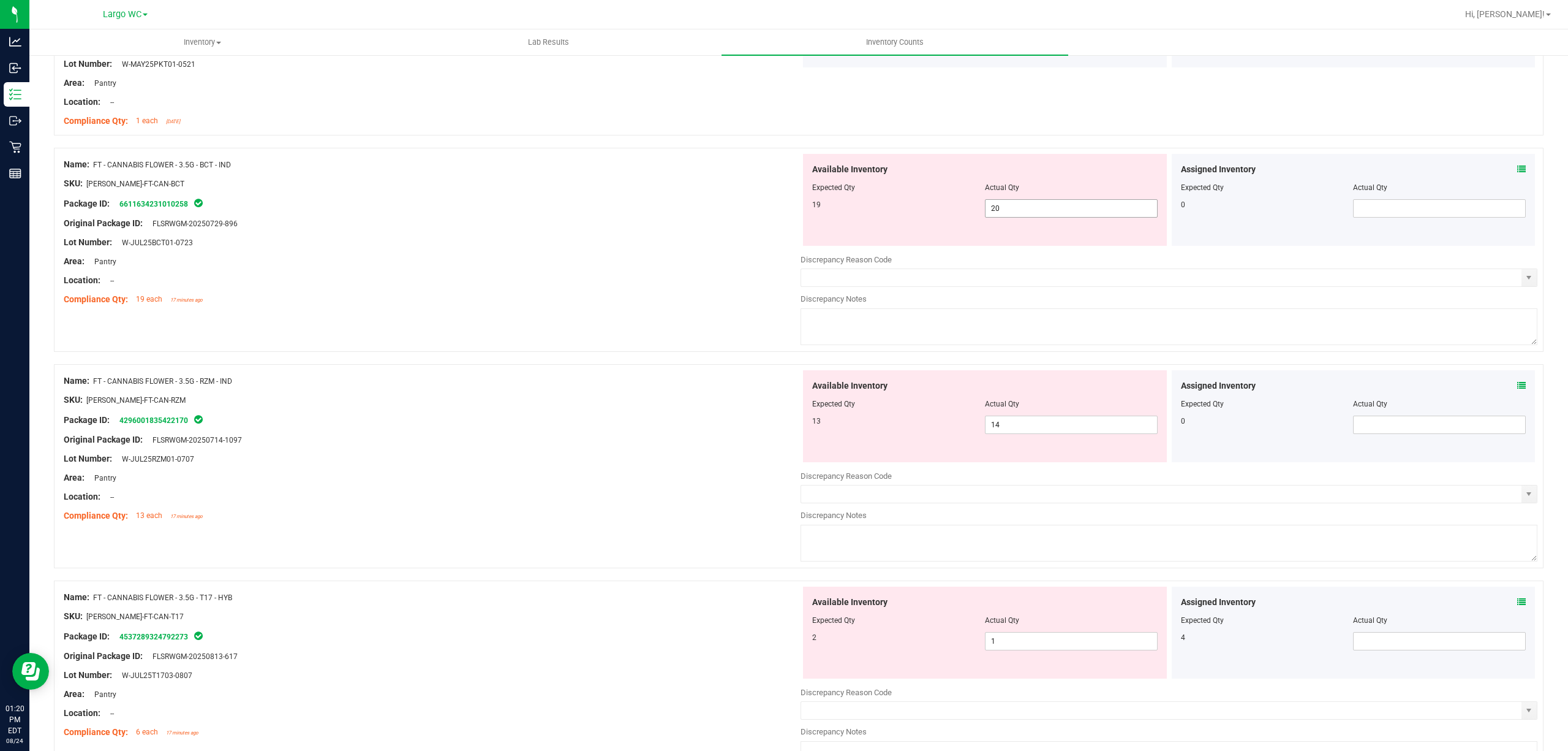
click at [1012, 204] on span "20 20" at bounding box center [1072, 208] width 173 height 18
click at [1012, 204] on input "20" at bounding box center [1071, 209] width 171 height 17
click at [489, 218] on div "Original Package ID: FLSRWGM-20250729-896" at bounding box center [432, 223] width 737 height 13
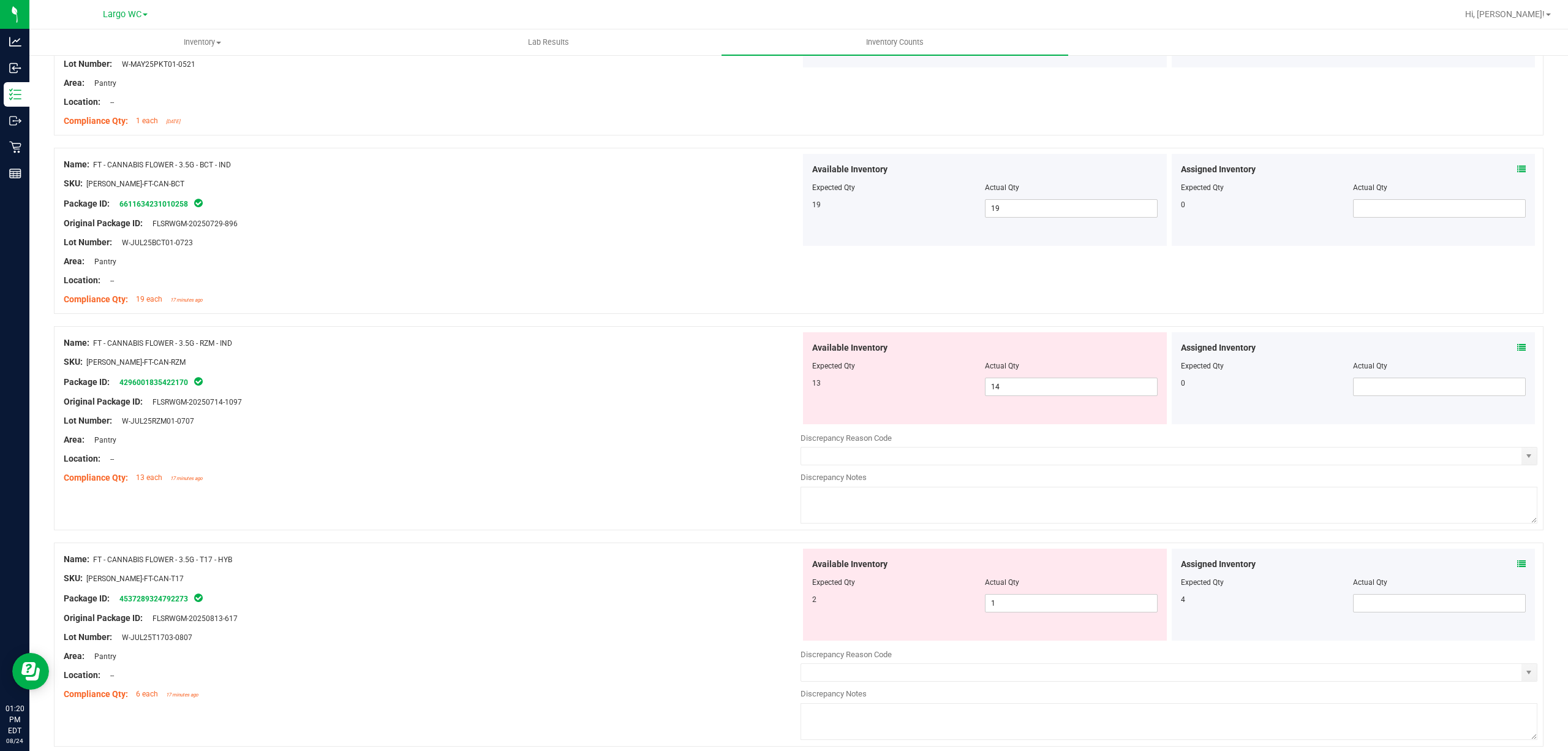
click at [1008, 378] on div at bounding box center [984, 374] width 345 height 6
click at [1006, 383] on span "14 14" at bounding box center [1072, 387] width 173 height 18
click at [1006, 383] on input "14" at bounding box center [1071, 387] width 171 height 17
click at [731, 490] on div "Name: FT - CANNABIS FLOWER - 3.5G - RZM - IND SKU: FLO-BUD-FT-CAN-RZM Package I…" at bounding box center [799, 428] width 1490 height 204
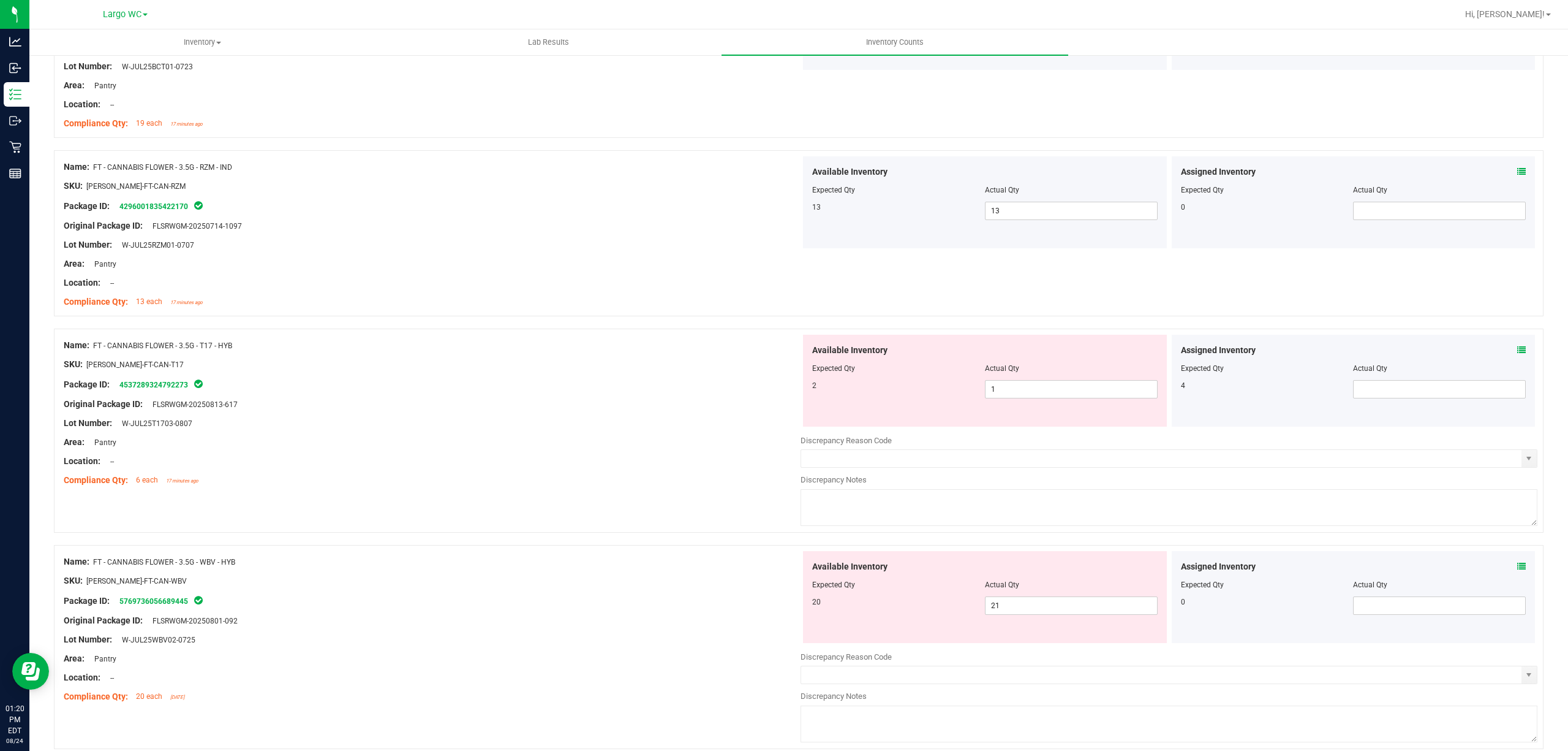
scroll to position [736, 0]
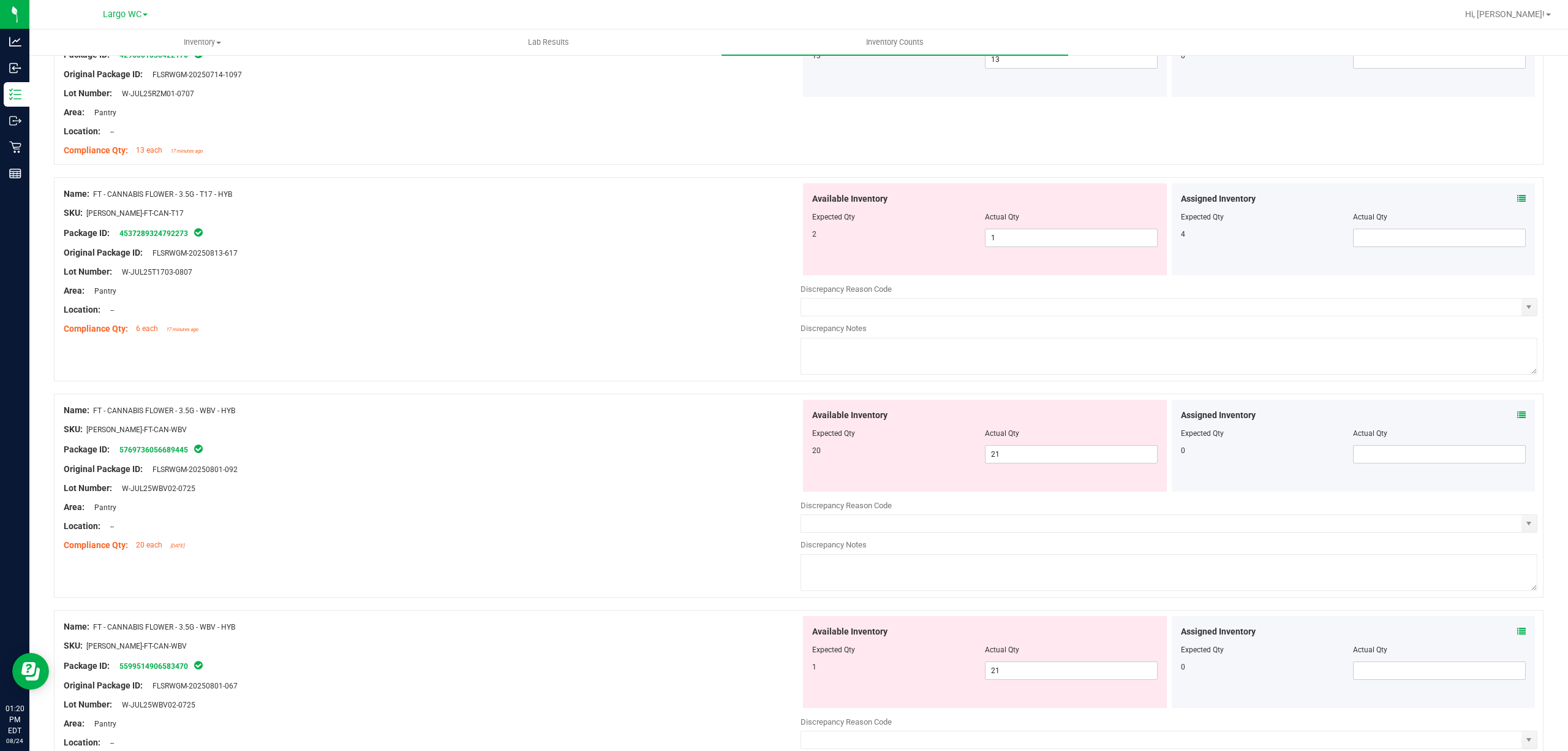
click at [1518, 193] on span at bounding box center [1522, 198] width 9 height 13
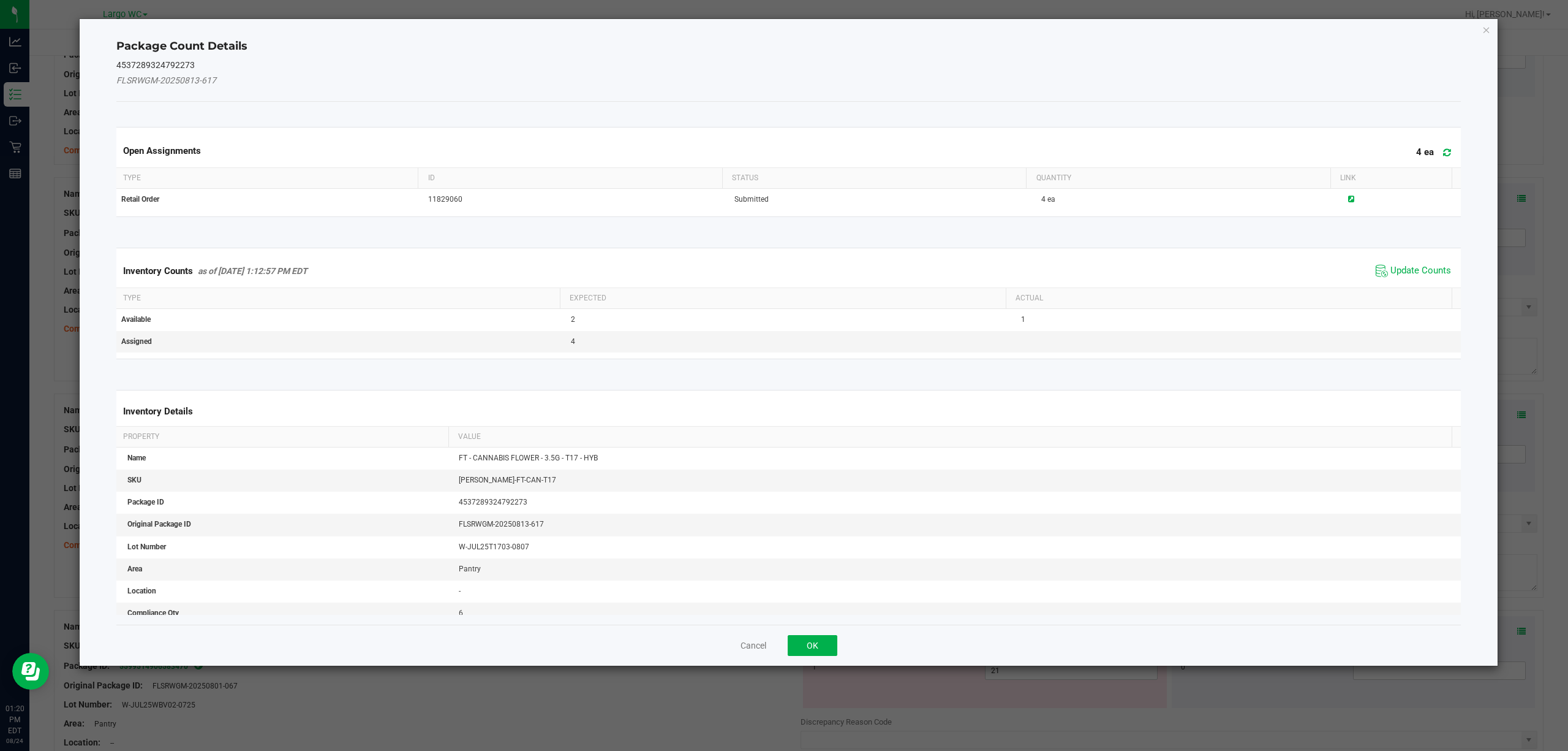
click at [1382, 263] on span "Update Counts" at bounding box center [1413, 270] width 82 height 18
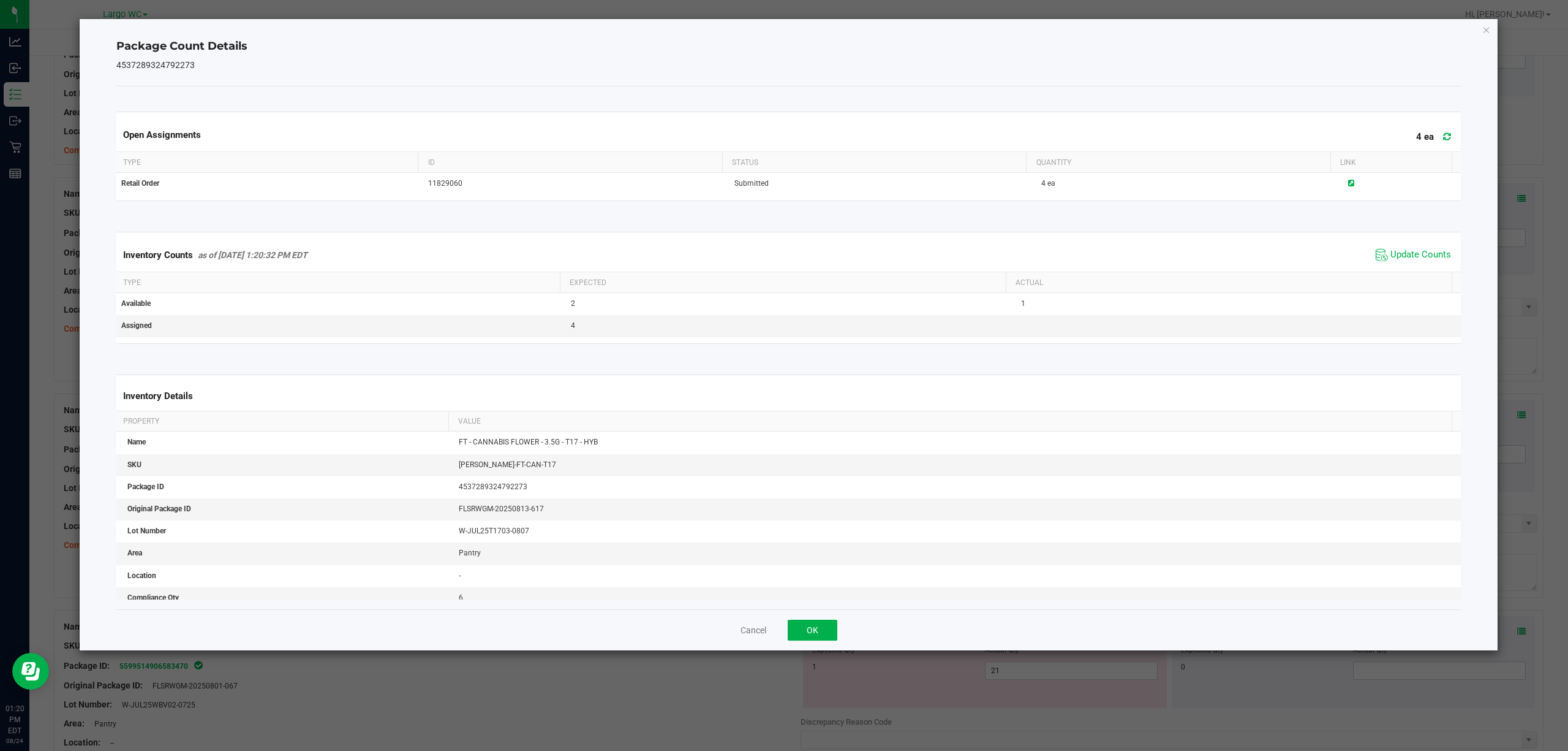
click at [1403, 263] on span "Update Counts" at bounding box center [1413, 255] width 82 height 18
click at [1406, 258] on span "Update Counts" at bounding box center [1421, 254] width 61 height 11
click at [1489, 24] on icon "Close" at bounding box center [1486, 29] width 9 height 14
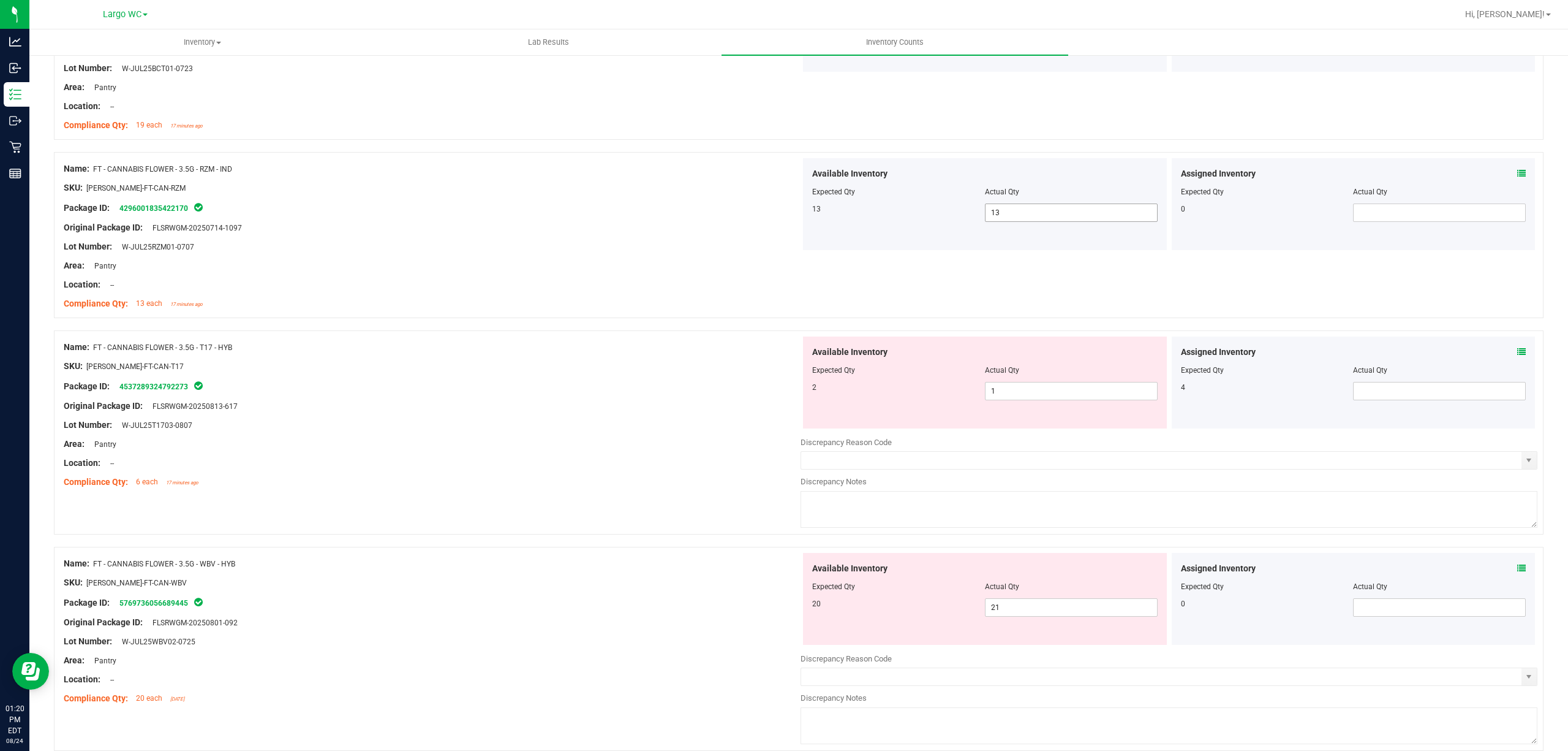
scroll to position [572, 0]
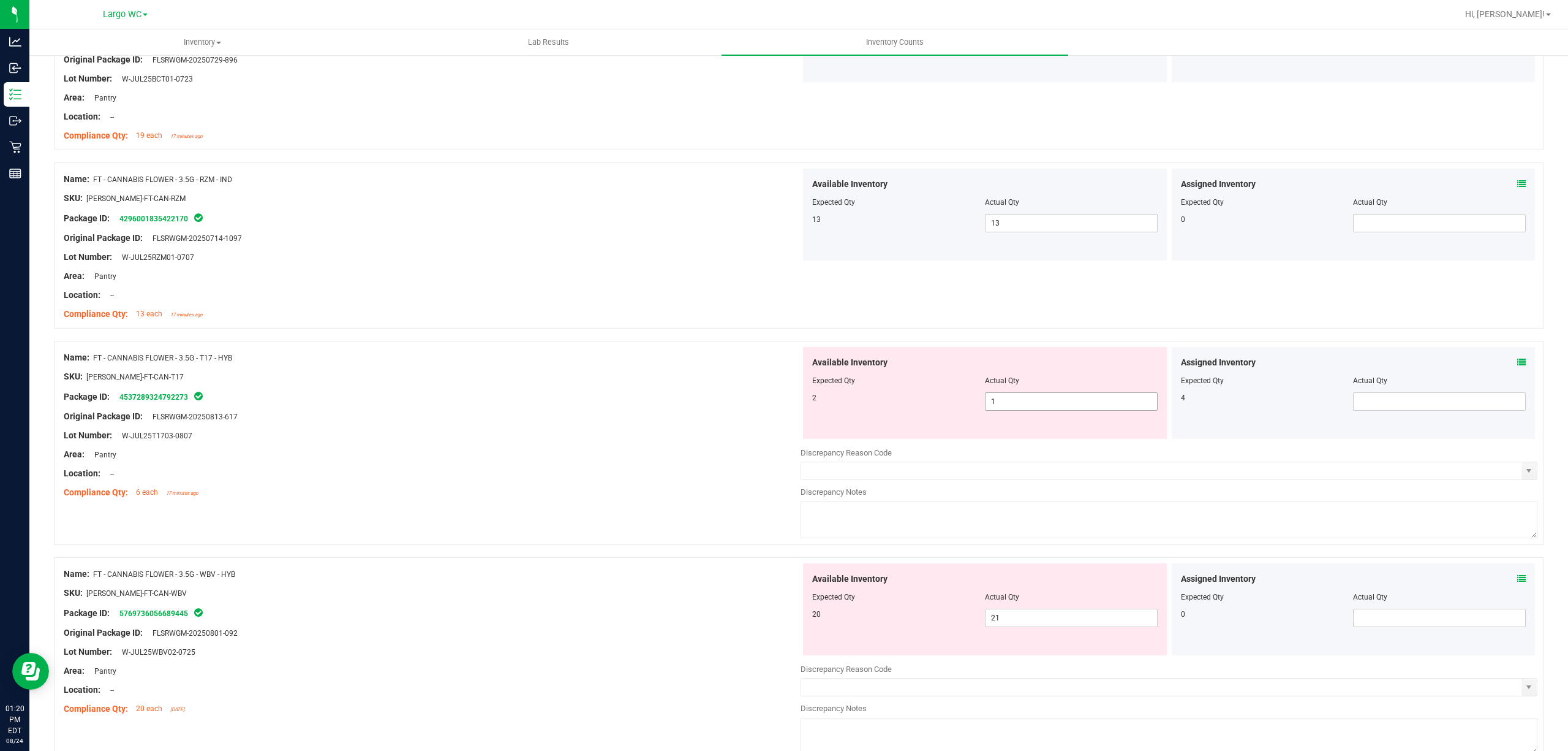
click at [1003, 407] on span "1 1" at bounding box center [1072, 401] width 173 height 18
click at [1003, 407] on input "1" at bounding box center [1071, 402] width 171 height 17
click at [729, 406] on div "Name: FT - CANNABIS FLOWER - 3.5G - T17 - HYB SKU: FLO-BUD-FT-CAN-T17 Package I…" at bounding box center [432, 425] width 737 height 157
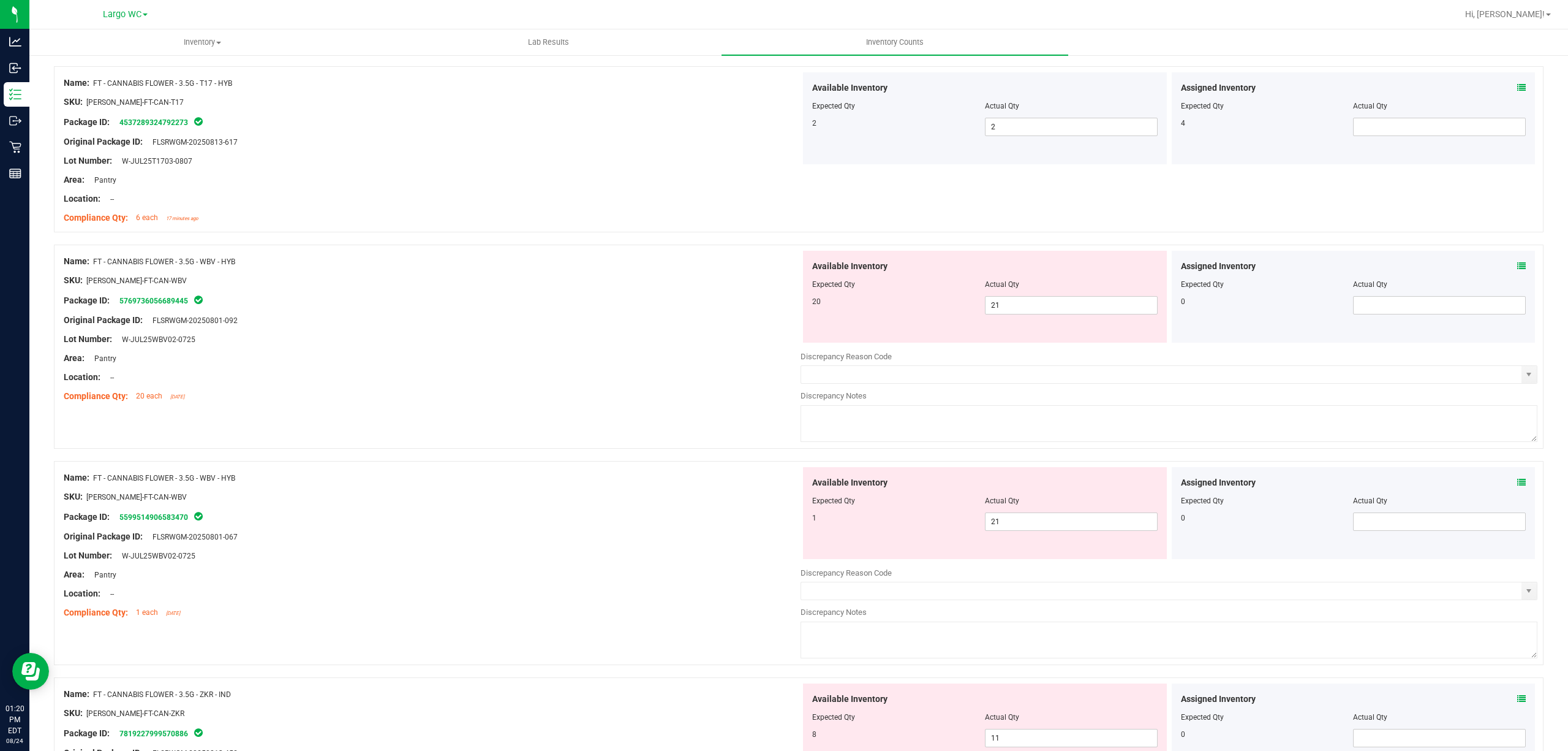
scroll to position [817, 0]
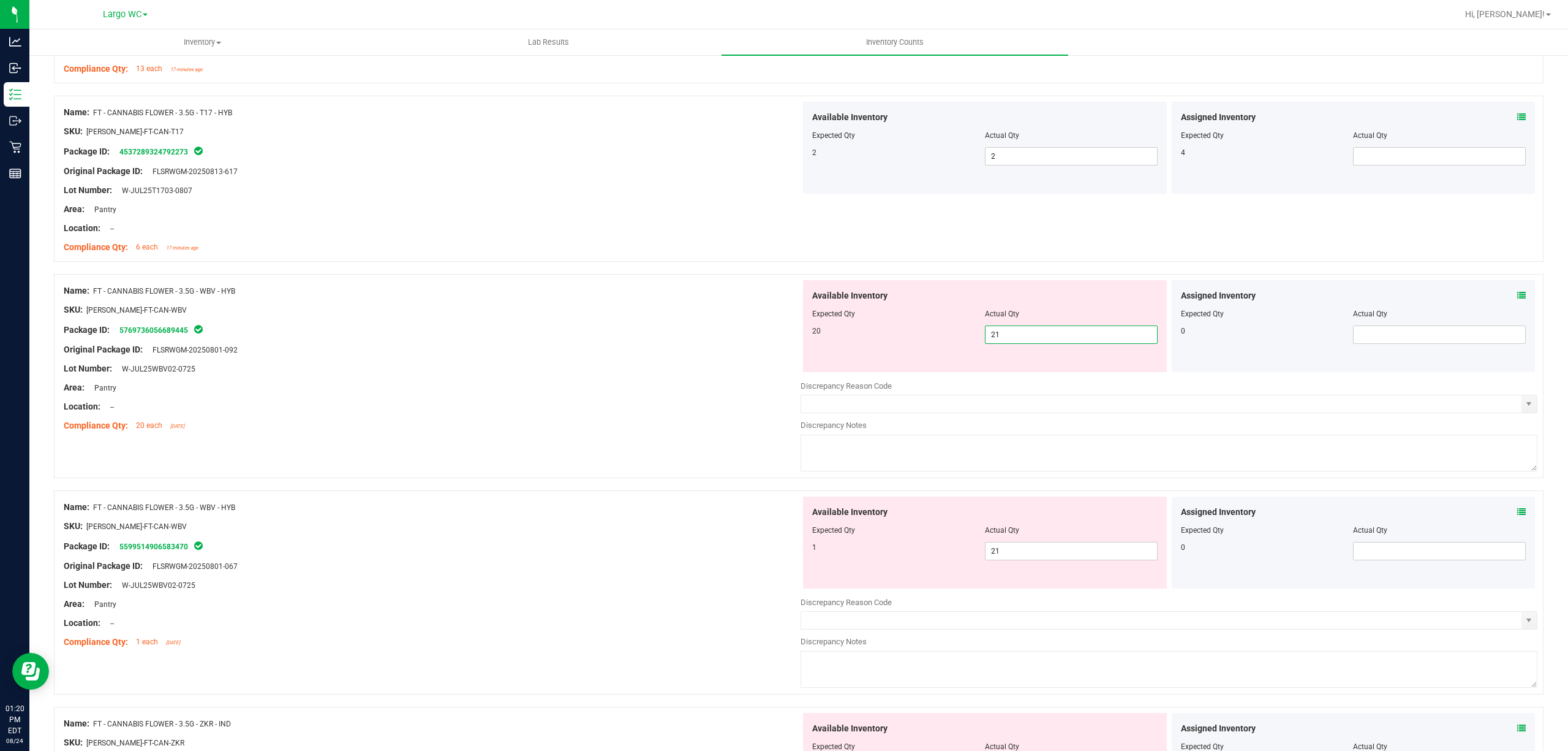
click at [1014, 338] on span "21 21" at bounding box center [1072, 334] width 173 height 18
click at [1013, 338] on input "21" at bounding box center [1071, 335] width 171 height 17
click at [831, 341] on div "20 20 20" at bounding box center [984, 334] width 345 height 18
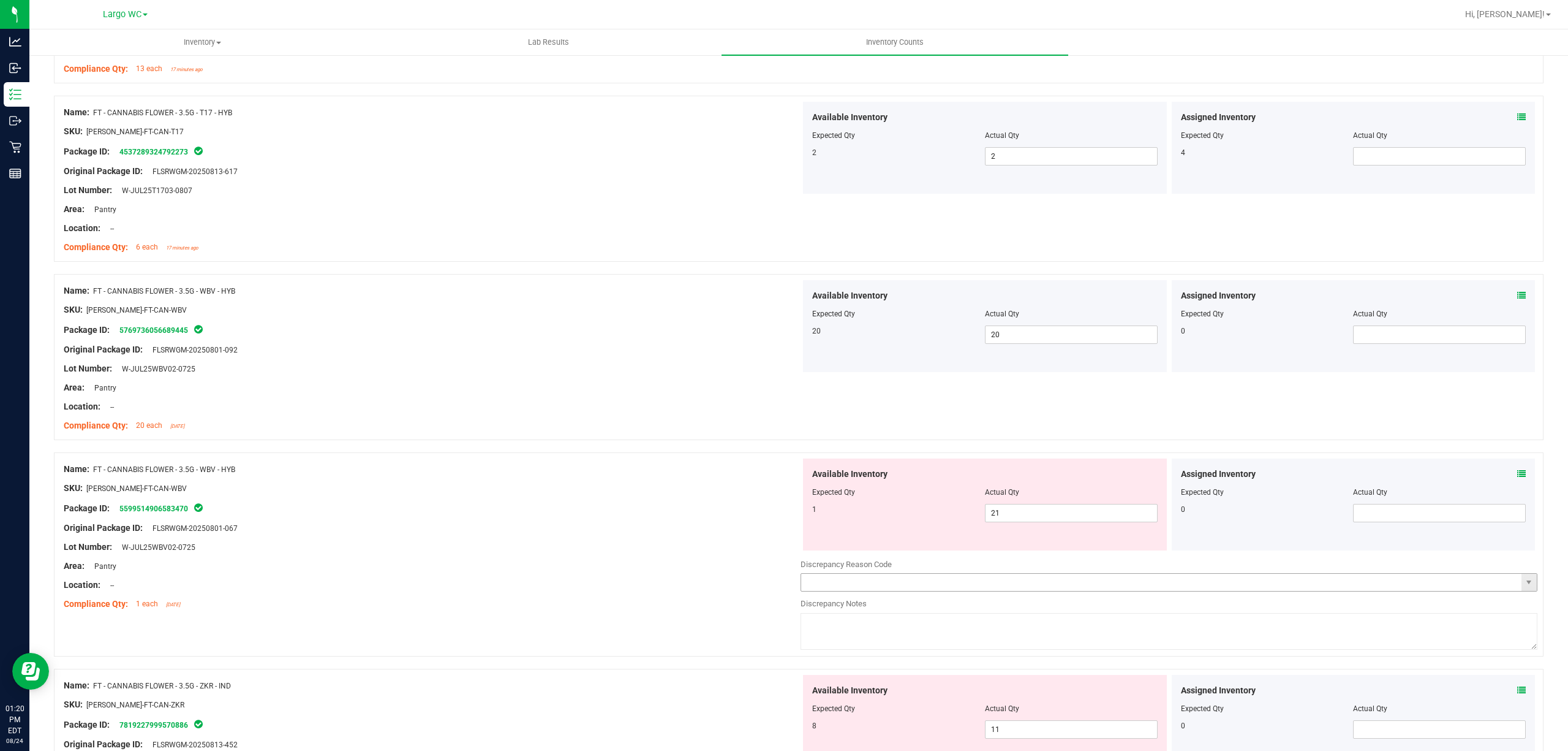
scroll to position [898, 0]
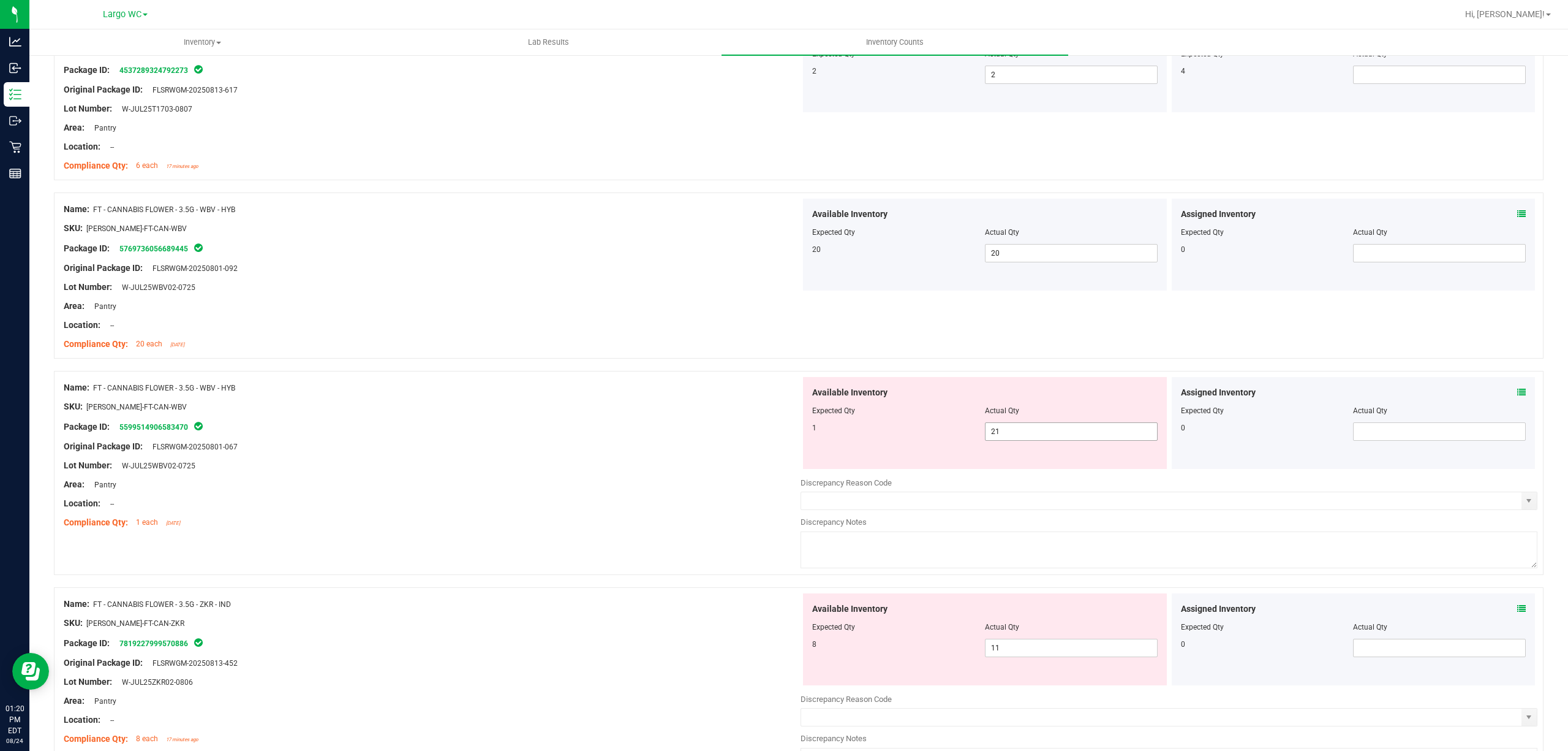
click at [1027, 435] on span "21 21" at bounding box center [1072, 431] width 173 height 18
click at [1027, 435] on input "21" at bounding box center [1071, 432] width 171 height 17
click at [771, 386] on div "Name: FT - CANNABIS FLOWER - 3.5G - WBV - HYB" at bounding box center [432, 387] width 737 height 13
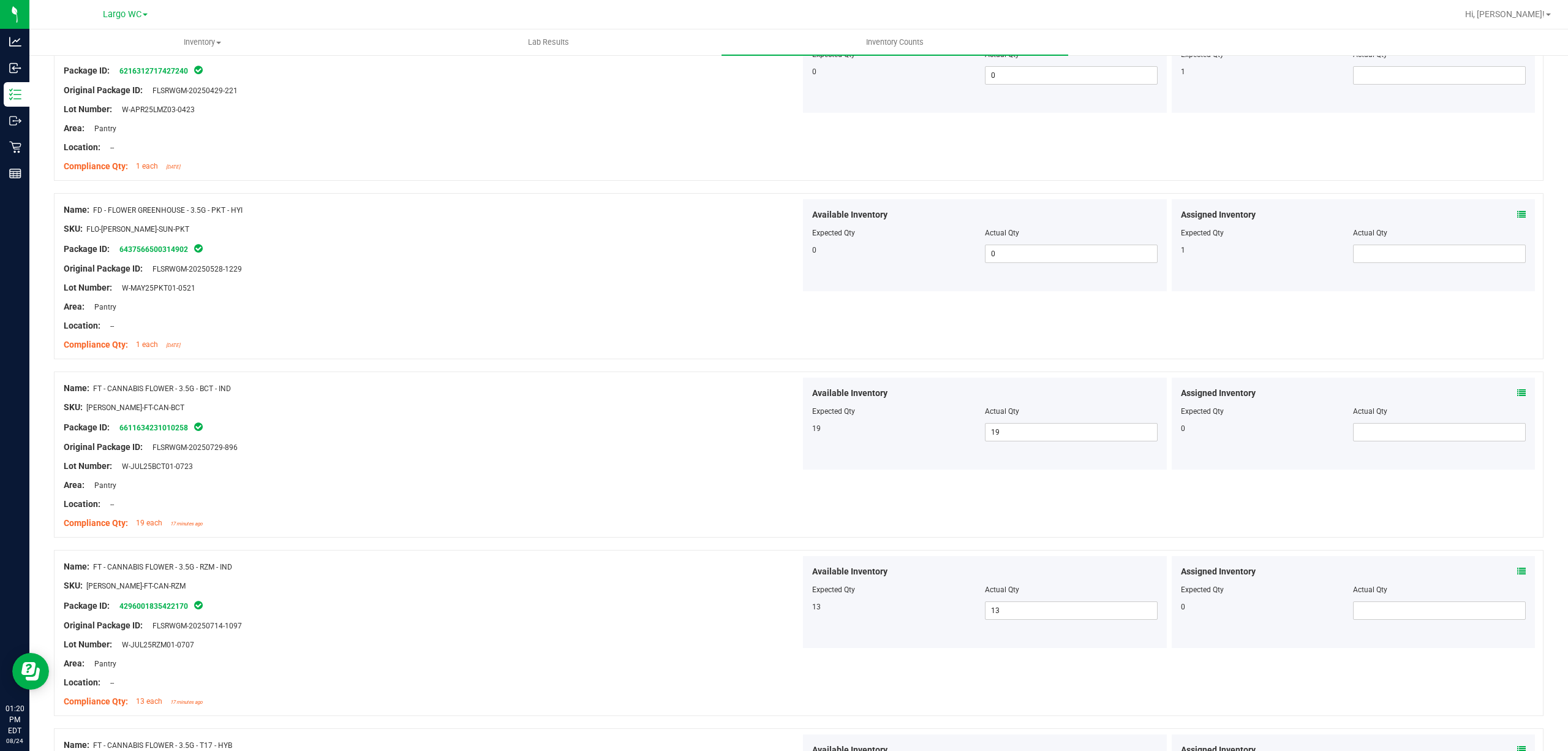
scroll to position [0, 0]
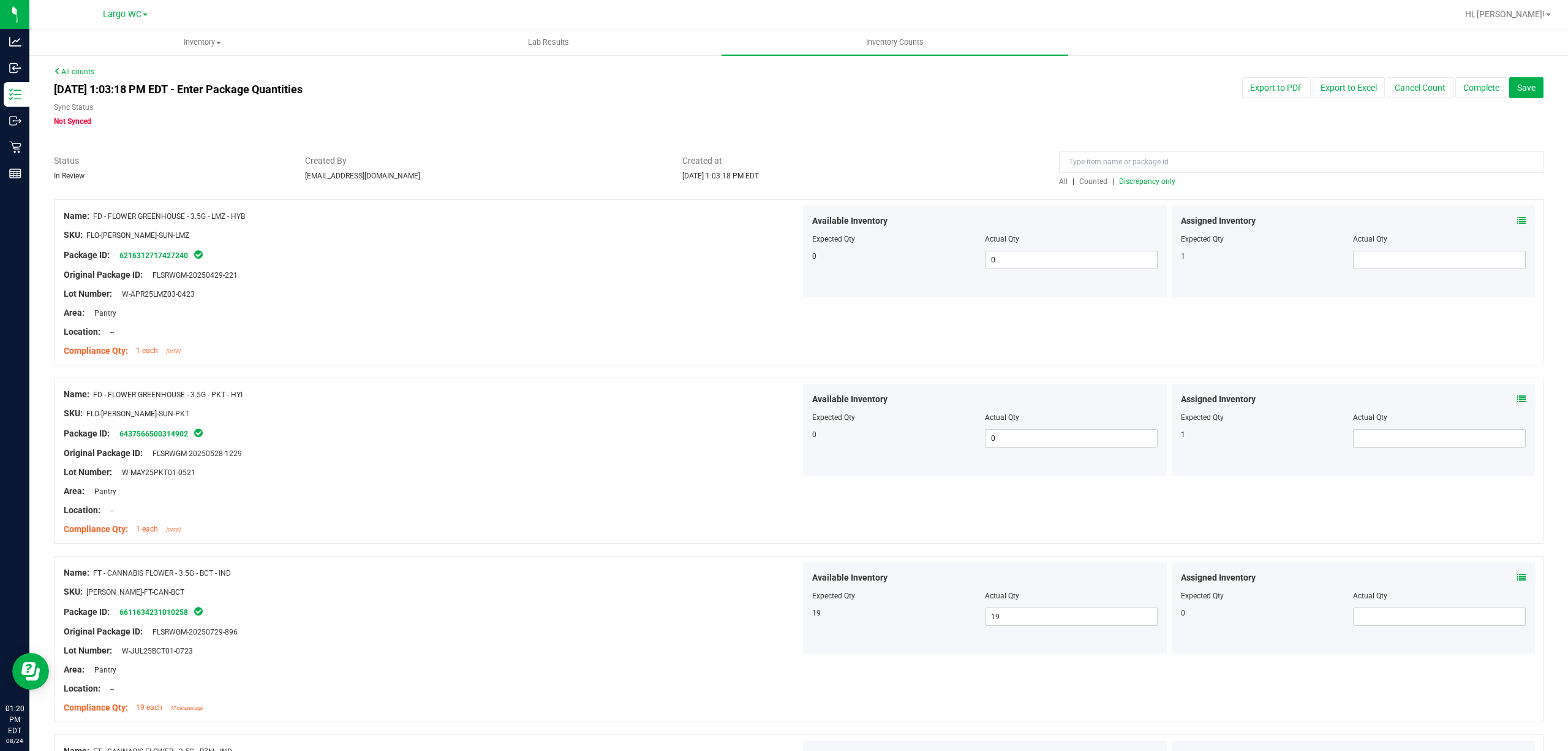
click at [1119, 178] on span "Discrepancy only" at bounding box center [1147, 181] width 57 height 9
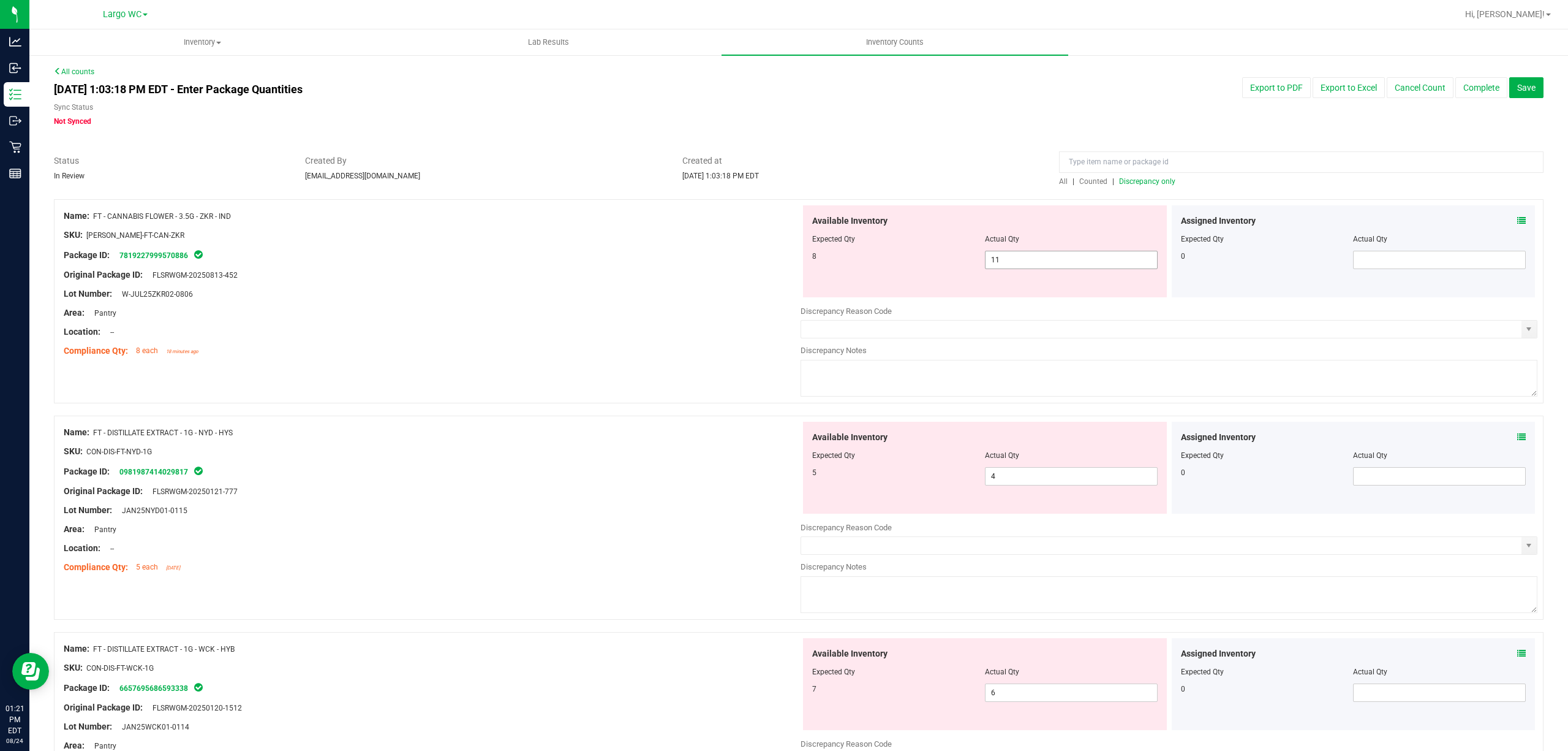
click at [1020, 259] on span "11 11" at bounding box center [1072, 260] width 173 height 18
click at [1020, 259] on input "11" at bounding box center [1071, 260] width 171 height 17
click at [986, 210] on div "Available Inventory Expected Qty Actual Qty 8 11 11" at bounding box center [984, 251] width 364 height 92
click at [1504, 222] on div "Assigned Inventory" at bounding box center [1354, 220] width 345 height 13
click at [1518, 219] on icon at bounding box center [1522, 220] width 9 height 9
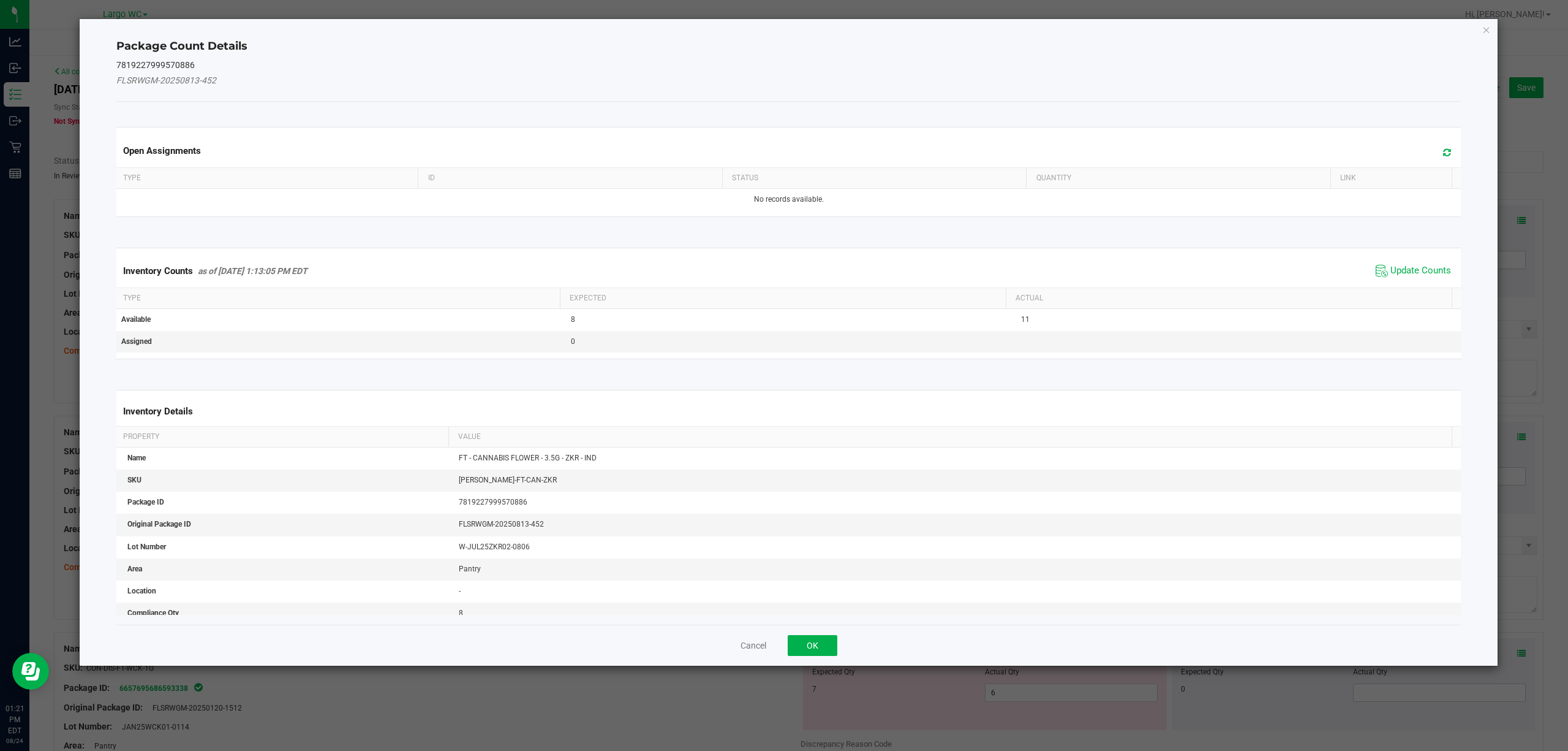
click at [1394, 263] on span "Update Counts" at bounding box center [1413, 270] width 82 height 18
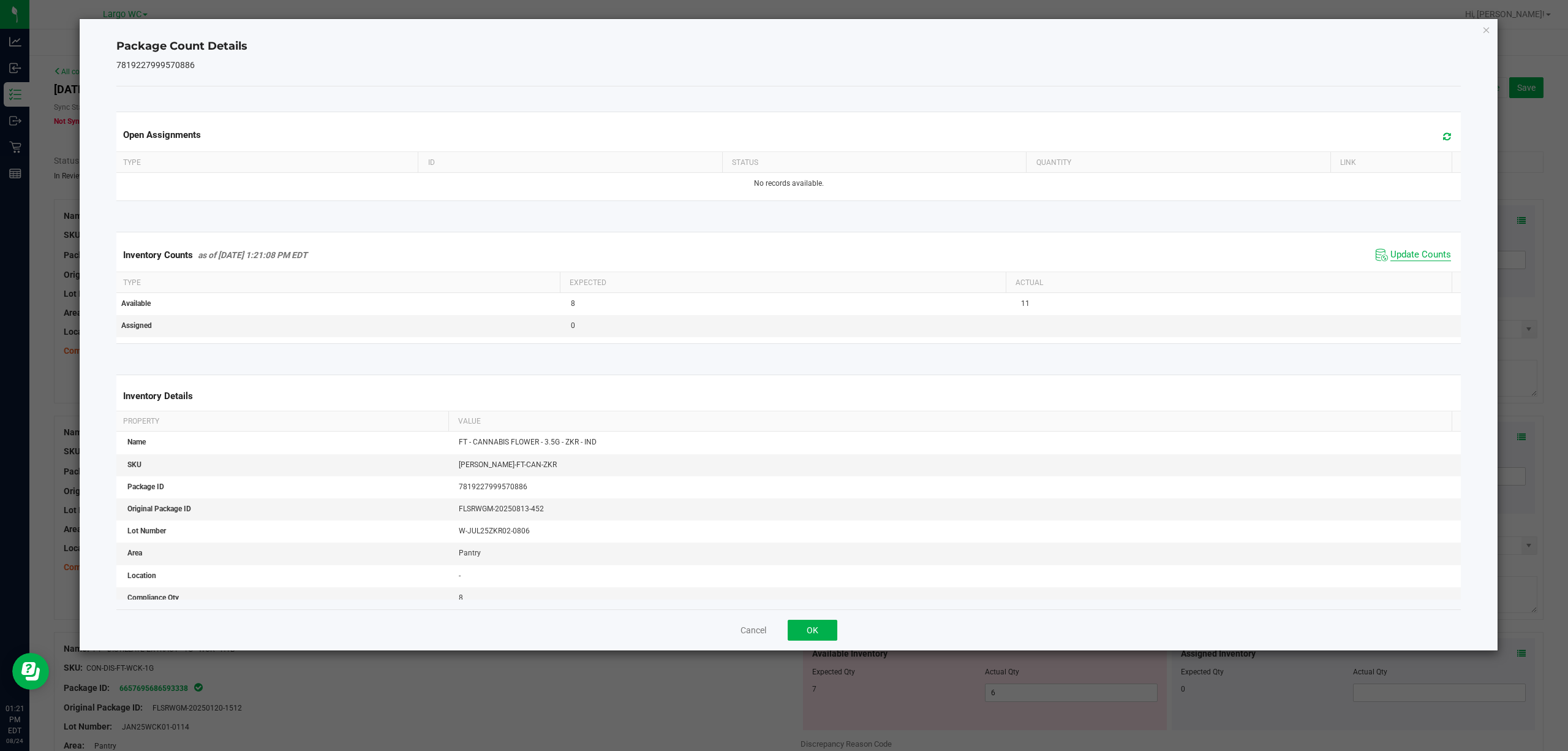
click at [1409, 261] on span "Update Counts" at bounding box center [1421, 255] width 61 height 13
click at [1485, 33] on icon "Close" at bounding box center [1486, 29] width 9 height 14
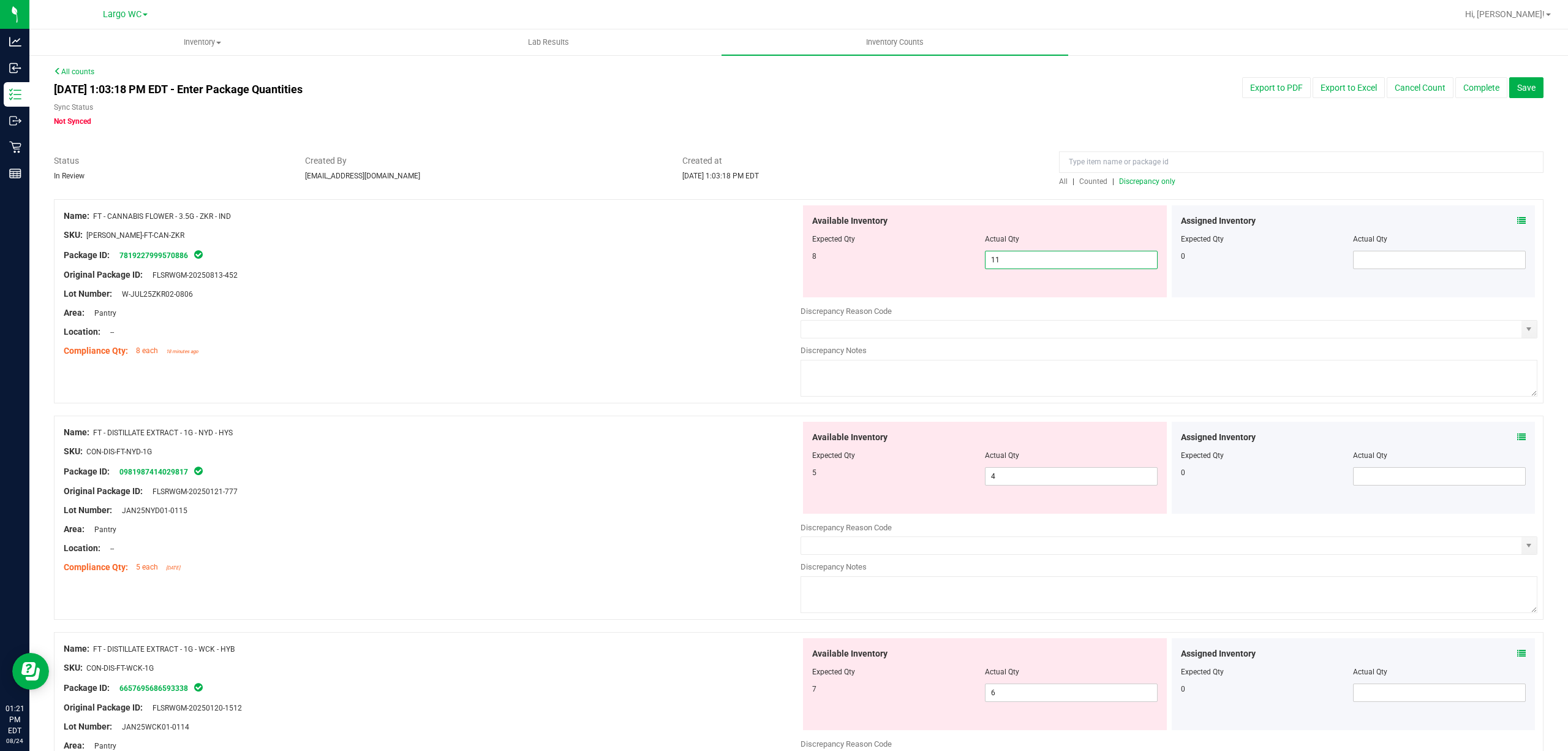
click at [1046, 255] on span "11 11" at bounding box center [1072, 260] width 173 height 18
click at [1046, 255] on input "11" at bounding box center [1071, 260] width 171 height 17
click at [753, 246] on div at bounding box center [432, 244] width 737 height 6
click at [1518, 215] on span at bounding box center [1522, 220] width 9 height 13
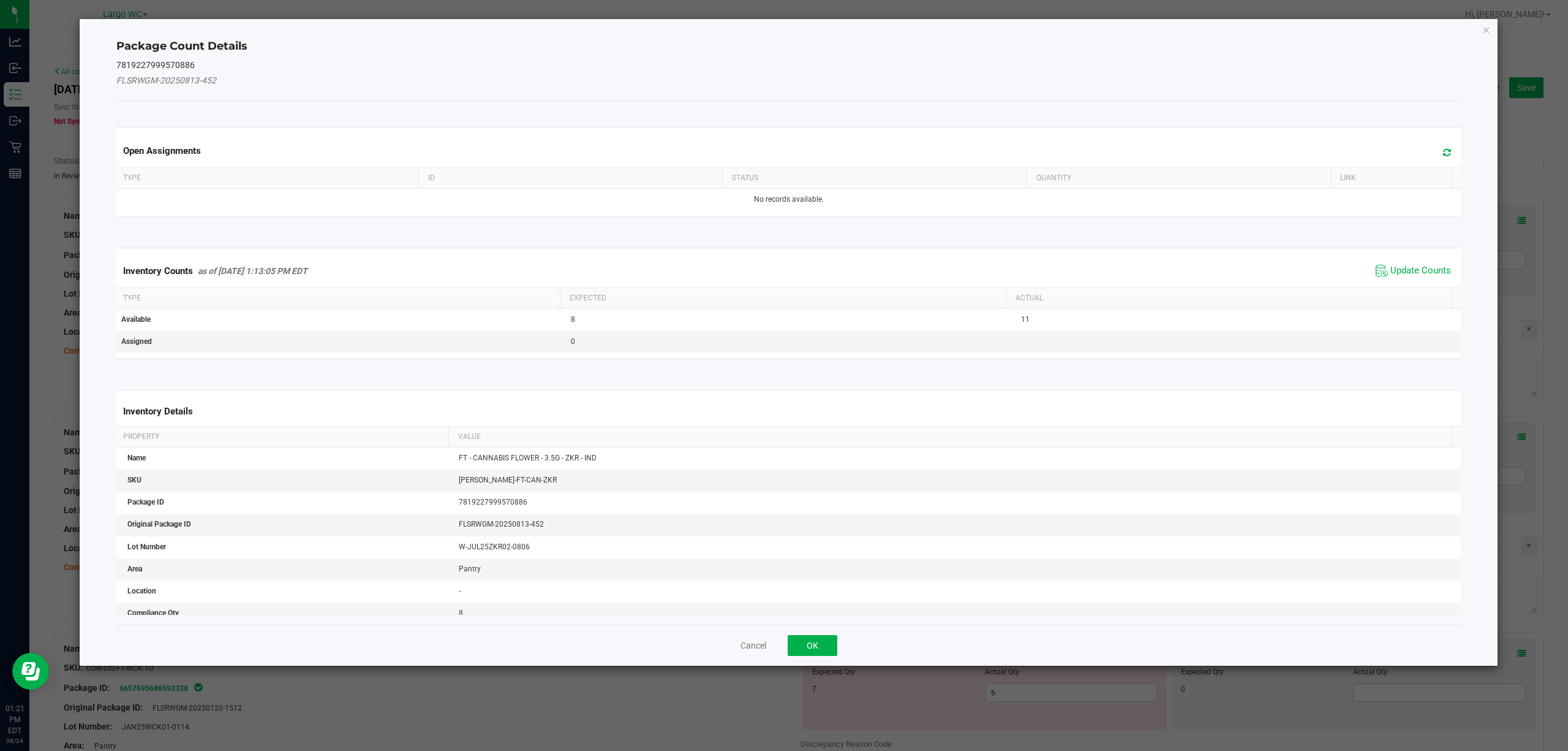
click at [1415, 287] on div "Inventory Counts as of Aug 24, 2025 1:13:05 PM EDT Update Counts" at bounding box center [789, 270] width 1351 height 33
click at [1408, 277] on span "Update Counts" at bounding box center [1421, 270] width 61 height 13
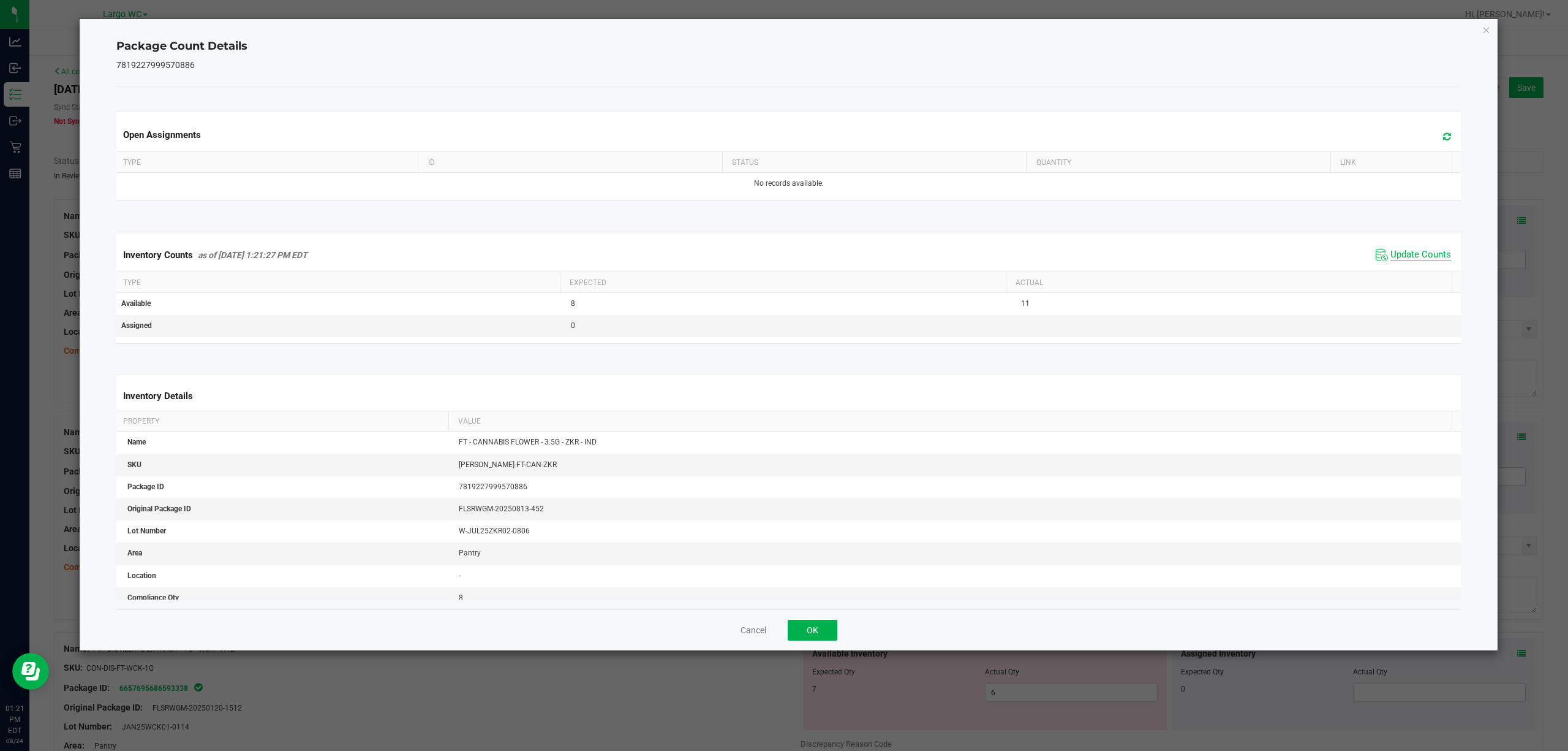
click at [1408, 277] on th "Actual" at bounding box center [1229, 283] width 446 height 21
click at [1408, 264] on span "Update Counts" at bounding box center [1413, 255] width 82 height 18
click at [1408, 261] on span "Update Counts" at bounding box center [1421, 255] width 61 height 13
click at [1486, 30] on icon "Close" at bounding box center [1486, 29] width 9 height 14
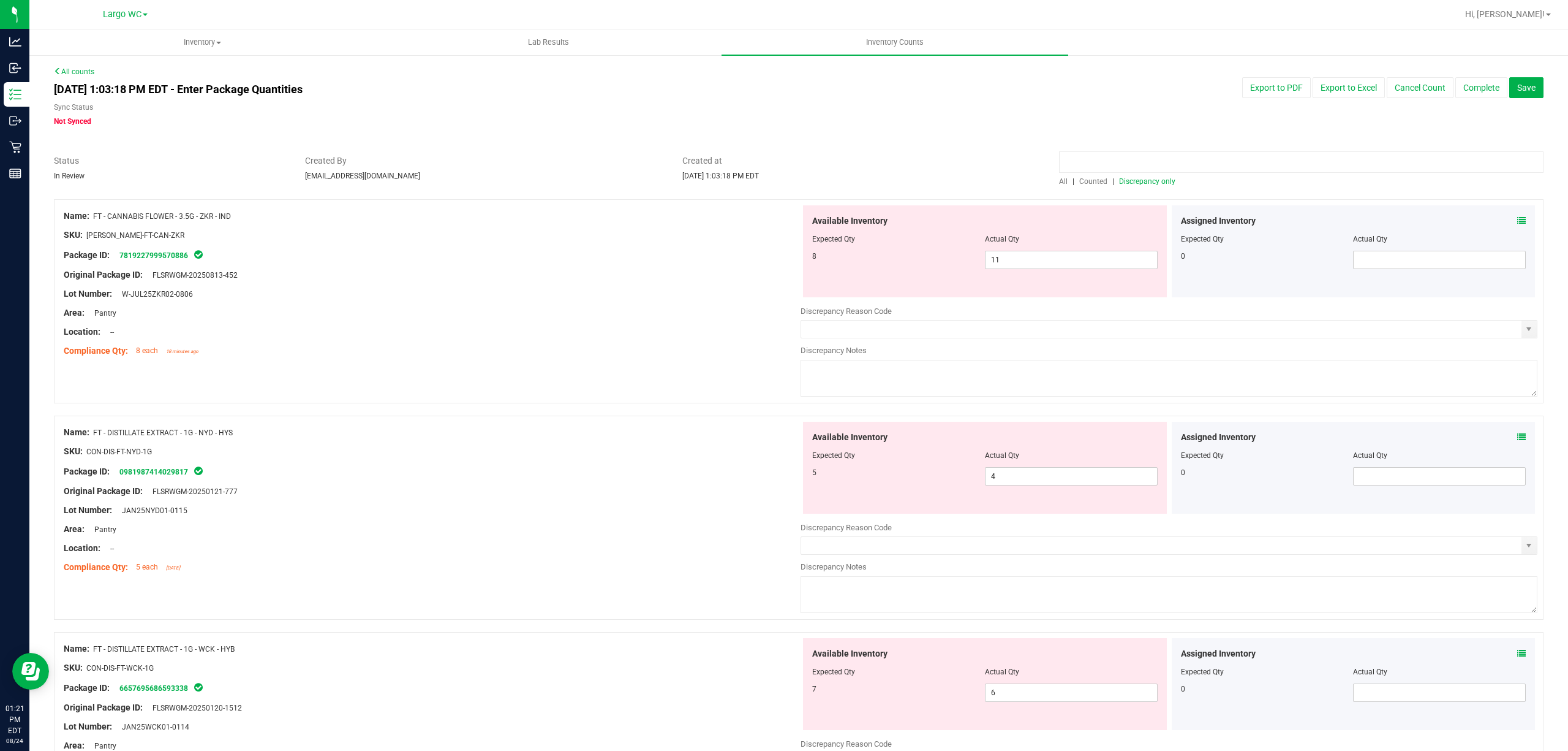
click at [1135, 160] on input at bounding box center [1302, 162] width 485 height 21
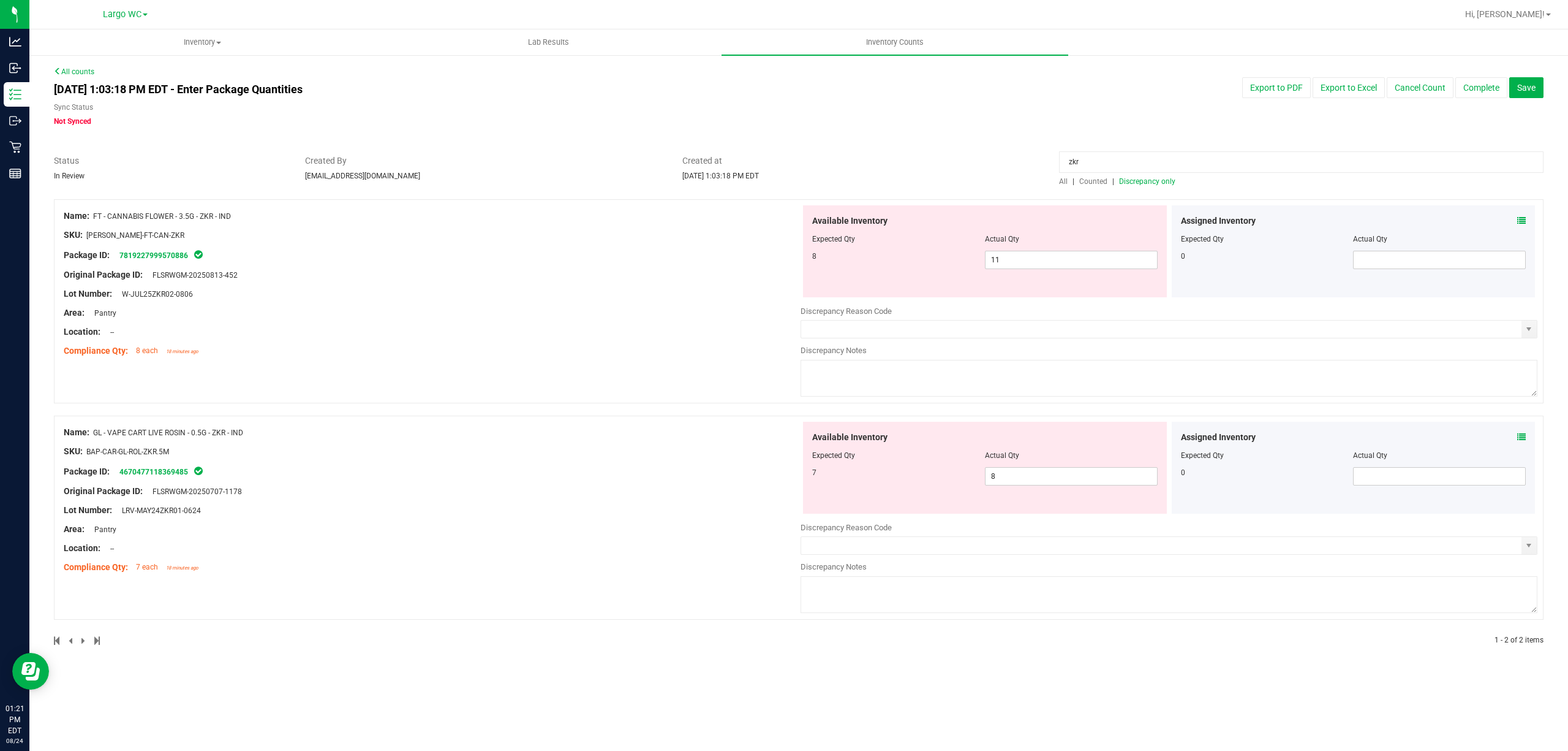
click at [1091, 182] on span "Counted" at bounding box center [1093, 181] width 28 height 9
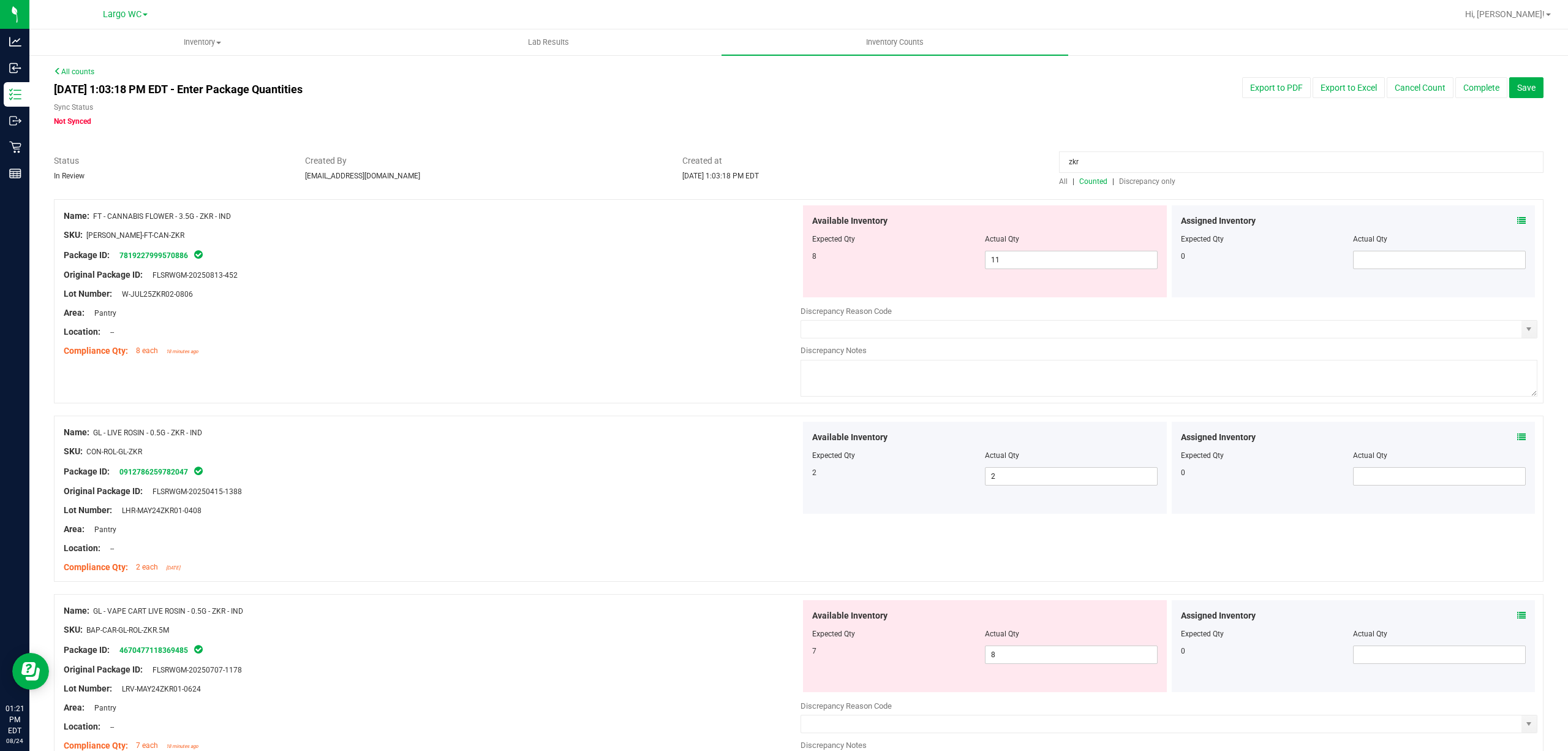
click at [1104, 157] on input "zkr" at bounding box center [1302, 162] width 485 height 21
click at [1124, 178] on span "Discrepancy only" at bounding box center [1147, 181] width 57 height 9
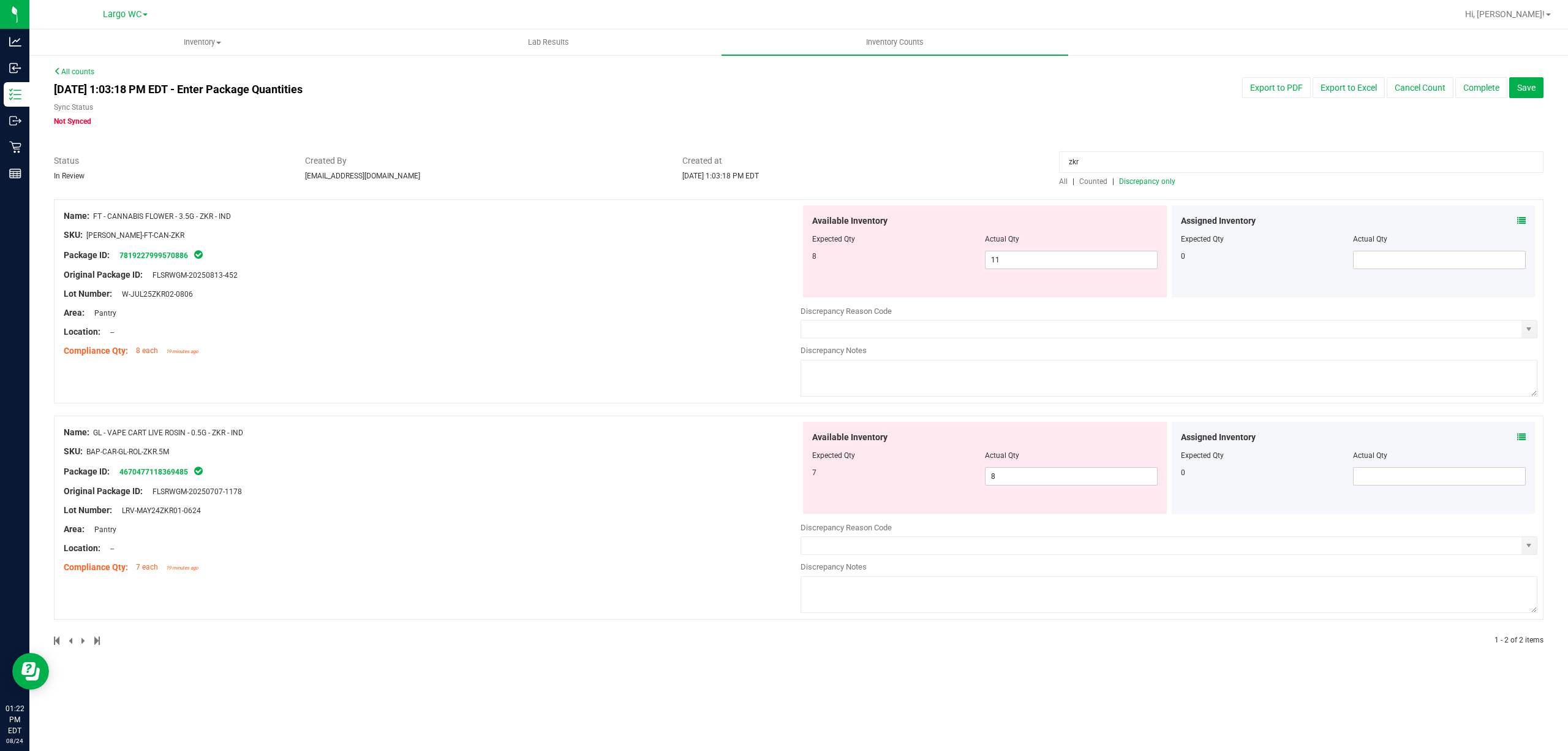
click at [1111, 156] on input "zkr" at bounding box center [1302, 162] width 485 height 21
click at [793, 199] on div "Name: FT - CANNABIS FLOWER - 3.5G - ZKR - IND SKU: FLO-BUD-FT-CAN-ZKR Package I…" at bounding box center [799, 301] width 1490 height 204
click at [1157, 180] on span "Discrepancy only" at bounding box center [1147, 181] width 57 height 9
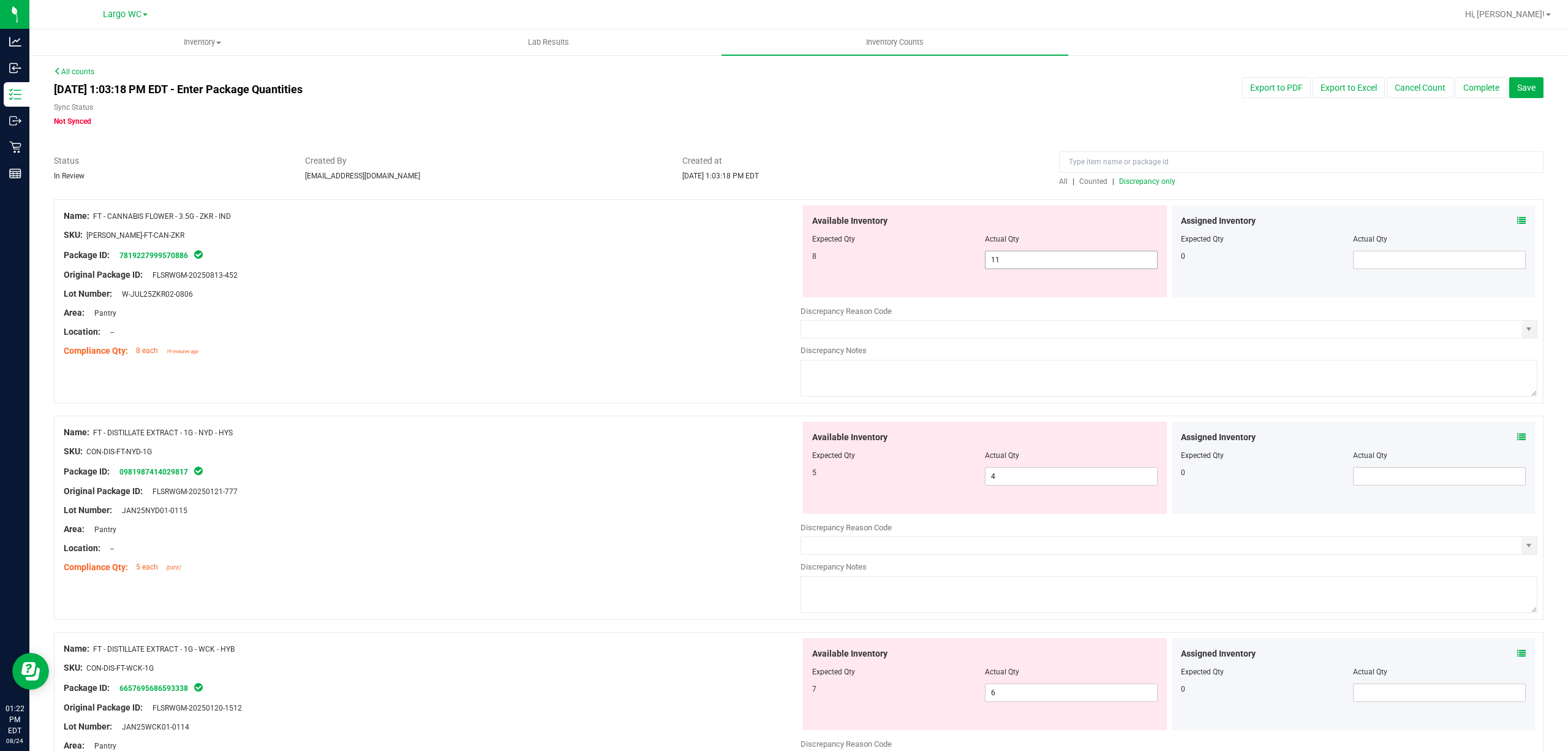
click at [1020, 256] on span "11 11" at bounding box center [1072, 260] width 173 height 18
click at [1020, 256] on input "11" at bounding box center [1071, 260] width 171 height 17
click at [572, 340] on div at bounding box center [432, 341] width 737 height 6
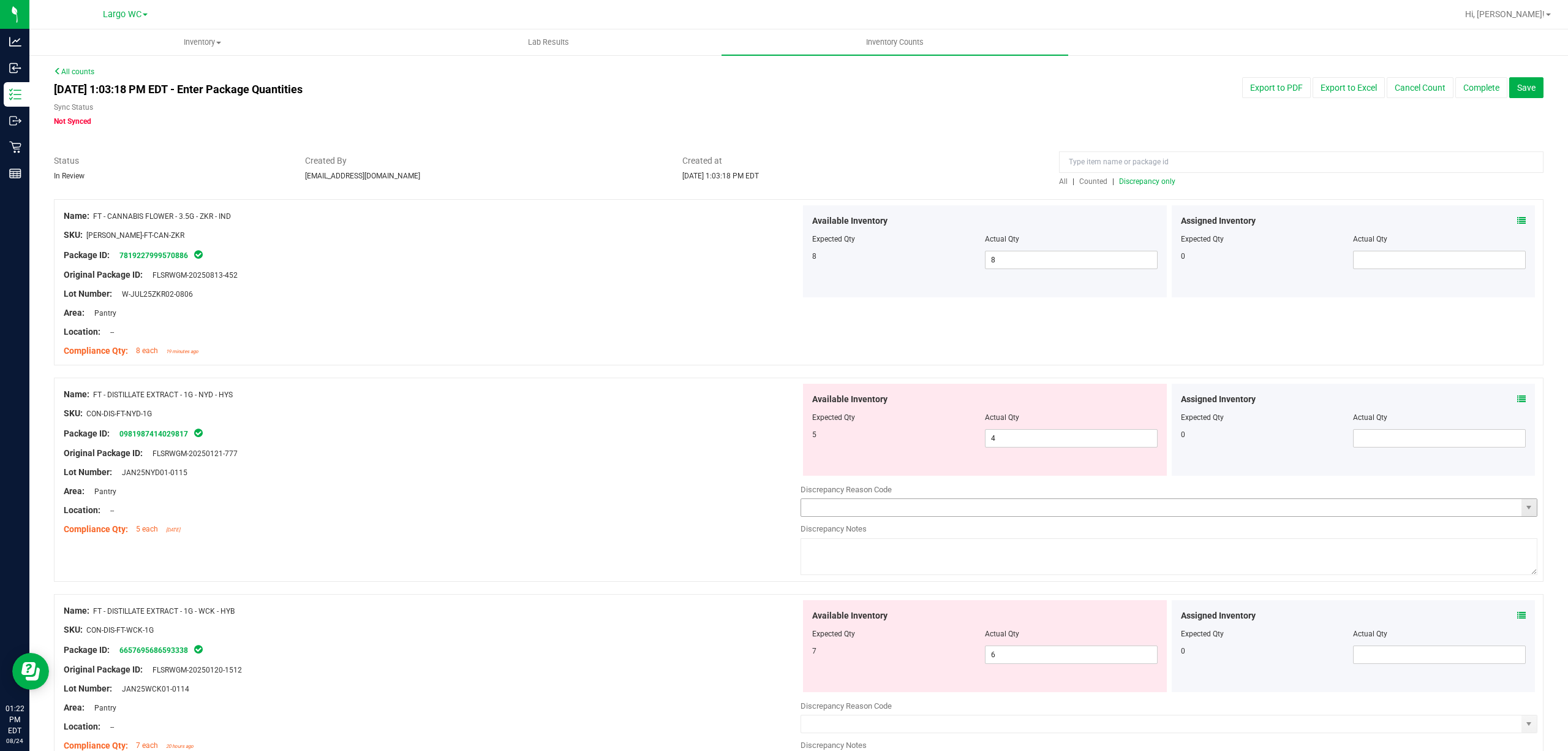
scroll to position [163, 0]
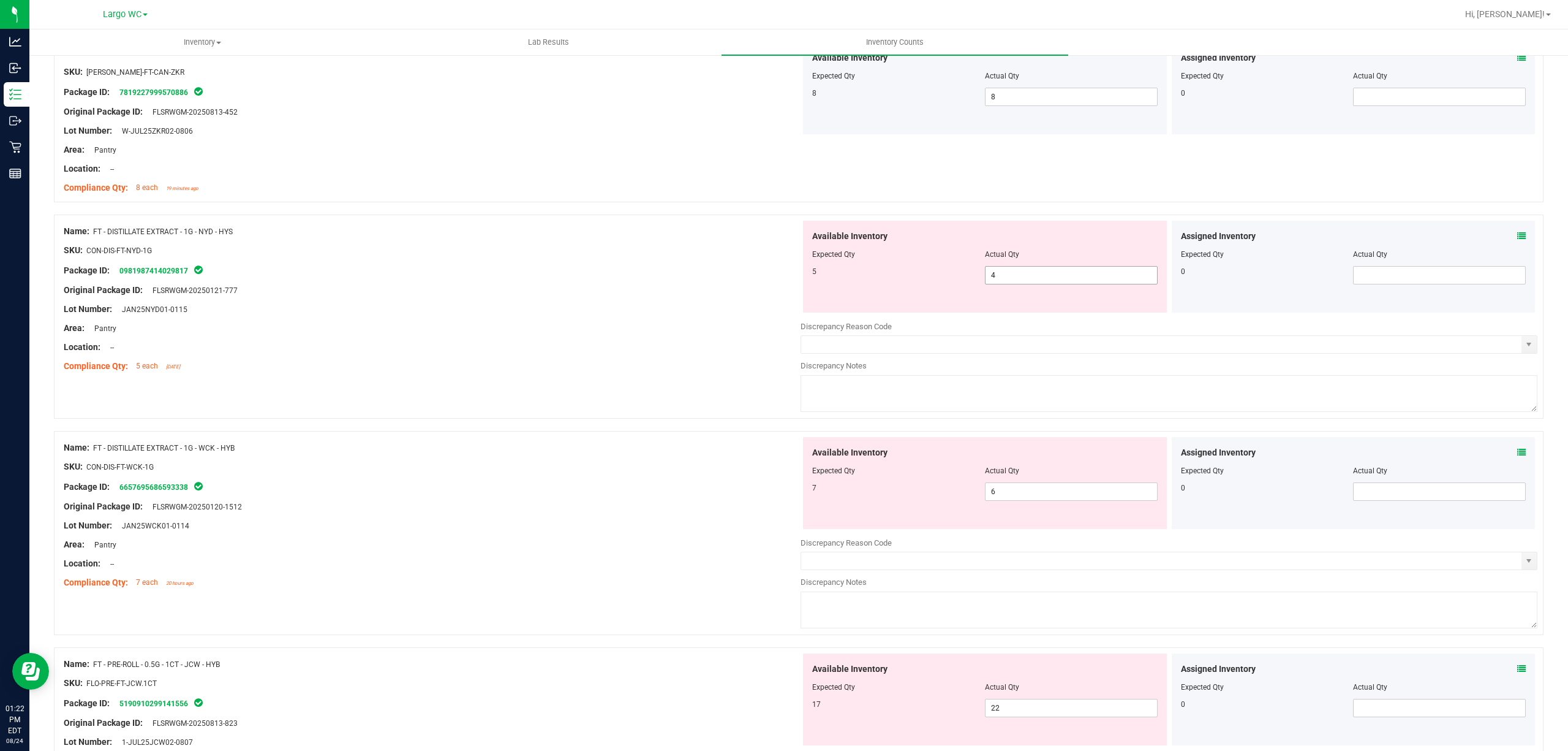
click at [1022, 283] on span "4 4" at bounding box center [1072, 275] width 173 height 18
click at [0, 0] on input "4" at bounding box center [0, 0] width 0 height 0
click at [684, 338] on div at bounding box center [432, 338] width 737 height 6
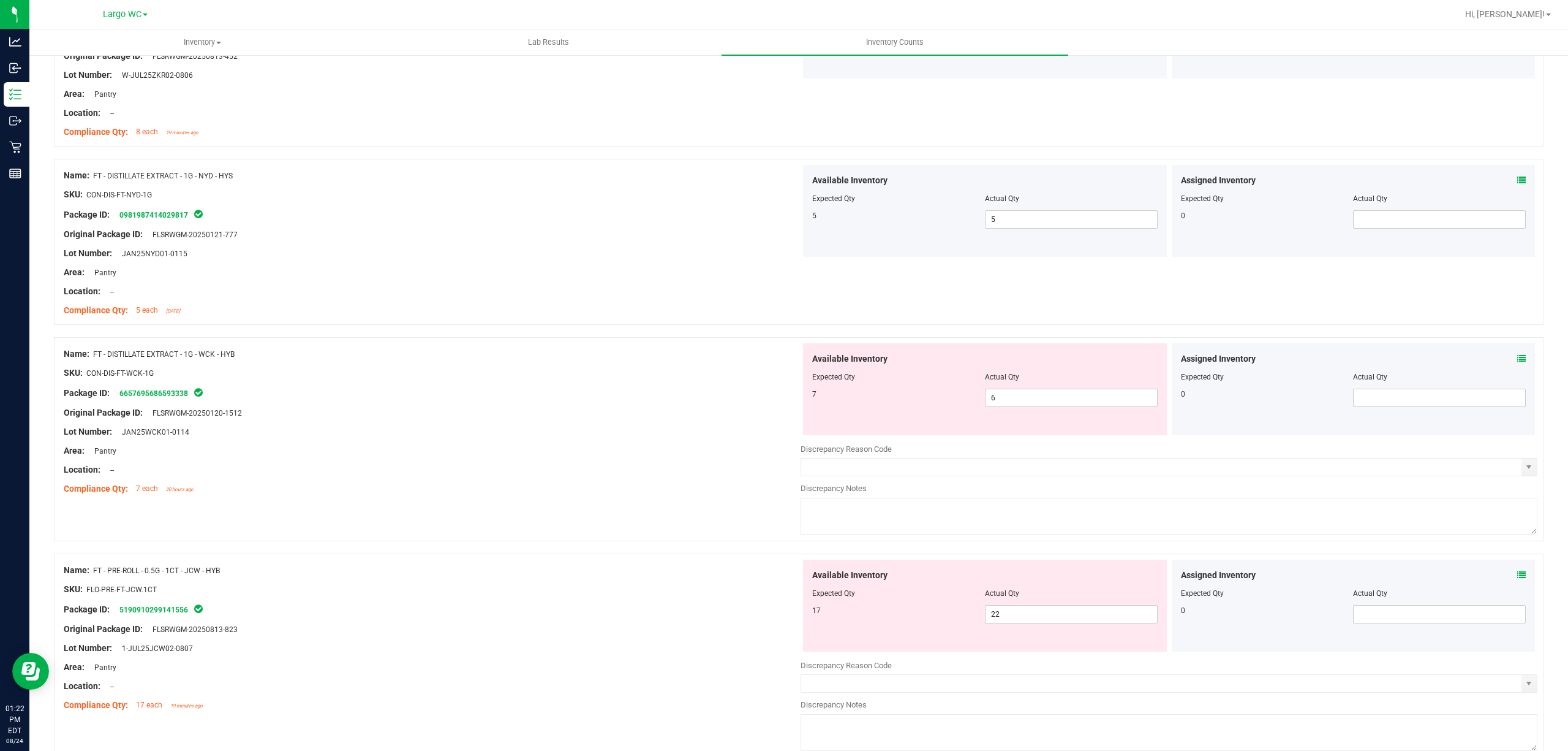
scroll to position [245, 0]
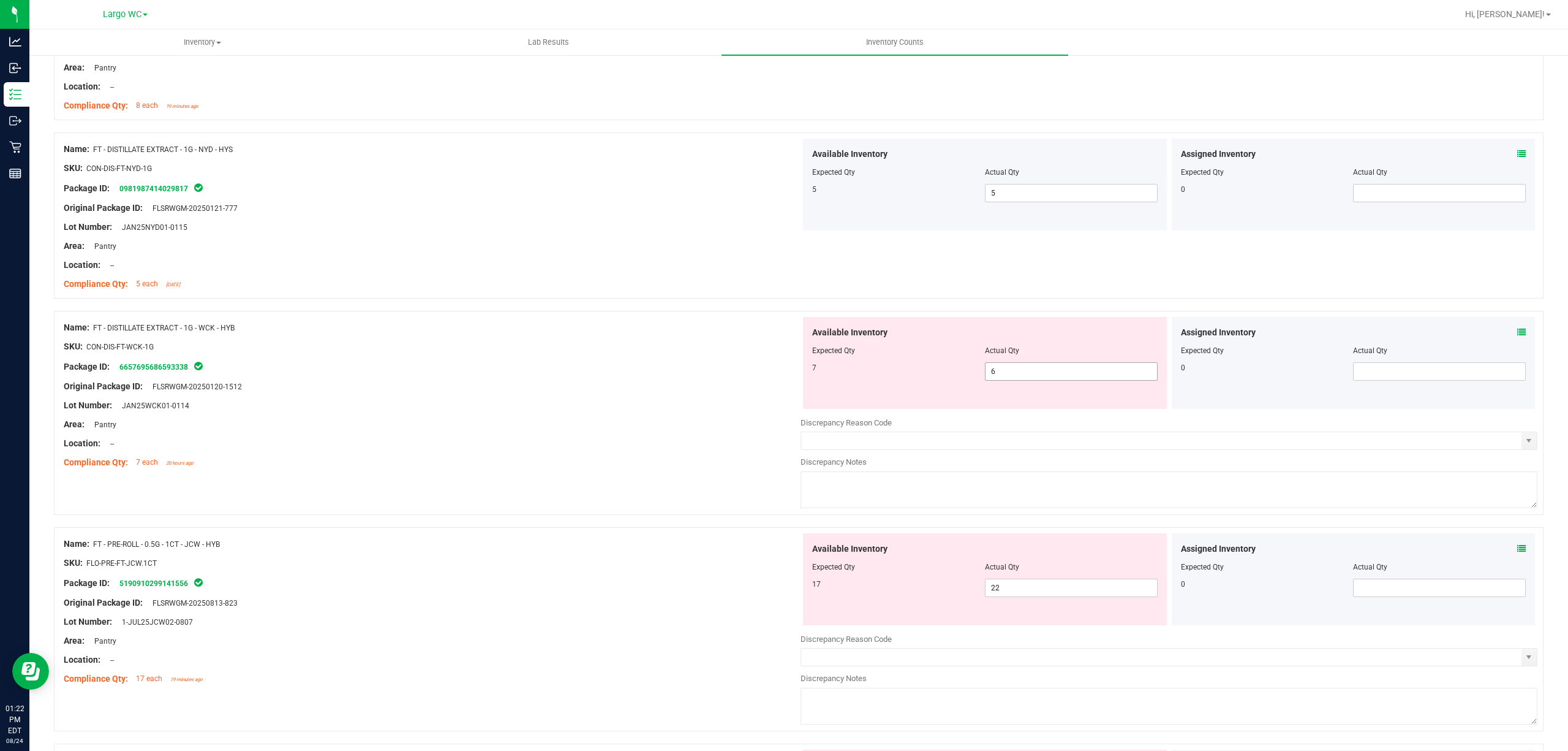
click at [1034, 366] on span "6 6" at bounding box center [1072, 371] width 173 height 18
click at [1034, 366] on input "6" at bounding box center [1071, 371] width 171 height 17
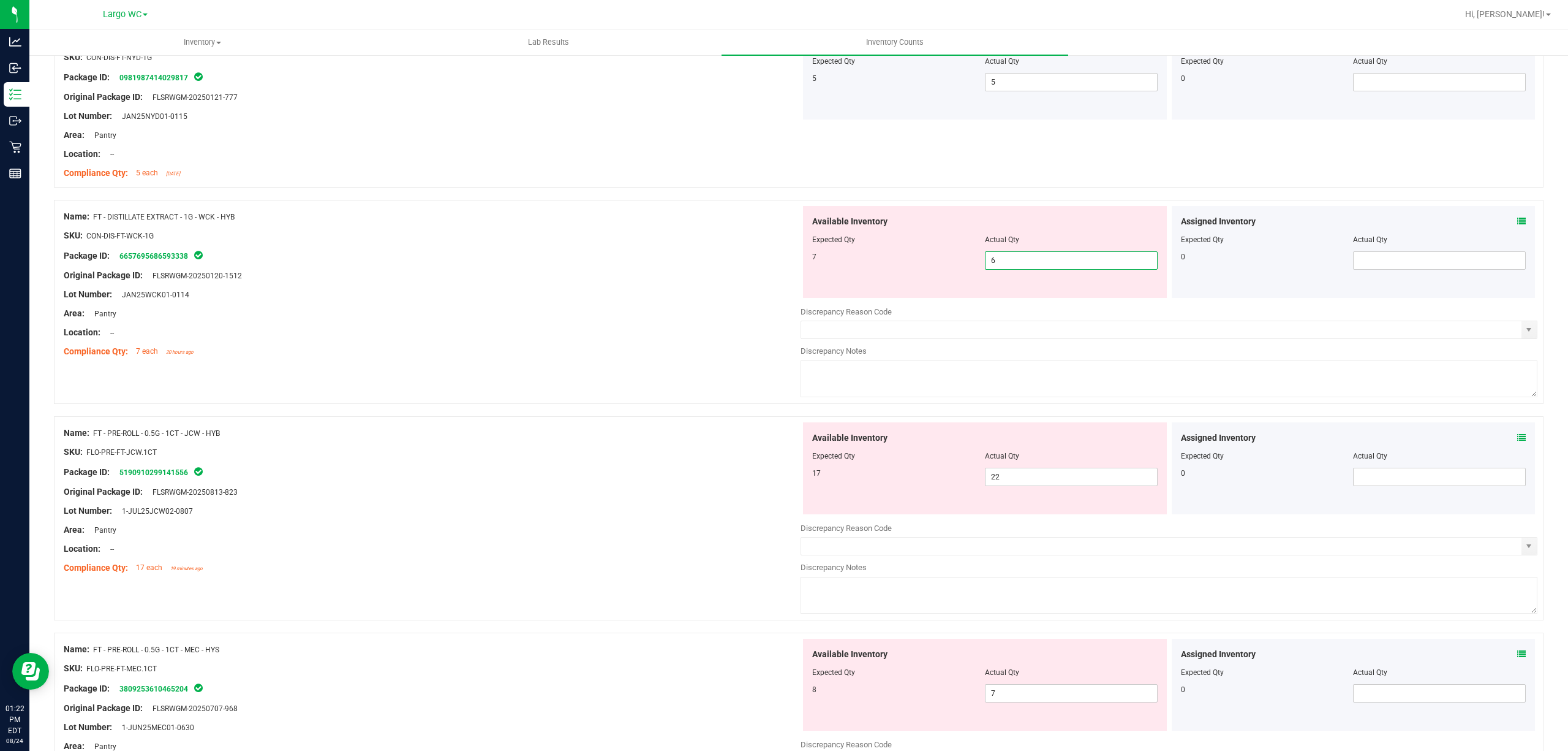
scroll to position [352, 0]
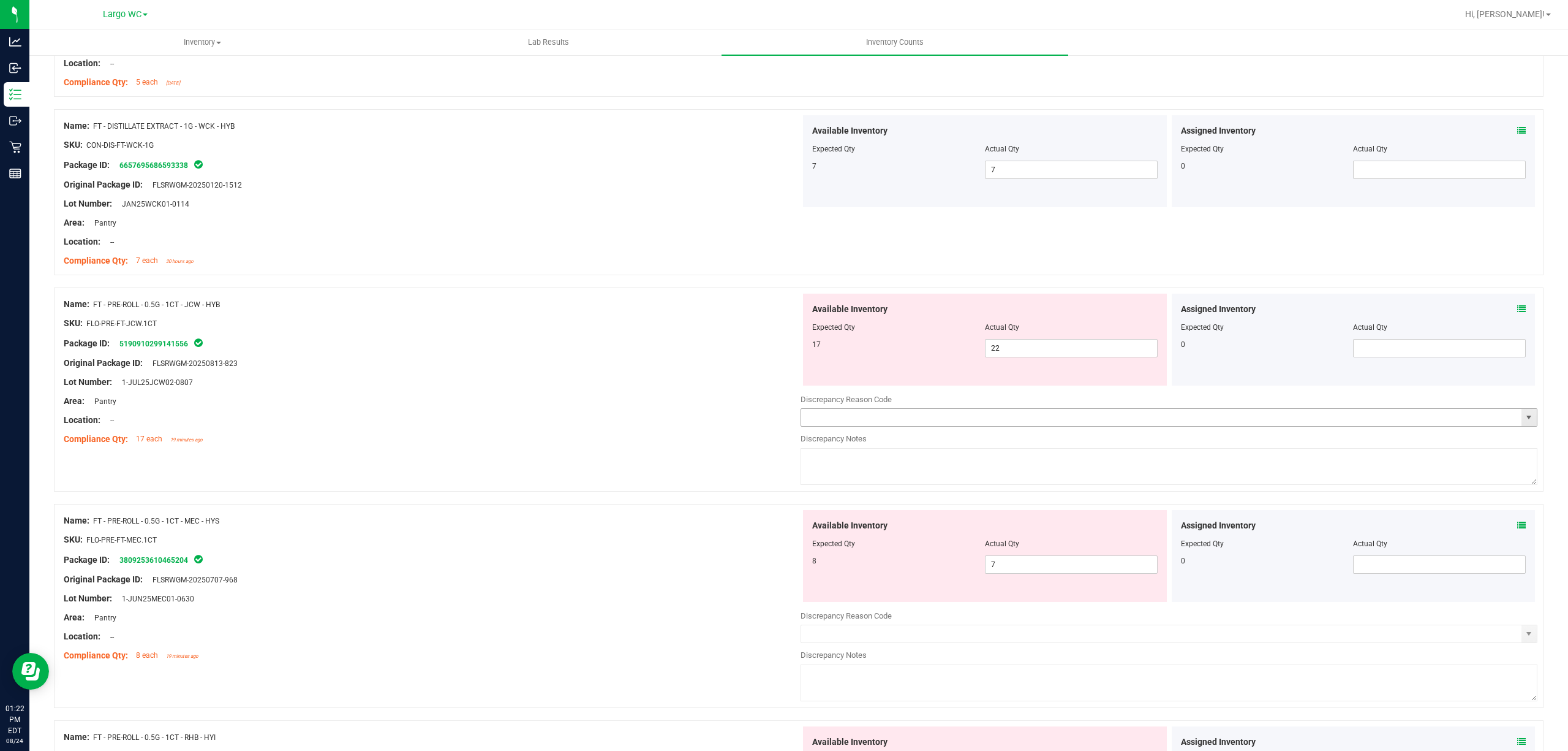
scroll to position [597, 0]
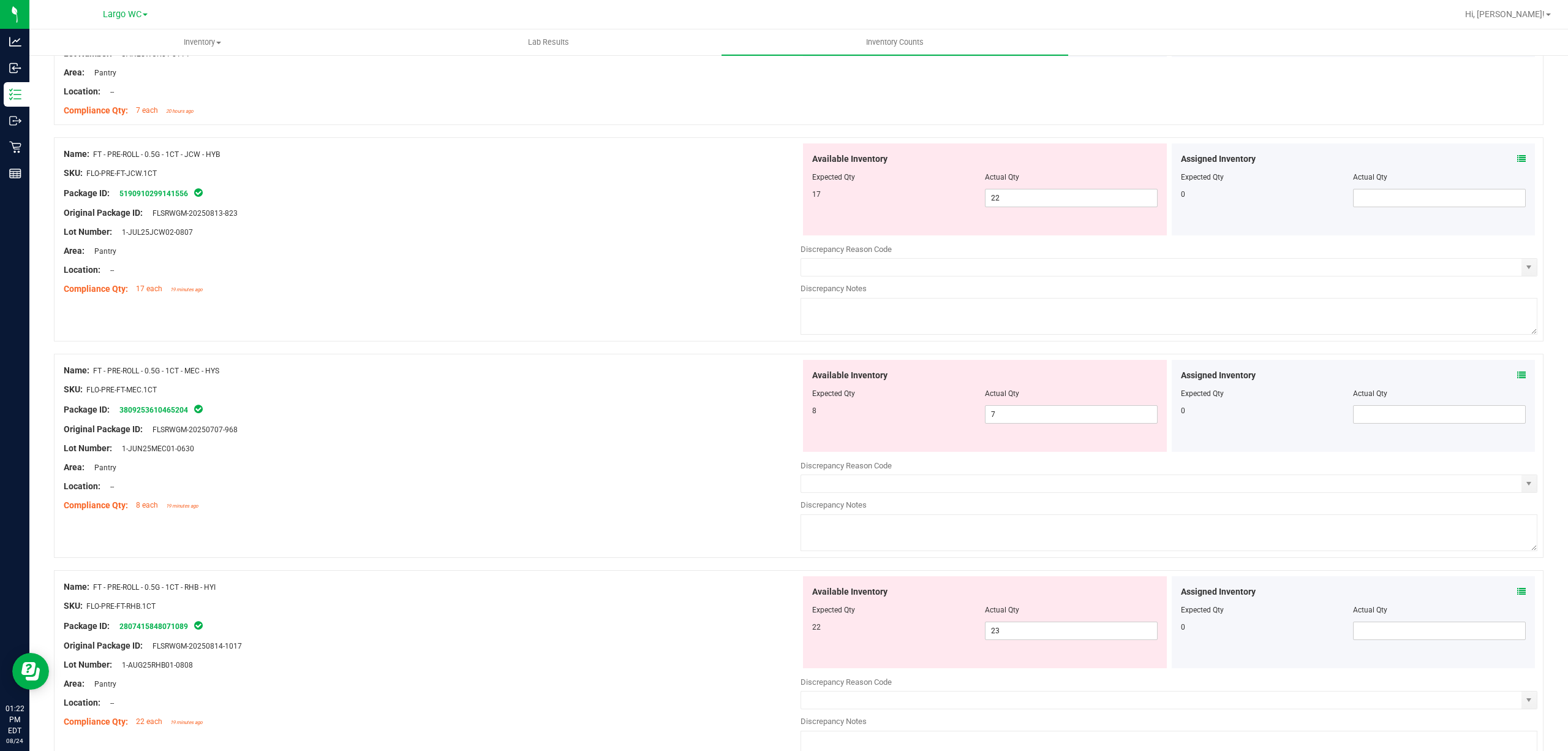
click at [1064, 209] on div "Available Inventory Expected Qty Actual Qty 17 22 22" at bounding box center [984, 189] width 364 height 92
click at [1067, 191] on span "22 22" at bounding box center [1072, 197] width 173 height 18
drag, startPoint x: 543, startPoint y: 177, endPoint x: 533, endPoint y: 174, distance: 10.4
click at [535, 174] on div "SKU: FLO-PRE-FT-JCW.1CT" at bounding box center [432, 172] width 737 height 13
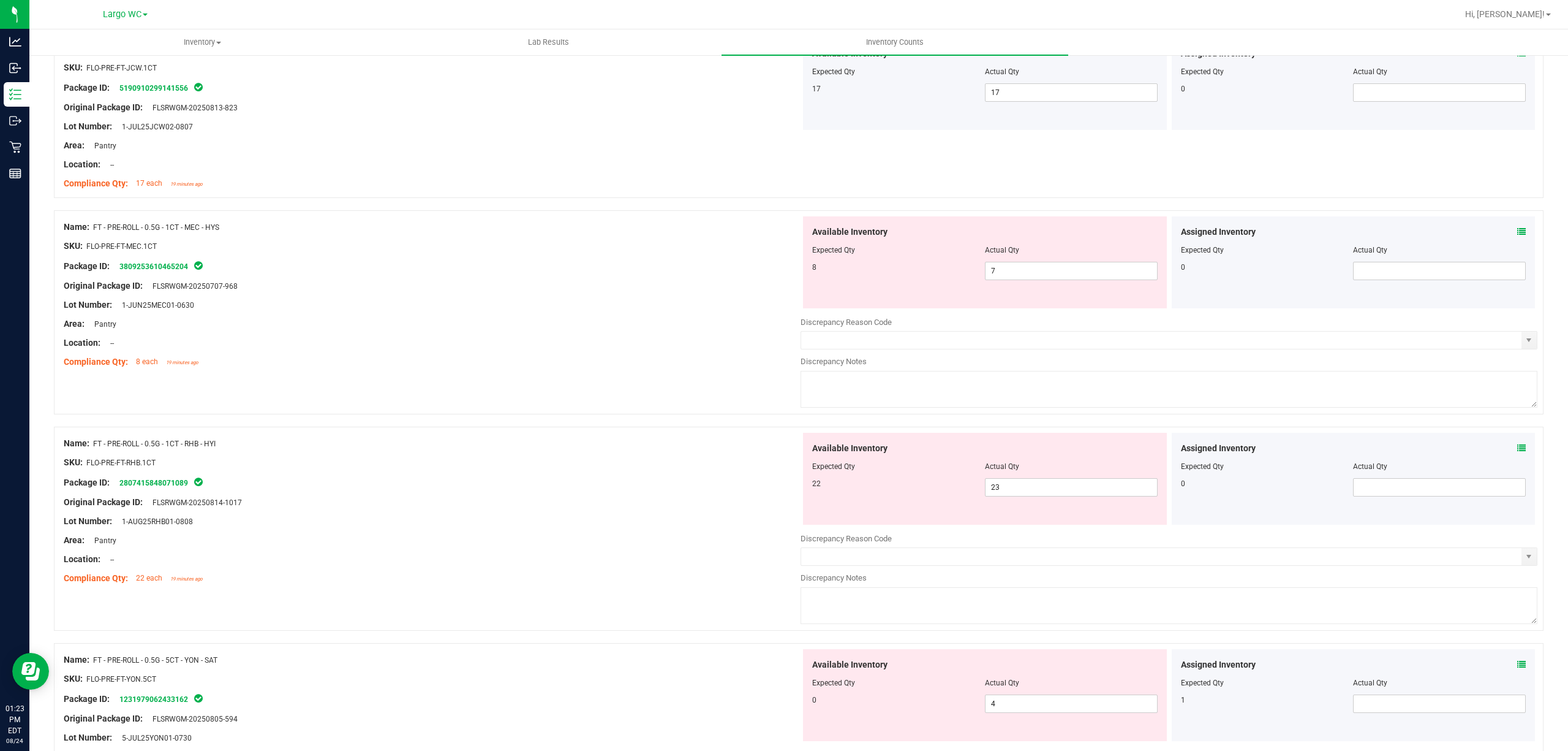
scroll to position [842, 0]
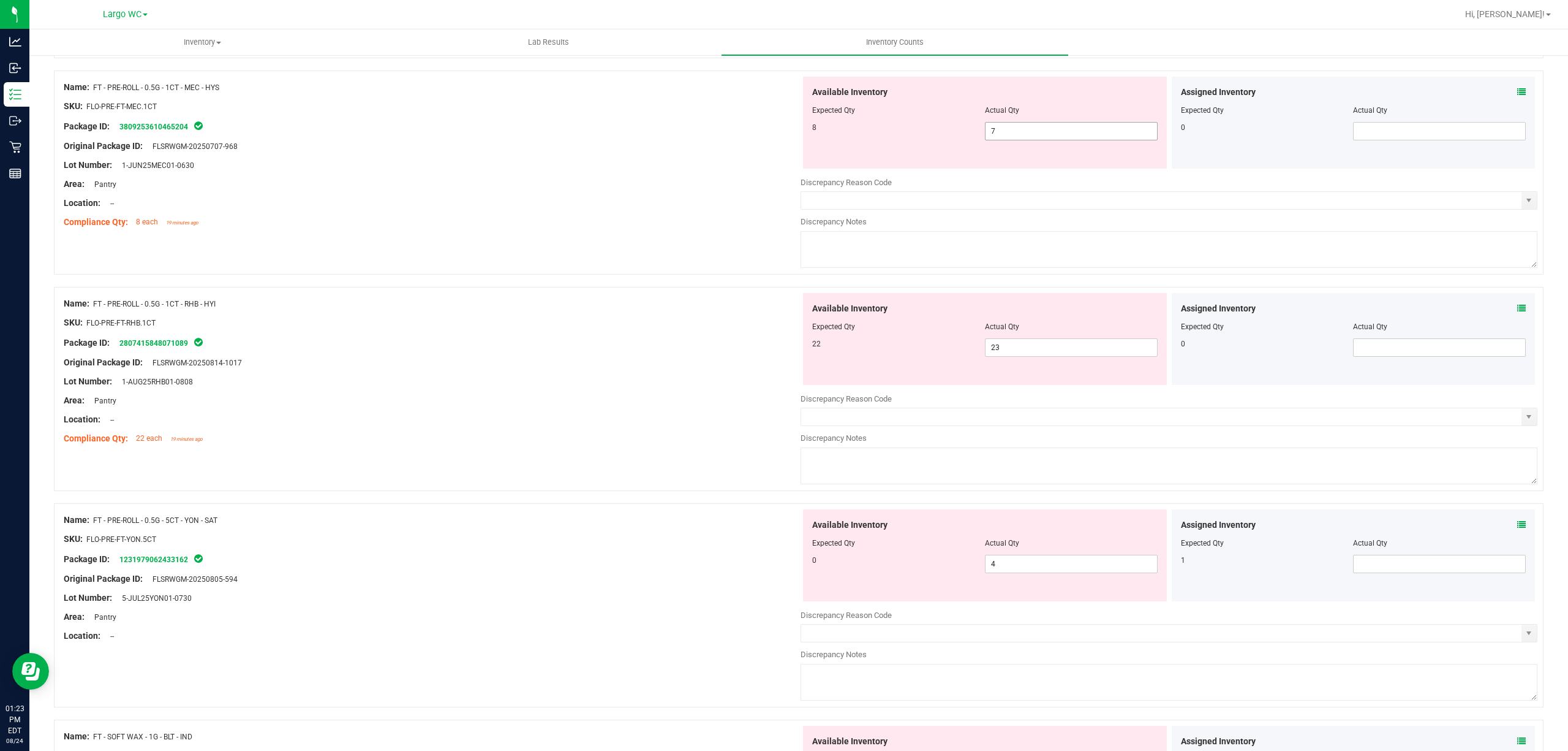
click at [1019, 122] on span "7 7" at bounding box center [1072, 131] width 173 height 18
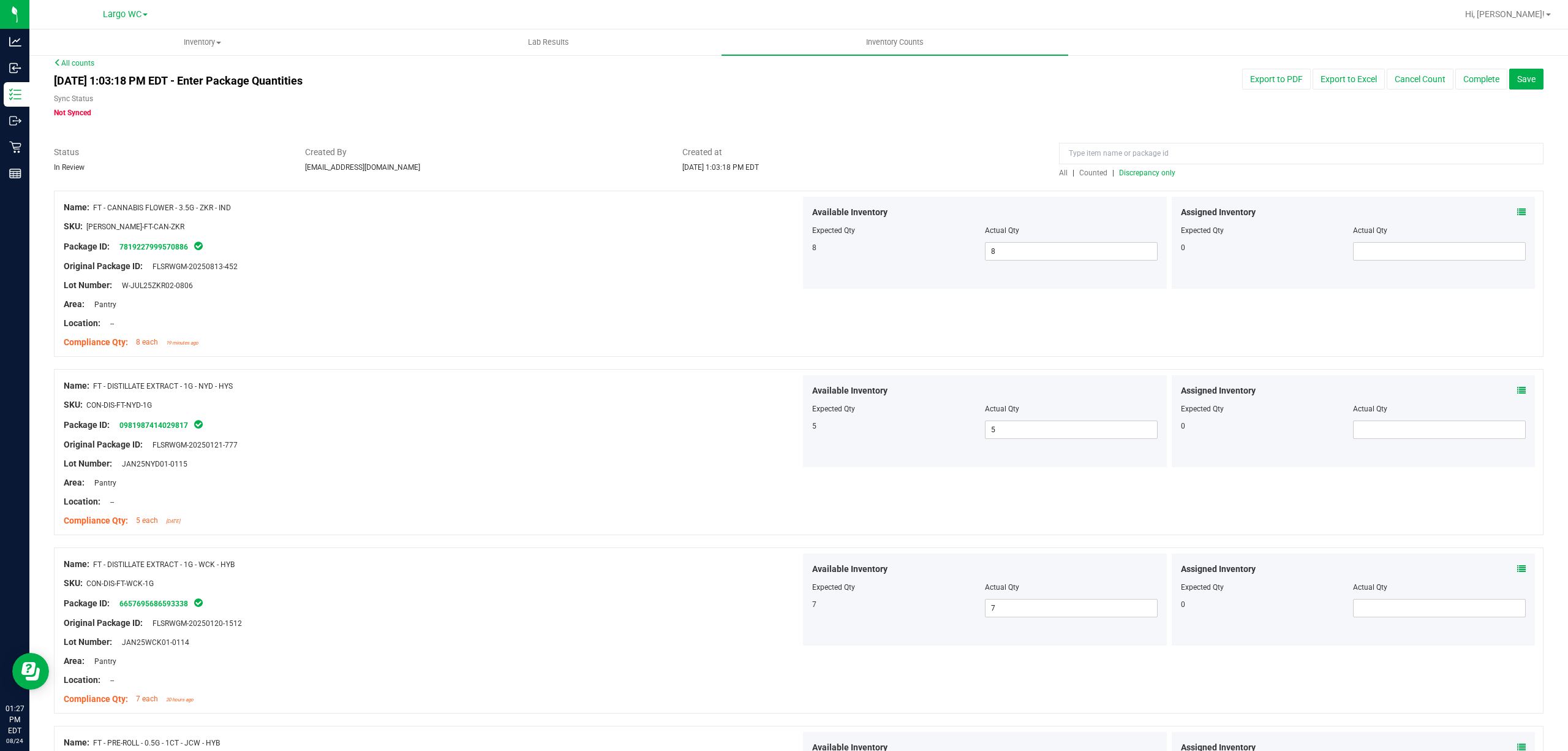
scroll to position [0, 0]
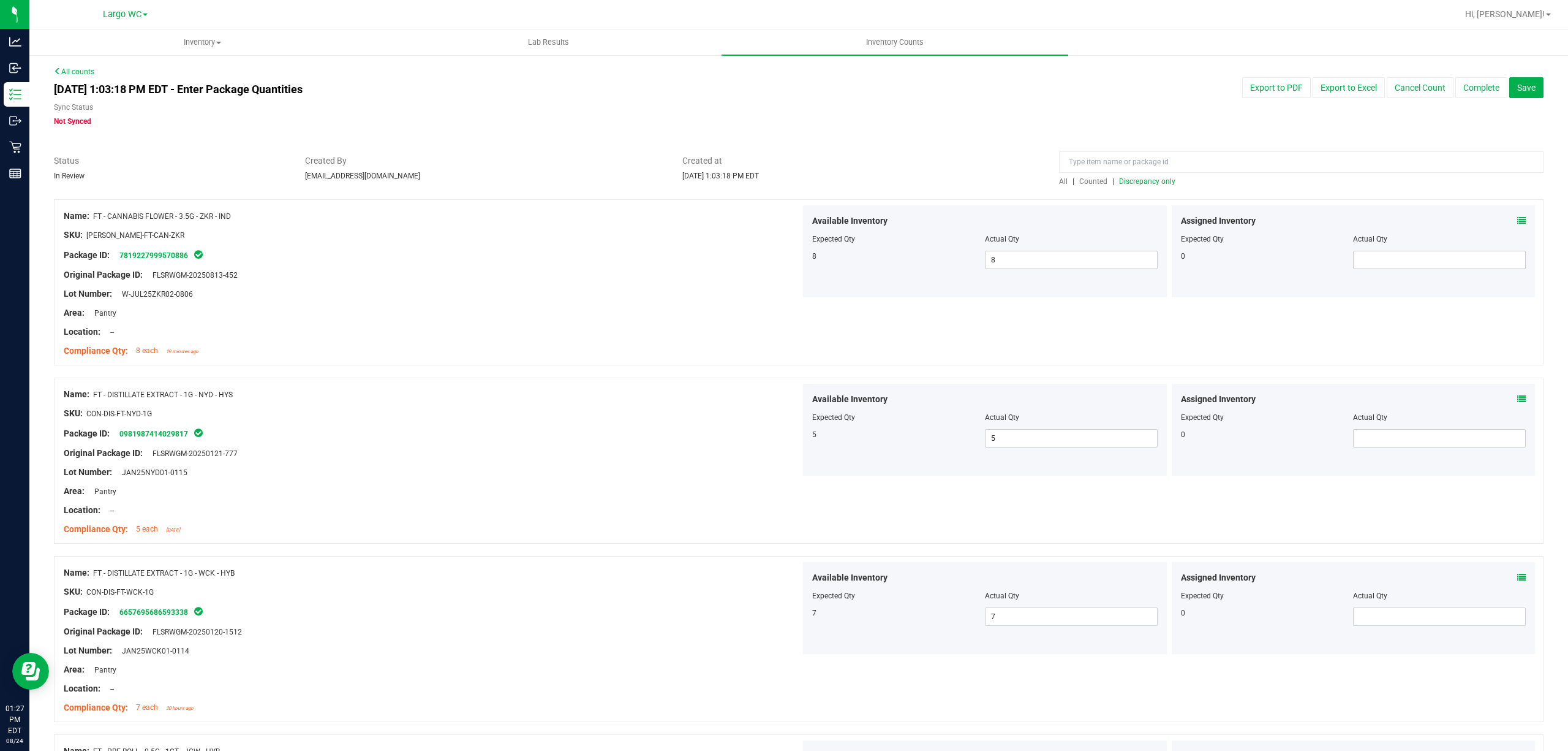
click at [1134, 182] on span "Discrepancy only" at bounding box center [1147, 181] width 57 height 9
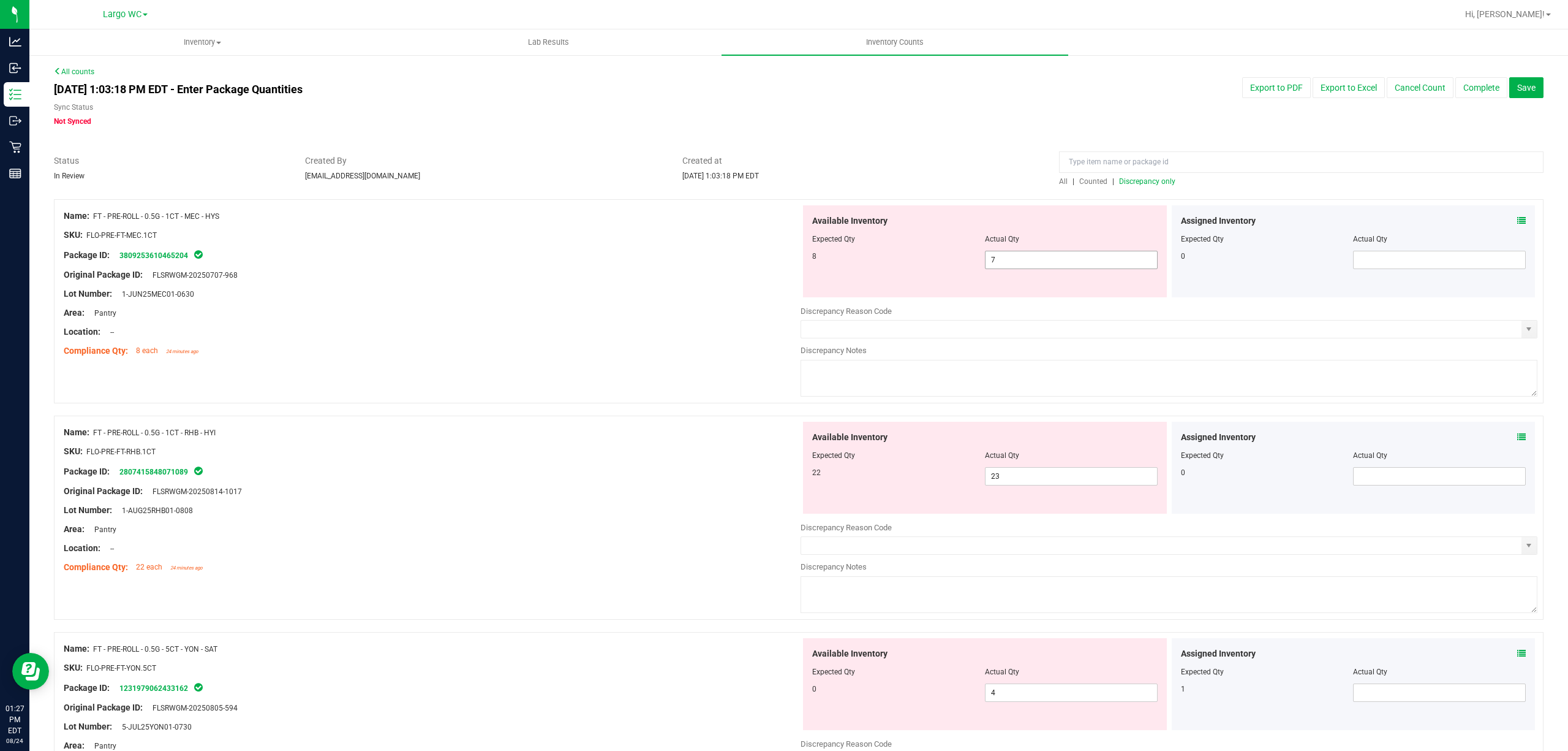
click at [1034, 260] on span "7 7" at bounding box center [1072, 260] width 173 height 18
click at [1034, 260] on input "7" at bounding box center [1071, 260] width 171 height 17
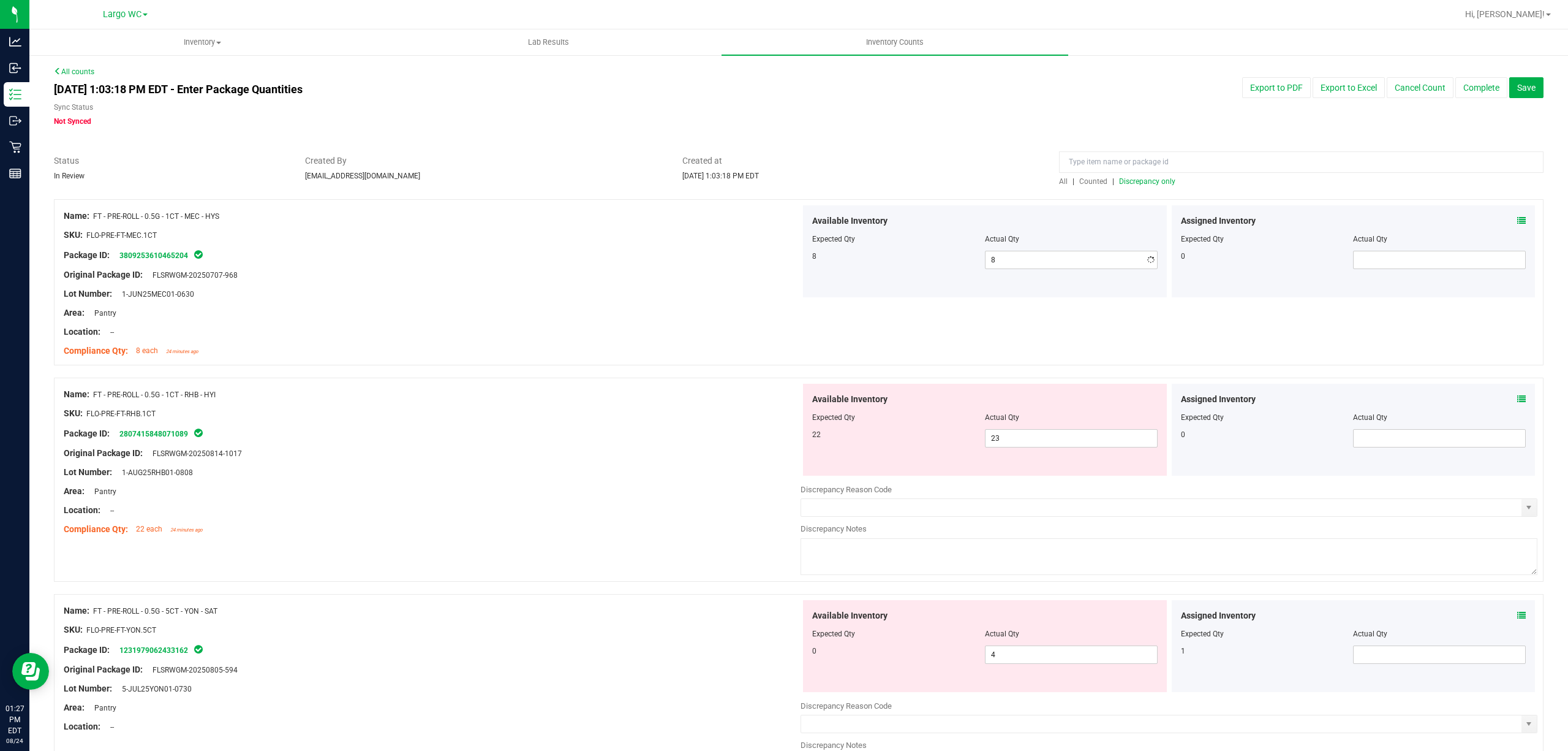
click at [656, 373] on div "Name: FT - PRE-ROLL - 0.5G - 1CT - MEC - HYS SKU: FLO-PRE-FT-MEC.1CT Package ID…" at bounding box center [799, 288] width 1490 height 178
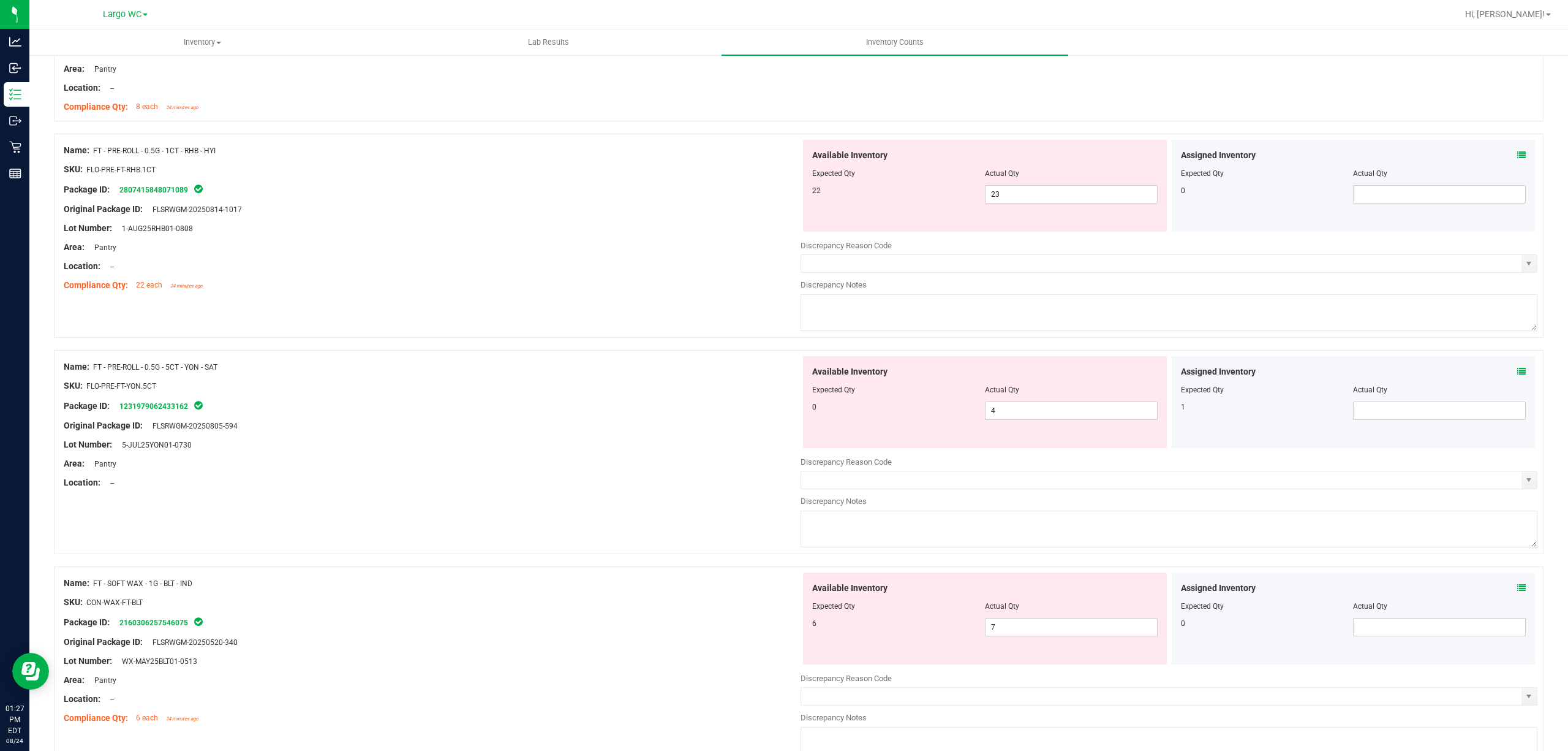
scroll to position [245, 0]
click at [1037, 192] on span "23 23" at bounding box center [1072, 192] width 173 height 18
drag, startPoint x: 1037, startPoint y: 192, endPoint x: 1037, endPoint y: 182, distance: 10.0
click at [1037, 184] on span "23 23" at bounding box center [1072, 192] width 173 height 18
drag, startPoint x: 592, startPoint y: 322, endPoint x: 582, endPoint y: 307, distance: 18.0
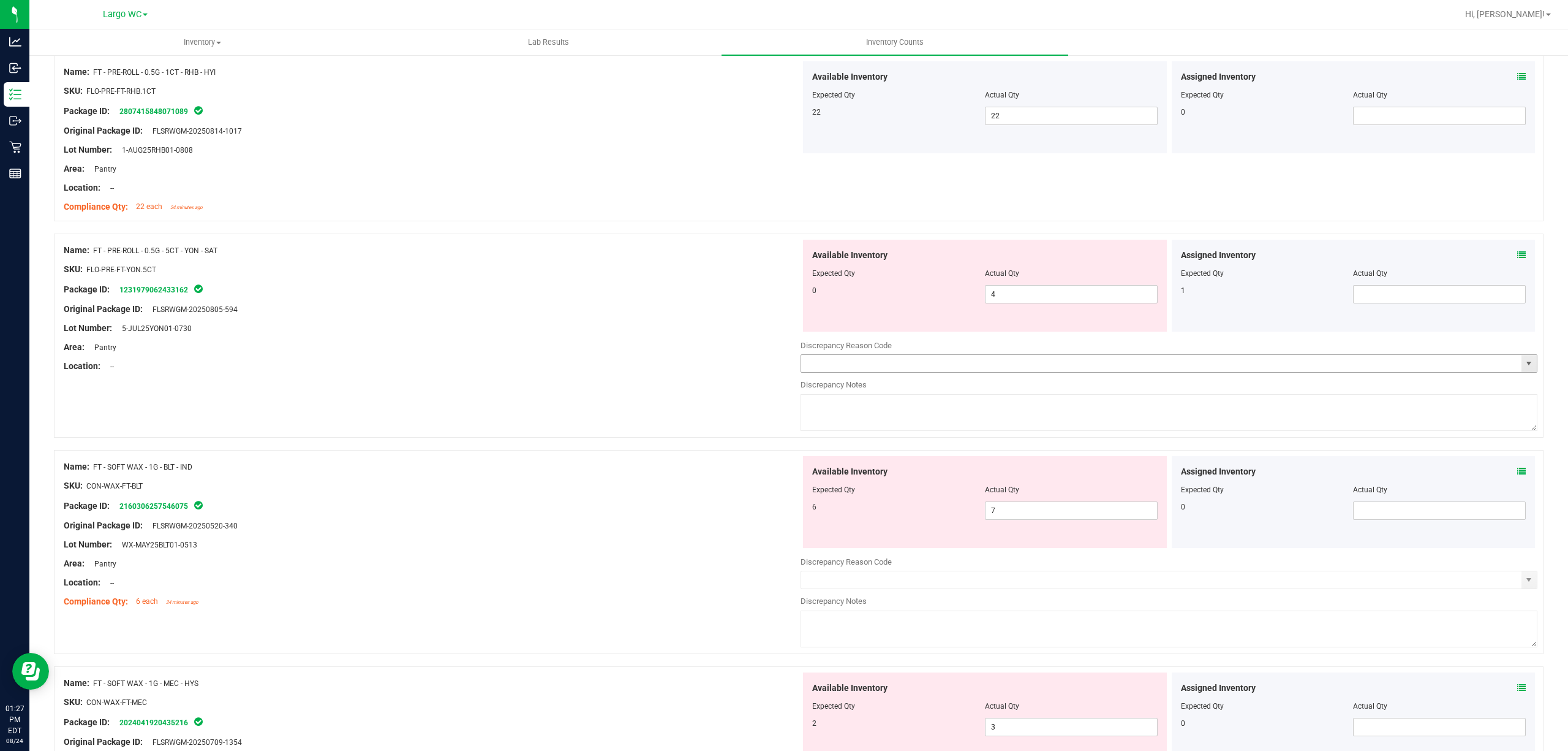
scroll to position [408, 0]
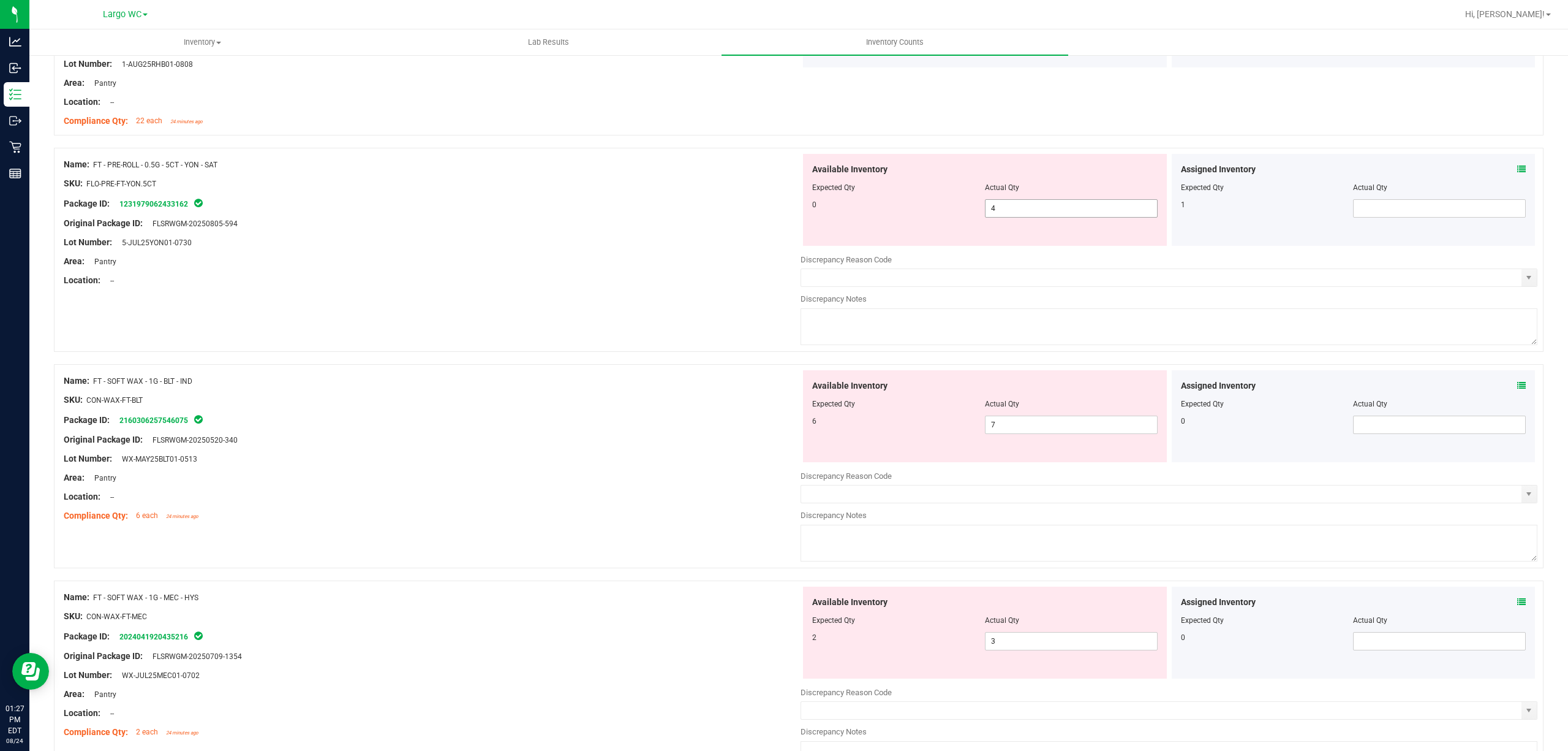
click at [1045, 204] on span "4 4" at bounding box center [1072, 208] width 173 height 18
click at [0, 0] on input "4" at bounding box center [0, 0] width 0 height 0
click at [991, 204] on input "20" at bounding box center [1071, 209] width 171 height 17
click at [787, 259] on div "Area: Pantry" at bounding box center [432, 261] width 737 height 13
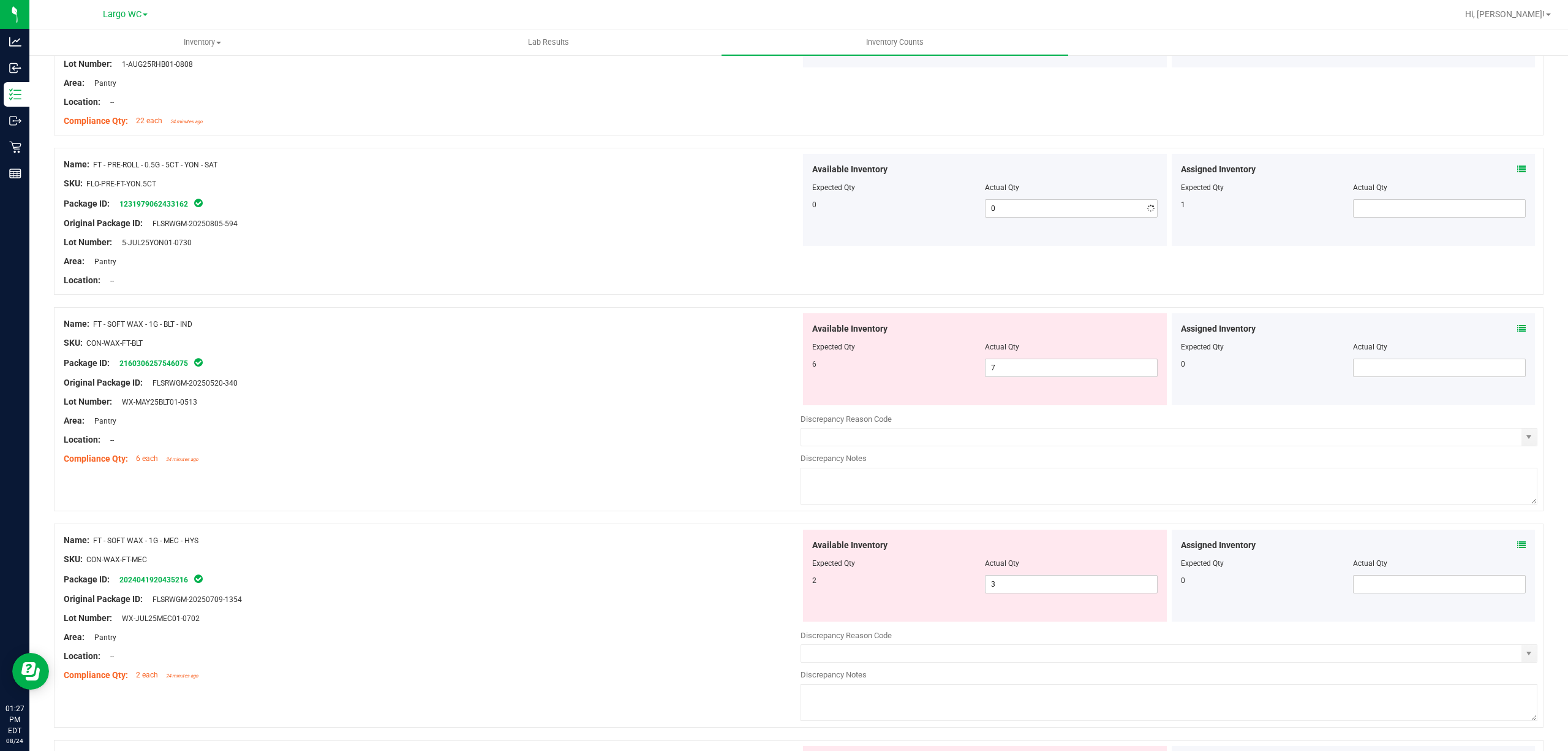
scroll to position [490, 0]
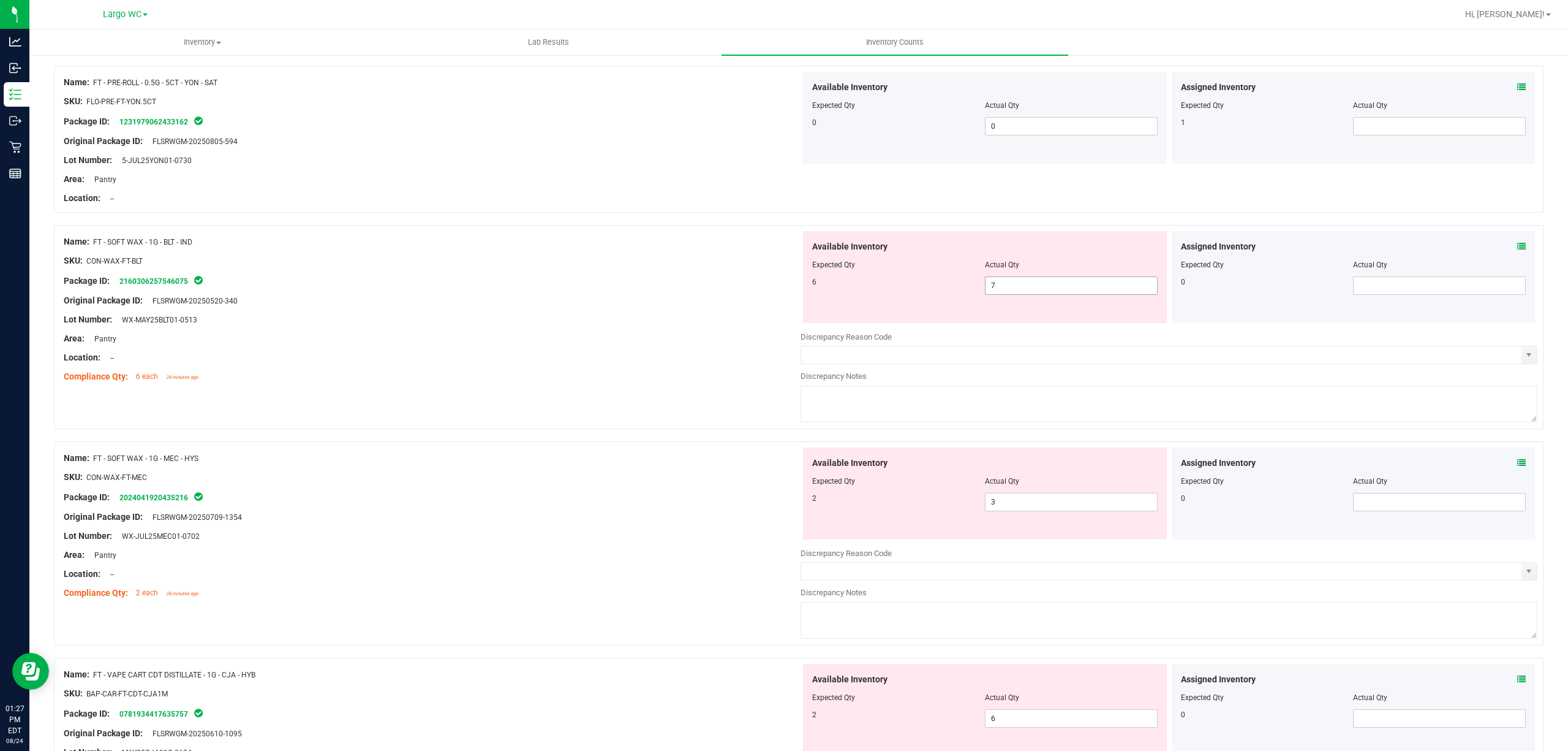
click at [1030, 289] on span "7 7" at bounding box center [1072, 285] width 173 height 18
click at [1030, 289] on input "7" at bounding box center [1071, 286] width 171 height 17
click at [574, 400] on div "Name: FT - SOFT WAX - 1G - BLT - IND SKU: CON-WAX-FT-BLT Package ID: 2160306257…" at bounding box center [799, 333] width 1490 height 216
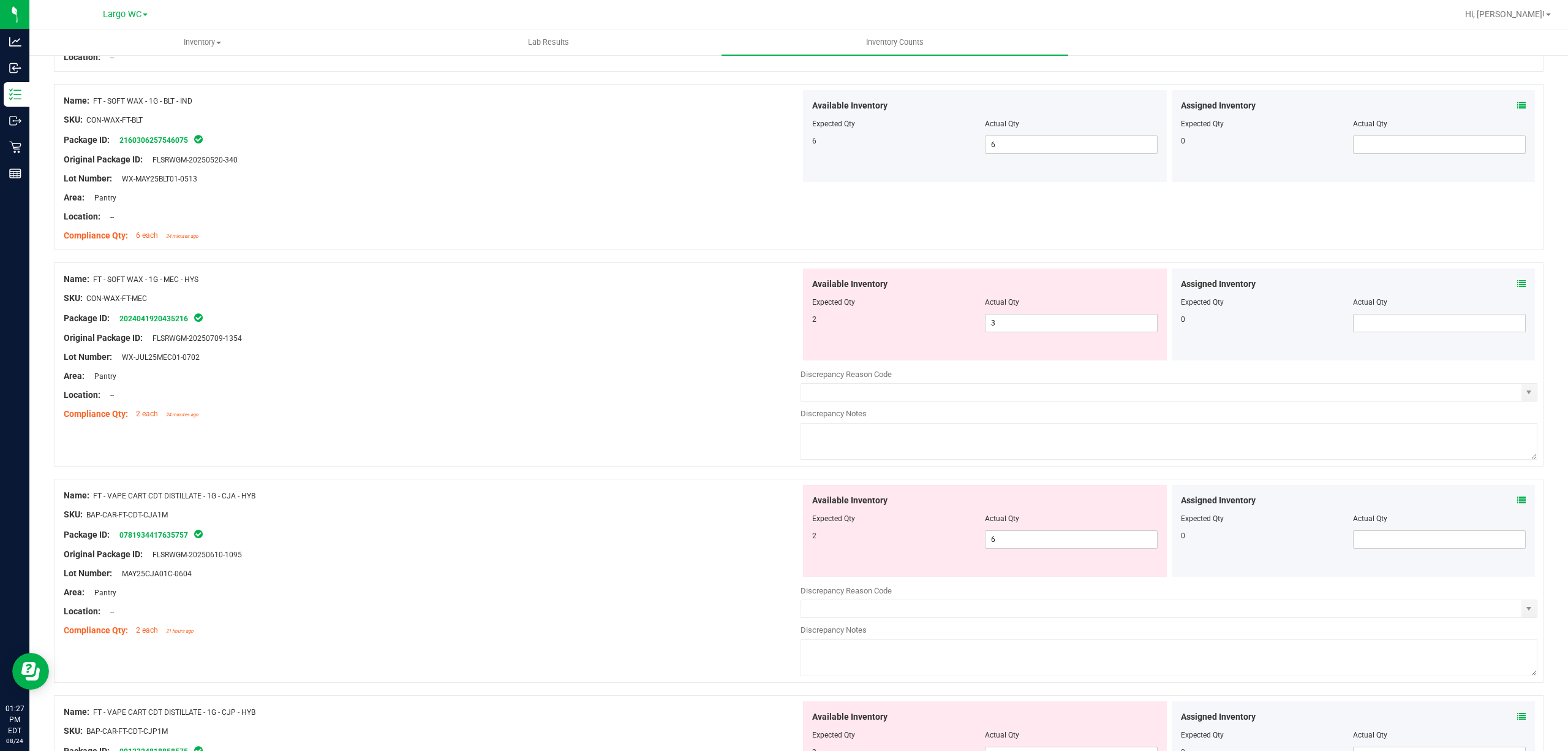
scroll to position [736, 0]
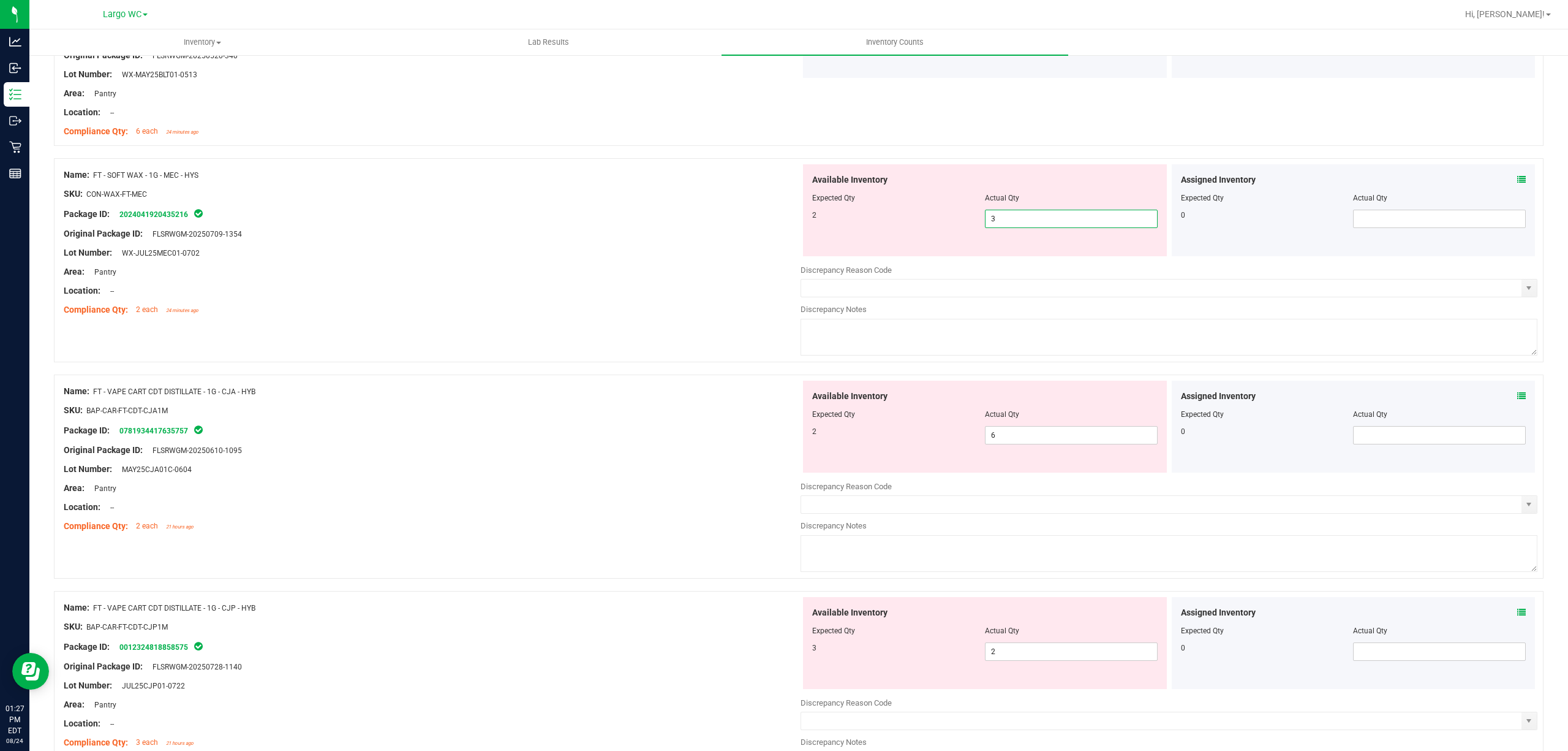
click at [1011, 224] on span "3 3" at bounding box center [1072, 218] width 173 height 18
click at [1011, 224] on input "3" at bounding box center [1071, 219] width 171 height 17
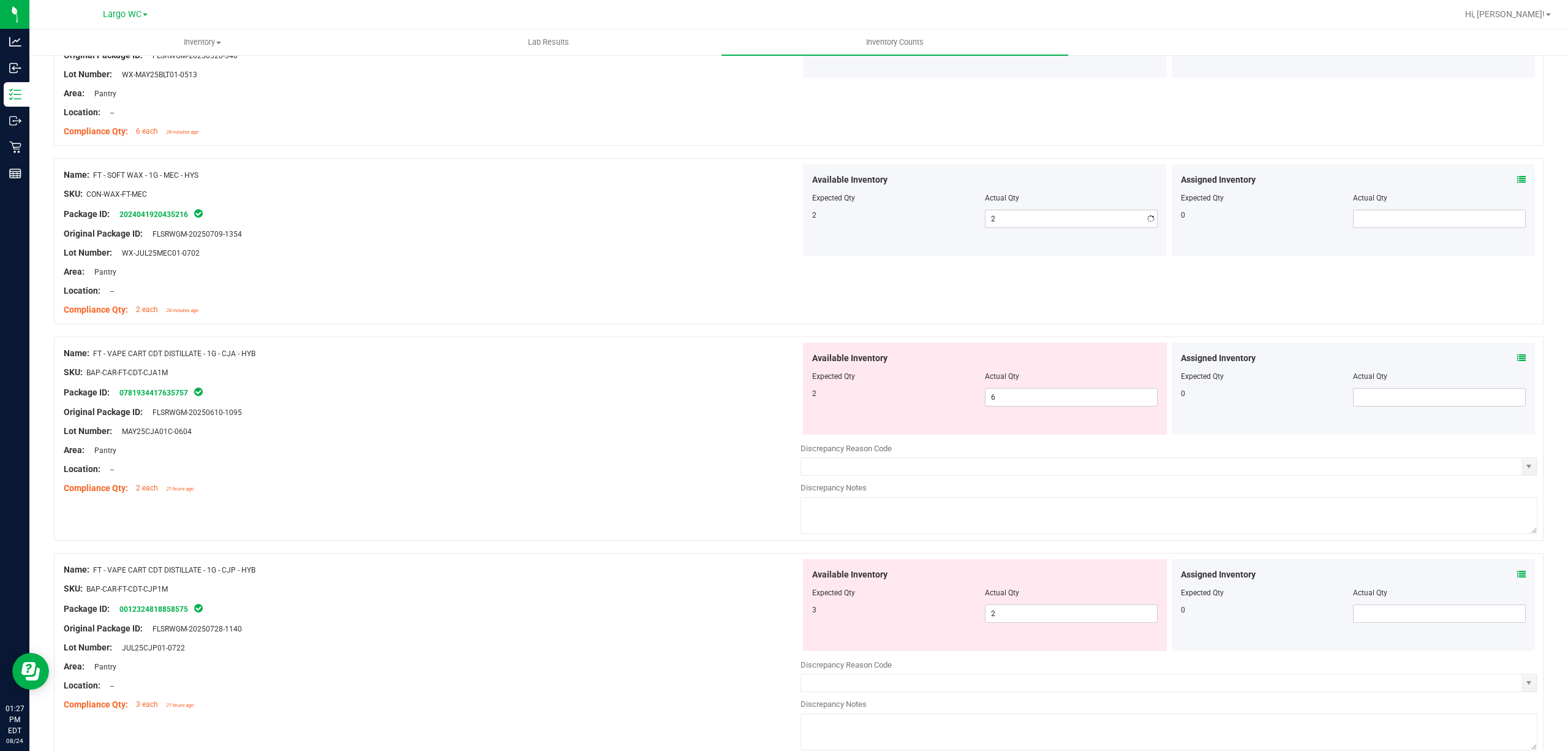
drag, startPoint x: 743, startPoint y: 251, endPoint x: 735, endPoint y: 249, distance: 8.2
click at [739, 250] on div "Lot Number: WX-JUL25MEC01-0702" at bounding box center [432, 252] width 737 height 13
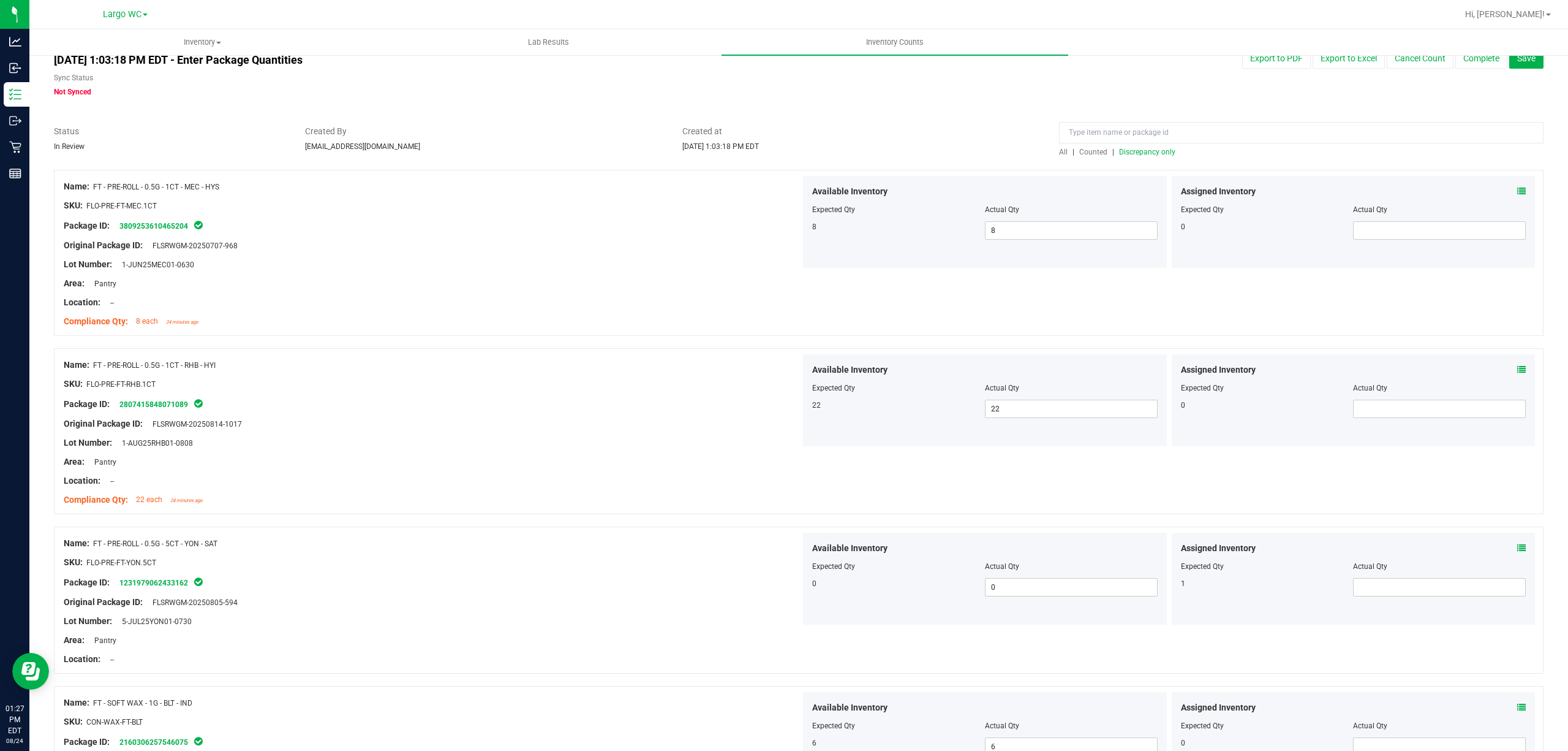
scroll to position [0, 0]
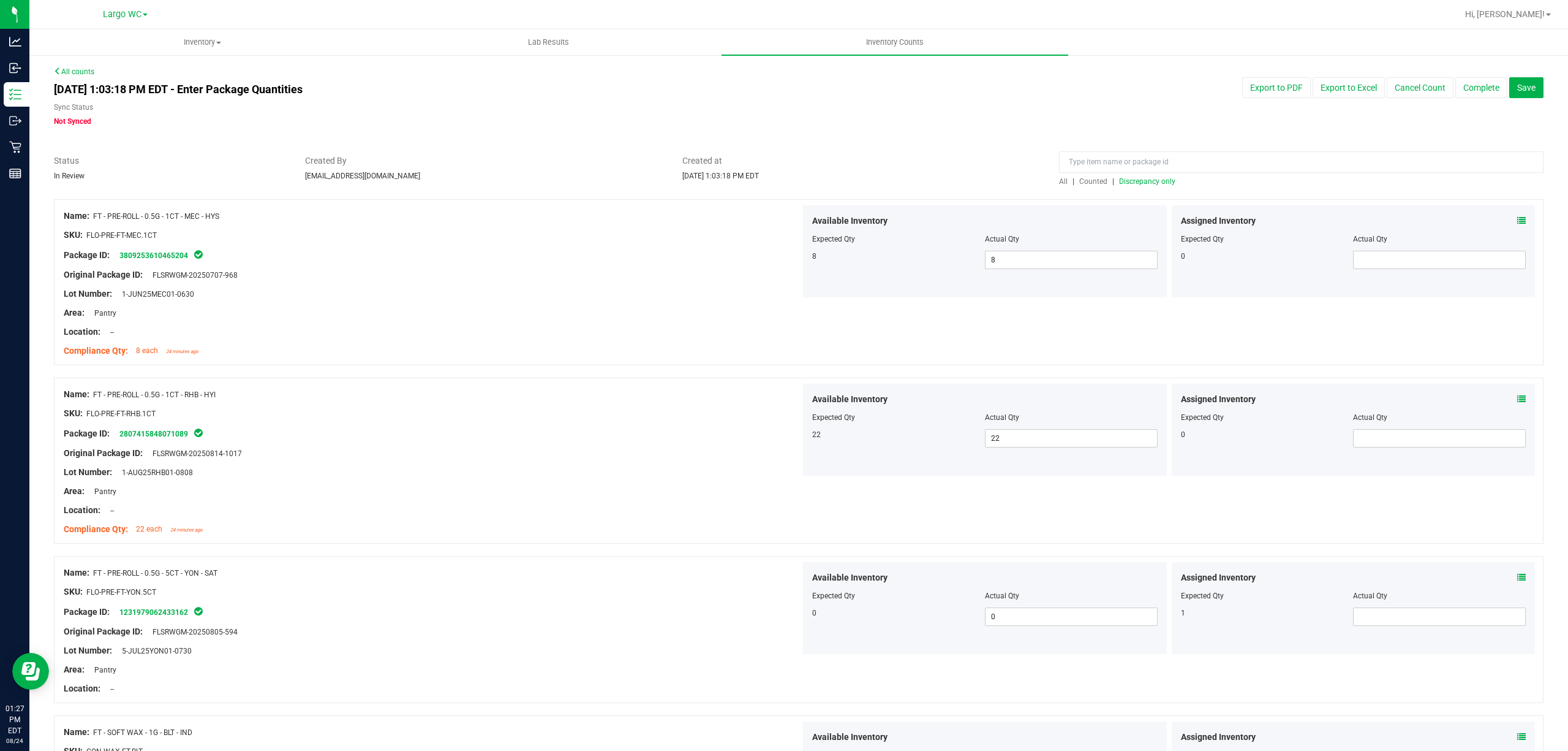
click at [1119, 180] on span "Discrepancy only" at bounding box center [1147, 181] width 57 height 9
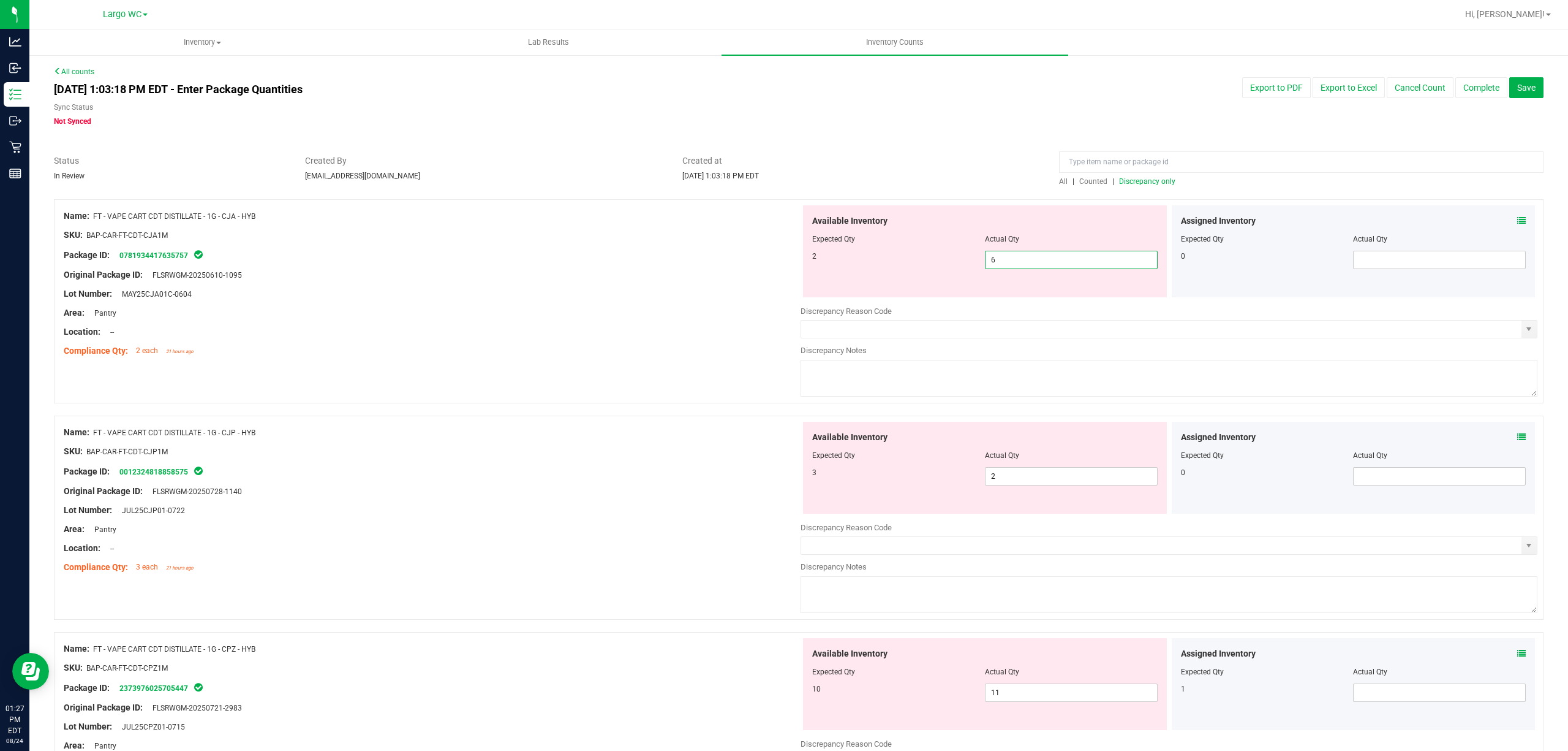
click at [1043, 258] on span "6 6" at bounding box center [1072, 260] width 173 height 18
click at [1043, 258] on input "6" at bounding box center [1071, 260] width 171 height 17
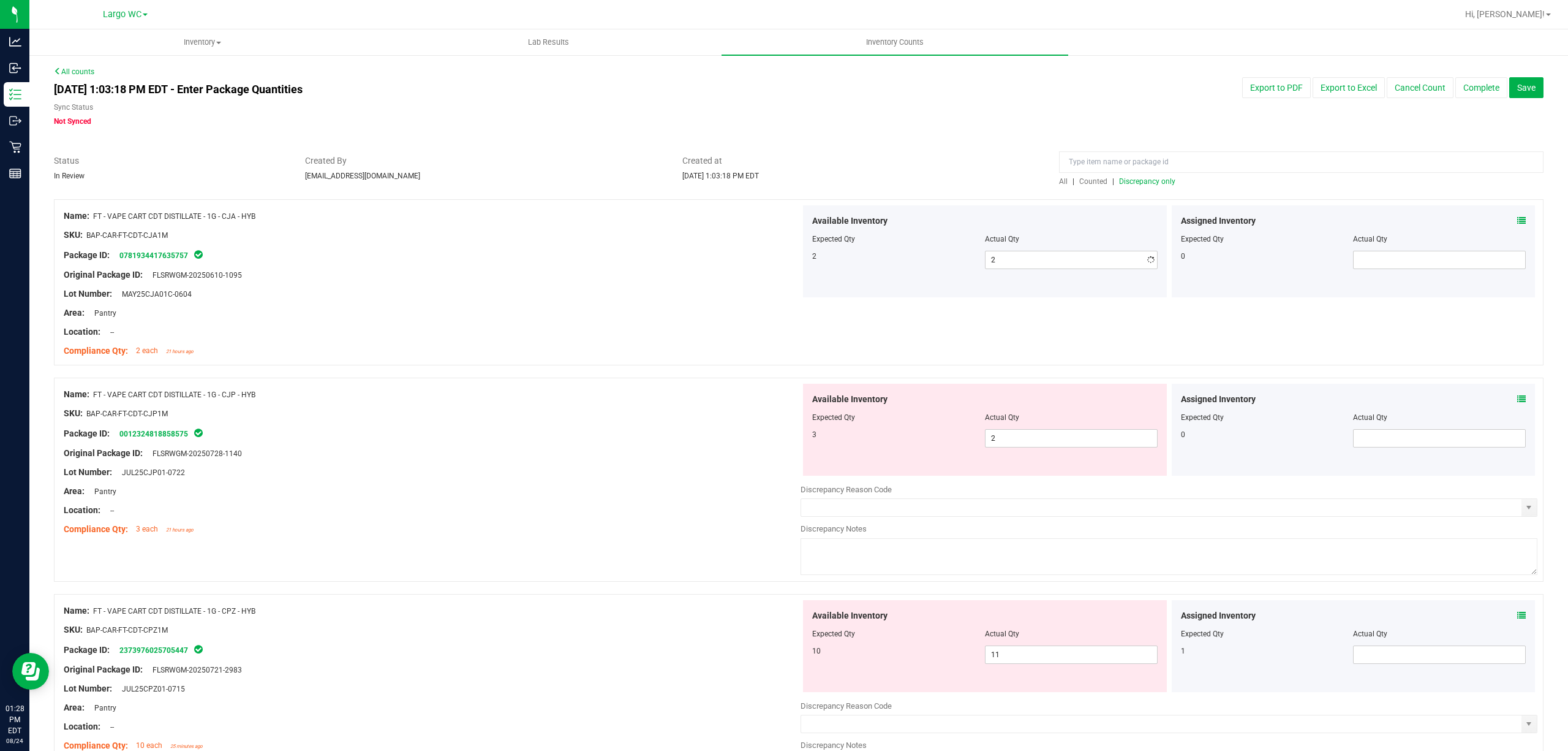
click at [702, 272] on div "Original Package ID: FLSRWGM-20250610-1095" at bounding box center [432, 274] width 737 height 13
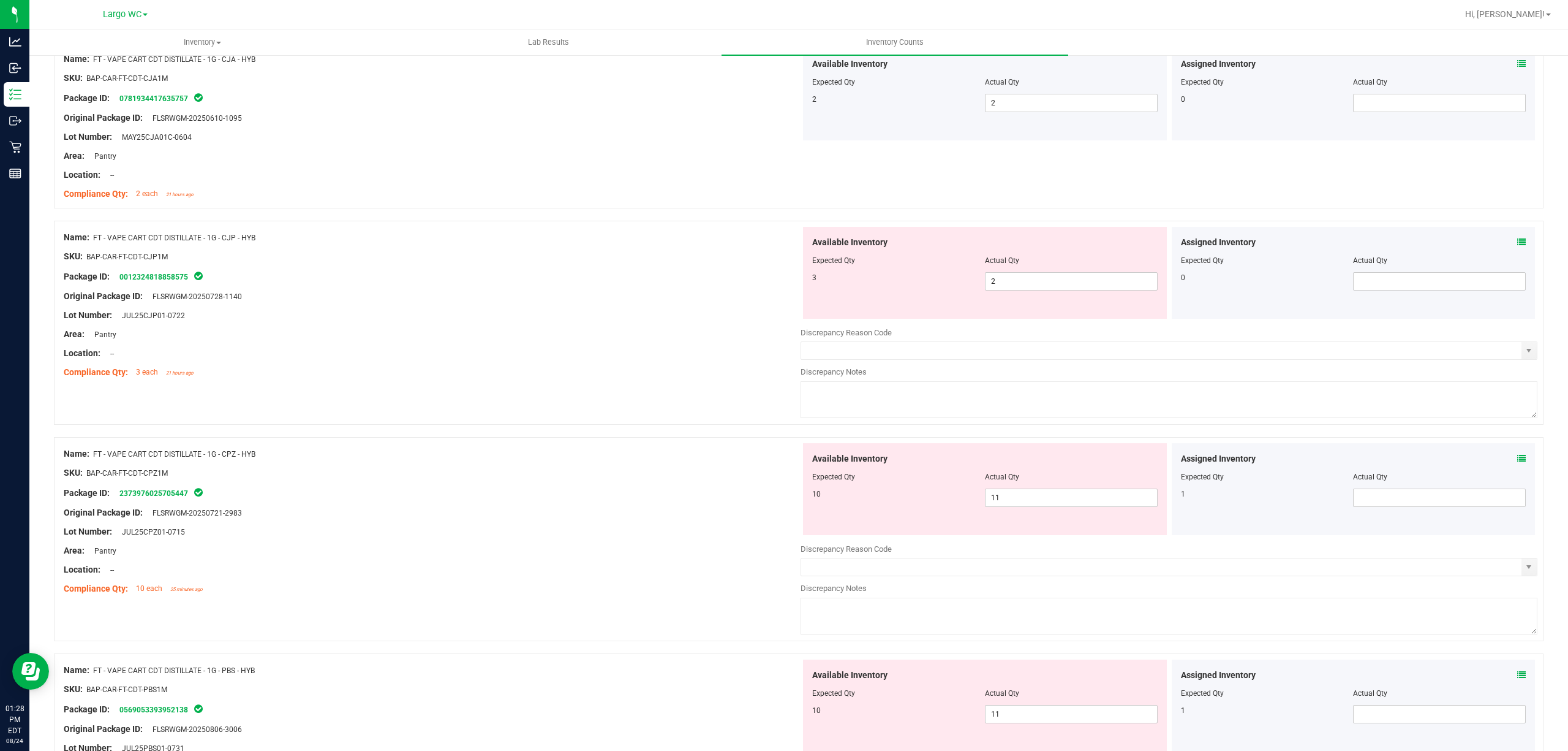
scroll to position [163, 0]
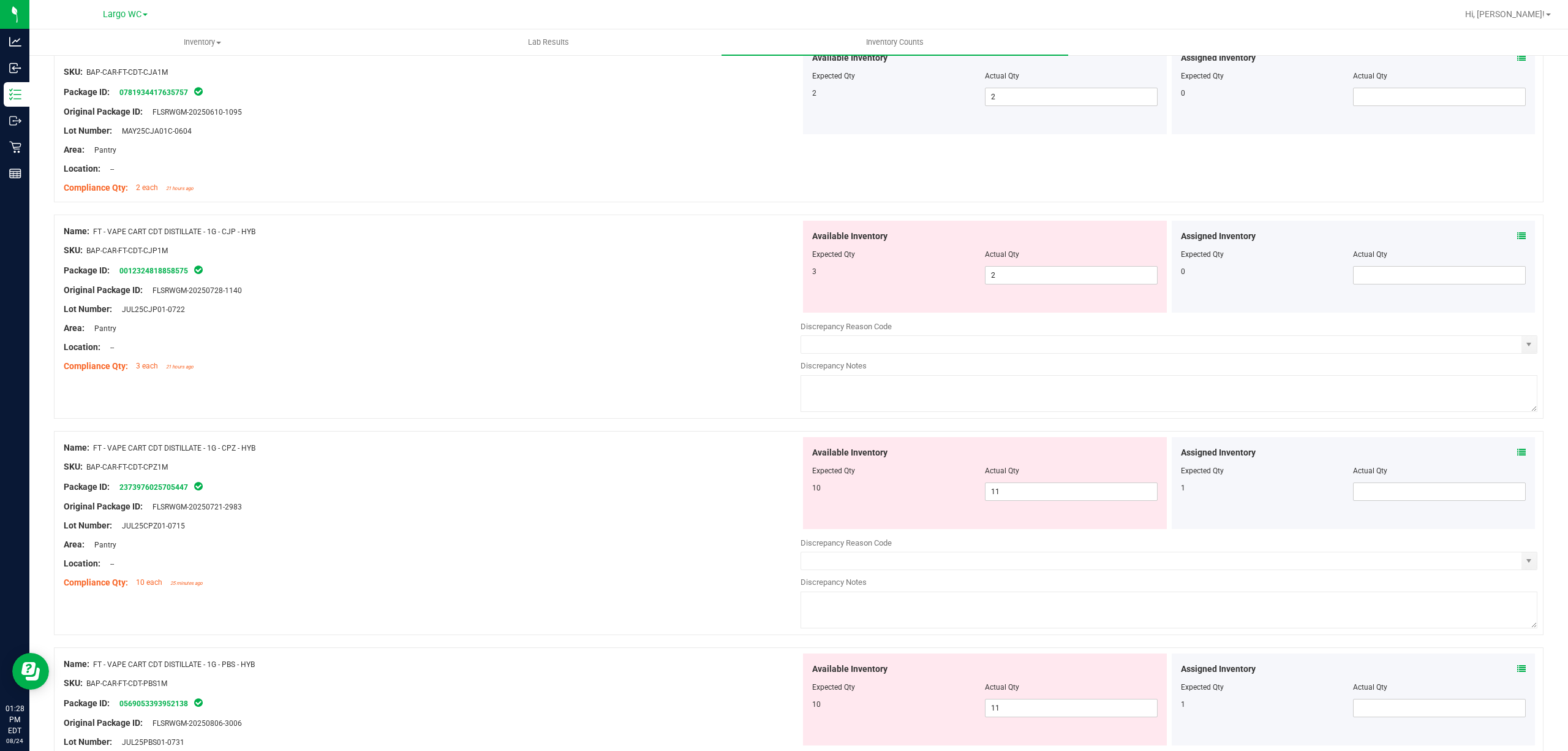
click at [1025, 286] on div "Available Inventory Expected Qty Actual Qty 3 2 2" at bounding box center [984, 266] width 364 height 92
click at [1026, 285] on span "2 2" at bounding box center [1072, 275] width 173 height 18
click at [1031, 278] on span "2 2" at bounding box center [1072, 275] width 173 height 18
click at [1031, 278] on input "2" at bounding box center [1071, 275] width 171 height 17
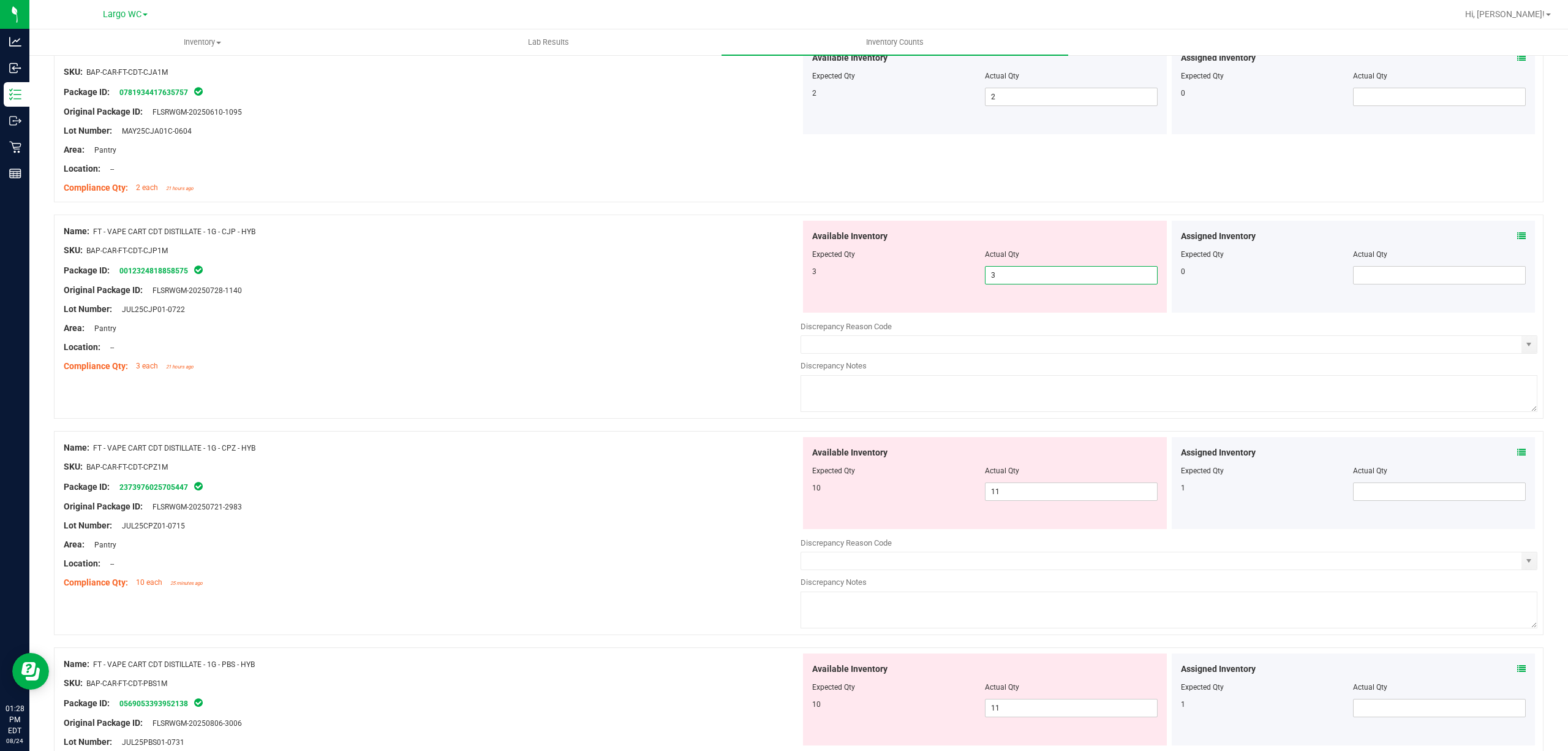
click at [669, 291] on div "Original Package ID: FLSRWGM-20250728-1140" at bounding box center [432, 289] width 737 height 13
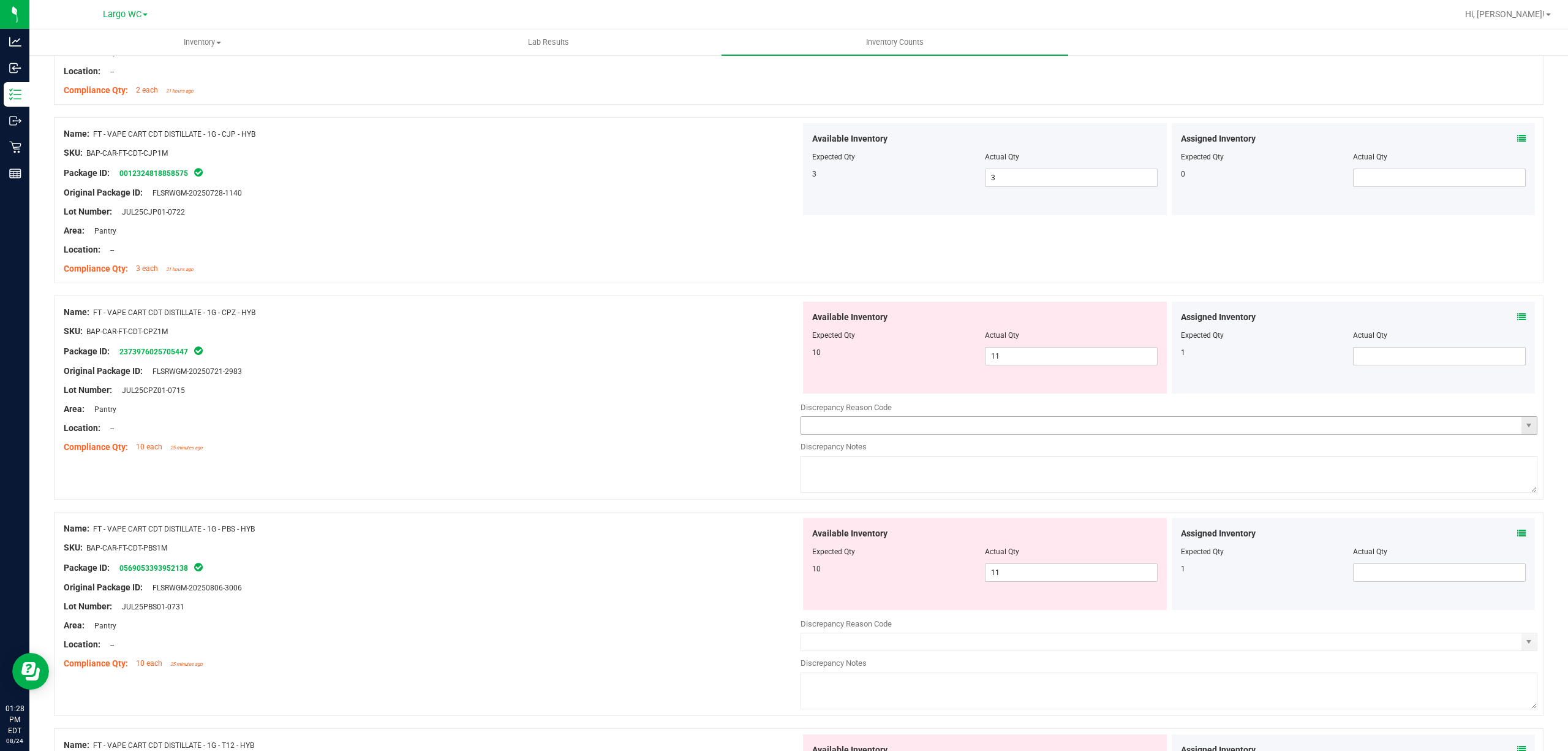
scroll to position [408, 0]
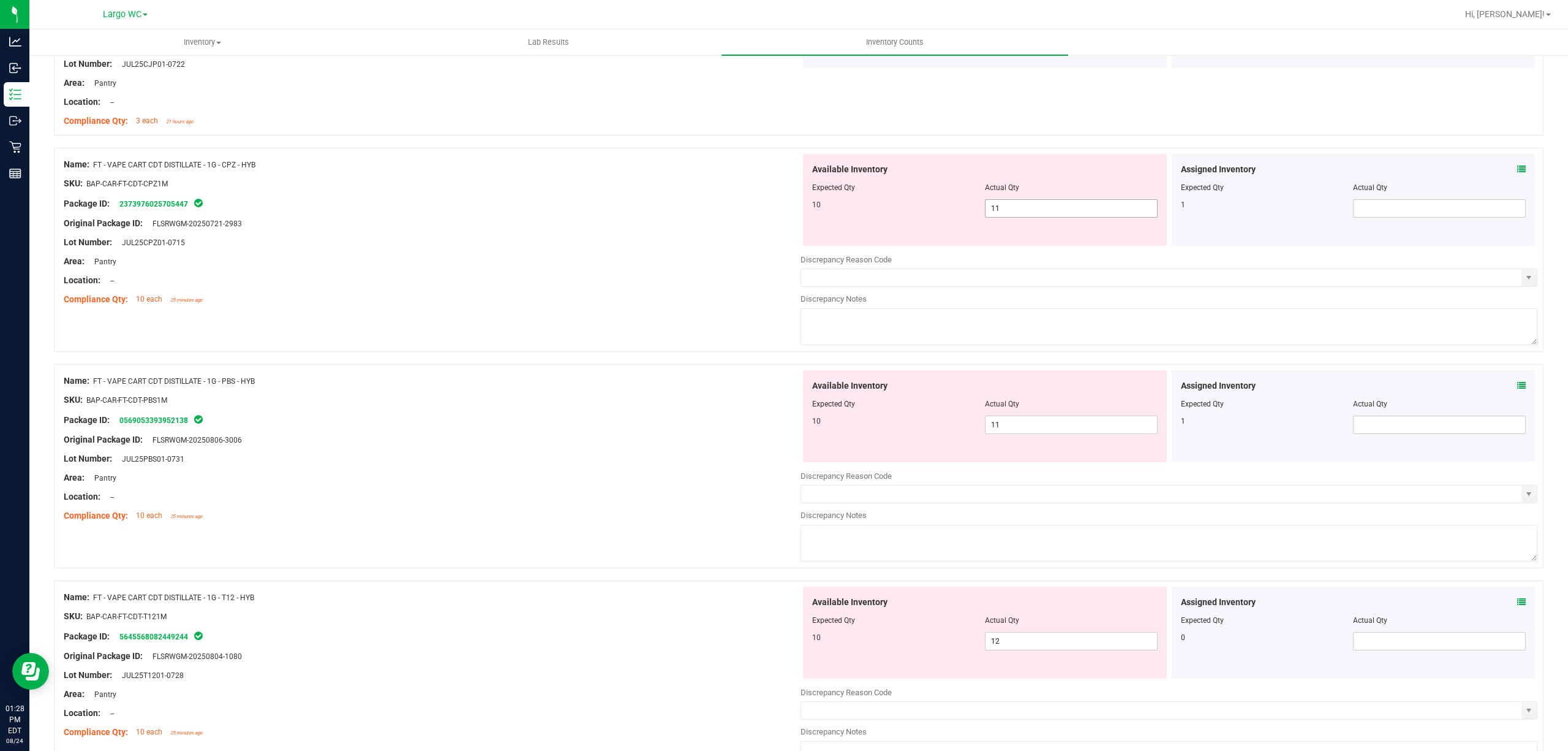
click at [1057, 213] on span "11 11" at bounding box center [1072, 208] width 173 height 18
click at [1057, 213] on input "11" at bounding box center [1071, 209] width 171 height 17
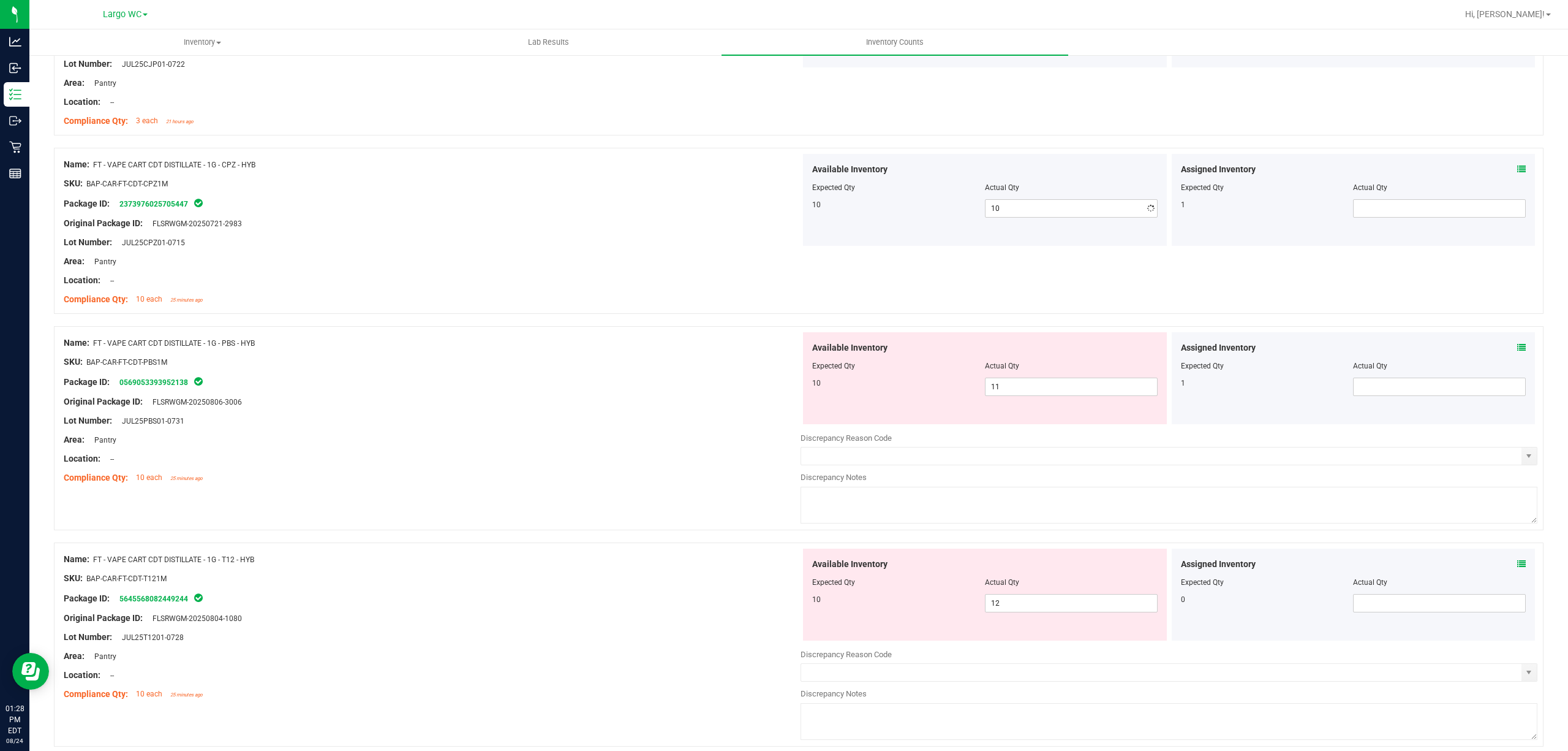
click at [501, 214] on div at bounding box center [432, 213] width 737 height 6
click at [1039, 394] on span "11 11" at bounding box center [1072, 387] width 173 height 18
click at [0, 0] on input "11" at bounding box center [0, 0] width 0 height 0
click at [585, 398] on div "Original Package ID: FLSRWGM-20250806-3006" at bounding box center [432, 401] width 737 height 13
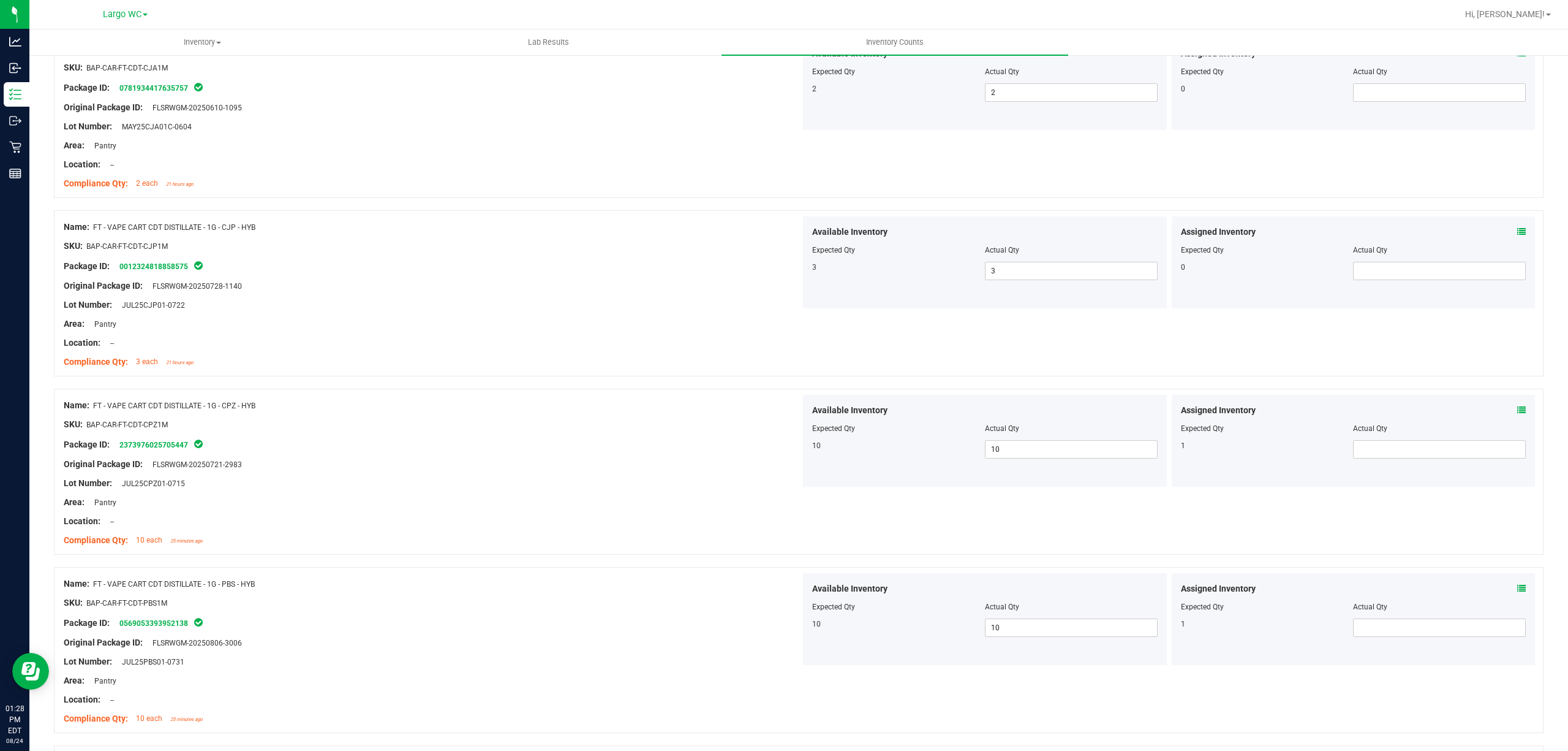
scroll to position [0, 0]
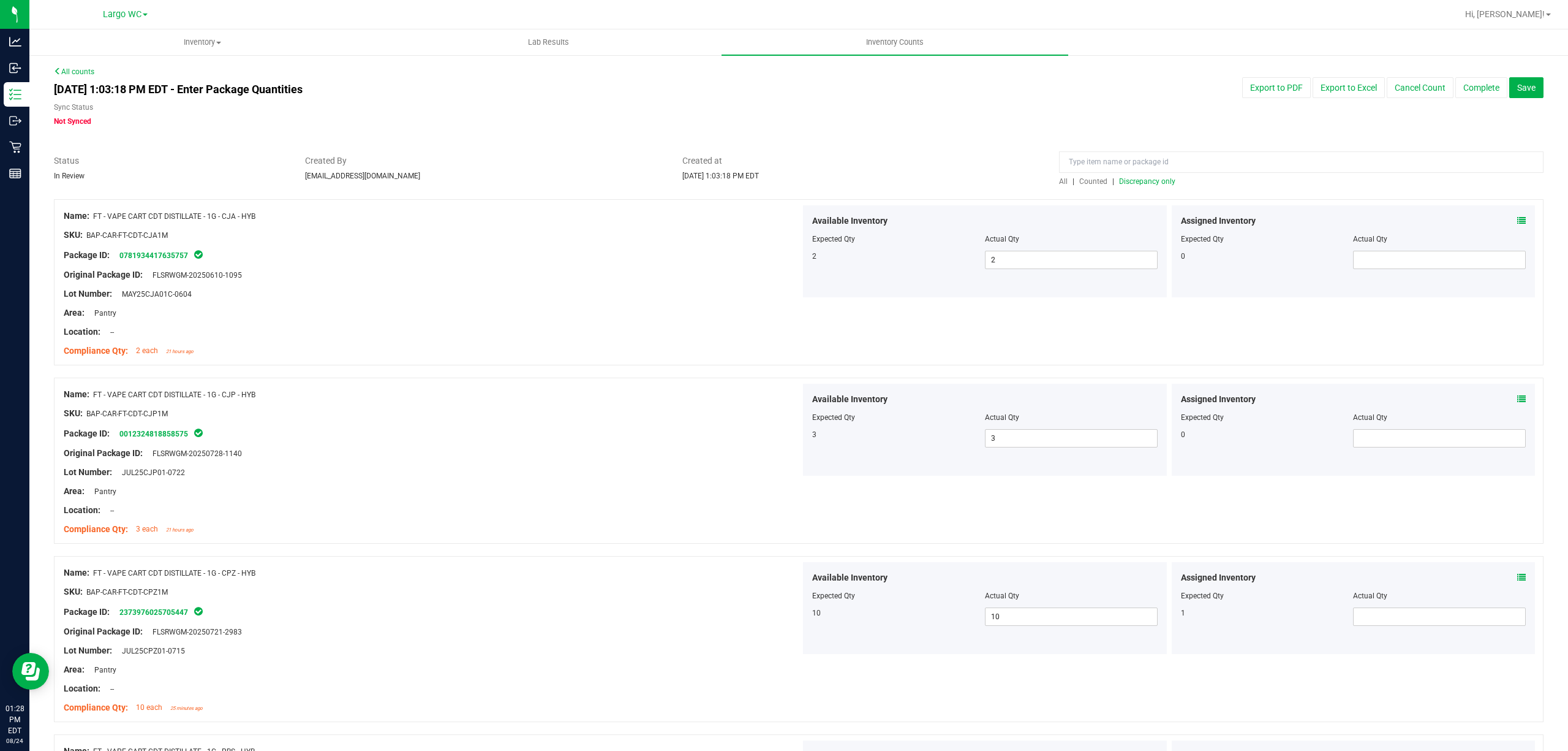
click at [1153, 185] on span "Discrepancy only" at bounding box center [1147, 181] width 57 height 9
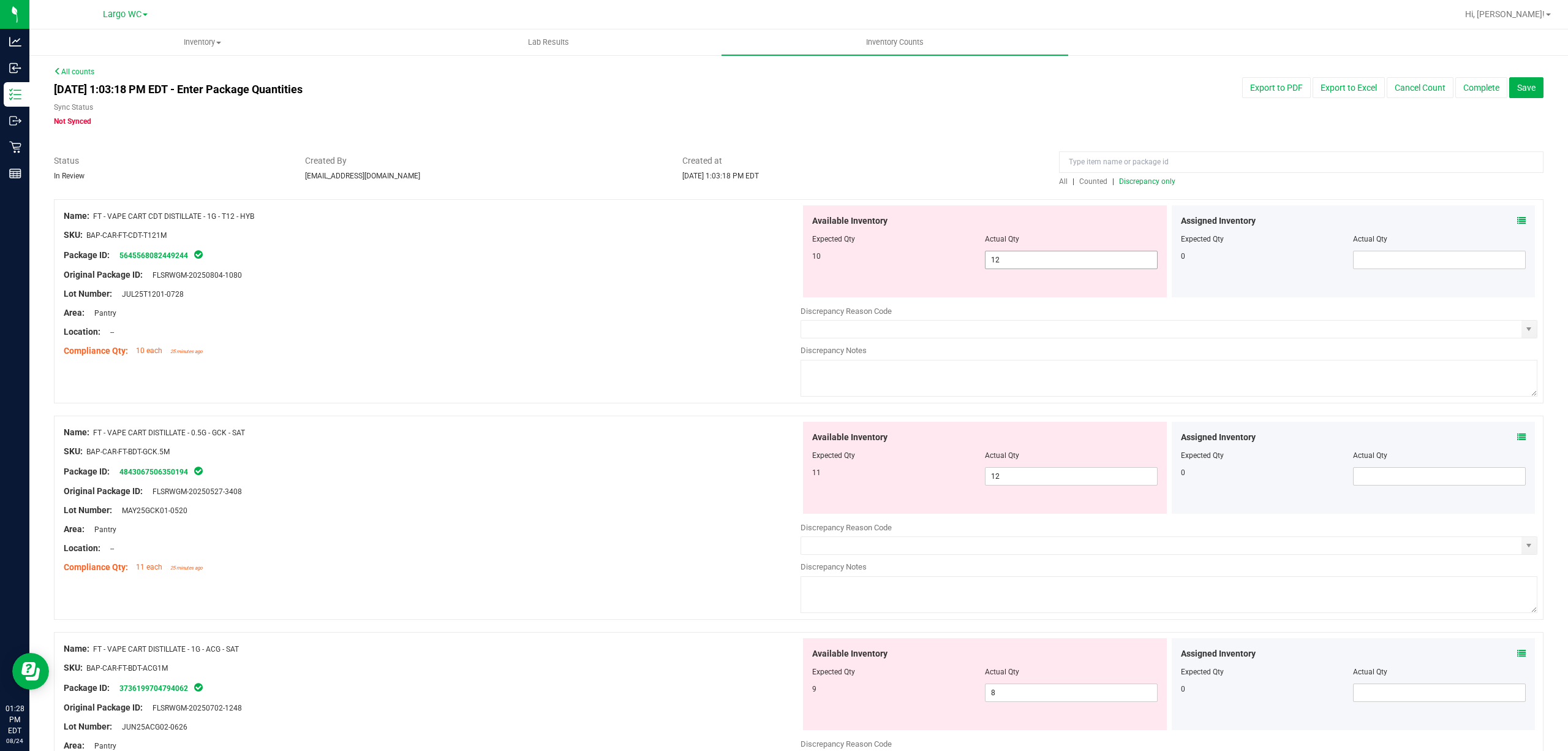
click at [1001, 259] on span "12 12" at bounding box center [1072, 260] width 173 height 18
click at [1001, 259] on input "12" at bounding box center [1071, 260] width 171 height 17
click at [537, 209] on div "Name: FT - VAPE CART CDT DISTILLATE - 1G - T12 - HYB SKU: BAP-CAR-FT-CDT-T121M …" at bounding box center [432, 283] width 737 height 157
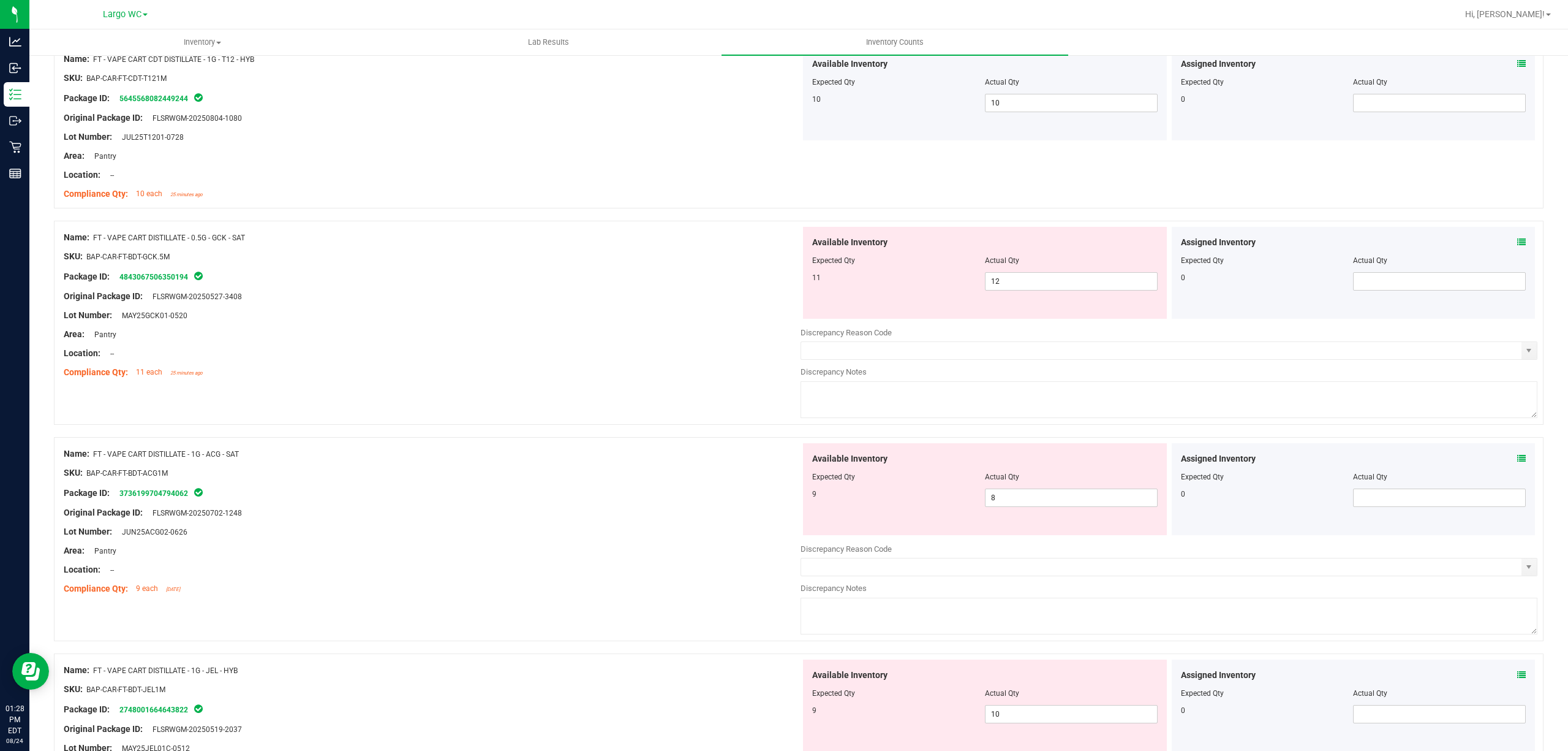
scroll to position [163, 0]
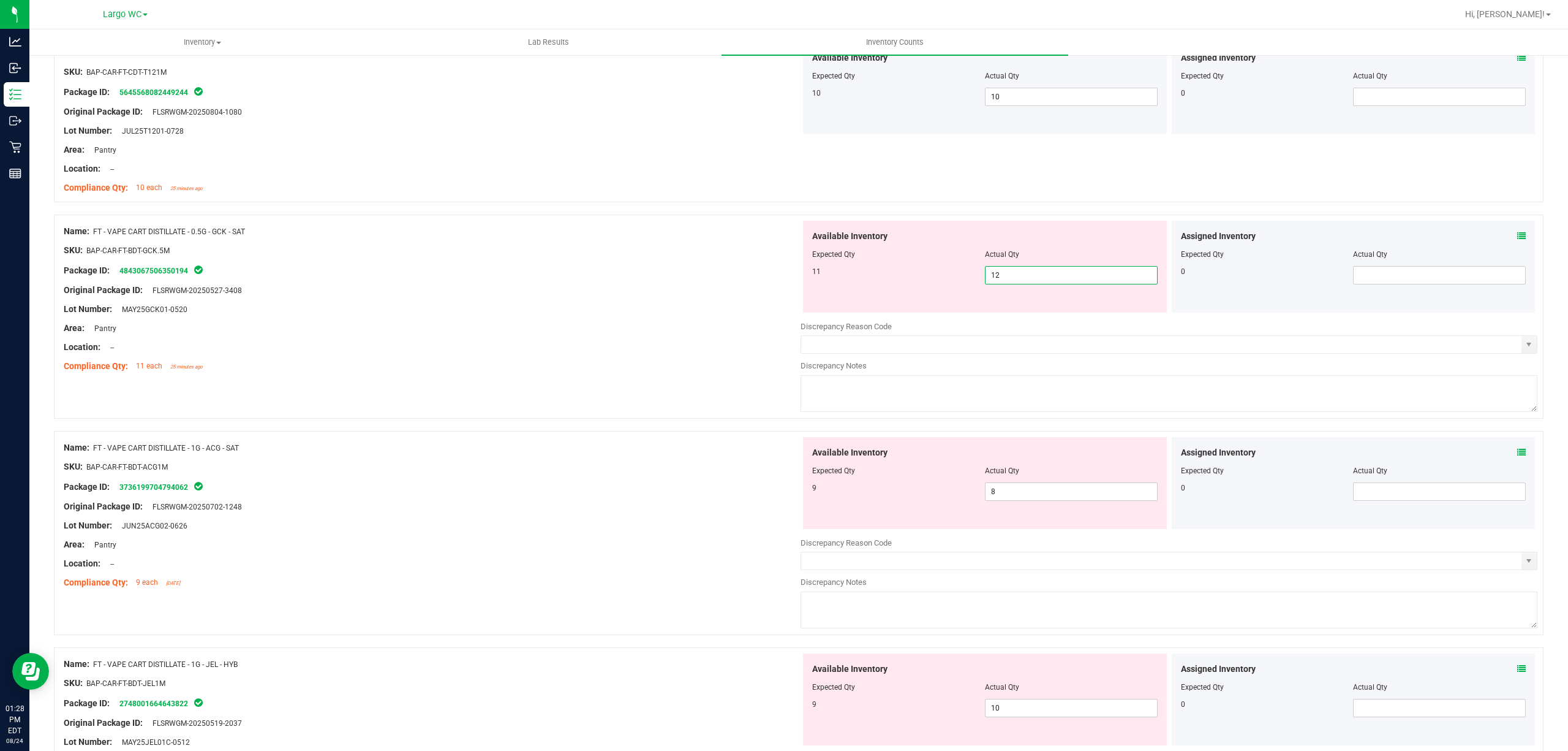
click at [1011, 278] on span "12 12" at bounding box center [1072, 275] width 173 height 18
click at [1011, 278] on input "12" at bounding box center [1071, 275] width 171 height 17
click at [742, 358] on div at bounding box center [432, 357] width 737 height 6
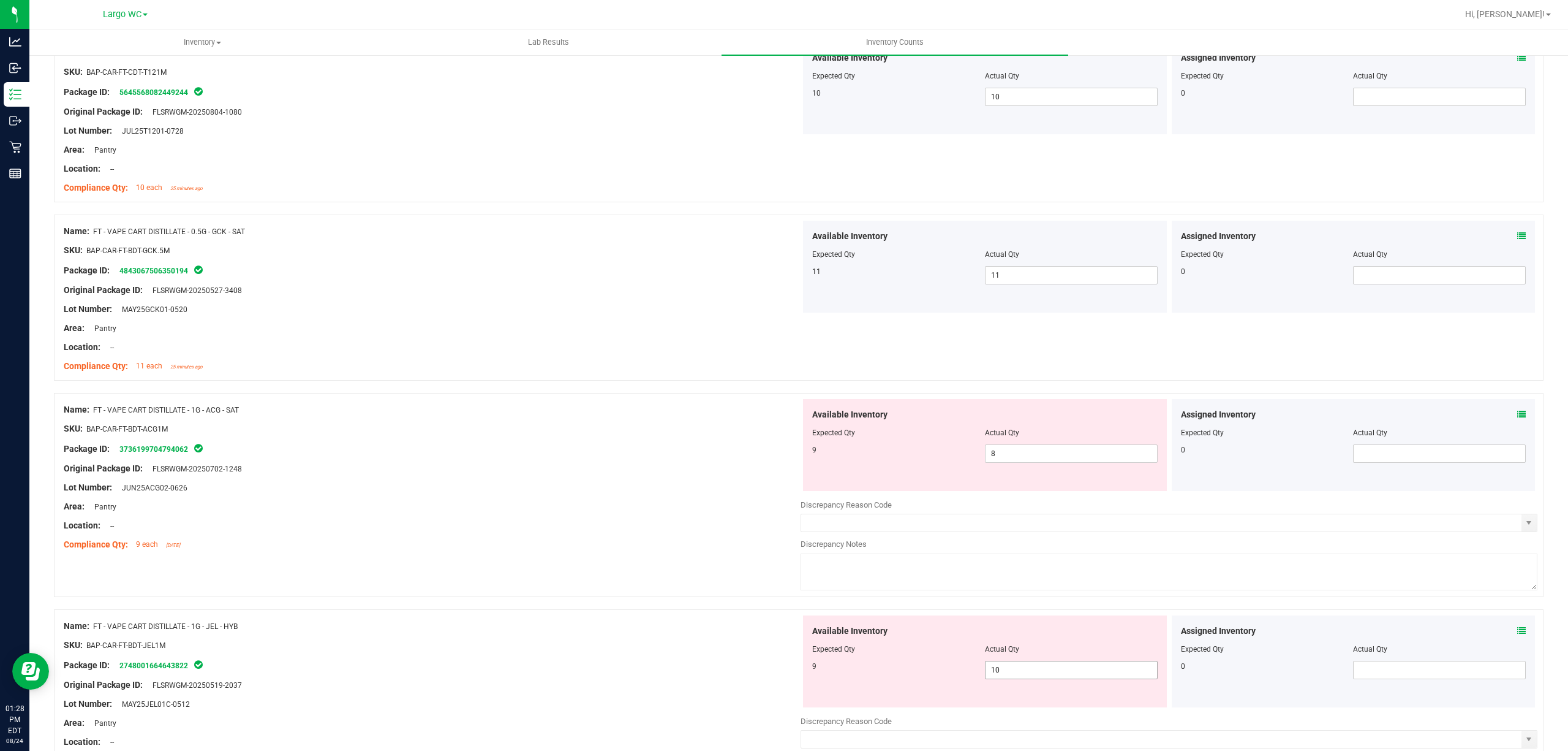
scroll to position [408, 0]
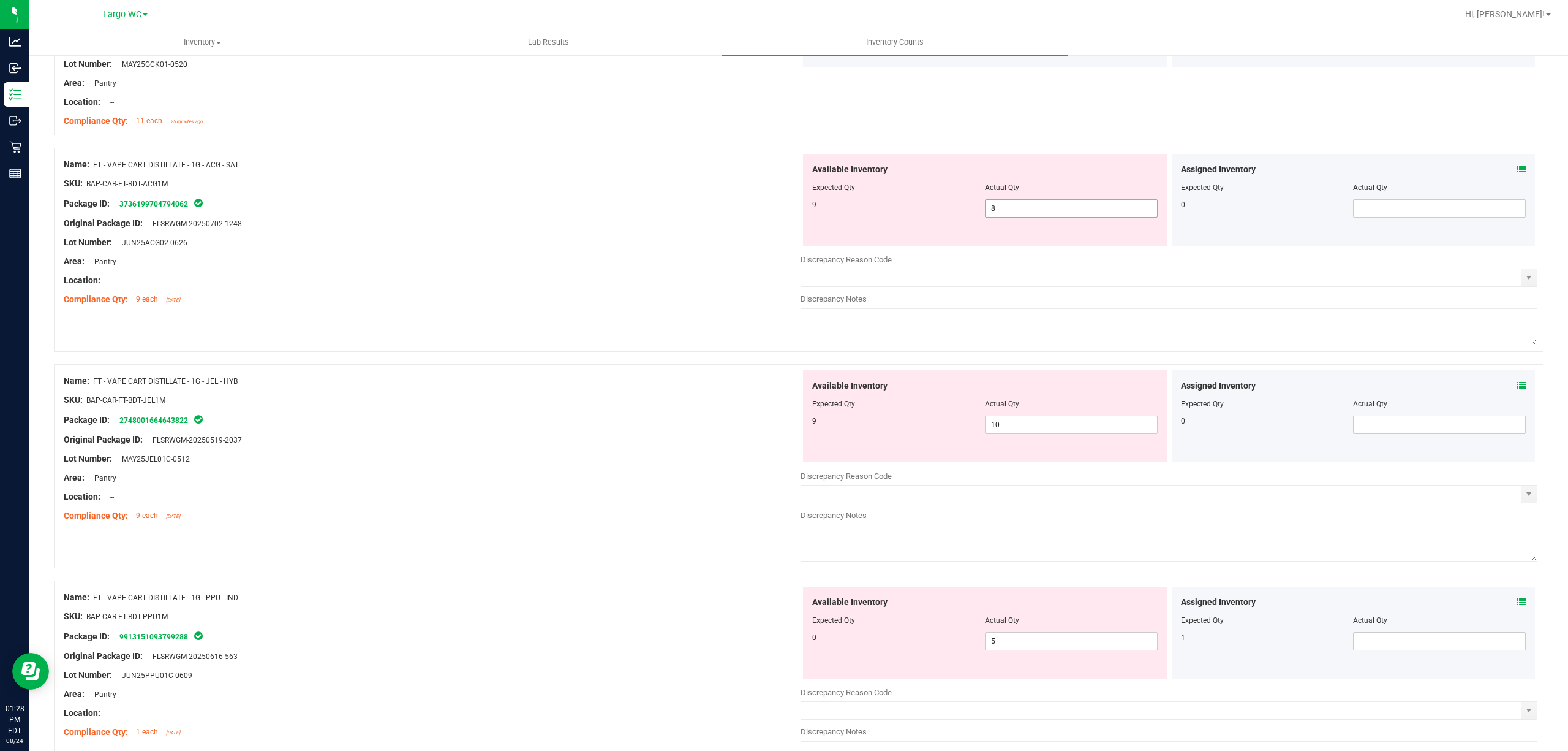
click at [1014, 207] on span "8 8" at bounding box center [1072, 208] width 173 height 18
click at [1014, 207] on input "8" at bounding box center [1071, 209] width 171 height 17
click at [593, 211] on div at bounding box center [432, 213] width 737 height 6
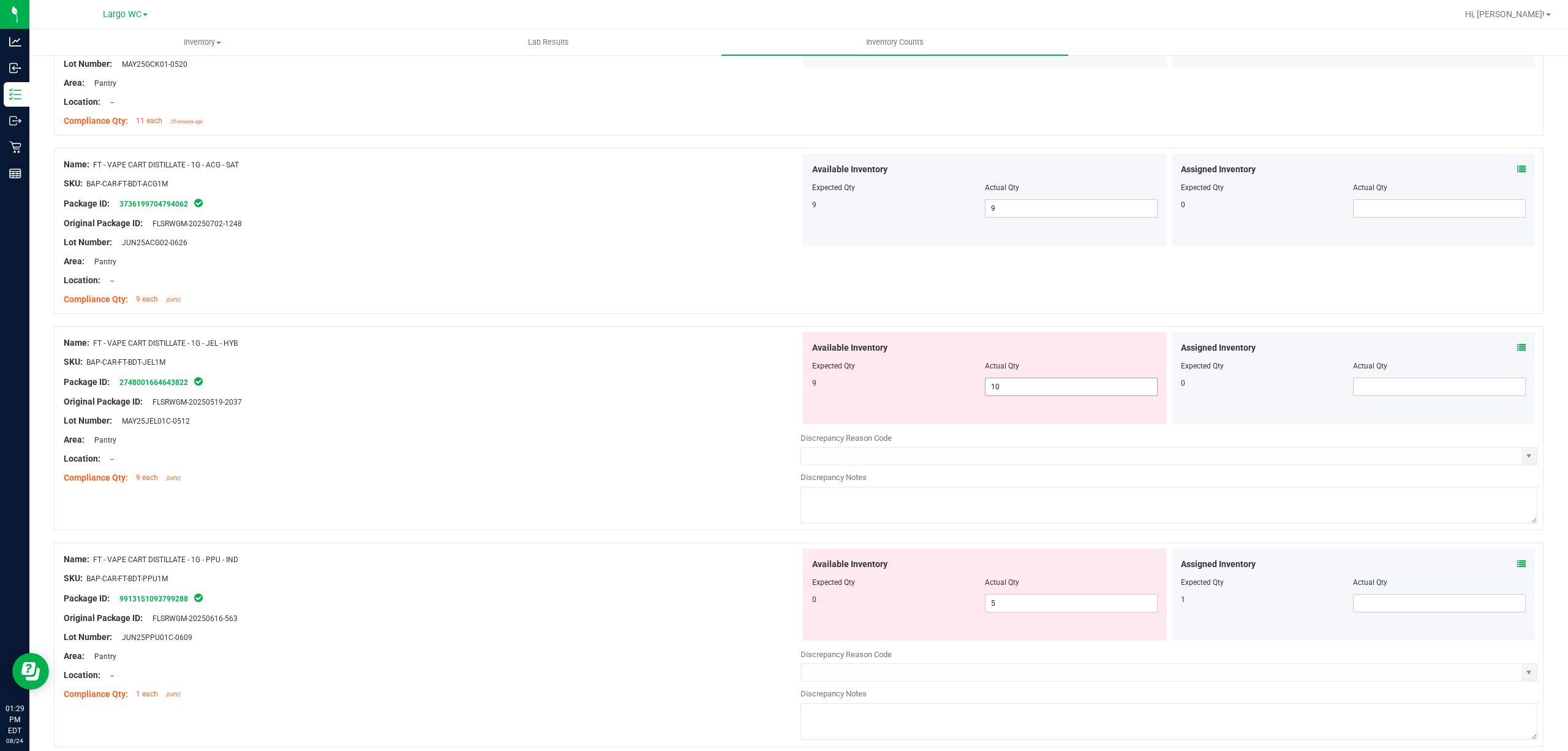
click at [1001, 383] on span "10 10" at bounding box center [1072, 387] width 173 height 18
click at [1001, 383] on input "10" at bounding box center [1071, 387] width 171 height 17
click at [721, 351] on div at bounding box center [432, 352] width 737 height 6
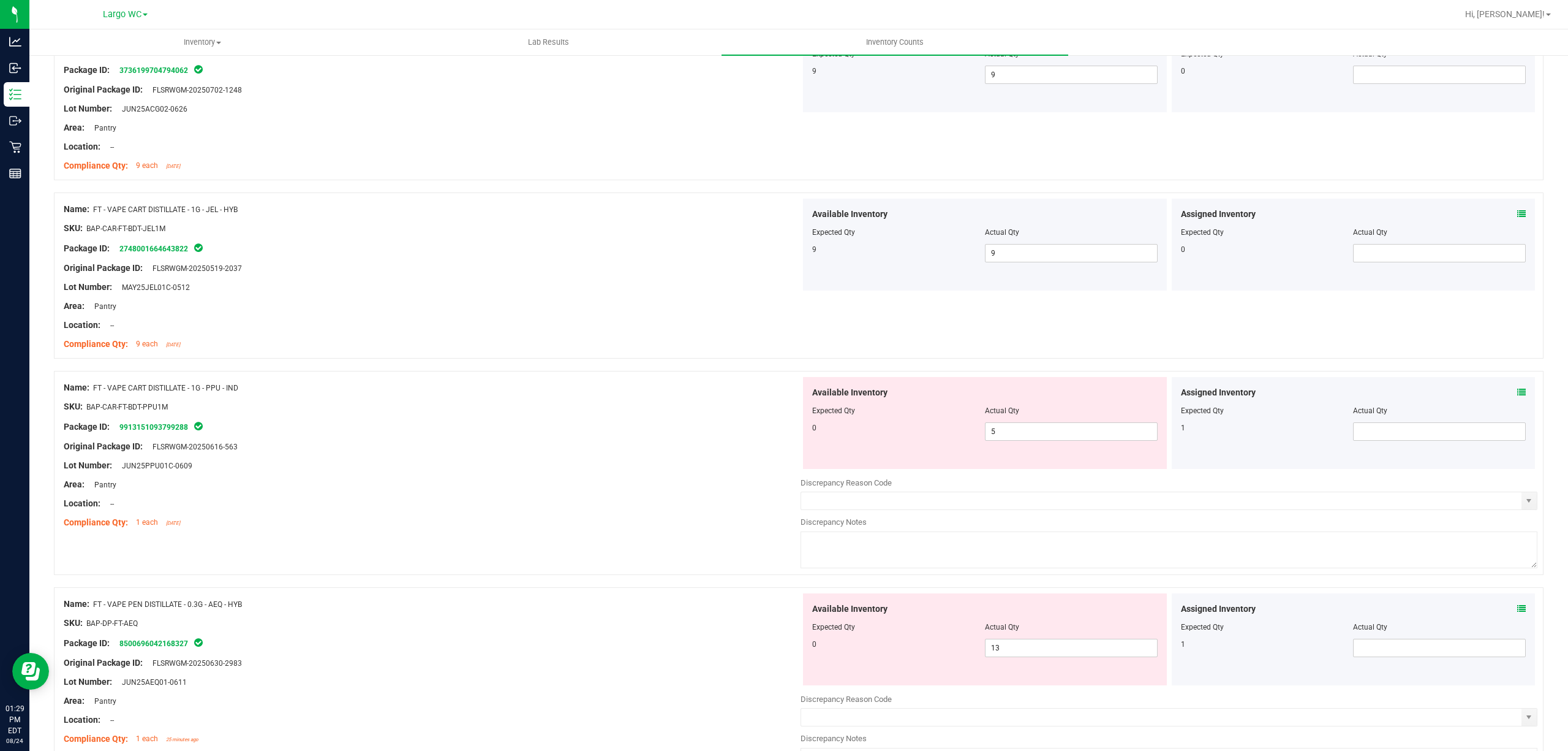
scroll to position [653, 0]
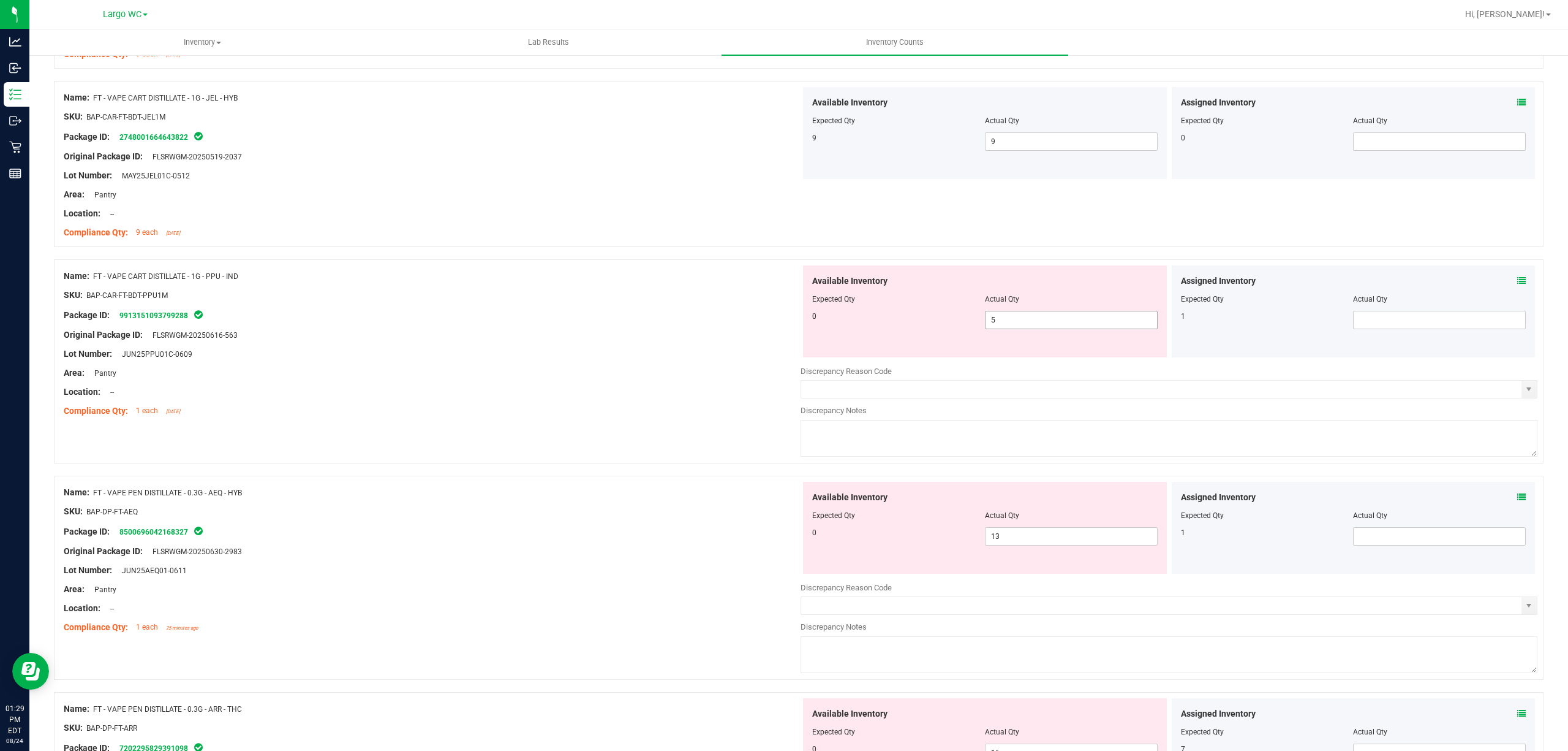
click at [1034, 322] on span "5 5" at bounding box center [1072, 319] width 173 height 18
click at [1034, 322] on input "5" at bounding box center [1071, 320] width 171 height 17
click at [824, 316] on div "0" at bounding box center [899, 315] width 173 height 11
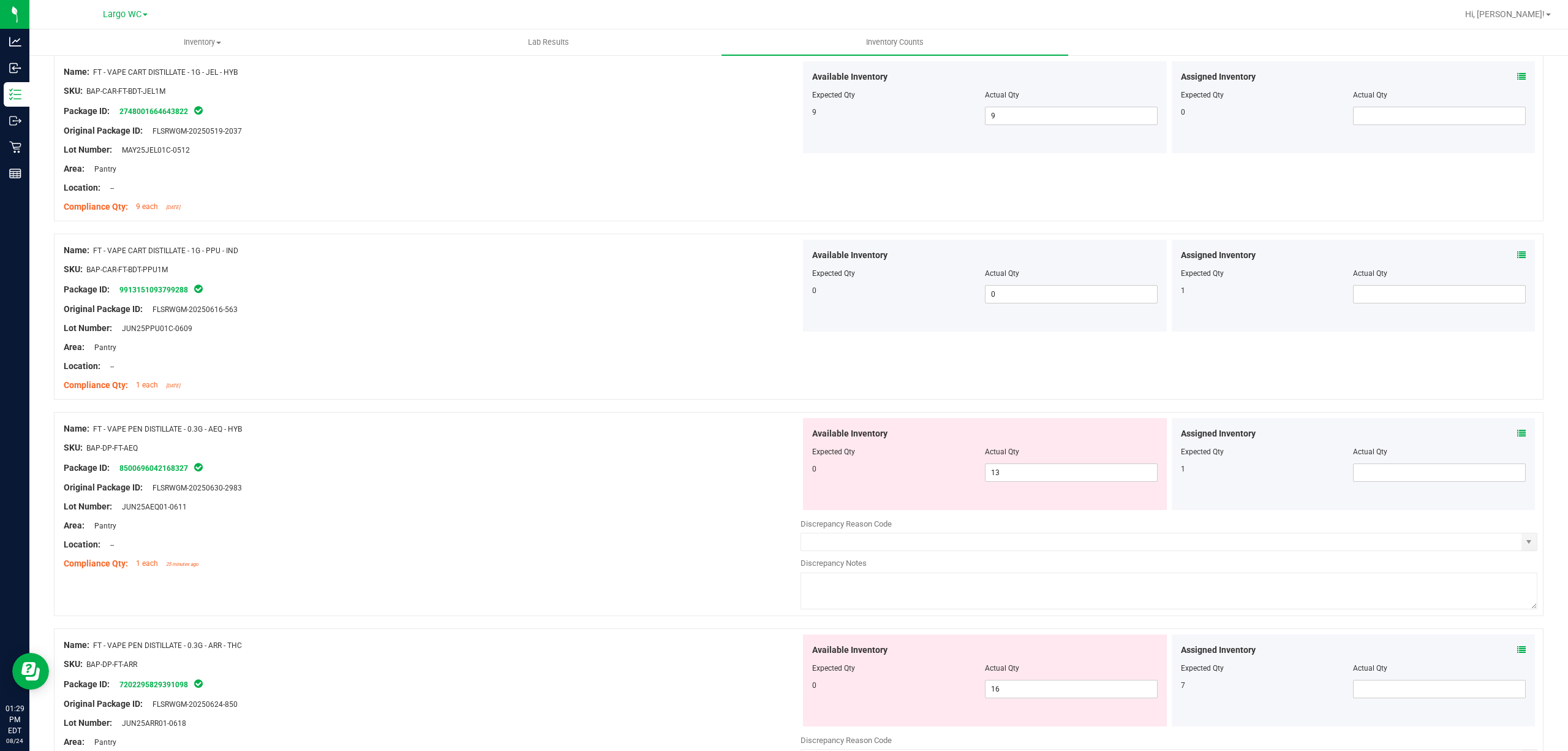
scroll to position [736, 0]
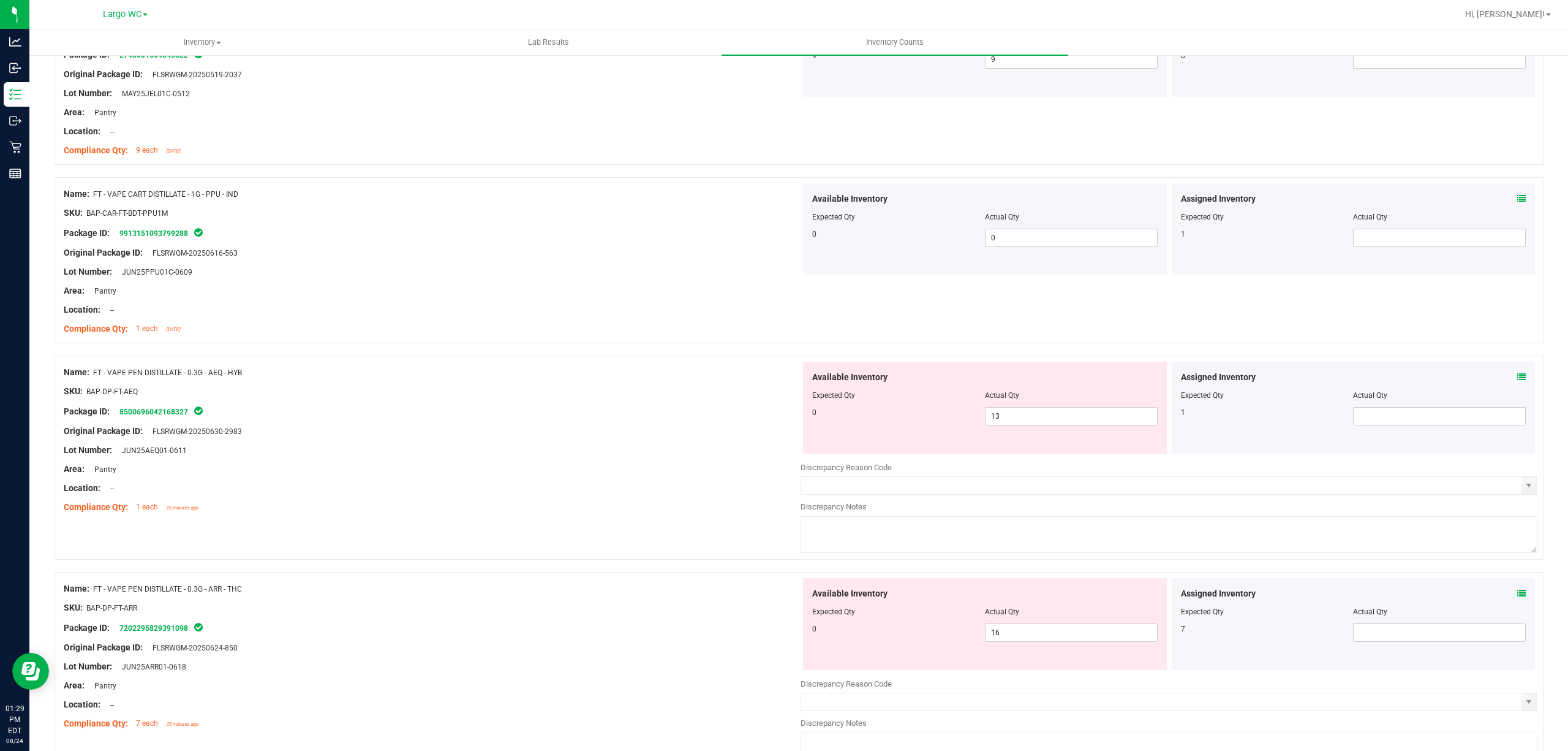
click at [993, 401] on div "Actual Qty" at bounding box center [1072, 394] width 173 height 11
click at [998, 419] on span "13 13" at bounding box center [1072, 415] width 173 height 18
click at [998, 419] on input "13" at bounding box center [1071, 416] width 171 height 17
drag, startPoint x: 623, startPoint y: 363, endPoint x: 686, endPoint y: 380, distance: 65.3
click at [622, 363] on div "Name: FT - VAPE PEN DISTILLATE - 0.3G - AEQ - HYB SKU: BAP-DP-FT-AEQ Package ID…" at bounding box center [799, 458] width 1490 height 204
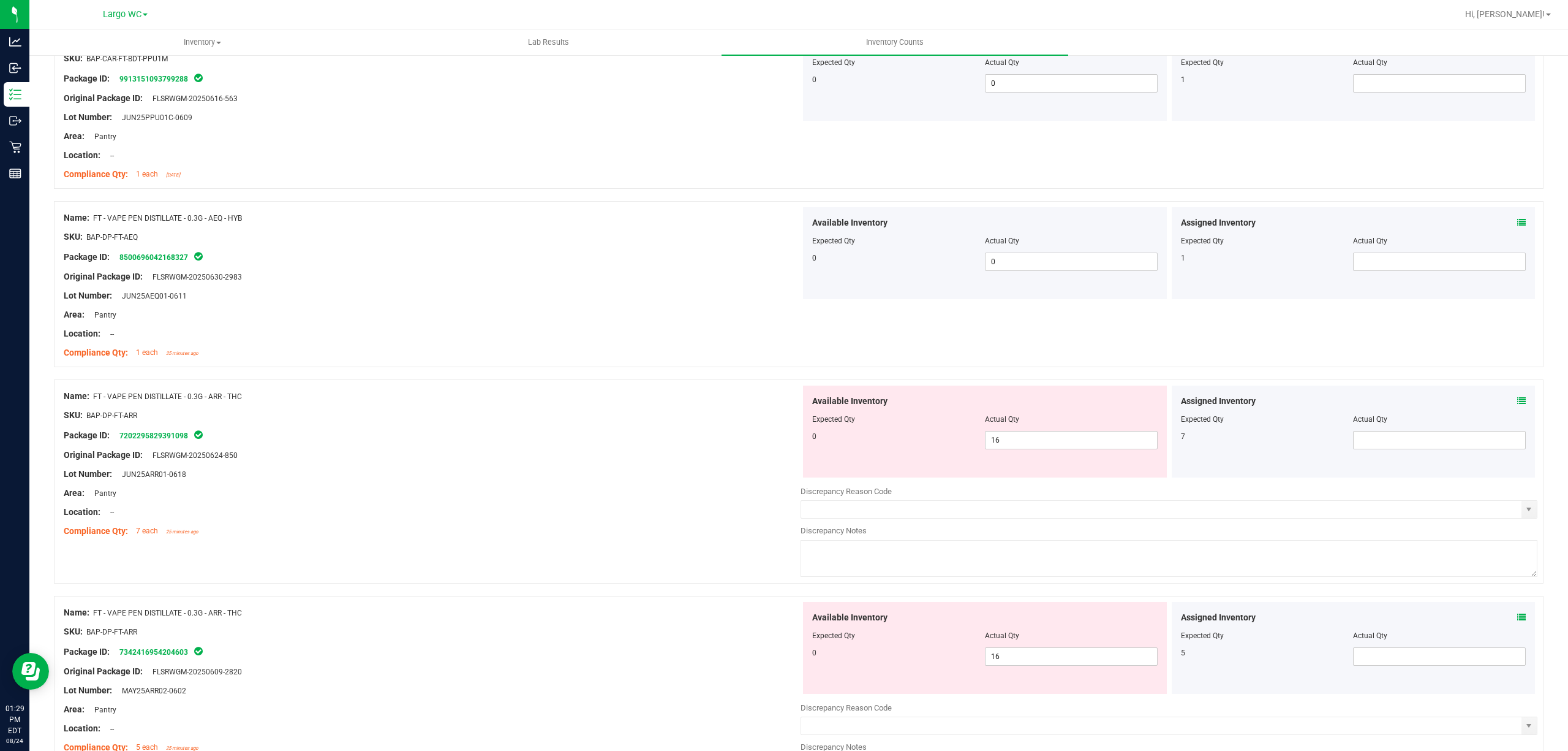
scroll to position [981, 0]
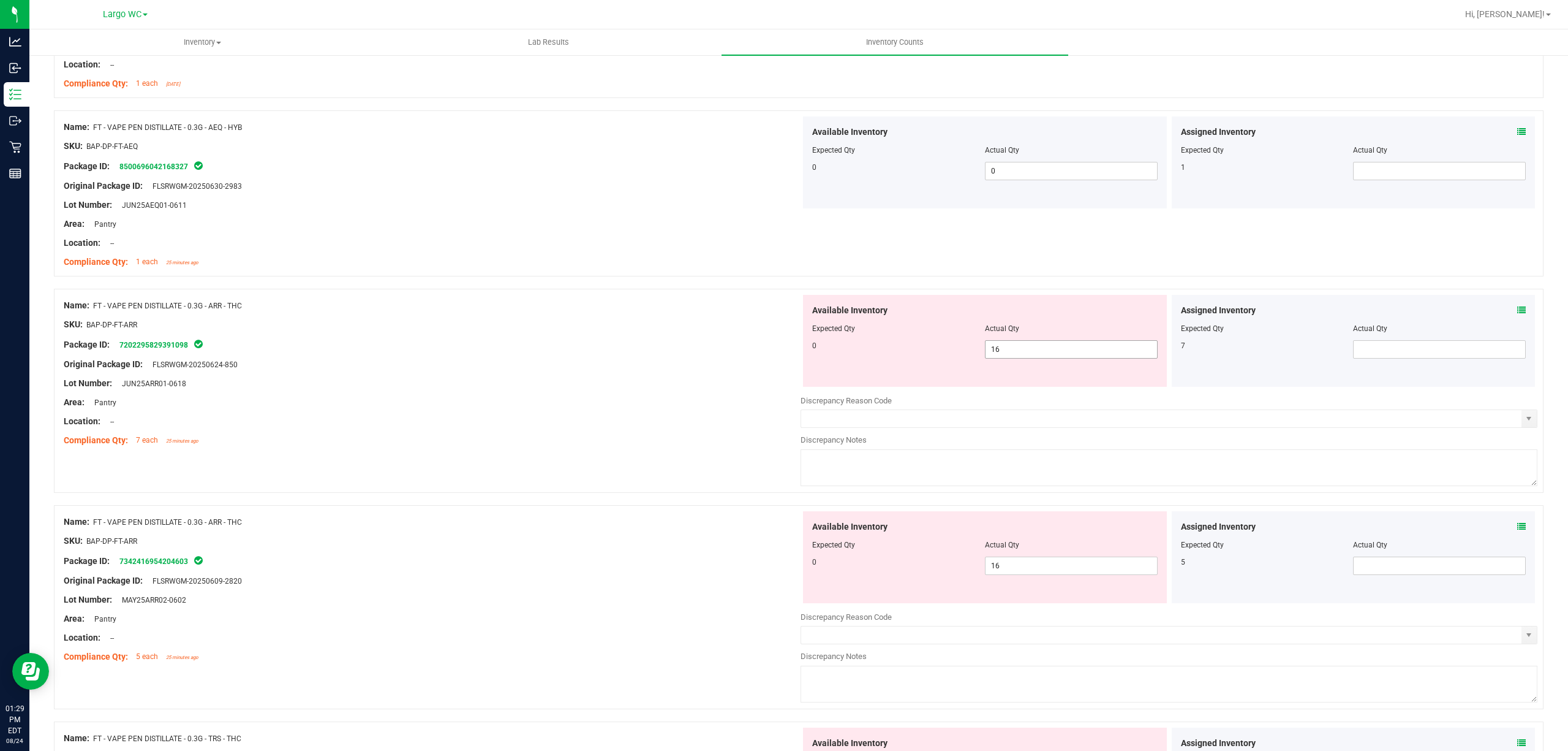
click at [998, 354] on span "16 16" at bounding box center [1072, 349] width 173 height 18
click at [998, 354] on input "16" at bounding box center [1071, 349] width 171 height 17
click at [538, 335] on div at bounding box center [432, 334] width 737 height 6
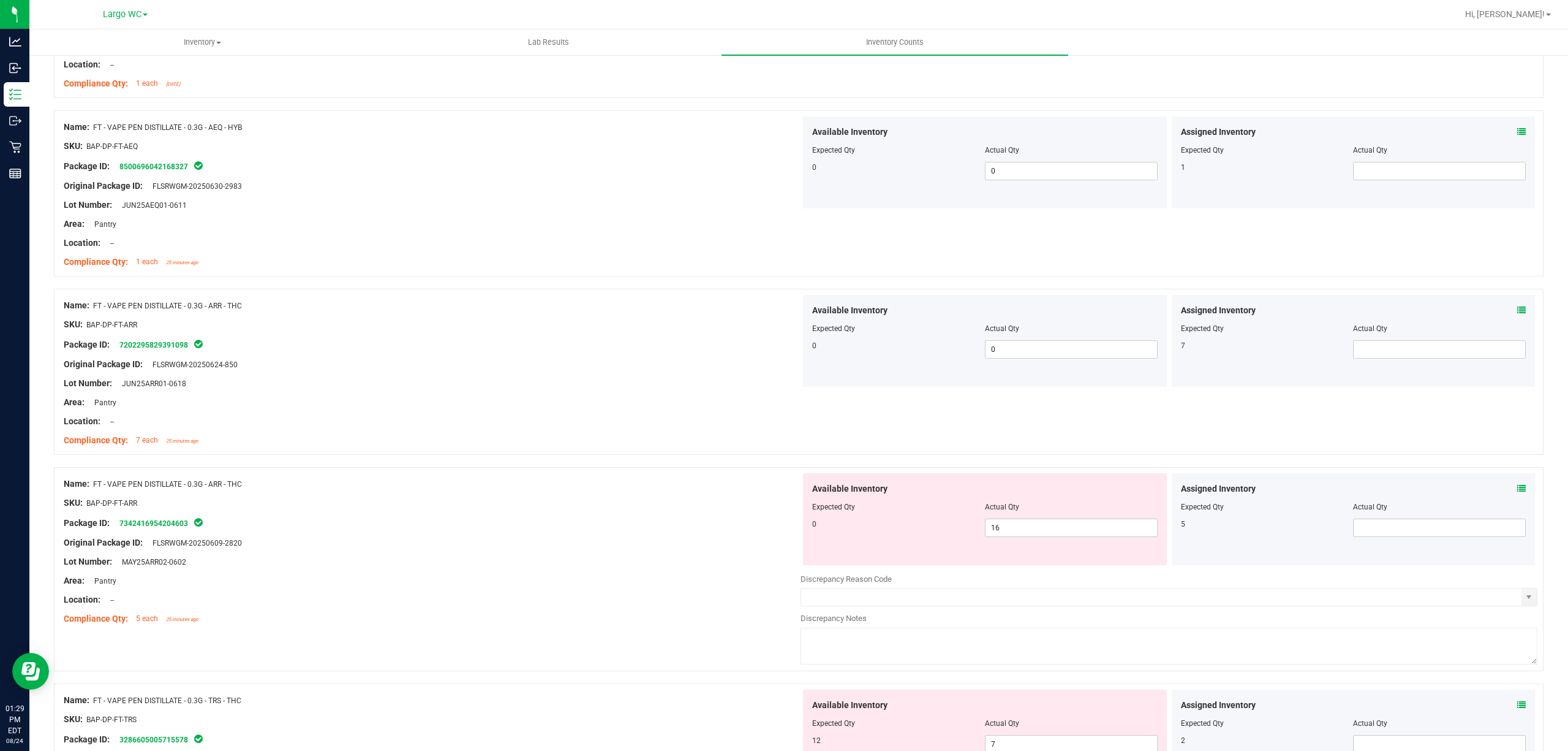
scroll to position [1389, 0]
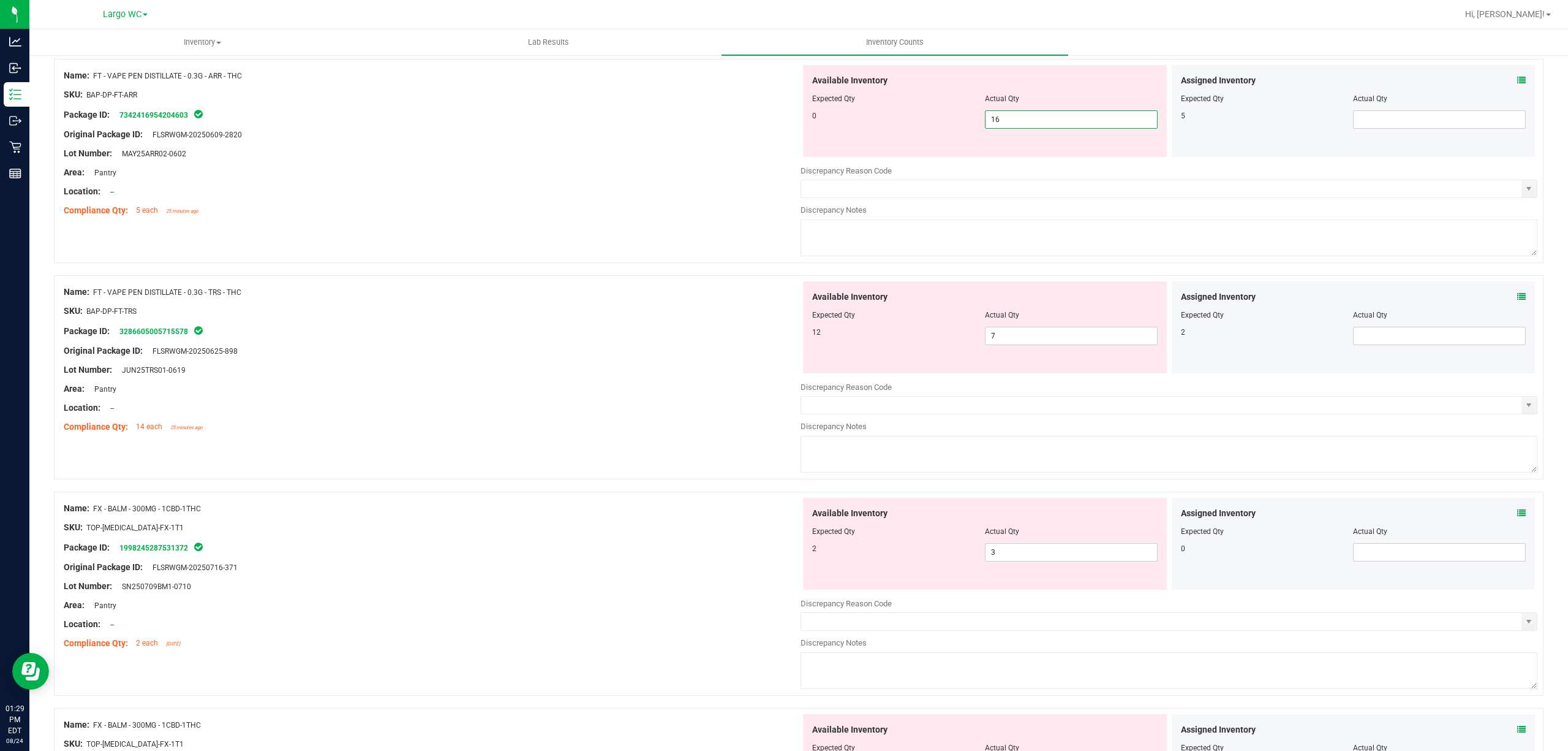
click at [1008, 128] on span "16 16" at bounding box center [1072, 119] width 173 height 18
click at [1008, 128] on input "16" at bounding box center [1071, 119] width 171 height 17
click at [1008, 128] on input "16" at bounding box center [1071, 119] width 171 height 17
click at [660, 119] on div "Package ID: 7342416954204603" at bounding box center [432, 114] width 737 height 14
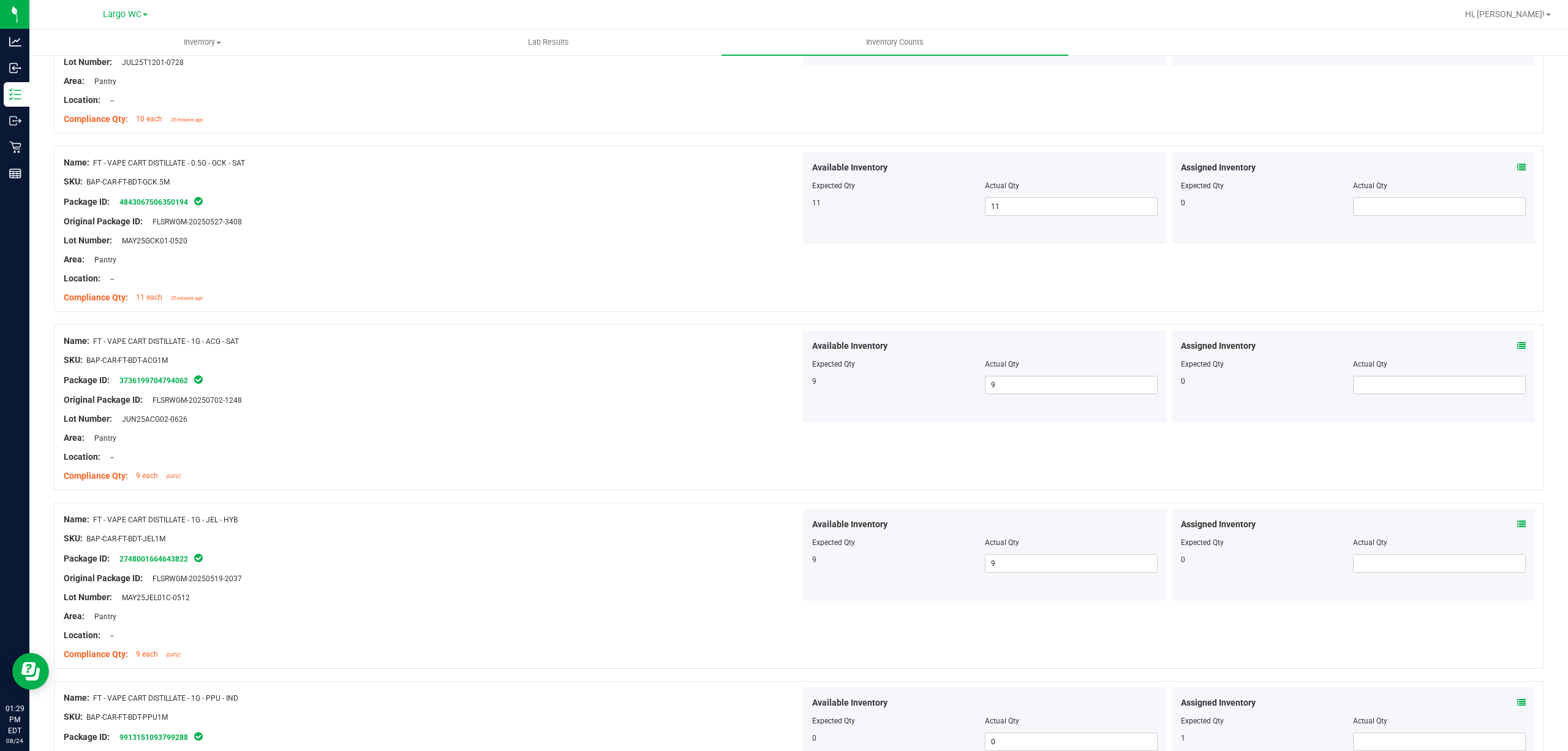
scroll to position [0, 0]
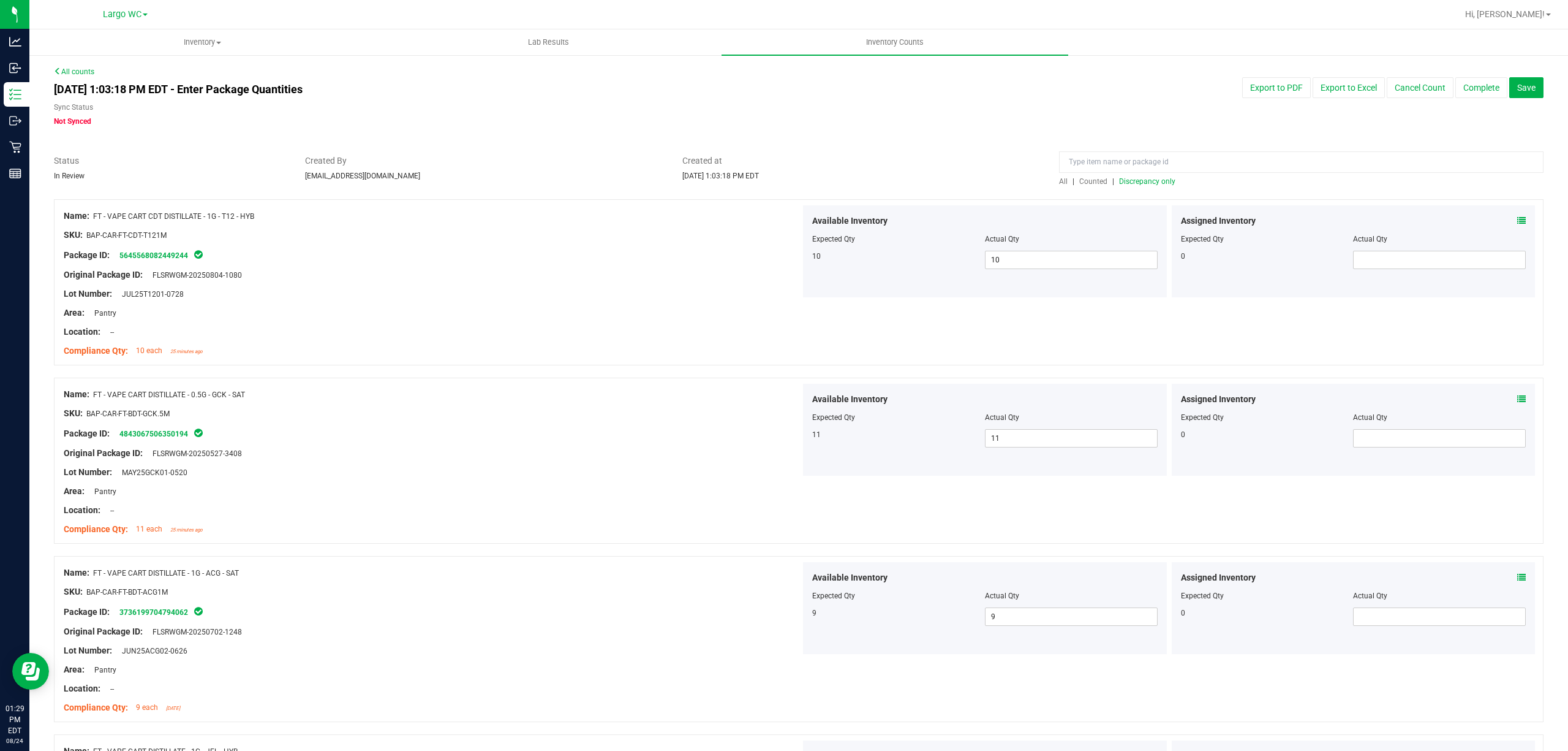
click at [1143, 185] on span "Discrepancy only" at bounding box center [1147, 181] width 57 height 9
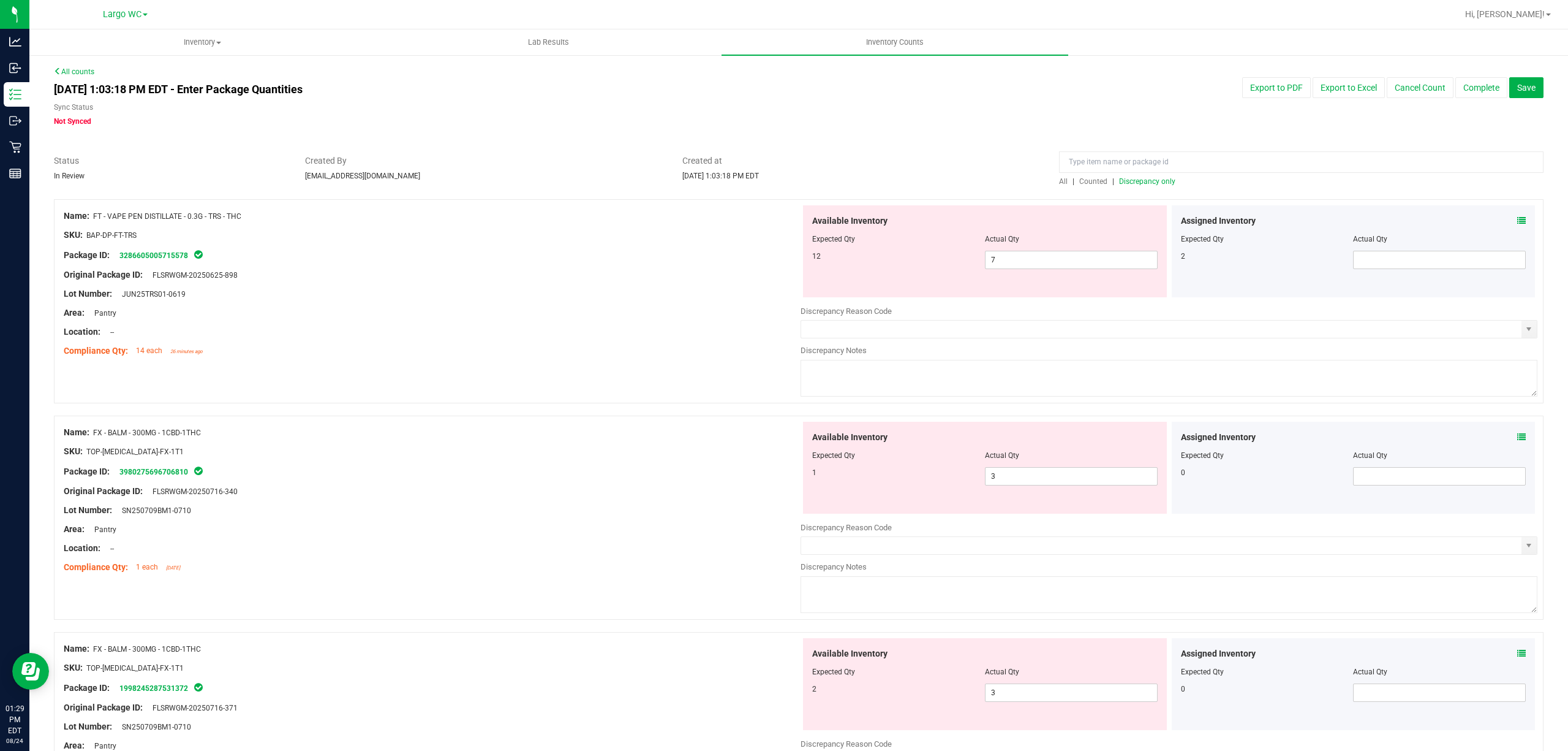
click at [1044, 246] on div at bounding box center [984, 247] width 345 height 6
click at [1028, 260] on span "7 7" at bounding box center [1072, 260] width 173 height 18
click at [1028, 260] on input "7" at bounding box center [1071, 260] width 171 height 17
click at [759, 259] on div "Package ID: 3286605005715578" at bounding box center [432, 254] width 737 height 14
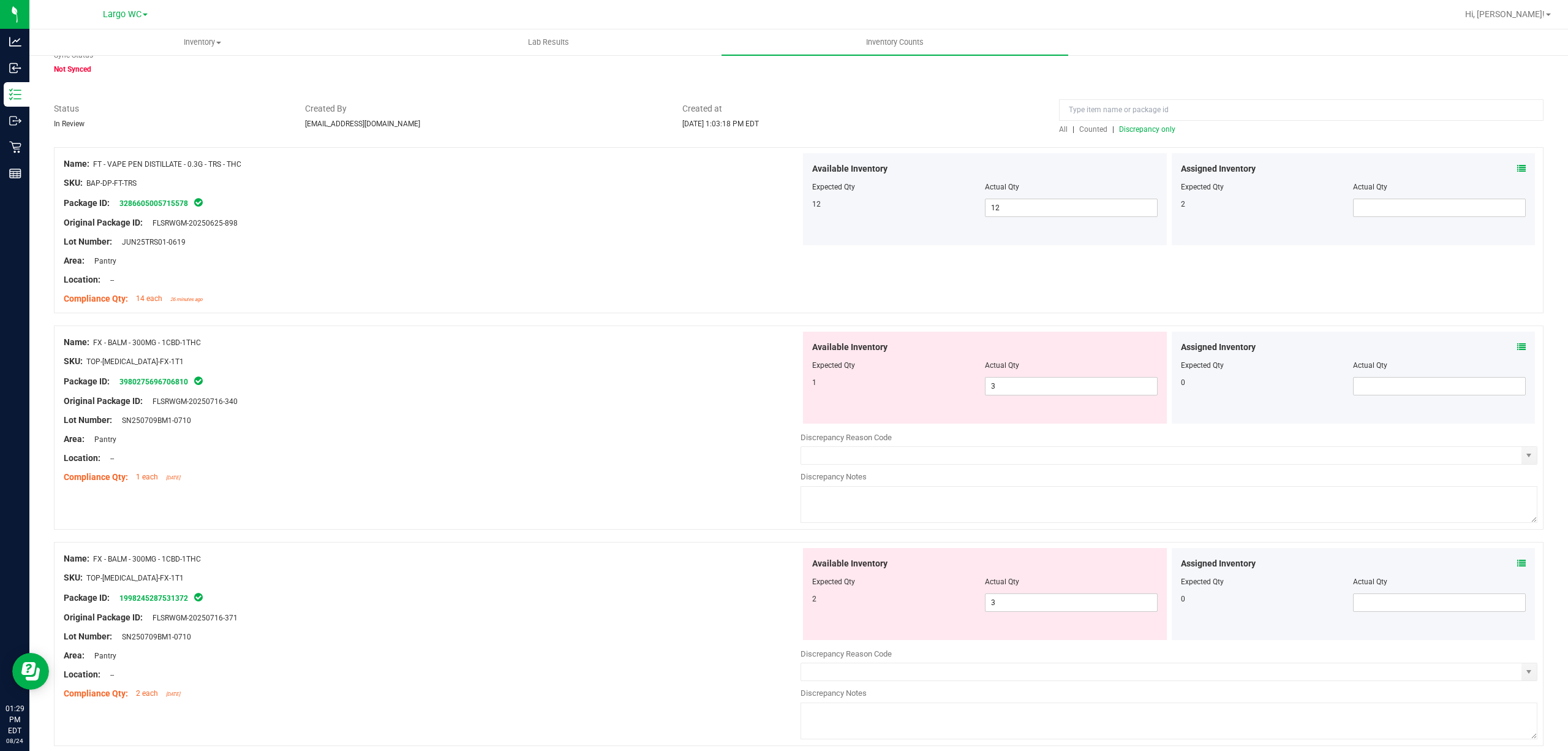
scroll to position [82, 0]
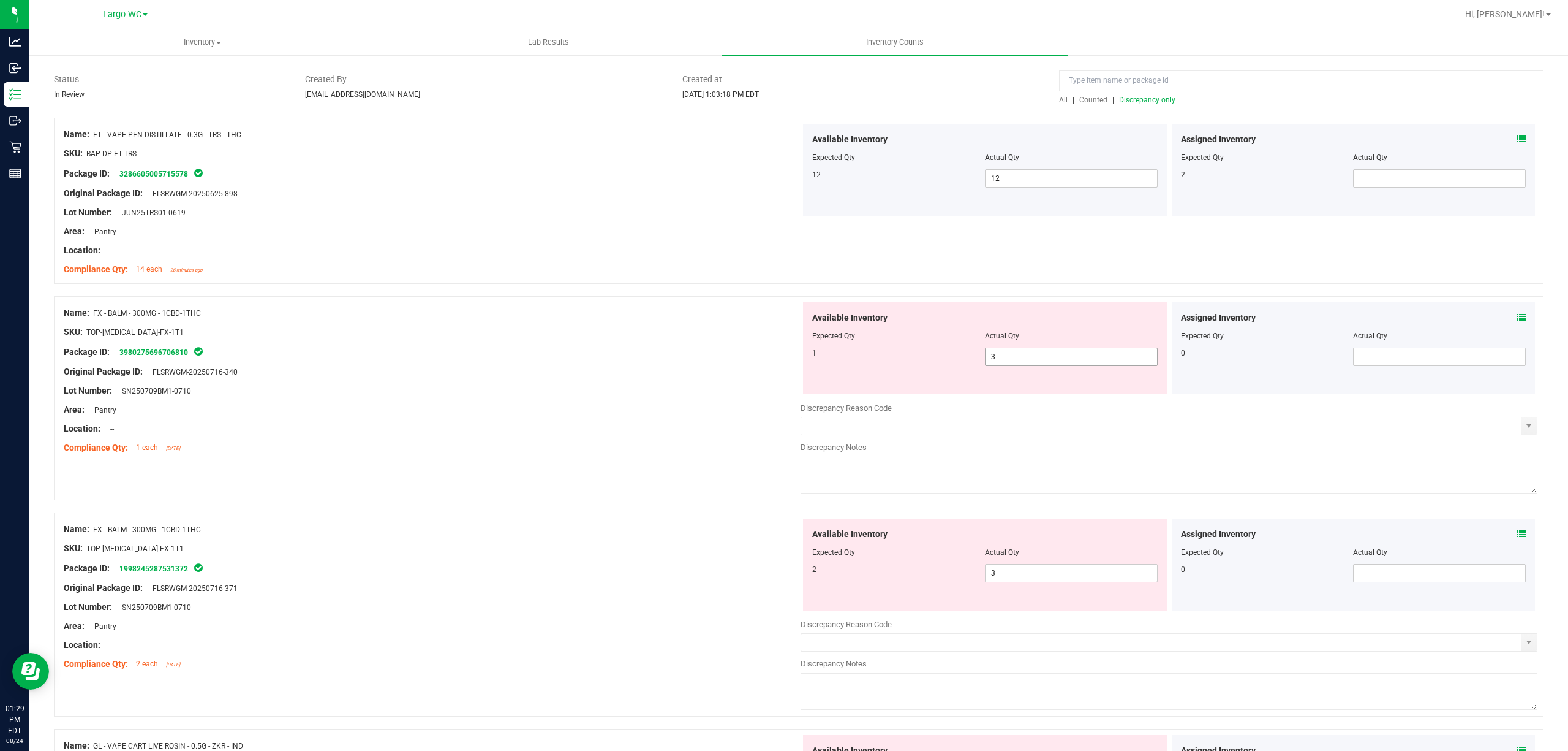
click at [992, 359] on span "3 3" at bounding box center [1072, 356] width 173 height 18
click at [992, 359] on input "3" at bounding box center [1071, 357] width 171 height 17
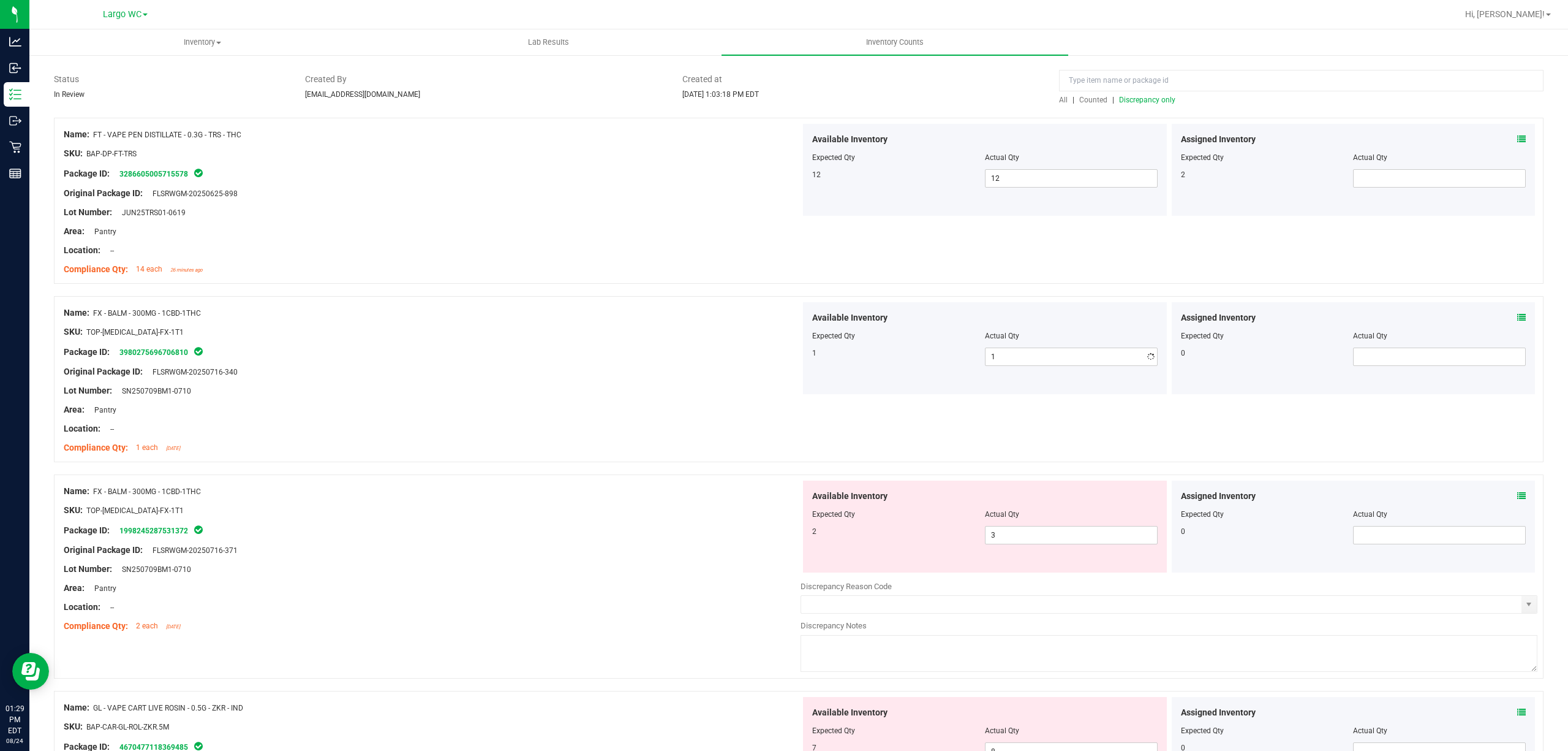
drag, startPoint x: 633, startPoint y: 330, endPoint x: 622, endPoint y: 330, distance: 11.0
click at [626, 329] on div "SKU: TOP-BAL-FX-1T1" at bounding box center [432, 331] width 737 height 13
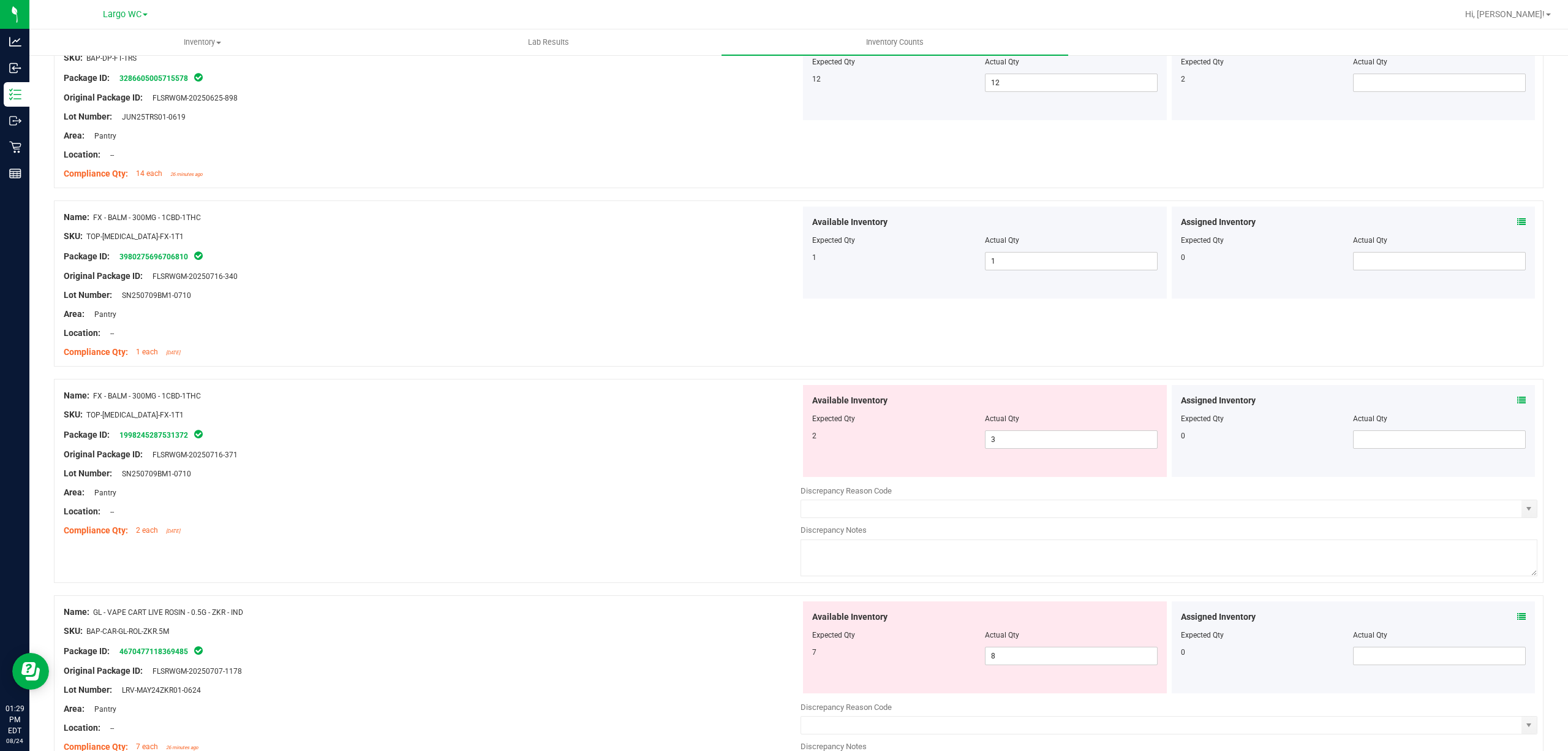
scroll to position [327, 0]
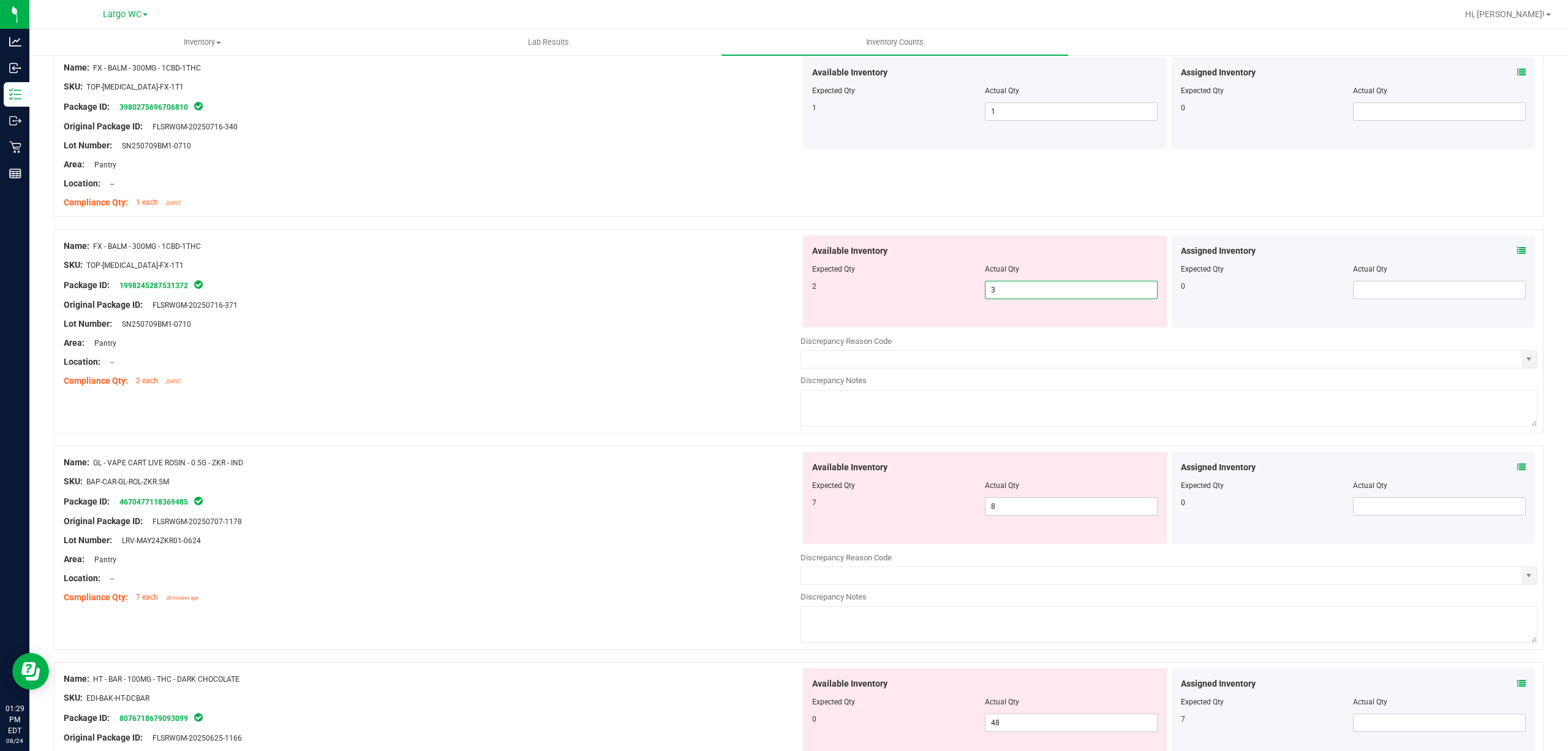
click at [1003, 295] on span "3 3" at bounding box center [1072, 289] width 173 height 18
click at [1003, 294] on input "3" at bounding box center [1071, 290] width 171 height 17
click at [612, 267] on div "SKU: TOP-BAL-FX-1T1" at bounding box center [432, 264] width 737 height 13
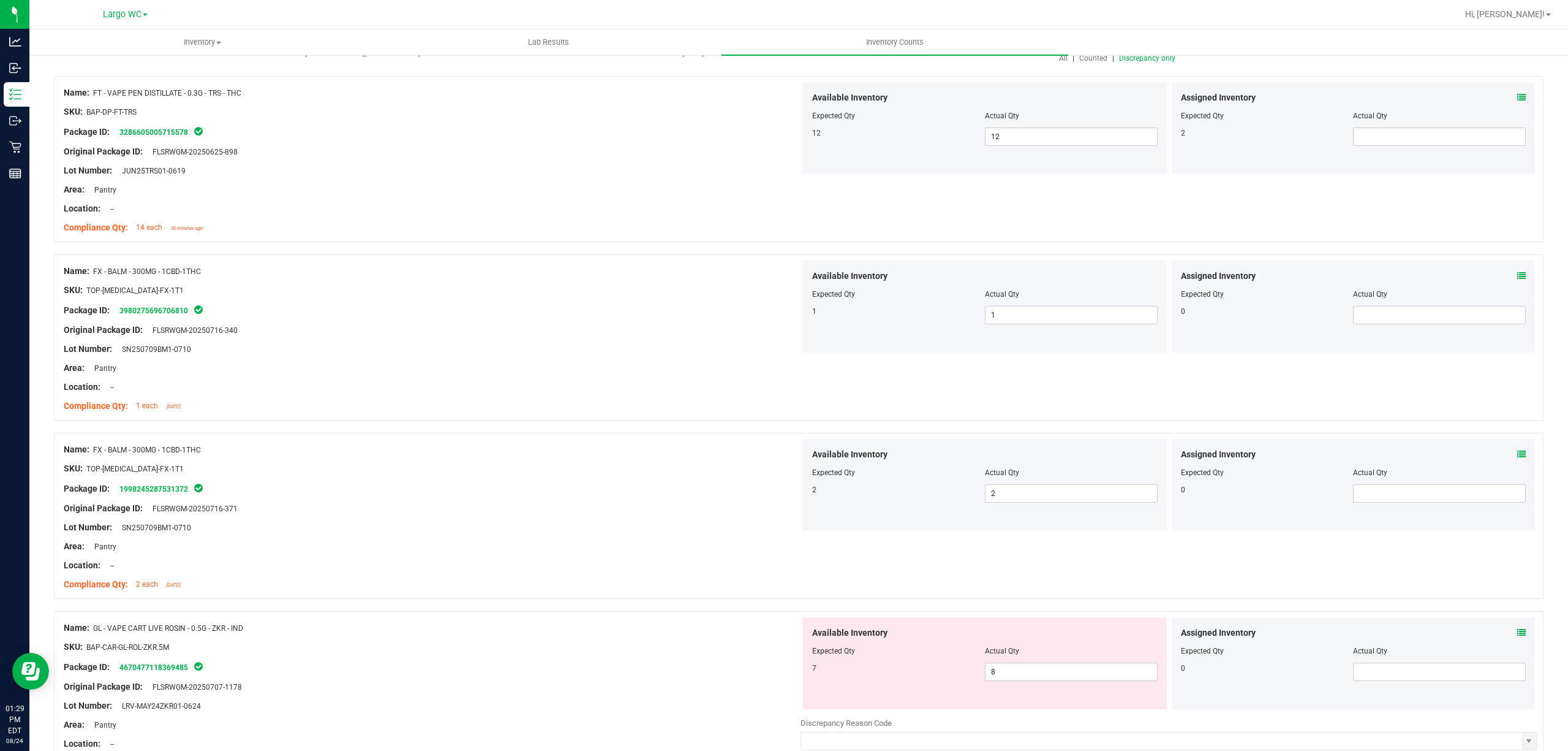
scroll to position [0, 0]
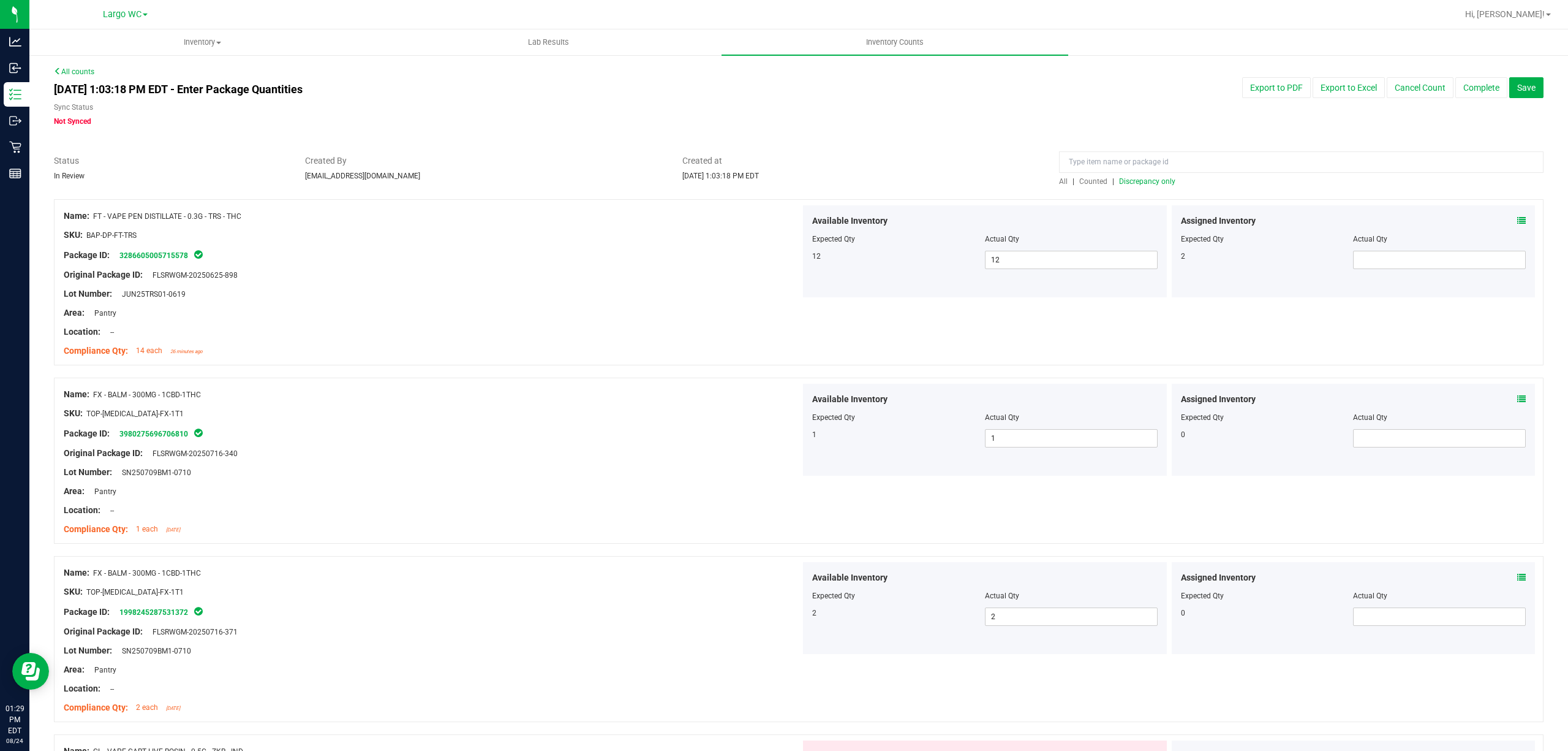
click at [1132, 176] on div "All | Counted | Discrepancy only" at bounding box center [1302, 181] width 485 height 11
click at [1152, 180] on span "Discrepancy only" at bounding box center [1147, 181] width 57 height 9
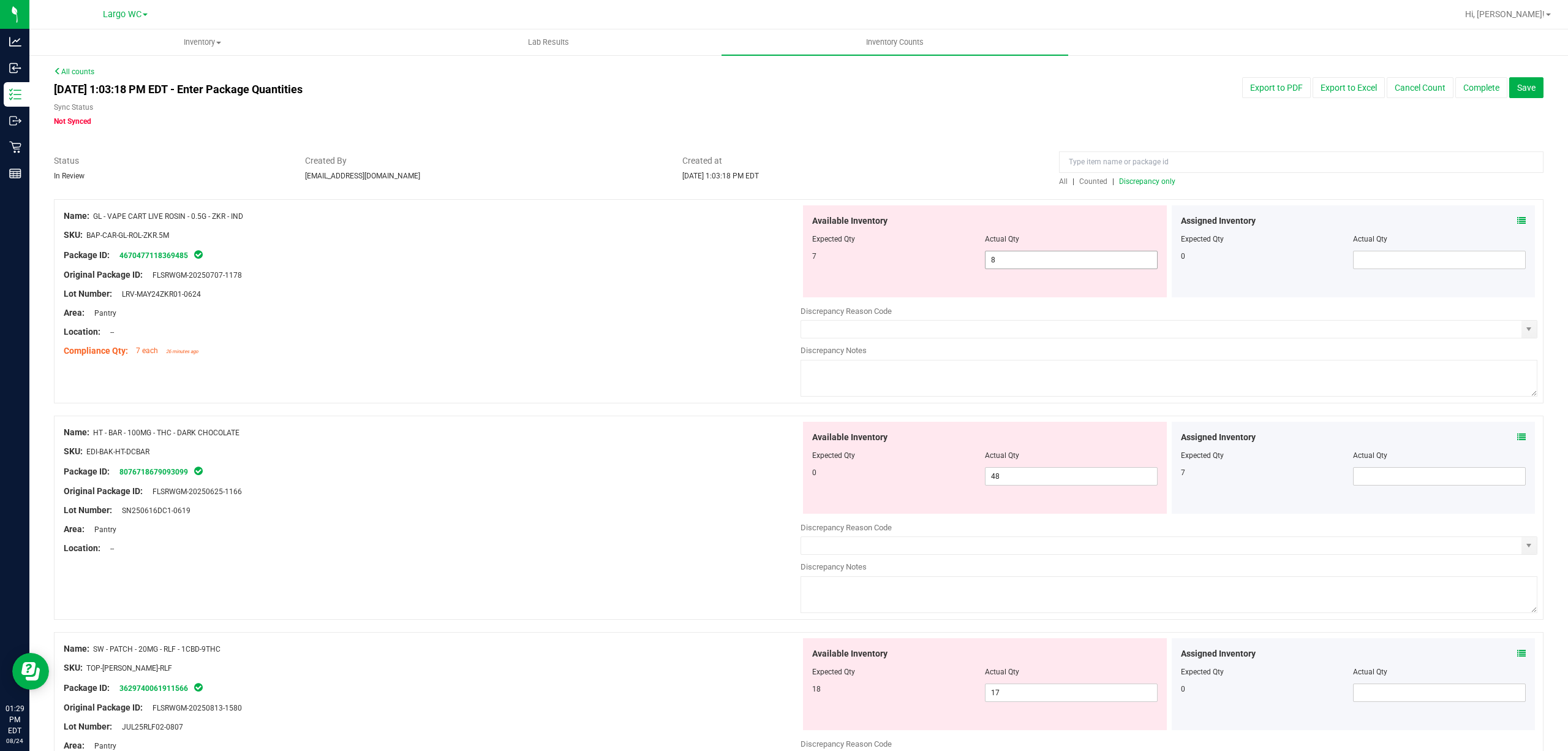
click at [1049, 253] on span "8 8" at bounding box center [1072, 260] width 173 height 18
click at [1049, 253] on input "8" at bounding box center [1071, 260] width 171 height 17
click at [714, 285] on div at bounding box center [432, 285] width 737 height 6
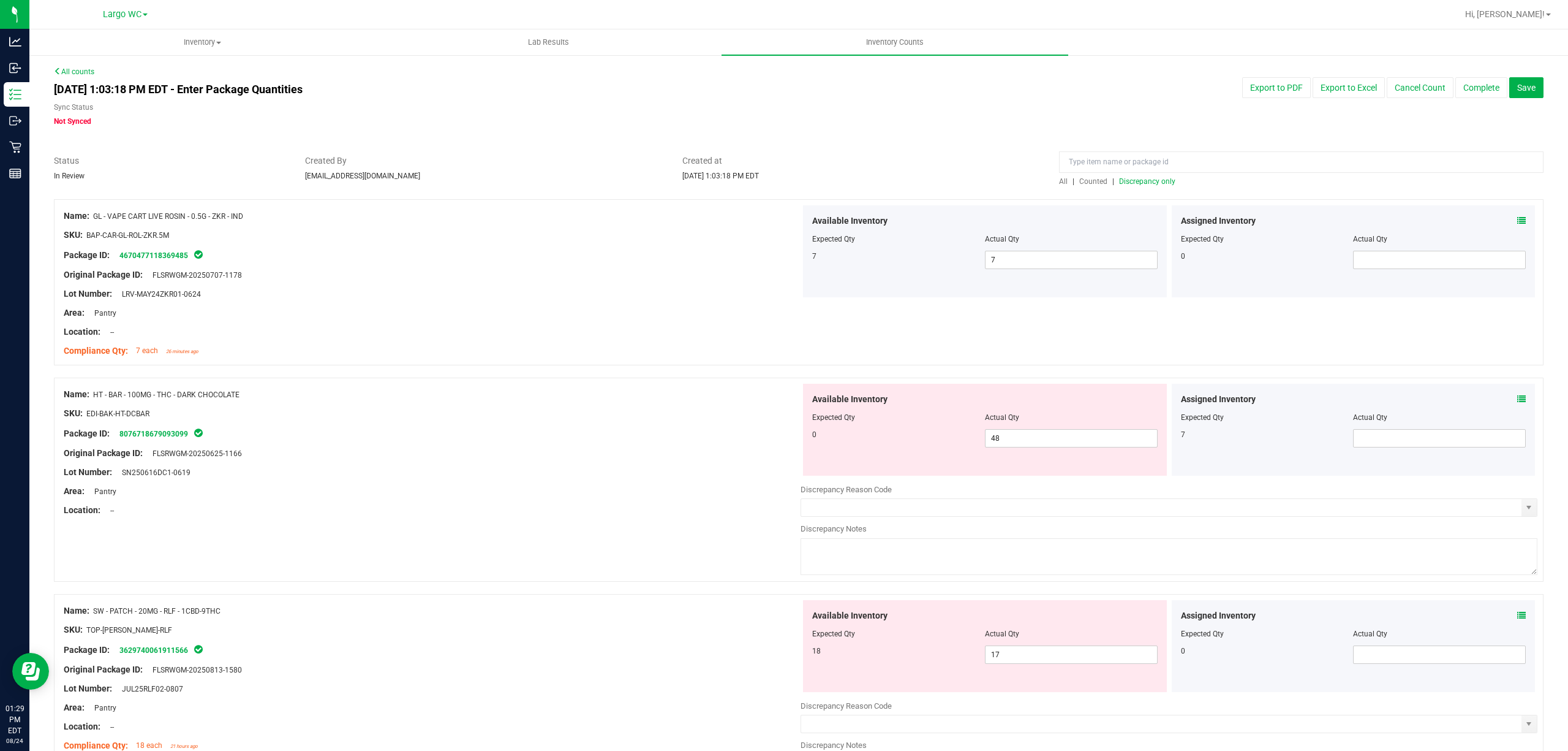
click at [1152, 177] on span "Discrepancy only" at bounding box center [1147, 181] width 57 height 9
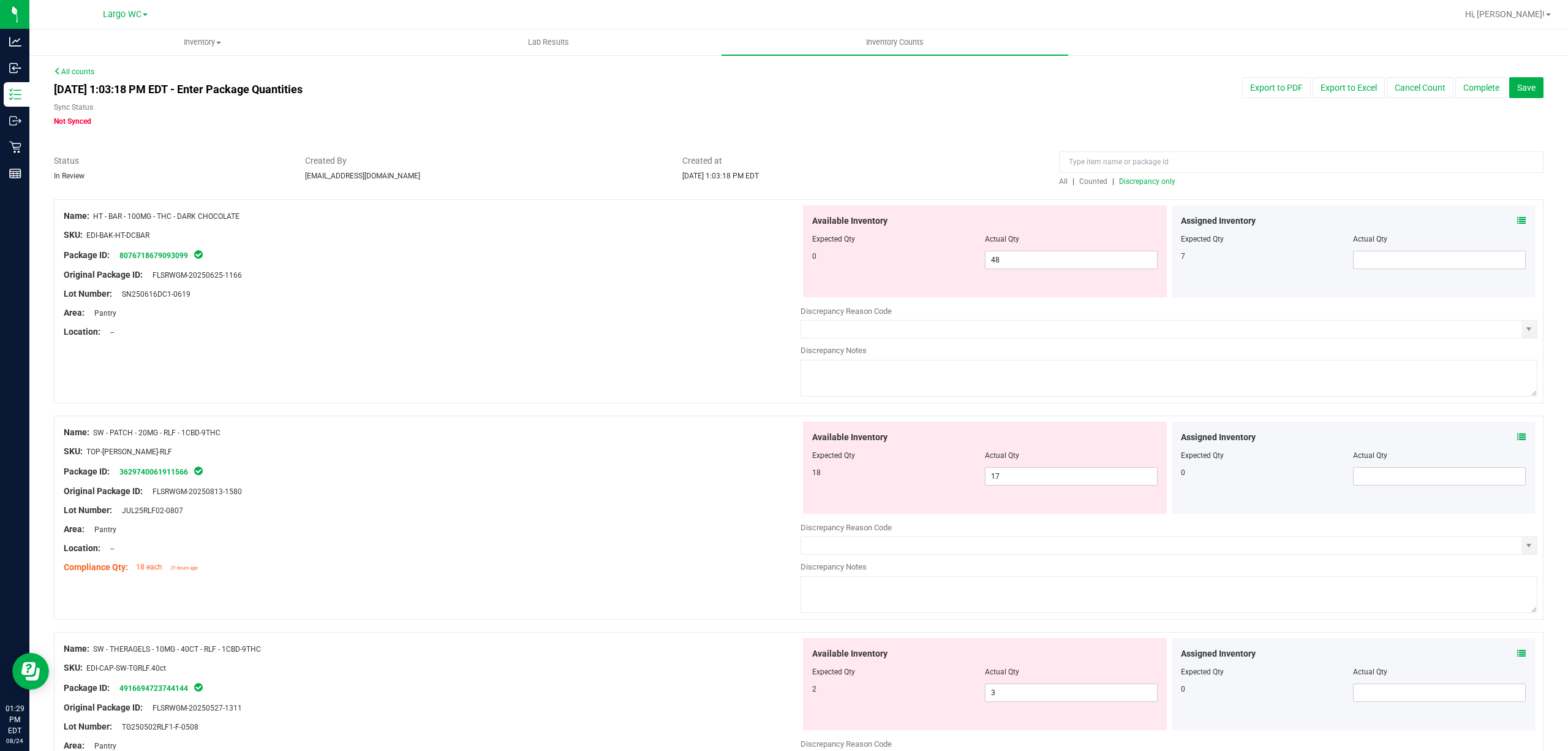
click at [1036, 270] on div "Available Inventory Expected Qty Actual Qty 0 48 48" at bounding box center [984, 251] width 364 height 92
click at [1036, 266] on span "48 48" at bounding box center [1072, 260] width 173 height 18
click at [0, 0] on input "48" at bounding box center [0, 0] width 0 height 0
click at [1036, 266] on input "48" at bounding box center [1071, 260] width 171 height 17
click at [587, 267] on div at bounding box center [432, 265] width 737 height 6
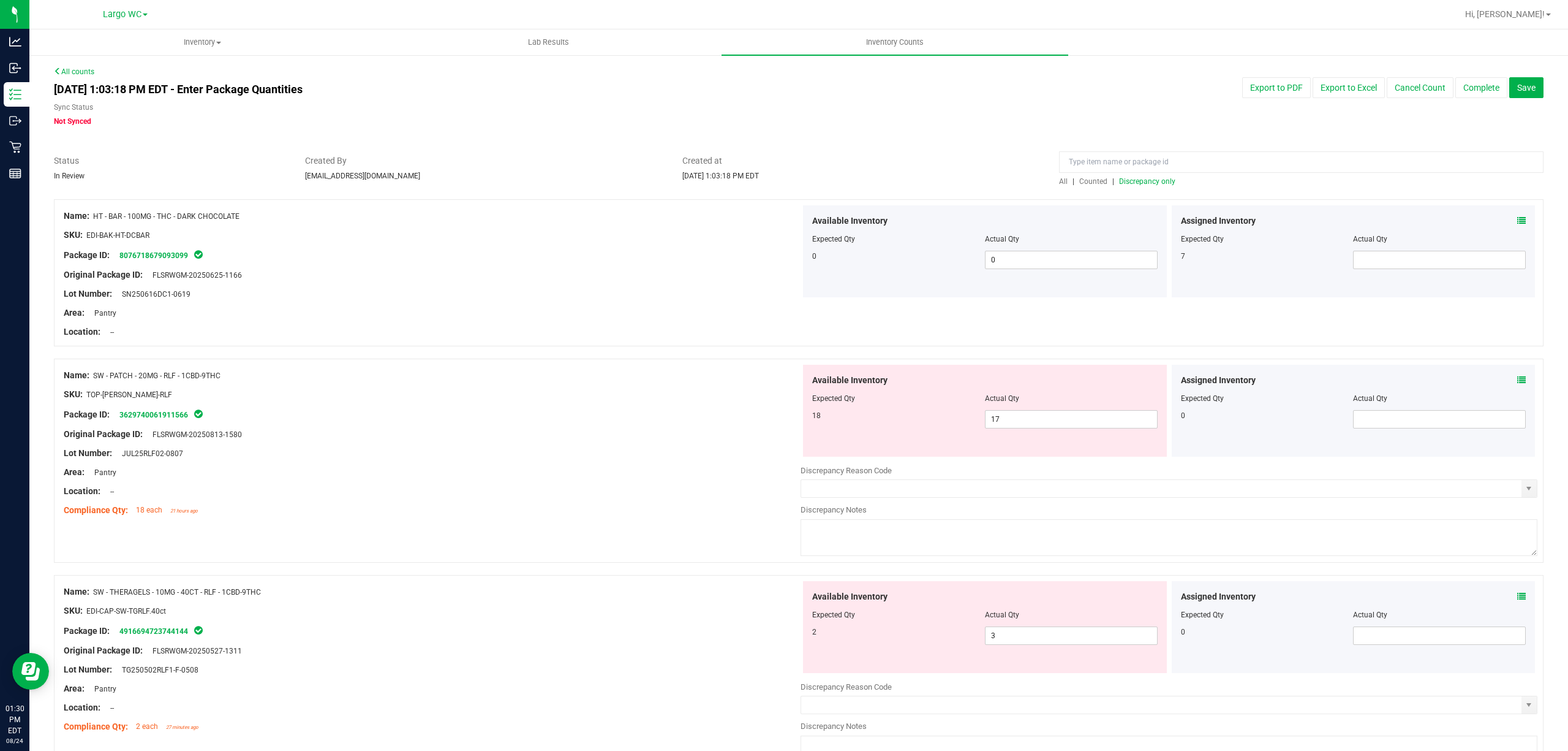
click at [1128, 178] on span "Discrepancy only" at bounding box center [1147, 181] width 57 height 9
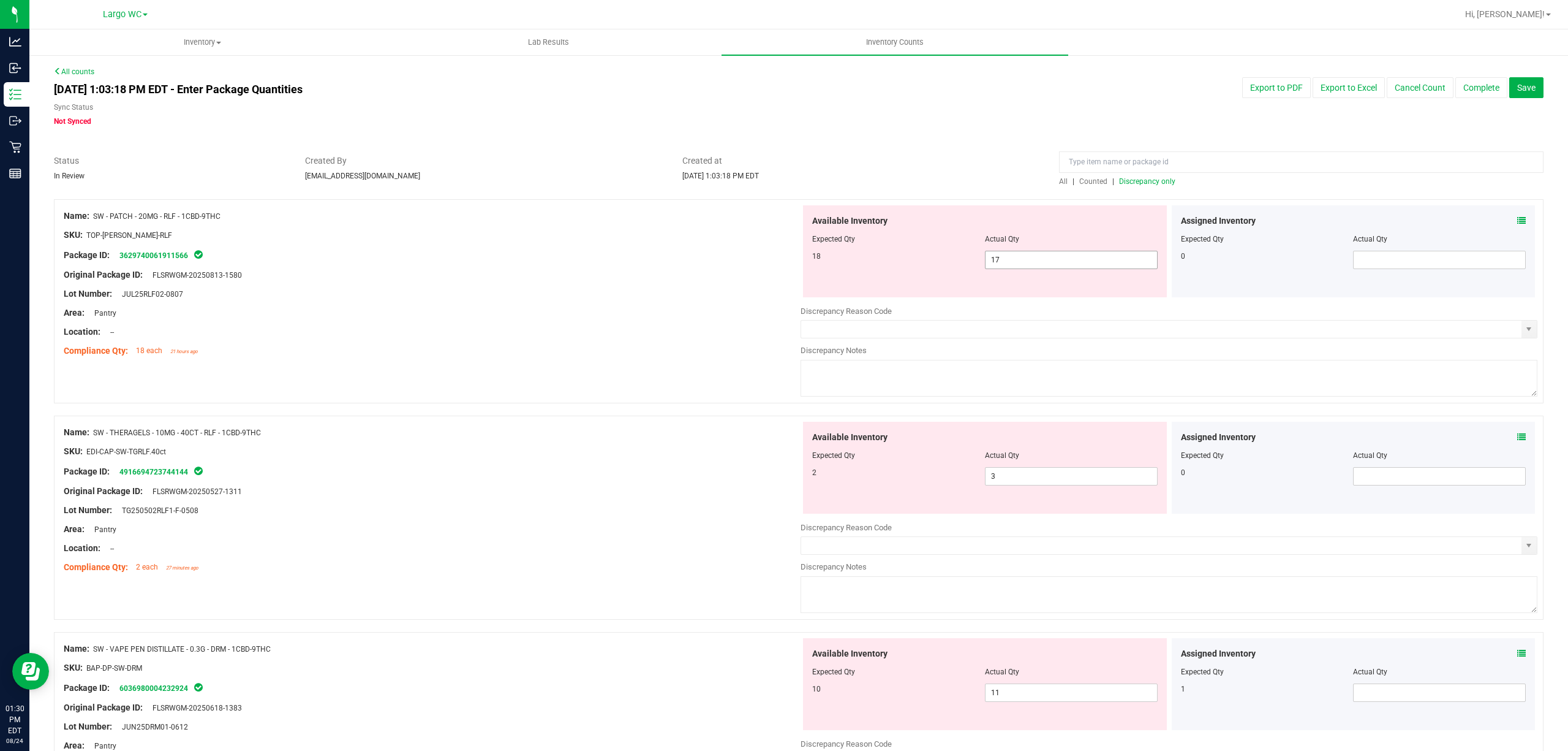
click at [1043, 259] on span "17 17" at bounding box center [1072, 260] width 173 height 18
click at [1043, 259] on input "17" at bounding box center [1071, 260] width 171 height 17
click at [715, 288] on div "Lot Number: JUL25RLF02-0807" at bounding box center [432, 293] width 737 height 13
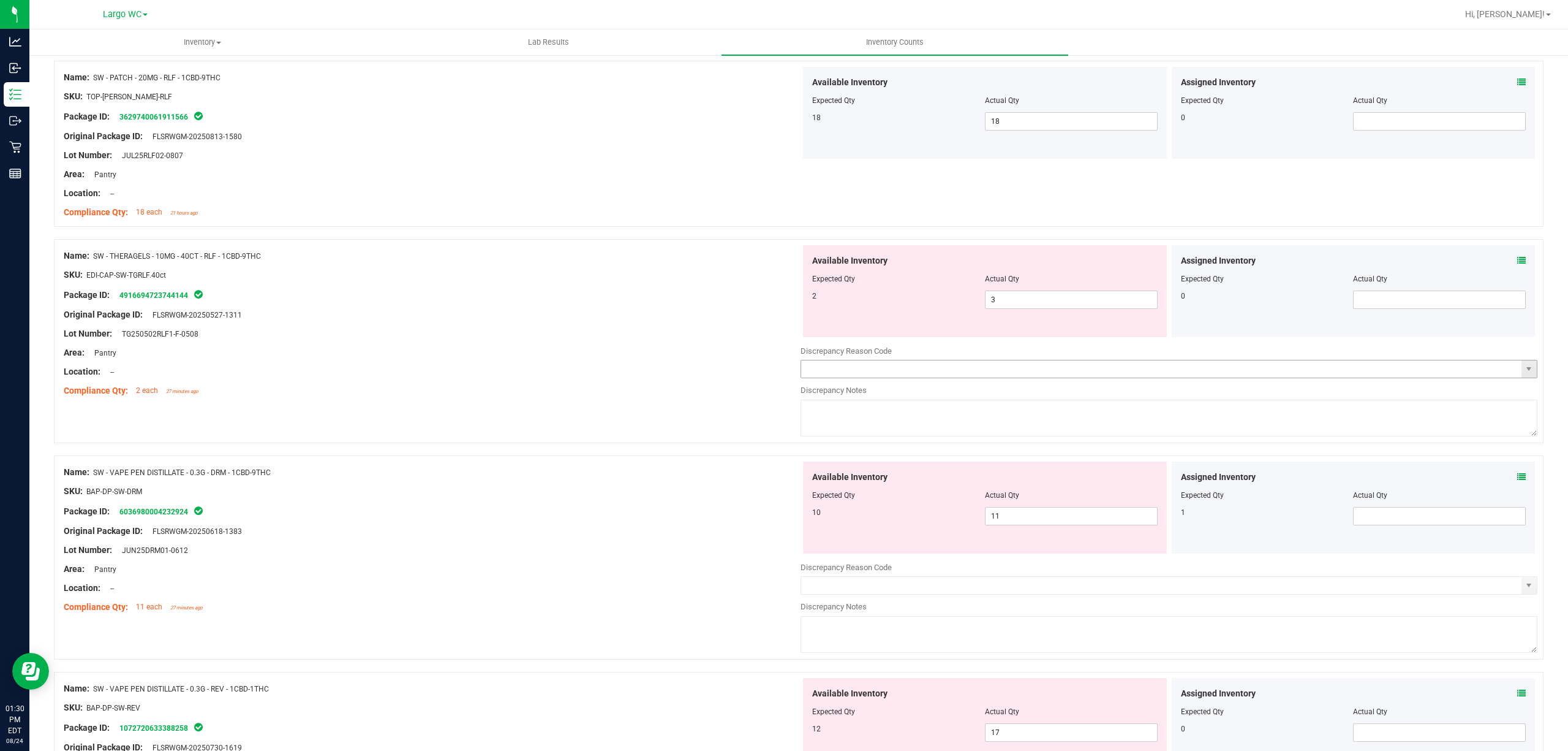
scroll to position [163, 0]
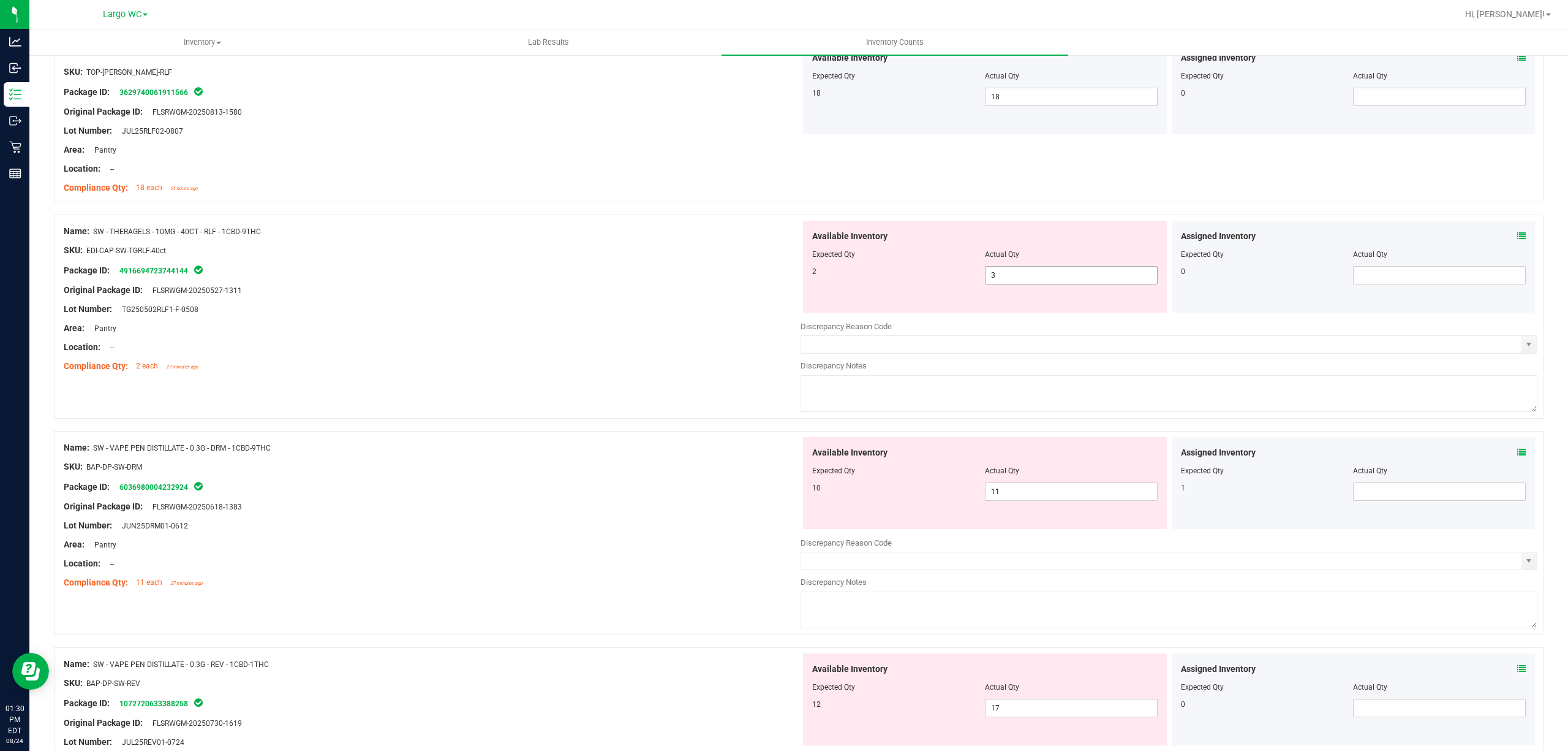
click at [1038, 277] on span "3 3" at bounding box center [1072, 275] width 173 height 18
click at [0, 0] on input "3" at bounding box center [0, 0] width 0 height 0
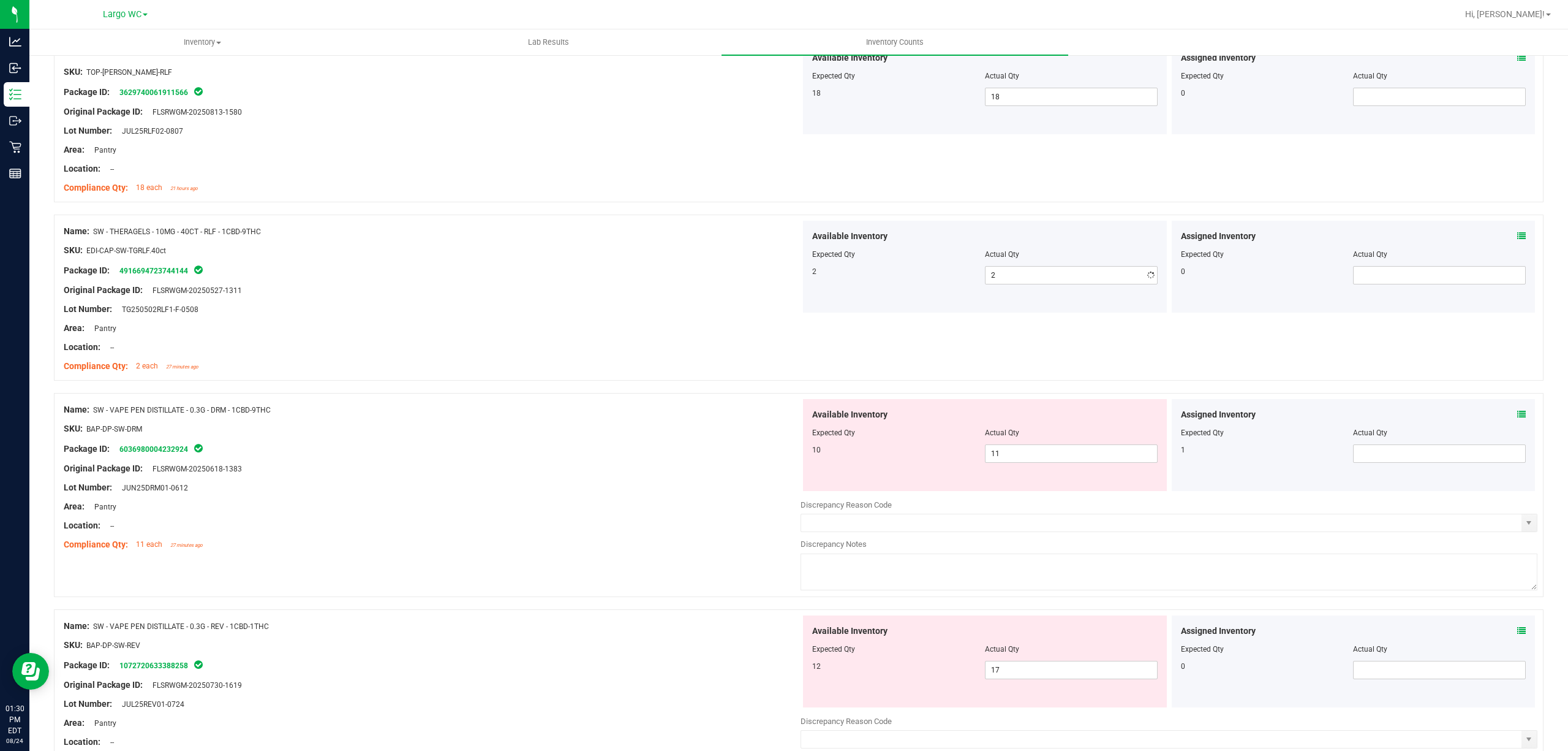
click at [606, 323] on div "Area: Pantry" at bounding box center [432, 328] width 737 height 13
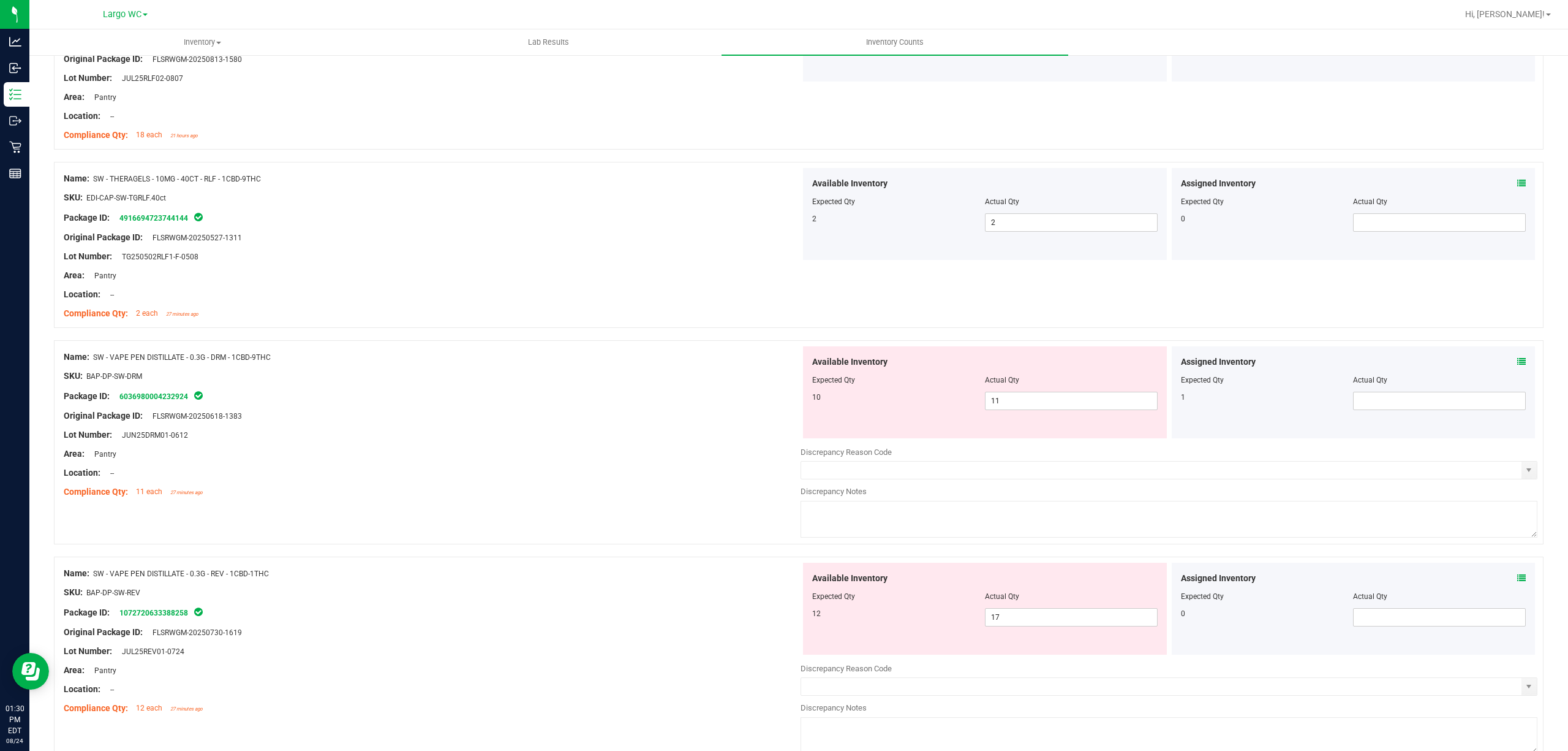
scroll to position [245, 0]
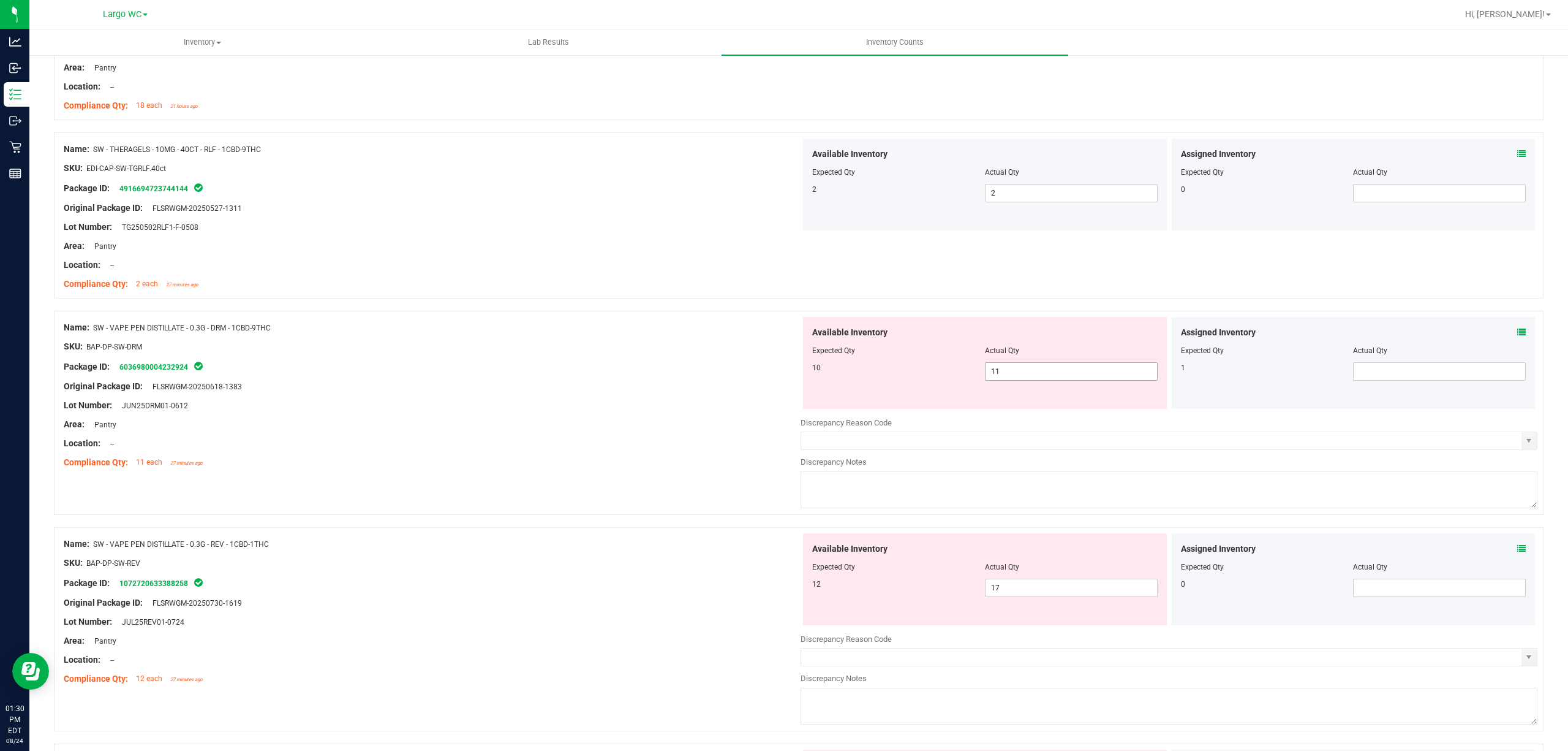
click at [1083, 378] on span "11 11" at bounding box center [1072, 371] width 173 height 18
click at [1083, 378] on input "11" at bounding box center [1071, 371] width 171 height 17
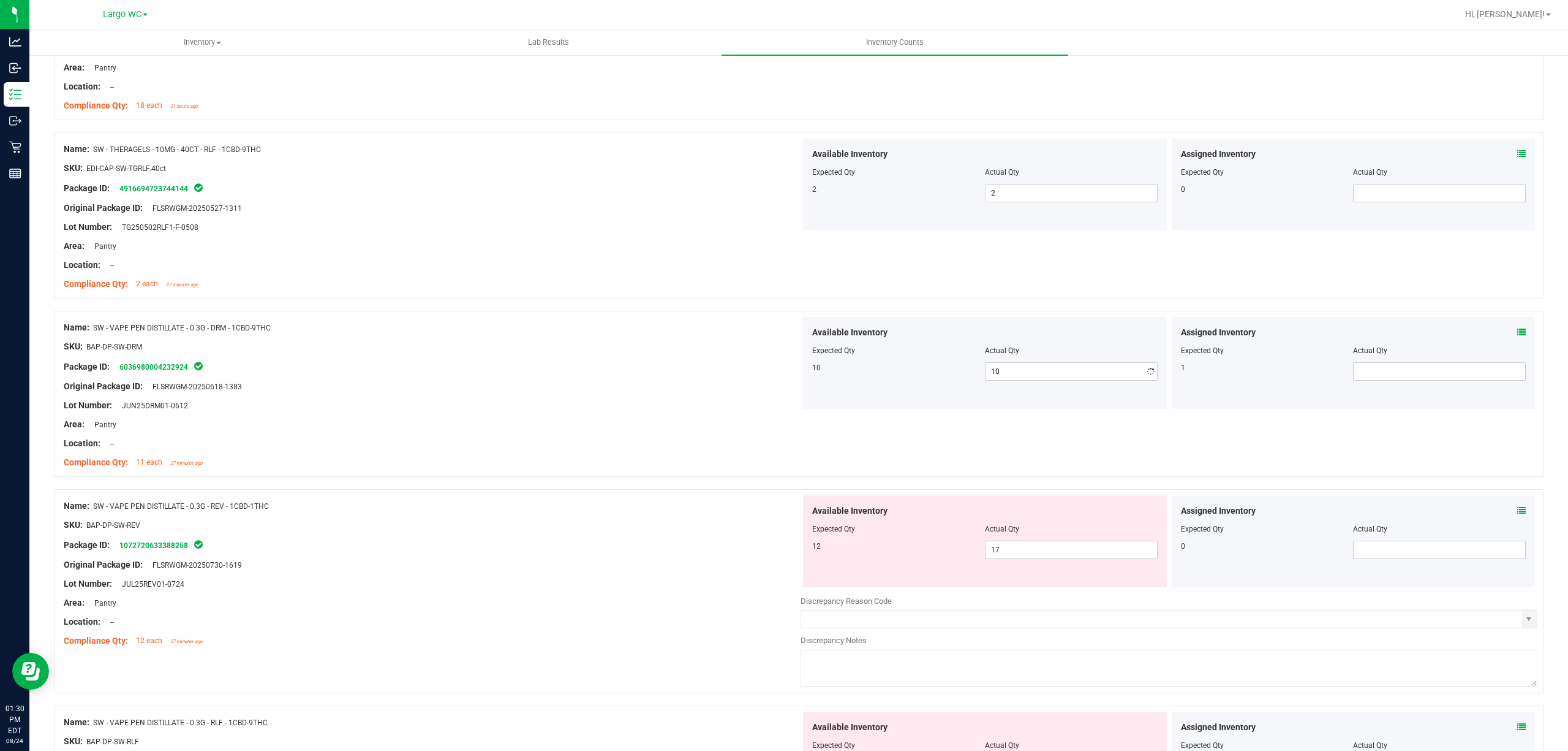
click at [544, 365] on div "Package ID: 6036980004232924" at bounding box center [432, 365] width 737 height 14
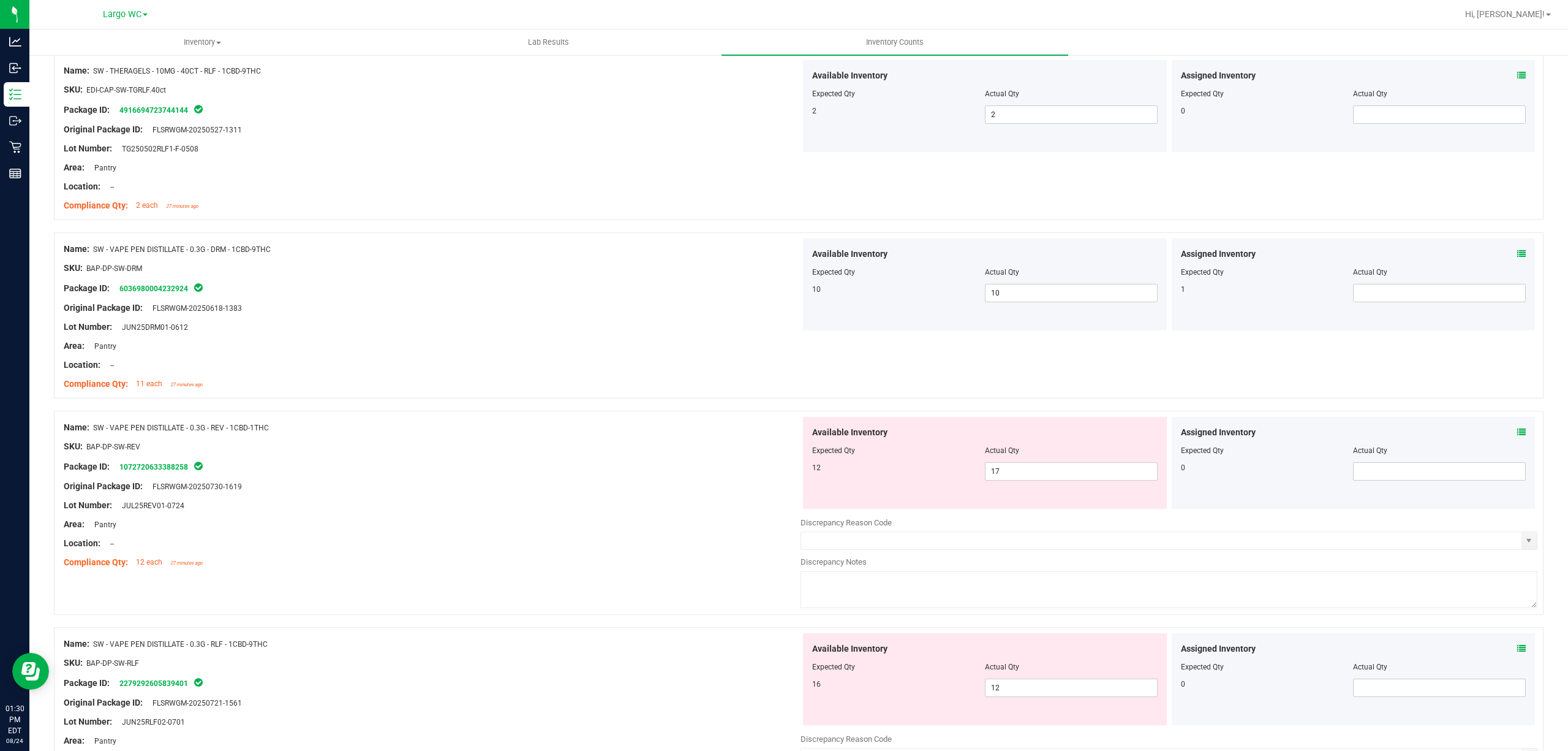
scroll to position [408, 0]
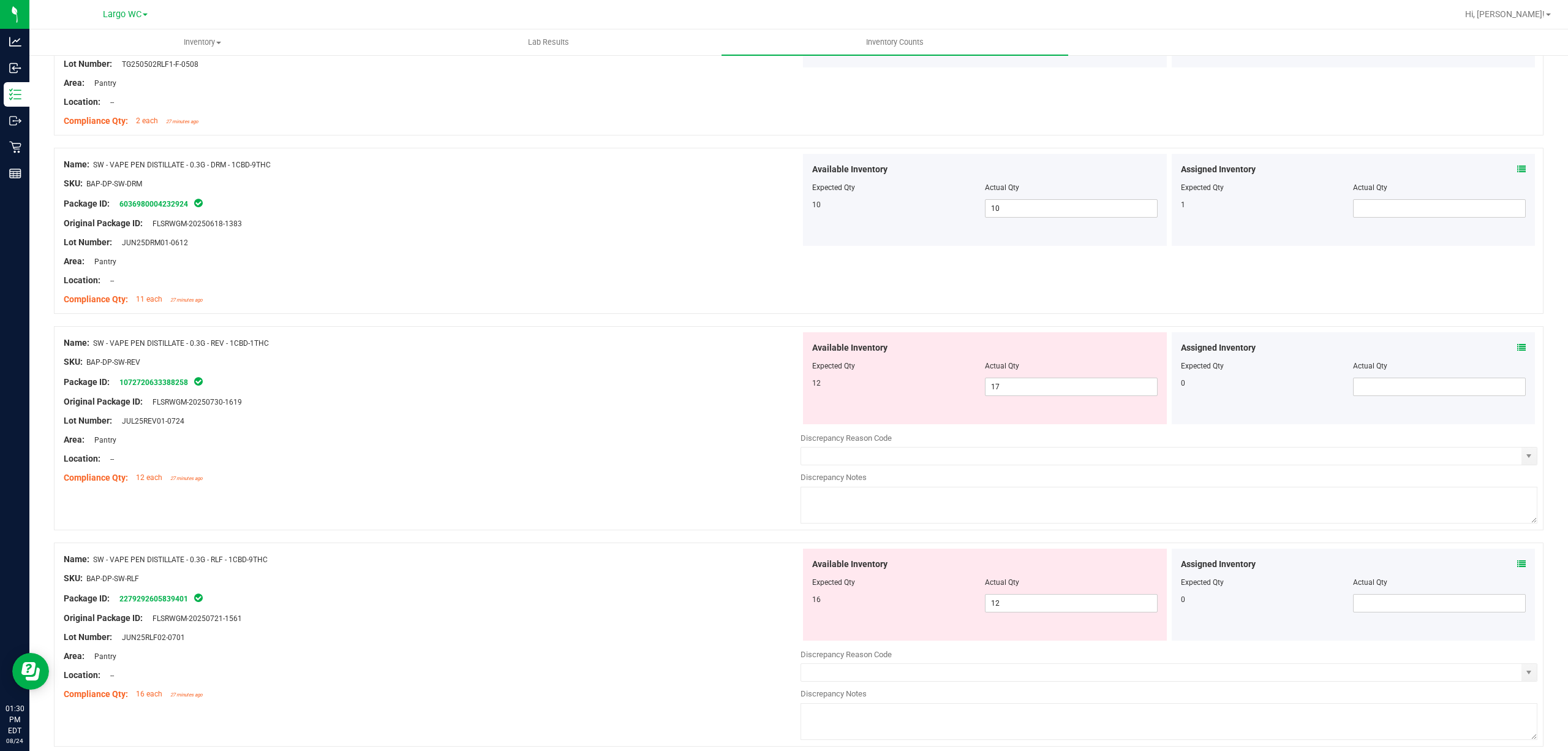
click at [1033, 403] on div "Available Inventory Expected Qty Actual Qty 12 17 17" at bounding box center [984, 378] width 364 height 92
click at [1034, 395] on span "17 17" at bounding box center [1072, 387] width 173 height 18
click at [1034, 394] on input "17" at bounding box center [1071, 387] width 171 height 17
drag, startPoint x: 745, startPoint y: 386, endPoint x: 717, endPoint y: 381, distance: 28.4
click at [742, 386] on div "Package ID: 1072720633388258" at bounding box center [432, 381] width 737 height 14
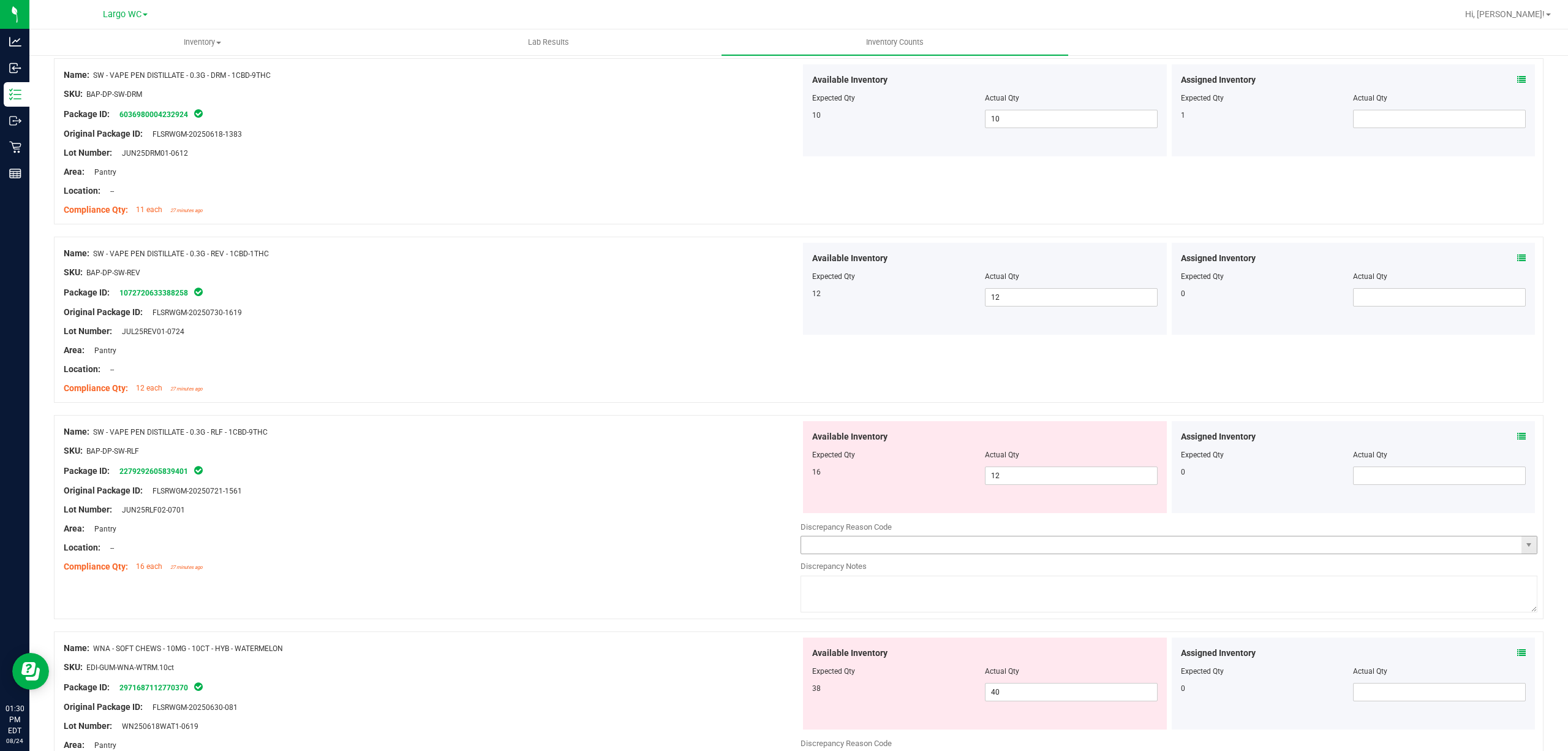
scroll to position [653, 0]
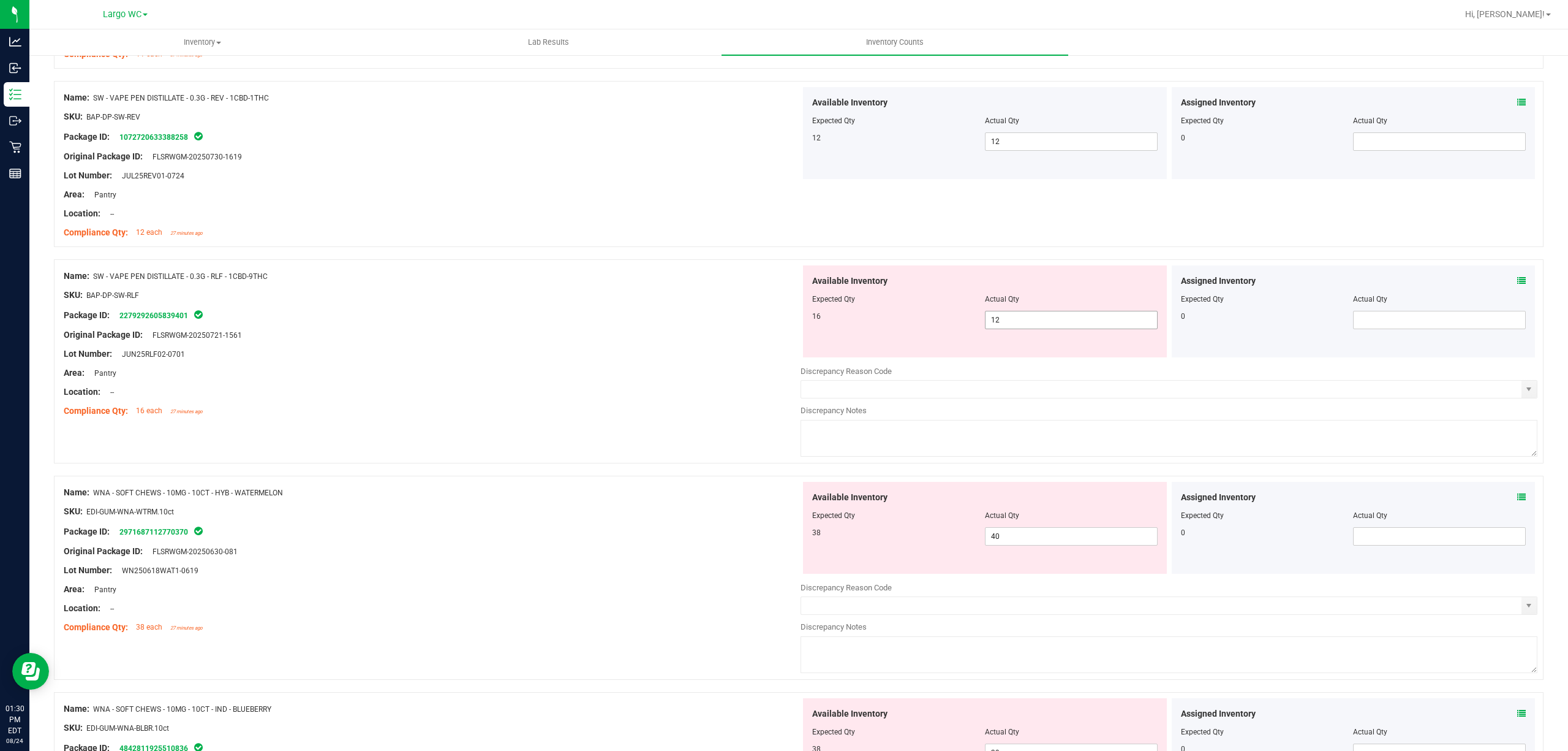
click at [1014, 313] on span "12 12" at bounding box center [1072, 319] width 173 height 18
click at [1014, 313] on input "12" at bounding box center [1071, 320] width 171 height 17
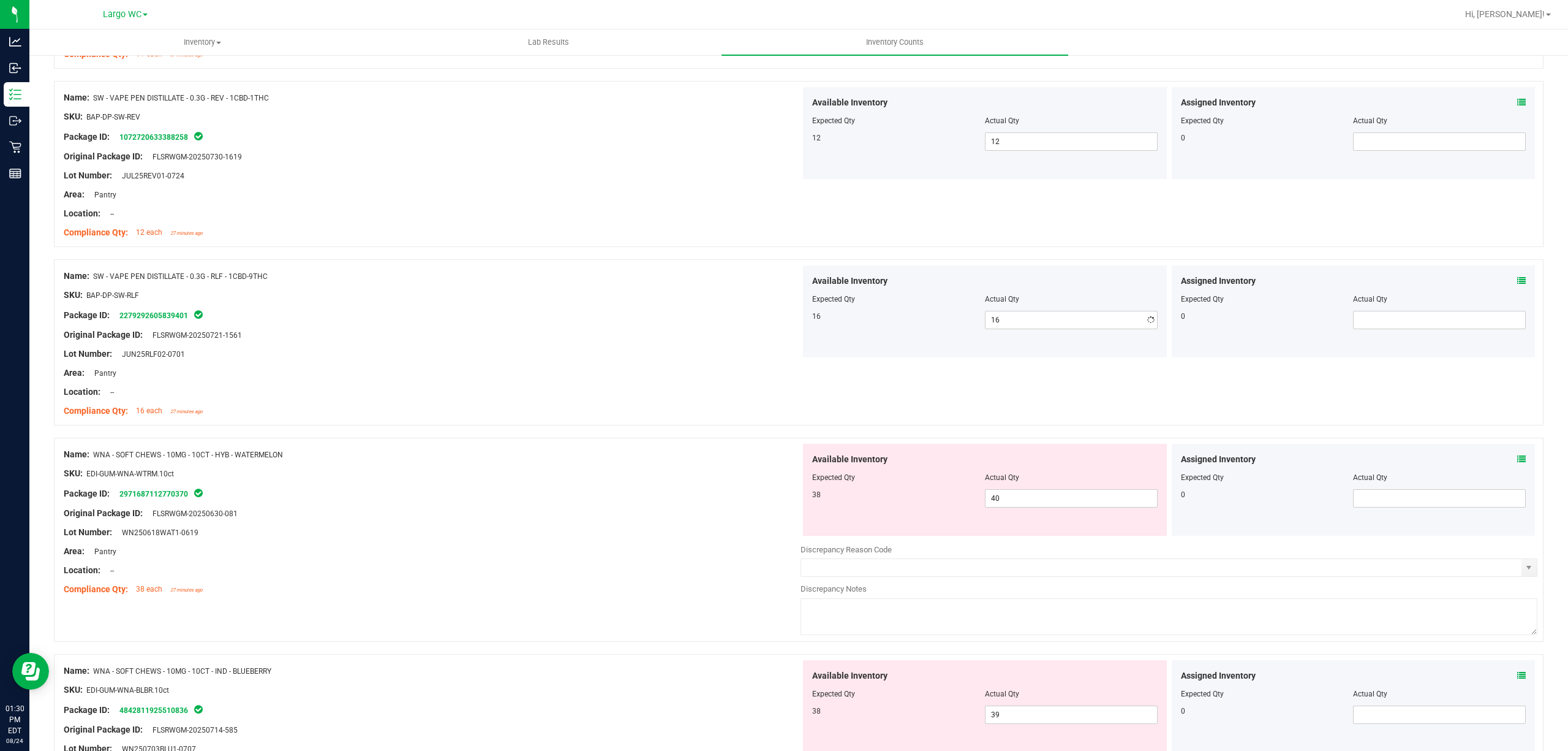
click at [637, 231] on div "Compliance Qty: 12 each 27 minutes ago" at bounding box center [432, 232] width 737 height 13
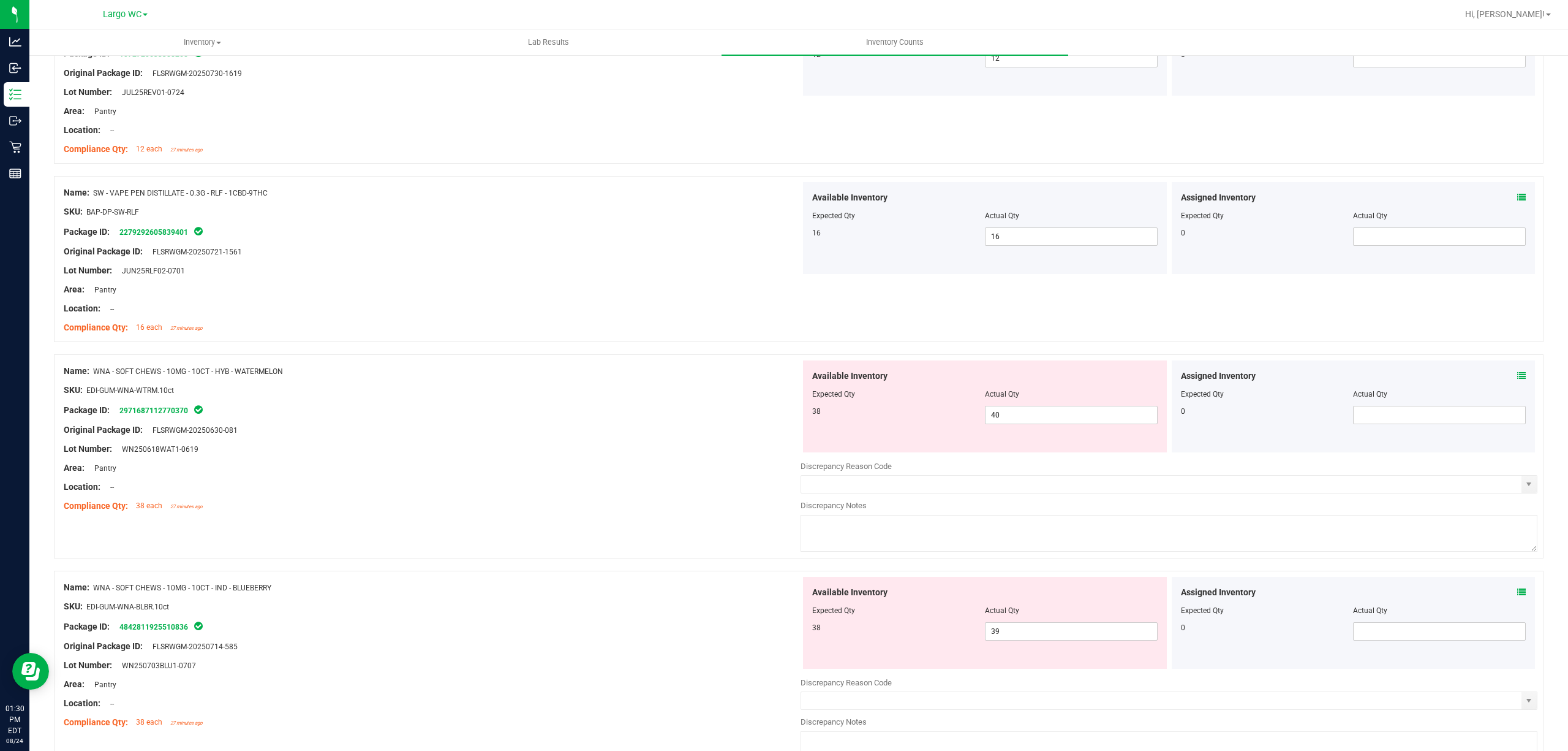
scroll to position [817, 0]
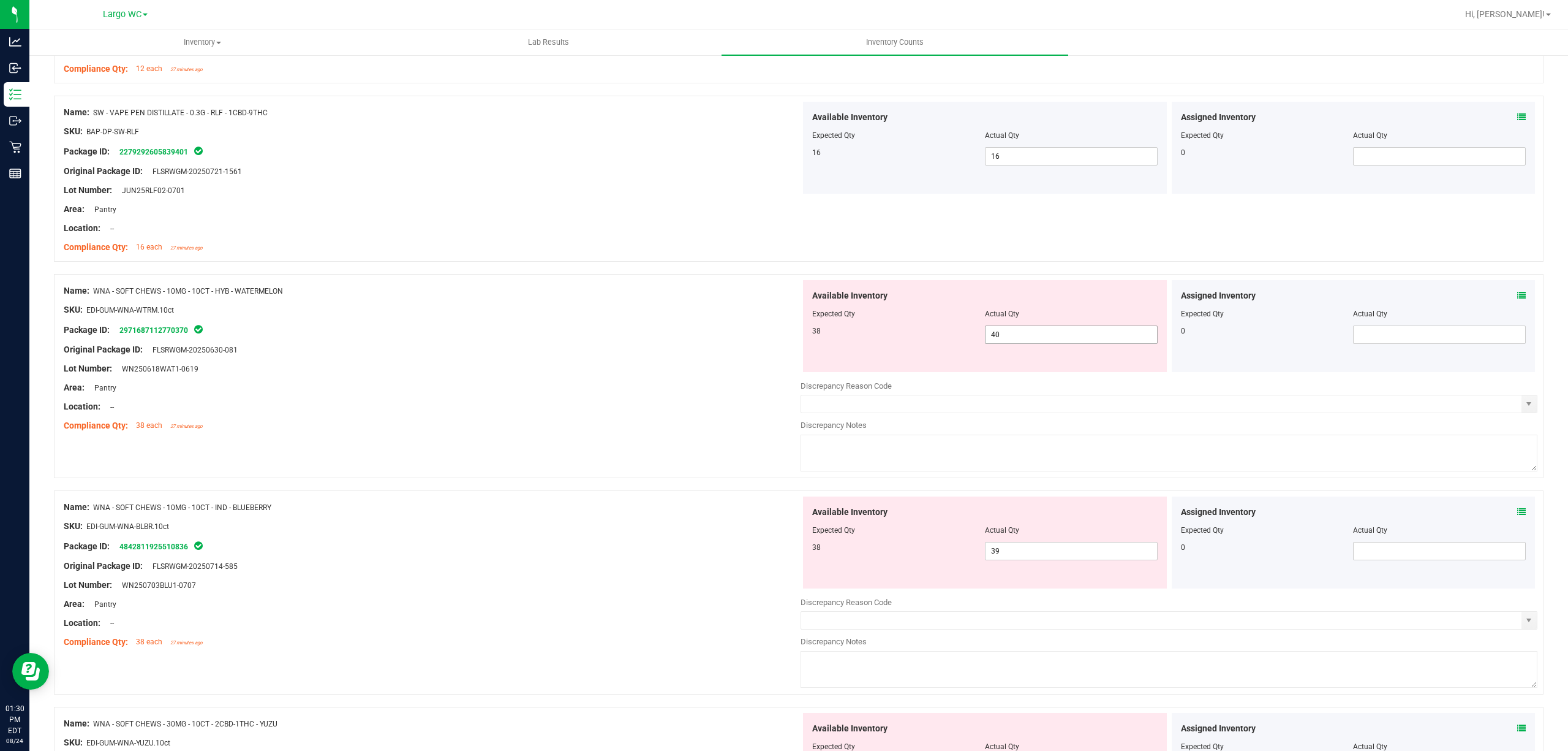
click at [1018, 343] on span "40 40" at bounding box center [1072, 334] width 173 height 18
click at [1018, 343] on input "40" at bounding box center [1071, 335] width 171 height 17
click at [695, 345] on ng-container "Original Package ID: FLSRWGM-20250630-081" at bounding box center [432, 347] width 737 height 19
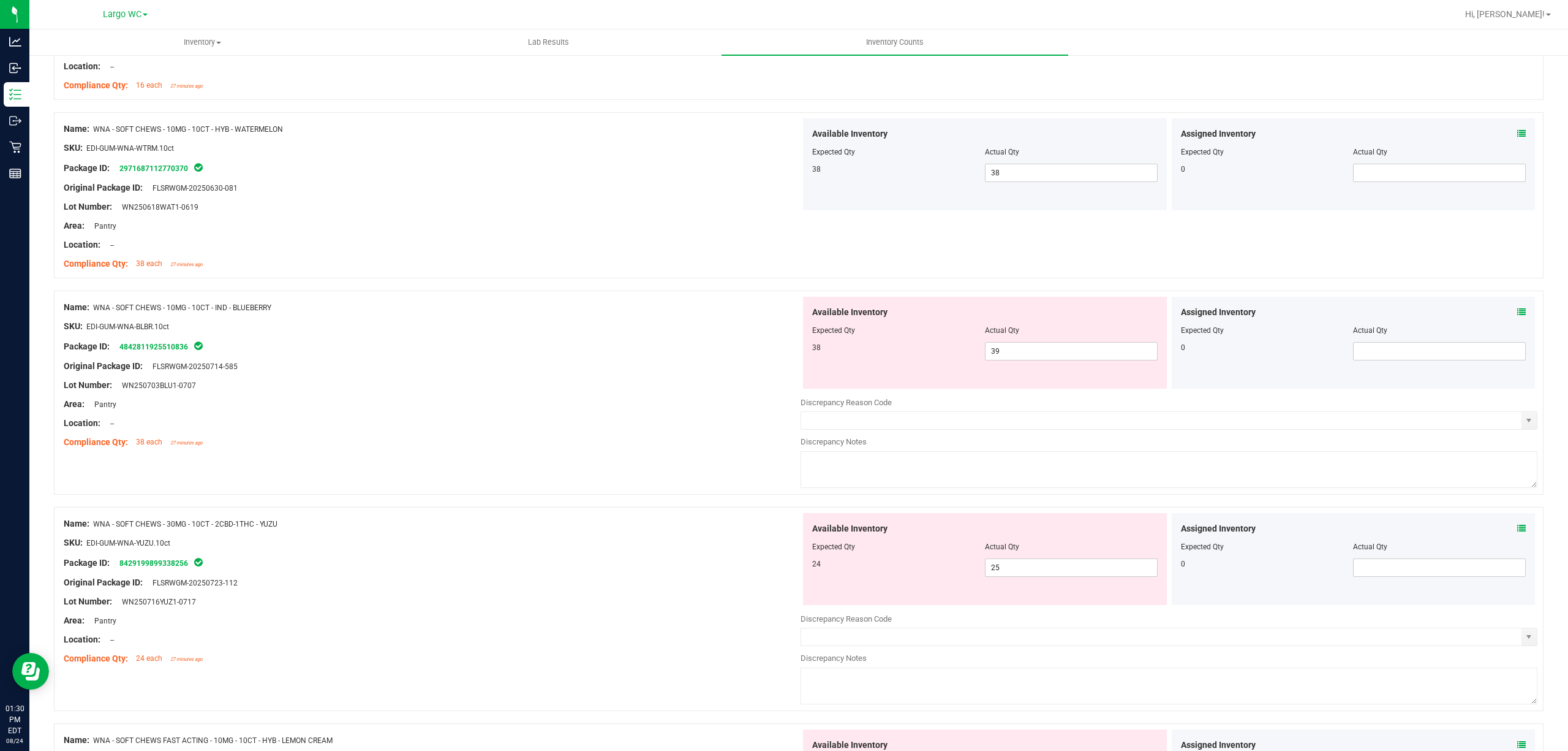
scroll to position [981, 0]
click at [1058, 380] on div "Available Inventory Expected Qty Actual Qty 38 39 39" at bounding box center [984, 341] width 364 height 92
click at [1050, 351] on span "39 39" at bounding box center [1072, 349] width 173 height 18
click at [1050, 351] on input "39" at bounding box center [1071, 349] width 171 height 17
click at [528, 434] on div at bounding box center [432, 431] width 737 height 6
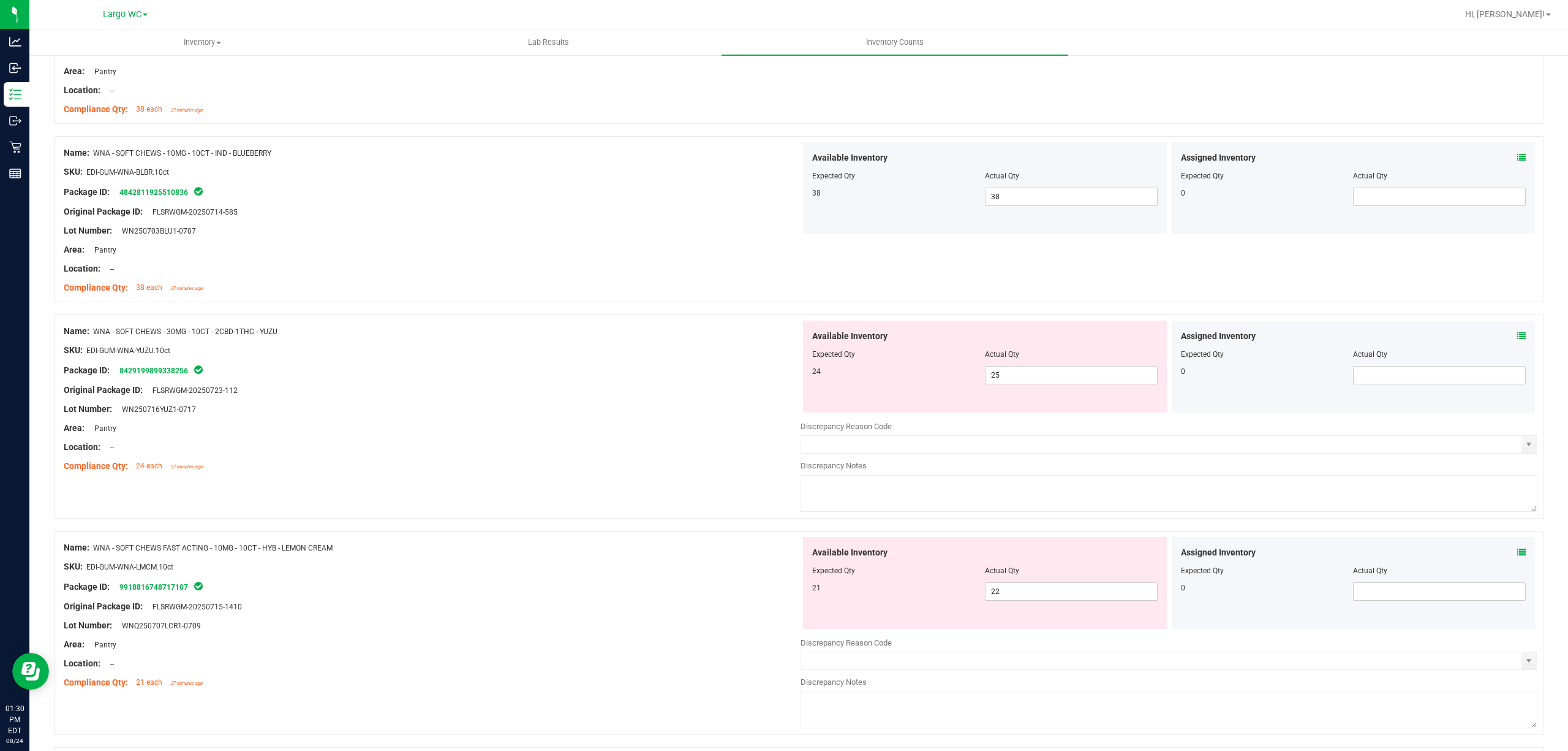
scroll to position [1226, 0]
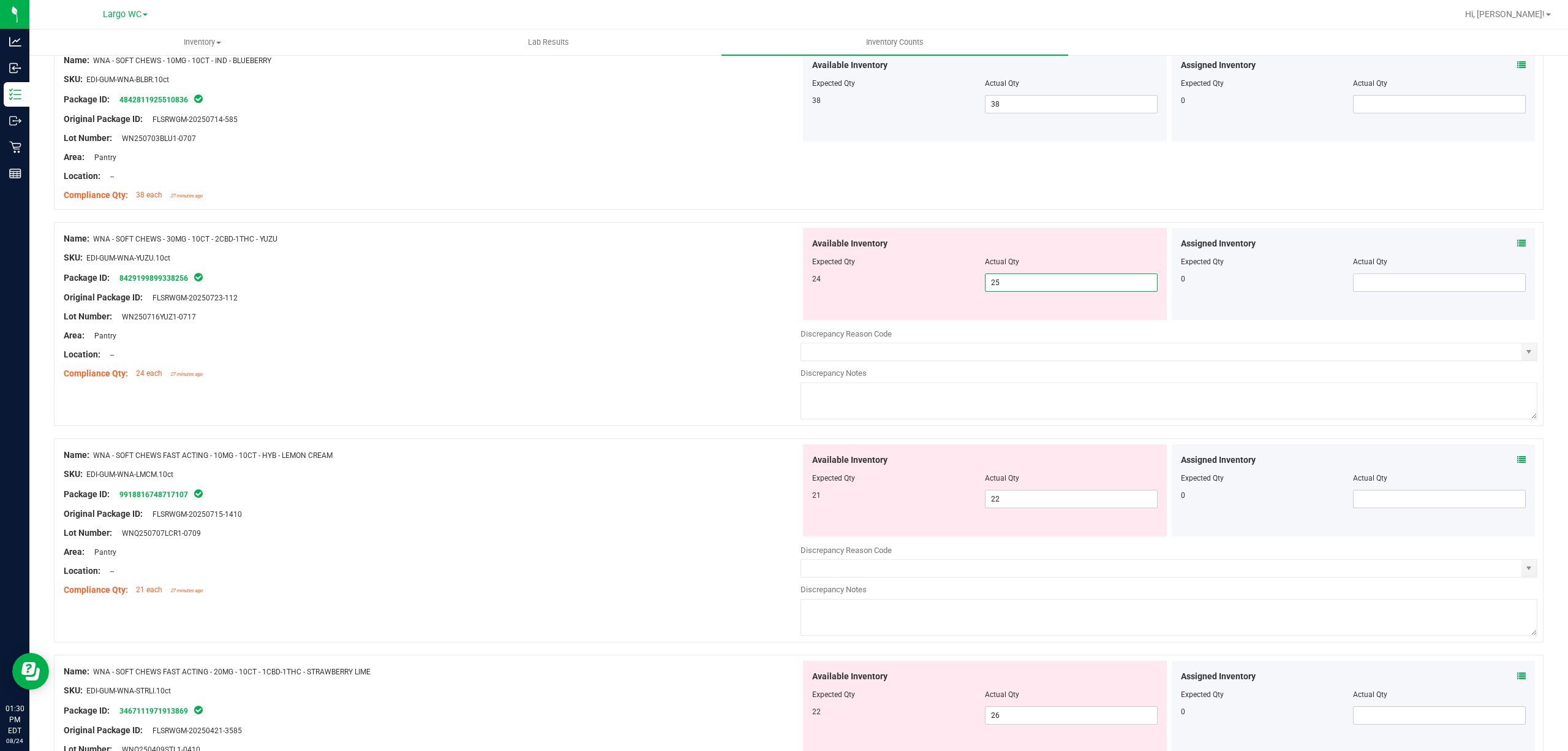
click at [1064, 288] on span "25 25" at bounding box center [1072, 282] width 173 height 18
click at [1064, 288] on input "25" at bounding box center [1071, 283] width 171 height 17
click at [1067, 288] on input "25" at bounding box center [1071, 283] width 171 height 17
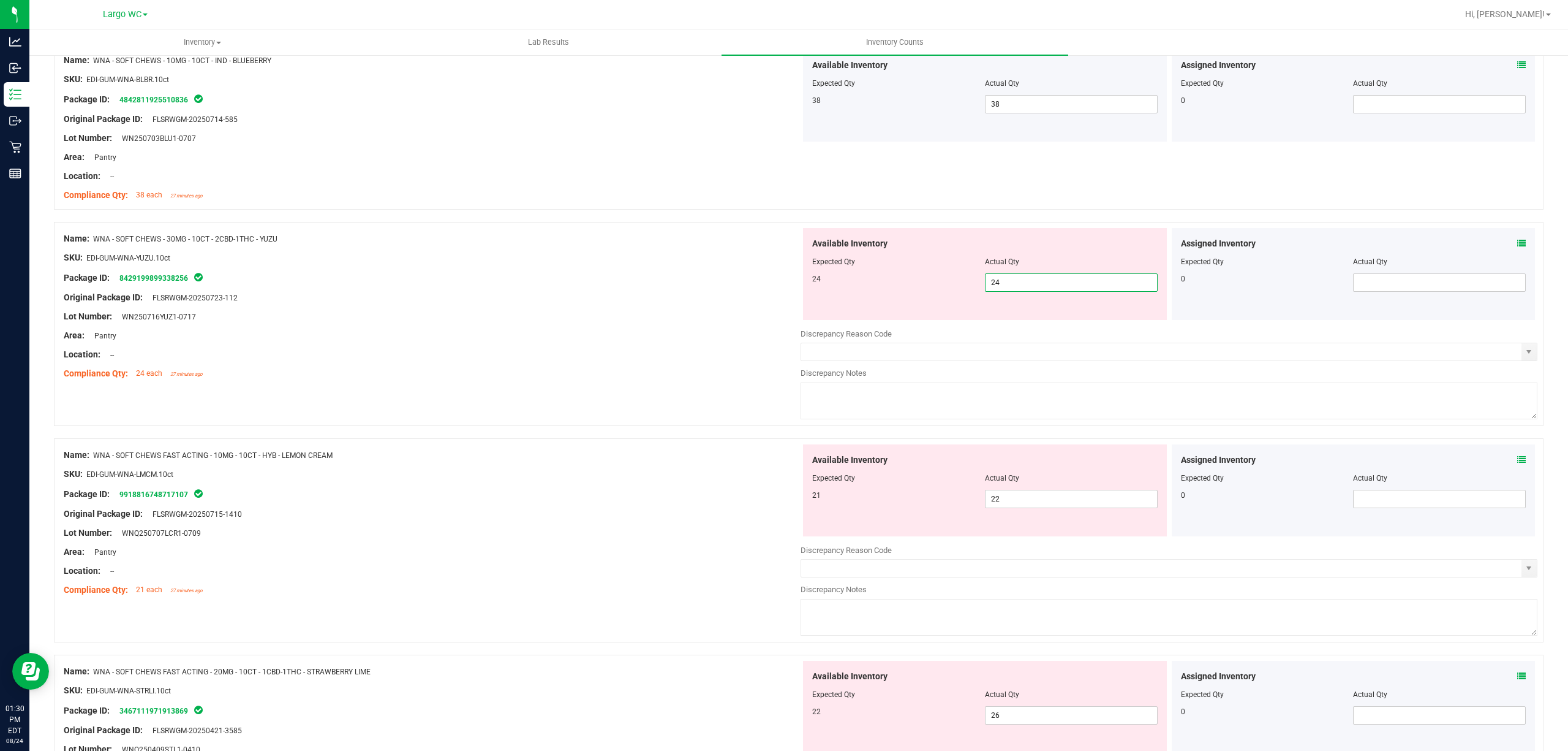
click at [768, 317] on div "Lot Number: WN250716YUZ1-0717" at bounding box center [432, 315] width 737 height 13
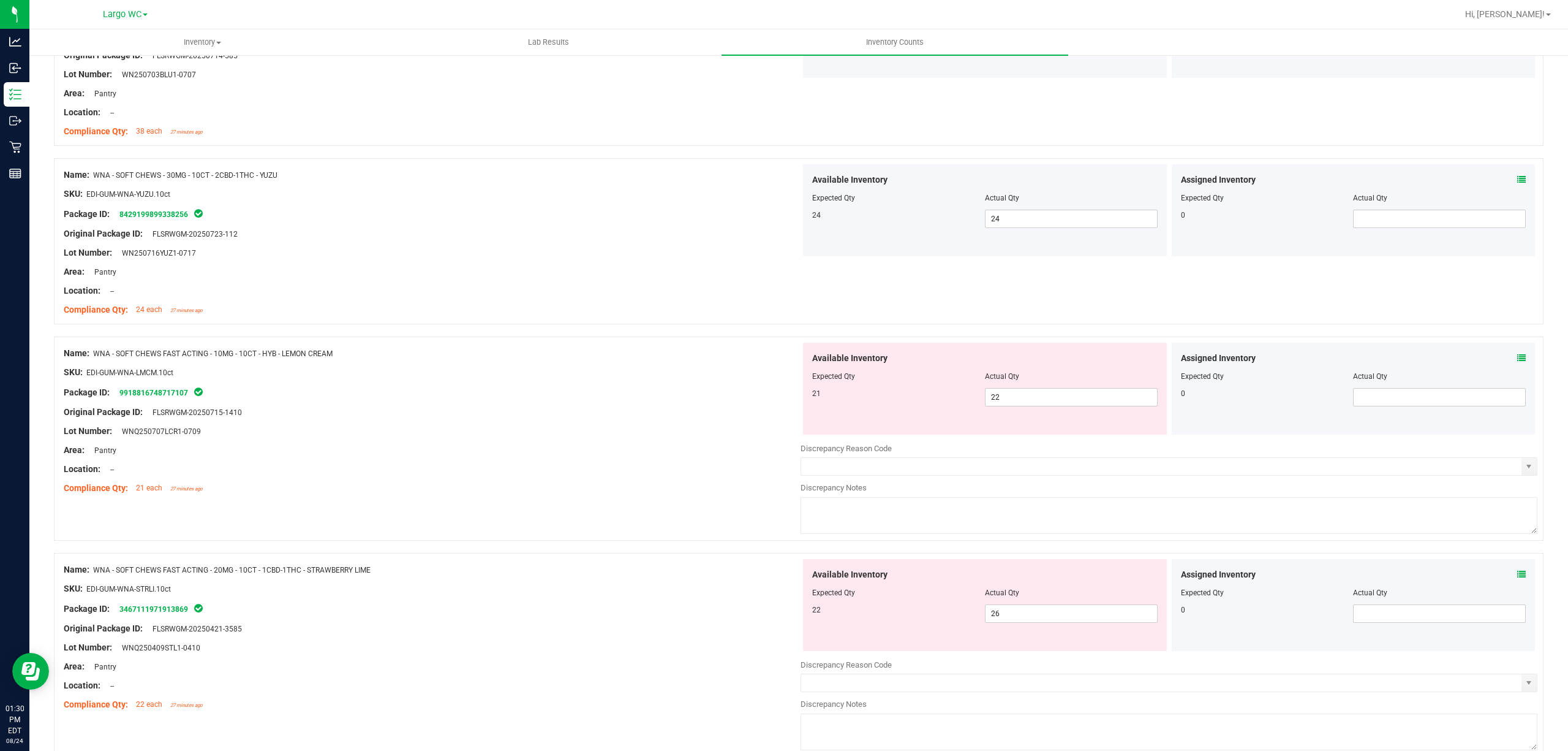
scroll to position [1354, 0]
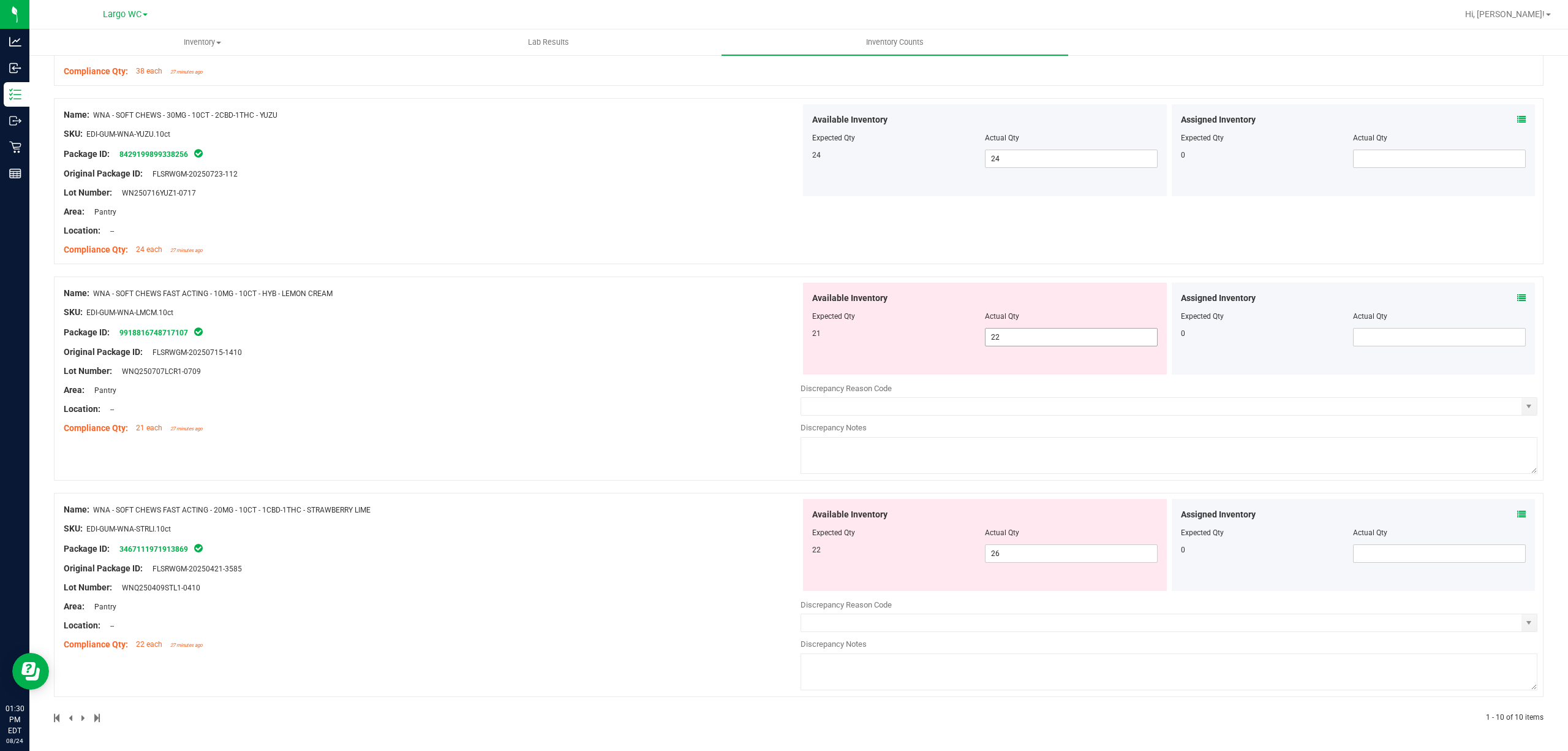
click at [1000, 341] on span "22 22" at bounding box center [1072, 337] width 173 height 18
click at [1000, 341] on input "22" at bounding box center [1071, 338] width 171 height 17
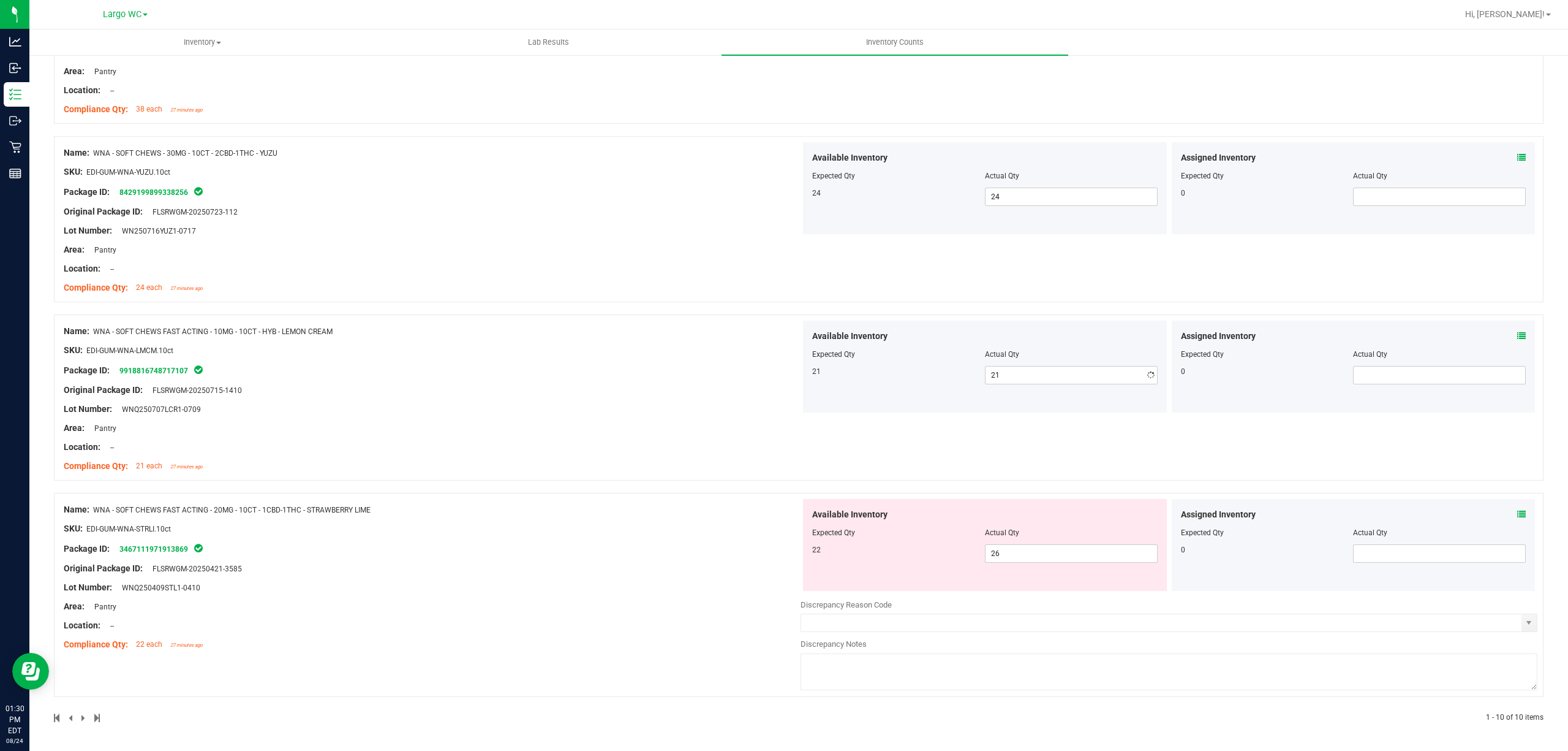
drag, startPoint x: 758, startPoint y: 346, endPoint x: 776, endPoint y: 365, distance: 26.2
click at [758, 346] on div "Name: WNA - SOFT CHEWS FAST ACTING - 10MG - 10CT - HYB - LEMON CREAM SKU: EDI-G…" at bounding box center [432, 398] width 737 height 157
click at [1030, 552] on span "26 26" at bounding box center [1072, 553] width 173 height 18
click at [1030, 552] on input "26" at bounding box center [1071, 554] width 171 height 17
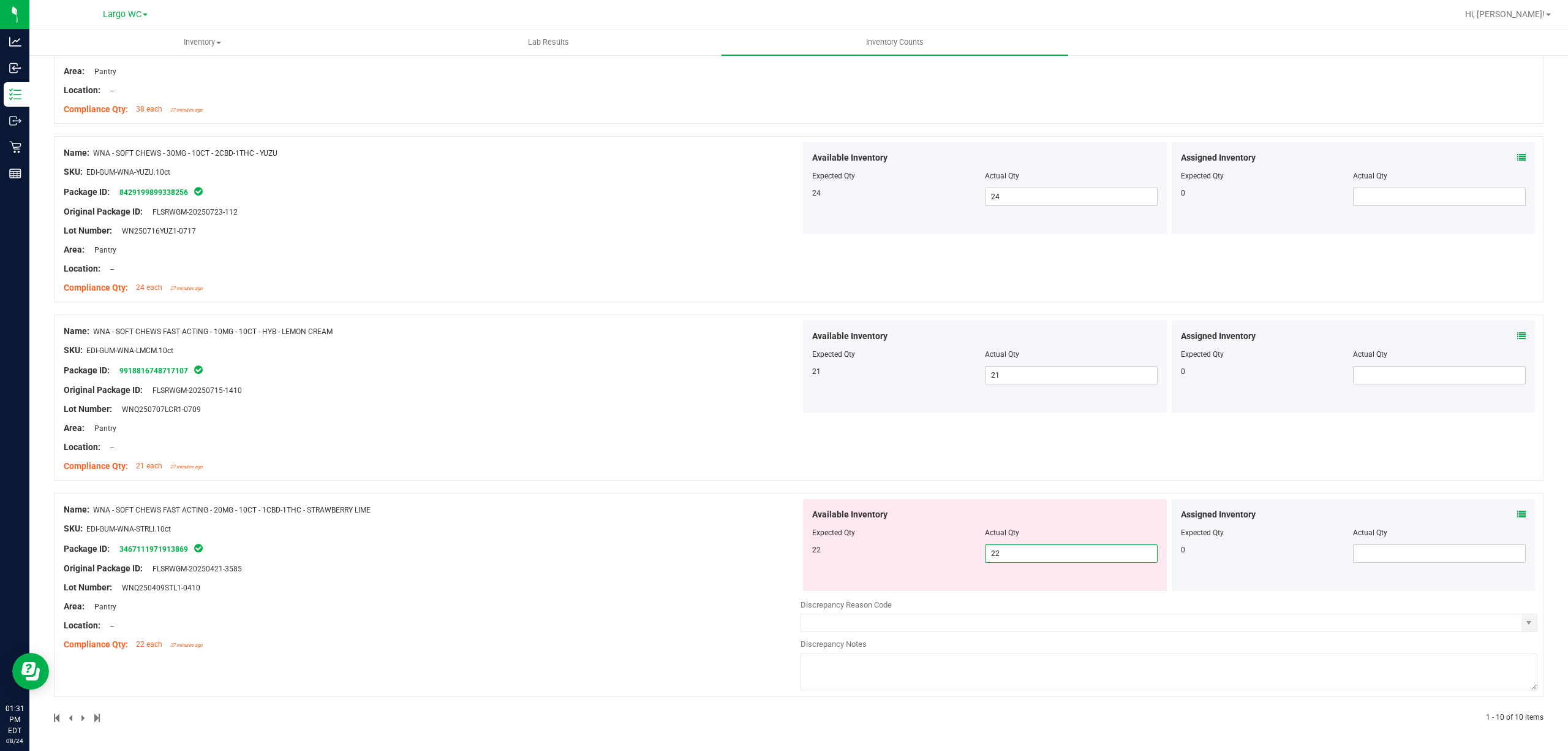
click at [829, 552] on div "Available Inventory Expected Qty Actual Qty 22 22 22" at bounding box center [984, 545] width 364 height 92
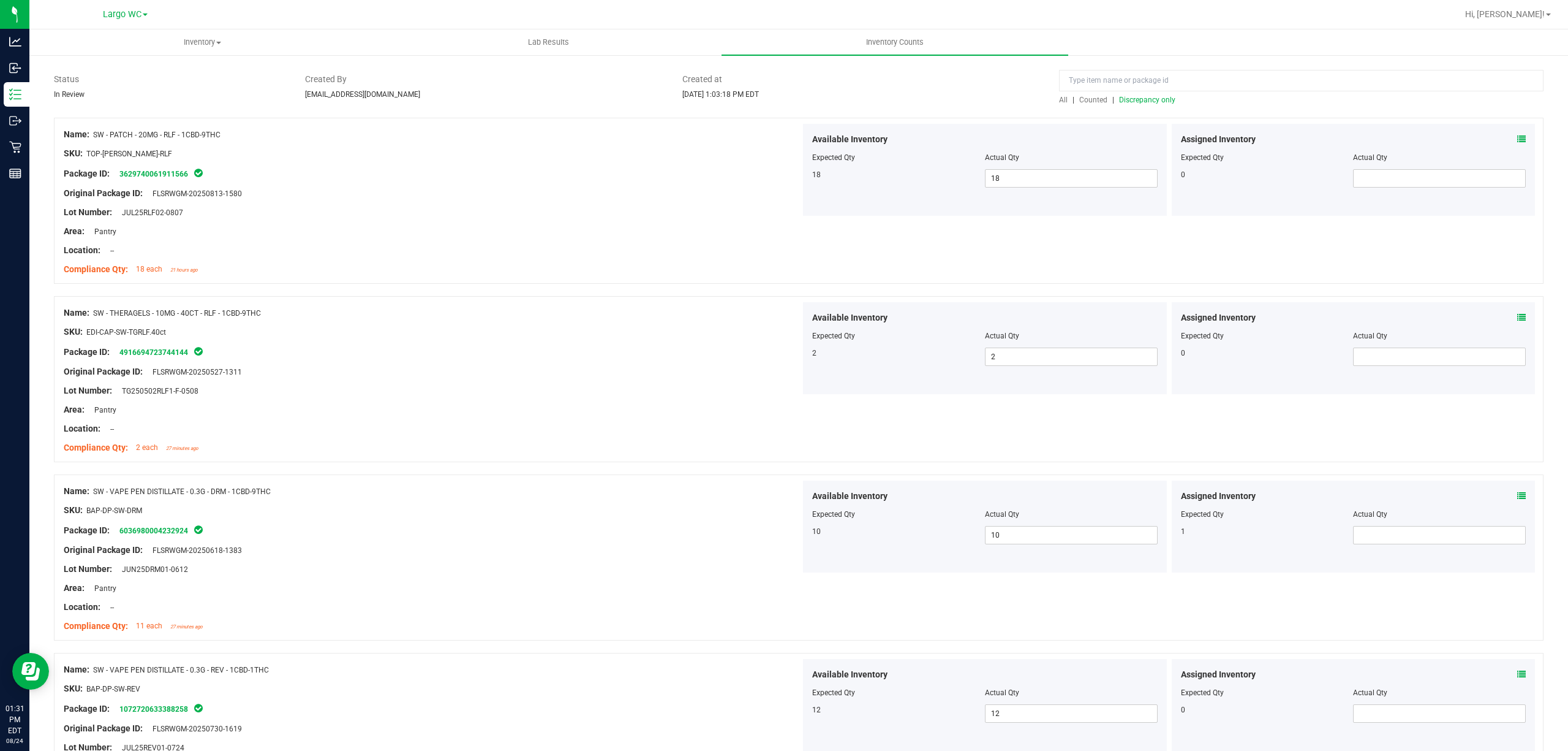
scroll to position [0, 0]
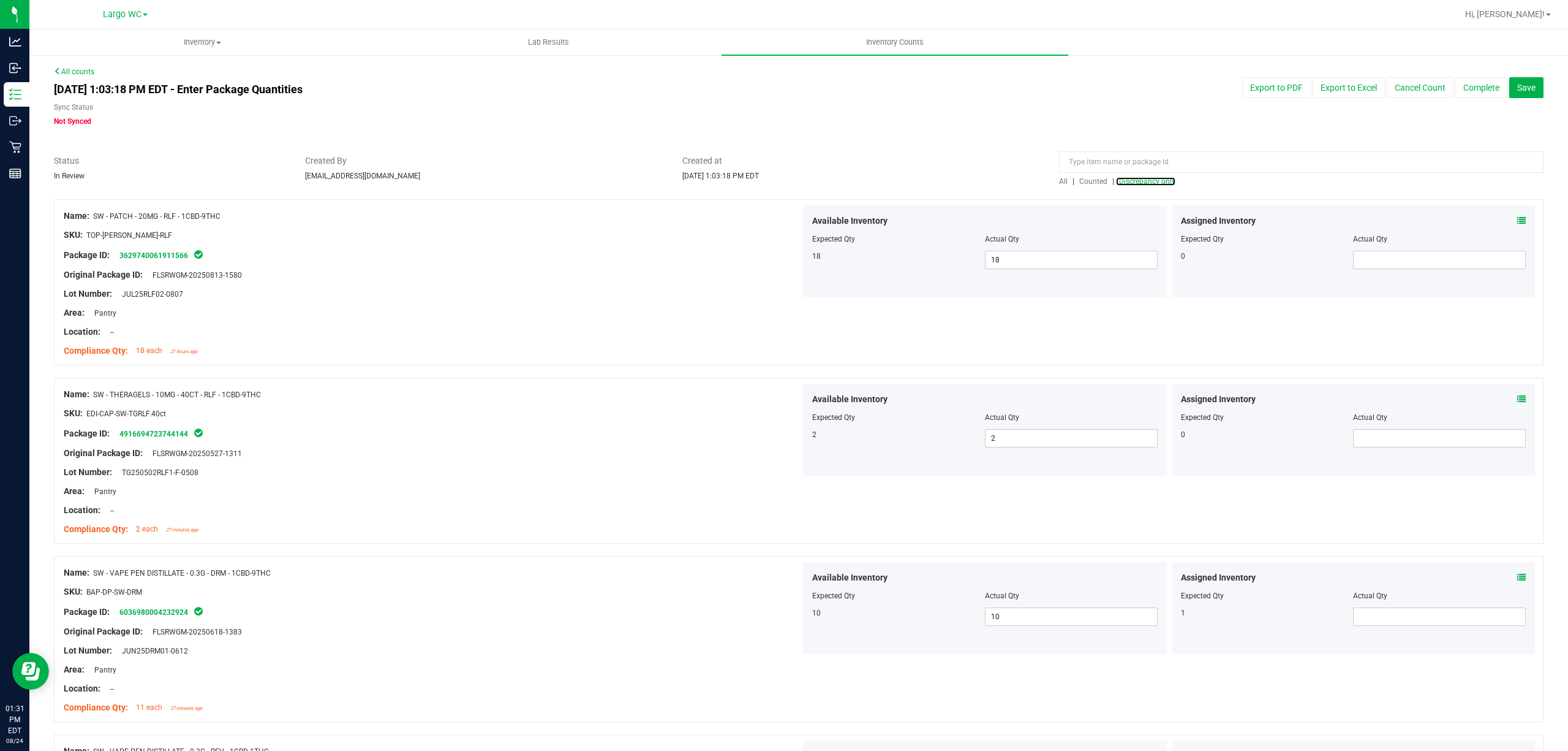
click at [1152, 187] on div "All | Counted | Discrepancy only" at bounding box center [1302, 181] width 485 height 11
click at [1156, 182] on span "Discrepancy only" at bounding box center [1147, 181] width 57 height 9
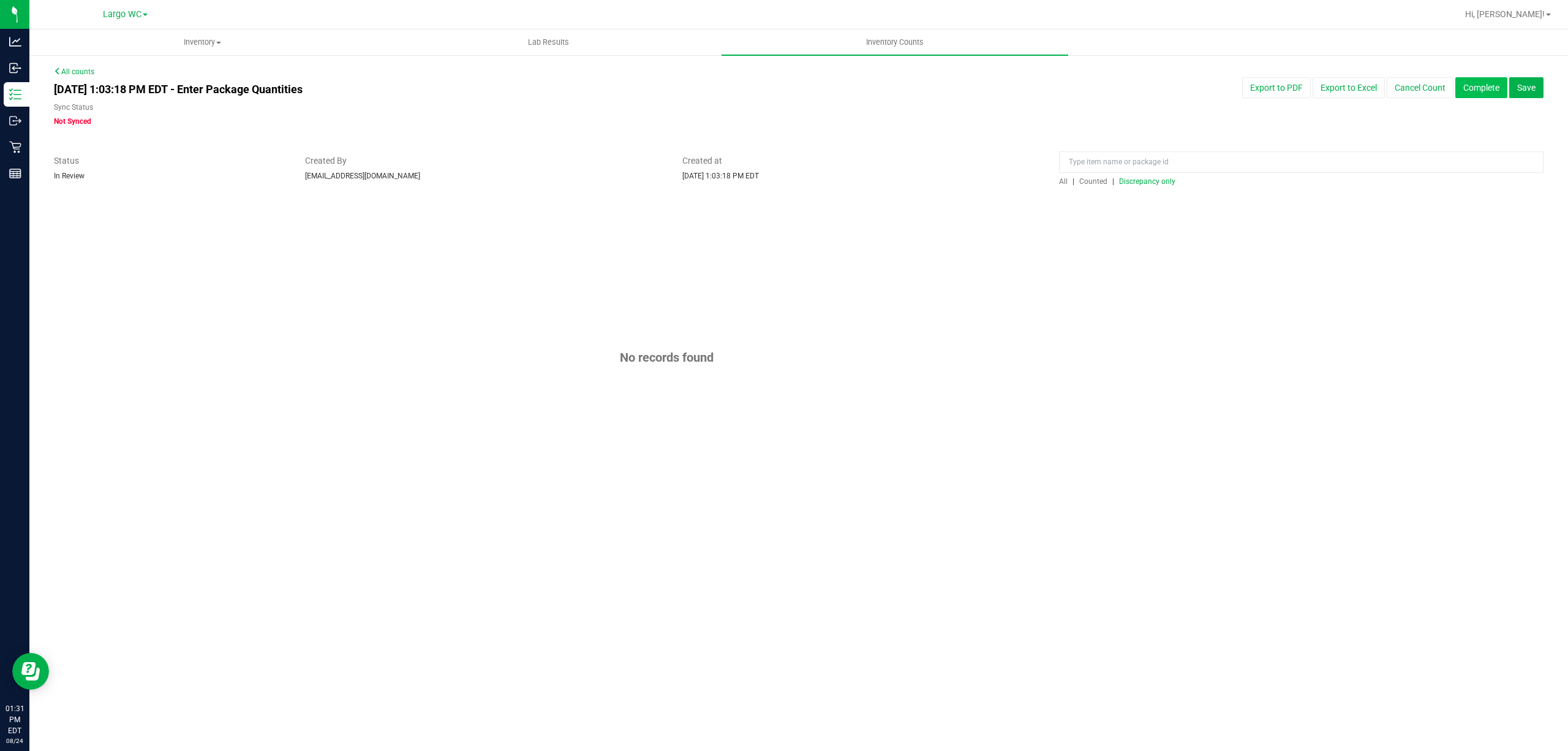
click at [1463, 91] on button "Complete" at bounding box center [1481, 88] width 52 height 21
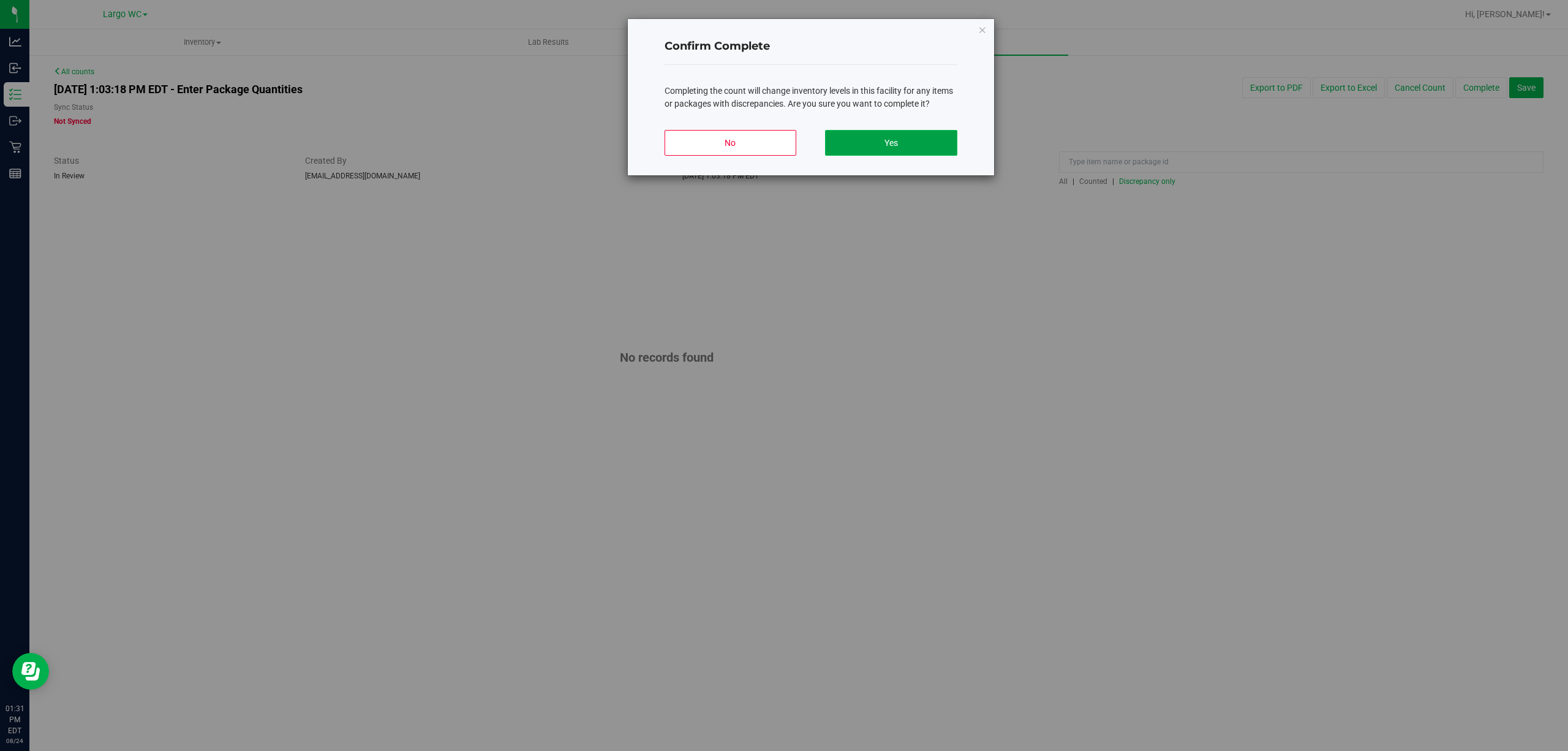
click at [920, 147] on button "Yes" at bounding box center [890, 142] width 132 height 26
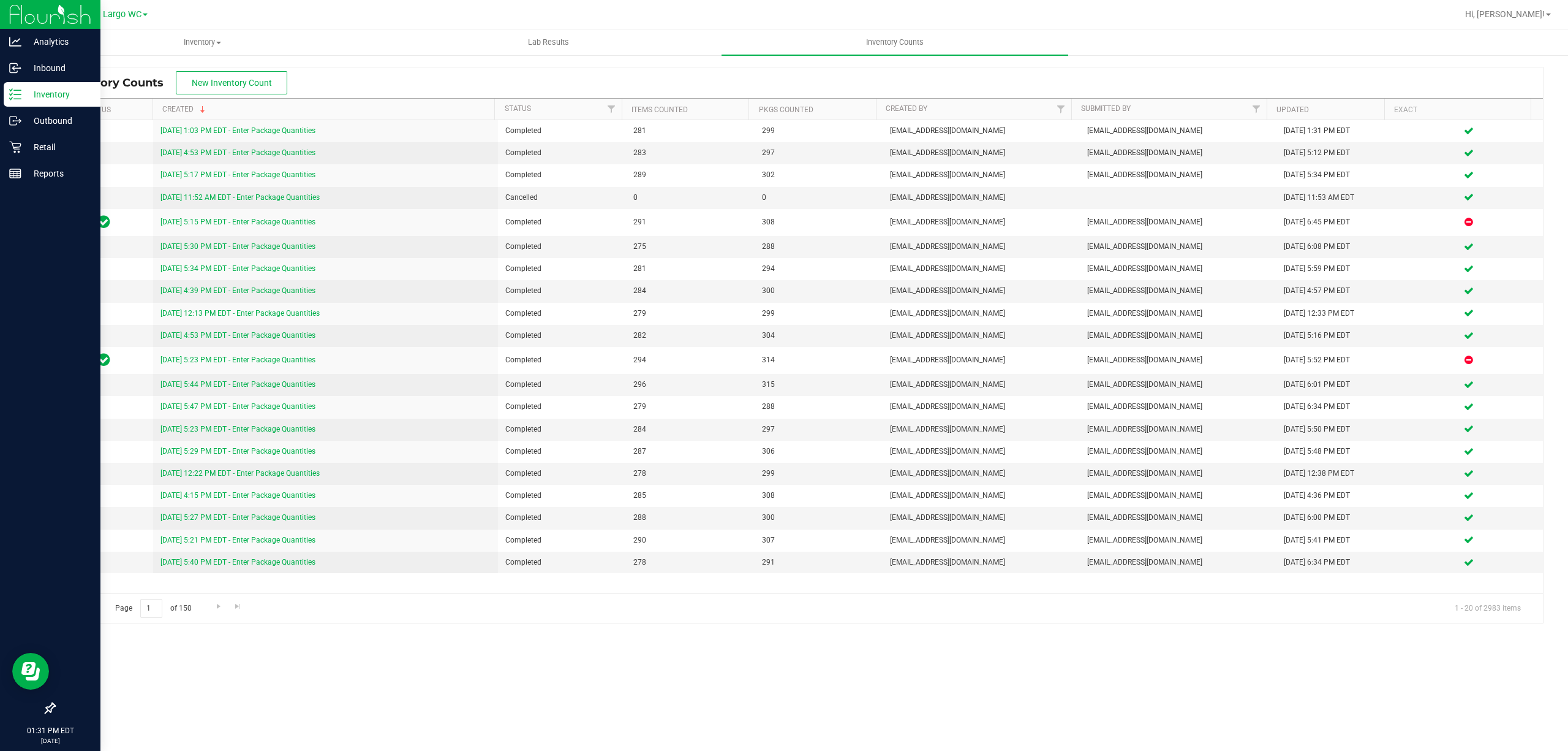
click at [17, 95] on icon at bounding box center [15, 94] width 12 height 13
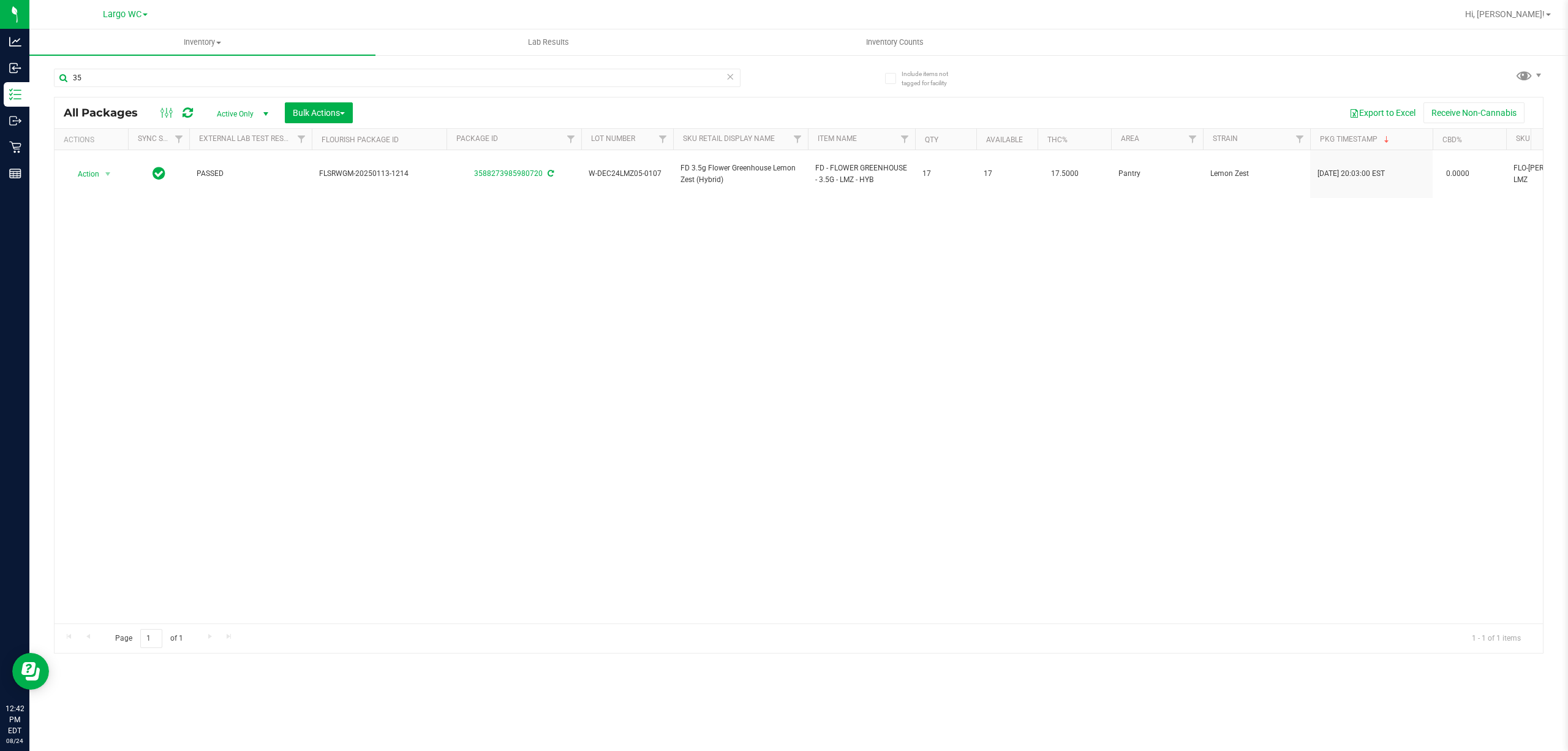
type input "3"
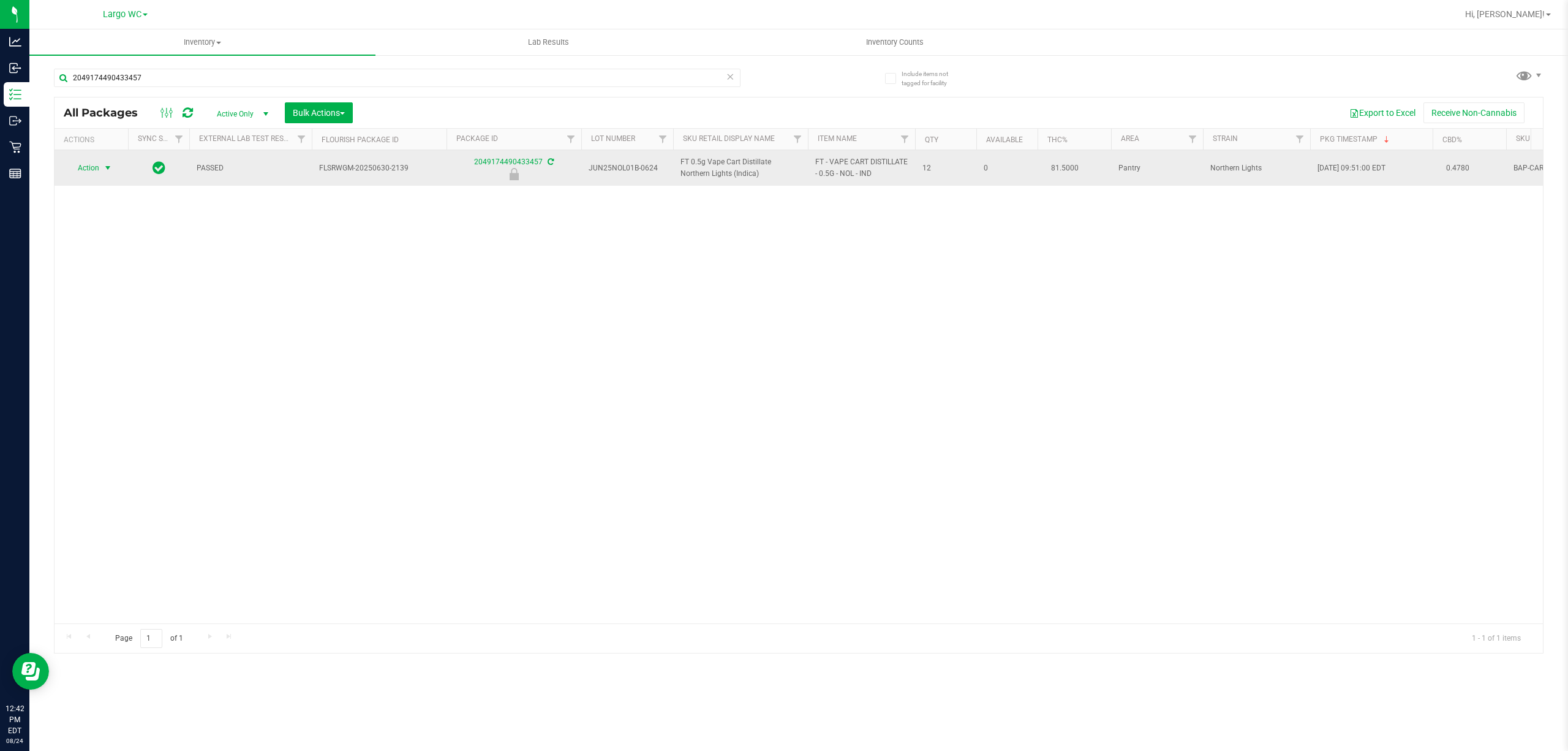
type input "2049174490433457"
click at [106, 168] on span "select" at bounding box center [108, 168] width 10 height 10
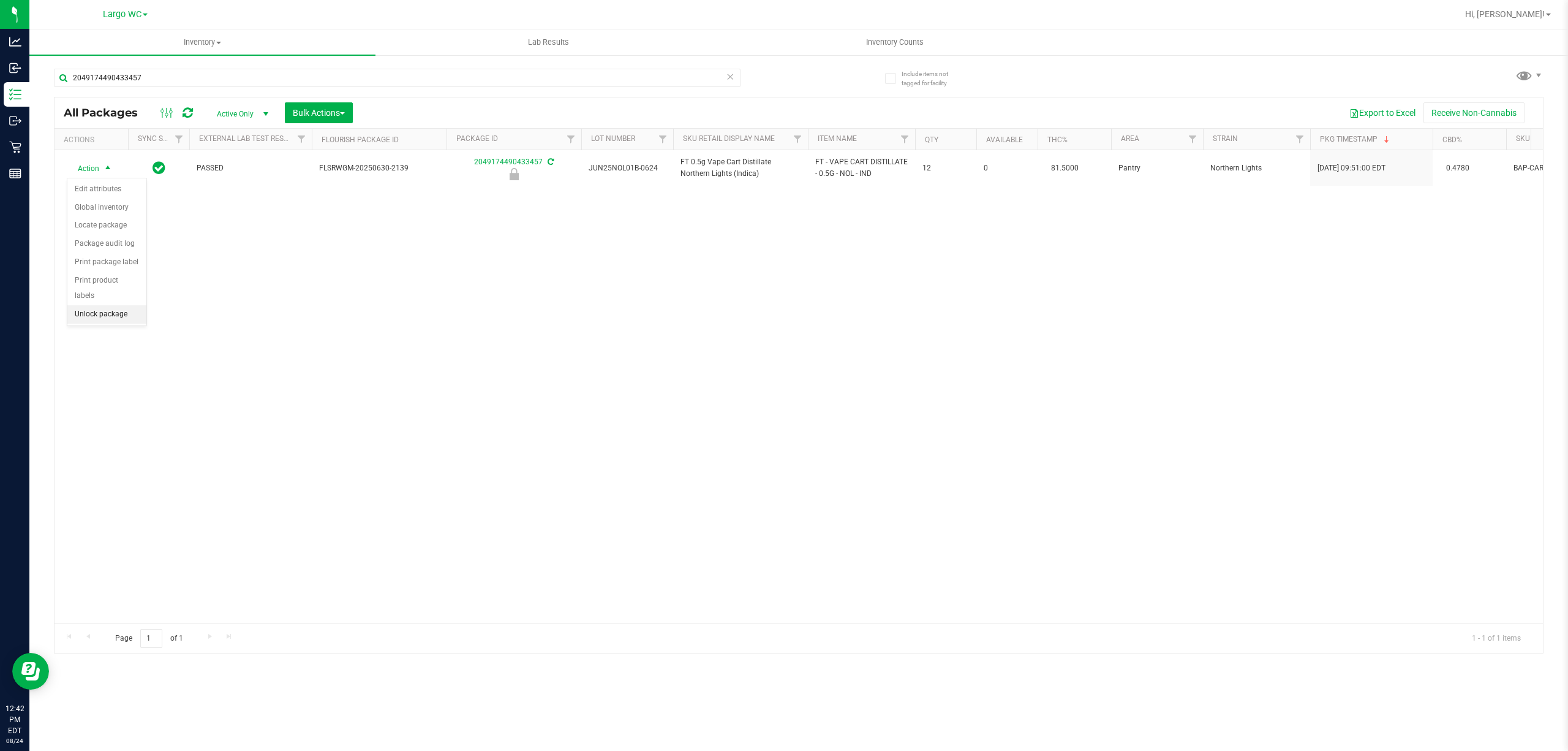
click at [88, 323] on li "Unlock package" at bounding box center [107, 313] width 79 height 18
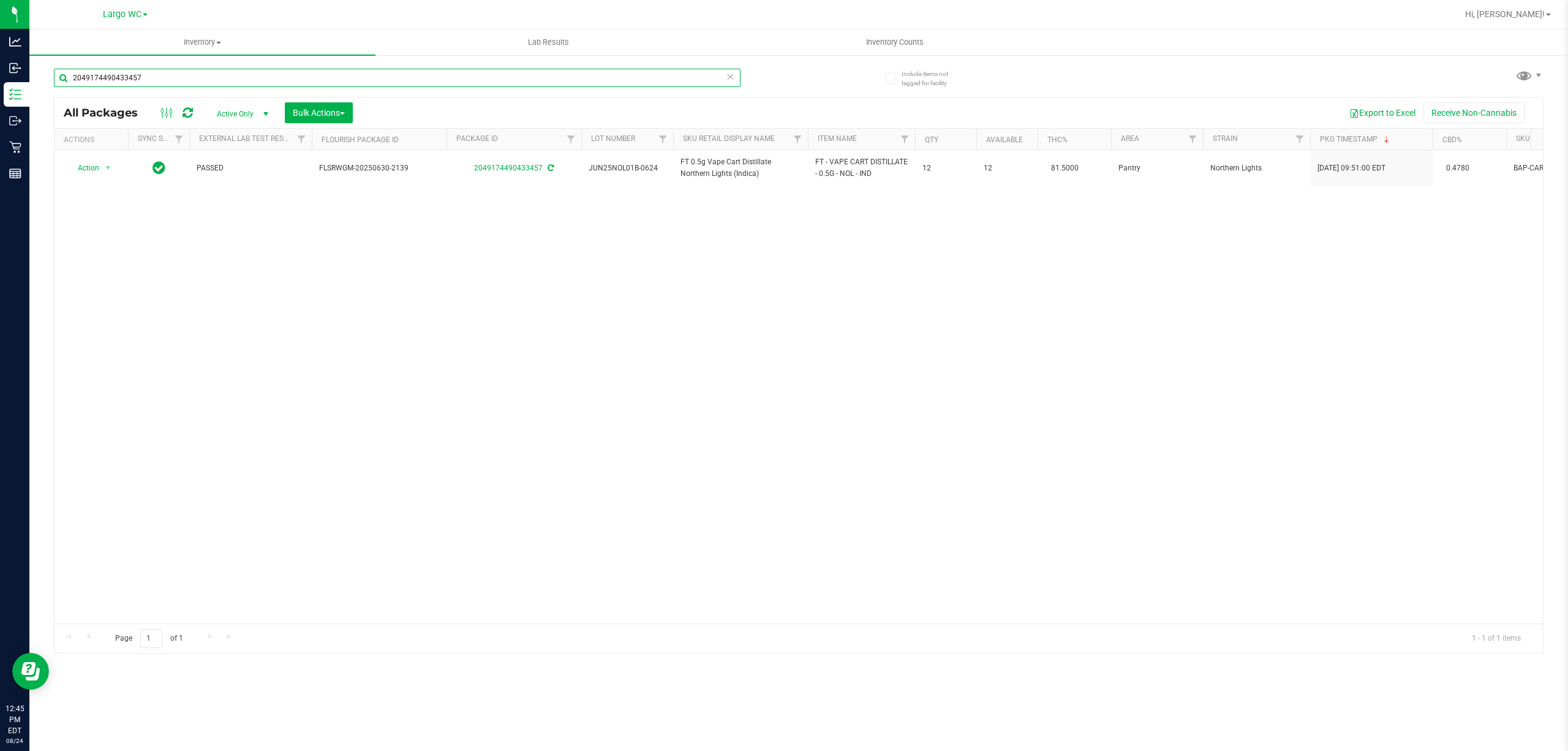
click at [379, 79] on input "2049174490433457" at bounding box center [397, 77] width 686 height 18
type input "2"
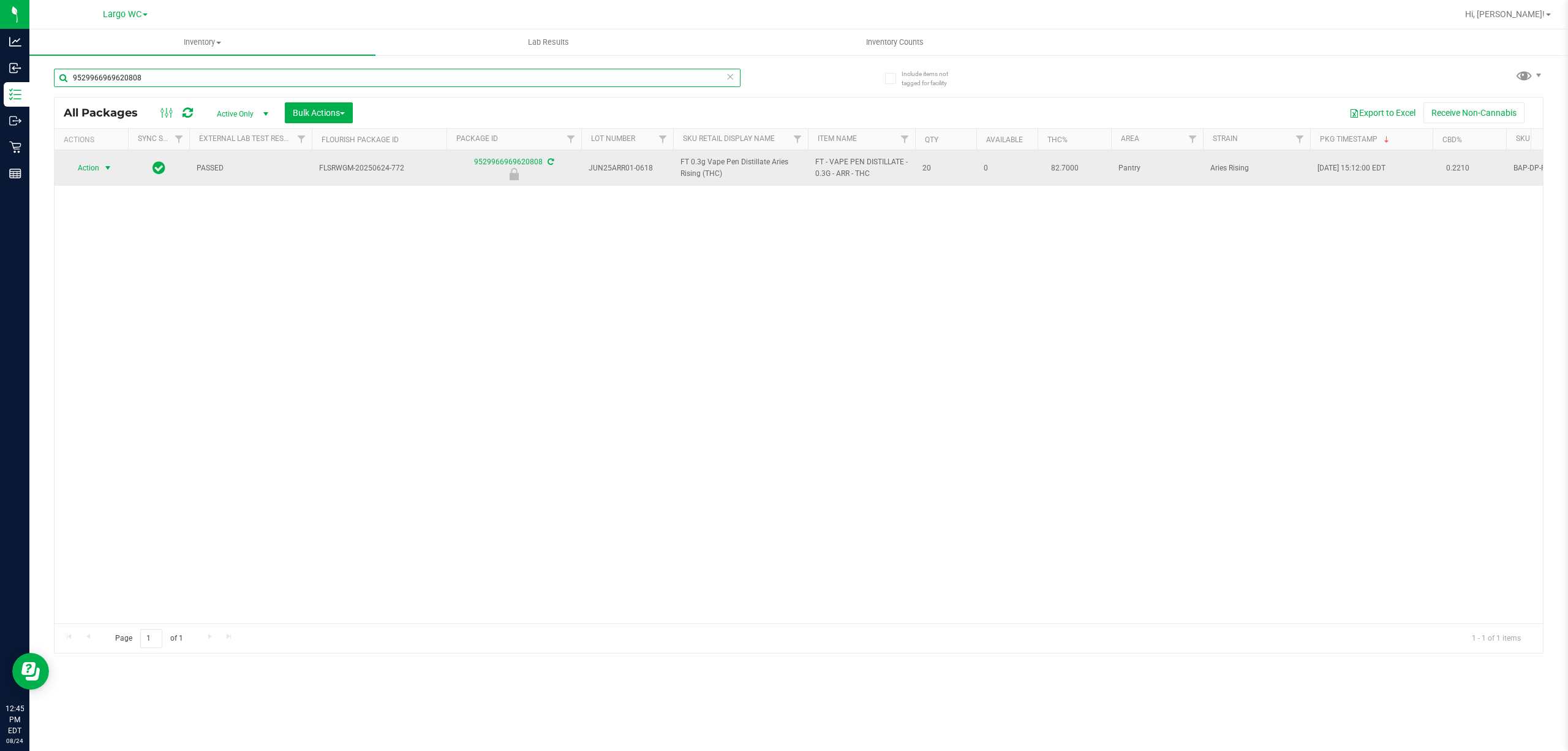
type input "9529966969620808"
click at [108, 168] on span "select" at bounding box center [108, 168] width 10 height 10
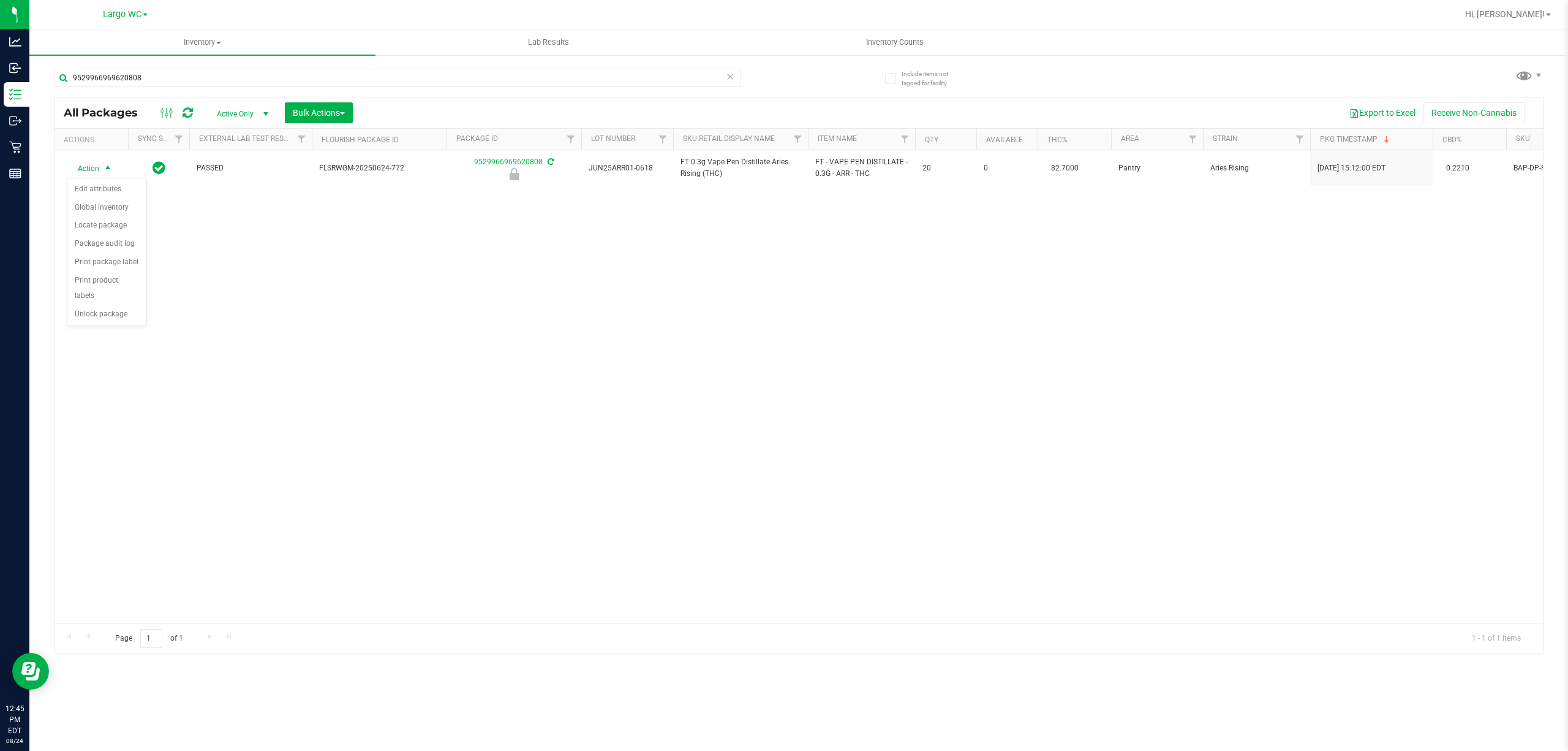
click at [101, 330] on div "Action Action Edit attributes Global inventory Locate package Package audit log…" at bounding box center [799, 387] width 1489 height 473
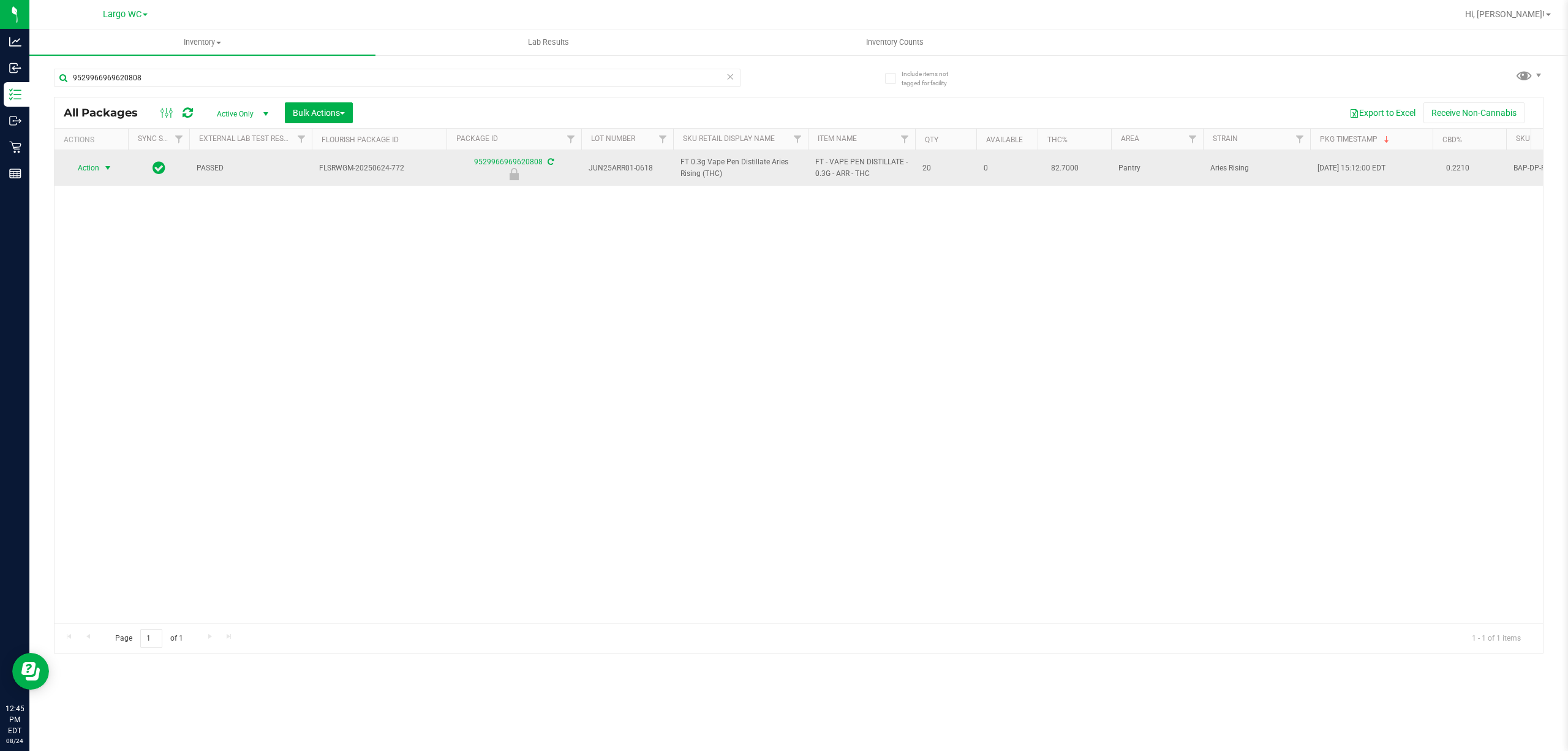
click at [106, 171] on span "select" at bounding box center [108, 168] width 10 height 10
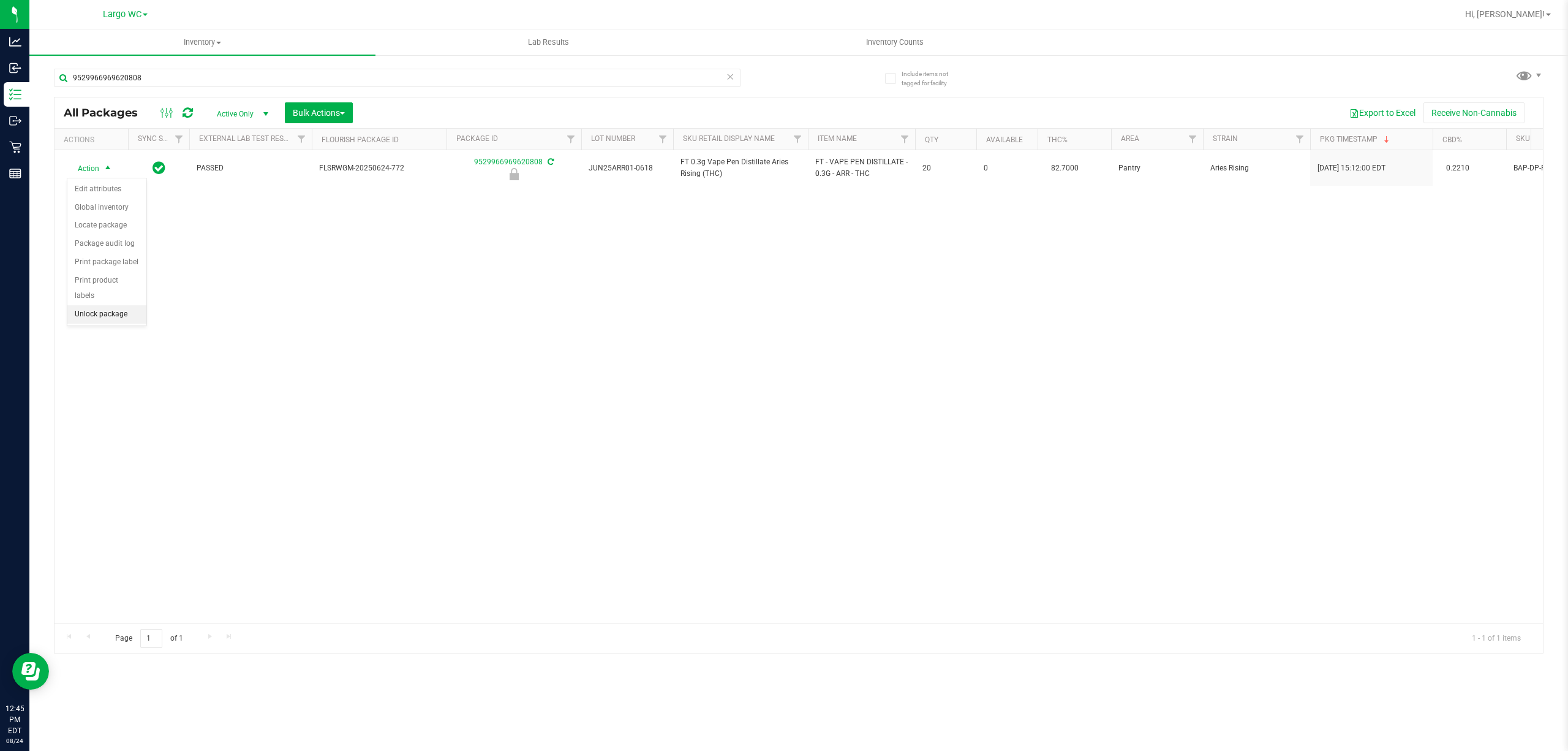
click at [86, 318] on li "Unlock package" at bounding box center [107, 313] width 79 height 18
click at [311, 470] on div "Action Action Adjust qty Create package Edit attributes Global inventory Locate…" at bounding box center [799, 387] width 1489 height 473
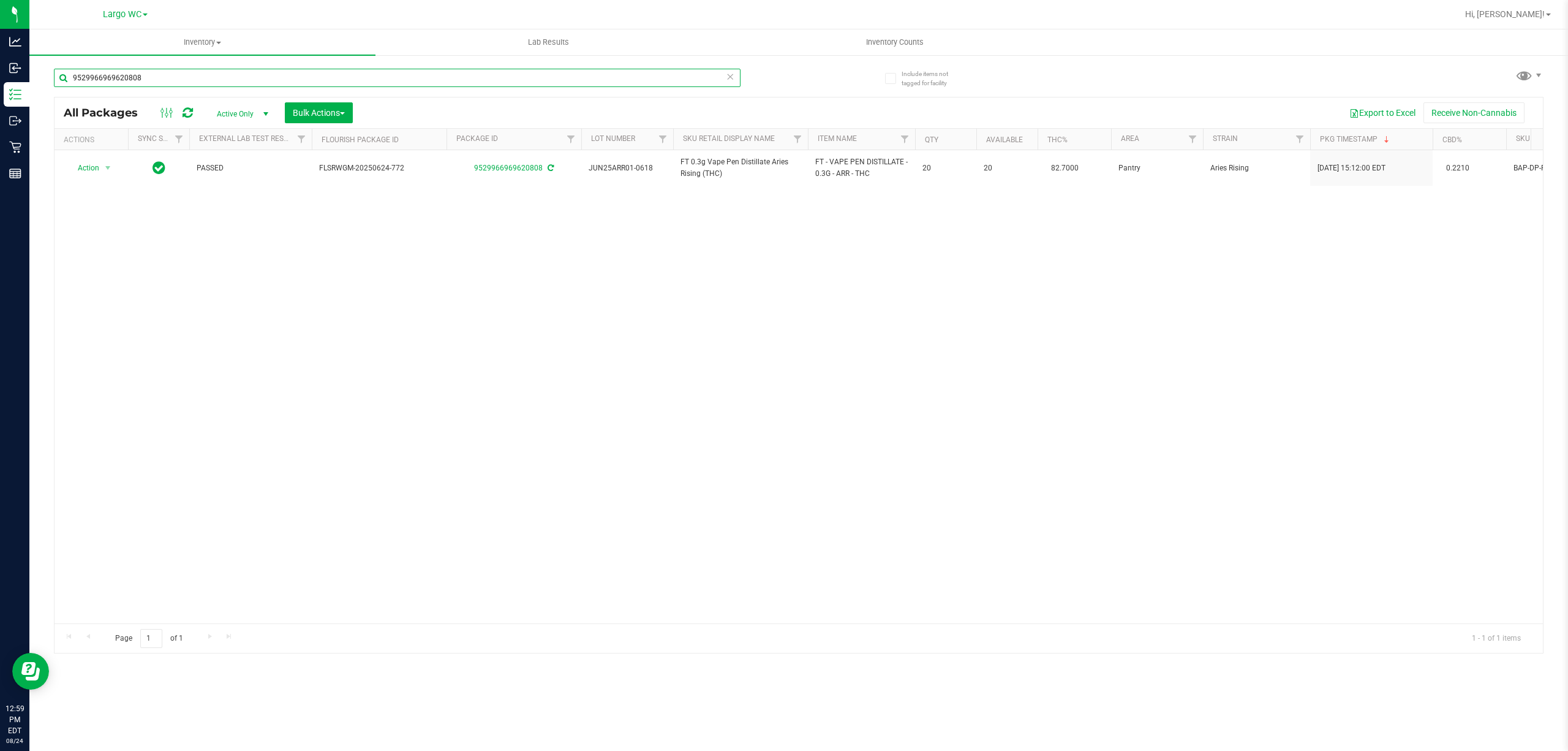
click at [388, 77] on input "9529966969620808" at bounding box center [397, 77] width 686 height 18
type input "9"
type input "4595837735303185"
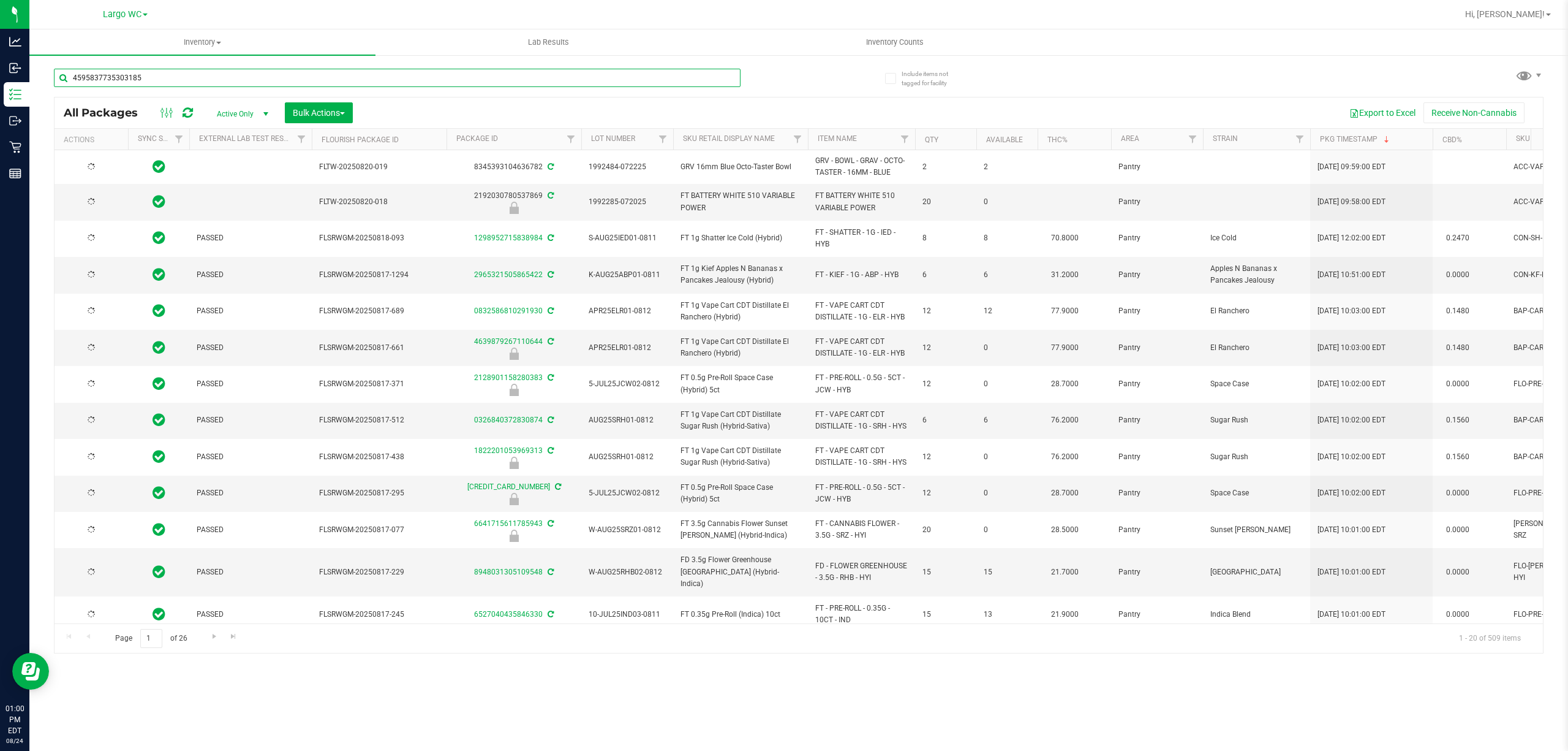
type input "[DATE]"
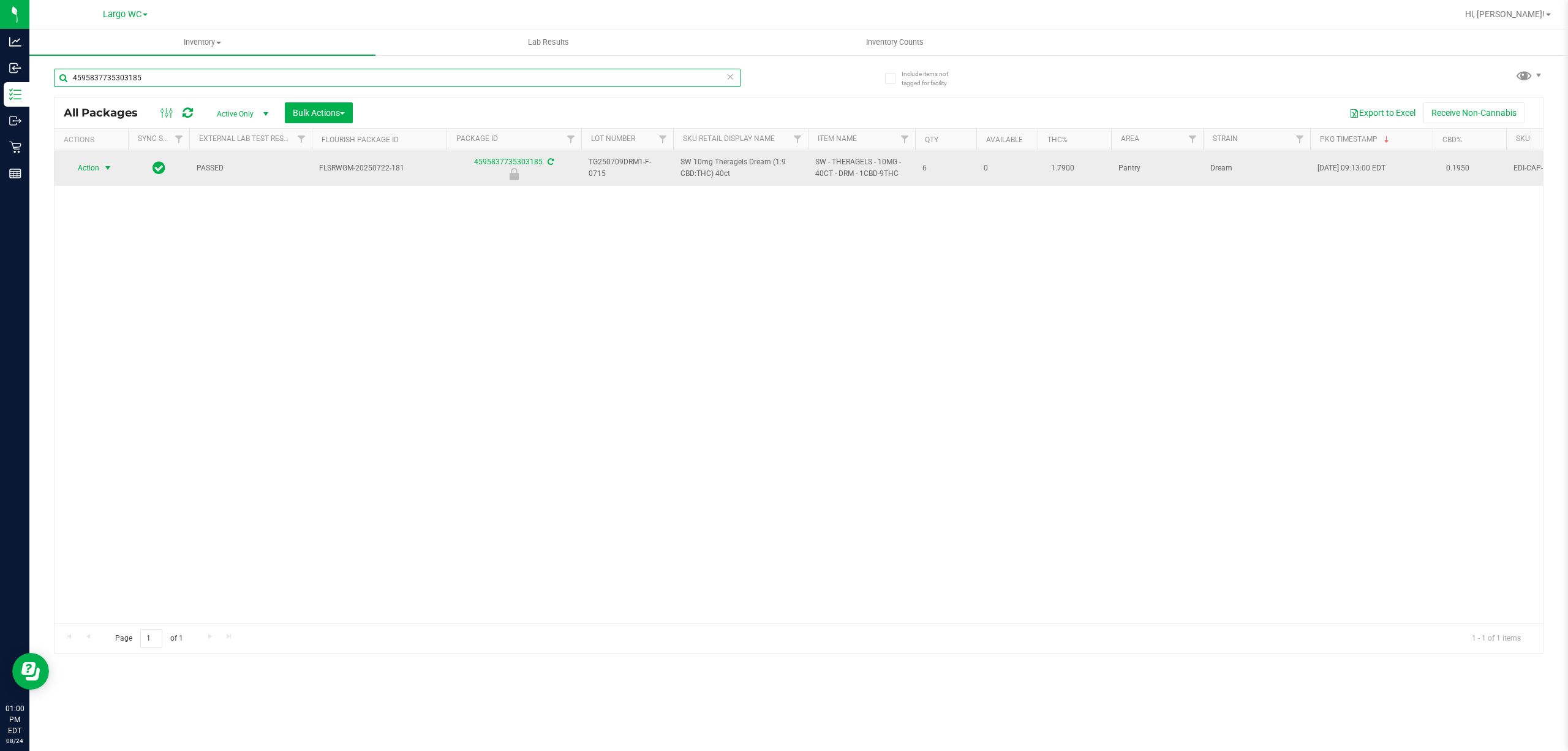
type input "4595837735303185"
click at [106, 168] on span "select" at bounding box center [108, 168] width 10 height 10
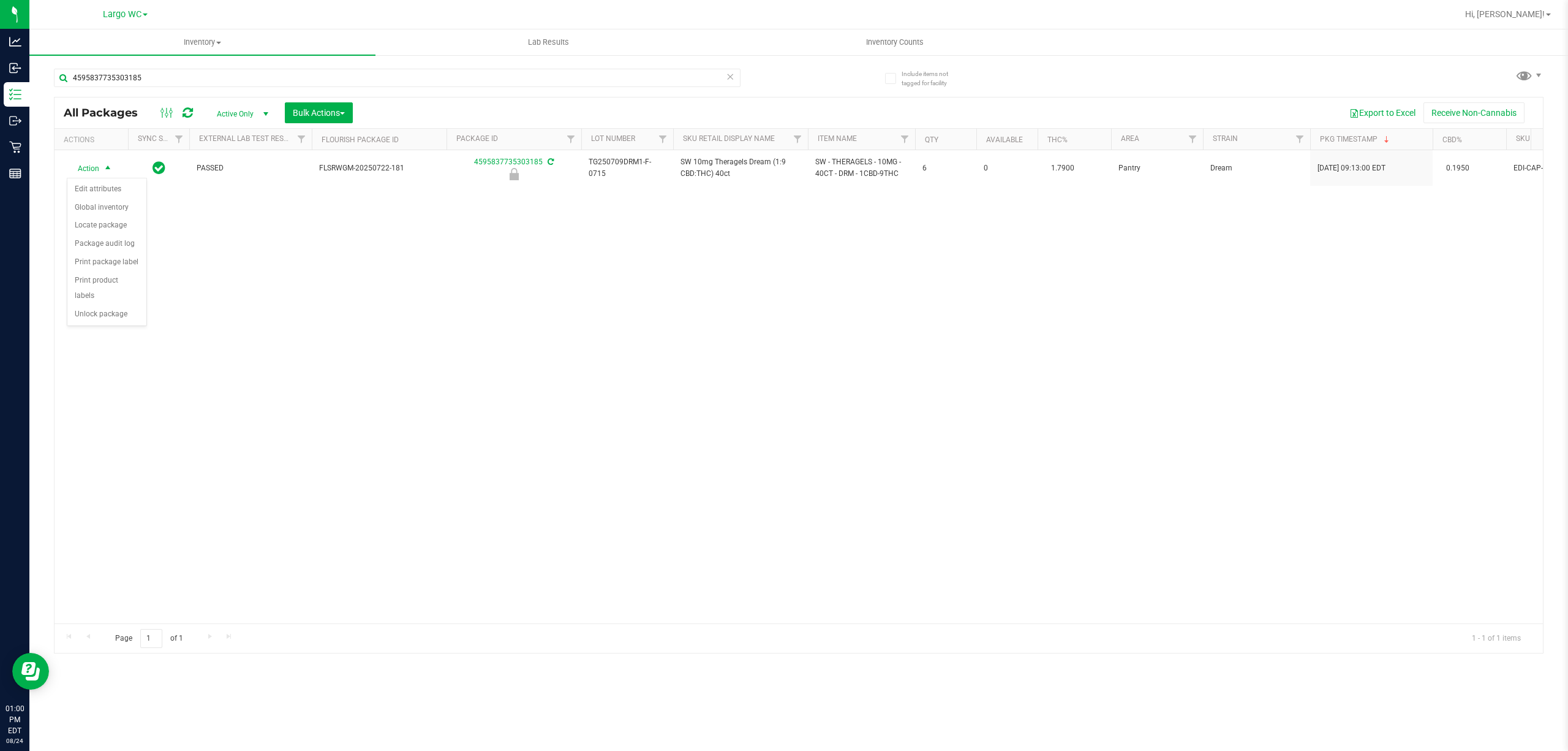
click at [106, 327] on div "Action Edit attributes Global inventory Locate package Package audit log Print …" at bounding box center [106, 252] width 80 height 149
click at [95, 327] on div "Action Edit attributes Global inventory Locate package Package audit log Print …" at bounding box center [106, 252] width 80 height 149
click at [108, 320] on li "Unlock package" at bounding box center [107, 313] width 79 height 18
click at [383, 448] on div "Action Action Adjust qty Create package Edit attributes Global inventory Locate…" at bounding box center [799, 387] width 1489 height 473
click at [729, 77] on icon at bounding box center [730, 75] width 9 height 14
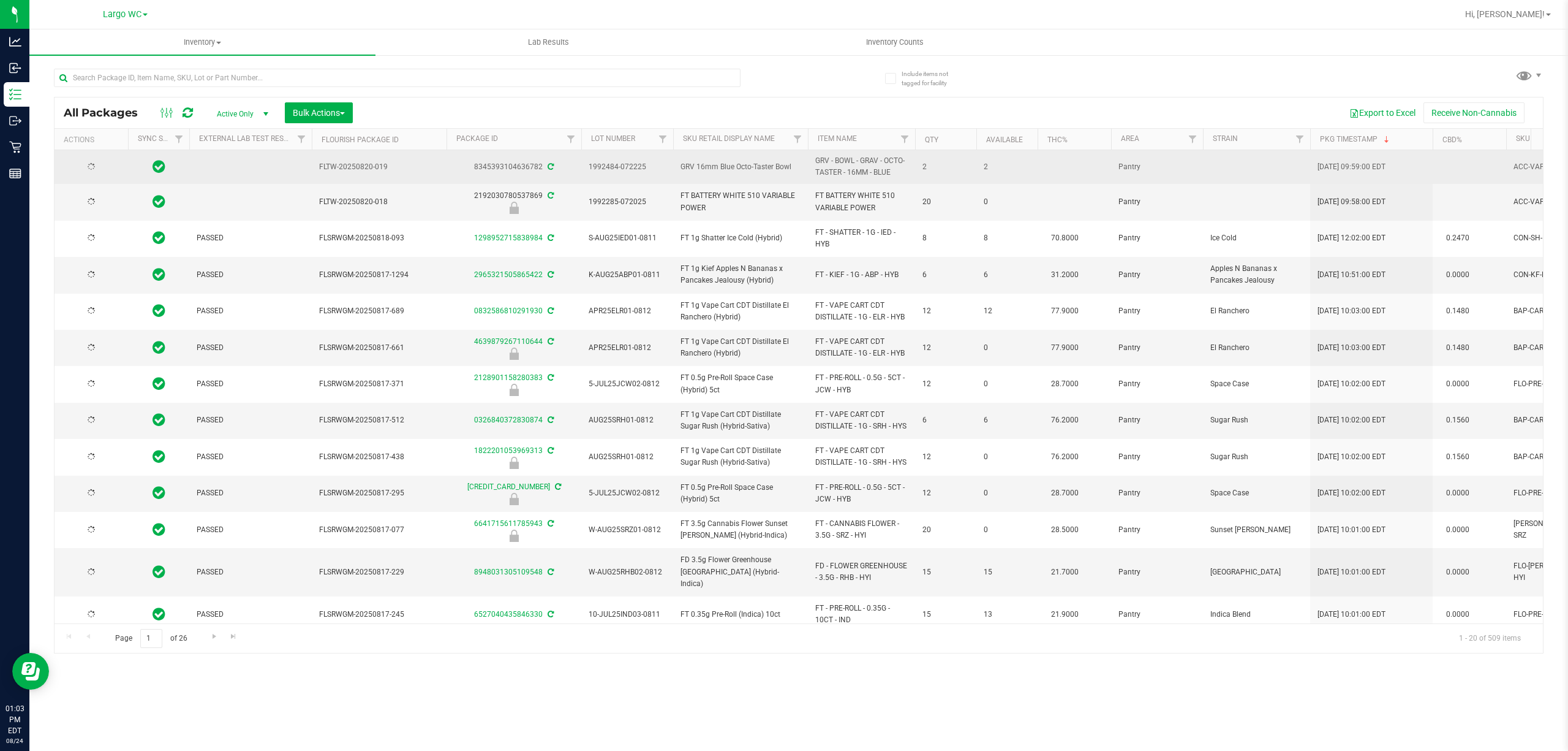
type input "[DATE]"
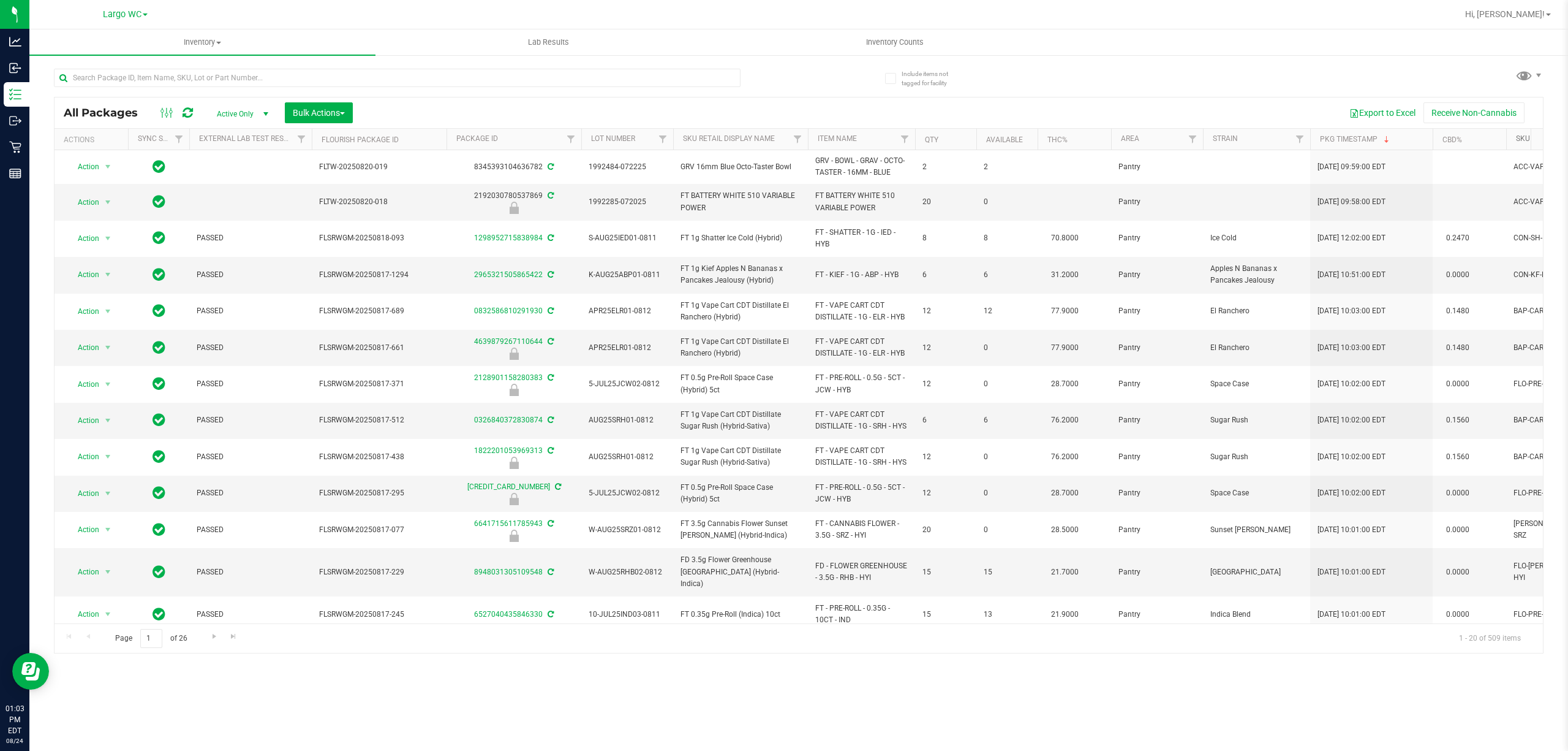
click at [1518, 138] on link "SKU" at bounding box center [1523, 138] width 14 height 9
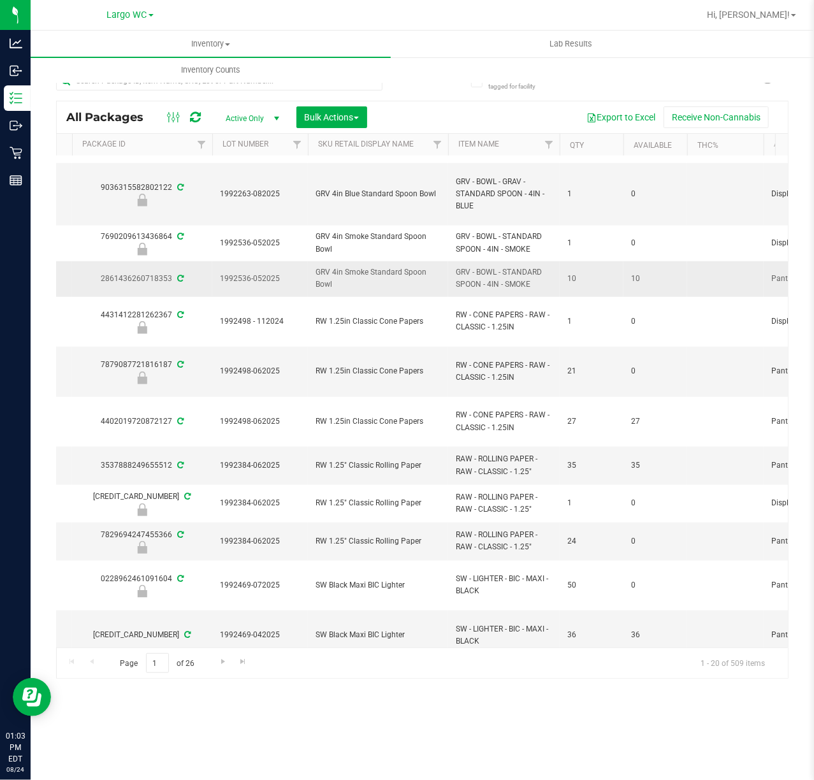
scroll to position [510, 393]
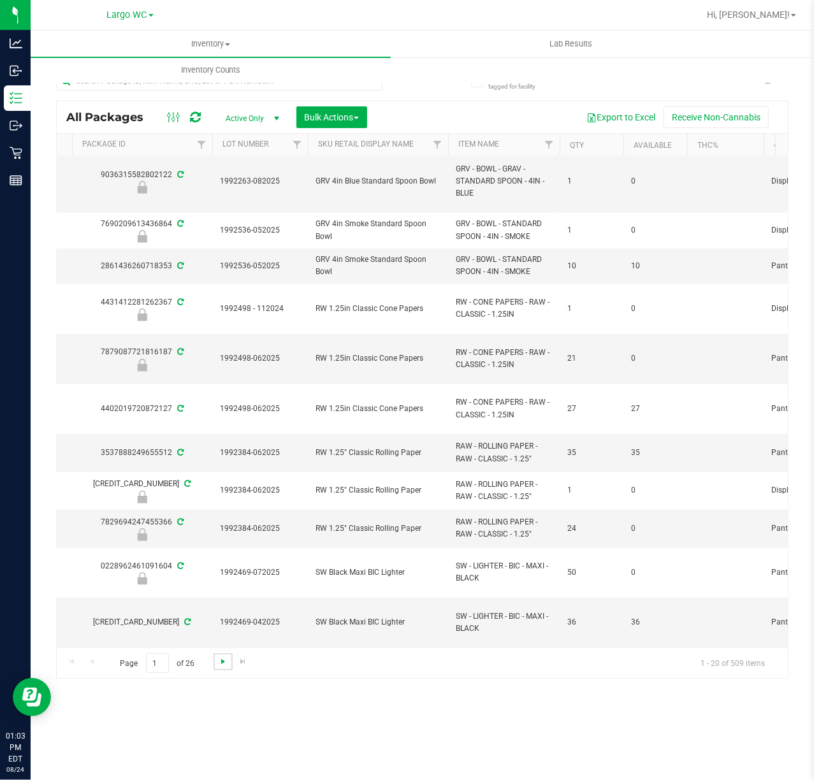
click at [222, 667] on span "Go to the next page" at bounding box center [223, 661] width 10 height 10
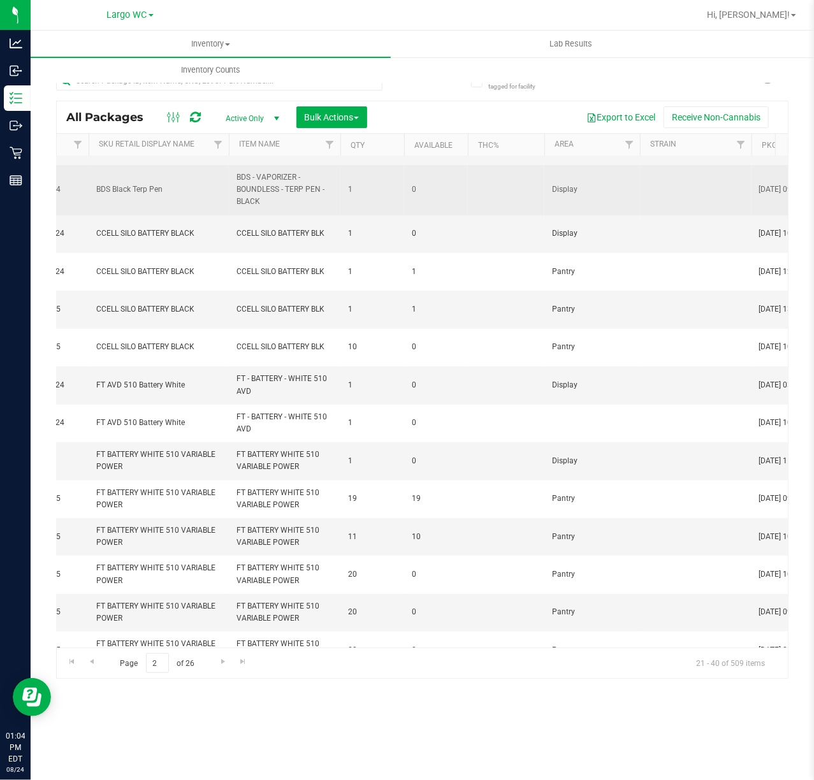
scroll to position [331, 612]
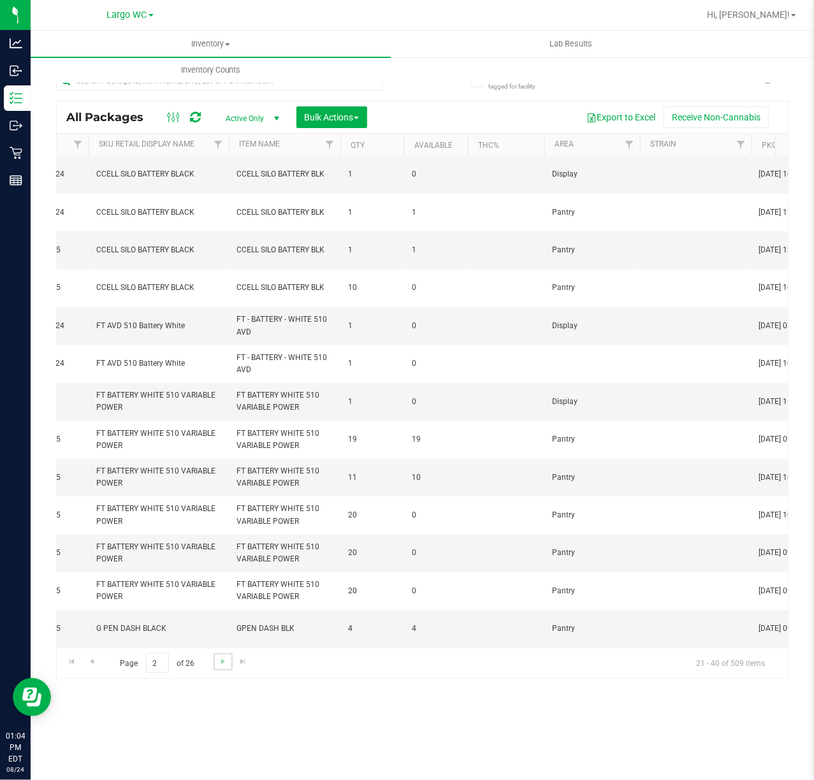
click at [215, 667] on link "Go to the next page" at bounding box center [222, 661] width 18 height 17
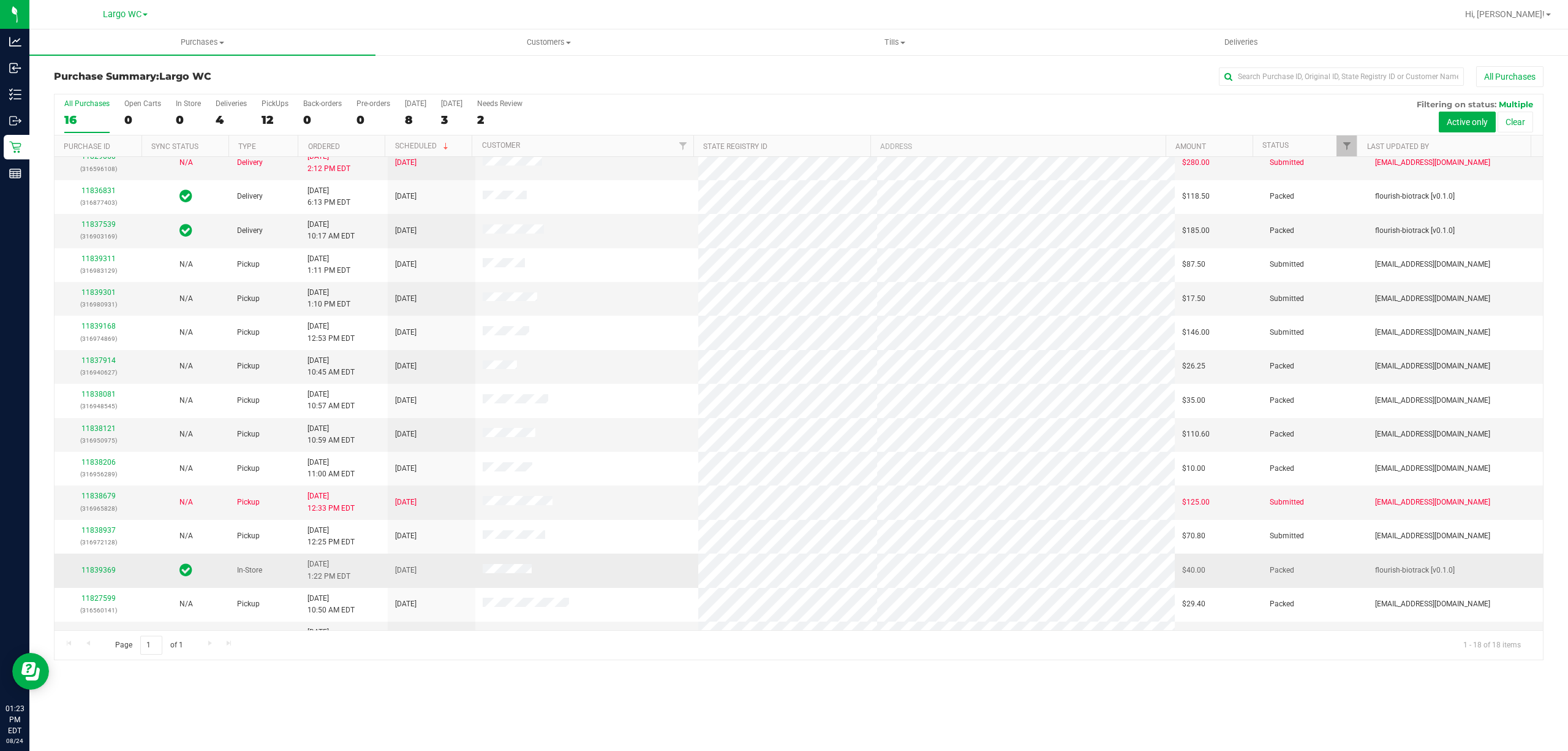
scroll to position [82, 0]
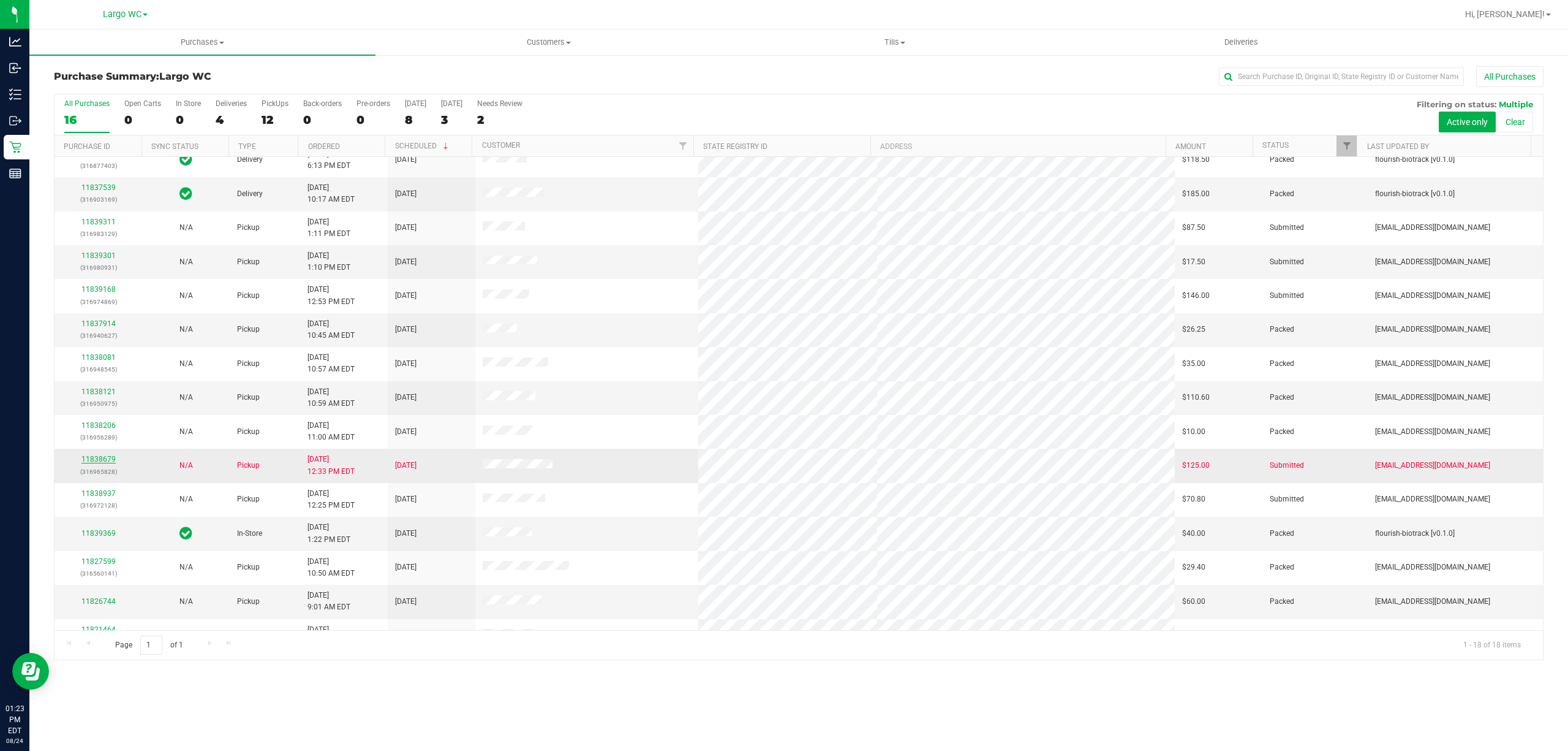
click at [87, 460] on link "11838679" at bounding box center [99, 459] width 35 height 9
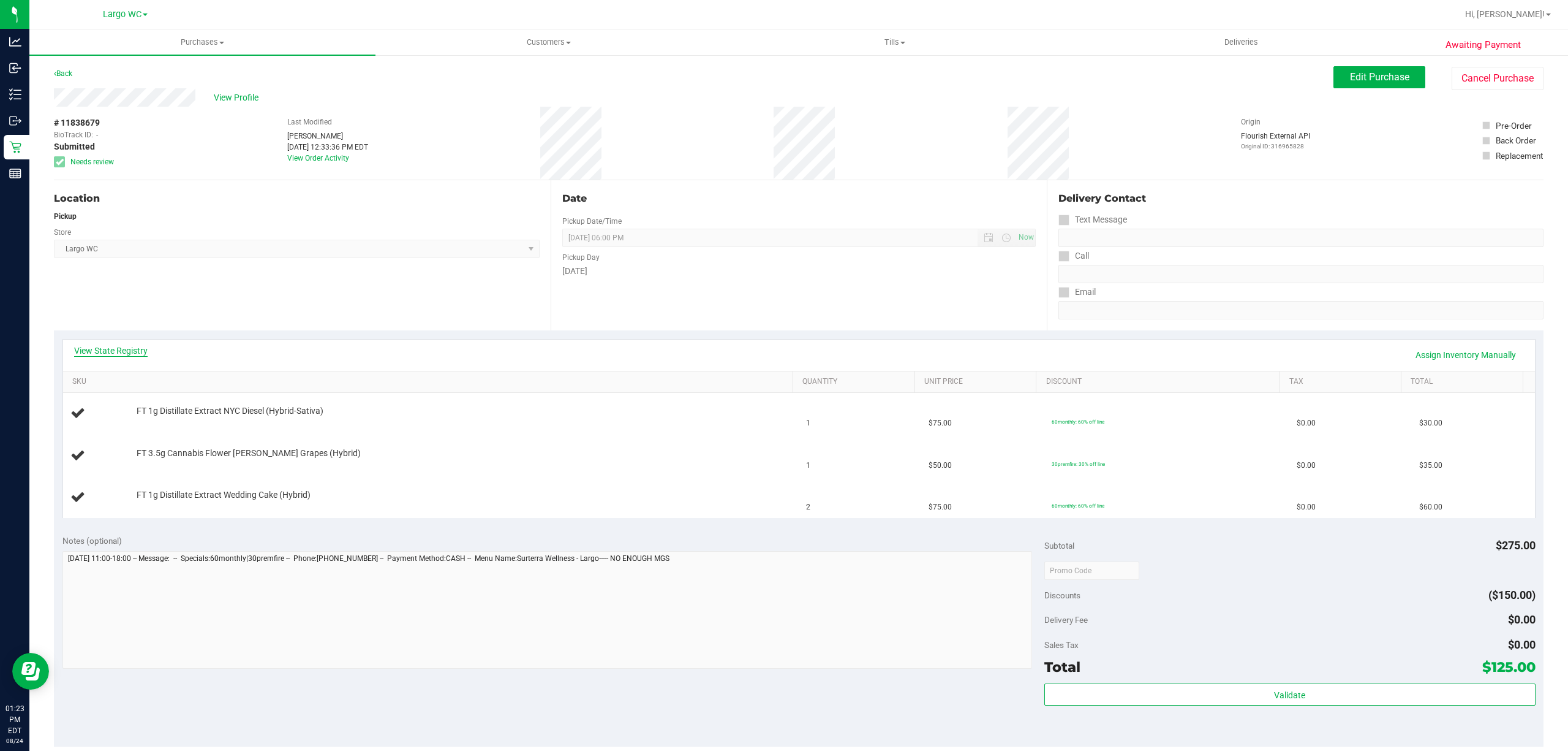
click at [136, 349] on link "View State Registry" at bounding box center [111, 350] width 73 height 13
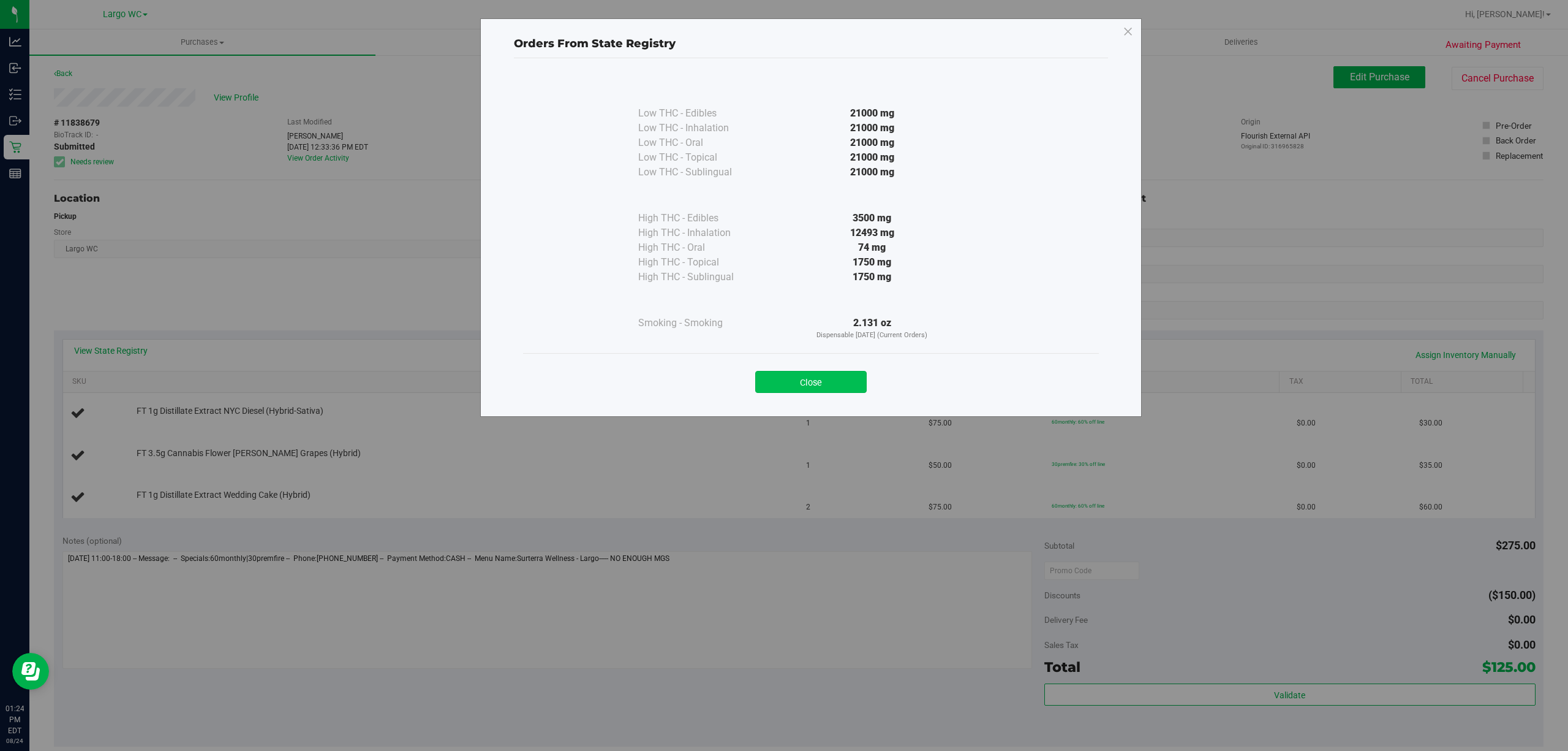
click at [786, 378] on button "Close" at bounding box center [811, 382] width 112 height 22
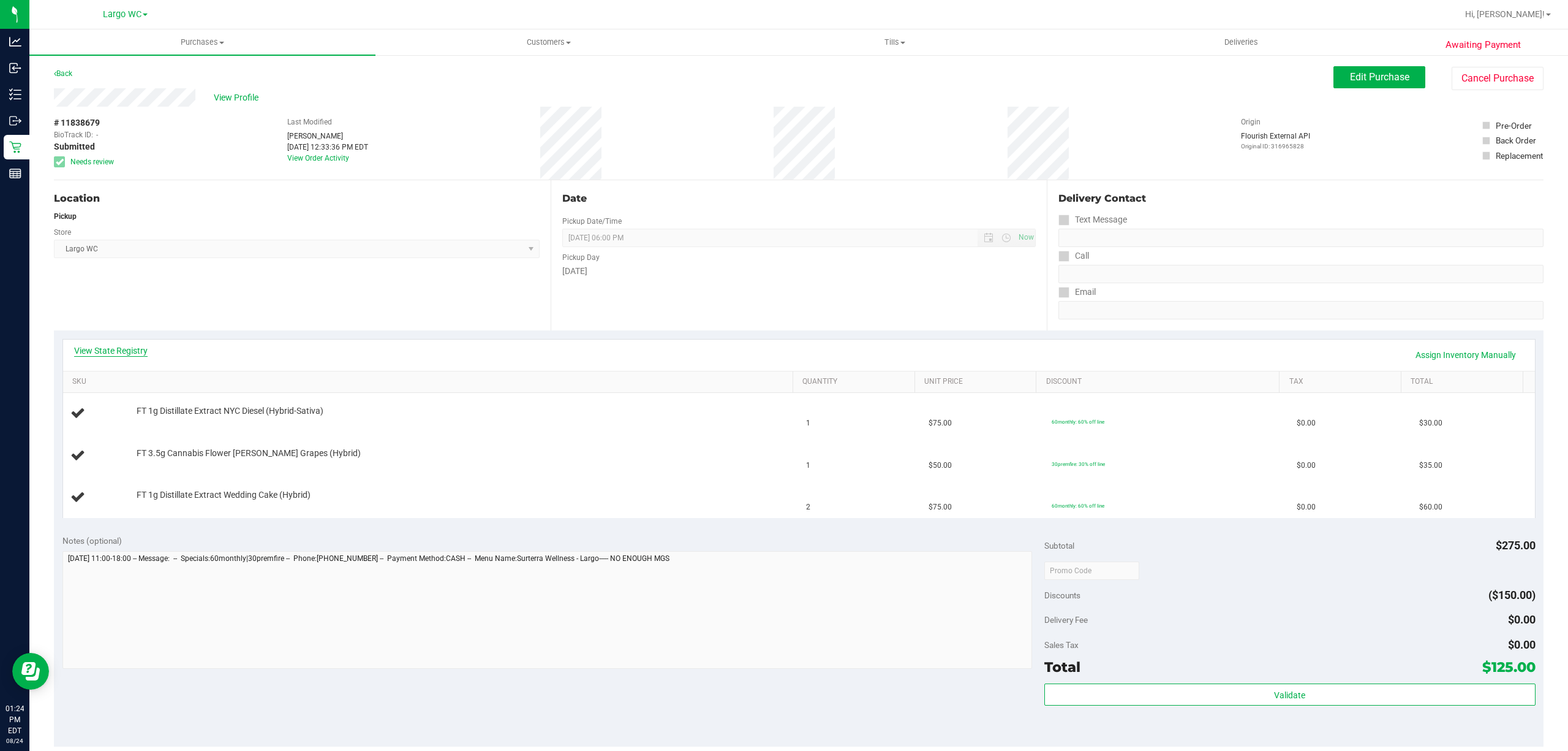
click at [116, 348] on link "View State Registry" at bounding box center [111, 350] width 73 height 13
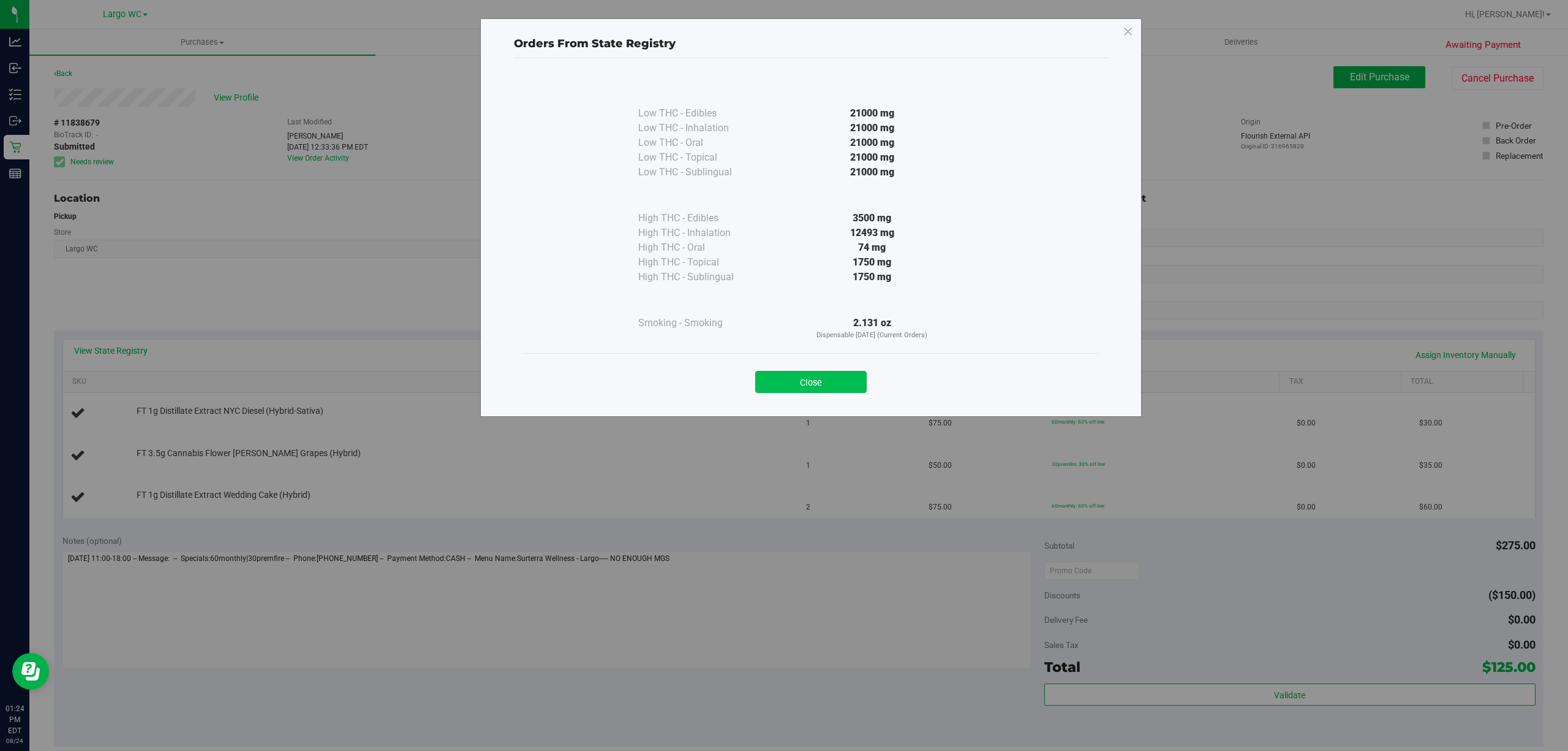
click at [805, 374] on button "Close" at bounding box center [811, 382] width 112 height 22
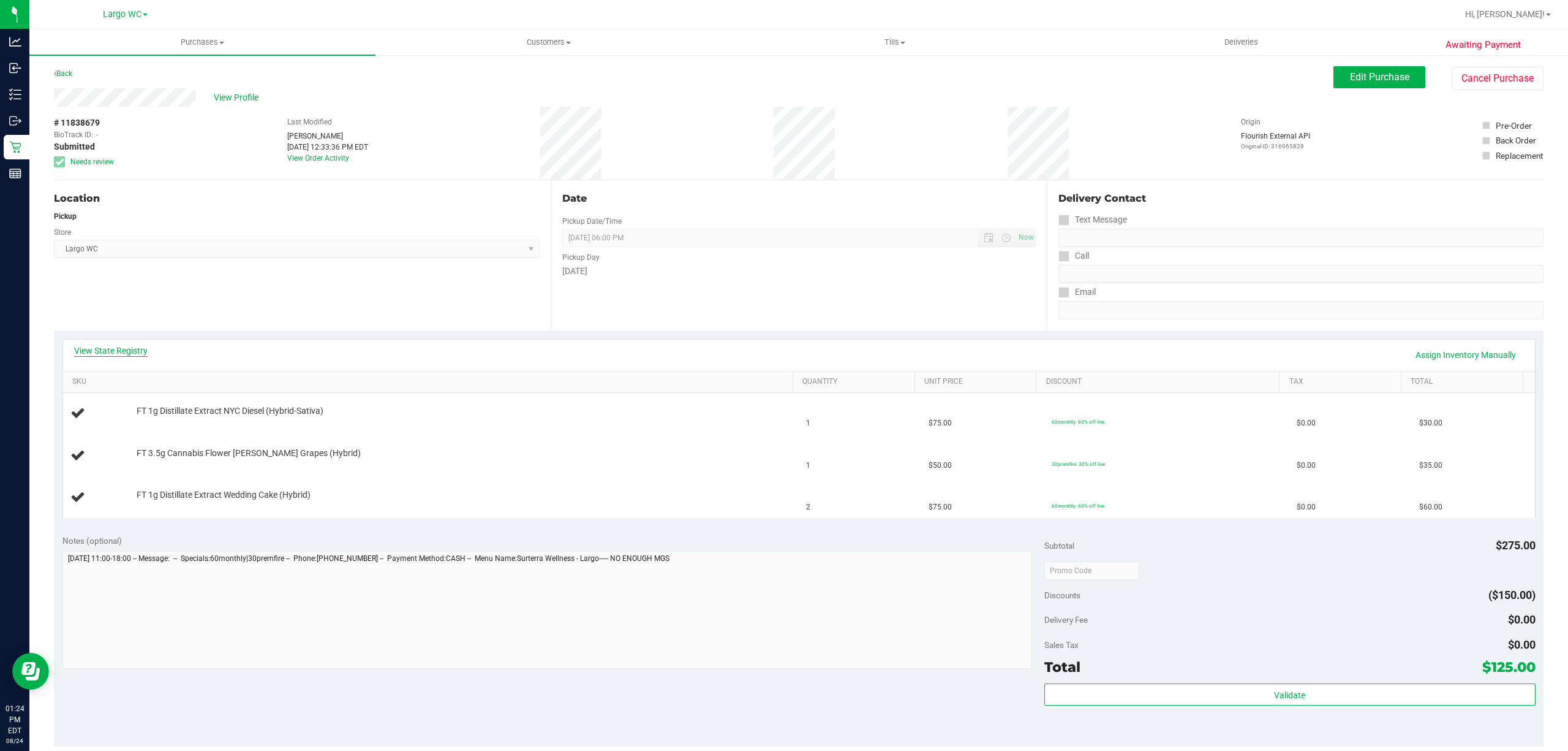
click at [136, 352] on link "View State Registry" at bounding box center [111, 350] width 73 height 13
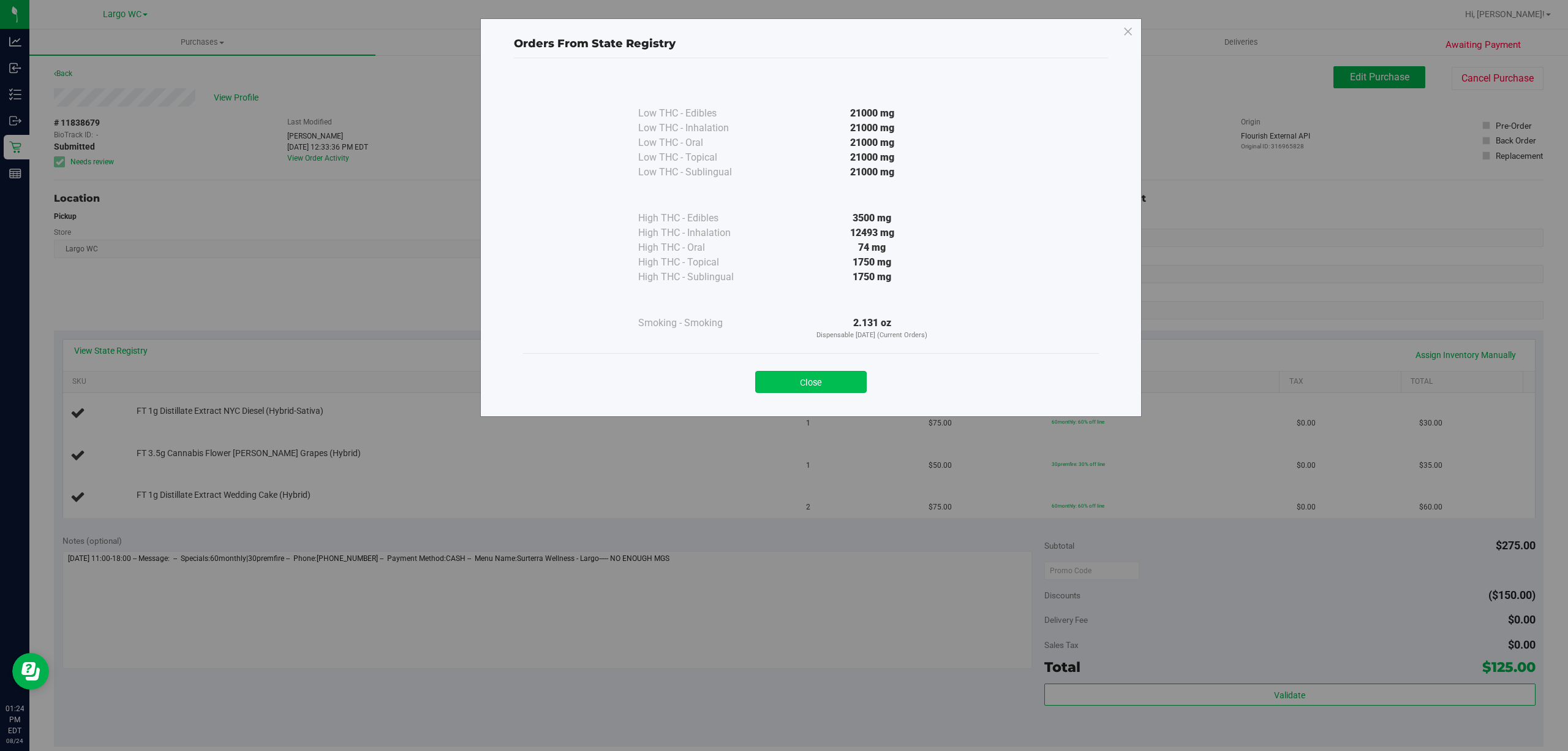
click at [820, 373] on button "Close" at bounding box center [811, 382] width 112 height 22
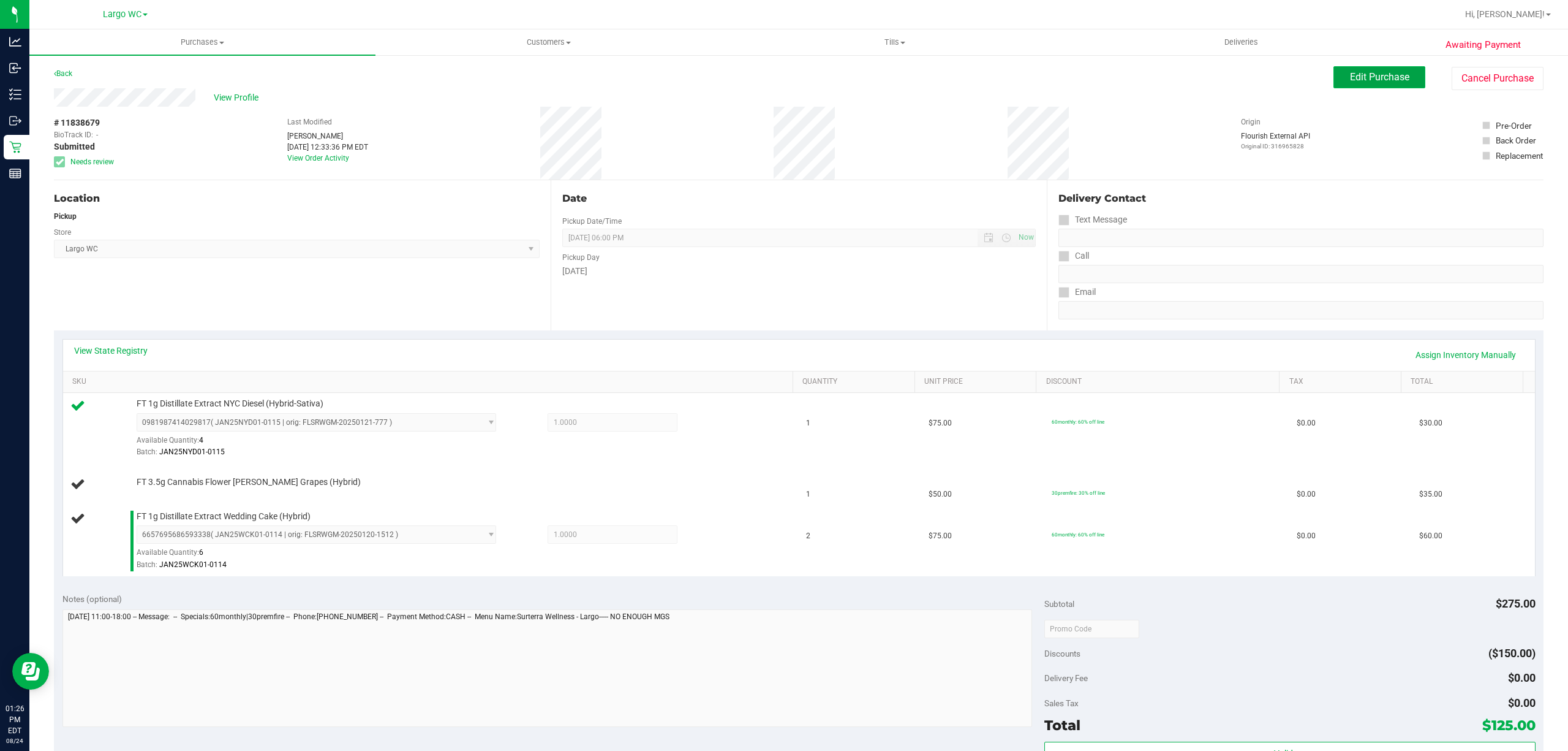
click at [1375, 77] on span "Edit Purchase" at bounding box center [1381, 77] width 60 height 12
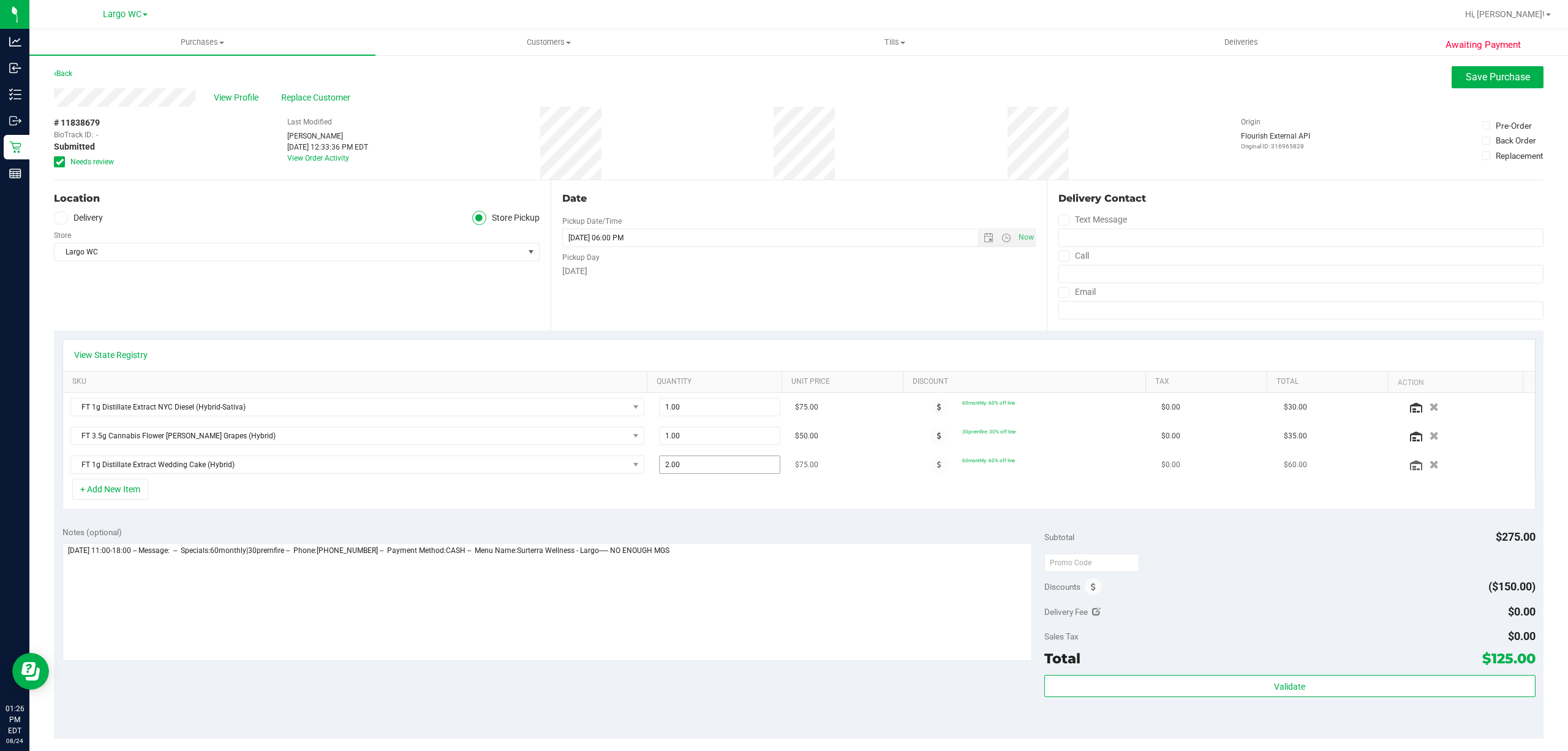
click at [728, 468] on input "2.00" at bounding box center [719, 464] width 120 height 17
type input "1"
click at [1488, 77] on span "Save Purchase" at bounding box center [1498, 77] width 64 height 12
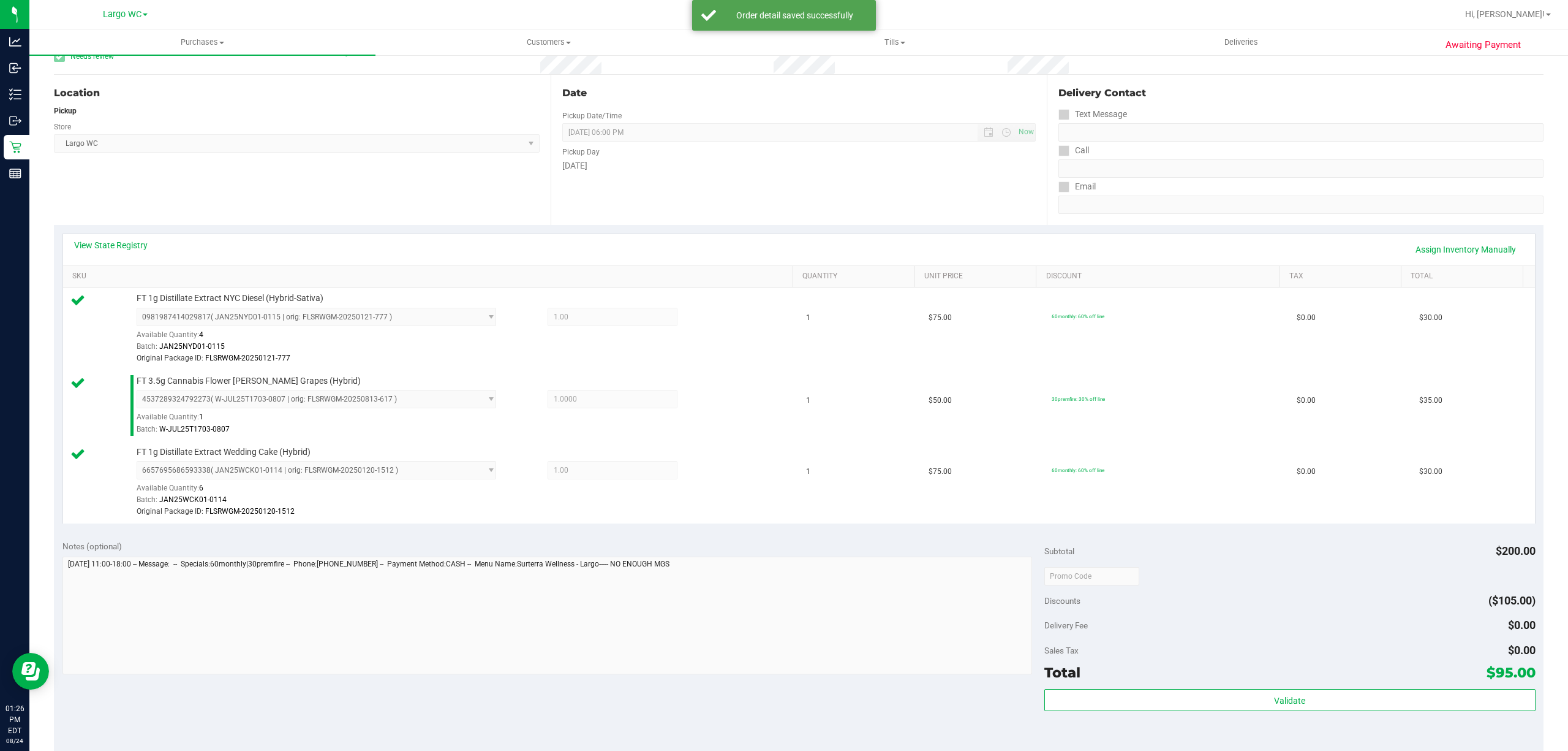
scroll to position [420, 0]
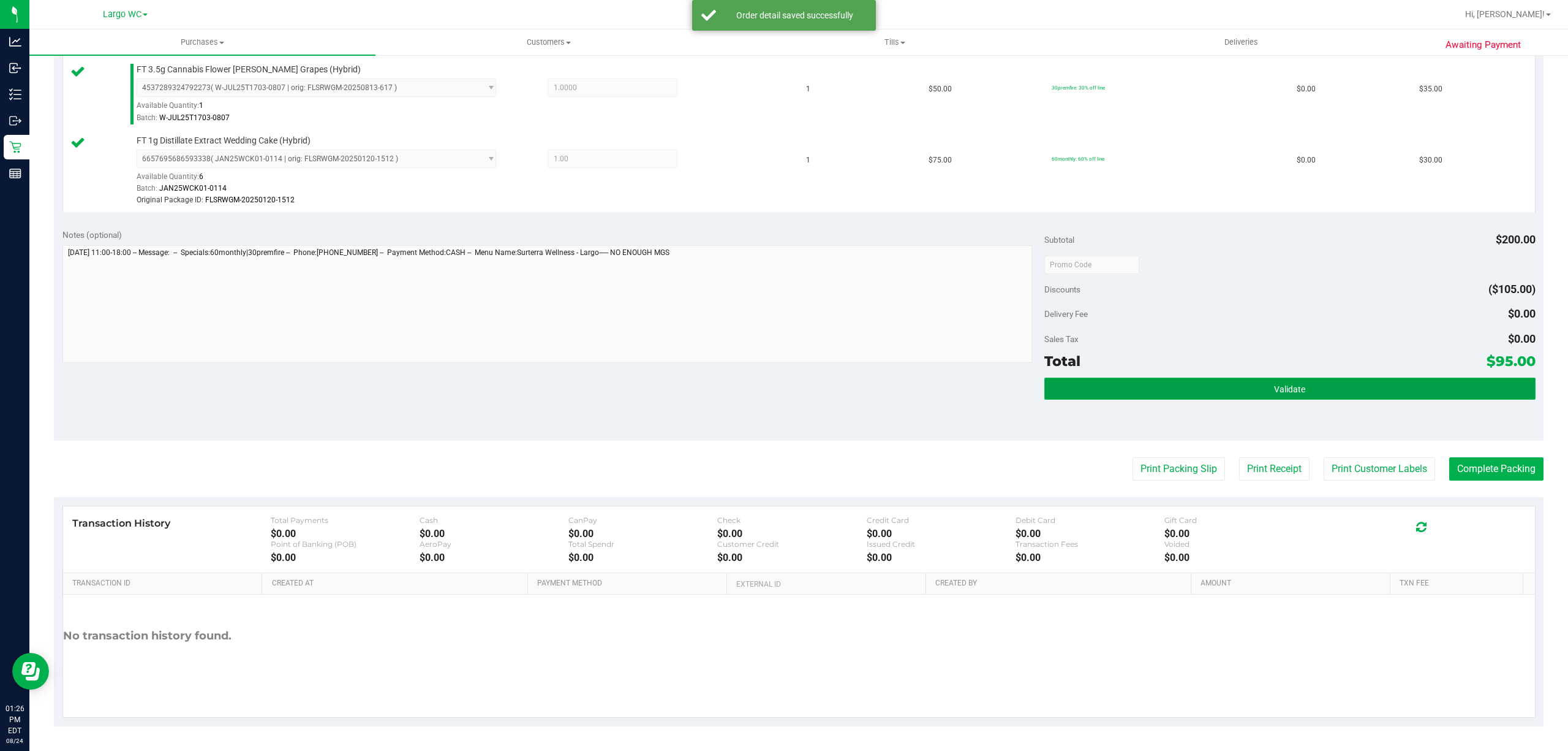
click at [1333, 396] on button "Validate" at bounding box center [1290, 388] width 491 height 22
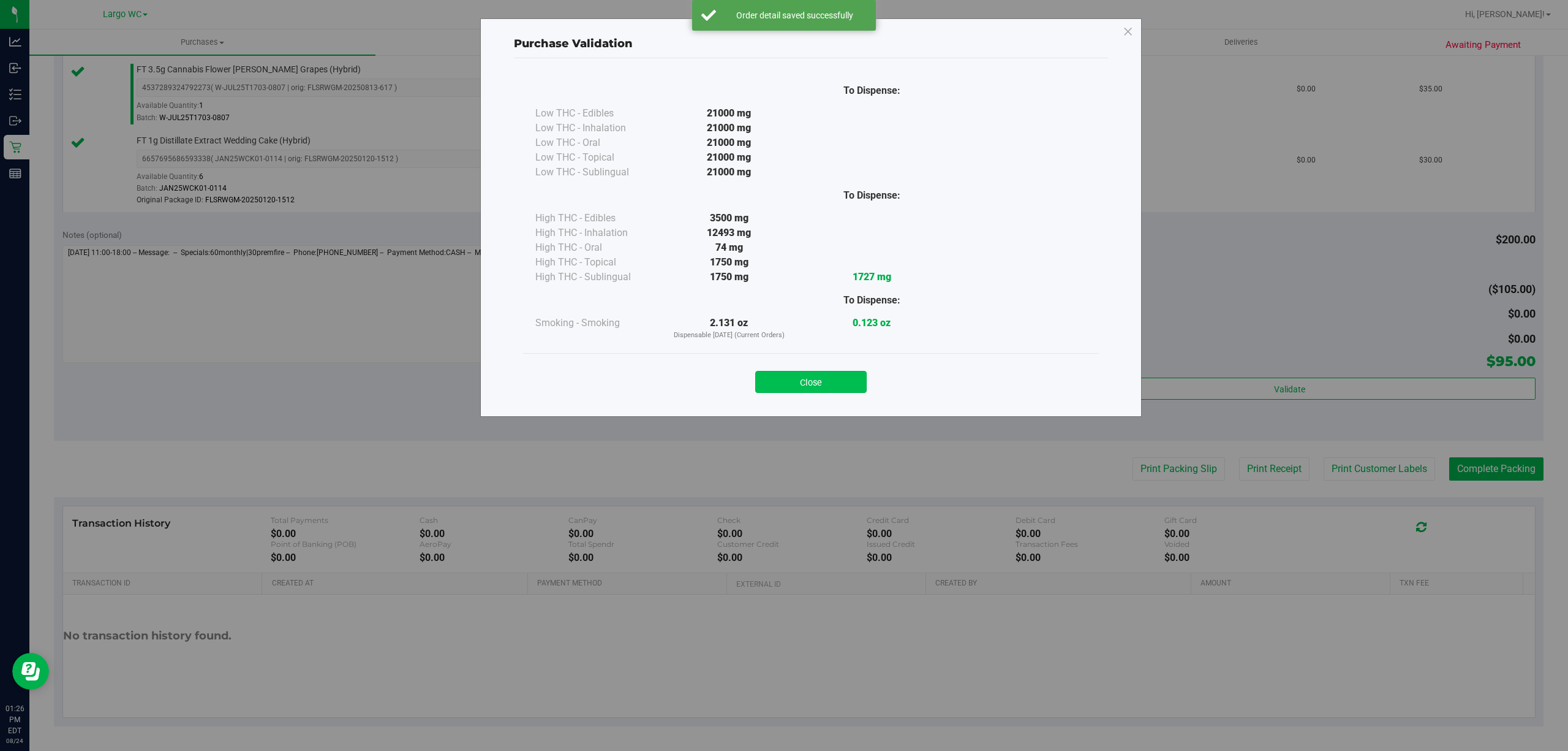
click at [827, 375] on button "Close" at bounding box center [811, 382] width 112 height 22
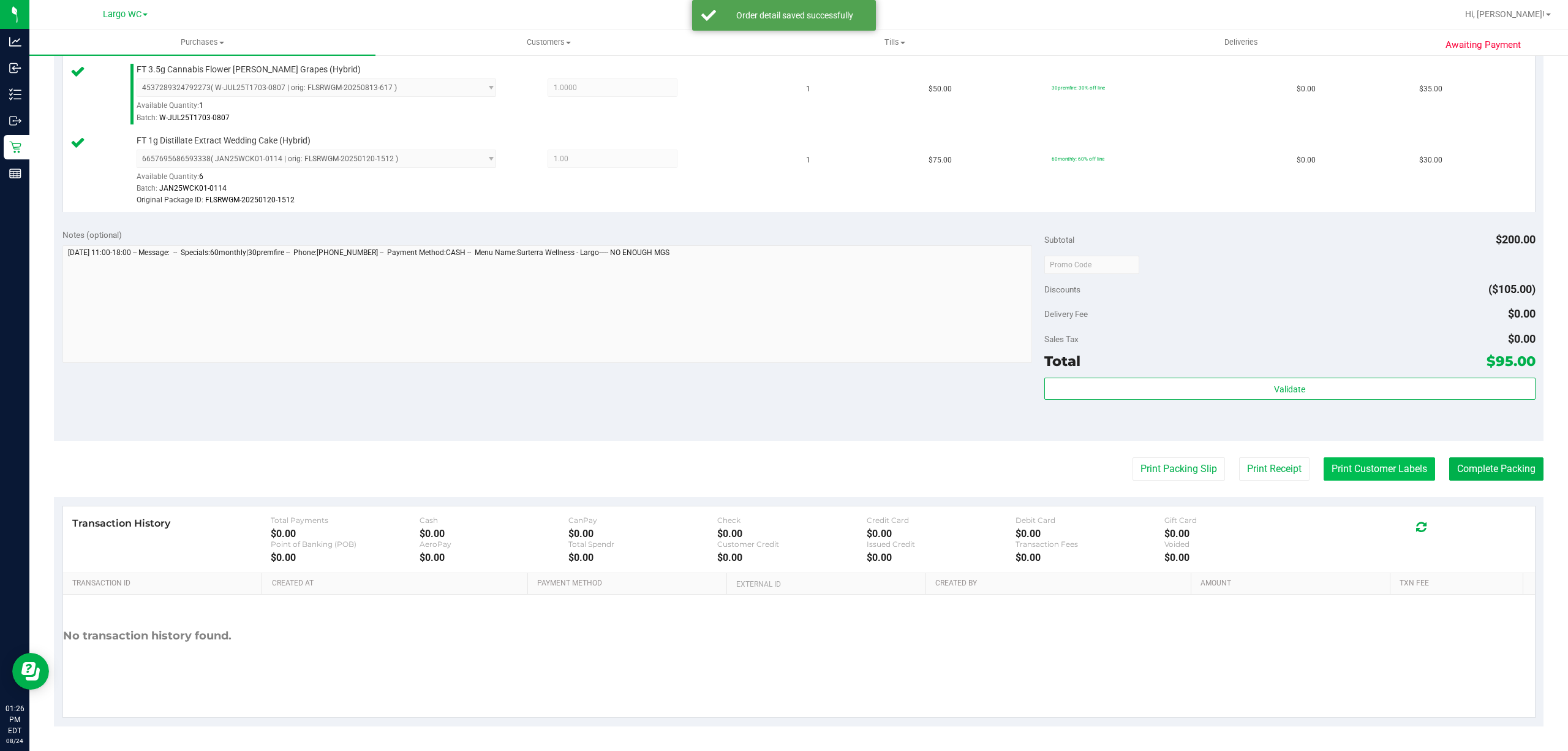
click at [1414, 466] on button "Print Customer Labels" at bounding box center [1380, 468] width 112 height 23
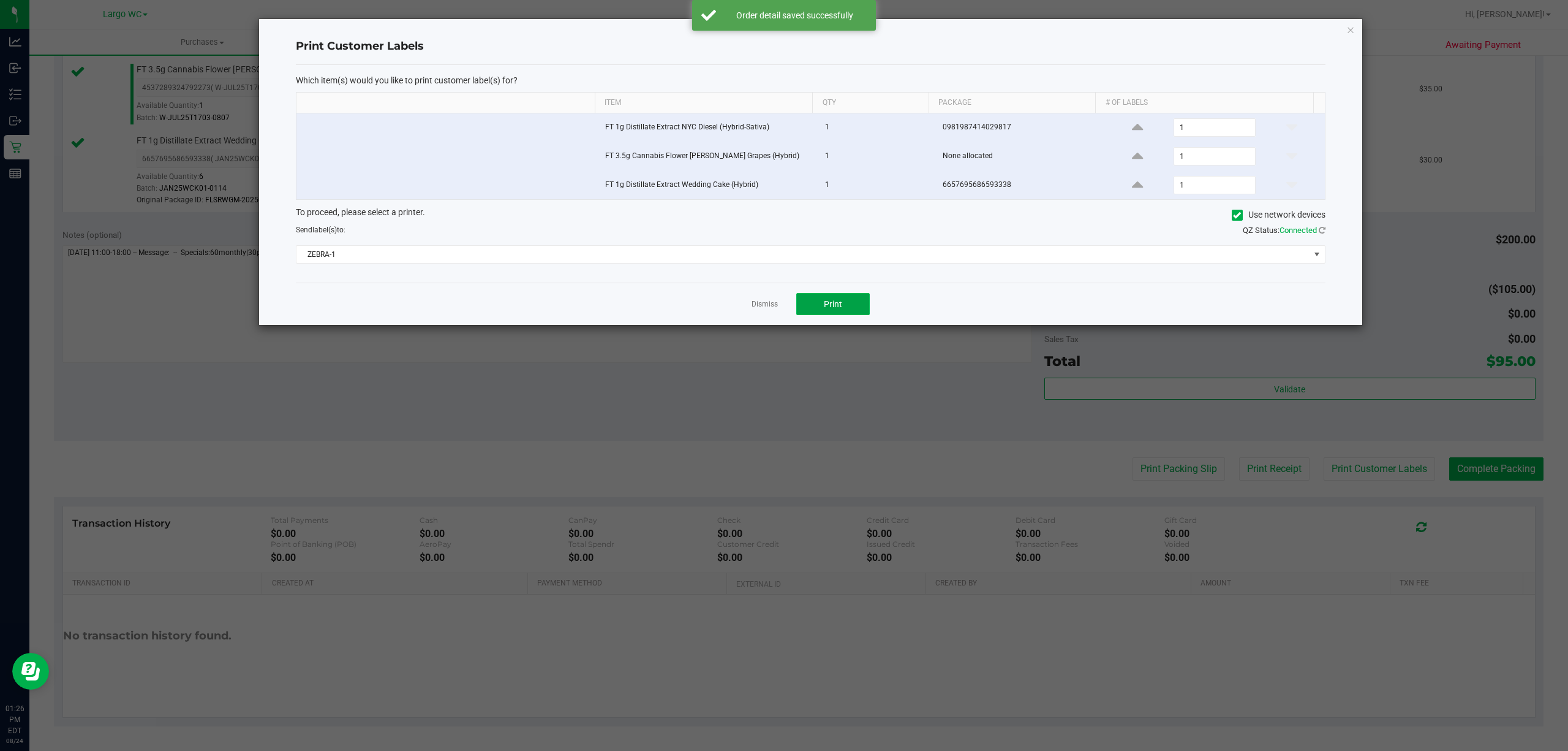
click at [859, 313] on button "Print" at bounding box center [833, 304] width 73 height 22
click at [754, 310] on link "Dismiss" at bounding box center [764, 304] width 26 height 11
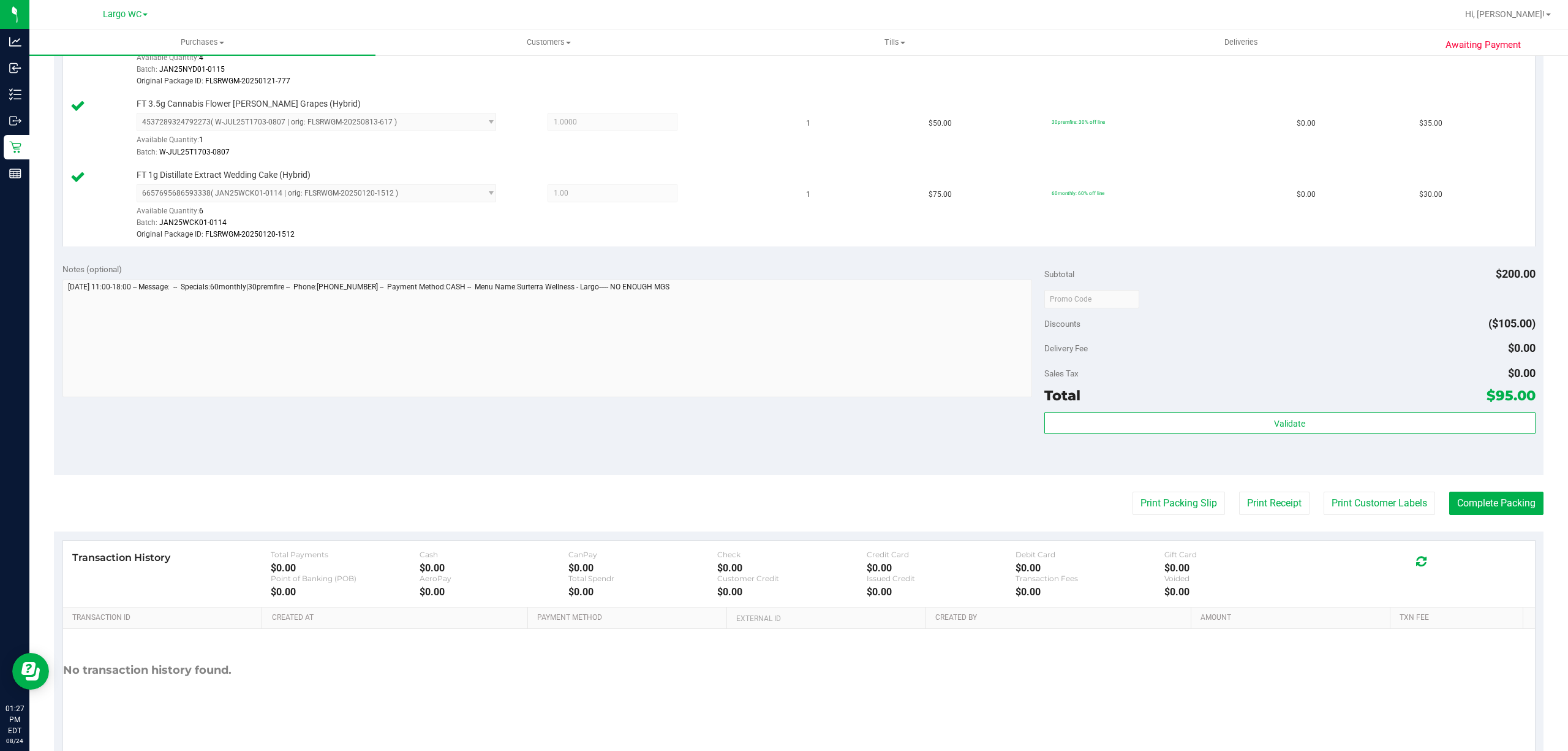
scroll to position [407, 0]
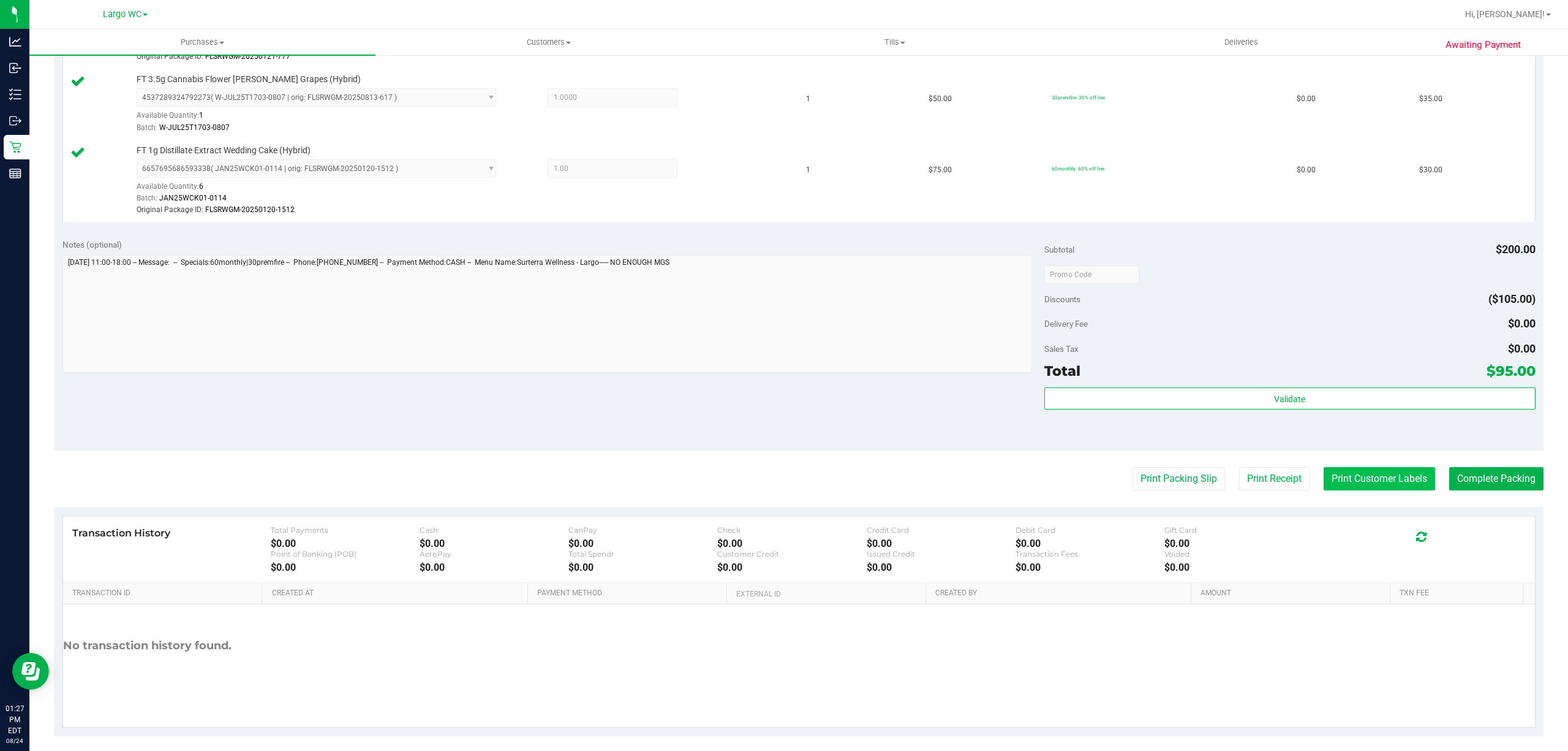
click at [1366, 484] on button "Print Customer Labels" at bounding box center [1380, 479] width 112 height 23
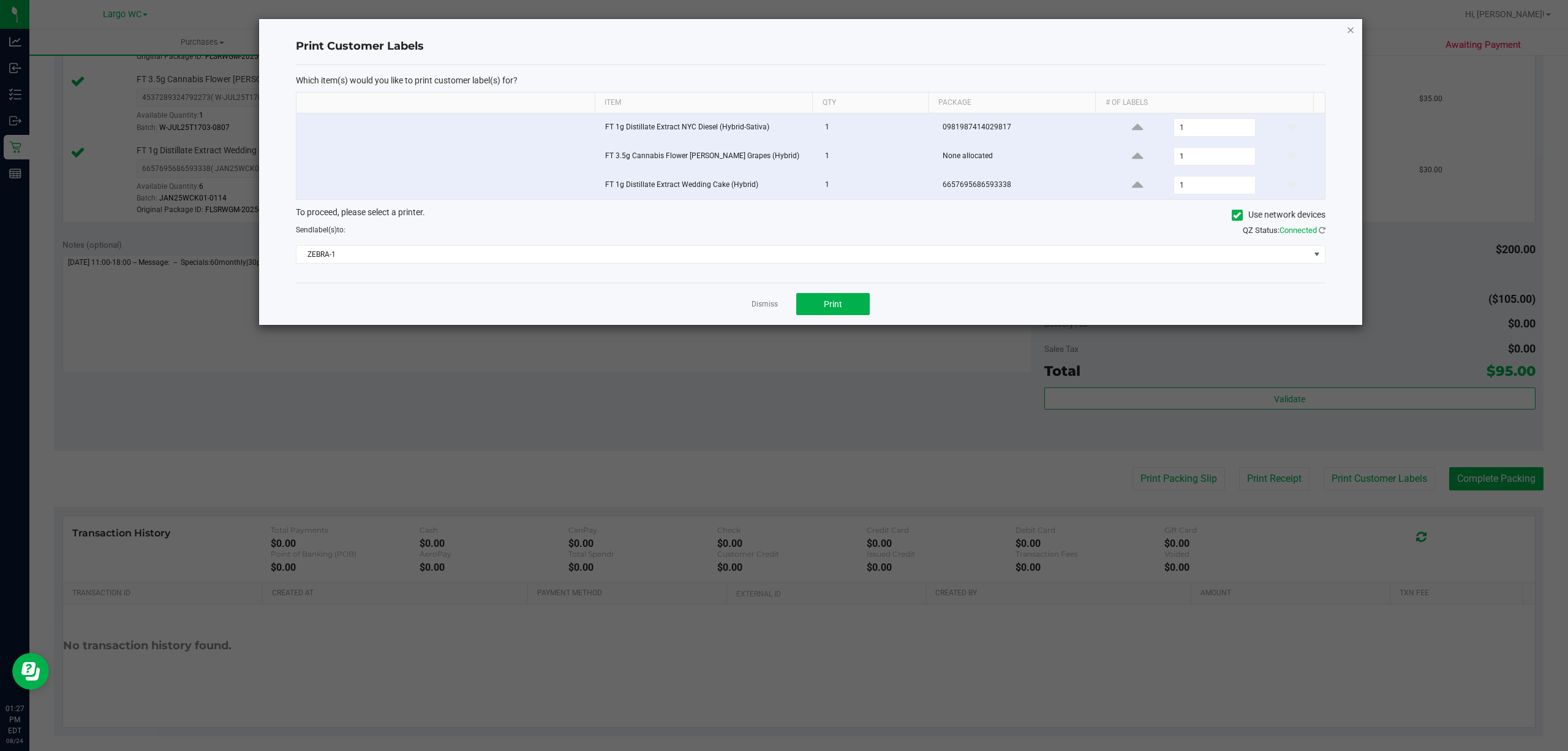
click at [1348, 28] on icon "button" at bounding box center [1351, 29] width 9 height 14
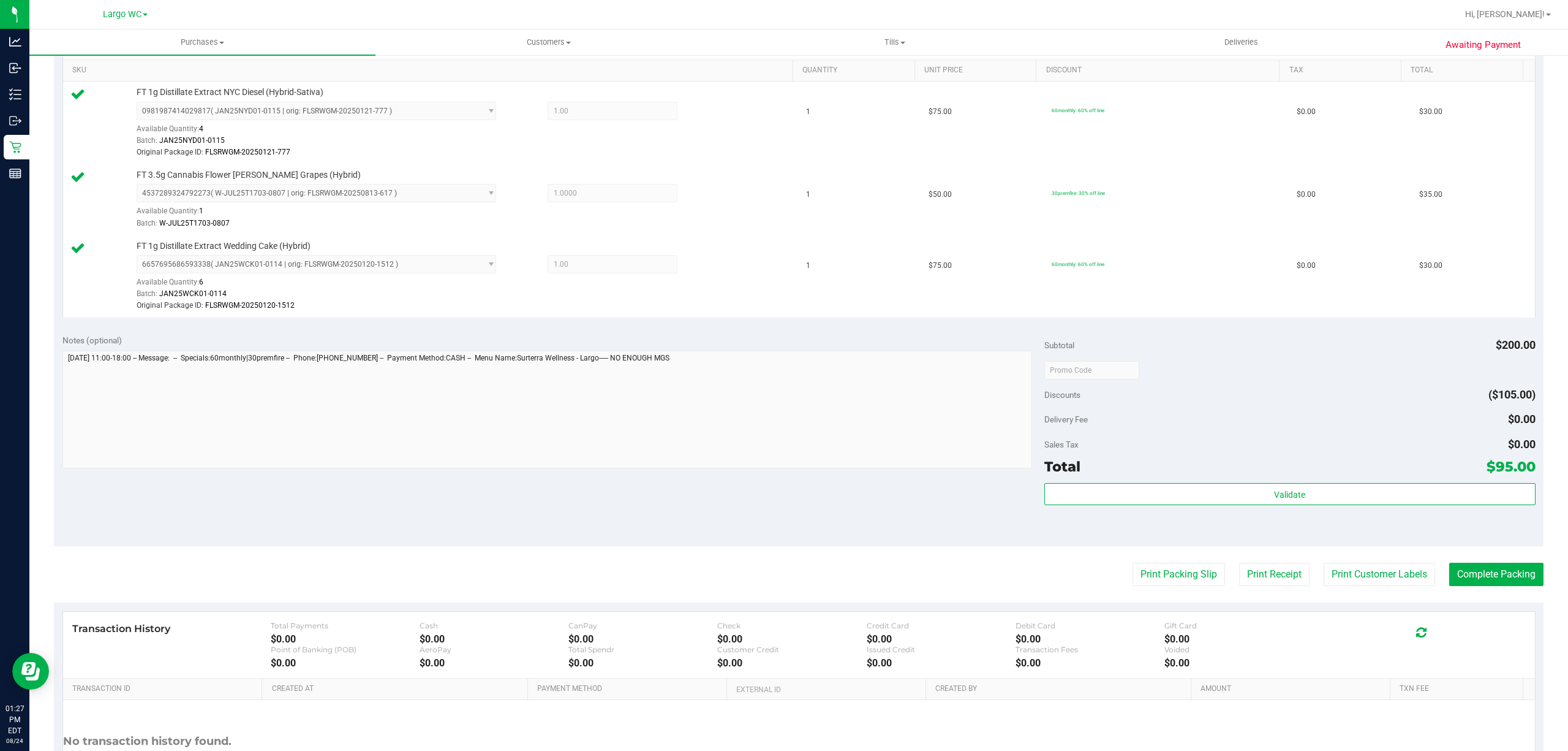
scroll to position [309, 0]
click at [1500, 579] on button "Complete Packing" at bounding box center [1497, 577] width 94 height 23
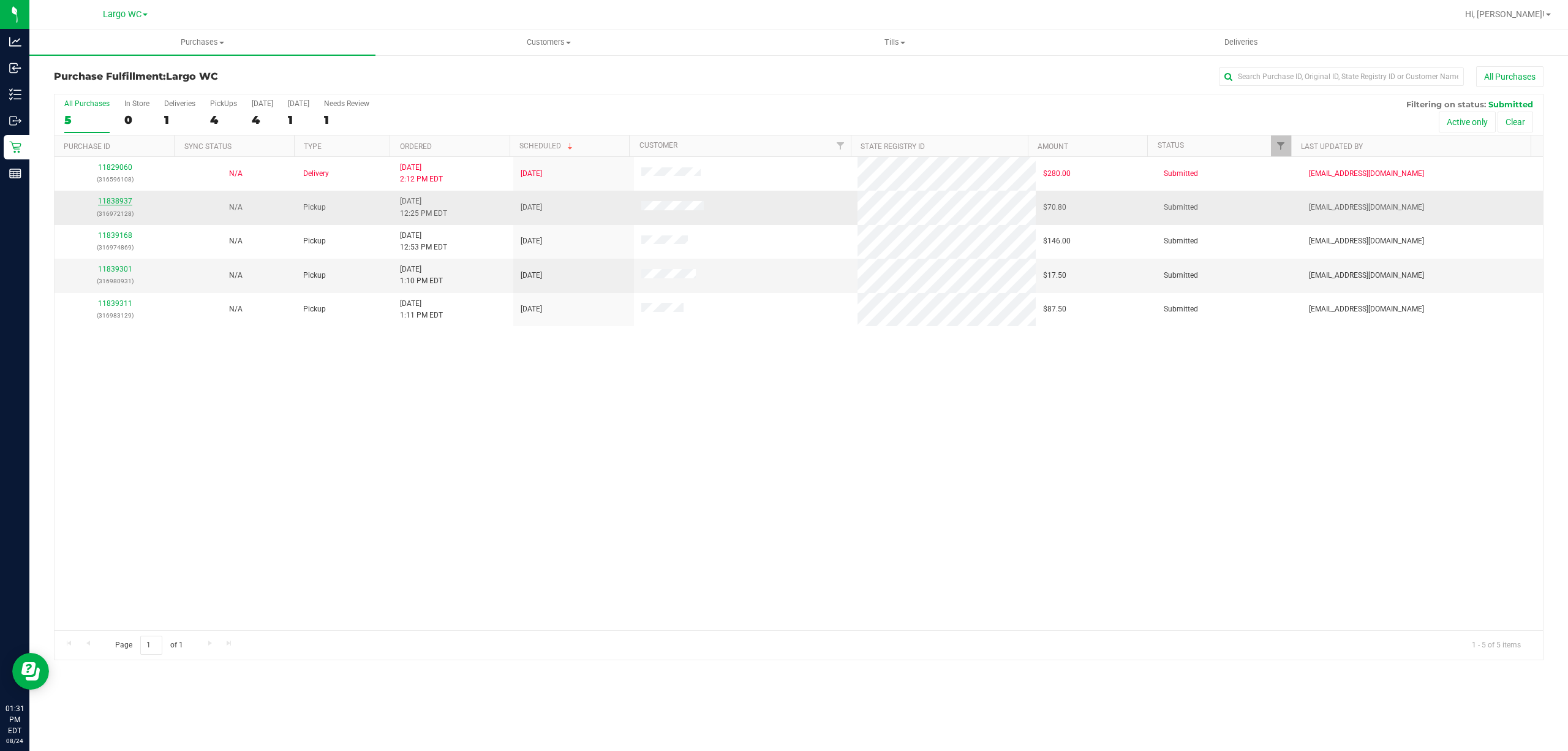
click at [112, 197] on link "11838937" at bounding box center [115, 201] width 35 height 9
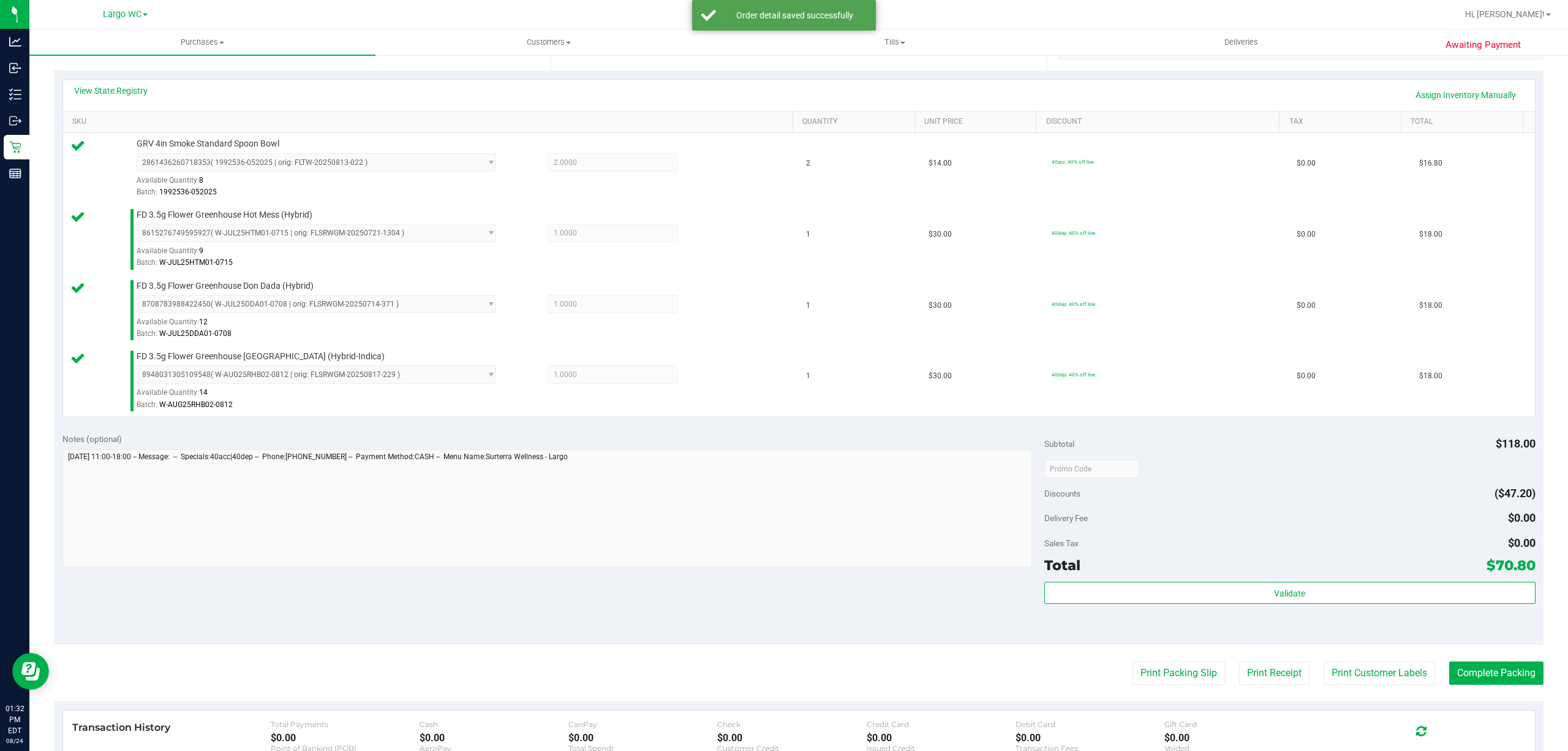
scroll to position [371, 0]
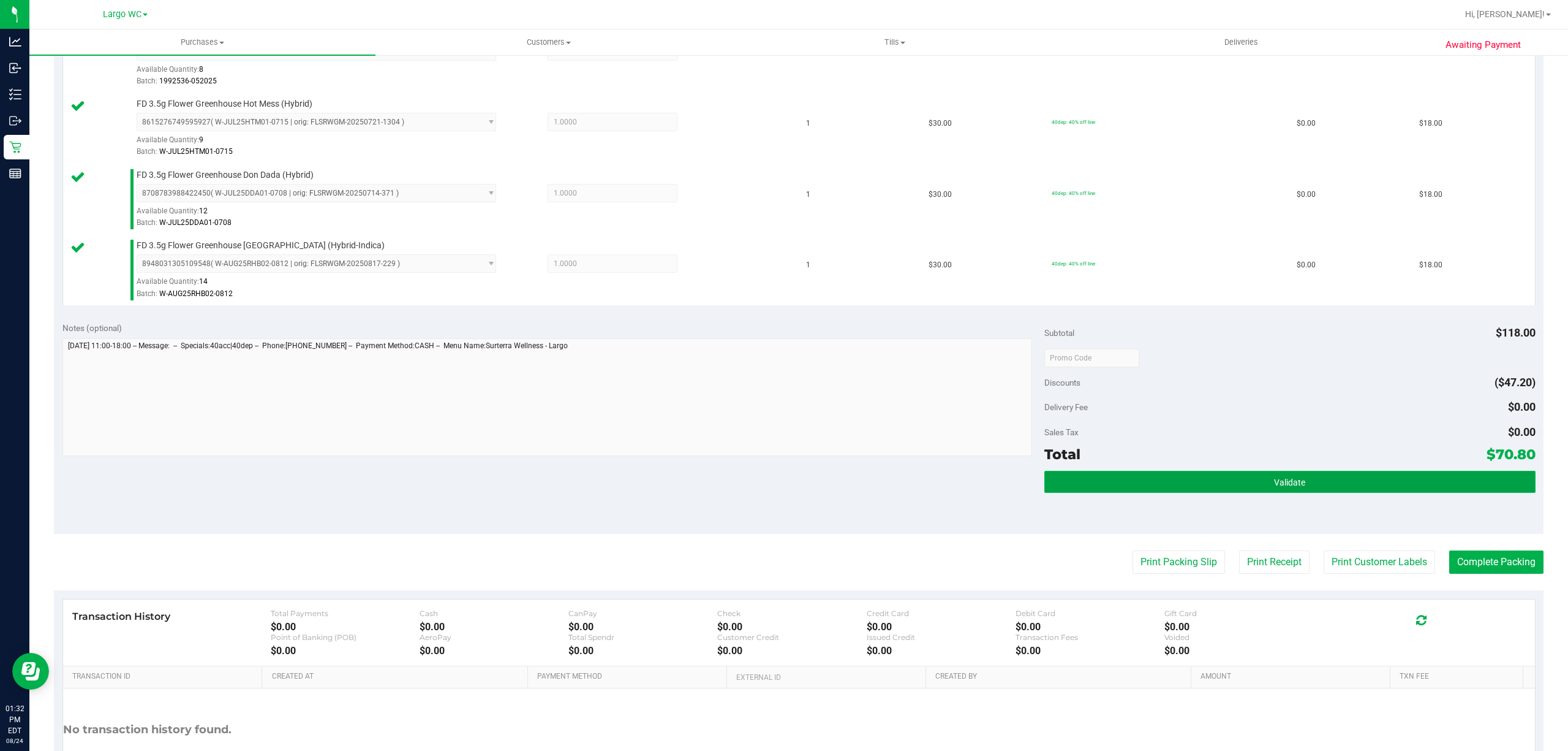
click at [1214, 490] on button "Validate" at bounding box center [1290, 481] width 491 height 22
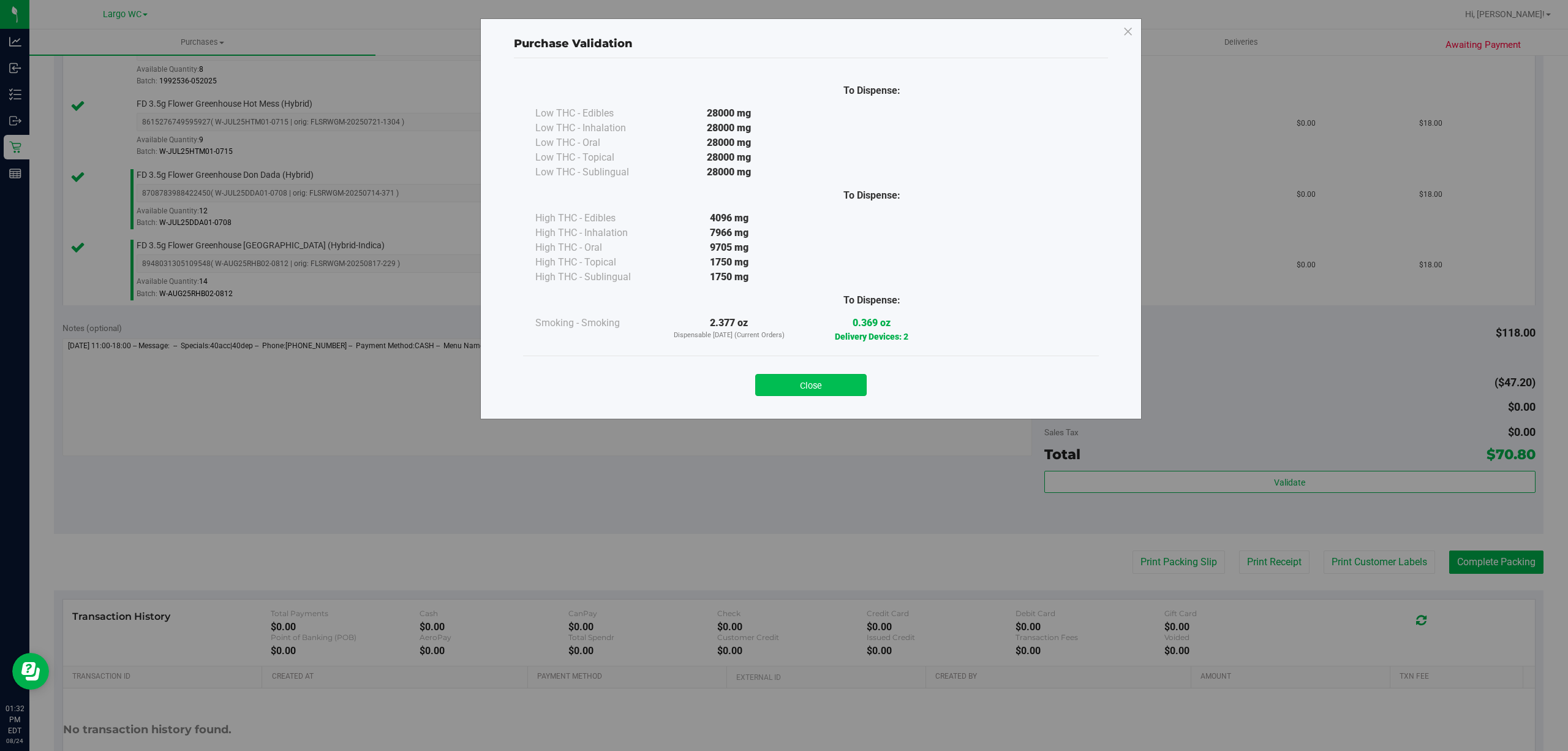
click at [839, 385] on button "Close" at bounding box center [811, 385] width 112 height 22
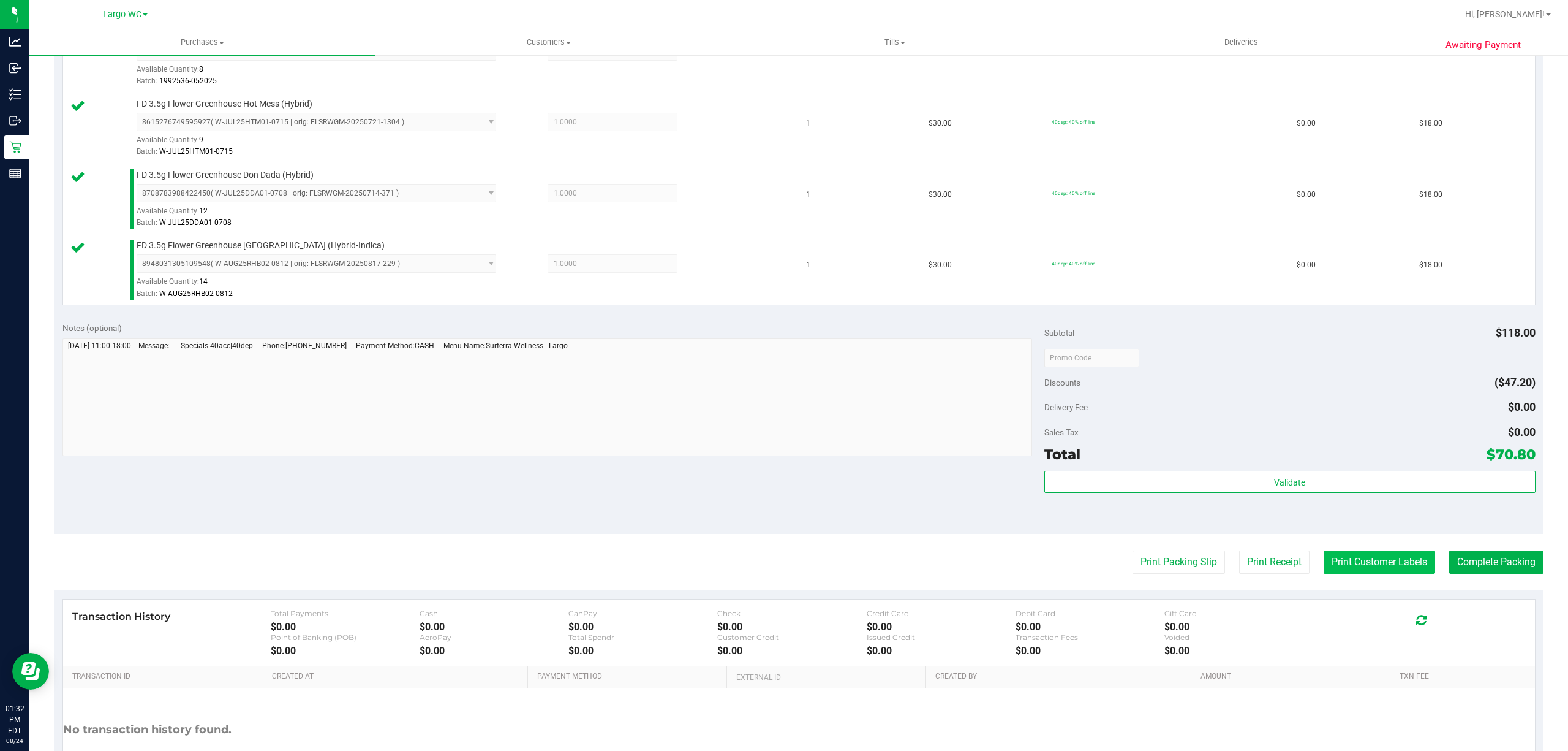
click at [1324, 574] on button "Print Customer Labels" at bounding box center [1380, 562] width 112 height 23
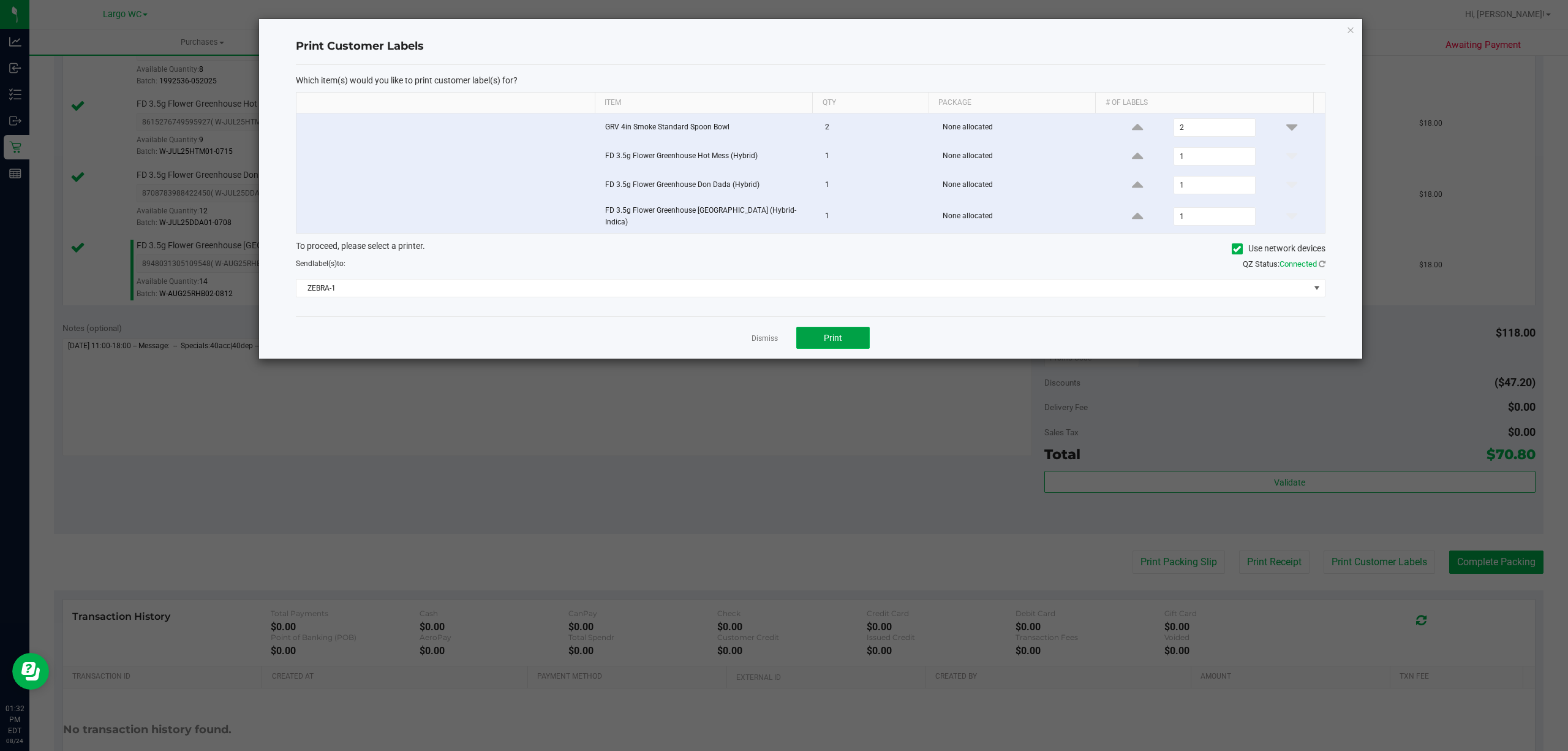
click at [837, 345] on button "Print" at bounding box center [833, 338] width 73 height 22
click at [1352, 33] on icon "button" at bounding box center [1351, 29] width 9 height 14
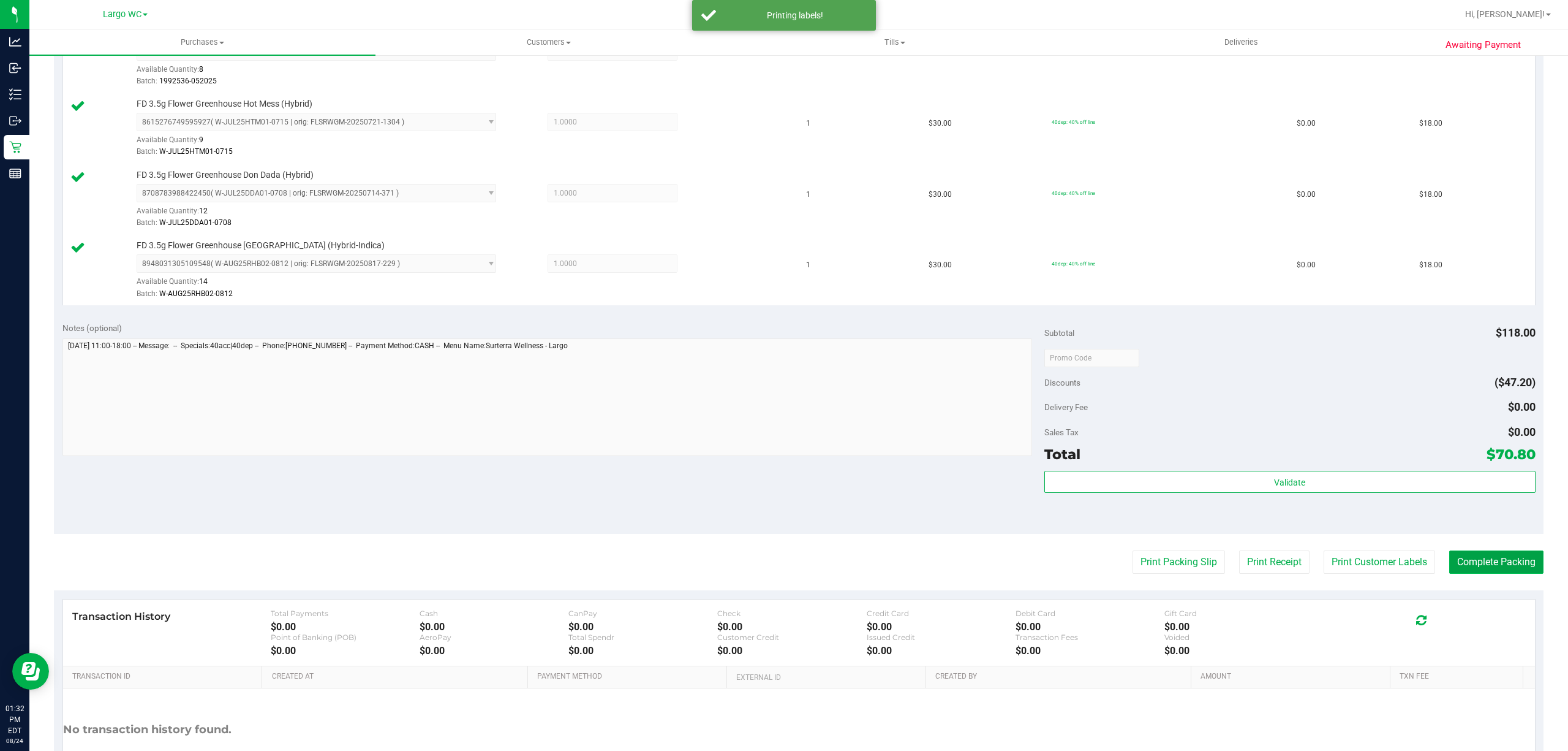
click at [1481, 562] on button "Complete Packing" at bounding box center [1497, 562] width 94 height 23
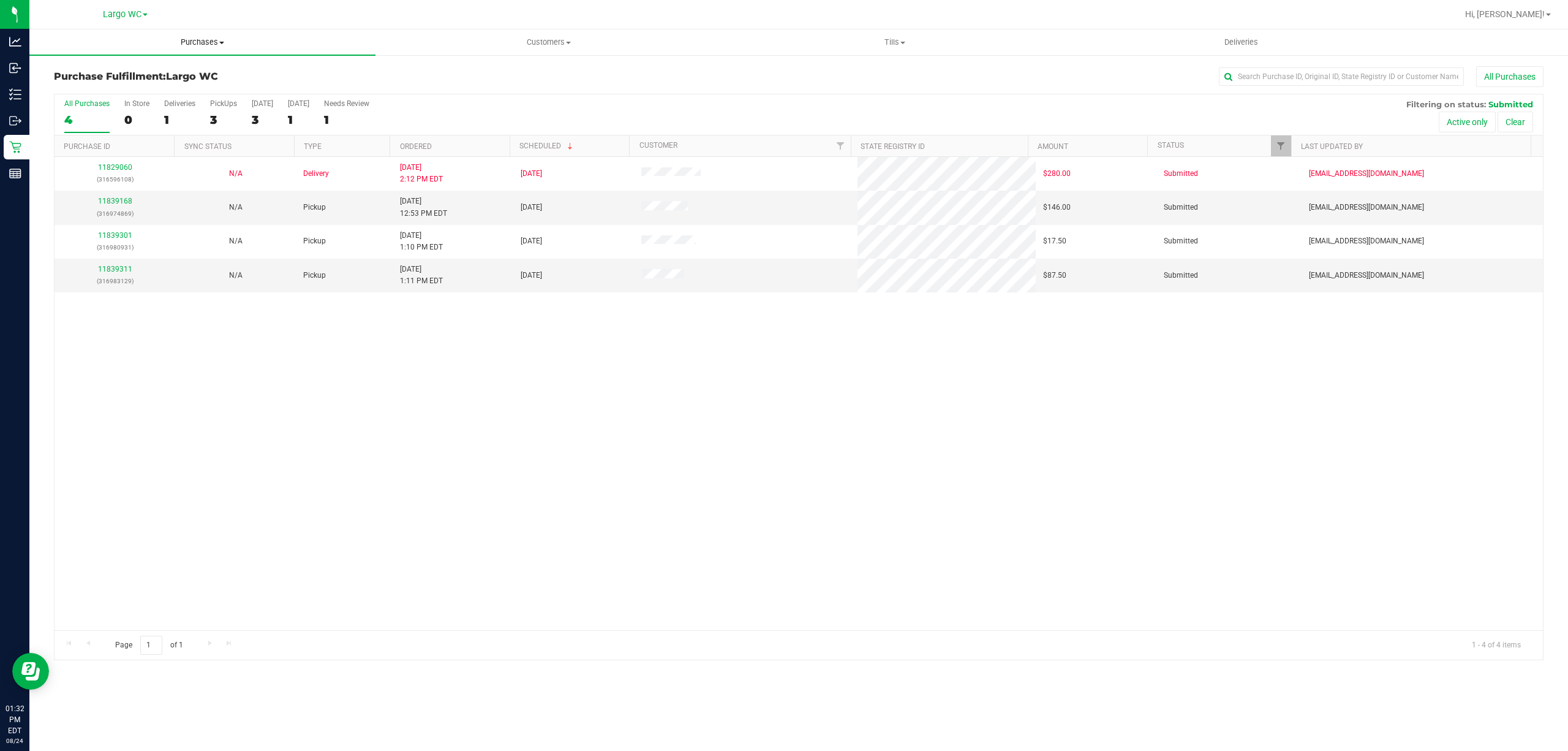
click at [158, 38] on span "Purchases" at bounding box center [203, 41] width 346 height 11
click at [82, 77] on span "Summary of purchases" at bounding box center [92, 73] width 126 height 11
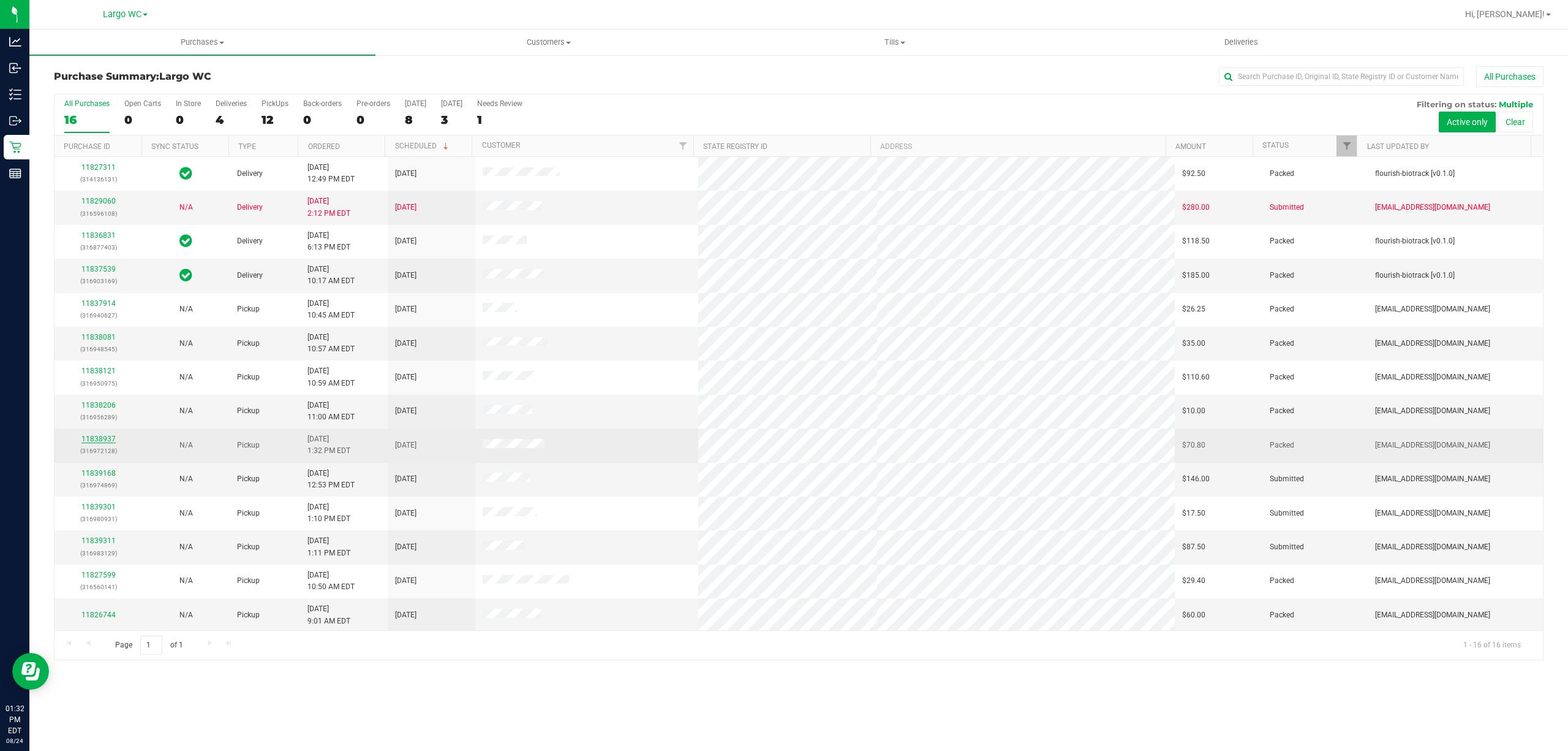
click at [95, 441] on link "11838937" at bounding box center [99, 438] width 35 height 9
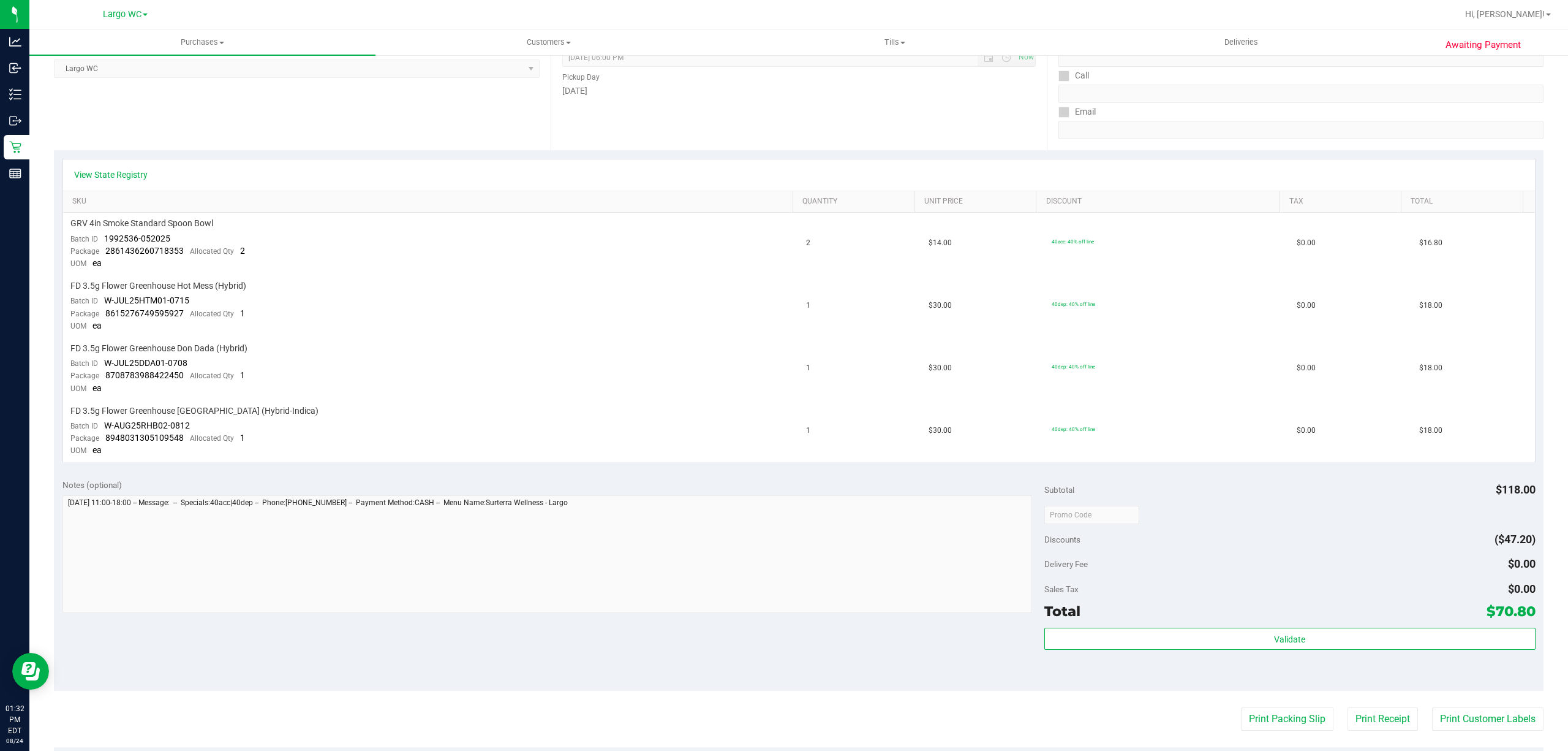
scroll to position [406, 0]
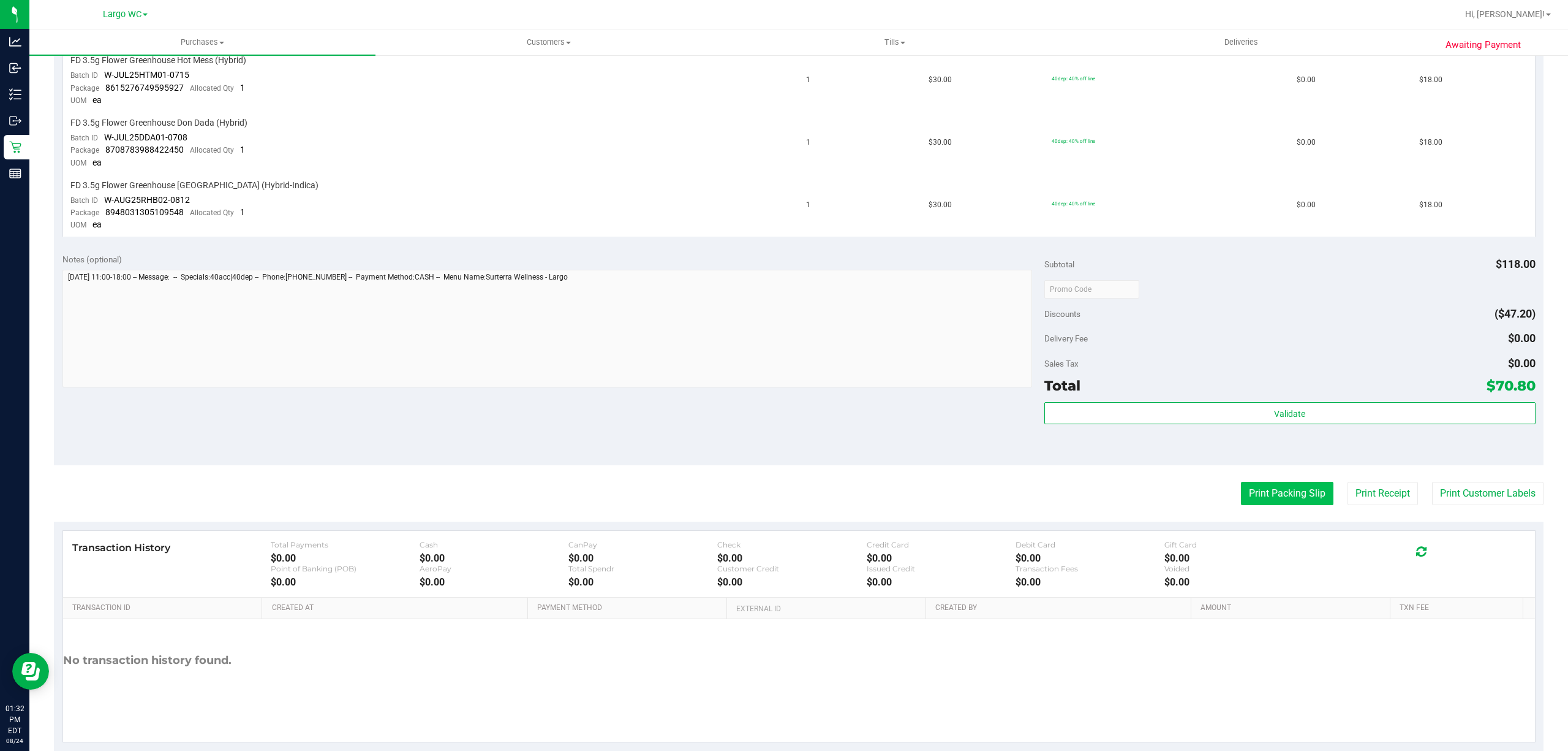
click at [1260, 489] on button "Print Packing Slip" at bounding box center [1287, 493] width 92 height 23
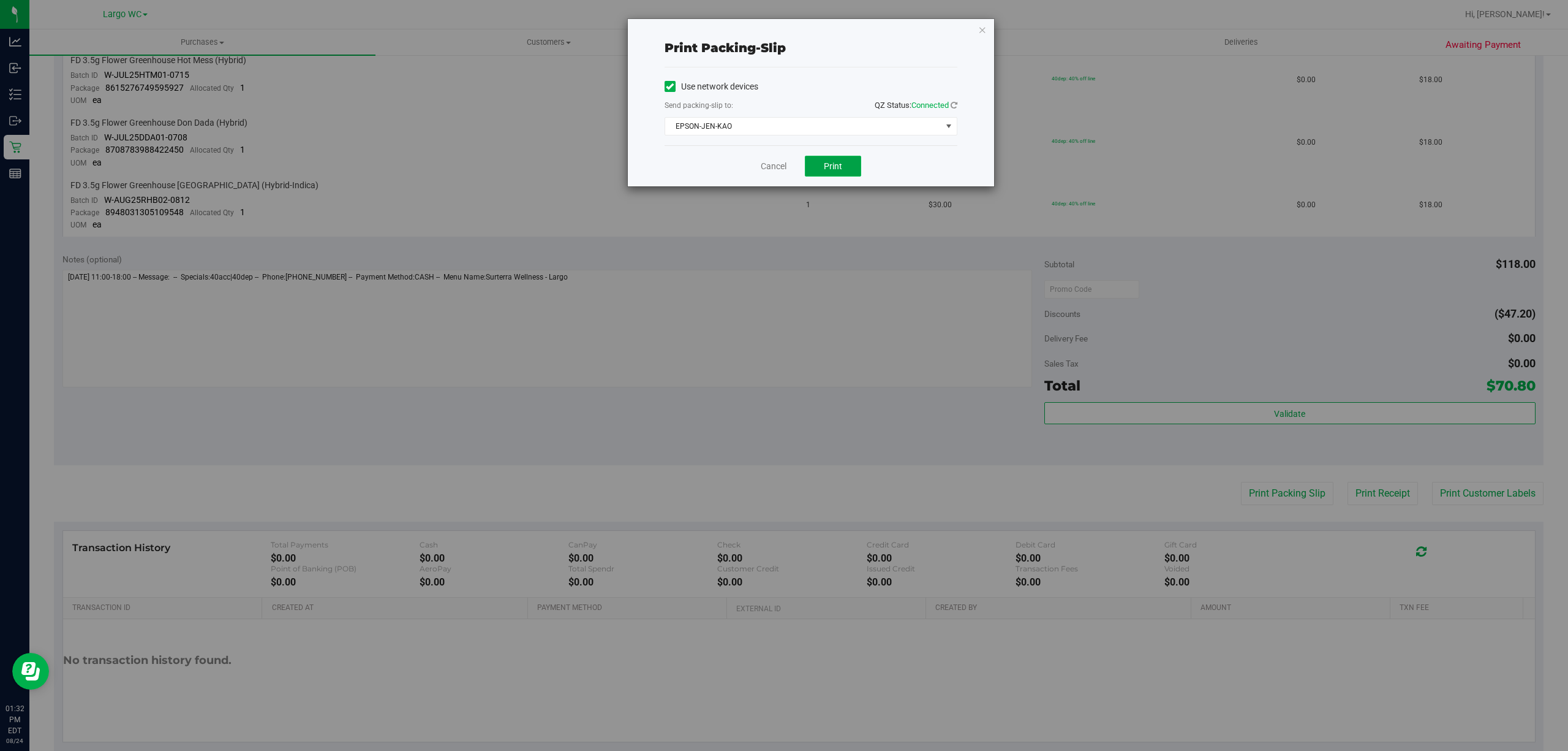
click at [846, 175] on button "Print" at bounding box center [833, 166] width 57 height 21
click at [981, 28] on icon "button" at bounding box center [983, 29] width 9 height 14
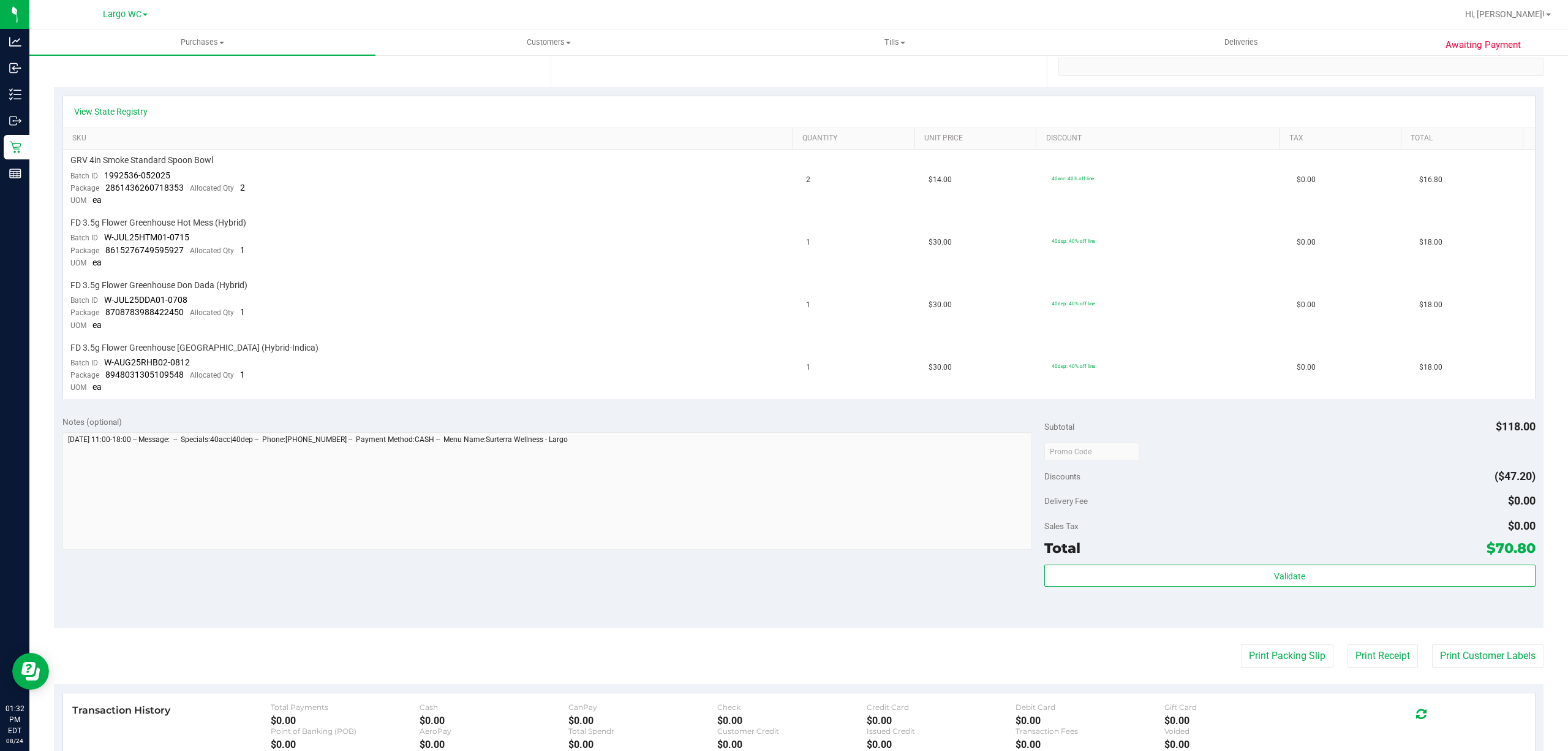
scroll to position [0, 0]
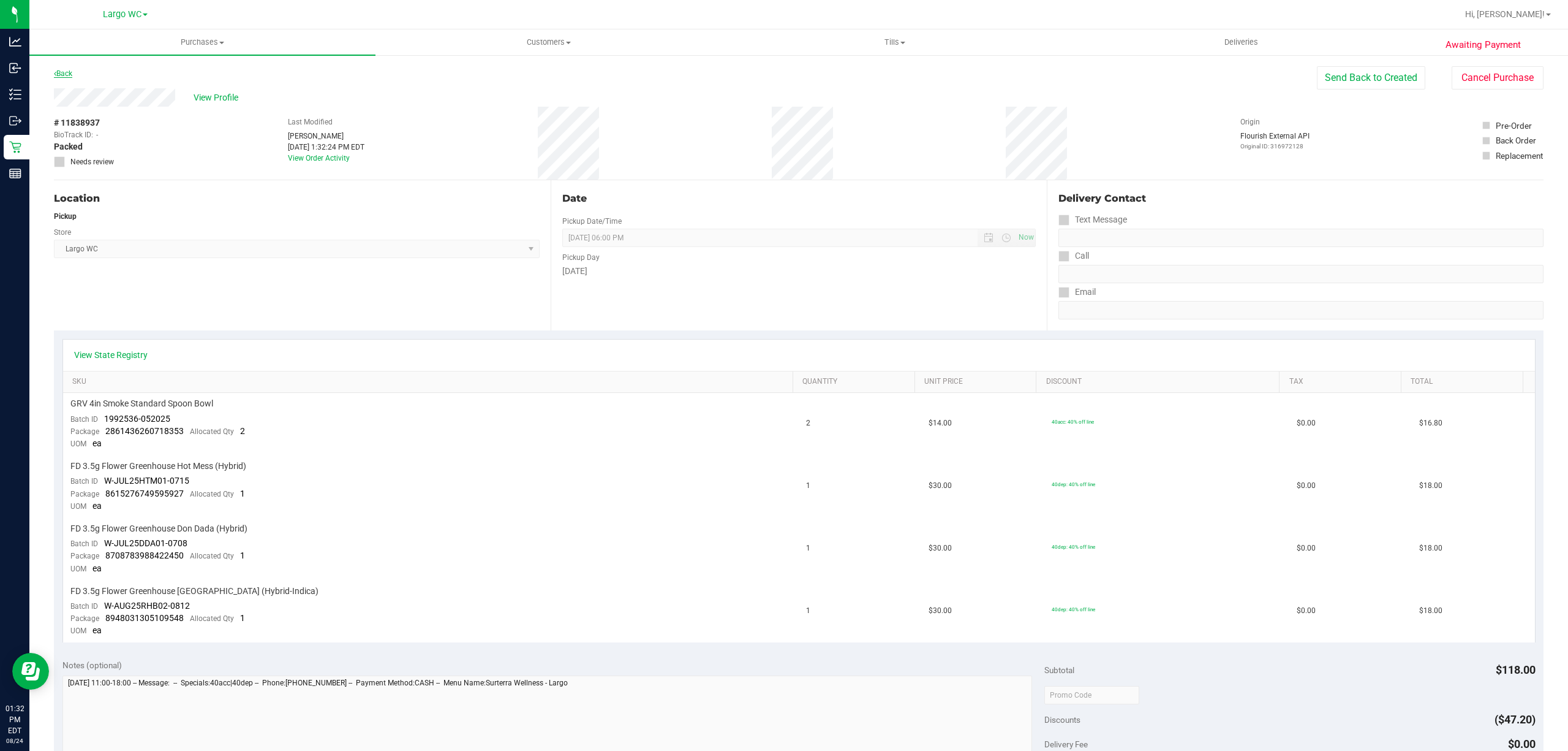
click at [55, 72] on icon at bounding box center [55, 74] width 3 height 8
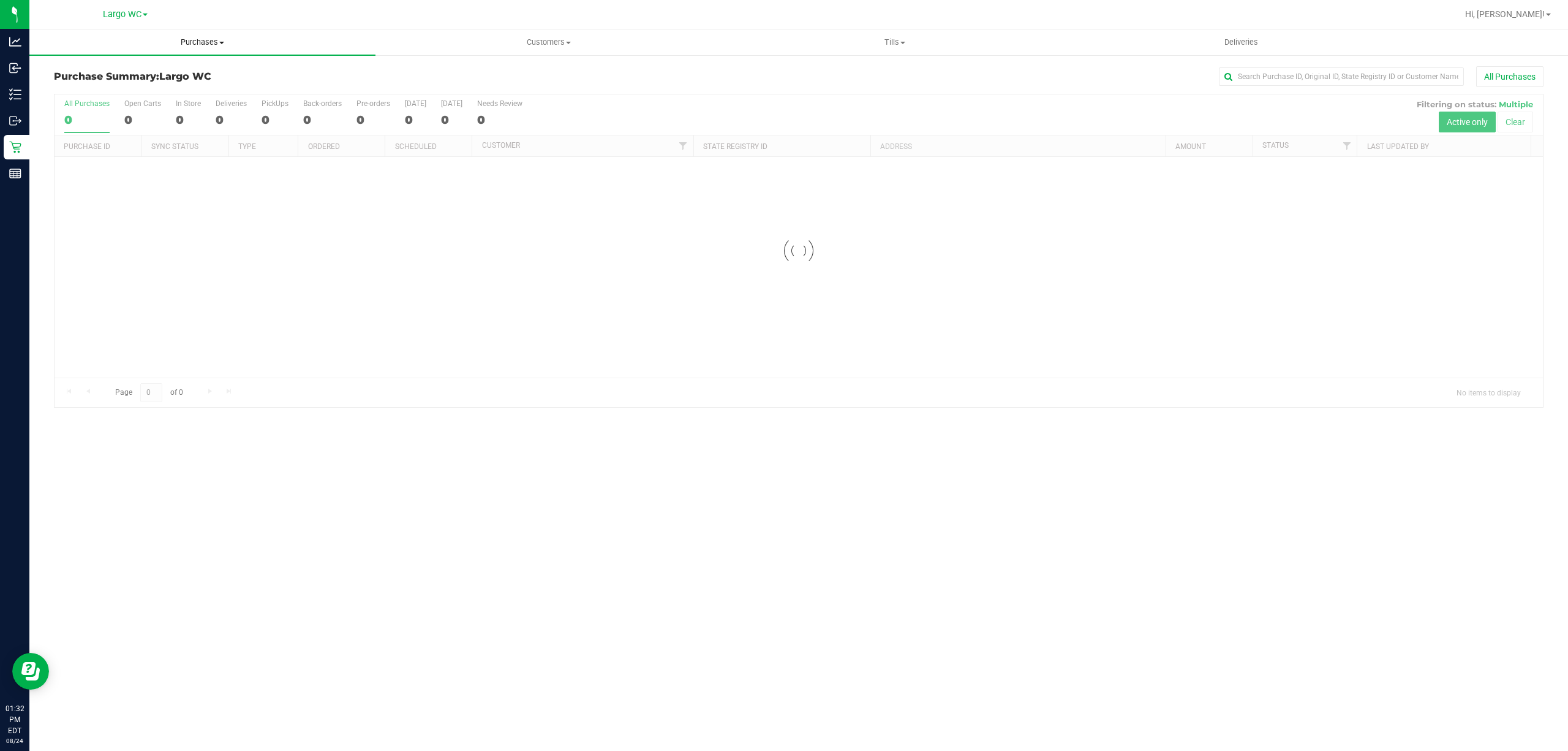
click at [206, 42] on span "Purchases" at bounding box center [203, 41] width 346 height 11
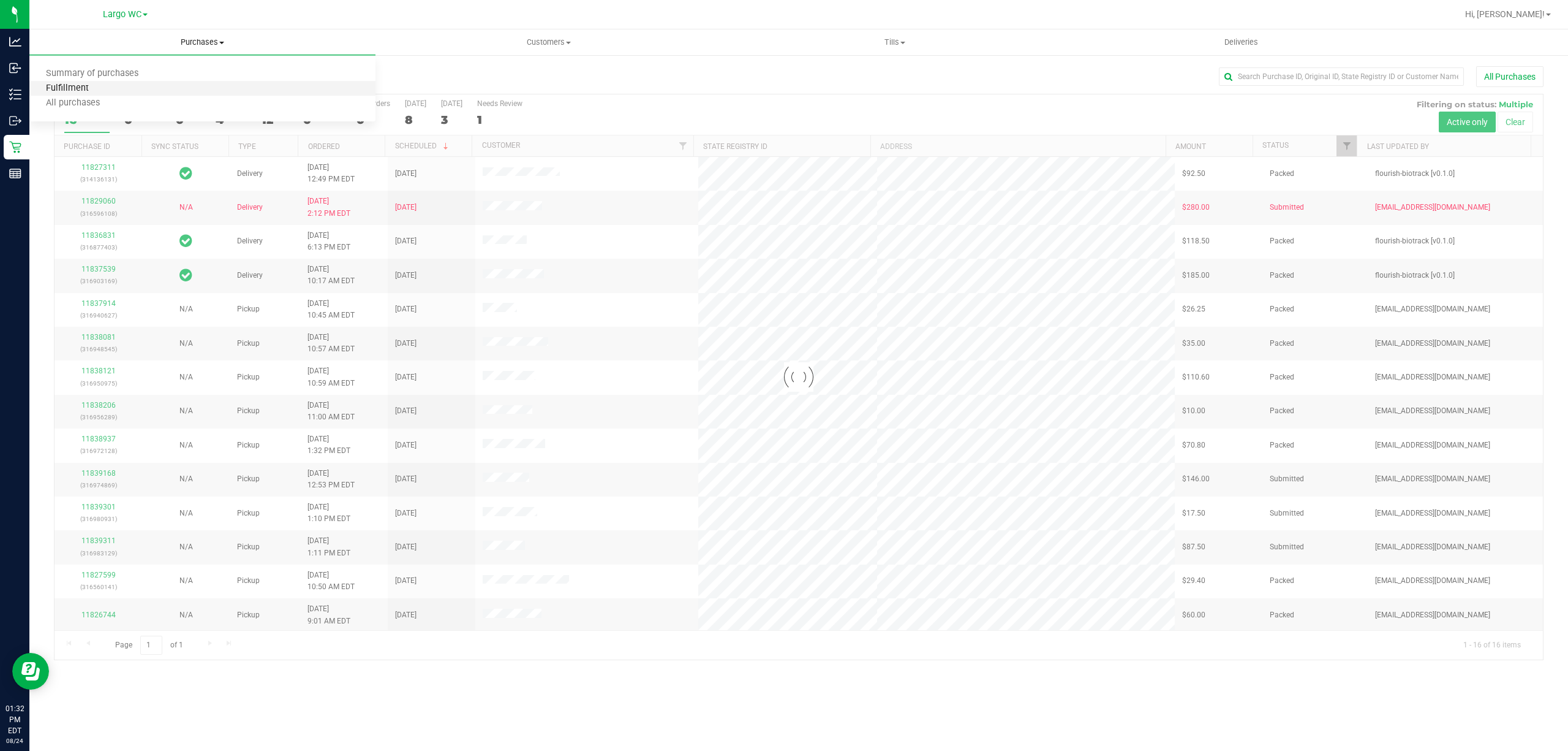
click at [66, 87] on span "Fulfillment" at bounding box center [67, 88] width 76 height 11
click at [59, 103] on span "All purchases" at bounding box center [73, 103] width 87 height 11
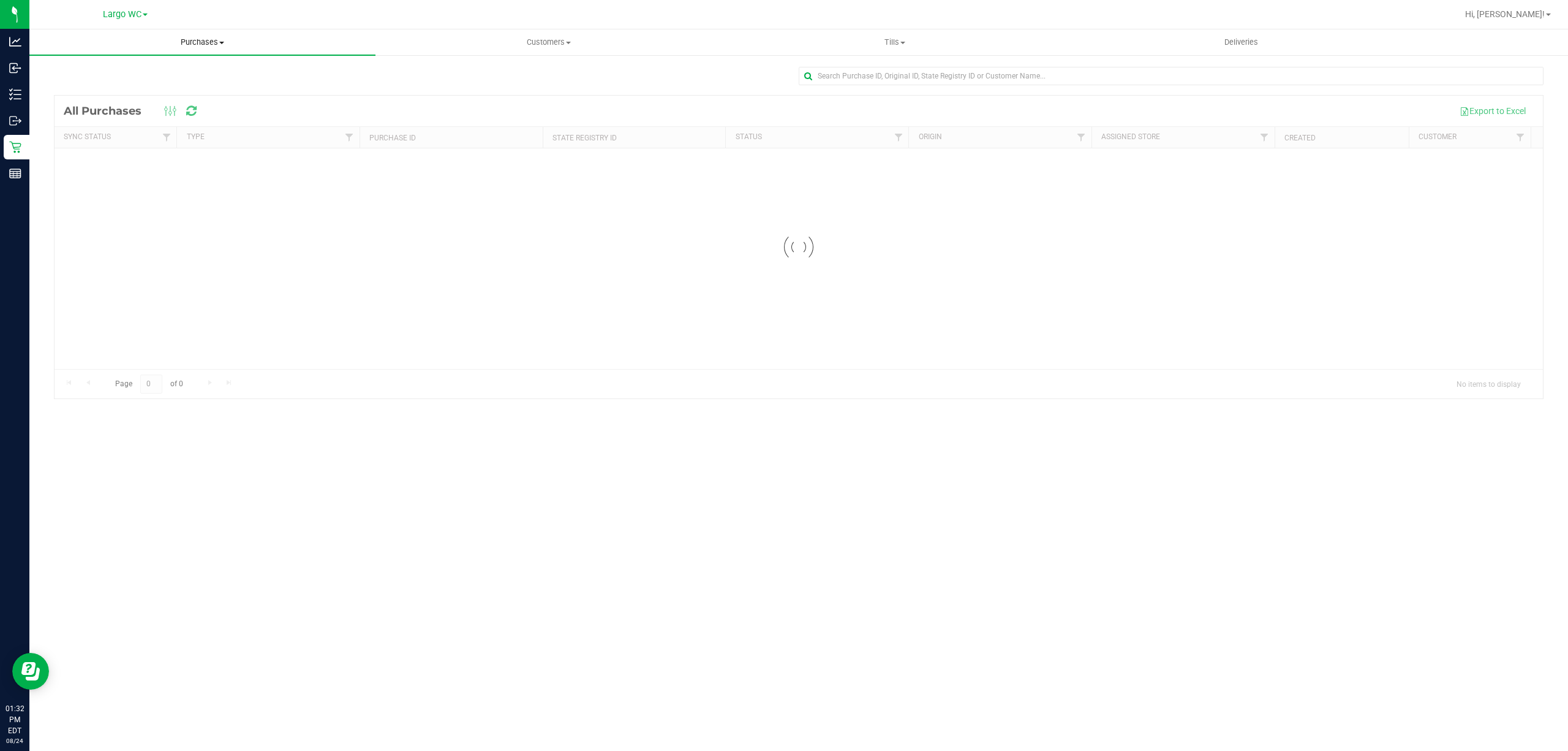
click at [135, 42] on span "Purchases" at bounding box center [203, 41] width 346 height 11
click at [62, 88] on span "Fulfillment" at bounding box center [67, 88] width 76 height 11
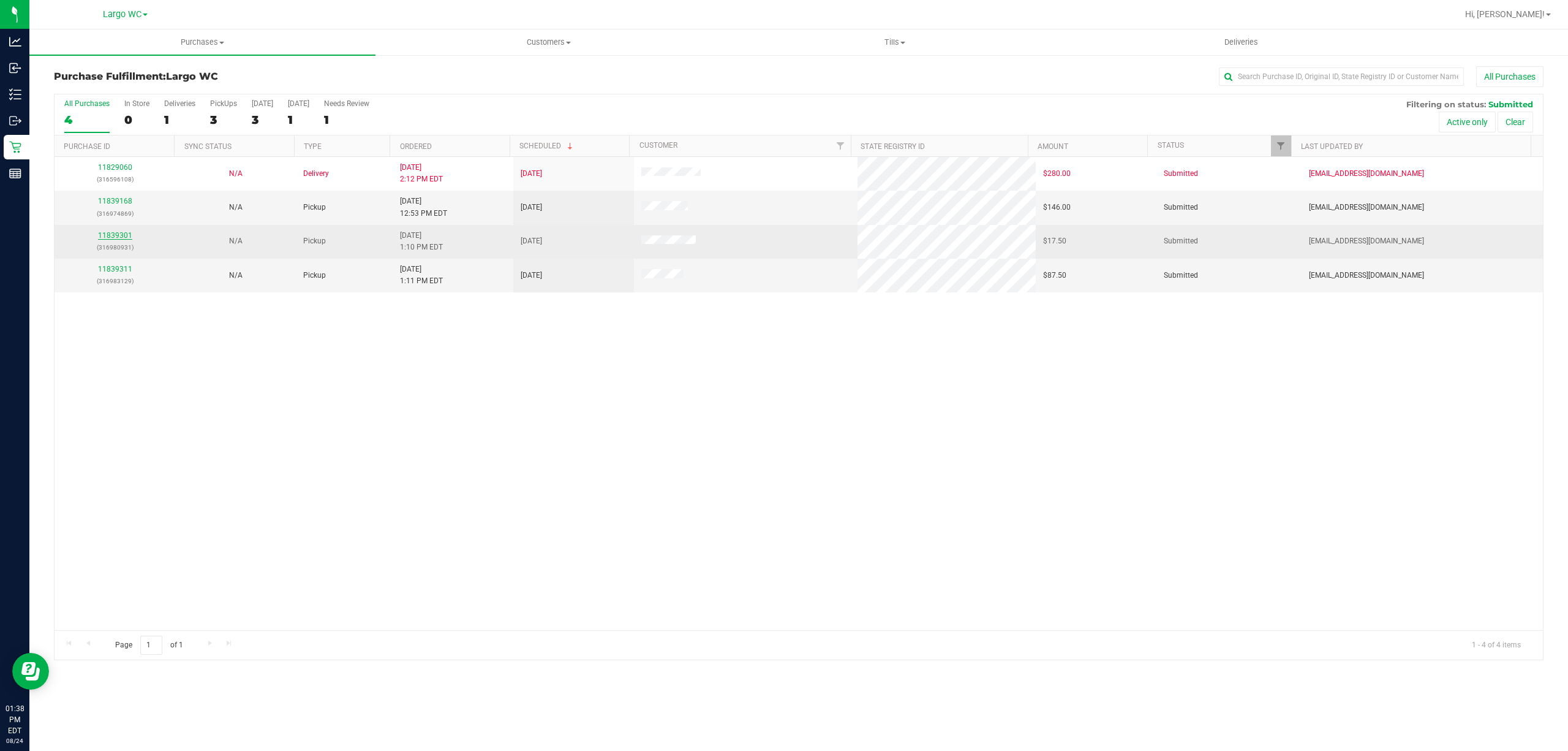
click at [107, 239] on link "11839301" at bounding box center [115, 235] width 35 height 9
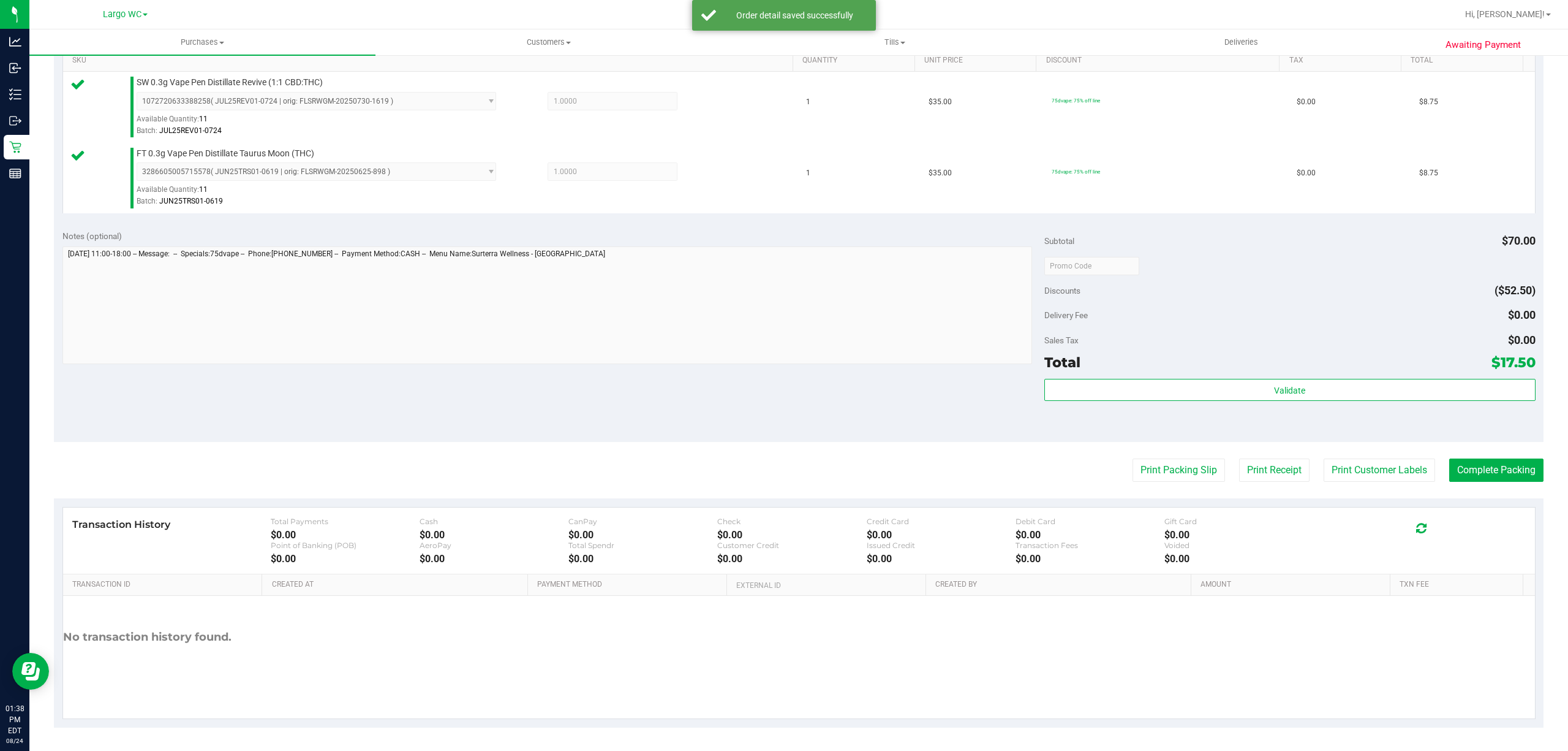
scroll to position [324, 0]
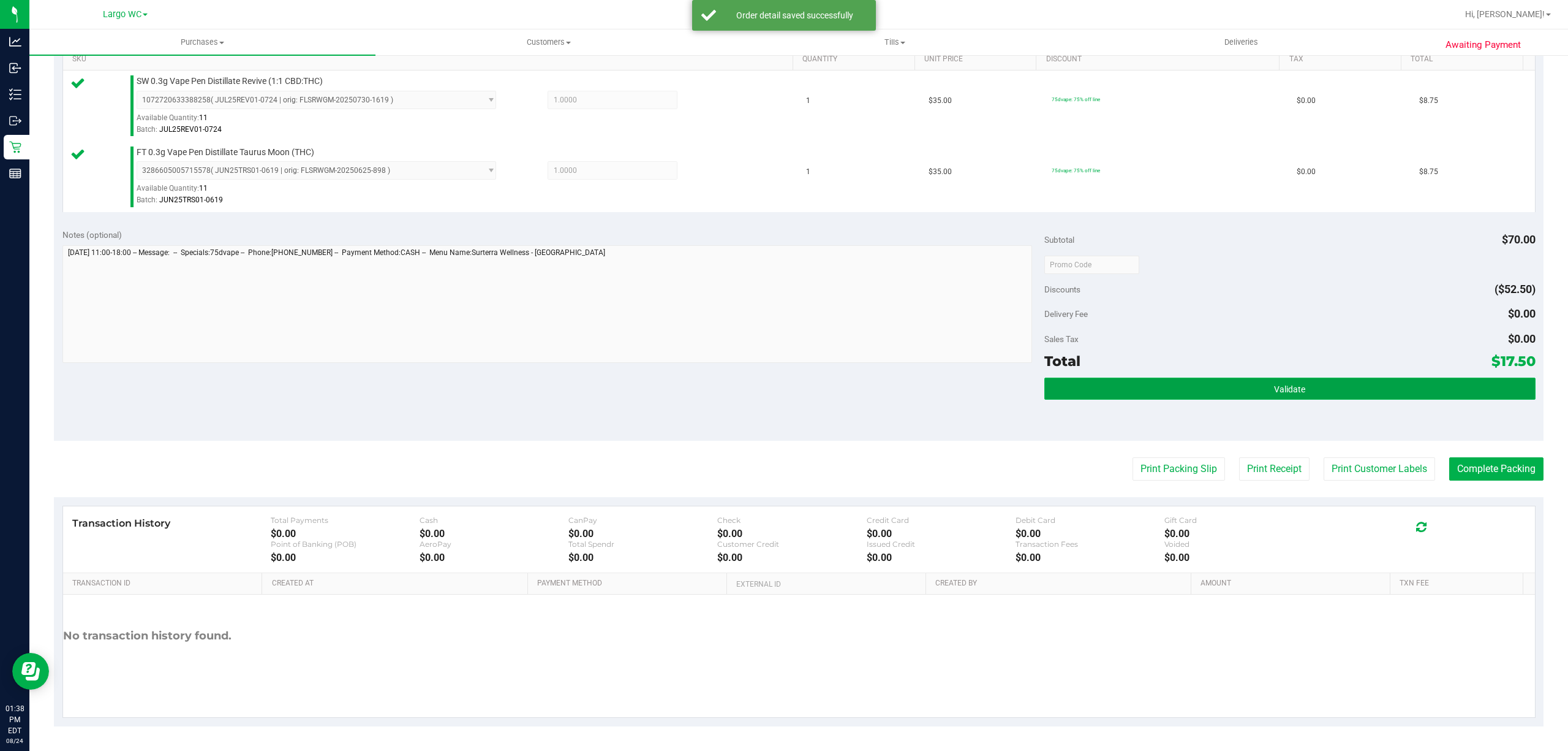
click at [1278, 390] on span "Validate" at bounding box center [1290, 389] width 32 height 10
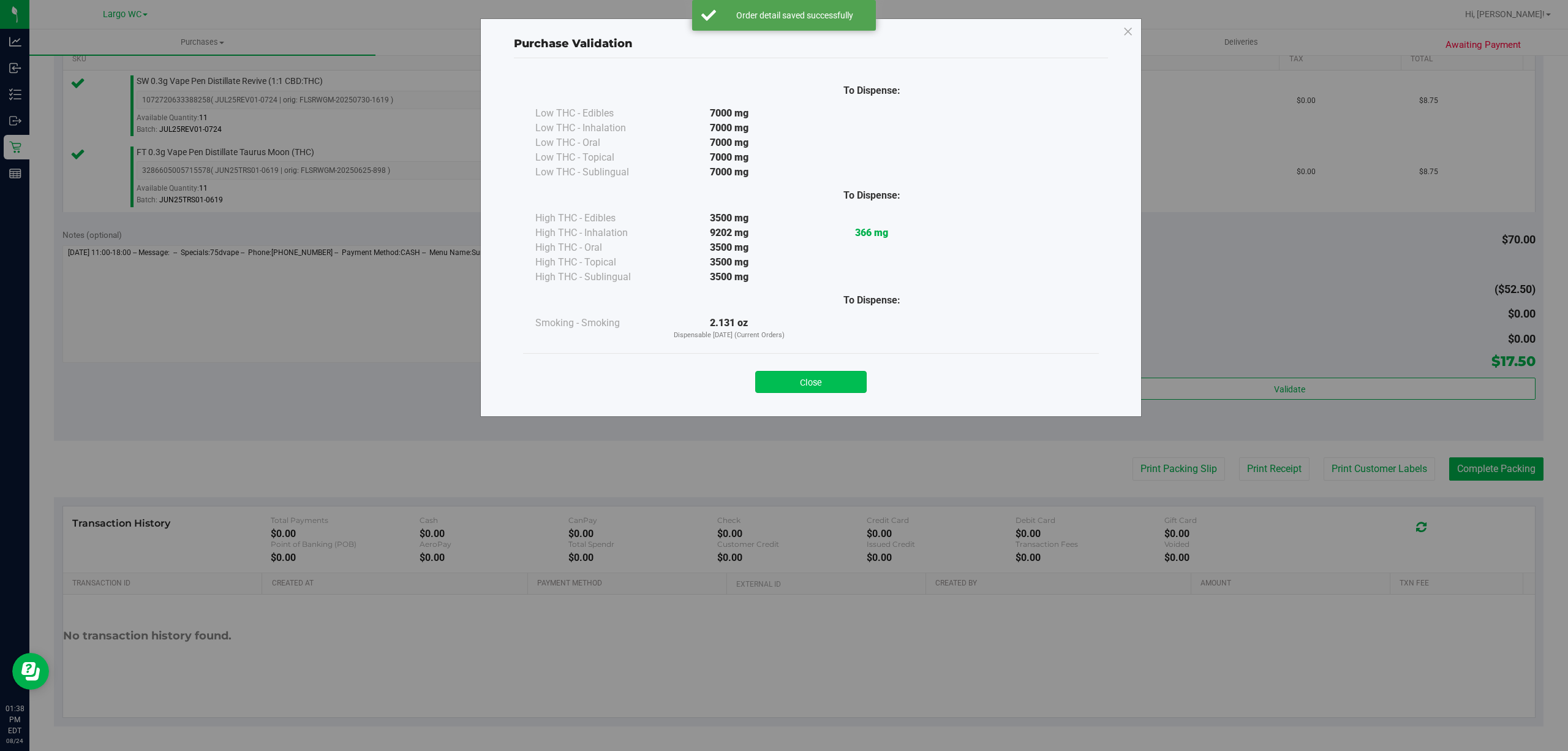
click at [860, 388] on button "Close" at bounding box center [811, 382] width 112 height 22
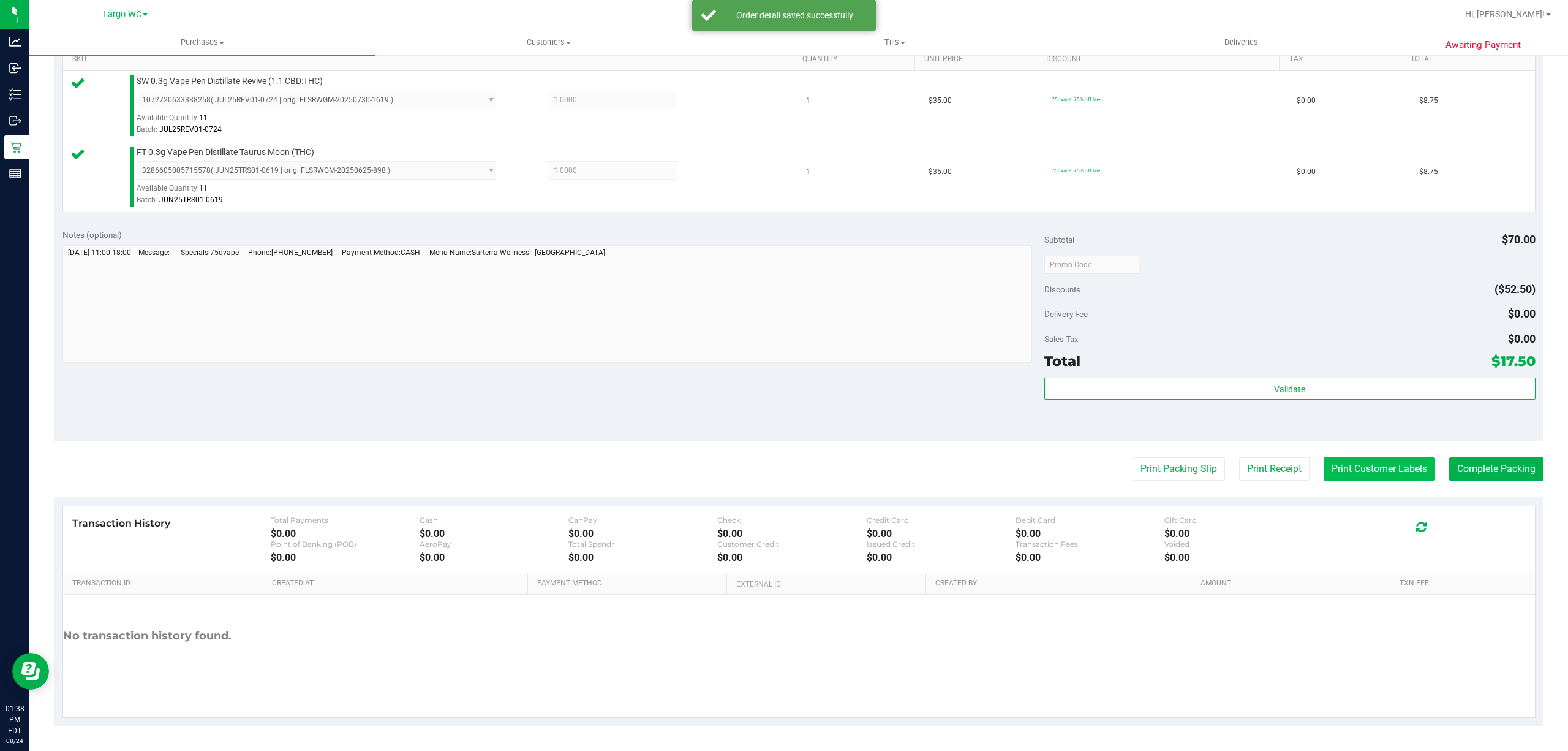
click at [1366, 470] on button "Print Customer Labels" at bounding box center [1380, 468] width 112 height 23
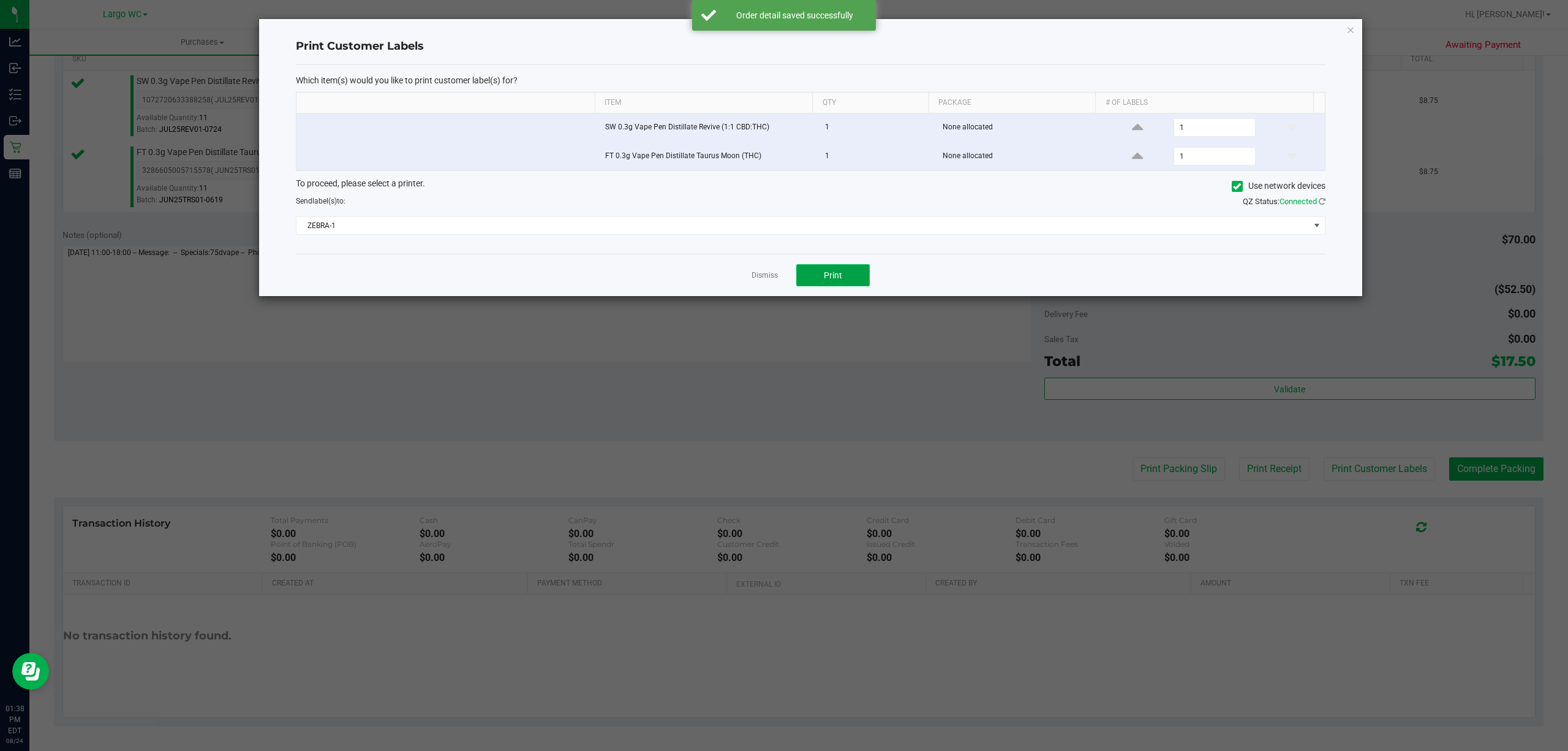
click at [845, 275] on button "Print" at bounding box center [833, 275] width 73 height 22
click at [1353, 28] on icon "button" at bounding box center [1351, 29] width 9 height 14
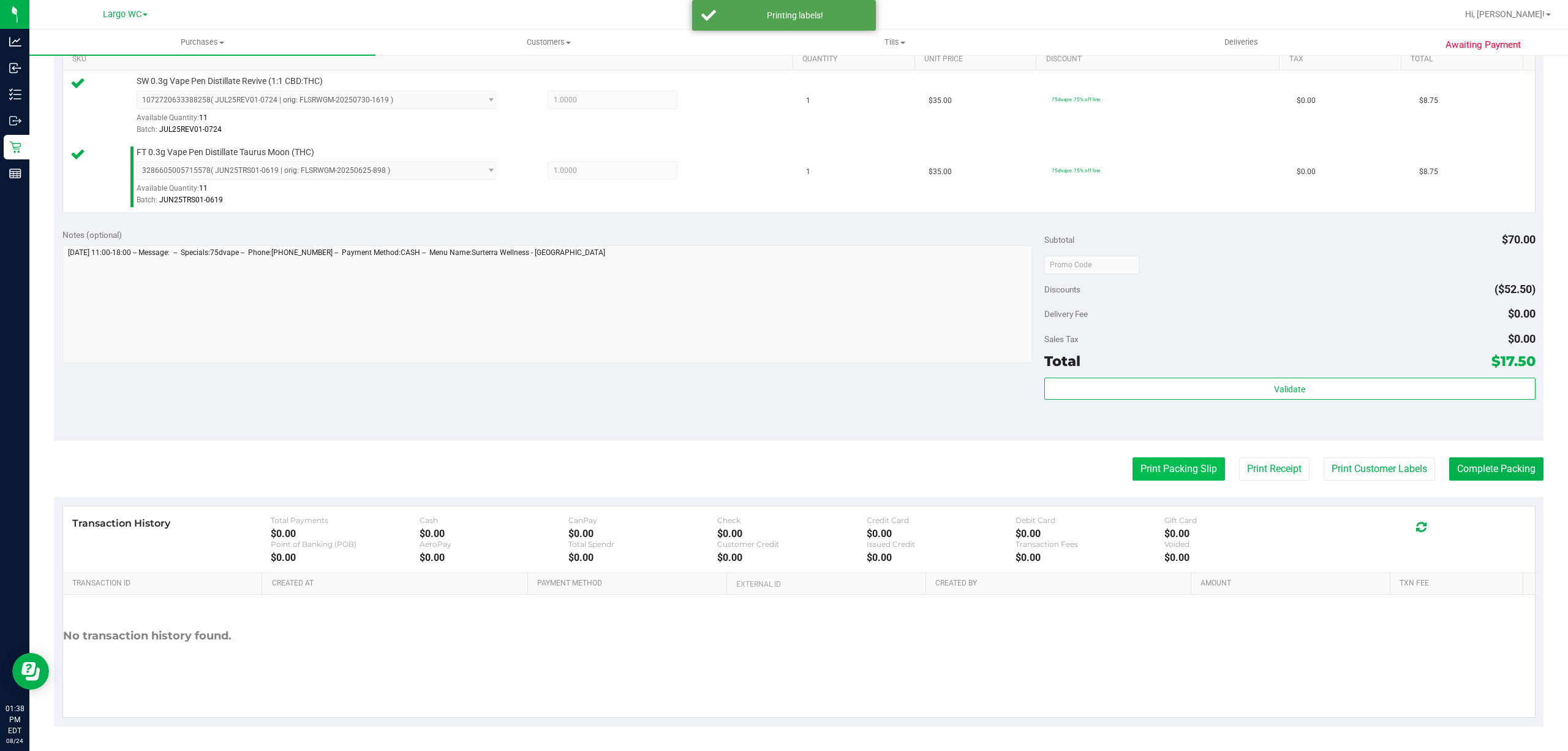
click at [1155, 463] on button "Print Packing Slip" at bounding box center [1179, 468] width 92 height 23
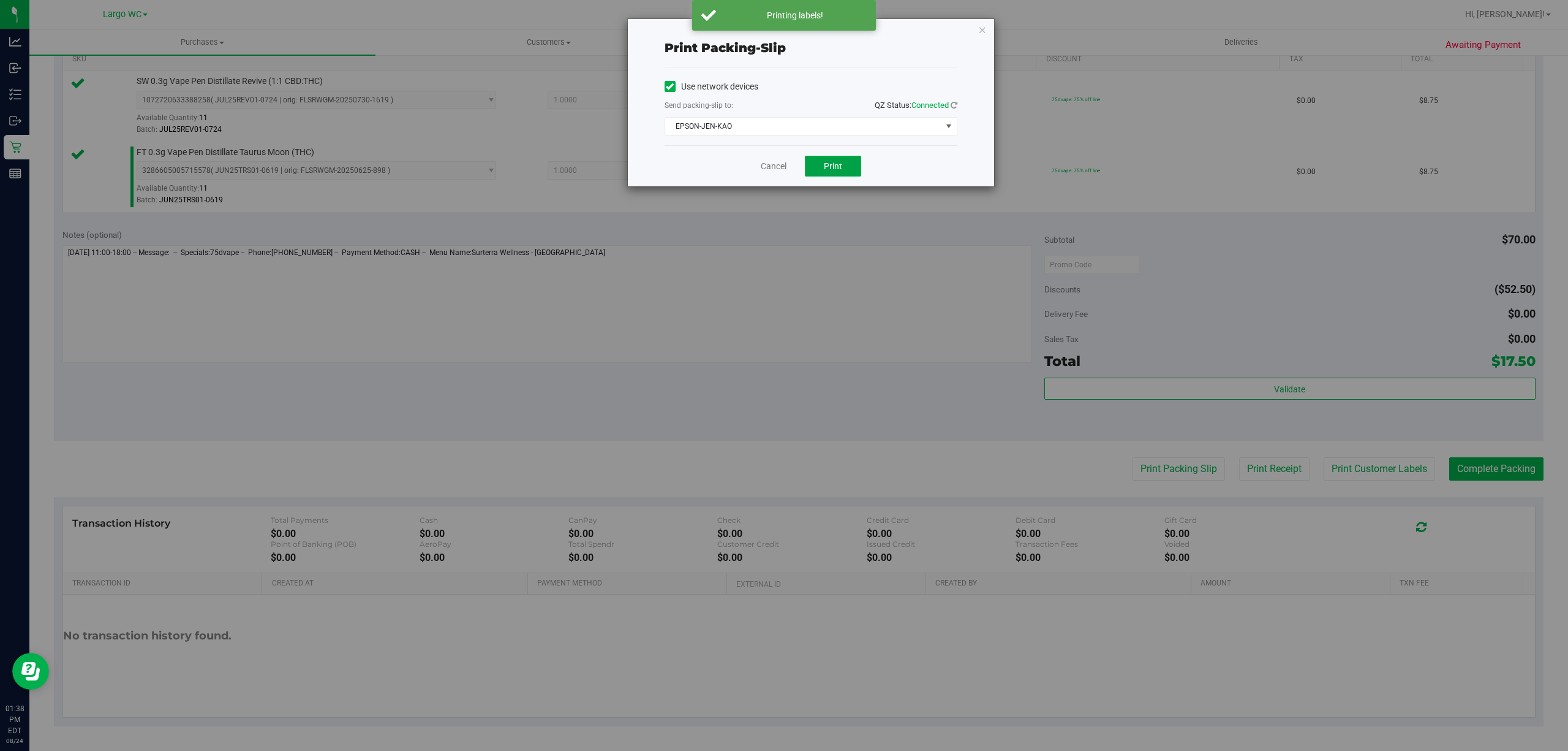
click at [852, 162] on button "Print" at bounding box center [833, 166] width 57 height 21
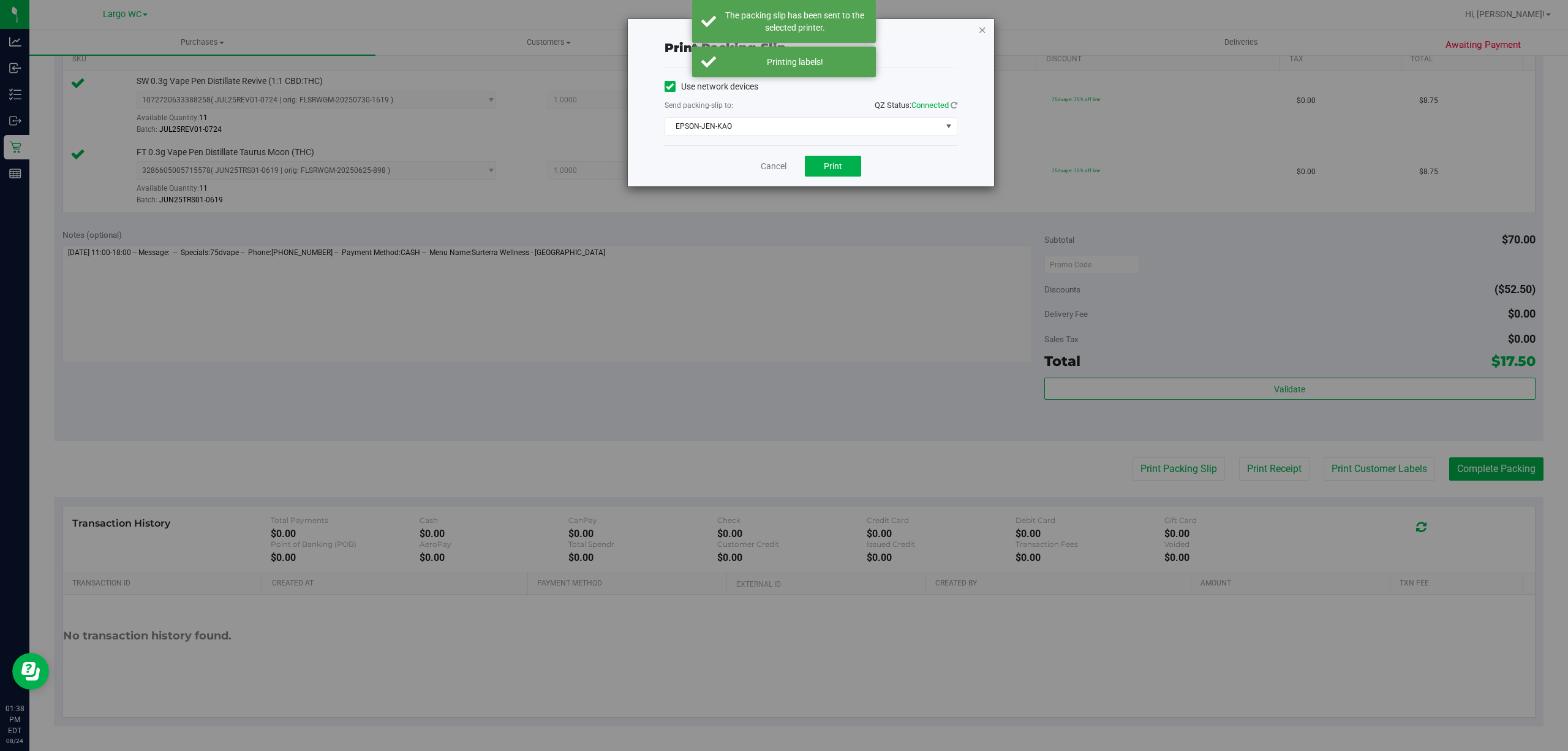
click at [982, 26] on icon "button" at bounding box center [983, 29] width 9 height 14
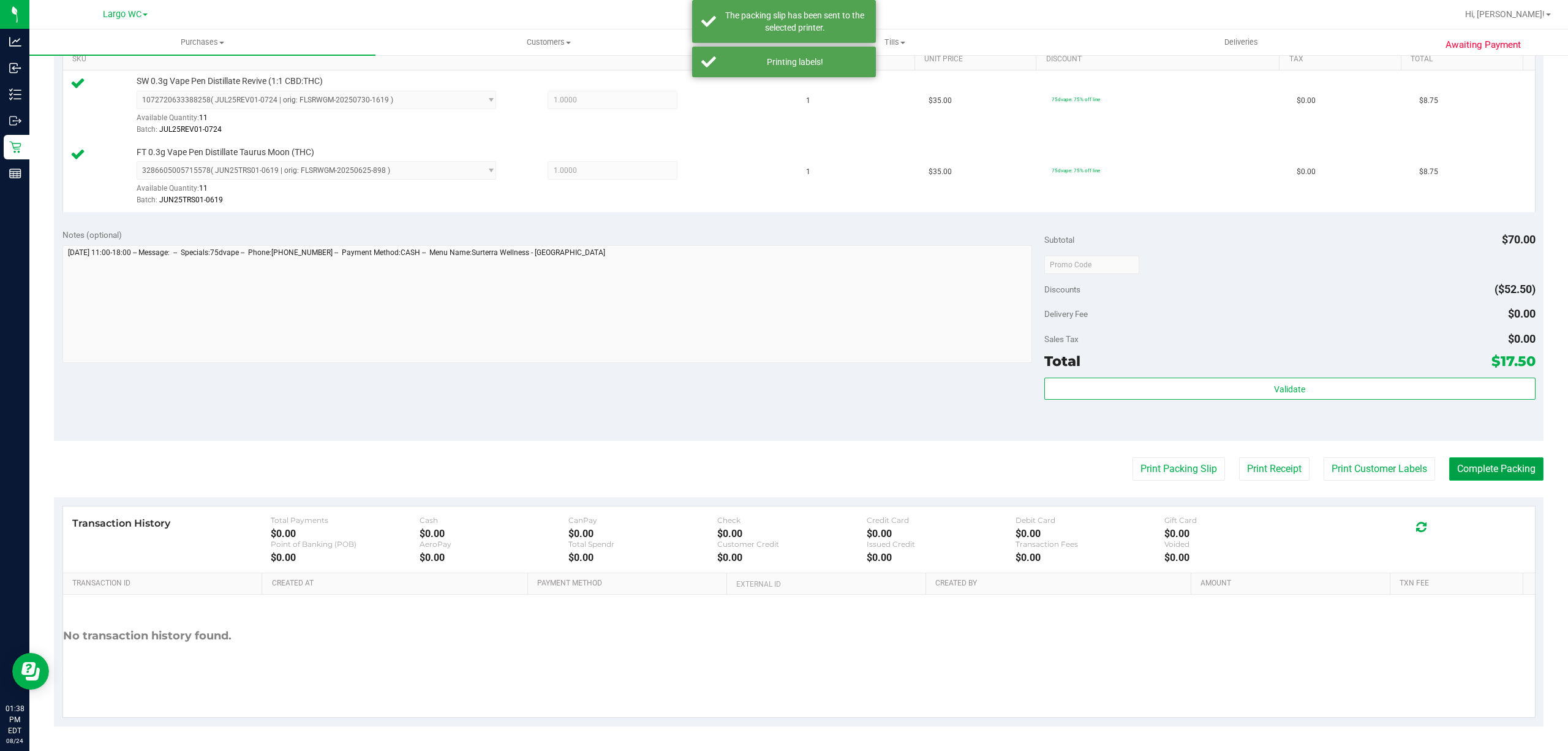
click at [1489, 476] on button "Complete Packing" at bounding box center [1497, 468] width 94 height 23
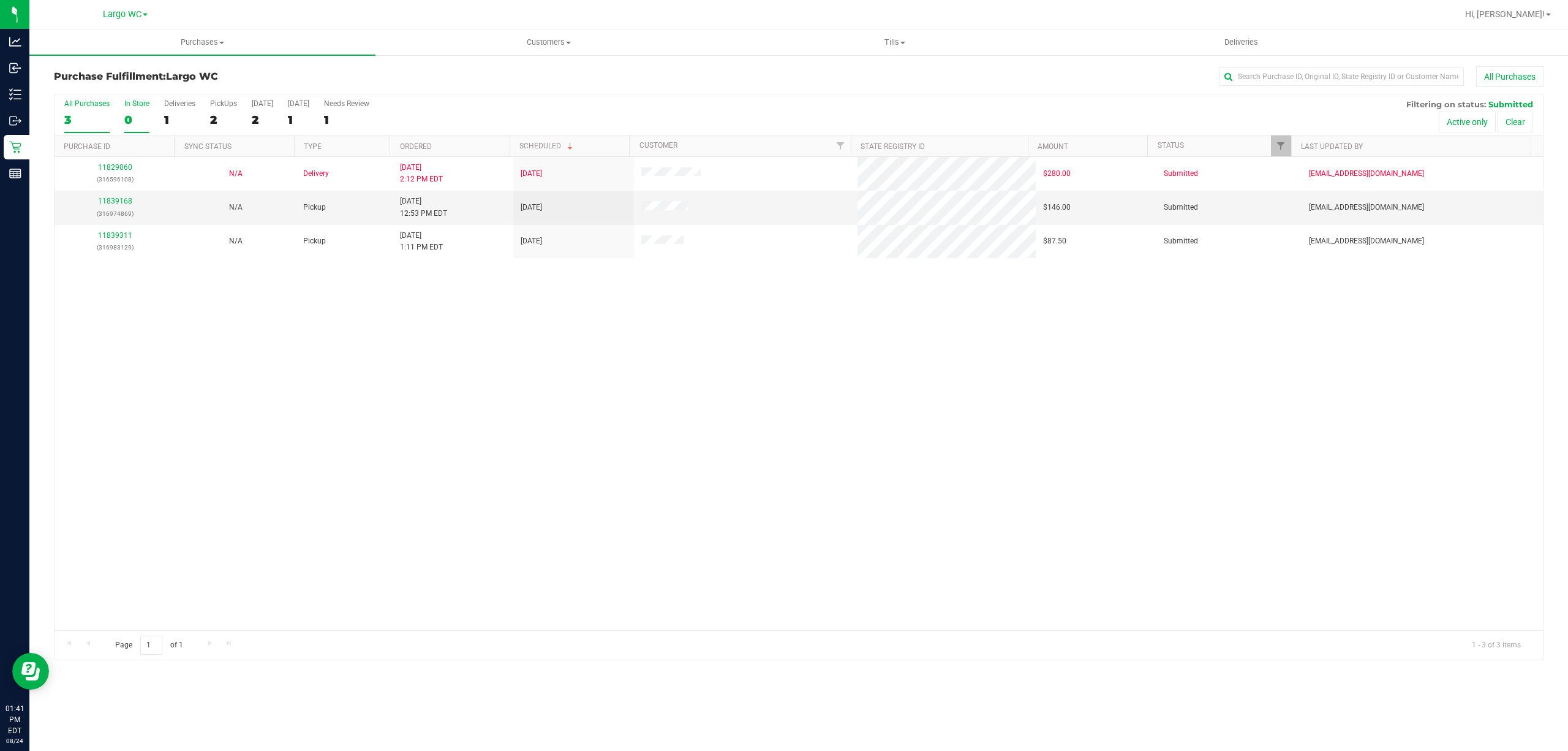
click at [142, 113] on div "0" at bounding box center [137, 119] width 25 height 14
click at [0, 0] on input "In Store 0" at bounding box center [0, 0] width 0 height 0
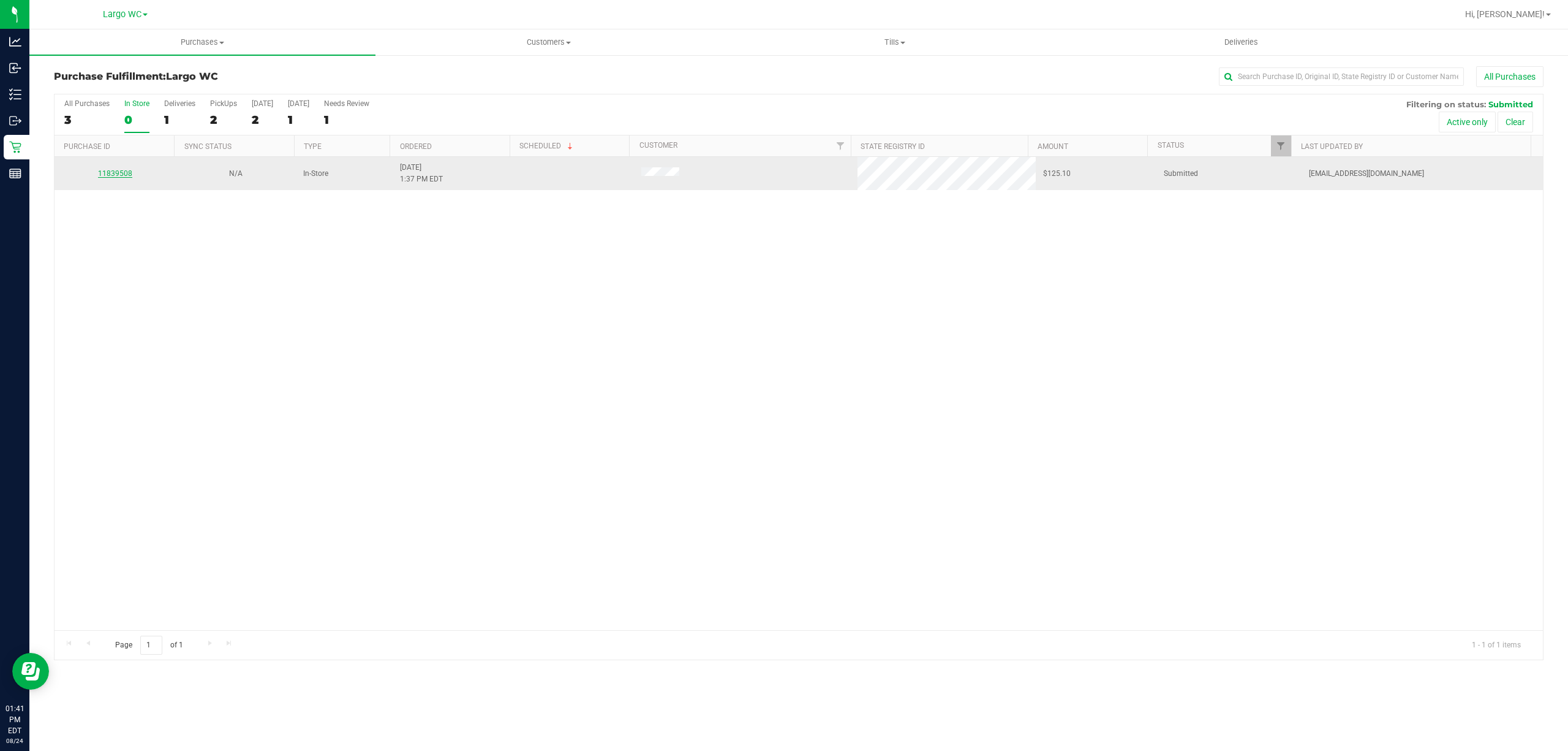
click at [109, 174] on link "11839508" at bounding box center [115, 173] width 35 height 9
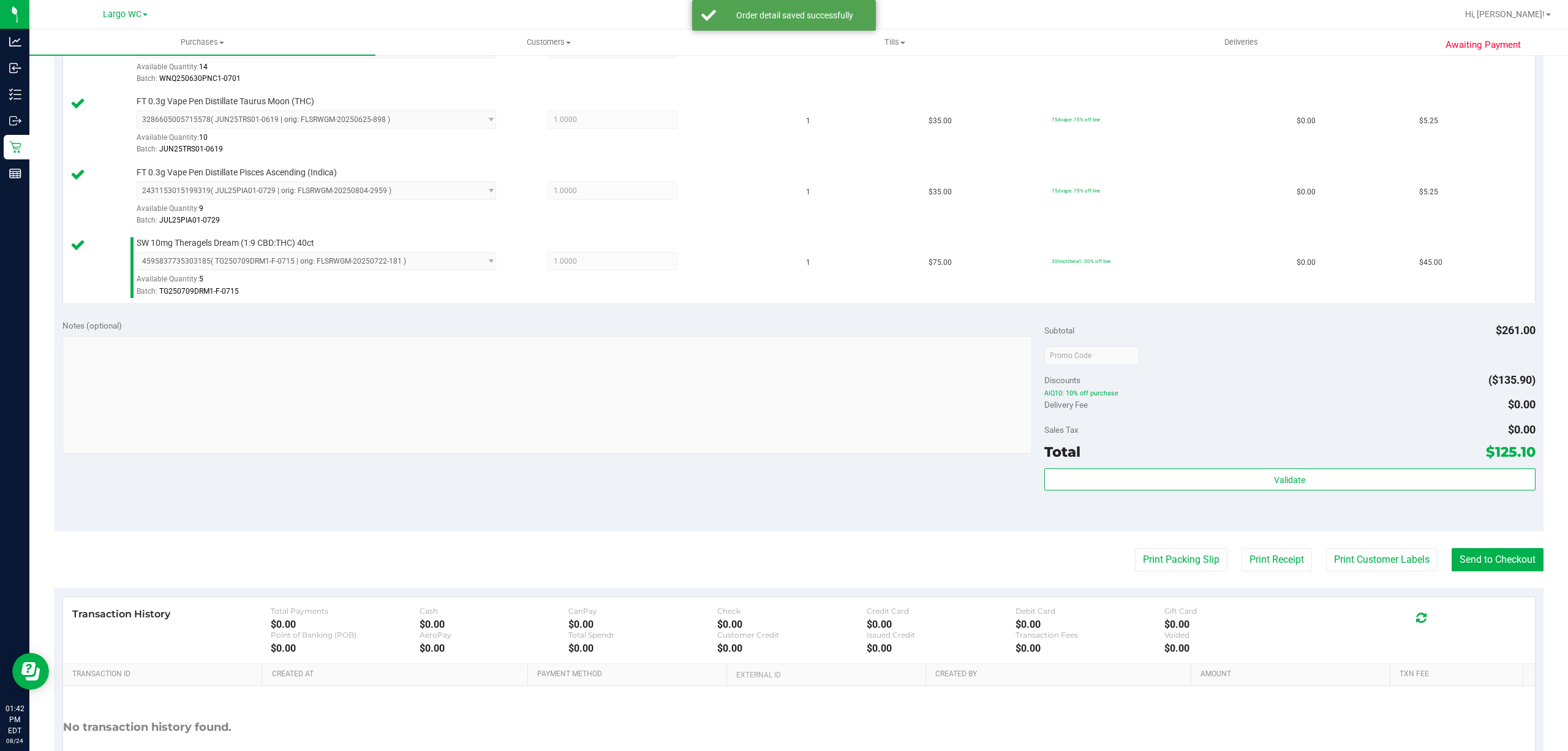
scroll to position [437, 0]
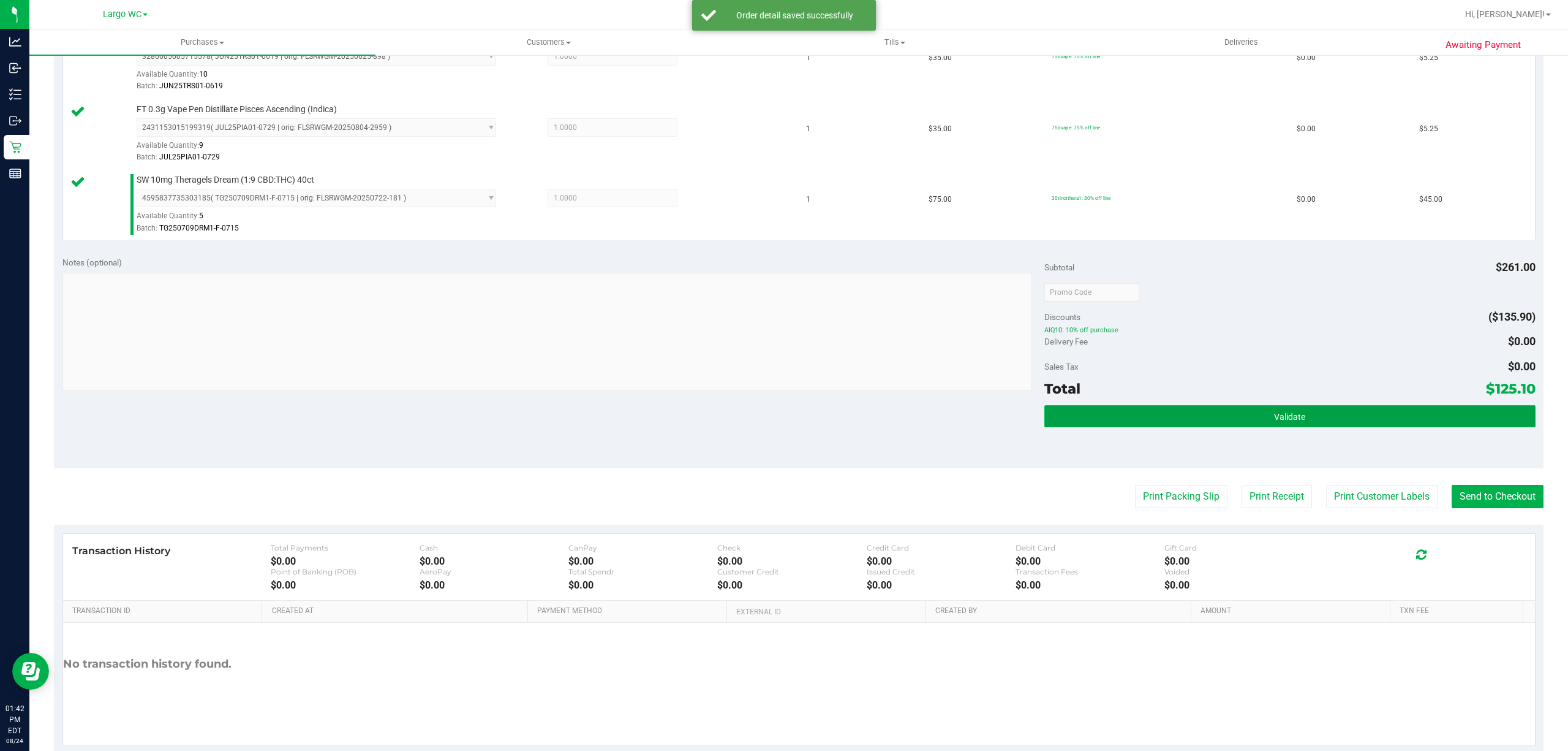
click at [1145, 427] on button "Validate" at bounding box center [1290, 415] width 491 height 22
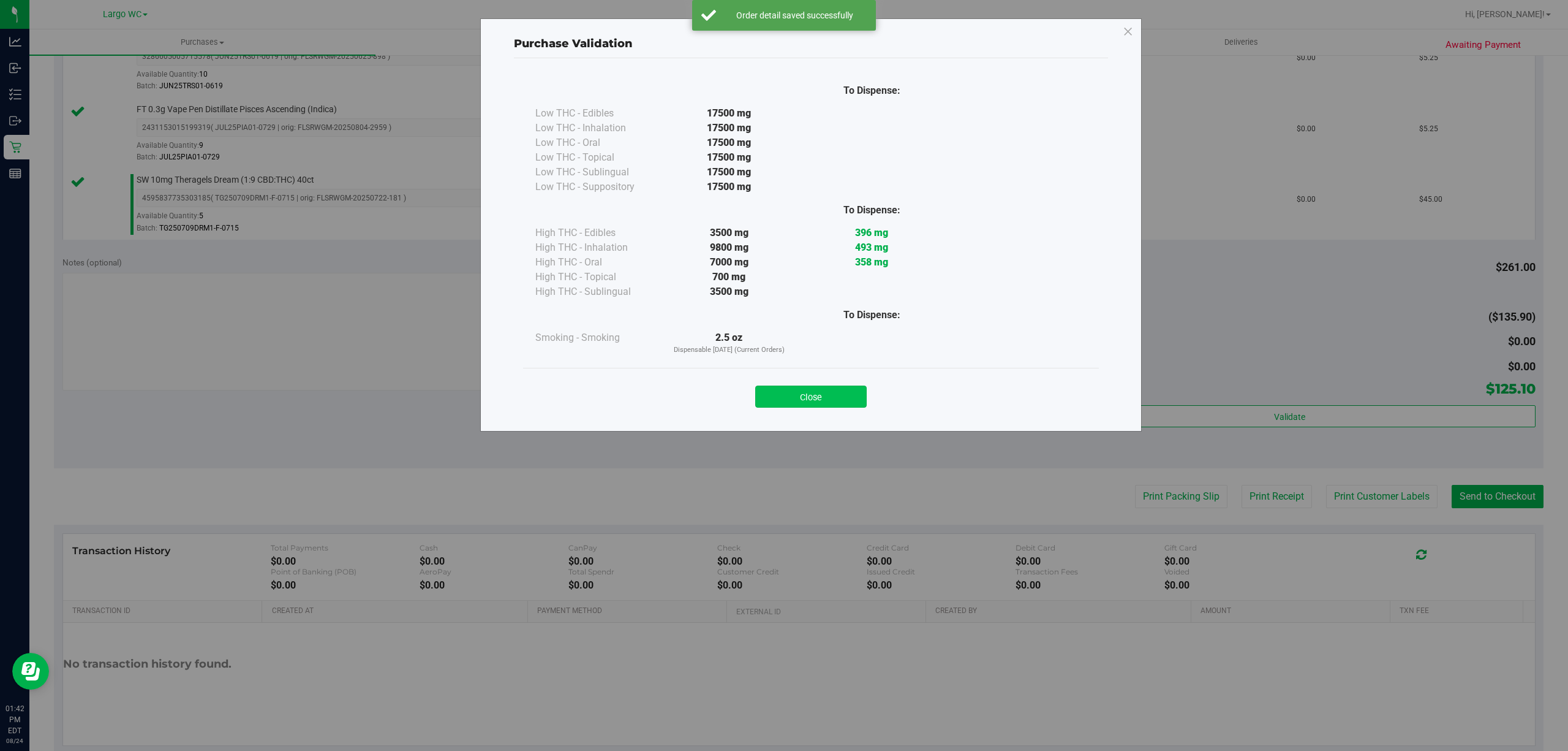
click at [800, 400] on button "Close" at bounding box center [811, 396] width 112 height 22
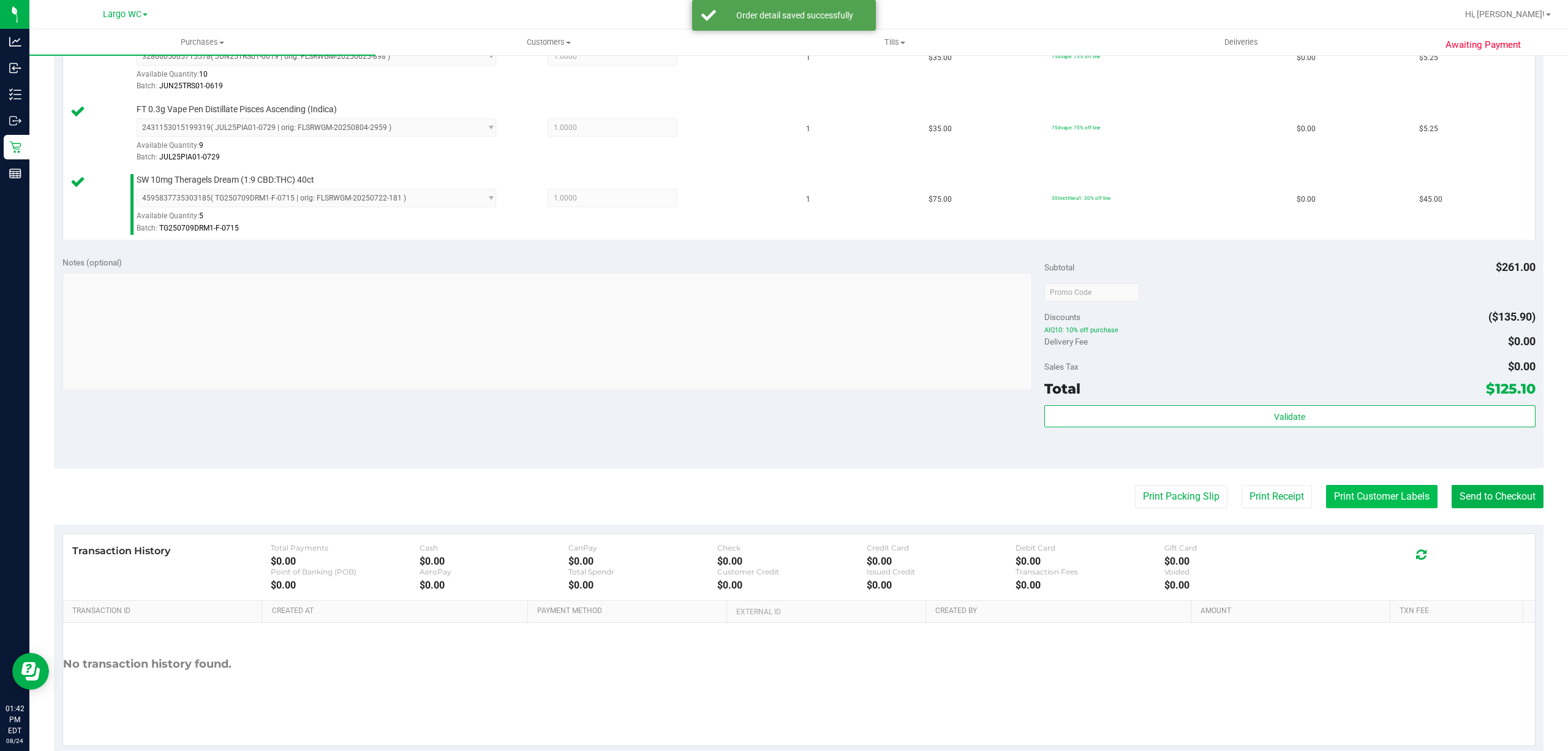
click at [1354, 500] on button "Print Customer Labels" at bounding box center [1382, 496] width 112 height 23
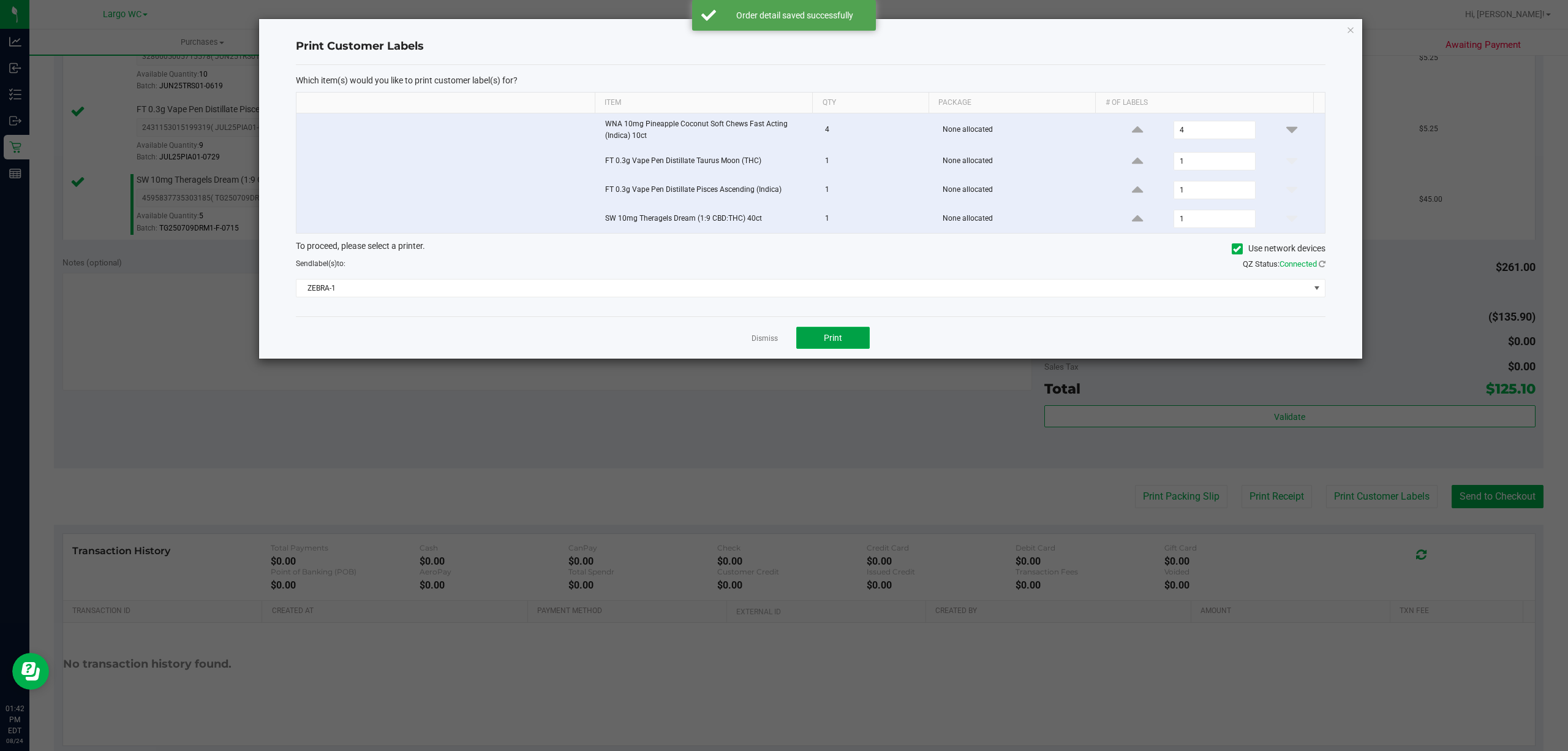
click at [849, 343] on button "Print" at bounding box center [833, 338] width 73 height 22
click at [1351, 27] on icon "button" at bounding box center [1351, 29] width 9 height 14
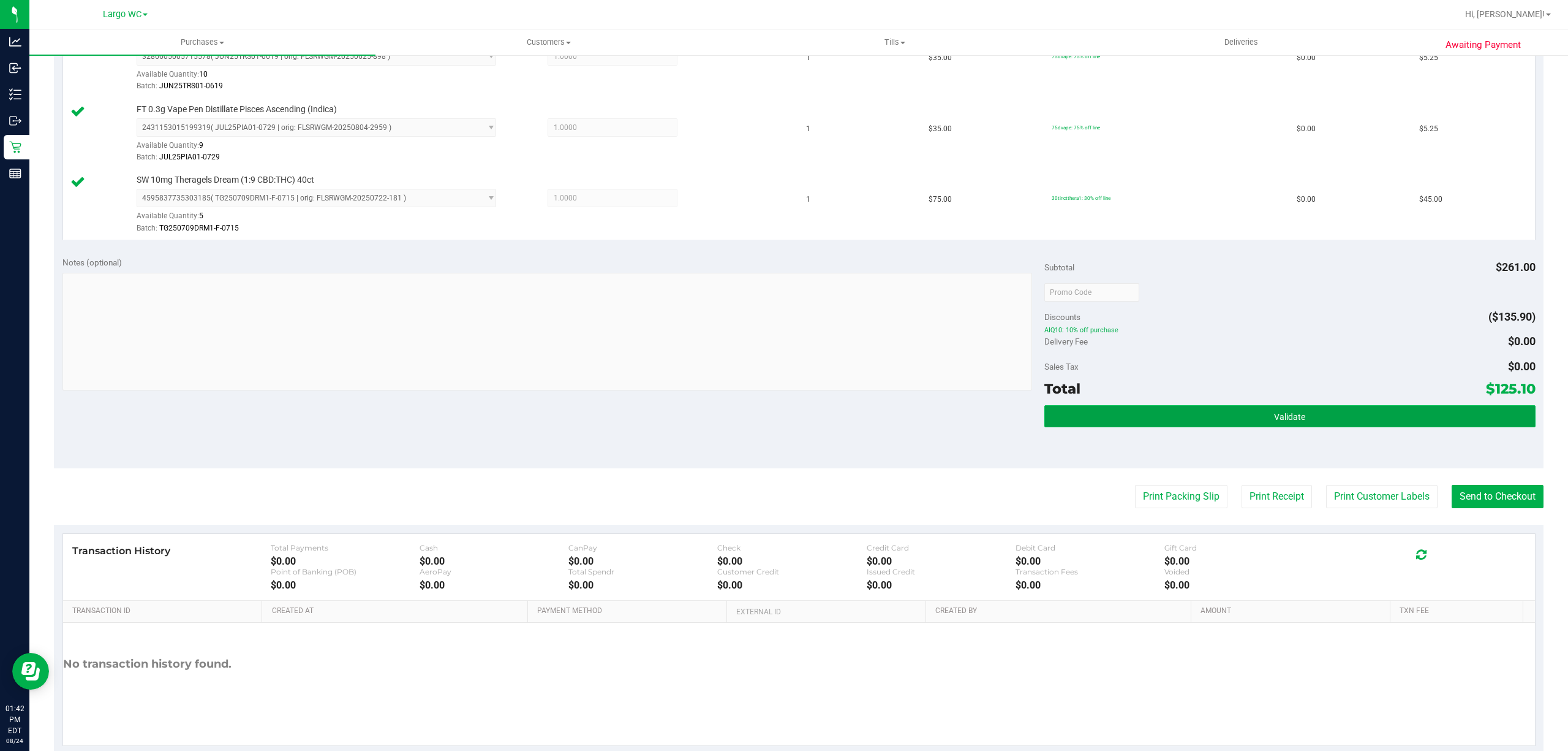
click at [1147, 415] on button "Validate" at bounding box center [1290, 415] width 491 height 22
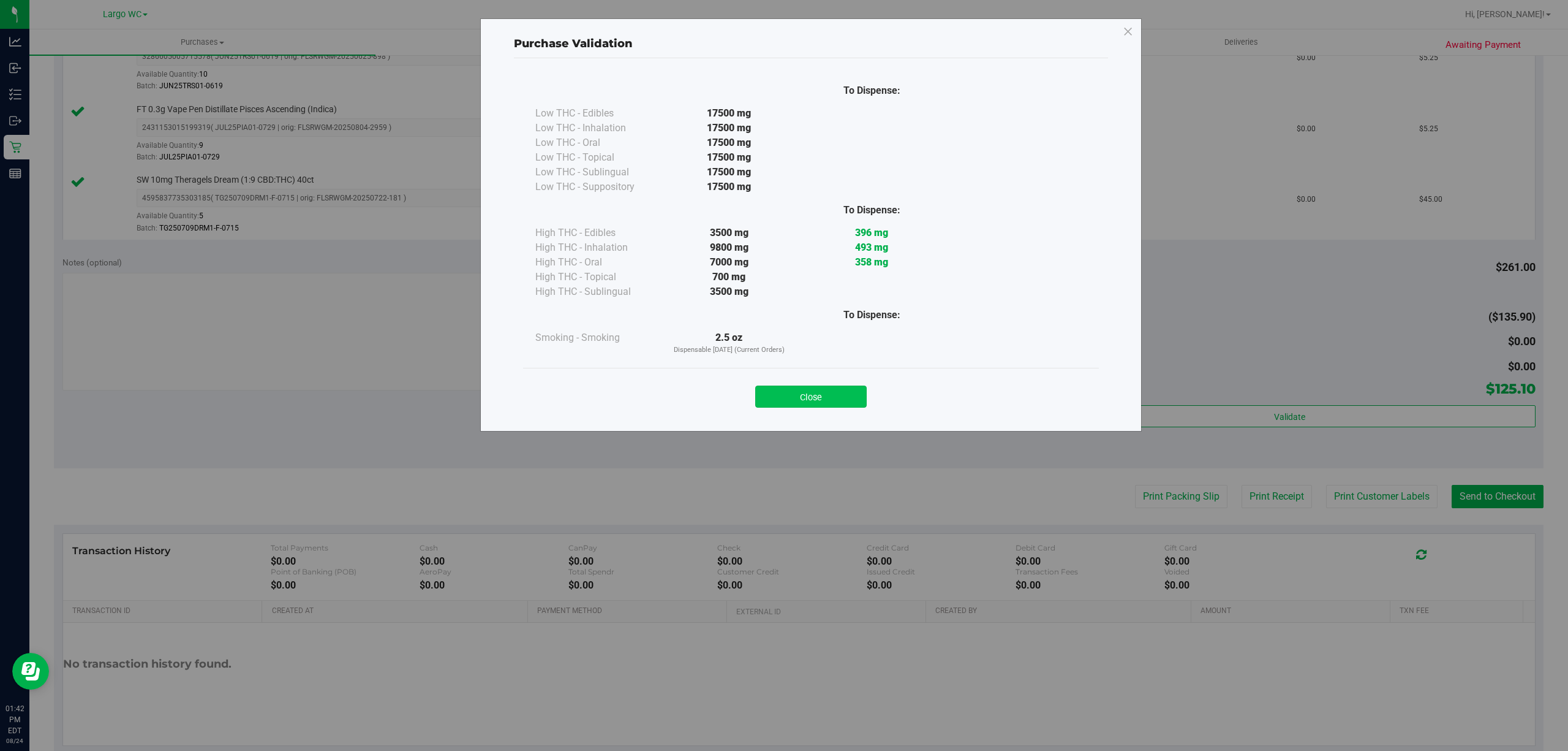
click at [768, 391] on button "Close" at bounding box center [811, 396] width 112 height 22
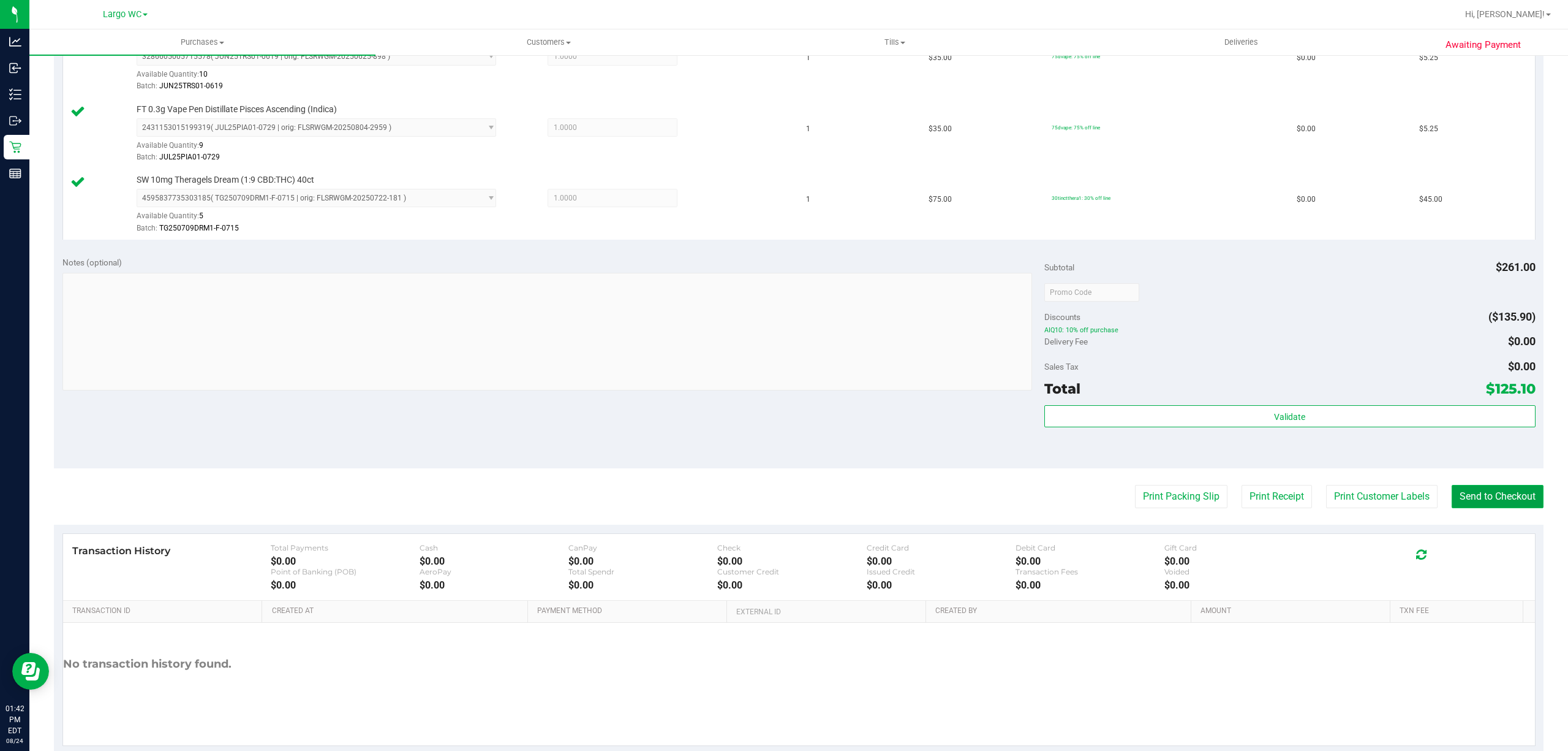
click at [1506, 506] on button "Send to Checkout" at bounding box center [1498, 496] width 92 height 23
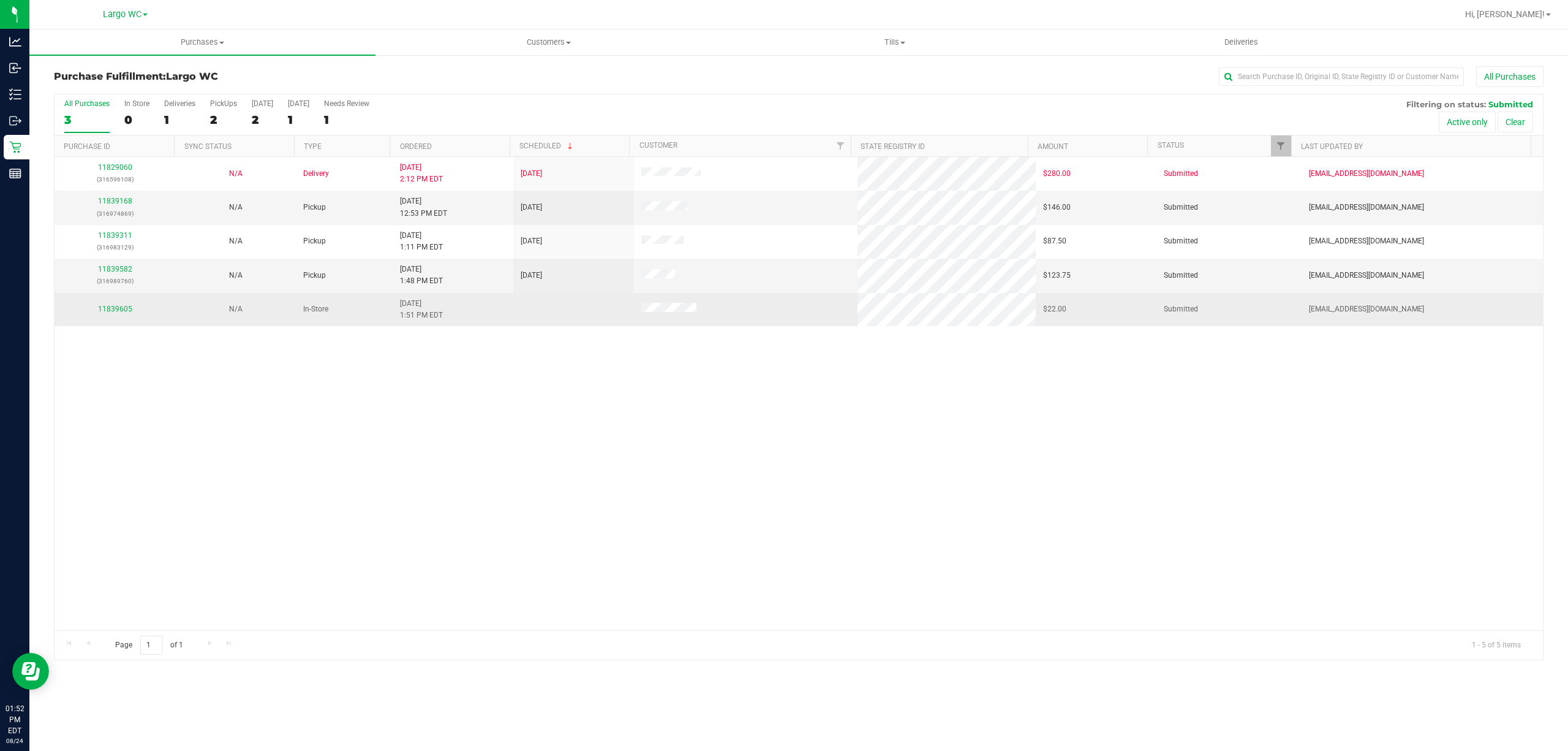
click at [118, 322] on td "11839605" at bounding box center [115, 310] width 121 height 33
click at [115, 312] on link "11839605" at bounding box center [115, 309] width 35 height 9
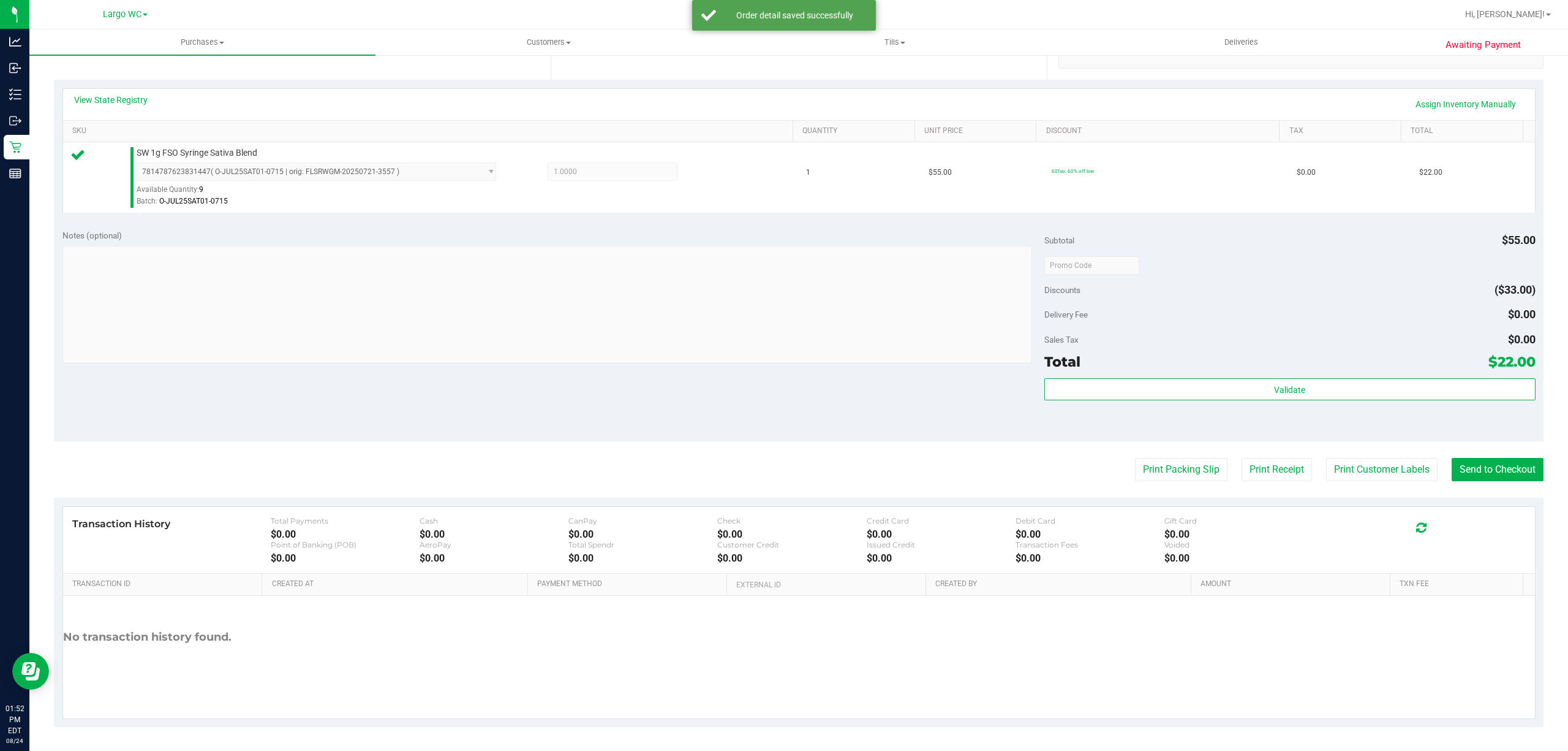
scroll to position [246, 0]
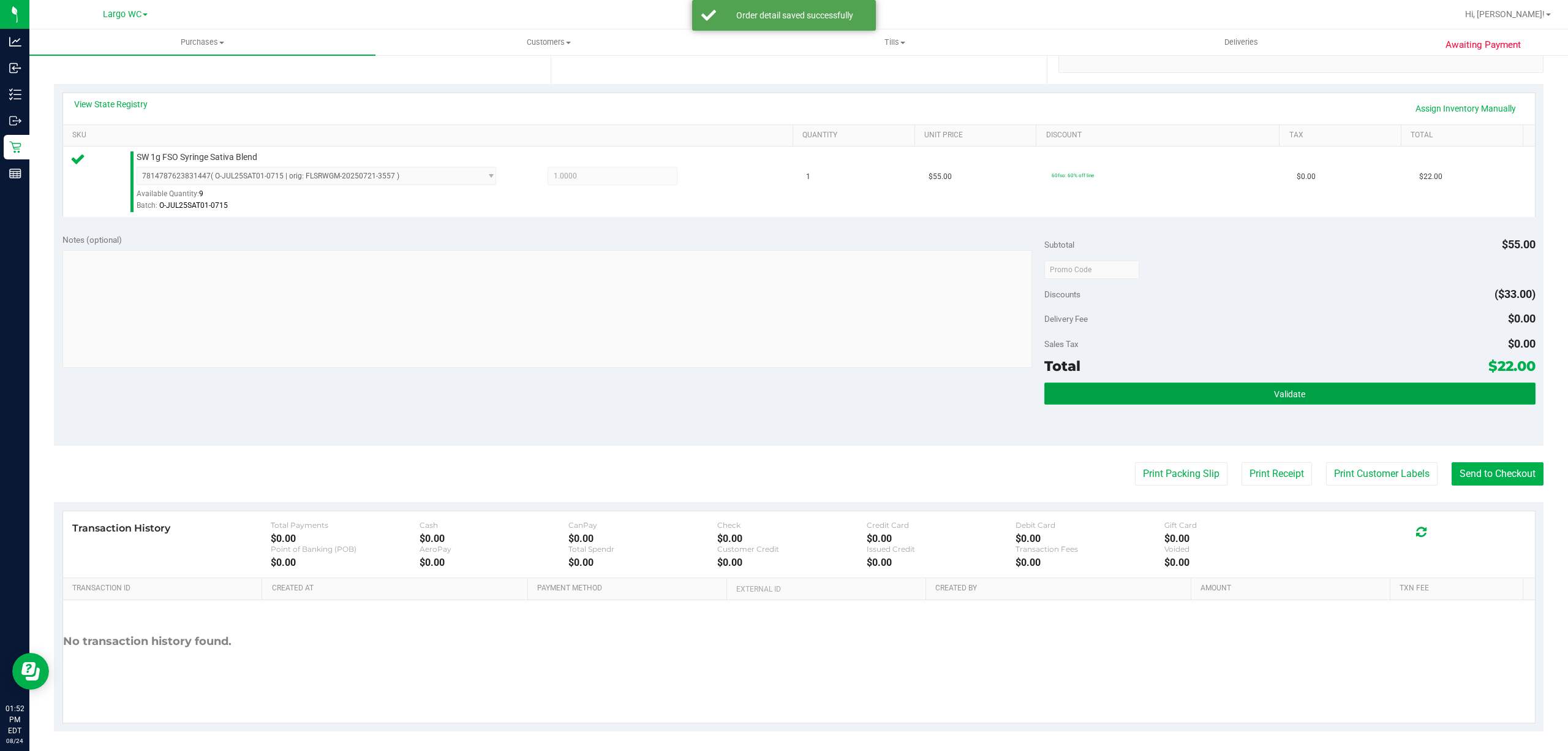
click at [1142, 391] on button "Validate" at bounding box center [1290, 393] width 491 height 22
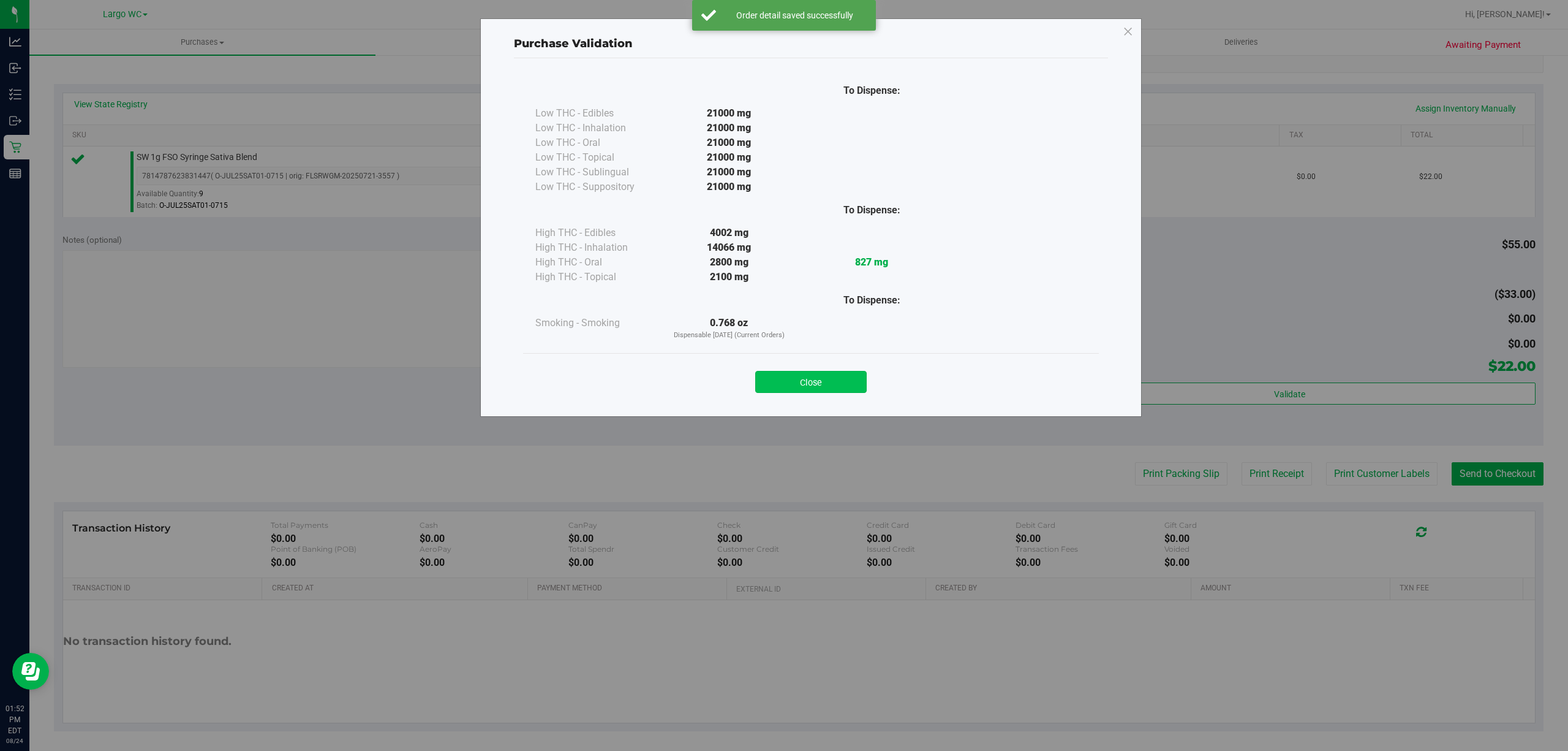
click at [813, 383] on button "Close" at bounding box center [811, 382] width 112 height 22
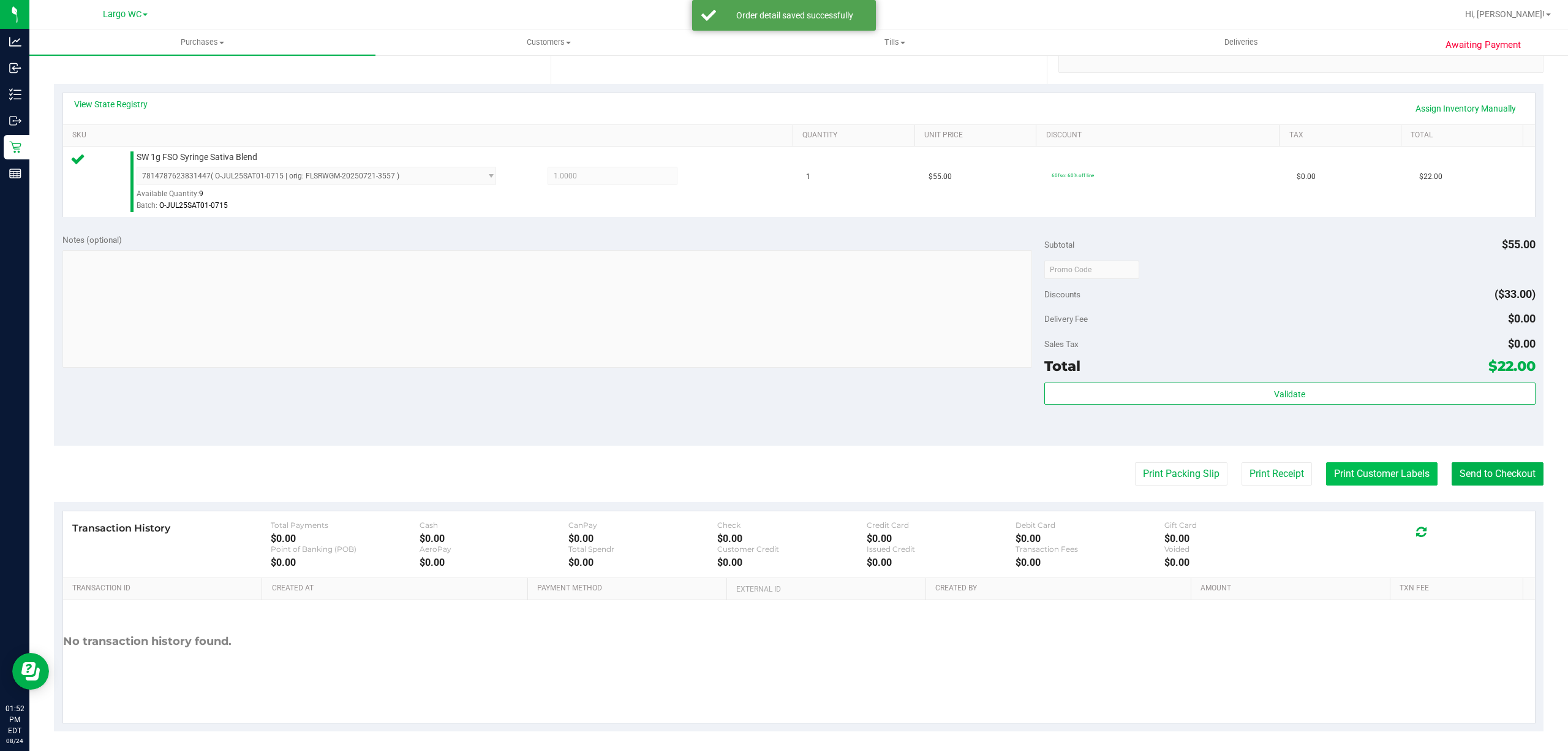
click at [1366, 477] on button "Print Customer Labels" at bounding box center [1382, 474] width 112 height 23
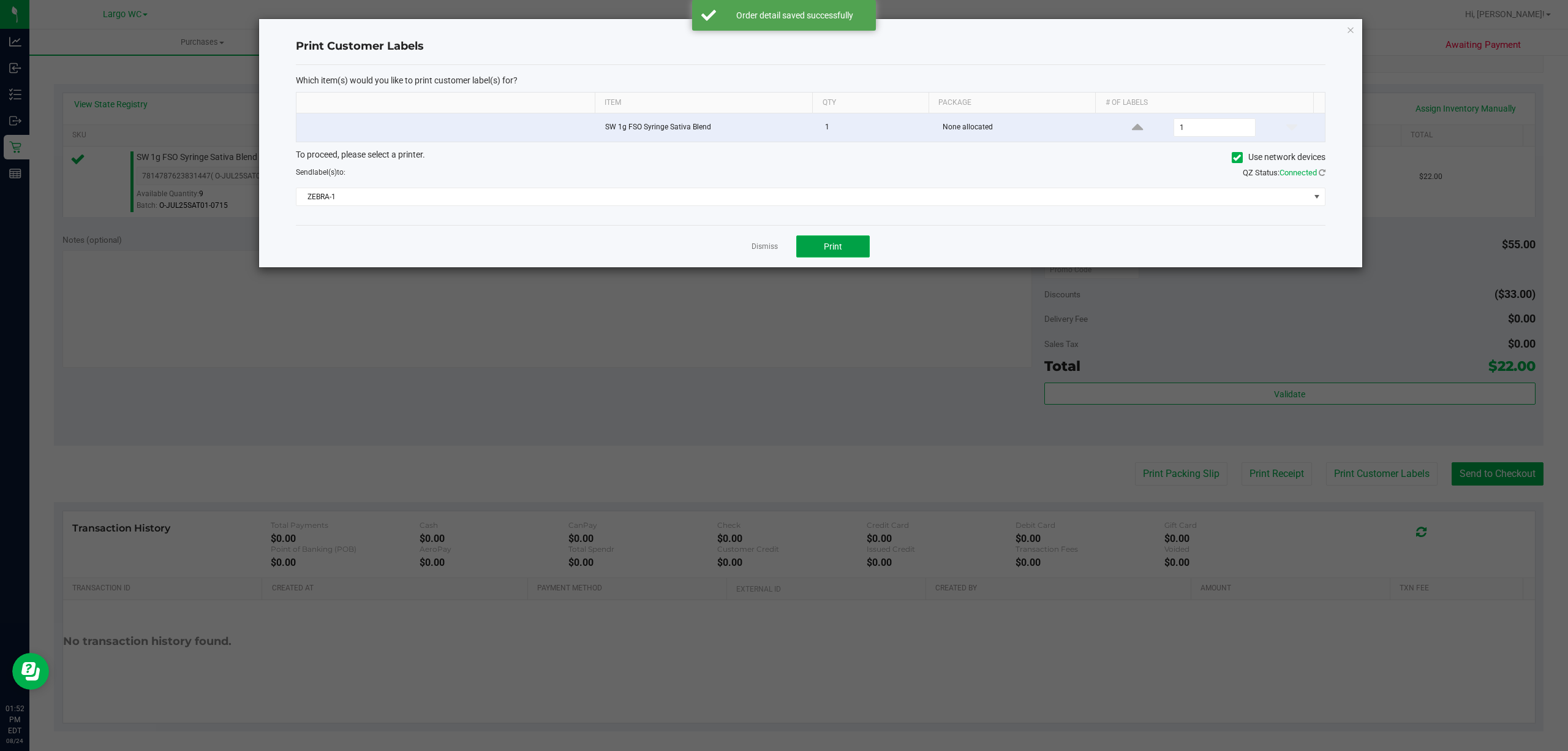
click at [854, 256] on button "Print" at bounding box center [833, 246] width 73 height 22
click at [1347, 22] on icon "button" at bounding box center [1351, 29] width 9 height 14
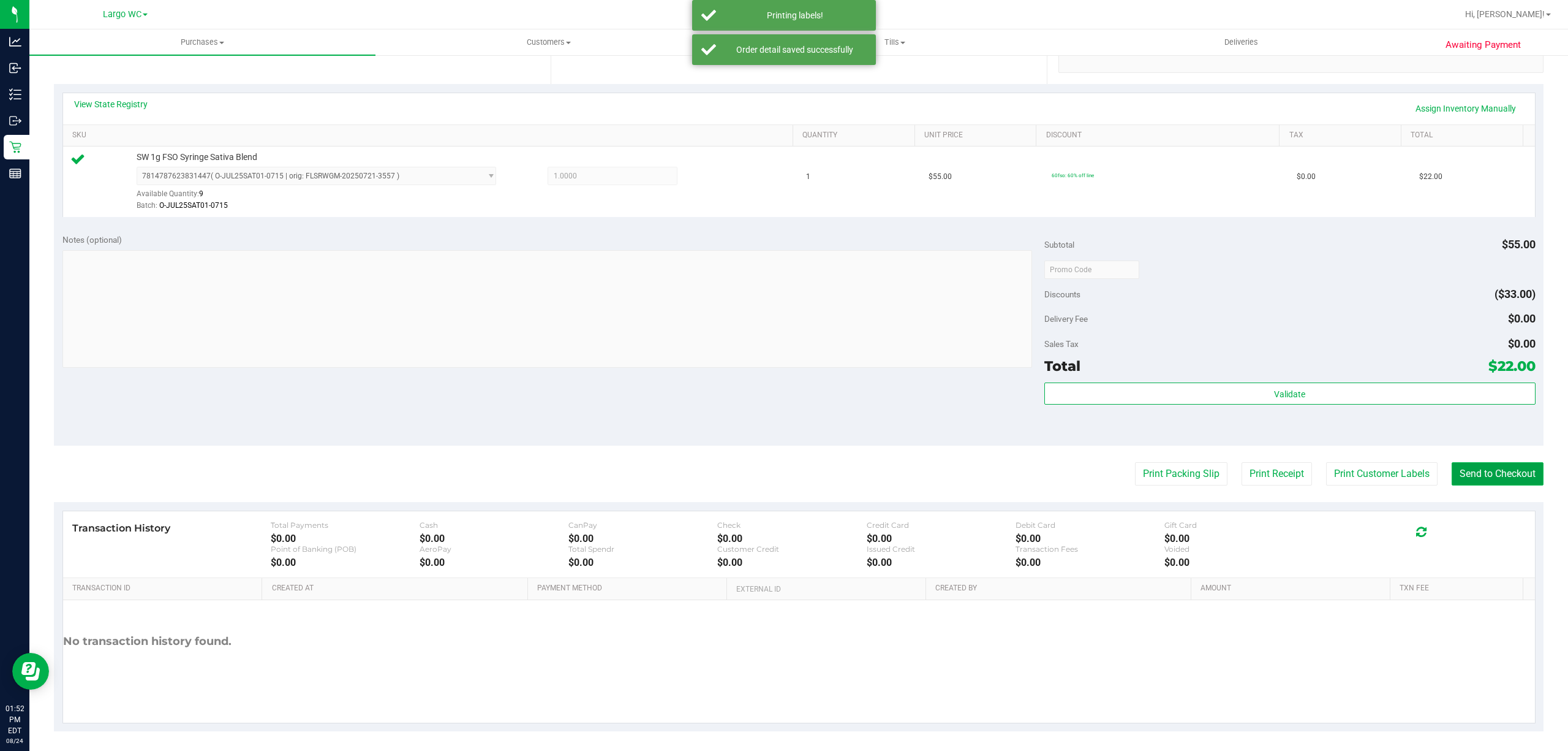
click at [1498, 479] on button "Send to Checkout" at bounding box center [1498, 474] width 92 height 23
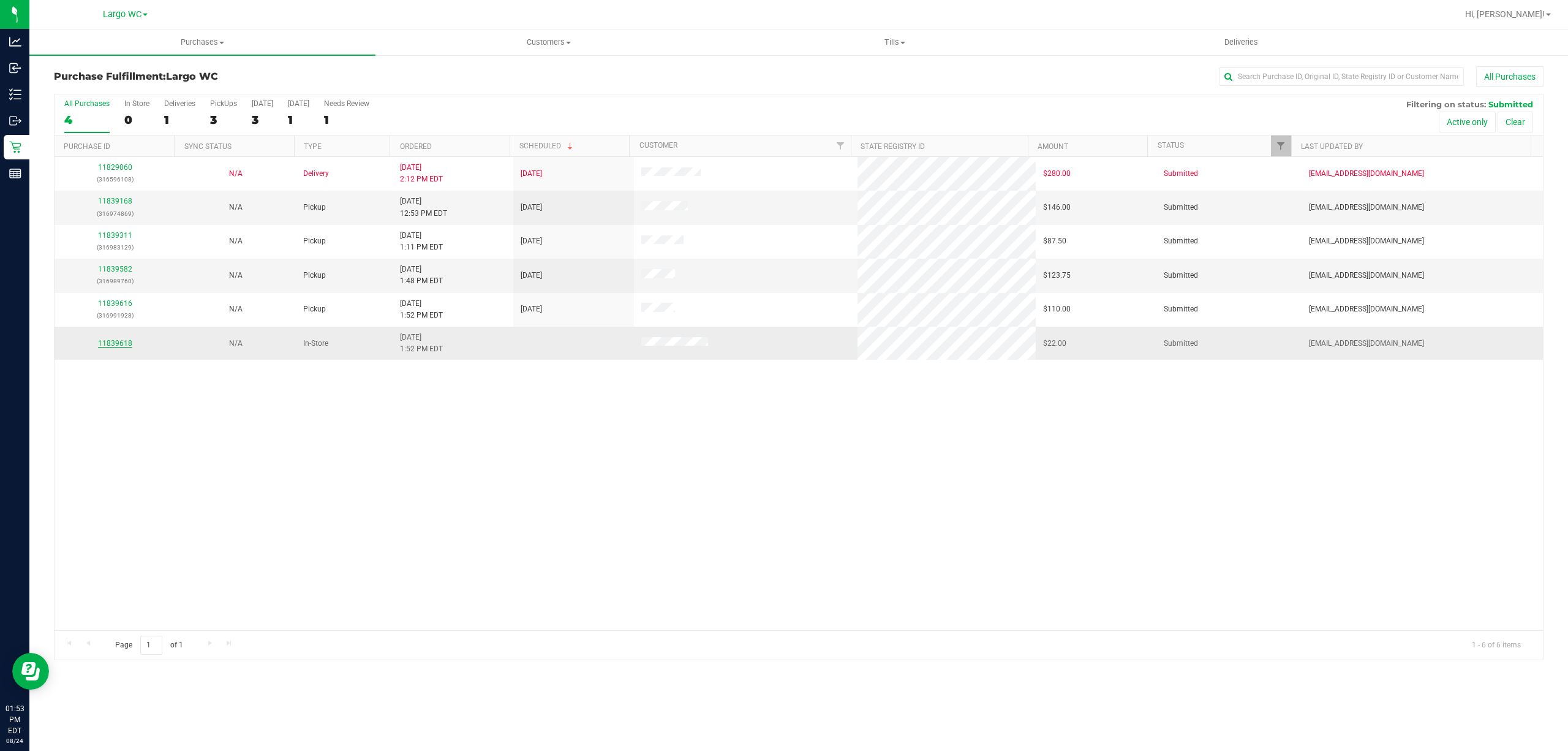
click at [109, 344] on link "11839618" at bounding box center [115, 342] width 35 height 9
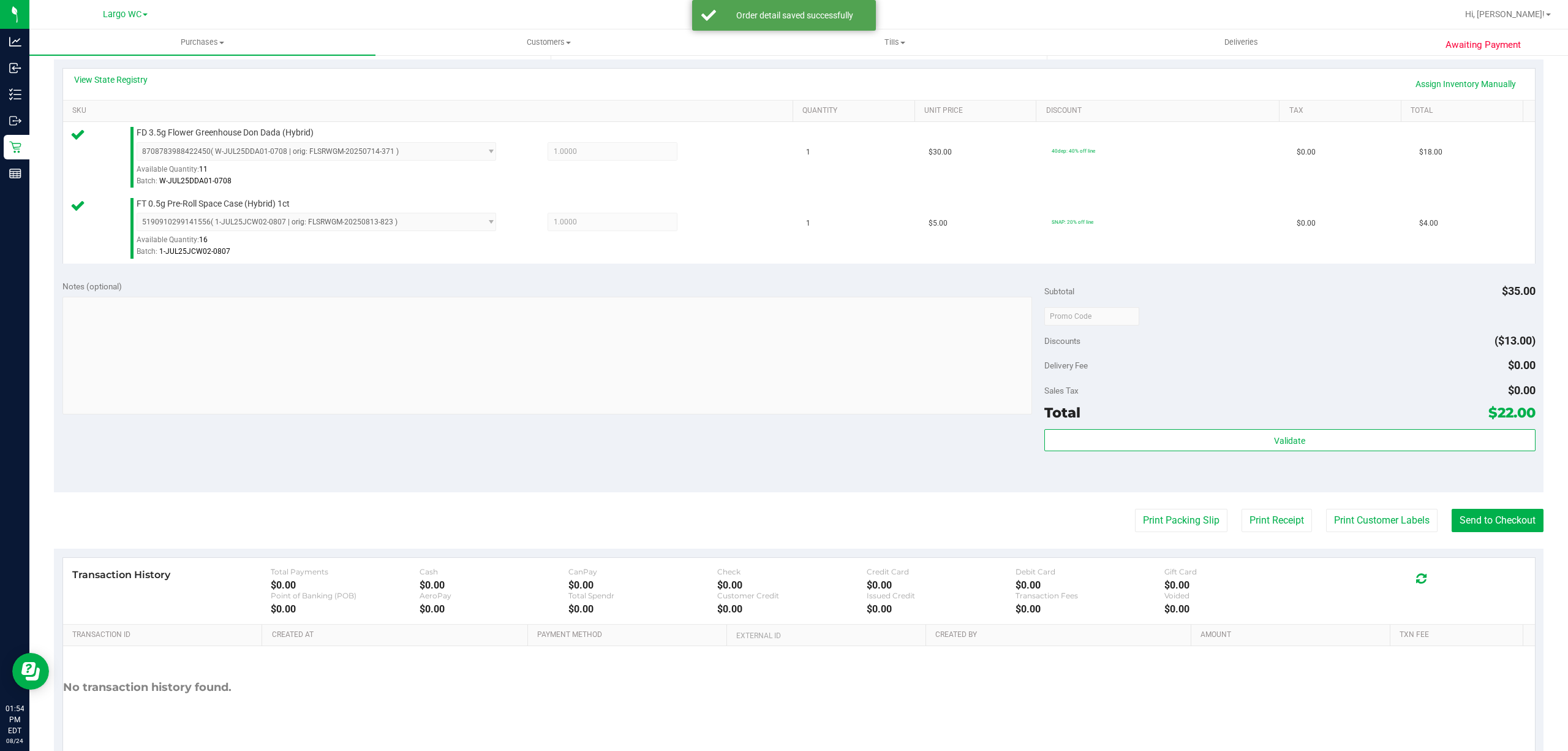
scroll to position [322, 0]
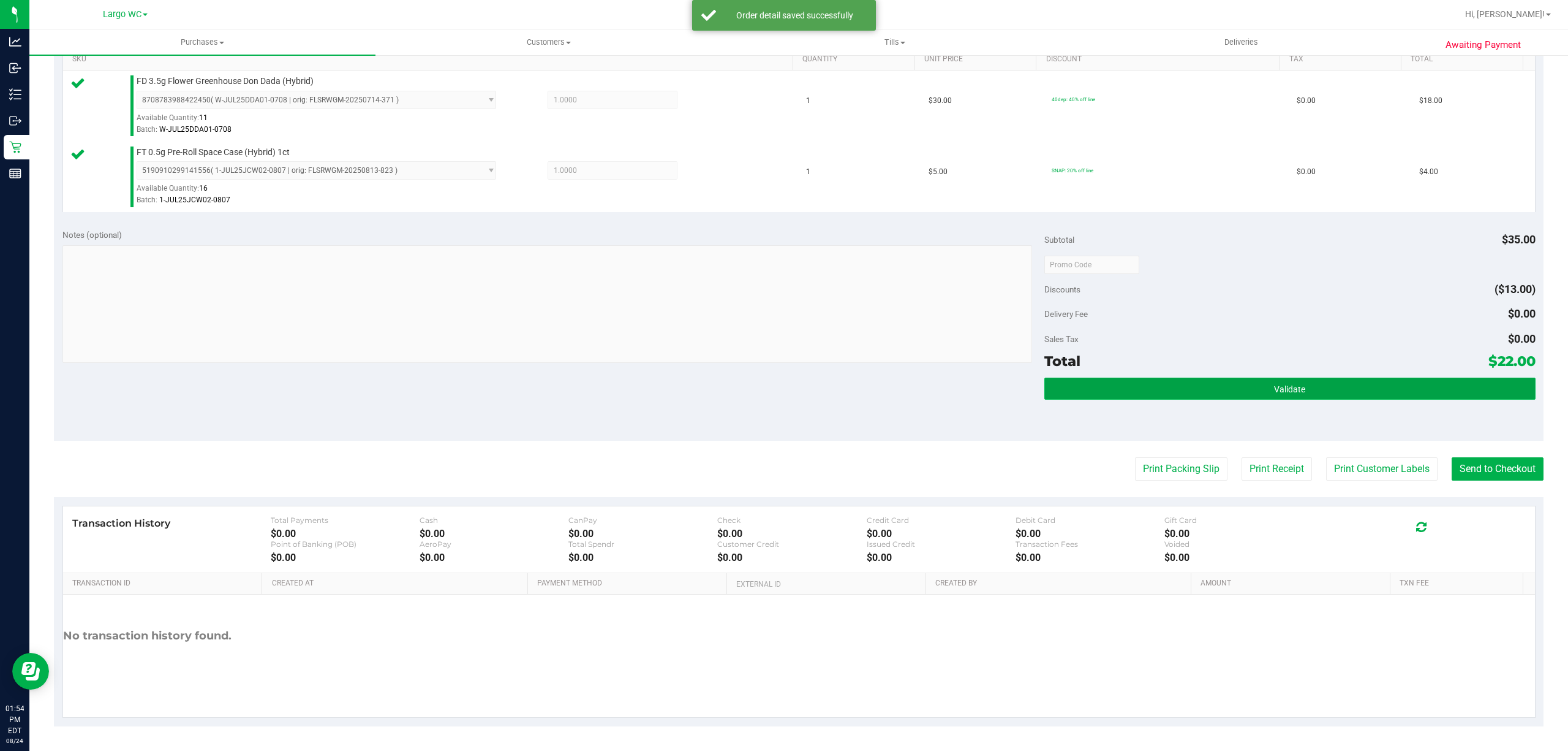
click at [1179, 386] on button "Validate" at bounding box center [1290, 388] width 491 height 22
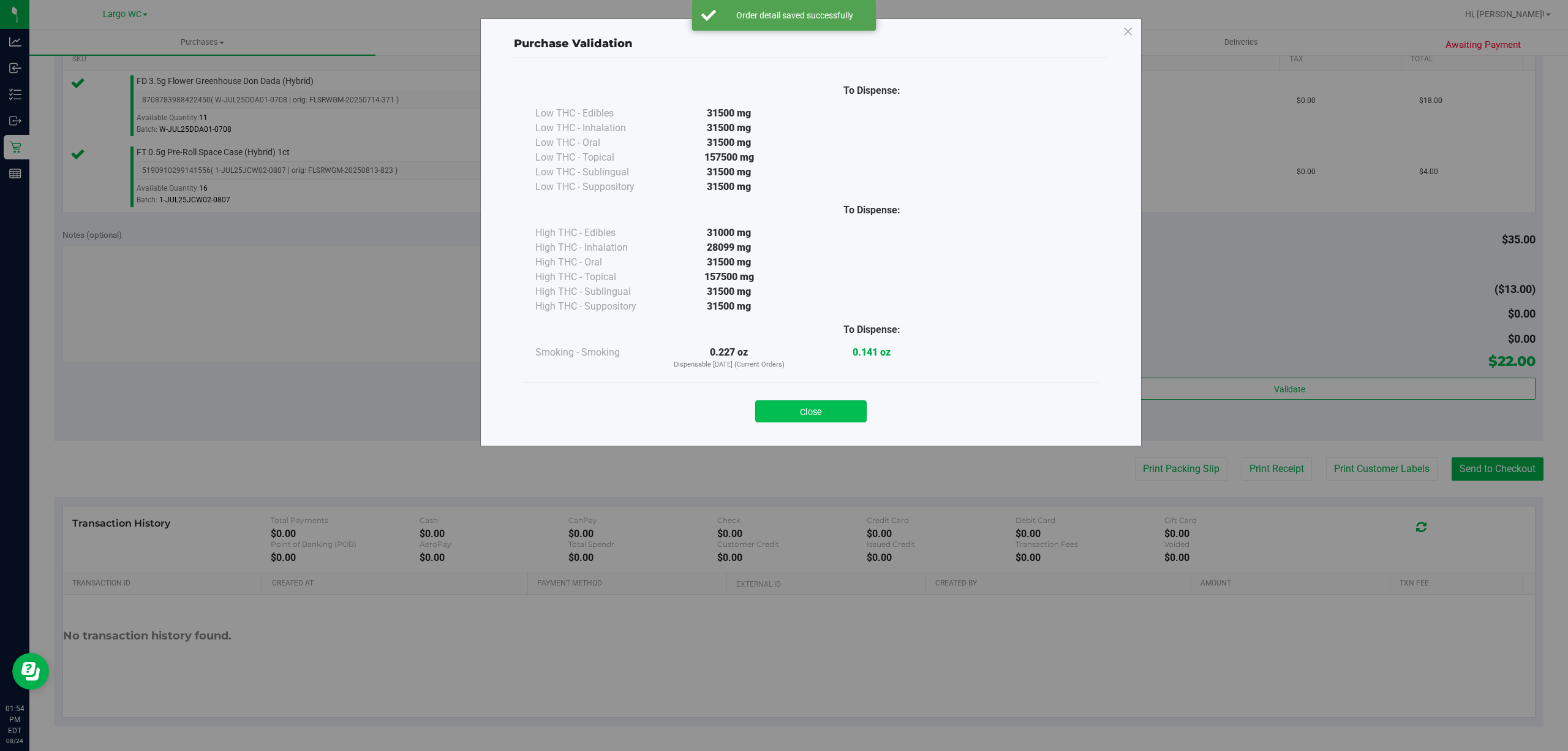
click at [837, 410] on button "Close" at bounding box center [811, 411] width 112 height 22
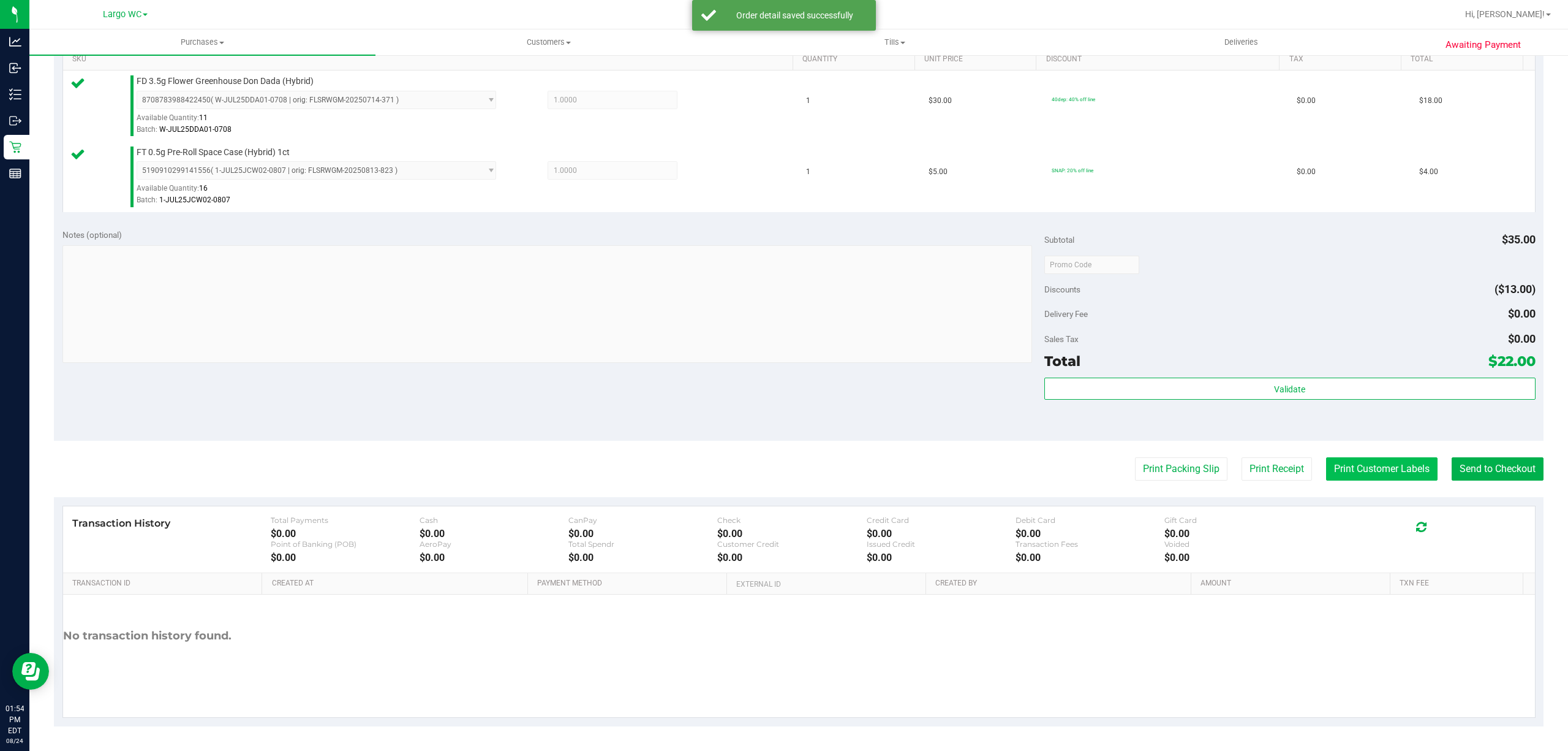
click at [1349, 471] on button "Print Customer Labels" at bounding box center [1382, 468] width 112 height 23
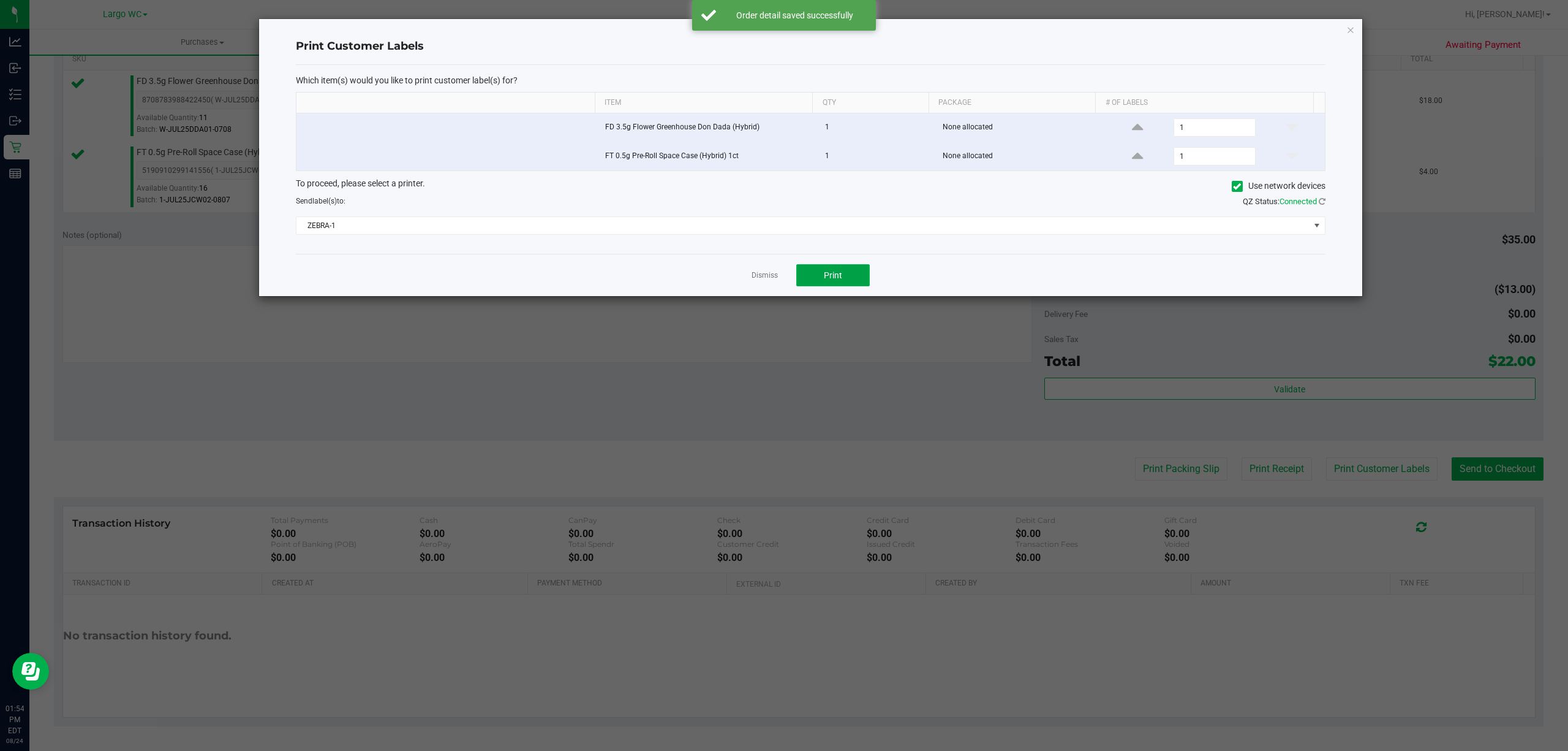
click at [849, 287] on button "Print" at bounding box center [833, 275] width 73 height 22
click at [1349, 33] on icon "button" at bounding box center [1351, 29] width 9 height 14
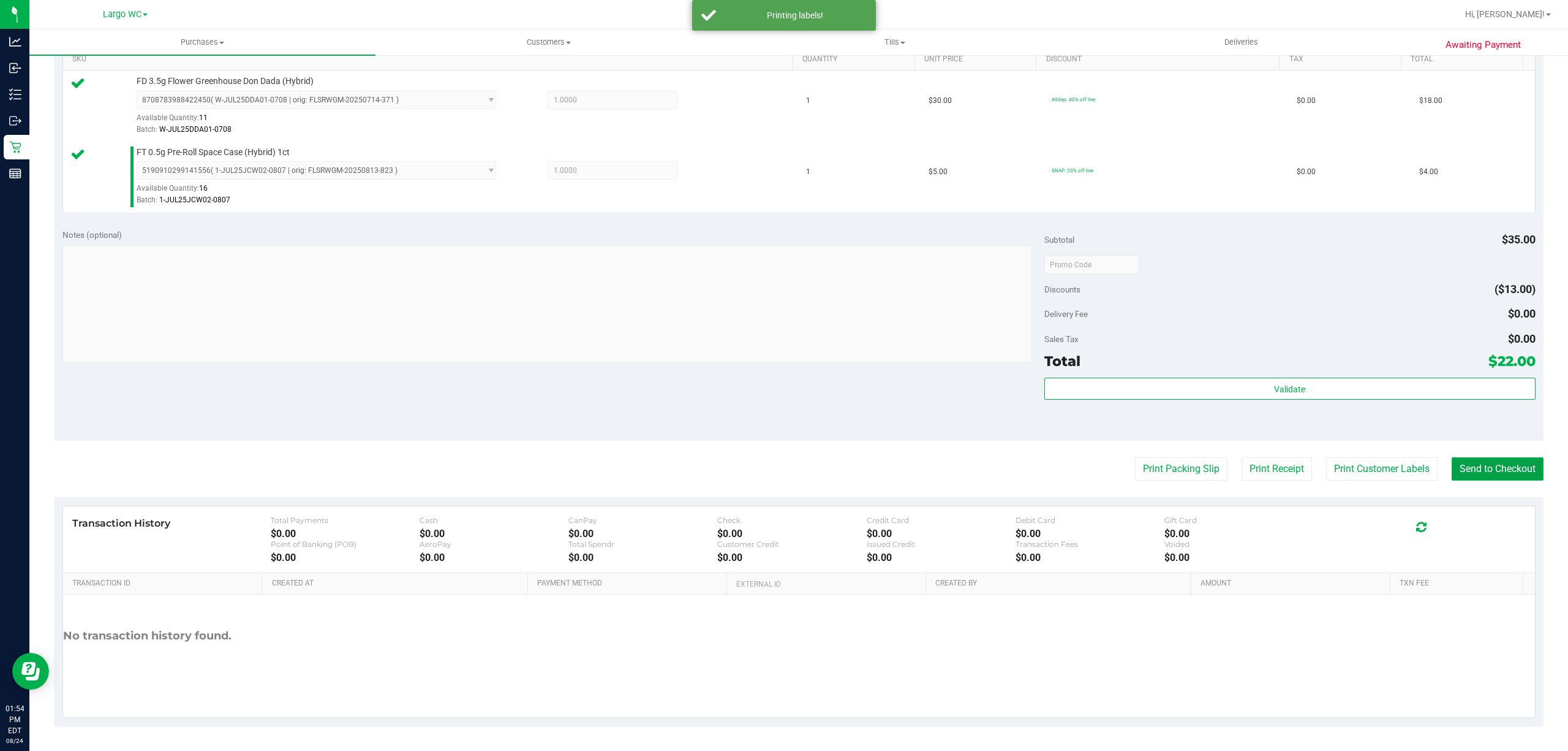
click at [1487, 467] on button "Send to Checkout" at bounding box center [1498, 468] width 92 height 23
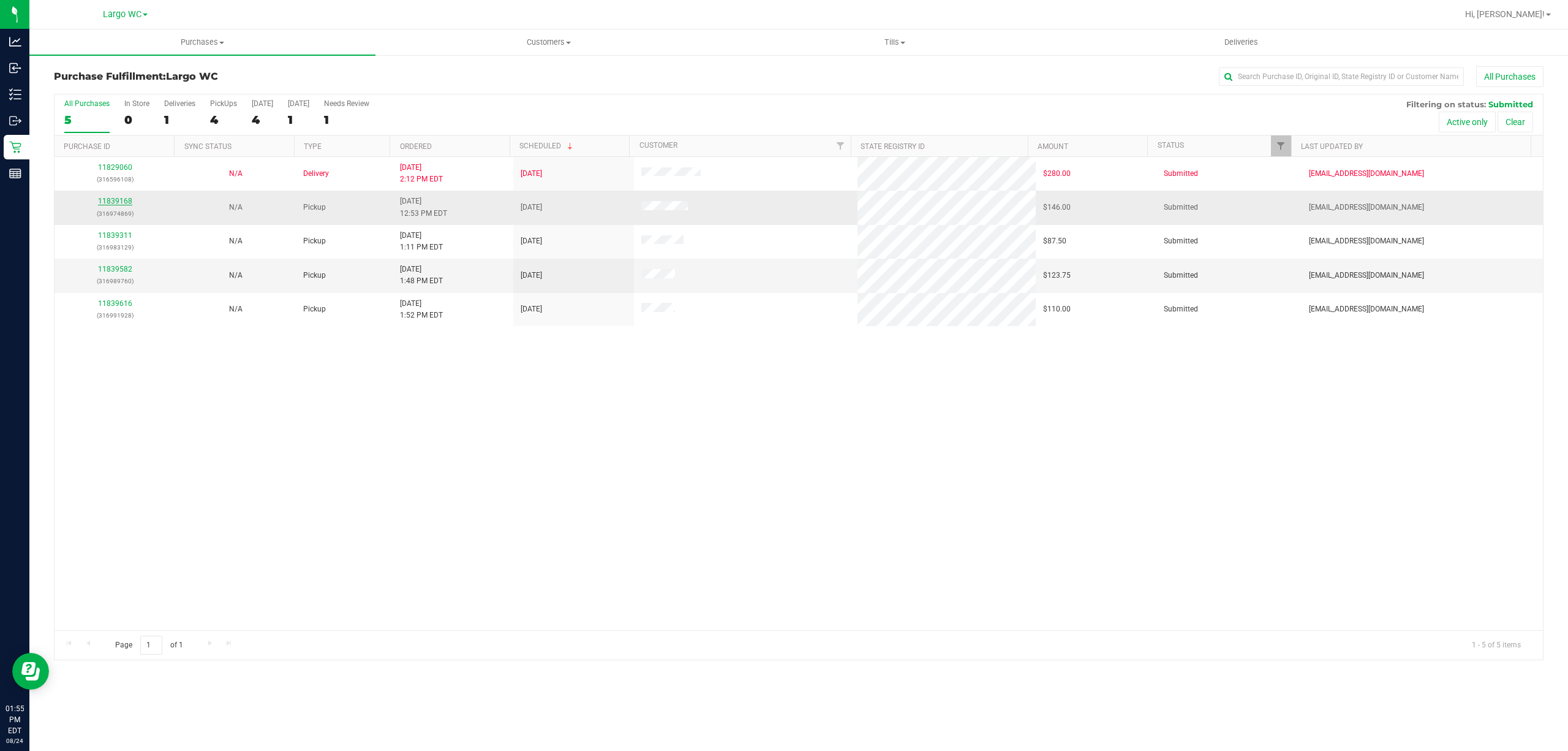
click at [117, 205] on link "11839168" at bounding box center [115, 201] width 35 height 9
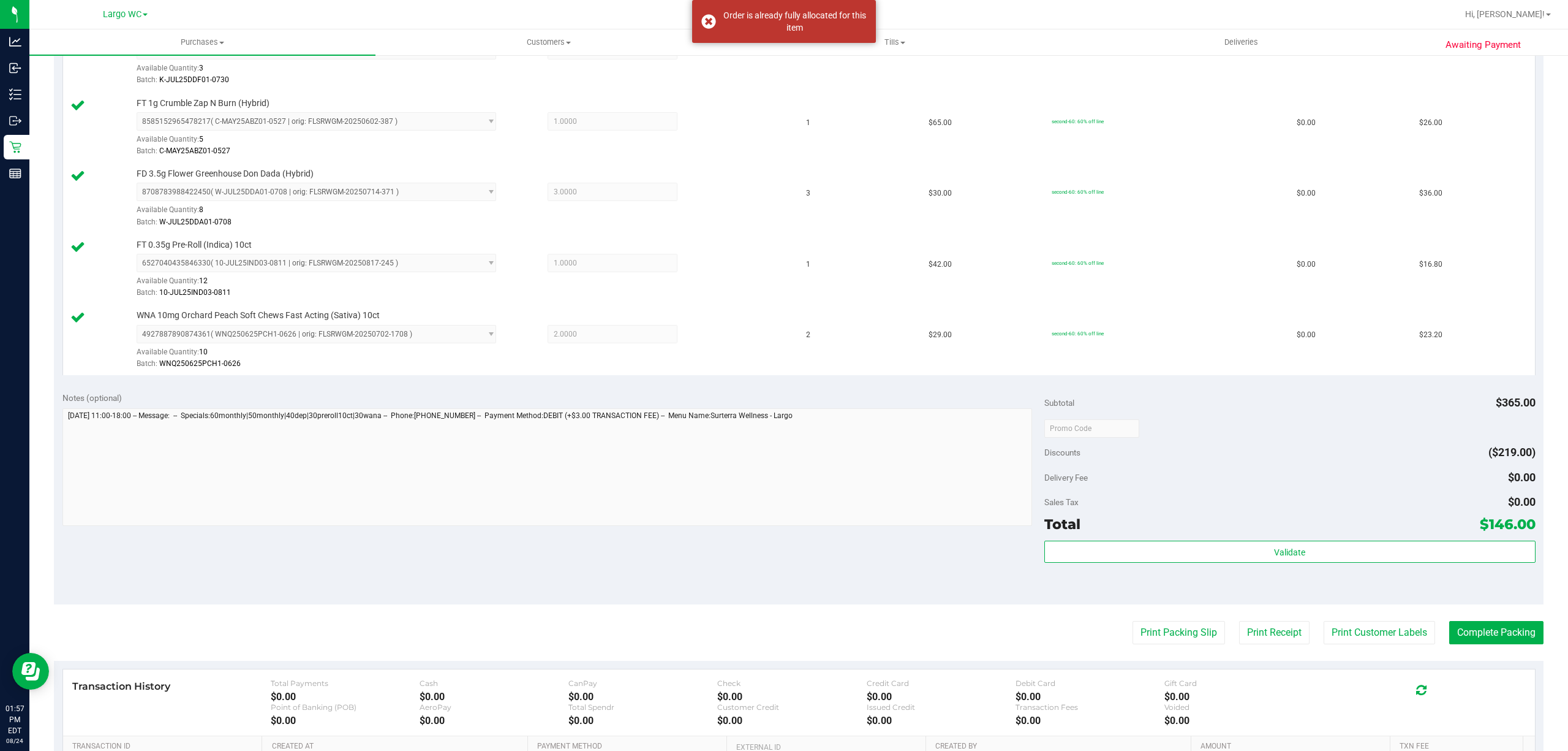
scroll to position [531, 0]
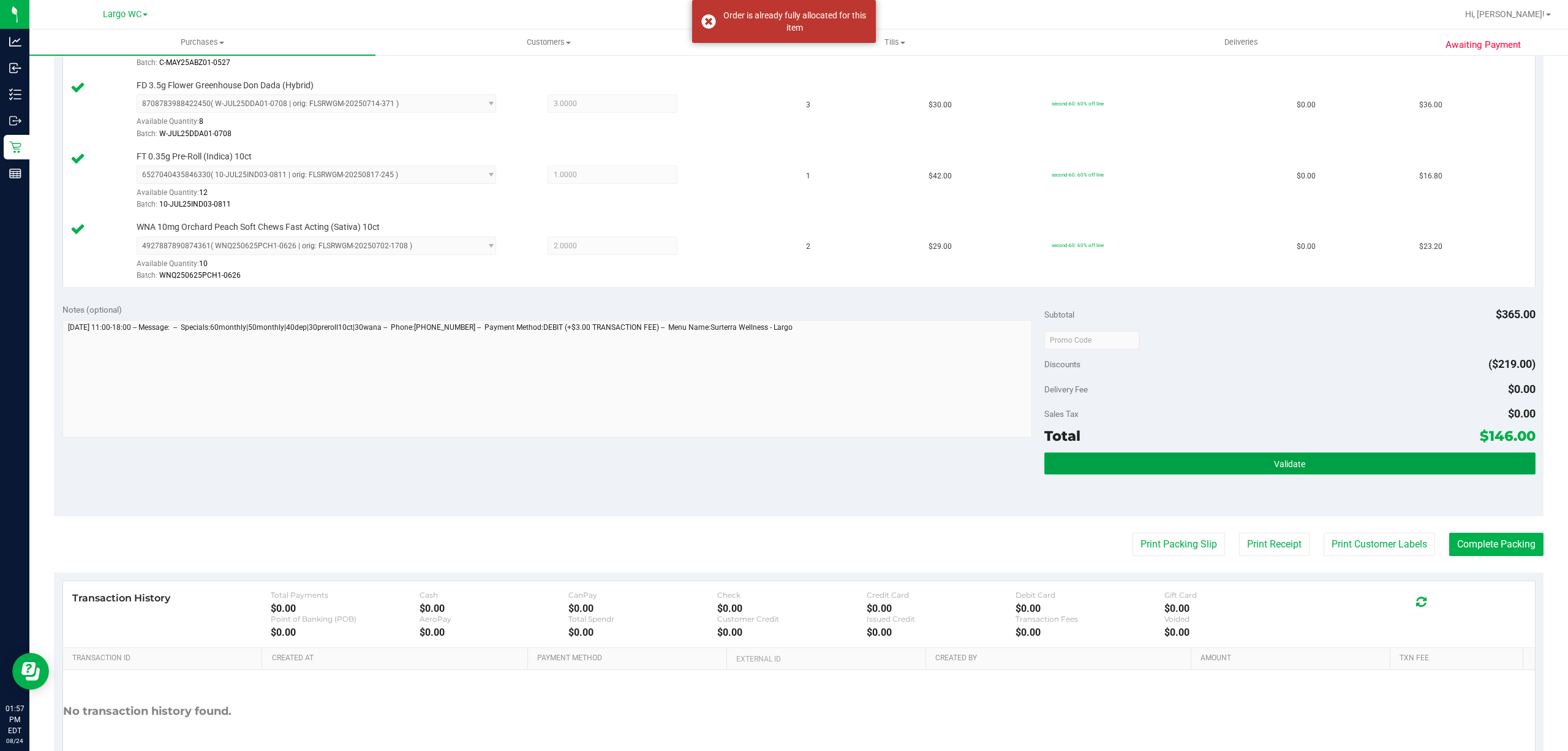
click at [1145, 474] on button "Validate" at bounding box center [1290, 463] width 491 height 22
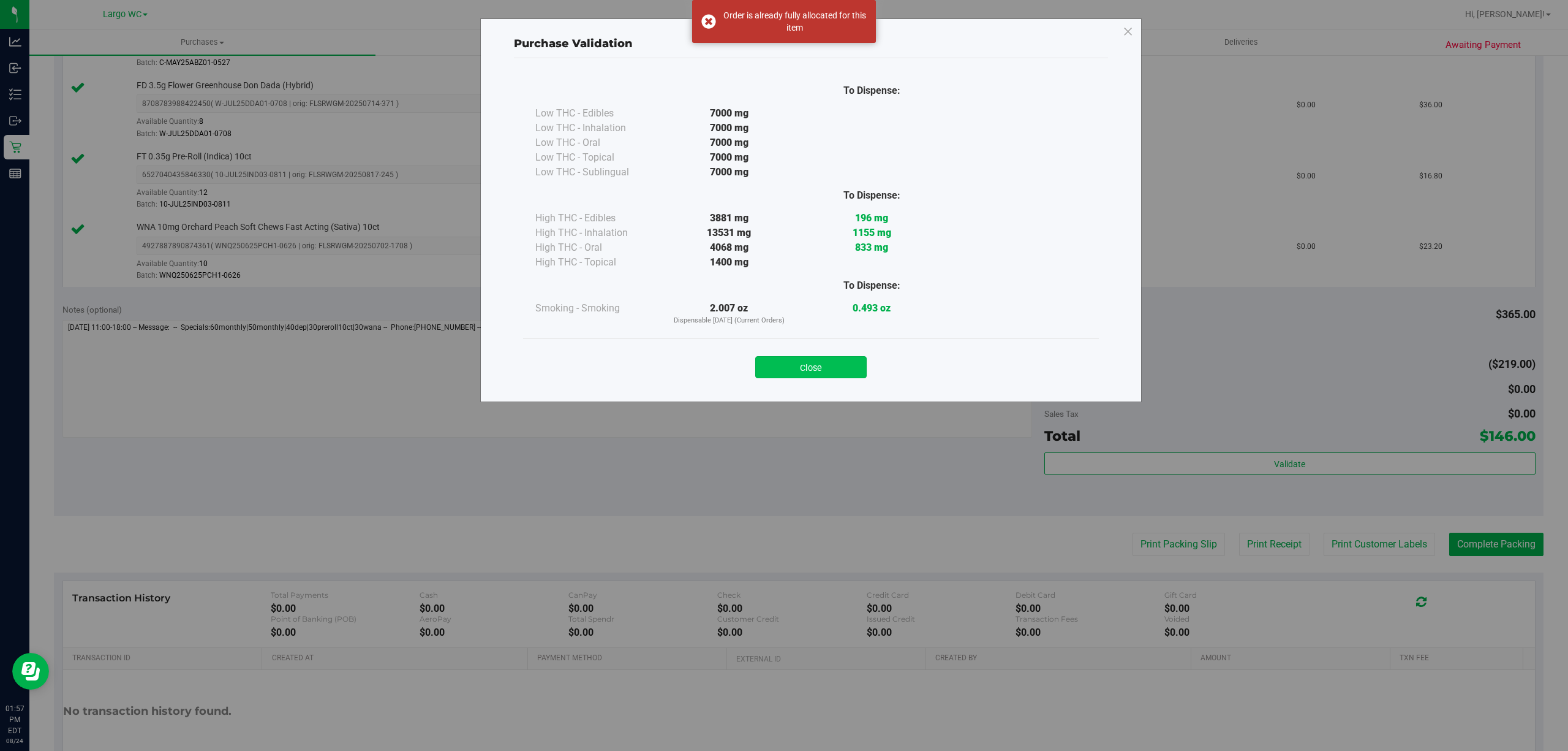
click at [840, 376] on button "Close" at bounding box center [811, 366] width 112 height 22
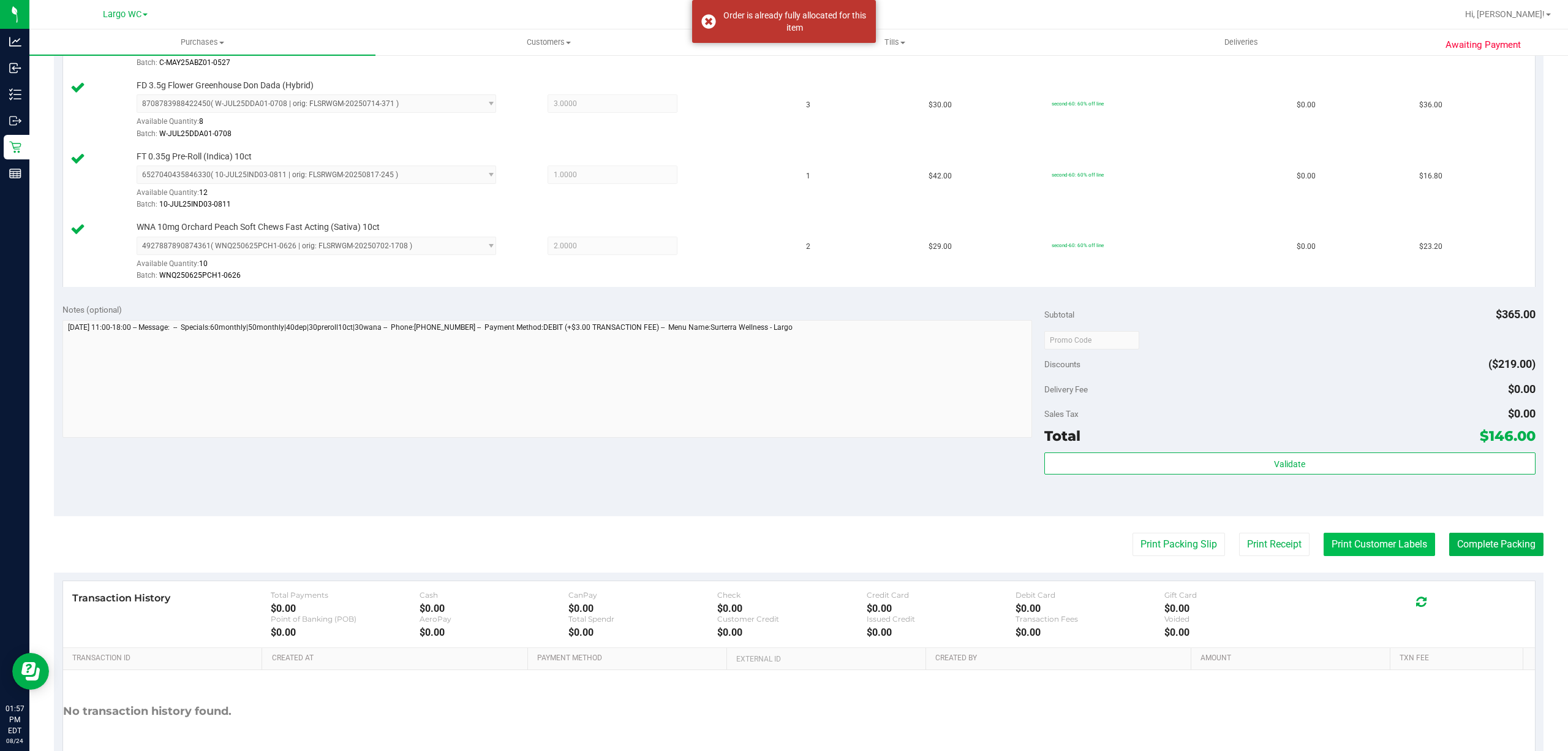
click at [1381, 549] on button "Print Customer Labels" at bounding box center [1380, 544] width 112 height 23
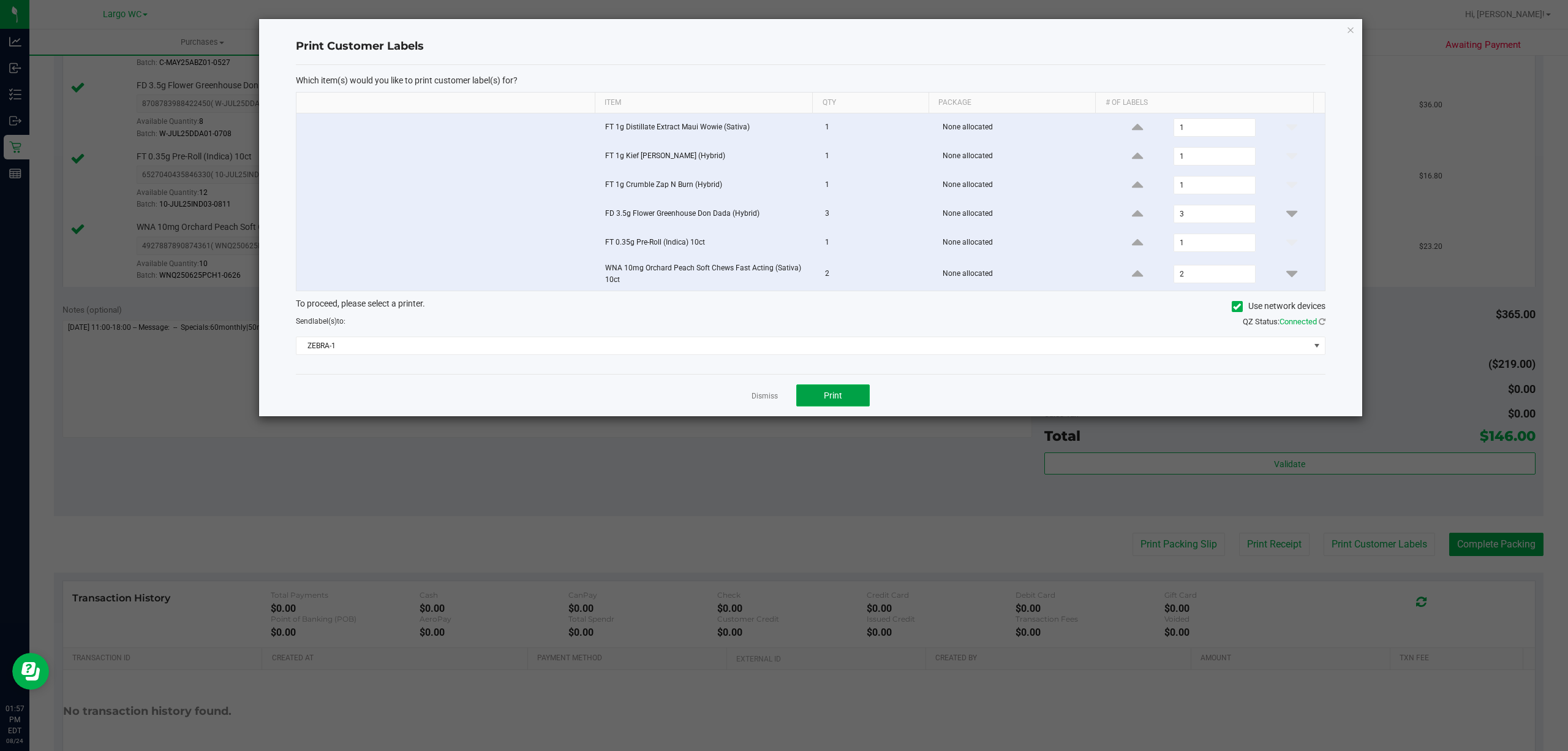
click at [845, 394] on button "Print" at bounding box center [833, 395] width 73 height 22
click at [1351, 30] on icon "button" at bounding box center [1351, 29] width 9 height 14
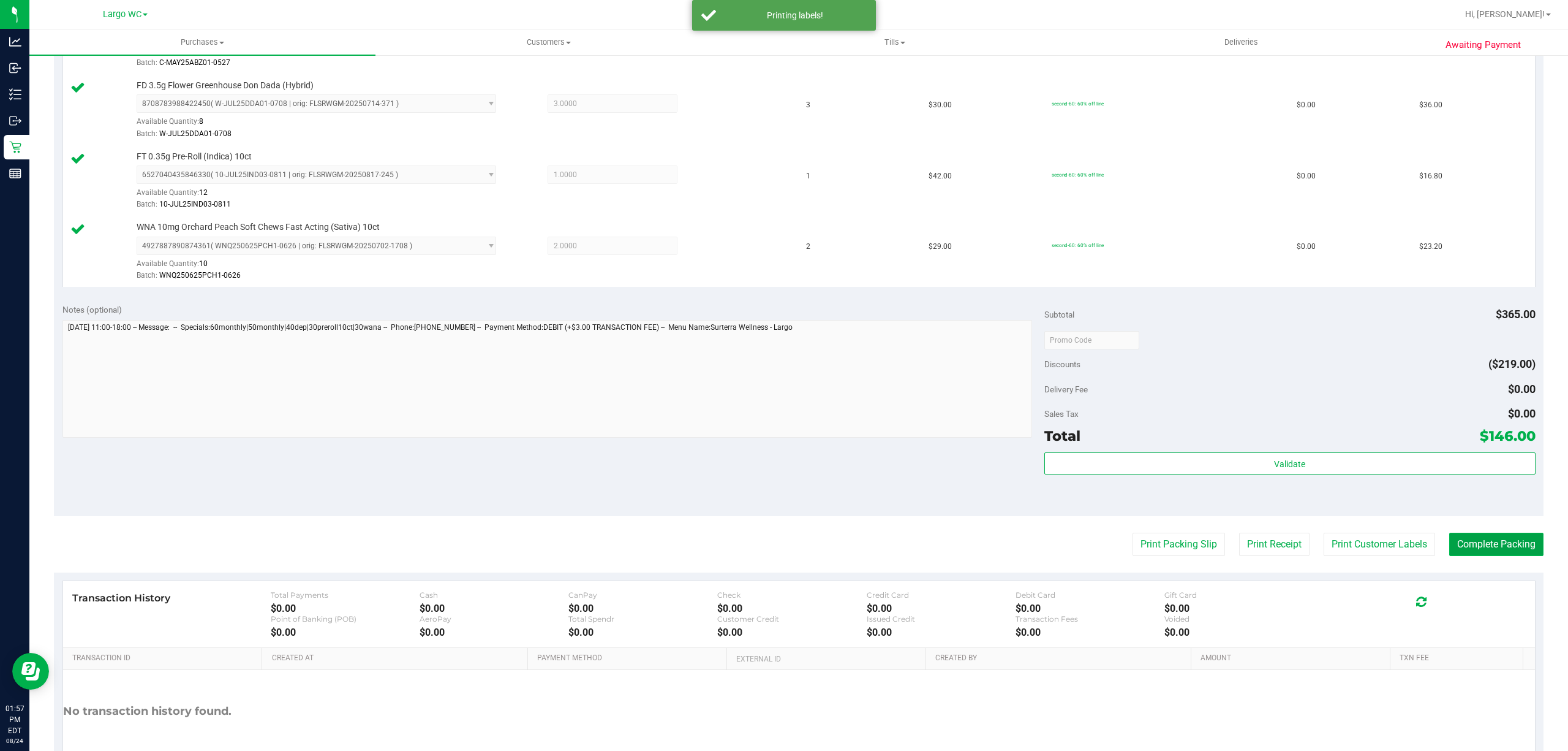
click at [1450, 556] on button "Complete Packing" at bounding box center [1497, 544] width 94 height 23
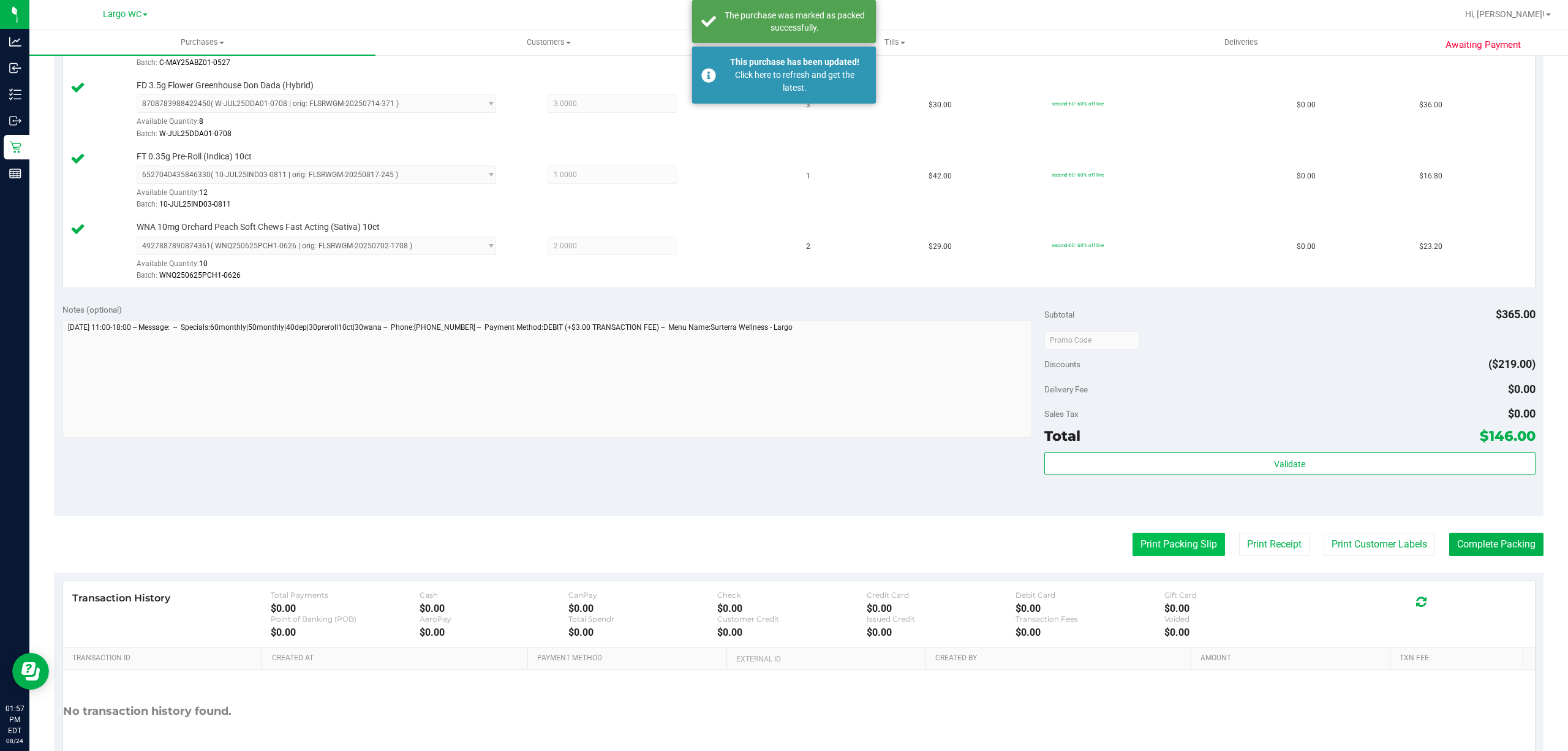
click at [1150, 556] on button "Print Packing Slip" at bounding box center [1179, 544] width 92 height 23
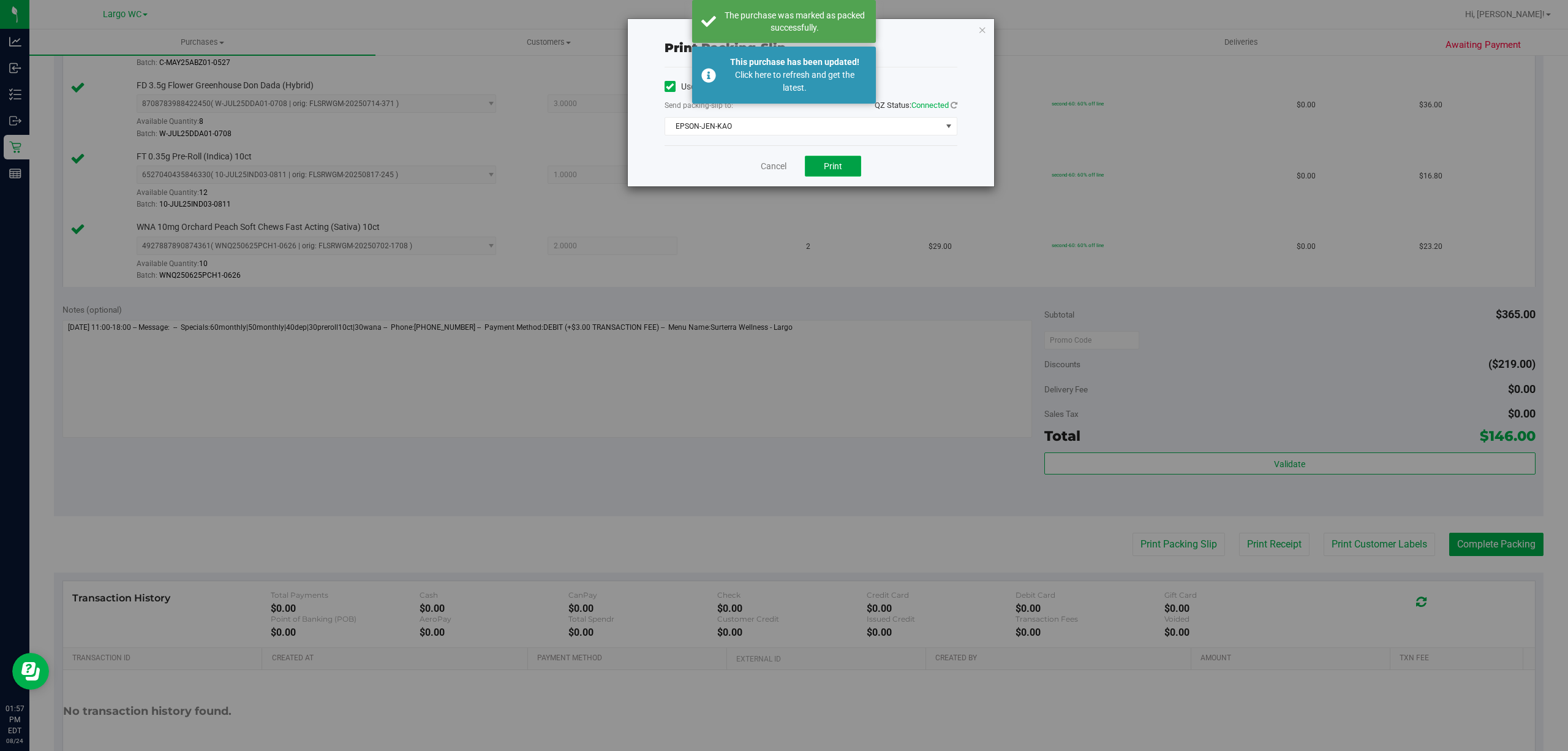
click at [856, 175] on button "Print" at bounding box center [833, 166] width 57 height 21
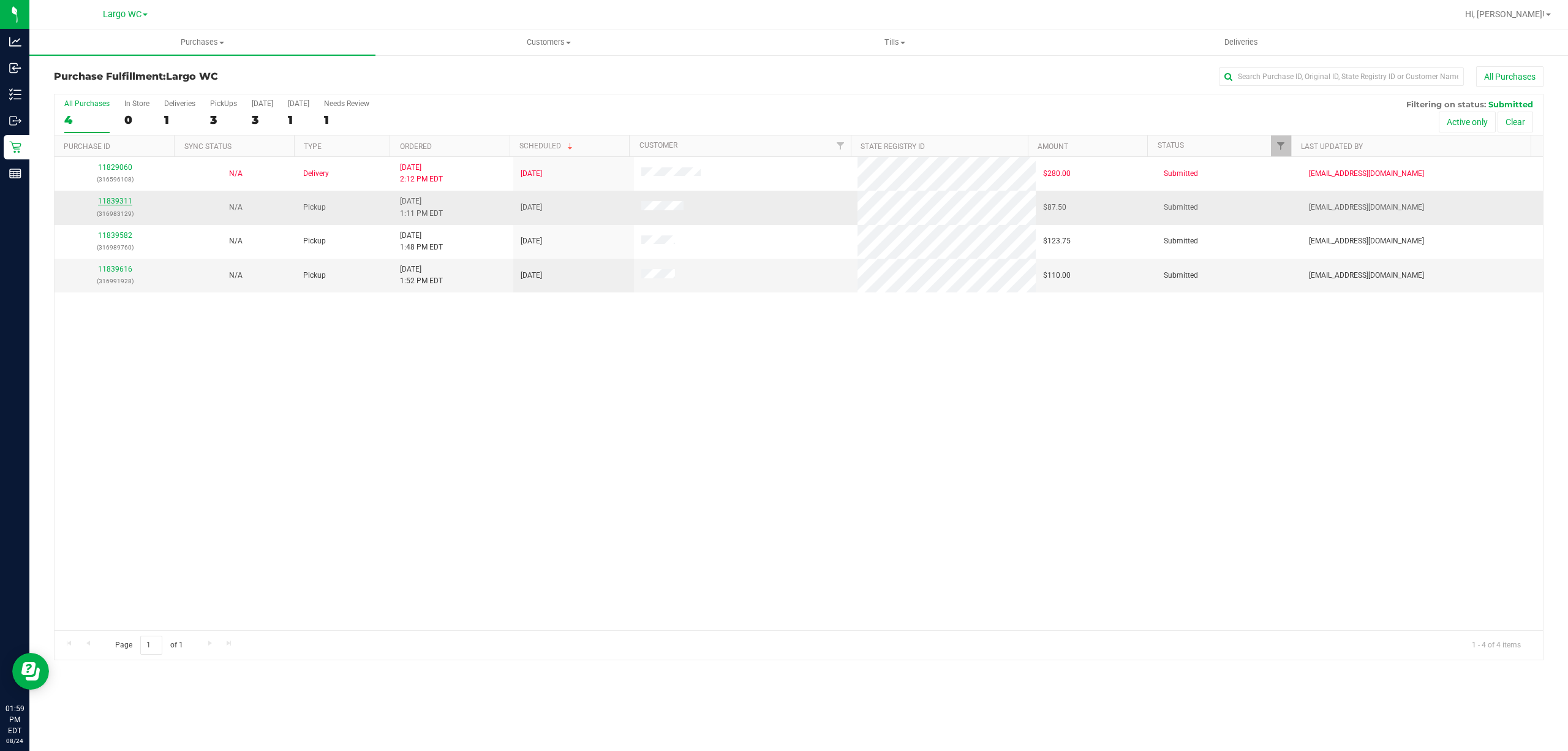
click at [109, 202] on link "11839311" at bounding box center [115, 201] width 35 height 9
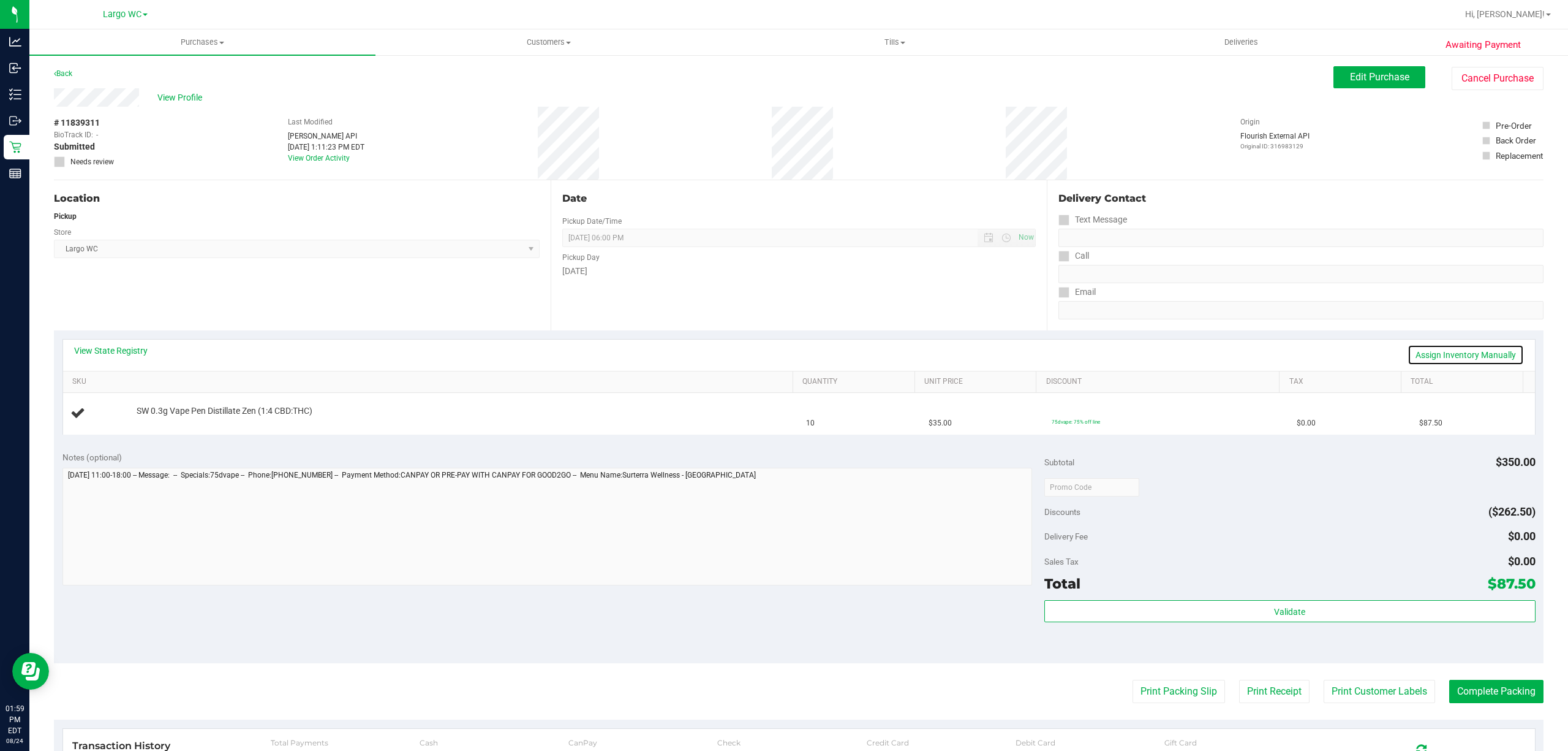
click at [1455, 345] on link "Assign Inventory Manually" at bounding box center [1466, 355] width 116 height 21
click at [164, 420] on link "Add Package" at bounding box center [159, 418] width 44 height 9
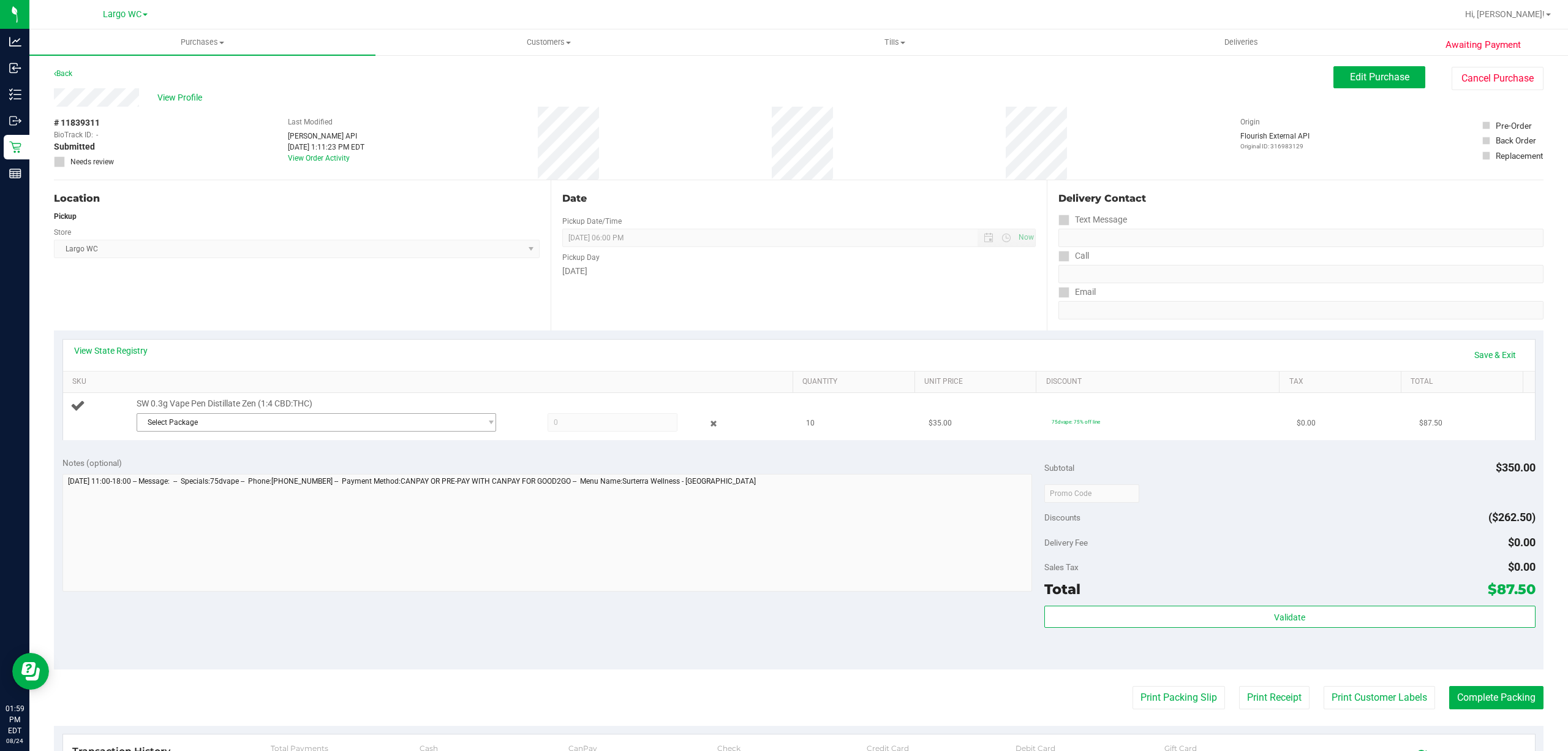
click at [368, 428] on span "Select Package" at bounding box center [309, 422] width 343 height 17
click at [432, 474] on li "3984921146324945 ( JUN25ZEN01-0617 | orig: FLSRWGM-20250623-2734 )" at bounding box center [311, 474] width 352 height 17
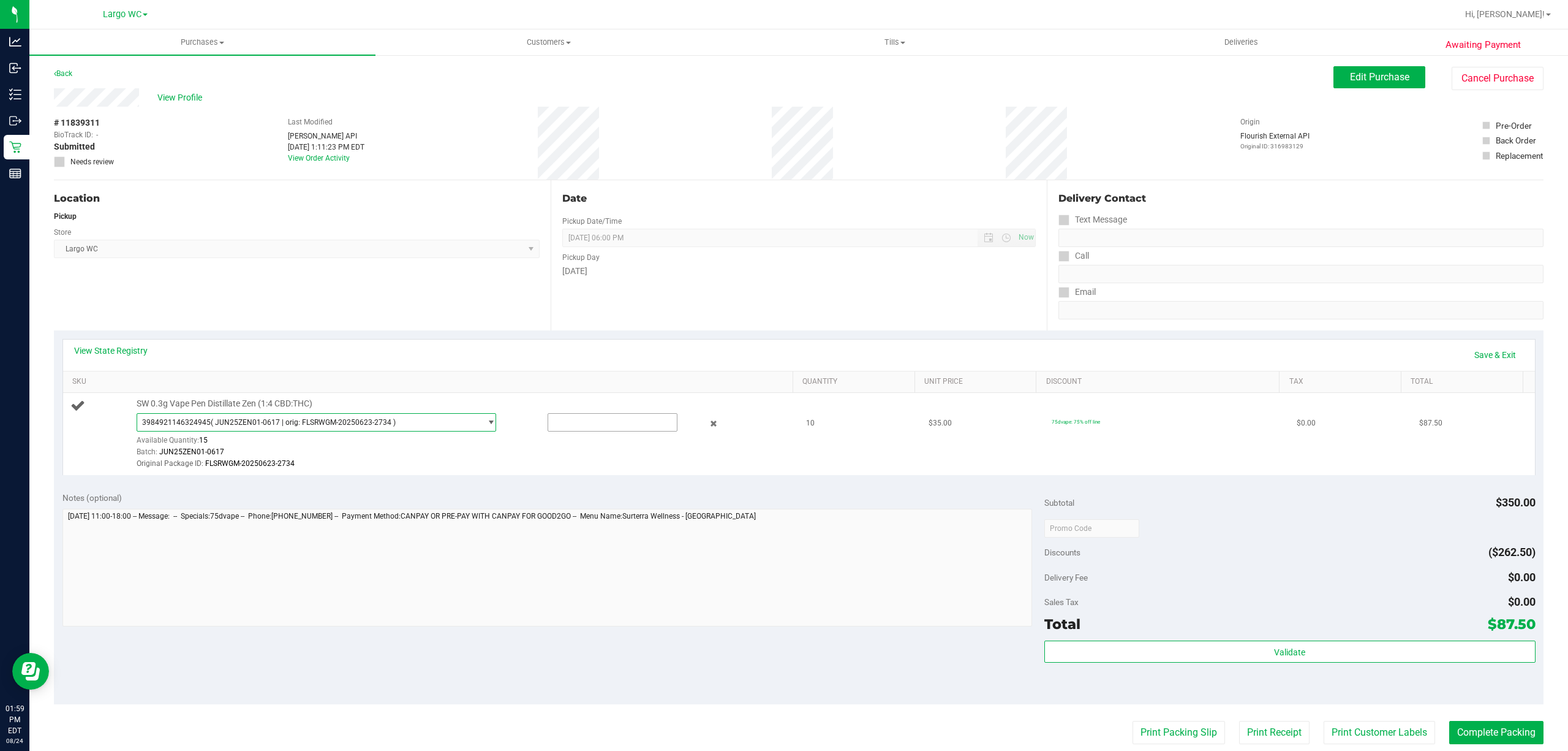
click at [594, 423] on input "text" at bounding box center [612, 422] width 129 height 17
type input "10"
click at [645, 491] on div "Notes (optional) Subtotal $350.00 Discounts ($262.50) Delivery Fee $0.00 Sales …" at bounding box center [799, 593] width 1490 height 220
type input "10.0000"
click at [1490, 352] on link "Save & Exit" at bounding box center [1496, 355] width 58 height 21
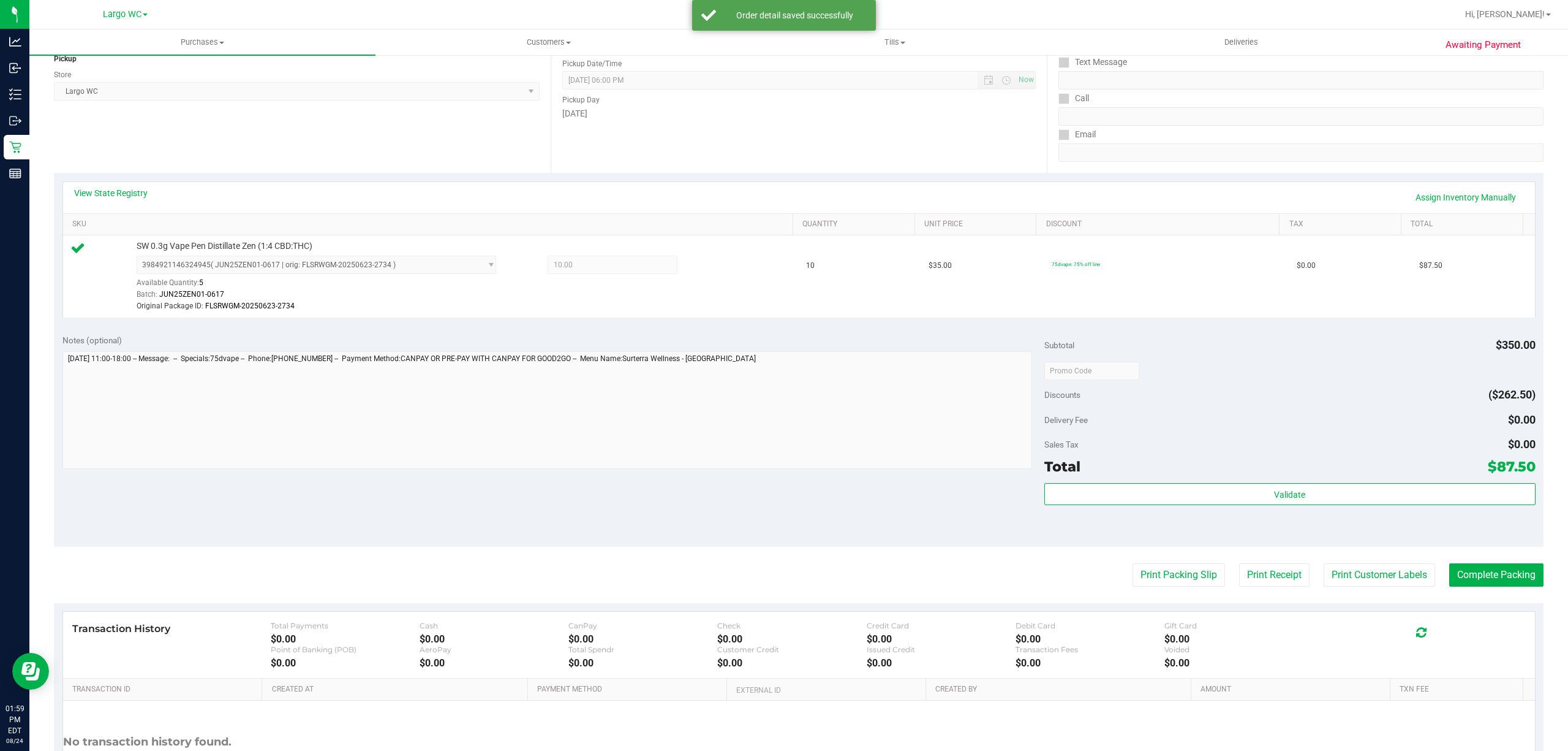
scroll to position [185, 0]
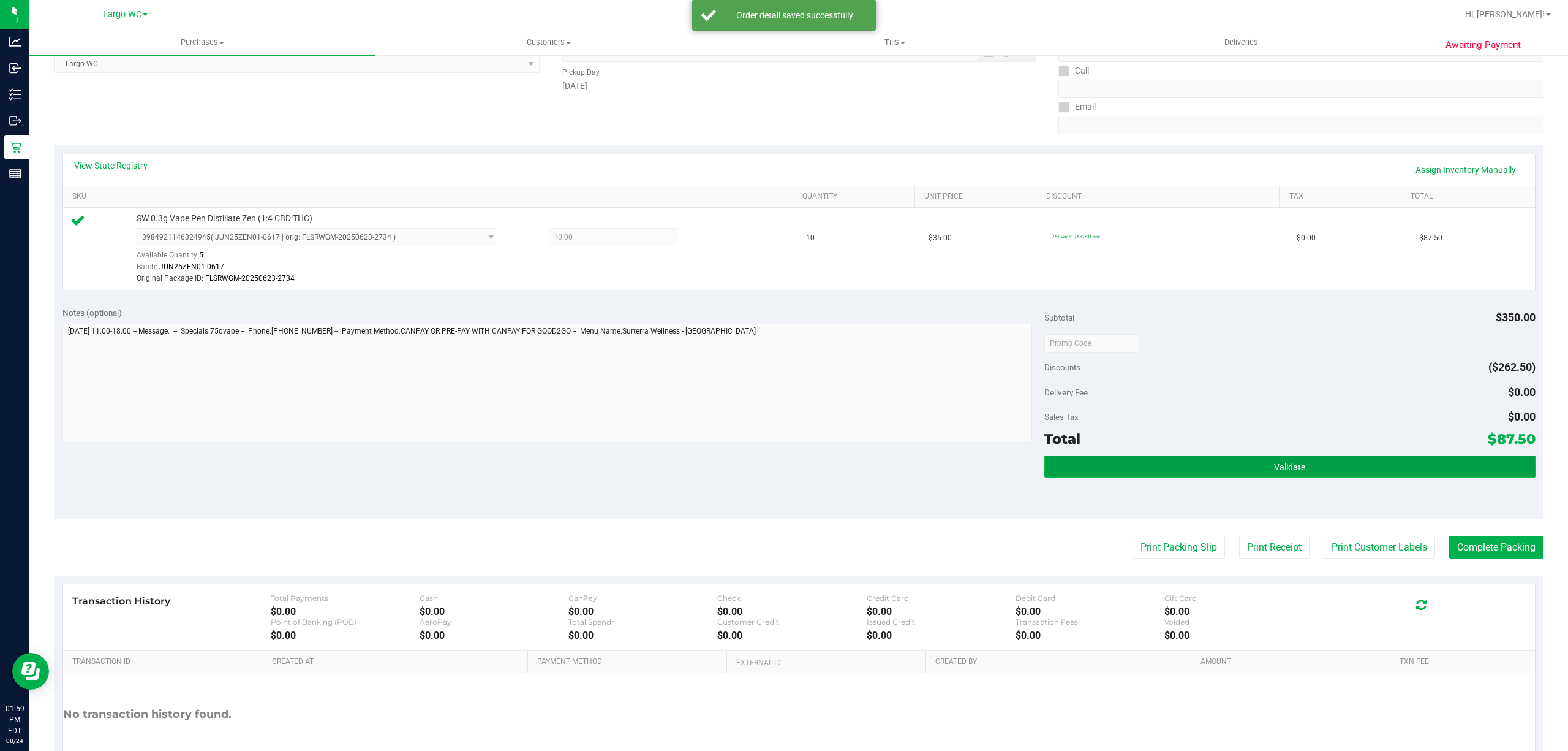
click at [1232, 476] on button "Validate" at bounding box center [1290, 466] width 491 height 22
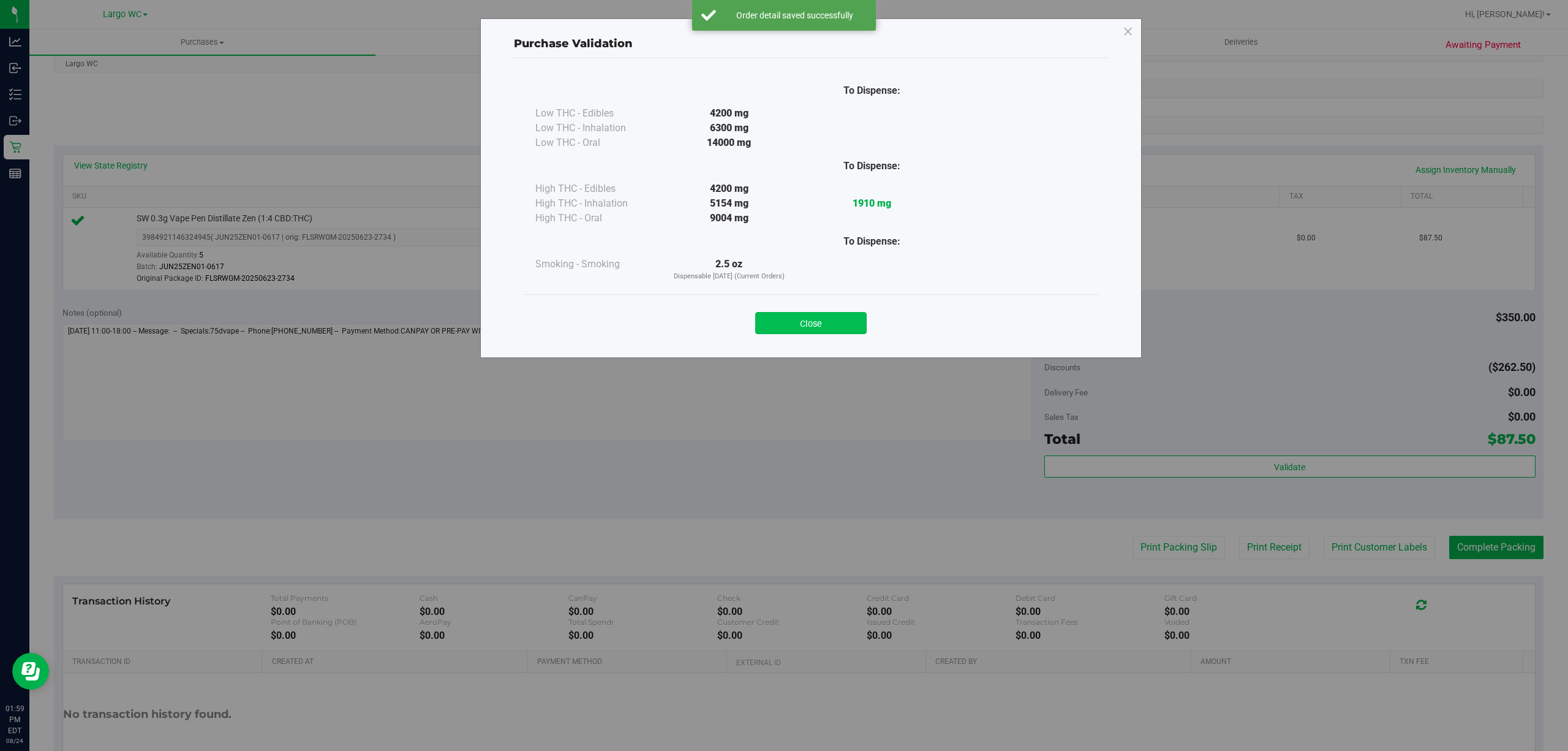
click at [839, 315] on button "Close" at bounding box center [811, 322] width 112 height 22
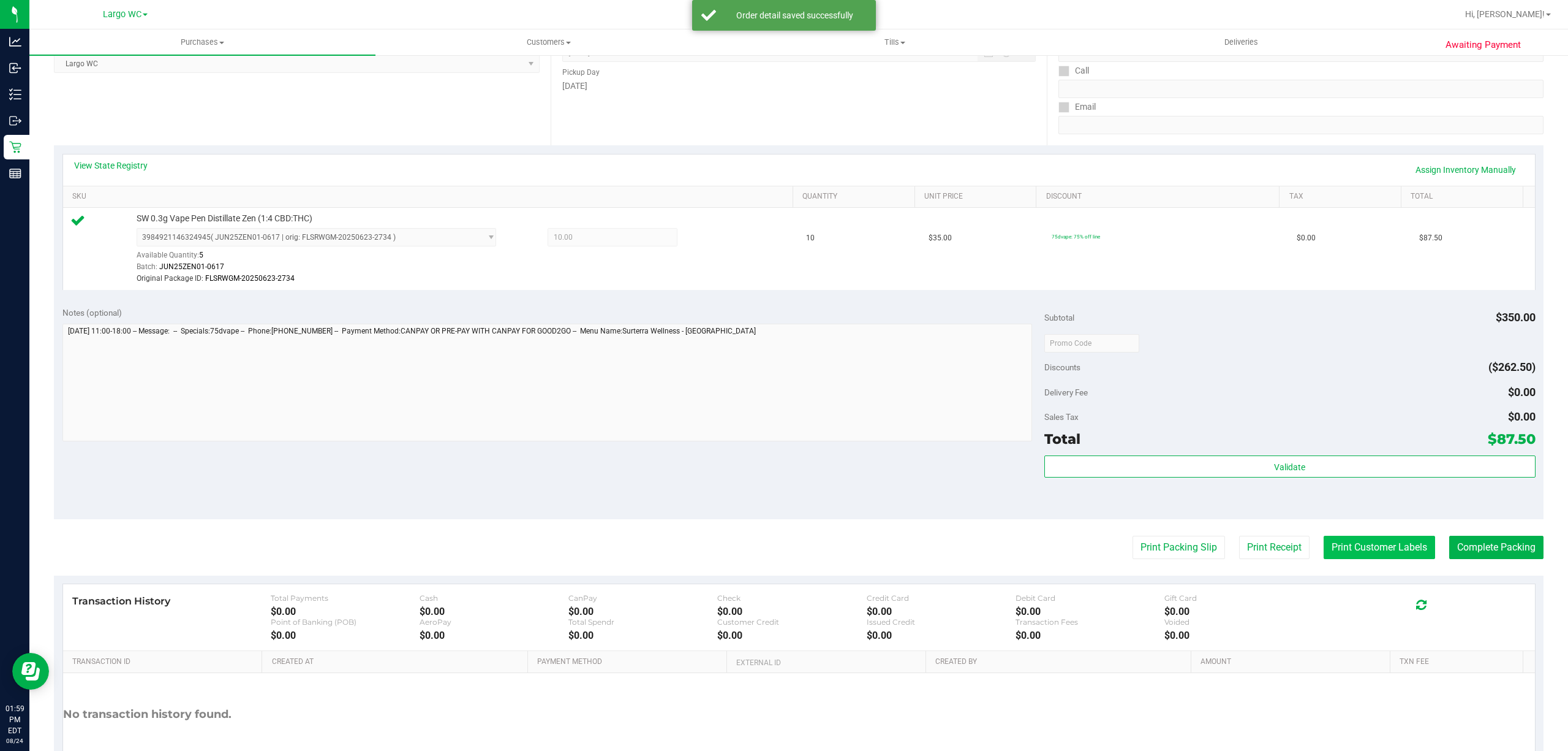
click at [1373, 545] on button "Print Customer Labels" at bounding box center [1380, 547] width 112 height 23
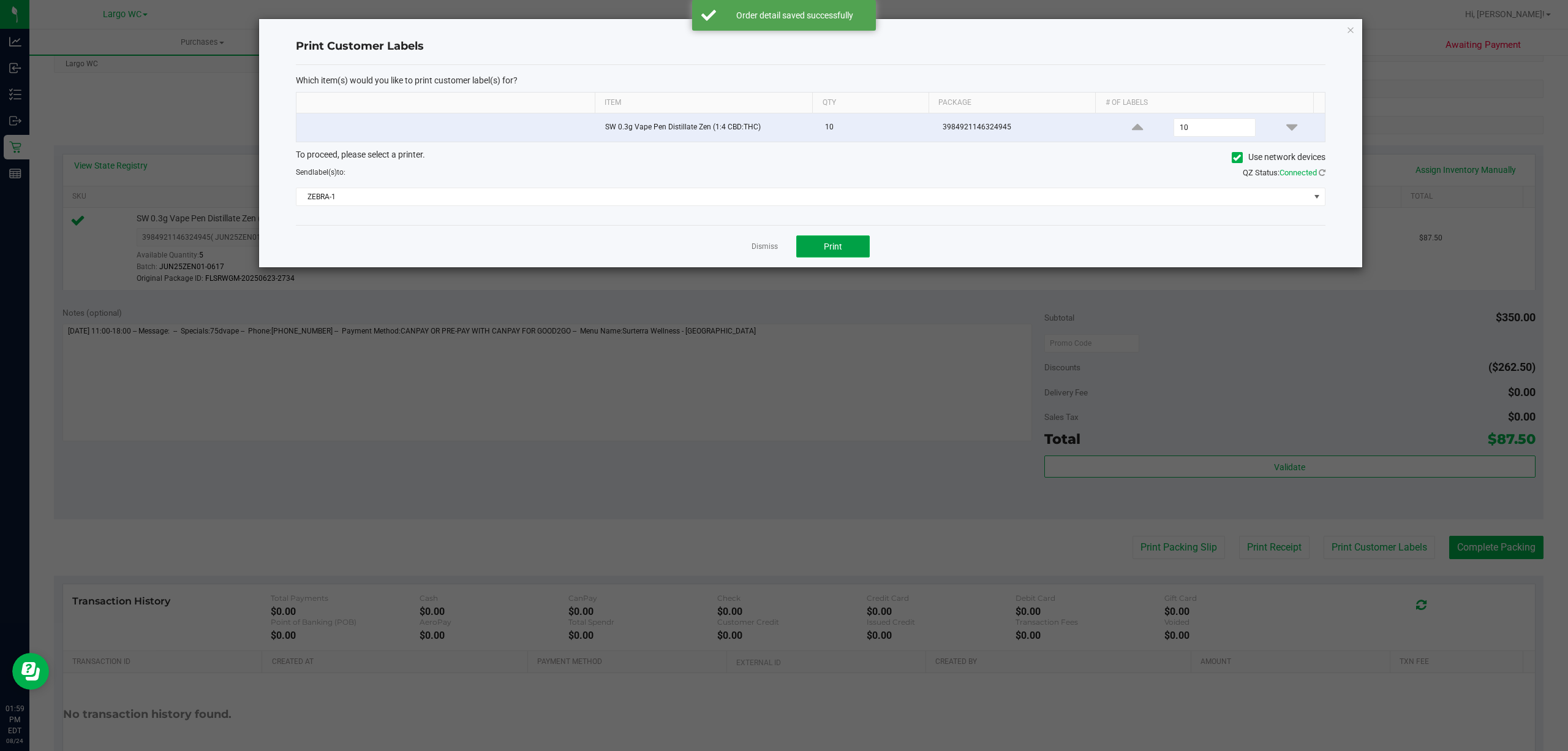
click at [867, 253] on button "Print" at bounding box center [833, 246] width 73 height 22
click at [1352, 35] on icon "button" at bounding box center [1351, 29] width 9 height 14
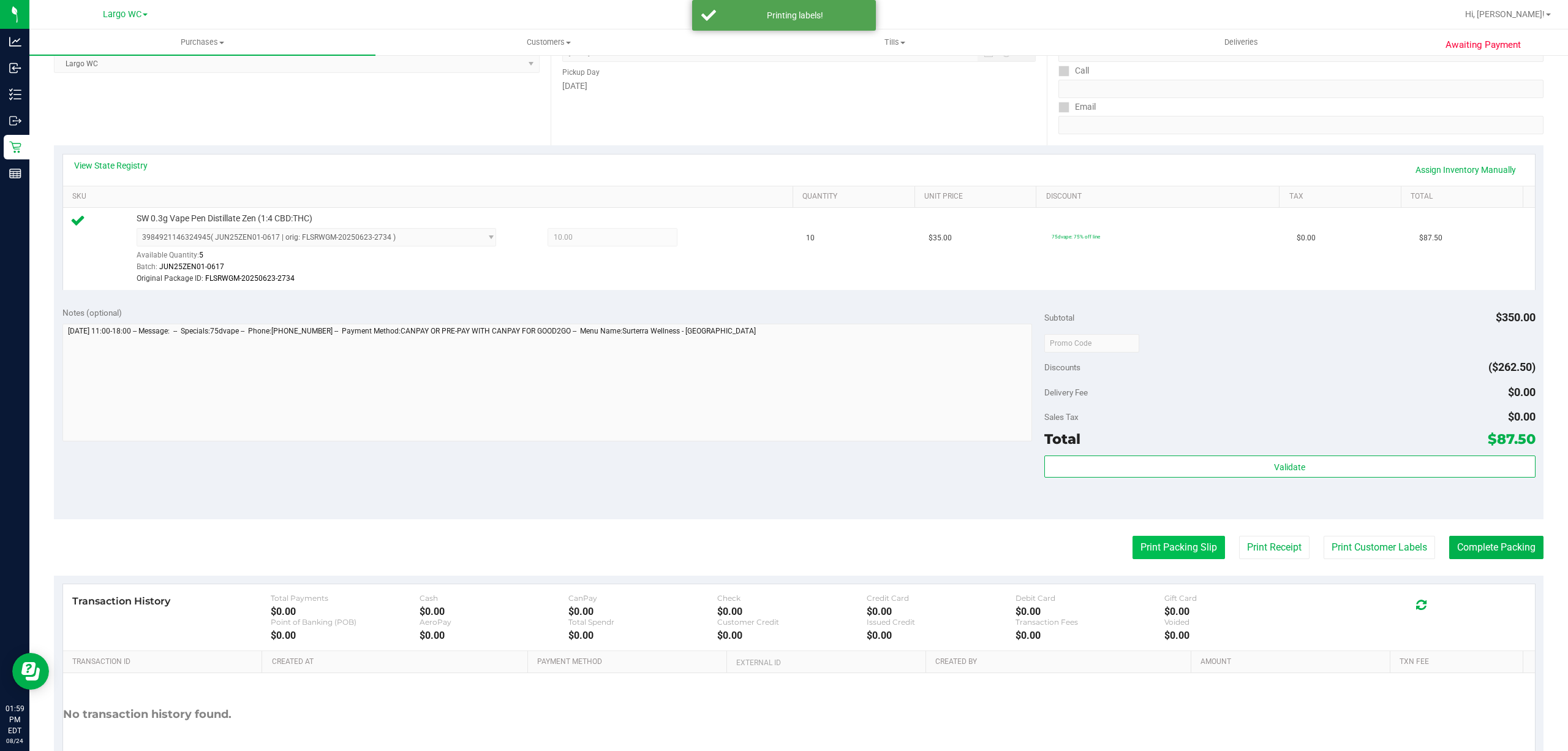
click at [1172, 548] on button "Print Packing Slip" at bounding box center [1179, 547] width 92 height 23
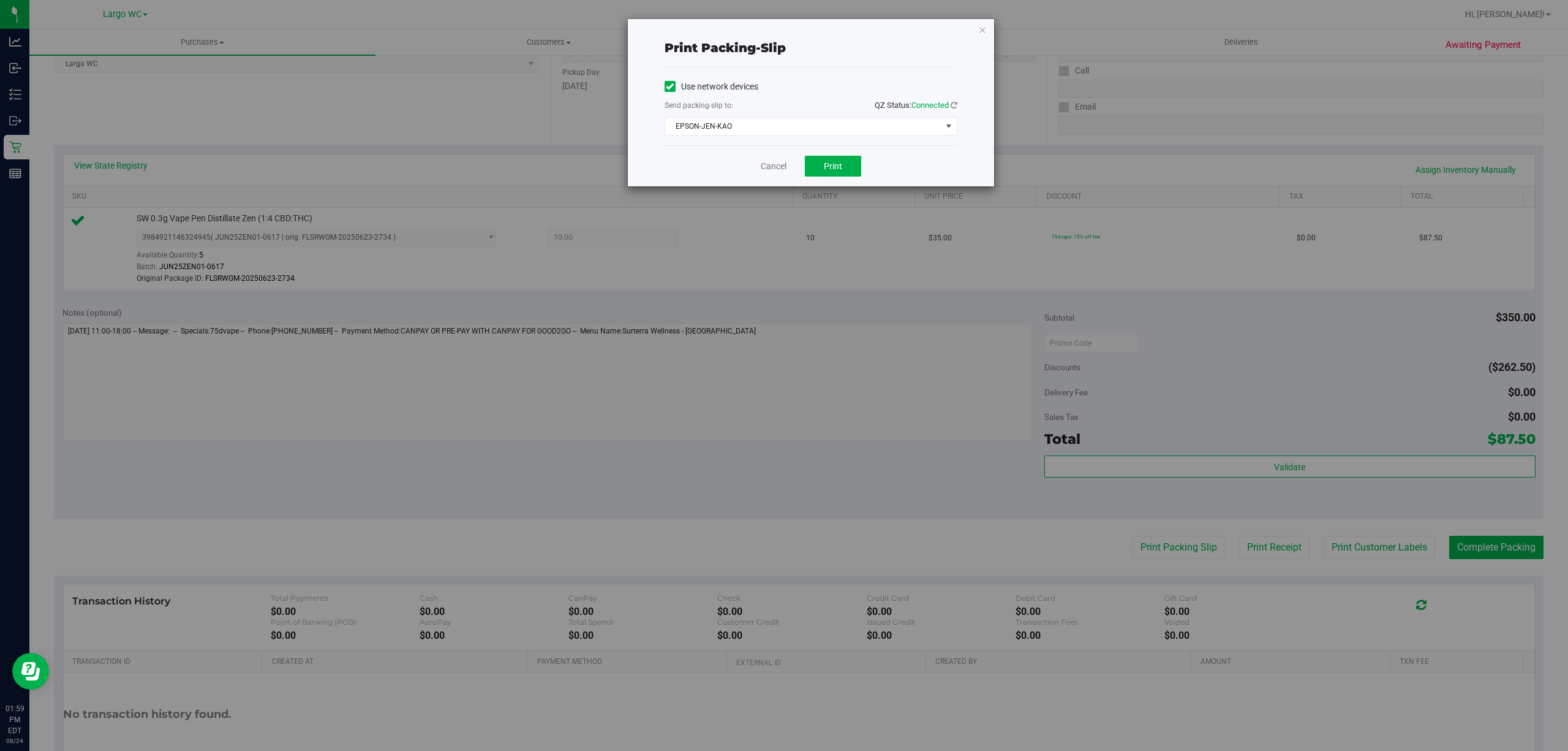
click at [843, 193] on div "Print packing-slip Use network devices Send packing-slip to: QZ Status: Connect…" at bounding box center [788, 375] width 1578 height 751
click at [834, 166] on span "Print" at bounding box center [833, 166] width 18 height 10
click at [979, 33] on icon "button" at bounding box center [983, 29] width 9 height 14
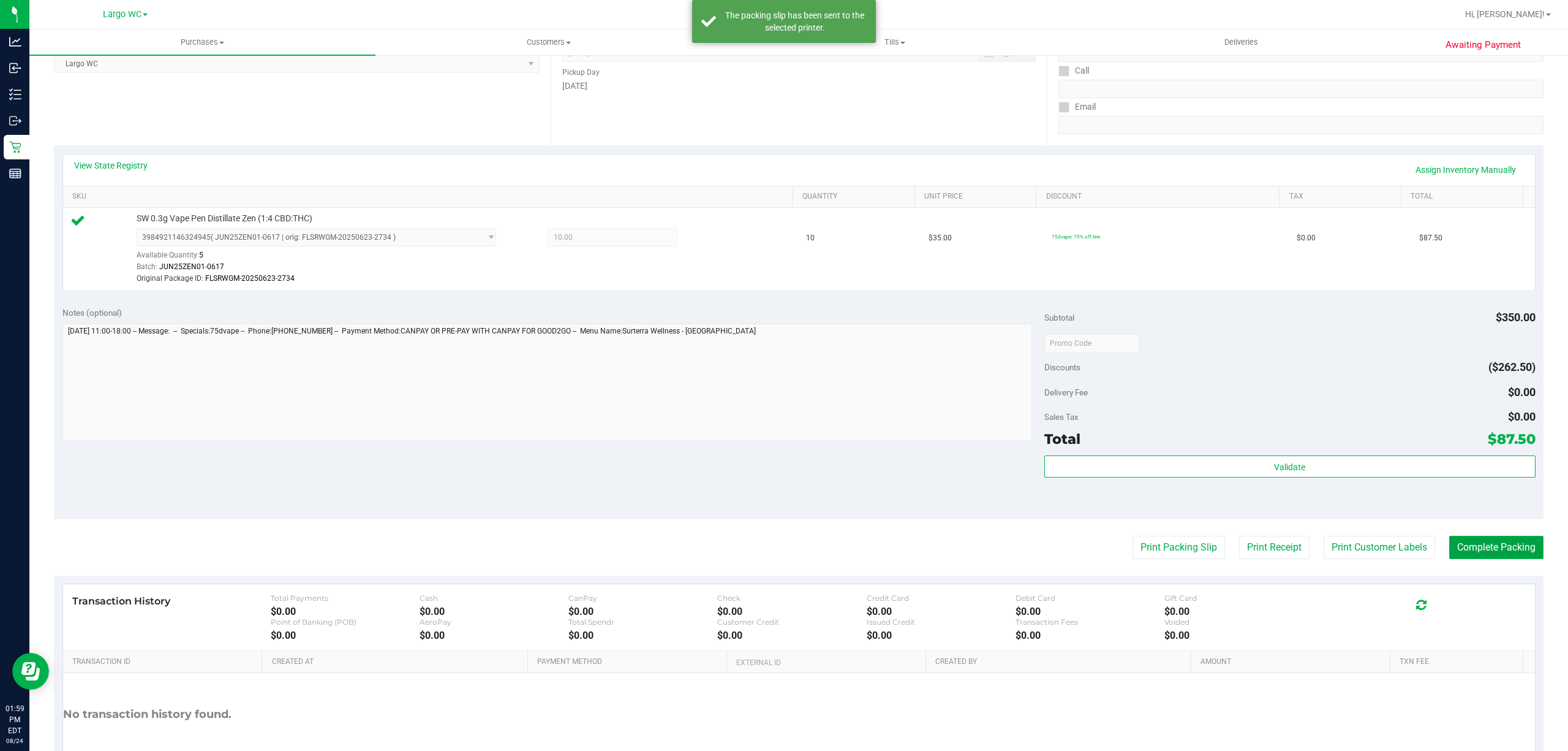
click at [1481, 544] on button "Complete Packing" at bounding box center [1497, 547] width 94 height 23
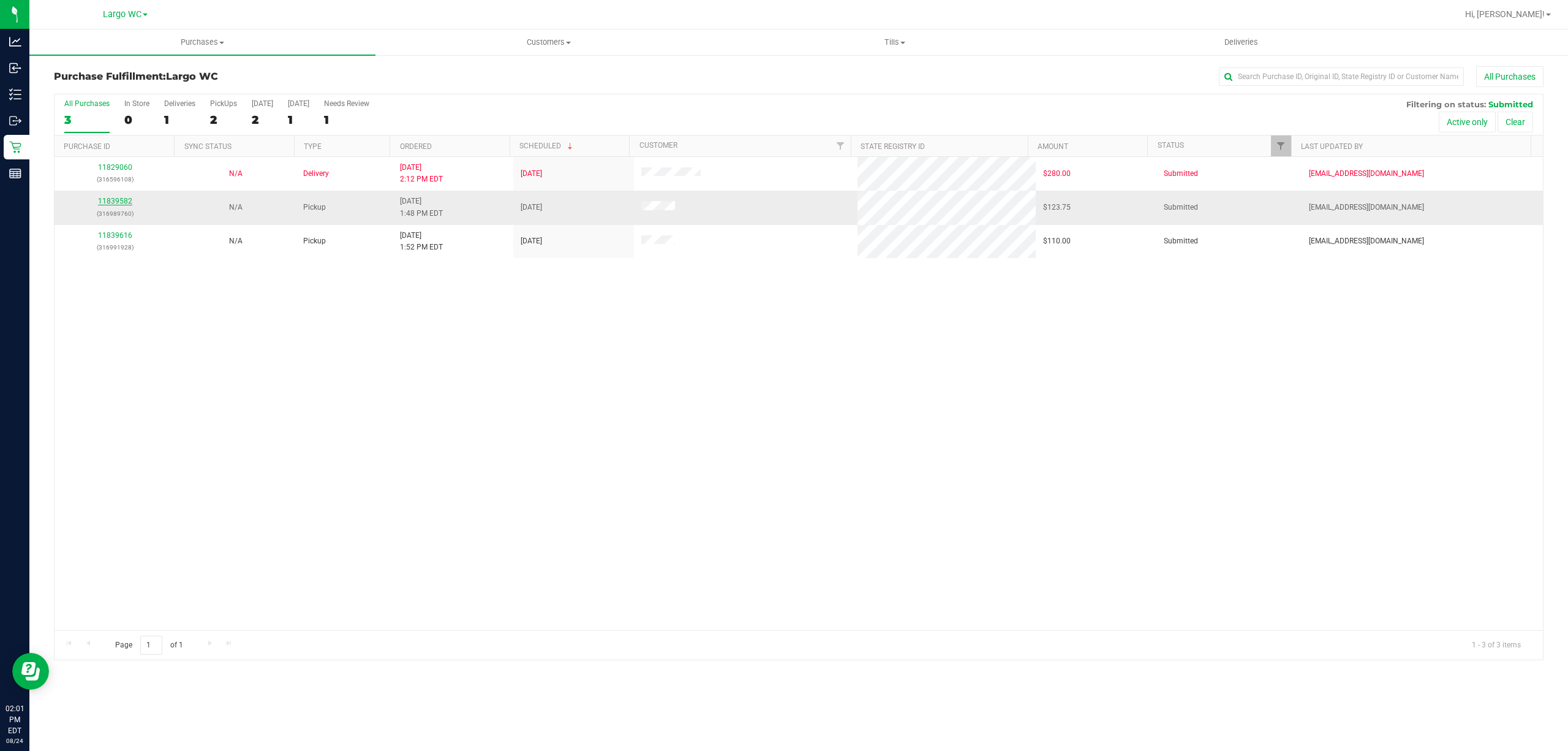
click at [104, 204] on link "11839582" at bounding box center [115, 201] width 35 height 9
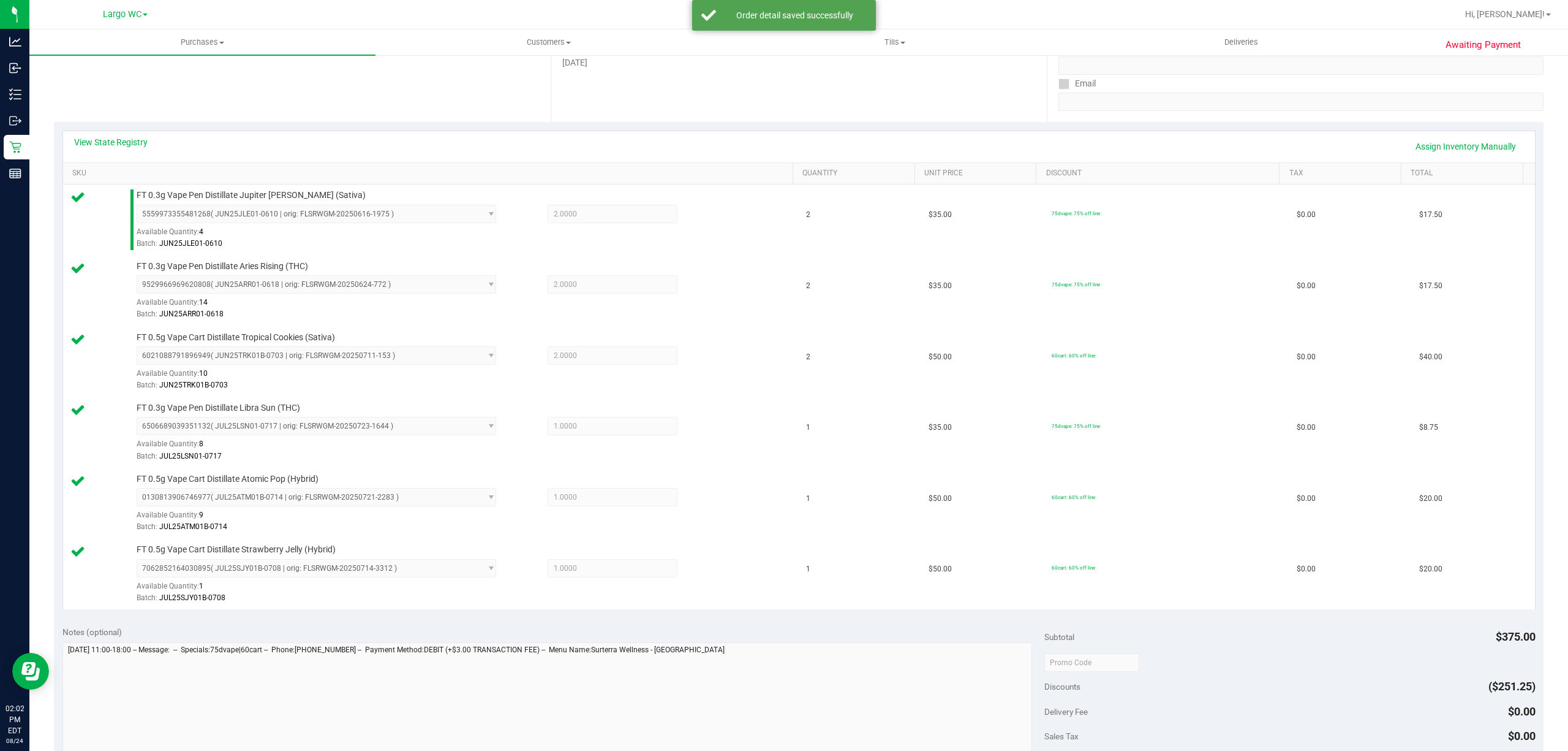
scroll to position [439, 0]
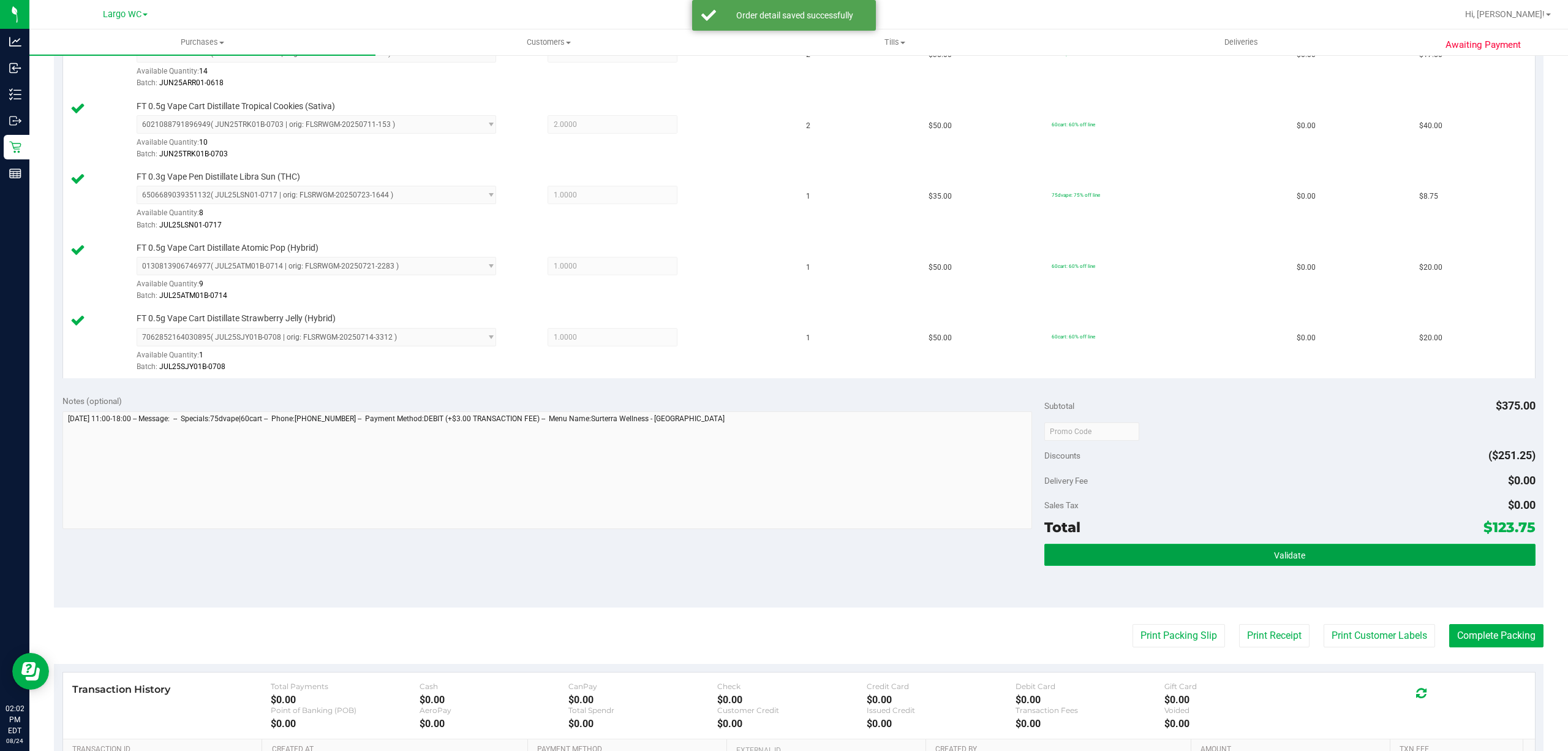
click at [1116, 550] on button "Validate" at bounding box center [1290, 554] width 491 height 22
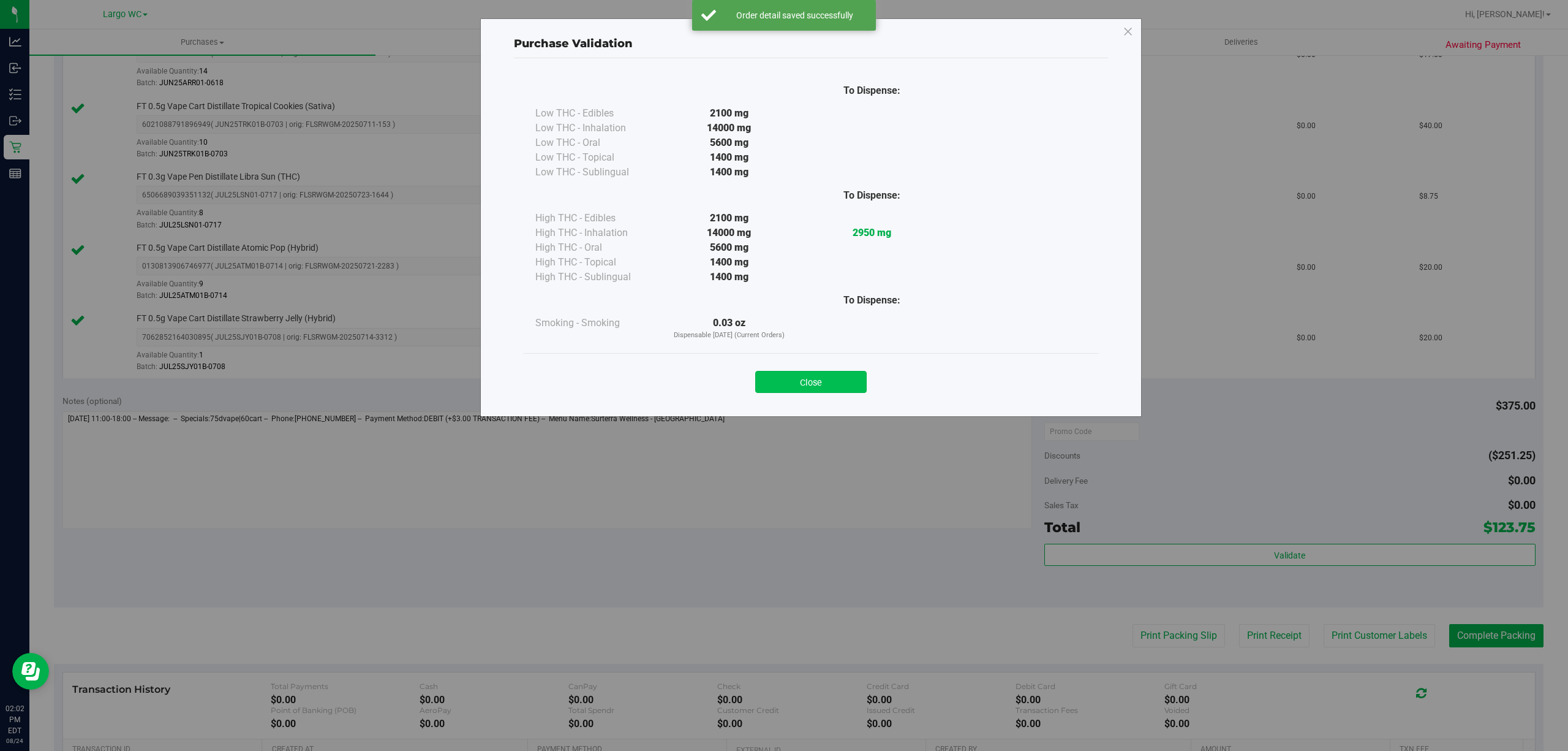
click at [839, 376] on button "Close" at bounding box center [811, 382] width 112 height 22
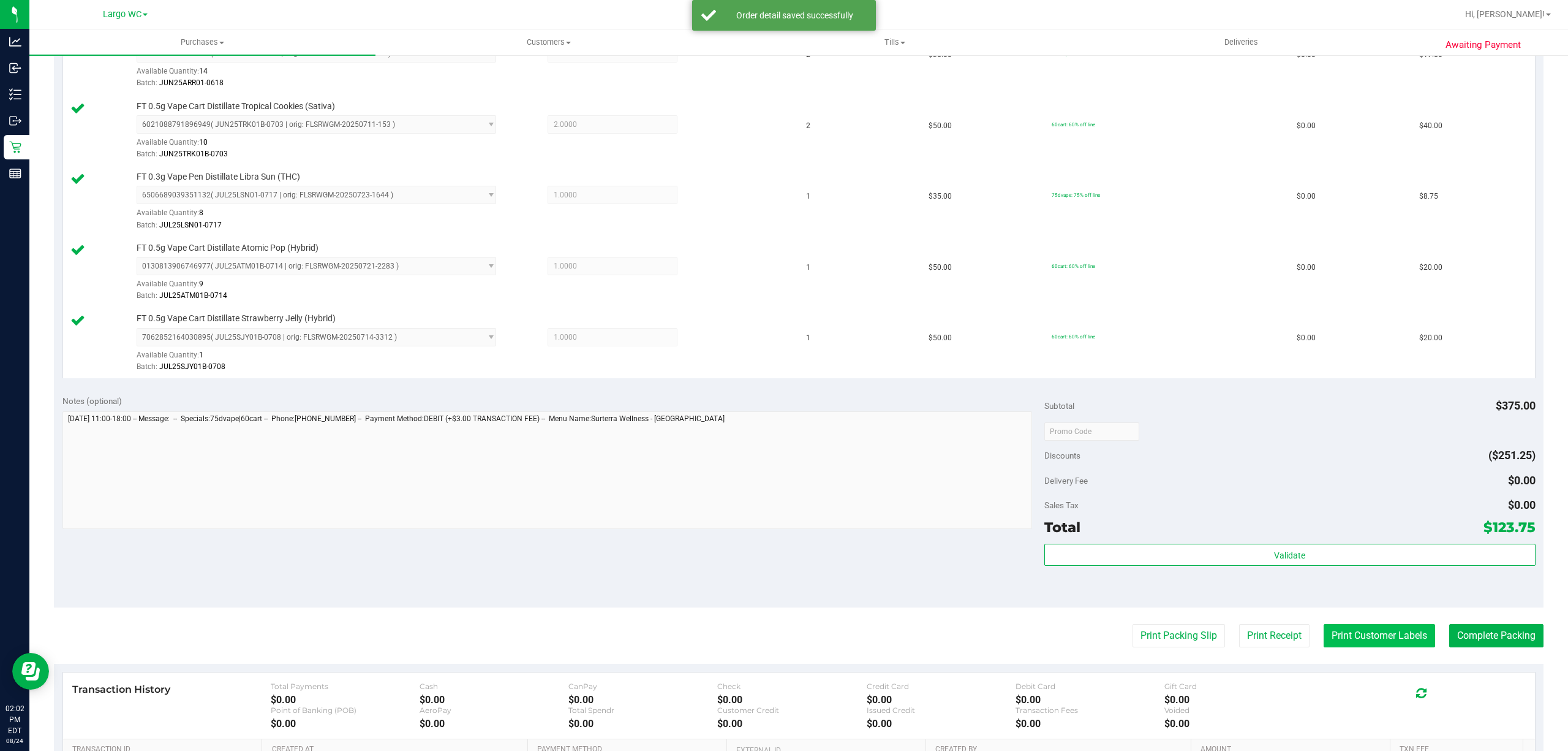
click at [1349, 641] on button "Print Customer Labels" at bounding box center [1380, 636] width 112 height 23
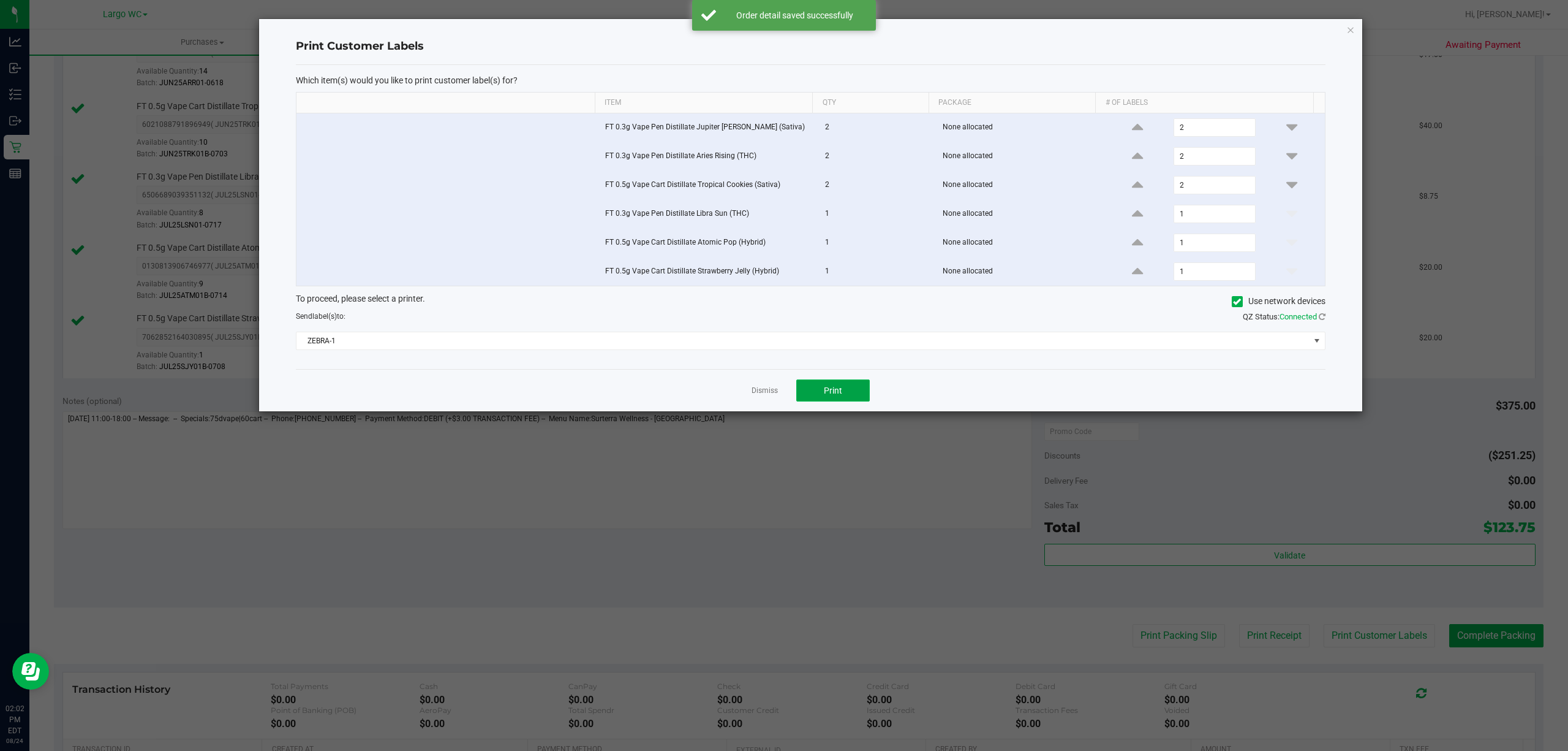
click at [839, 390] on span "Print" at bounding box center [833, 390] width 18 height 10
click at [1351, 30] on icon "button" at bounding box center [1351, 29] width 9 height 14
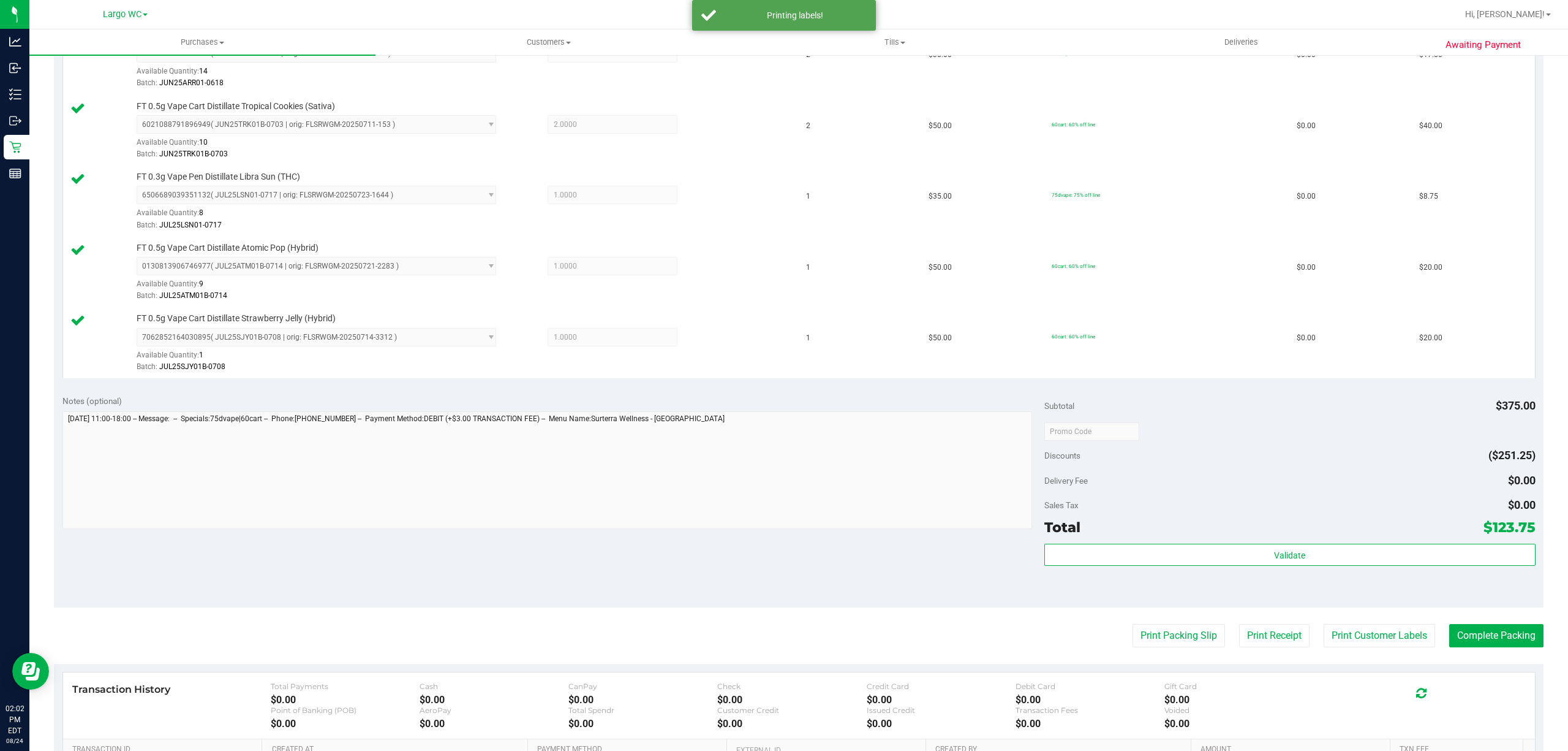
click at [1157, 679] on div "Transaction History Total Payments $0.00 Cash $0.00 CanPay $0.00 Check $0.00 Cr…" at bounding box center [799, 705] width 1472 height 66
click at [1151, 638] on button "Print Packing Slip" at bounding box center [1179, 636] width 92 height 23
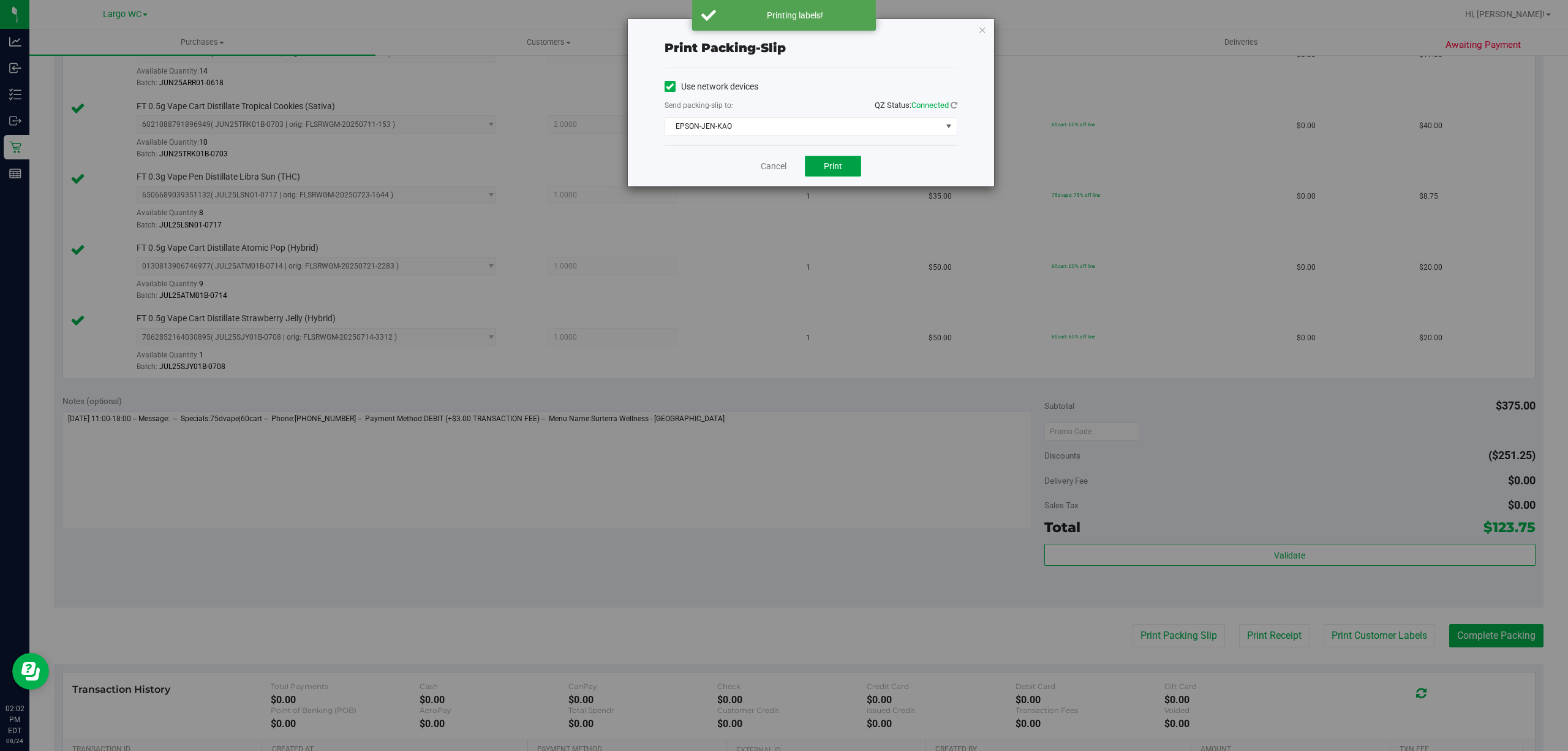
click at [839, 167] on span "Print" at bounding box center [833, 166] width 18 height 10
click at [982, 28] on icon "button" at bounding box center [983, 29] width 9 height 14
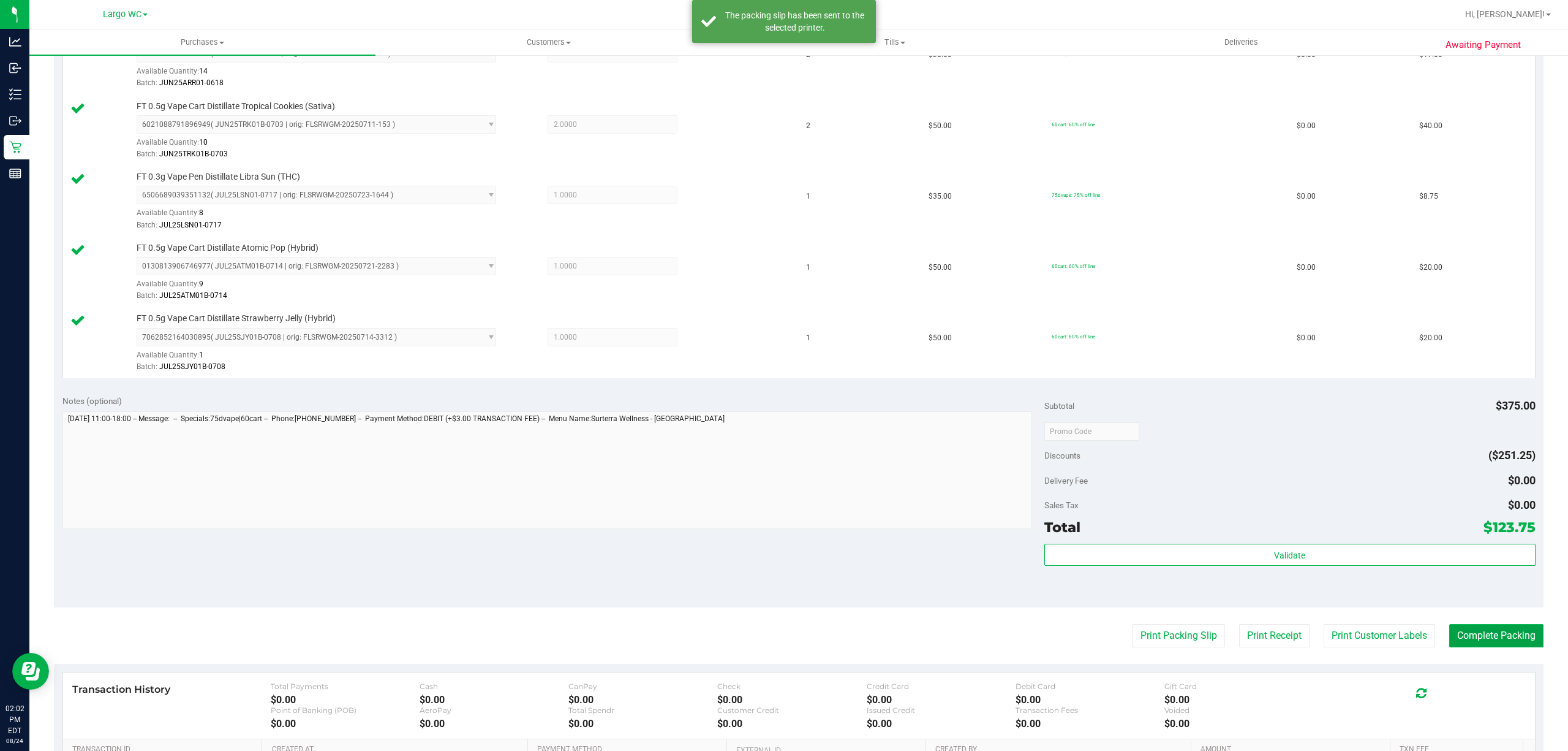
click at [1518, 647] on button "Complete Packing" at bounding box center [1497, 636] width 94 height 23
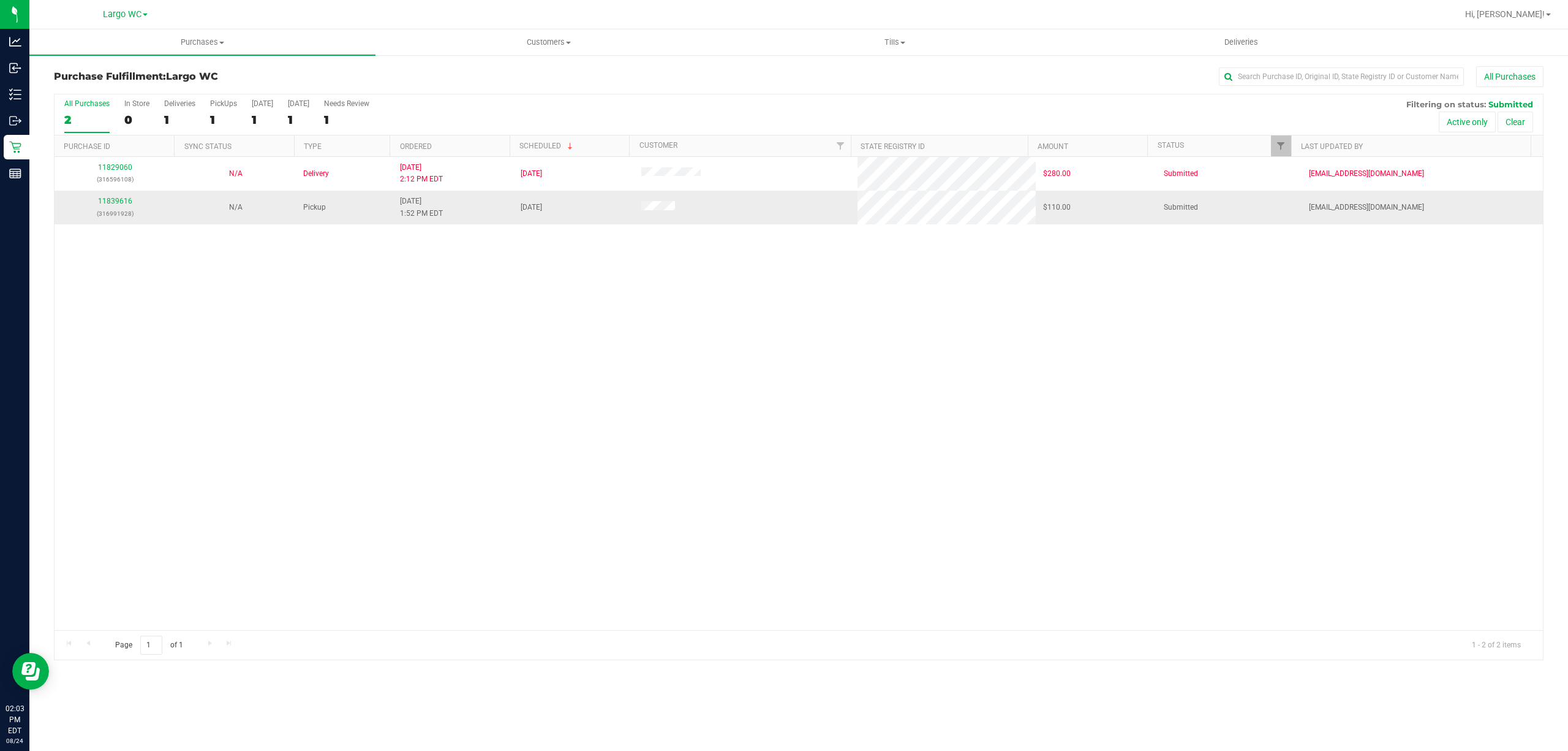
click at [133, 213] on p "(316991928)" at bounding box center [114, 213] width 106 height 12
click at [115, 213] on p "(316991928)" at bounding box center [114, 213] width 106 height 12
click at [98, 214] on p "(316991928)" at bounding box center [114, 213] width 106 height 12
click at [111, 202] on link "11839616" at bounding box center [115, 201] width 35 height 9
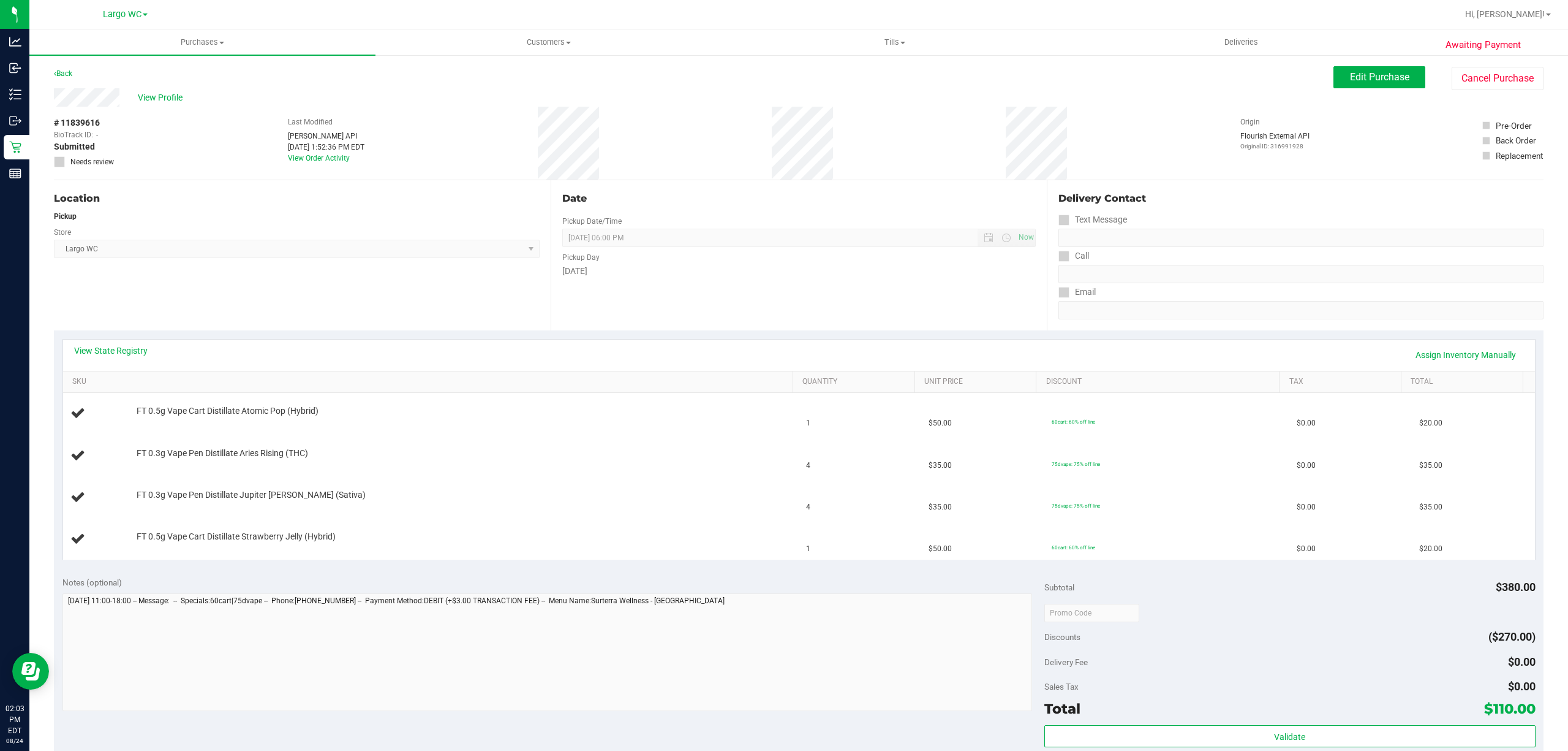
click at [932, 271] on div "[DATE]" at bounding box center [799, 270] width 474 height 13
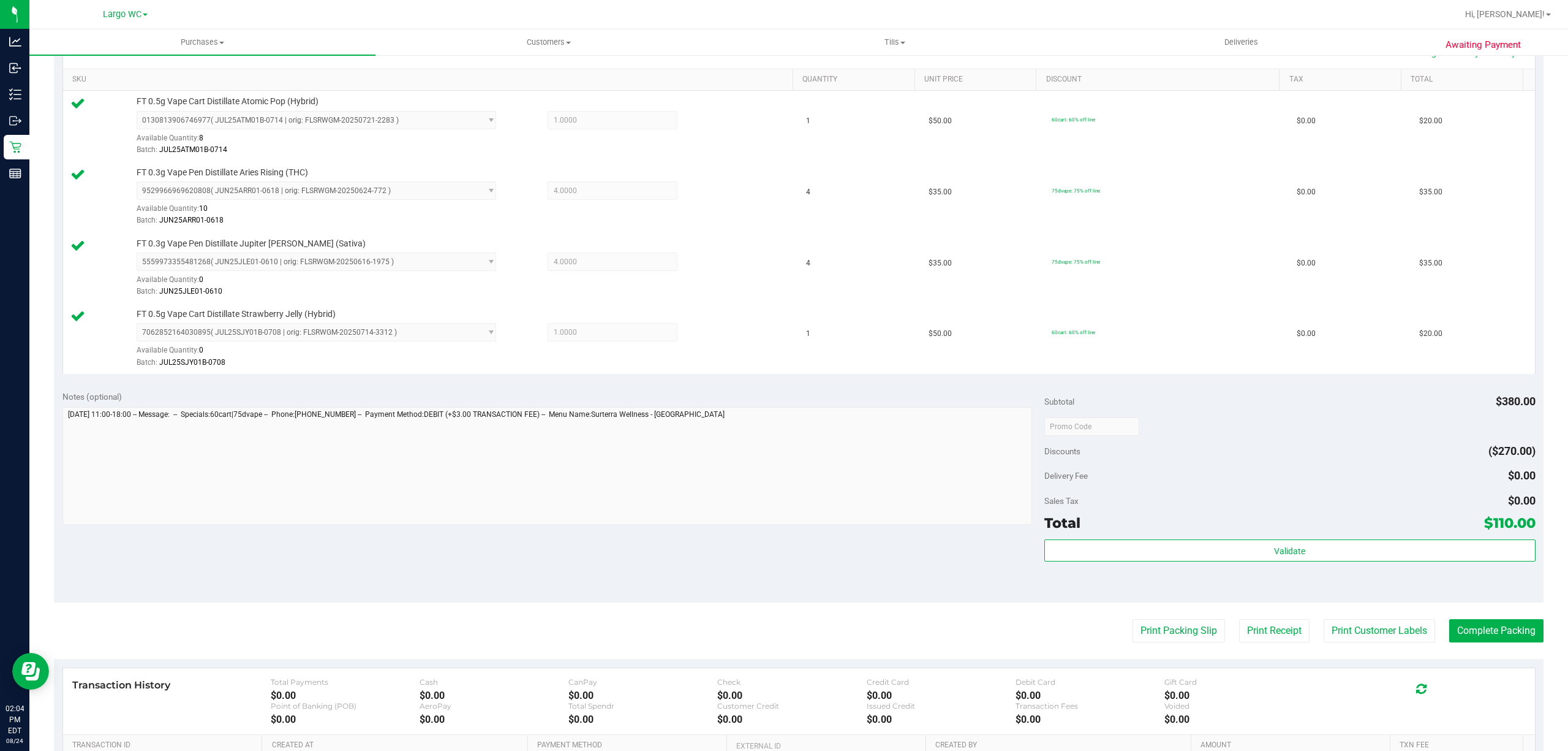
scroll to position [300, 0]
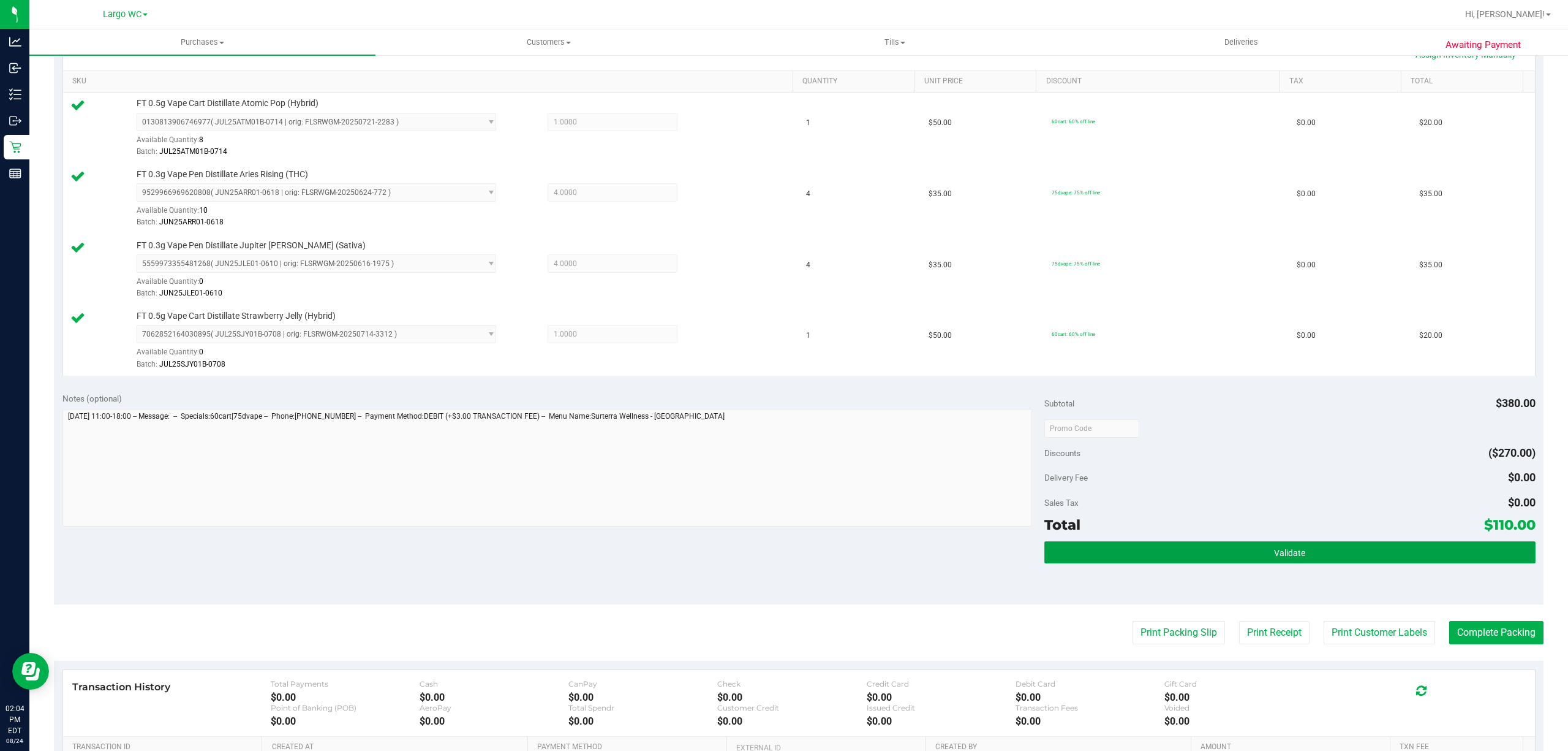
click at [1103, 560] on button "Validate" at bounding box center [1290, 552] width 491 height 22
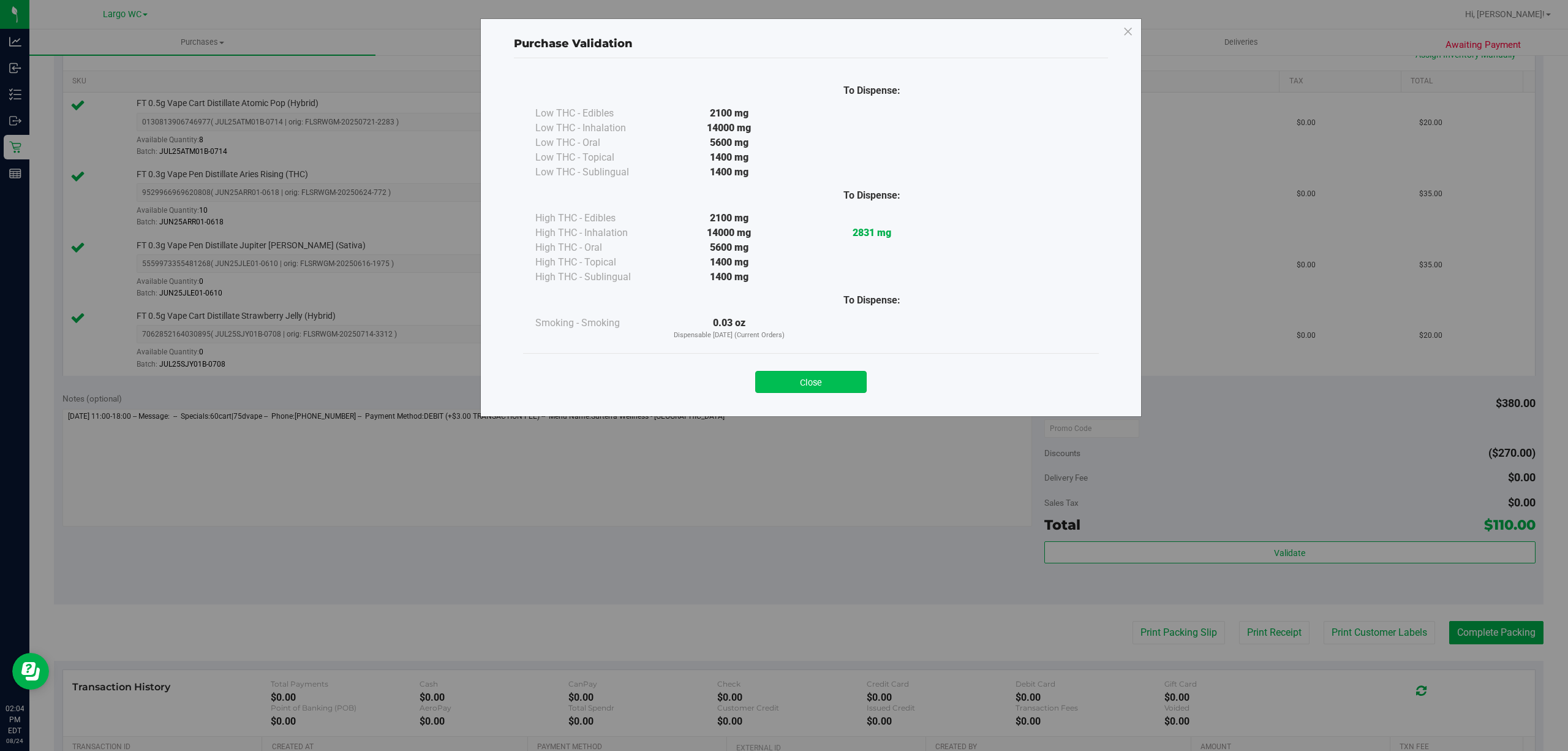
click at [845, 383] on button "Close" at bounding box center [811, 382] width 112 height 22
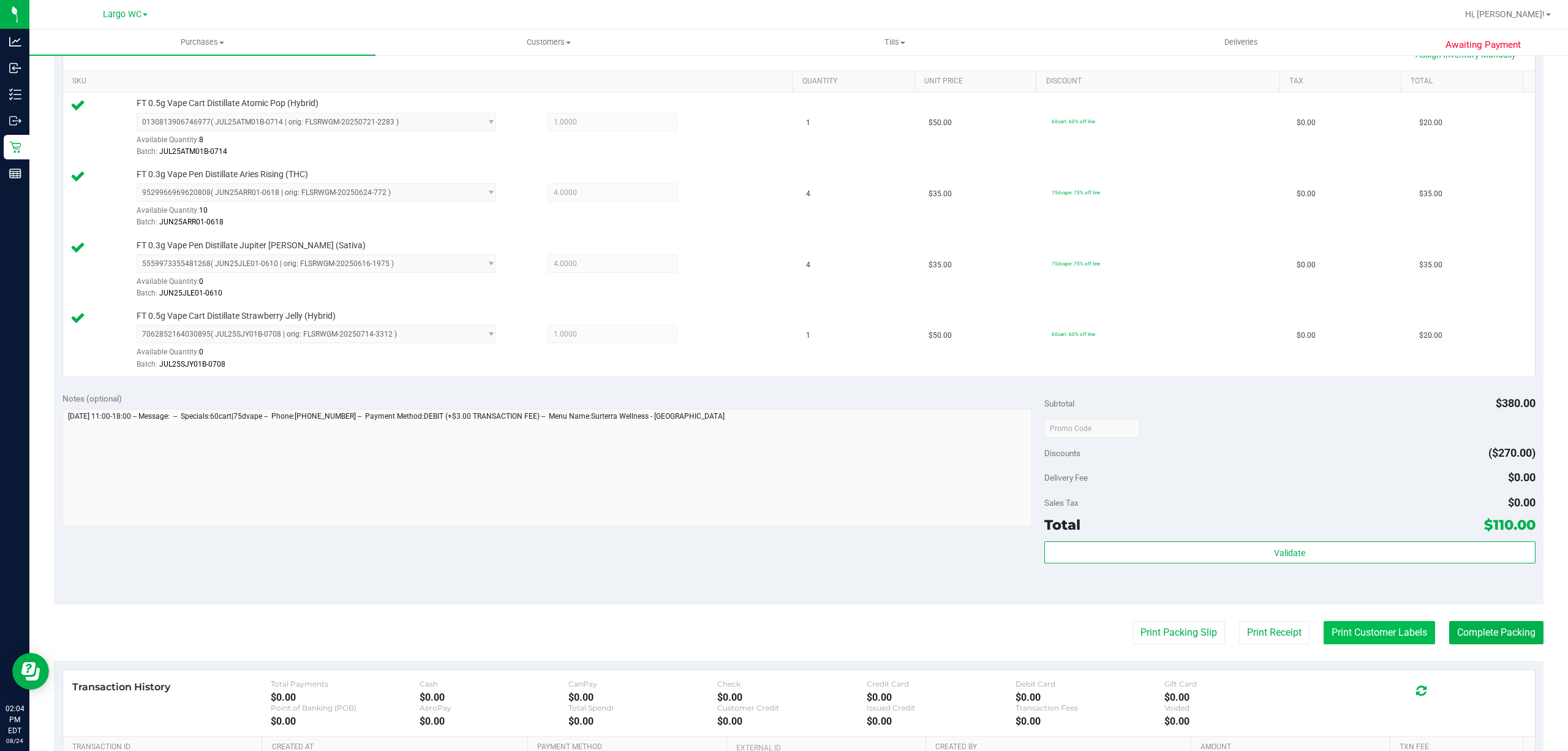
click at [1366, 642] on button "Print Customer Labels" at bounding box center [1380, 633] width 112 height 23
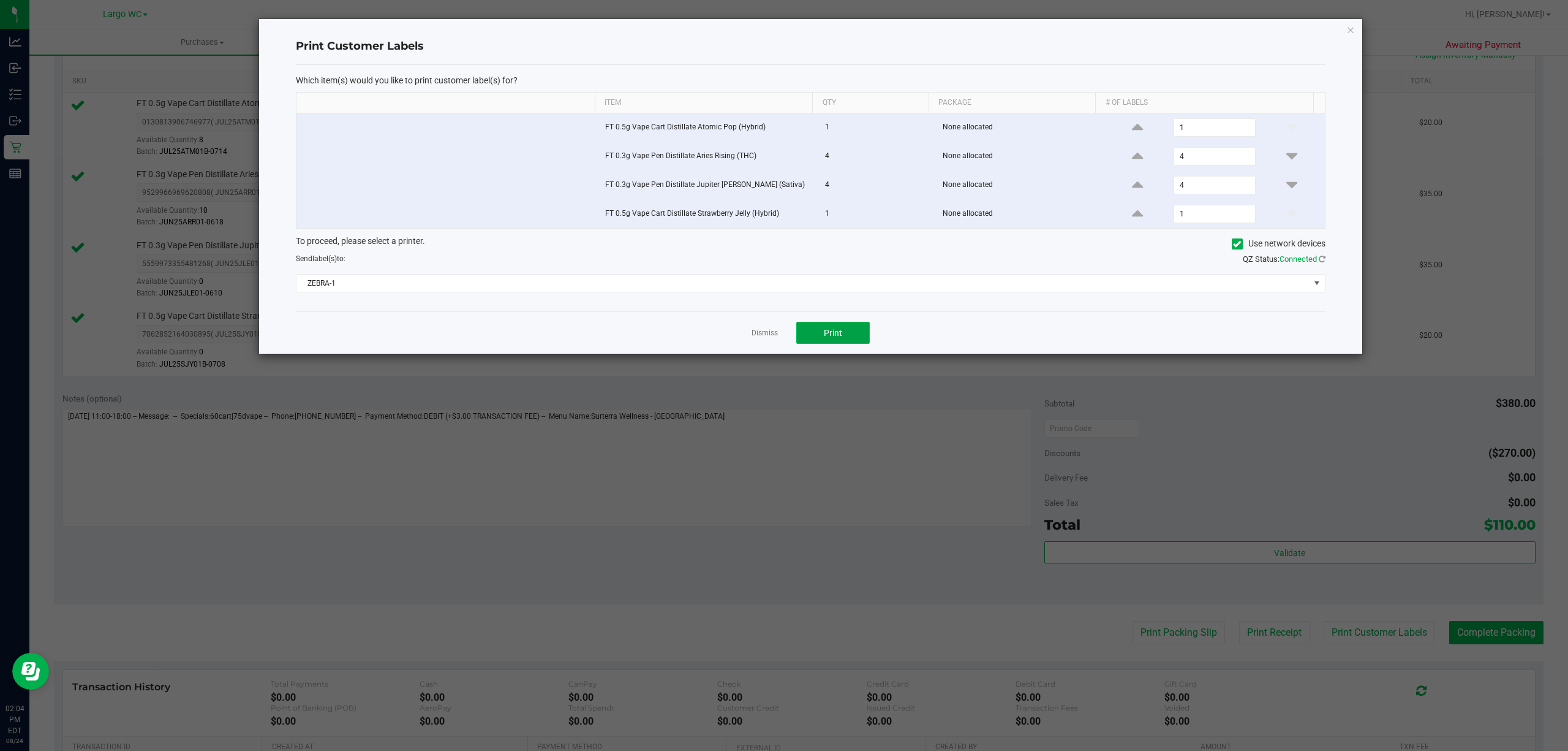
click at [832, 342] on button "Print" at bounding box center [833, 333] width 73 height 22
click at [1352, 22] on icon "button" at bounding box center [1351, 29] width 9 height 14
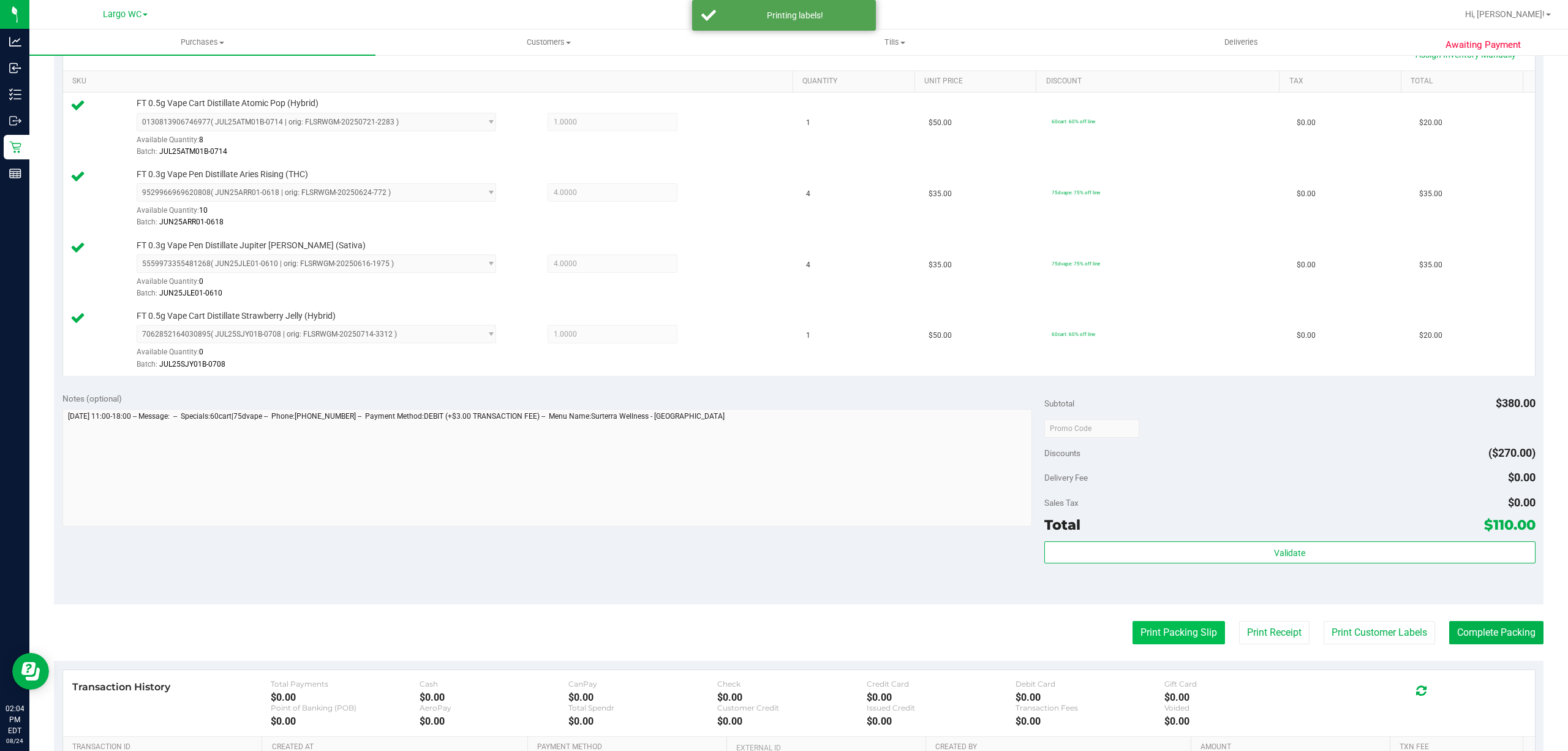
click at [1161, 640] on button "Print Packing Slip" at bounding box center [1179, 633] width 92 height 23
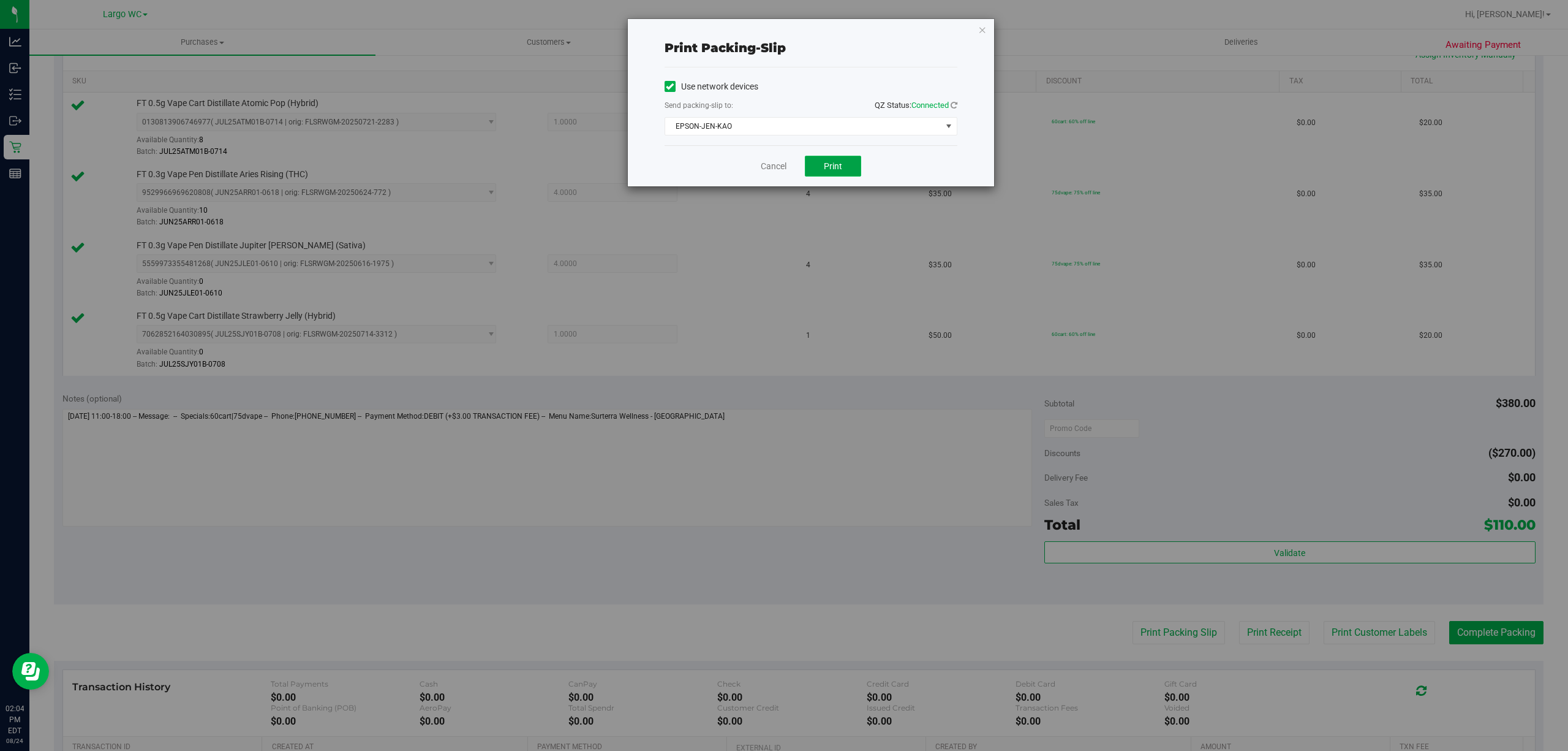
click at [836, 171] on span "Print" at bounding box center [833, 166] width 18 height 10
click at [985, 31] on icon "button" at bounding box center [983, 29] width 9 height 14
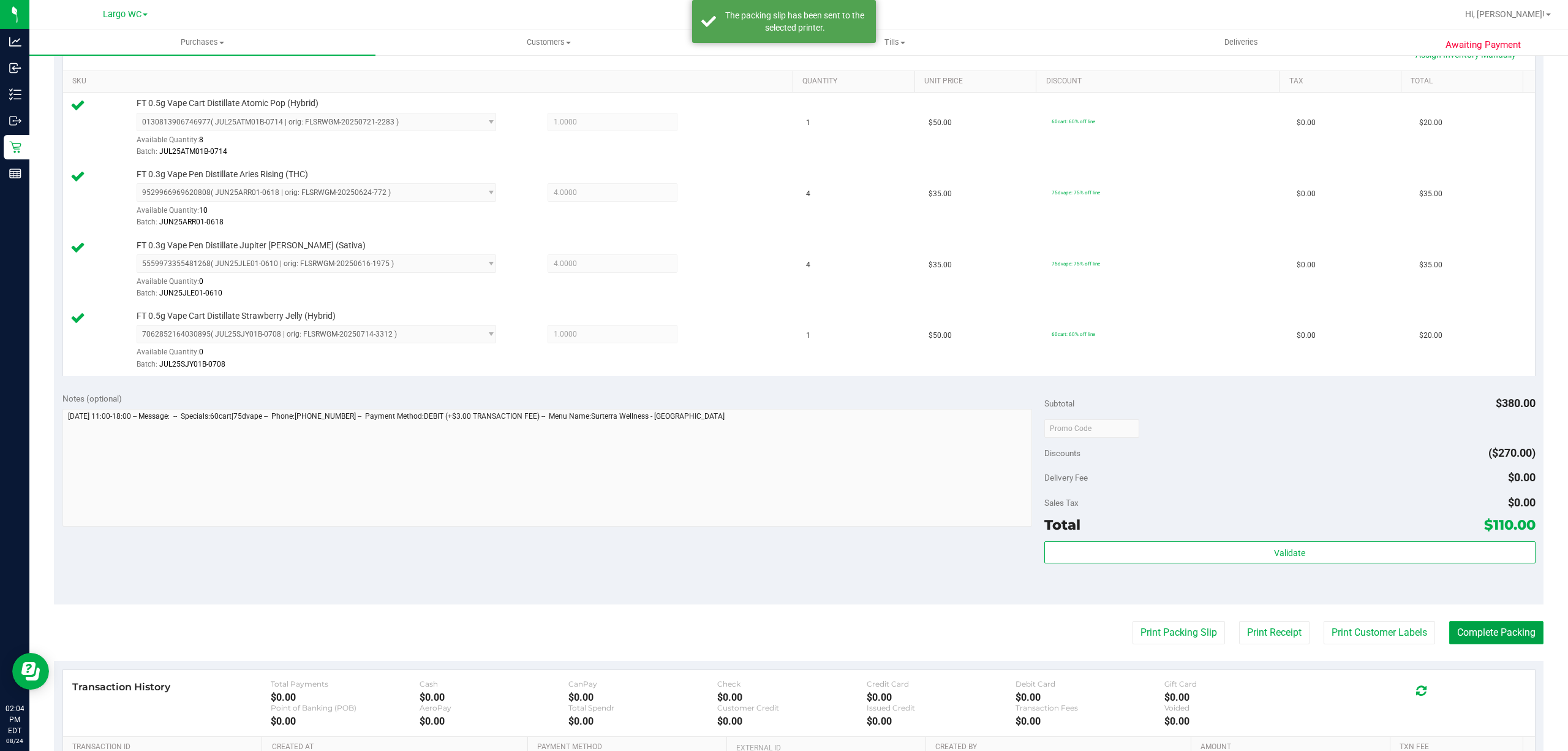
click at [1500, 631] on button "Complete Packing" at bounding box center [1497, 633] width 94 height 23
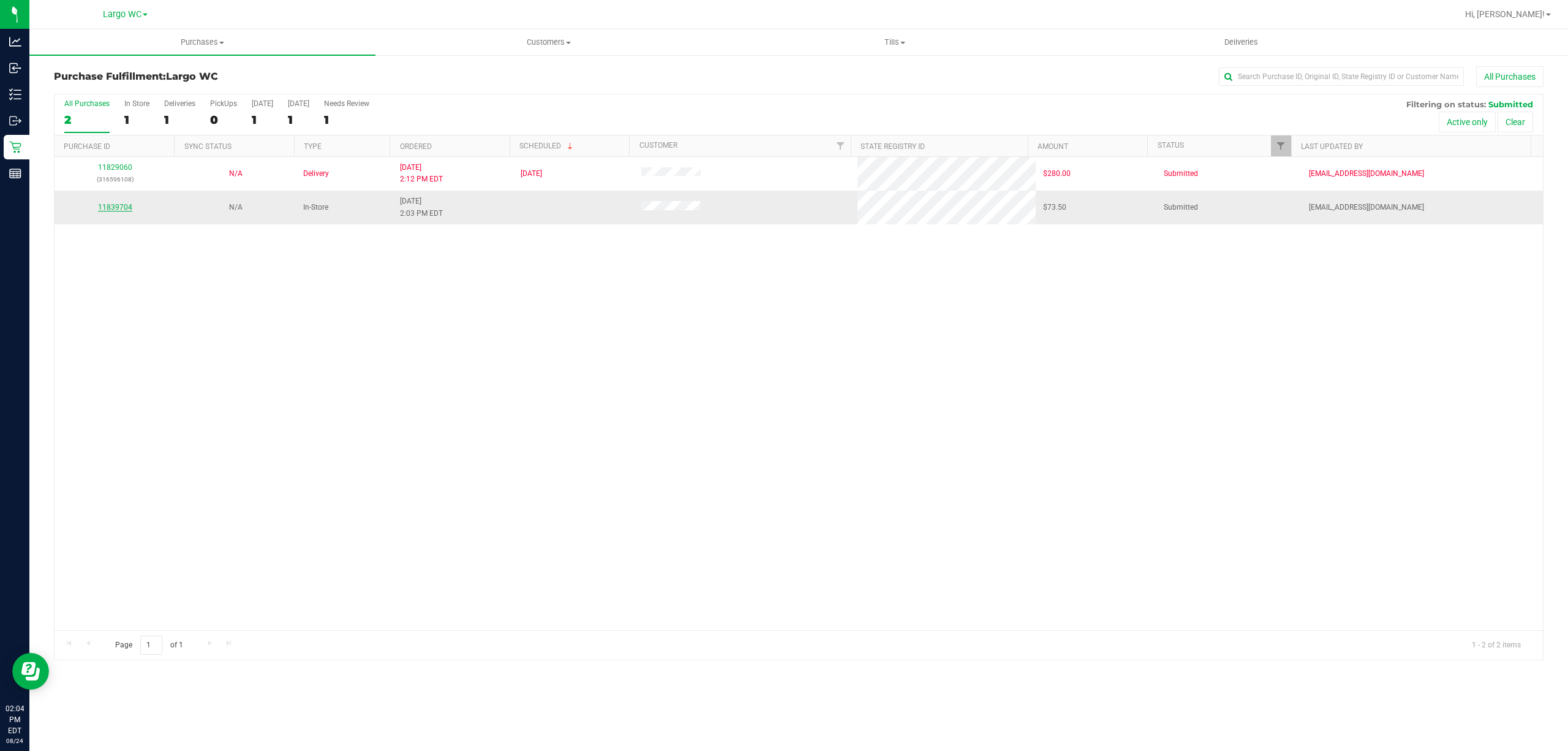
click at [104, 209] on link "11839704" at bounding box center [115, 207] width 35 height 9
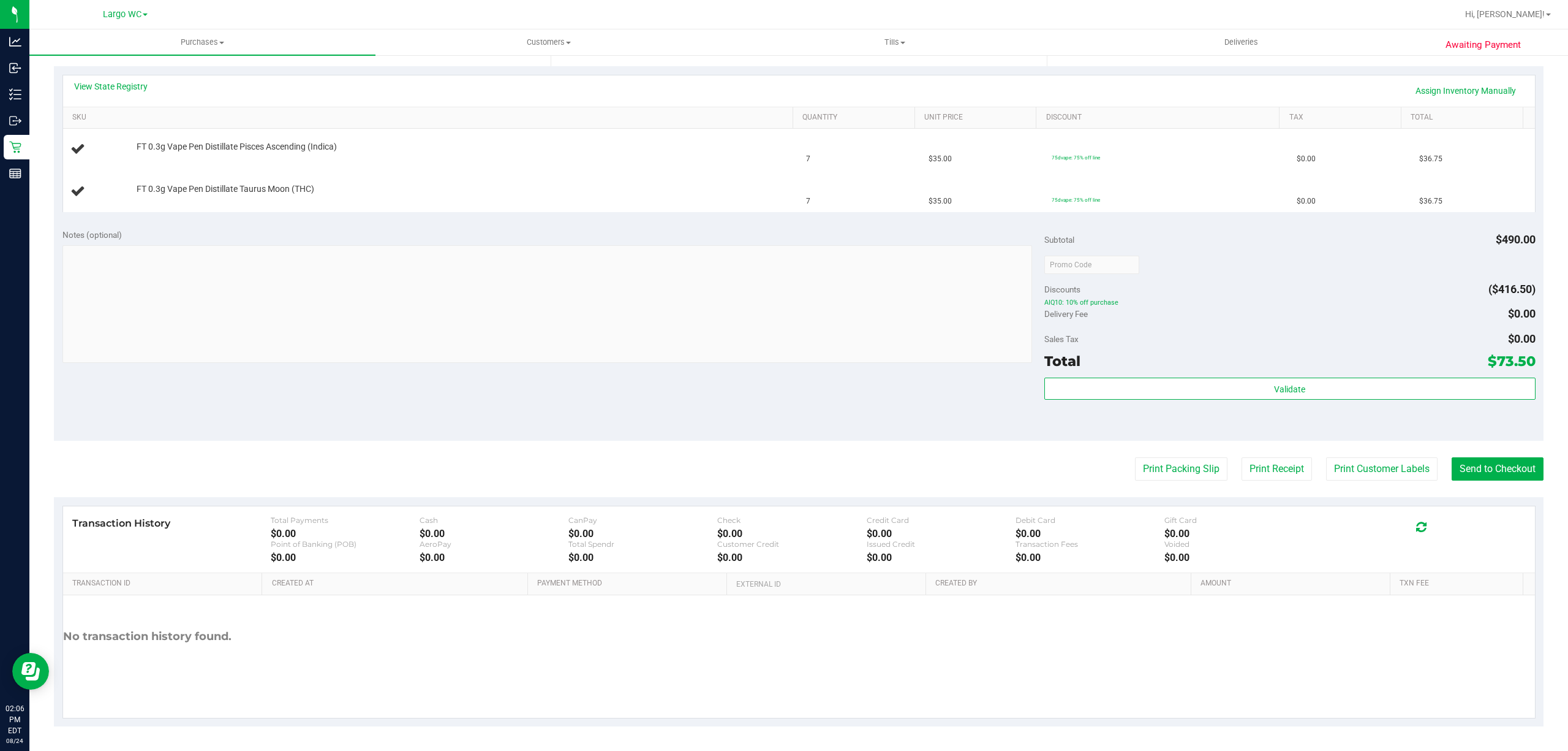
scroll to position [226, 0]
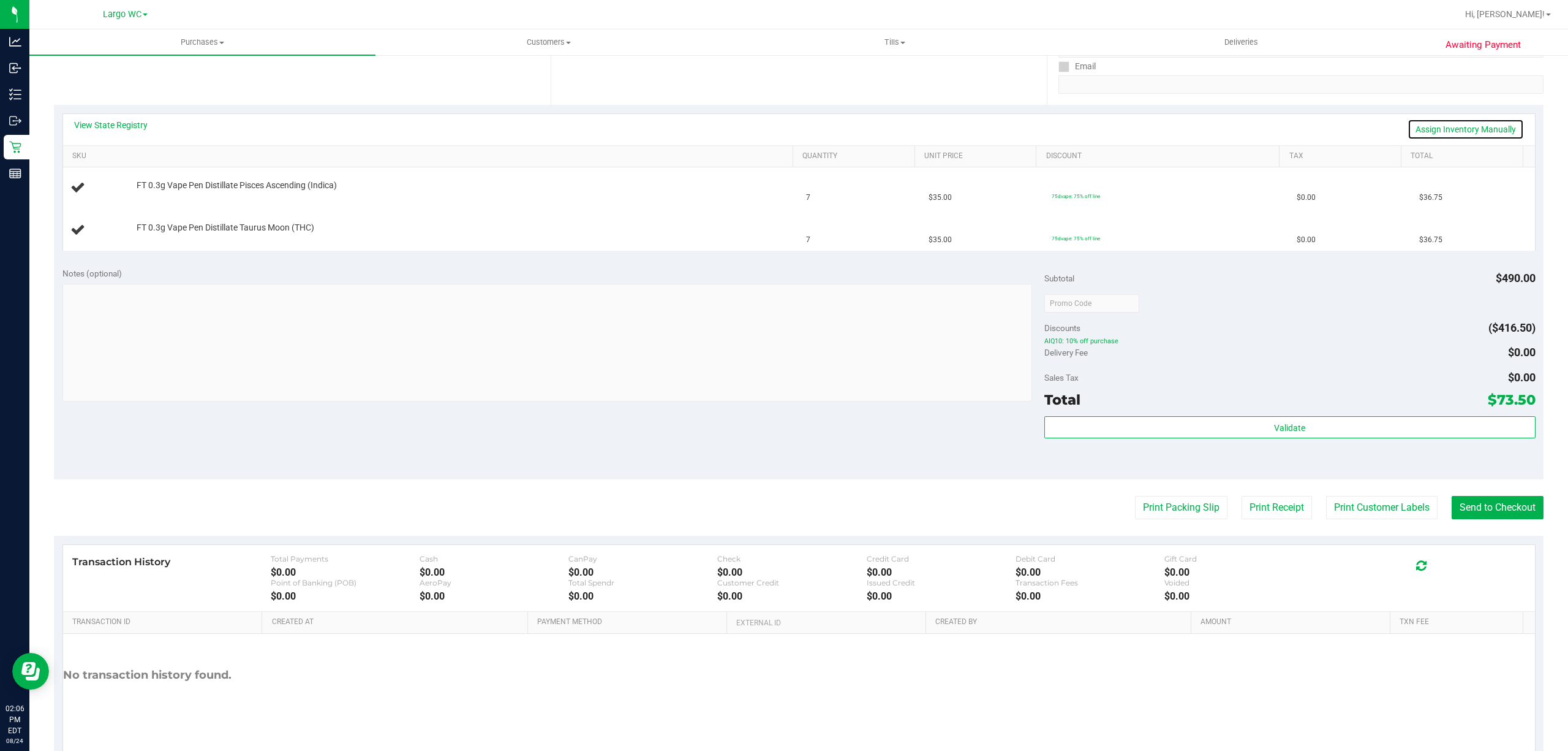
click at [1437, 128] on link "Assign Inventory Manually" at bounding box center [1466, 130] width 116 height 21
click at [158, 193] on link "Add Package" at bounding box center [159, 193] width 44 height 9
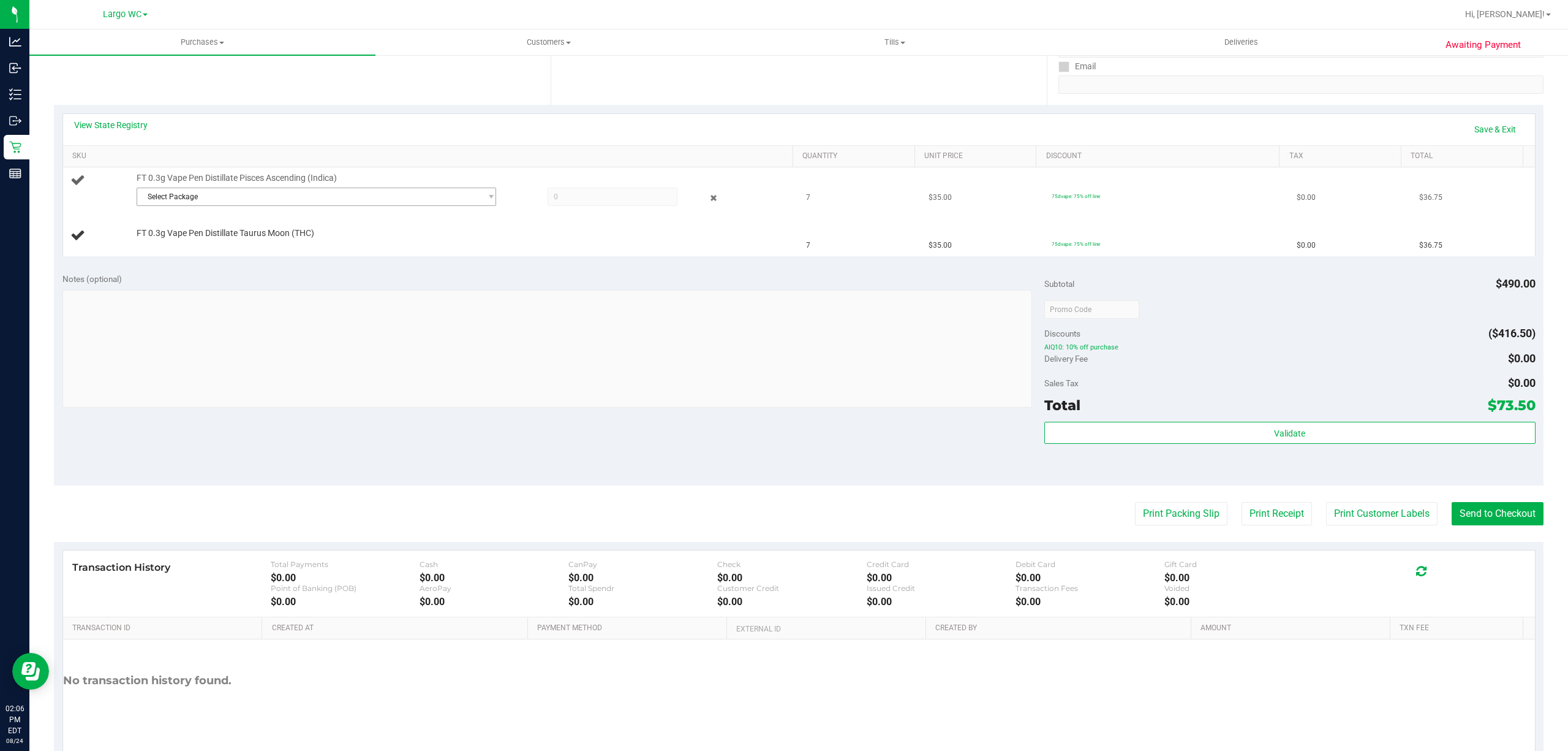
click at [262, 205] on span "Select Package" at bounding box center [309, 197] width 343 height 17
click at [310, 250] on span "( JUL25PIA01-0729 | orig: FLSRWGM-20250804-2959 )" at bounding box center [304, 248] width 181 height 9
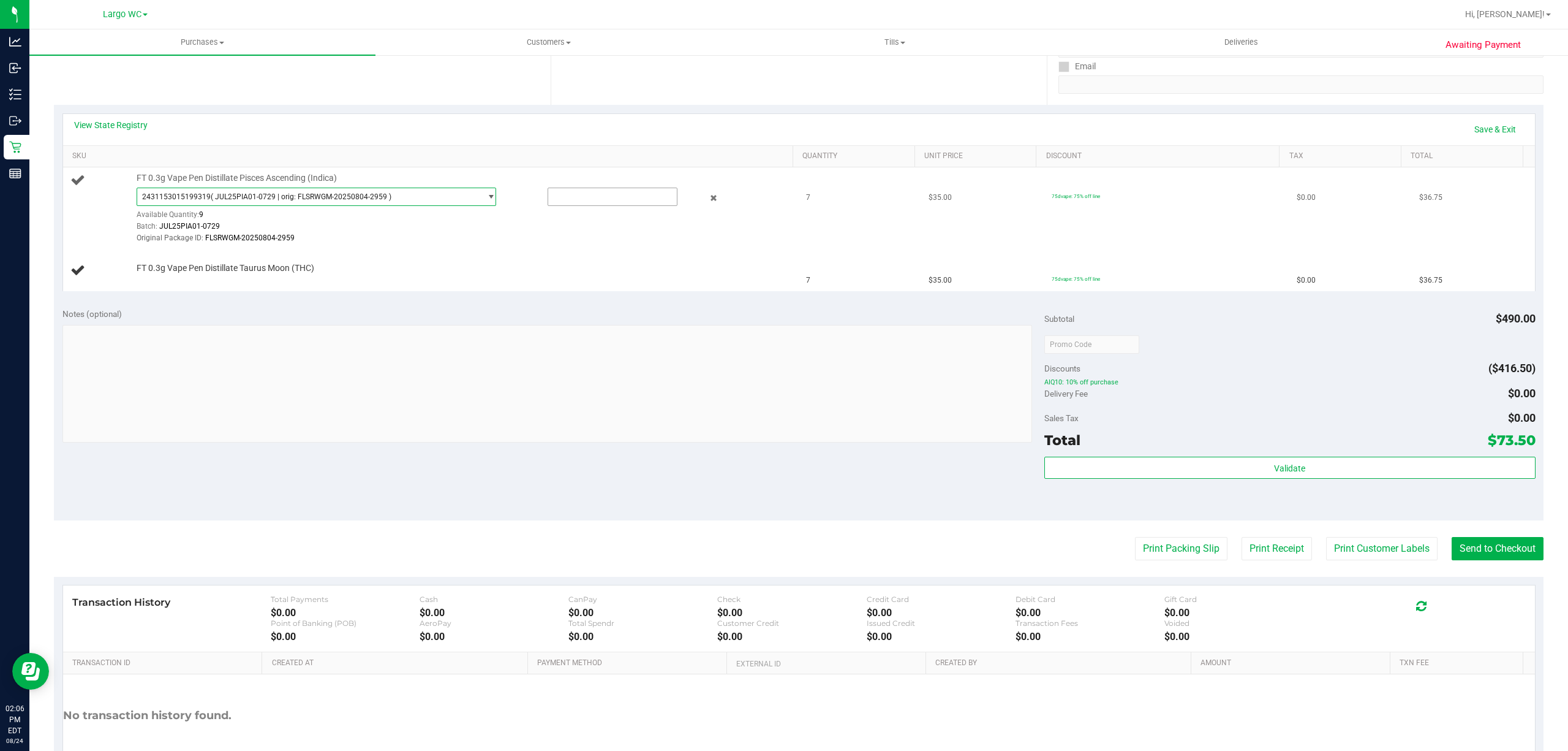
click at [570, 198] on input "text" at bounding box center [612, 197] width 129 height 17
type input "7"
click at [631, 288] on td "FT 0.3g Vape Pen Distillate Taurus Moon (THC)" at bounding box center [432, 270] width 736 height 41
type input "7.0000"
click at [170, 278] on link "Add Package" at bounding box center [159, 276] width 44 height 9
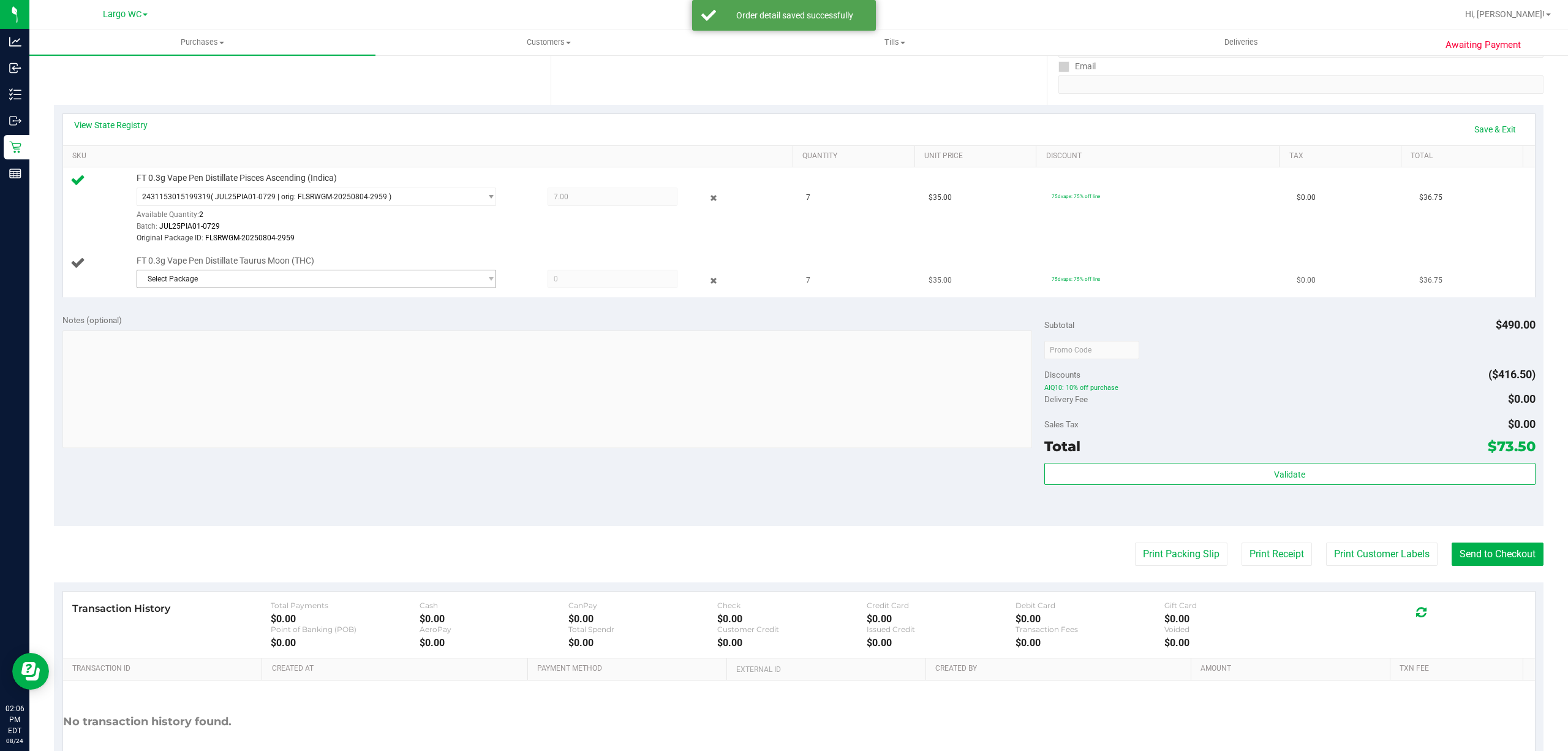
click at [219, 285] on span "Select Package" at bounding box center [309, 279] width 343 height 17
click at [234, 312] on input at bounding box center [311, 308] width 342 height 19
click at [245, 334] on span "( JUN25TRS01-0619 | orig: FLSRWGM-20250625-898 )" at bounding box center [303, 332] width 180 height 9
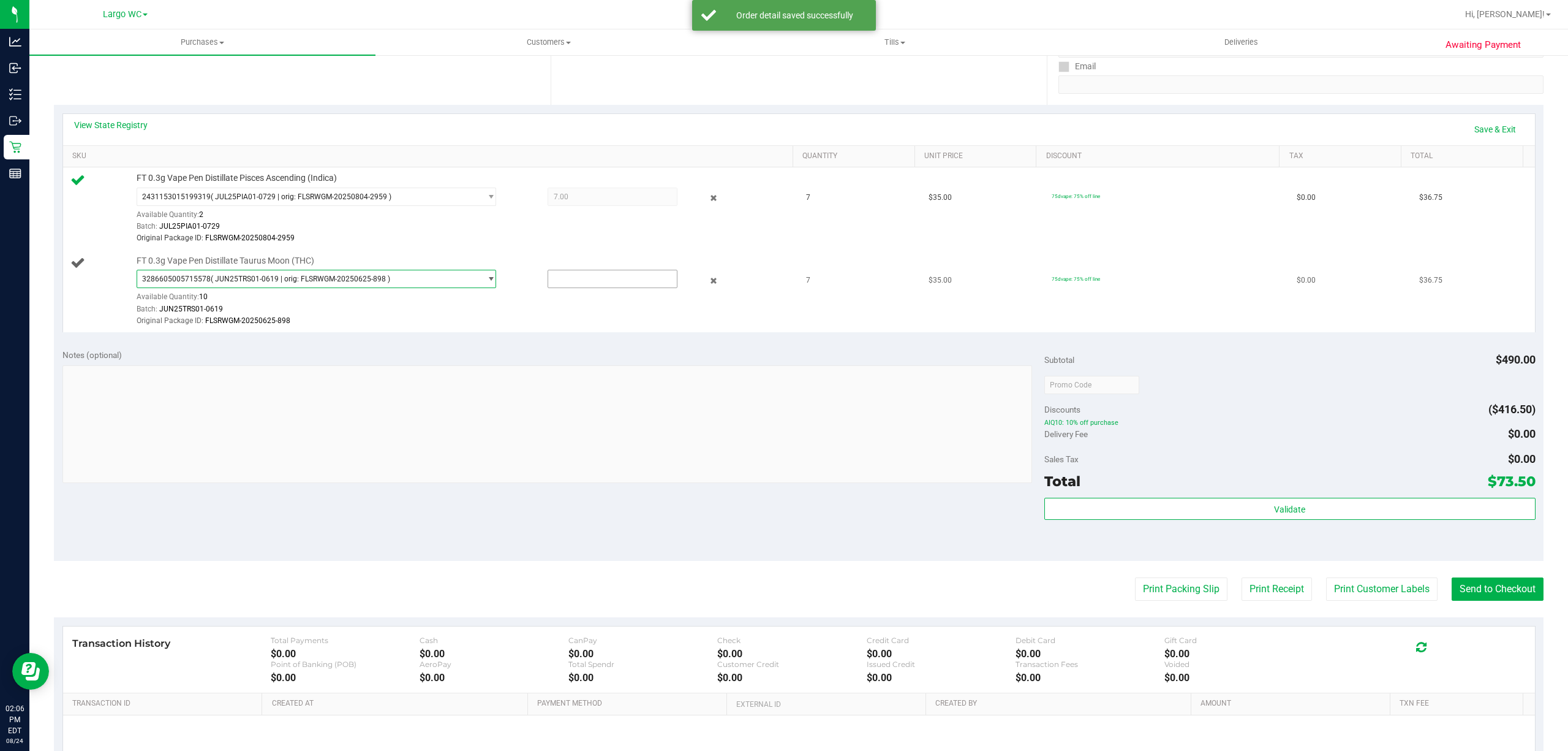
click at [574, 280] on input "text" at bounding box center [612, 279] width 129 height 17
type input "7"
click at [585, 322] on div "Original Package ID: FLSRWGM-20250625-898" at bounding box center [461, 321] width 650 height 12
type input "7.0000"
click at [1469, 135] on link "Save & Exit" at bounding box center [1496, 130] width 58 height 21
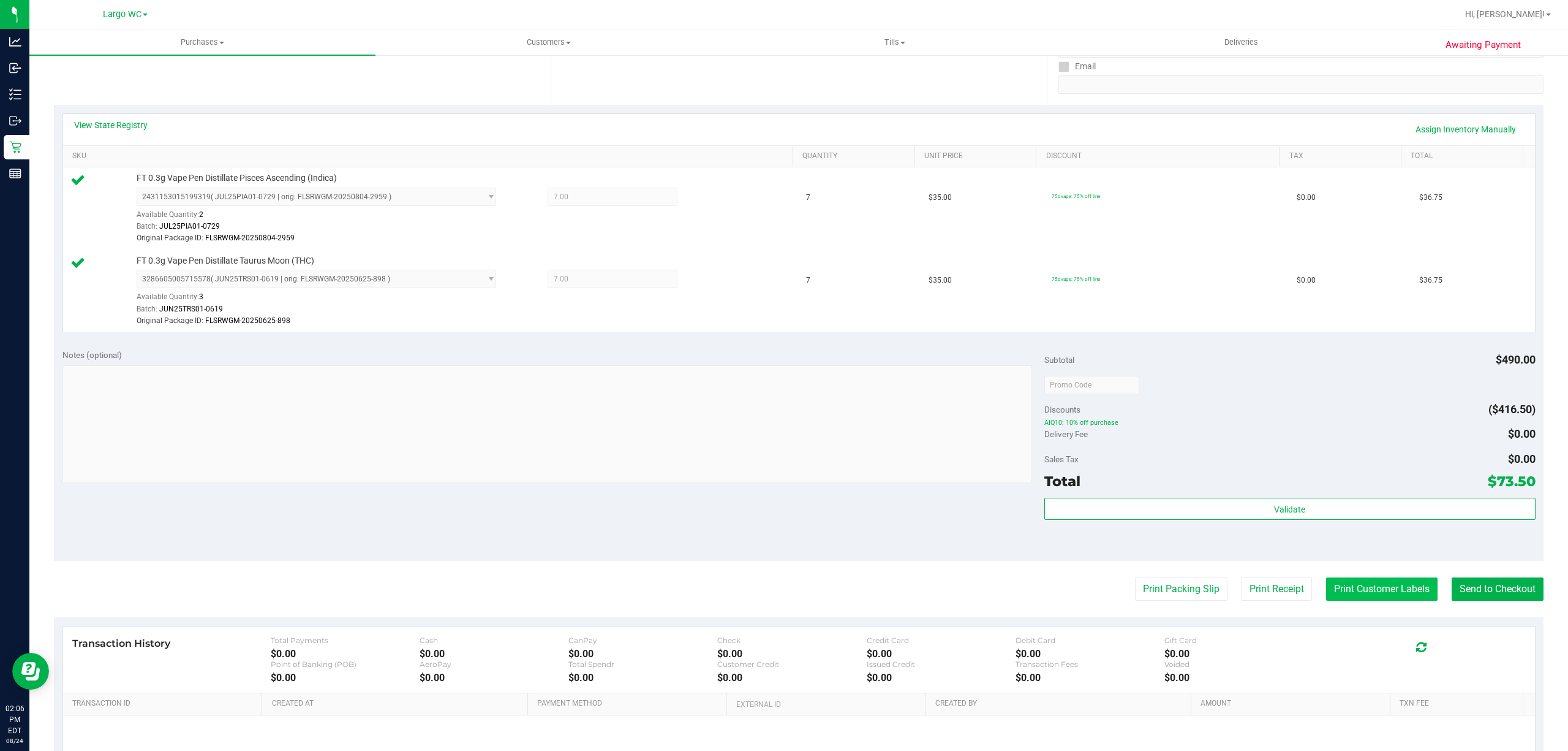
click at [1364, 599] on button "Print Customer Labels" at bounding box center [1382, 588] width 112 height 23
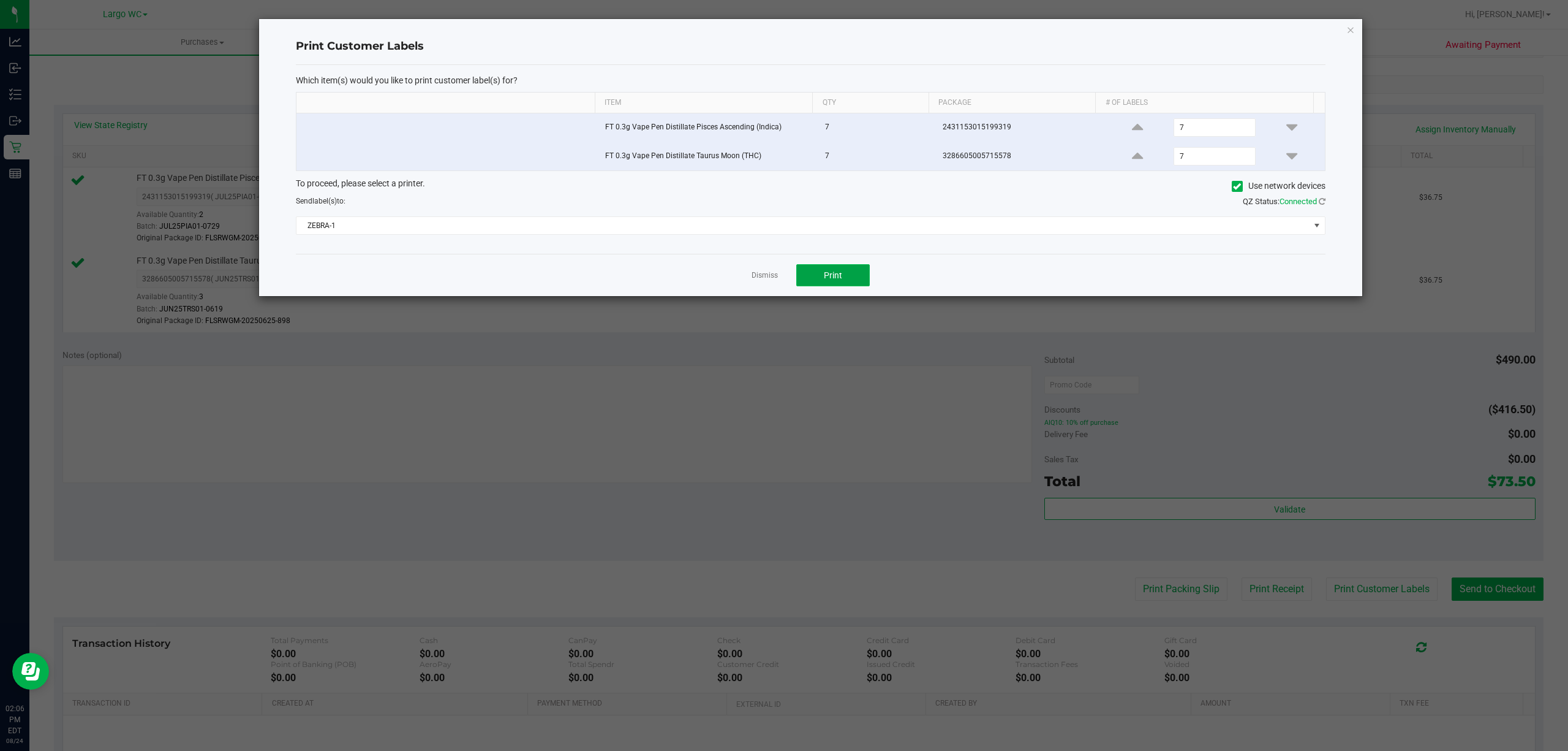
click at [838, 273] on span "Print" at bounding box center [833, 275] width 18 height 10
click at [1352, 32] on icon "button" at bounding box center [1351, 29] width 9 height 14
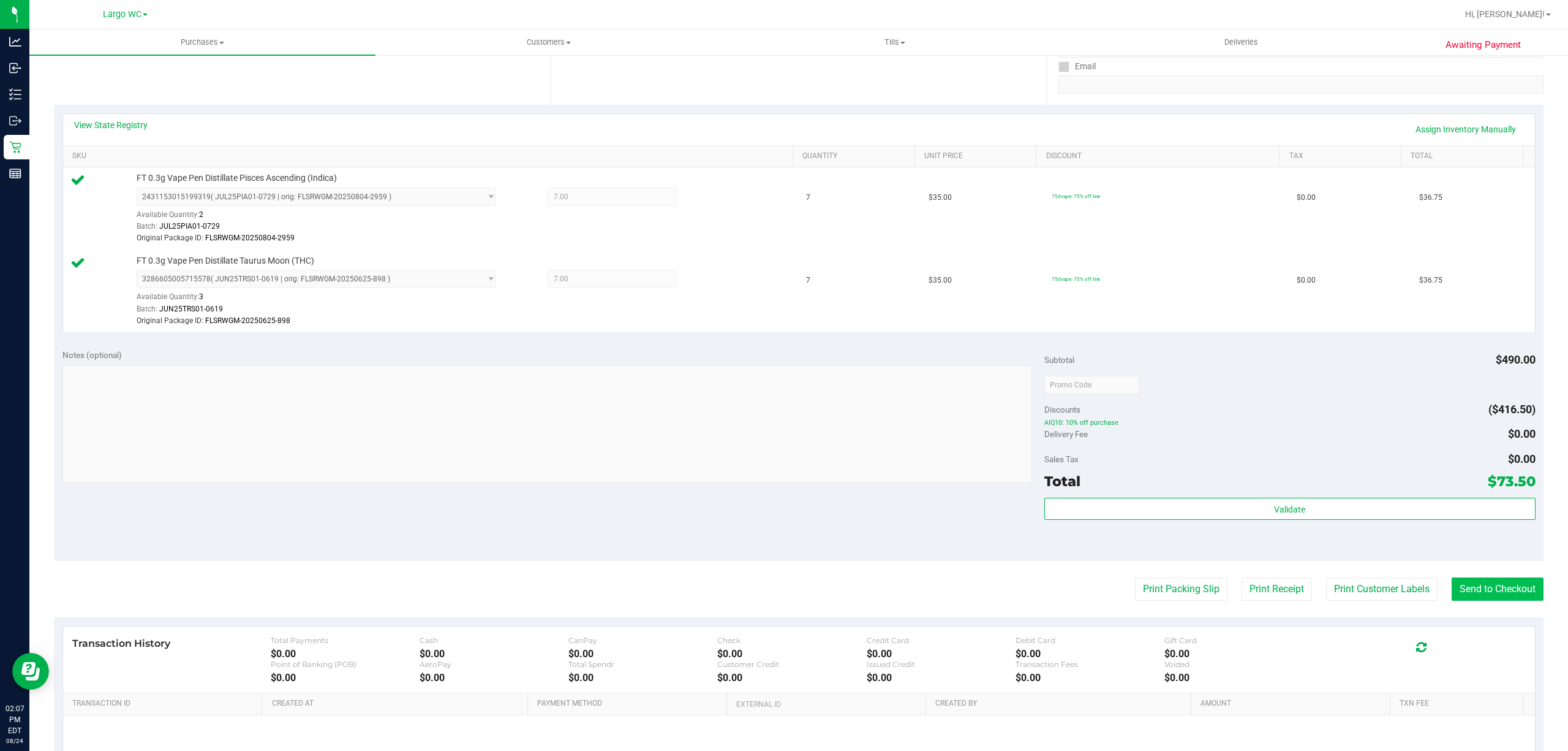
click at [1499, 599] on button "Send to Checkout" at bounding box center [1498, 588] width 92 height 23
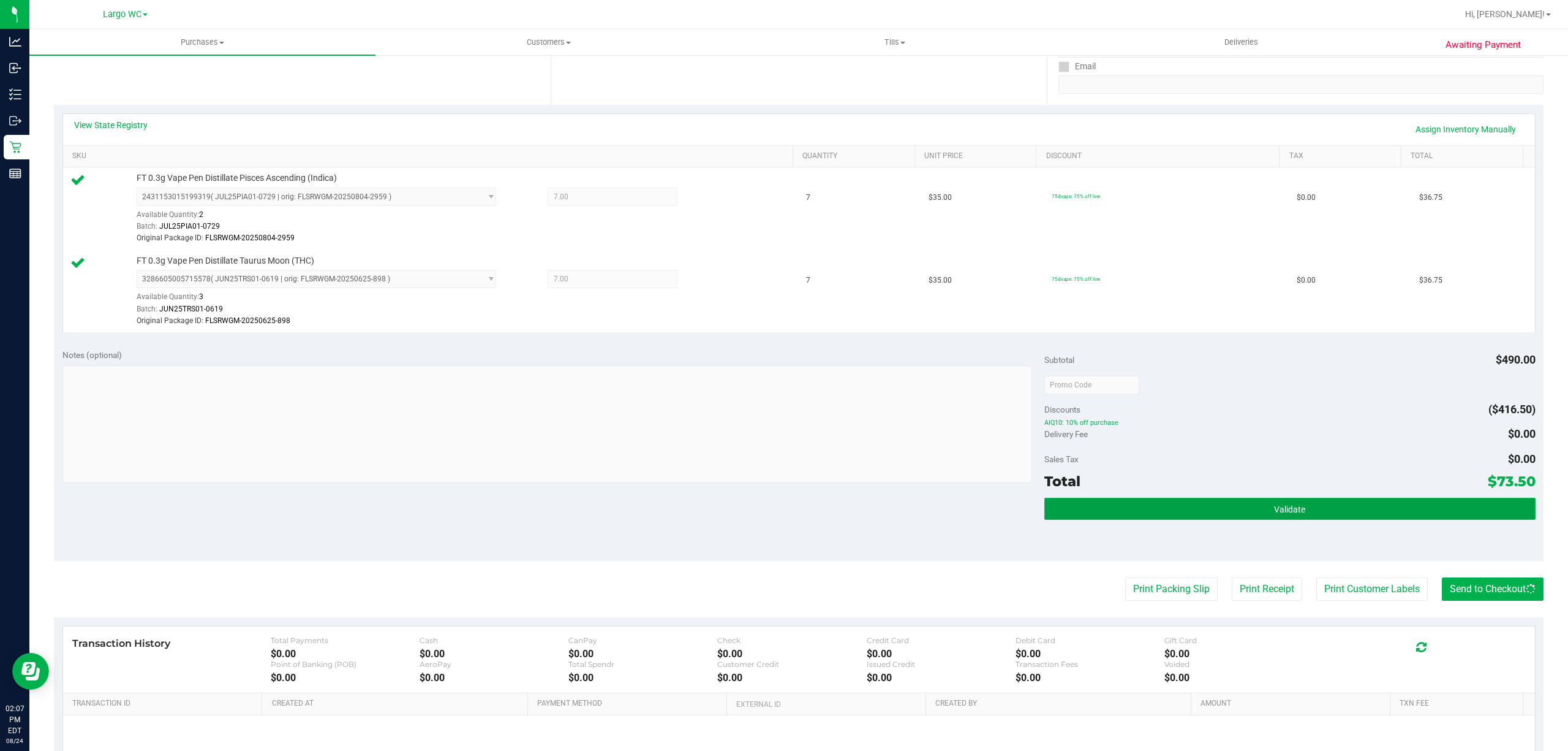
click at [1447, 509] on button "Validate" at bounding box center [1290, 508] width 491 height 22
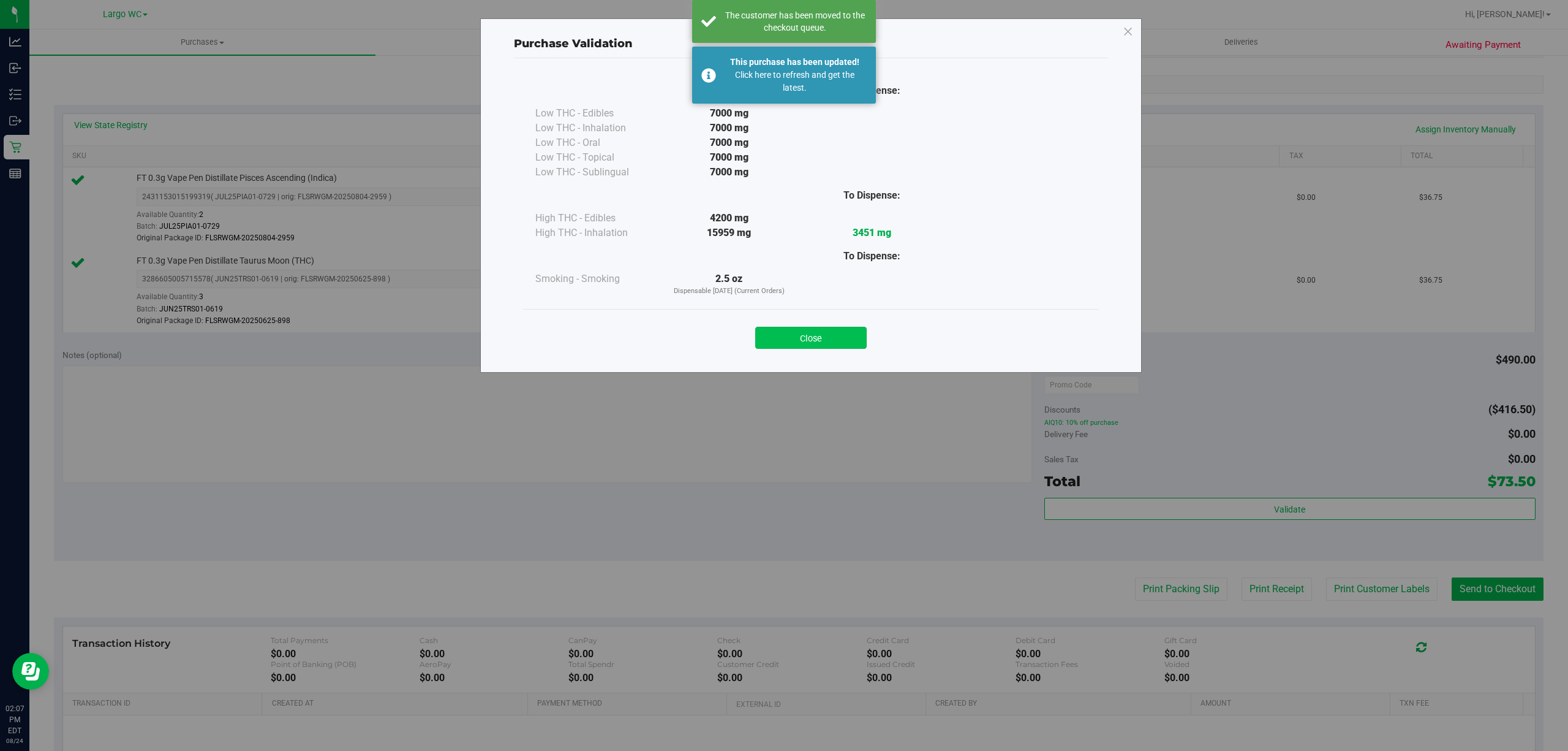
click at [827, 327] on button "Close" at bounding box center [811, 338] width 112 height 22
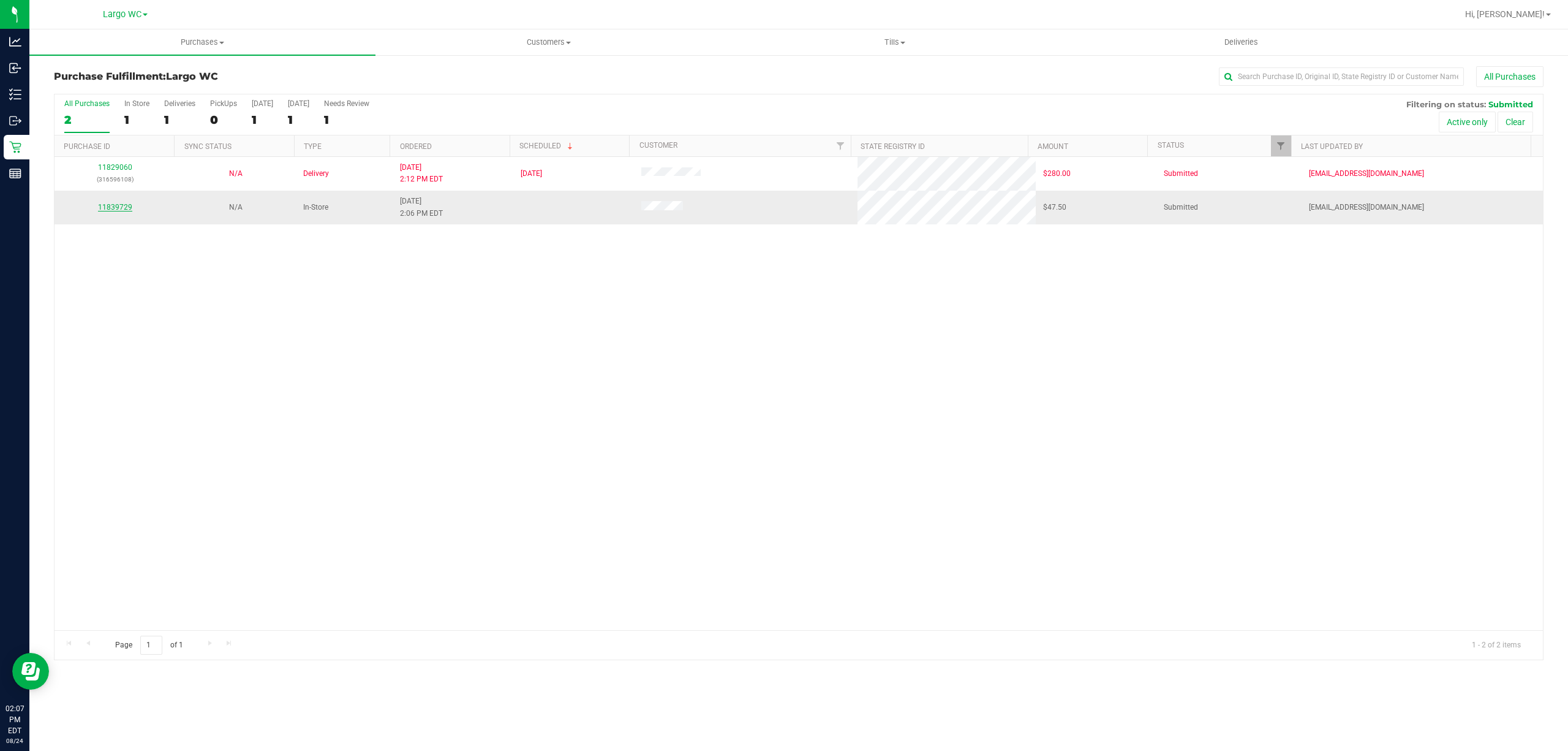
click at [108, 209] on link "11839729" at bounding box center [115, 207] width 35 height 9
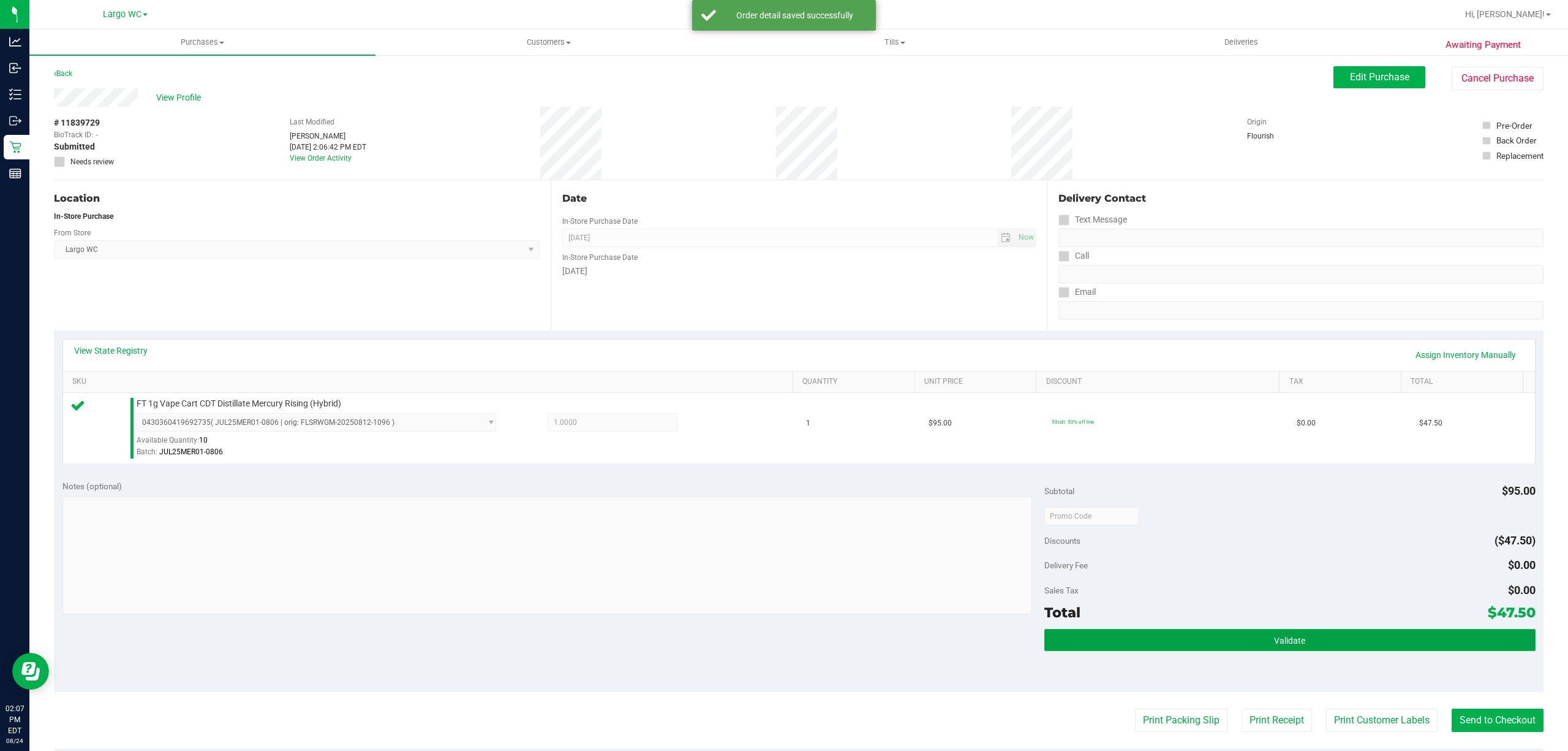
click at [1199, 630] on button "Validate" at bounding box center [1290, 639] width 491 height 22
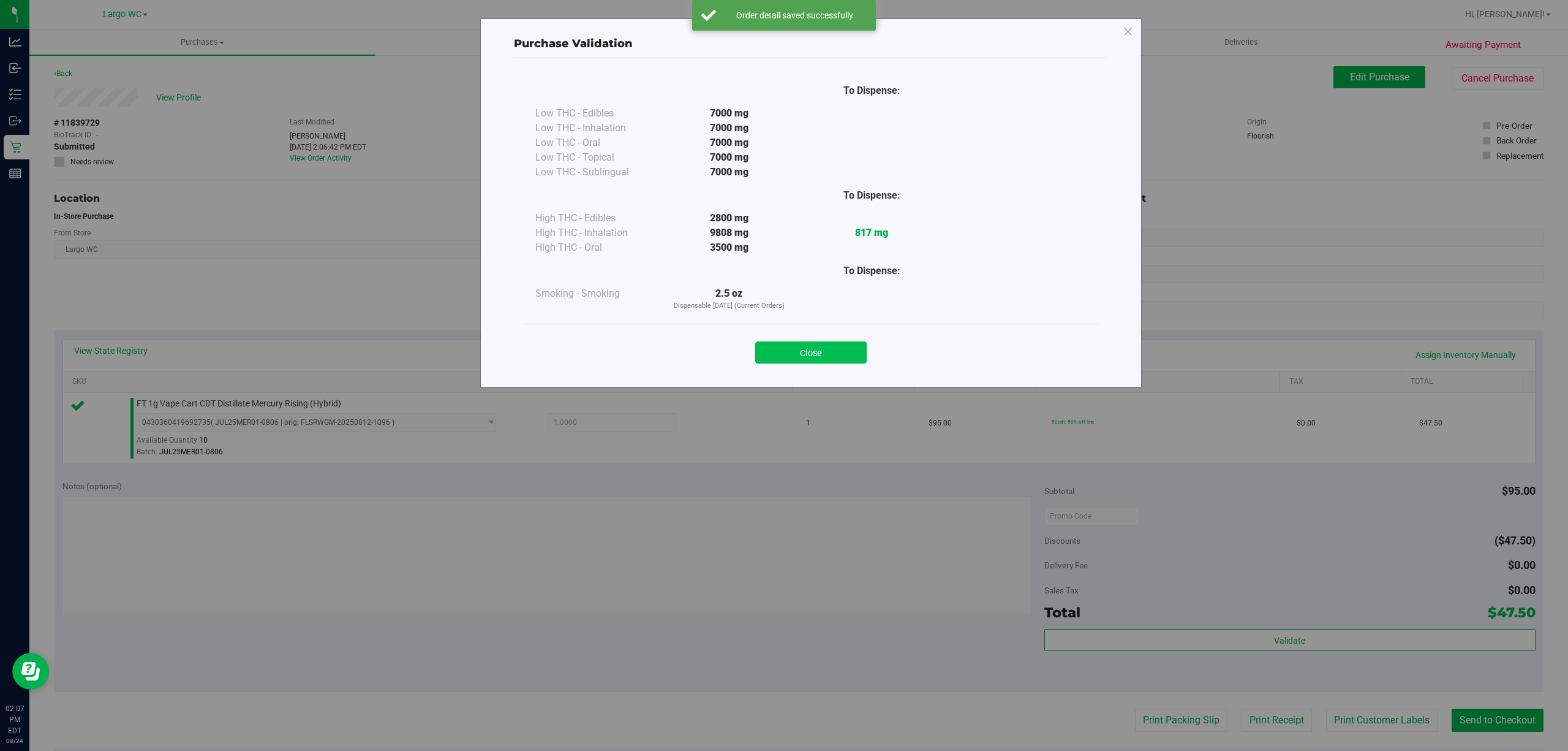
click at [784, 348] on button "Close" at bounding box center [811, 352] width 112 height 22
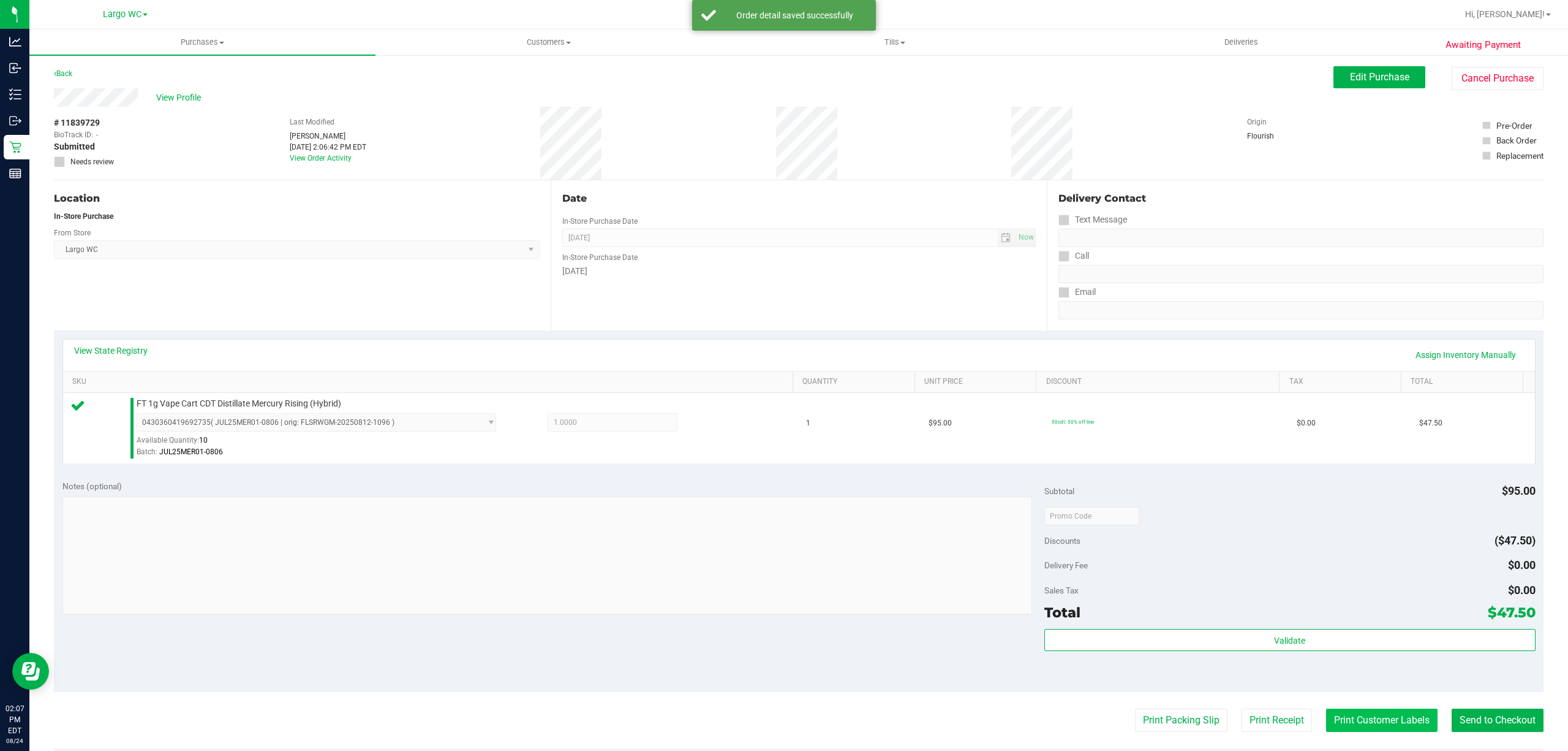
click at [1371, 723] on button "Print Customer Labels" at bounding box center [1382, 720] width 112 height 23
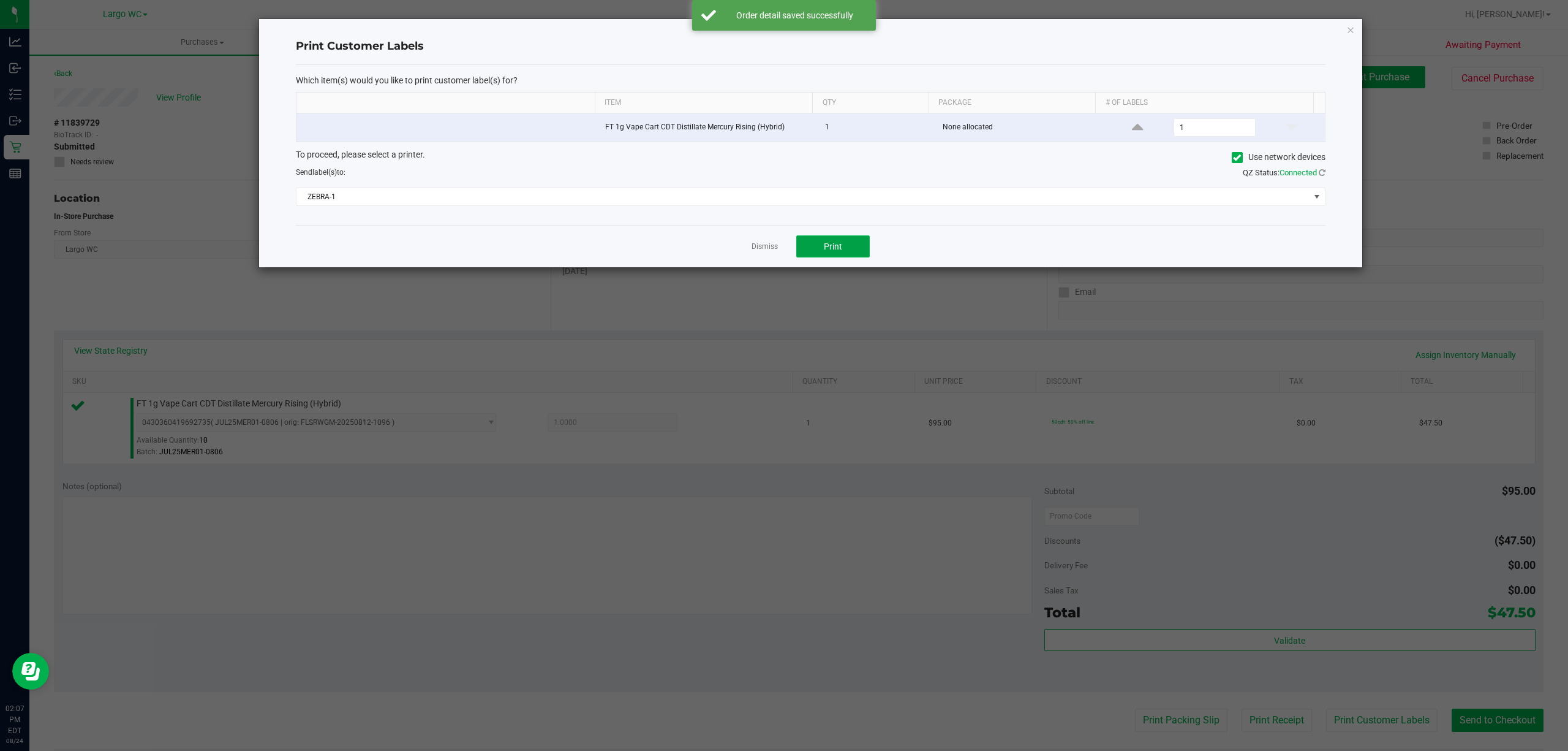
click at [832, 246] on span "Print" at bounding box center [833, 246] width 18 height 10
click at [761, 247] on link "Dismiss" at bounding box center [764, 246] width 26 height 11
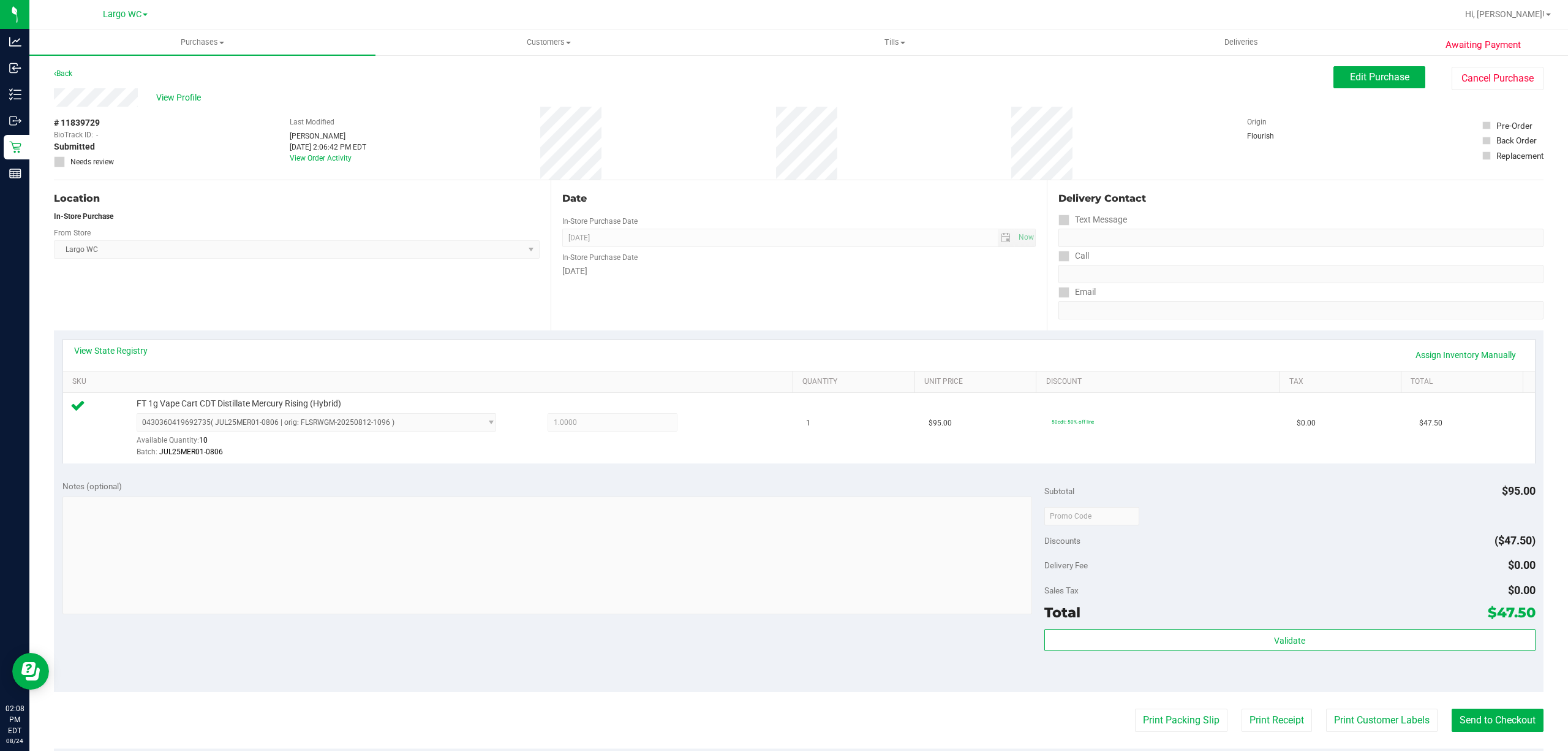
click at [1327, 709] on button "Print Customer Labels" at bounding box center [1382, 720] width 112 height 23
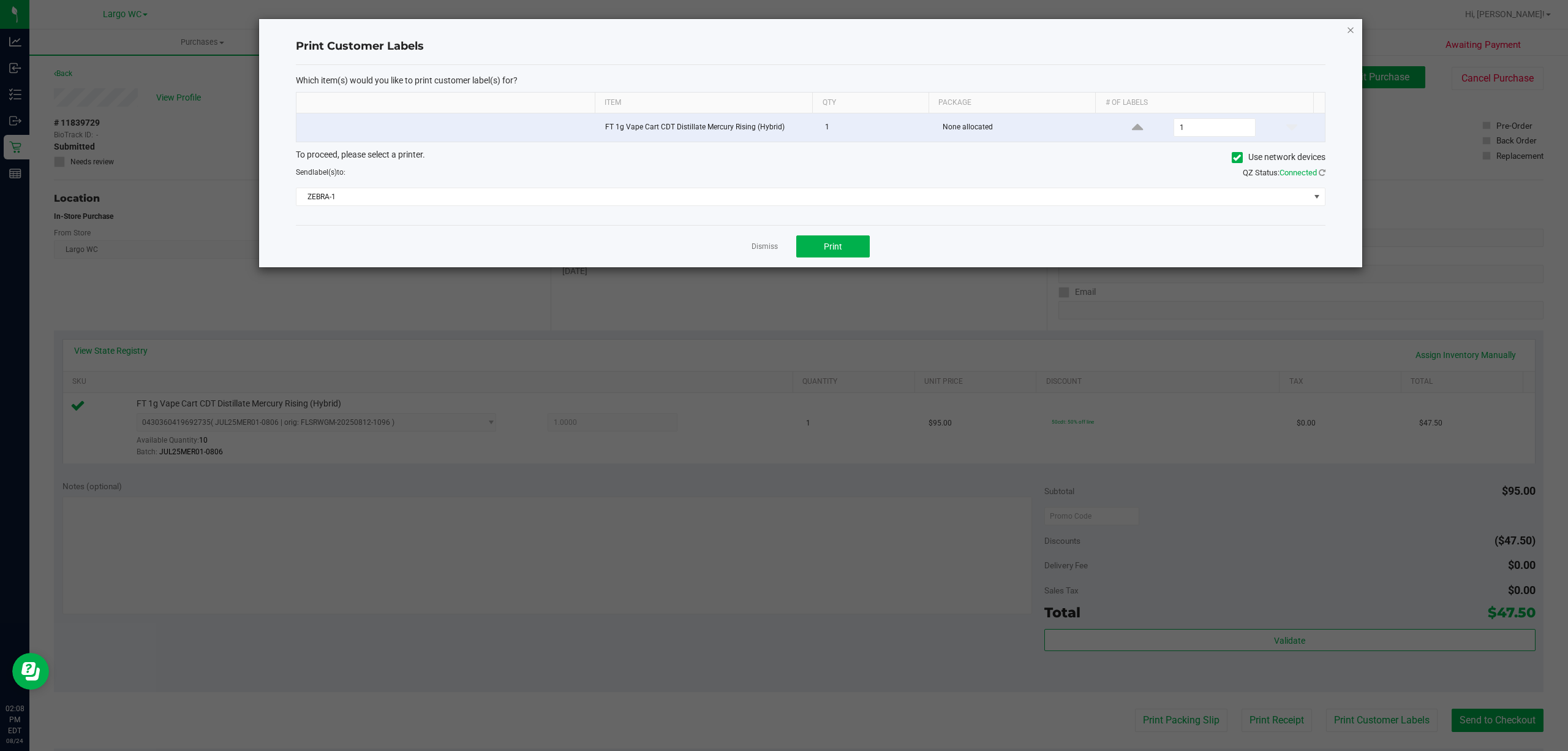
click at [1348, 28] on icon "button" at bounding box center [1351, 29] width 9 height 14
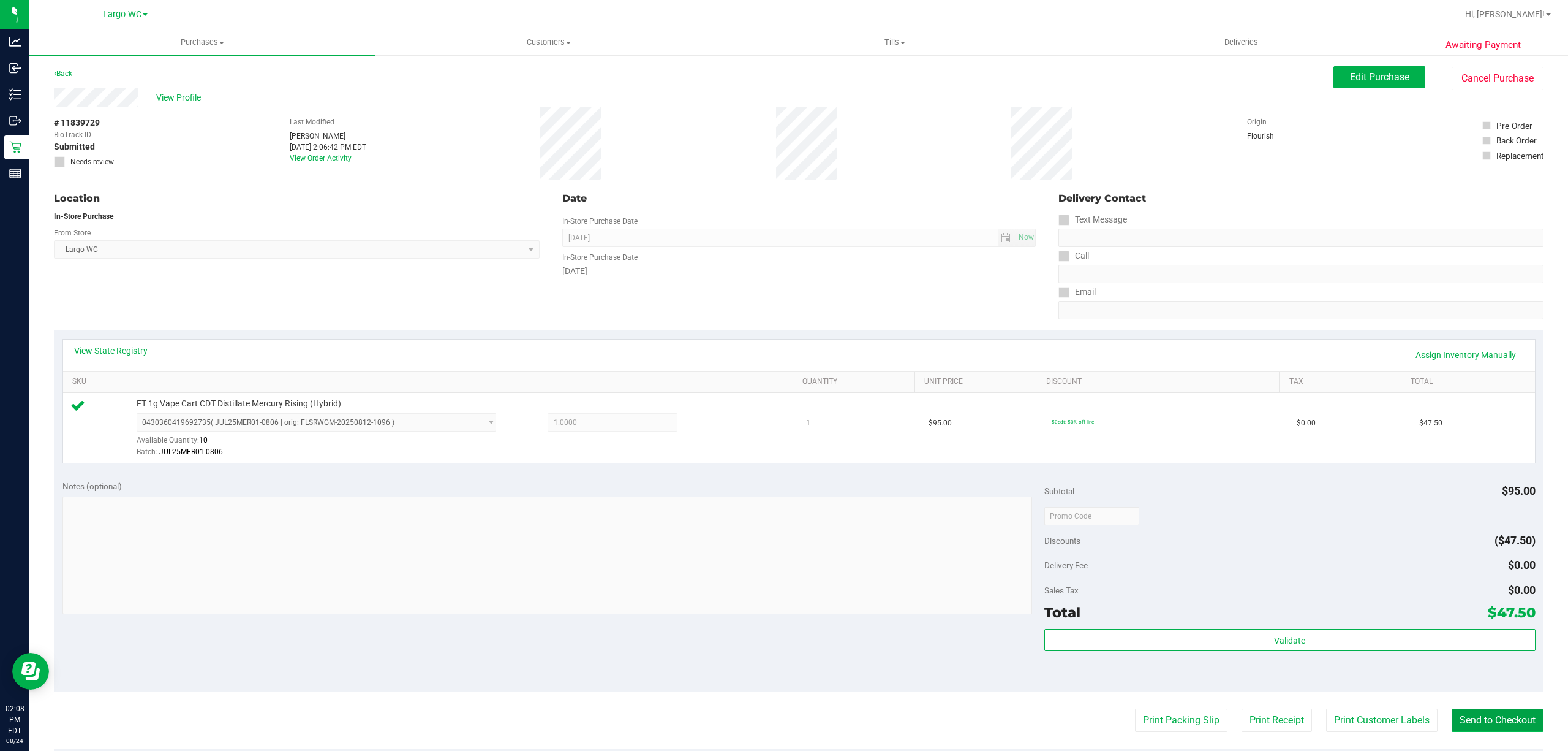
click at [1481, 728] on button "Send to Checkout" at bounding box center [1498, 720] width 92 height 23
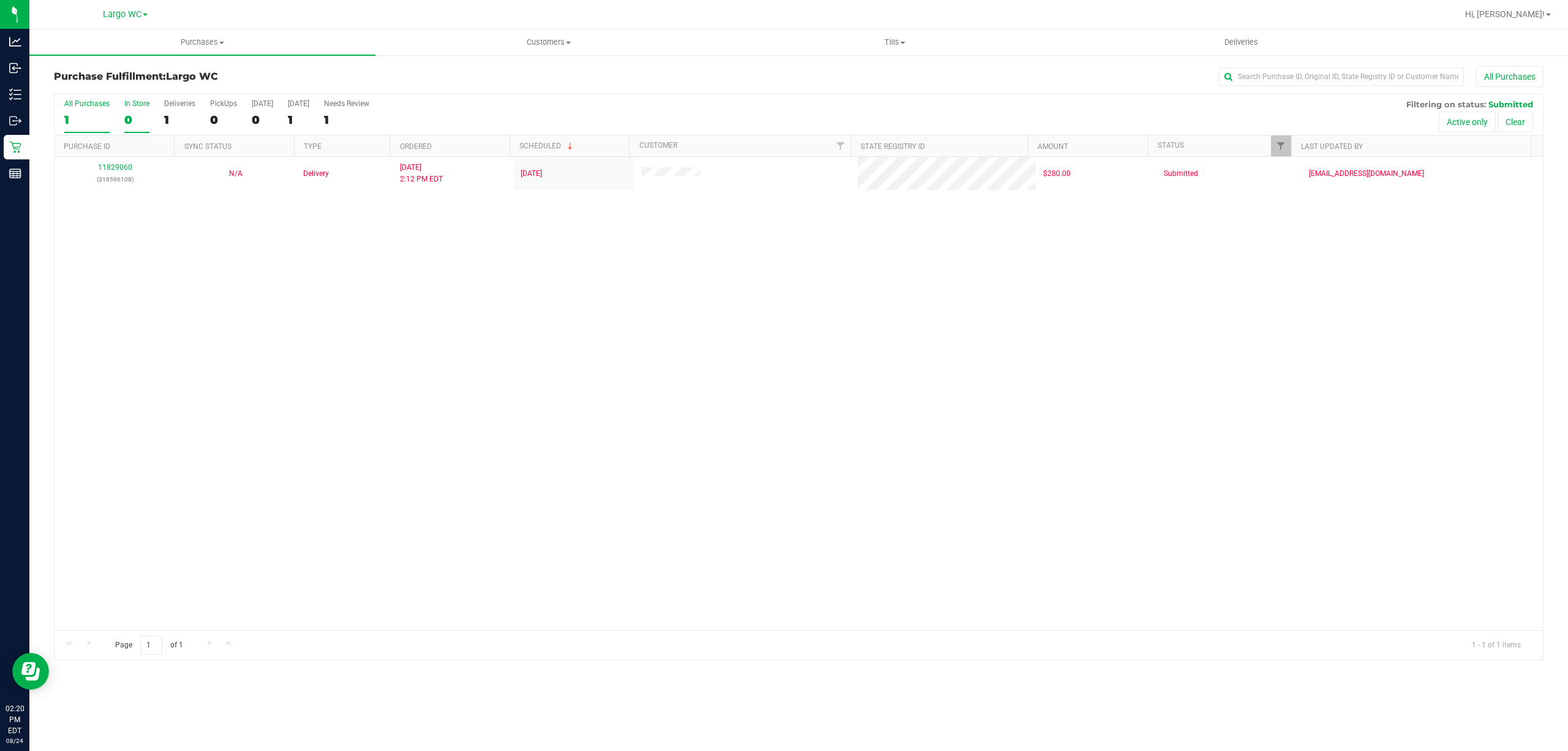
click at [128, 118] on div "0" at bounding box center [137, 119] width 25 height 14
click at [0, 0] on input "In Store 0" at bounding box center [0, 0] width 0 height 0
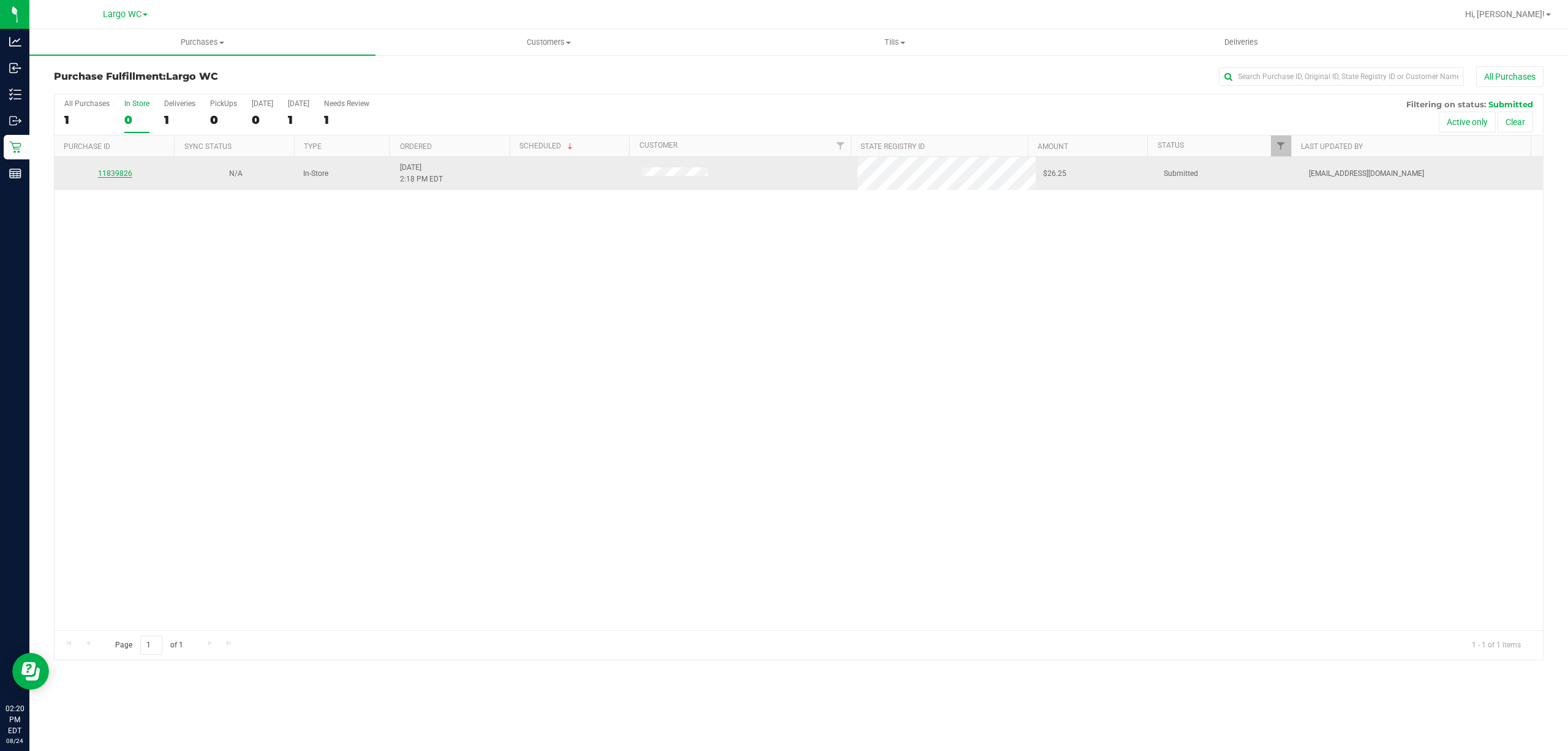
click at [121, 177] on link "11839826" at bounding box center [115, 173] width 35 height 9
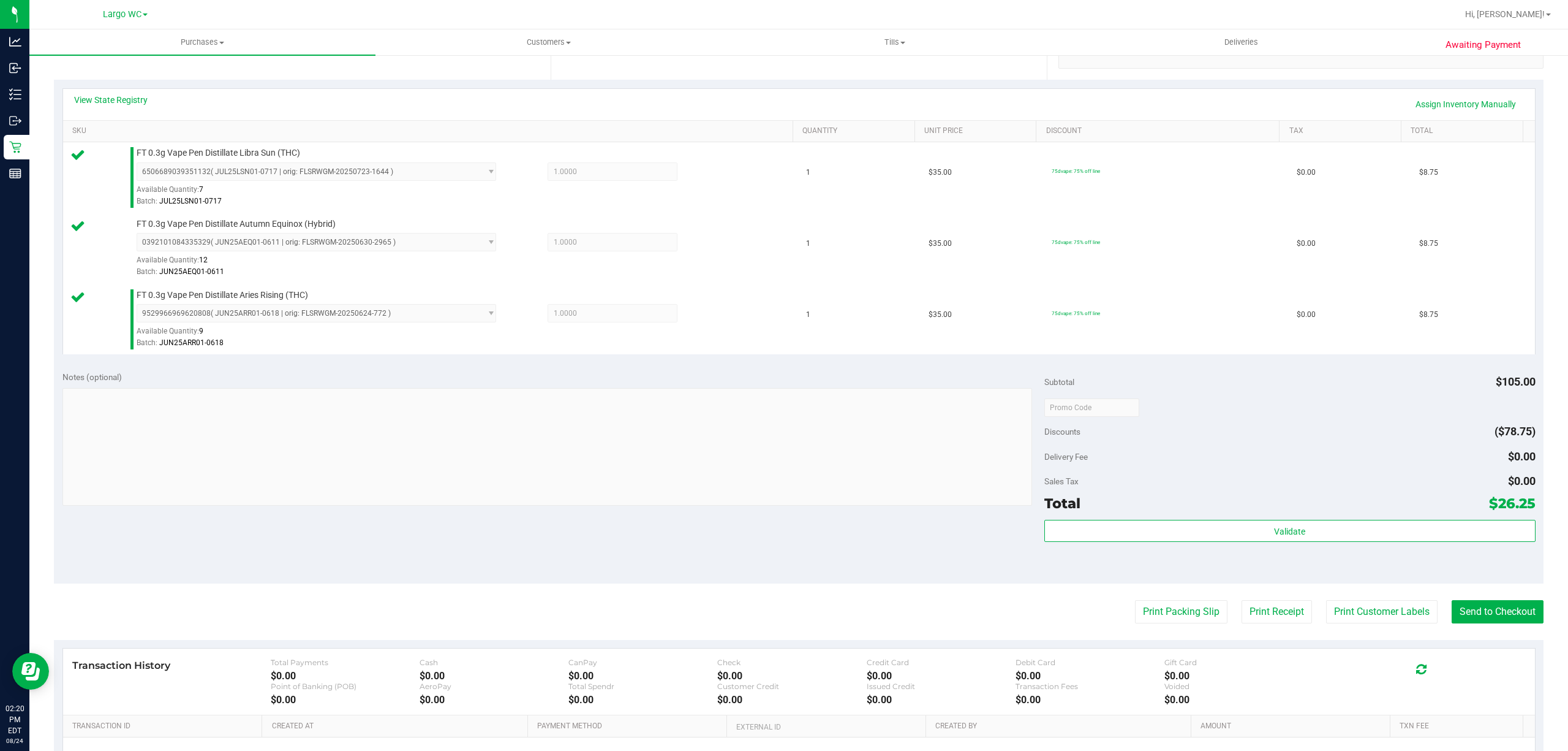
scroll to position [289, 0]
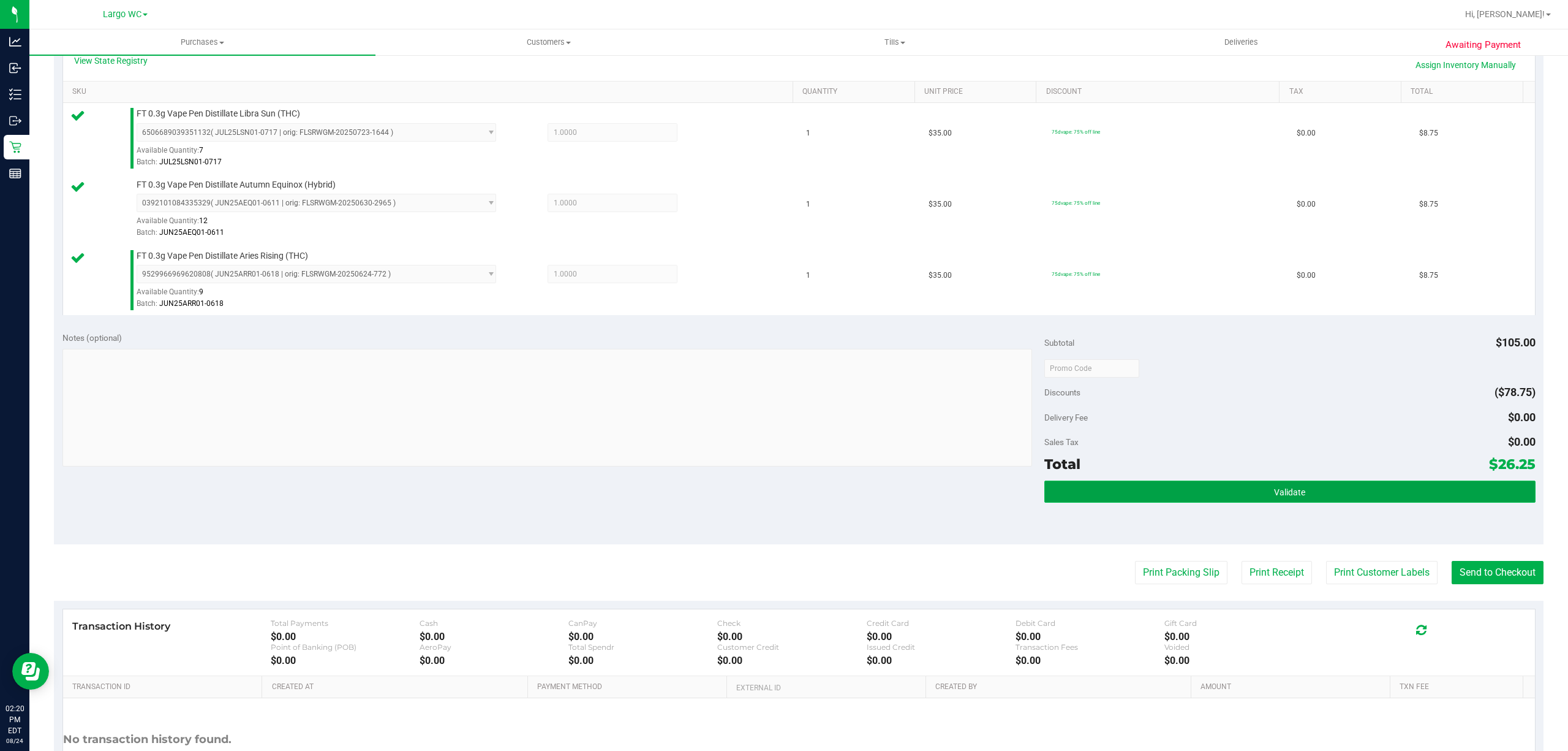
click at [1166, 483] on button "Validate" at bounding box center [1290, 491] width 491 height 22
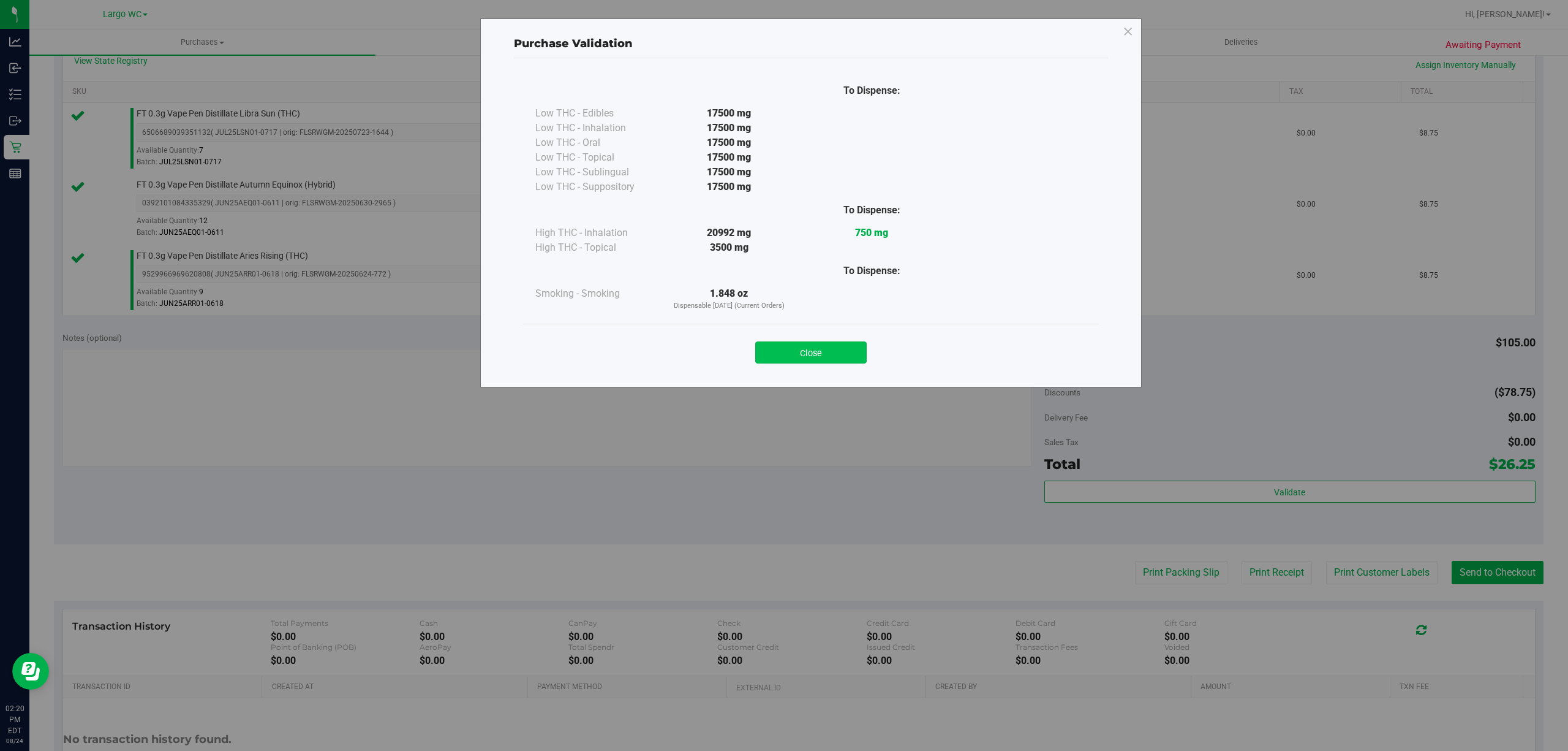
click at [814, 354] on button "Close" at bounding box center [811, 352] width 112 height 22
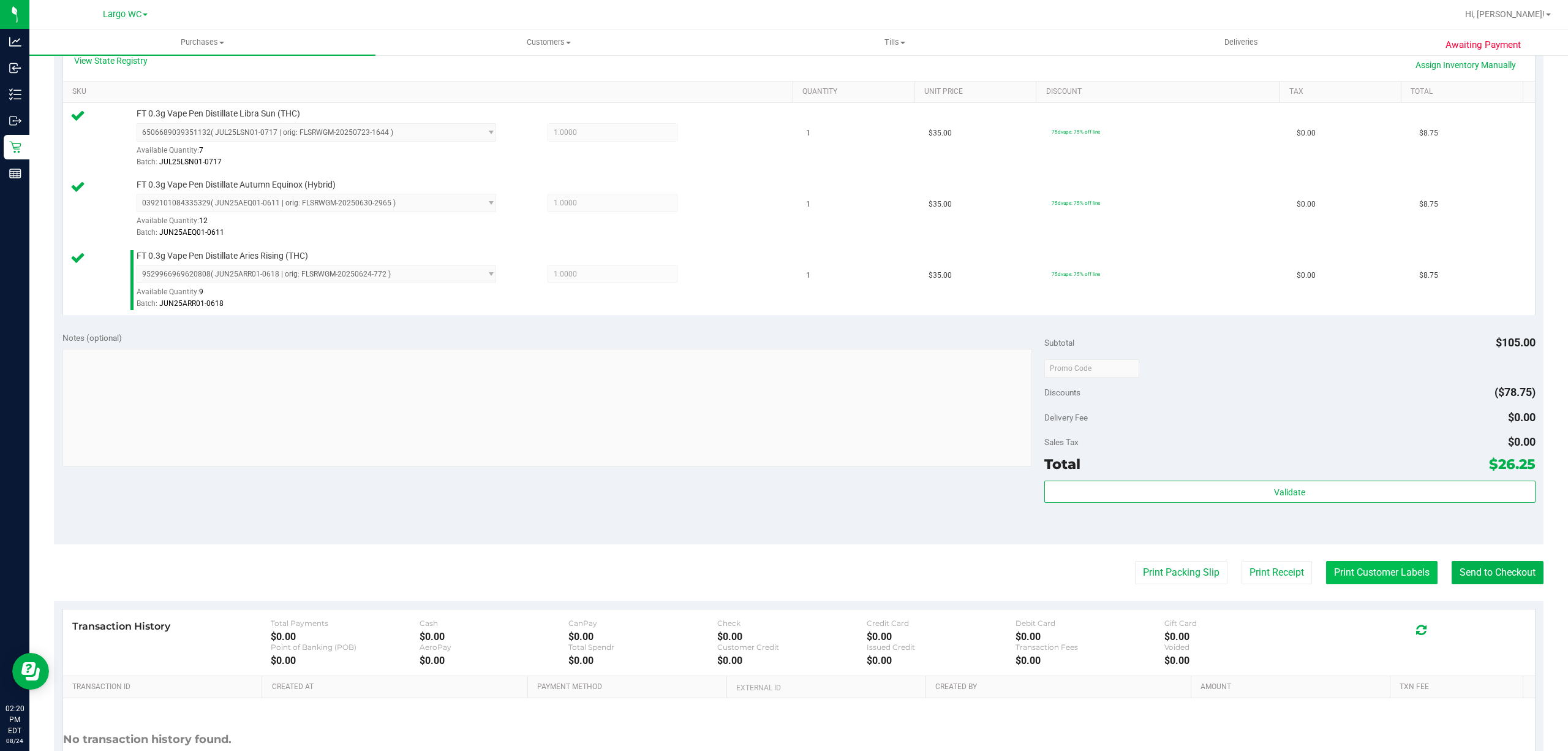
click at [1362, 576] on button "Print Customer Labels" at bounding box center [1382, 572] width 112 height 23
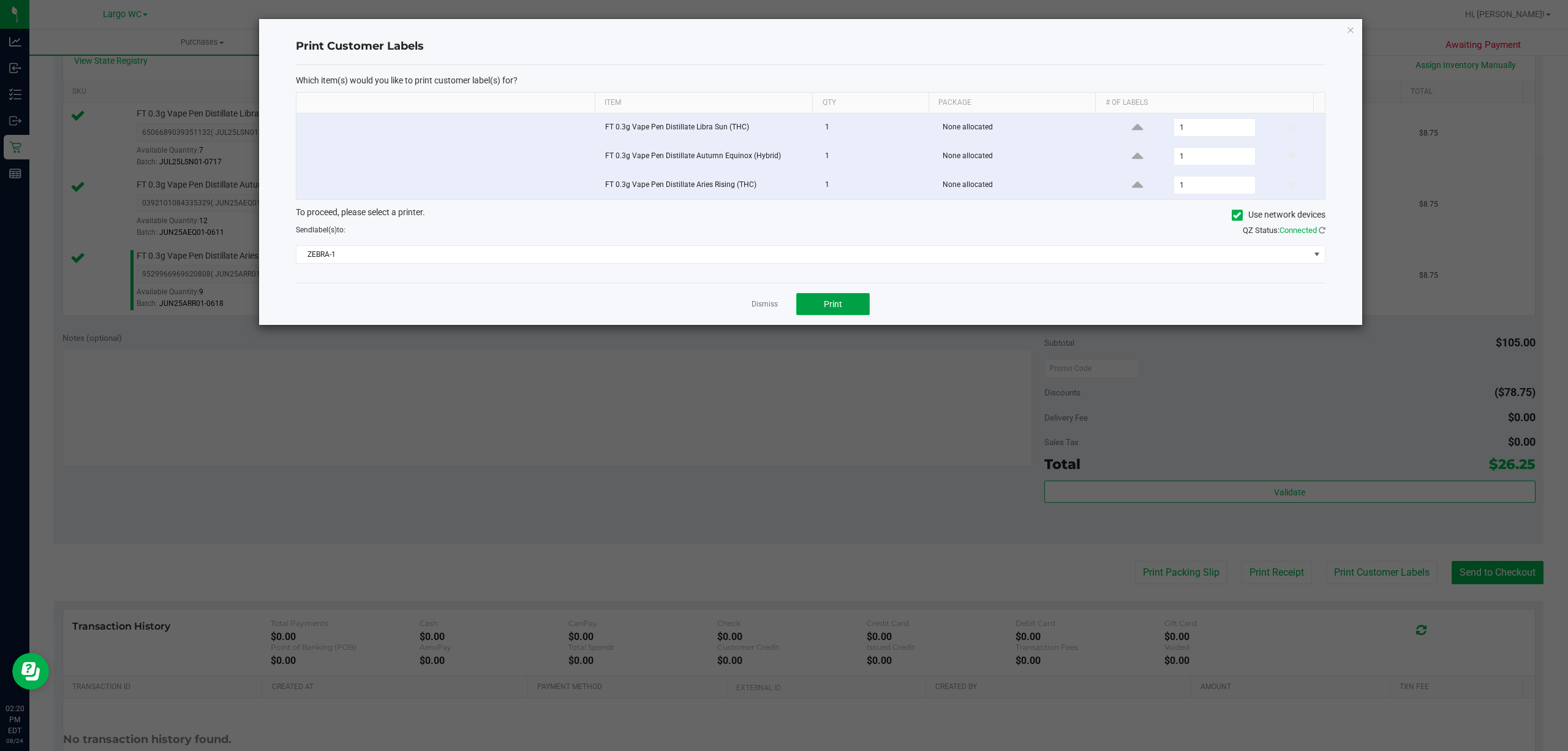
click at [847, 315] on button "Print" at bounding box center [833, 304] width 73 height 22
click at [1352, 23] on icon "button" at bounding box center [1351, 29] width 9 height 14
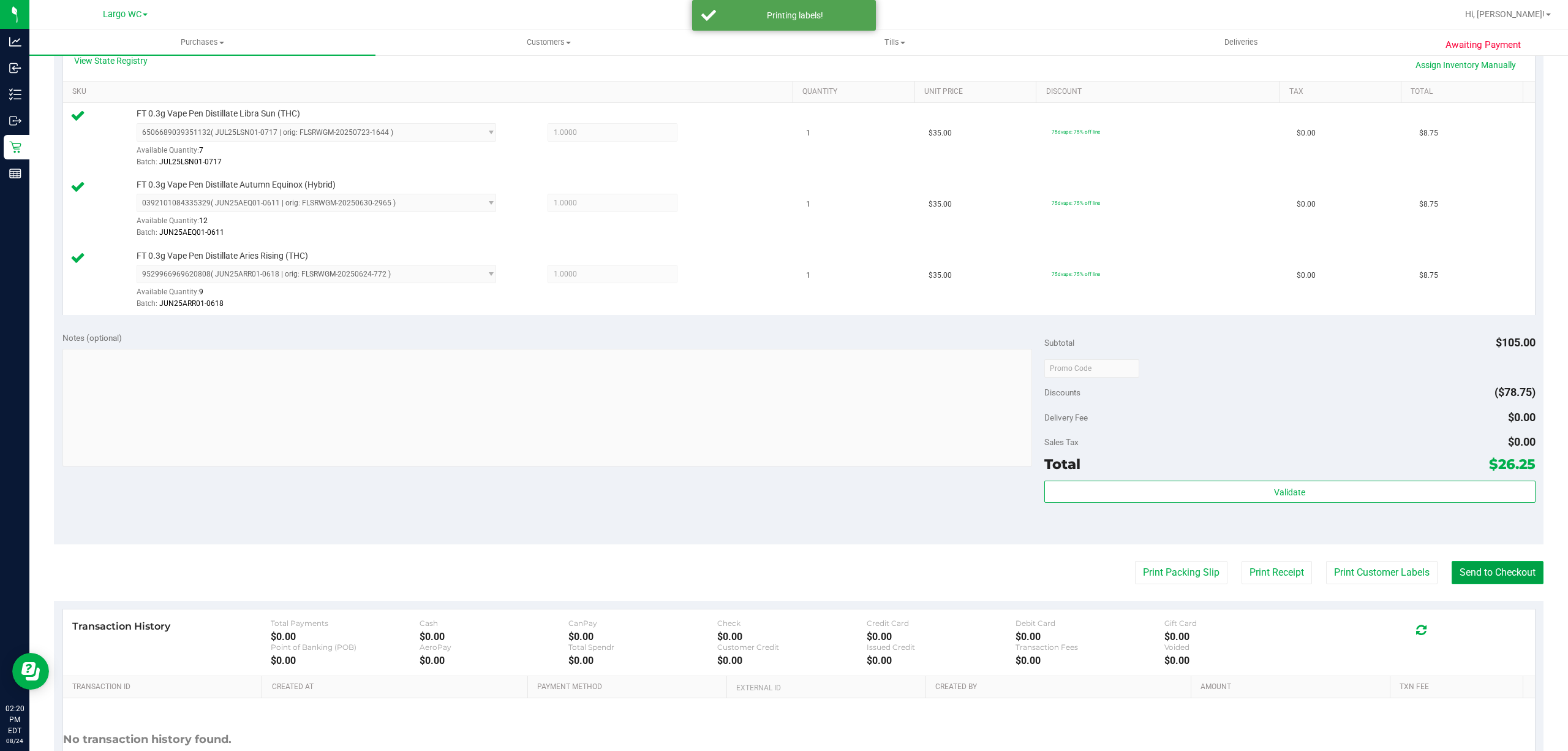
click at [1482, 575] on button "Send to Checkout" at bounding box center [1498, 572] width 92 height 23
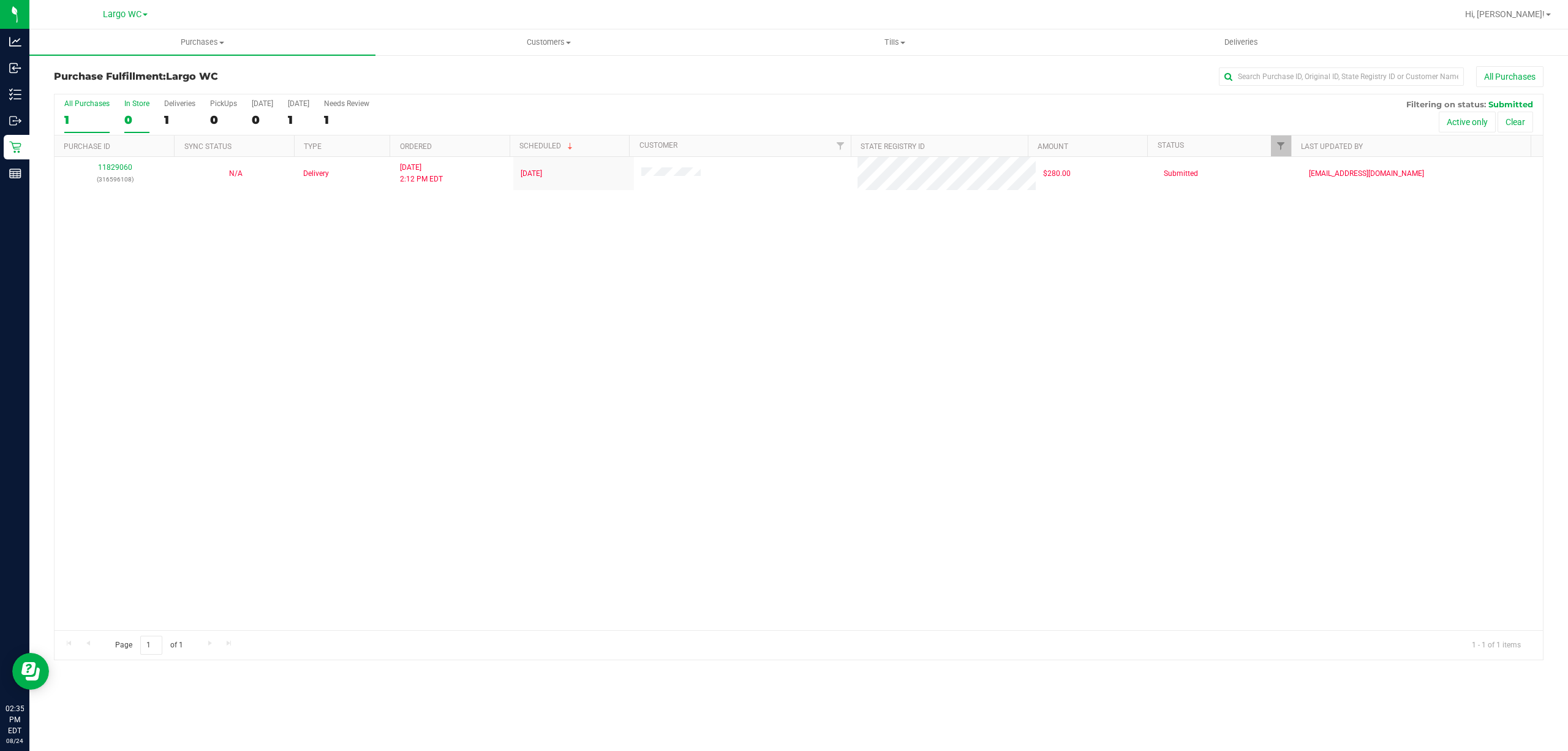
click at [145, 124] on div "0" at bounding box center [137, 119] width 25 height 14
click at [0, 0] on input "In Store 0" at bounding box center [0, 0] width 0 height 0
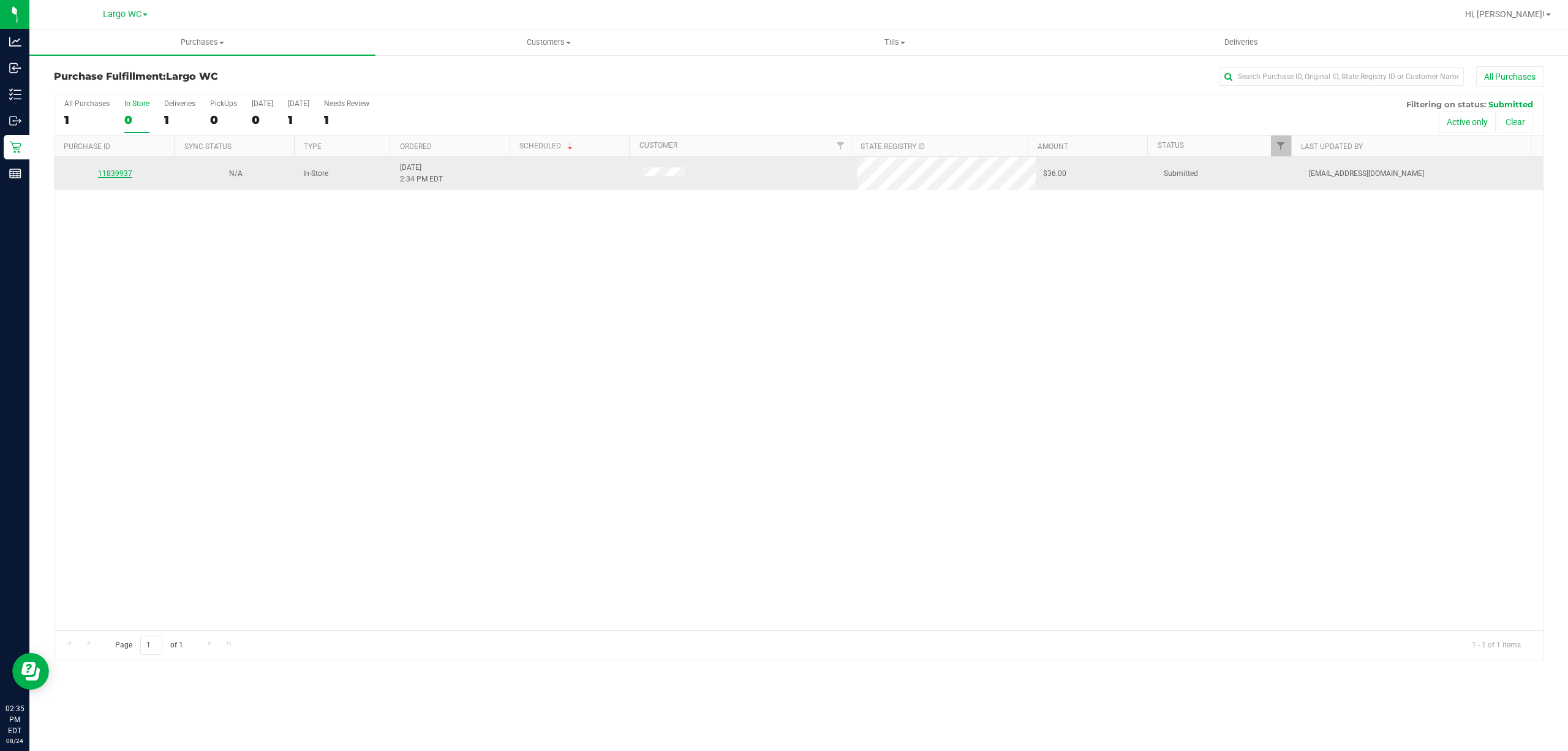
click at [108, 175] on link "11839937" at bounding box center [115, 173] width 35 height 9
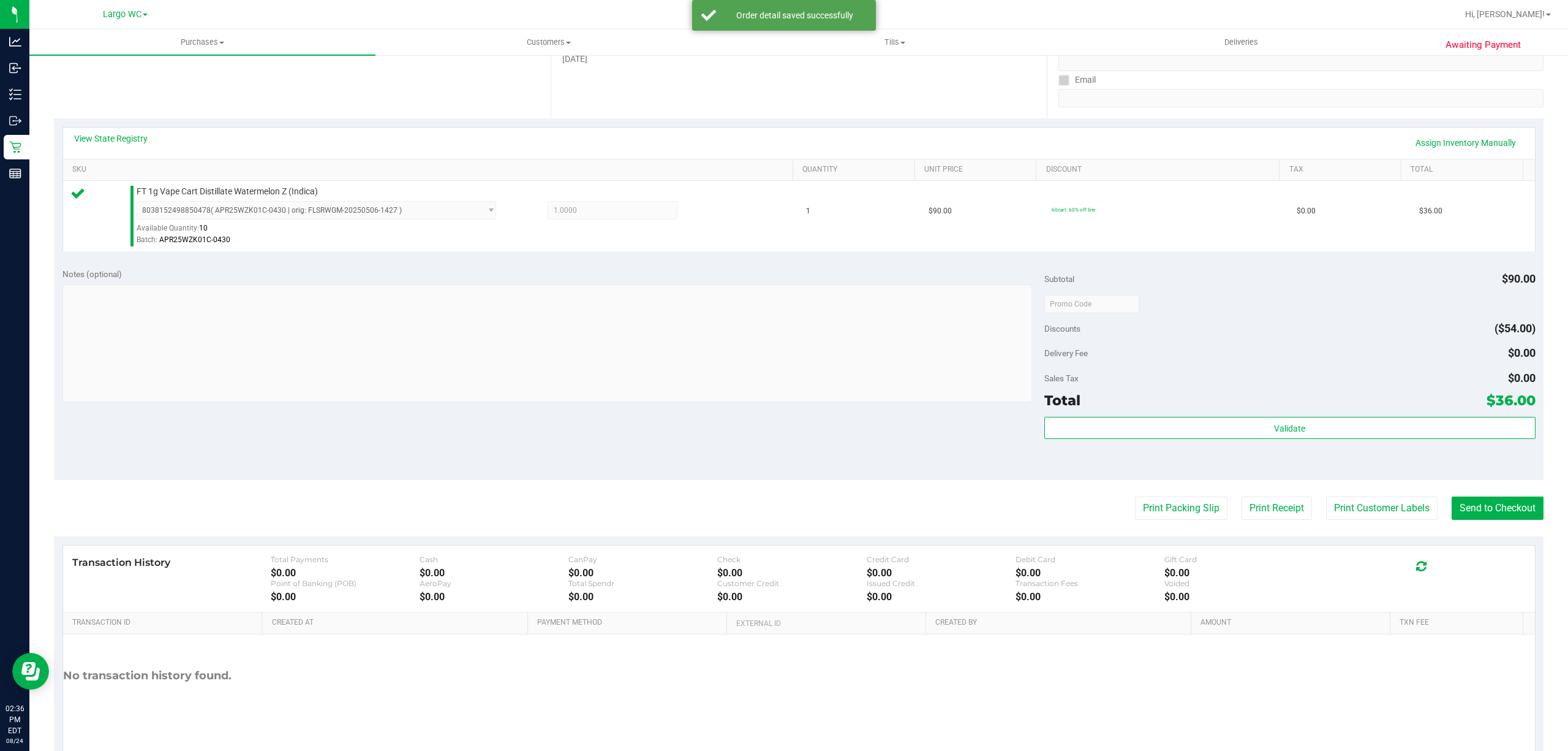
scroll to position [253, 0]
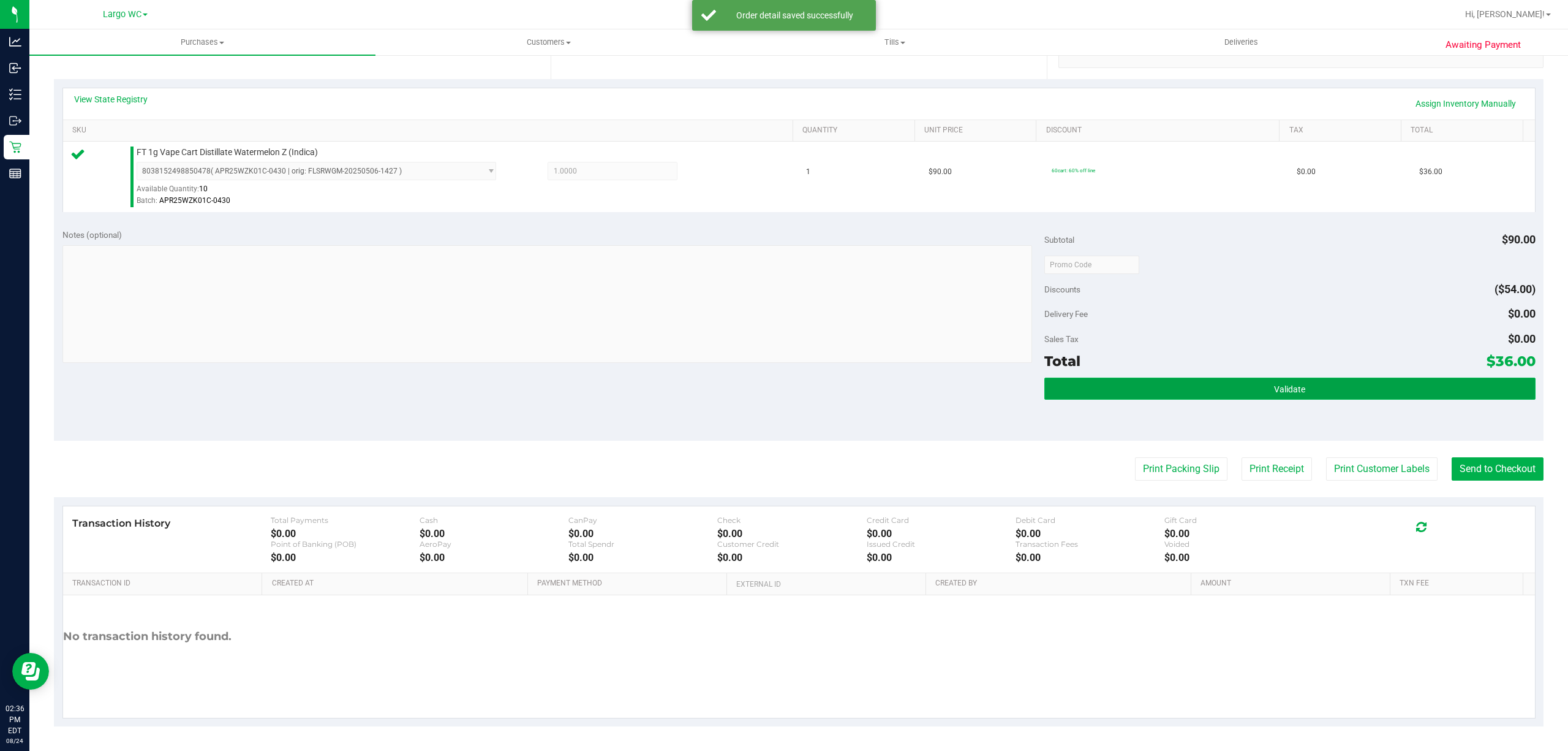
click at [1347, 390] on button "Validate" at bounding box center [1290, 388] width 491 height 22
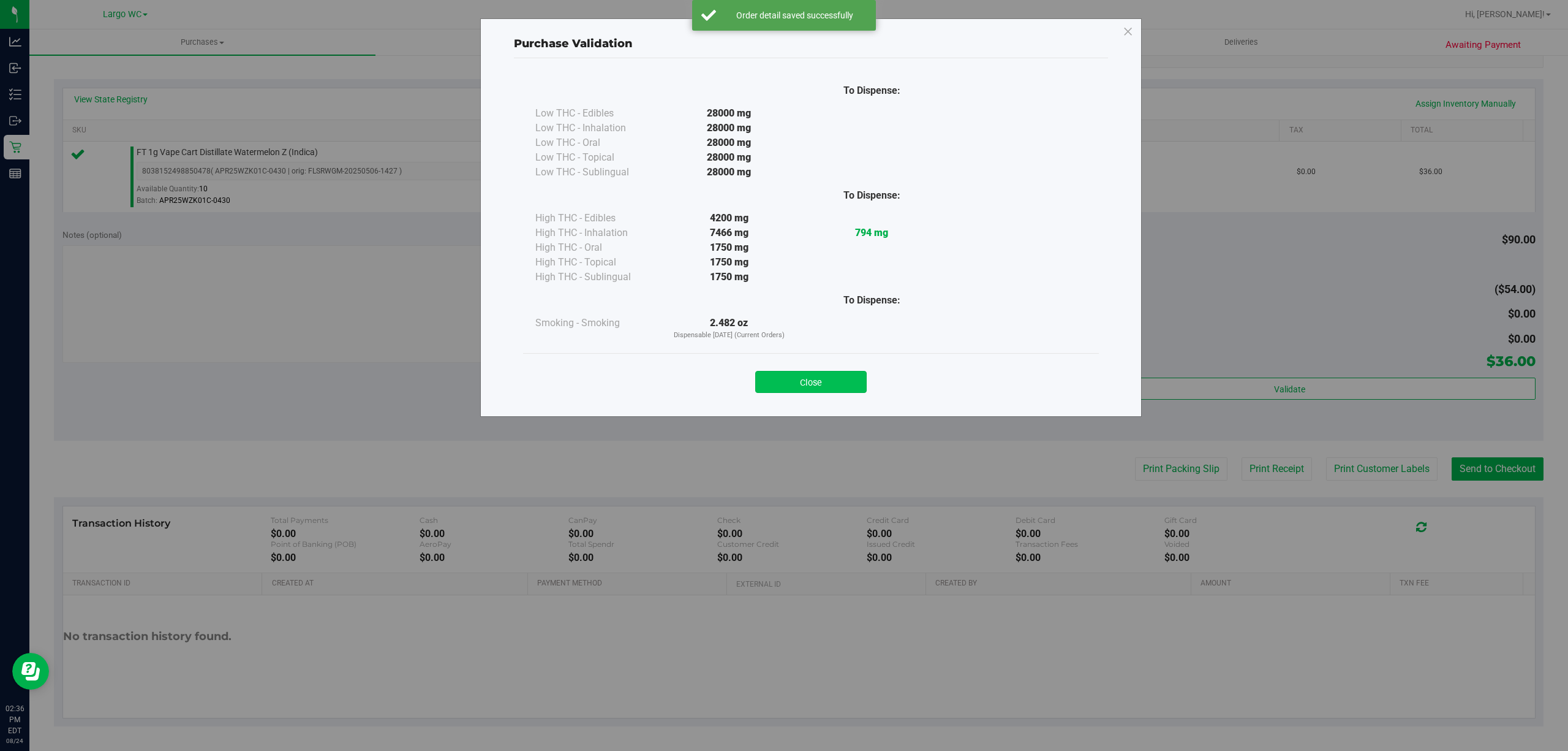
click at [829, 379] on button "Close" at bounding box center [811, 382] width 112 height 22
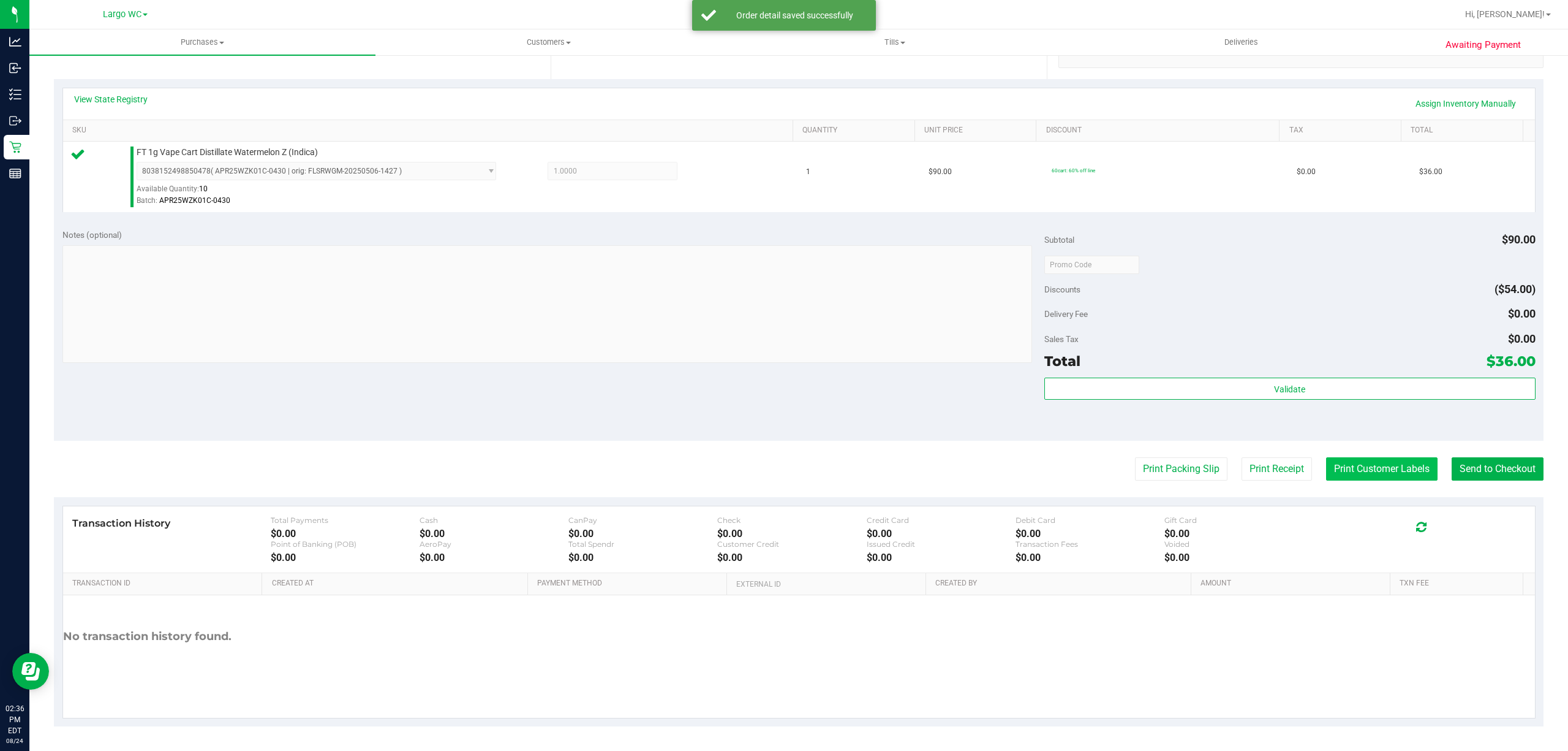
click at [1360, 477] on button "Print Customer Labels" at bounding box center [1382, 468] width 112 height 23
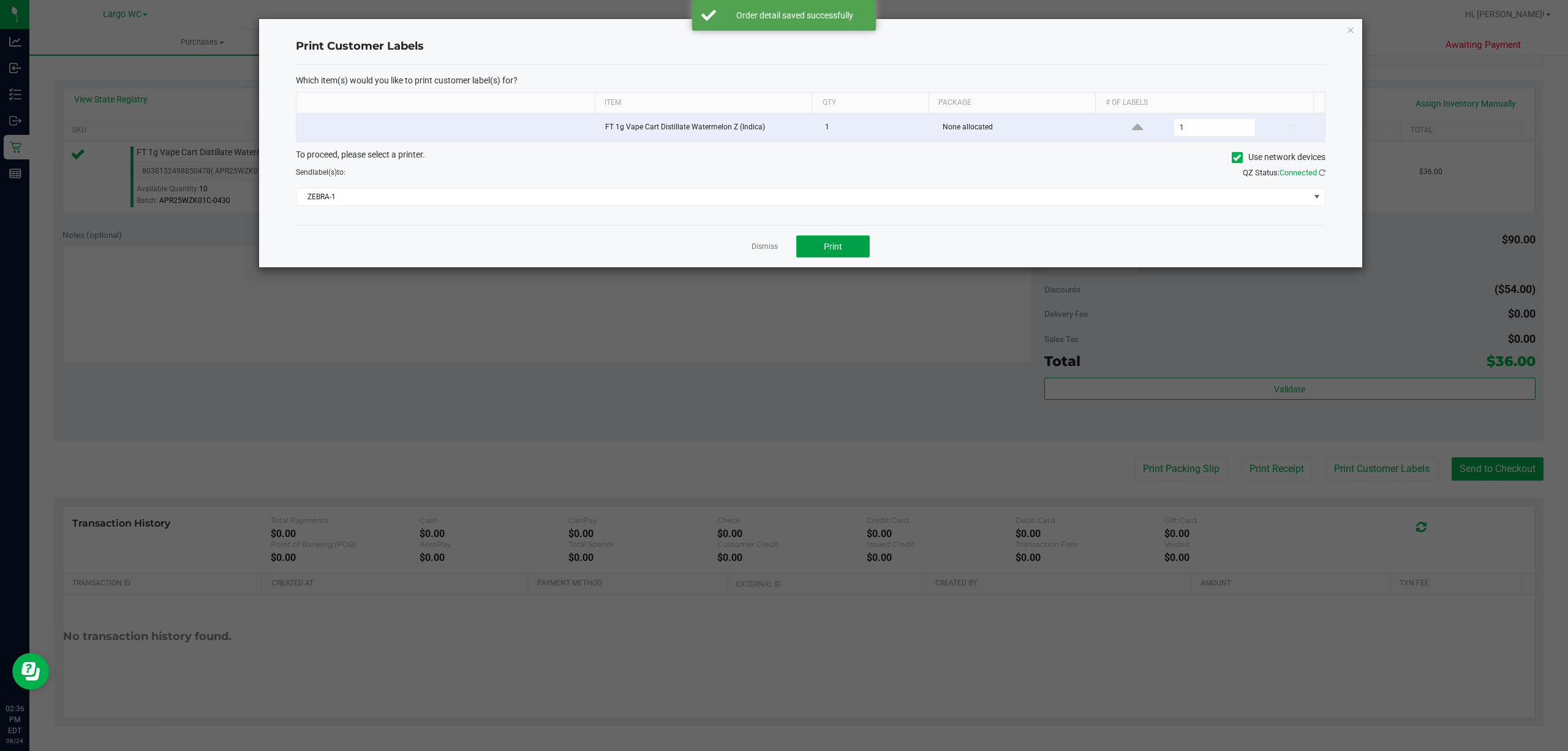
click at [849, 250] on button "Print" at bounding box center [833, 246] width 73 height 22
click at [762, 252] on link "Dismiss" at bounding box center [764, 246] width 26 height 11
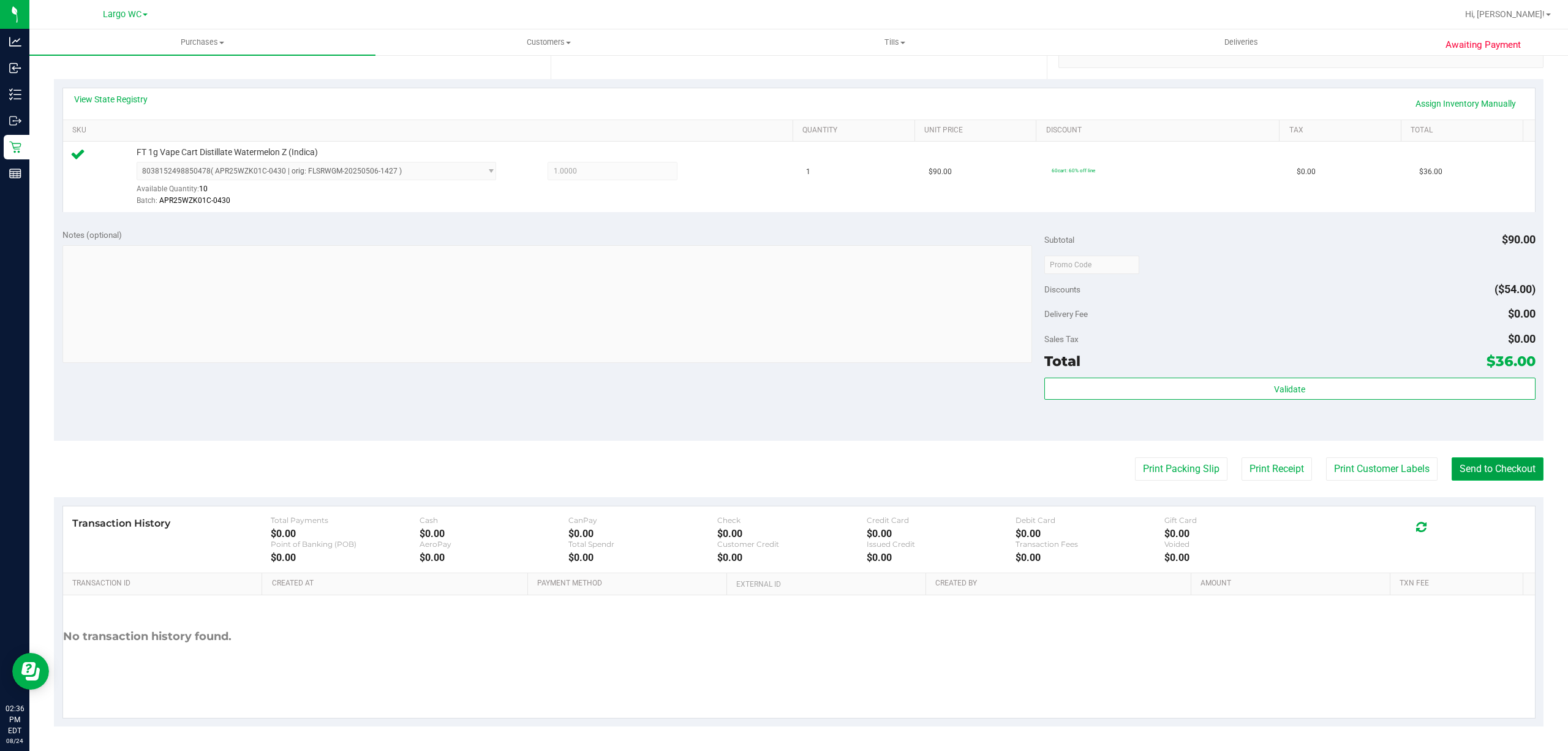
click at [1486, 468] on button "Send to Checkout" at bounding box center [1498, 468] width 92 height 23
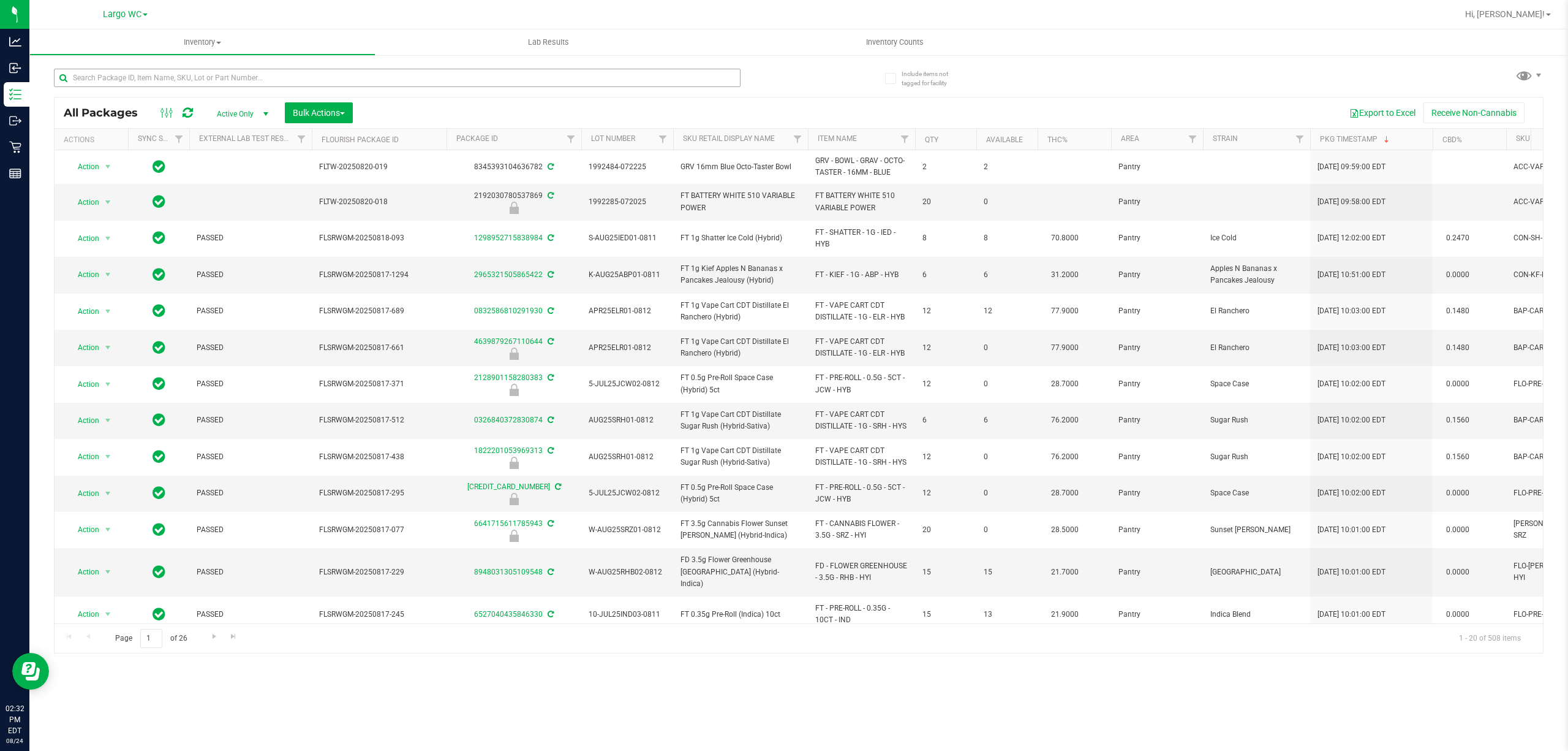
click at [660, 74] on input "text" at bounding box center [397, 77] width 686 height 18
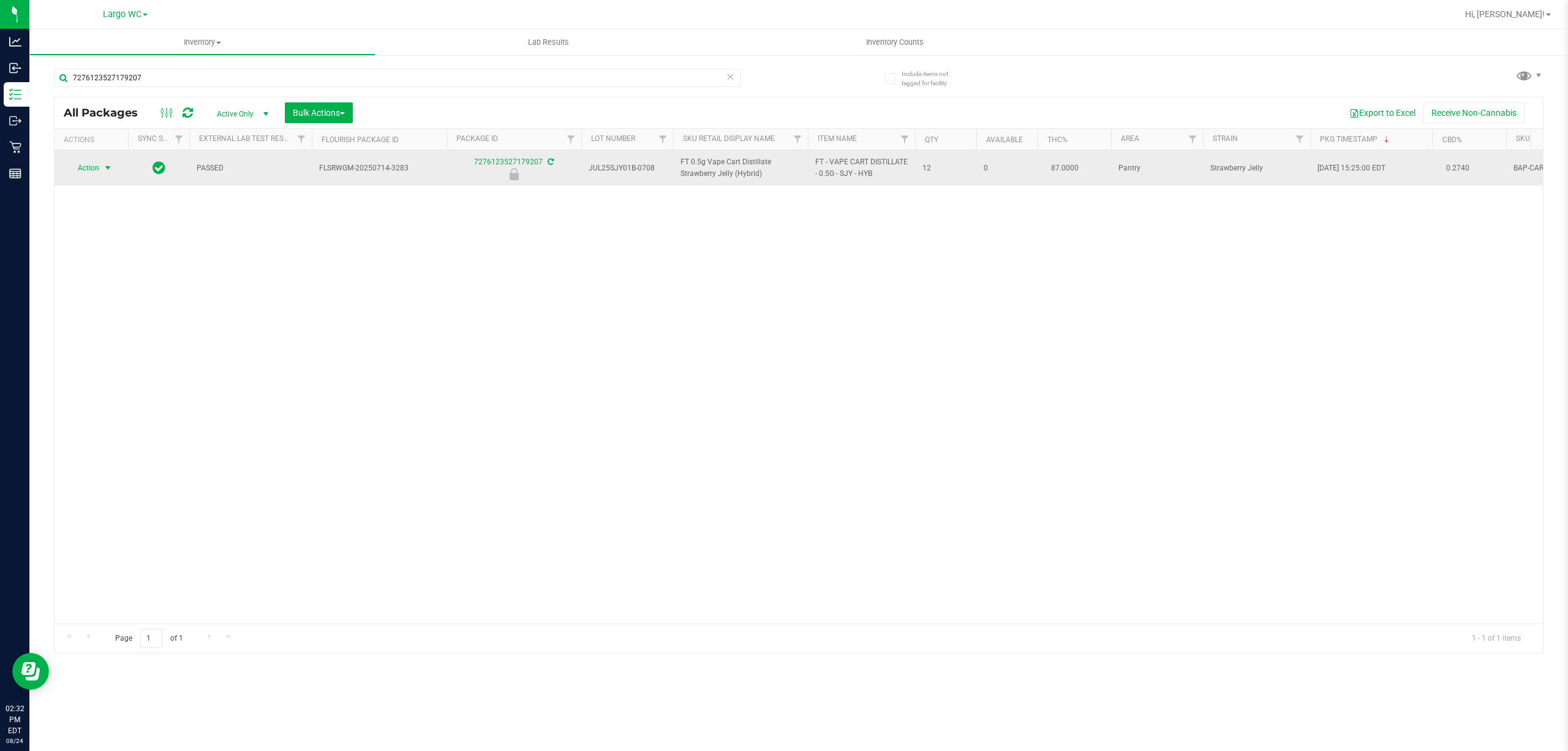
type input "7276123527179207"
click at [108, 171] on span "select" at bounding box center [108, 168] width 10 height 10
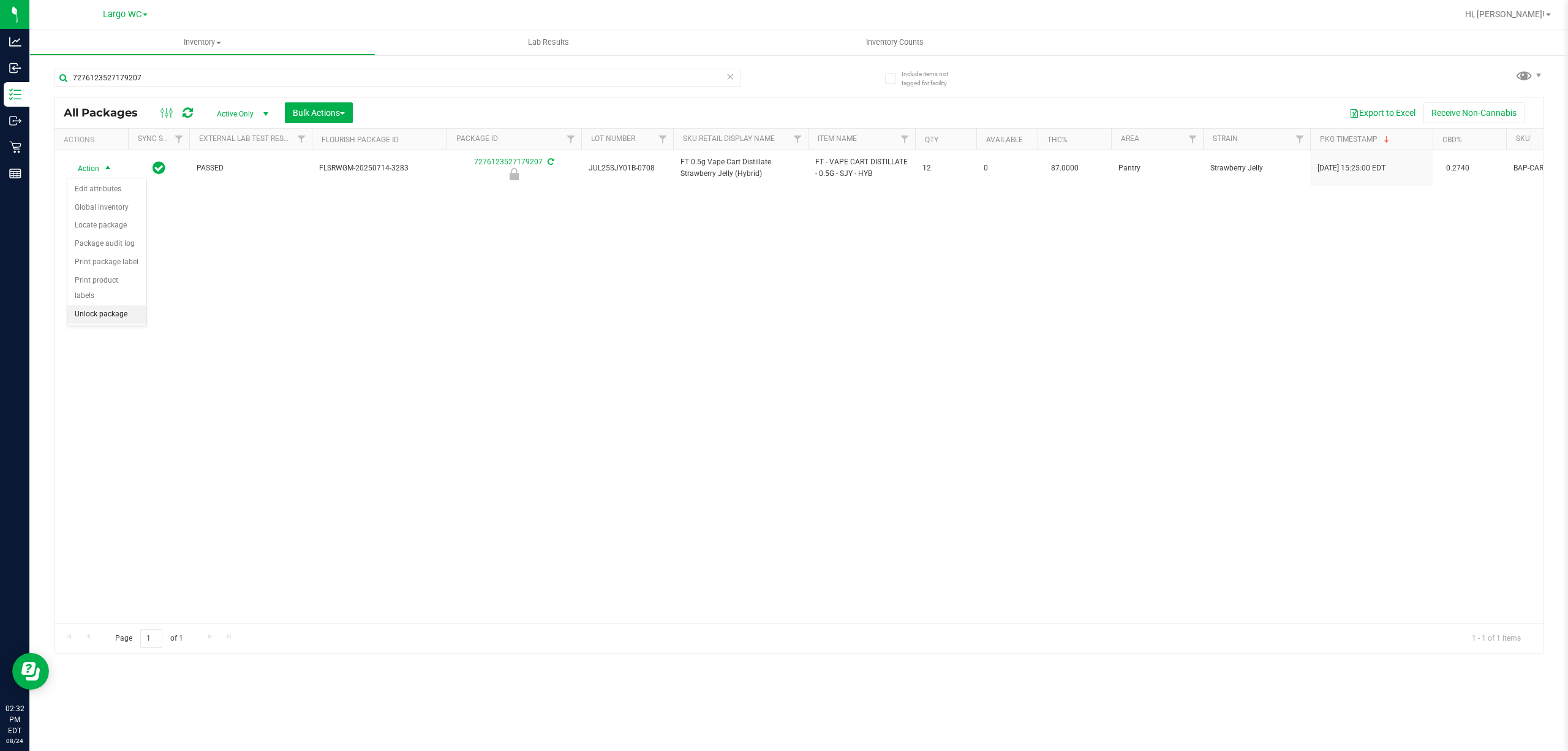
click at [119, 320] on li "Unlock package" at bounding box center [107, 313] width 79 height 18
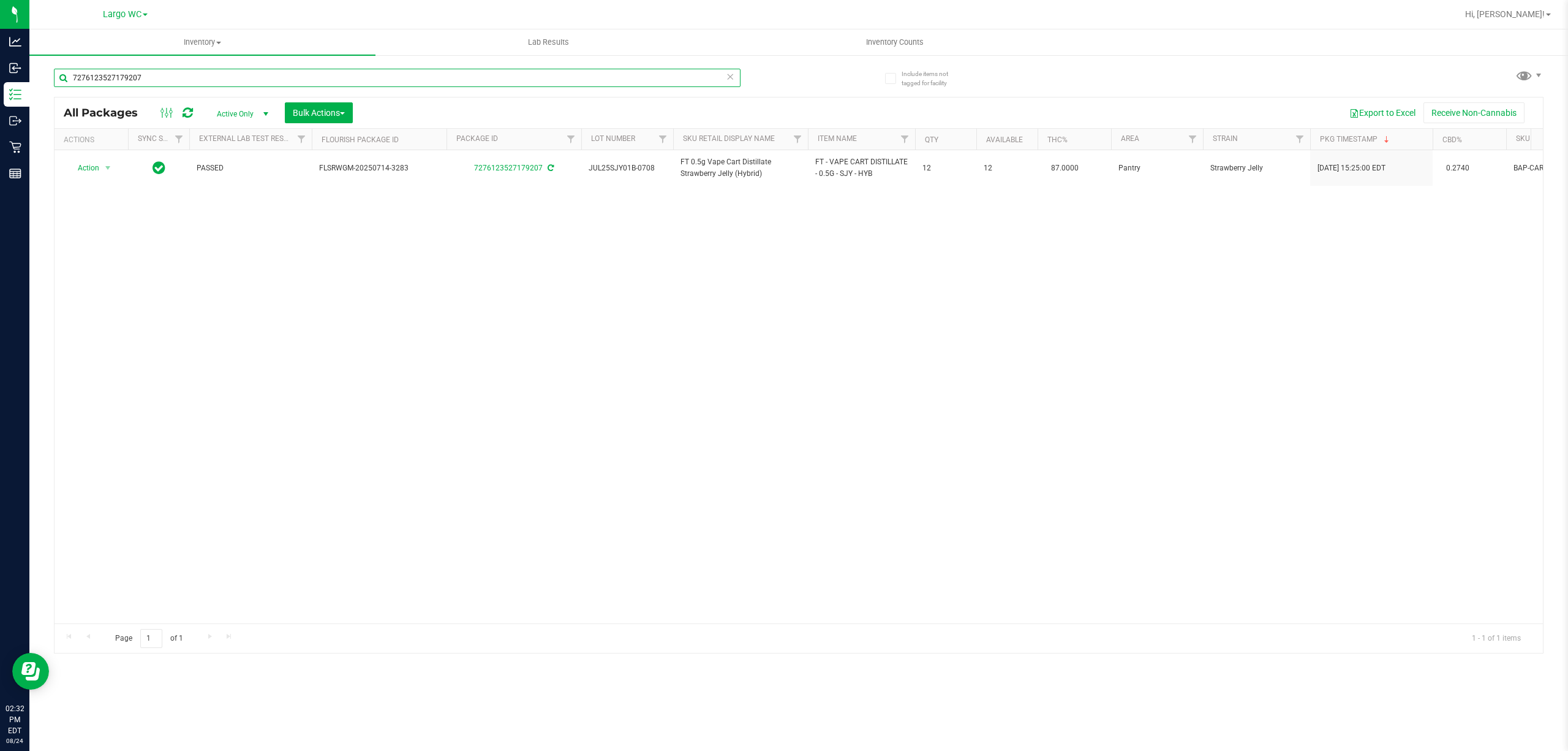
click at [594, 77] on input "7276123527179207" at bounding box center [397, 77] width 686 height 18
type input "7"
type input "2130324347355563"
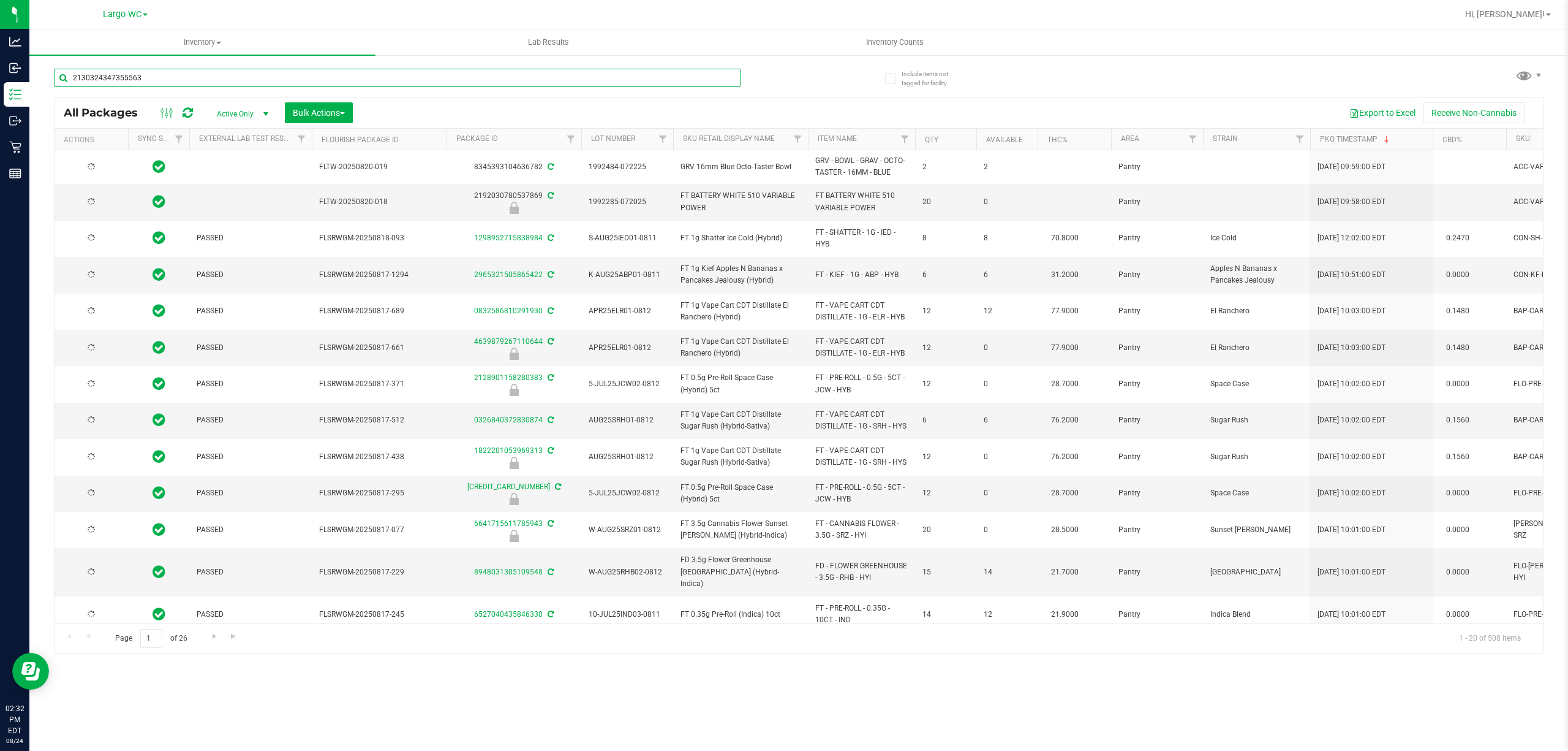
type input "[DATE]"
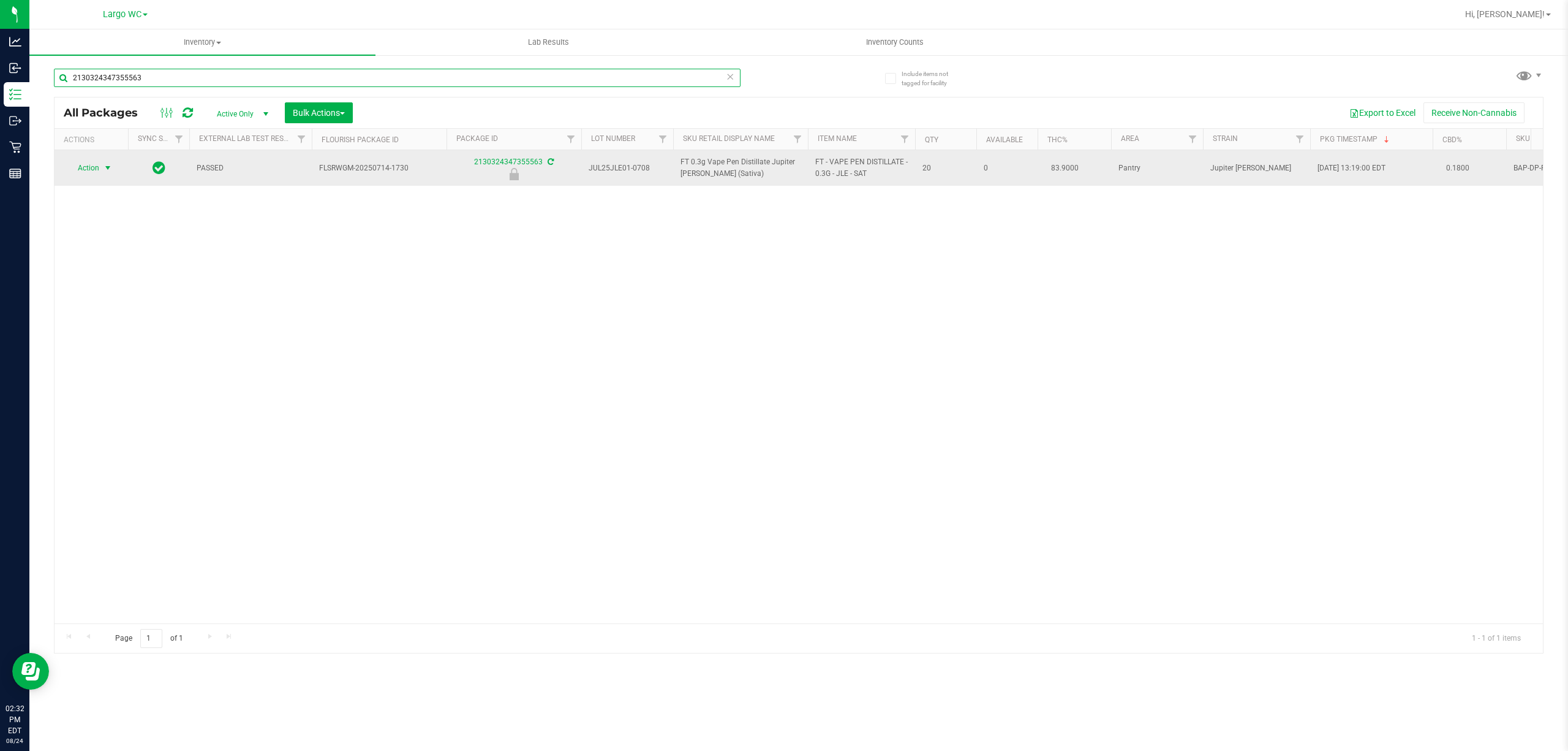
type input "2130324347355563"
click at [108, 168] on span "select" at bounding box center [108, 168] width 10 height 10
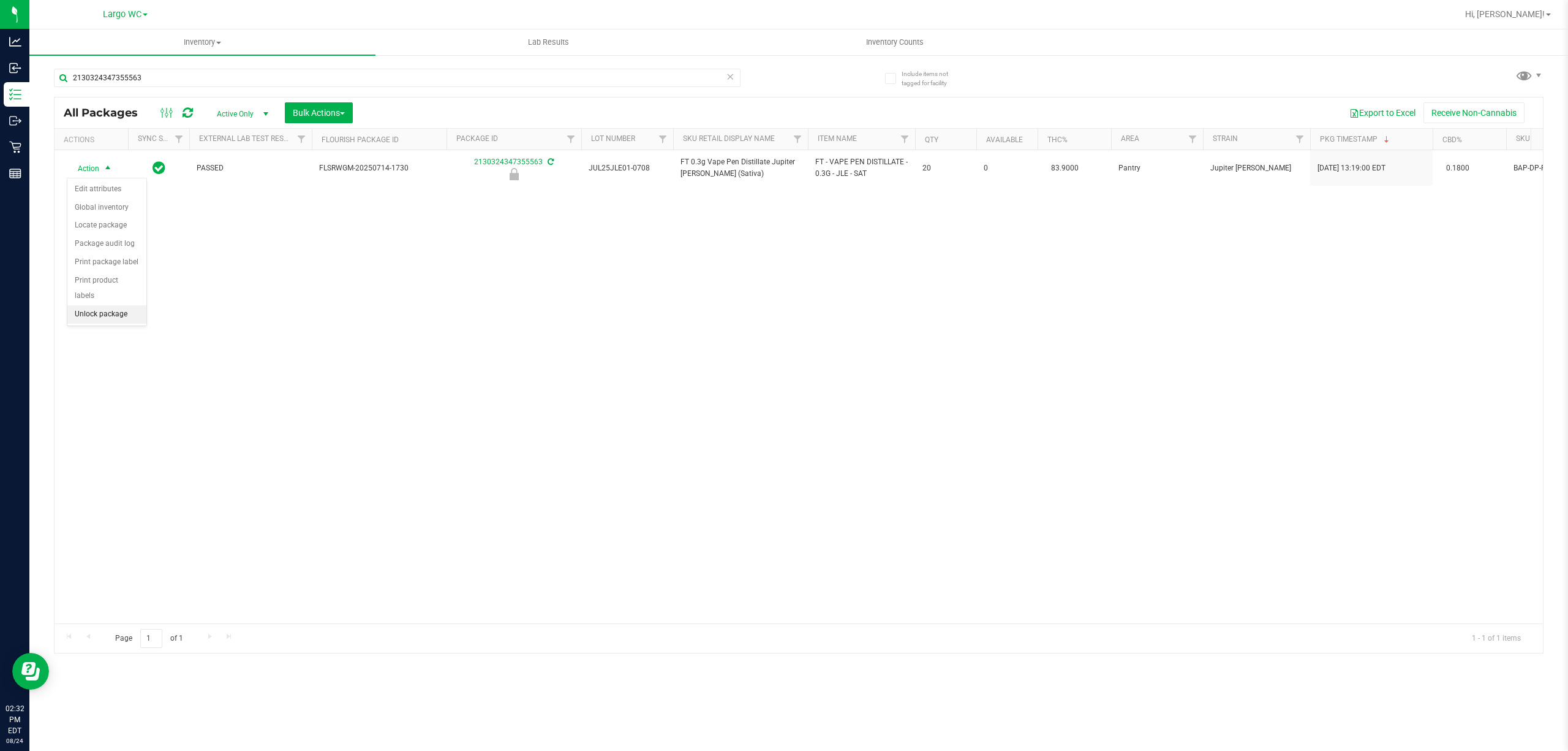
click at [106, 323] on li "Unlock package" at bounding box center [107, 313] width 79 height 18
click at [452, 82] on input "2130324347355563" at bounding box center [397, 77] width 686 height 18
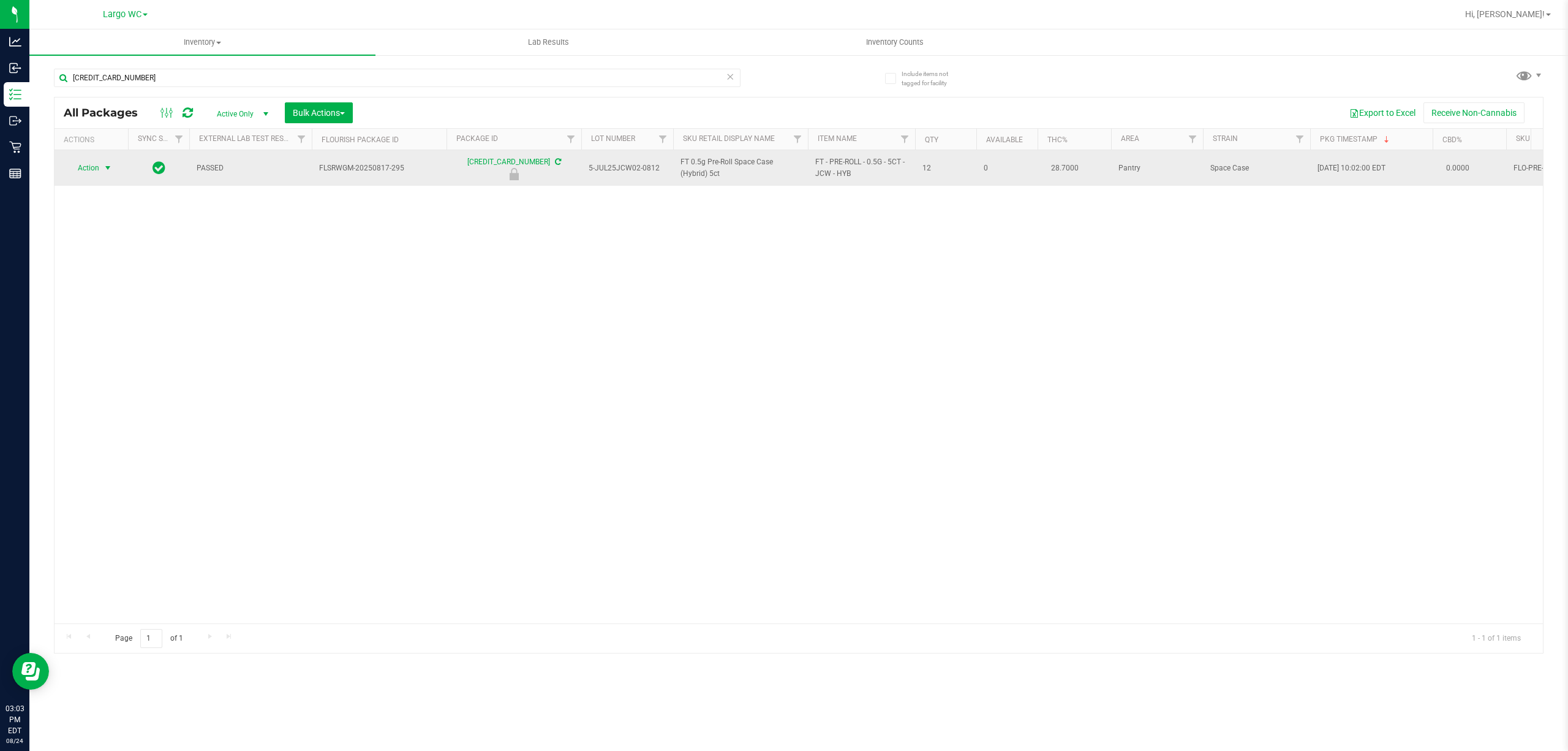
type input "[CREDIT_CARD_NUMBER]"
click at [107, 168] on span "select" at bounding box center [108, 168] width 10 height 10
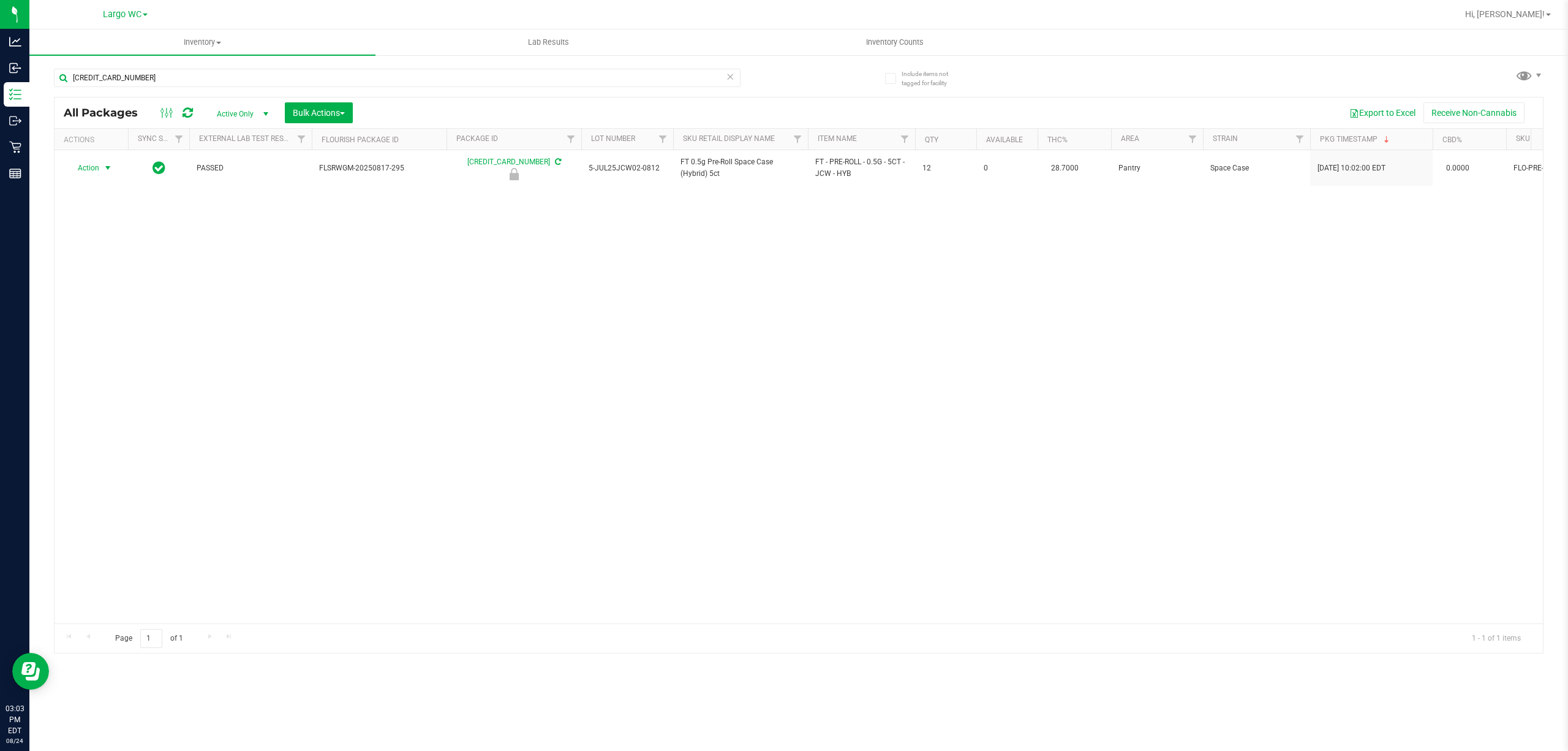
click at [113, 330] on div "Action Action Edit attributes Global inventory Locate package Package audit log…" at bounding box center [799, 387] width 1489 height 473
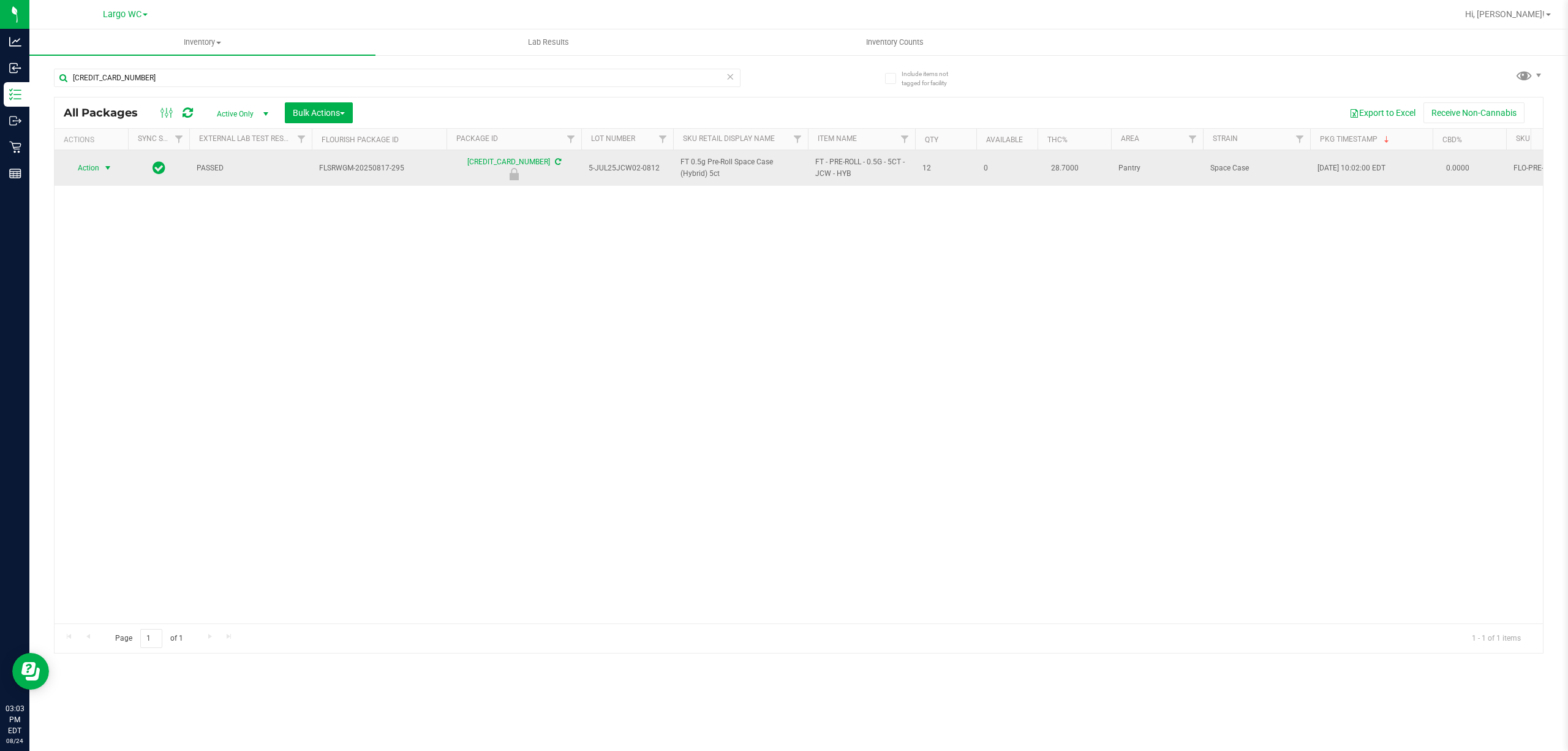
click at [108, 168] on span "select" at bounding box center [108, 168] width 10 height 10
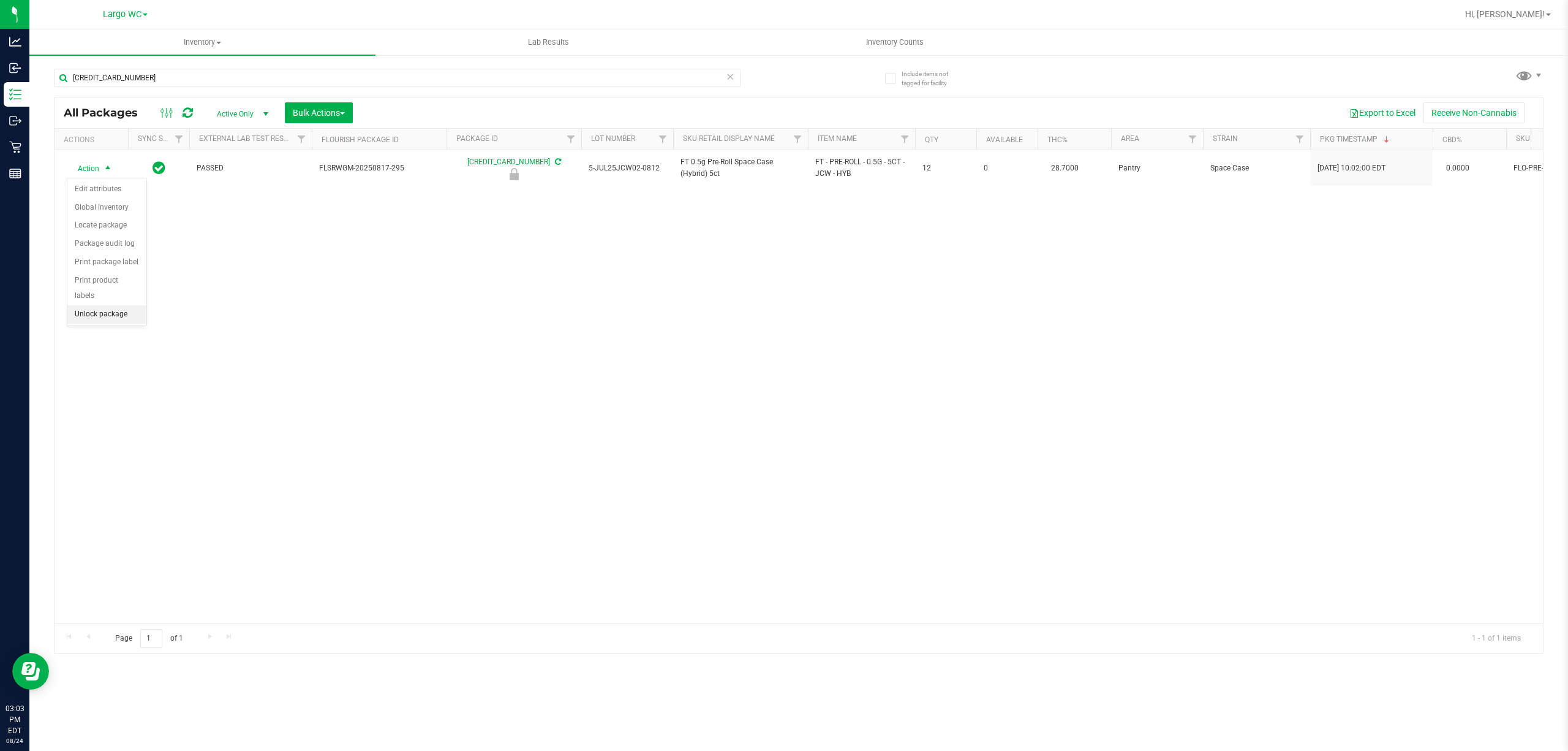
click at [99, 316] on li "Unlock package" at bounding box center [107, 313] width 79 height 18
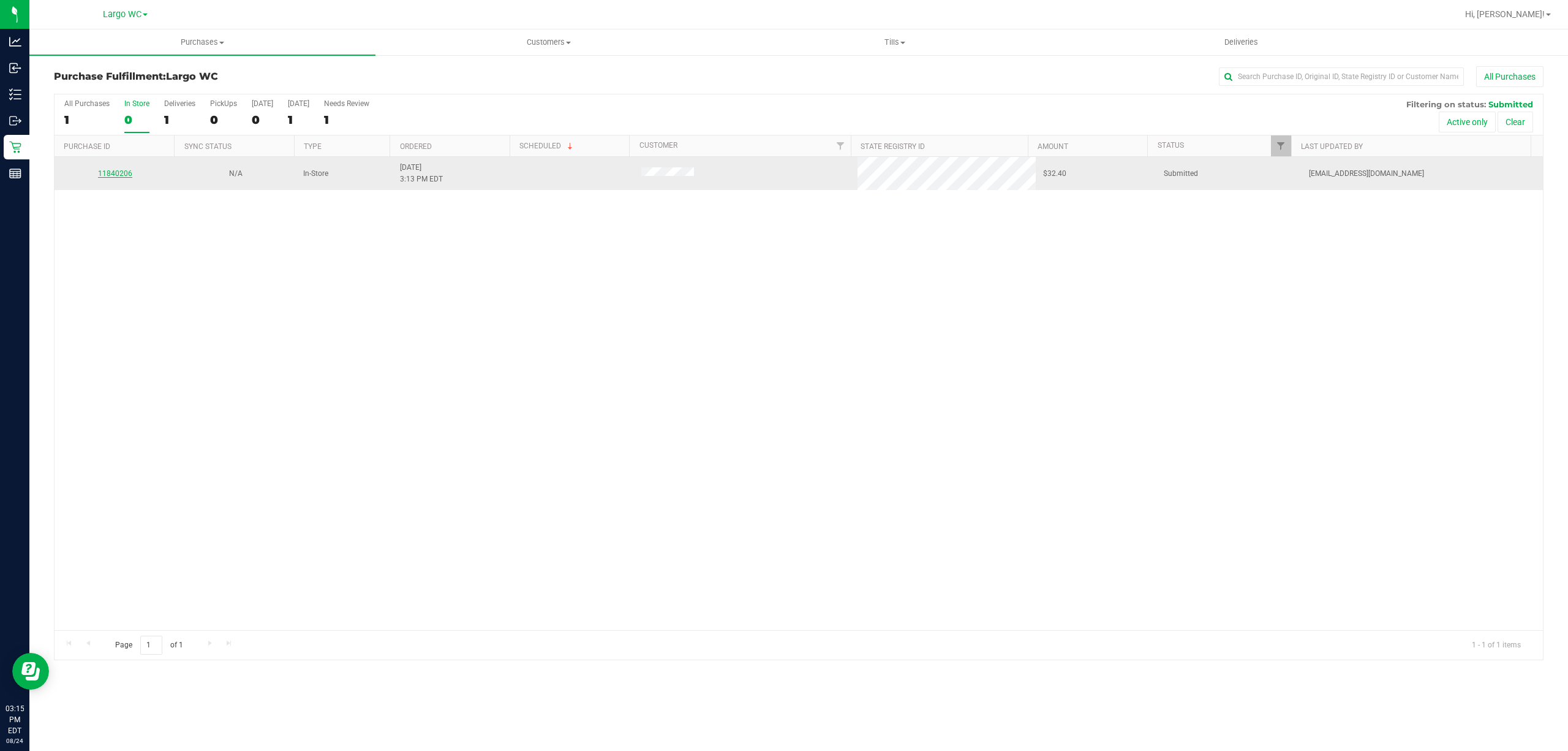
click at [115, 171] on link "11840206" at bounding box center [115, 173] width 35 height 9
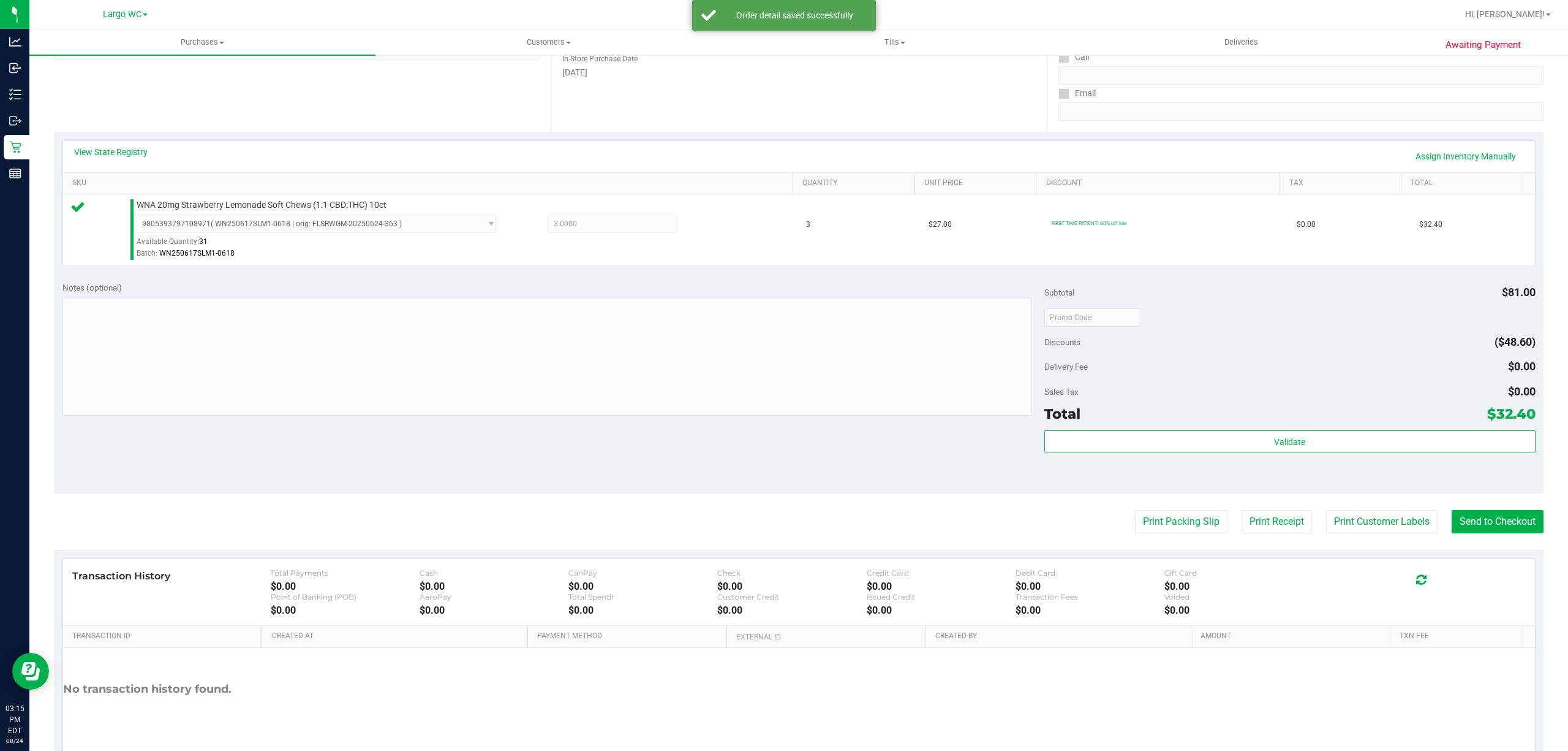
scroll to position [253, 0]
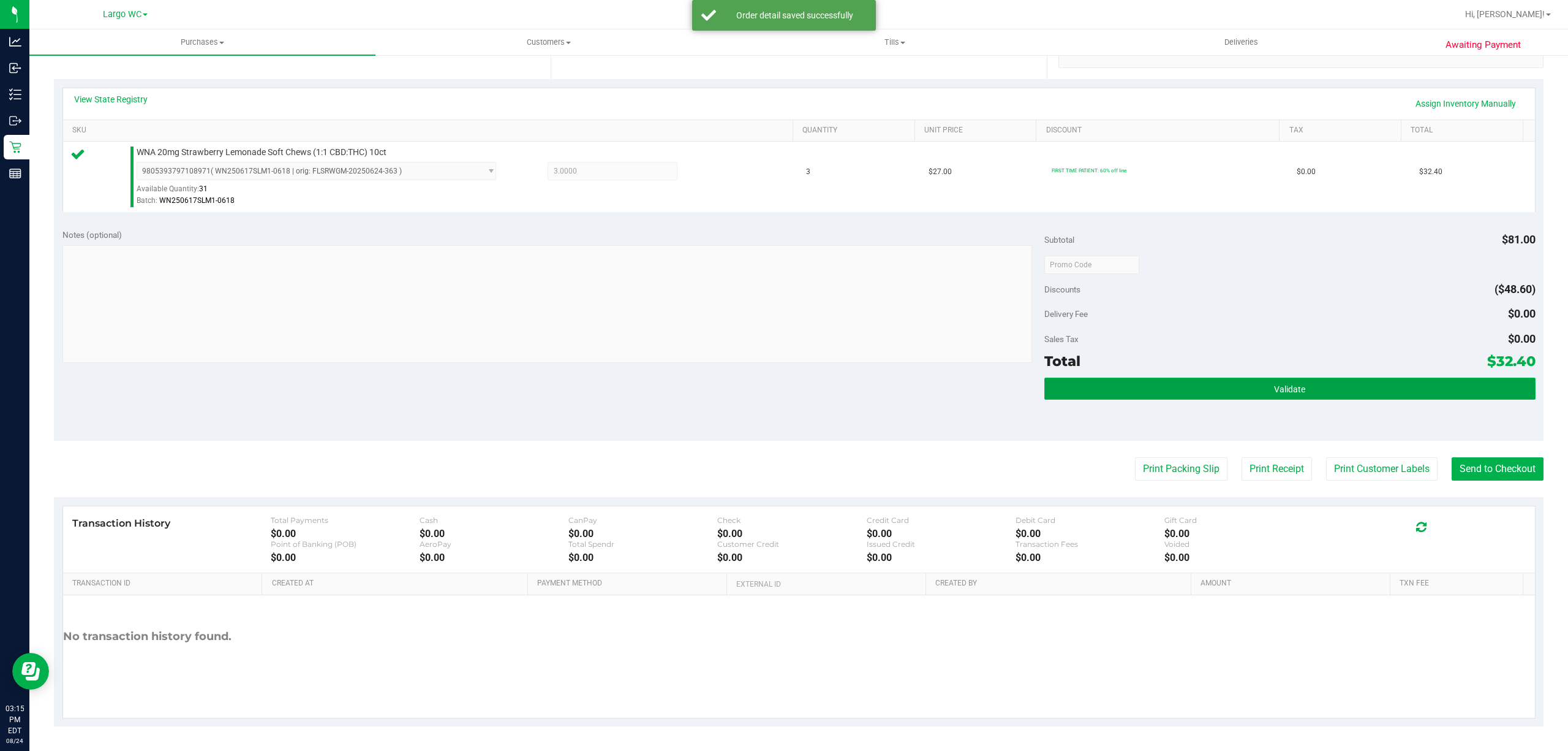
click at [1314, 396] on button "Validate" at bounding box center [1290, 388] width 491 height 22
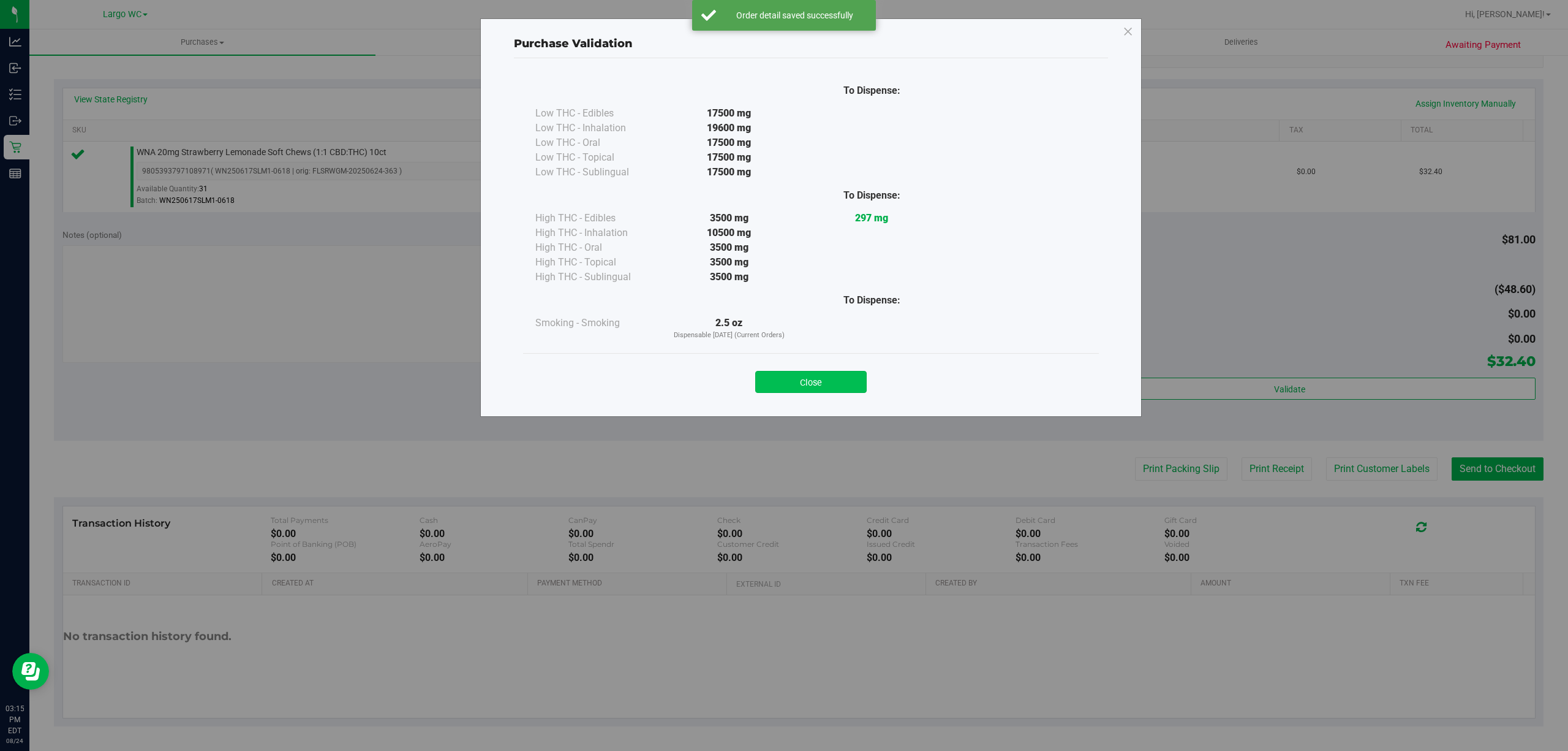
click at [821, 384] on button "Close" at bounding box center [811, 382] width 112 height 22
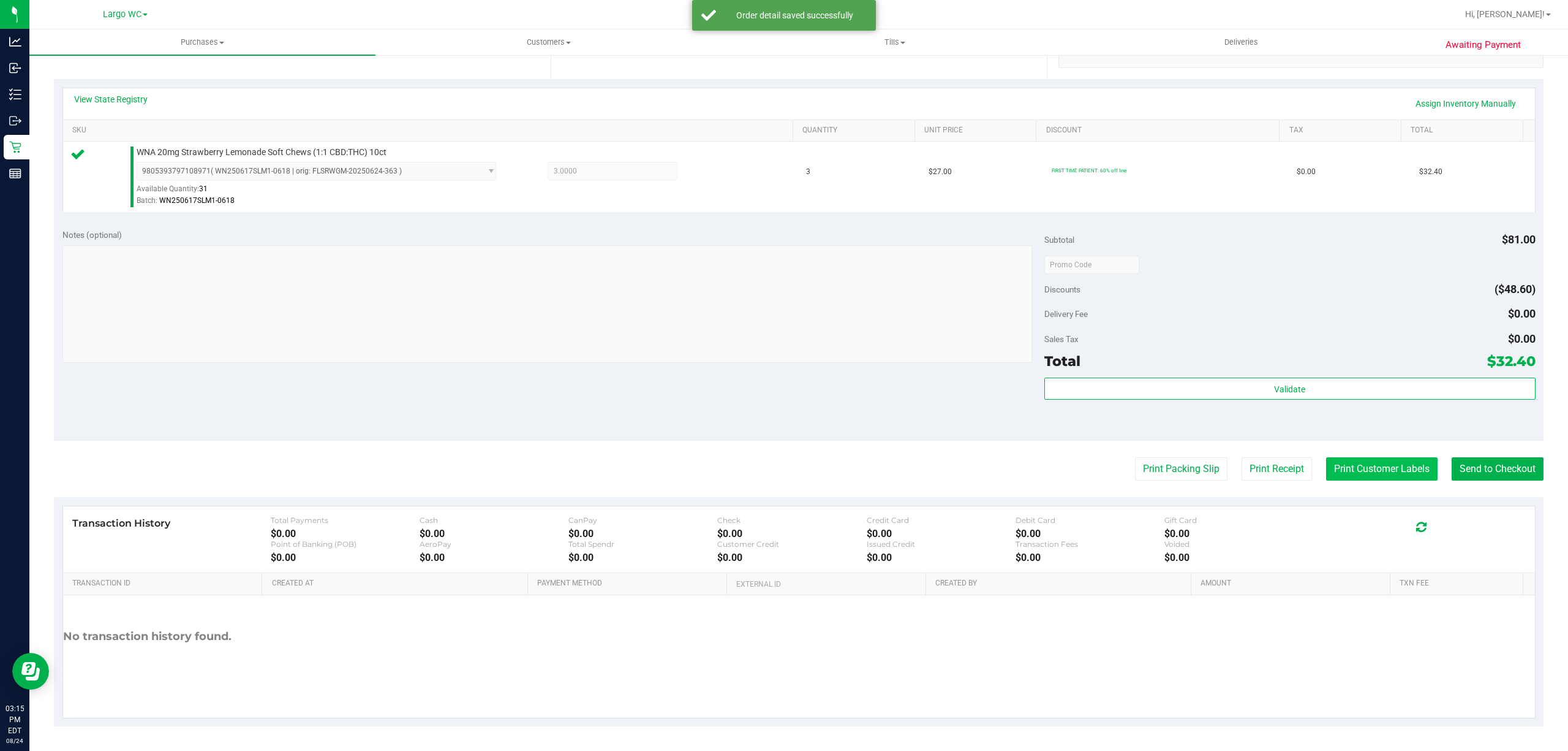
click at [1382, 468] on button "Print Customer Labels" at bounding box center [1382, 468] width 112 height 23
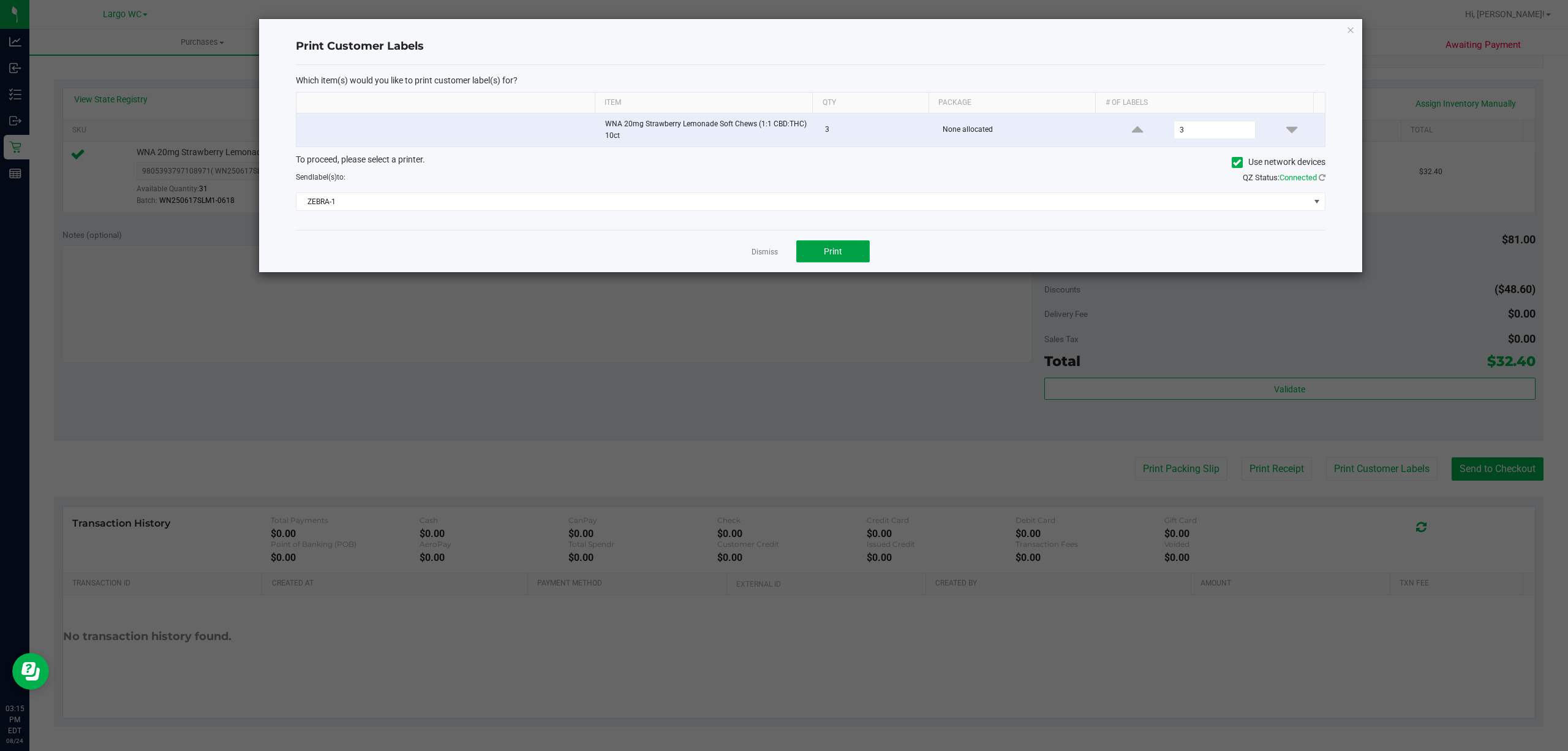
click at [834, 253] on span "Print" at bounding box center [833, 251] width 18 height 10
click at [778, 251] on link "Dismiss" at bounding box center [764, 252] width 26 height 11
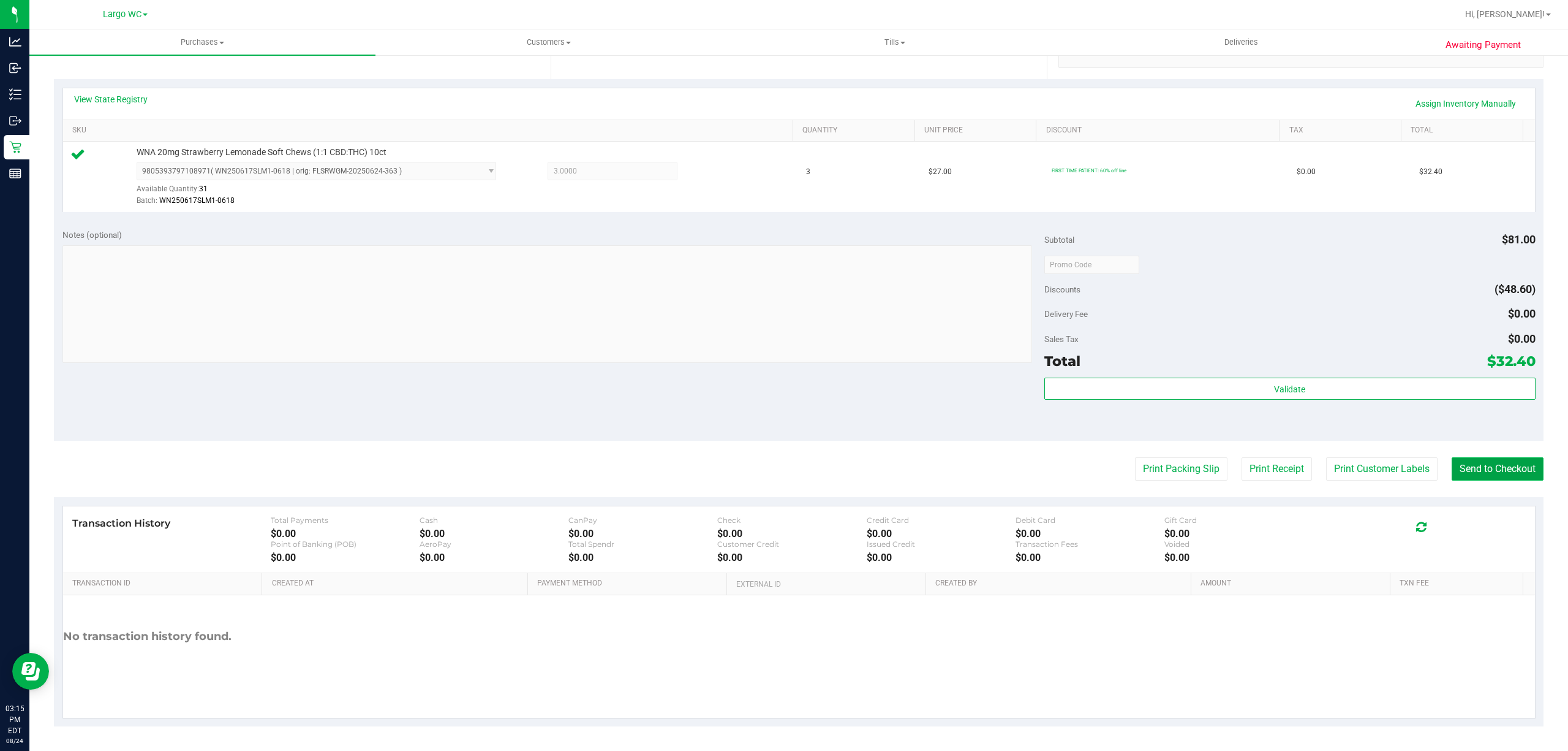
click at [1484, 476] on button "Send to Checkout" at bounding box center [1498, 468] width 92 height 23
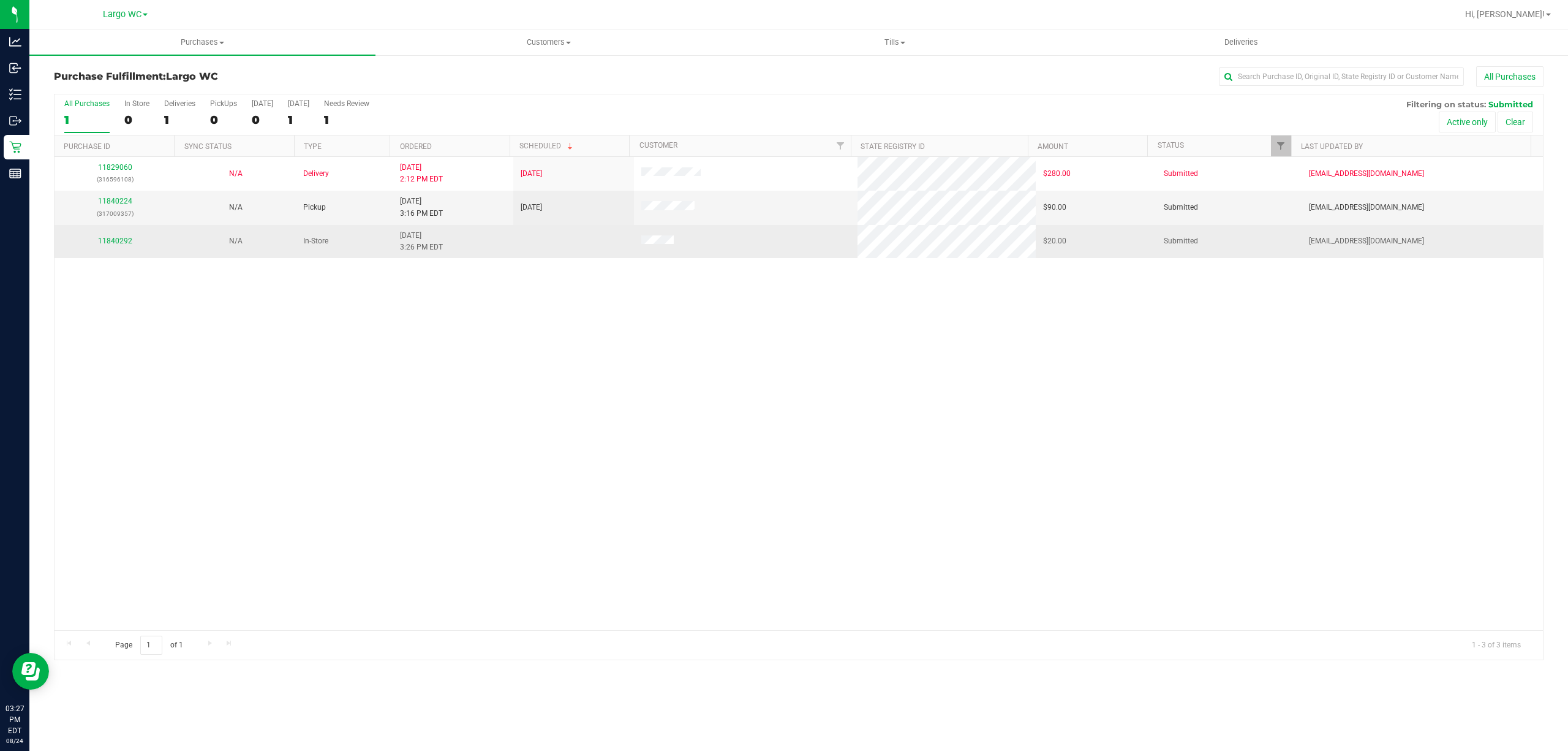
click at [141, 255] on td "11840292" at bounding box center [115, 241] width 121 height 33
click at [125, 241] on link "11840292" at bounding box center [115, 240] width 35 height 9
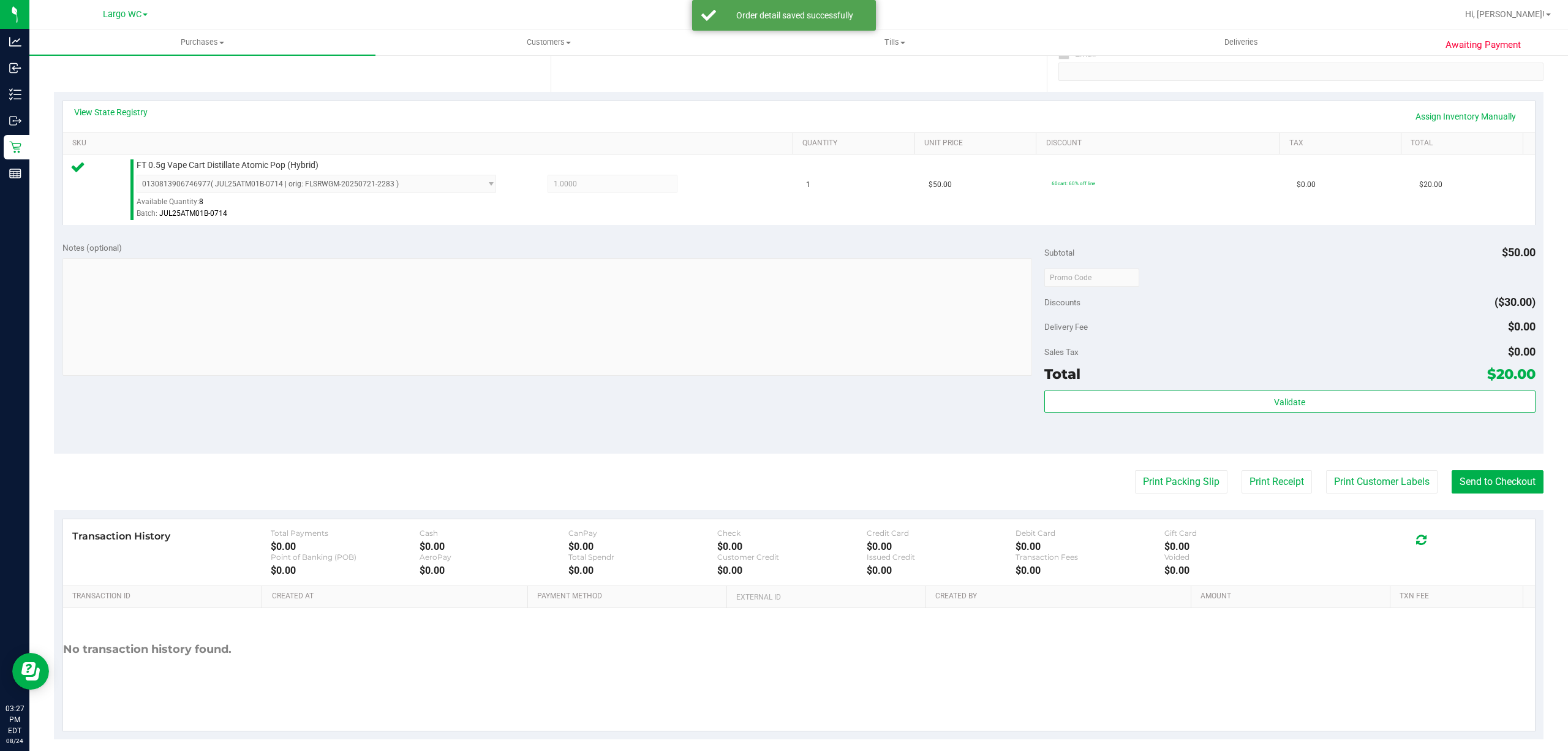
scroll to position [246, 0]
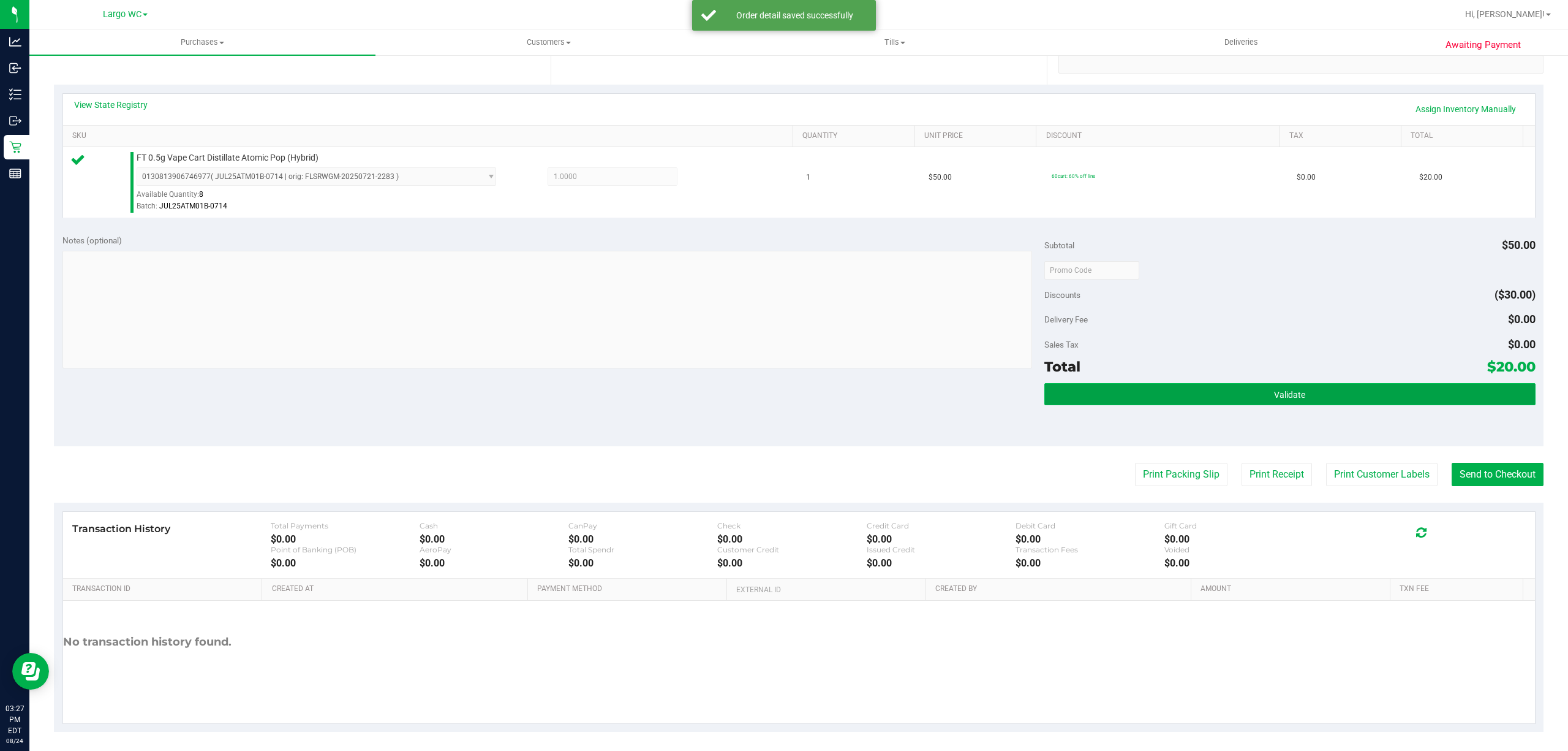
click at [1159, 402] on button "Validate" at bounding box center [1290, 393] width 491 height 22
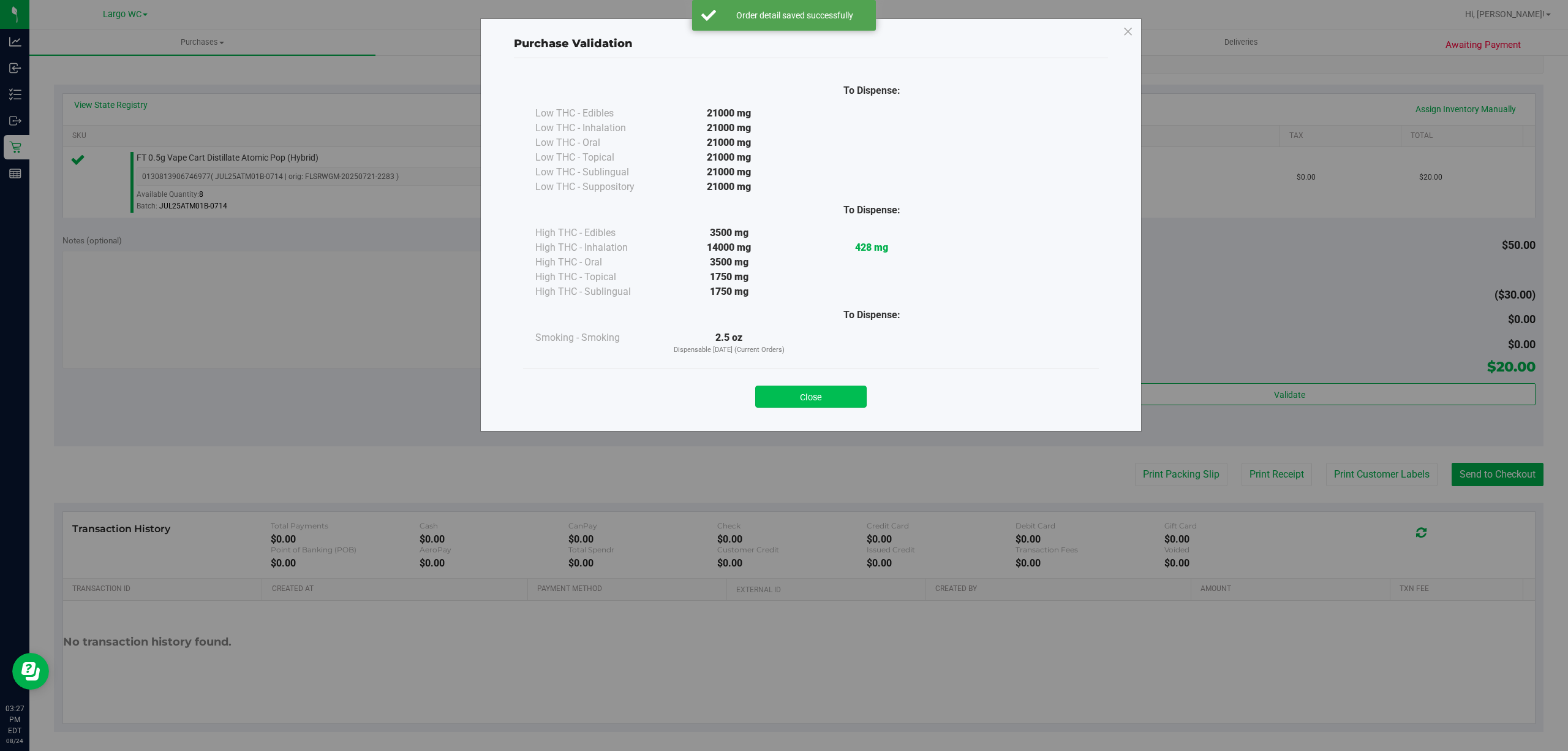
click at [824, 386] on button "Close" at bounding box center [811, 396] width 112 height 22
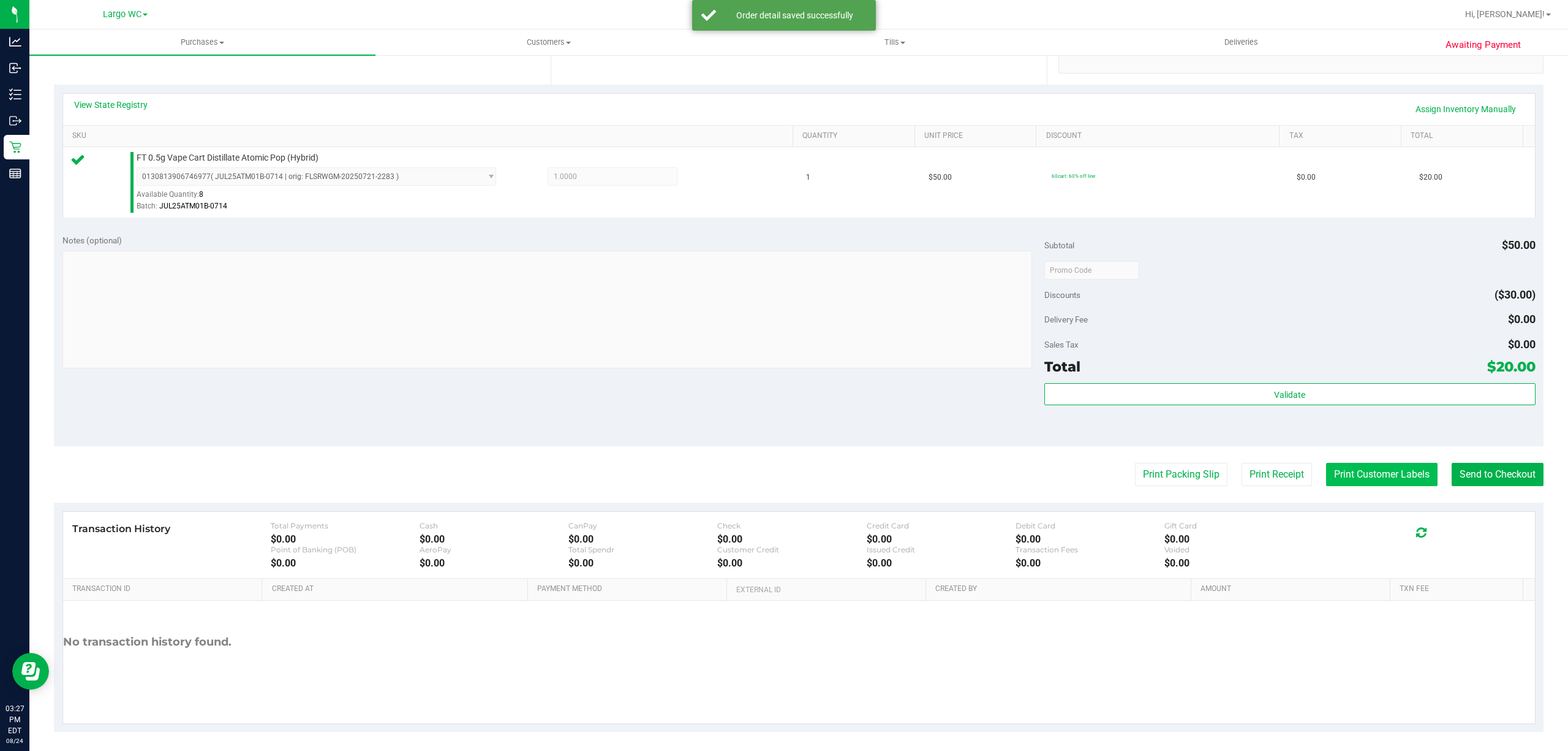
click at [1354, 469] on button "Print Customer Labels" at bounding box center [1382, 474] width 112 height 23
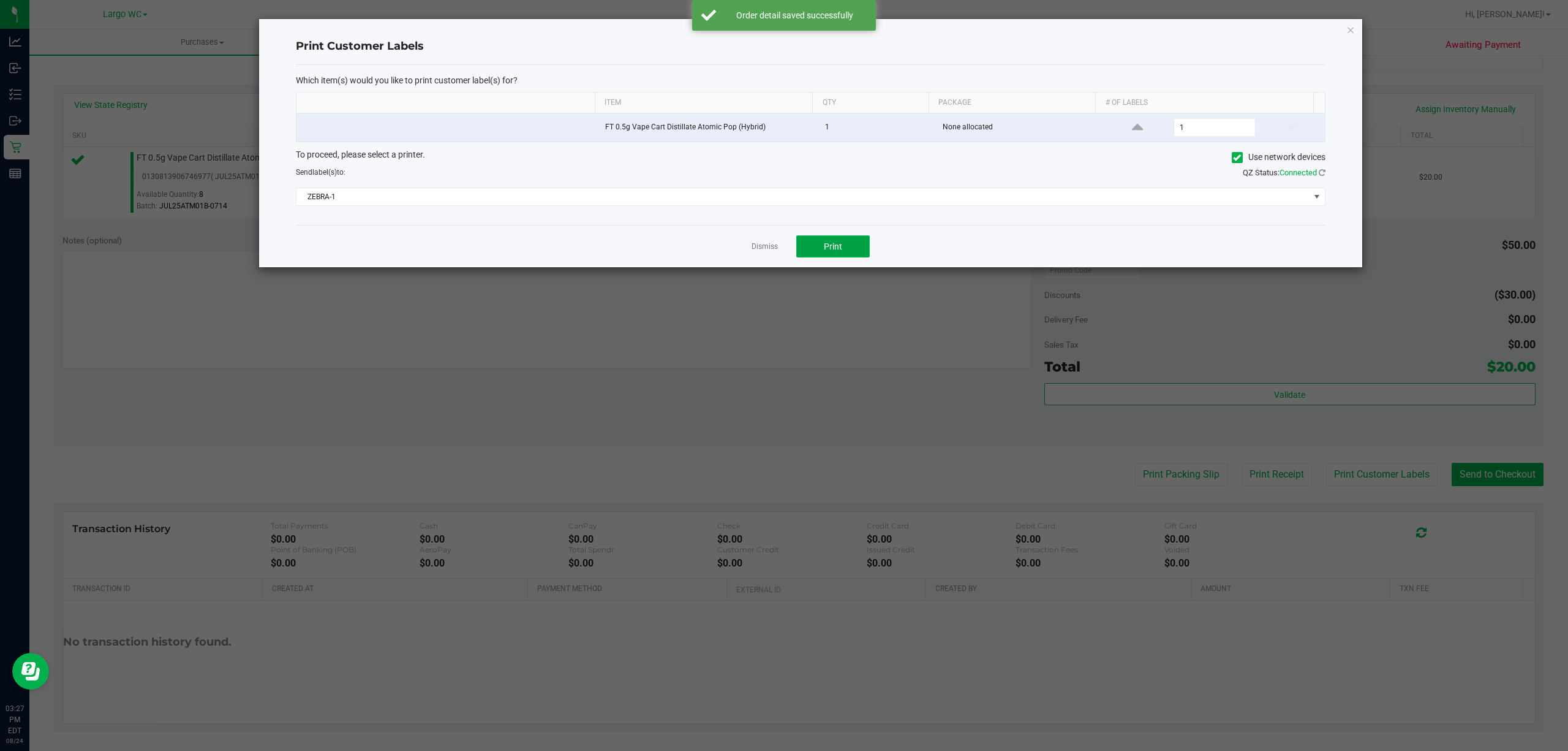
click at [838, 248] on span "Print" at bounding box center [833, 246] width 18 height 10
click at [1348, 27] on icon "button" at bounding box center [1351, 29] width 9 height 14
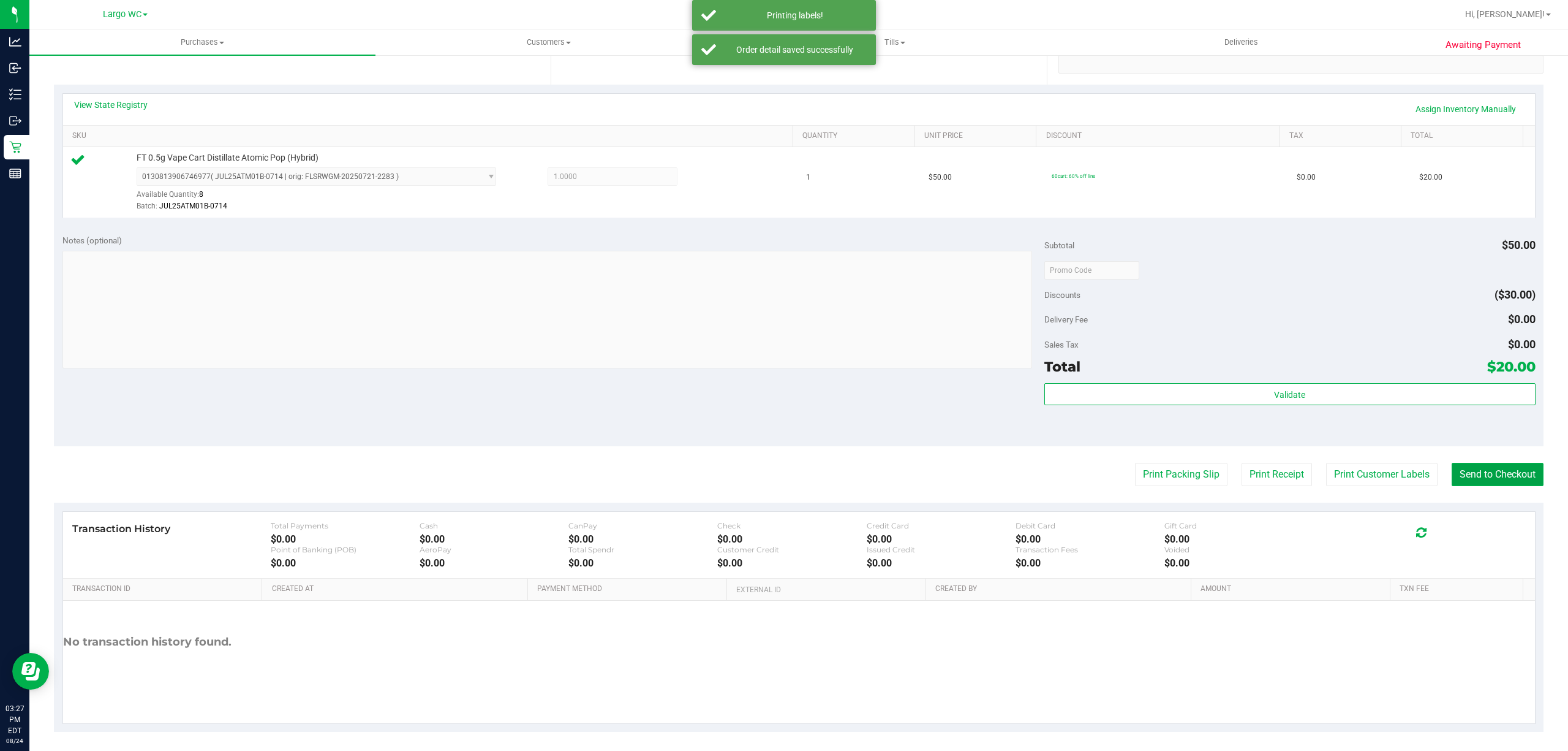
click at [1481, 482] on button "Send to Checkout" at bounding box center [1498, 474] width 92 height 23
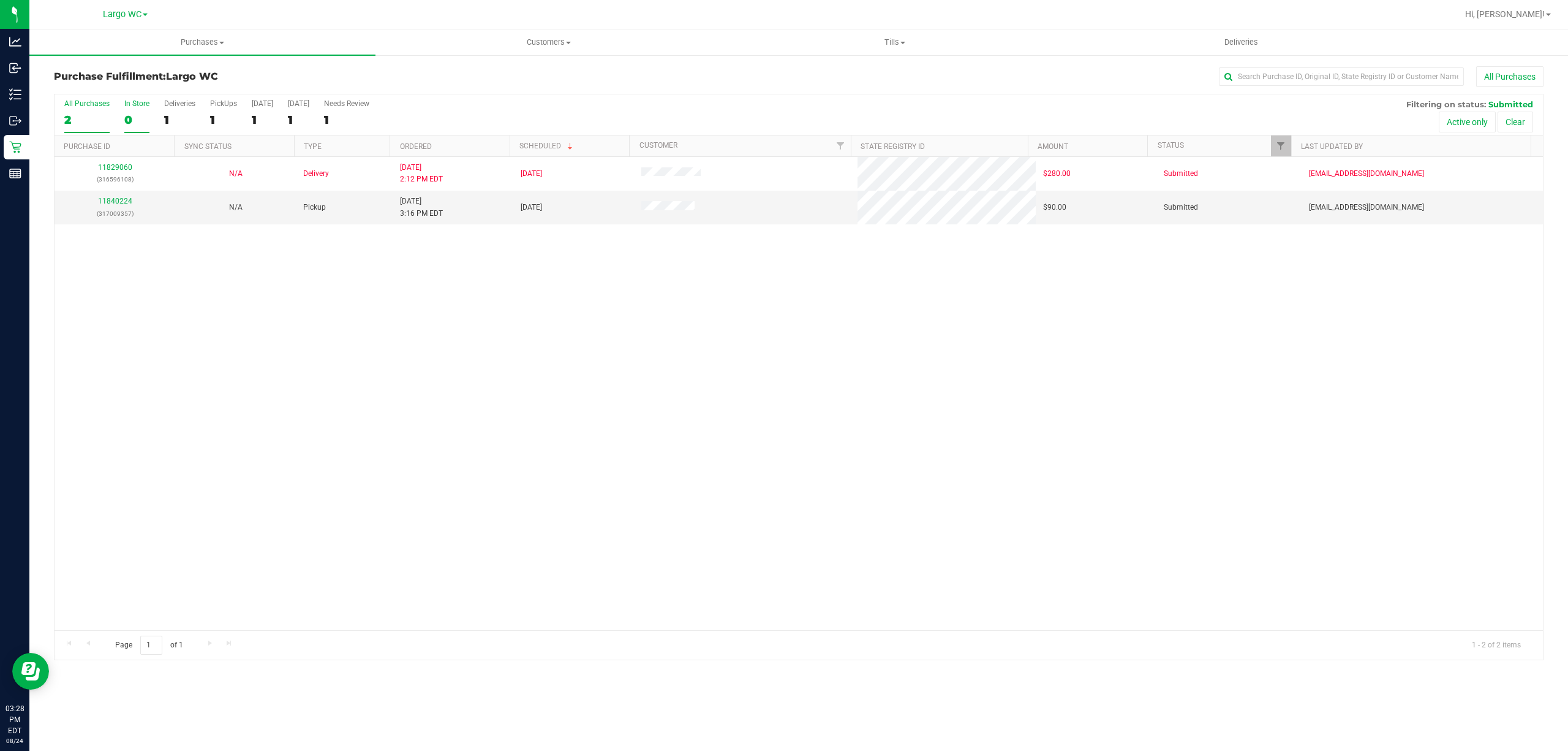
click at [141, 104] on div "In Store" at bounding box center [137, 103] width 25 height 9
click at [0, 0] on input "In Store 0" at bounding box center [0, 0] width 0 height 0
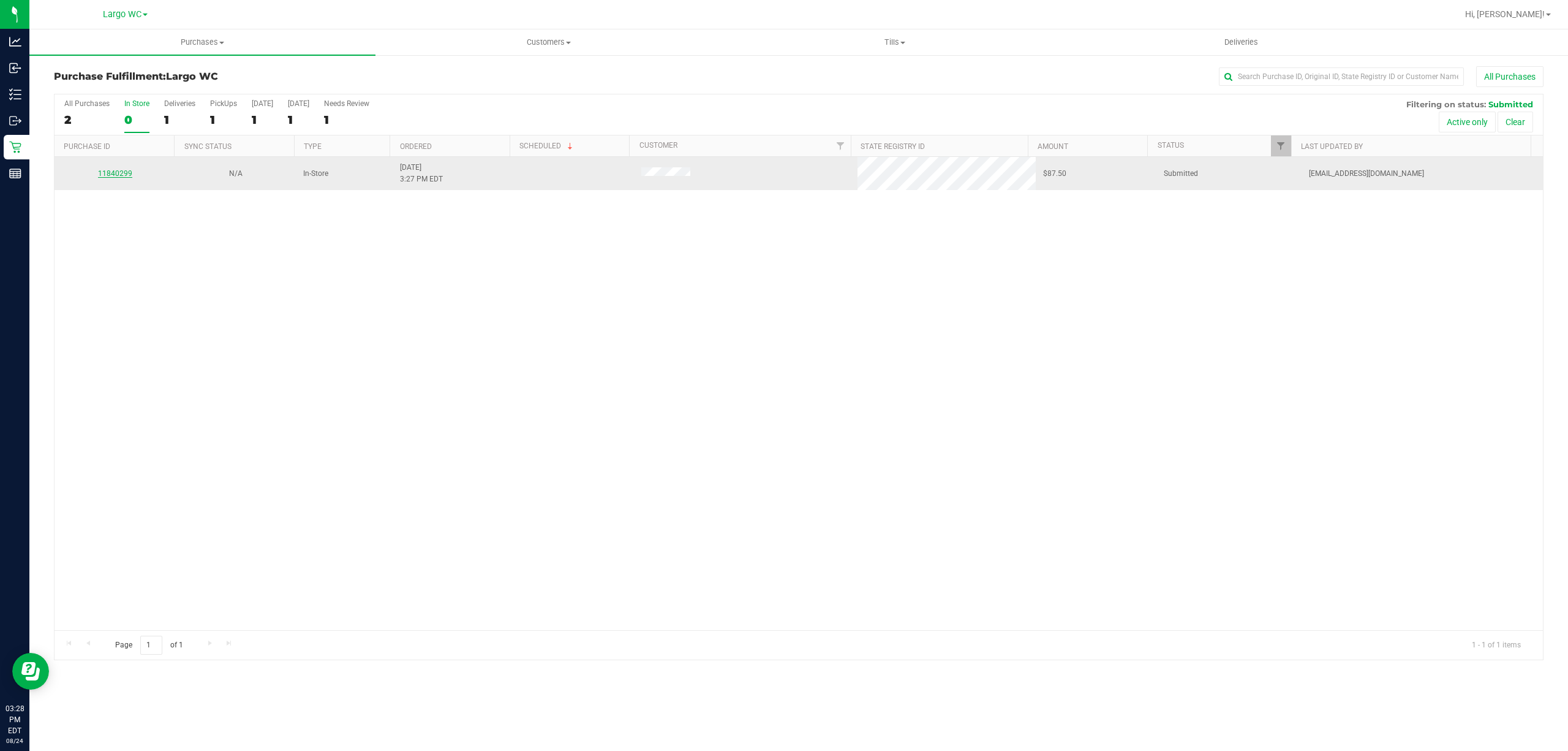
click at [115, 171] on link "11840299" at bounding box center [115, 173] width 35 height 9
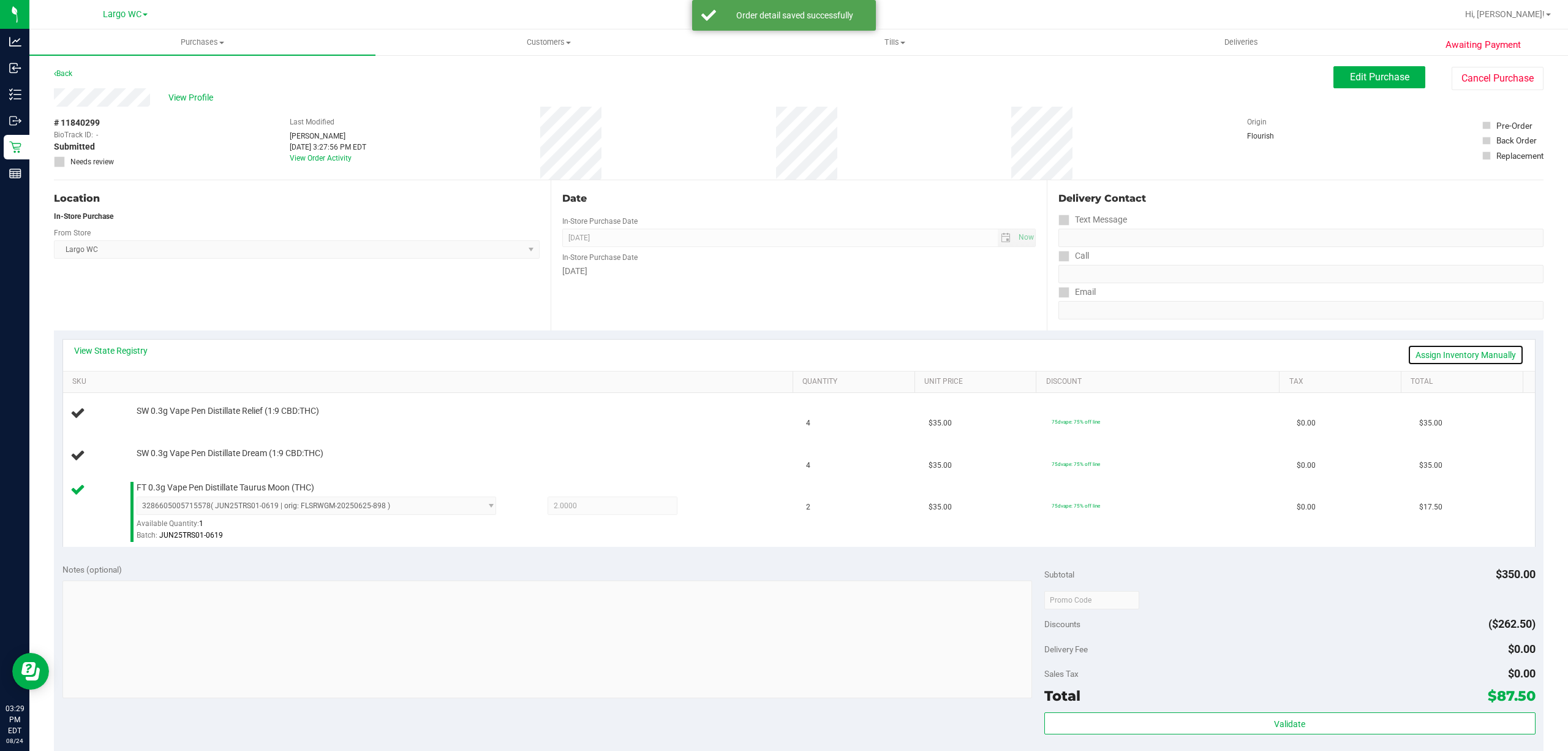
click at [1449, 351] on link "Assign Inventory Manually" at bounding box center [1466, 355] width 116 height 21
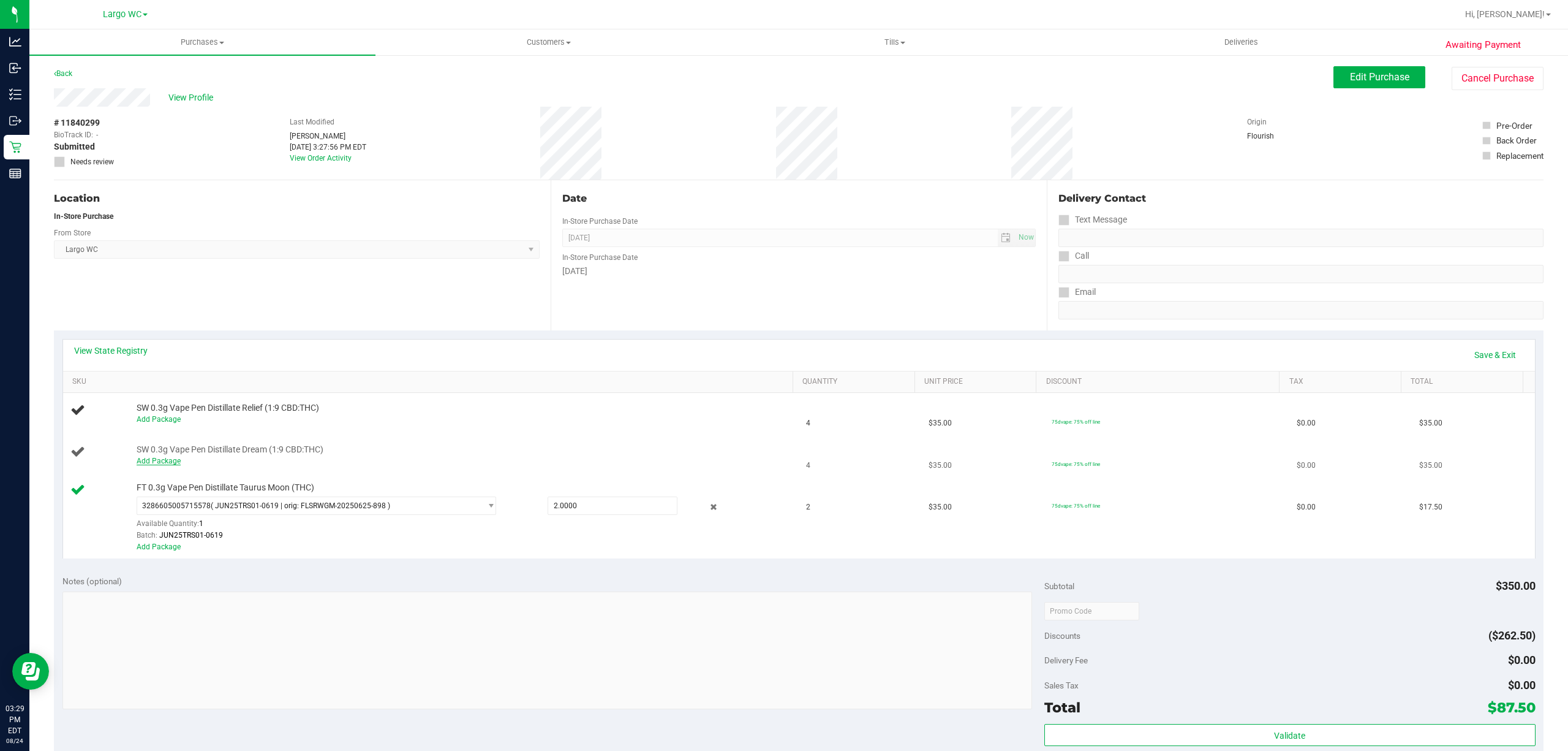
click at [164, 462] on link "Add Package" at bounding box center [159, 461] width 44 height 9
click at [266, 472] on span "Select Package" at bounding box center [309, 464] width 343 height 17
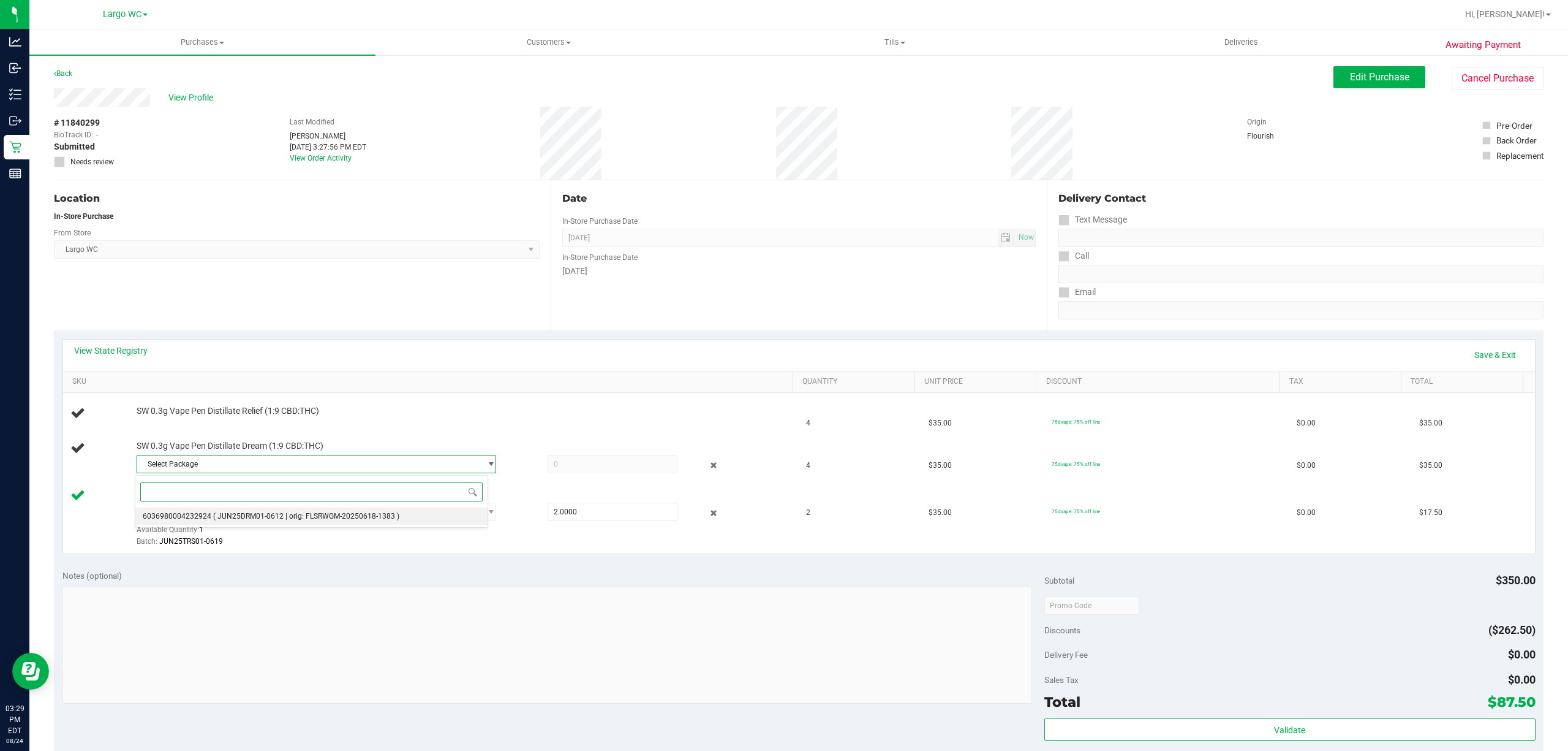
click at [275, 518] on span "( JUN25DRM01-0612 | orig: FLSRWGM-20250618-1383 )" at bounding box center [307, 515] width 187 height 9
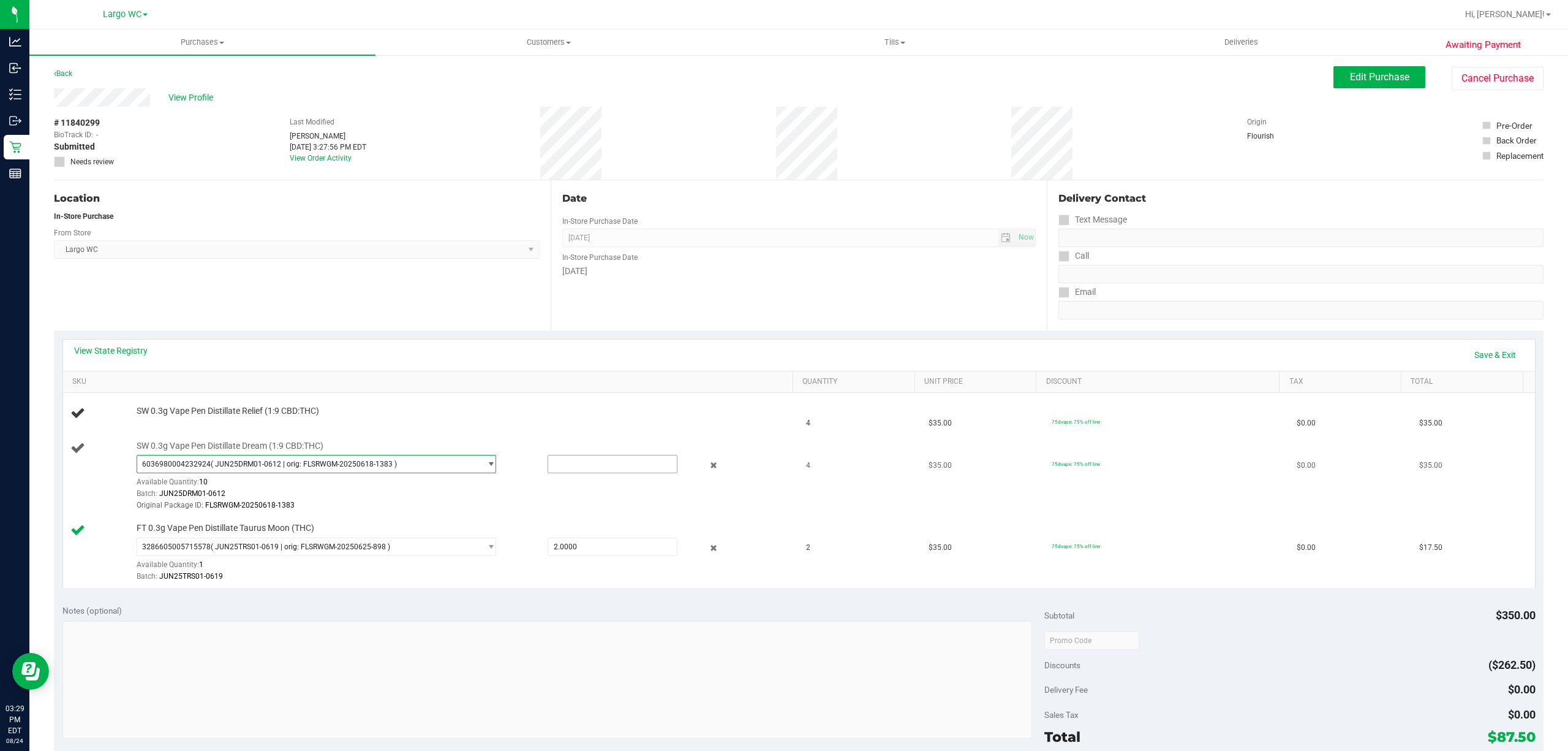
click at [594, 467] on input "text" at bounding box center [612, 464] width 129 height 17
type input "4"
click at [549, 512] on div "Original Package ID: FLSRWGM-20250618-1383" at bounding box center [461, 505] width 650 height 12
type input "4.0000"
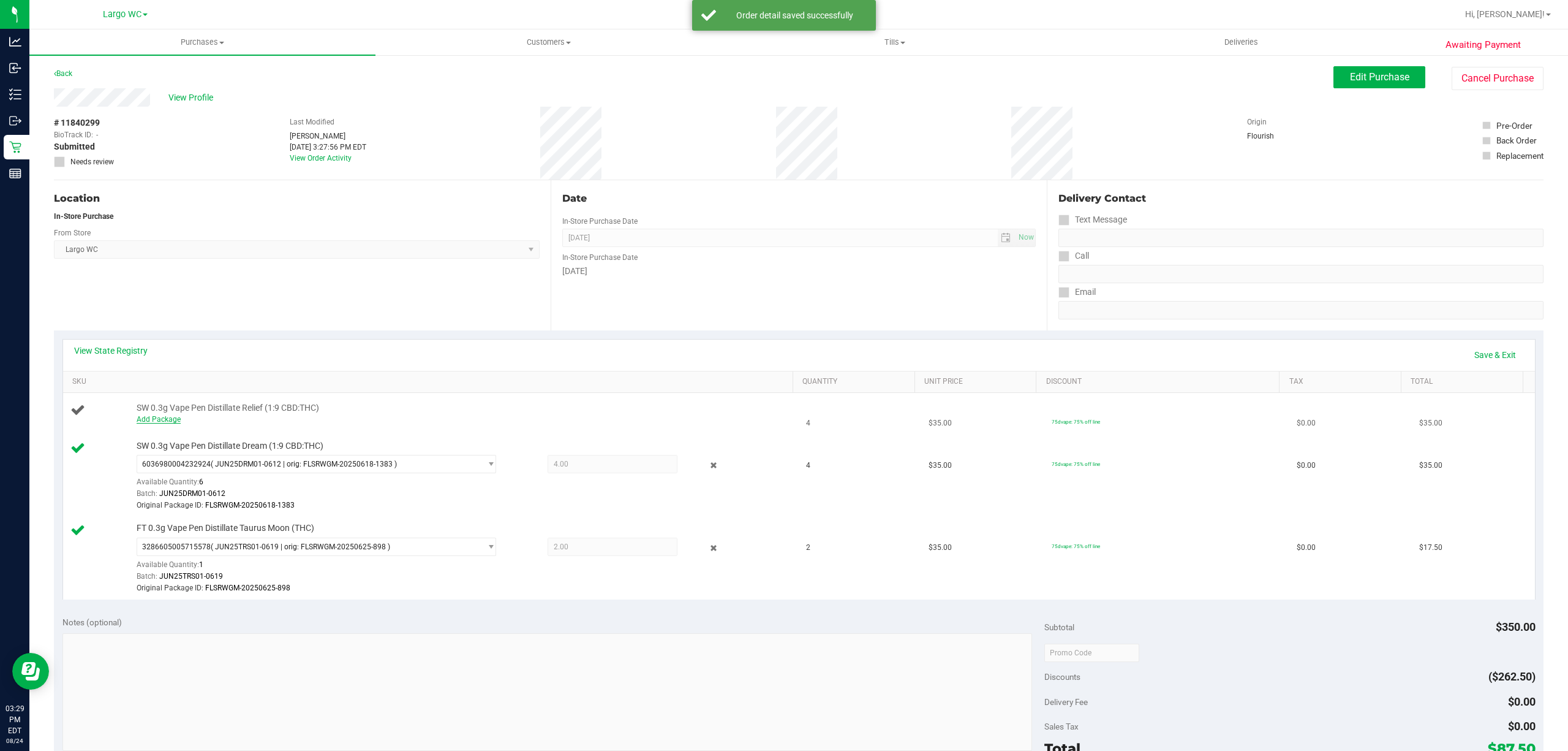
click at [171, 420] on link "Add Package" at bounding box center [159, 418] width 44 height 9
click at [202, 425] on span "Select Package" at bounding box center [309, 422] width 343 height 17
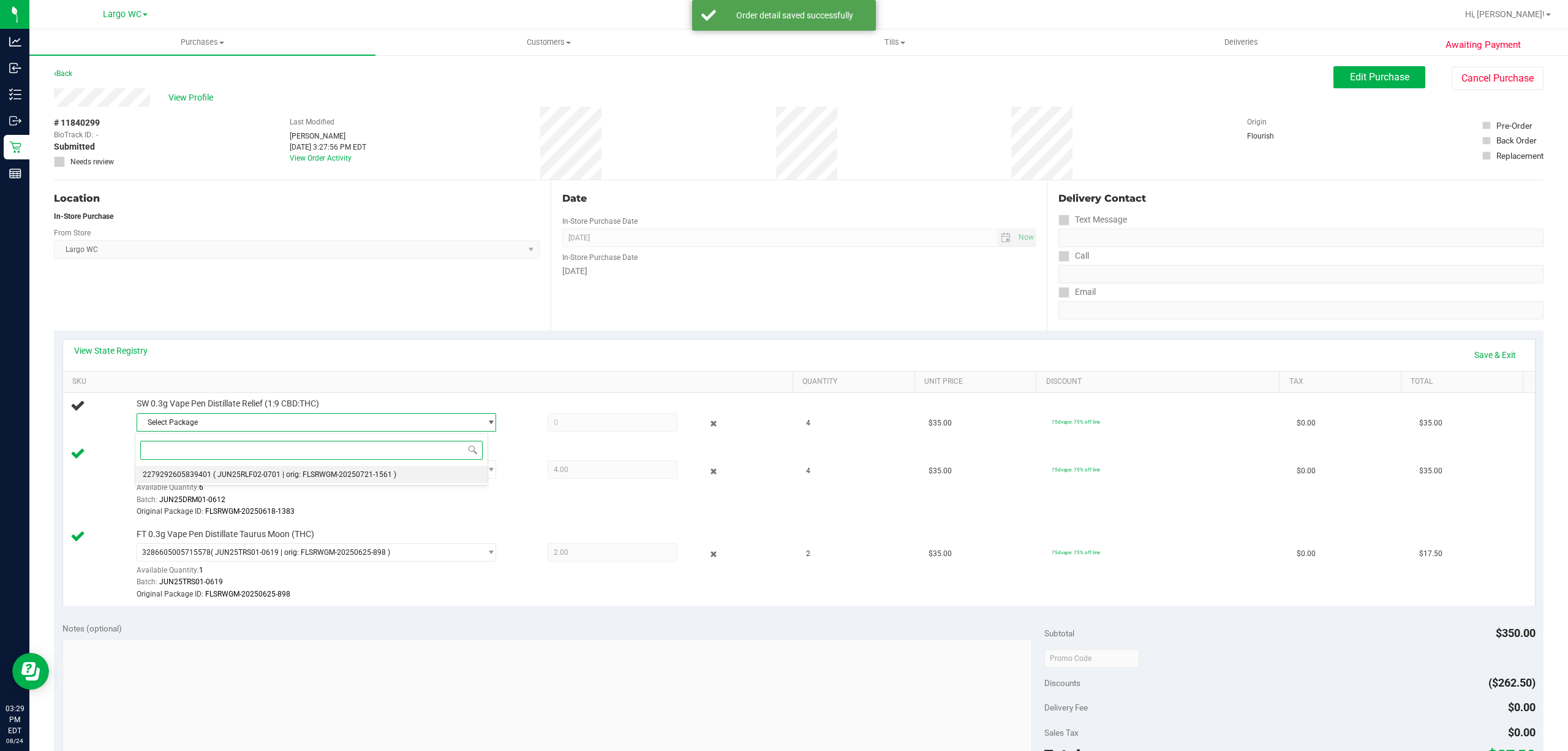
click at [236, 479] on span "( JUN25RLF02-0701 | orig: FLSRWGM-20250721-1561 )" at bounding box center [305, 474] width 184 height 9
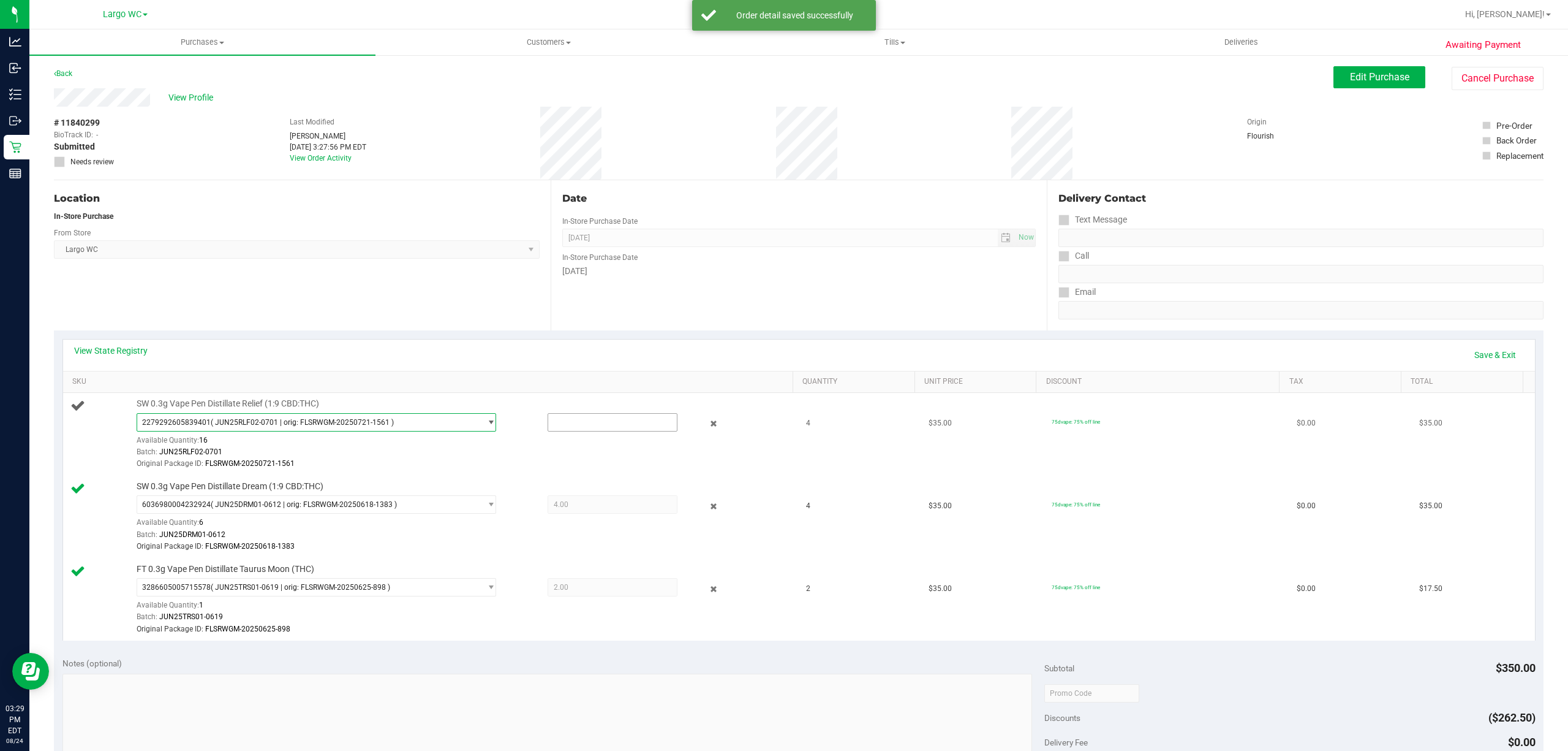
click at [577, 427] on input "text" at bounding box center [612, 422] width 129 height 17
type input "4"
click at [598, 459] on div "Original Package ID: FLSRWGM-20250721-1561" at bounding box center [461, 463] width 650 height 12
type input "4.0000"
click at [1491, 352] on link "Save & Exit" at bounding box center [1496, 355] width 58 height 21
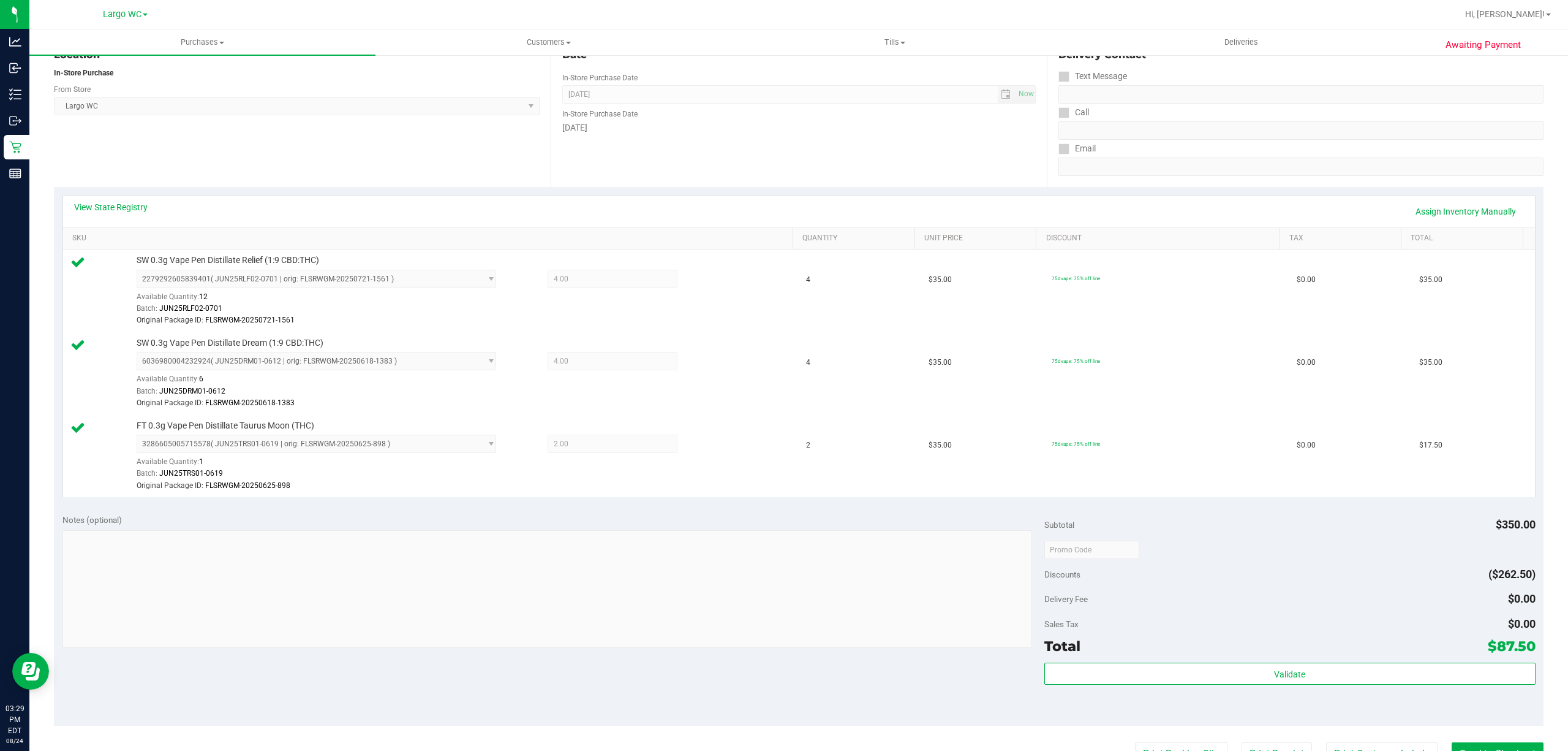
scroll to position [376, 0]
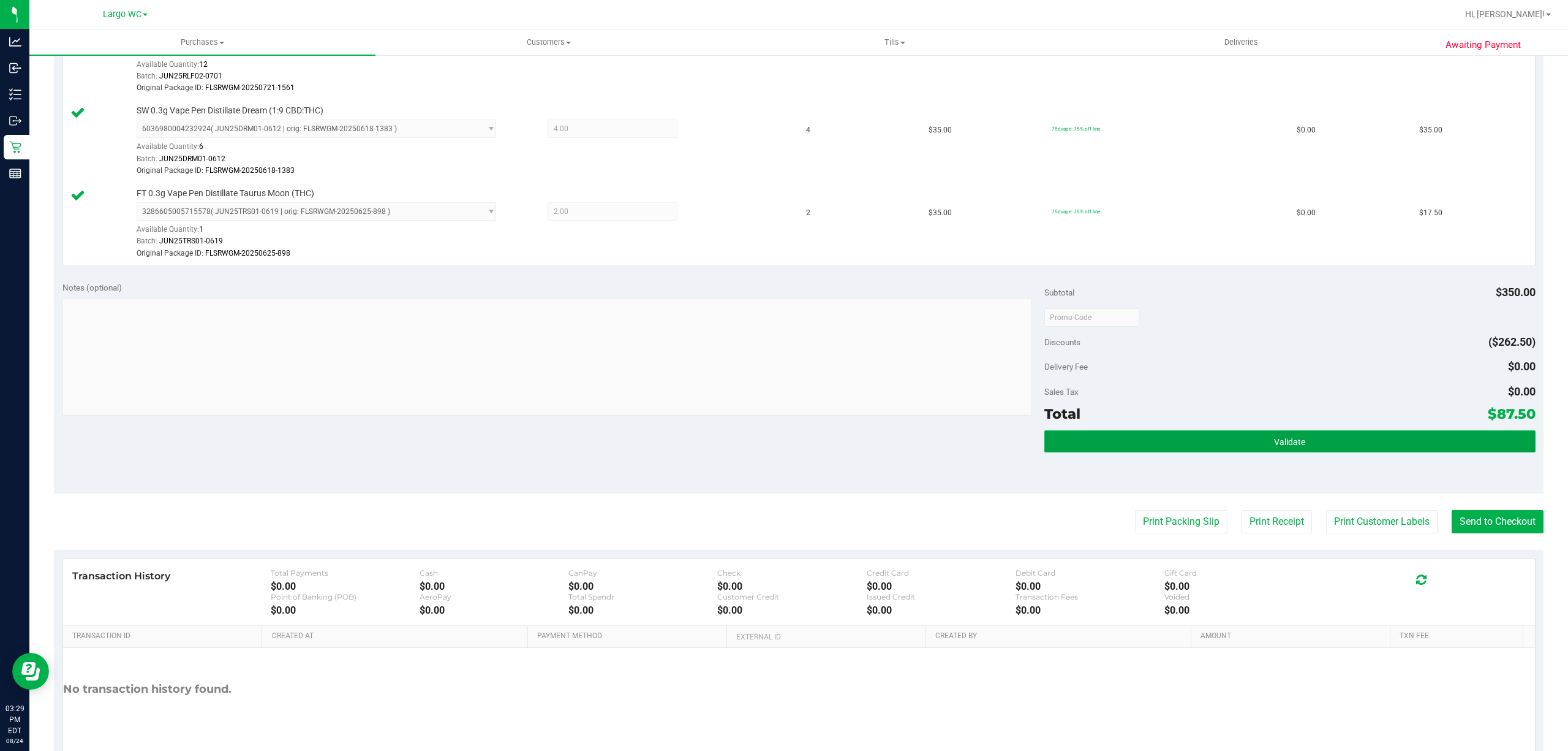
click at [1351, 447] on button "Validate" at bounding box center [1290, 440] width 491 height 22
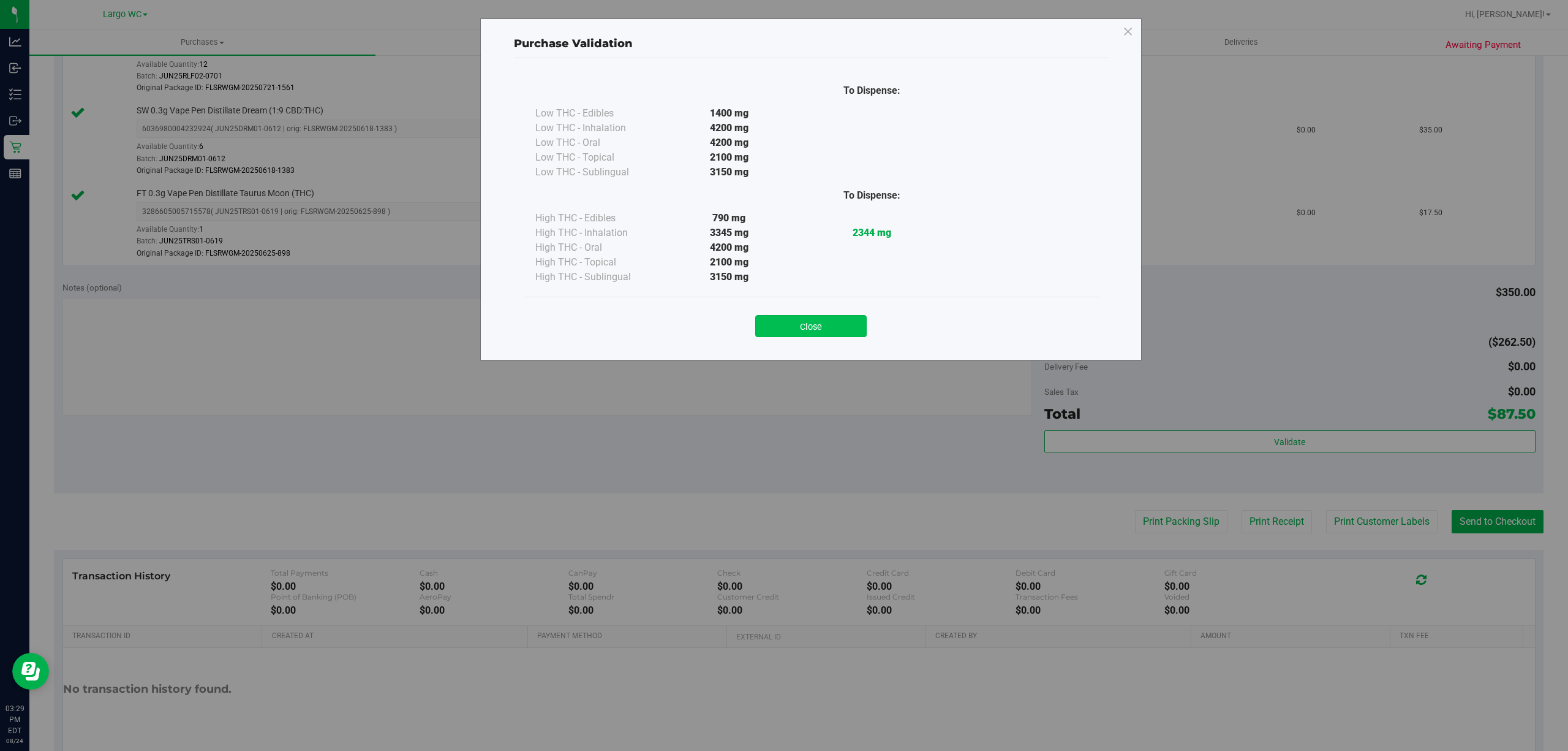
click at [831, 334] on button "Close" at bounding box center [811, 326] width 112 height 22
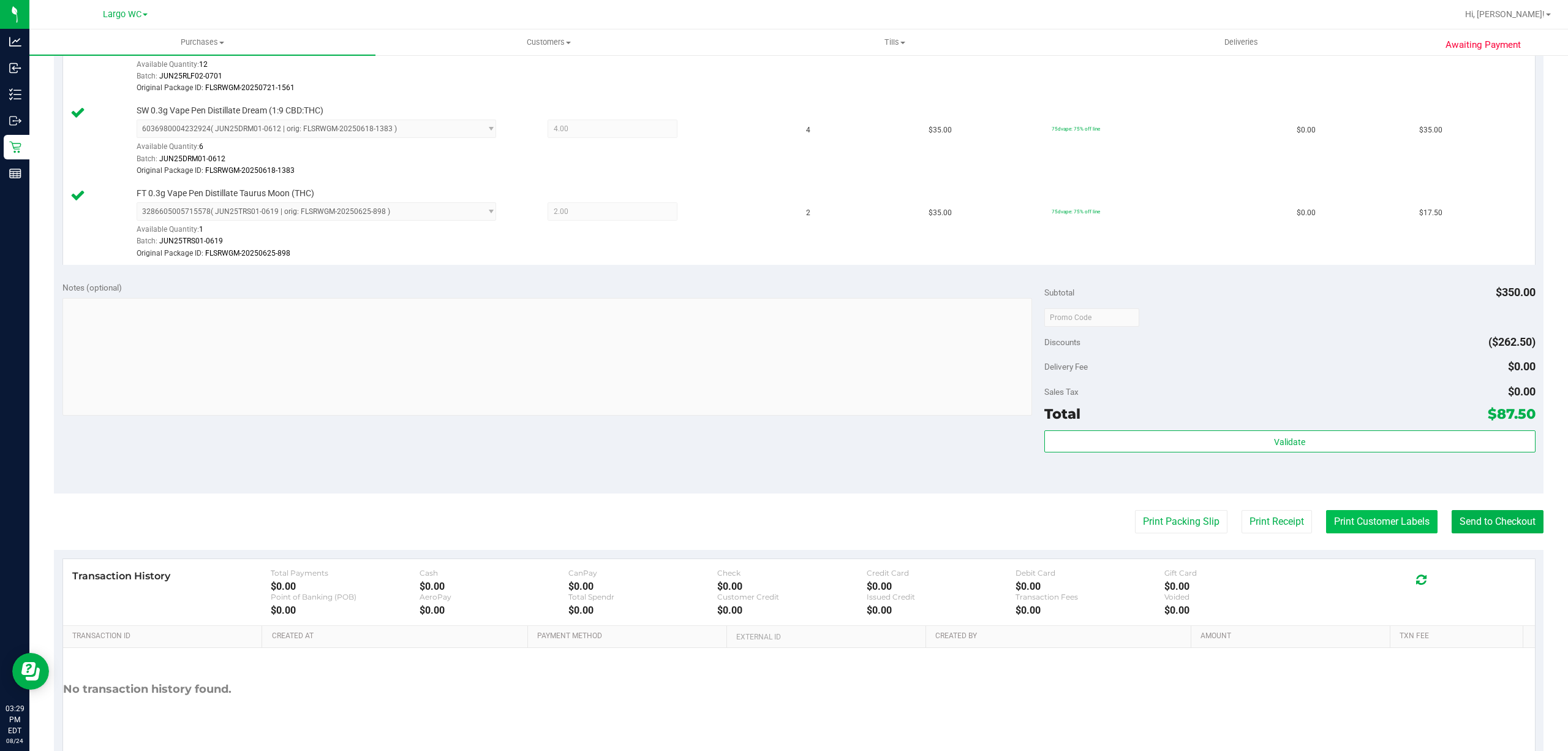
click at [1327, 515] on button "Print Customer Labels" at bounding box center [1382, 521] width 112 height 23
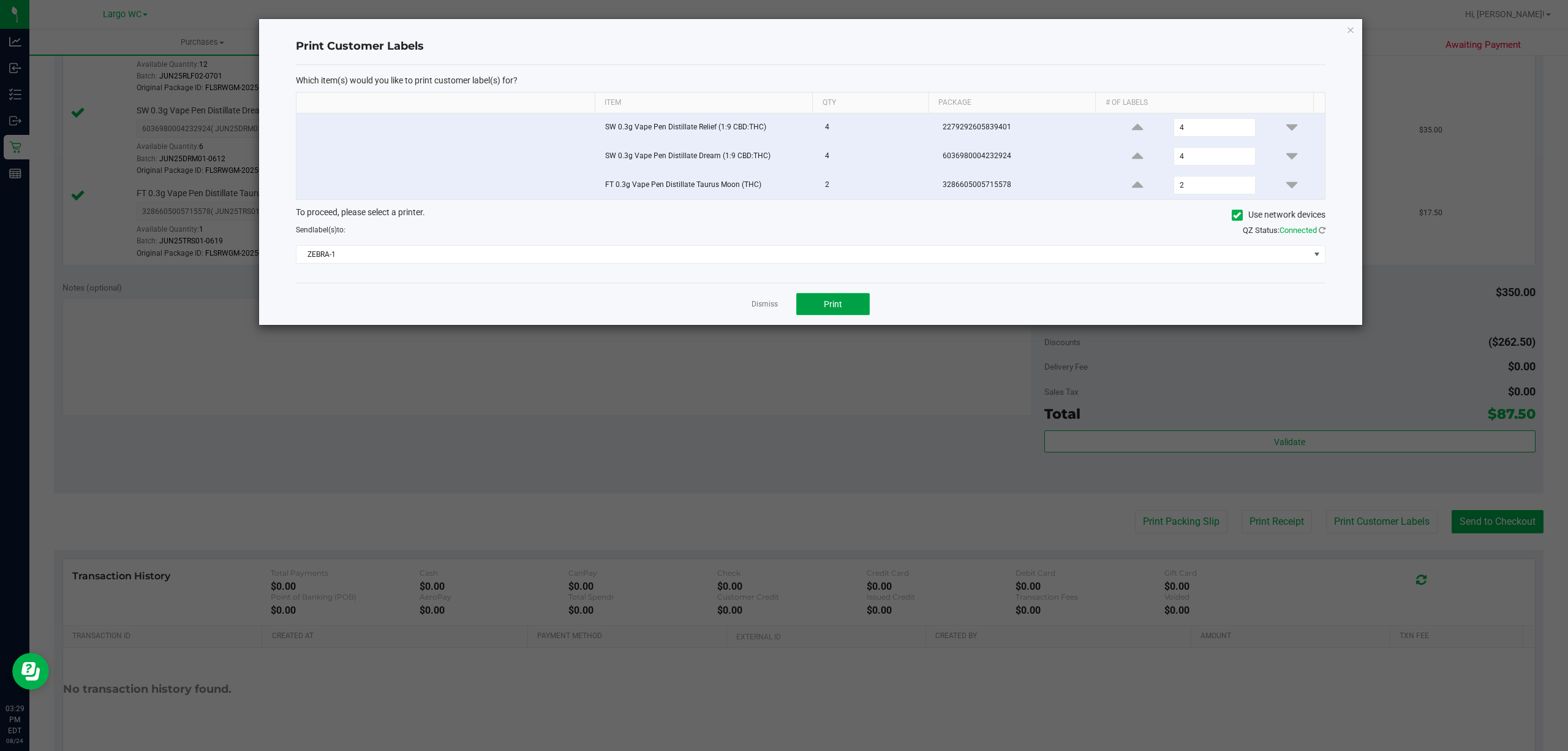
click at [826, 297] on button "Print" at bounding box center [833, 304] width 73 height 22
click at [1352, 33] on icon "button" at bounding box center [1351, 29] width 9 height 14
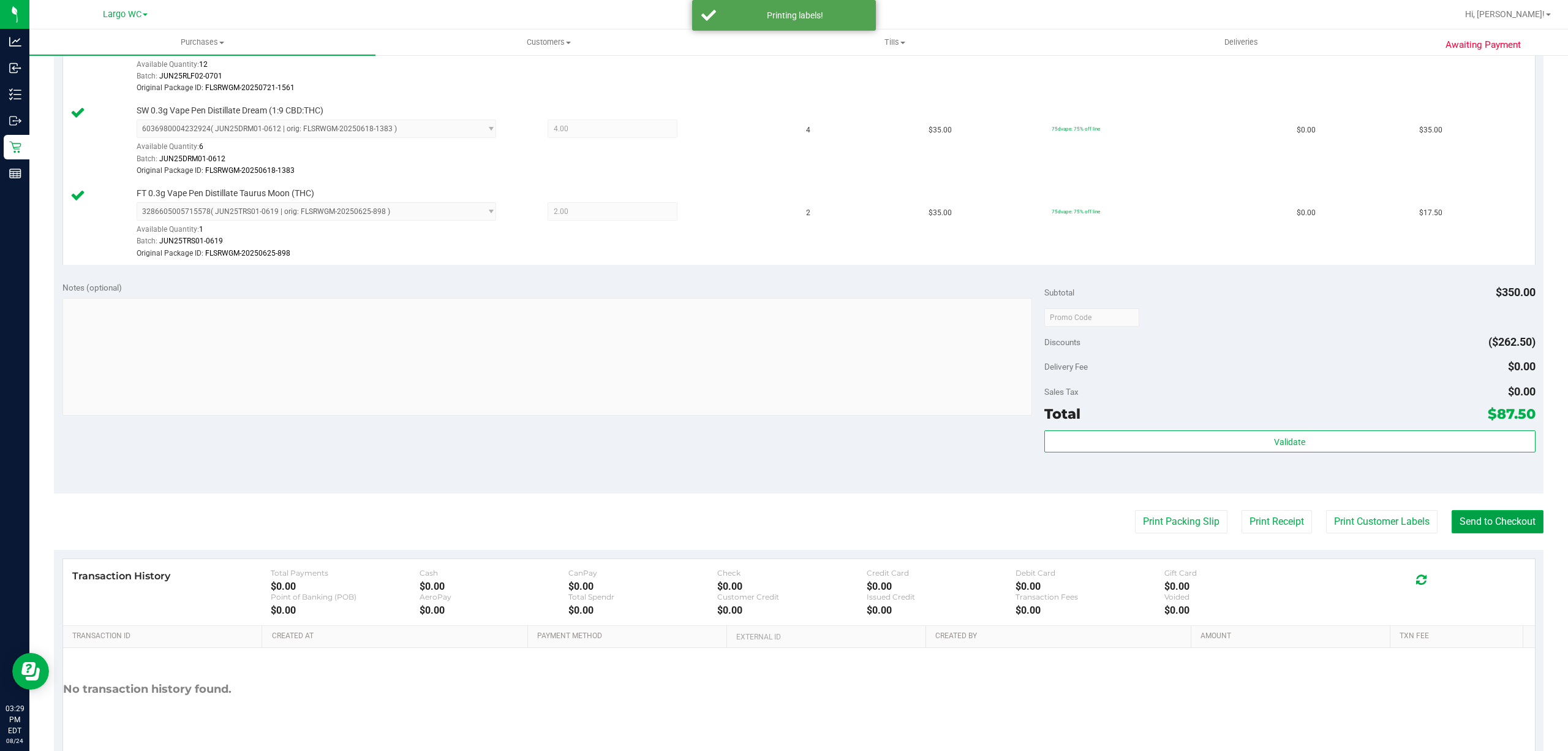
click at [1484, 530] on button "Send to Checkout" at bounding box center [1498, 521] width 92 height 23
